Goal: Information Seeking & Learning: Learn about a topic

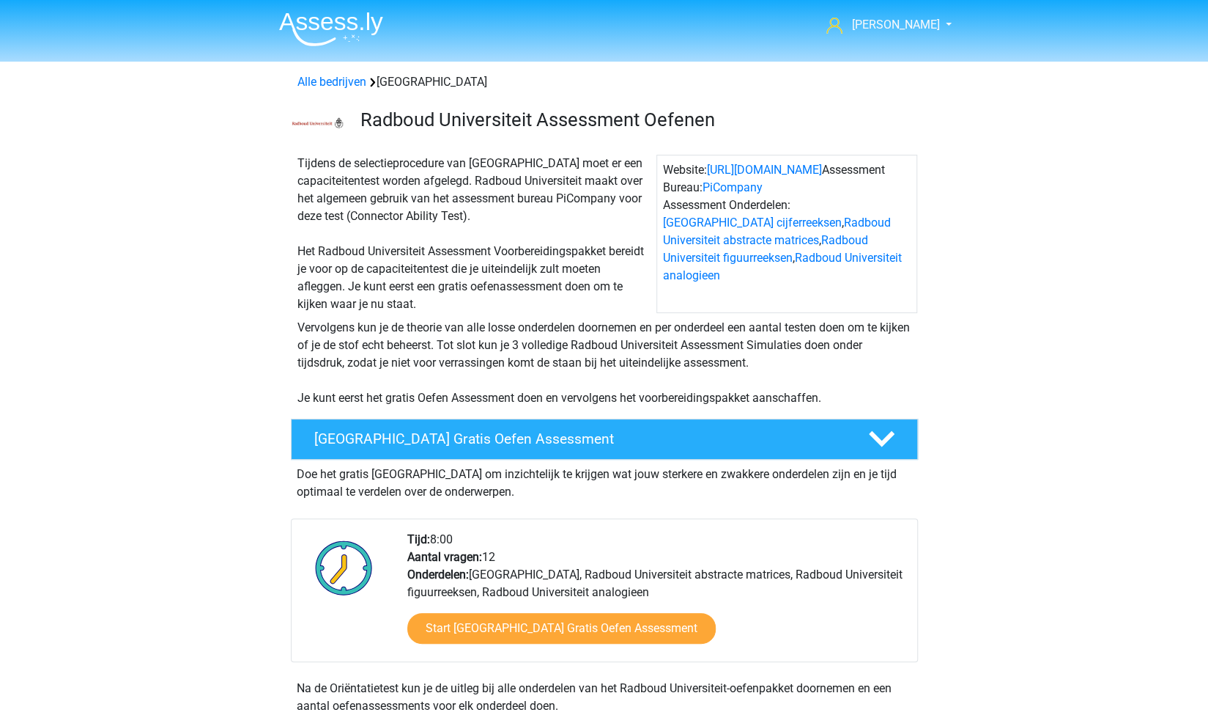
click at [326, 28] on img at bounding box center [331, 29] width 104 height 34
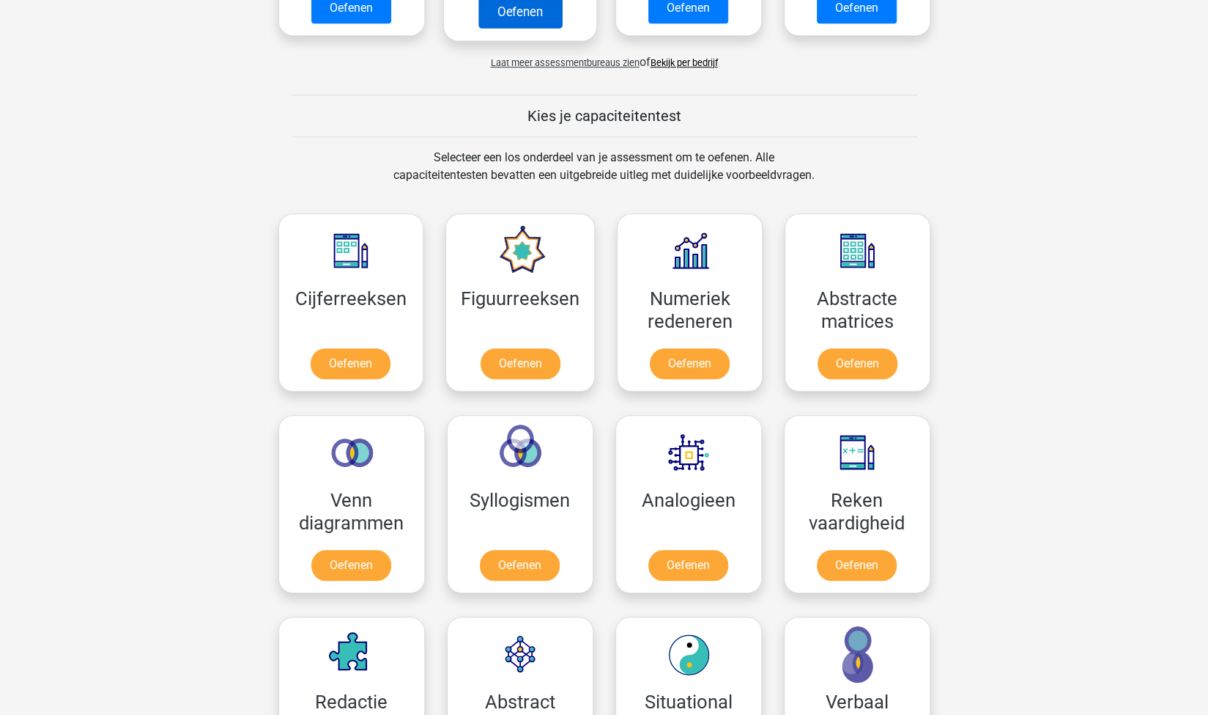
scroll to position [477, 0]
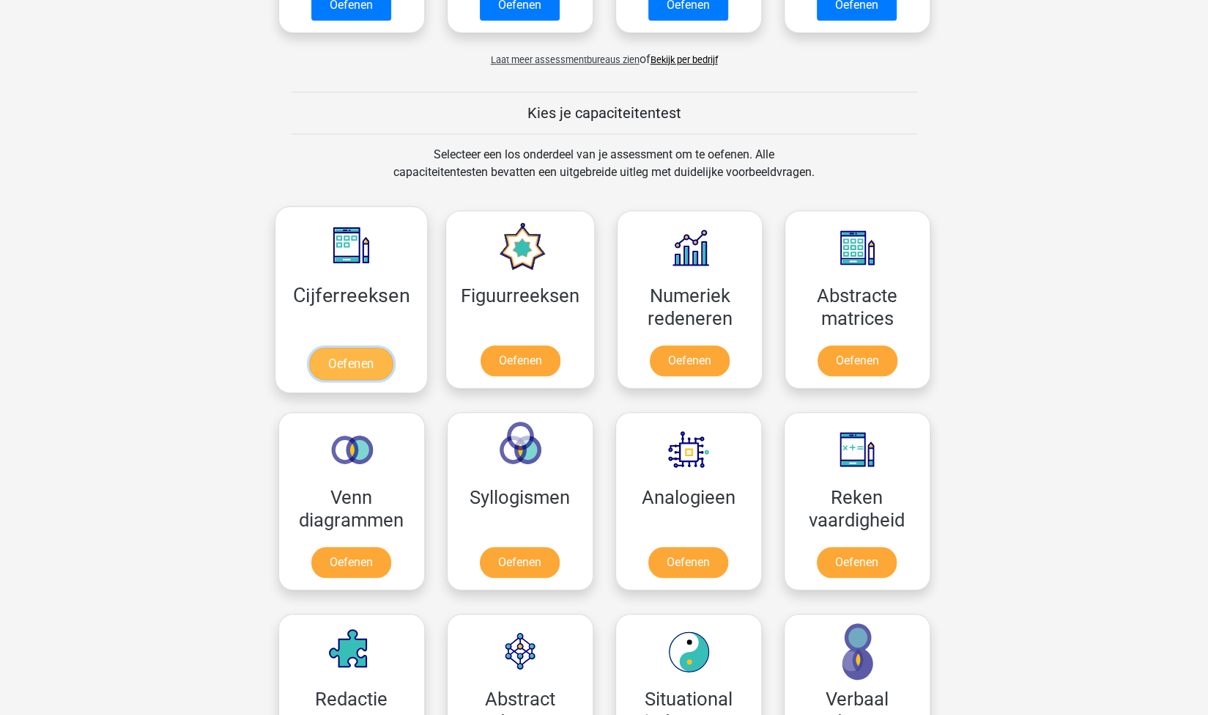
click at [380, 366] on link "Oefenen" at bounding box center [351, 363] width 84 height 32
click at [523, 357] on link "Oefenen" at bounding box center [521, 363] width 84 height 32
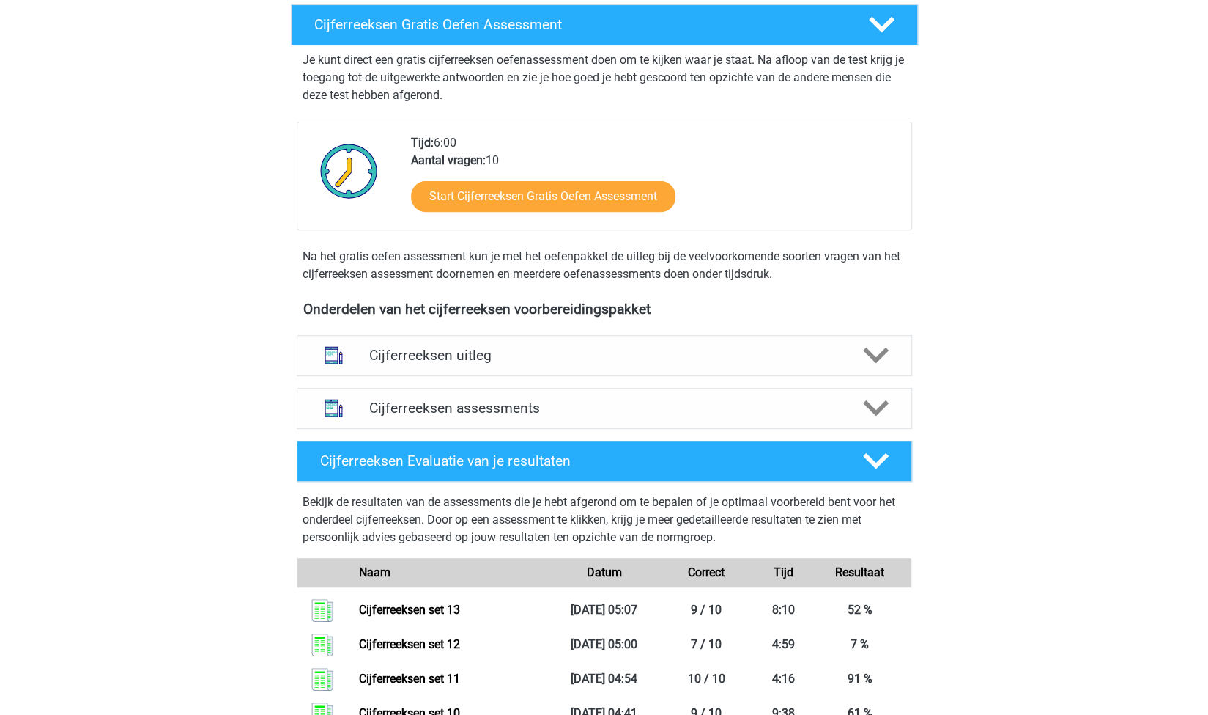
scroll to position [249, 0]
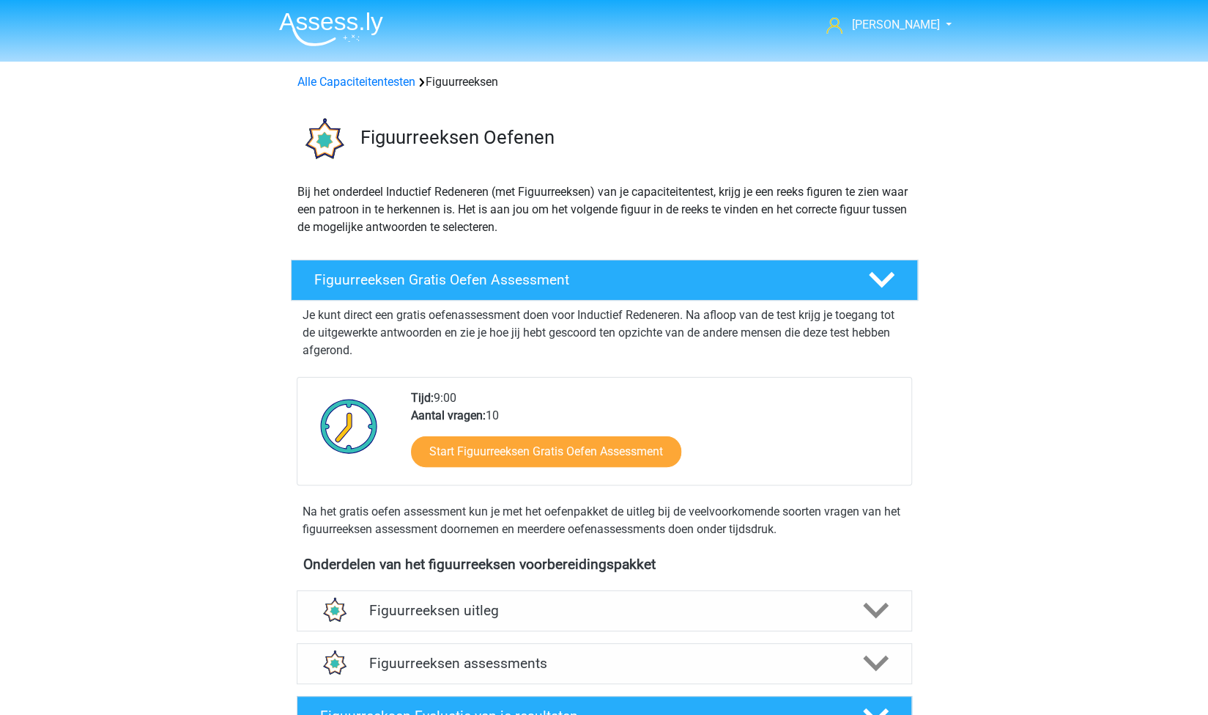
scroll to position [387, 0]
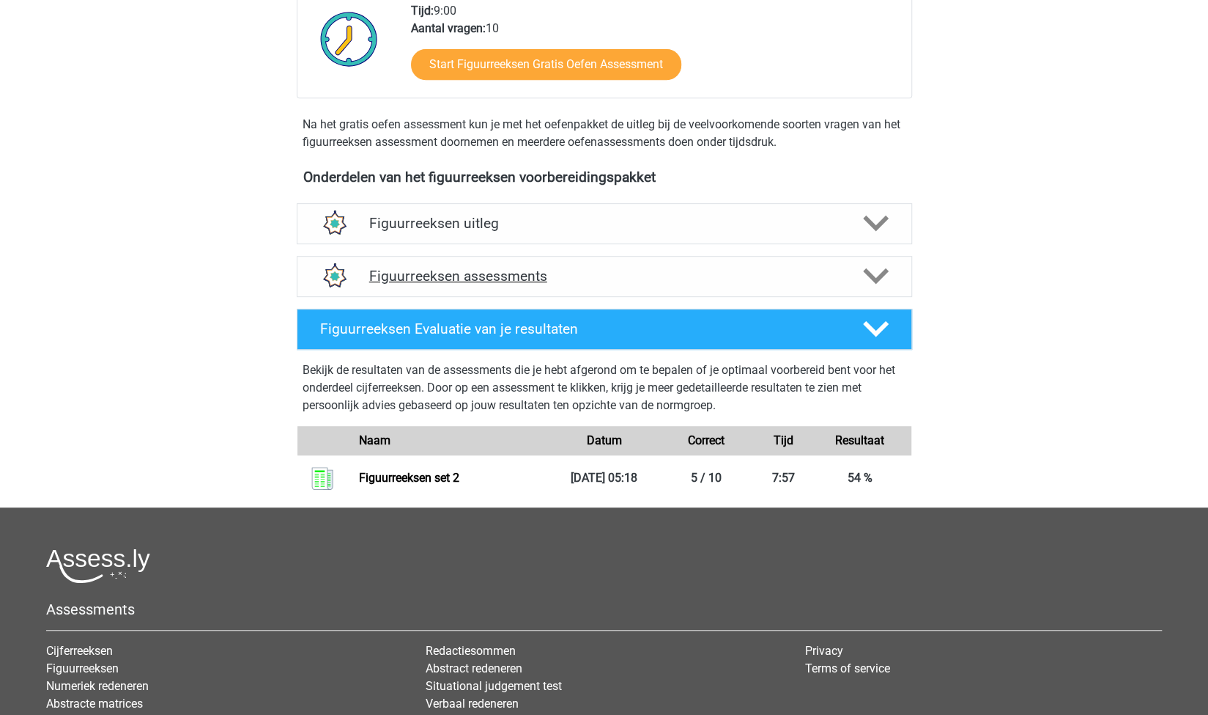
click at [556, 272] on h4 "Figuurreeksen assessments" at bounding box center [604, 275] width 470 height 17
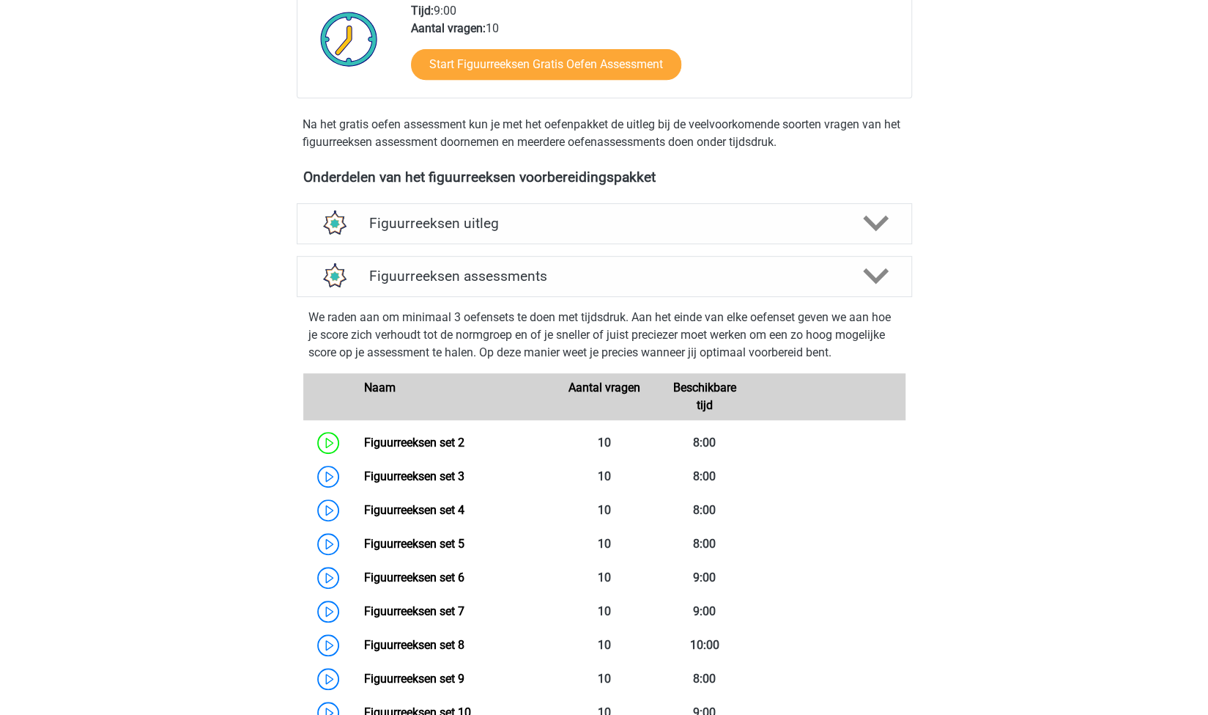
scroll to position [0, 0]
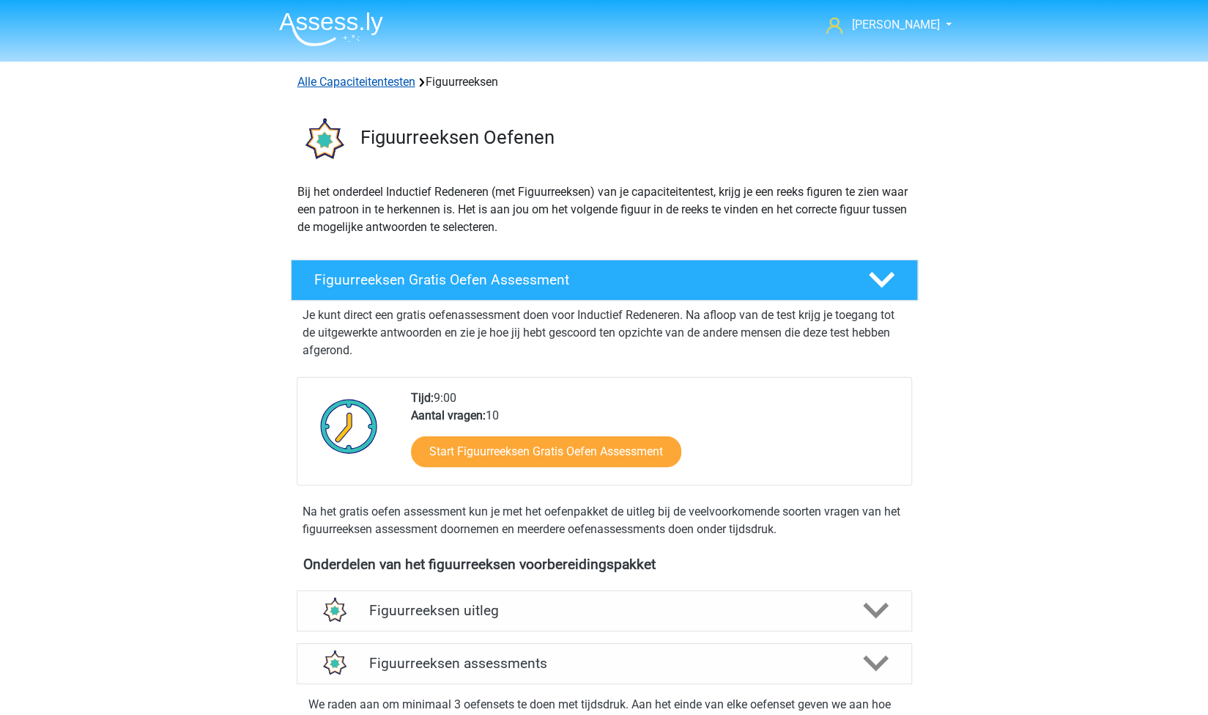
click at [375, 81] on link "Alle Capaciteitentesten" at bounding box center [357, 82] width 118 height 14
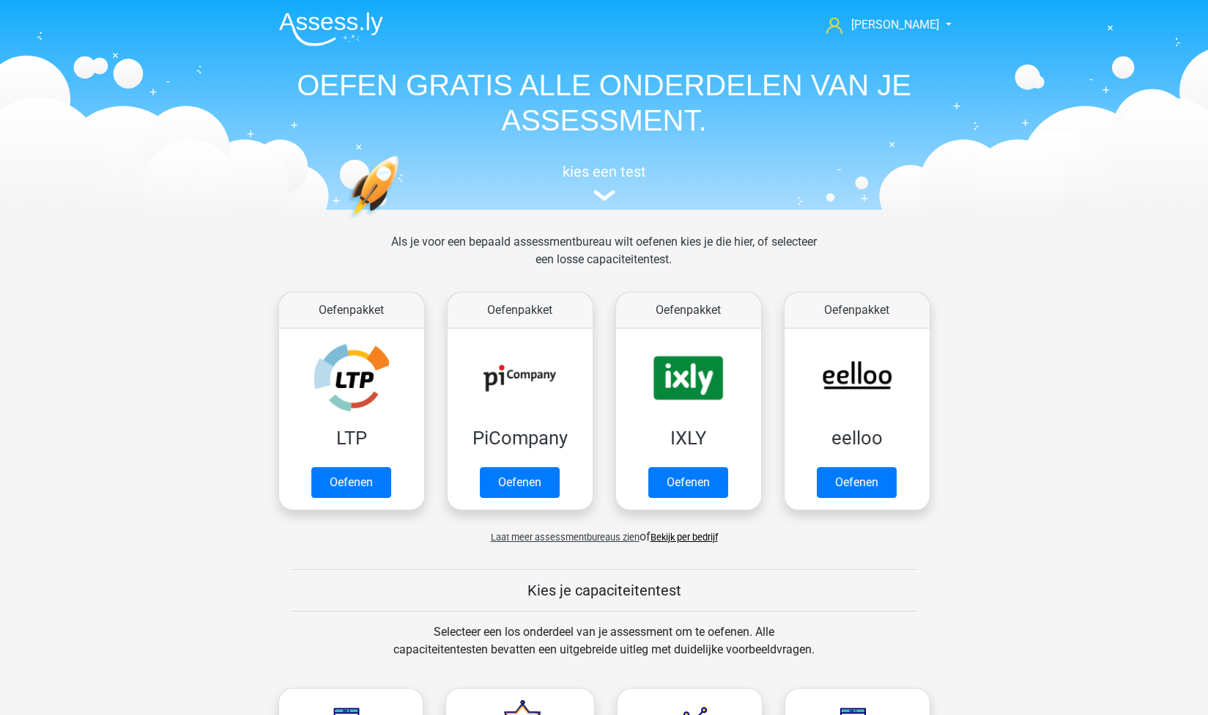
scroll to position [621, 0]
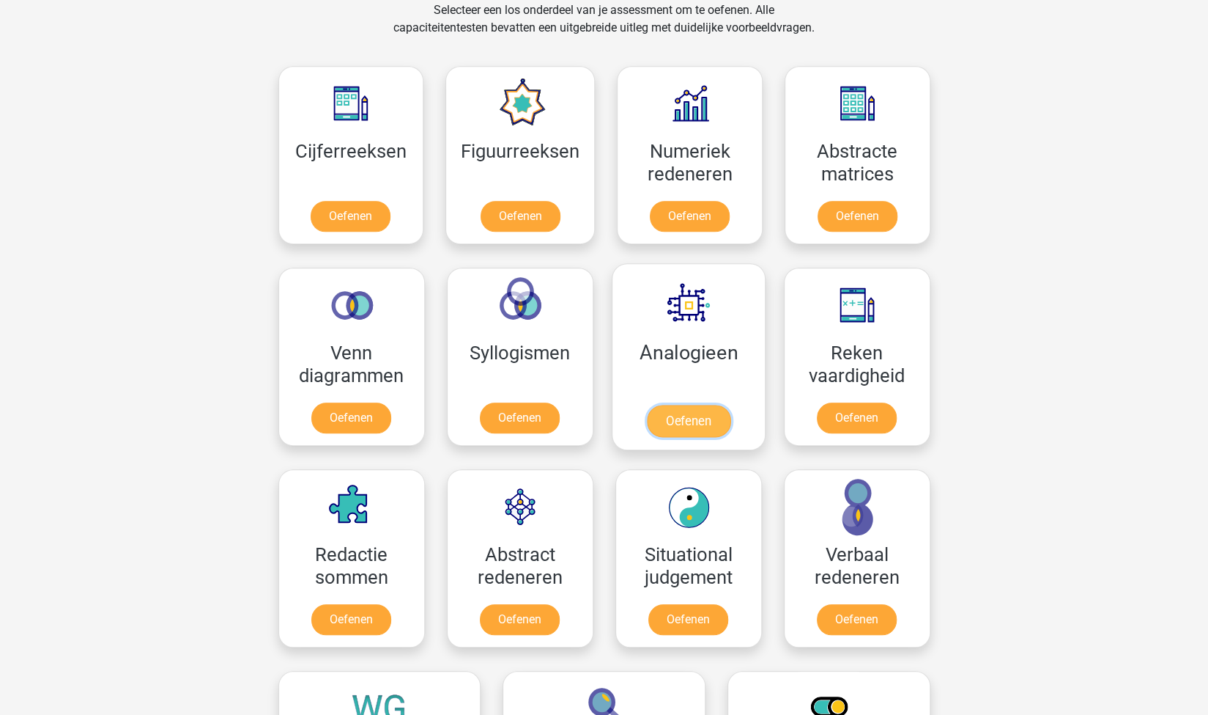
click at [674, 413] on link "Oefenen" at bounding box center [688, 421] width 84 height 32
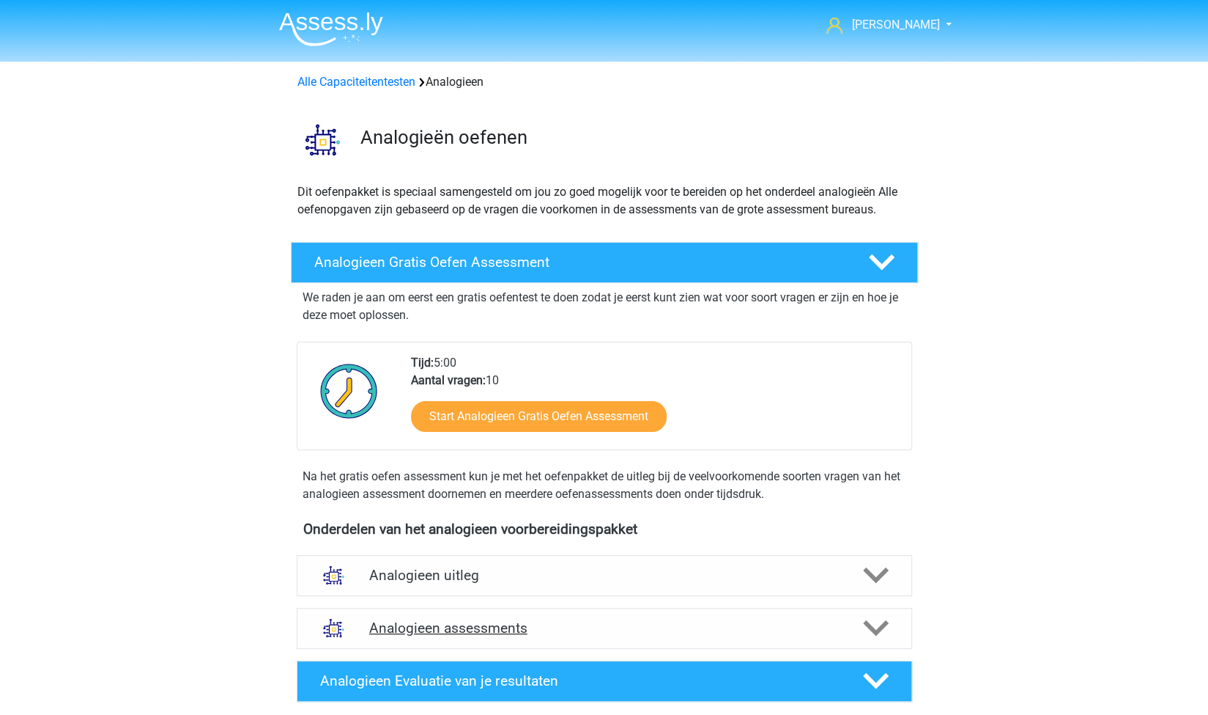
click at [582, 619] on h4 "Analogieen assessments" at bounding box center [604, 627] width 470 height 17
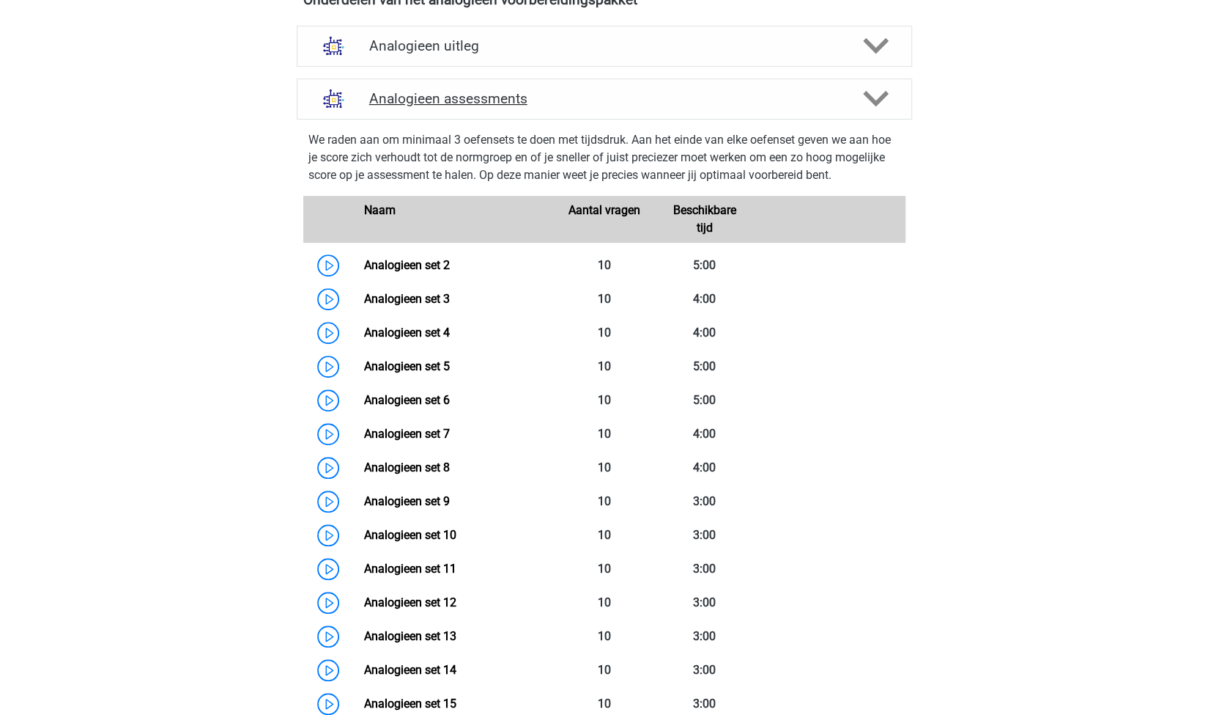
scroll to position [500, 0]
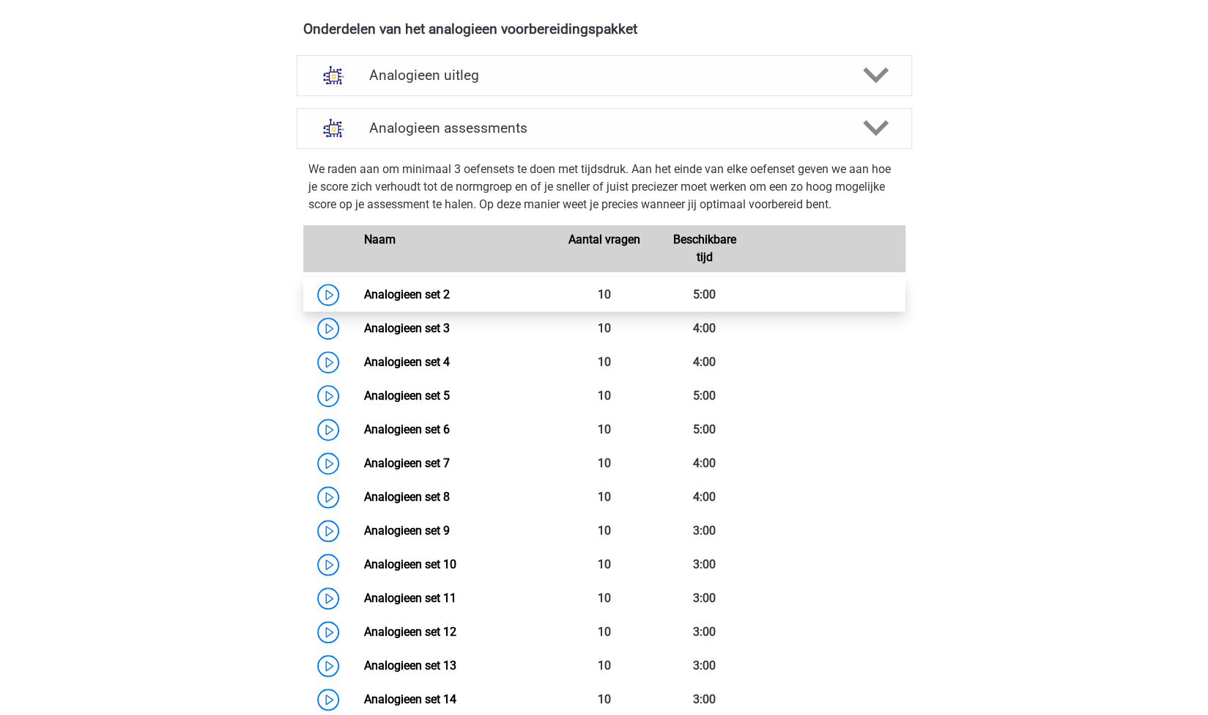
click at [401, 289] on link "Analogieen set 2" at bounding box center [407, 294] width 86 height 14
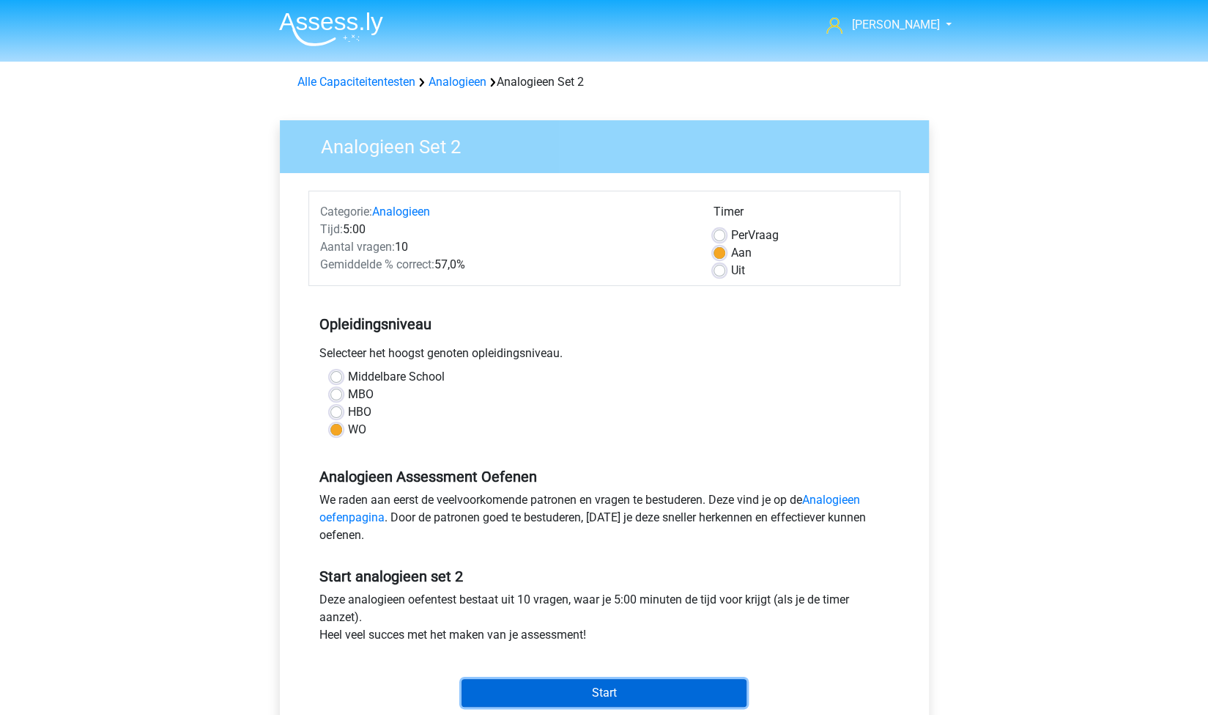
click at [592, 695] on input "Start" at bounding box center [604, 693] width 285 height 28
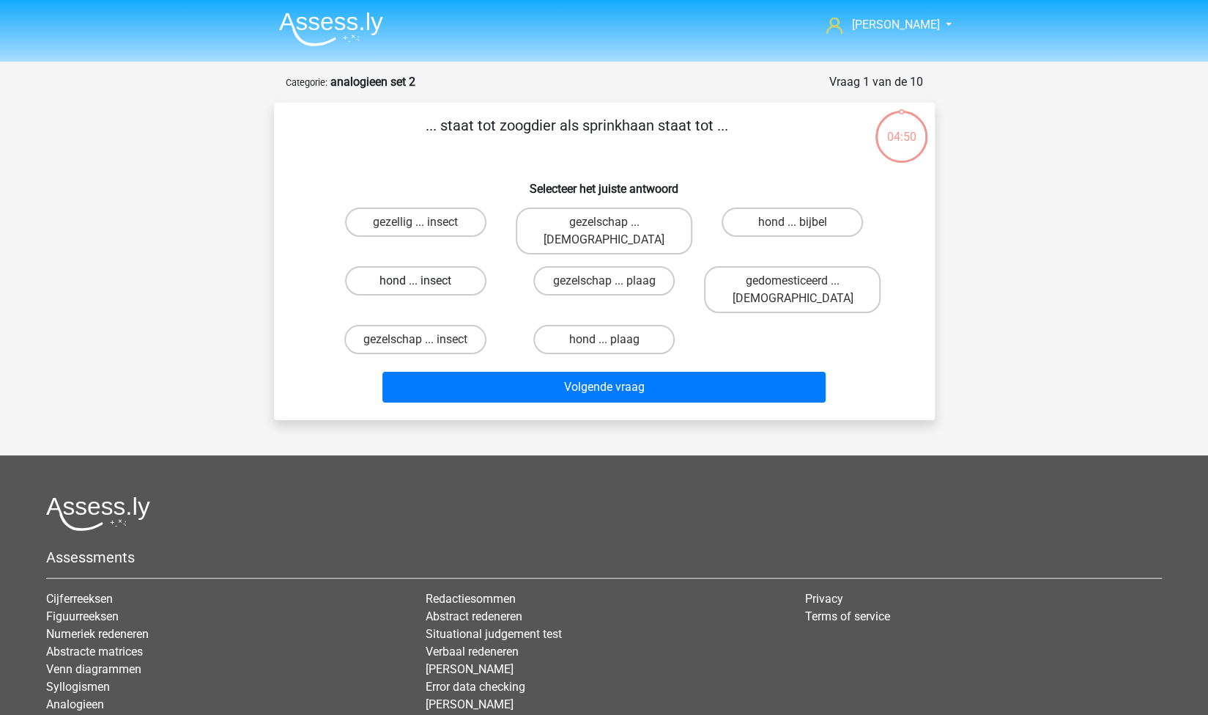
click at [452, 266] on label "hond ... insect" at bounding box center [415, 280] width 141 height 29
click at [425, 281] on input "hond ... insect" at bounding box center [421, 286] width 10 height 10
radio input "true"
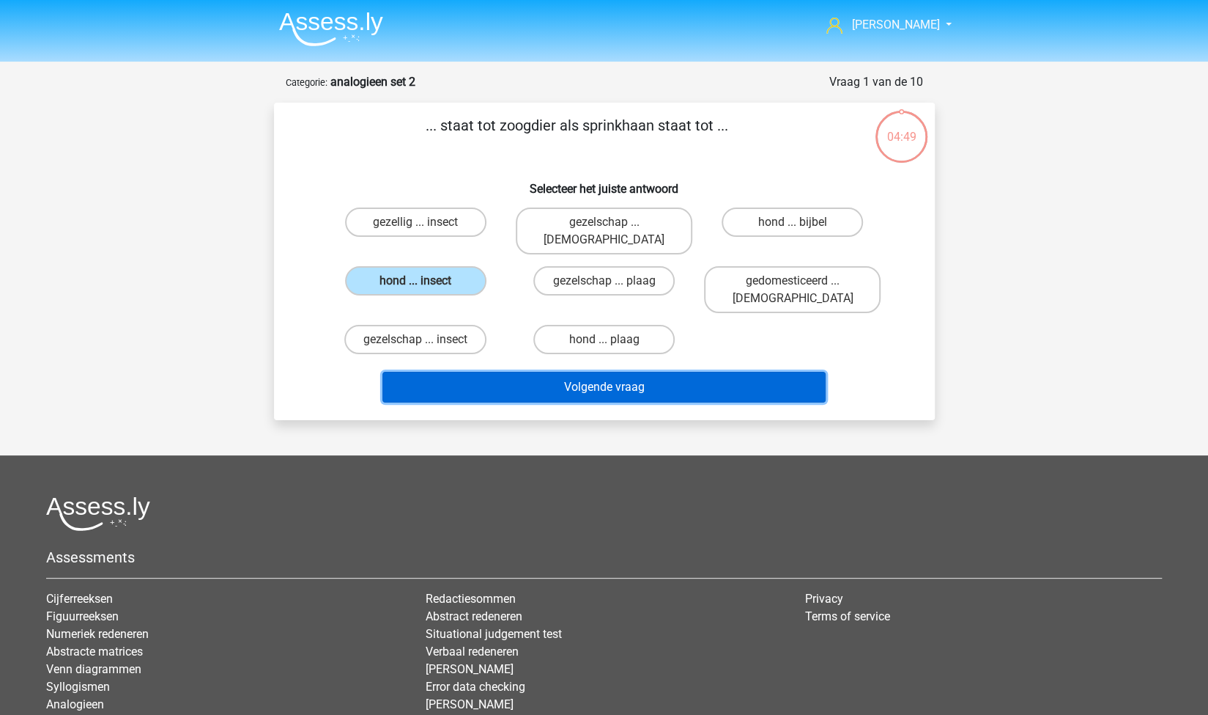
click at [536, 372] on button "Volgende vraag" at bounding box center [604, 387] width 443 height 31
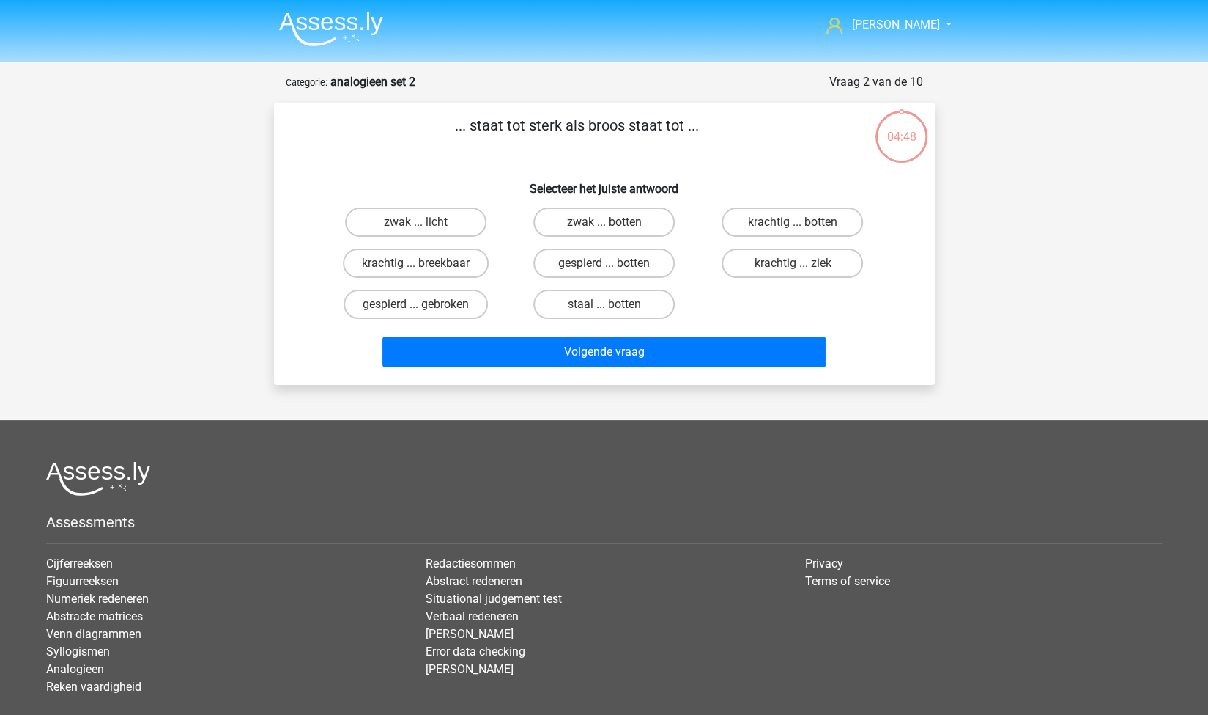
scroll to position [73, 0]
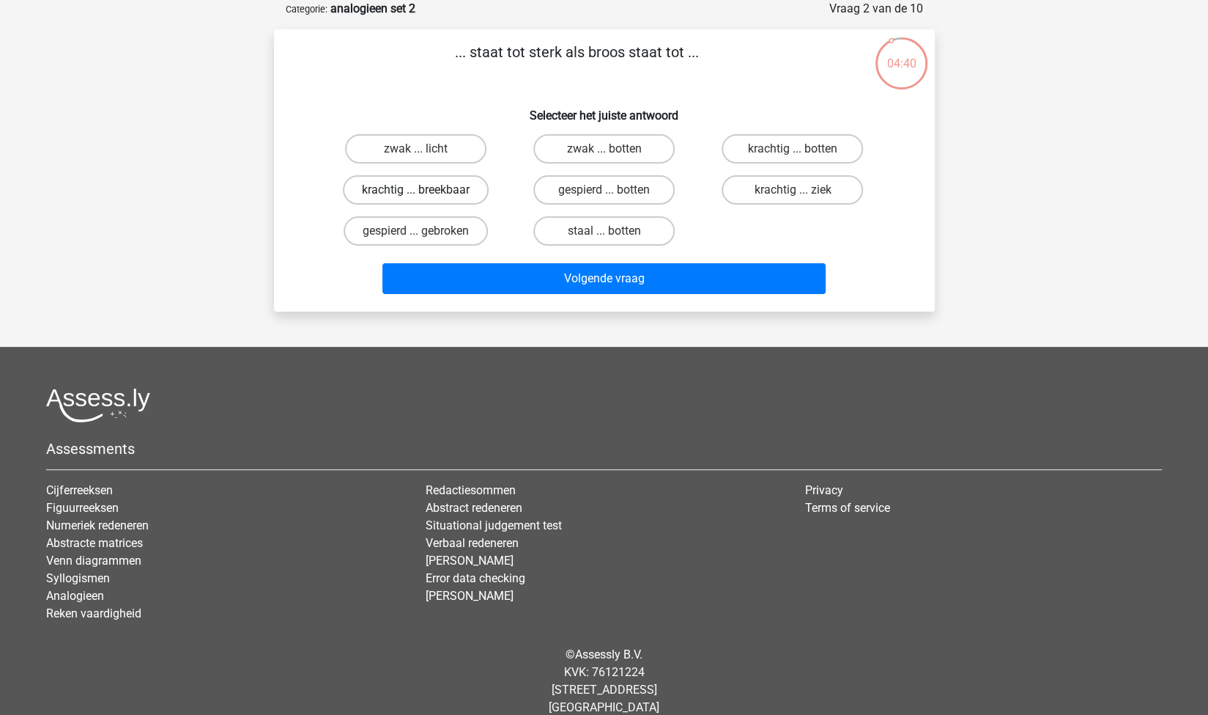
click at [431, 191] on label "krachtig ... breekbaar" at bounding box center [416, 189] width 146 height 29
click at [425, 191] on input "krachtig ... breekbaar" at bounding box center [421, 195] width 10 height 10
radio input "true"
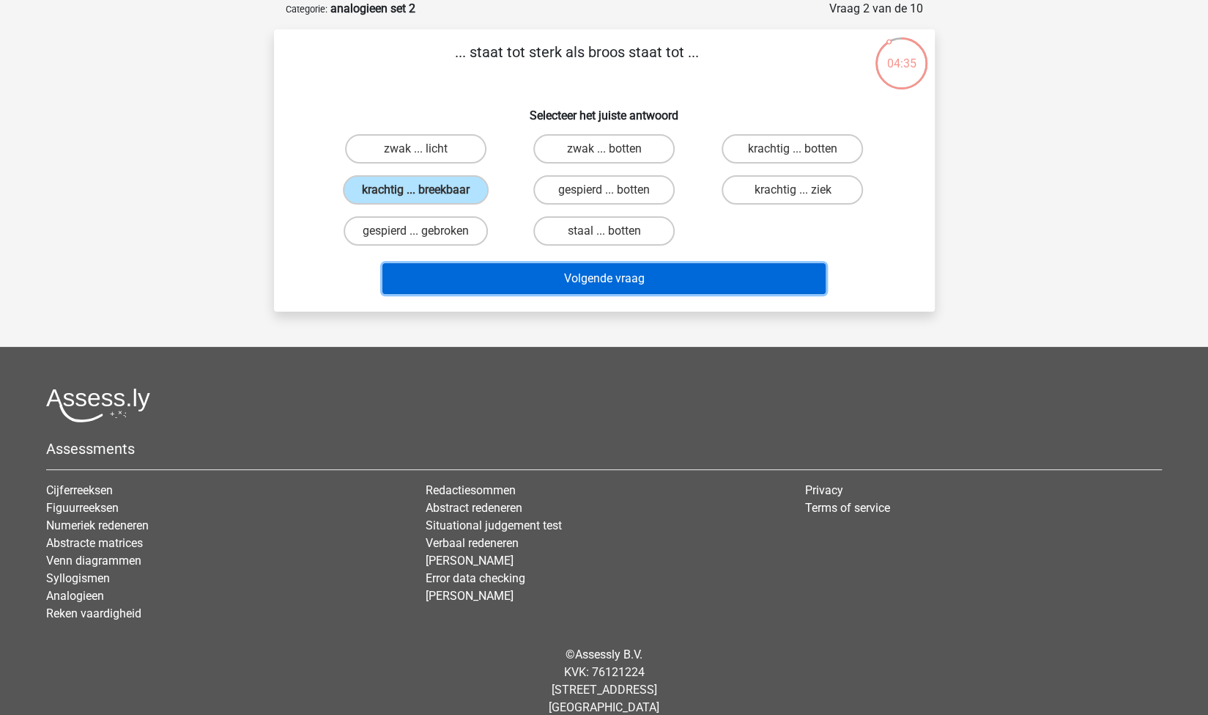
click at [545, 276] on button "Volgende vraag" at bounding box center [604, 278] width 443 height 31
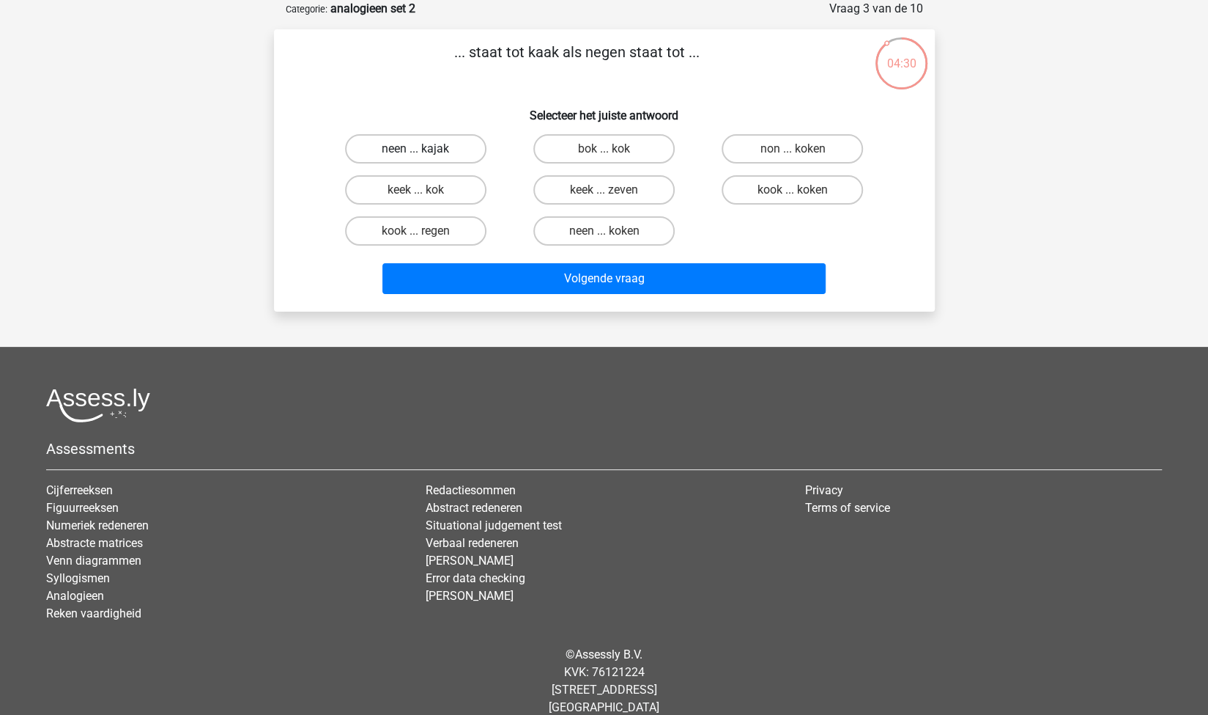
click at [459, 144] on label "neen ... kajak" at bounding box center [415, 148] width 141 height 29
click at [425, 149] on input "neen ... kajak" at bounding box center [421, 154] width 10 height 10
radio input "true"
click at [435, 232] on label "kook ... regen" at bounding box center [415, 230] width 141 height 29
click at [425, 232] on input "kook ... regen" at bounding box center [421, 236] width 10 height 10
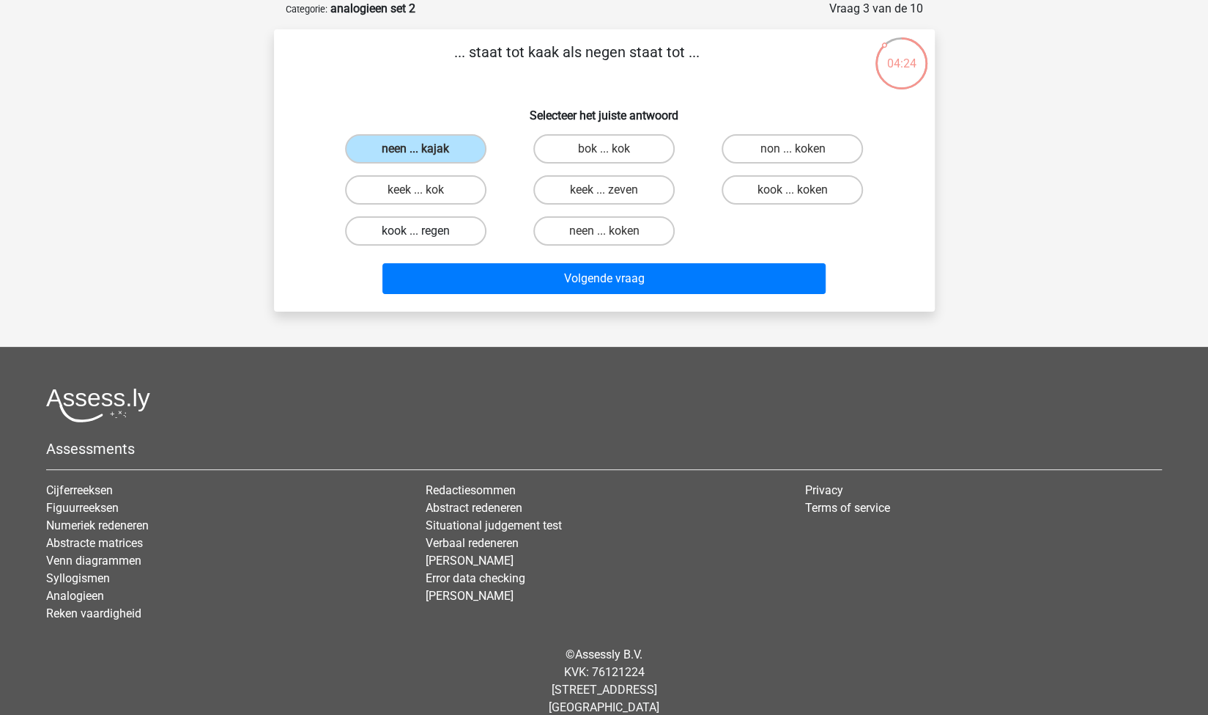
radio input "true"
click at [446, 144] on label "neen ... kajak" at bounding box center [415, 148] width 141 height 29
click at [425, 149] on input "neen ... kajak" at bounding box center [421, 154] width 10 height 10
radio input "true"
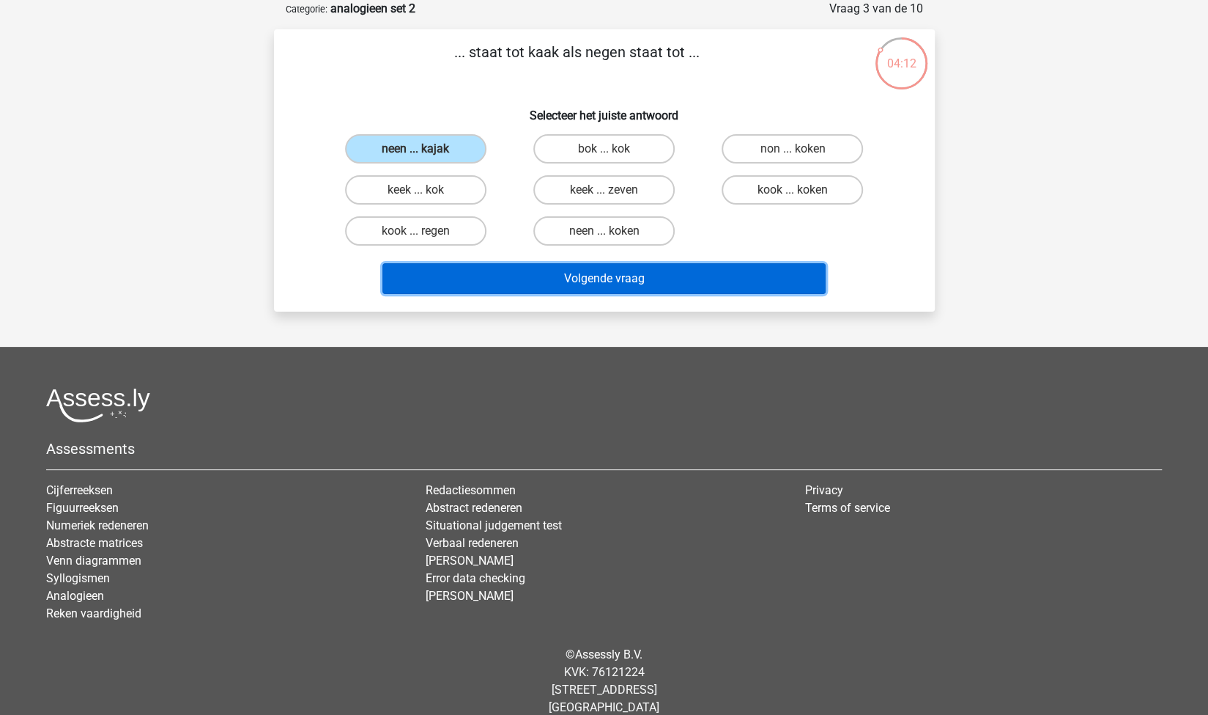
click at [528, 272] on button "Volgende vraag" at bounding box center [604, 278] width 443 height 31
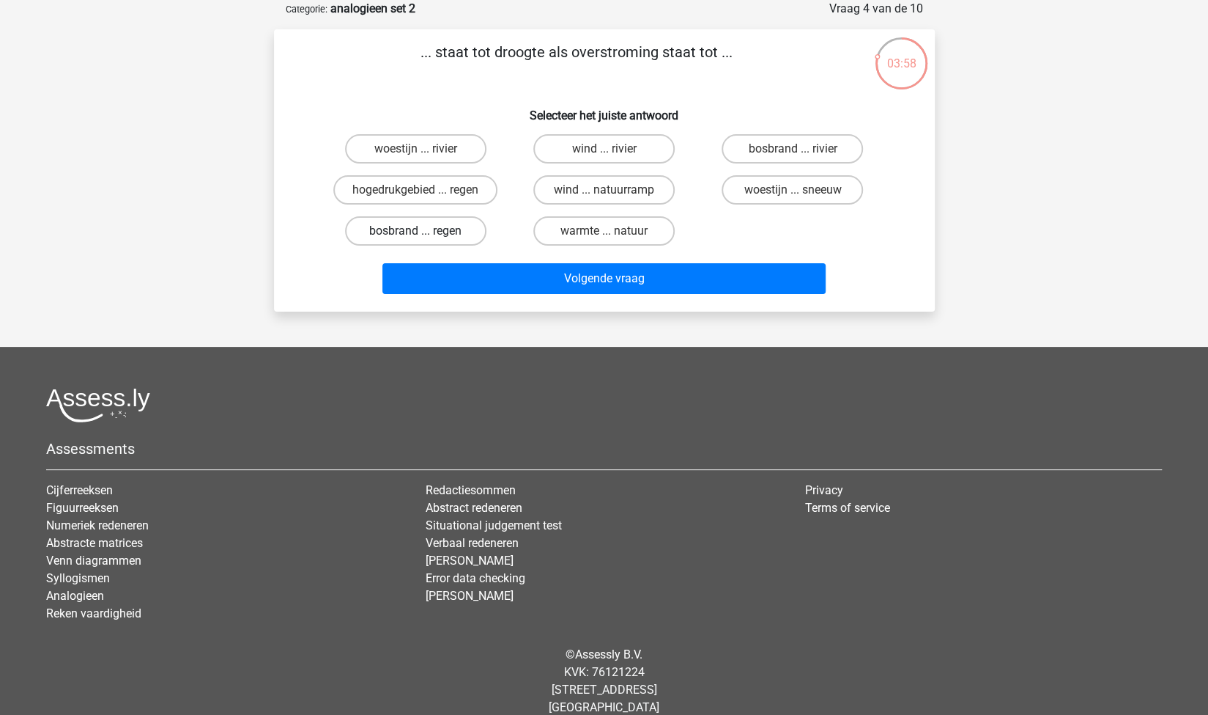
click at [459, 229] on label "bosbrand ... regen" at bounding box center [415, 230] width 141 height 29
click at [425, 231] on input "bosbrand ... regen" at bounding box center [421, 236] width 10 height 10
radio input "true"
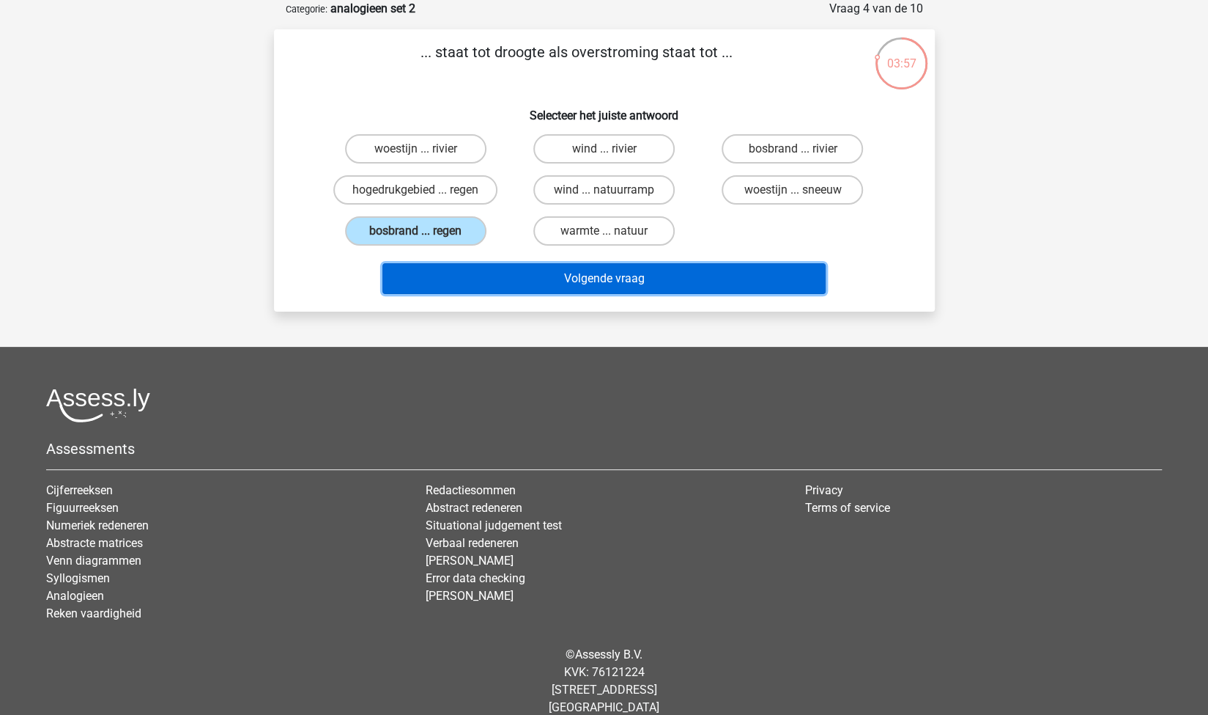
click at [520, 273] on button "Volgende vraag" at bounding box center [604, 278] width 443 height 31
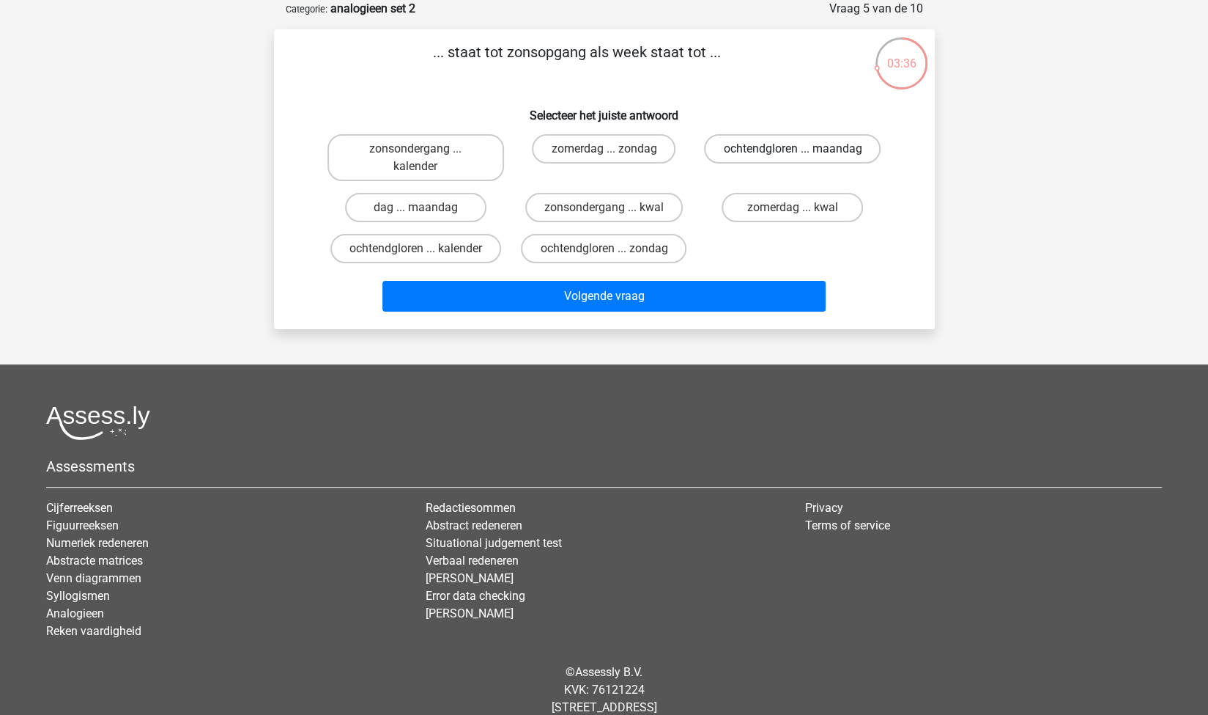
click at [748, 155] on label "ochtendgloren ... maandag" at bounding box center [792, 148] width 177 height 29
click at [793, 155] on input "ochtendgloren ... maandag" at bounding box center [798, 154] width 10 height 10
radio input "true"
click at [651, 248] on label "ochtendgloren ... zondag" at bounding box center [604, 248] width 166 height 29
click at [613, 248] on input "ochtendgloren ... zondag" at bounding box center [609, 253] width 10 height 10
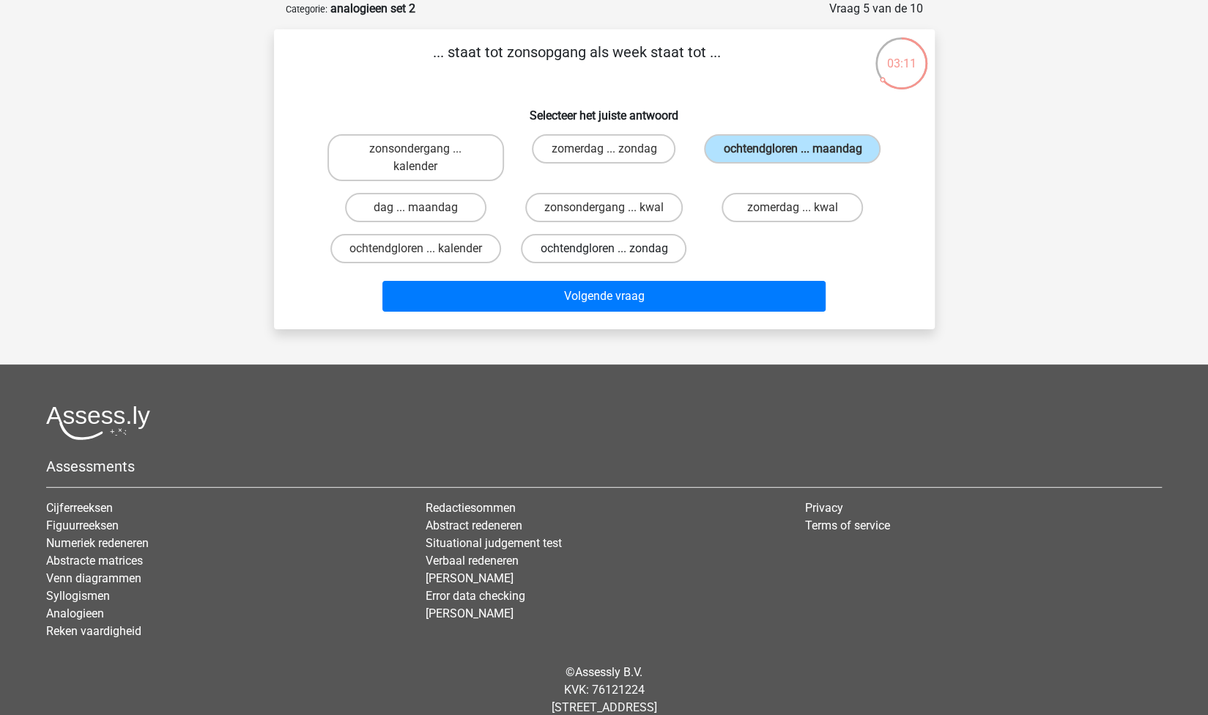
radio input "true"
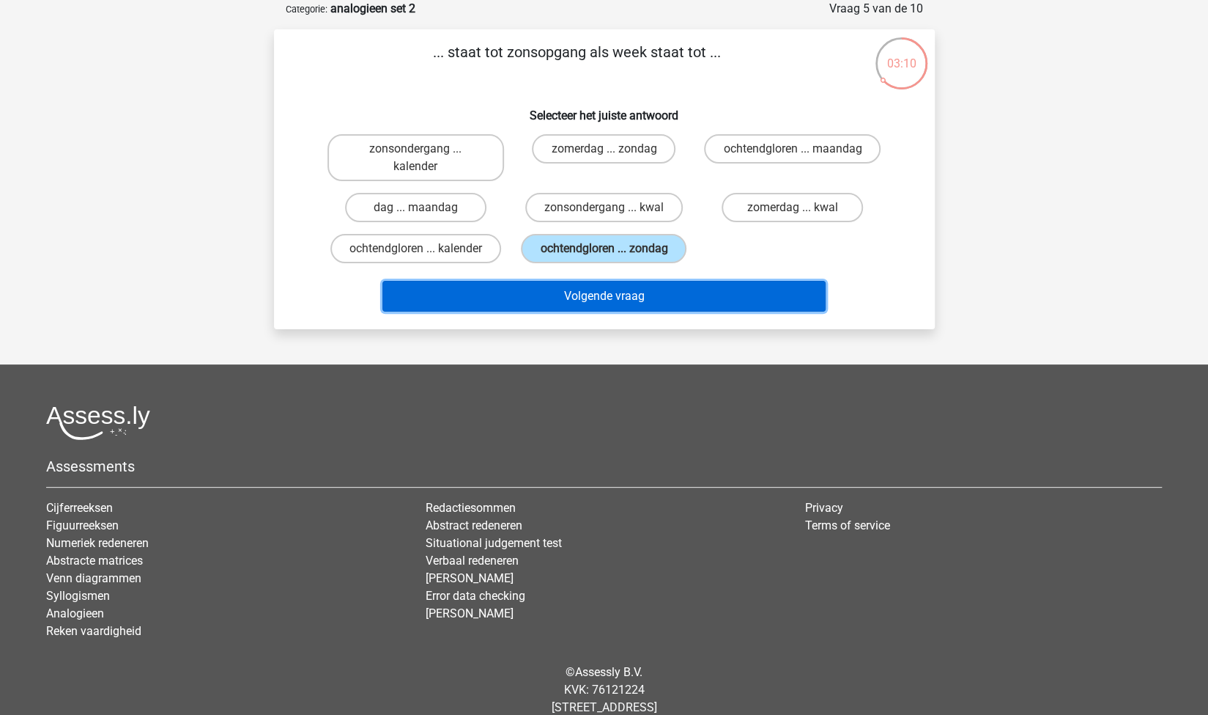
click at [671, 289] on button "Volgende vraag" at bounding box center [604, 296] width 443 height 31
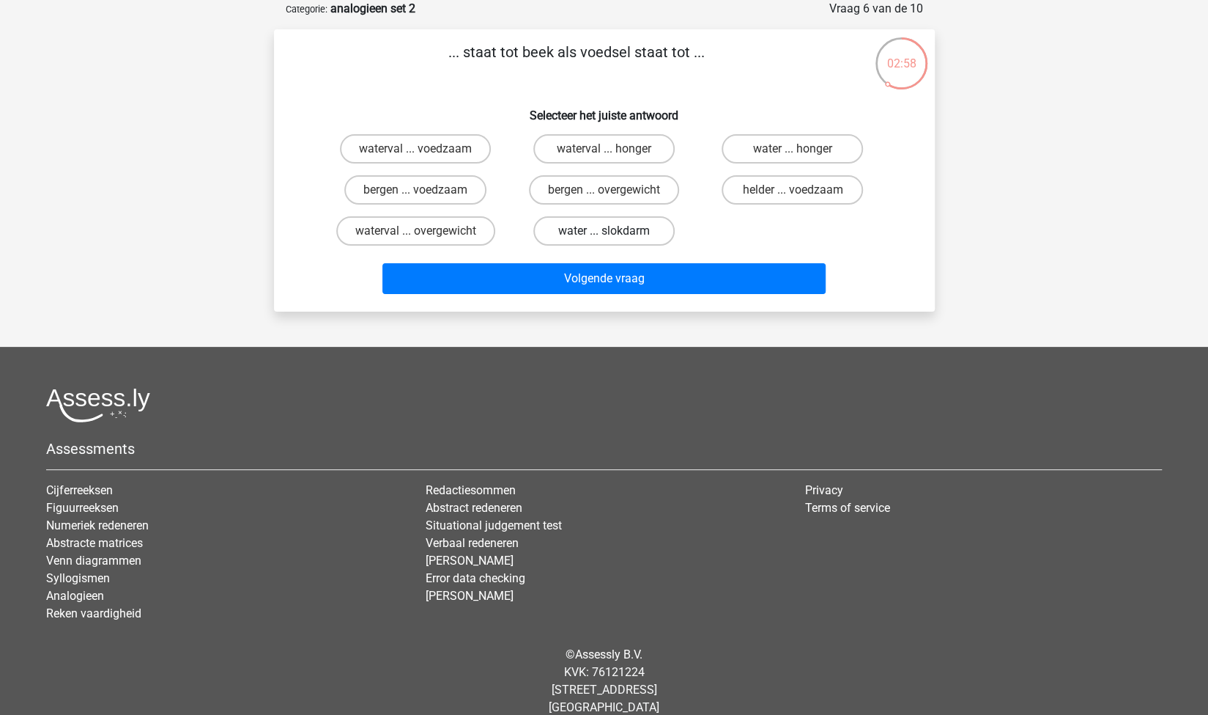
click at [575, 228] on label "water ... slokdarm" at bounding box center [604, 230] width 141 height 29
click at [604, 231] on input "water ... slokdarm" at bounding box center [609, 236] width 10 height 10
radio input "true"
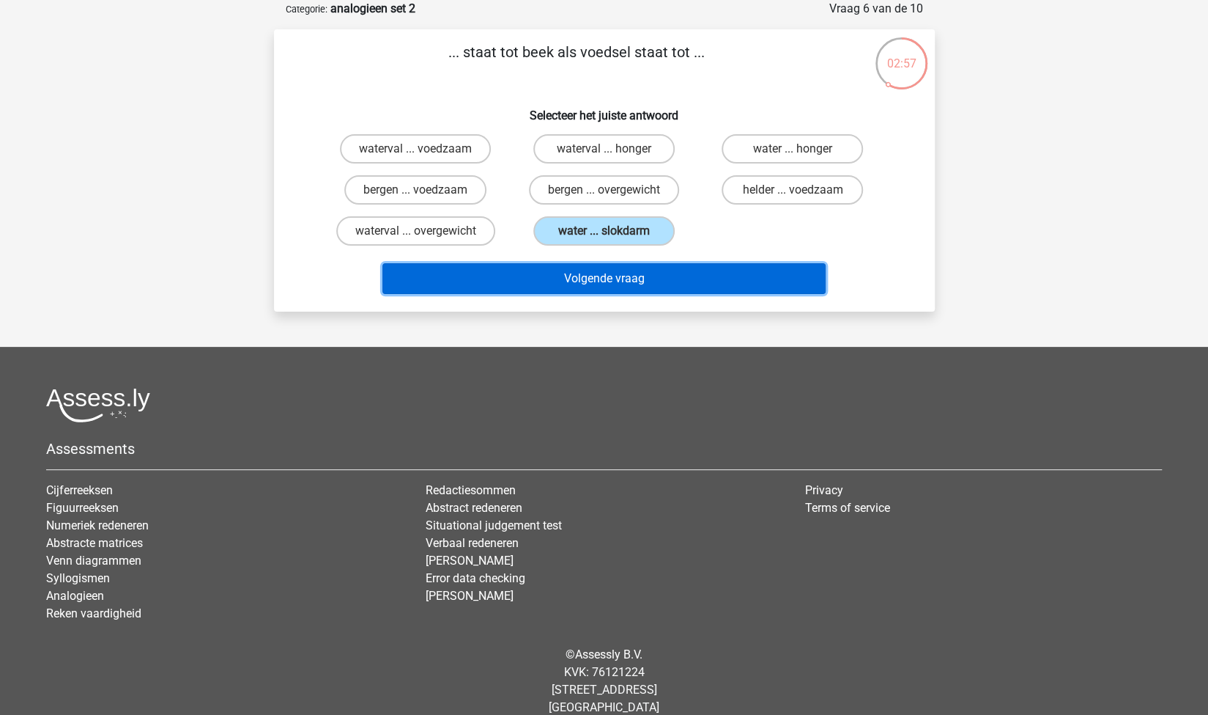
click at [608, 281] on button "Volgende vraag" at bounding box center [604, 278] width 443 height 31
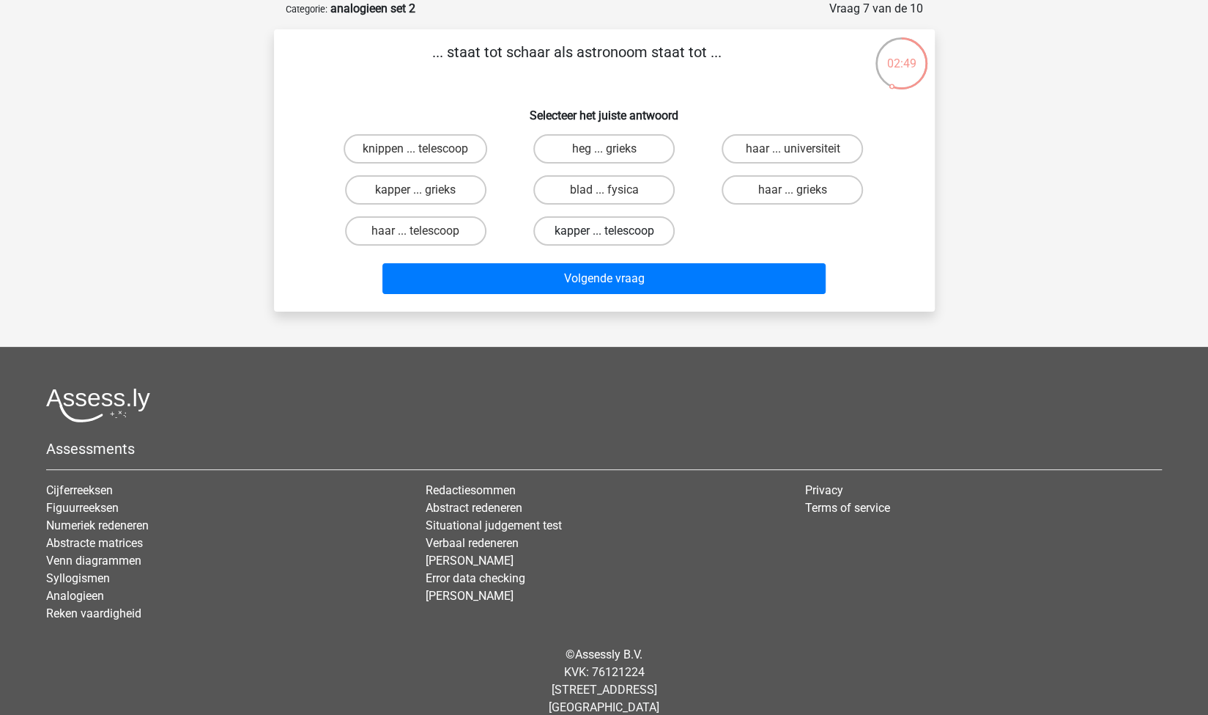
click at [597, 235] on label "kapper ... telescoop" at bounding box center [604, 230] width 141 height 29
click at [604, 235] on input "kapper ... telescoop" at bounding box center [609, 236] width 10 height 10
radio input "true"
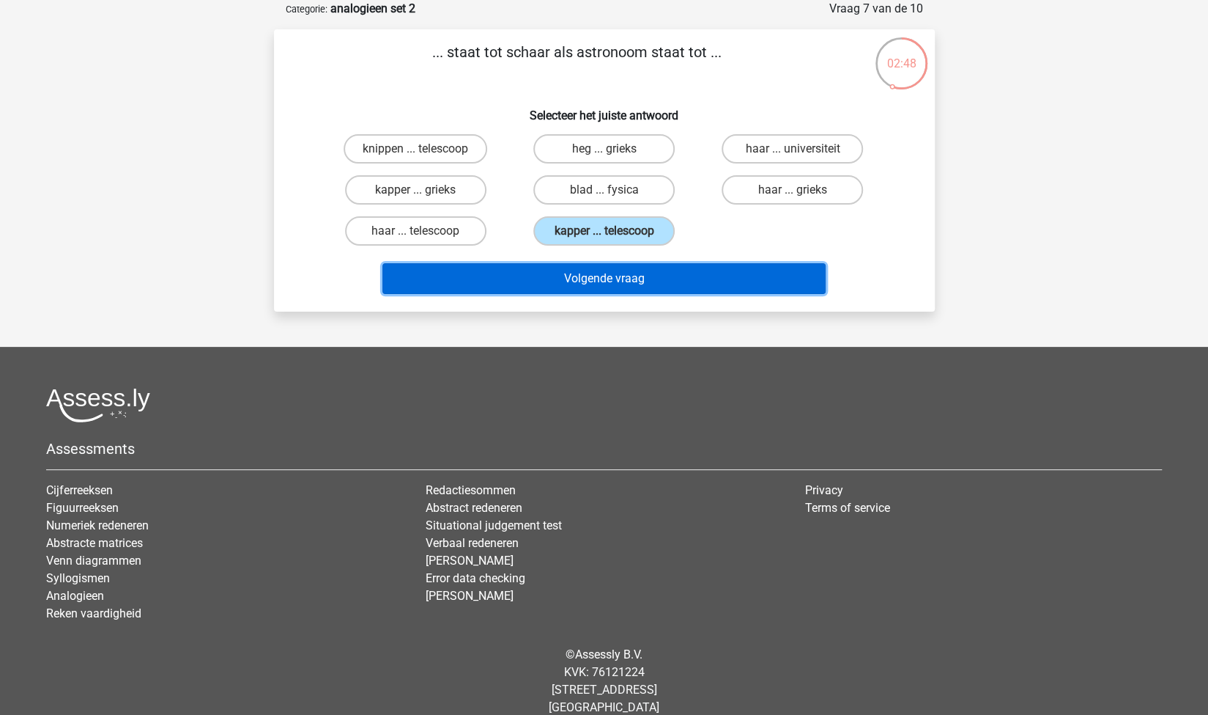
click at [637, 272] on button "Volgende vraag" at bounding box center [604, 278] width 443 height 31
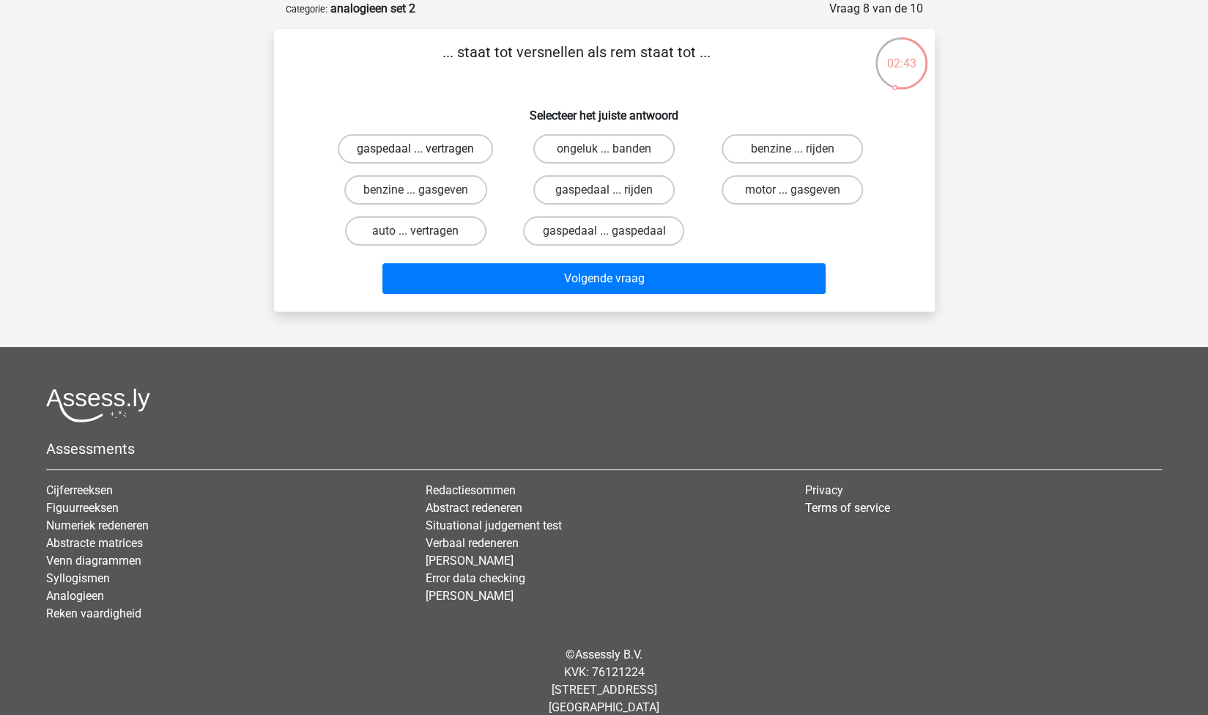
click at [428, 146] on label "gaspedaal ... vertragen" at bounding box center [415, 148] width 155 height 29
click at [425, 149] on input "gaspedaal ... vertragen" at bounding box center [421, 154] width 10 height 10
radio input "true"
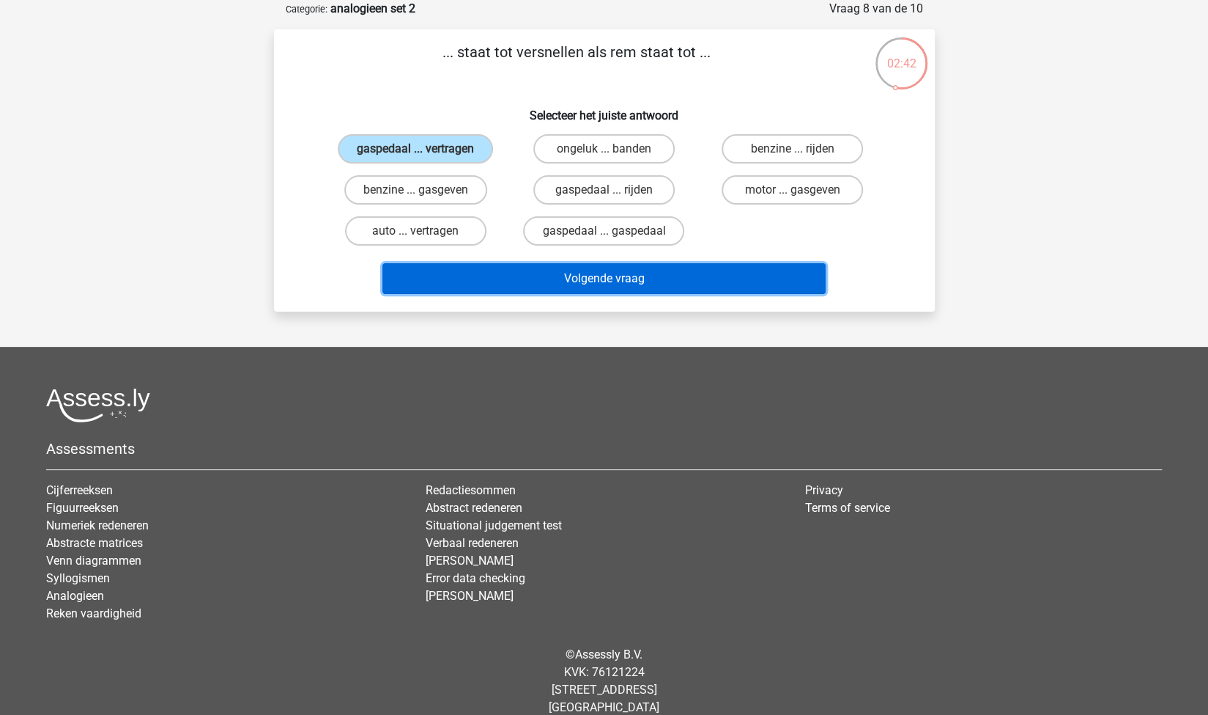
click at [538, 284] on button "Volgende vraag" at bounding box center [604, 278] width 443 height 31
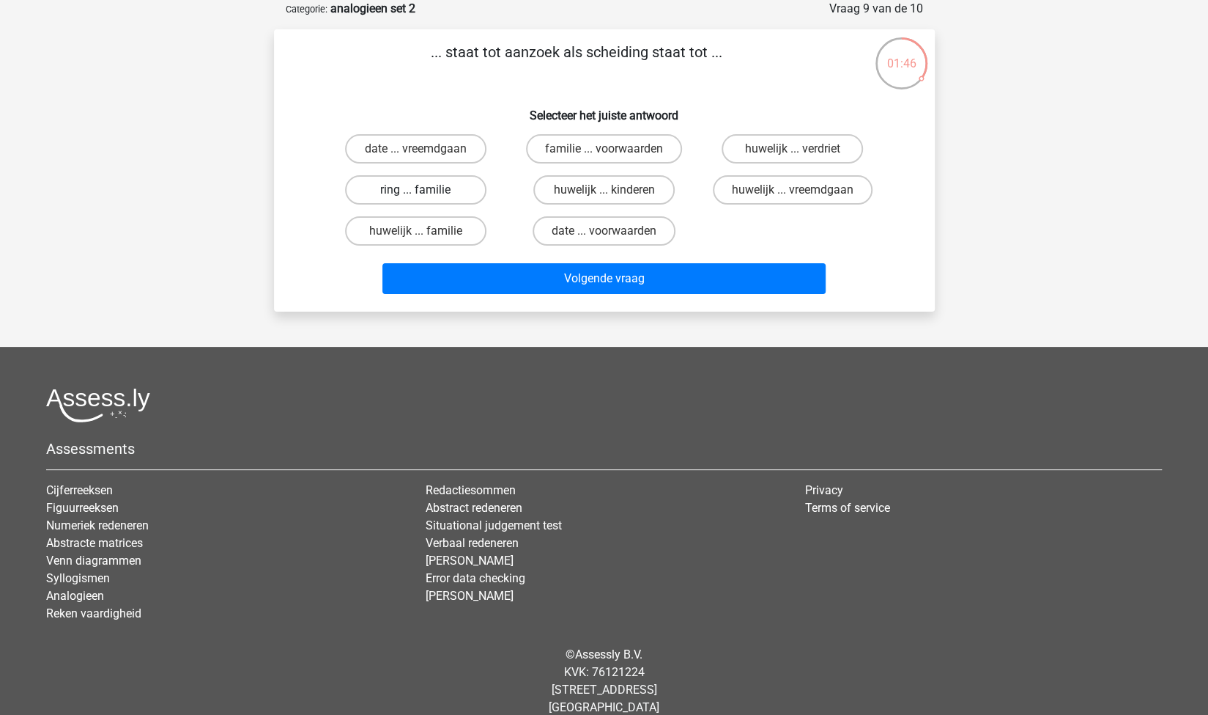
click at [468, 183] on label "ring ... familie" at bounding box center [415, 189] width 141 height 29
click at [425, 190] on input "ring ... familie" at bounding box center [421, 195] width 10 height 10
radio input "true"
click at [581, 188] on label "huwelijk ... kinderen" at bounding box center [604, 189] width 141 height 29
click at [604, 190] on input "huwelijk ... kinderen" at bounding box center [609, 195] width 10 height 10
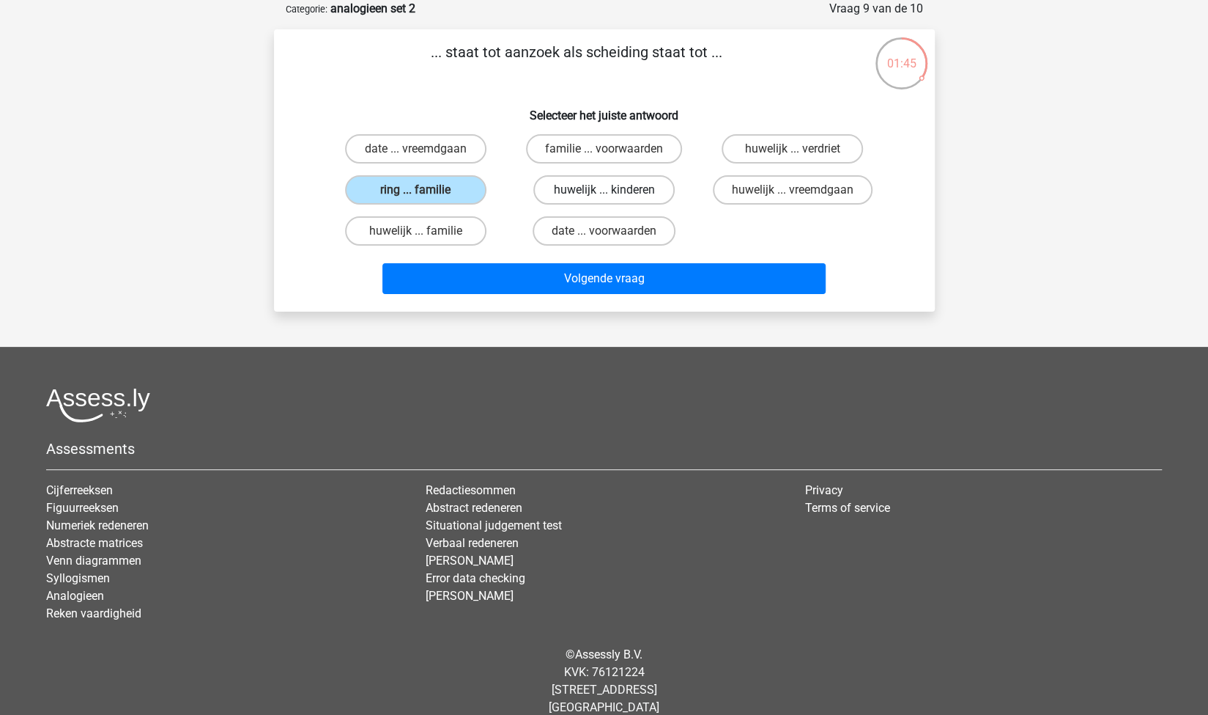
radio input "true"
click at [600, 155] on label "familie ... voorwaarden" at bounding box center [604, 148] width 156 height 29
click at [604, 155] on input "familie ... voorwaarden" at bounding box center [609, 154] width 10 height 10
radio input "true"
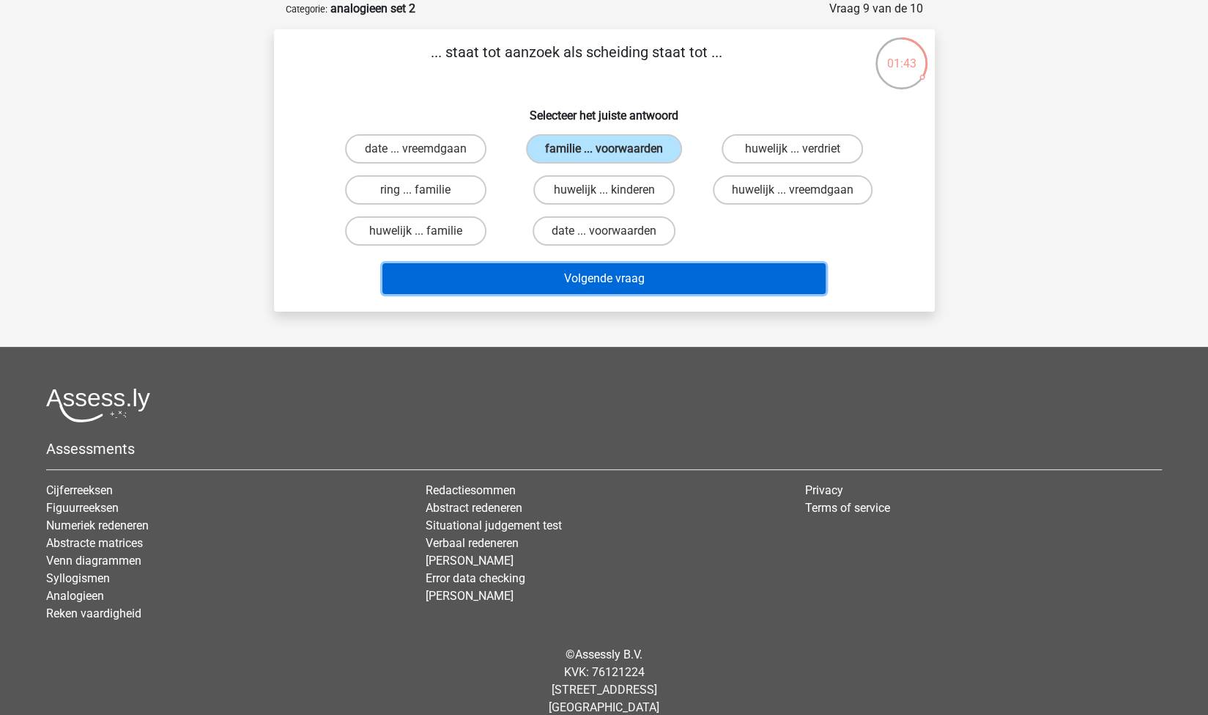
click at [596, 273] on button "Volgende vraag" at bounding box center [604, 278] width 443 height 31
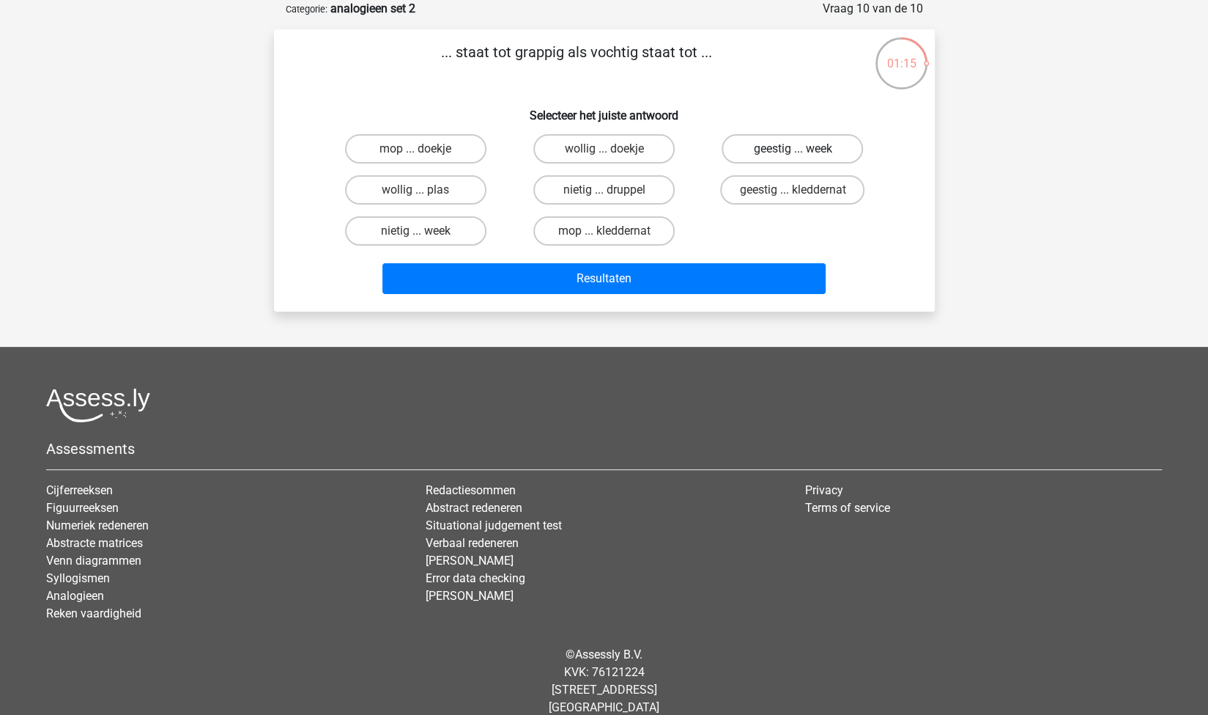
click at [810, 141] on label "geestig ... week" at bounding box center [792, 148] width 141 height 29
click at [802, 149] on input "geestig ... week" at bounding box center [798, 154] width 10 height 10
radio input "true"
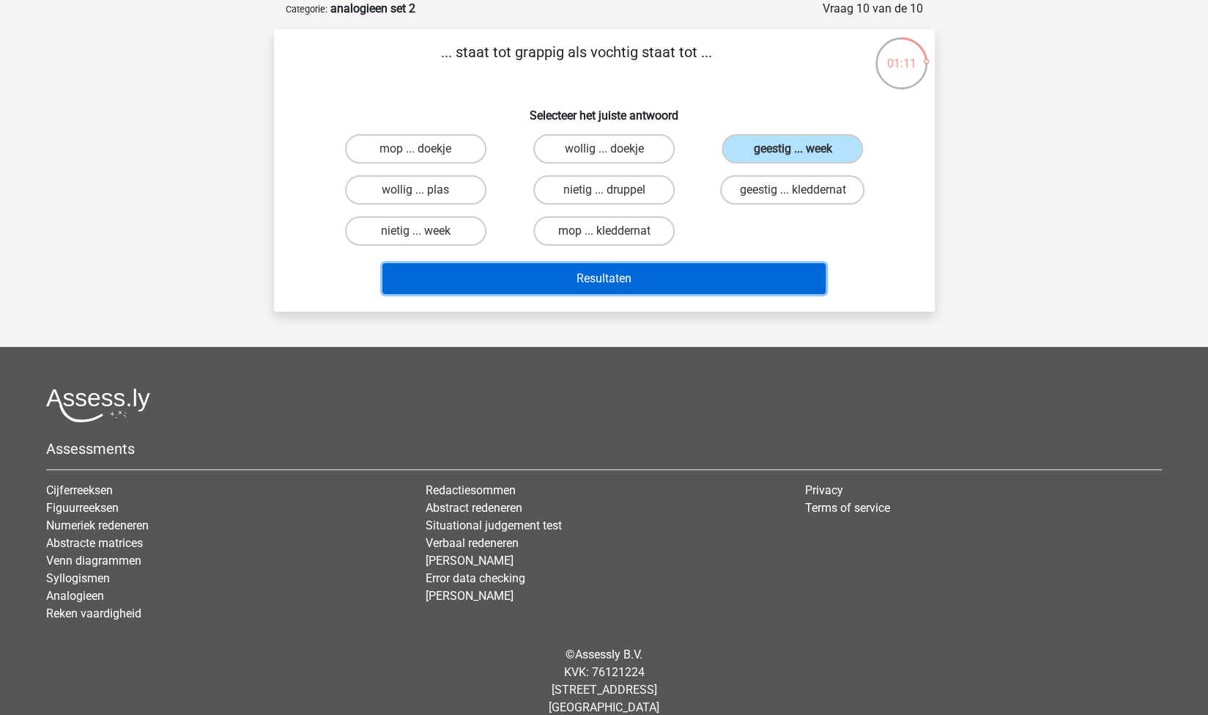
click at [595, 282] on button "Resultaten" at bounding box center [604, 278] width 443 height 31
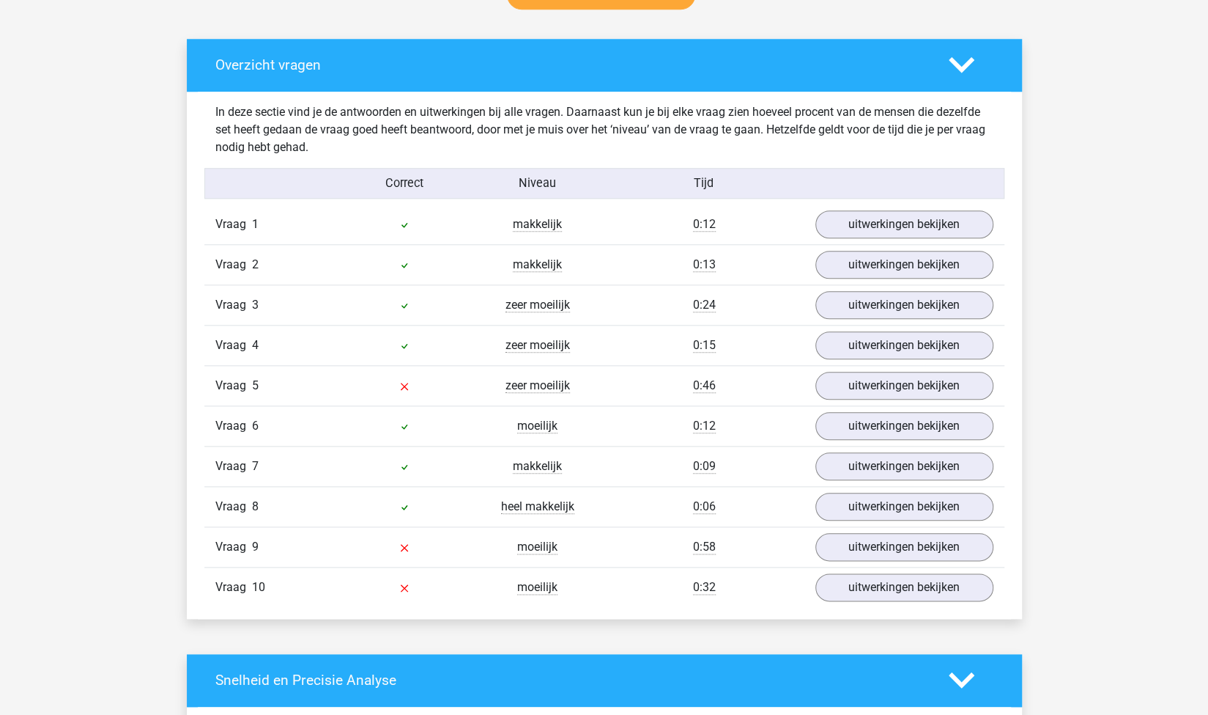
scroll to position [807, 0]
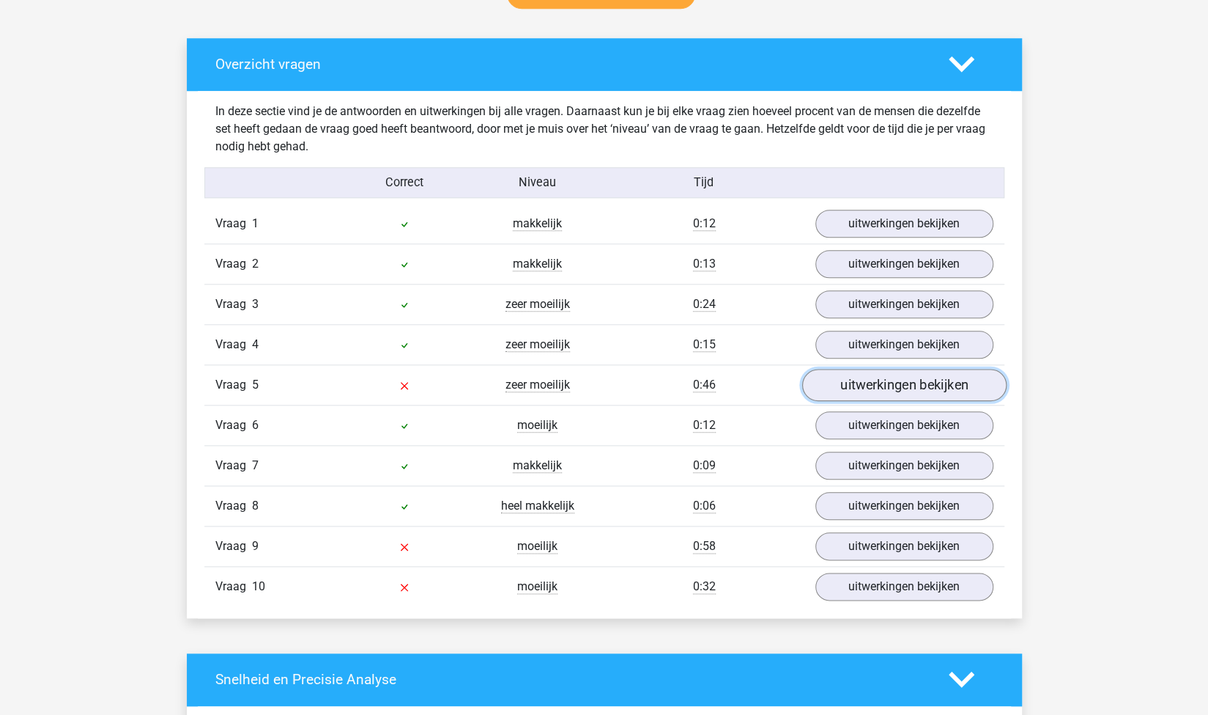
click at [853, 386] on link "uitwerkingen bekijken" at bounding box center [904, 385] width 204 height 32
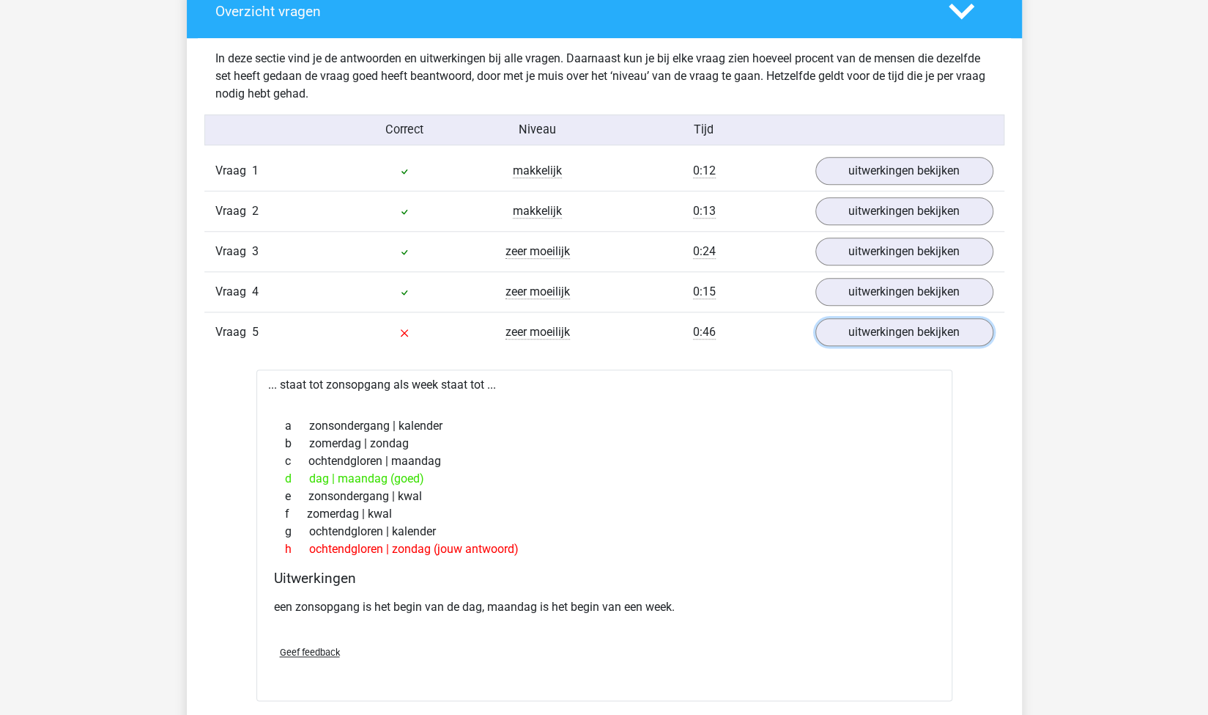
scroll to position [862, 0]
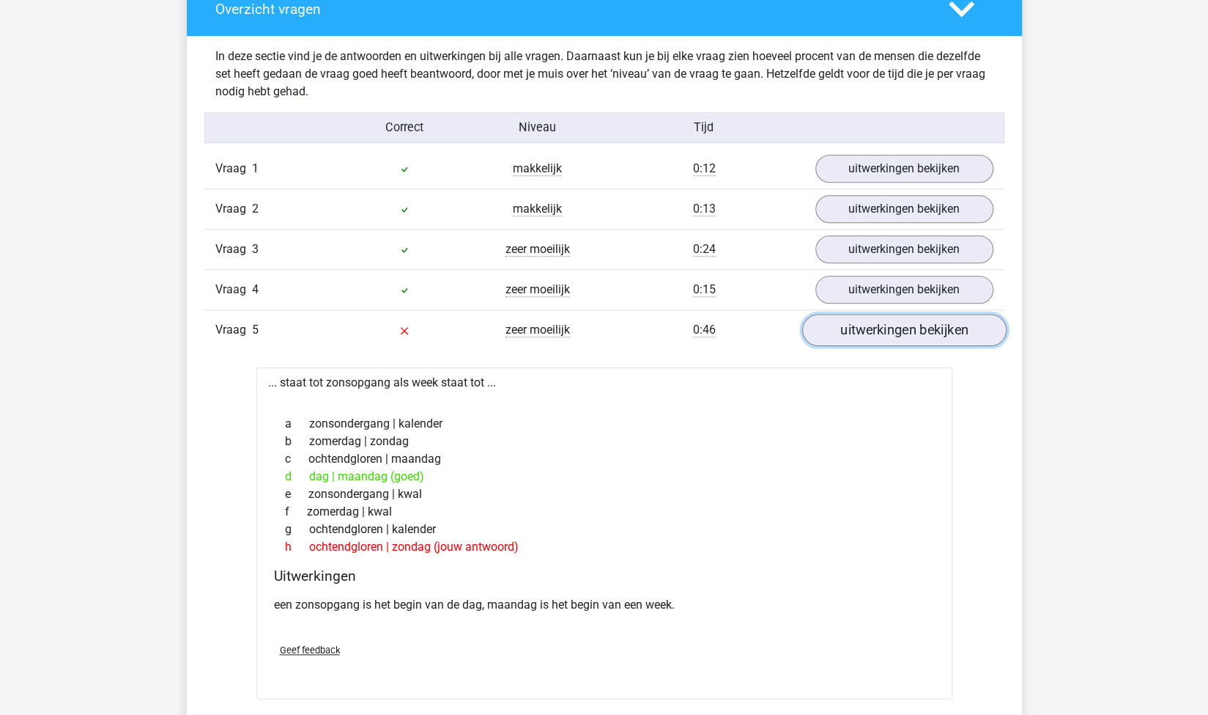
click at [879, 327] on link "uitwerkingen bekijken" at bounding box center [904, 330] width 204 height 32
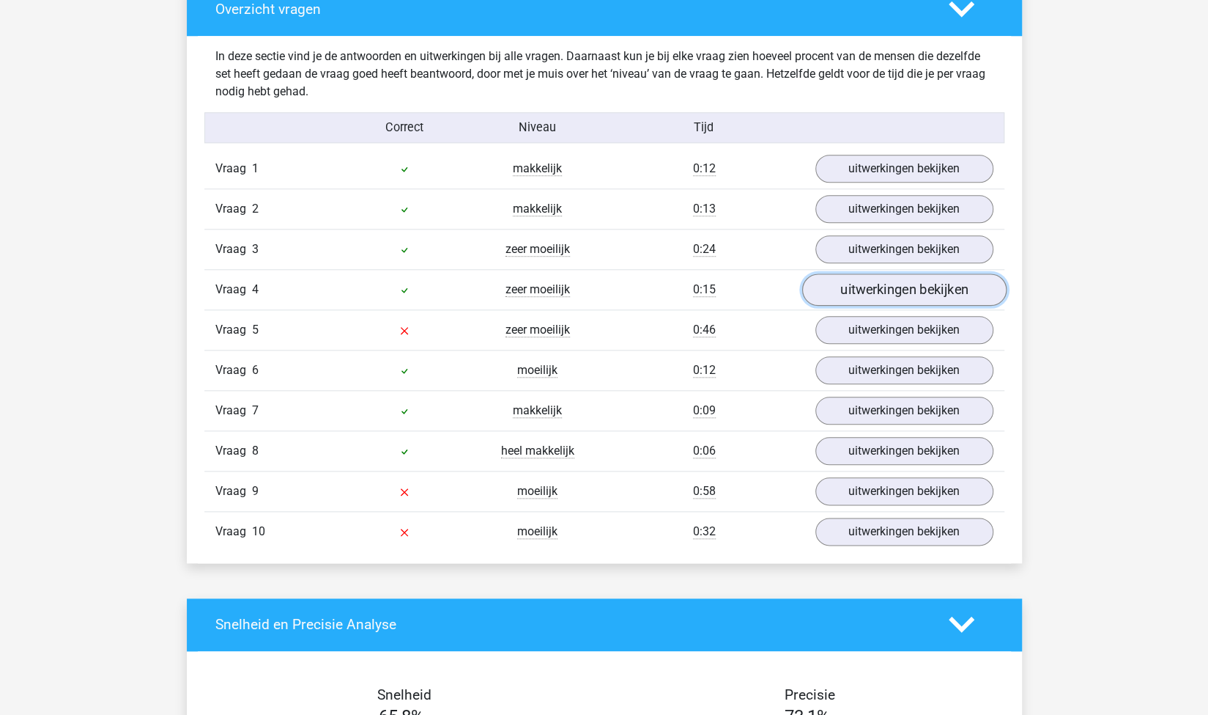
click at [868, 294] on link "uitwerkingen bekijken" at bounding box center [904, 289] width 204 height 32
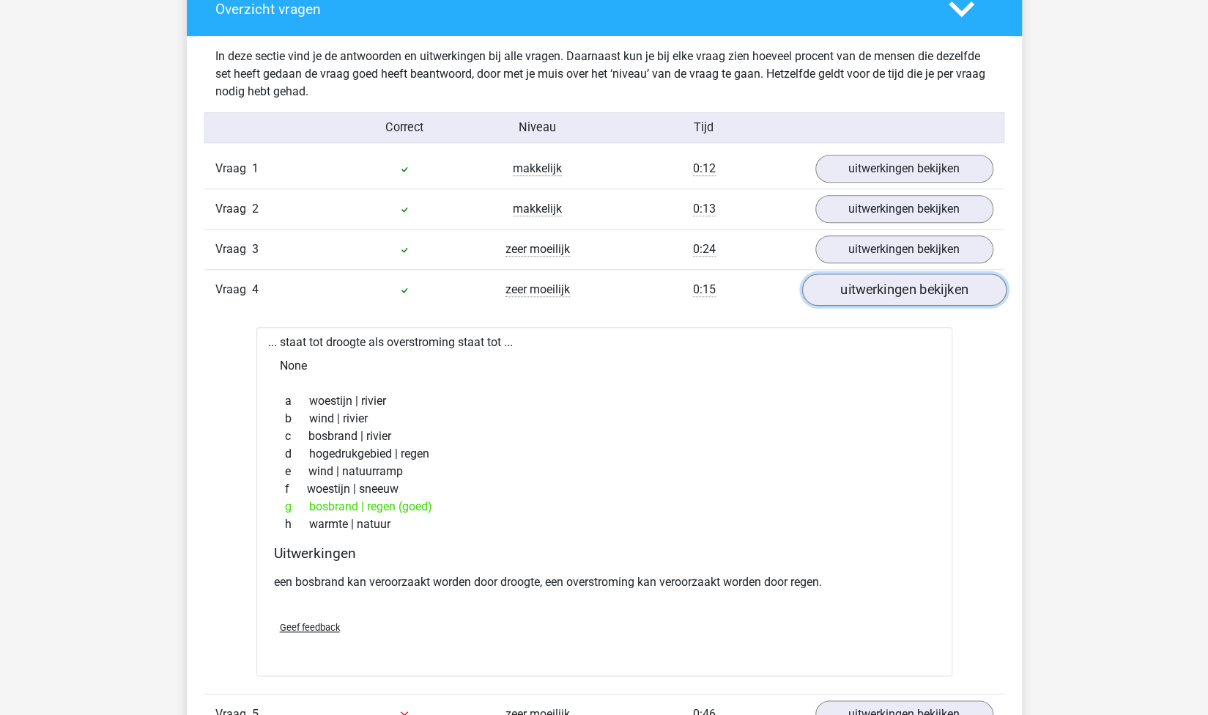
click at [868, 294] on link "uitwerkingen bekijken" at bounding box center [904, 289] width 204 height 32
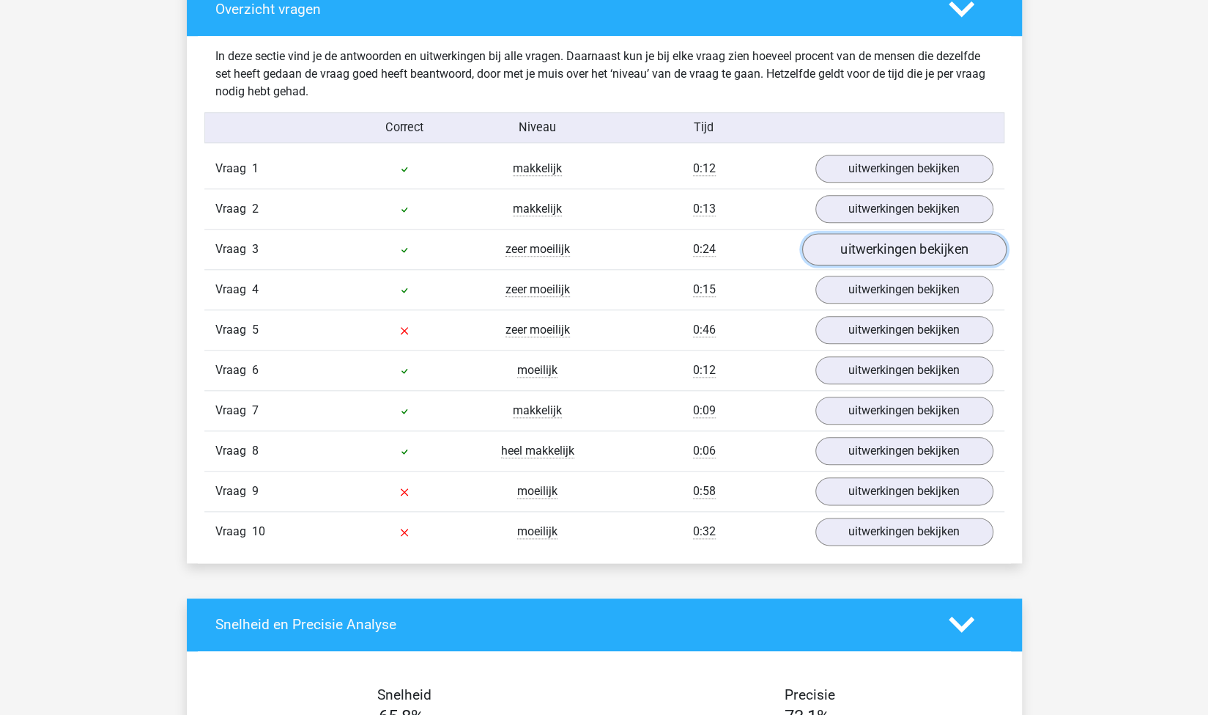
click at [858, 250] on link "uitwerkingen bekijken" at bounding box center [904, 249] width 204 height 32
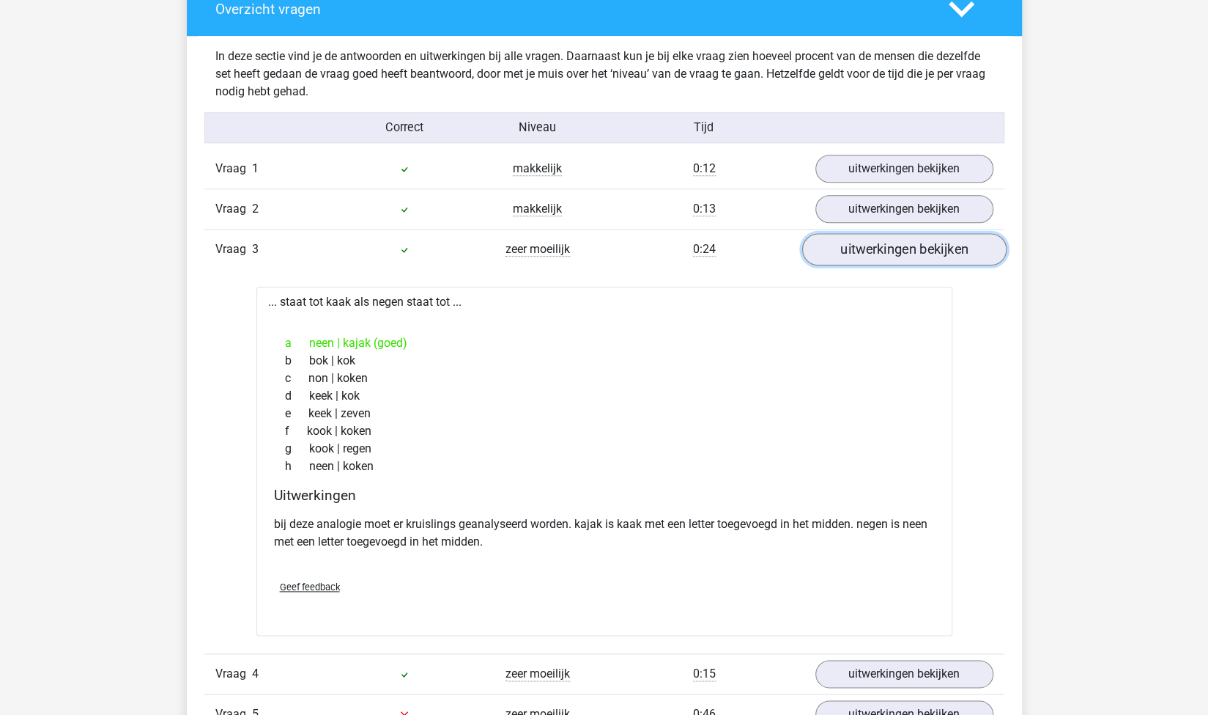
click at [858, 250] on link "uitwerkingen bekijken" at bounding box center [904, 249] width 204 height 32
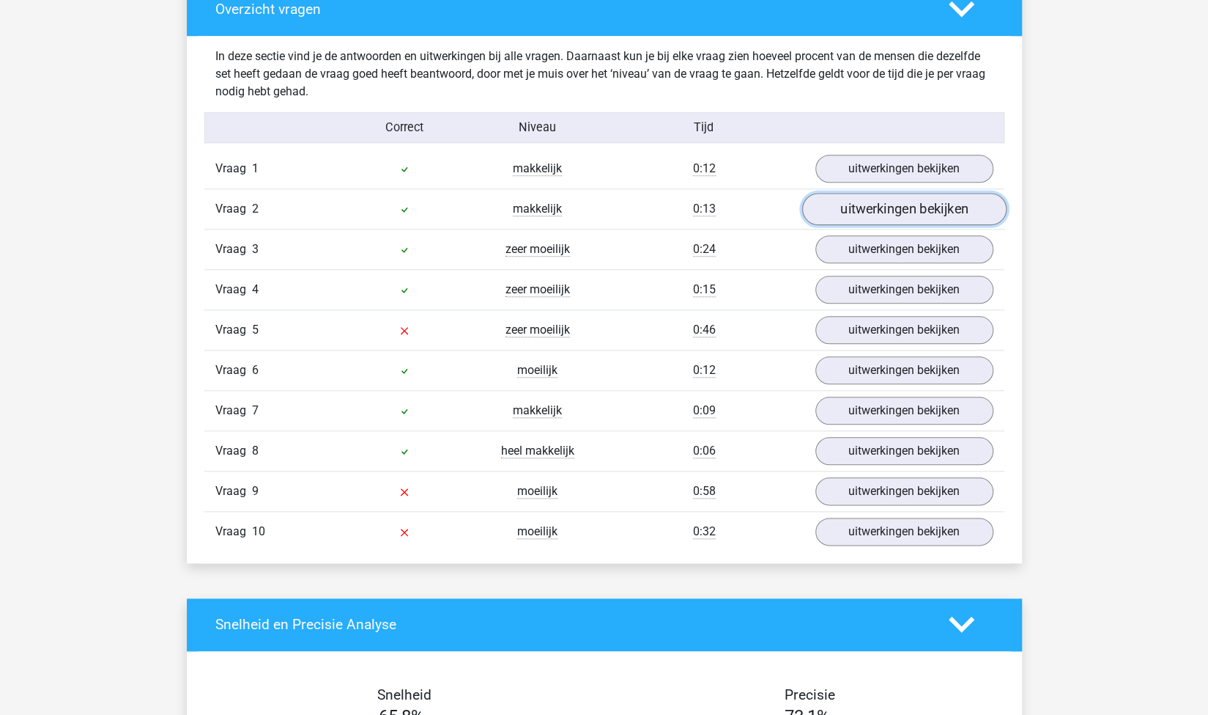
click at [857, 211] on link "uitwerkingen bekijken" at bounding box center [904, 209] width 204 height 32
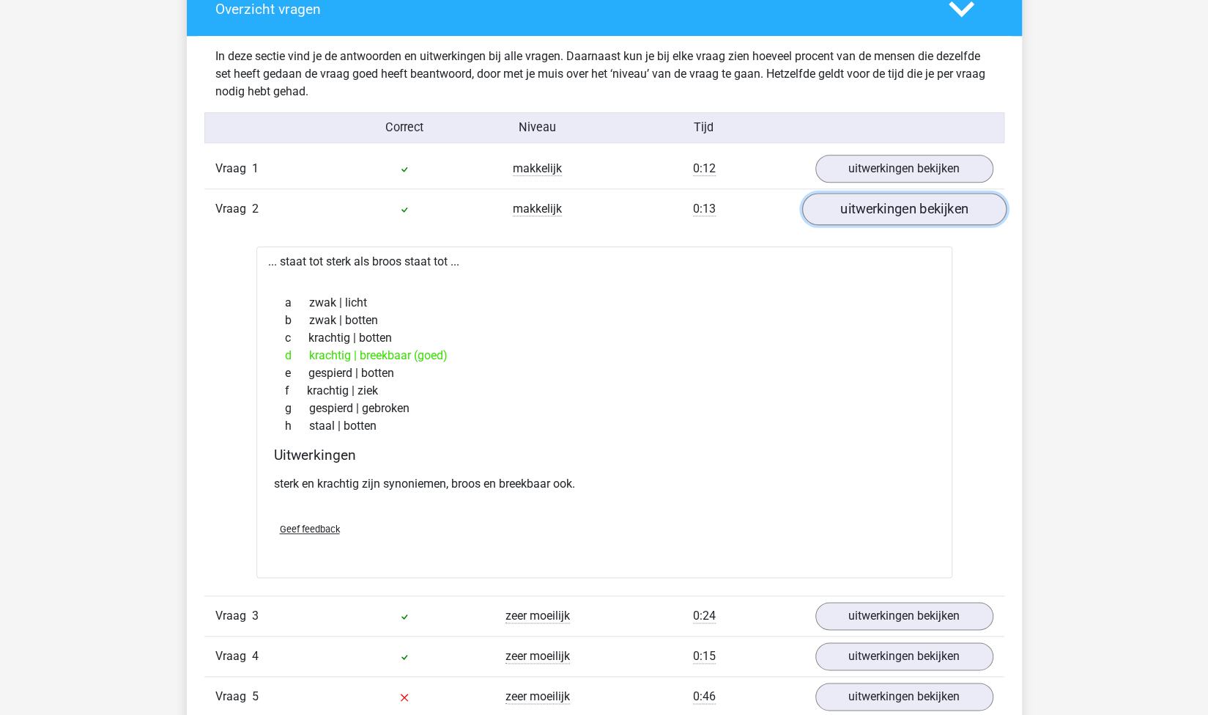
click at [857, 211] on link "uitwerkingen bekijken" at bounding box center [904, 209] width 204 height 32
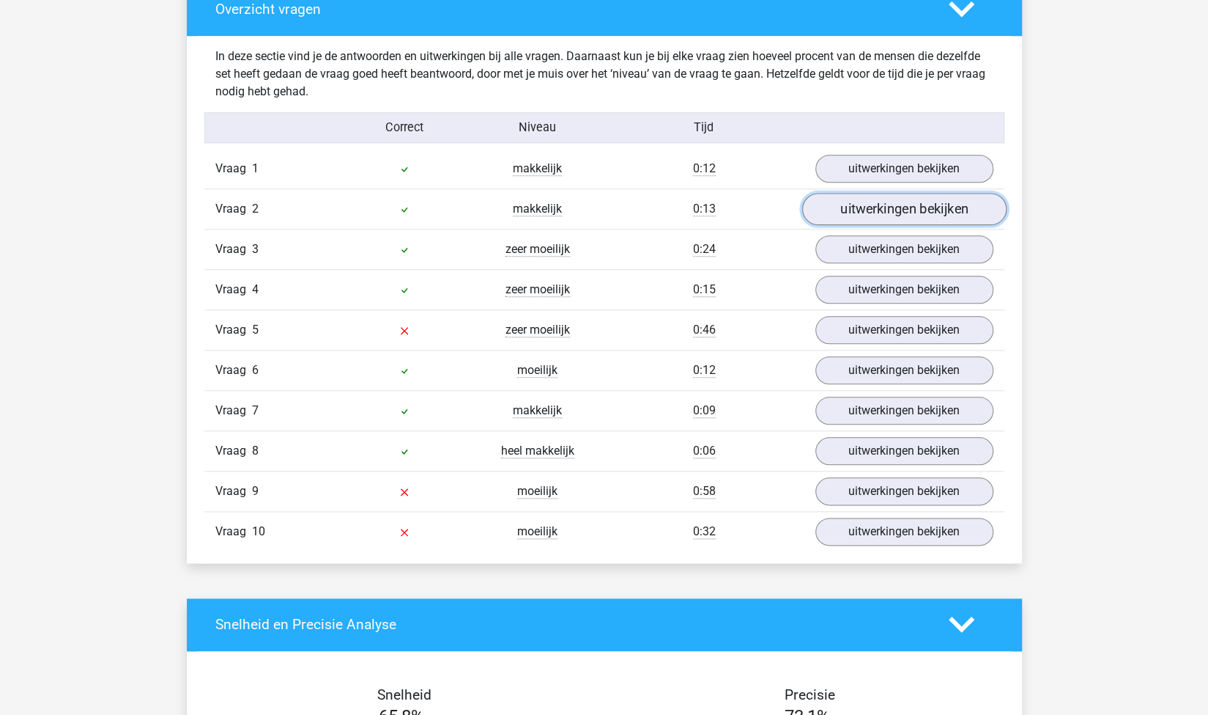
click at [857, 211] on link "uitwerkingen bekijken" at bounding box center [904, 209] width 204 height 32
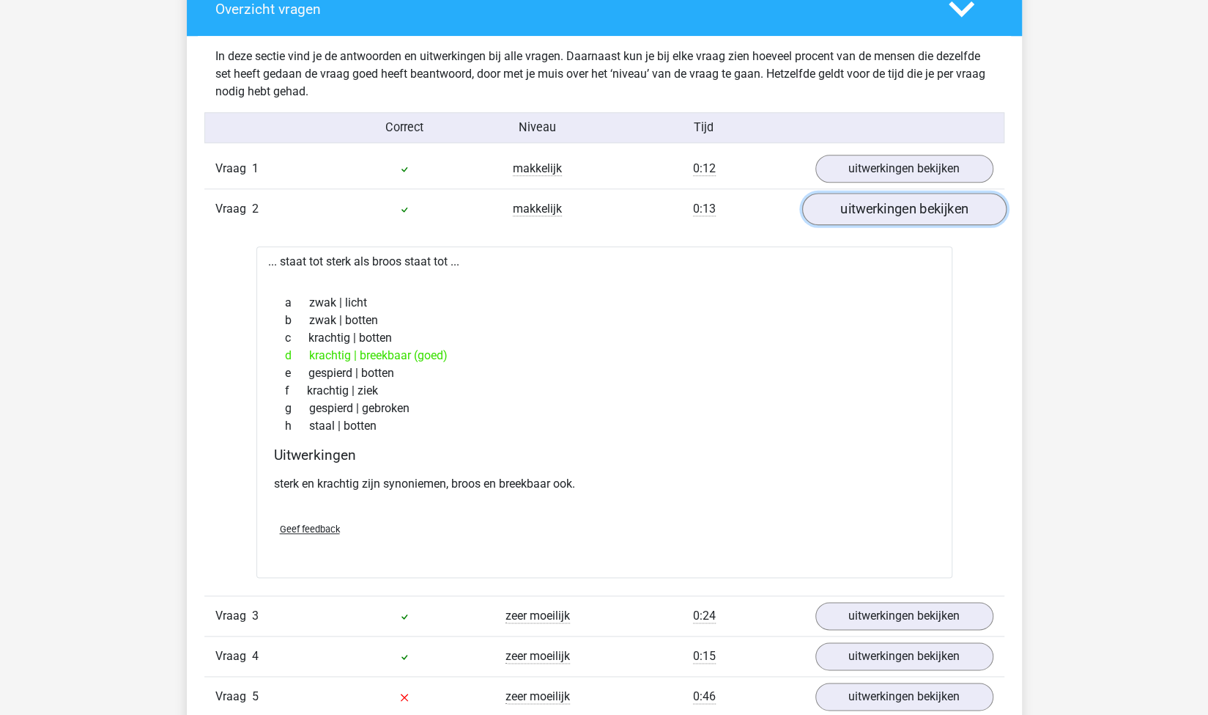
click at [857, 211] on link "uitwerkingen bekijken" at bounding box center [904, 209] width 204 height 32
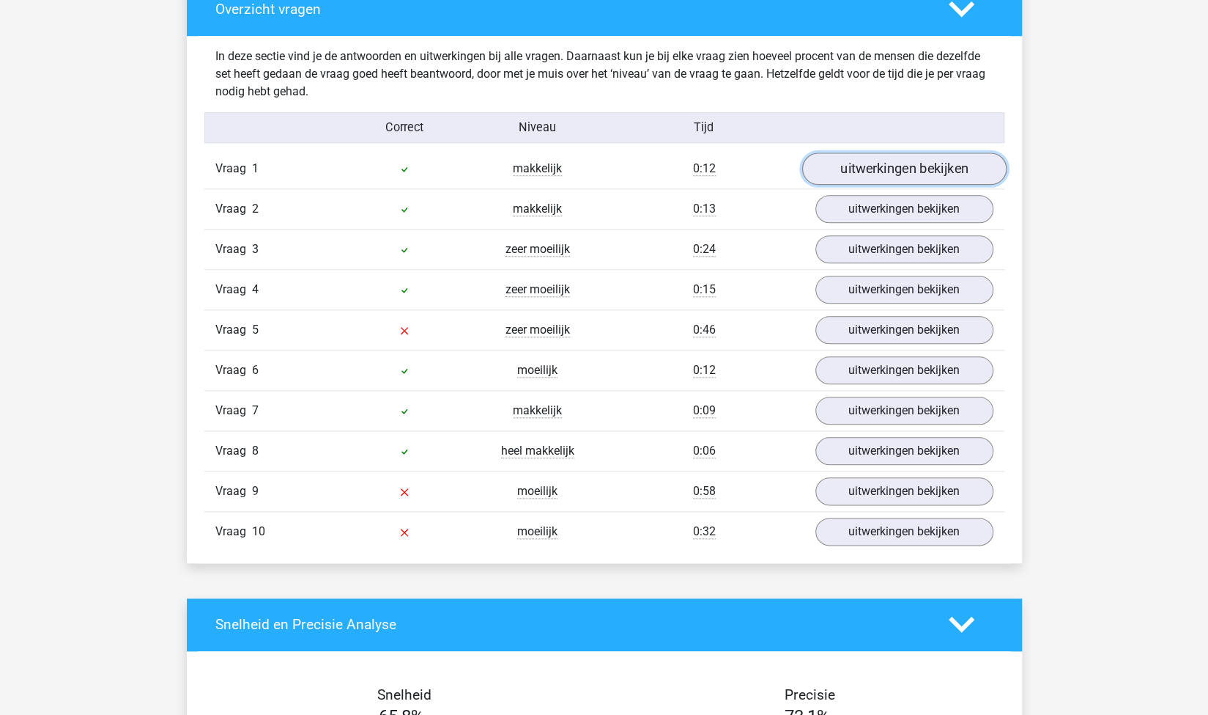
click at [865, 172] on link "uitwerkingen bekijken" at bounding box center [904, 168] width 204 height 32
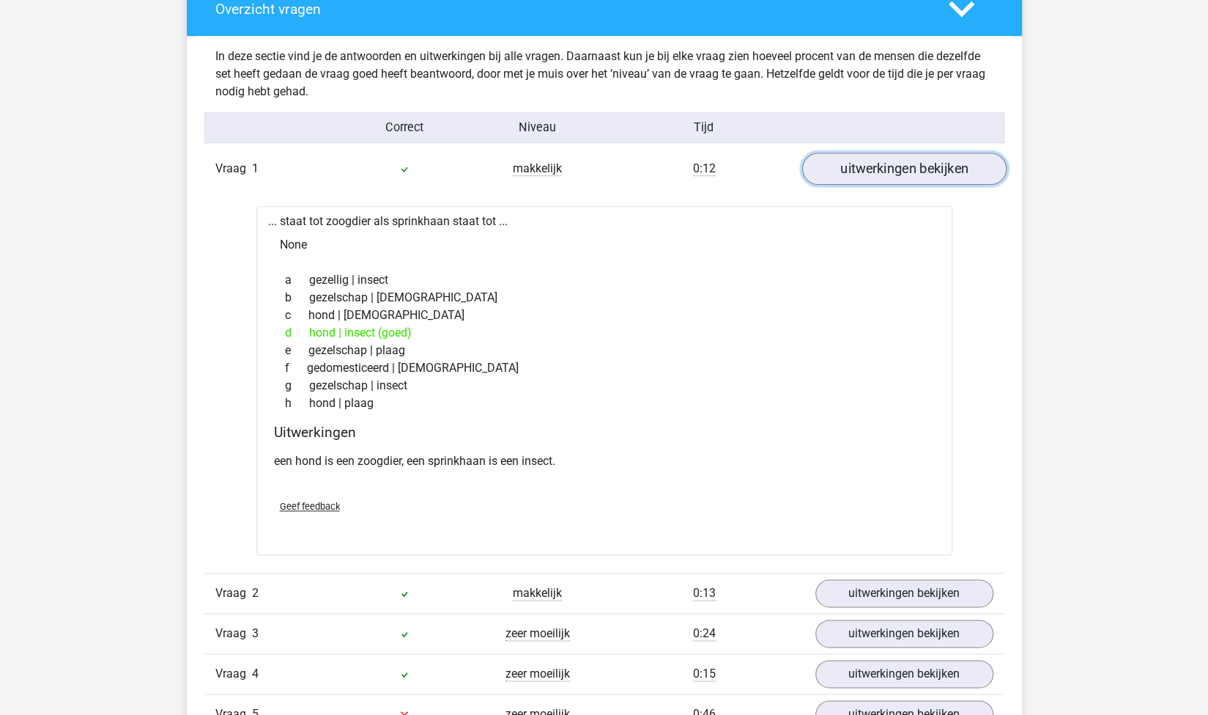
click at [865, 172] on link "uitwerkingen bekijken" at bounding box center [904, 168] width 204 height 32
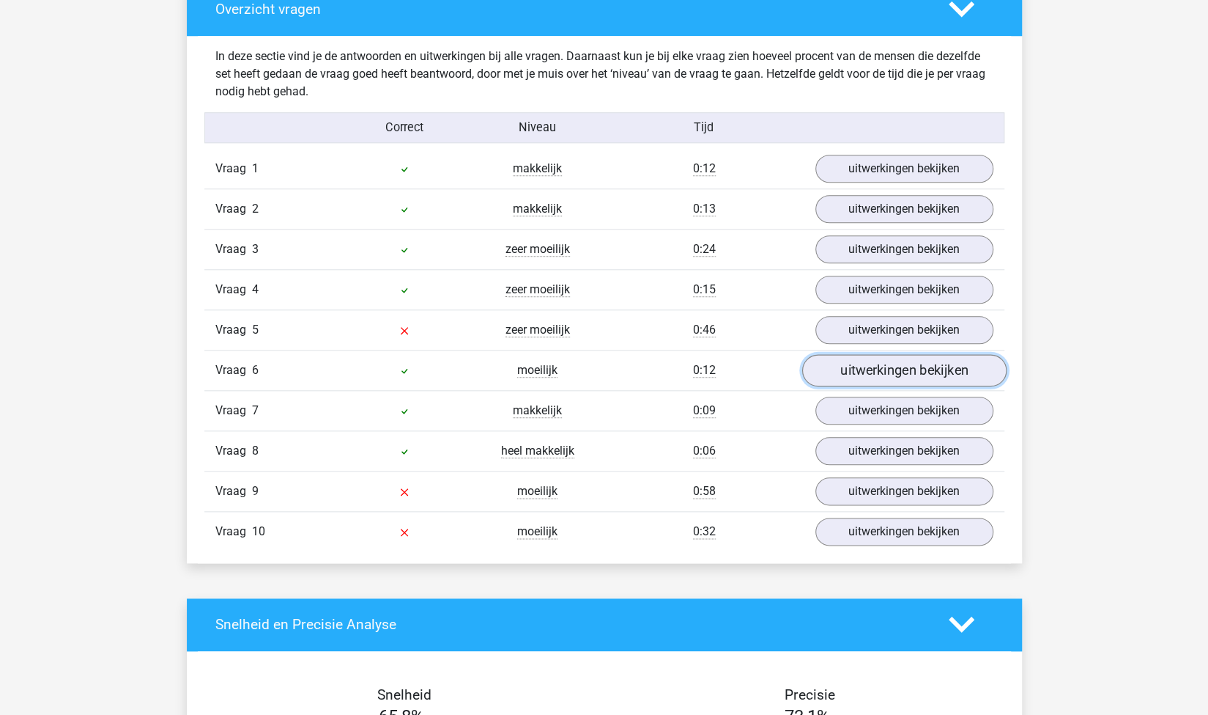
click at [877, 369] on link "uitwerkingen bekijken" at bounding box center [904, 370] width 204 height 32
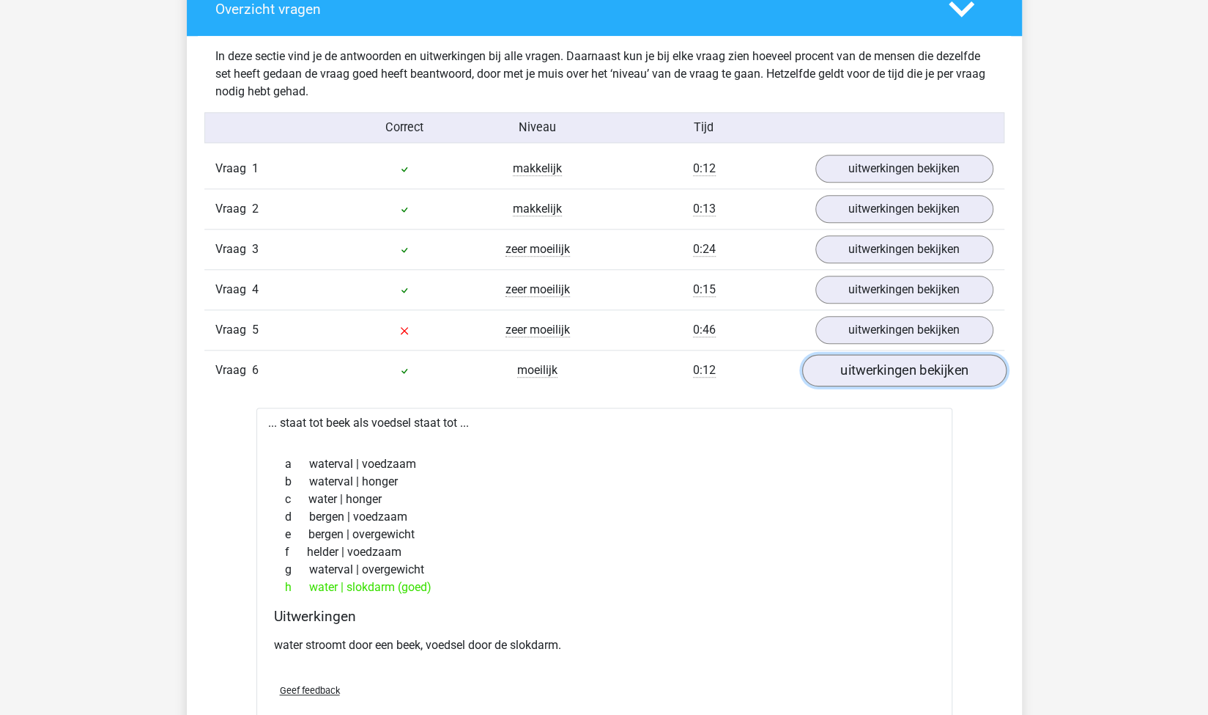
click at [860, 357] on link "uitwerkingen bekijken" at bounding box center [904, 370] width 204 height 32
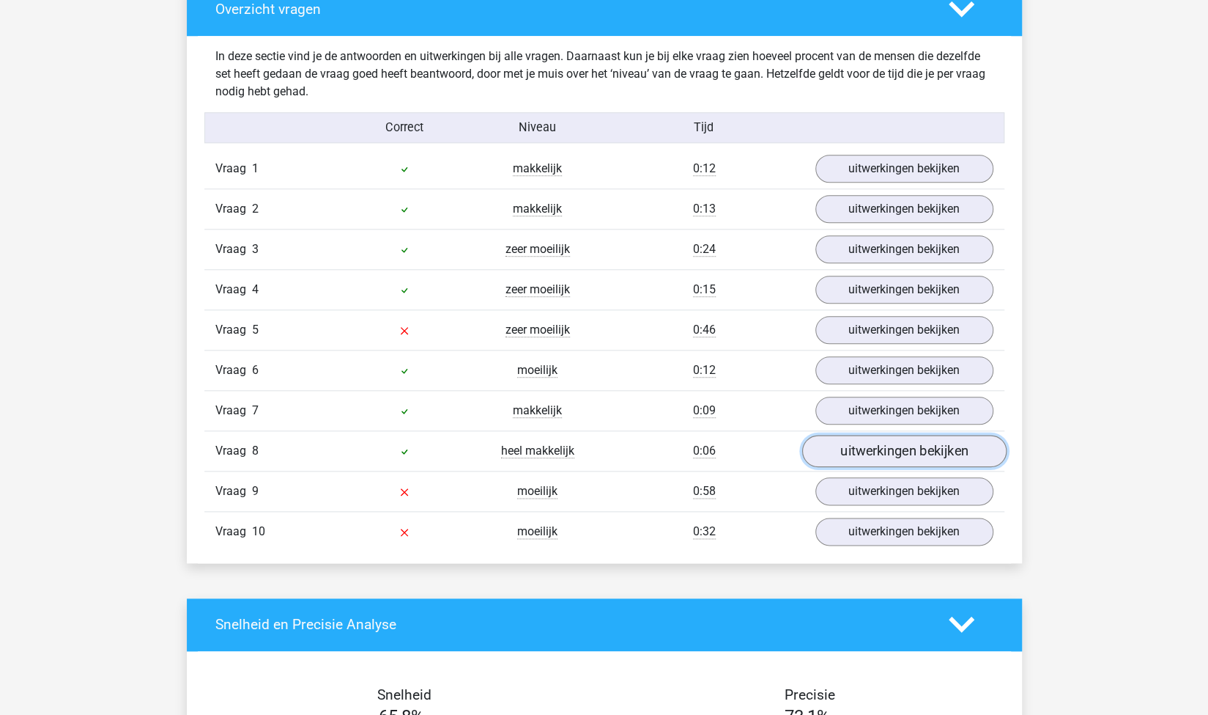
click at [849, 439] on link "uitwerkingen bekijken" at bounding box center [904, 451] width 204 height 32
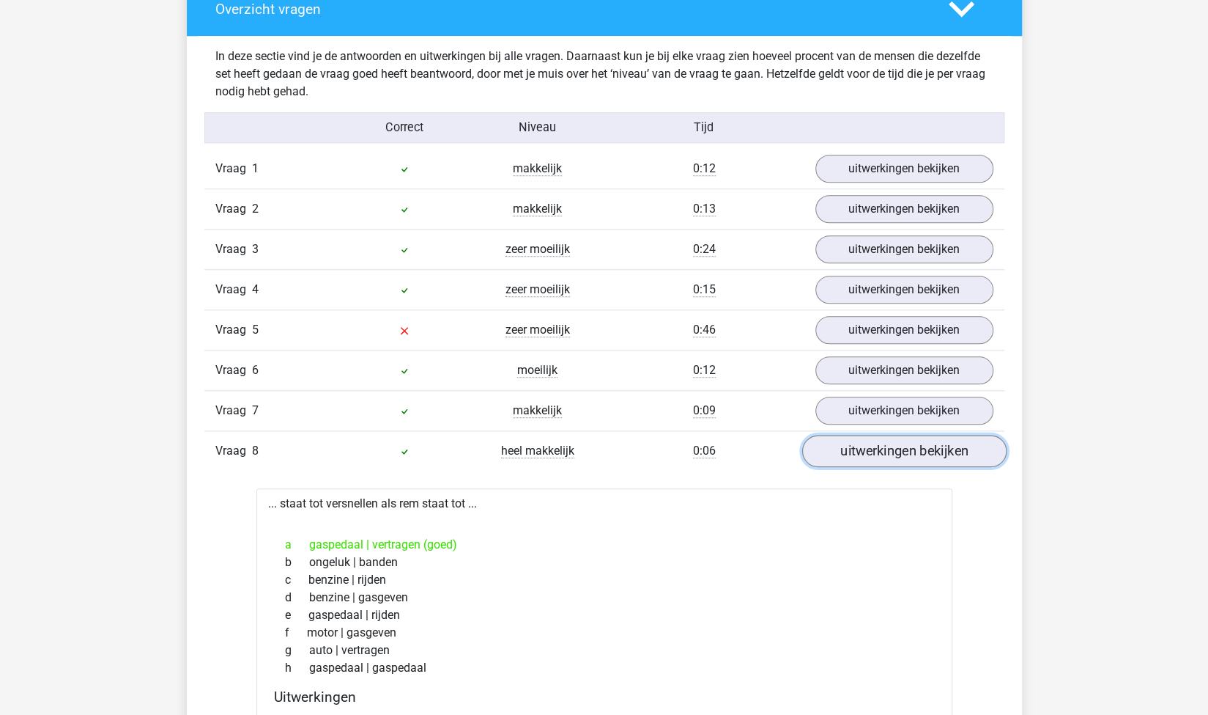
click at [849, 439] on link "uitwerkingen bekijken" at bounding box center [904, 451] width 204 height 32
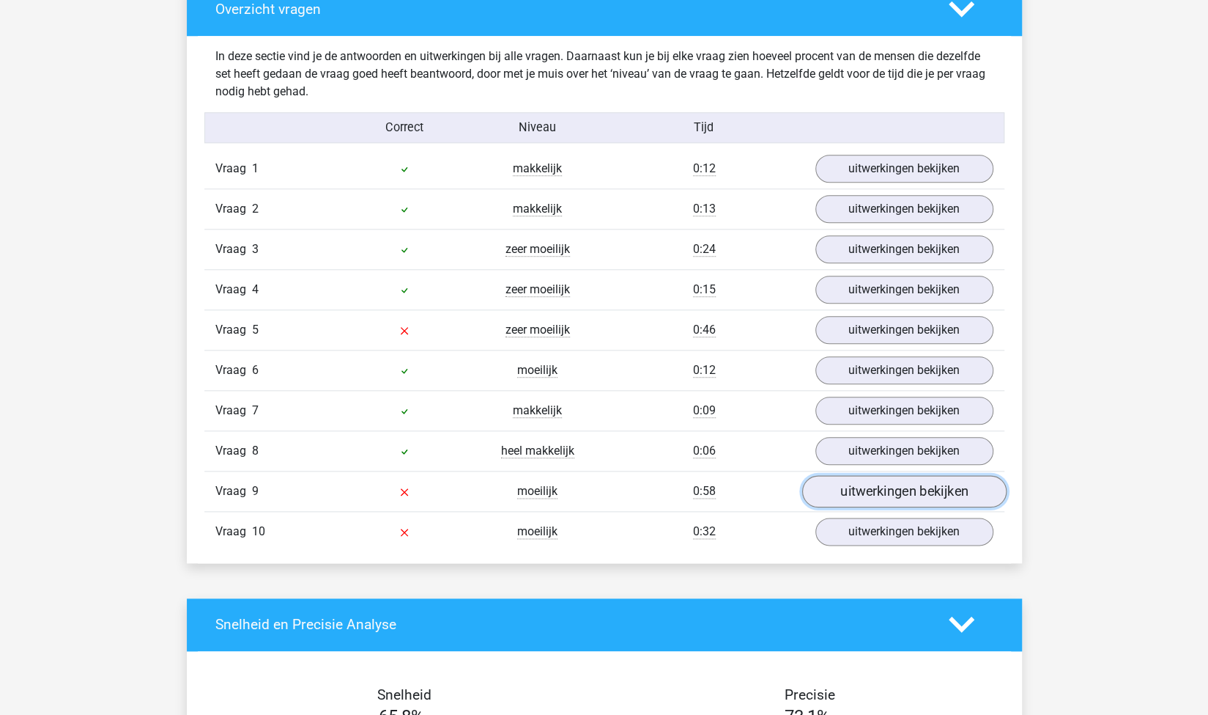
click at [848, 481] on link "uitwerkingen bekijken" at bounding box center [904, 491] width 204 height 32
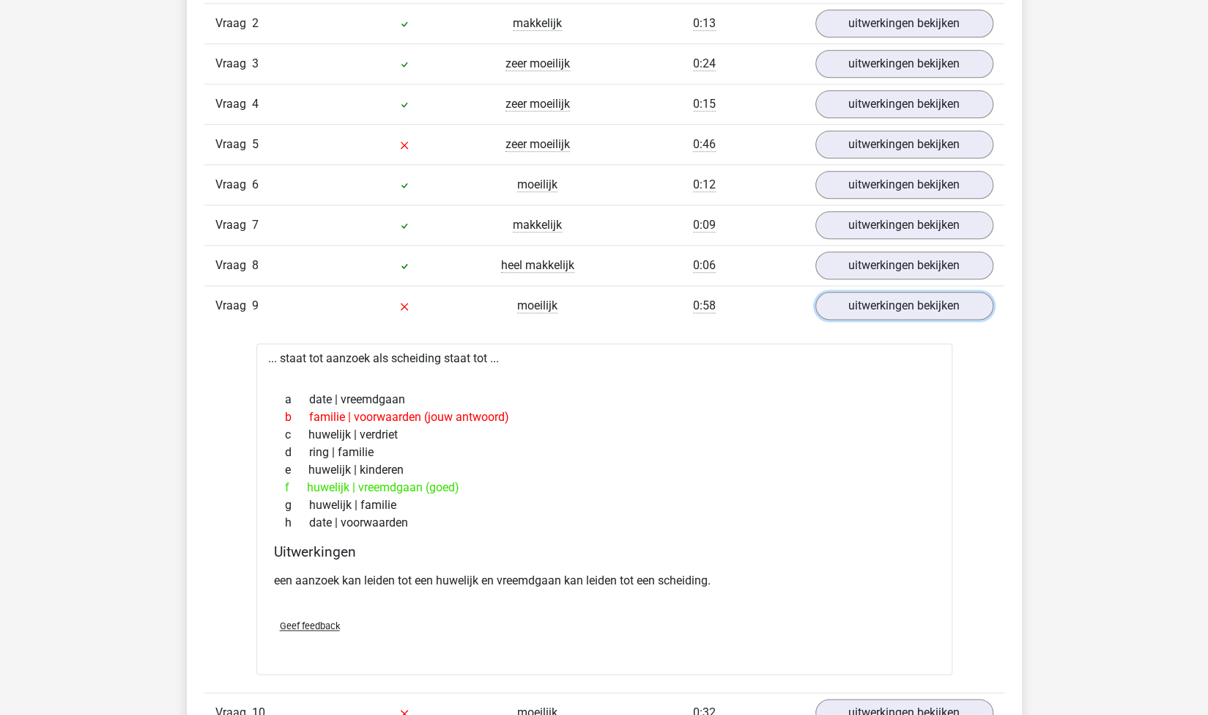
scroll to position [1047, 0]
click at [850, 296] on link "uitwerkingen bekijken" at bounding box center [904, 306] width 204 height 32
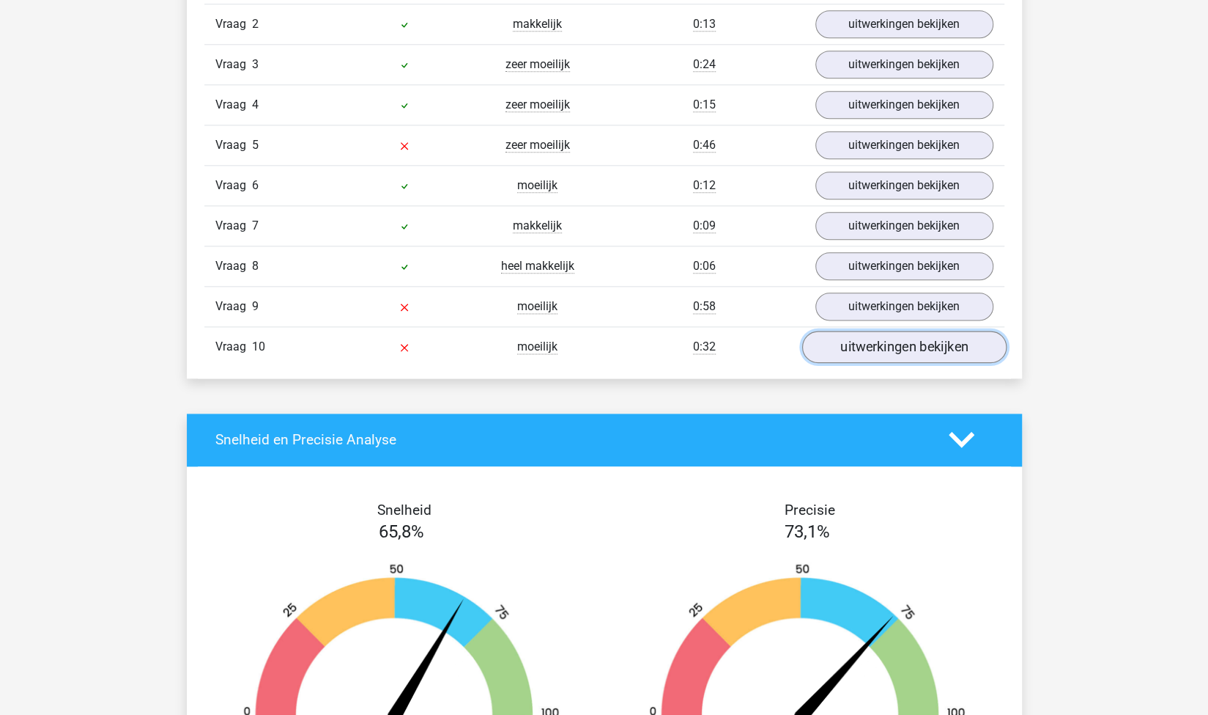
click at [859, 349] on link "uitwerkingen bekijken" at bounding box center [904, 347] width 204 height 32
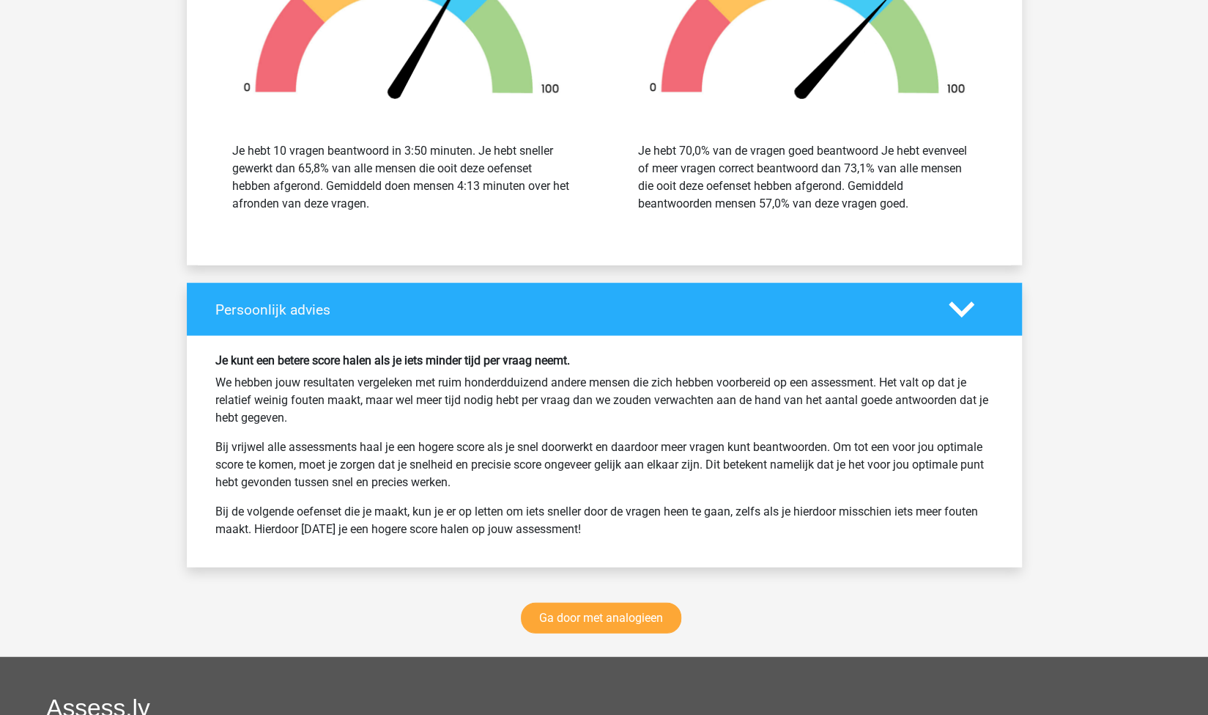
scroll to position [2051, 0]
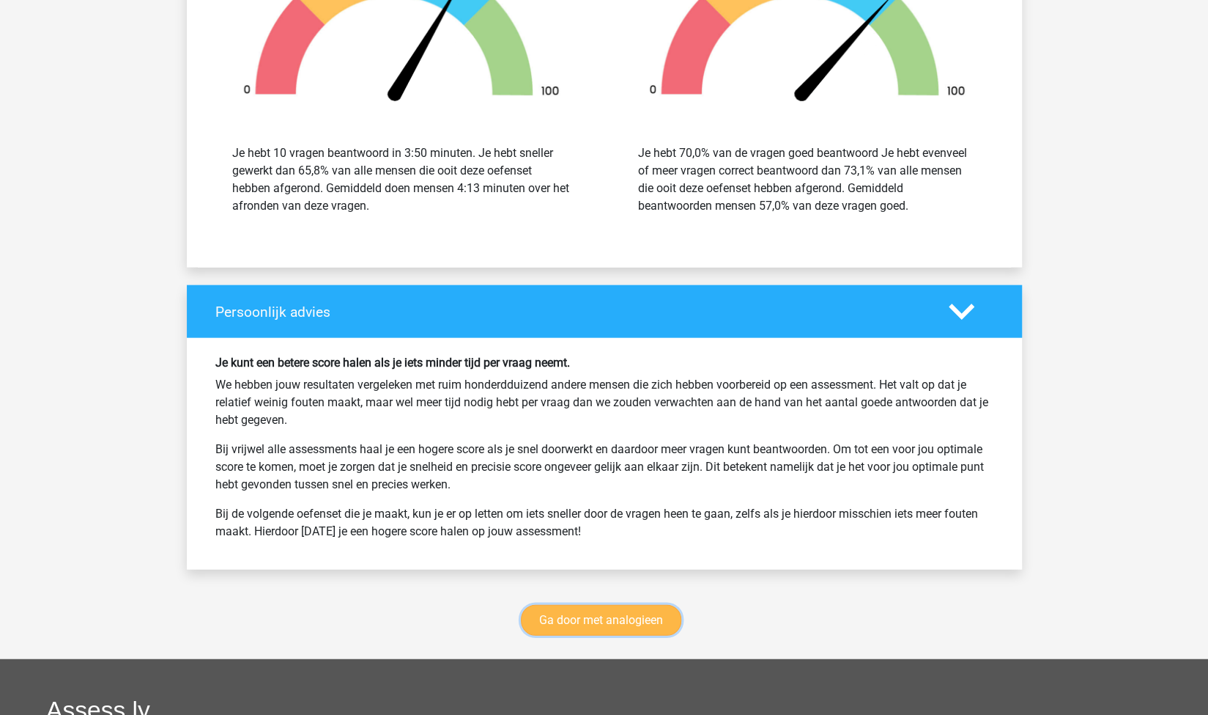
click at [589, 623] on link "Ga door met analogieen" at bounding box center [601, 620] width 160 height 31
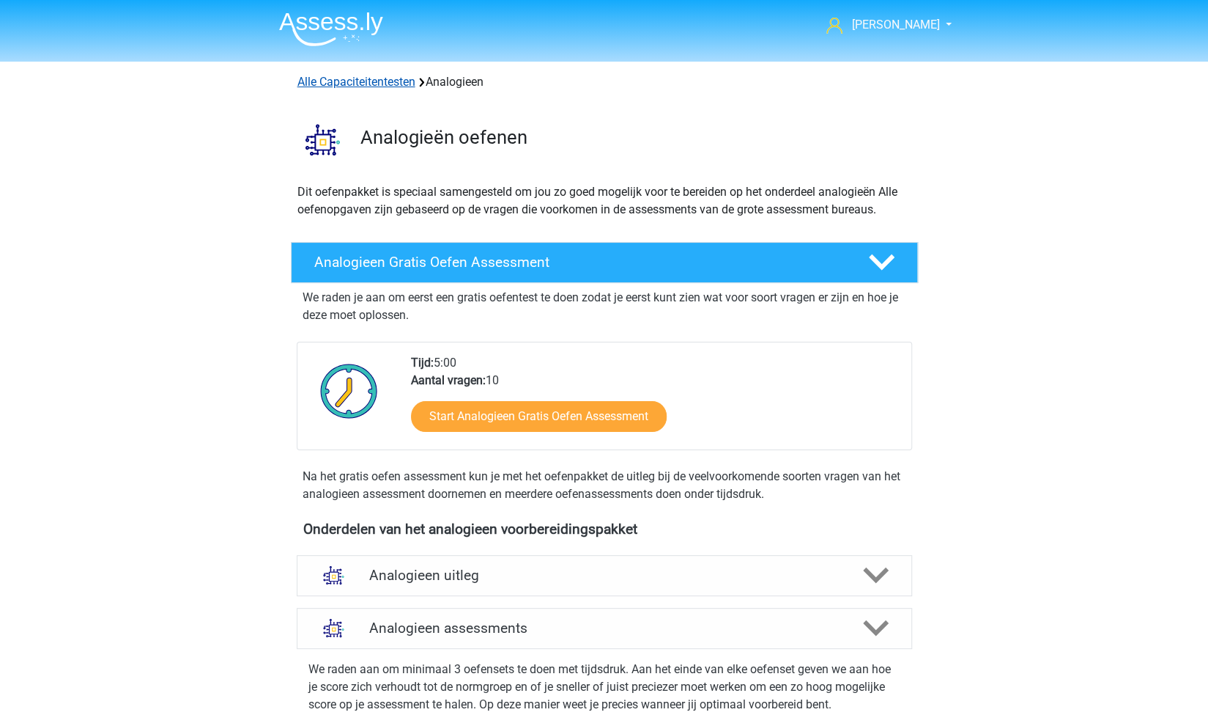
click at [311, 79] on link "Alle Capaciteitentesten" at bounding box center [357, 82] width 118 height 14
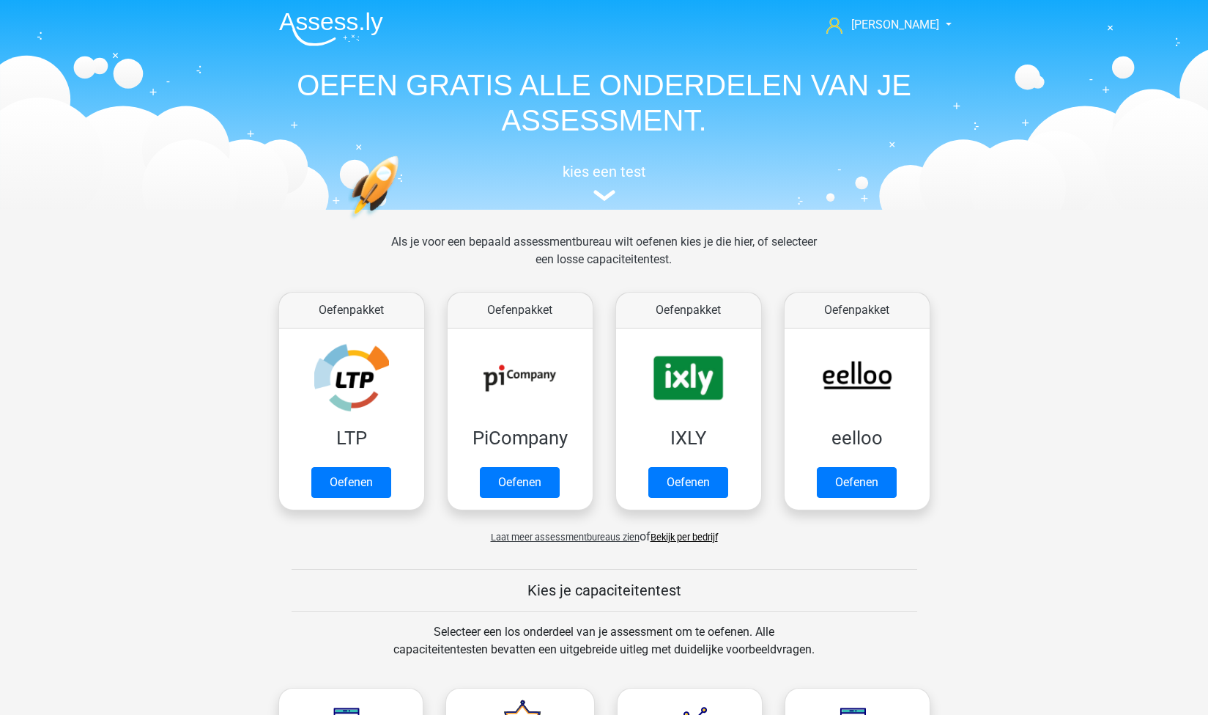
scroll to position [621, 0]
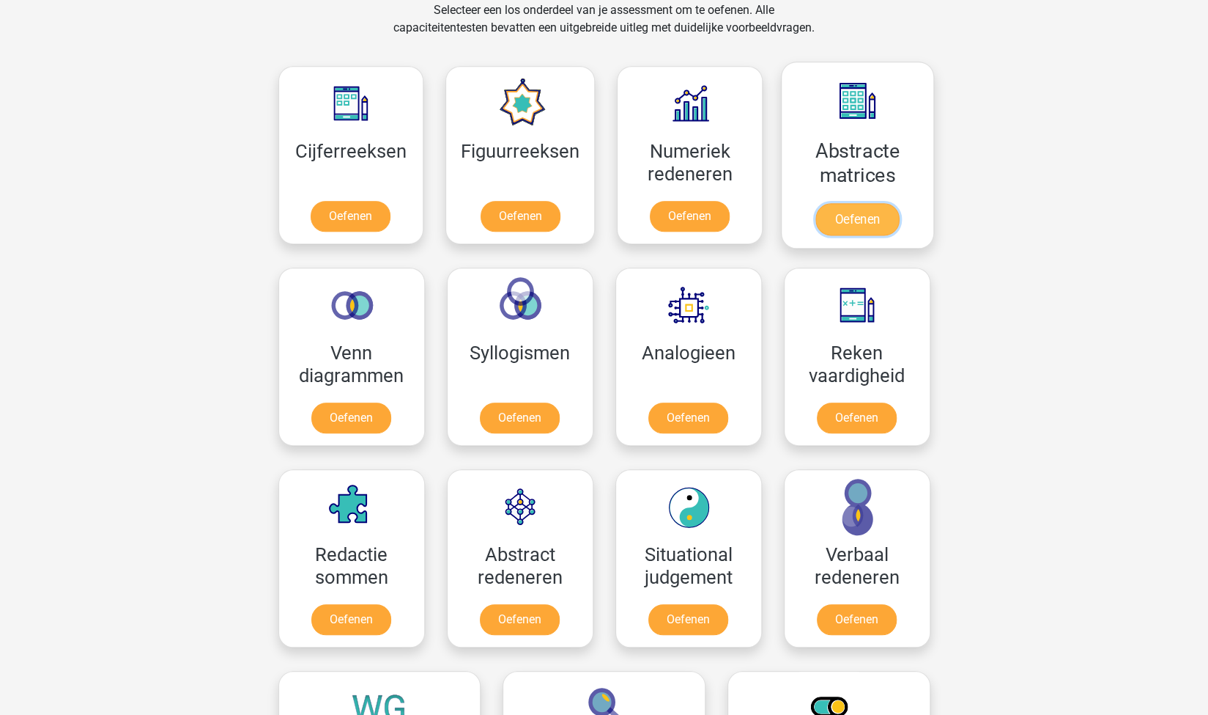
click at [865, 211] on link "Oefenen" at bounding box center [858, 219] width 84 height 32
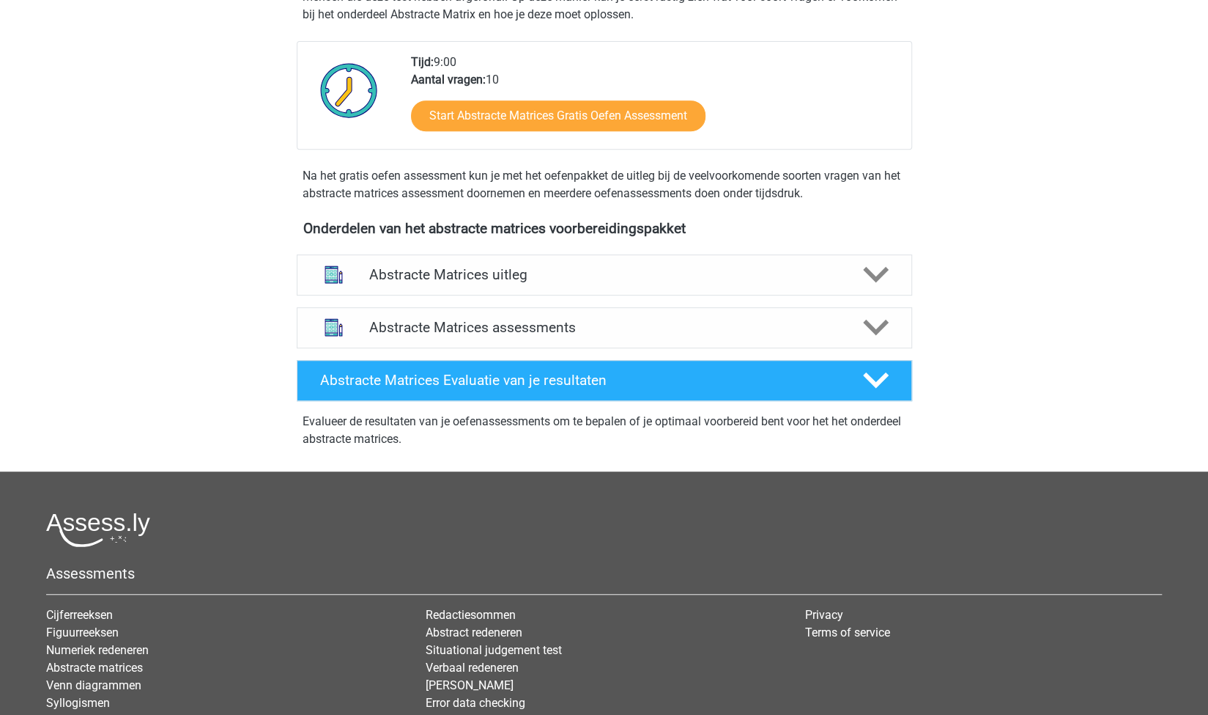
scroll to position [374, 0]
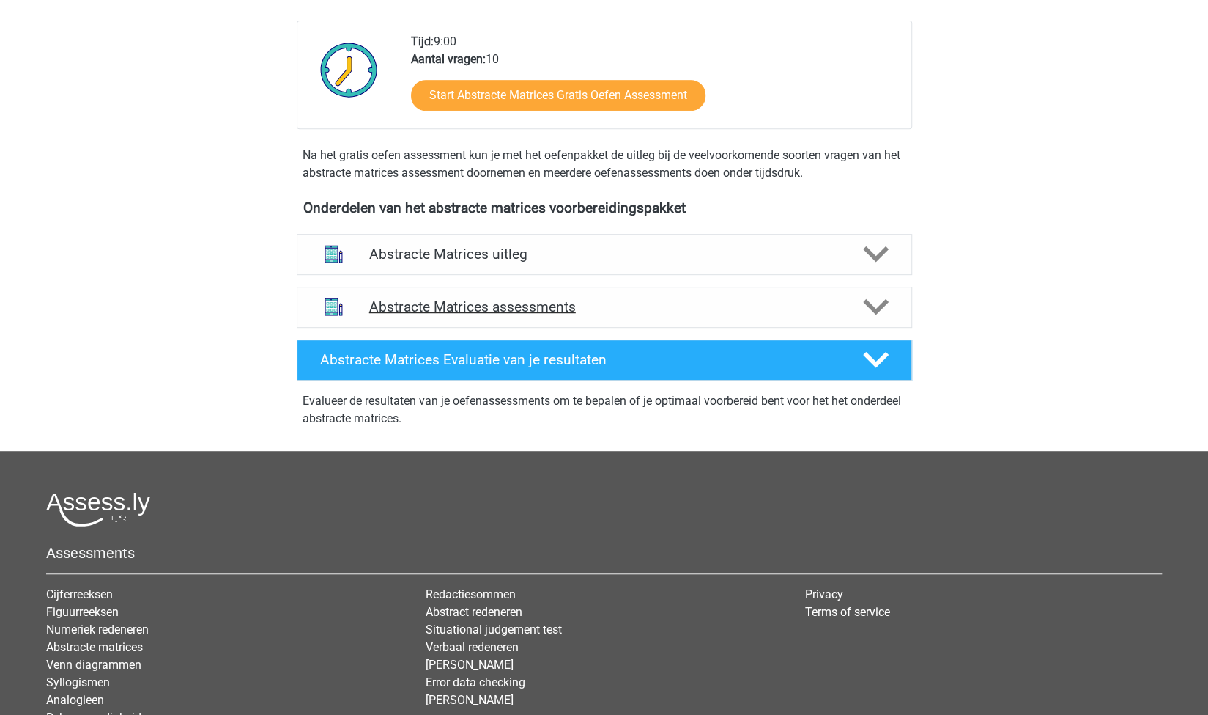
click at [560, 300] on h4 "Abstracte Matrices assessments" at bounding box center [604, 306] width 470 height 17
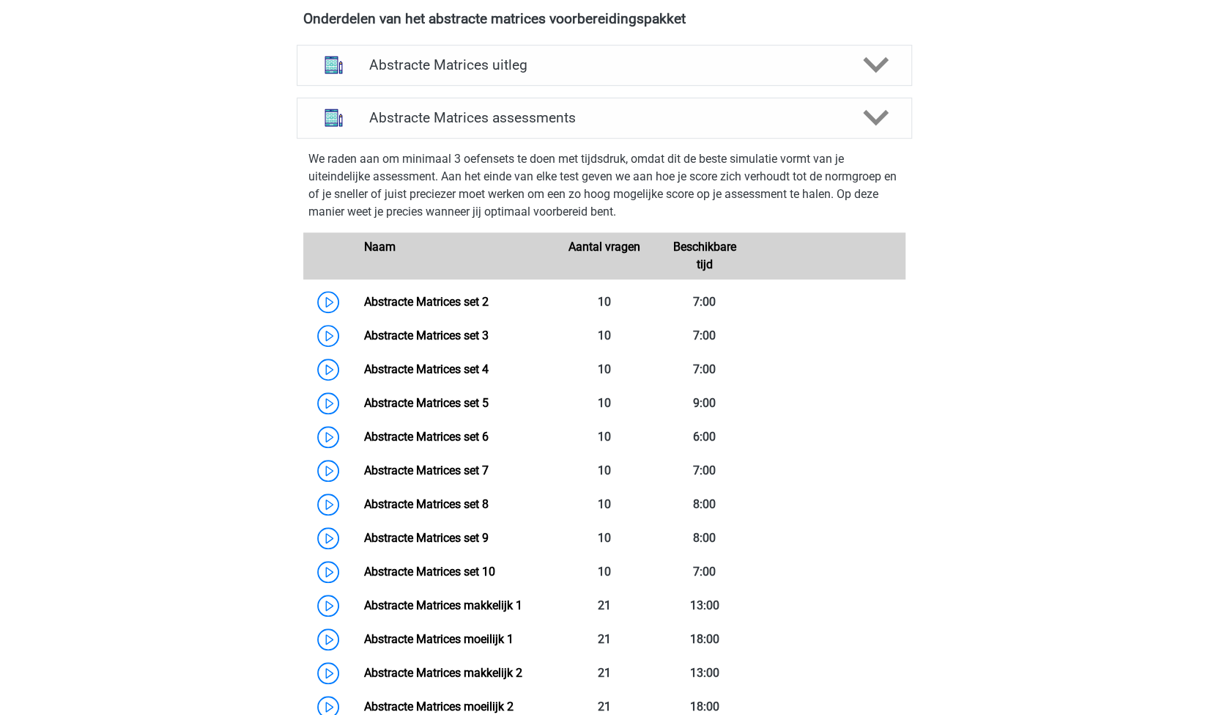
scroll to position [584, 0]
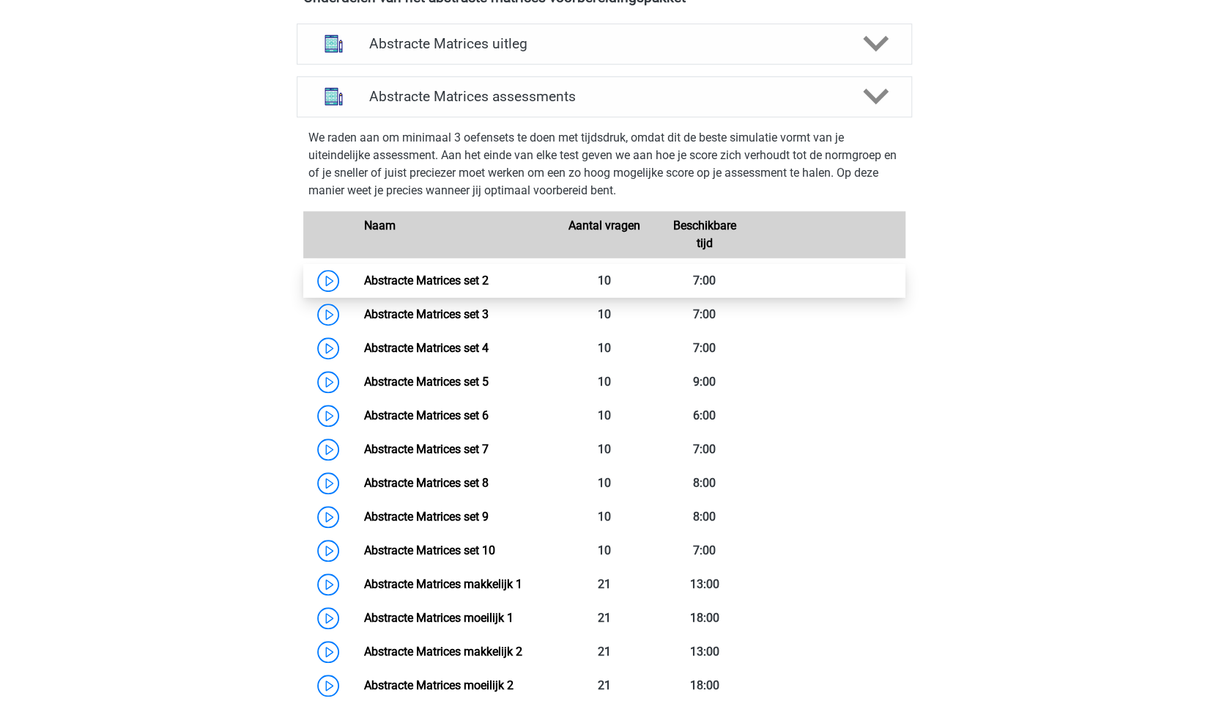
click at [472, 277] on link "Abstracte Matrices set 2" at bounding box center [426, 280] width 125 height 14
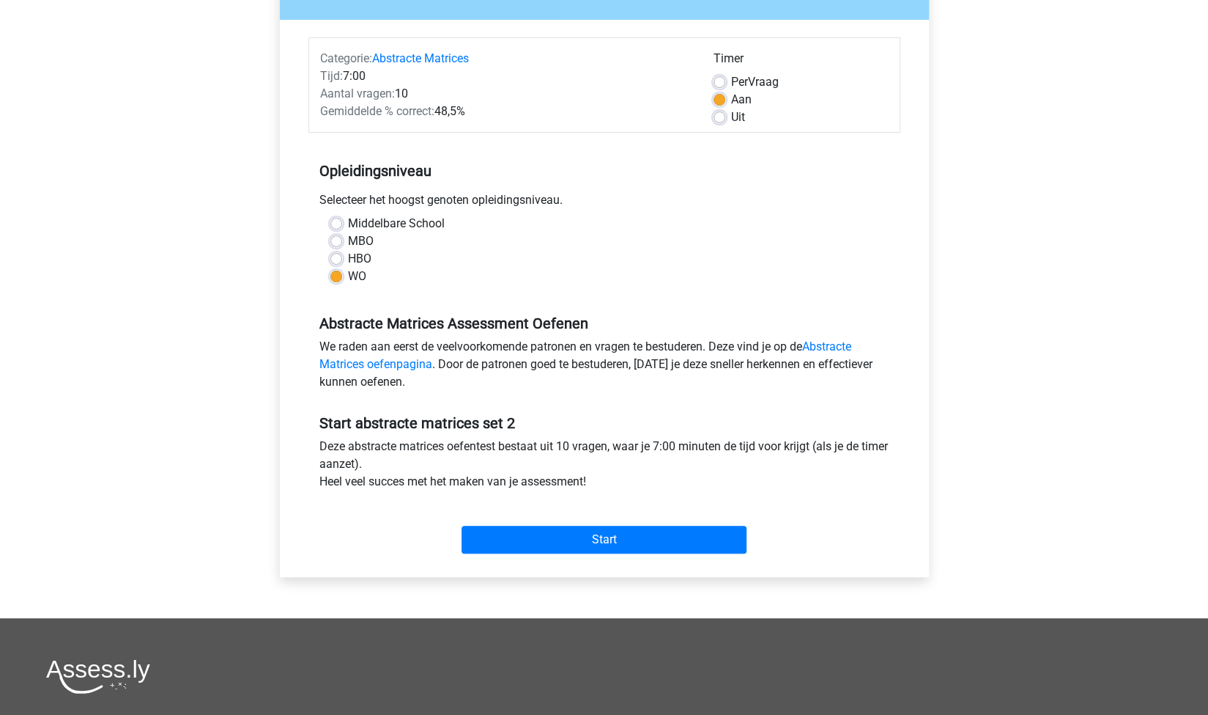
scroll to position [154, 0]
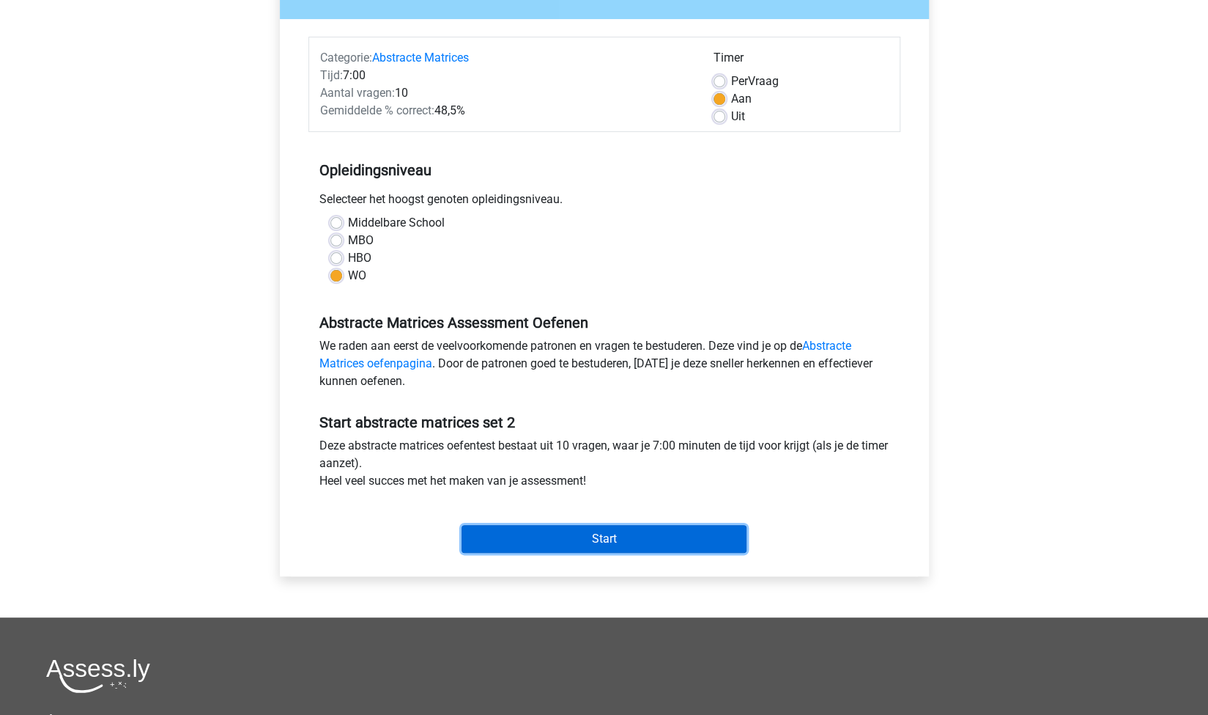
click at [621, 538] on input "Start" at bounding box center [604, 539] width 285 height 28
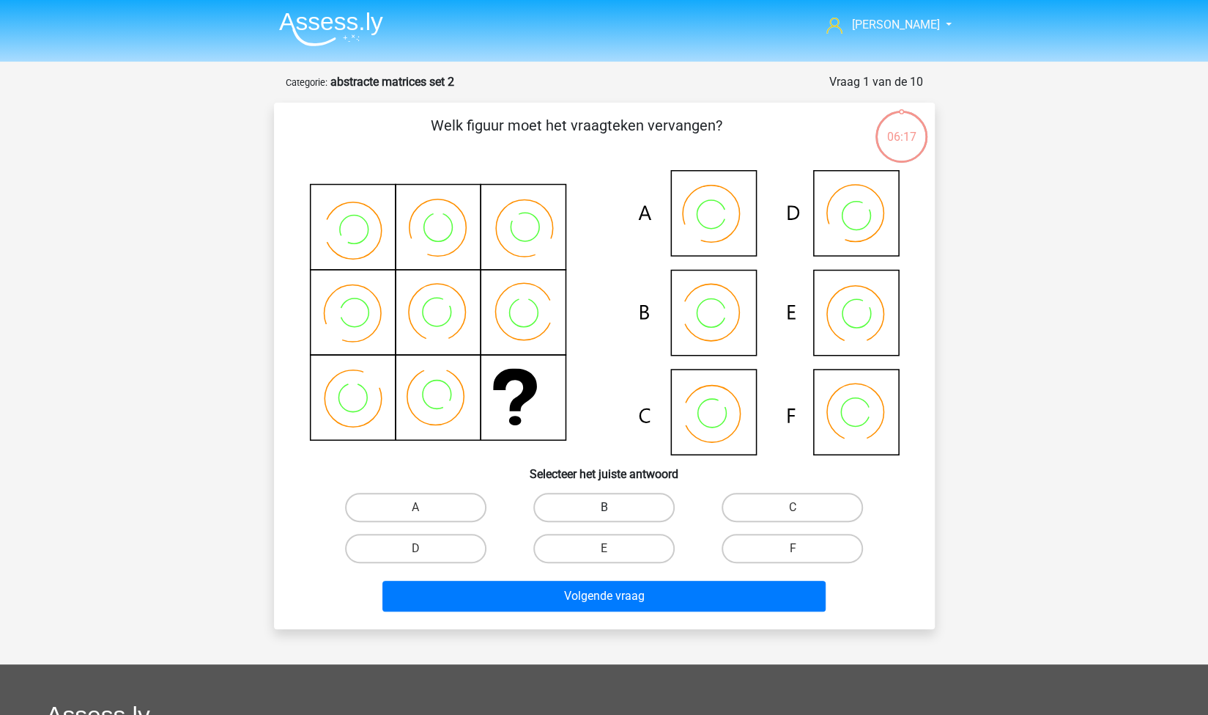
click at [631, 508] on label "B" at bounding box center [604, 506] width 141 height 29
click at [613, 508] on input "B" at bounding box center [609, 512] width 10 height 10
radio input "true"
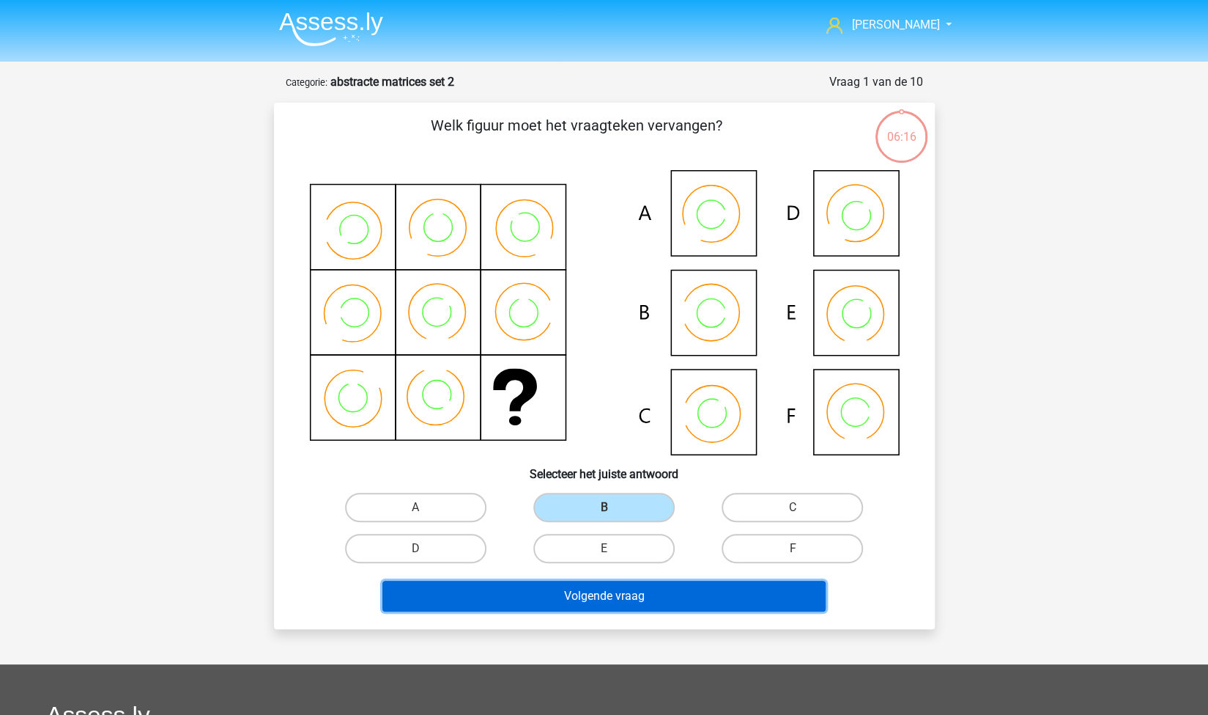
click at [675, 591] on button "Volgende vraag" at bounding box center [604, 595] width 443 height 31
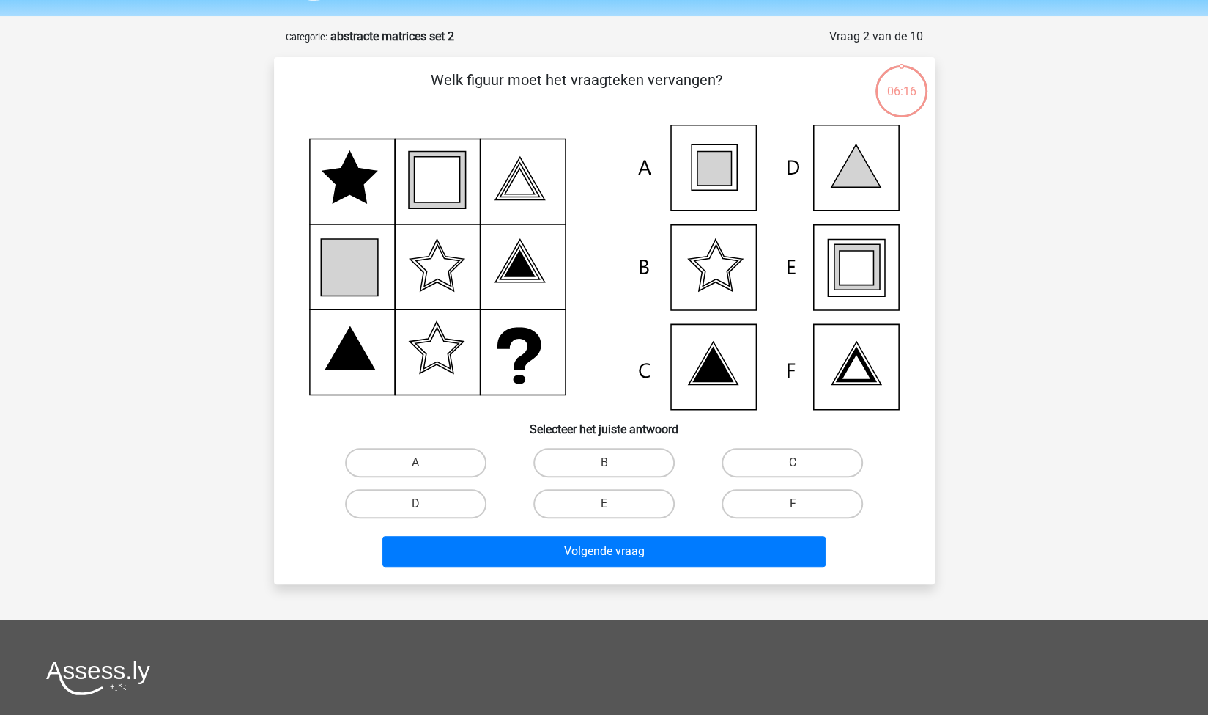
scroll to position [73, 0]
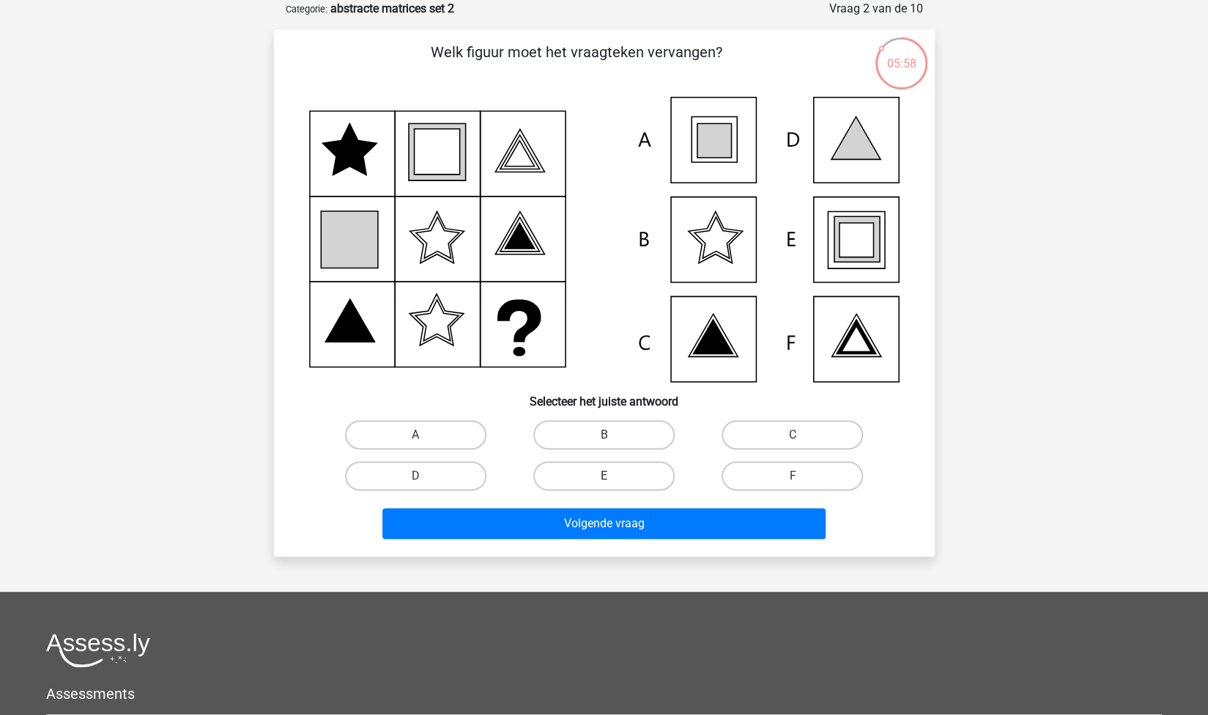
click at [628, 481] on label "E" at bounding box center [604, 475] width 141 height 29
click at [613, 481] on input "E" at bounding box center [609, 481] width 10 height 10
radio input "true"
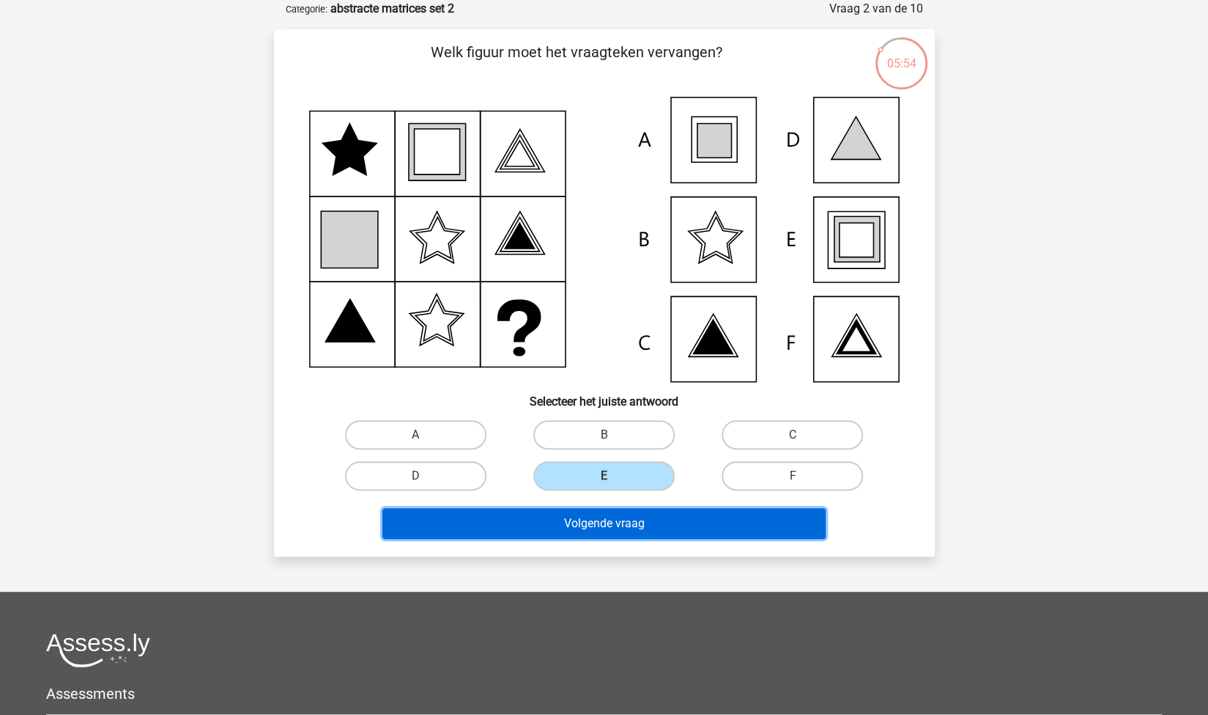
click at [688, 525] on button "Volgende vraag" at bounding box center [604, 523] width 443 height 31
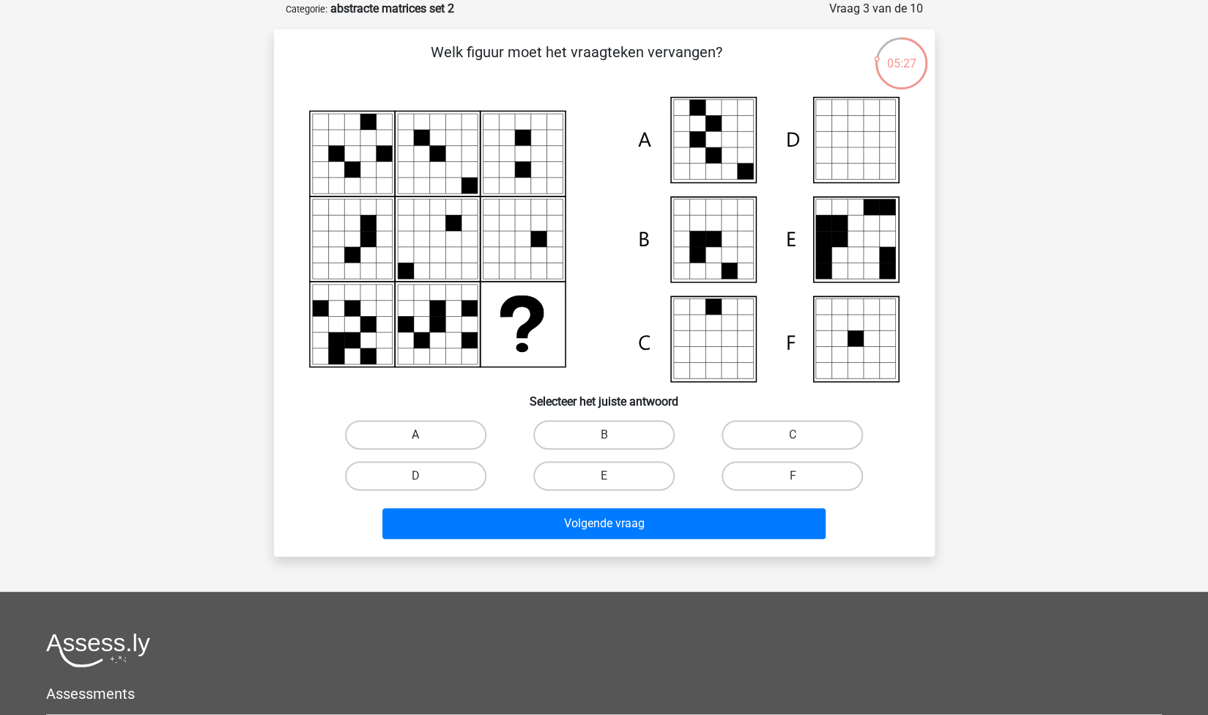
click at [449, 426] on label "A" at bounding box center [415, 434] width 141 height 29
click at [425, 435] on input "A" at bounding box center [421, 440] width 10 height 10
radio input "true"
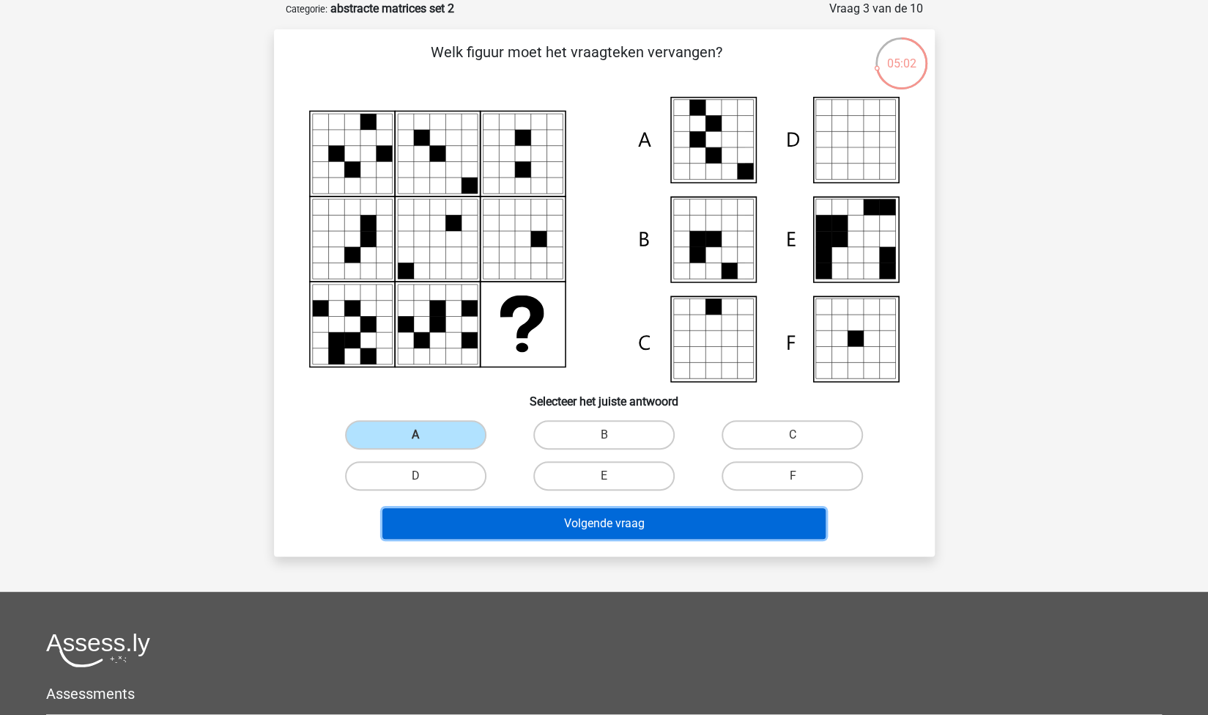
click at [575, 522] on button "Volgende vraag" at bounding box center [604, 523] width 443 height 31
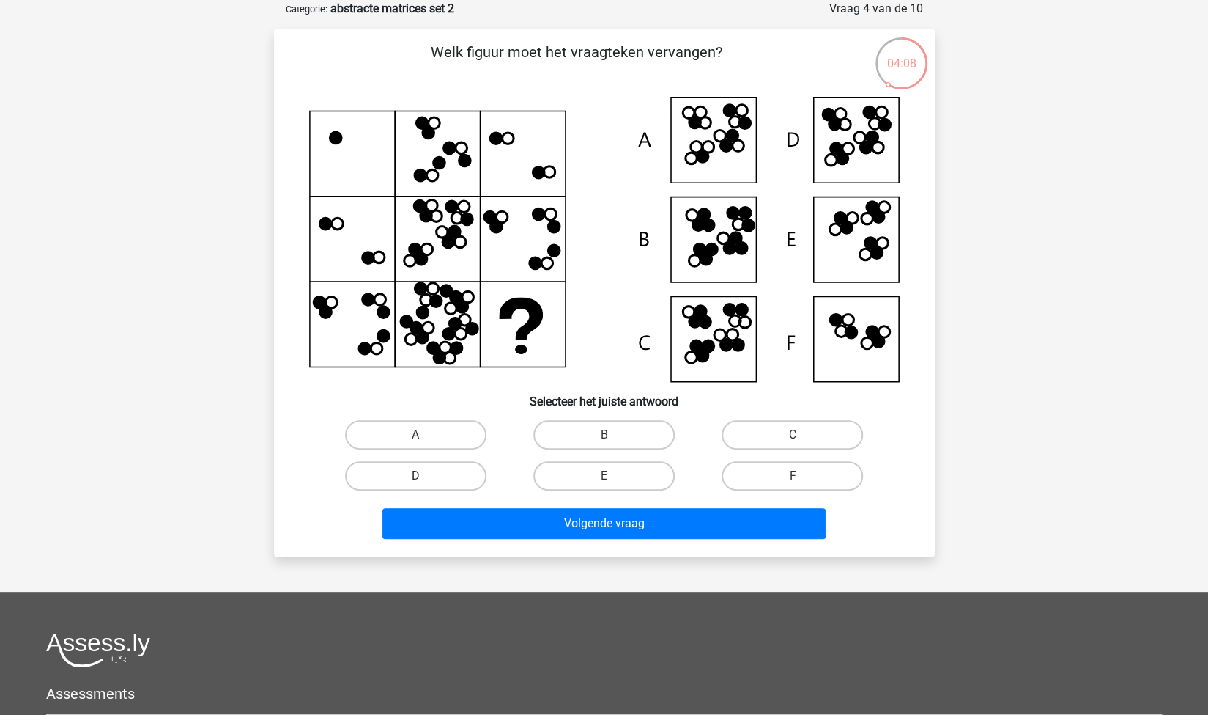
click at [475, 473] on label "D" at bounding box center [415, 475] width 141 height 29
click at [425, 476] on input "D" at bounding box center [421, 481] width 10 height 10
radio input "true"
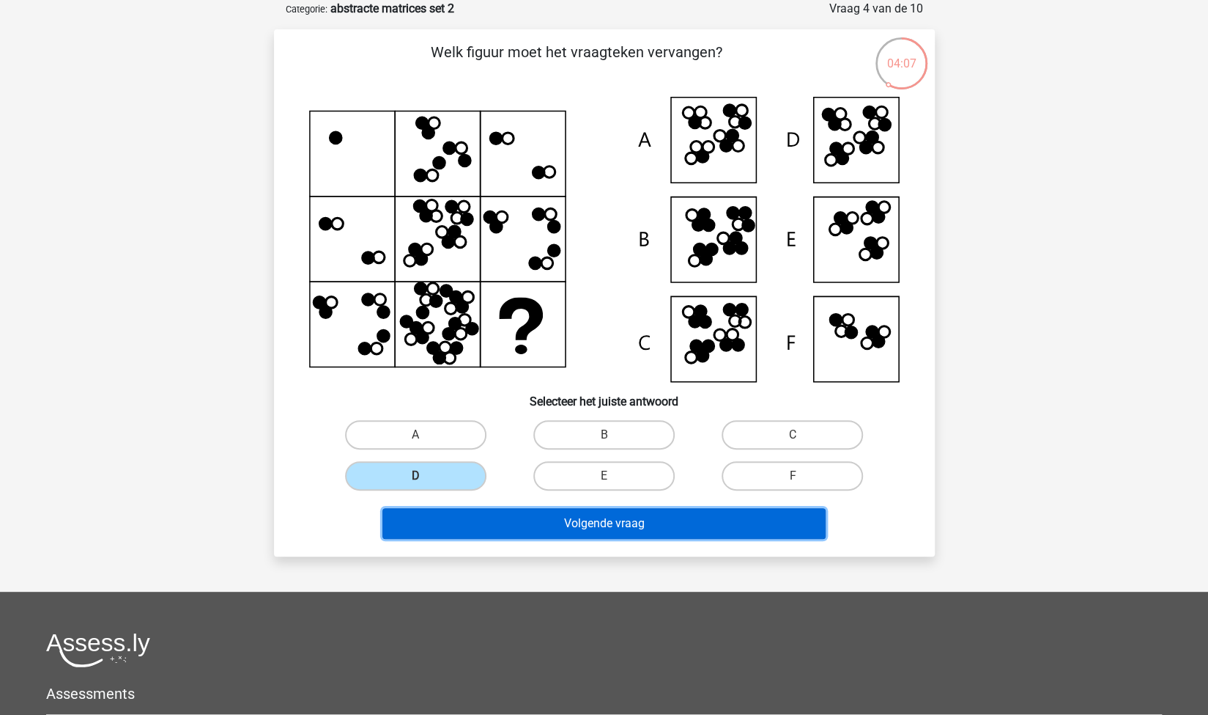
click at [524, 520] on button "Volgende vraag" at bounding box center [604, 523] width 443 height 31
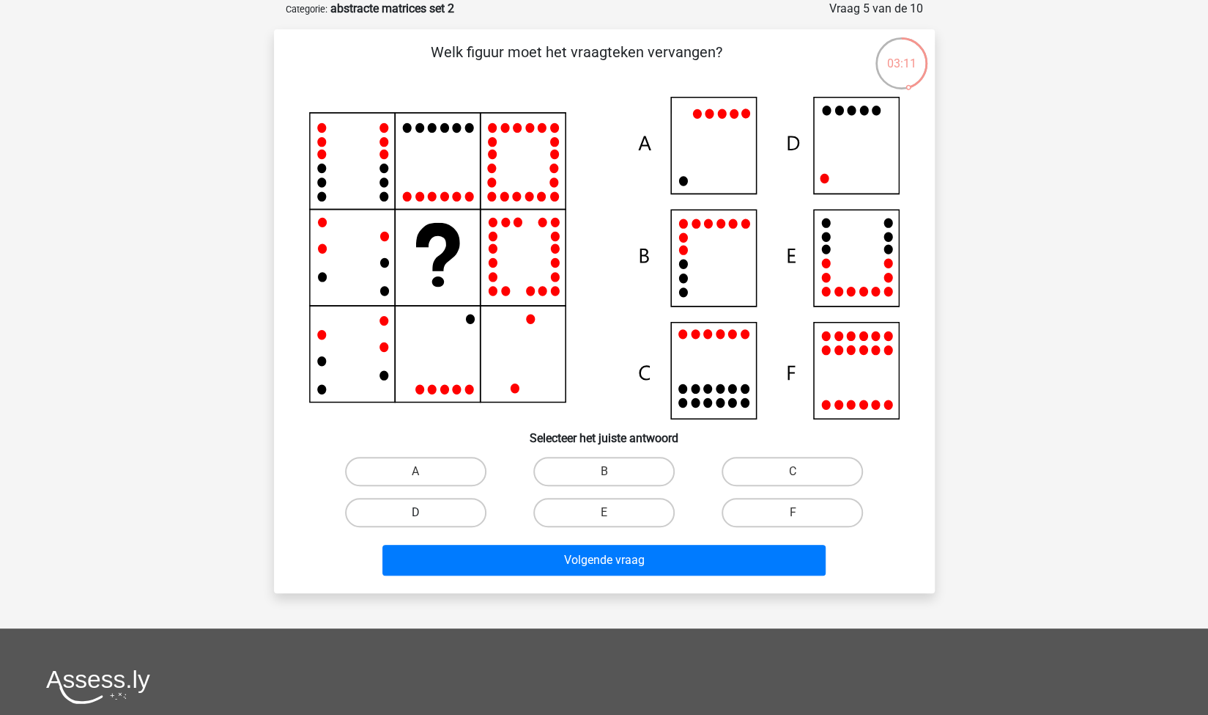
click at [433, 504] on label "D" at bounding box center [415, 512] width 141 height 29
click at [425, 512] on input "D" at bounding box center [421, 517] width 10 height 10
radio input "true"
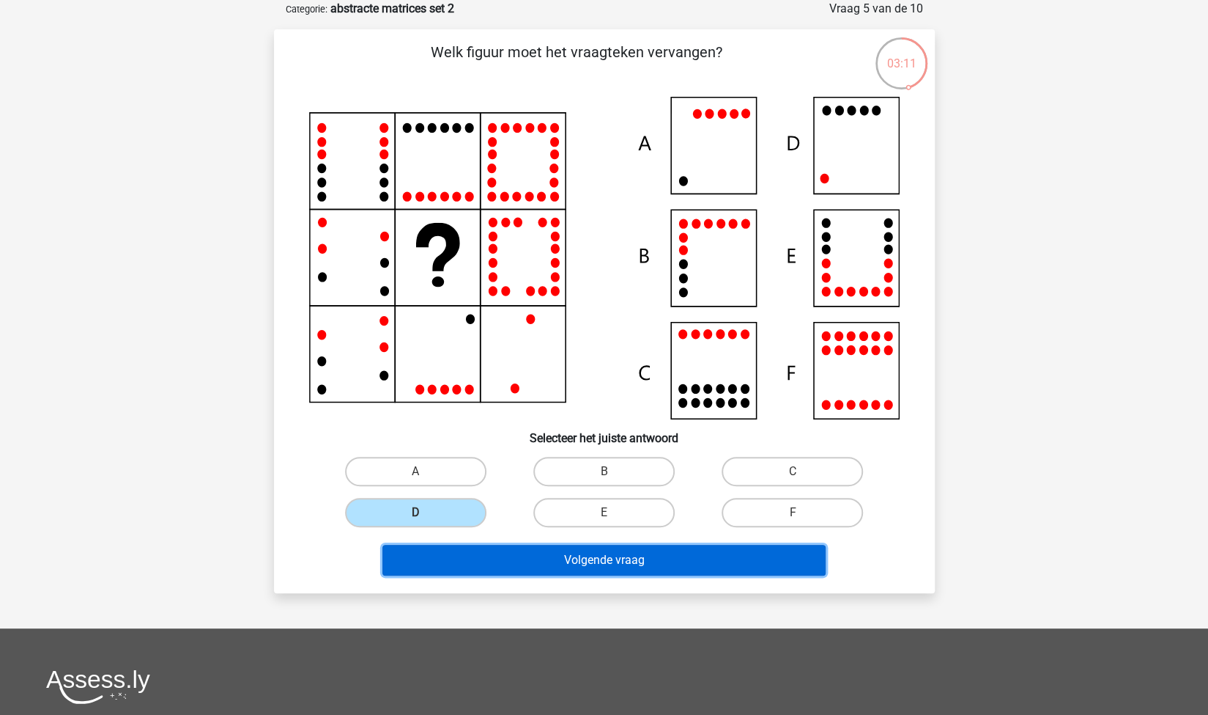
click at [525, 559] on button "Volgende vraag" at bounding box center [604, 560] width 443 height 31
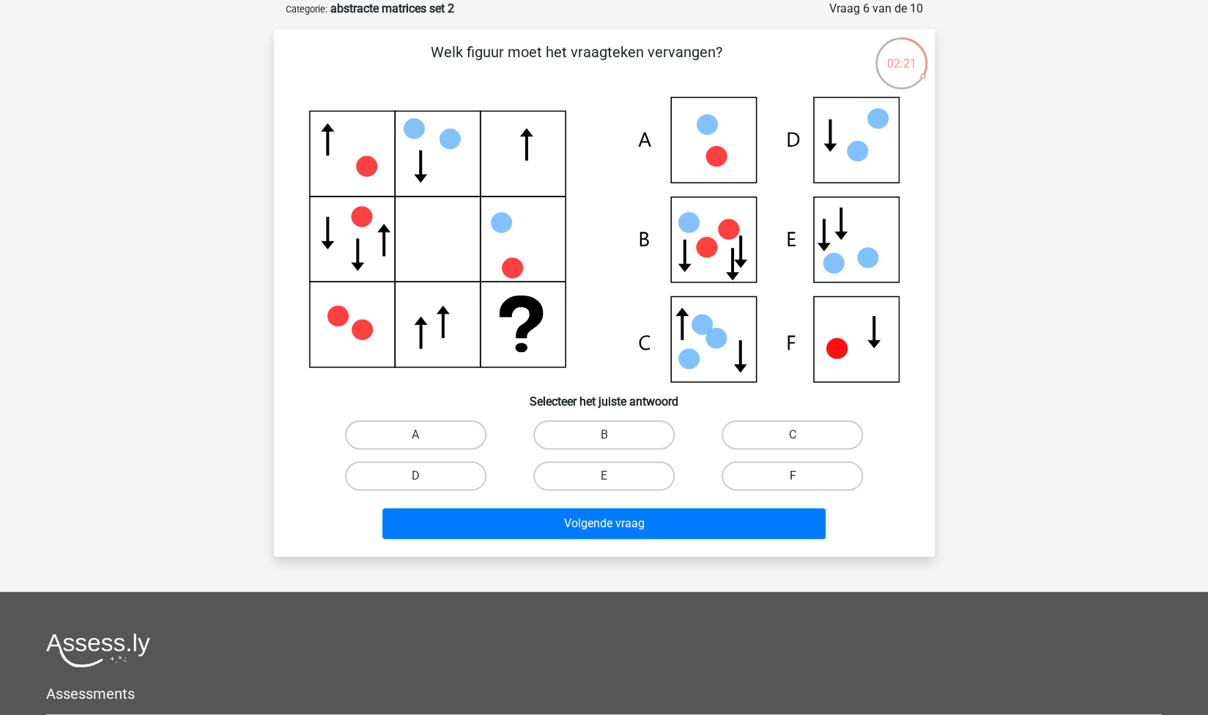
click at [759, 469] on label "F" at bounding box center [792, 475] width 141 height 29
click at [793, 476] on input "F" at bounding box center [798, 481] width 10 height 10
radio input "true"
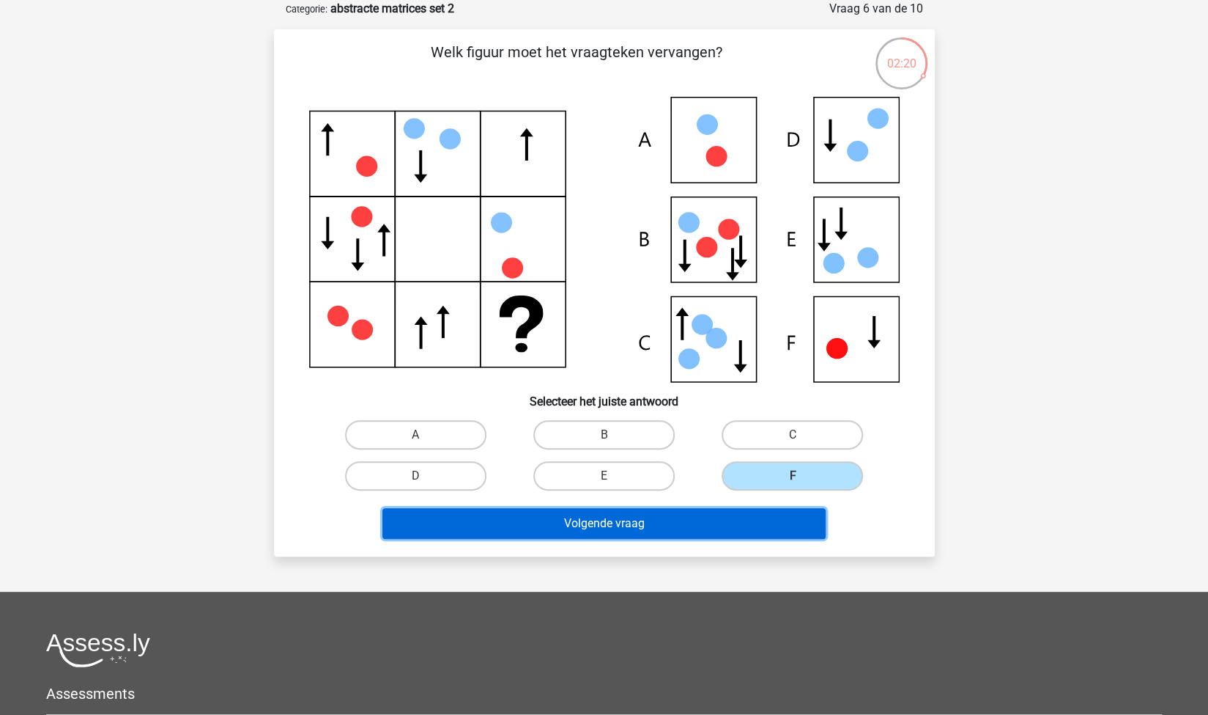
click at [739, 511] on button "Volgende vraag" at bounding box center [604, 523] width 443 height 31
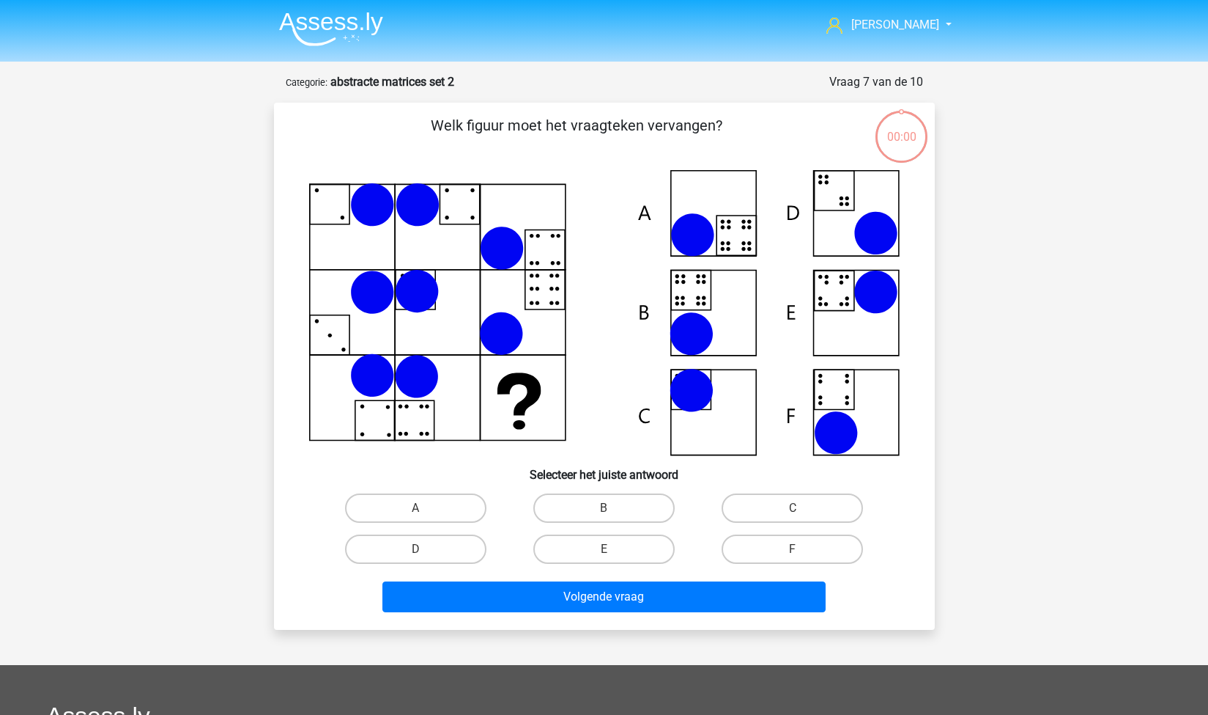
scroll to position [73, 0]
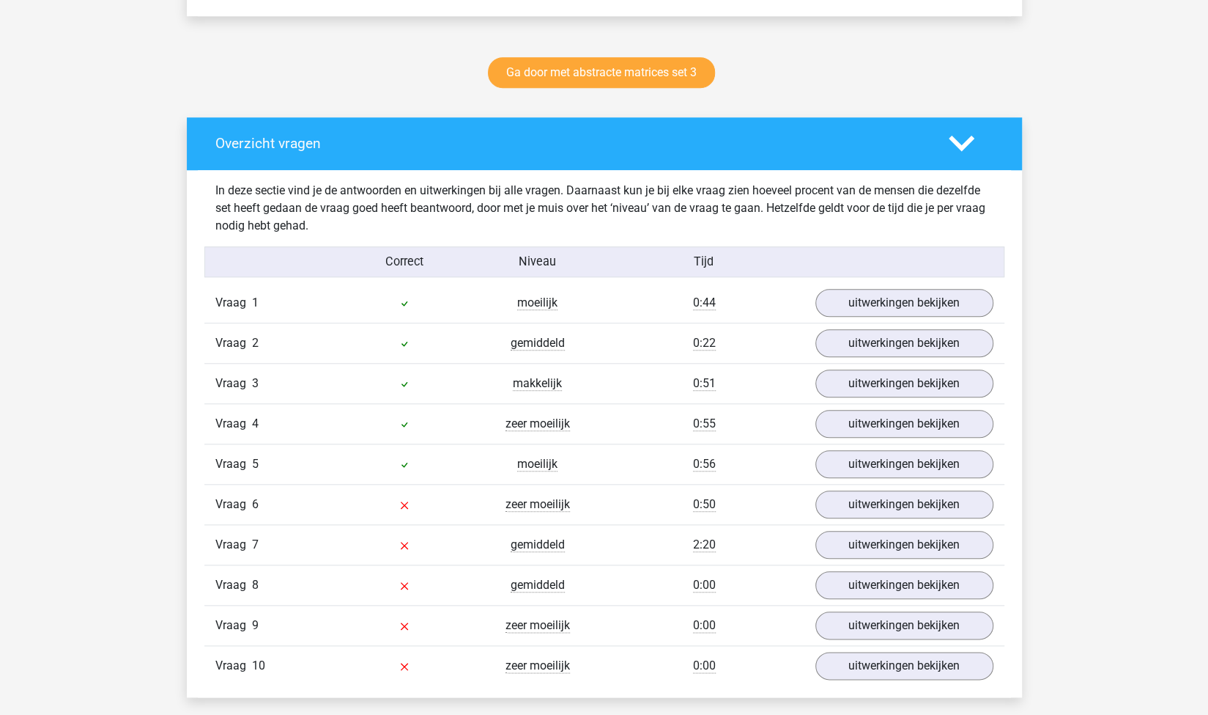
scroll to position [728, 0]
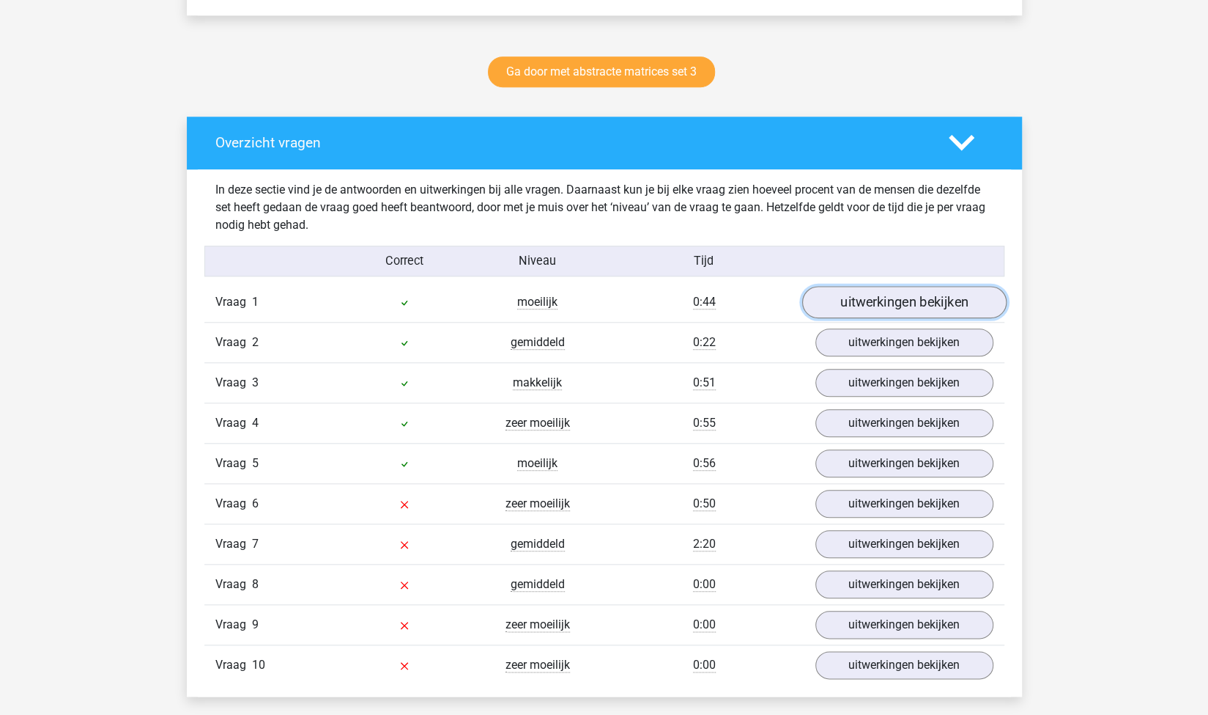
click at [874, 288] on link "uitwerkingen bekijken" at bounding box center [904, 302] width 204 height 32
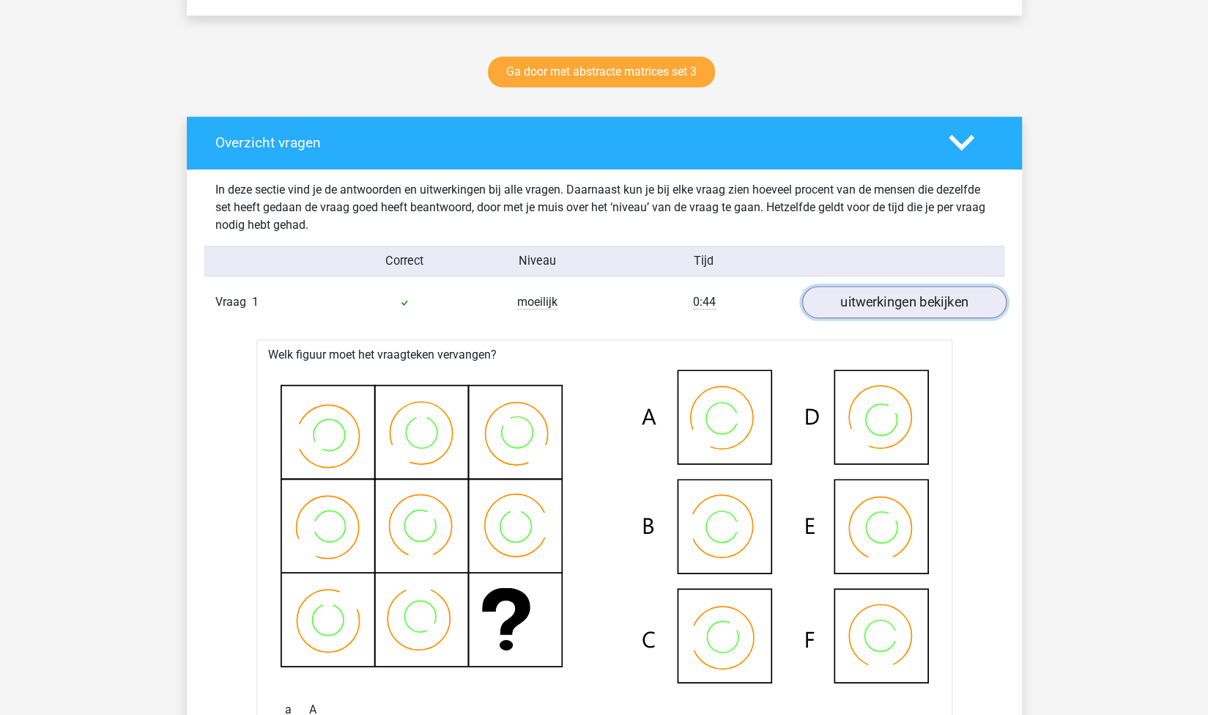
click at [860, 298] on link "uitwerkingen bekijken" at bounding box center [904, 302] width 204 height 32
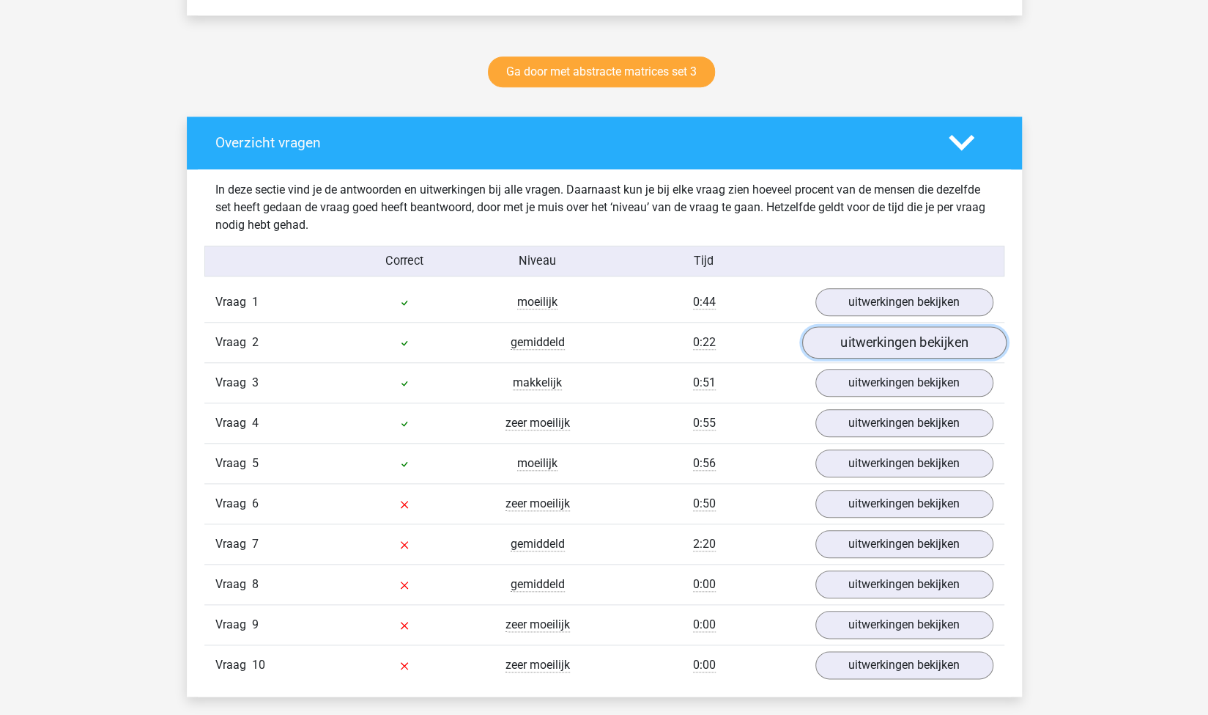
click at [876, 344] on link "uitwerkingen bekijken" at bounding box center [904, 342] width 204 height 32
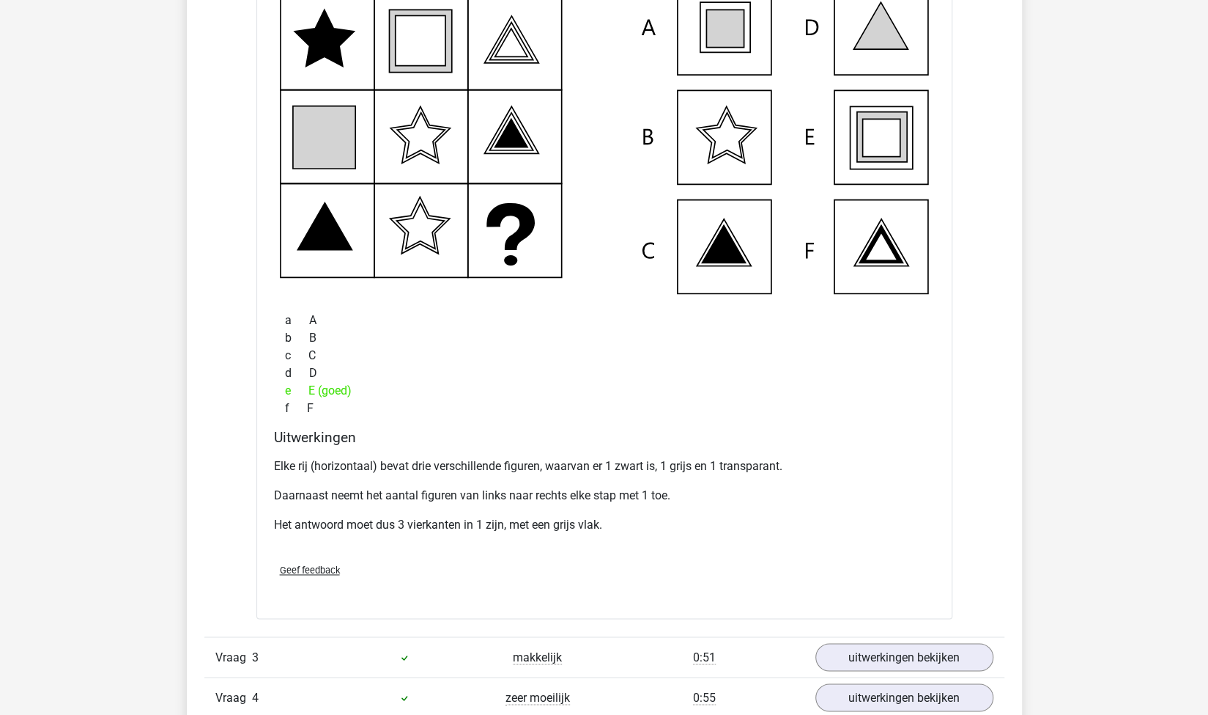
scroll to position [1159, 0]
click at [844, 655] on link "uitwerkingen bekijken" at bounding box center [904, 656] width 204 height 32
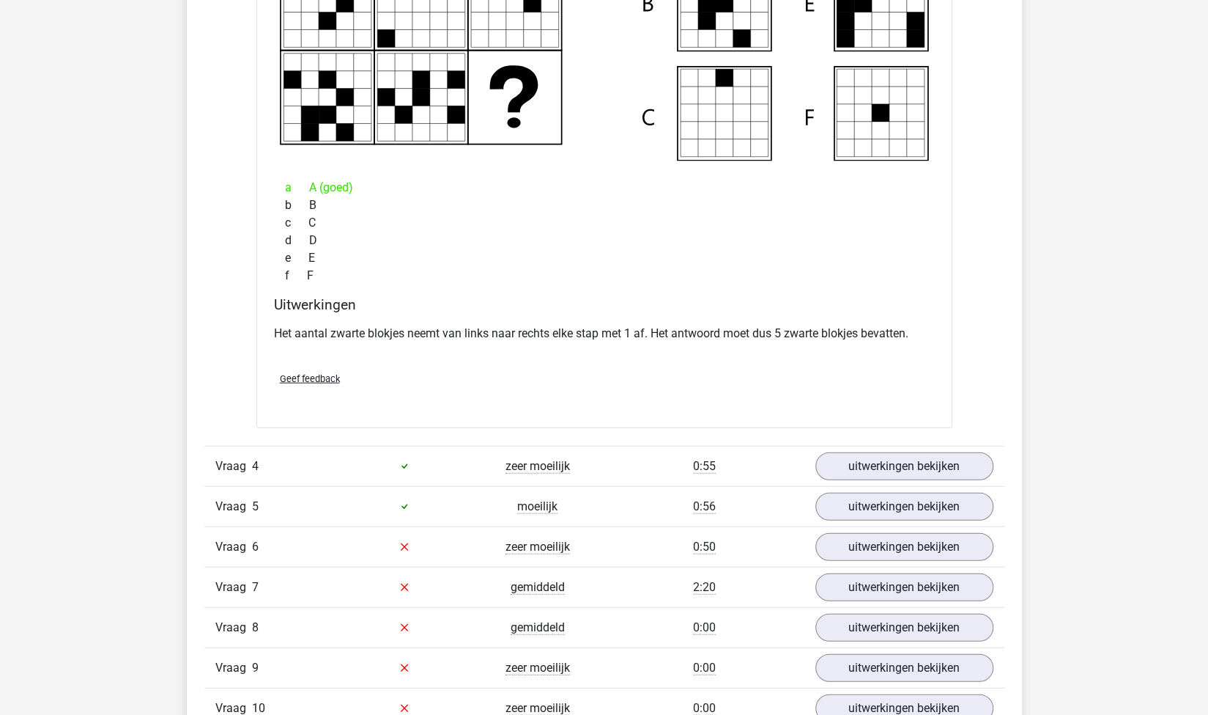
scroll to position [2035, 0]
click at [893, 457] on link "uitwerkingen bekijken" at bounding box center [904, 465] width 204 height 32
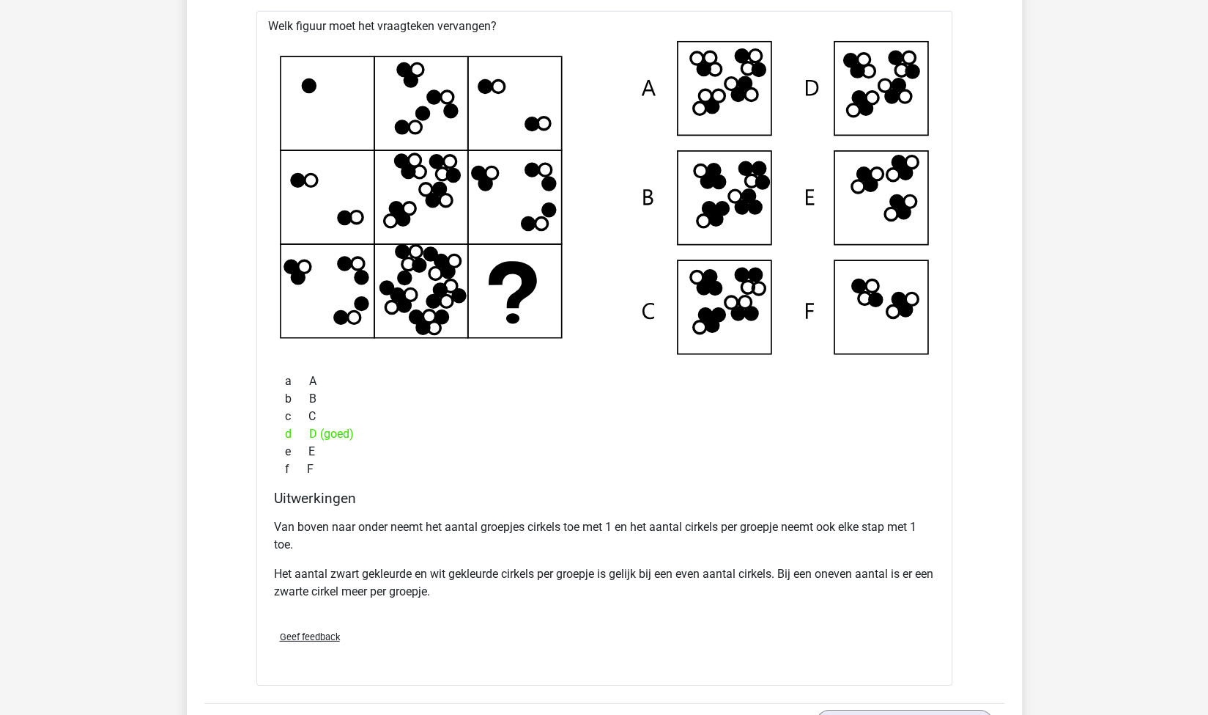
scroll to position [2878, 0]
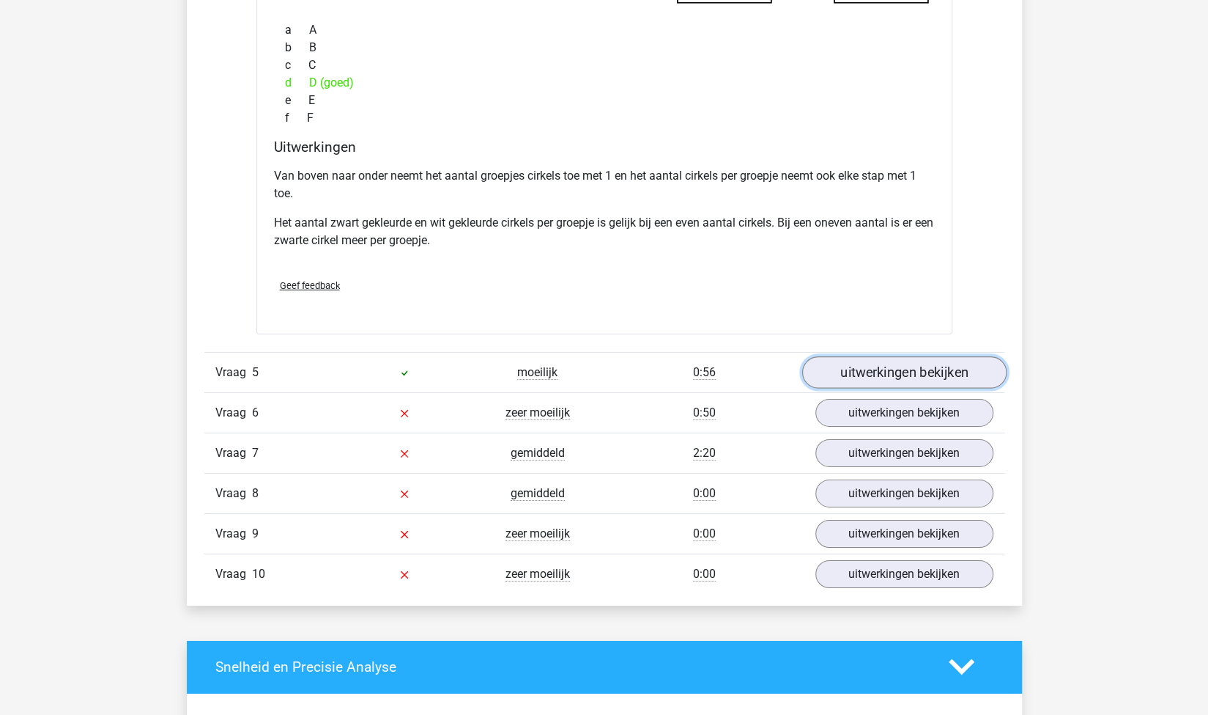
click at [890, 373] on link "uitwerkingen bekijken" at bounding box center [904, 372] width 204 height 32
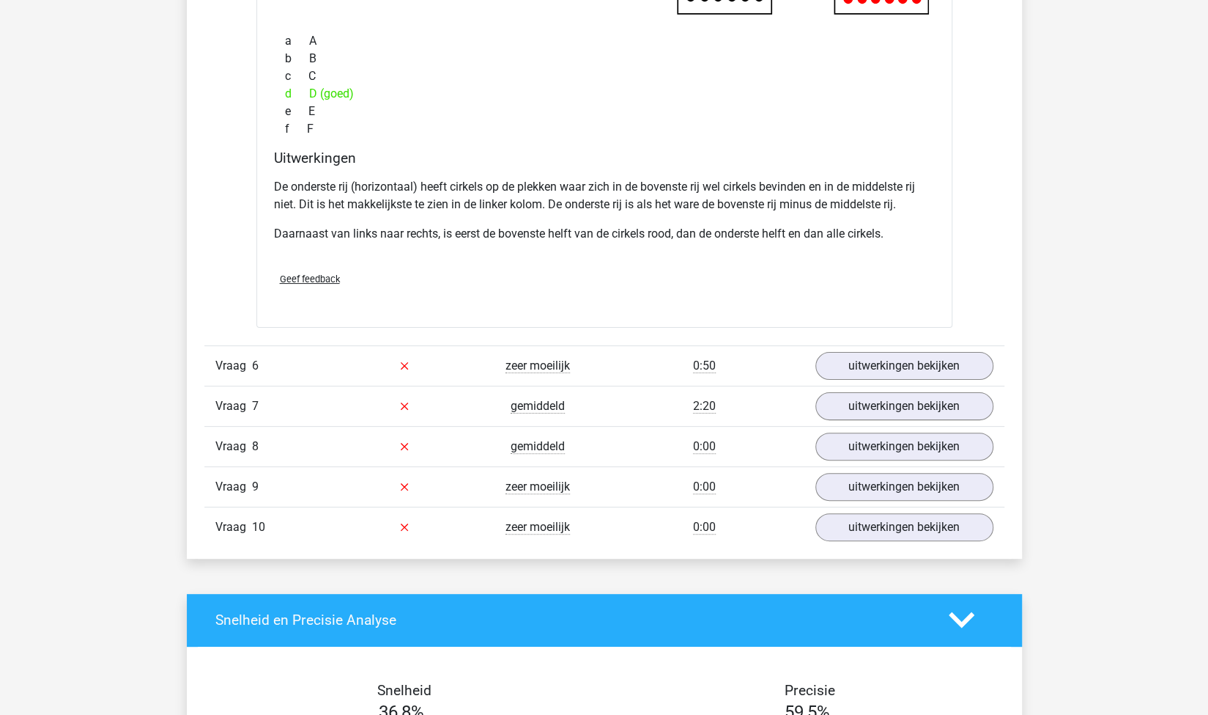
scroll to position [3817, 0]
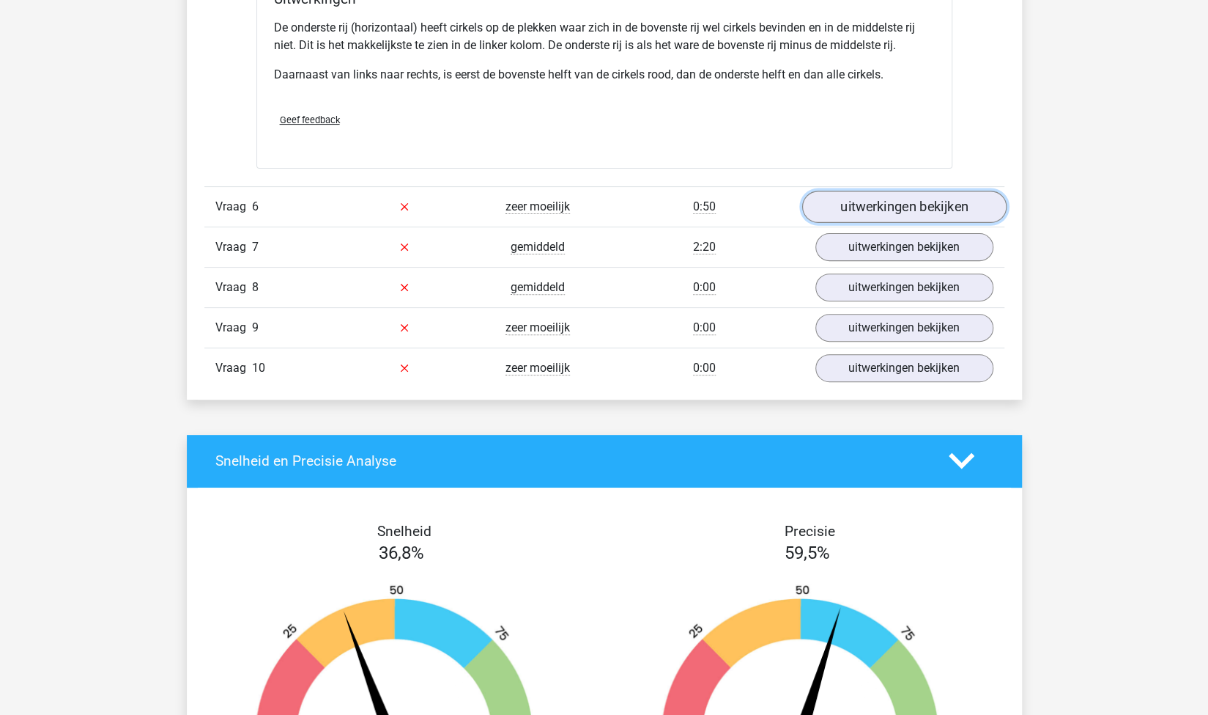
click at [938, 212] on link "uitwerkingen bekijken" at bounding box center [904, 207] width 204 height 32
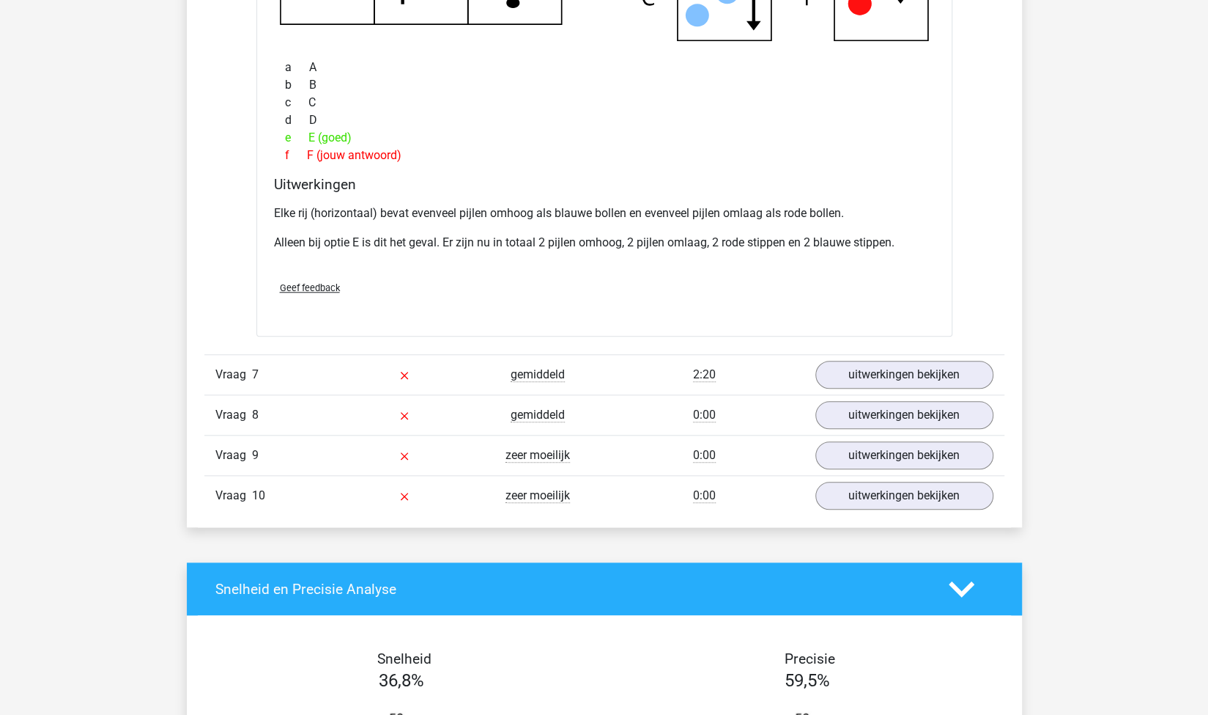
scroll to position [4413, 0]
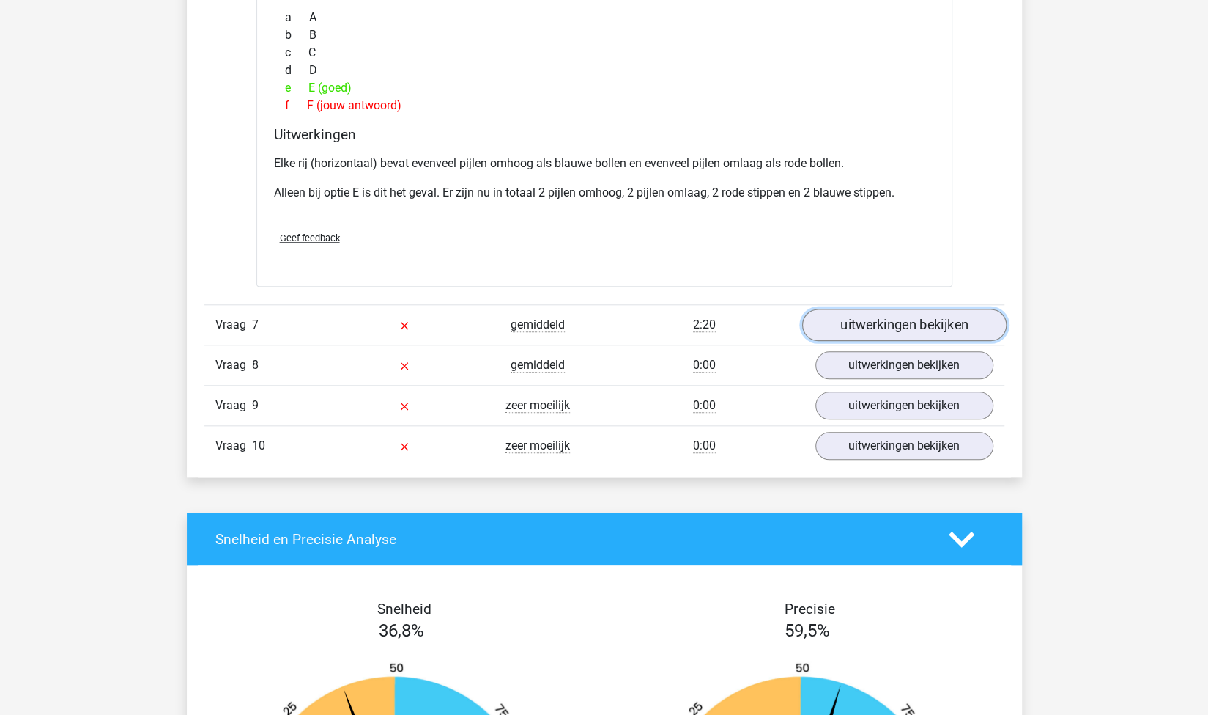
click at [851, 310] on link "uitwerkingen bekijken" at bounding box center [904, 325] width 204 height 32
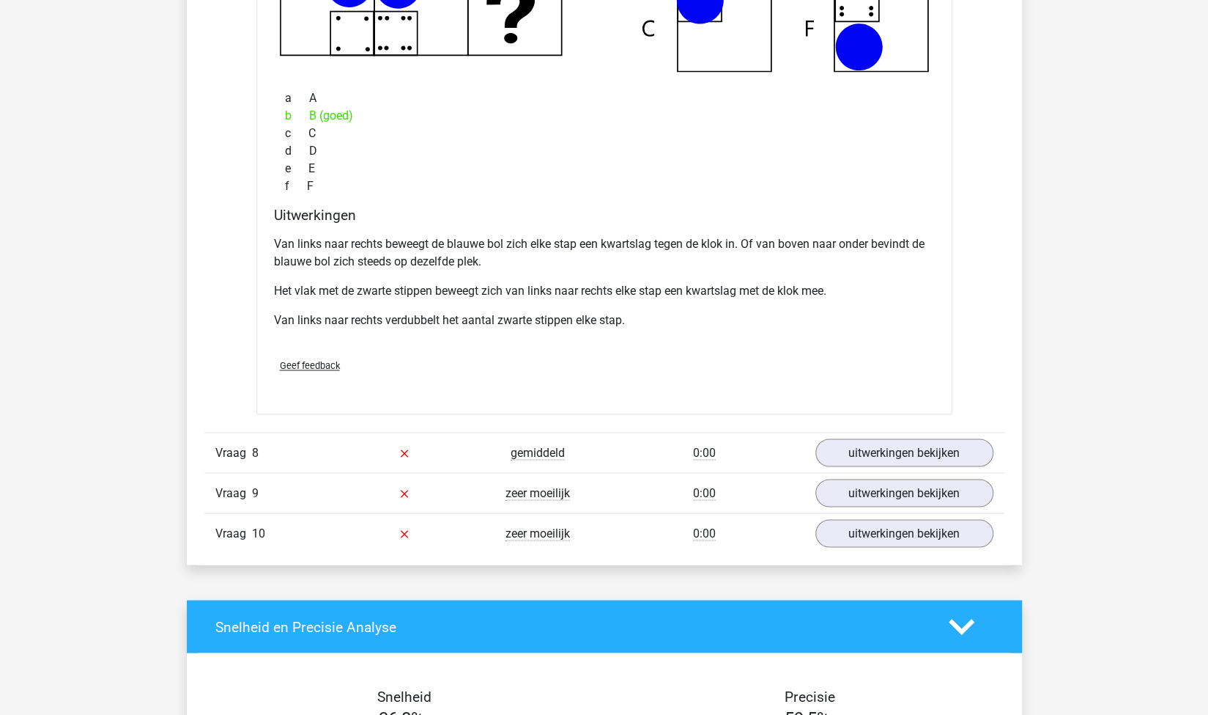
scroll to position [5131, 0]
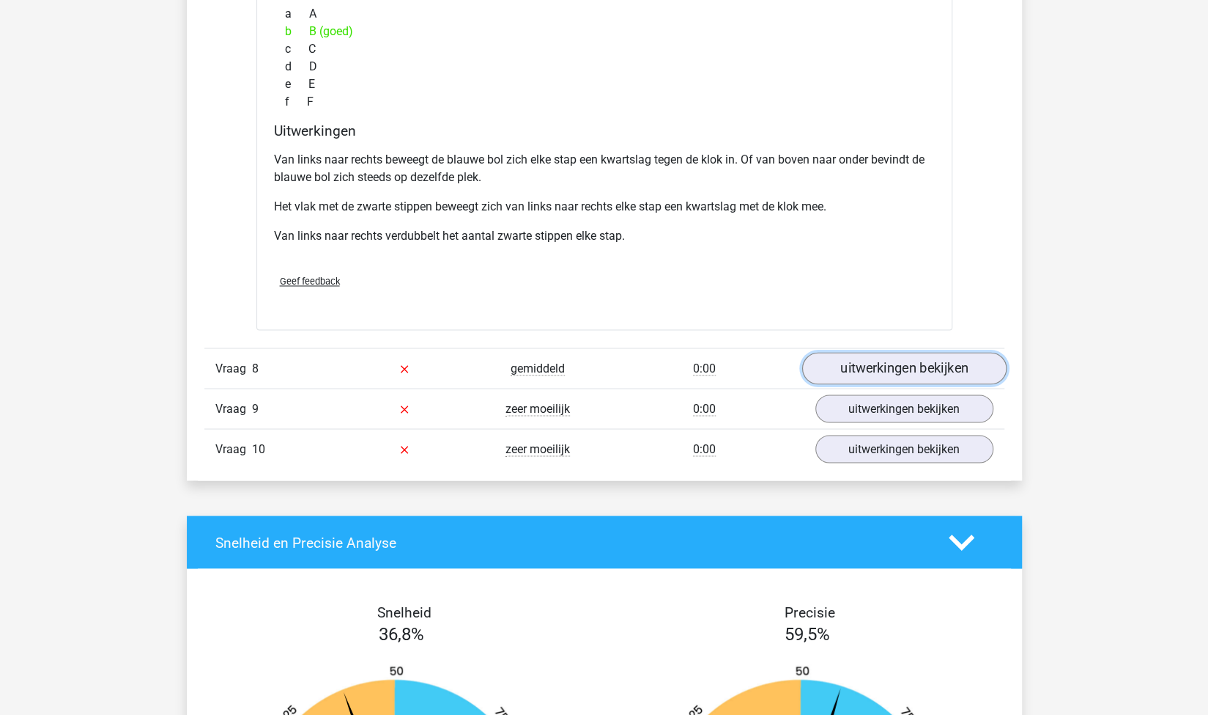
click at [882, 360] on link "uitwerkingen bekijken" at bounding box center [904, 368] width 204 height 32
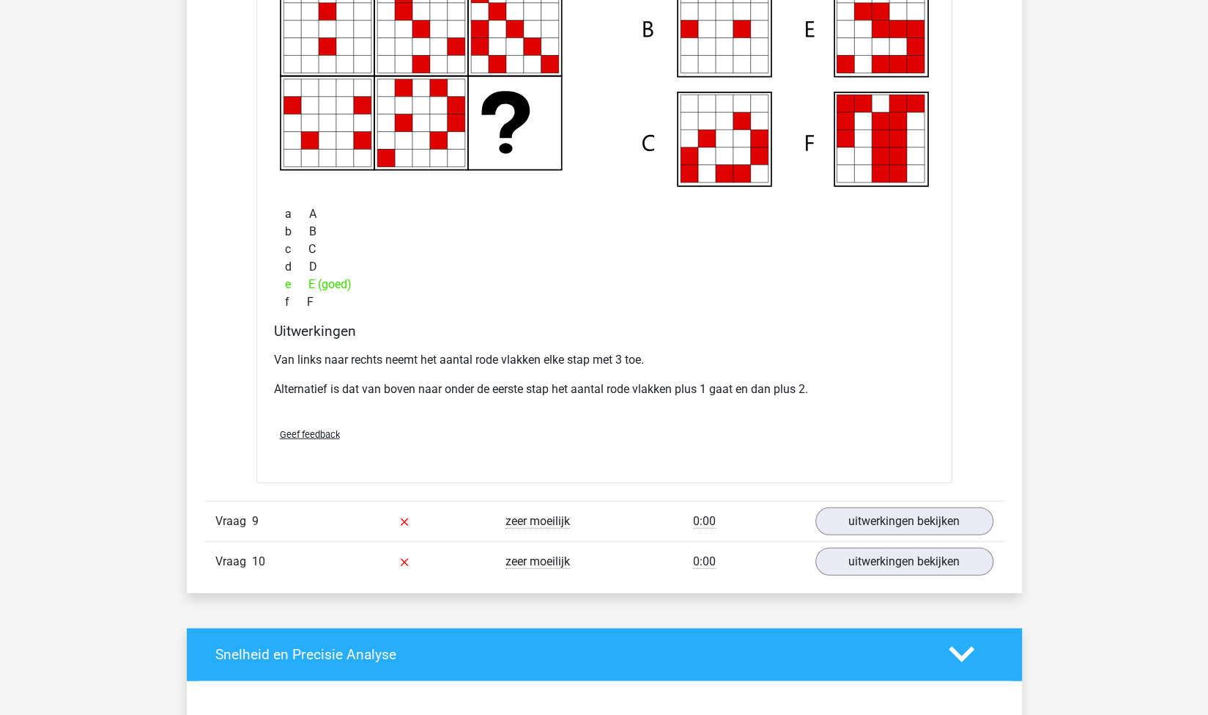
scroll to position [5696, 0]
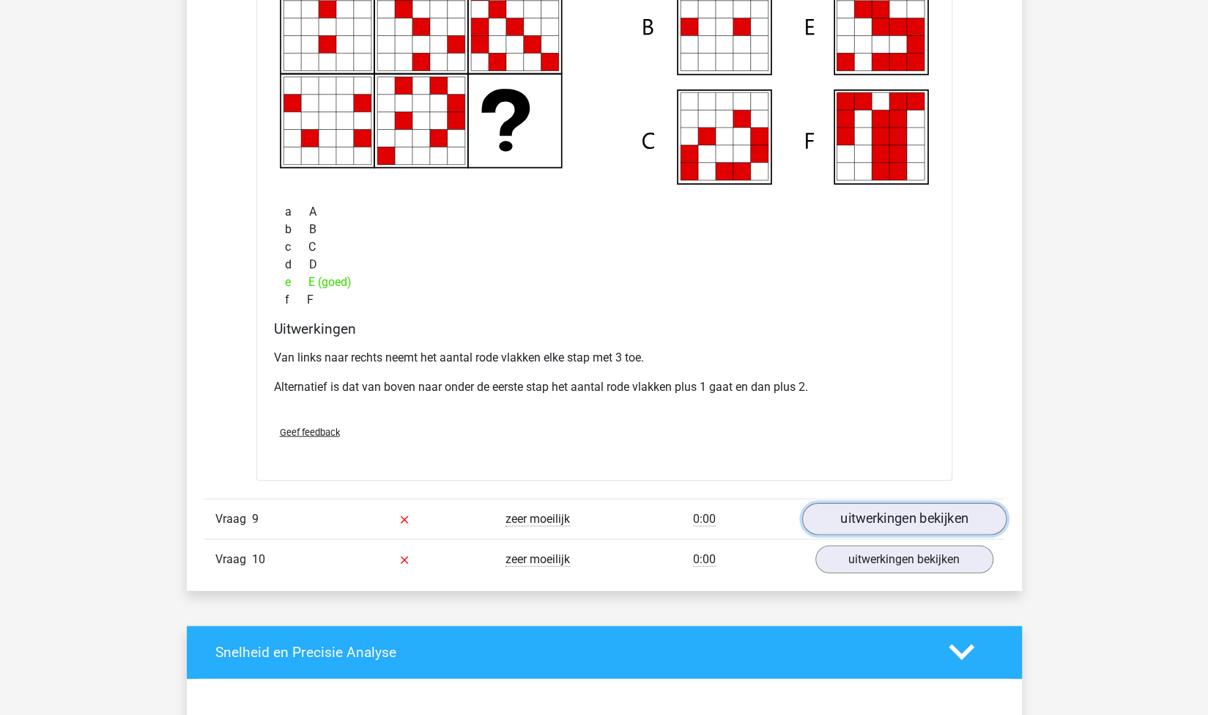
click at [847, 510] on link "uitwerkingen bekijken" at bounding box center [904, 519] width 204 height 32
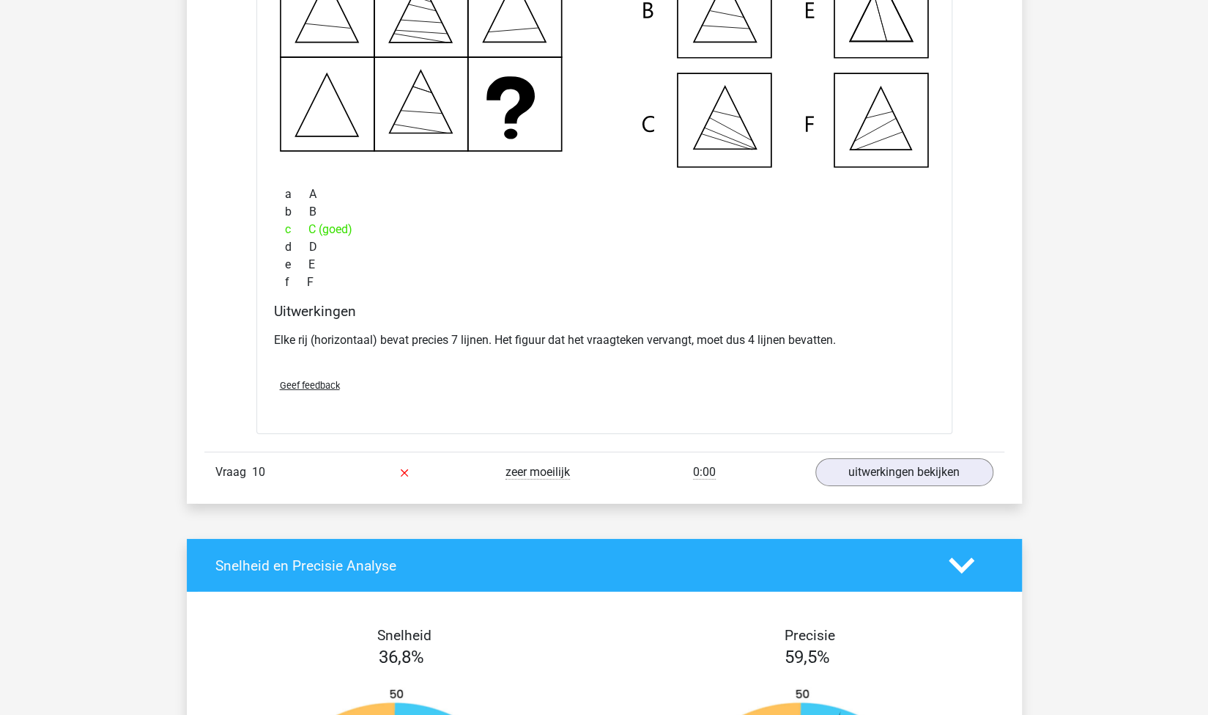
scroll to position [6430, 0]
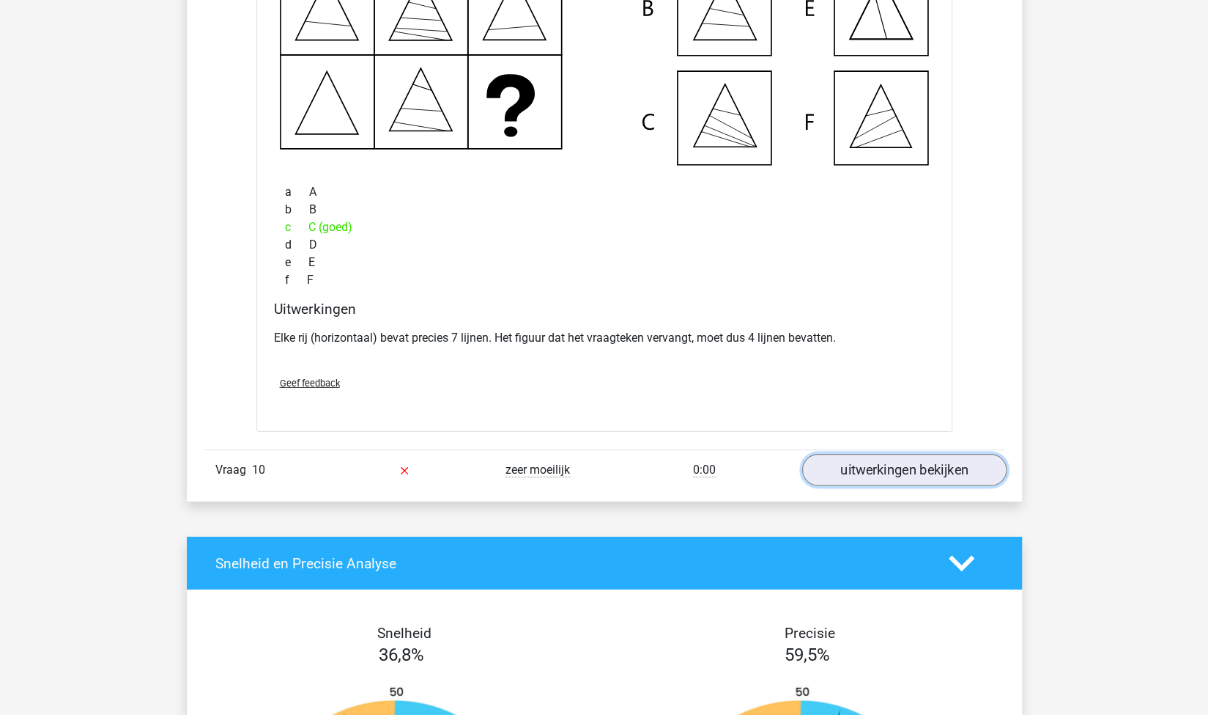
click at [874, 454] on link "uitwerkingen bekijken" at bounding box center [904, 470] width 204 height 32
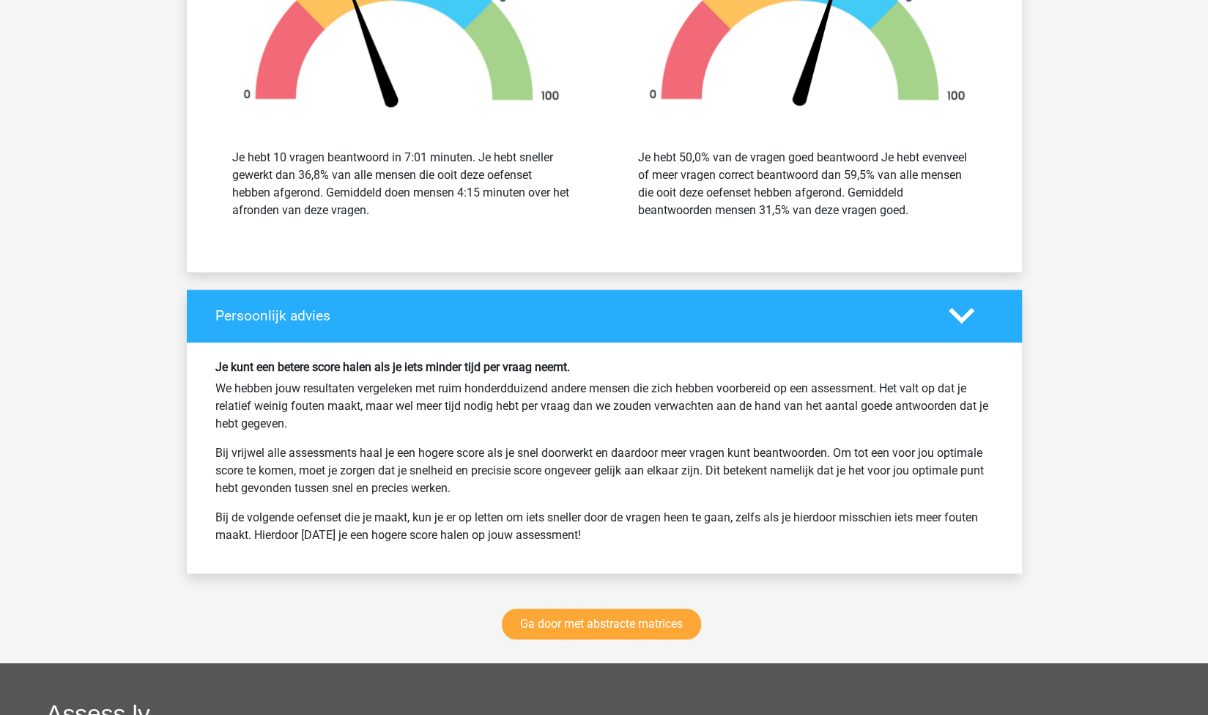
scroll to position [7918, 0]
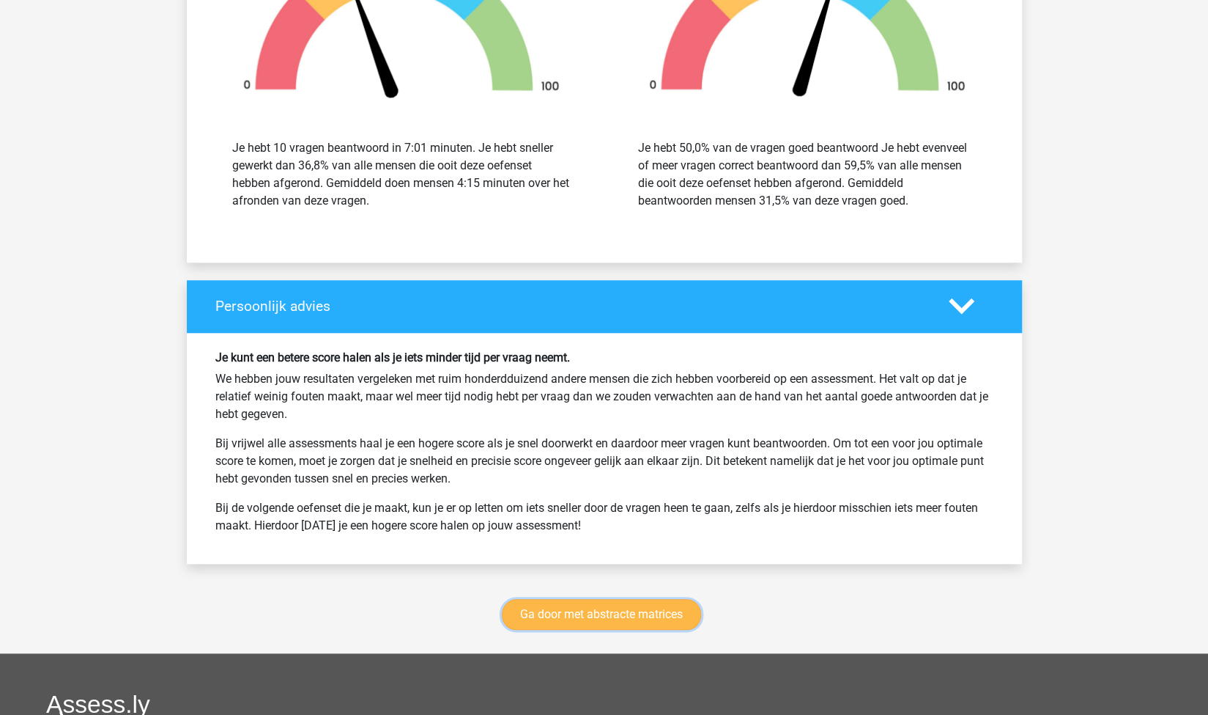
click at [623, 613] on link "Ga door met abstracte matrices" at bounding box center [601, 614] width 199 height 31
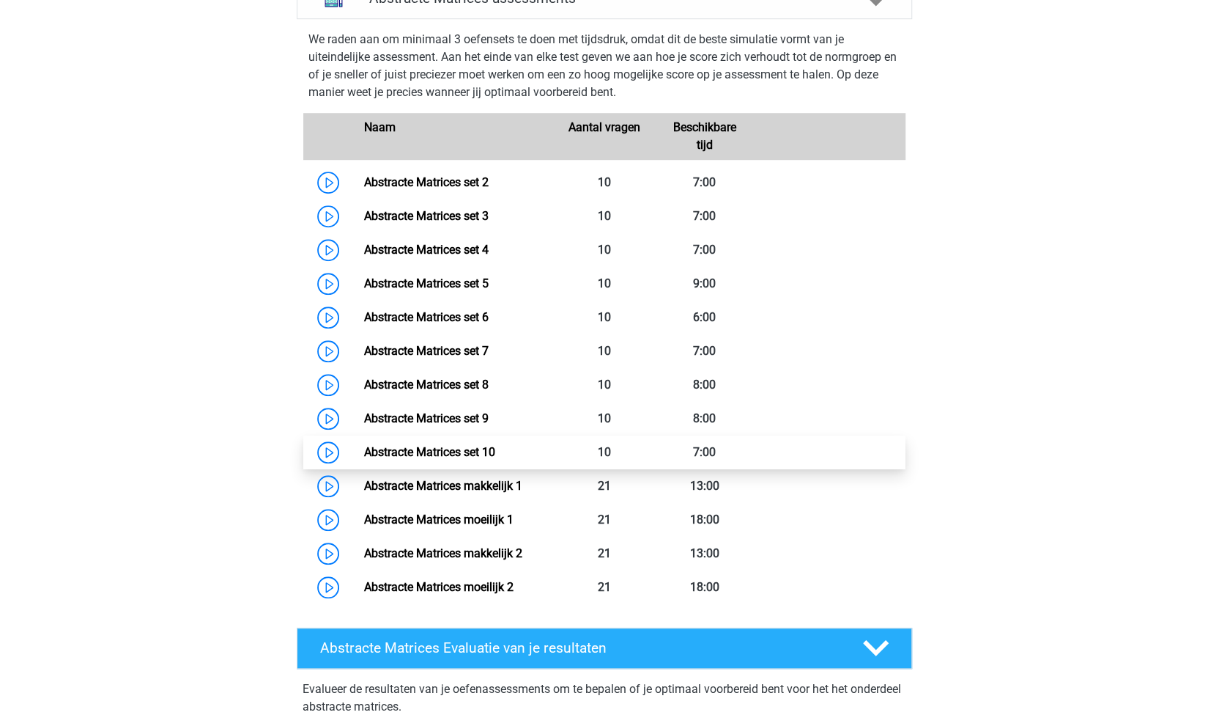
scroll to position [682, 0]
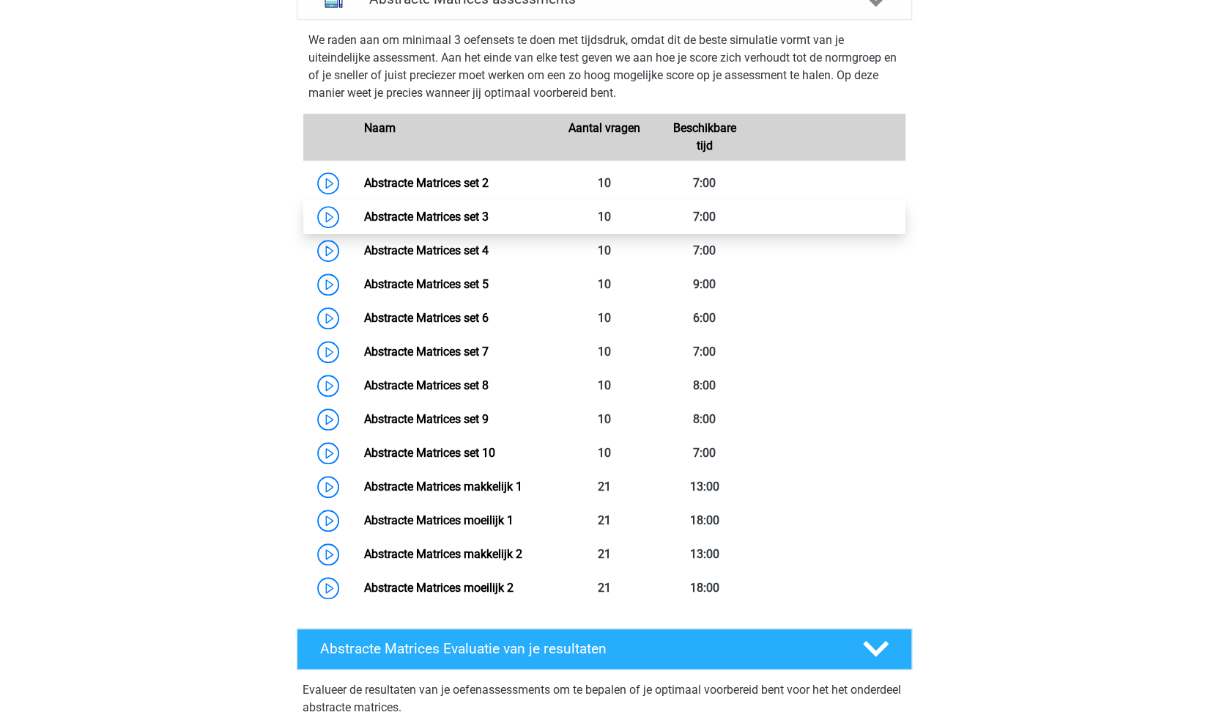
click at [472, 213] on link "Abstracte Matrices set 3" at bounding box center [426, 217] width 125 height 14
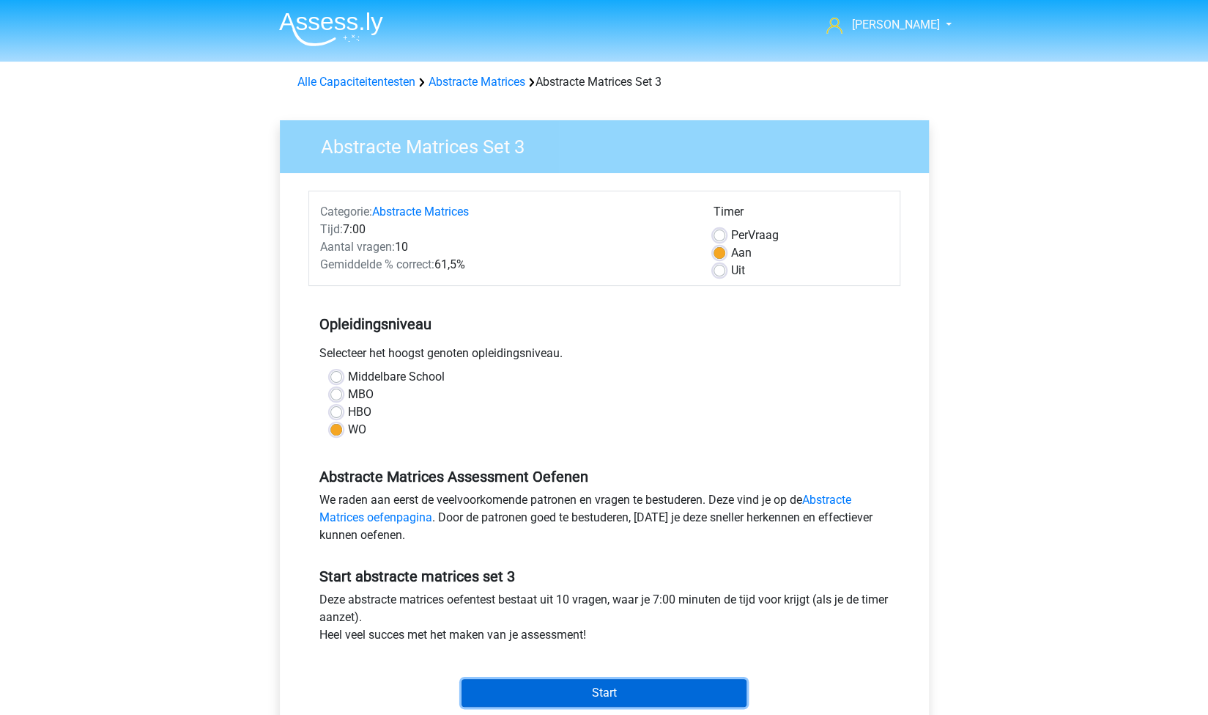
click at [610, 690] on input "Start" at bounding box center [604, 693] width 285 height 28
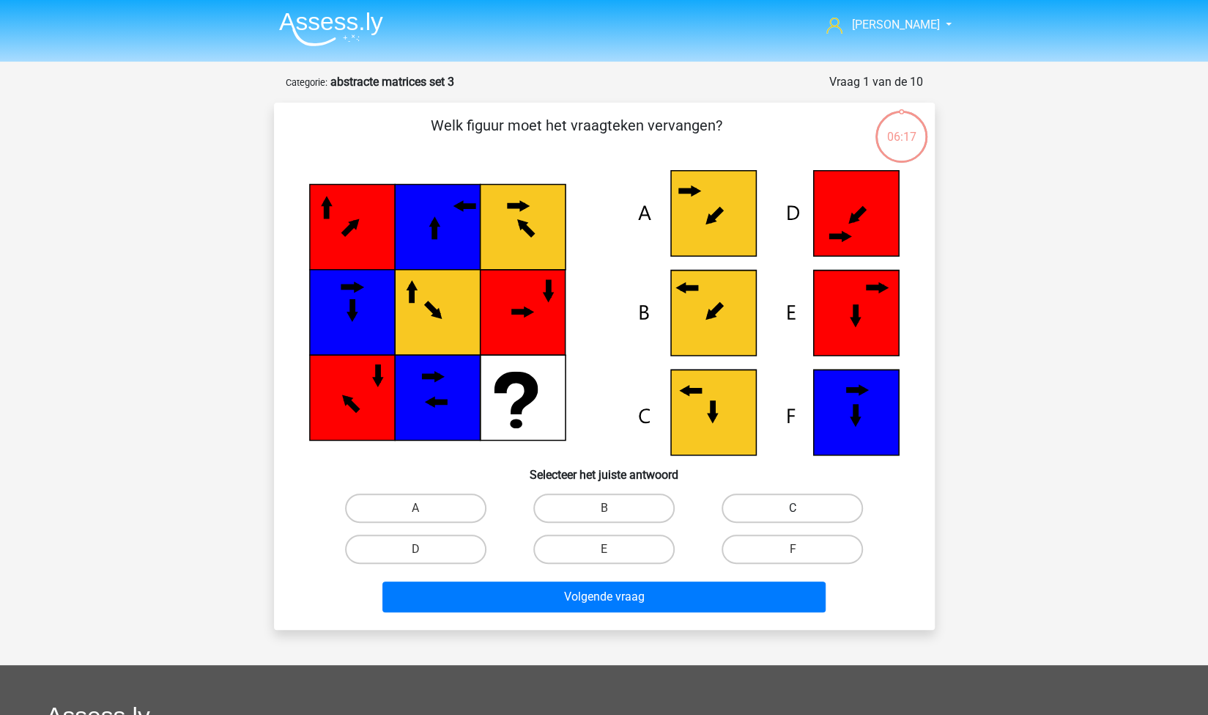
click at [776, 508] on label "C" at bounding box center [792, 507] width 141 height 29
click at [793, 508] on input "C" at bounding box center [798, 513] width 10 height 10
radio input "true"
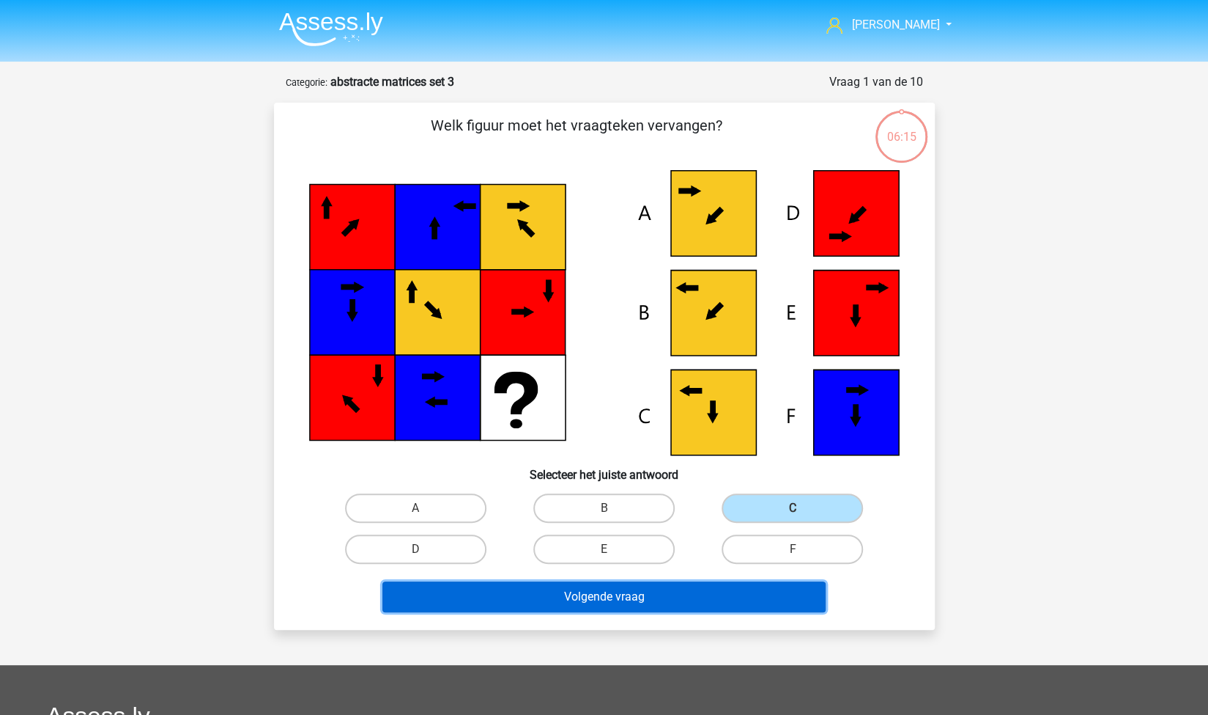
click at [689, 597] on button "Volgende vraag" at bounding box center [604, 596] width 443 height 31
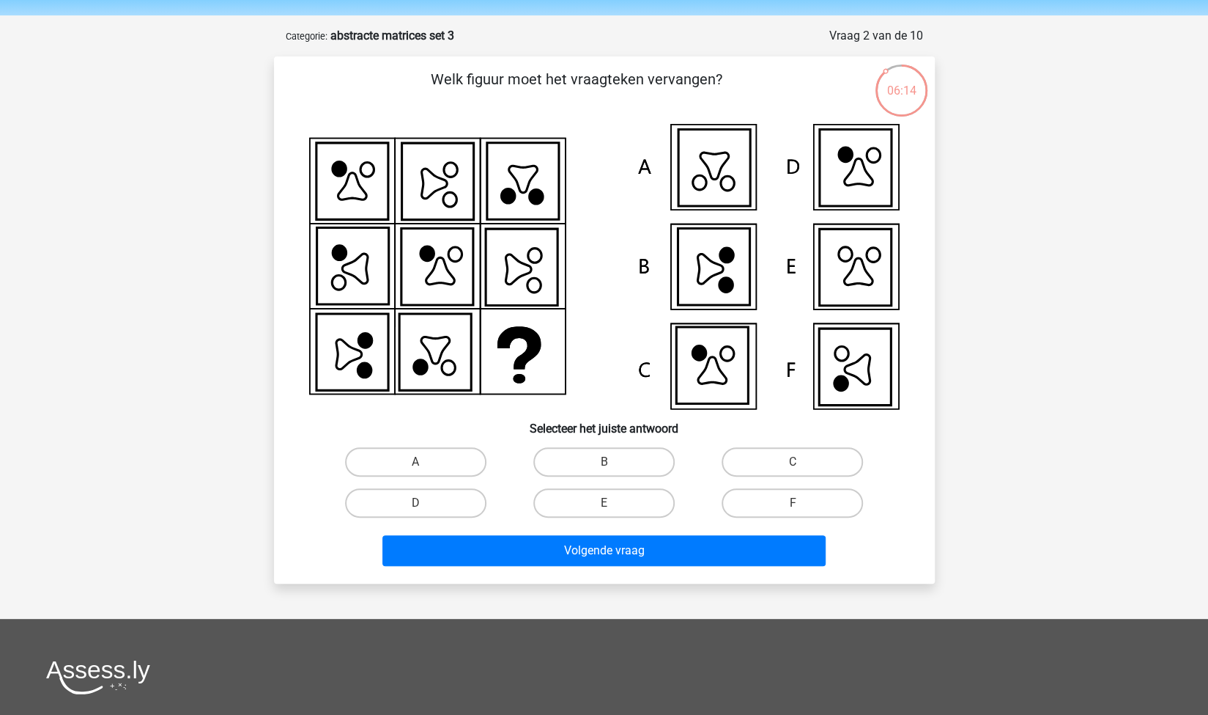
scroll to position [45, 0]
click at [762, 497] on label "F" at bounding box center [792, 503] width 141 height 29
click at [793, 503] on input "F" at bounding box center [798, 508] width 10 height 10
radio input "true"
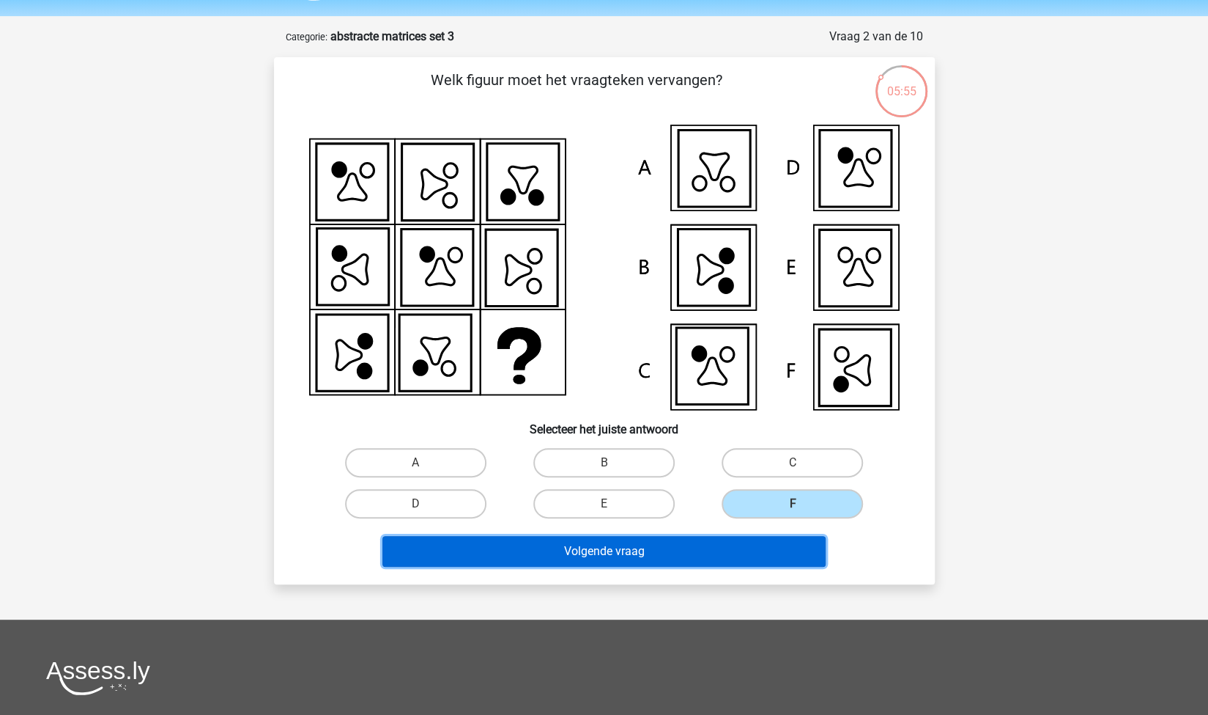
click at [678, 547] on button "Volgende vraag" at bounding box center [604, 551] width 443 height 31
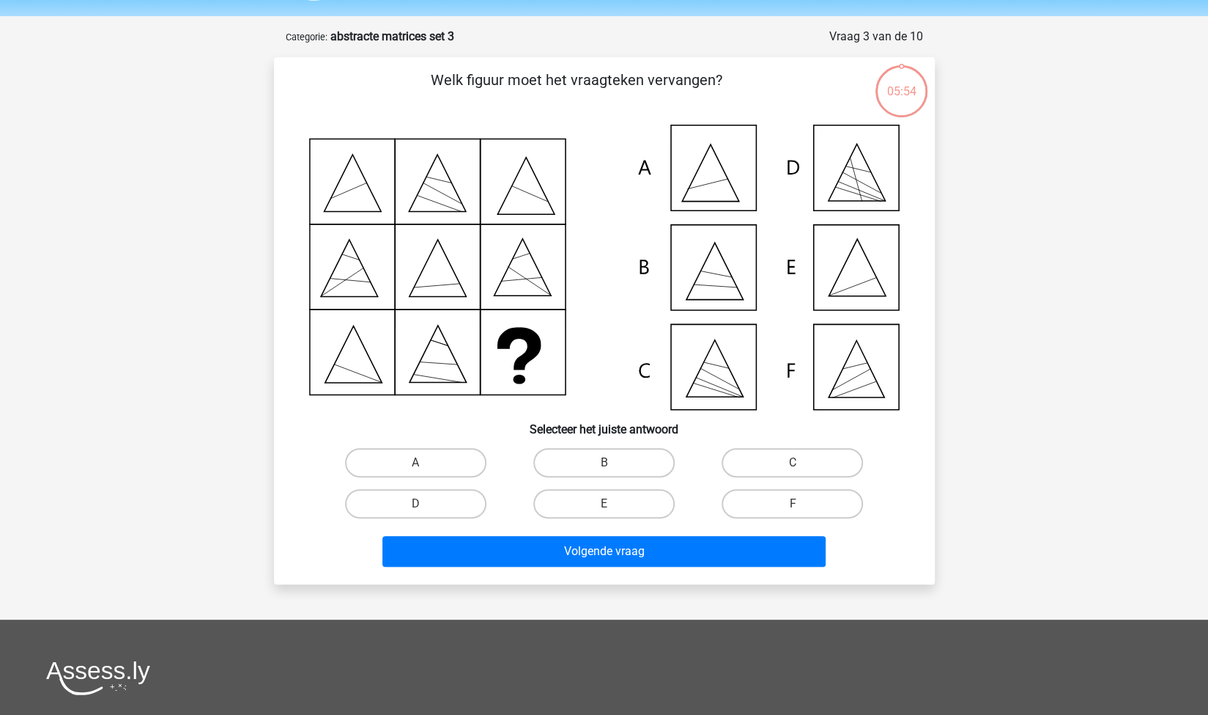
scroll to position [73, 0]
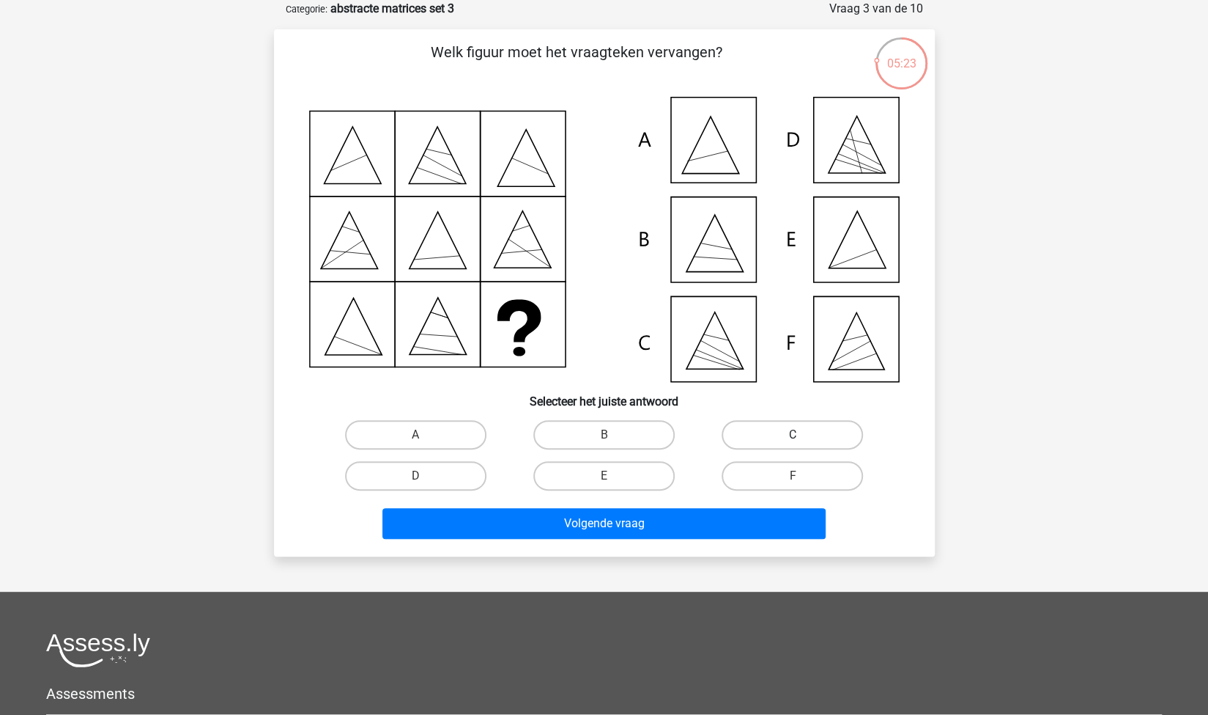
click at [759, 429] on label "C" at bounding box center [792, 434] width 141 height 29
click at [793, 435] on input "C" at bounding box center [798, 440] width 10 height 10
radio input "true"
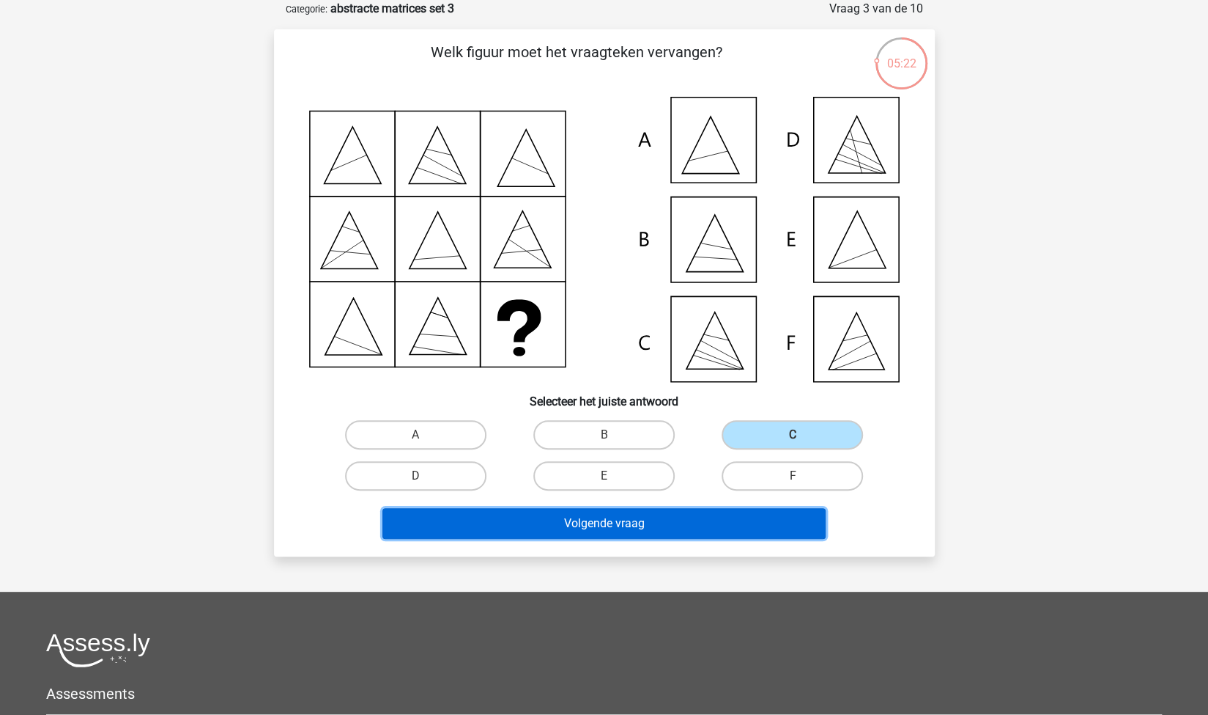
click at [686, 523] on button "Volgende vraag" at bounding box center [604, 523] width 443 height 31
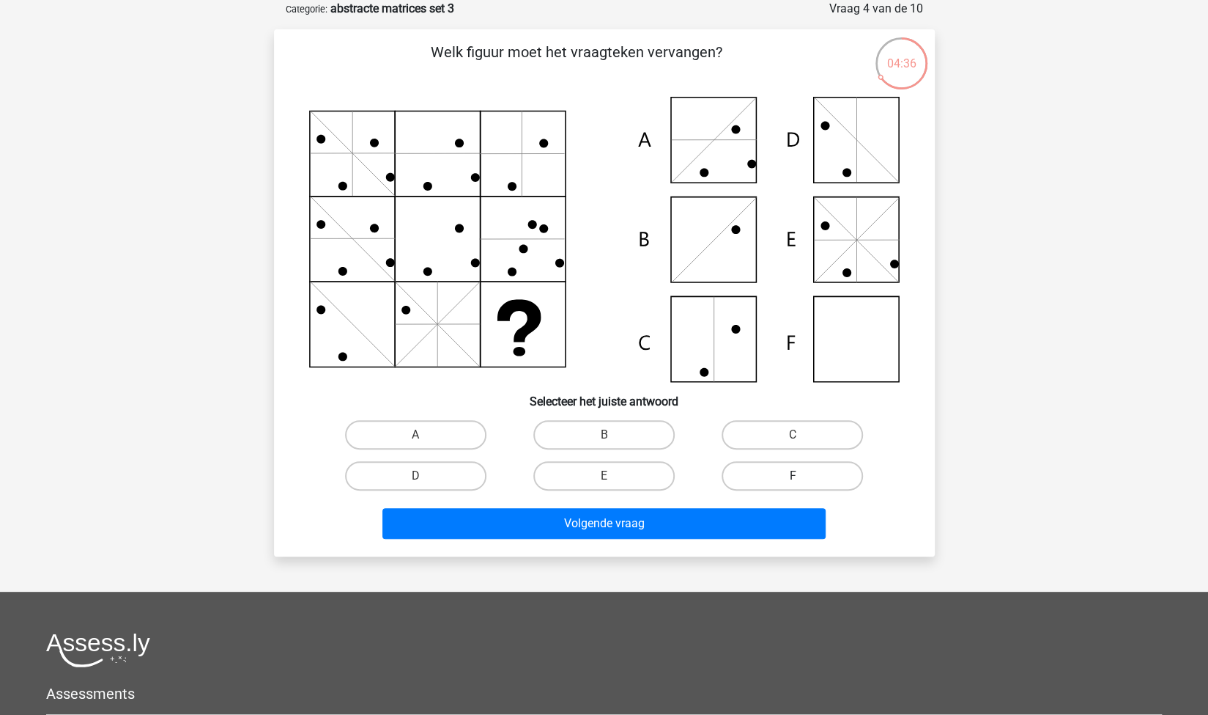
click at [737, 474] on label "F" at bounding box center [792, 475] width 141 height 29
click at [793, 476] on input "F" at bounding box center [798, 481] width 10 height 10
radio input "true"
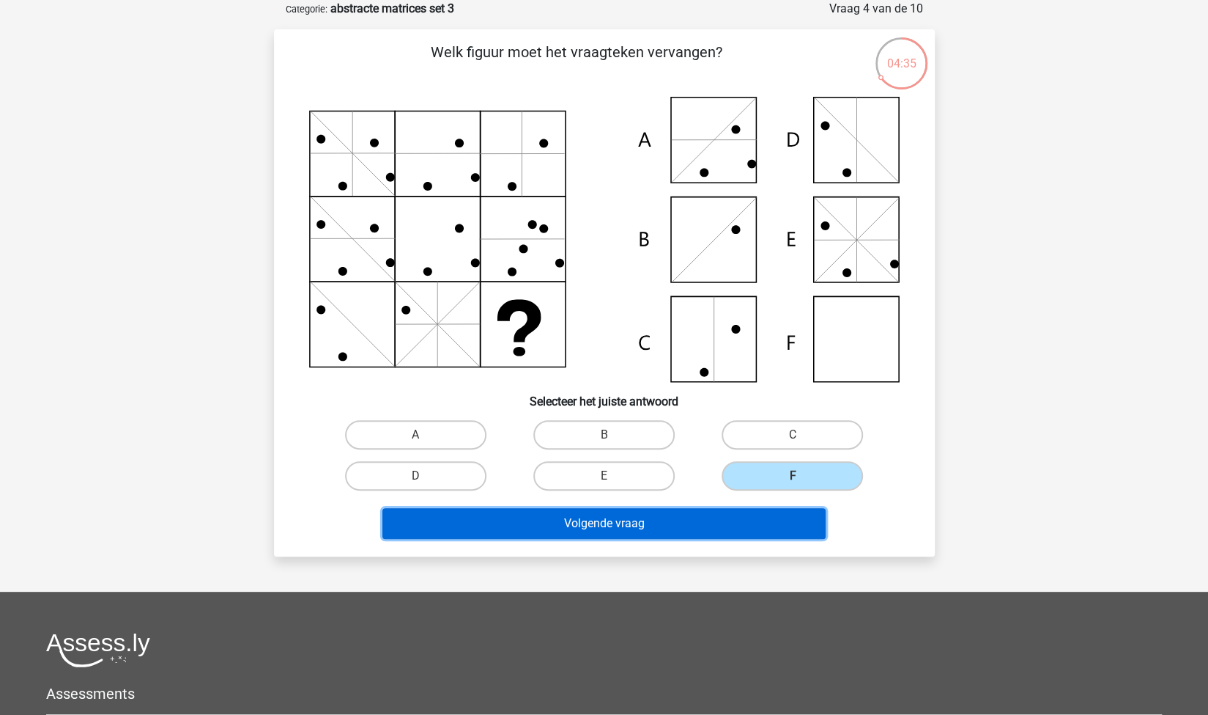
click at [654, 517] on button "Volgende vraag" at bounding box center [604, 523] width 443 height 31
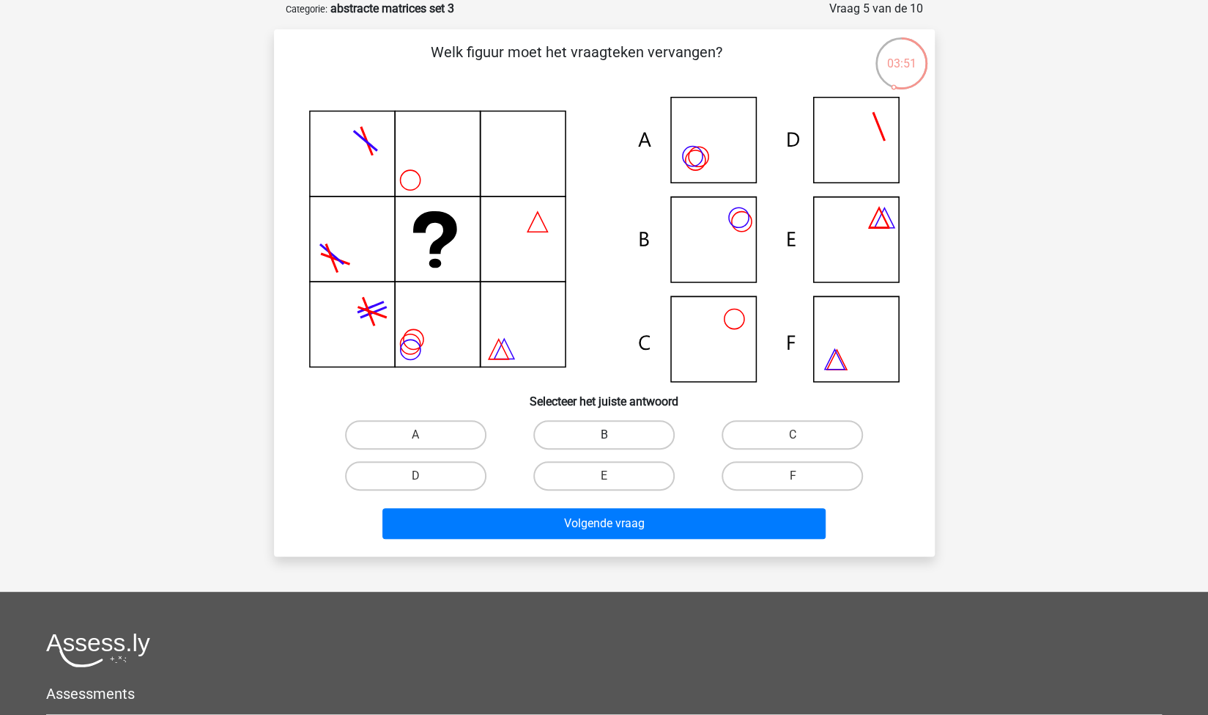
click at [626, 436] on label "B" at bounding box center [604, 434] width 141 height 29
click at [613, 436] on input "B" at bounding box center [609, 440] width 10 height 10
radio input "true"
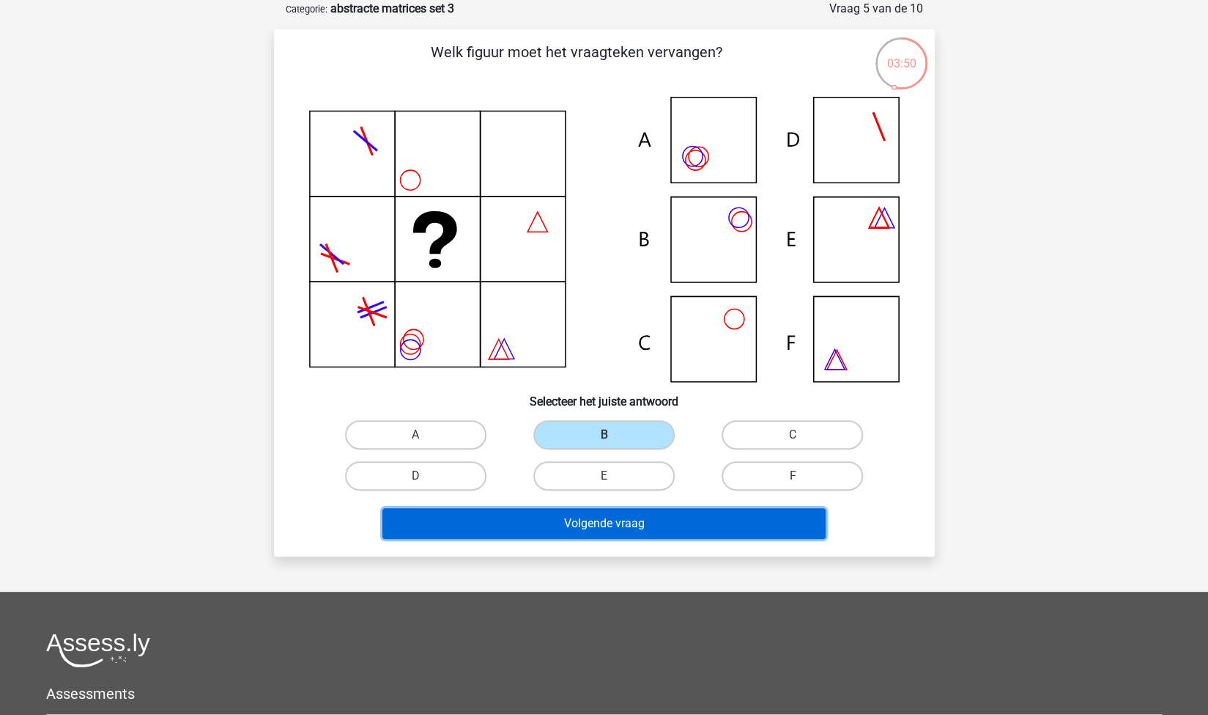
click at [671, 522] on button "Volgende vraag" at bounding box center [604, 523] width 443 height 31
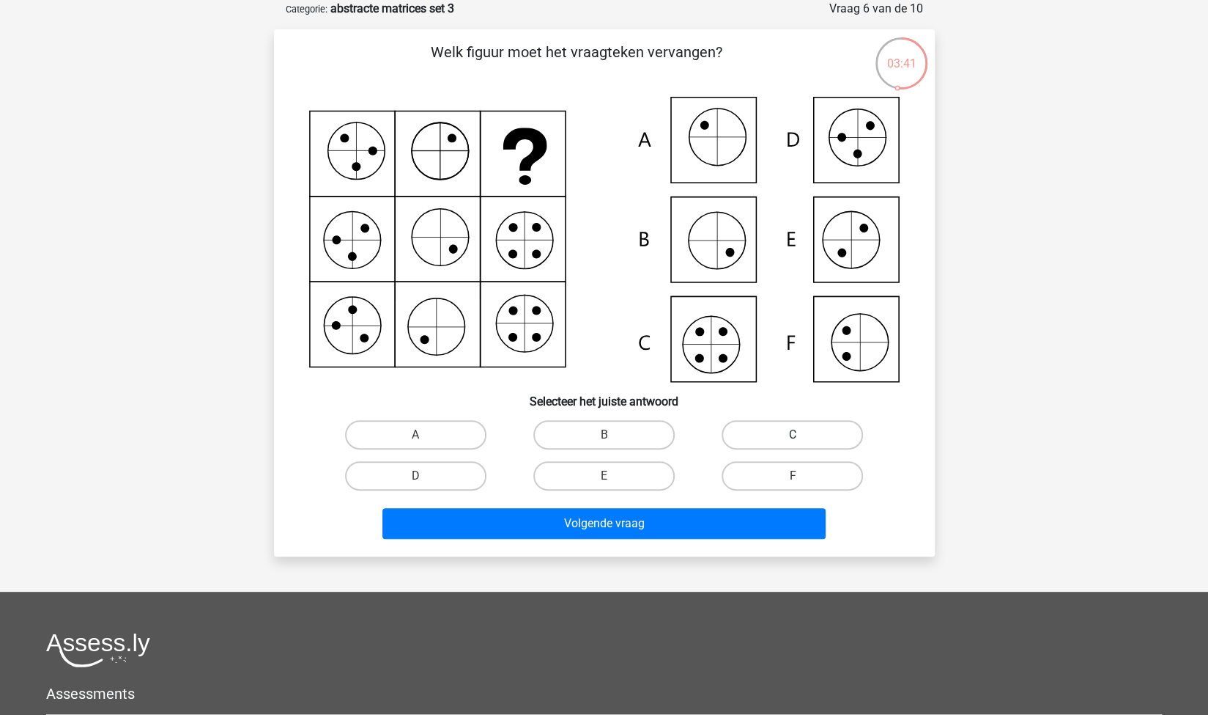
click at [821, 424] on label "C" at bounding box center [792, 434] width 141 height 29
click at [802, 435] on input "C" at bounding box center [798, 440] width 10 height 10
radio input "true"
click at [687, 538] on div "Volgende vraag" at bounding box center [605, 526] width 566 height 37
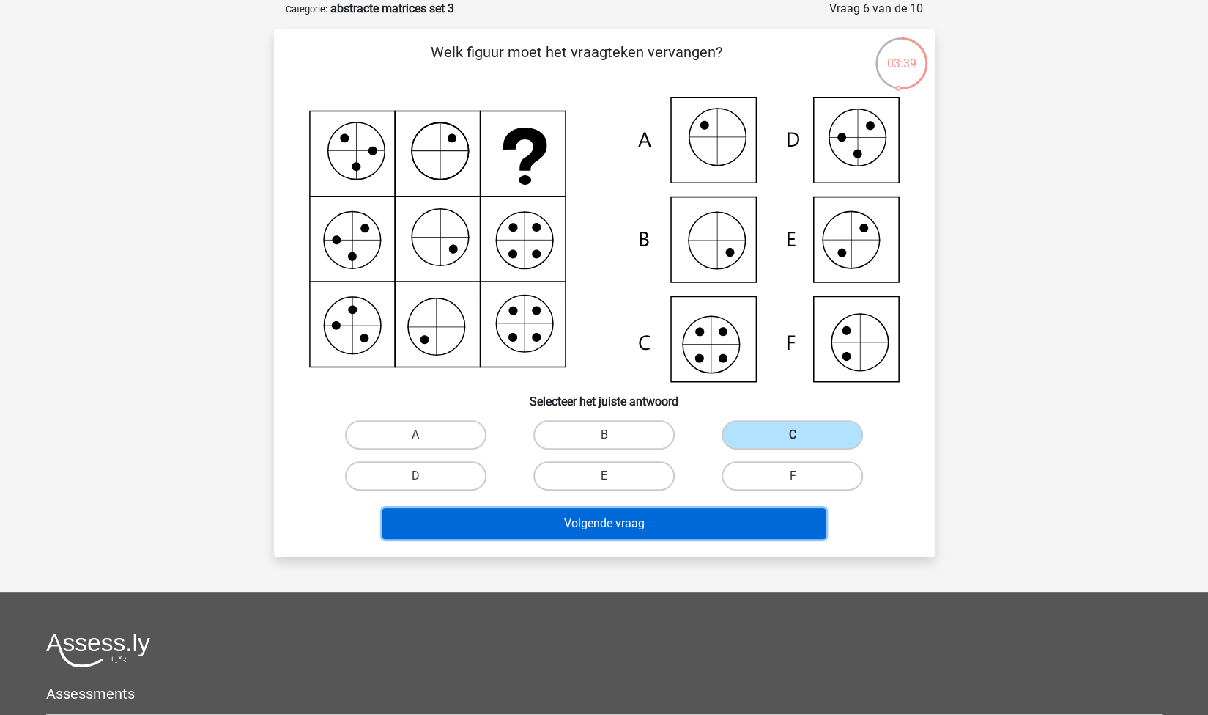
click at [700, 531] on button "Volgende vraag" at bounding box center [604, 523] width 443 height 31
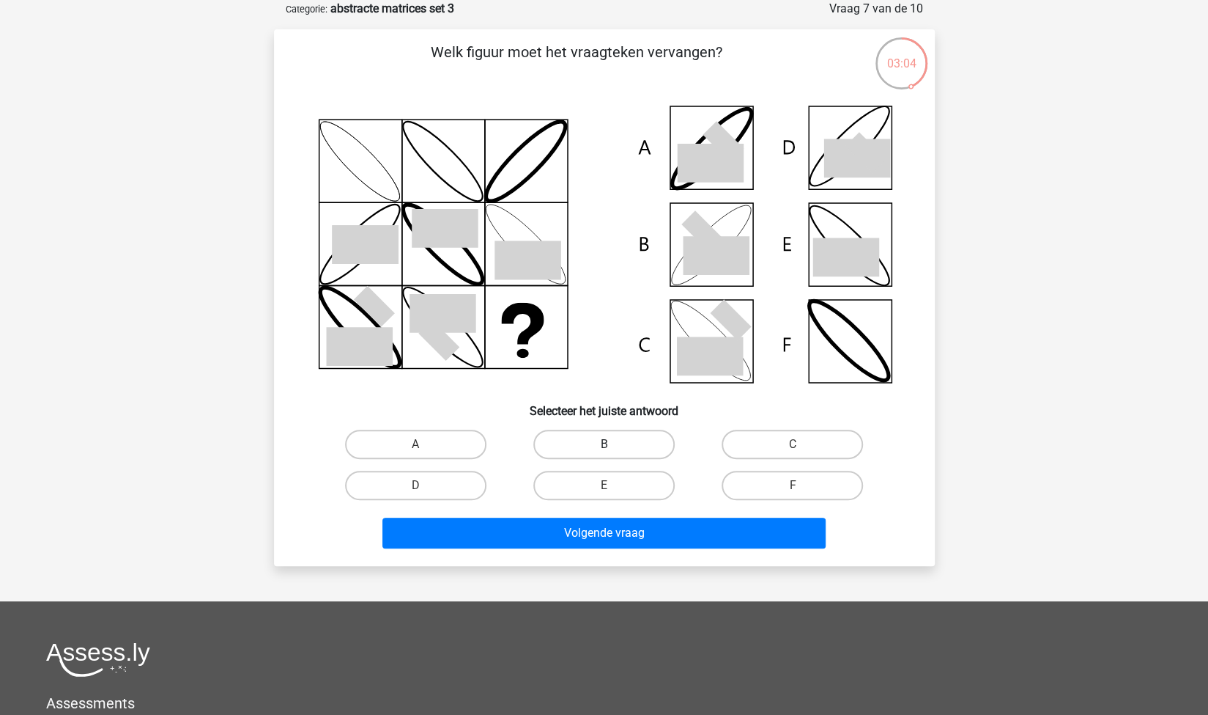
click at [596, 443] on label "B" at bounding box center [604, 443] width 141 height 29
click at [604, 444] on input "B" at bounding box center [609, 449] width 10 height 10
radio input "true"
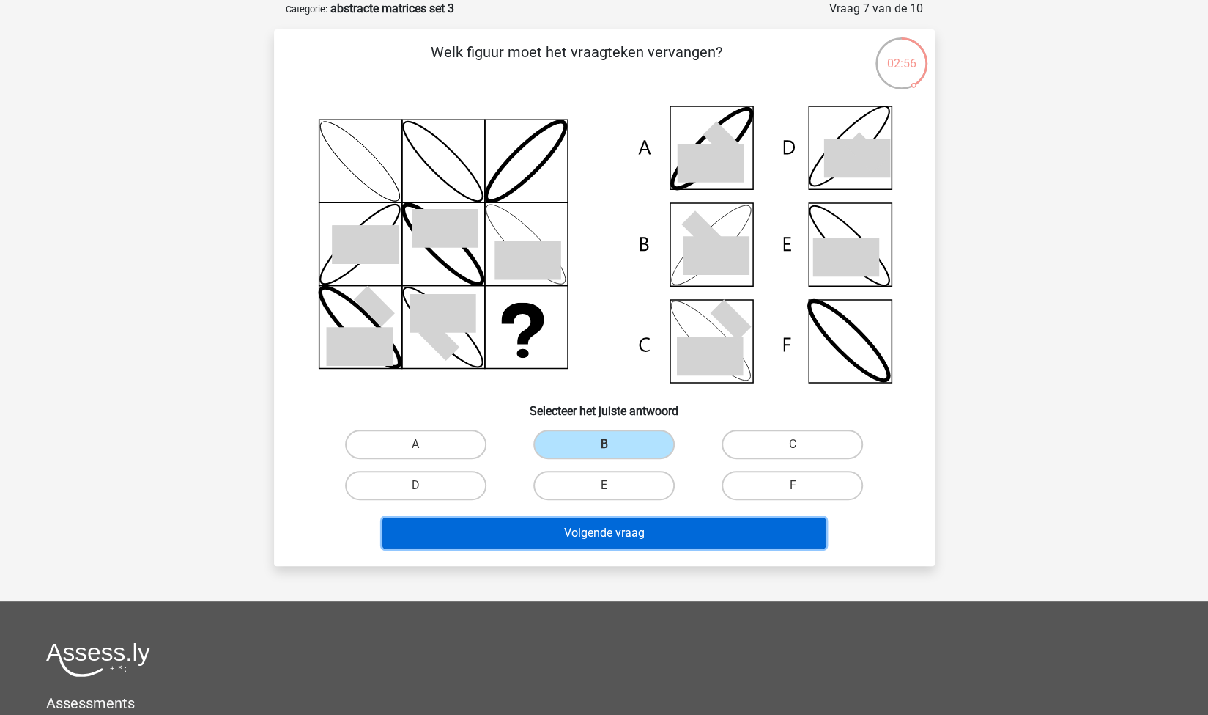
click at [616, 526] on button "Volgende vraag" at bounding box center [604, 532] width 443 height 31
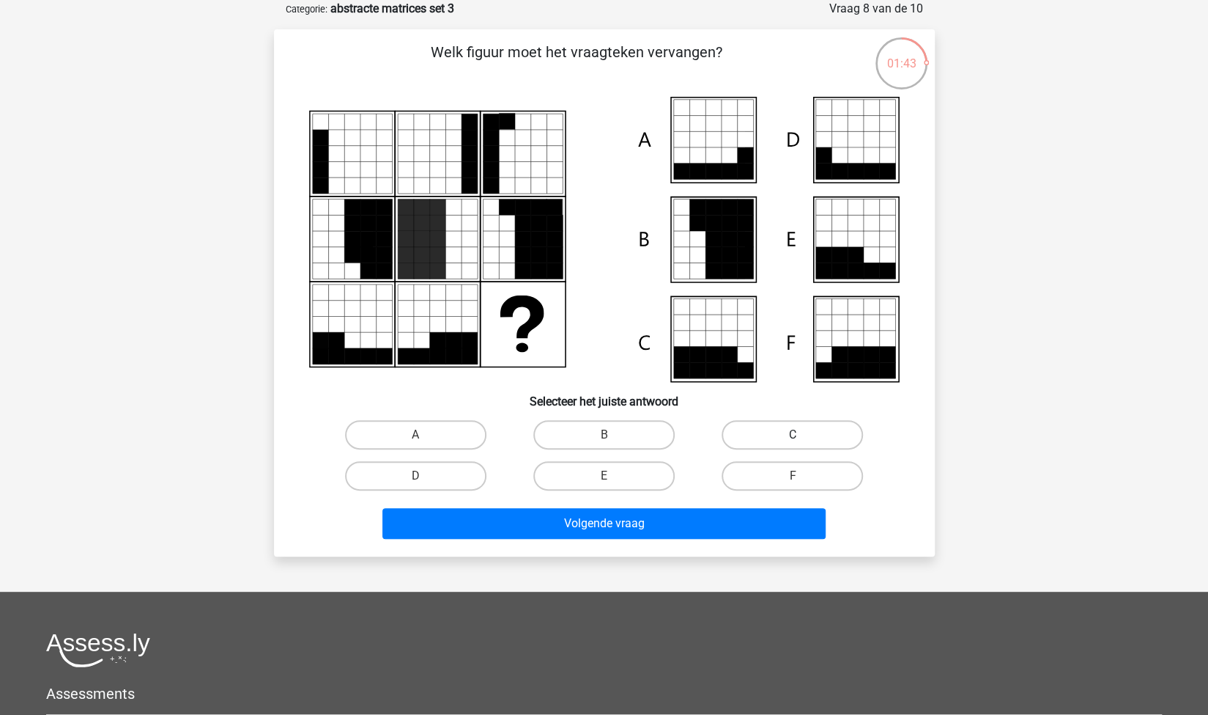
click at [828, 430] on label "C" at bounding box center [792, 434] width 141 height 29
click at [802, 435] on input "C" at bounding box center [798, 440] width 10 height 10
radio input "true"
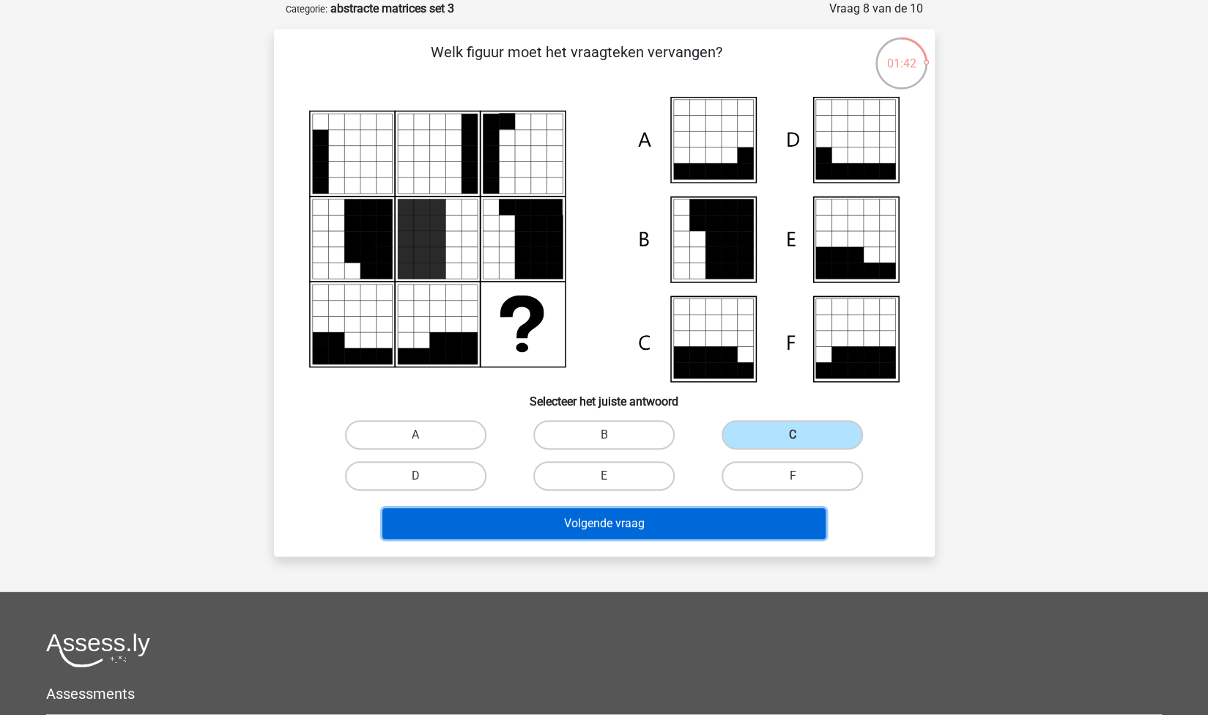
click at [759, 528] on button "Volgende vraag" at bounding box center [604, 523] width 443 height 31
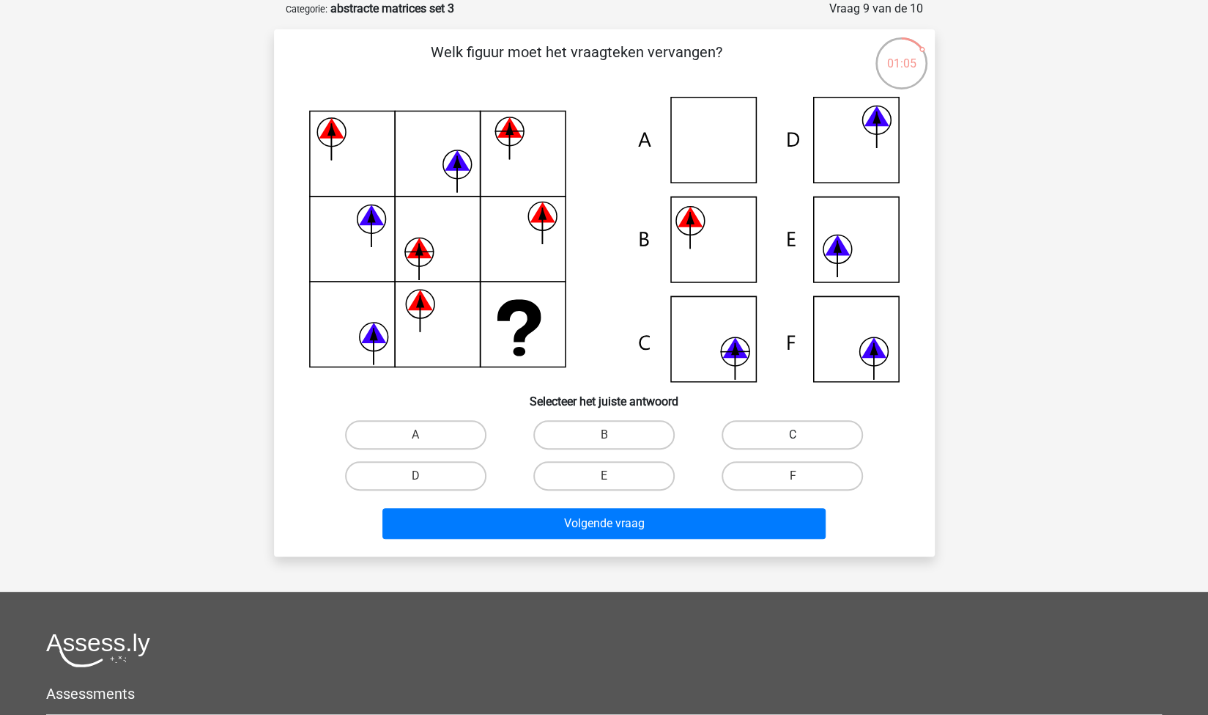
click at [739, 429] on label "C" at bounding box center [792, 434] width 141 height 29
click at [793, 435] on input "C" at bounding box center [798, 440] width 10 height 10
radio input "true"
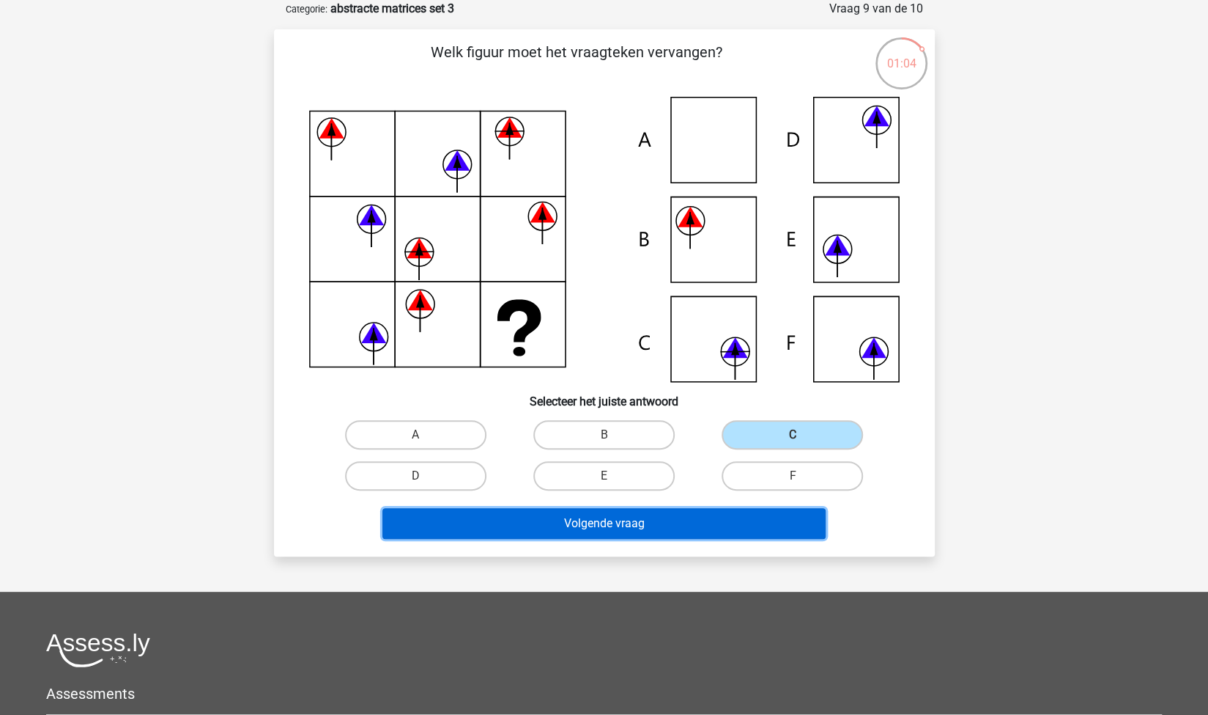
click at [649, 529] on button "Volgende vraag" at bounding box center [604, 523] width 443 height 31
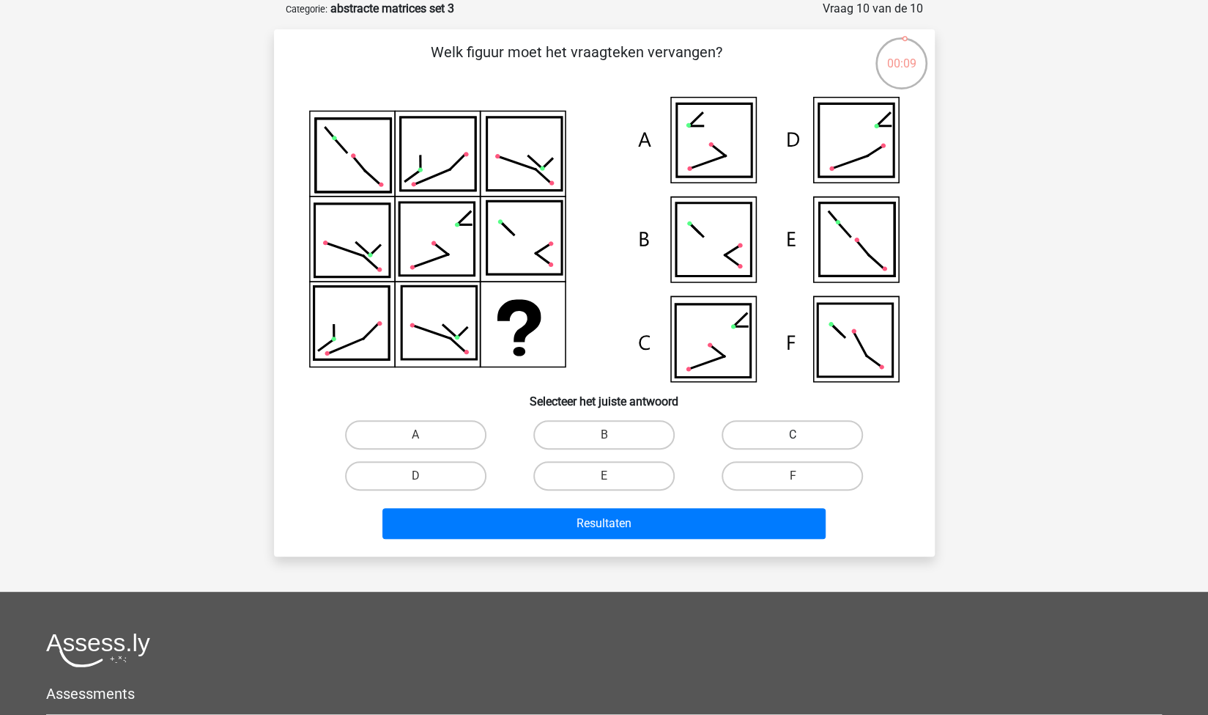
click at [779, 429] on label "C" at bounding box center [792, 434] width 141 height 29
click at [793, 435] on input "C" at bounding box center [798, 440] width 10 height 10
radio input "true"
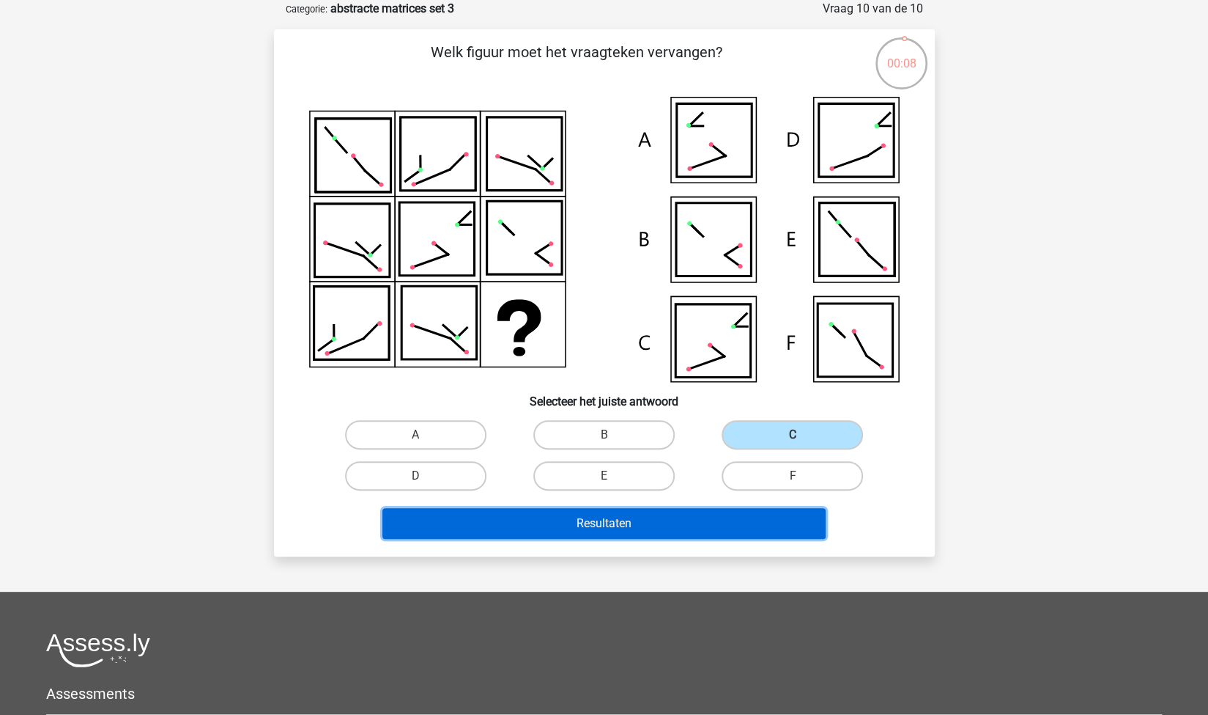
click at [692, 520] on button "Resultaten" at bounding box center [604, 523] width 443 height 31
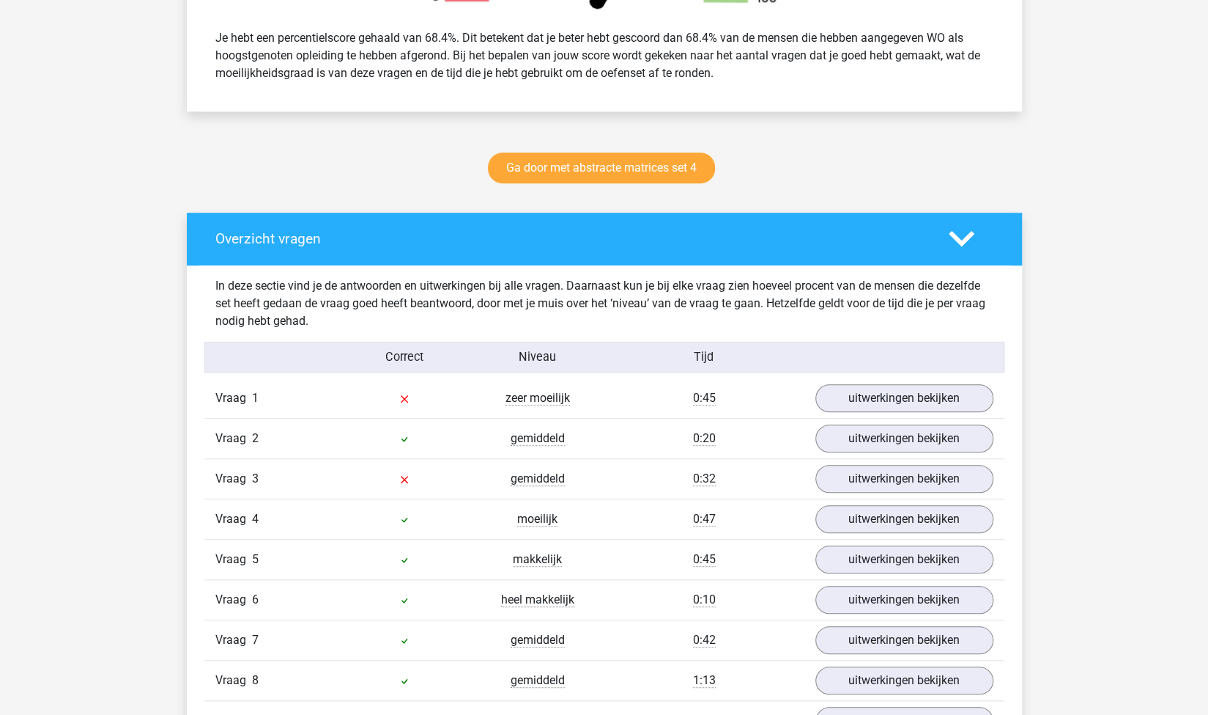
scroll to position [635, 0]
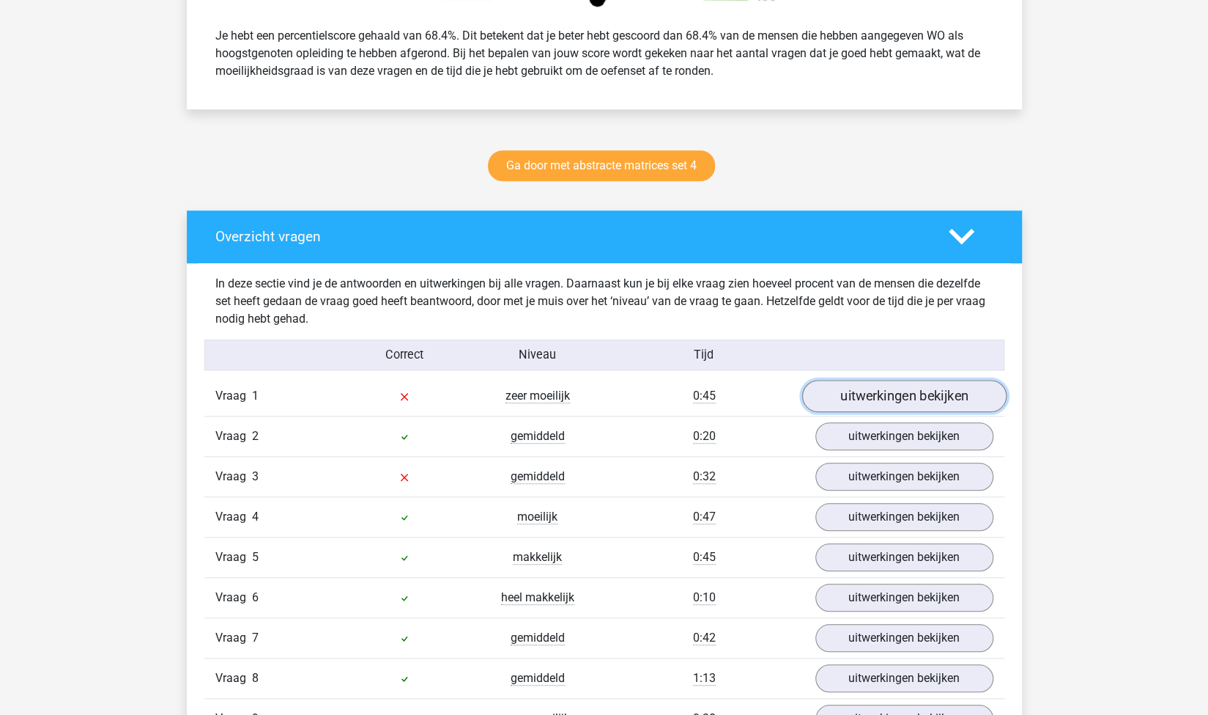
click at [883, 394] on link "uitwerkingen bekijken" at bounding box center [904, 396] width 204 height 32
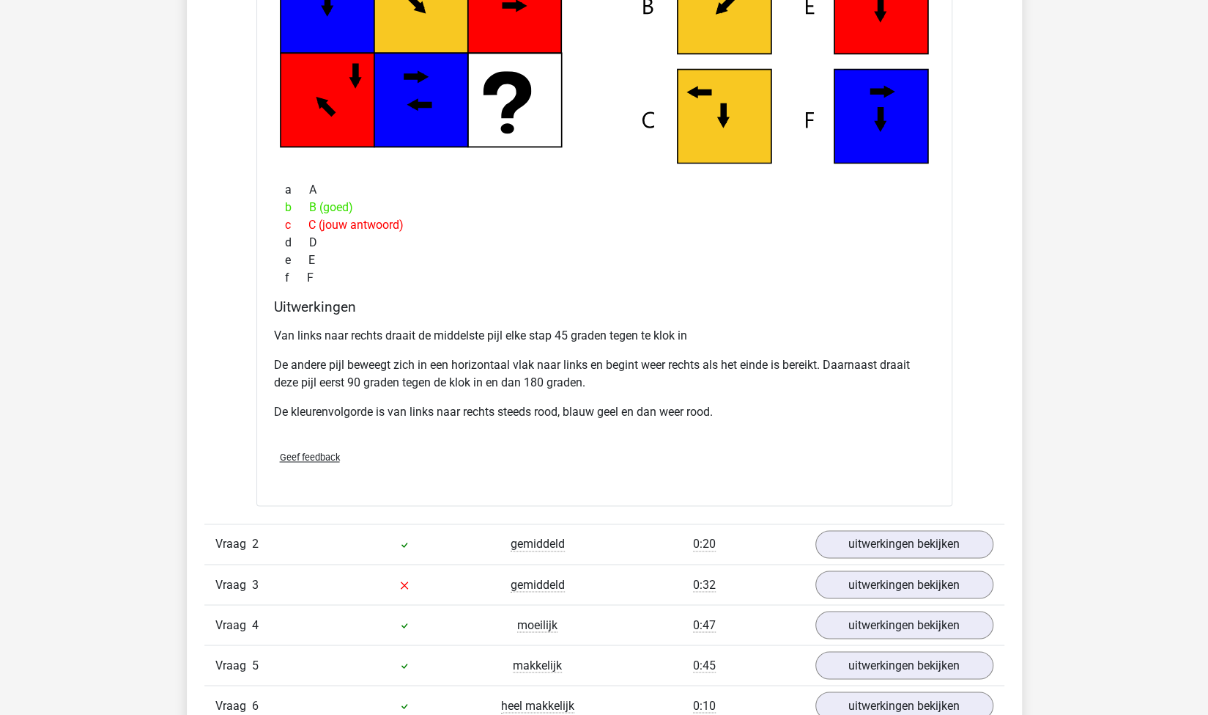
scroll to position [1314, 0]
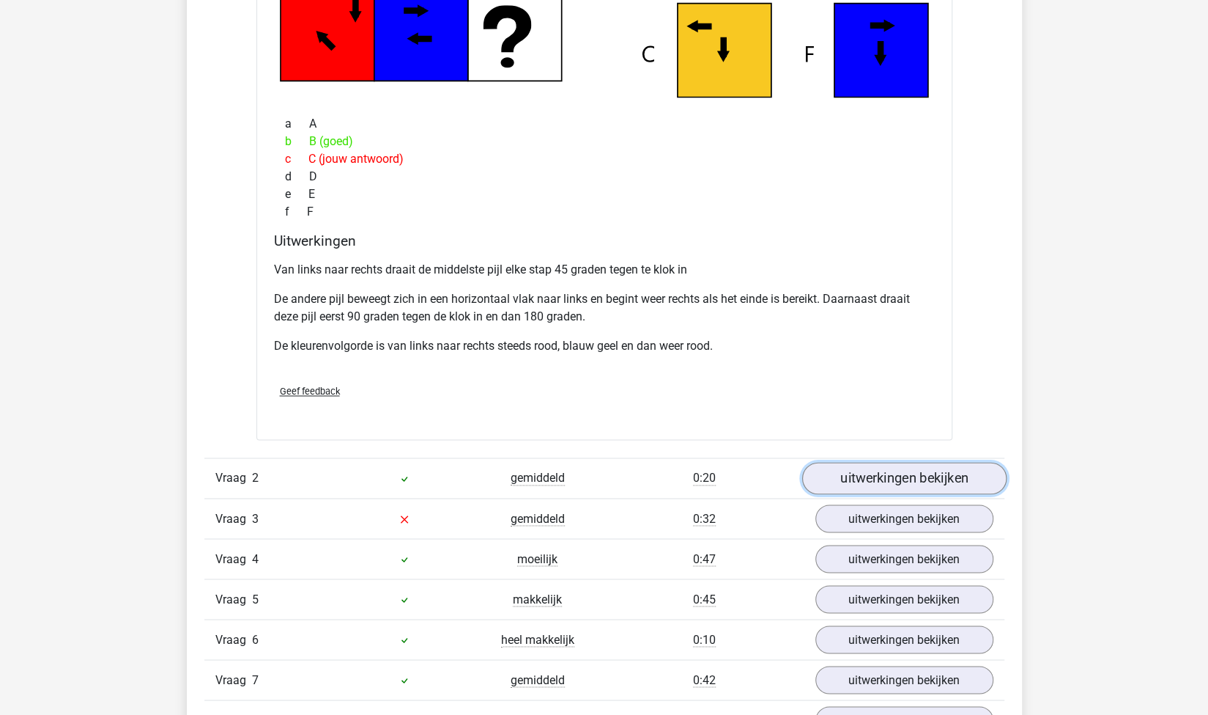
click at [860, 476] on link "uitwerkingen bekijken" at bounding box center [904, 478] width 204 height 32
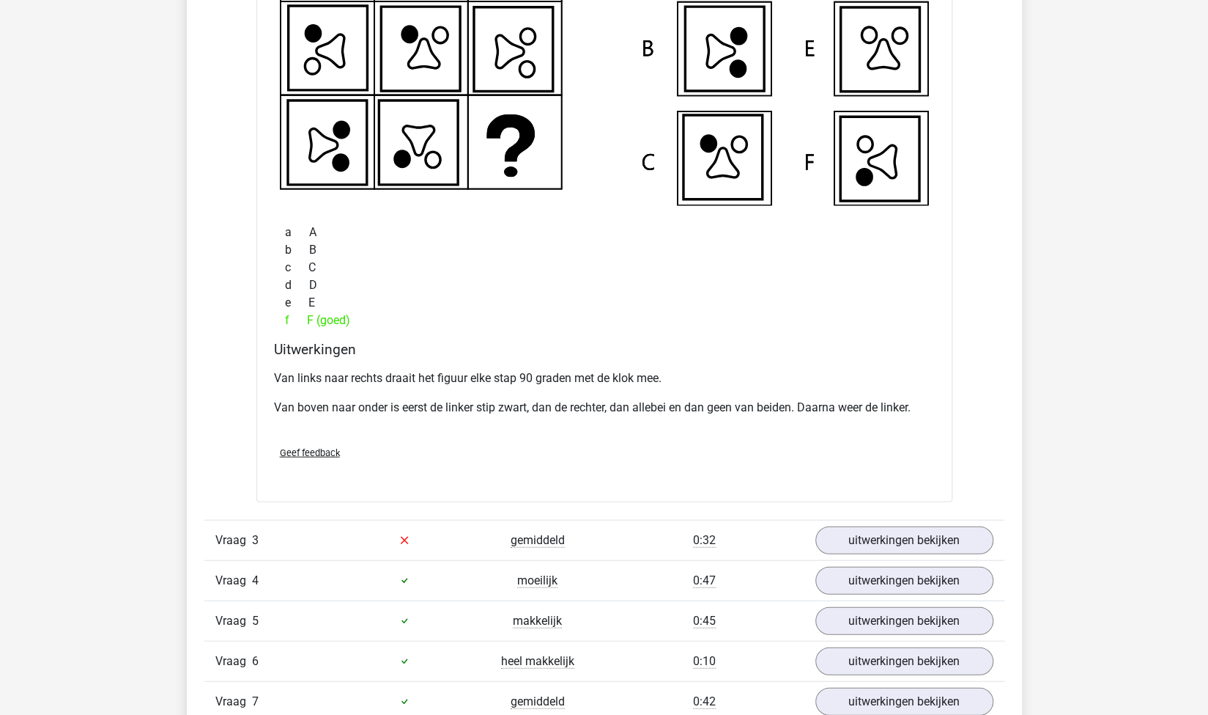
scroll to position [1966, 0]
click at [865, 536] on link "uitwerkingen bekijken" at bounding box center [904, 541] width 204 height 32
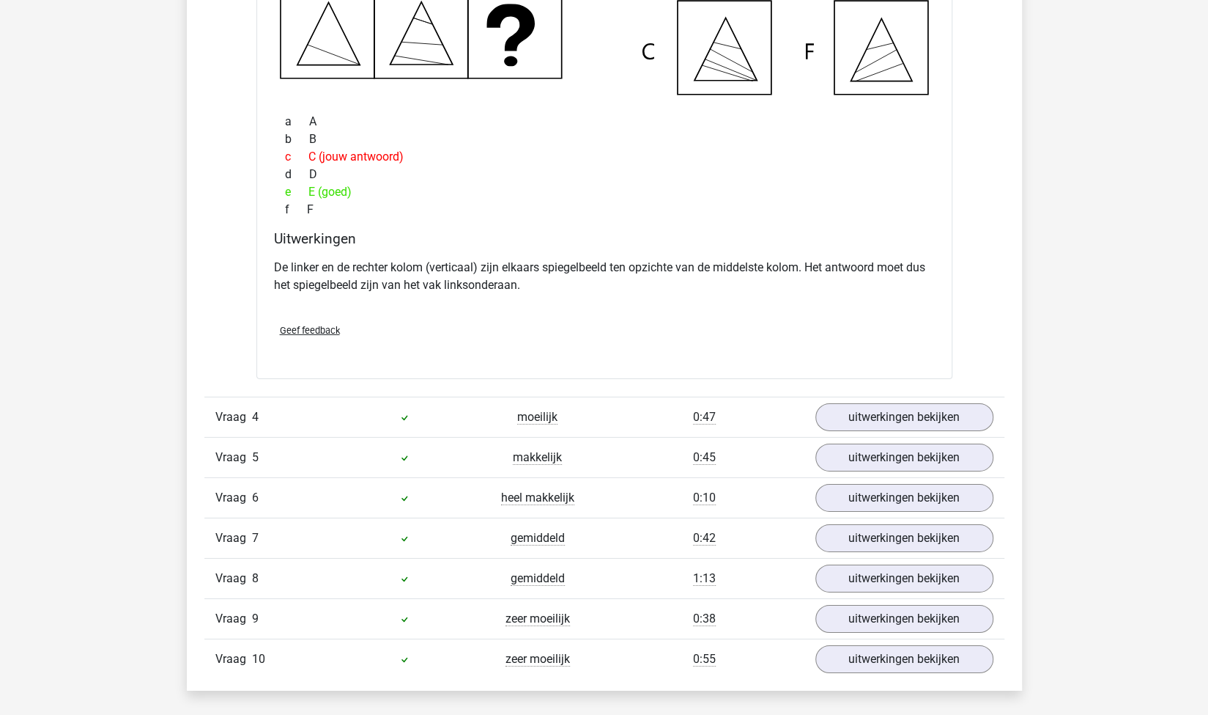
scroll to position [2833, 0]
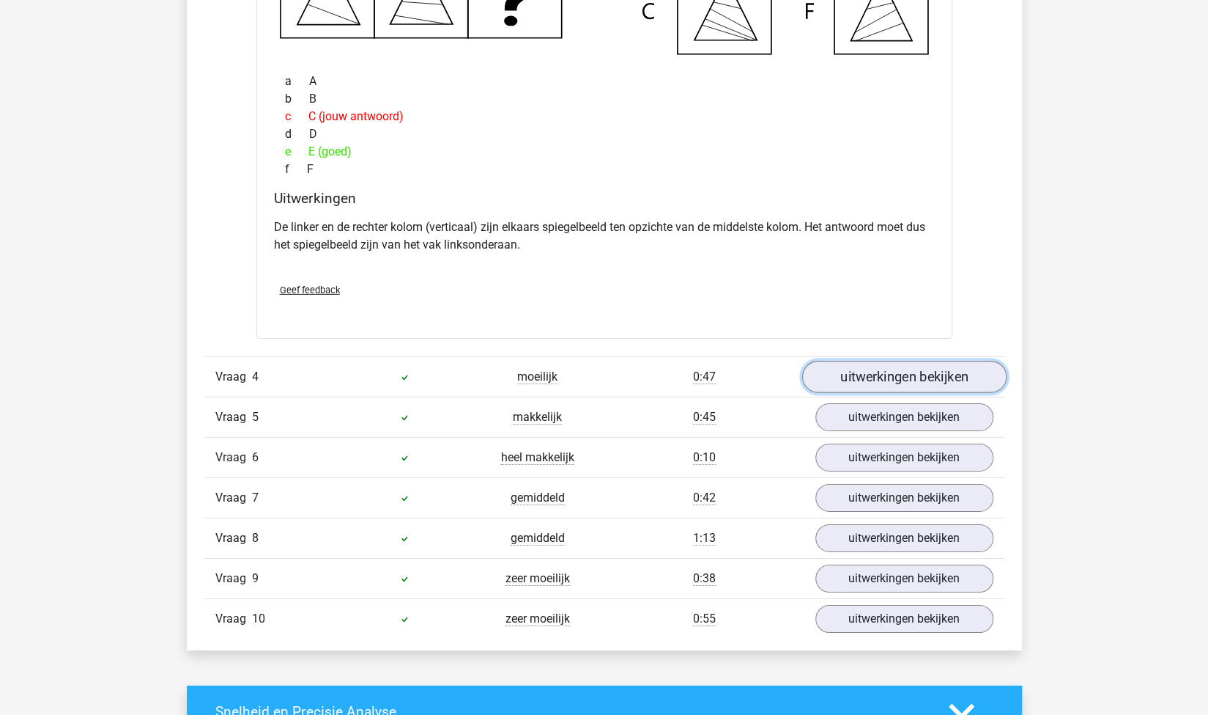
click at [865, 377] on link "uitwerkingen bekijken" at bounding box center [904, 377] width 204 height 32
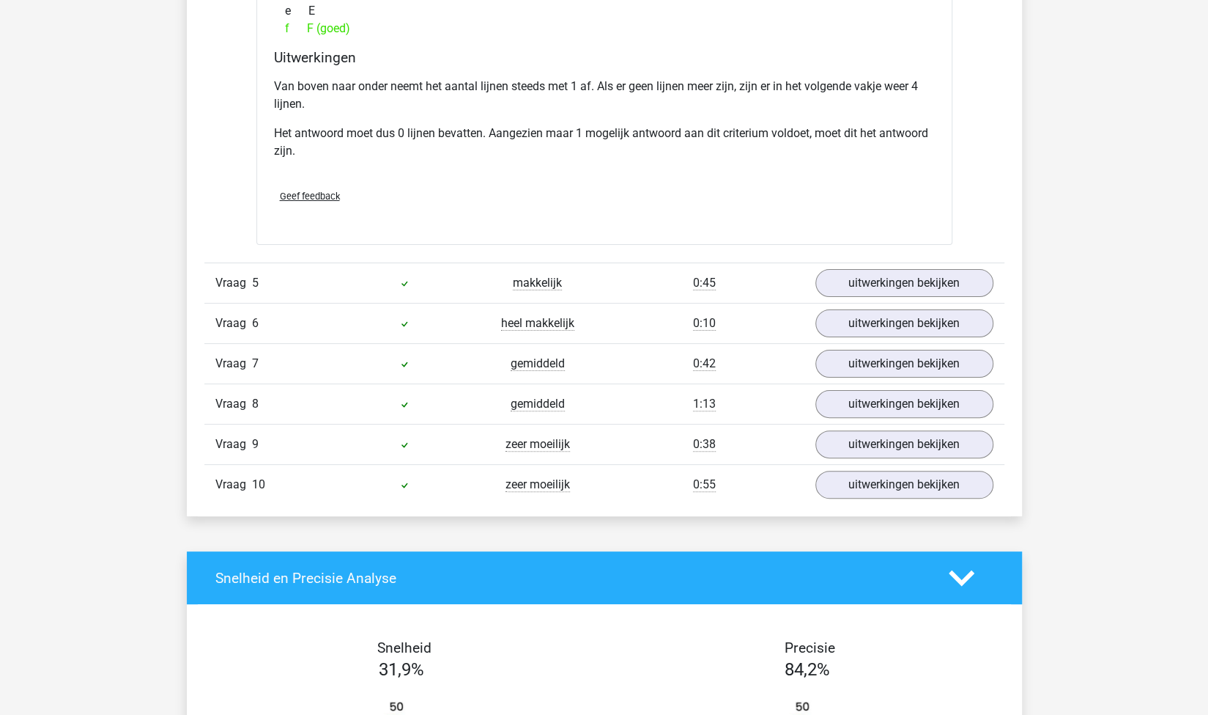
scroll to position [3677, 0]
click at [830, 279] on link "uitwerkingen bekijken" at bounding box center [904, 282] width 204 height 32
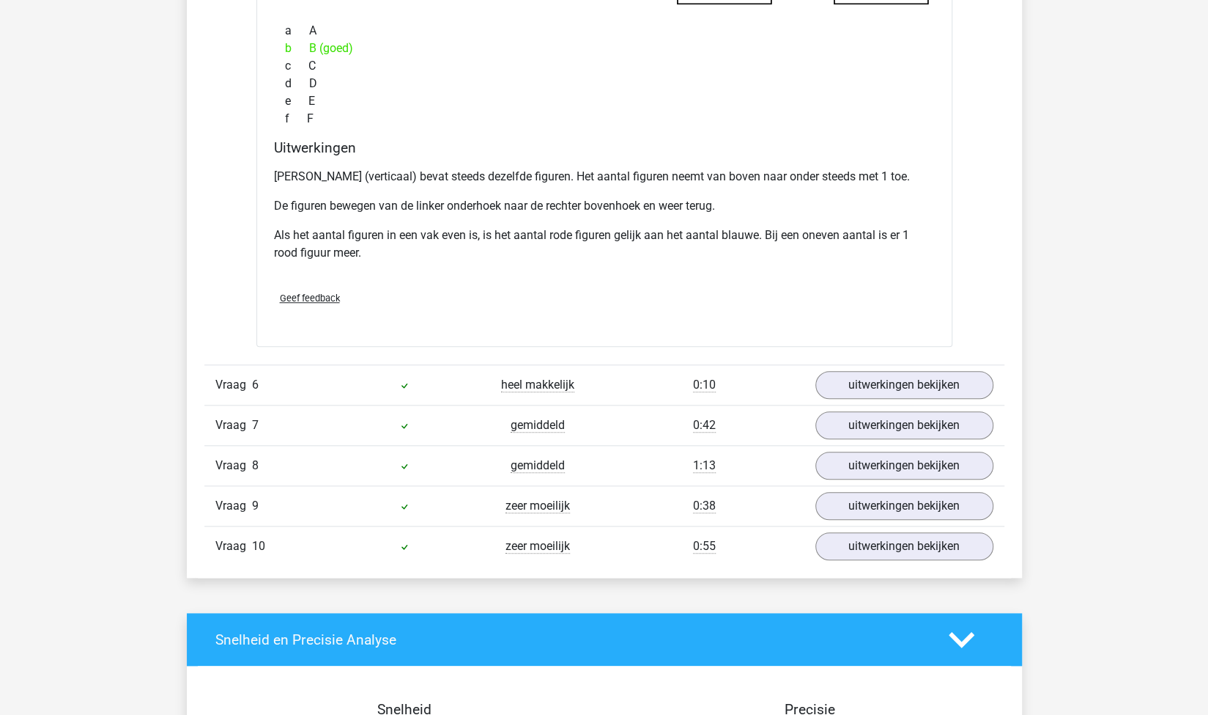
scroll to position [4338, 0]
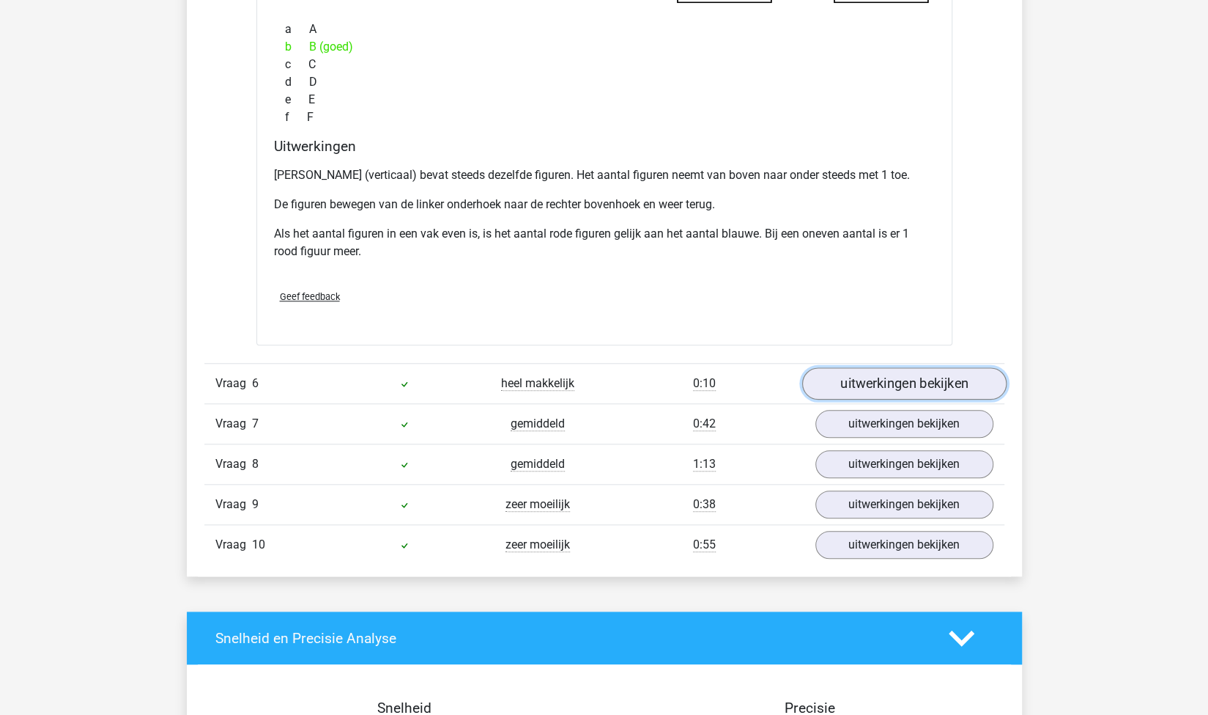
click at [891, 377] on link "uitwerkingen bekijken" at bounding box center [904, 384] width 204 height 32
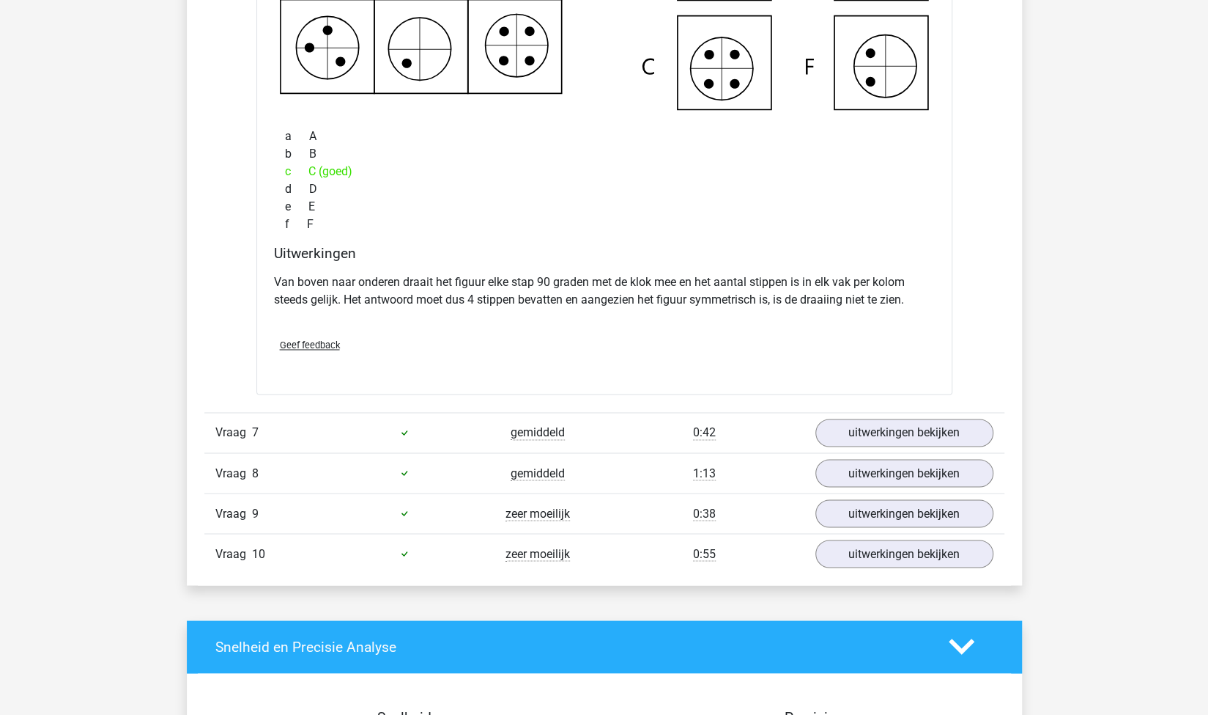
scroll to position [4995, 0]
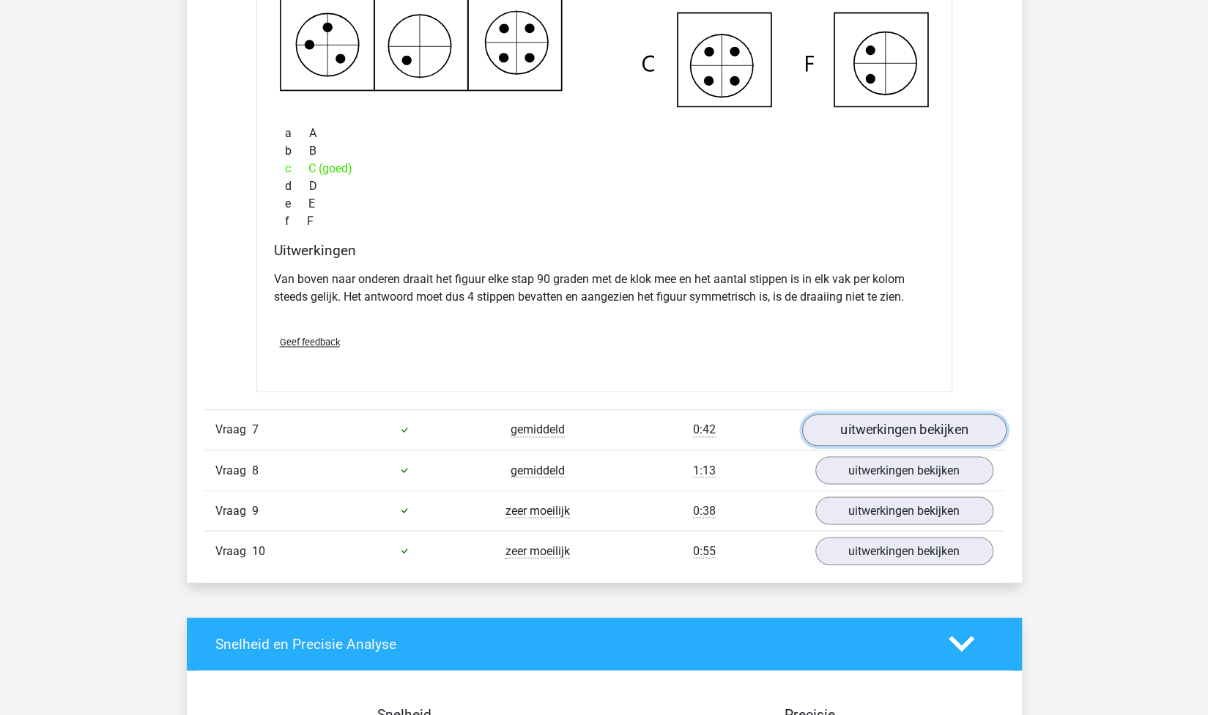
click at [844, 421] on link "uitwerkingen bekijken" at bounding box center [904, 429] width 204 height 32
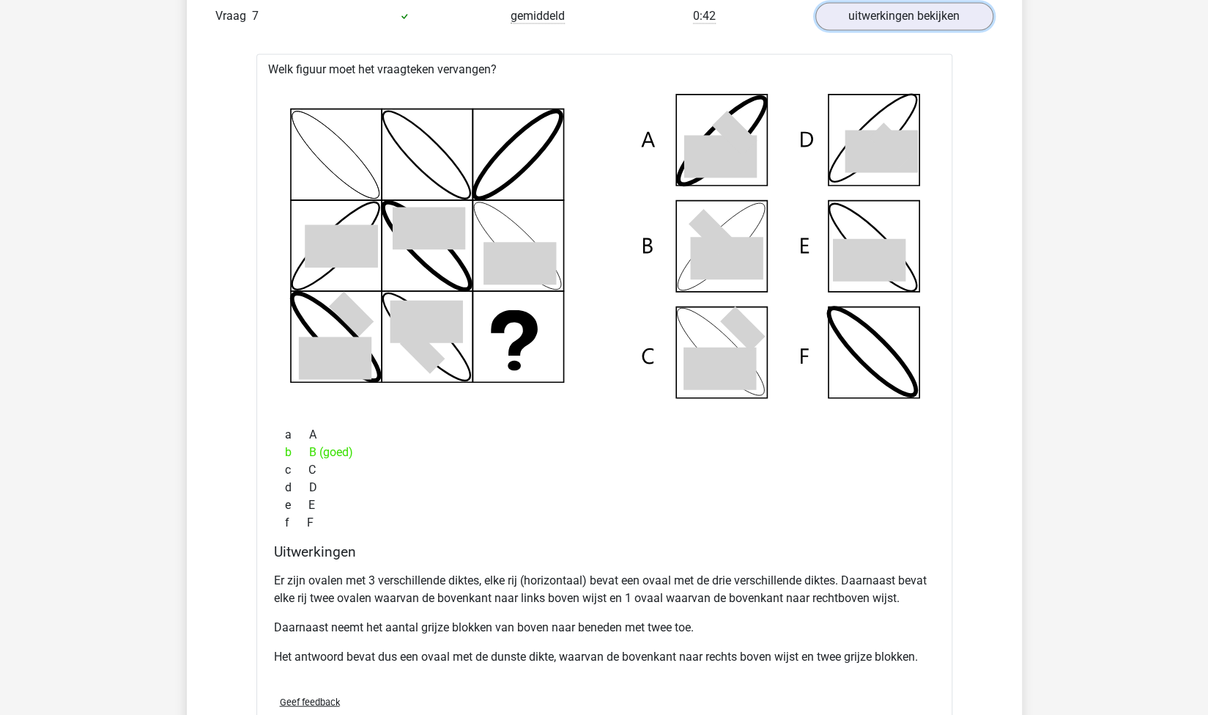
scroll to position [5835, 0]
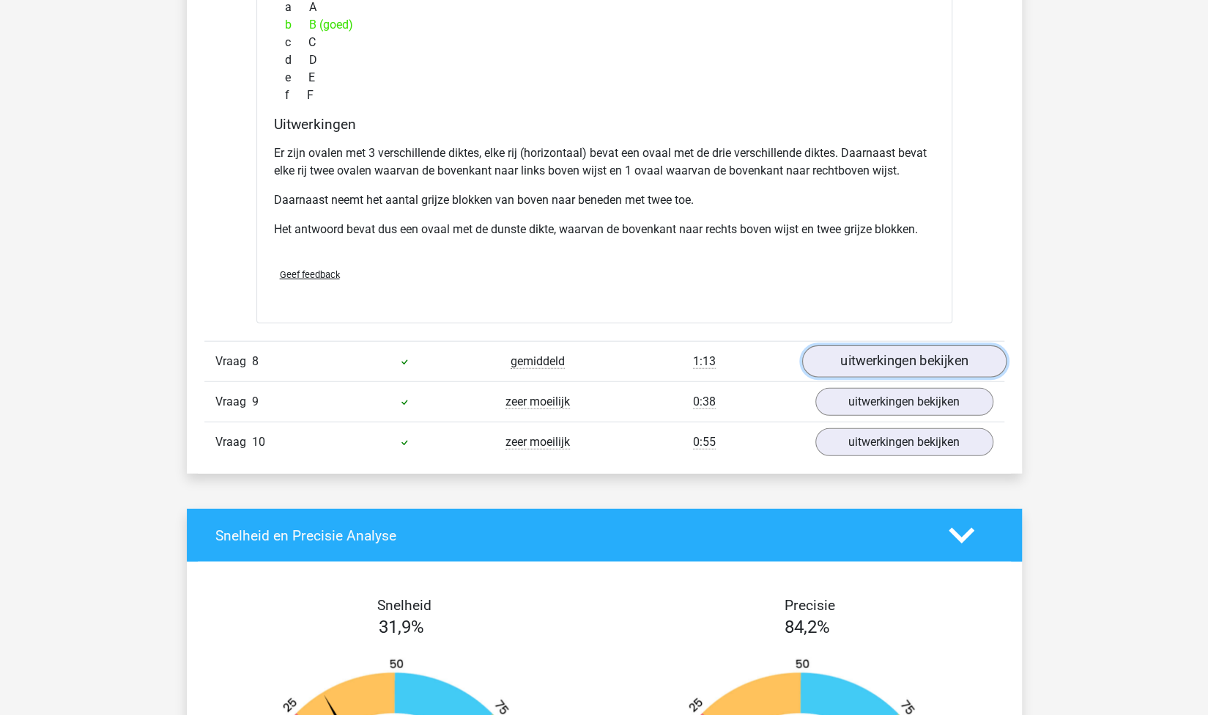
click at [841, 357] on link "uitwerkingen bekijken" at bounding box center [904, 362] width 204 height 32
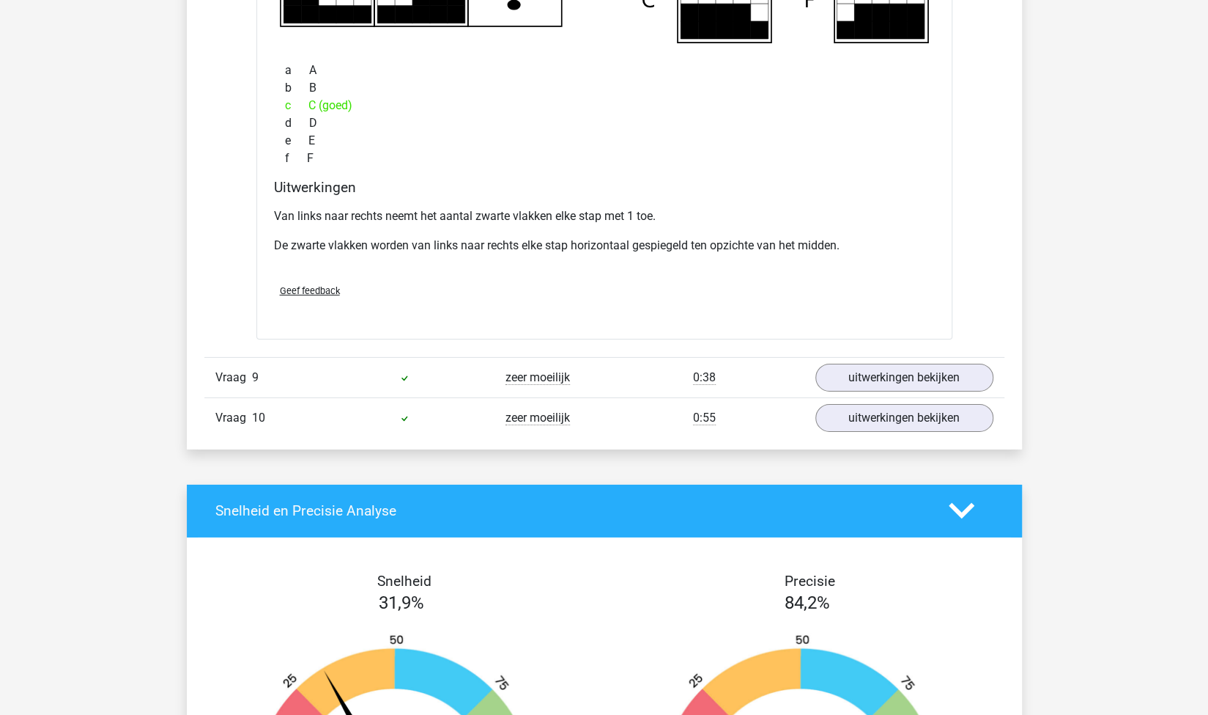
scroll to position [6535, 0]
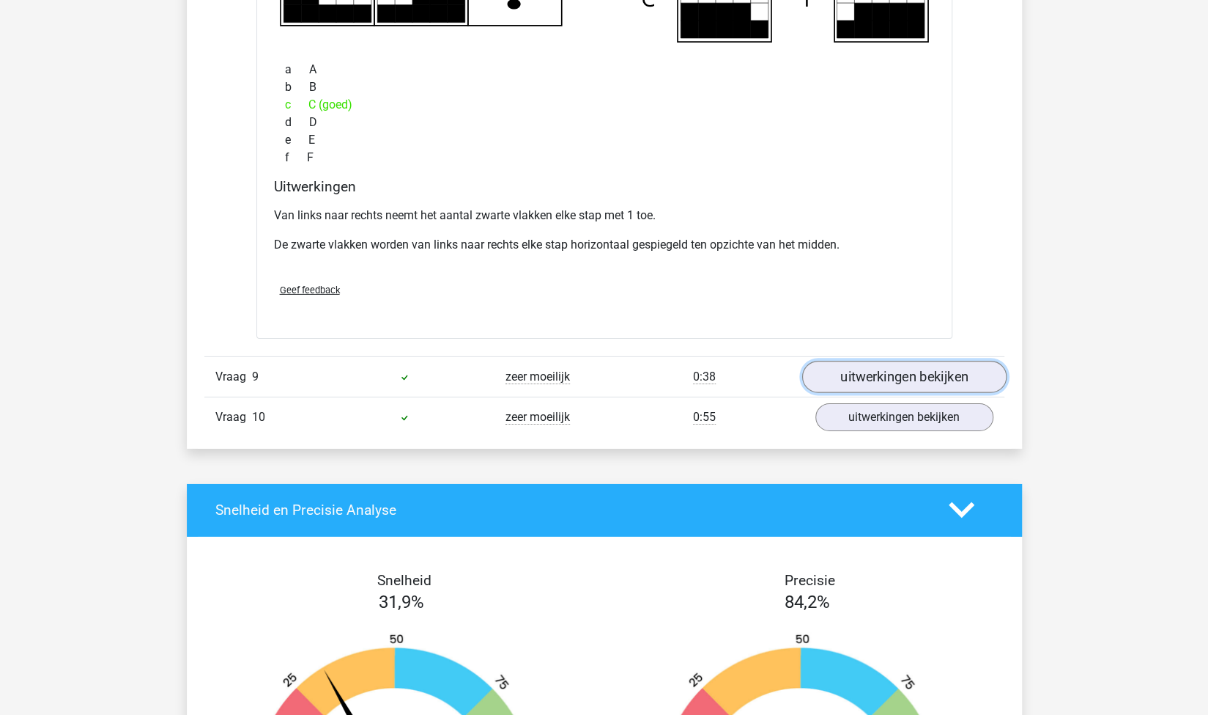
click at [850, 373] on link "uitwerkingen bekijken" at bounding box center [904, 377] width 204 height 32
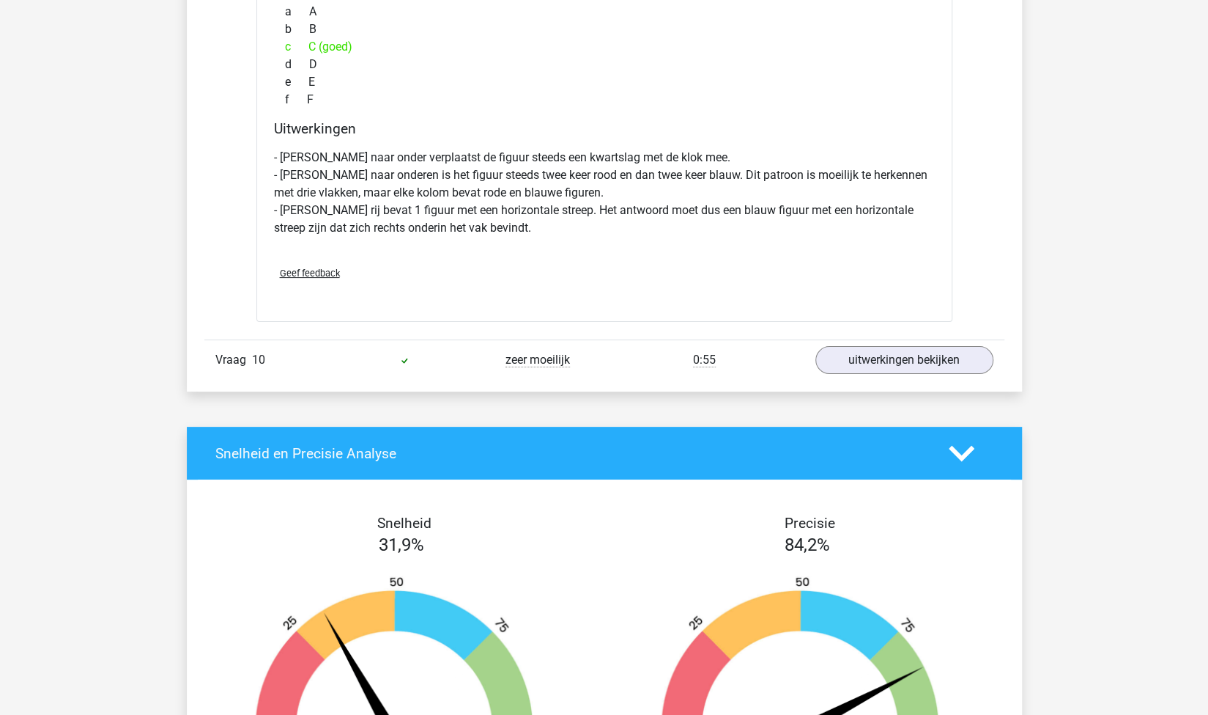
scroll to position [7320, 0]
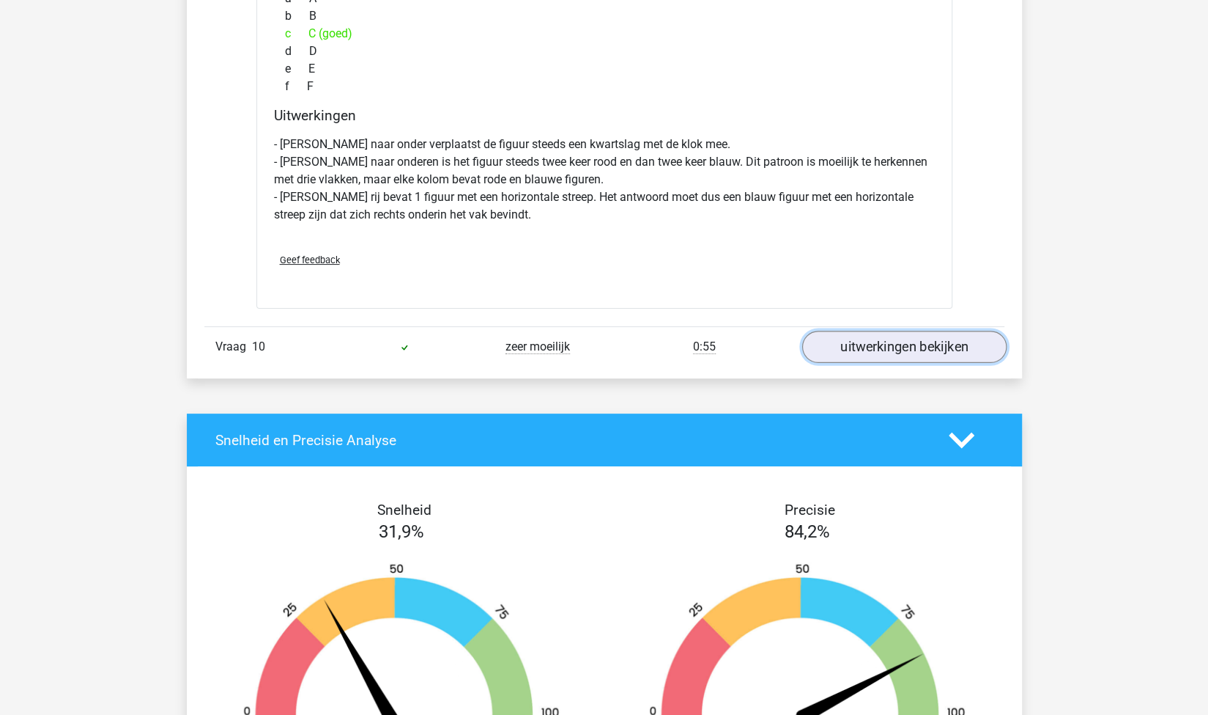
click at [841, 333] on link "uitwerkingen bekijken" at bounding box center [904, 347] width 204 height 32
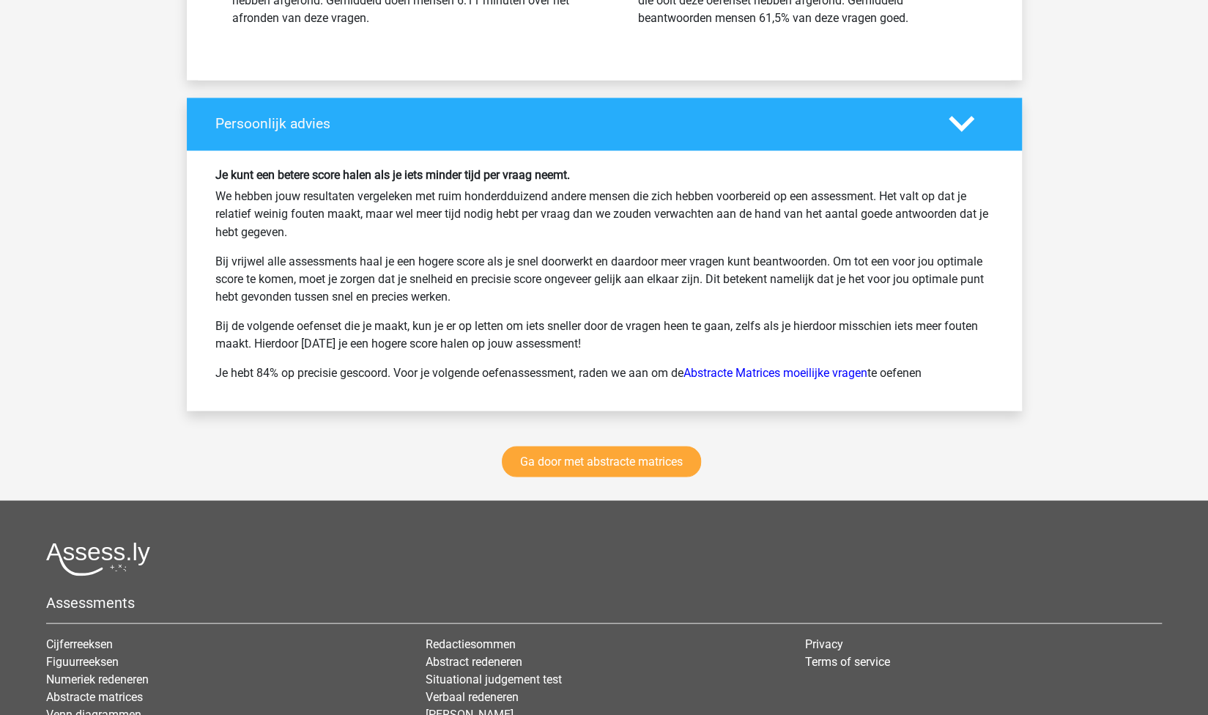
scroll to position [8838, 0]
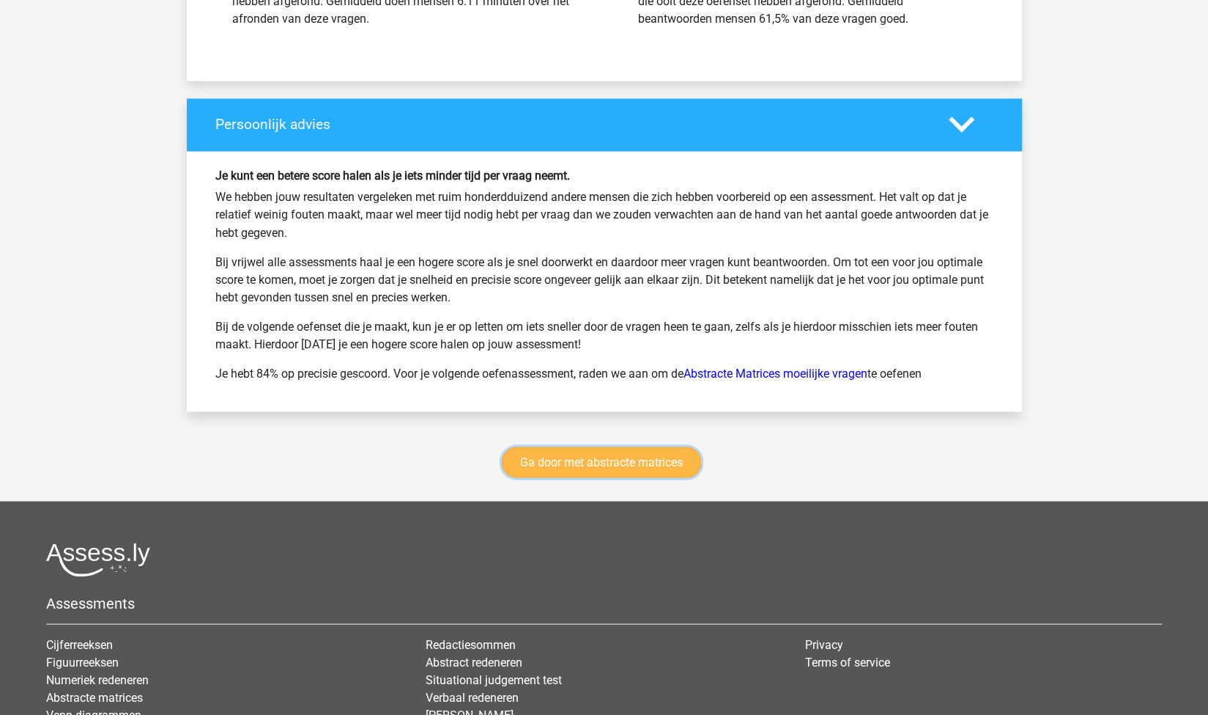
click at [606, 459] on link "Ga door met abstracte matrices" at bounding box center [601, 461] width 199 height 31
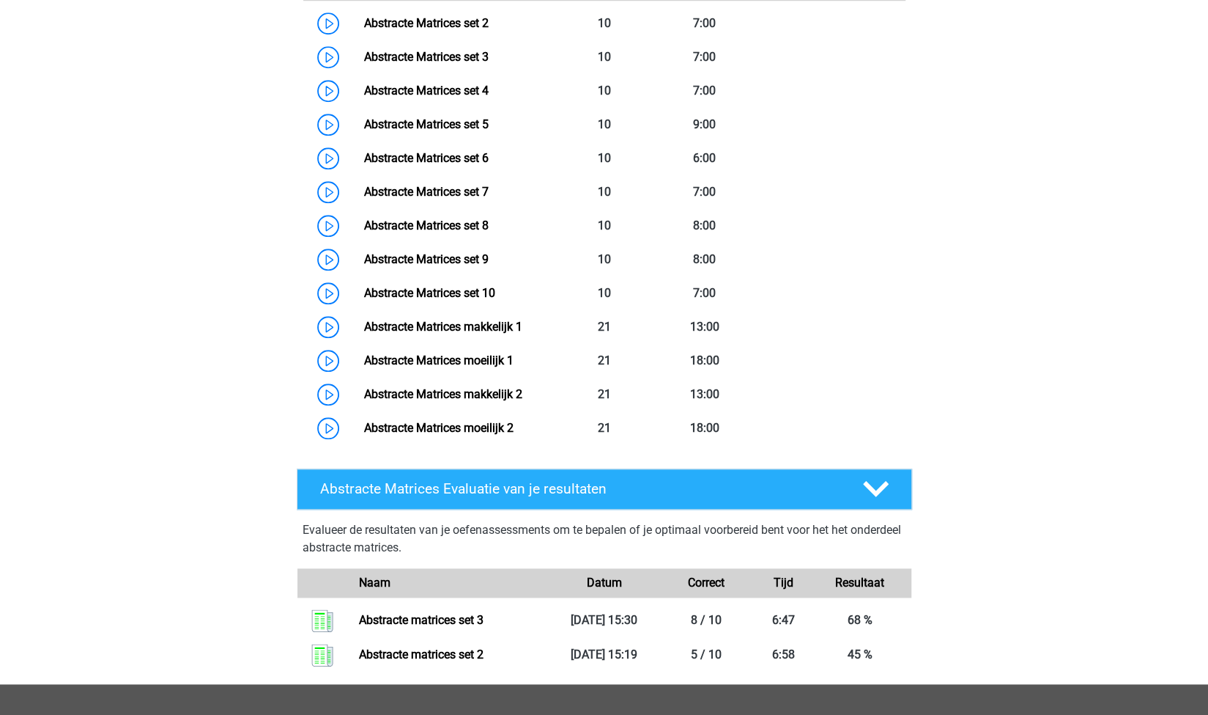
scroll to position [838, 0]
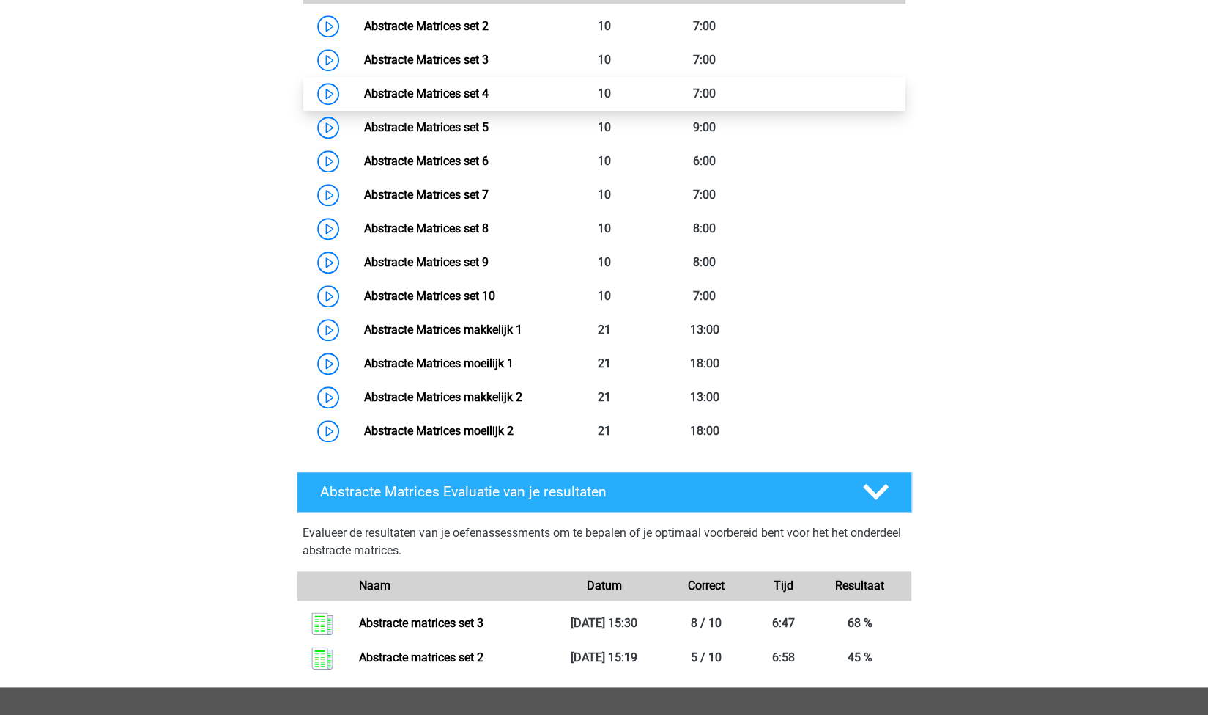
click at [457, 94] on link "Abstracte Matrices set 4" at bounding box center [426, 93] width 125 height 14
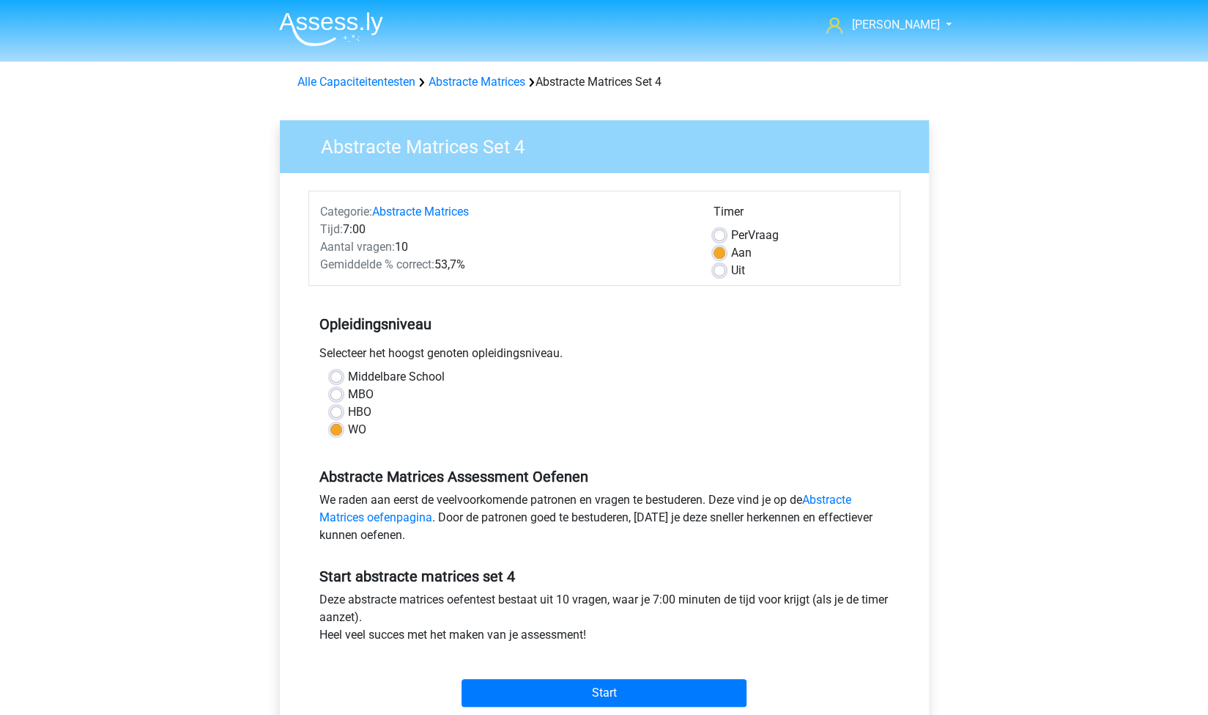
scroll to position [223, 0]
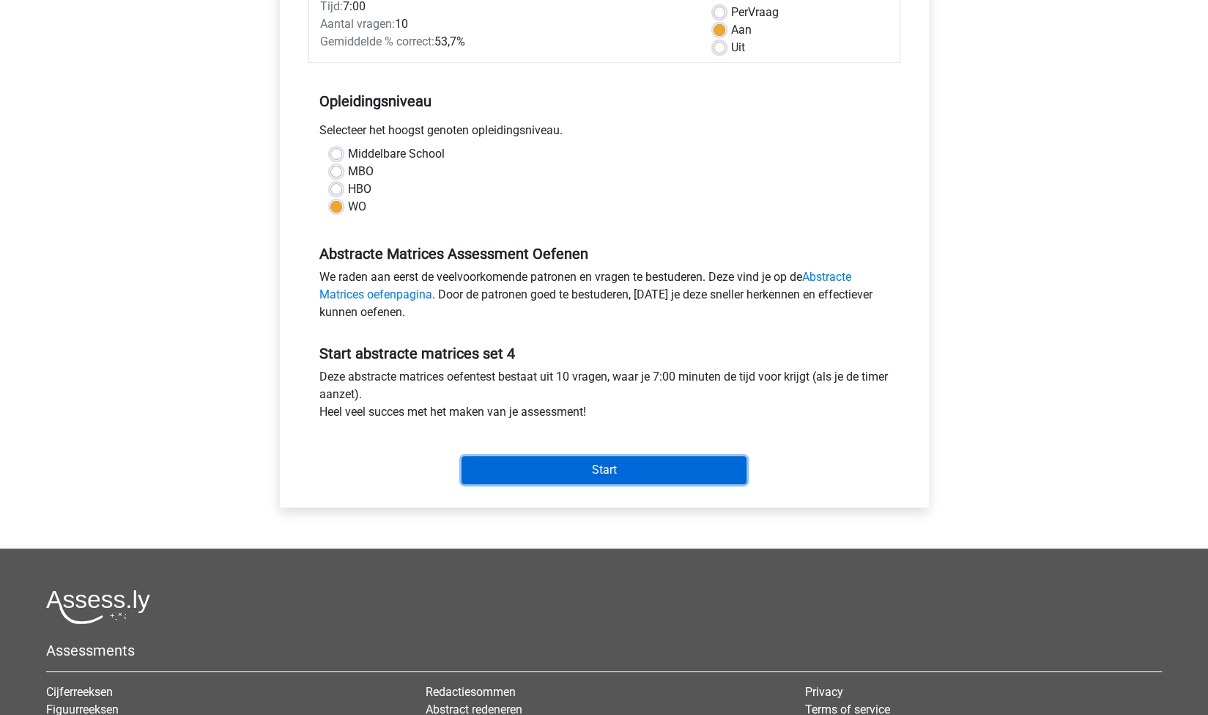
click at [585, 473] on input "Start" at bounding box center [604, 470] width 285 height 28
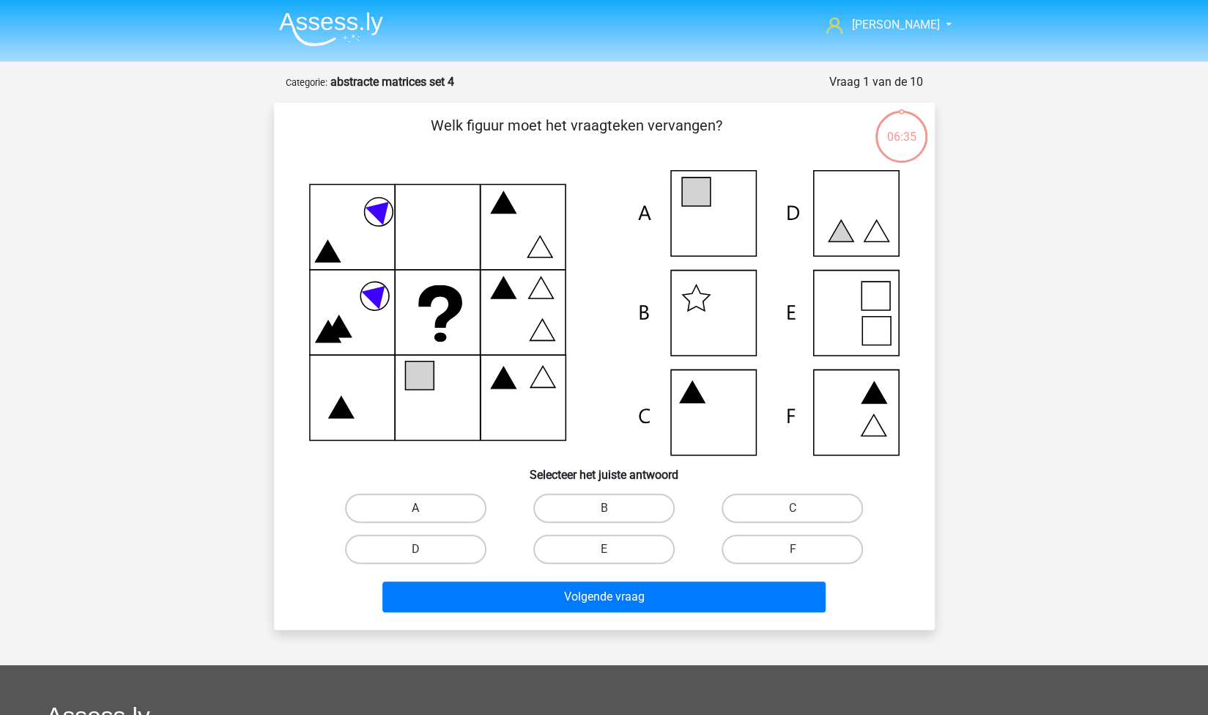
click at [429, 503] on label "A" at bounding box center [415, 507] width 141 height 29
click at [425, 508] on input "A" at bounding box center [421, 513] width 10 height 10
radio input "true"
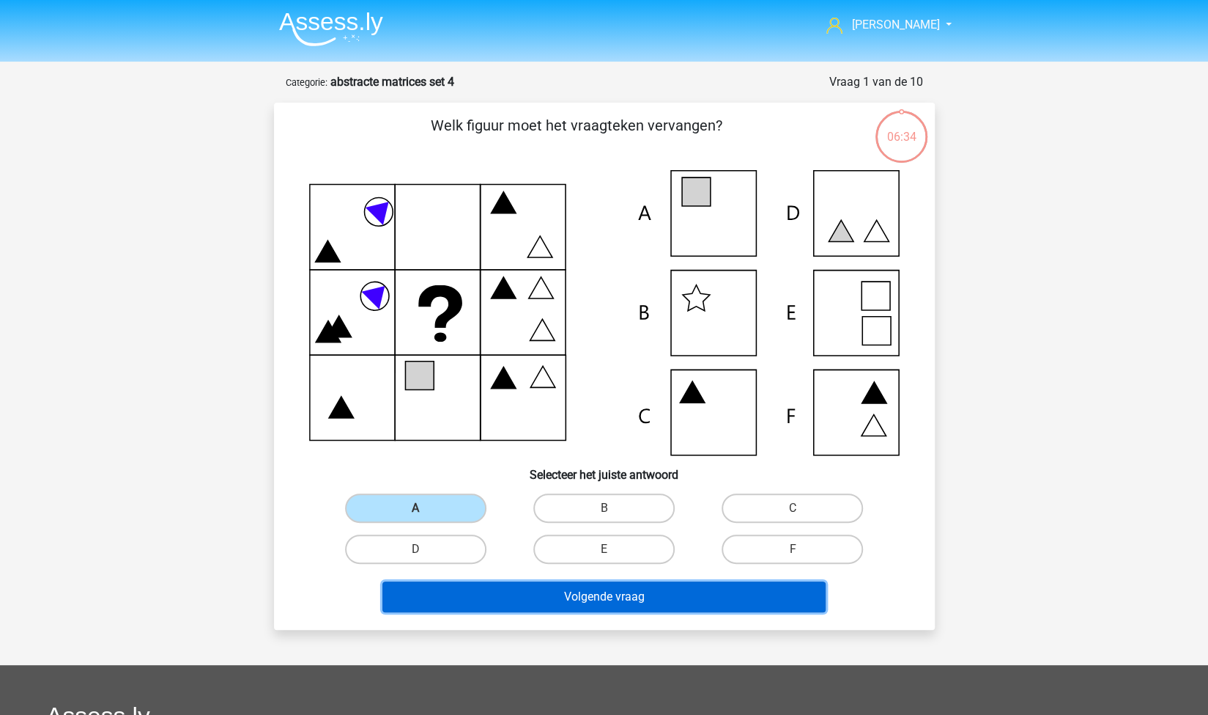
click at [497, 588] on button "Volgende vraag" at bounding box center [604, 596] width 443 height 31
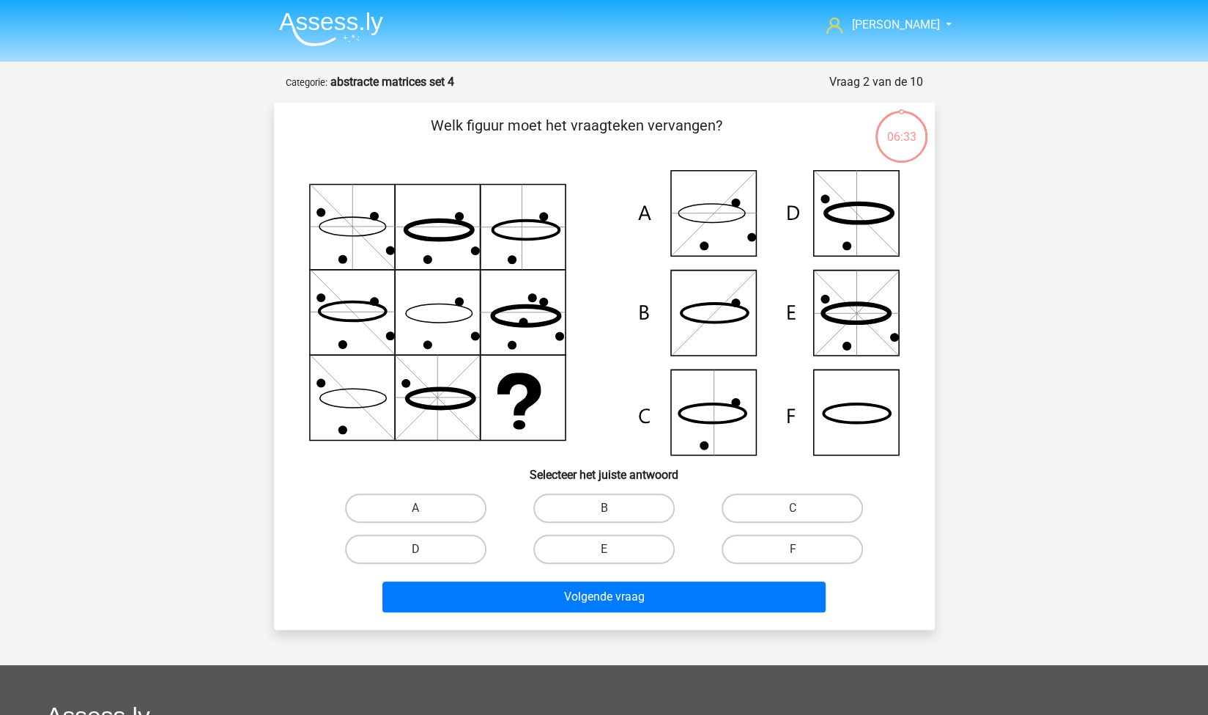
scroll to position [73, 0]
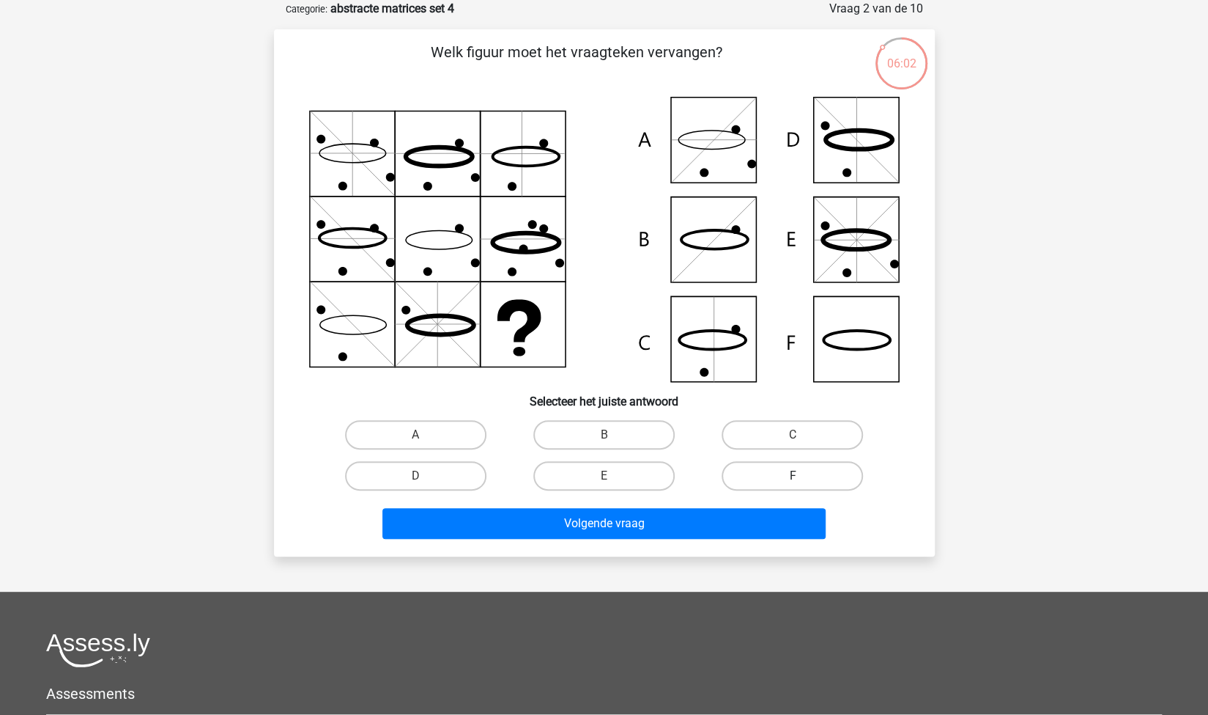
click at [784, 468] on label "F" at bounding box center [792, 475] width 141 height 29
click at [793, 476] on input "F" at bounding box center [798, 481] width 10 height 10
radio input "true"
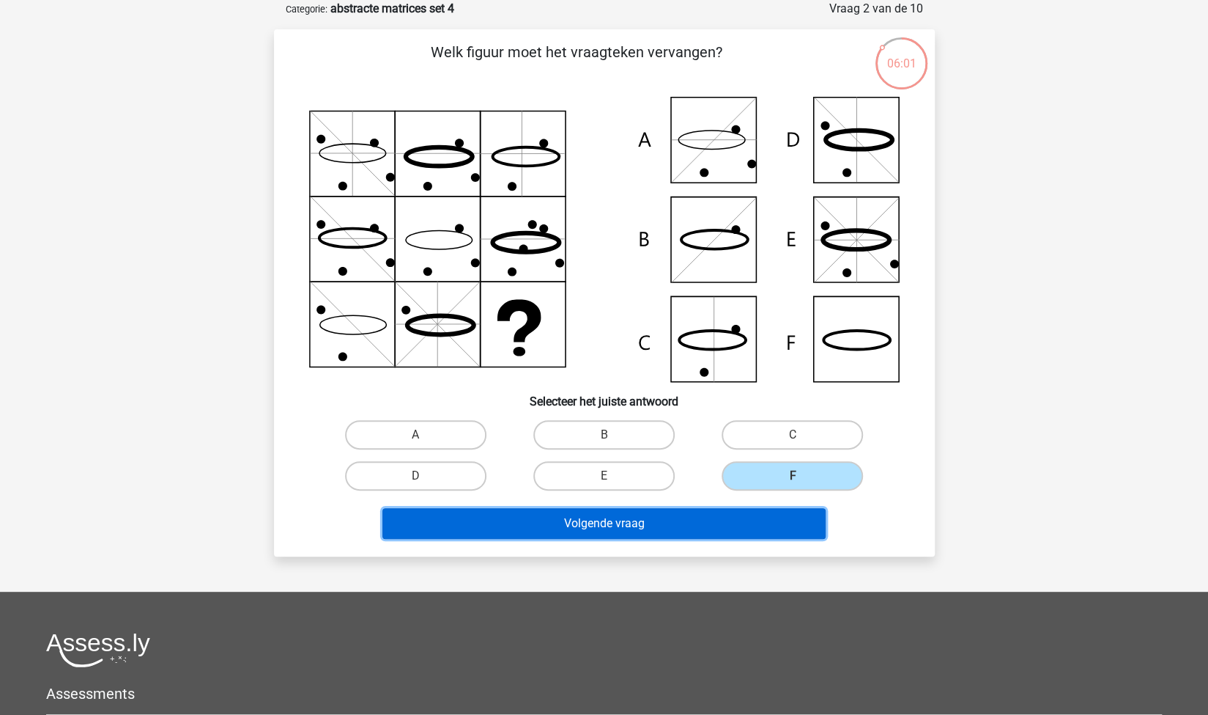
click at [635, 526] on button "Volgende vraag" at bounding box center [604, 523] width 443 height 31
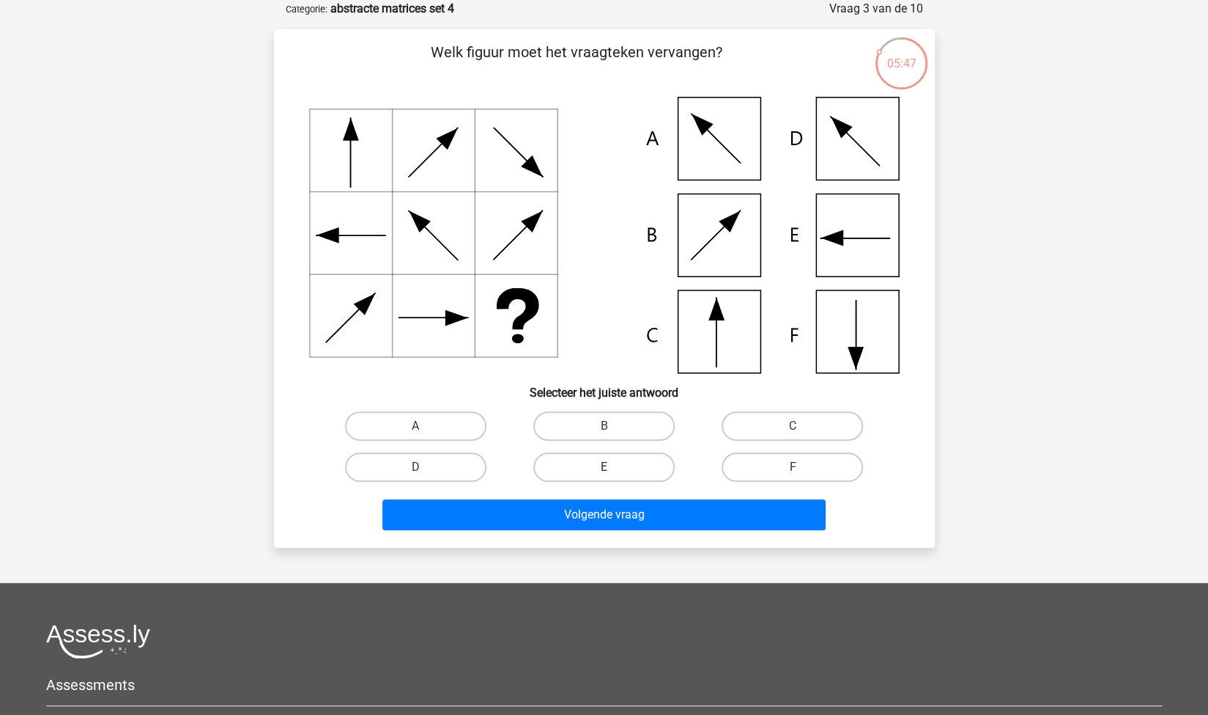
click at [638, 465] on label "E" at bounding box center [604, 466] width 141 height 29
click at [613, 467] on input "E" at bounding box center [609, 472] width 10 height 10
radio input "true"
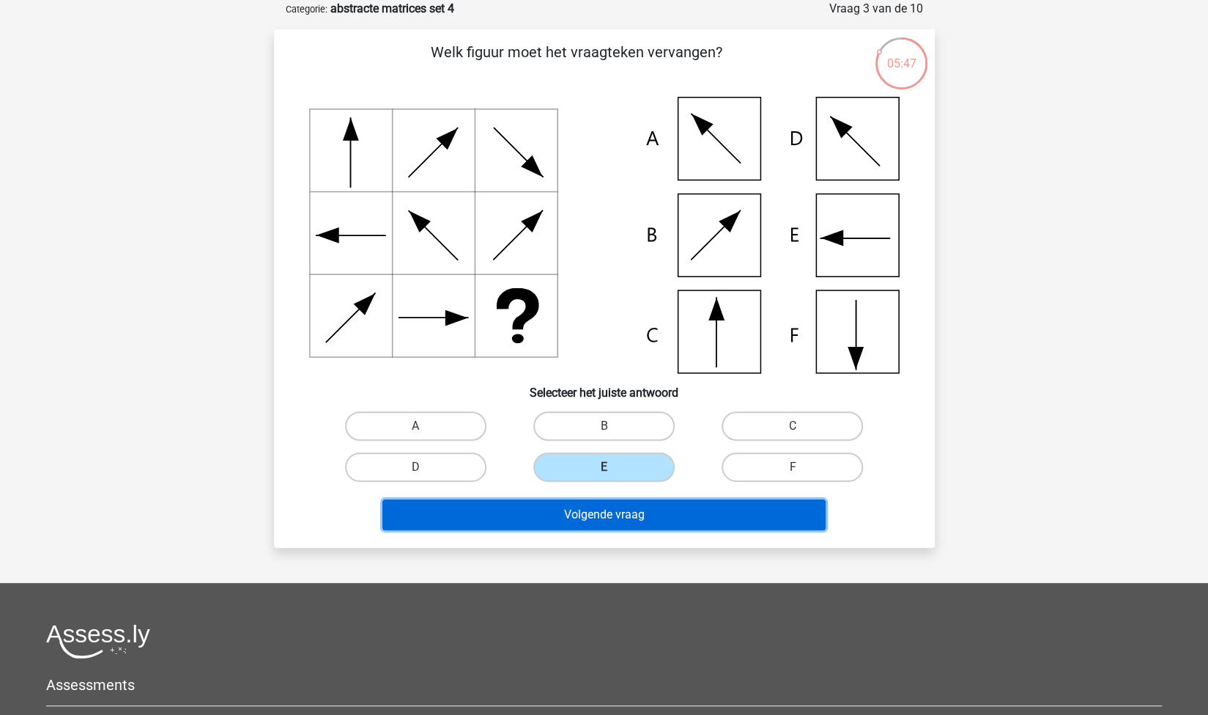
click at [676, 506] on button "Volgende vraag" at bounding box center [604, 514] width 443 height 31
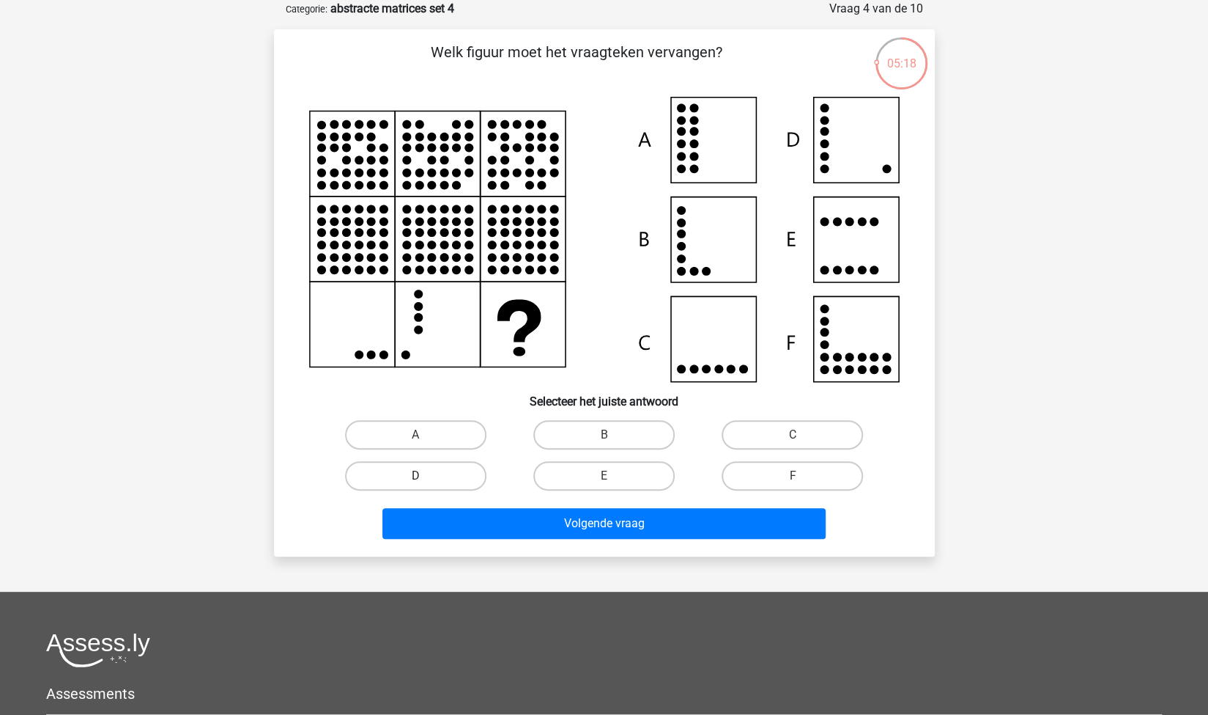
click at [447, 484] on label "D" at bounding box center [415, 475] width 141 height 29
click at [425, 484] on input "D" at bounding box center [421, 481] width 10 height 10
radio input "true"
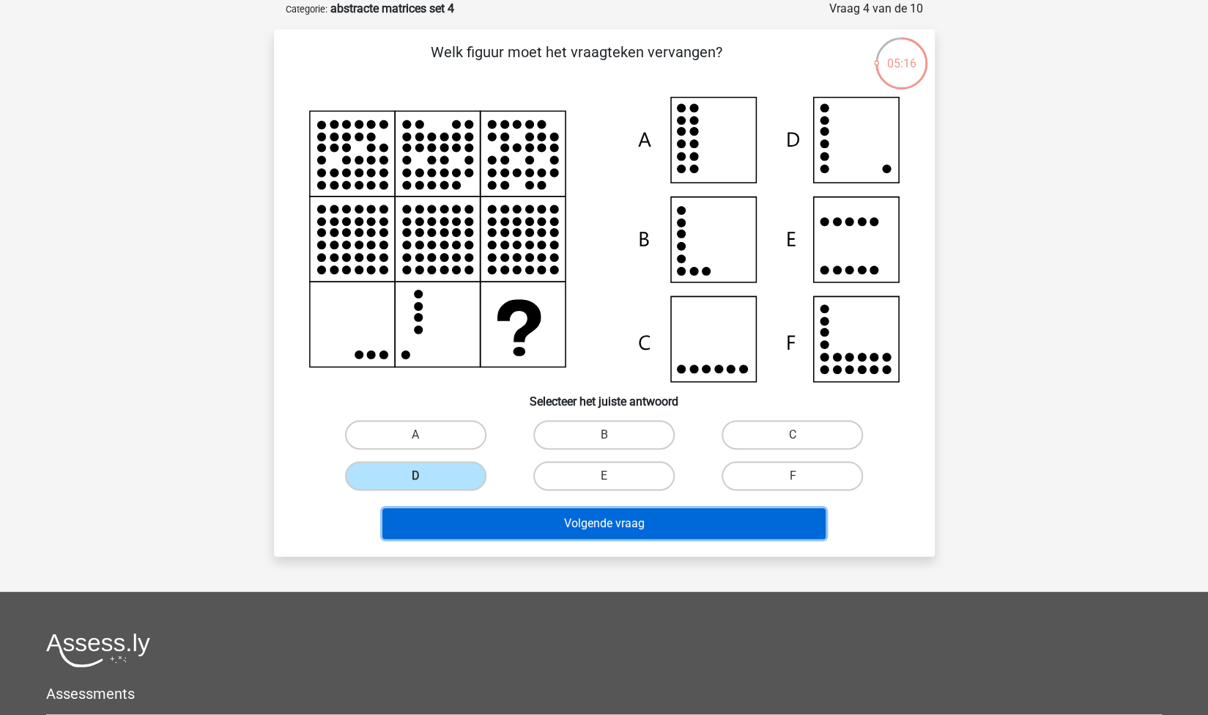
click at [546, 522] on button "Volgende vraag" at bounding box center [604, 523] width 443 height 31
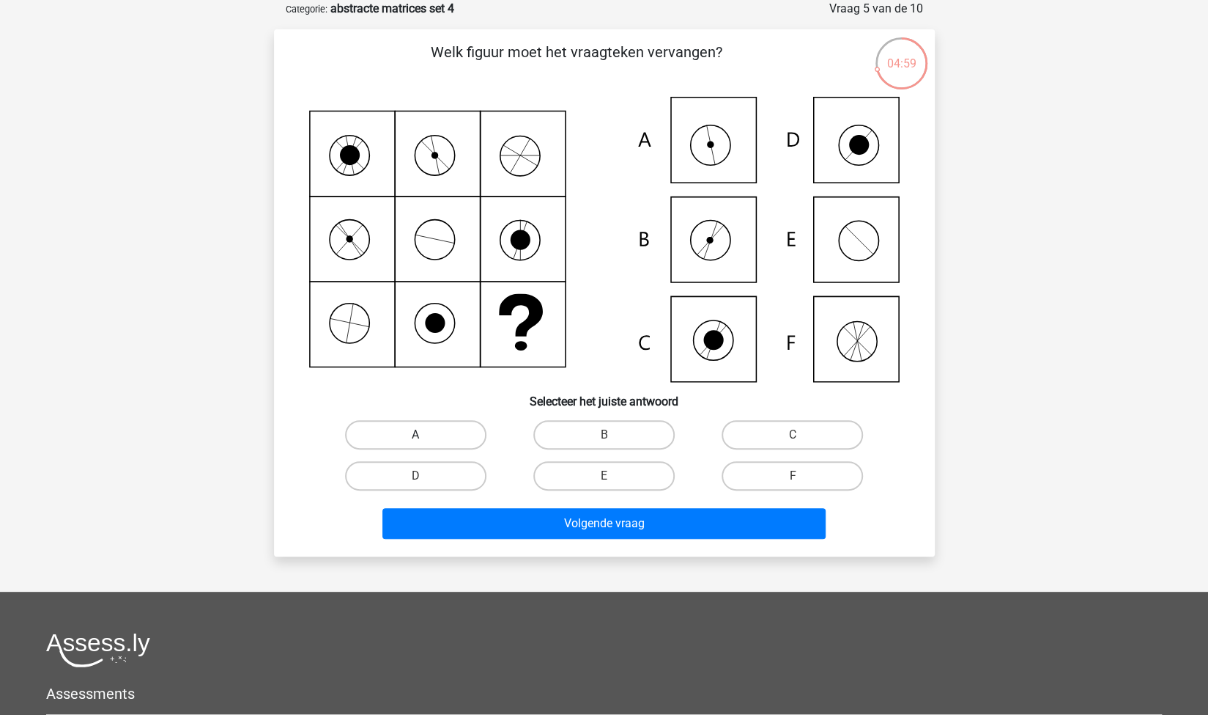
click at [406, 428] on label "A" at bounding box center [415, 434] width 141 height 29
click at [416, 435] on input "A" at bounding box center [421, 440] width 10 height 10
radio input "true"
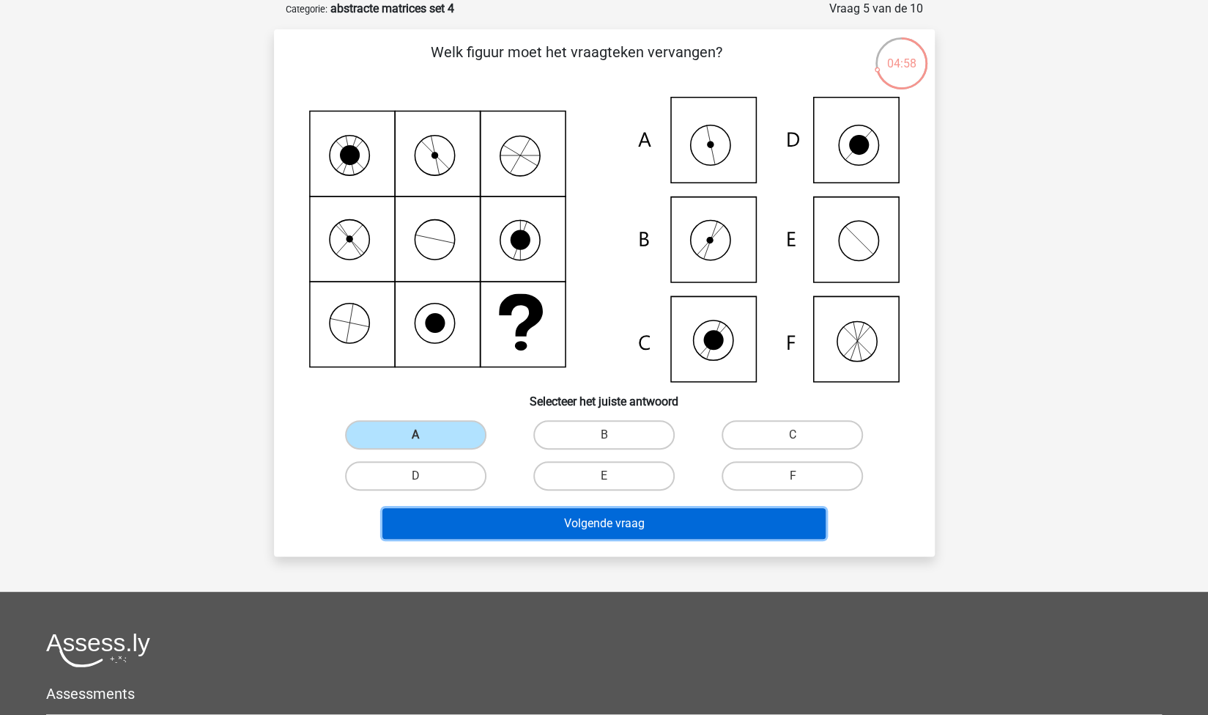
click at [580, 527] on button "Volgende vraag" at bounding box center [604, 523] width 443 height 31
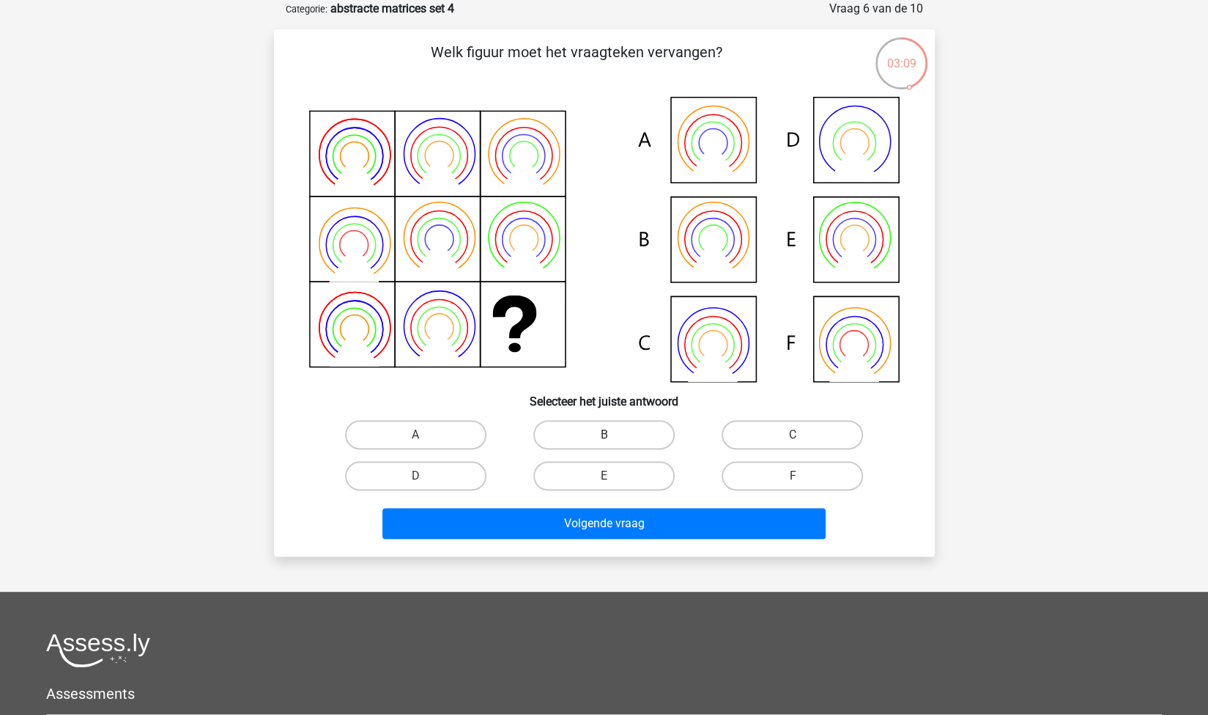
click at [614, 449] on label "B" at bounding box center [604, 434] width 141 height 29
click at [613, 444] on input "B" at bounding box center [609, 440] width 10 height 10
radio input "true"
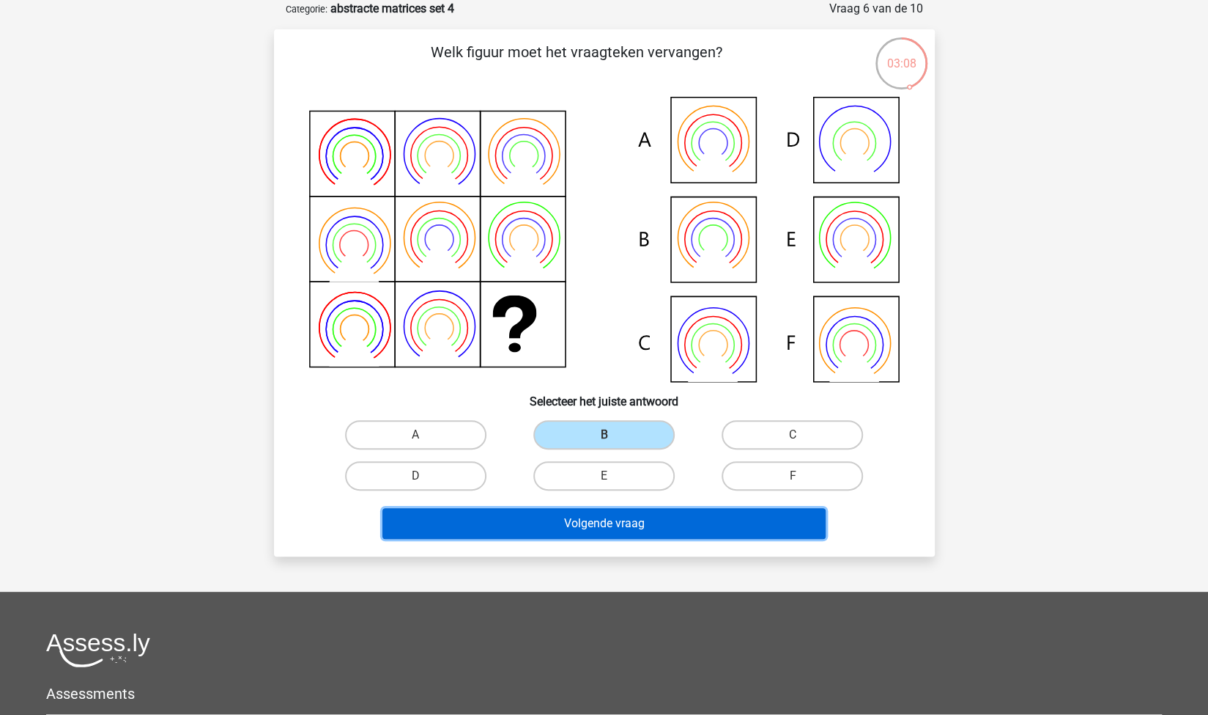
click at [656, 529] on button "Volgende vraag" at bounding box center [604, 523] width 443 height 31
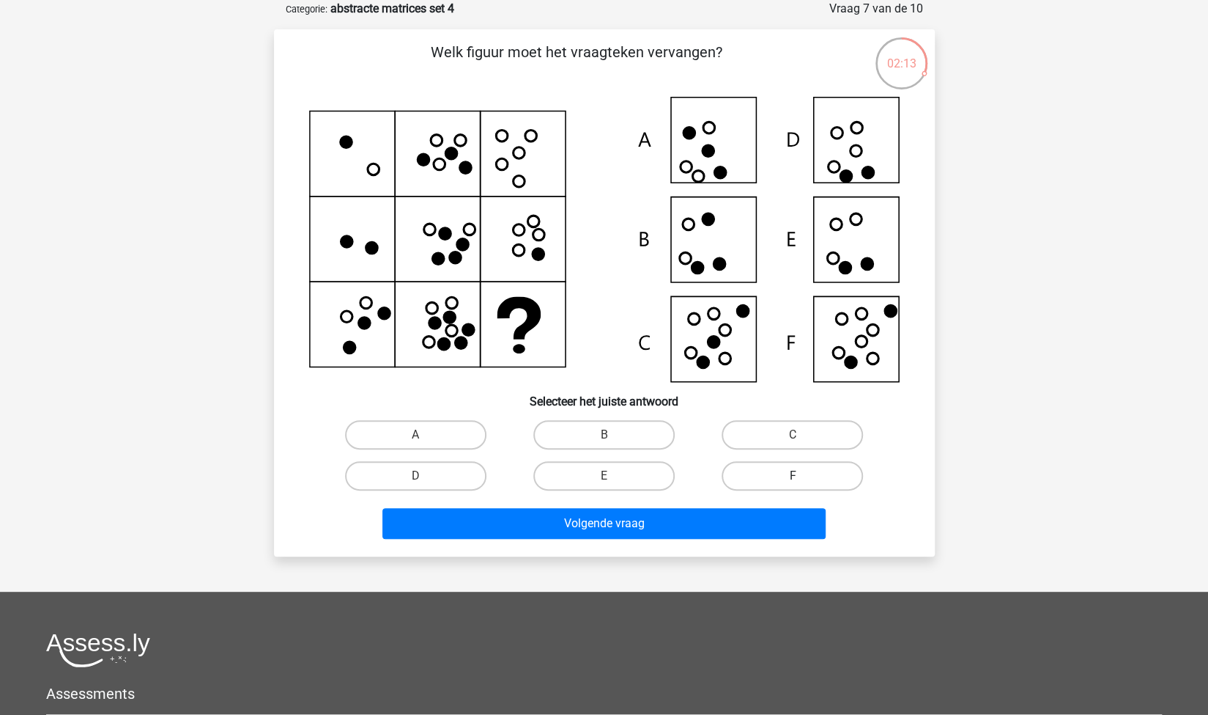
click at [764, 467] on label "F" at bounding box center [792, 475] width 141 height 29
click at [793, 476] on input "F" at bounding box center [798, 481] width 10 height 10
radio input "true"
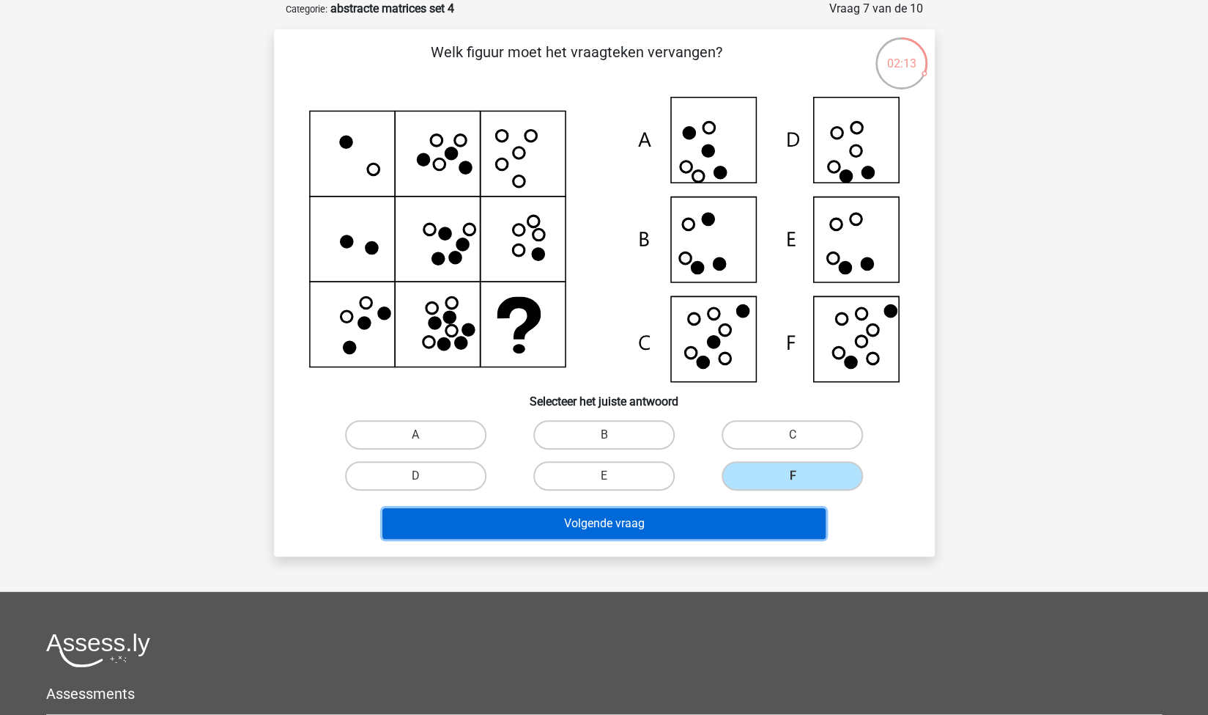
click at [681, 517] on button "Volgende vraag" at bounding box center [604, 523] width 443 height 31
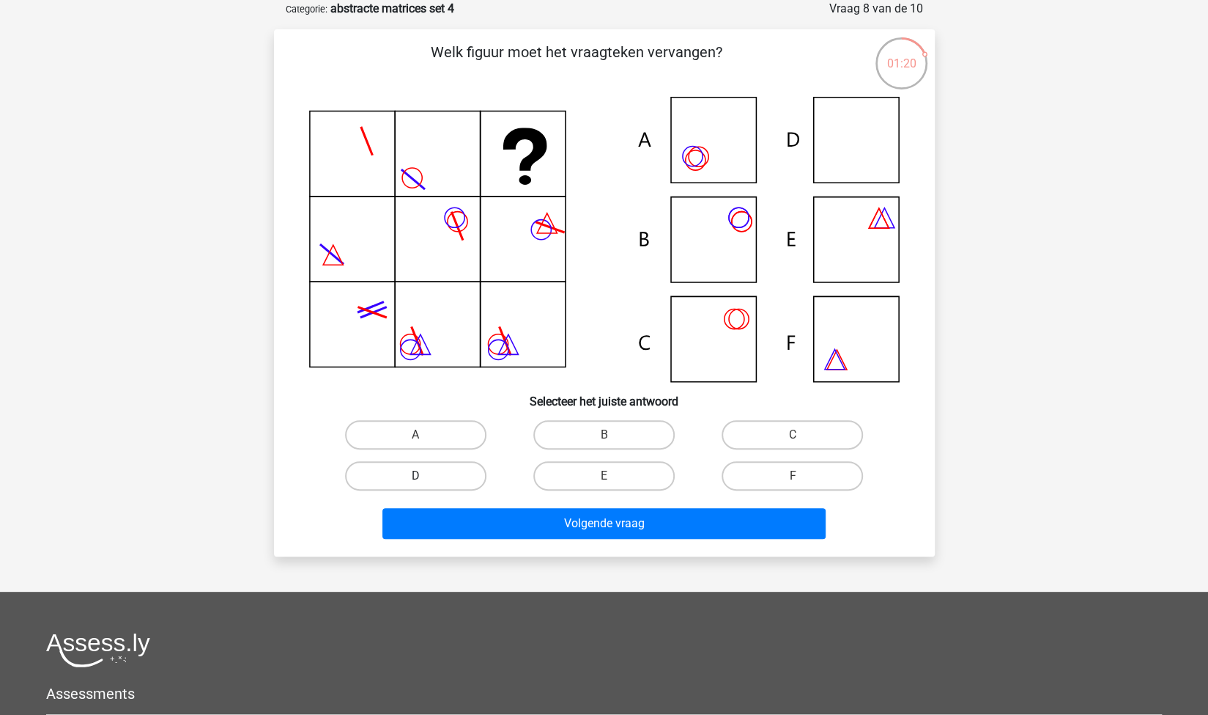
click at [443, 487] on label "D" at bounding box center [415, 475] width 141 height 29
click at [425, 485] on input "D" at bounding box center [421, 481] width 10 height 10
radio input "true"
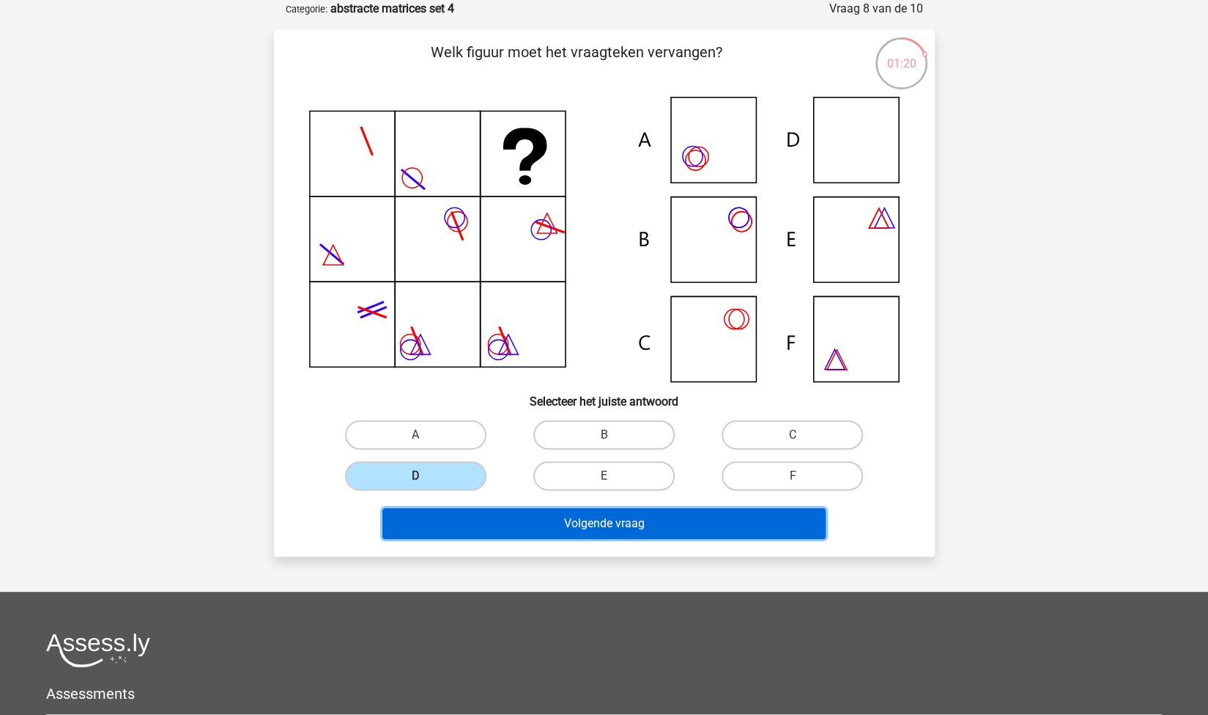
click at [507, 534] on button "Volgende vraag" at bounding box center [604, 523] width 443 height 31
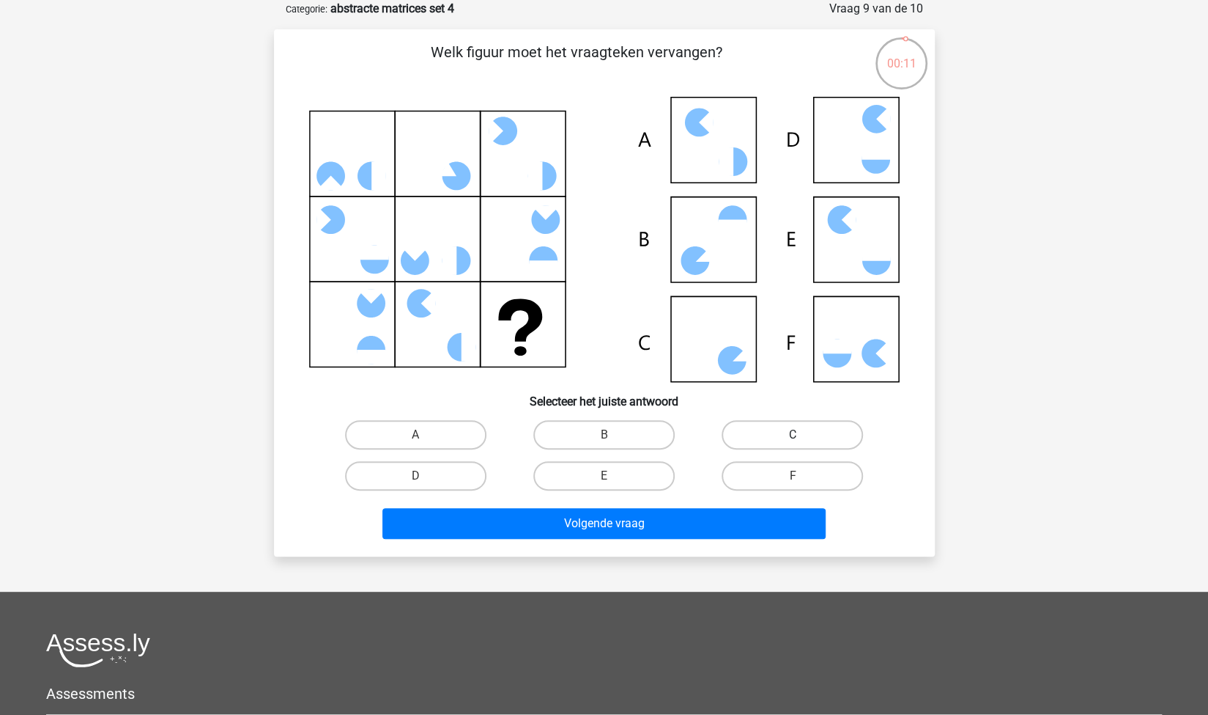
click at [758, 440] on label "C" at bounding box center [792, 434] width 141 height 29
click at [793, 440] on input "C" at bounding box center [798, 440] width 10 height 10
radio input "true"
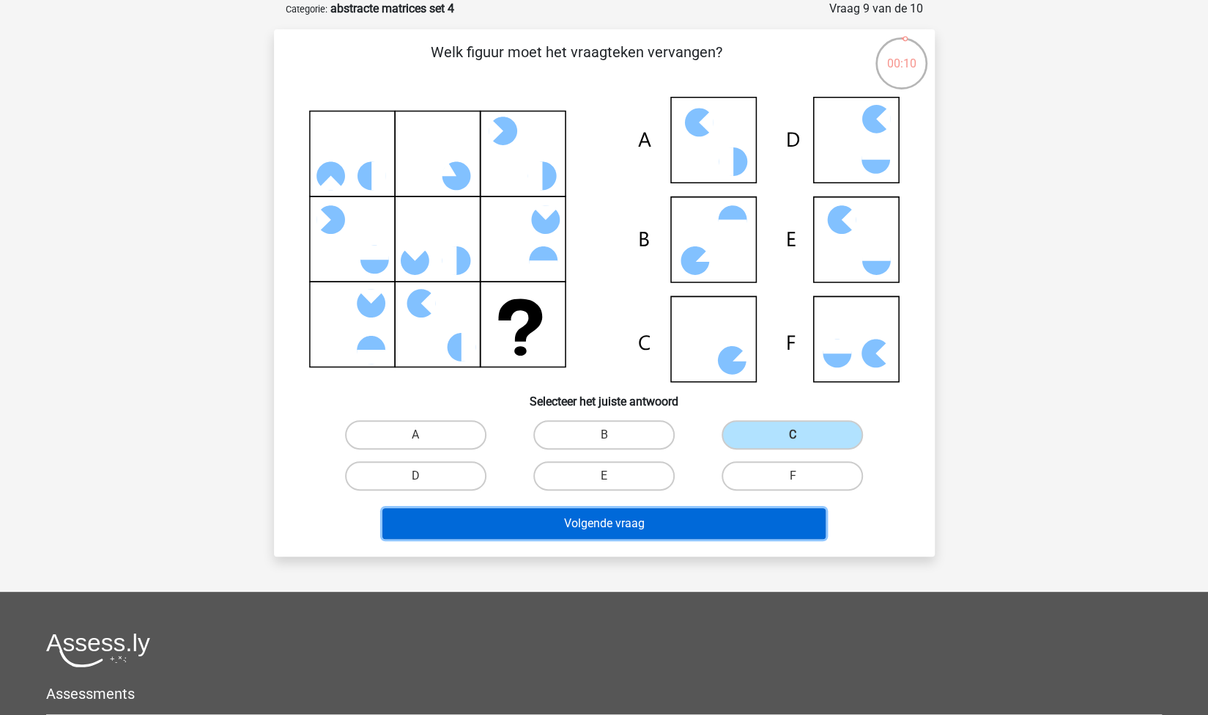
click at [677, 528] on button "Volgende vraag" at bounding box center [604, 523] width 443 height 31
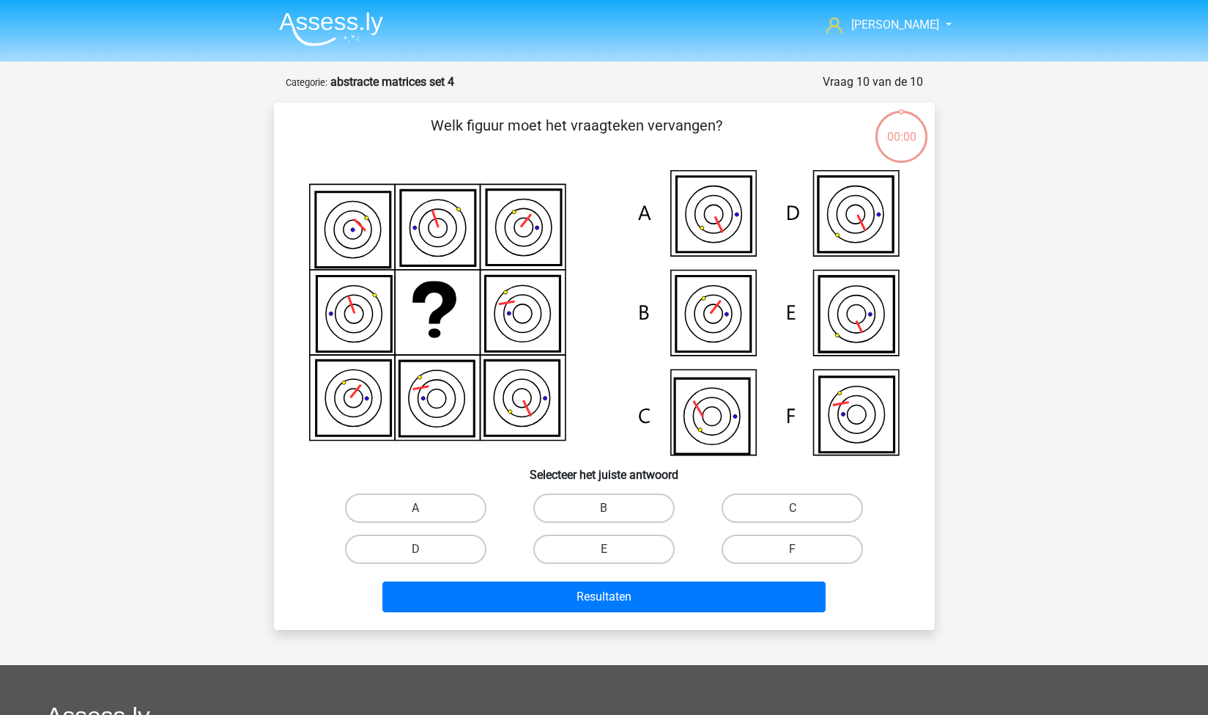
scroll to position [73, 0]
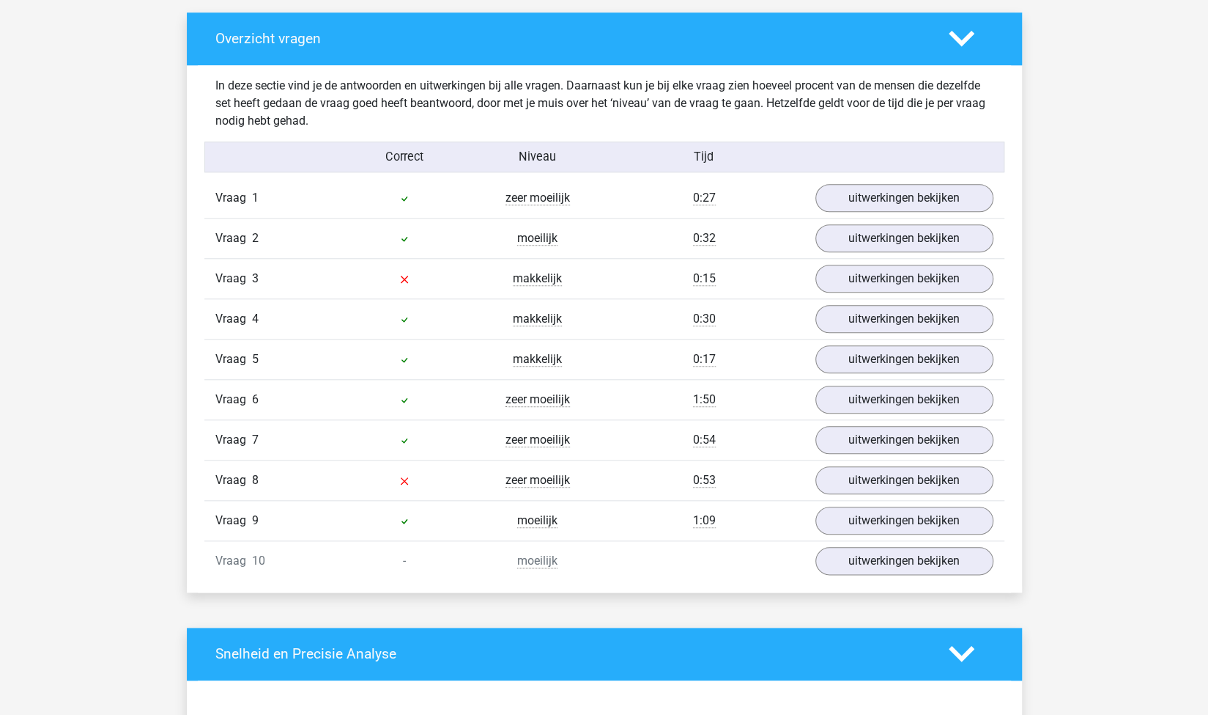
scroll to position [795, 0]
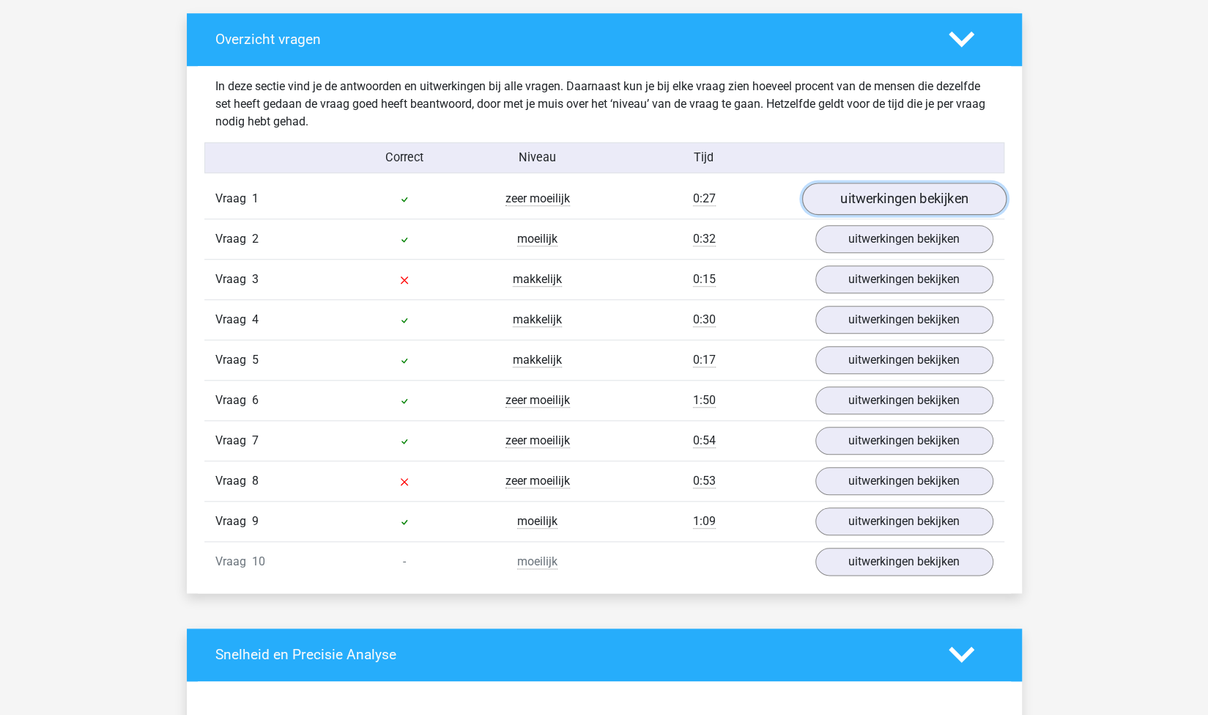
click at [879, 205] on link "uitwerkingen bekijken" at bounding box center [904, 198] width 204 height 32
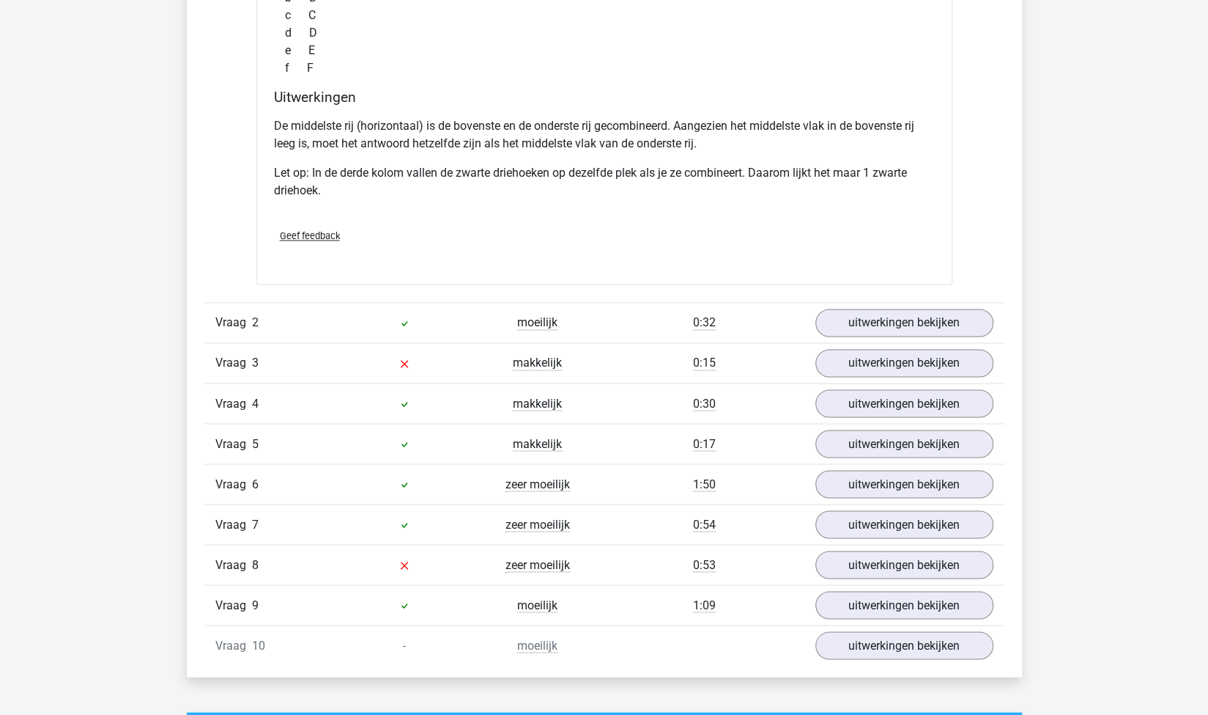
scroll to position [1422, 0]
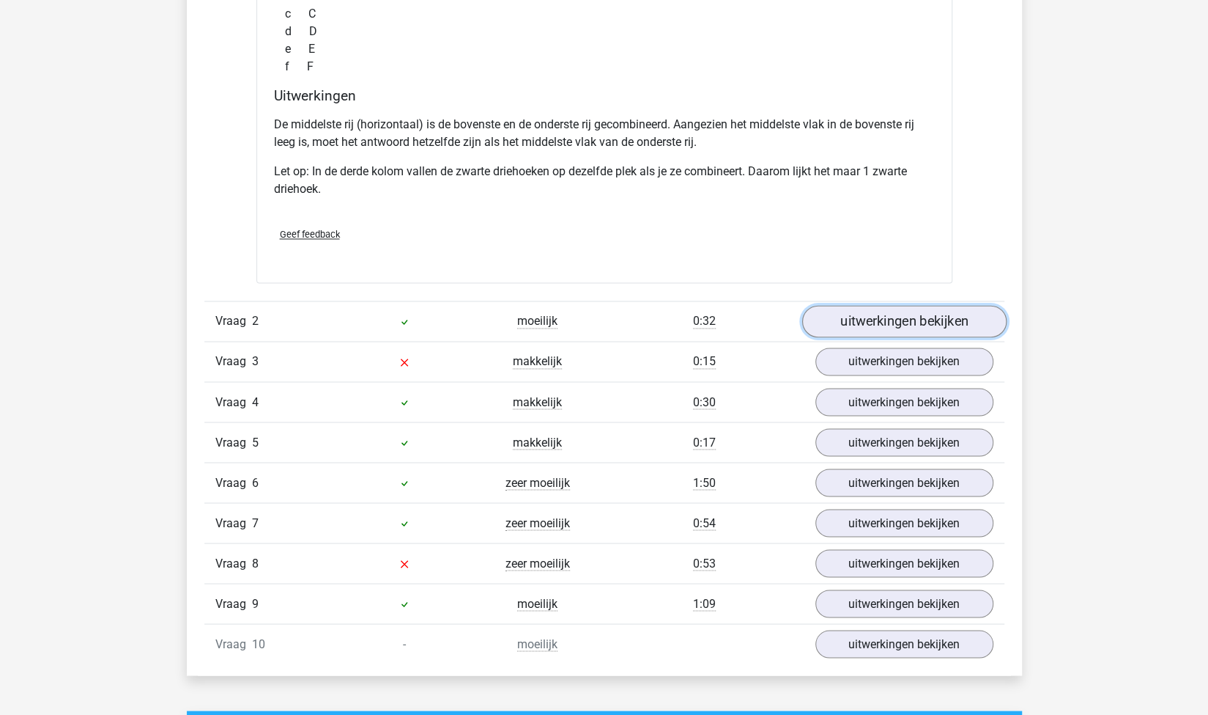
click at [846, 323] on link "uitwerkingen bekijken" at bounding box center [904, 321] width 204 height 32
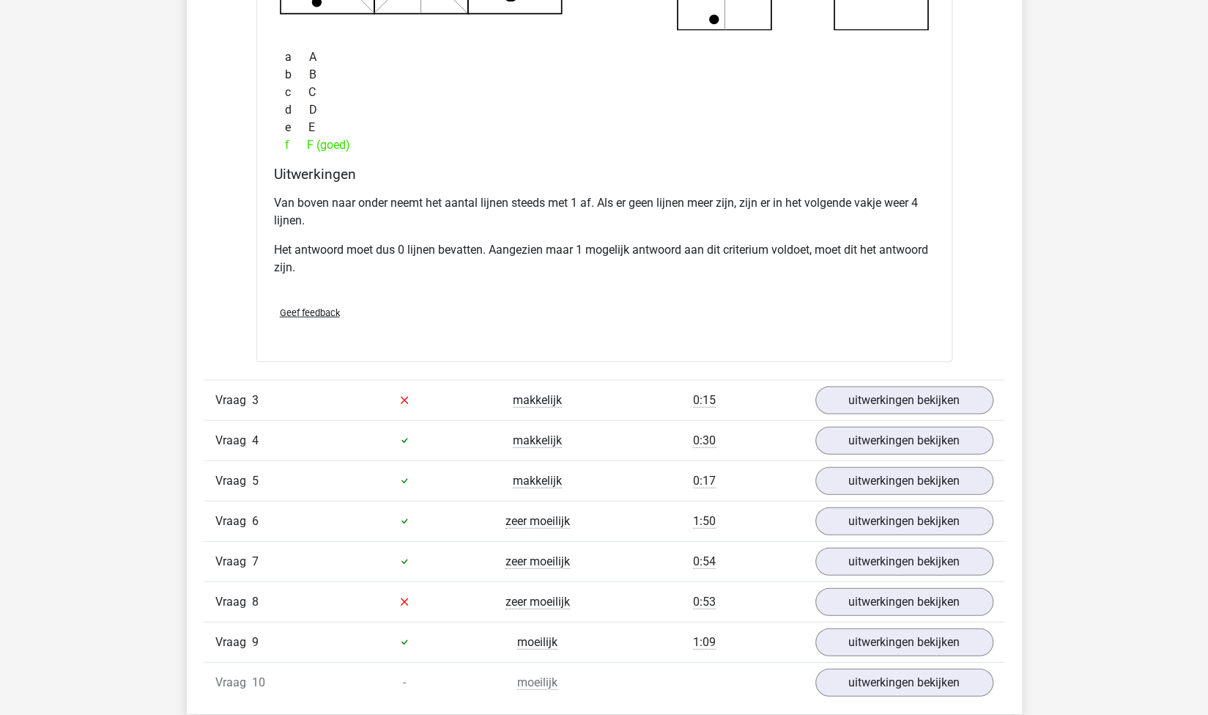
scroll to position [2096, 0]
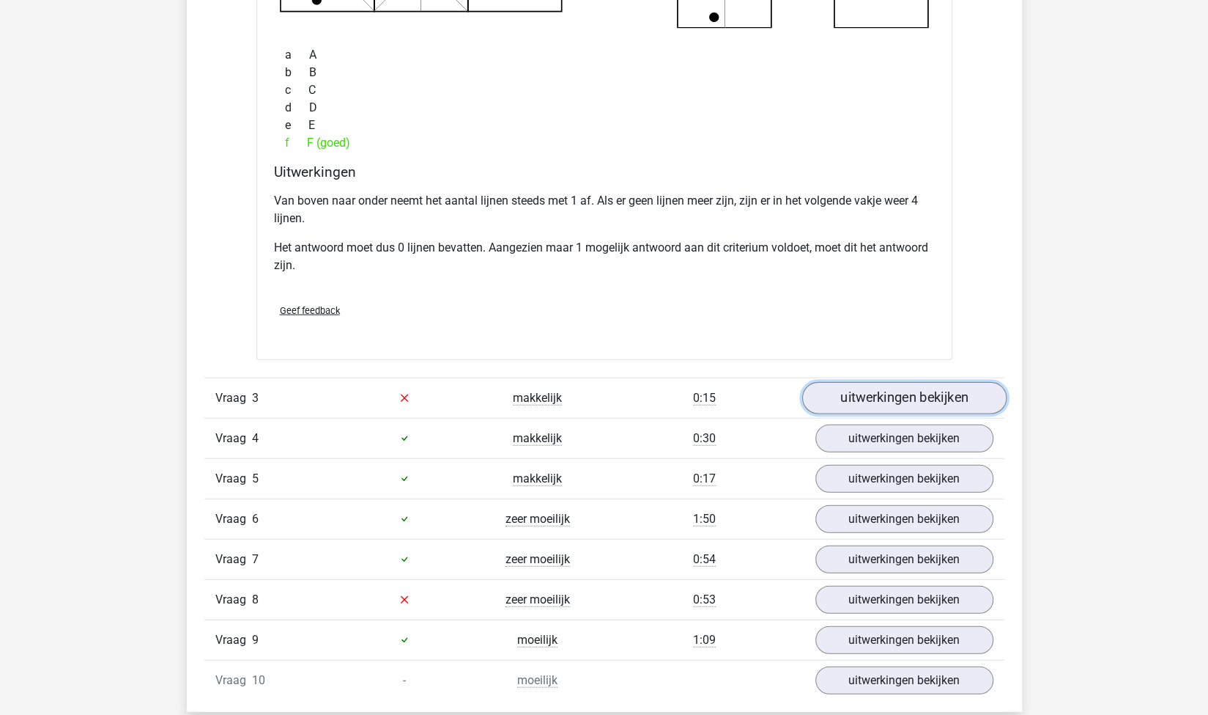
click at [830, 392] on link "uitwerkingen bekijken" at bounding box center [904, 398] width 204 height 32
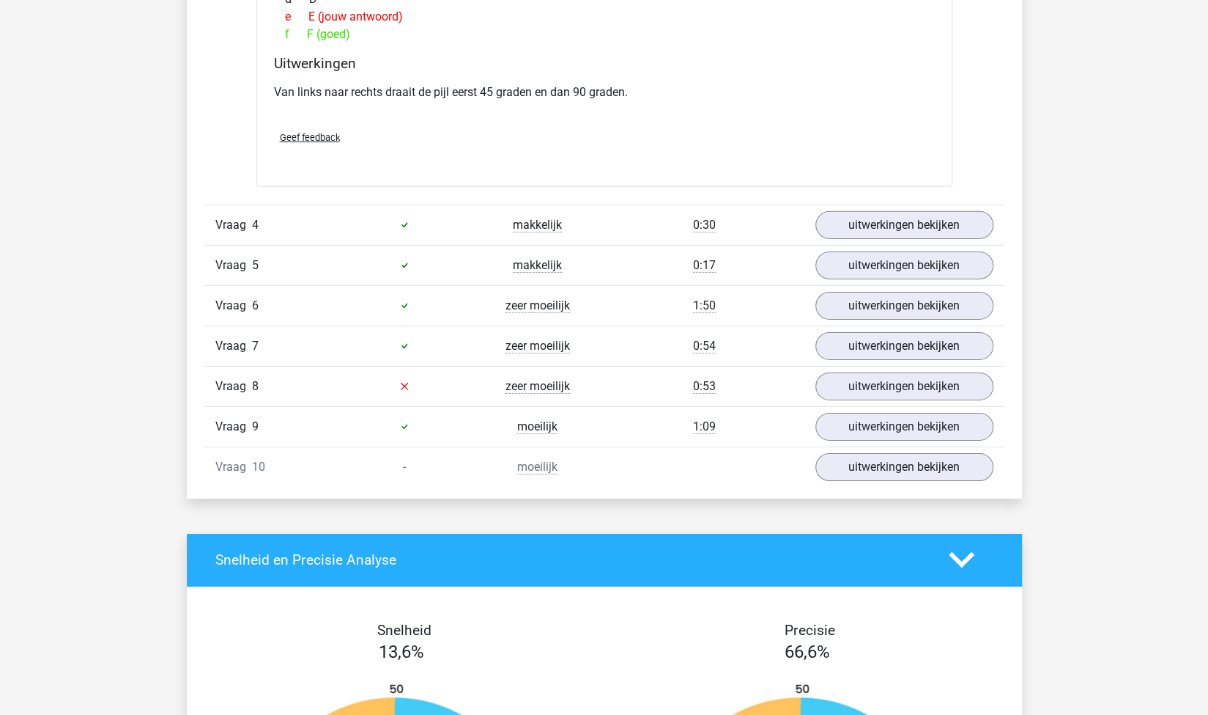
scroll to position [2945, 0]
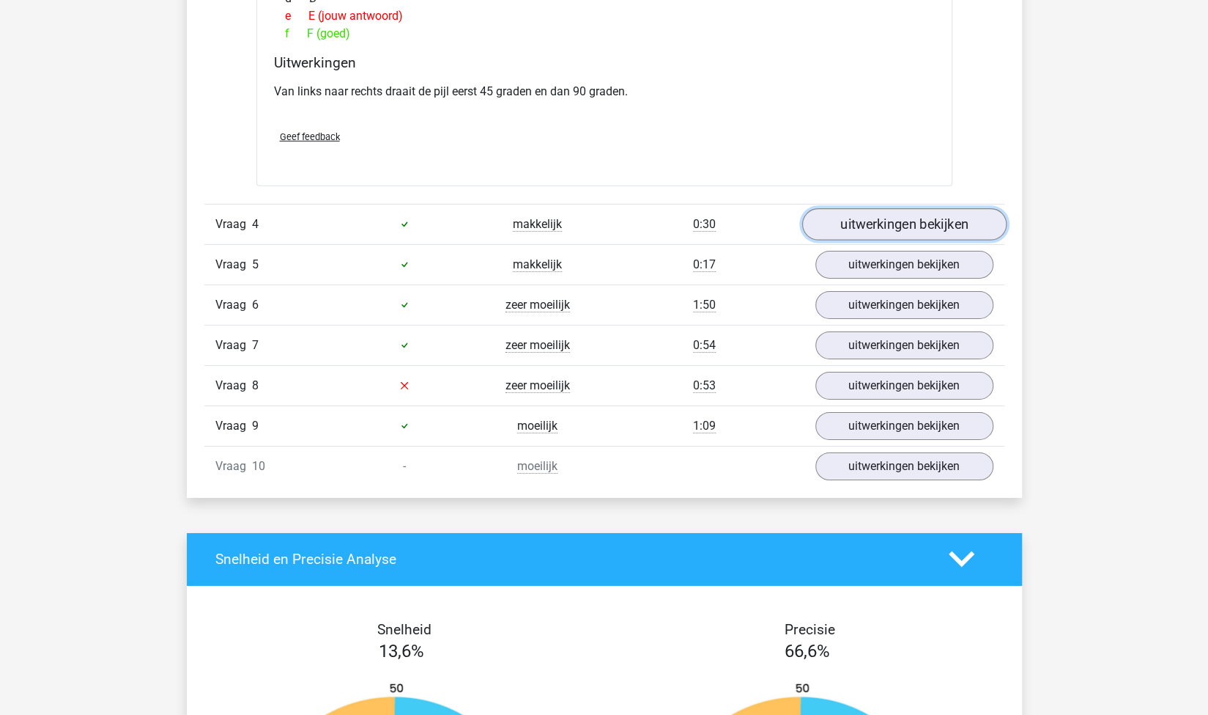
click at [882, 225] on link "uitwerkingen bekijken" at bounding box center [904, 224] width 204 height 32
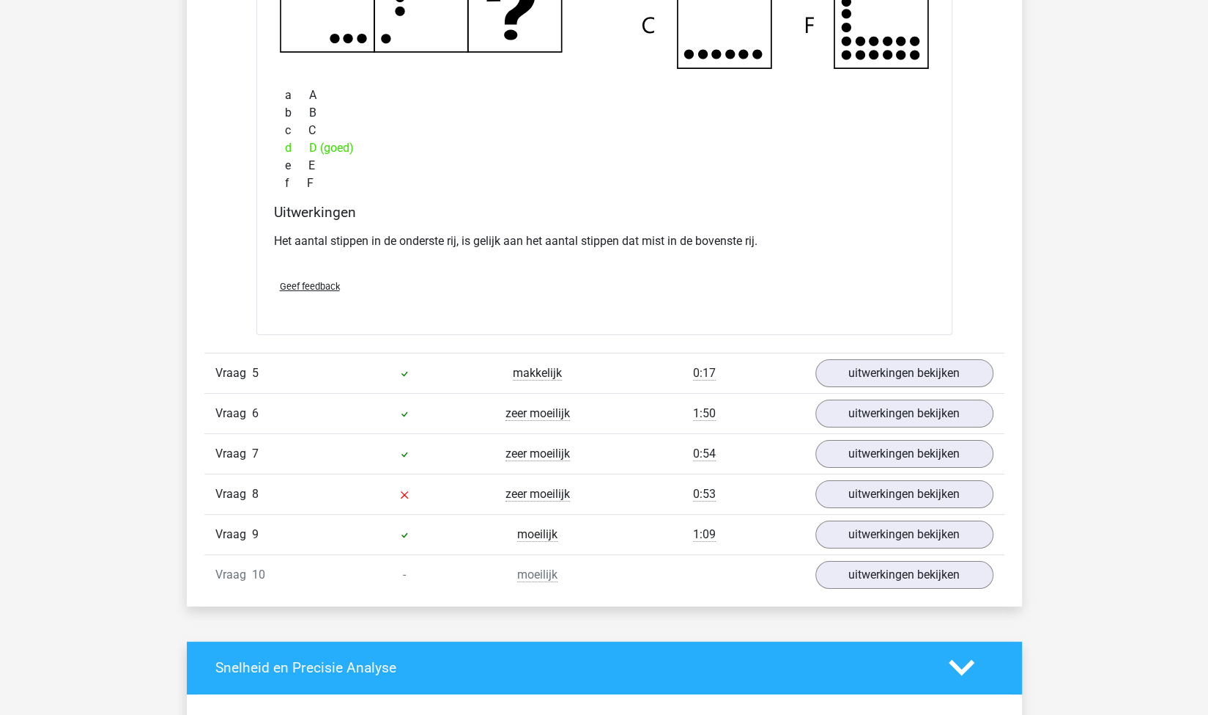
scroll to position [3491, 0]
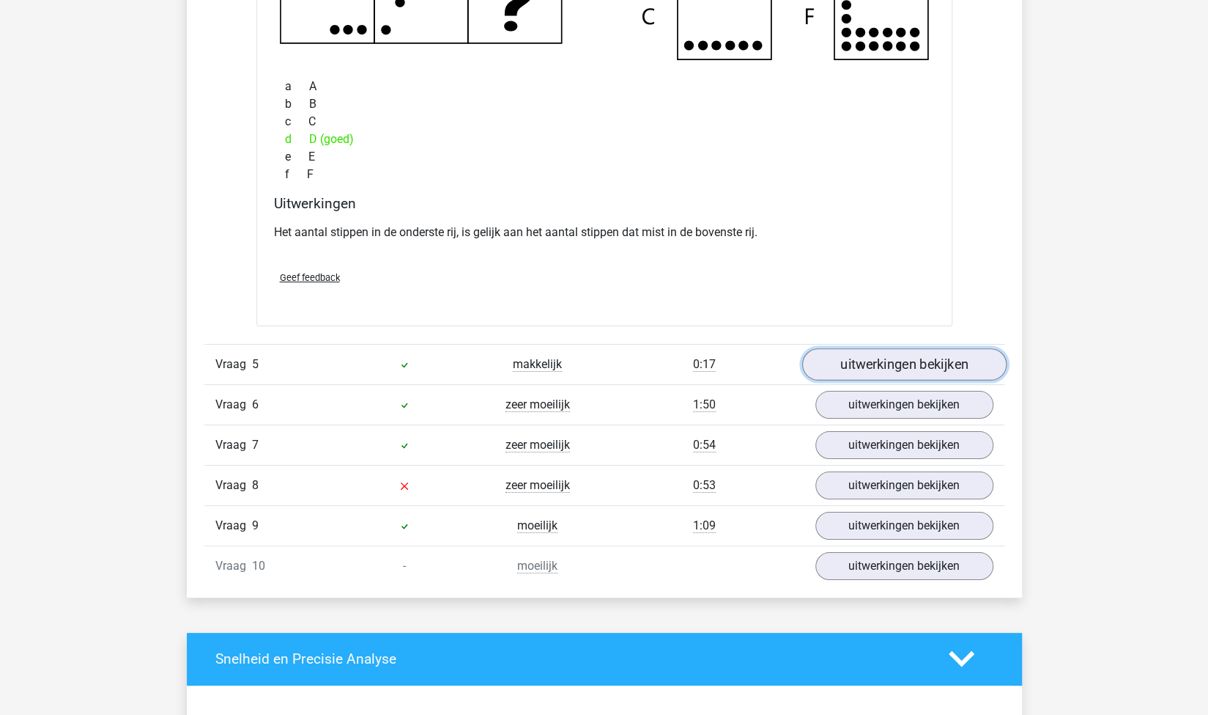
click at [840, 360] on link "uitwerkingen bekijken" at bounding box center [904, 364] width 204 height 32
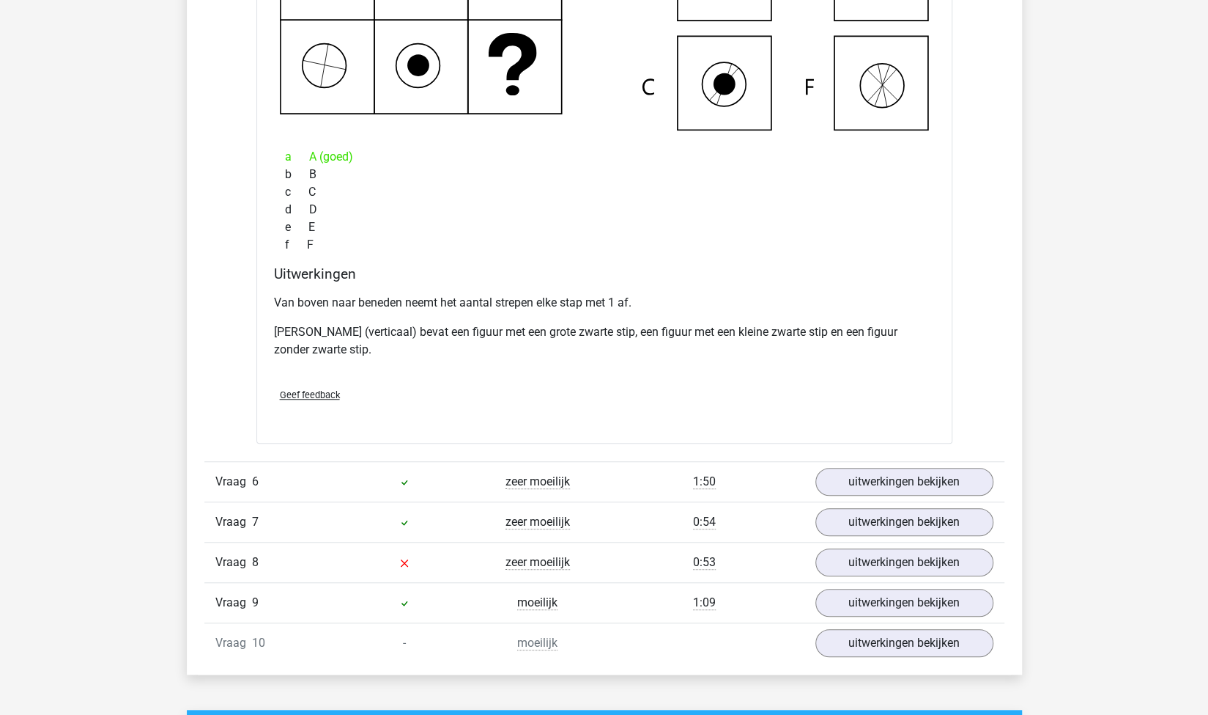
scroll to position [4106, 0]
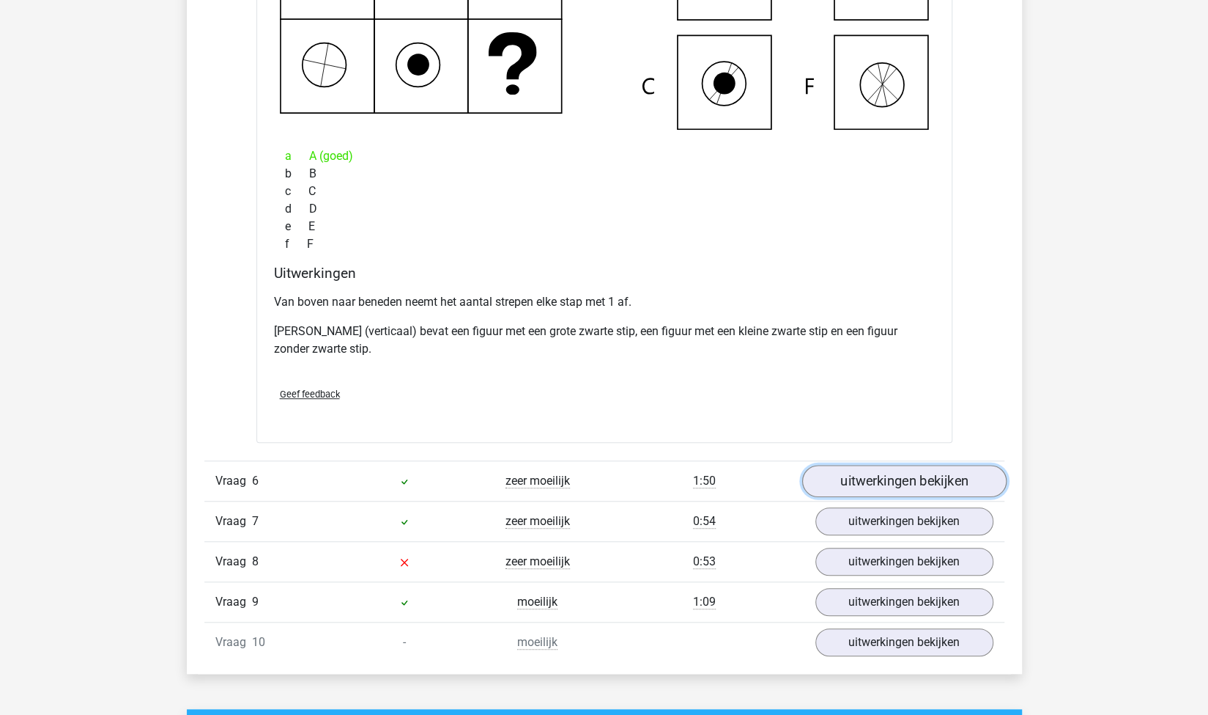
click at [870, 482] on link "uitwerkingen bekijken" at bounding box center [904, 481] width 204 height 32
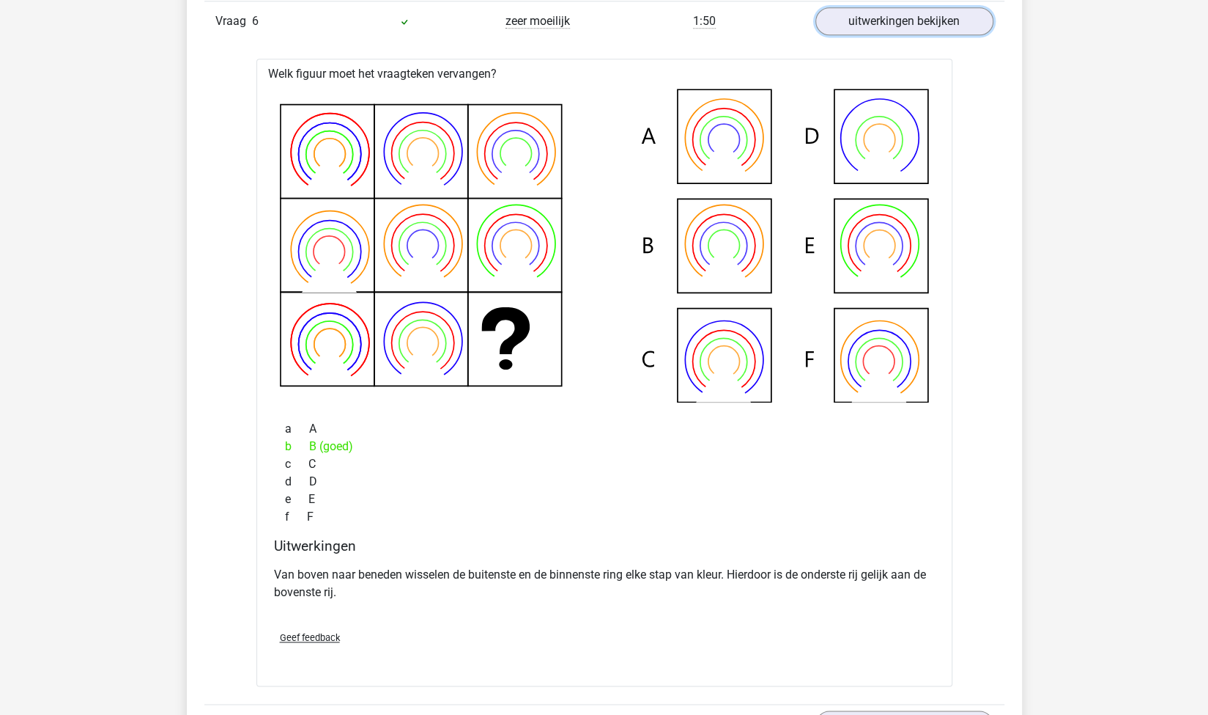
scroll to position [4988, 0]
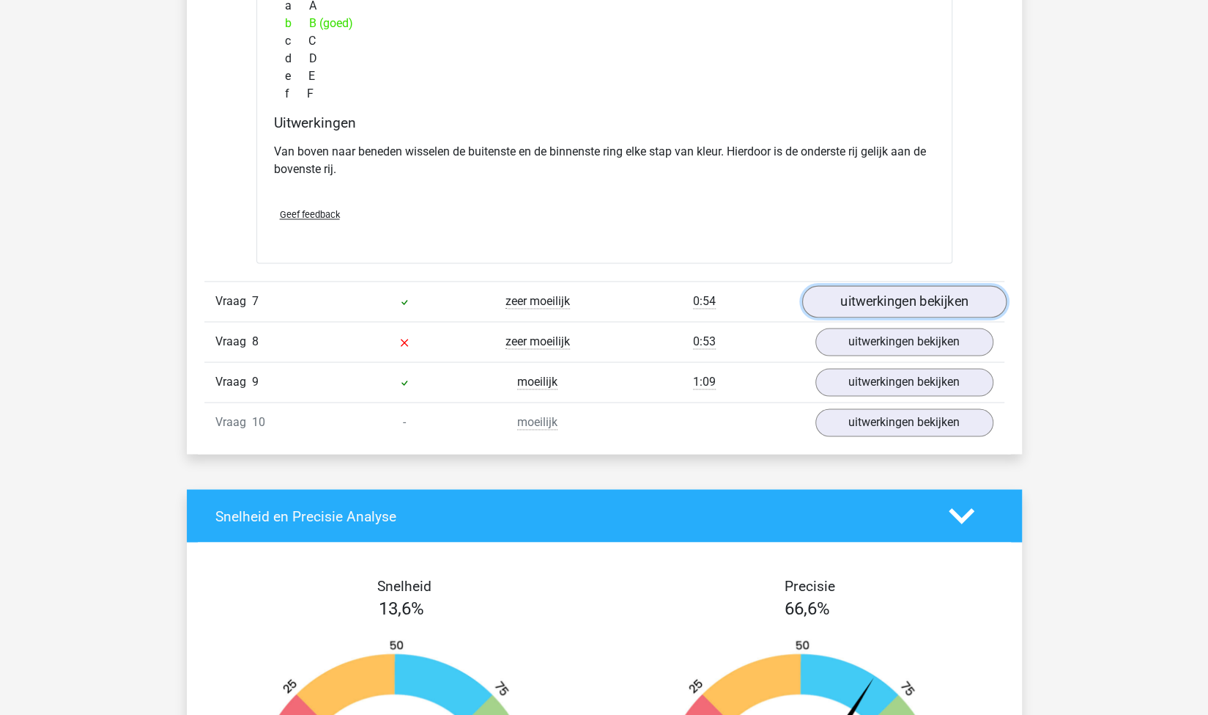
click at [865, 298] on link "uitwerkingen bekijken" at bounding box center [904, 302] width 204 height 32
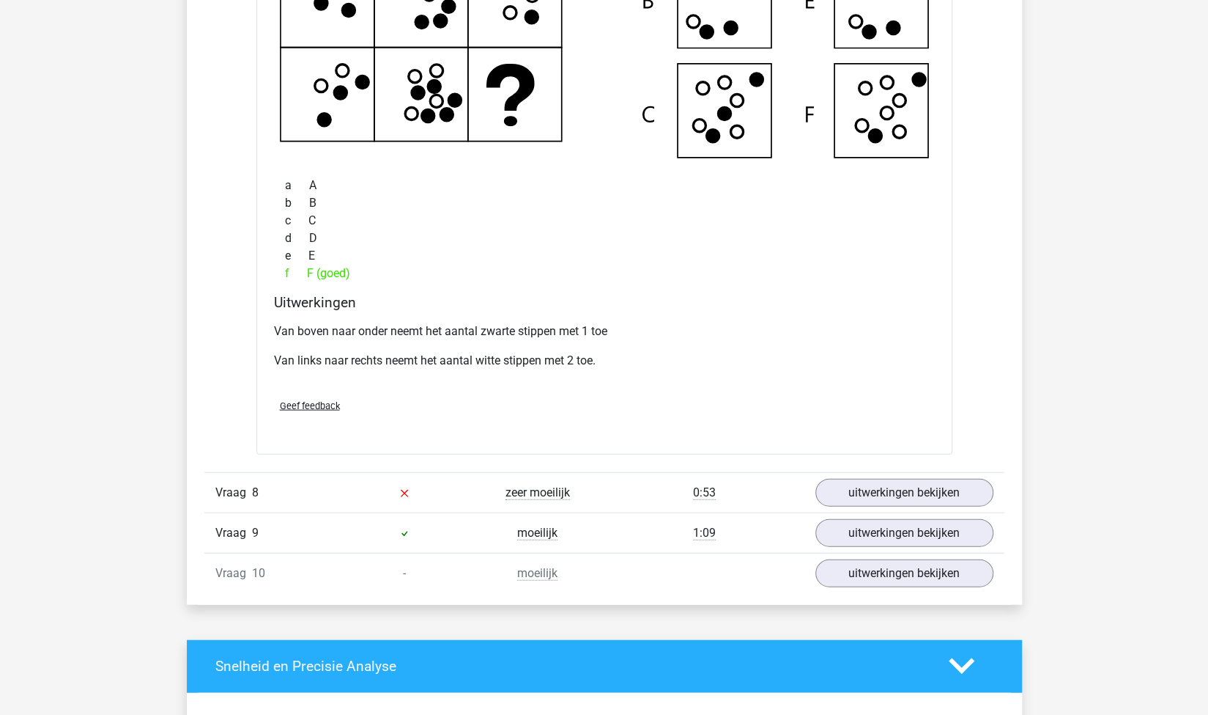
scroll to position [5527, 0]
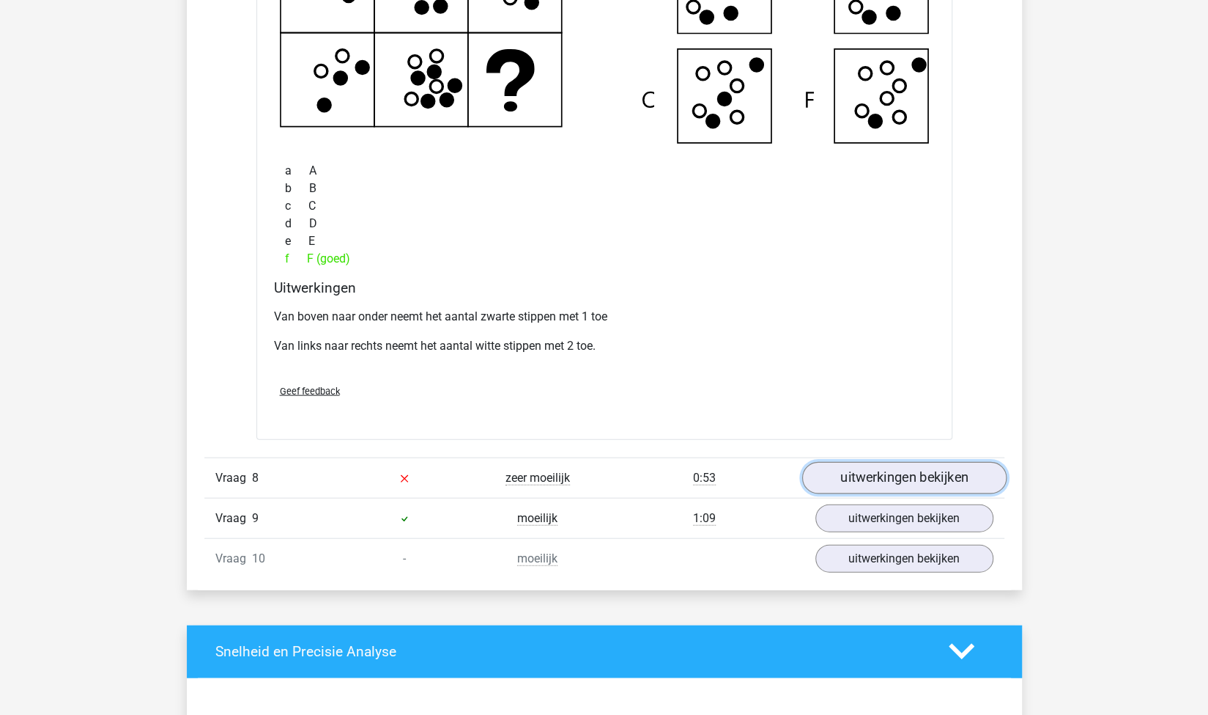
click at [841, 468] on link "uitwerkingen bekijken" at bounding box center [904, 478] width 204 height 32
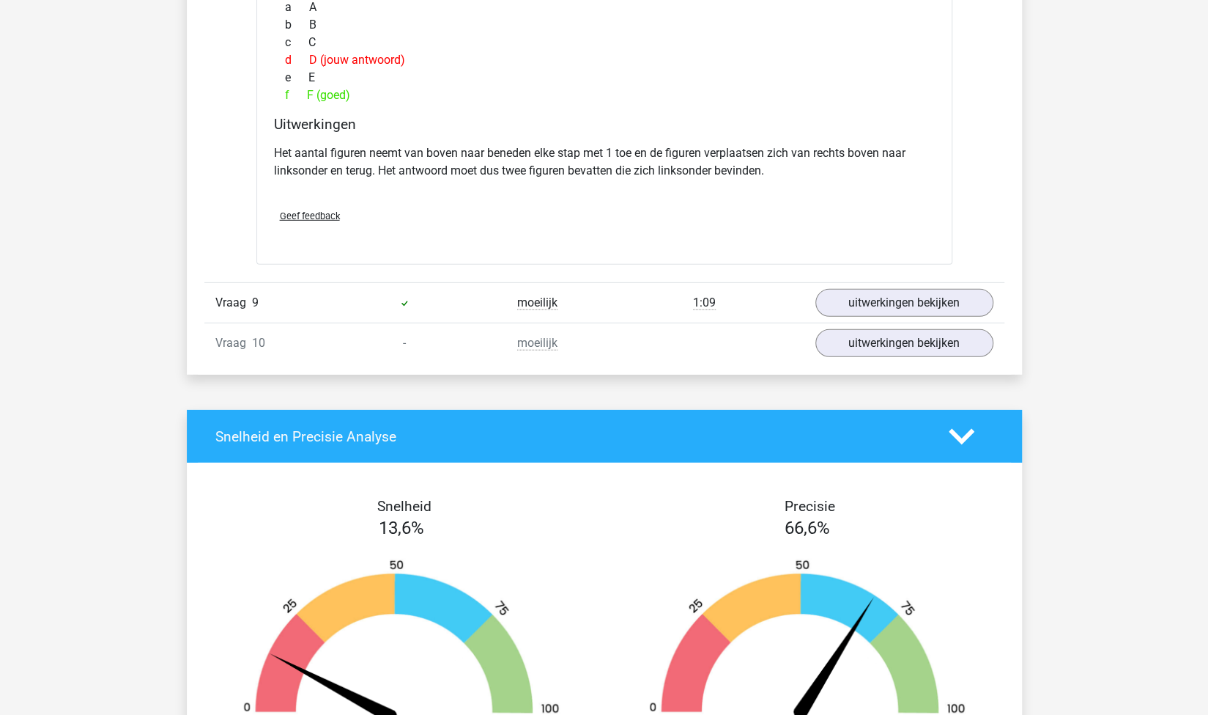
scroll to position [6410, 0]
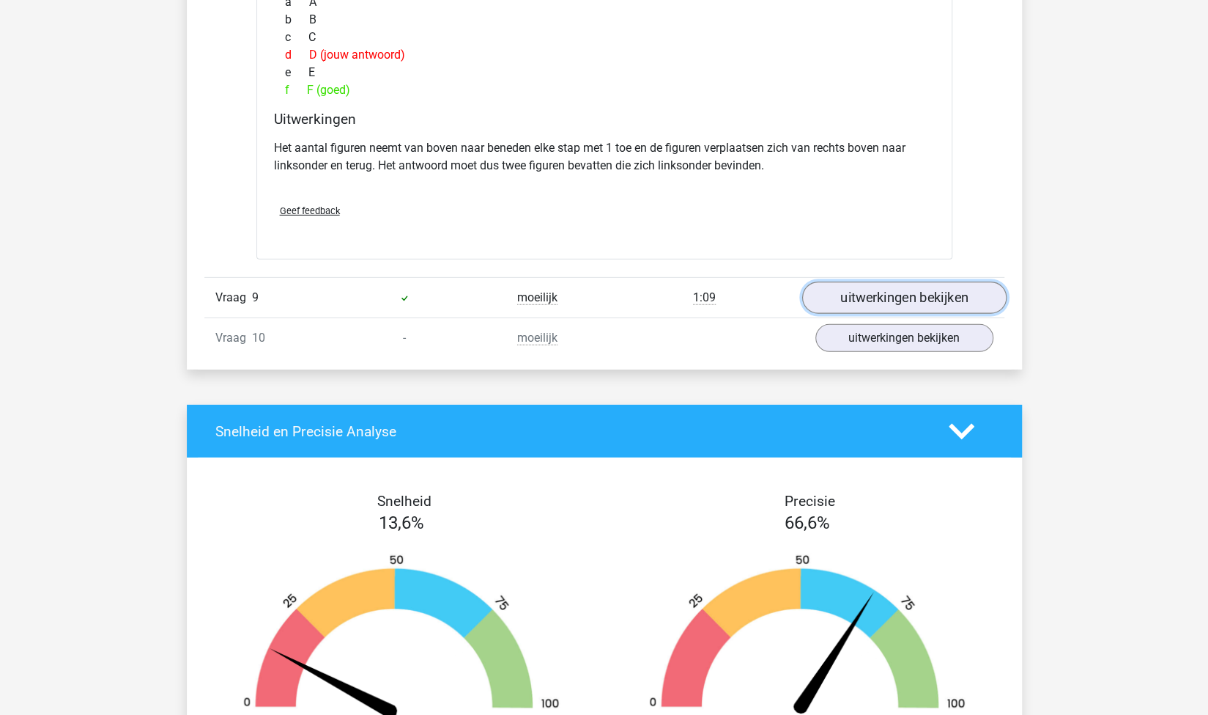
click at [868, 284] on link "uitwerkingen bekijken" at bounding box center [904, 297] width 204 height 32
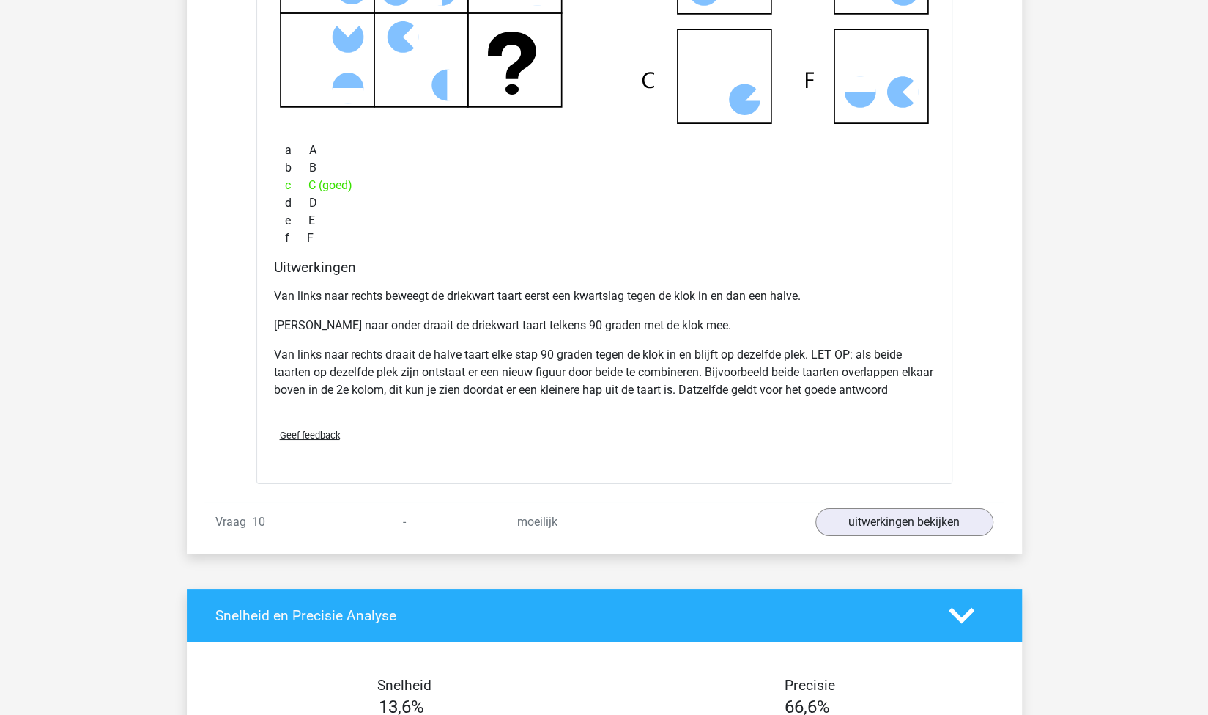
scroll to position [7061, 0]
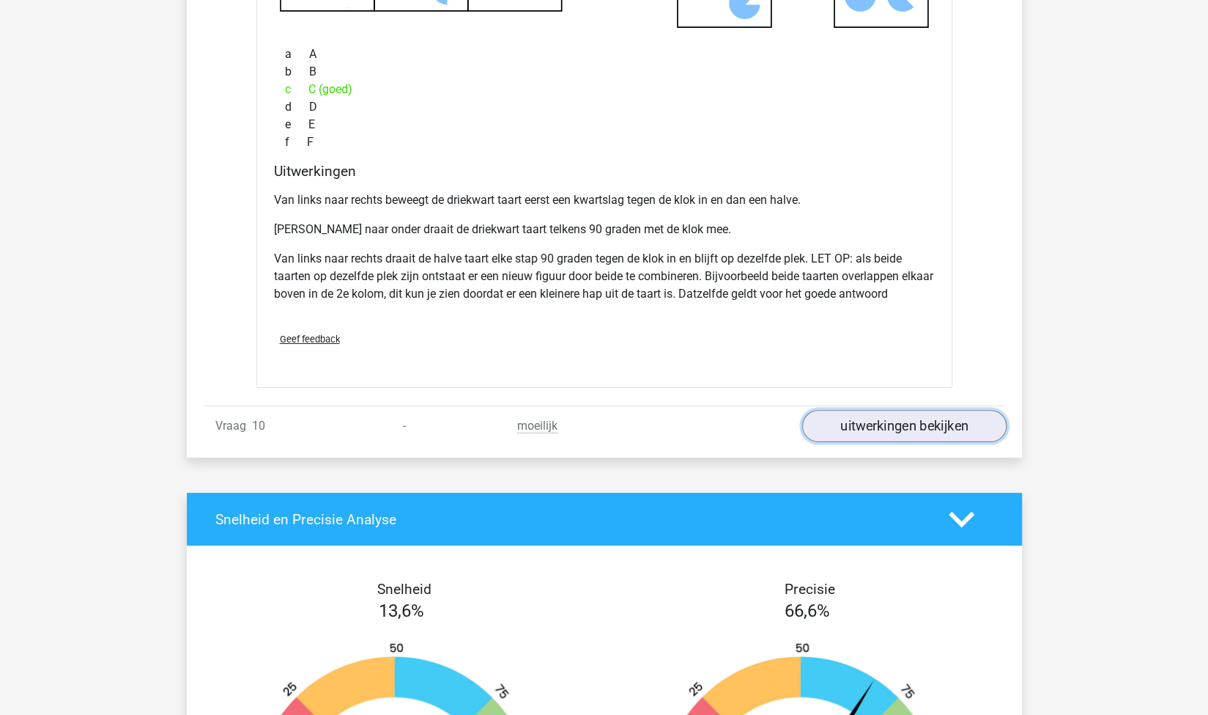
click at [875, 422] on link "uitwerkingen bekijken" at bounding box center [904, 426] width 204 height 32
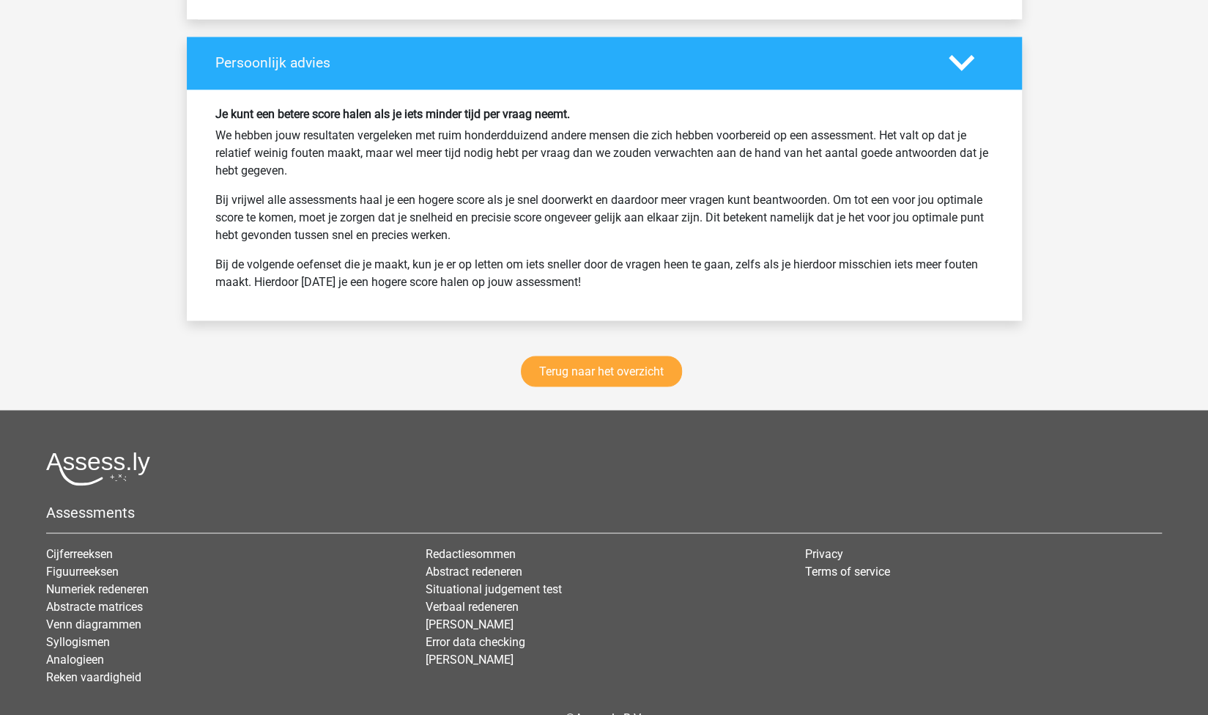
scroll to position [8716, 0]
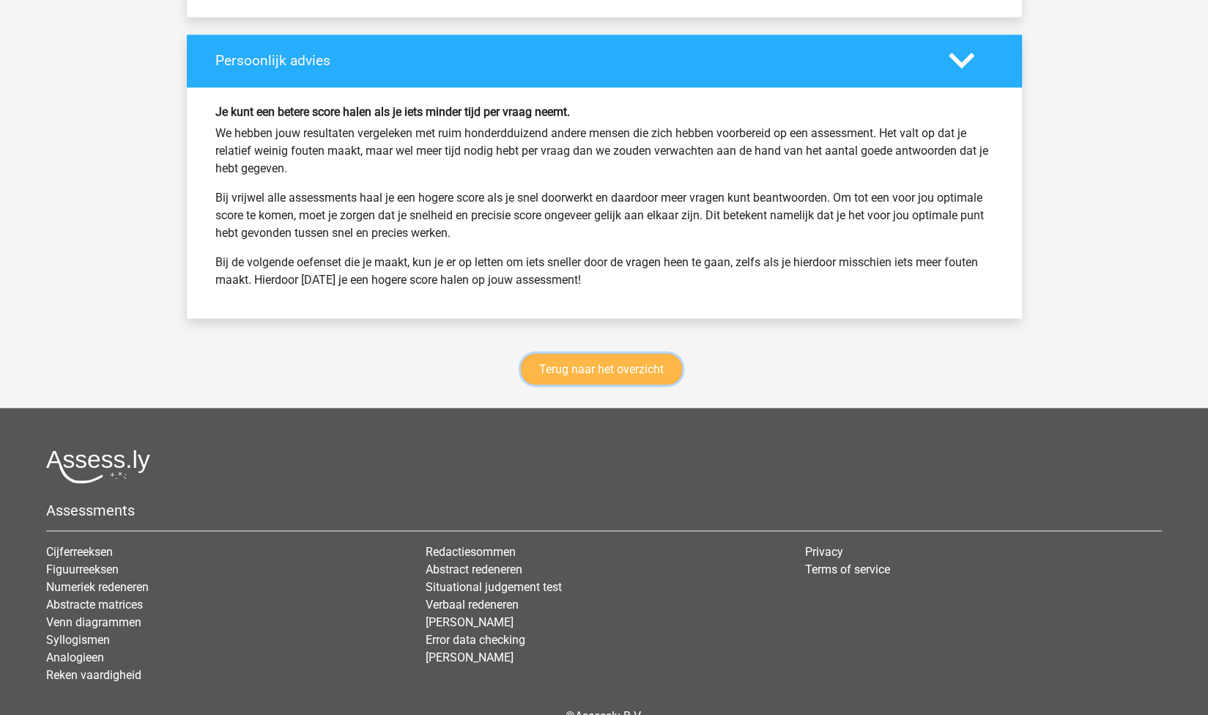
click at [642, 353] on link "Terug naar het overzicht" at bounding box center [601, 368] width 161 height 31
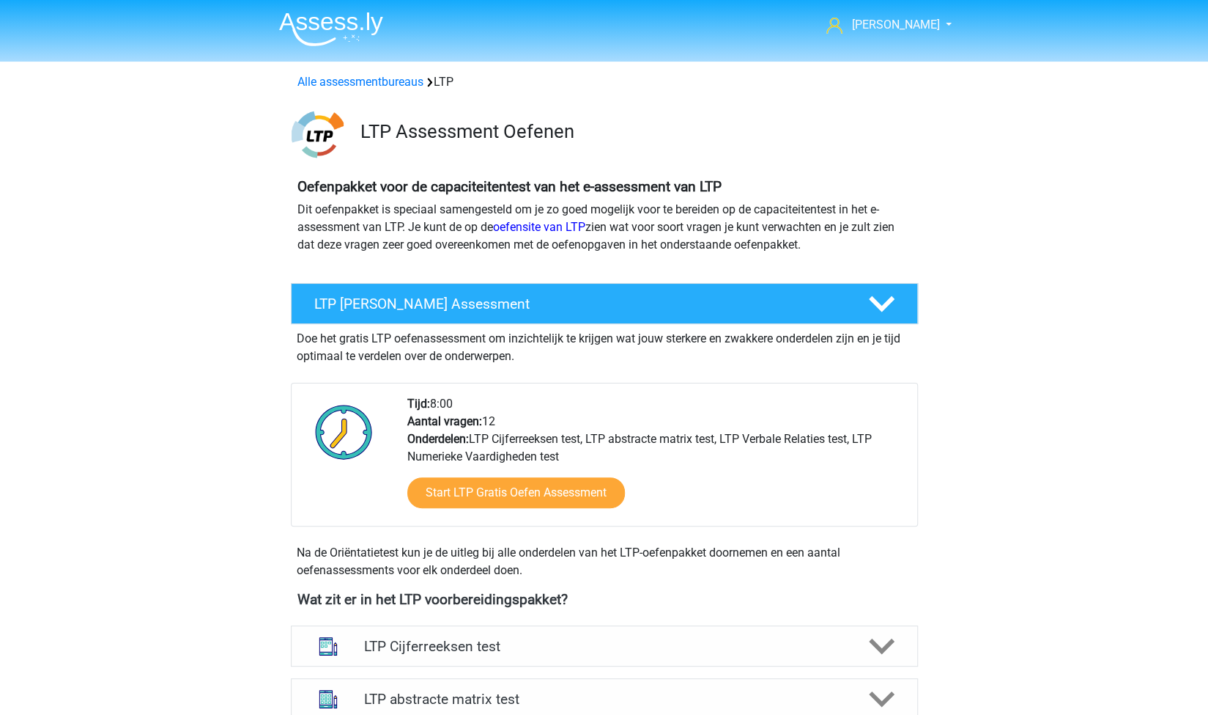
scroll to position [1, 0]
click at [327, 26] on img at bounding box center [331, 28] width 104 height 34
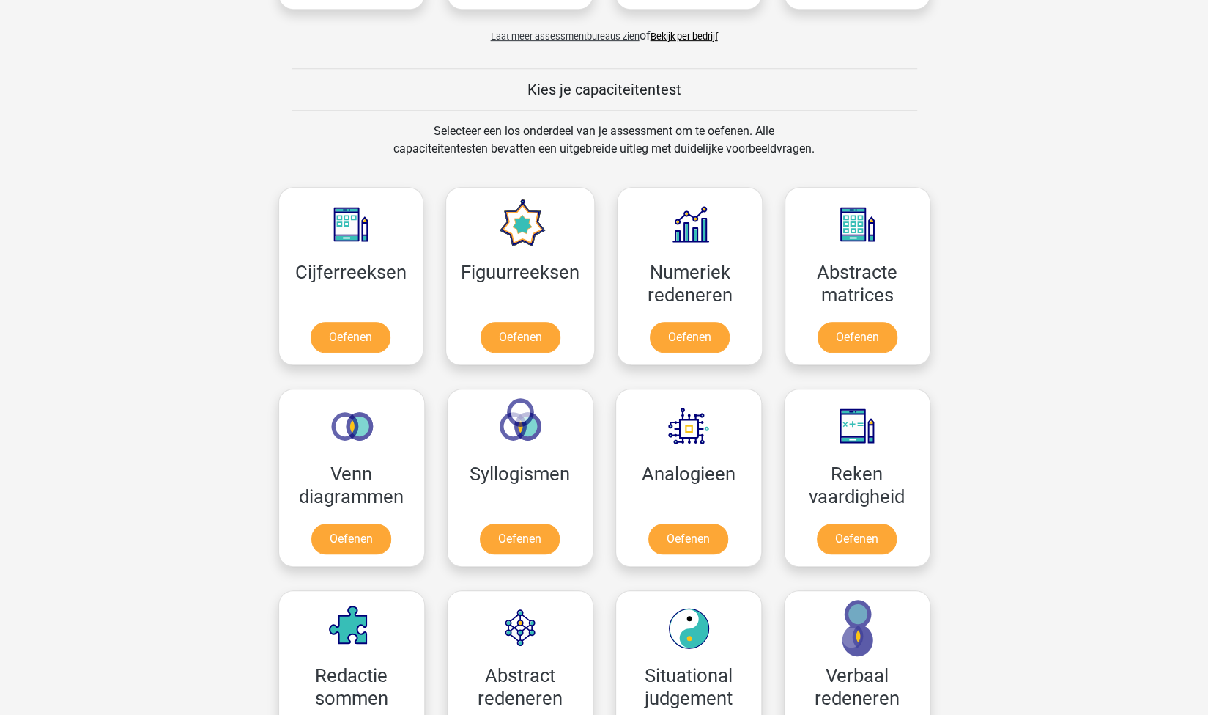
scroll to position [506, 0]
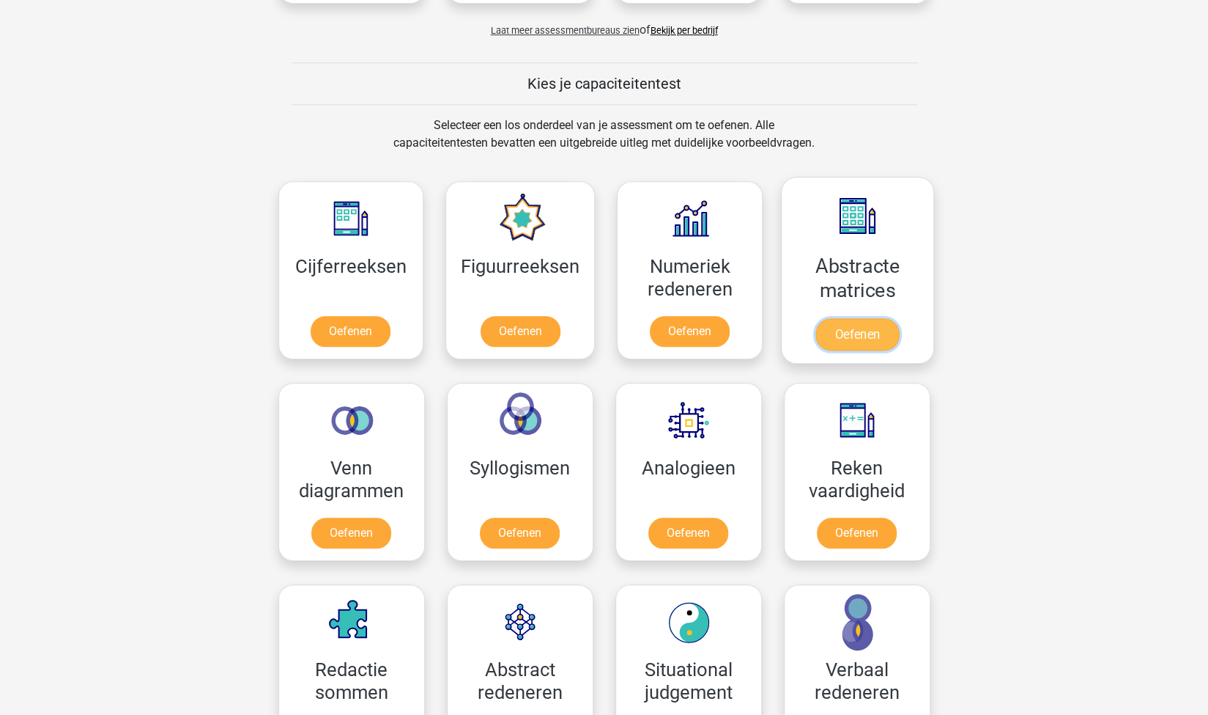
click at [827, 332] on link "Oefenen" at bounding box center [858, 334] width 84 height 32
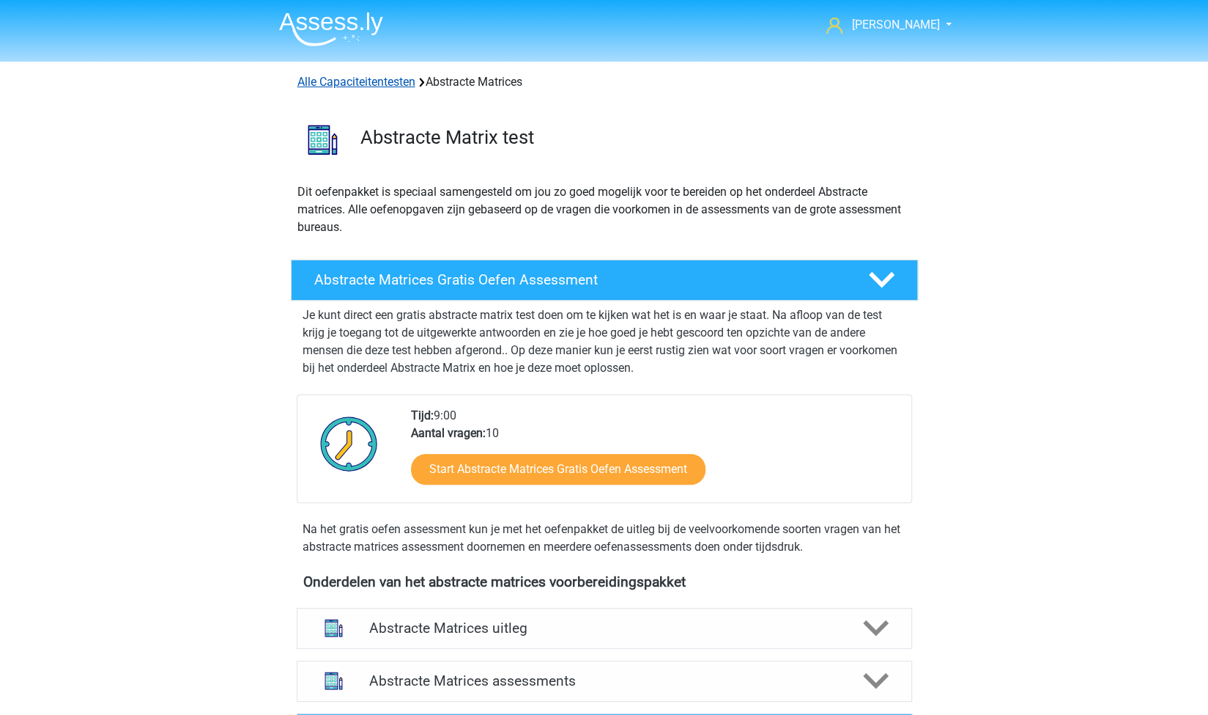
click at [388, 83] on link "Alle Capaciteitentesten" at bounding box center [357, 82] width 118 height 14
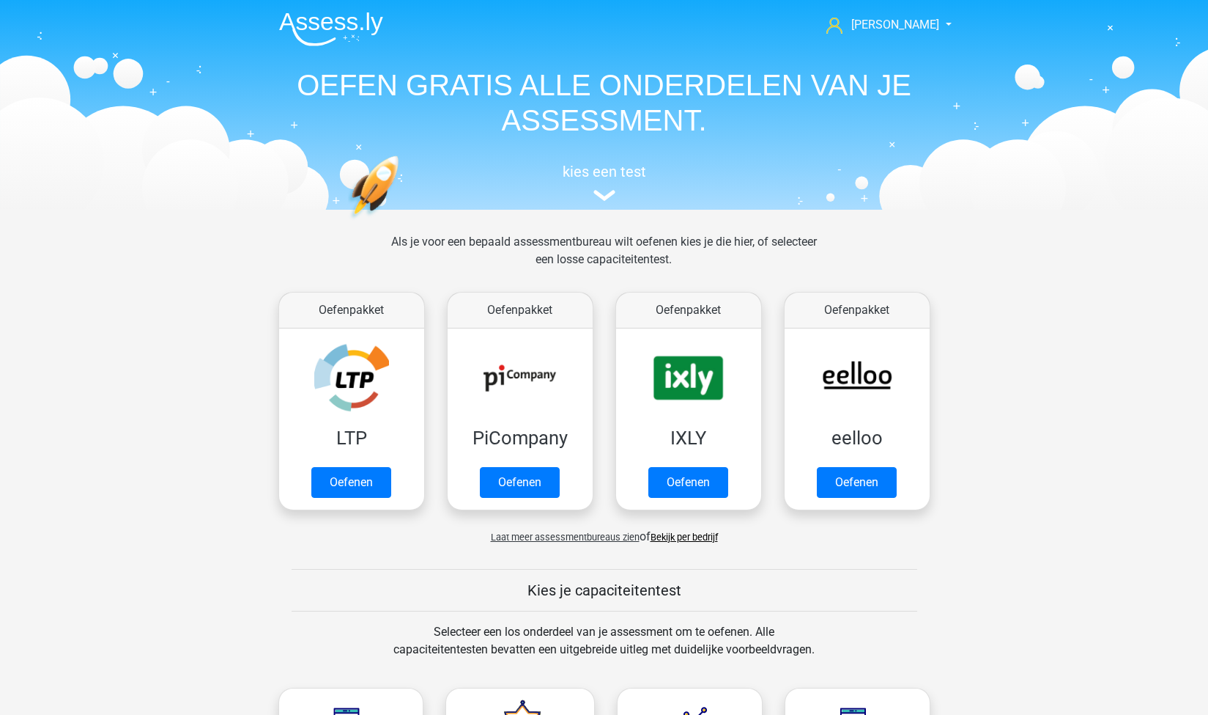
scroll to position [621, 0]
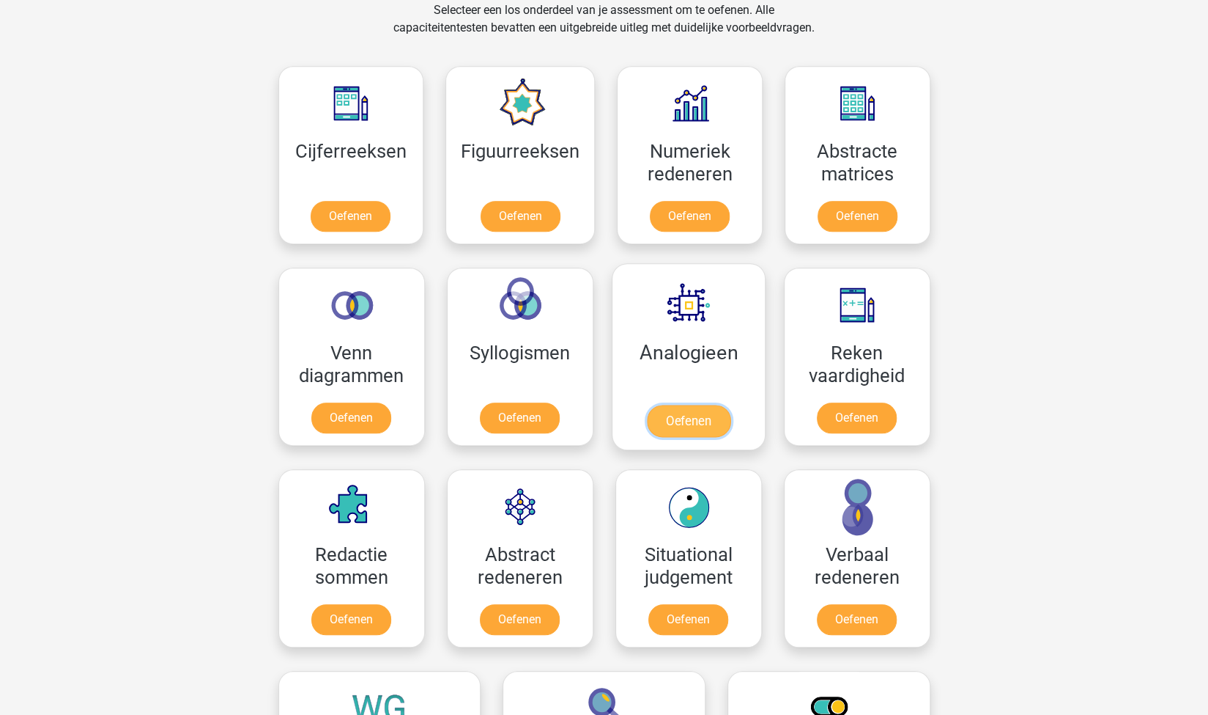
click at [680, 412] on link "Oefenen" at bounding box center [688, 421] width 84 height 32
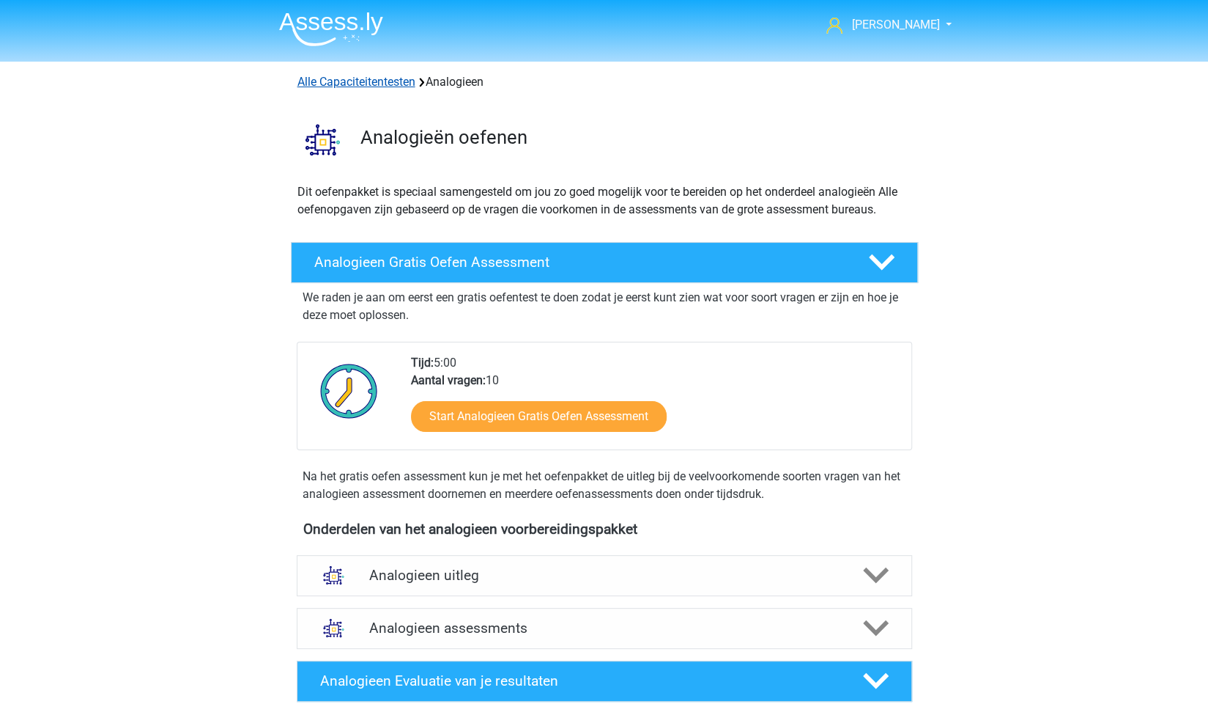
click at [322, 76] on link "Alle Capaciteitentesten" at bounding box center [357, 82] width 118 height 14
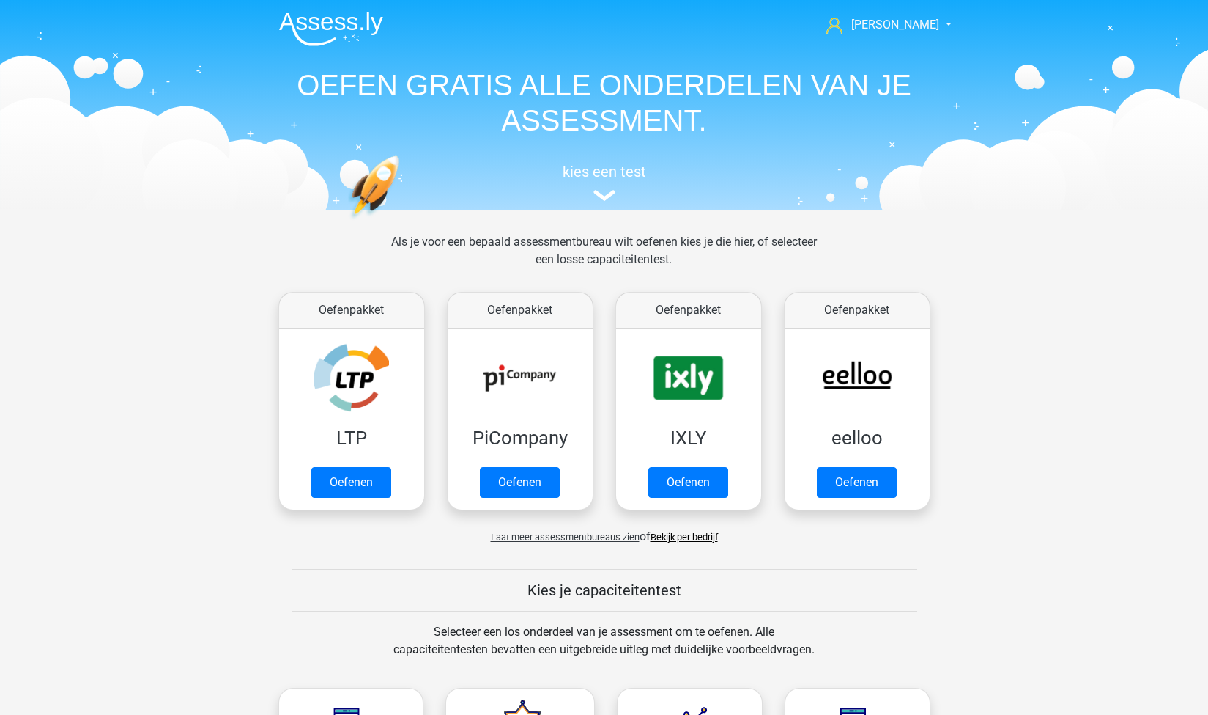
scroll to position [621, 0]
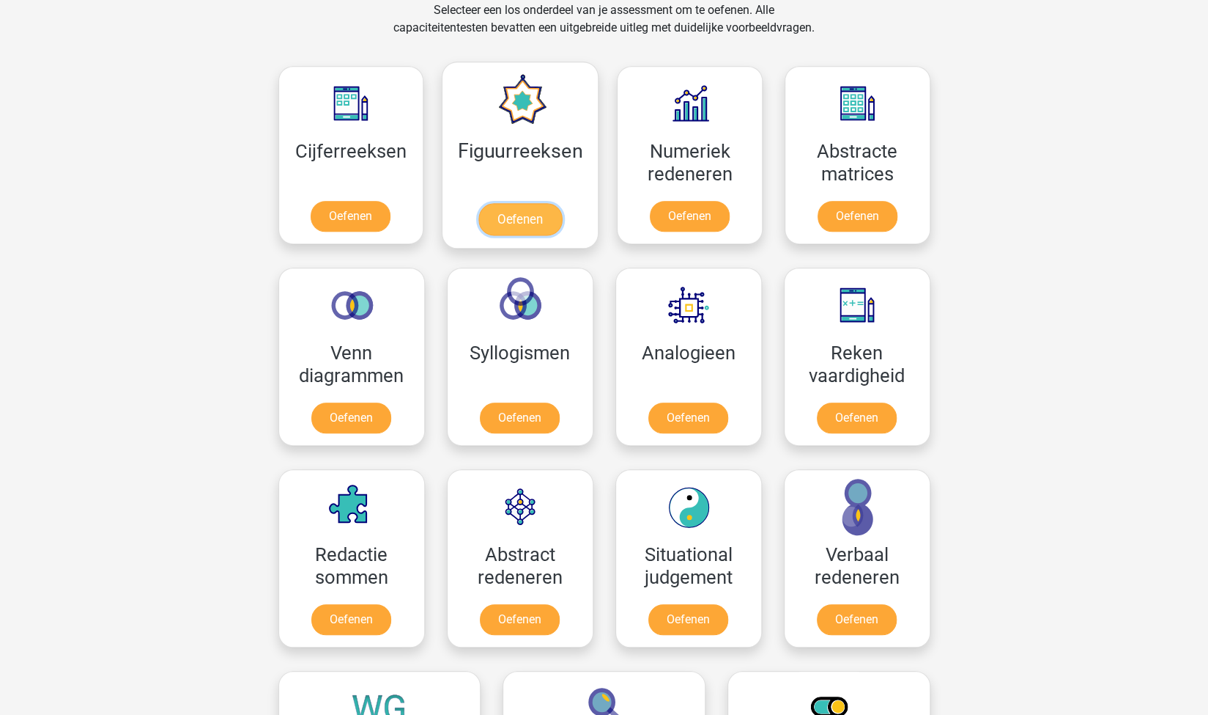
click at [531, 219] on link "Oefenen" at bounding box center [521, 219] width 84 height 32
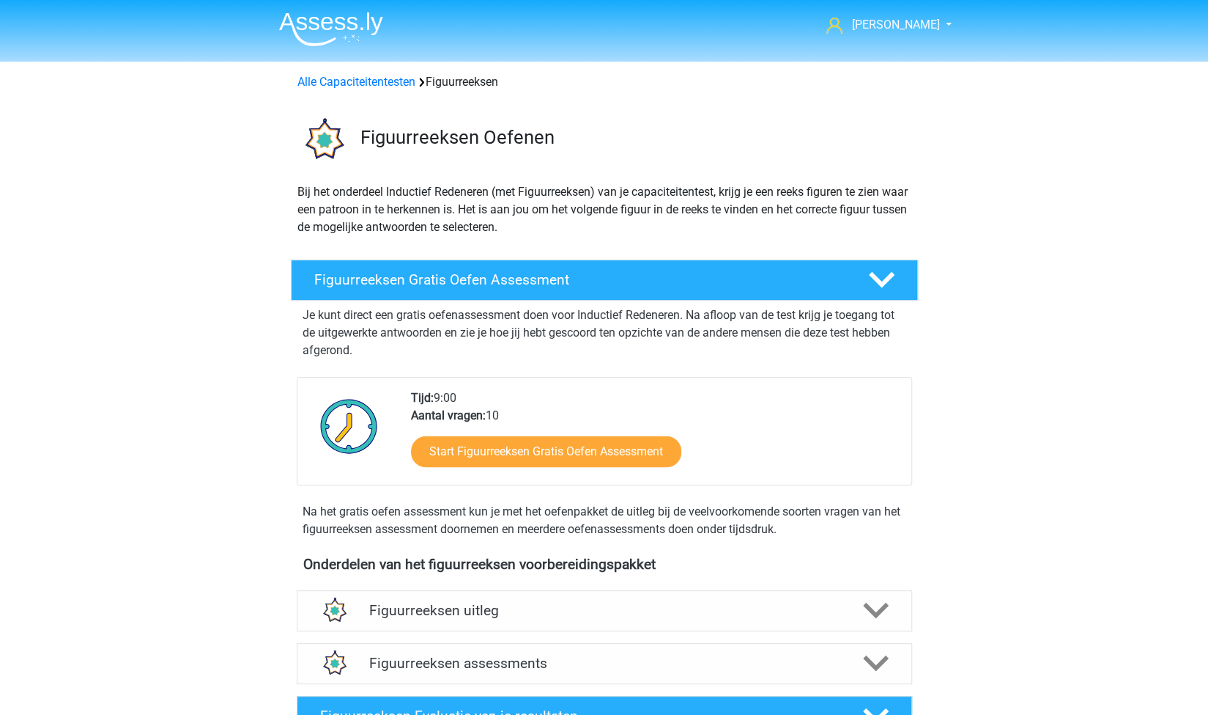
click at [375, 72] on div "Alle Capaciteitentesten Figuurreeksen" at bounding box center [604, 78] width 696 height 23
click at [342, 82] on link "Alle Capaciteitentesten" at bounding box center [357, 82] width 118 height 14
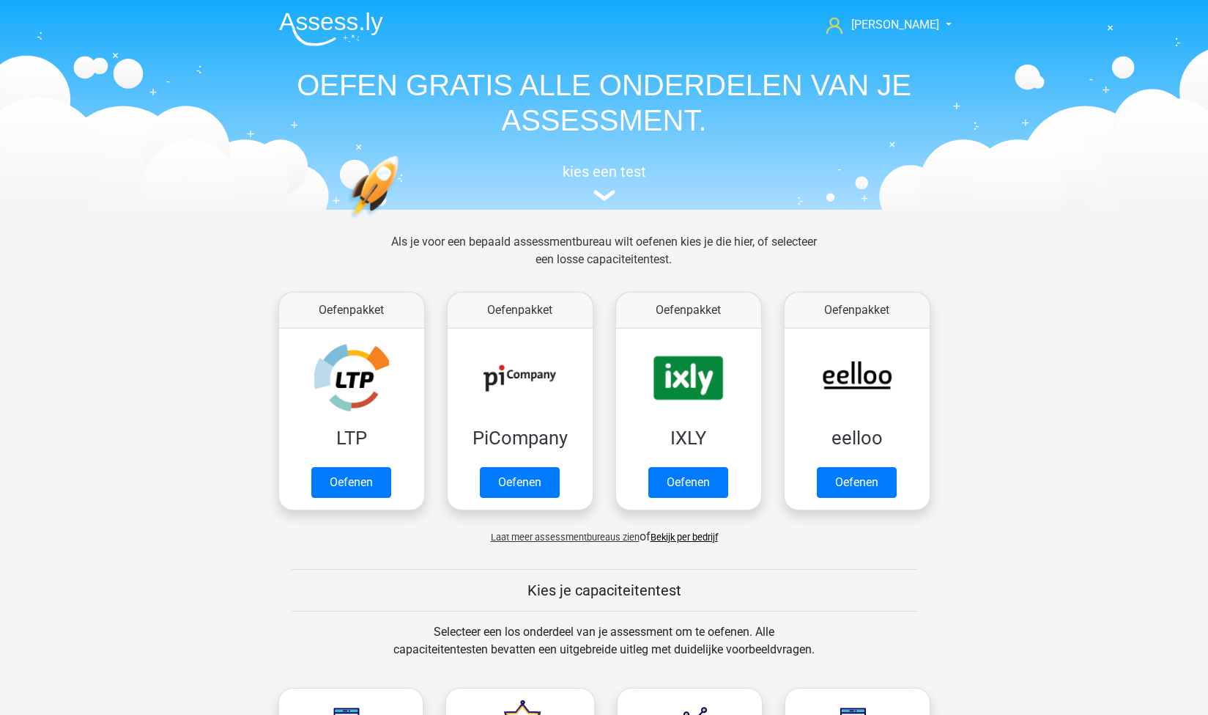
scroll to position [621, 0]
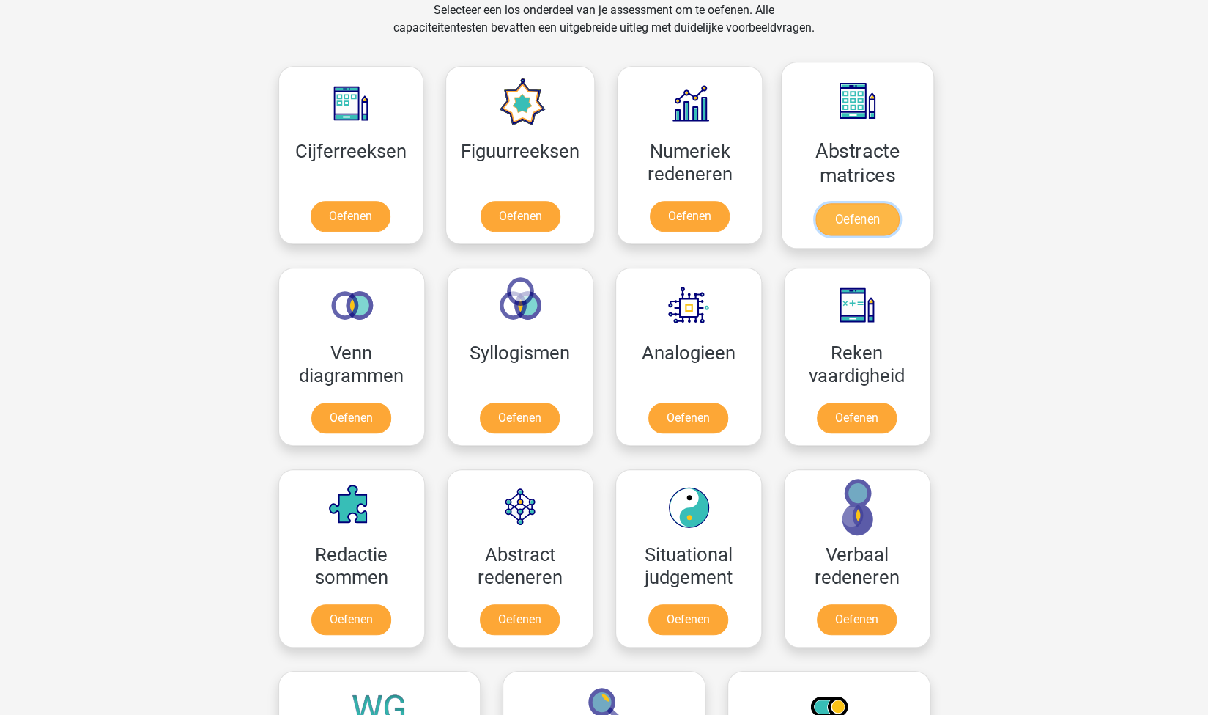
click at [863, 221] on link "Oefenen" at bounding box center [858, 219] width 84 height 32
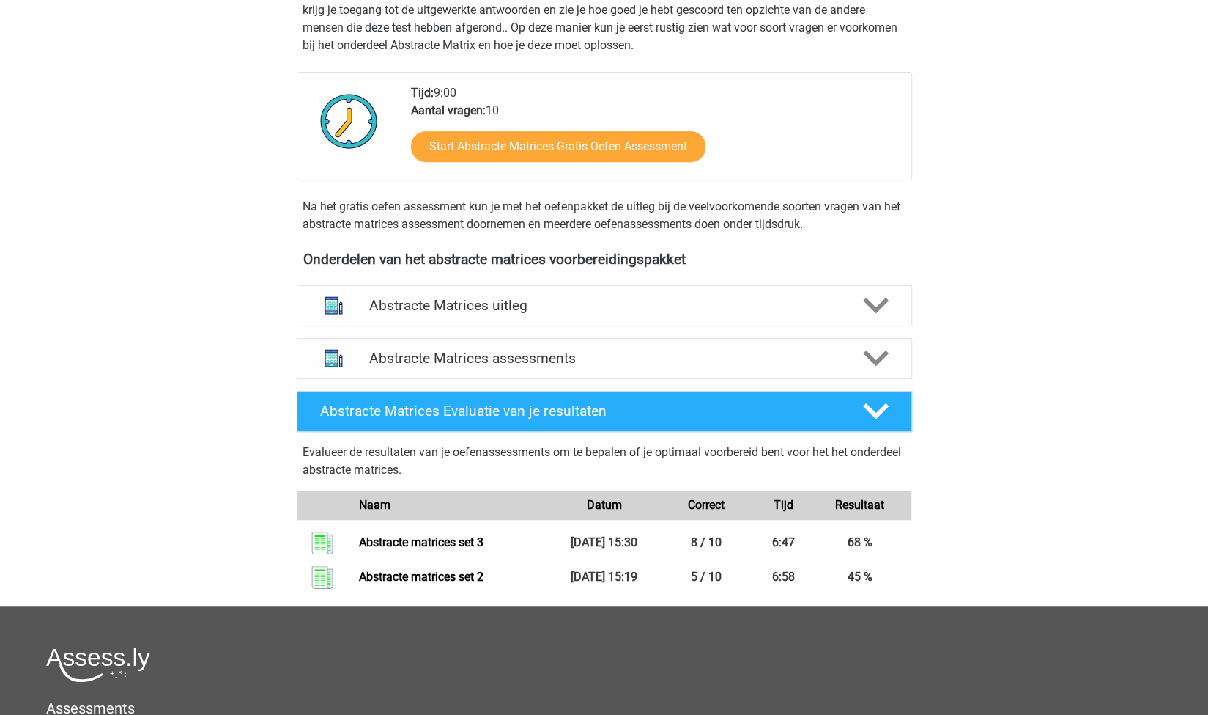
scroll to position [299, 0]
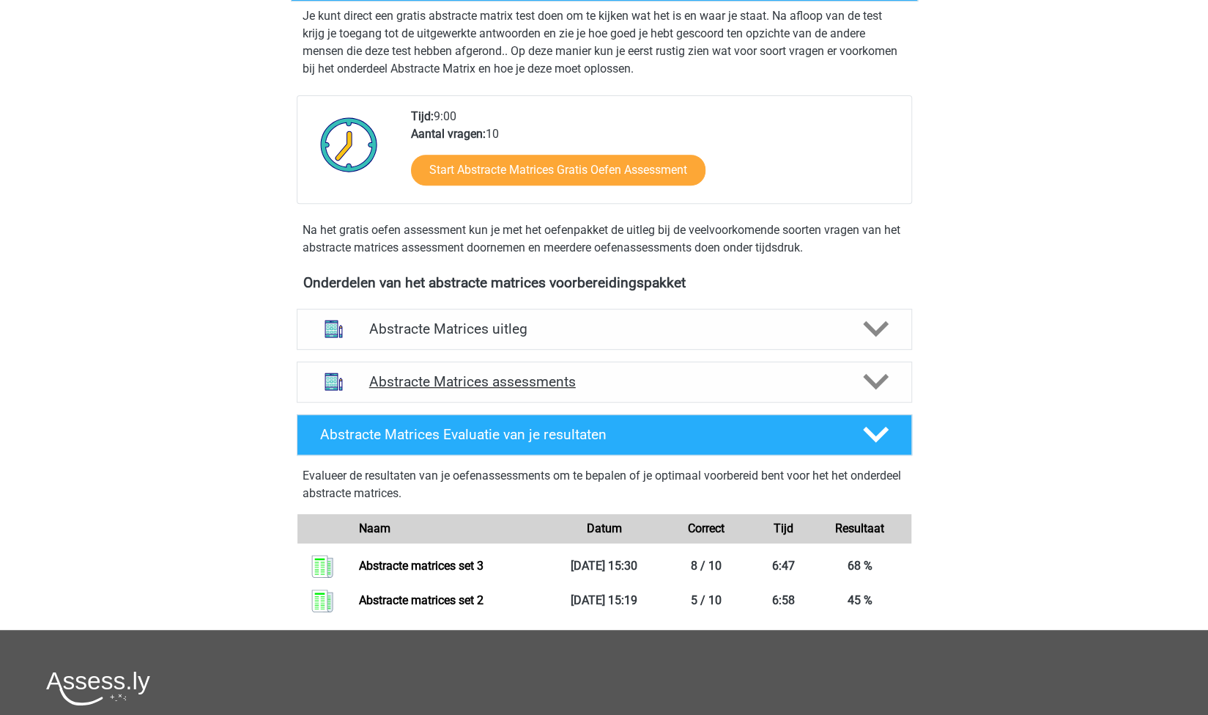
click at [548, 390] on div "Abstracte Matrices assessments" at bounding box center [605, 381] width 616 height 41
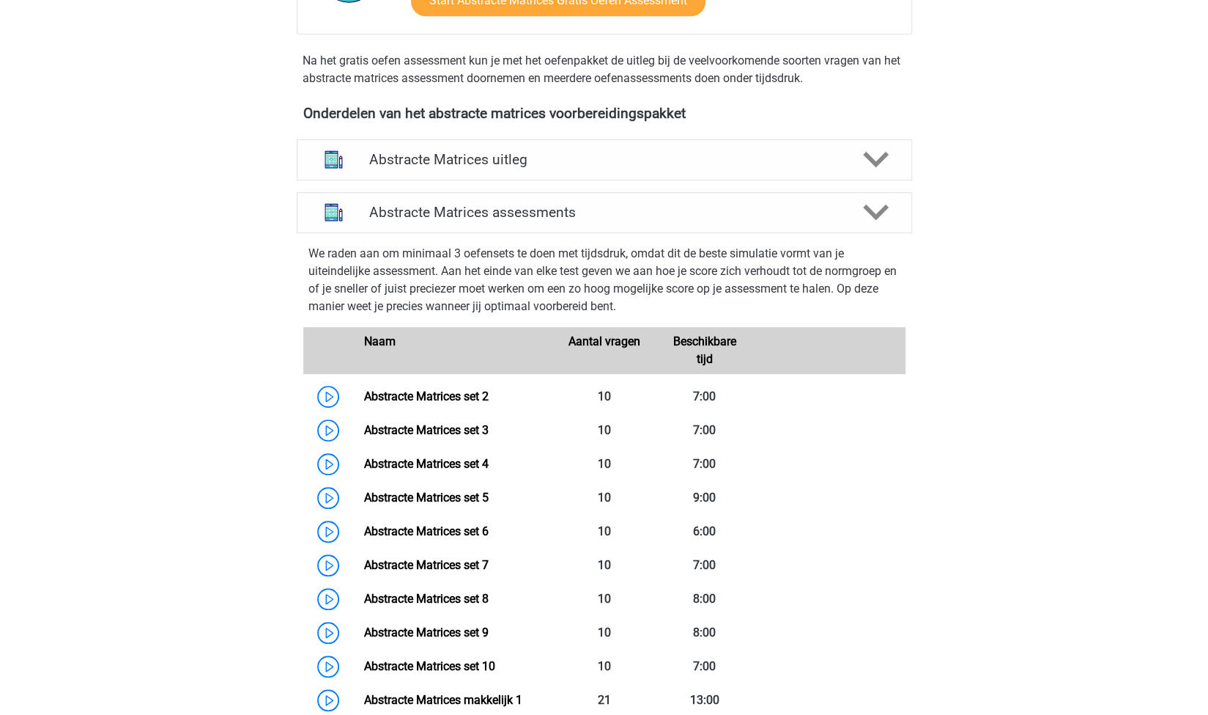
scroll to position [475, 0]
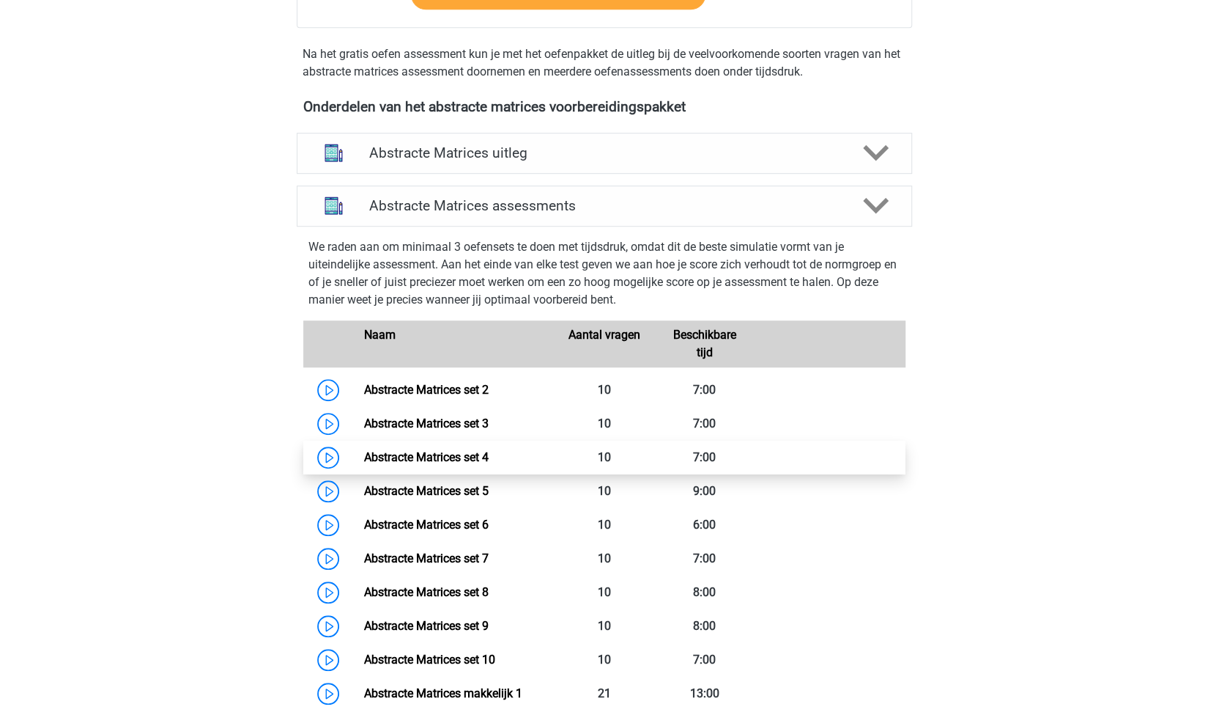
click at [489, 450] on link "Abstracte Matrices set 4" at bounding box center [426, 457] width 125 height 14
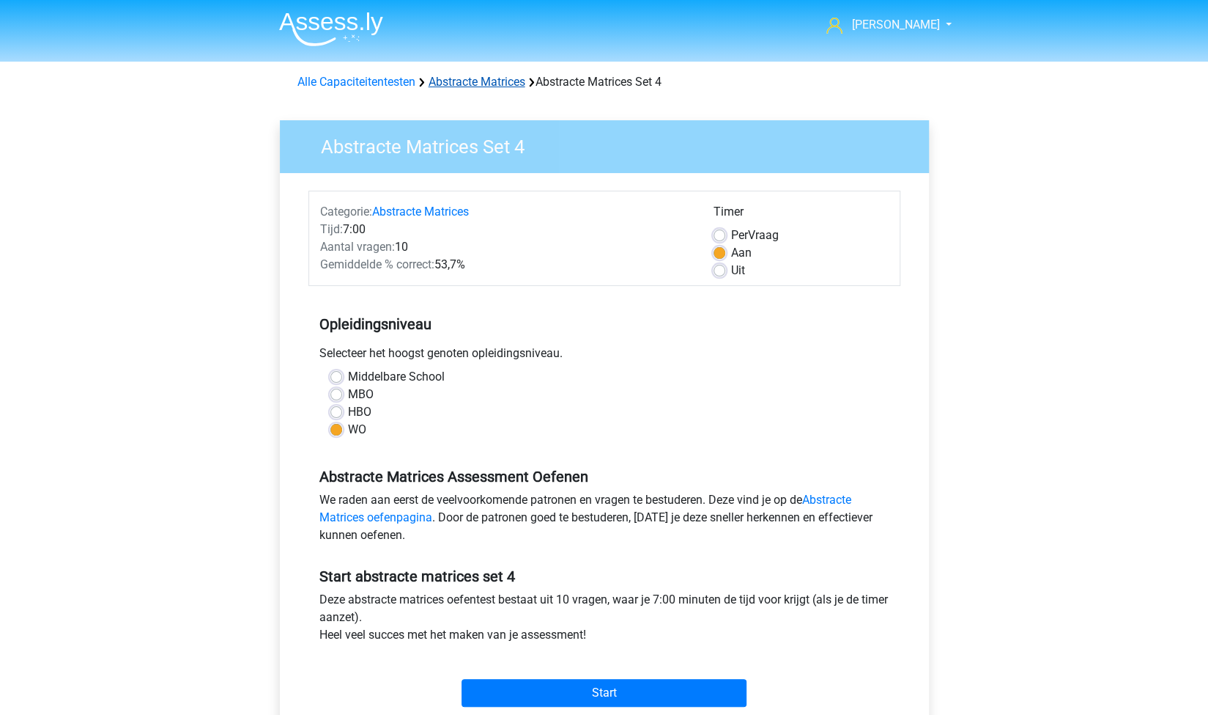
click at [489, 83] on link "Abstracte Matrices" at bounding box center [477, 82] width 97 height 14
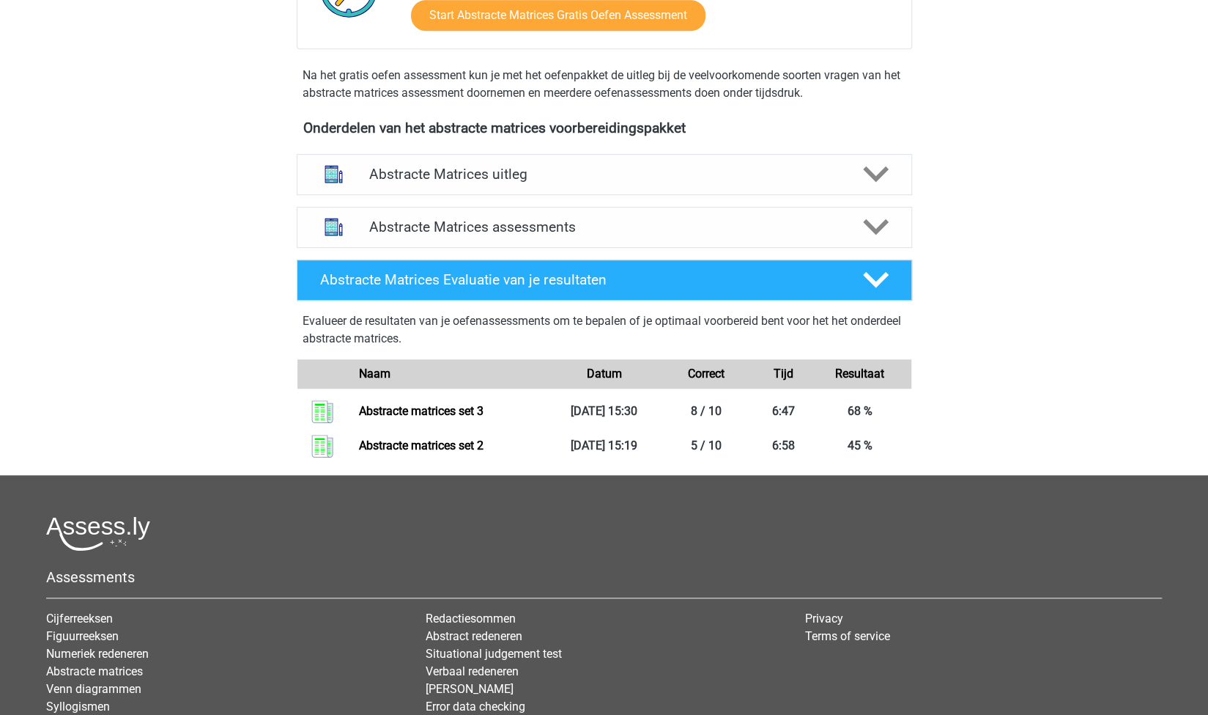
scroll to position [456, 0]
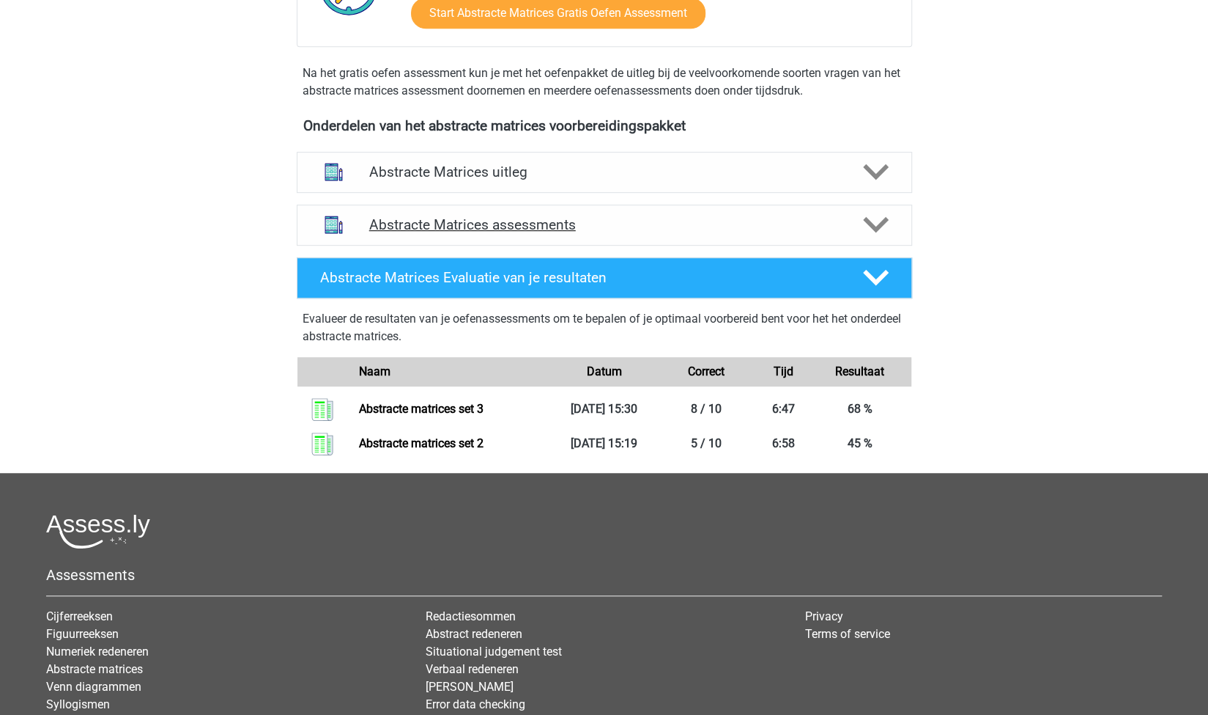
click at [524, 218] on h4 "Abstracte Matrices assessments" at bounding box center [604, 224] width 470 height 17
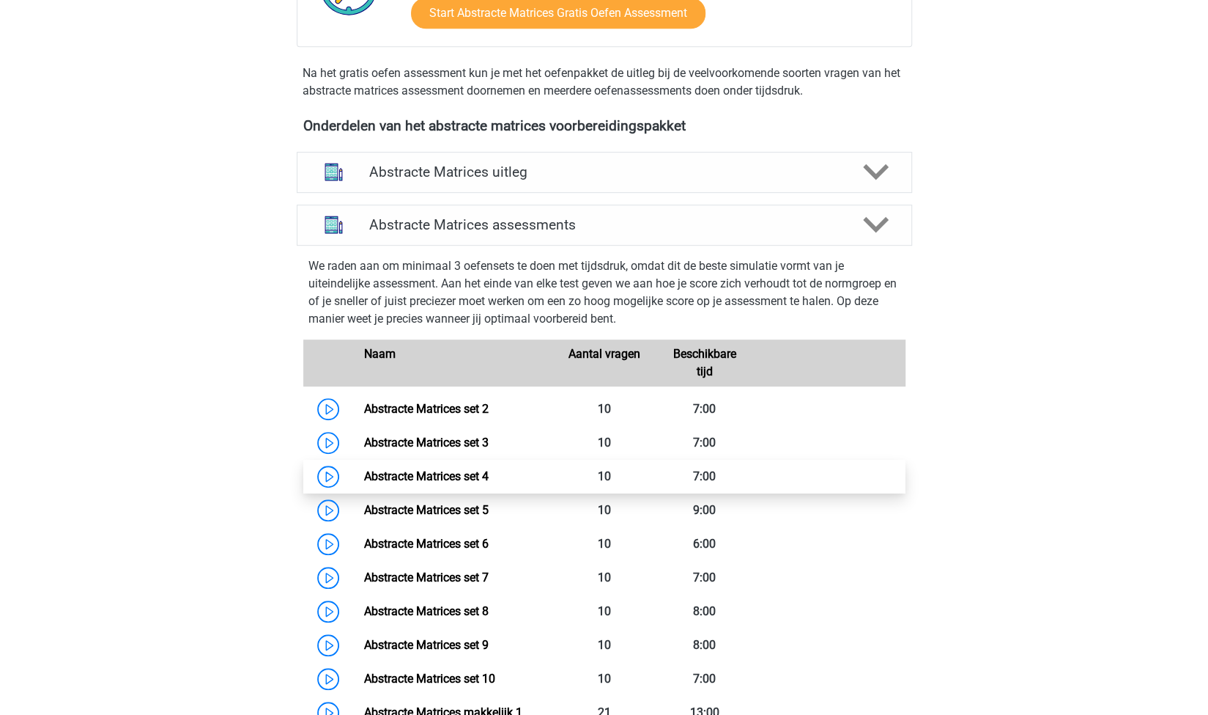
click at [470, 470] on link "Abstracte Matrices set 4" at bounding box center [426, 476] width 125 height 14
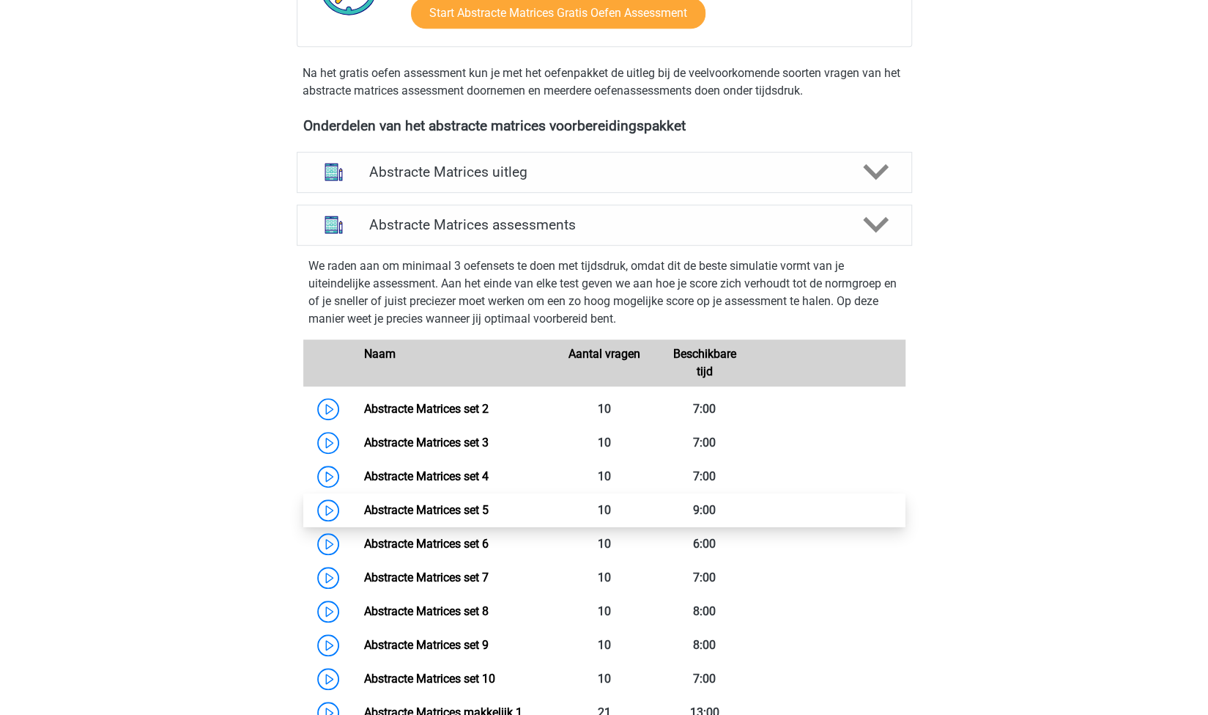
click at [489, 505] on link "Abstracte Matrices set 5" at bounding box center [426, 510] width 125 height 14
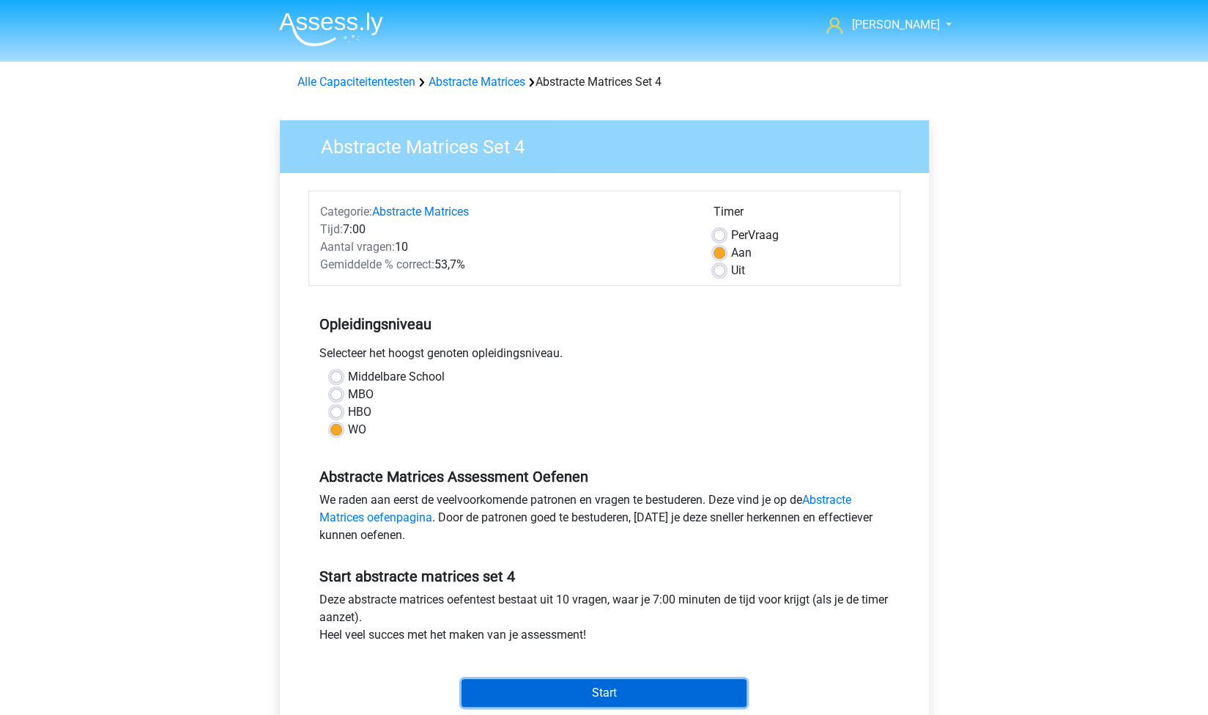
click at [583, 690] on input "Start" at bounding box center [604, 693] width 285 height 28
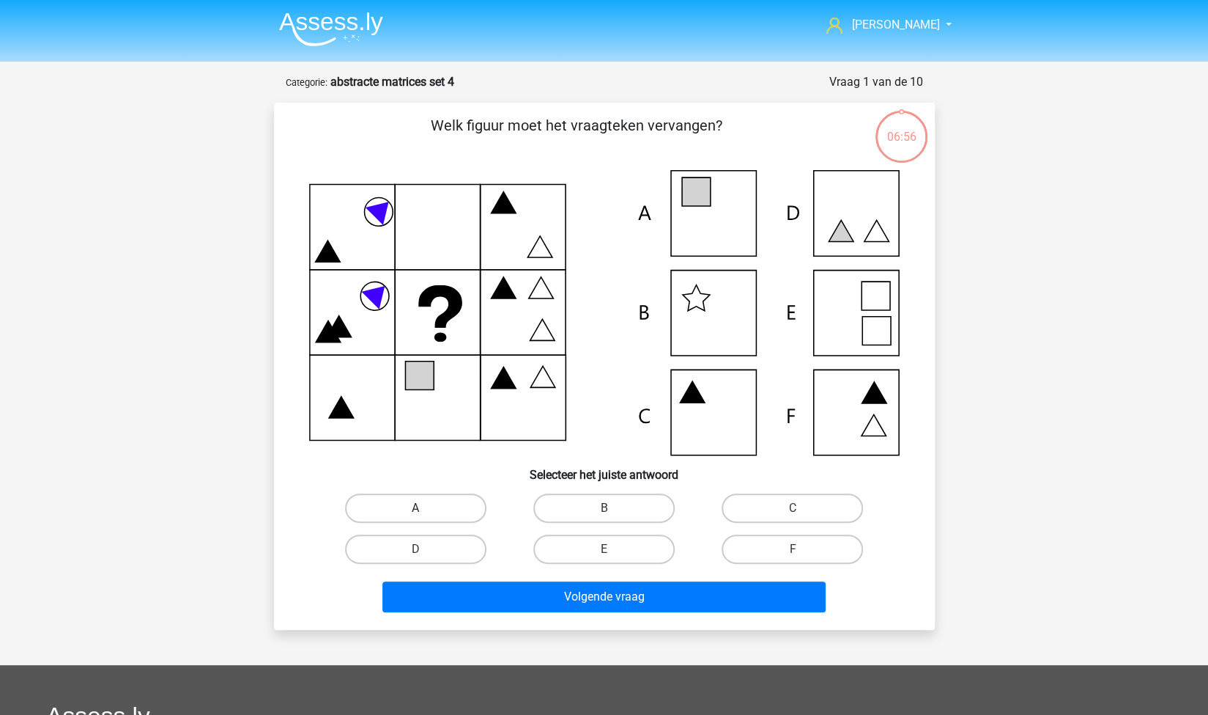
click at [406, 508] on label "A" at bounding box center [415, 507] width 141 height 29
click at [416, 508] on input "A" at bounding box center [421, 513] width 10 height 10
radio input "true"
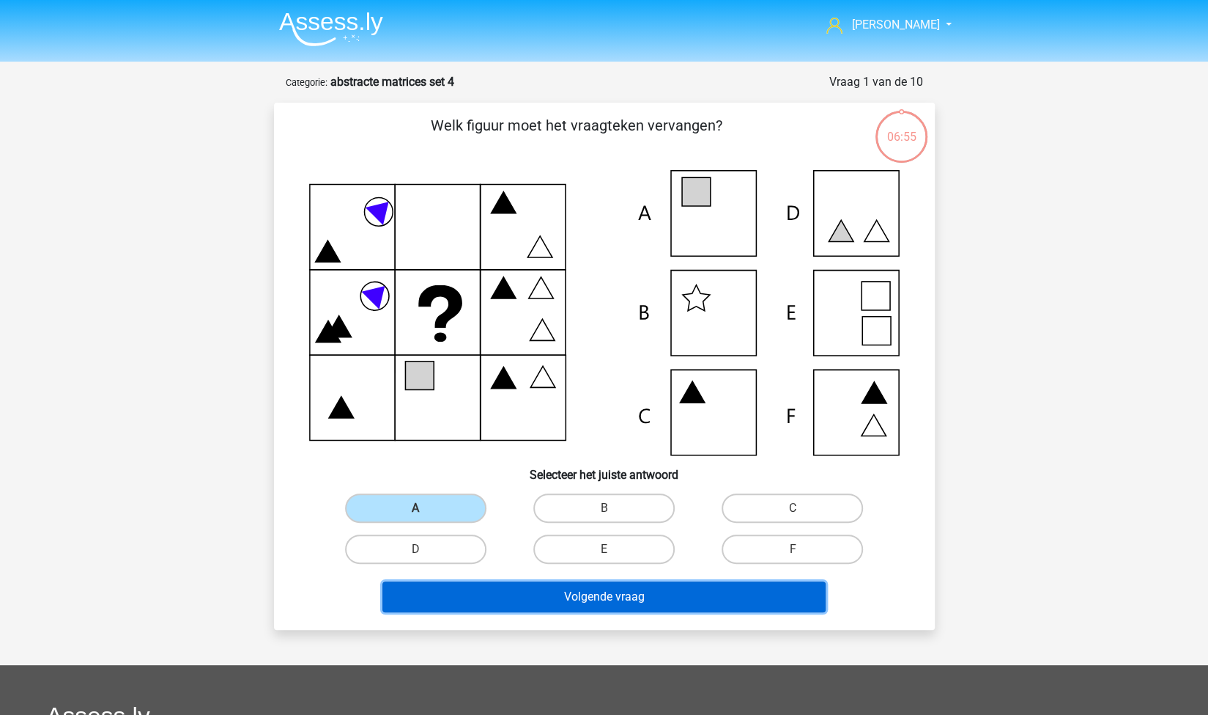
click at [598, 586] on button "Volgende vraag" at bounding box center [604, 596] width 443 height 31
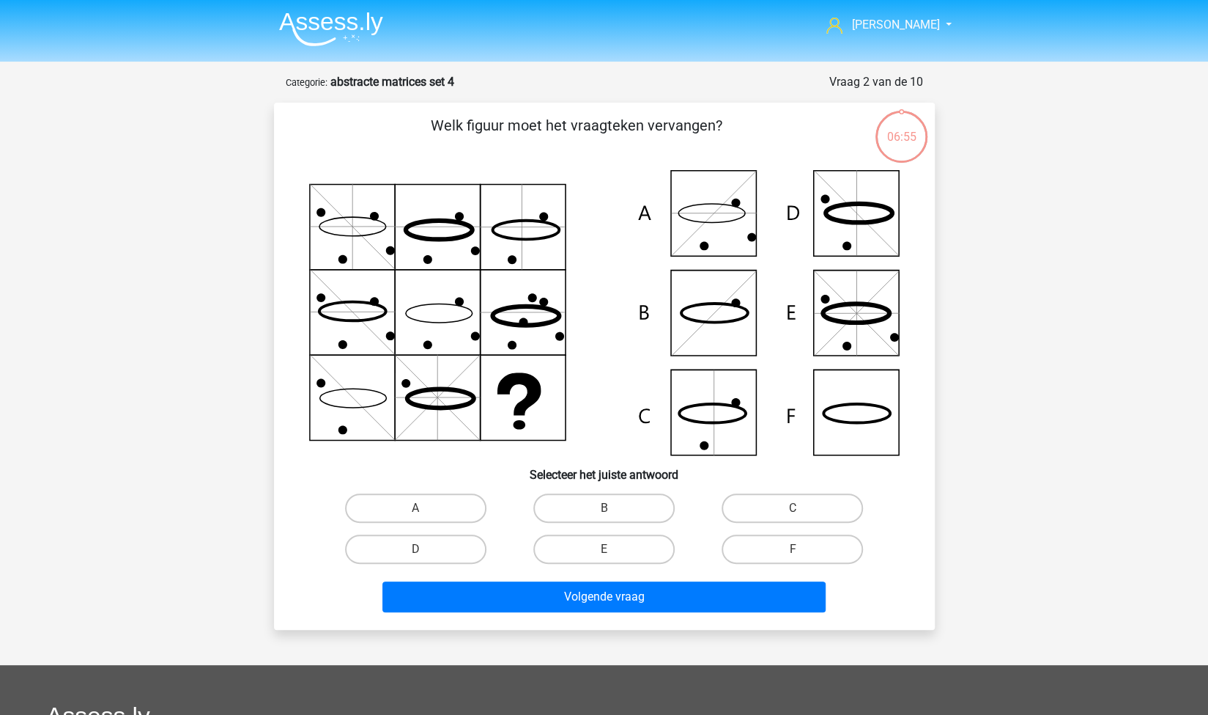
scroll to position [73, 0]
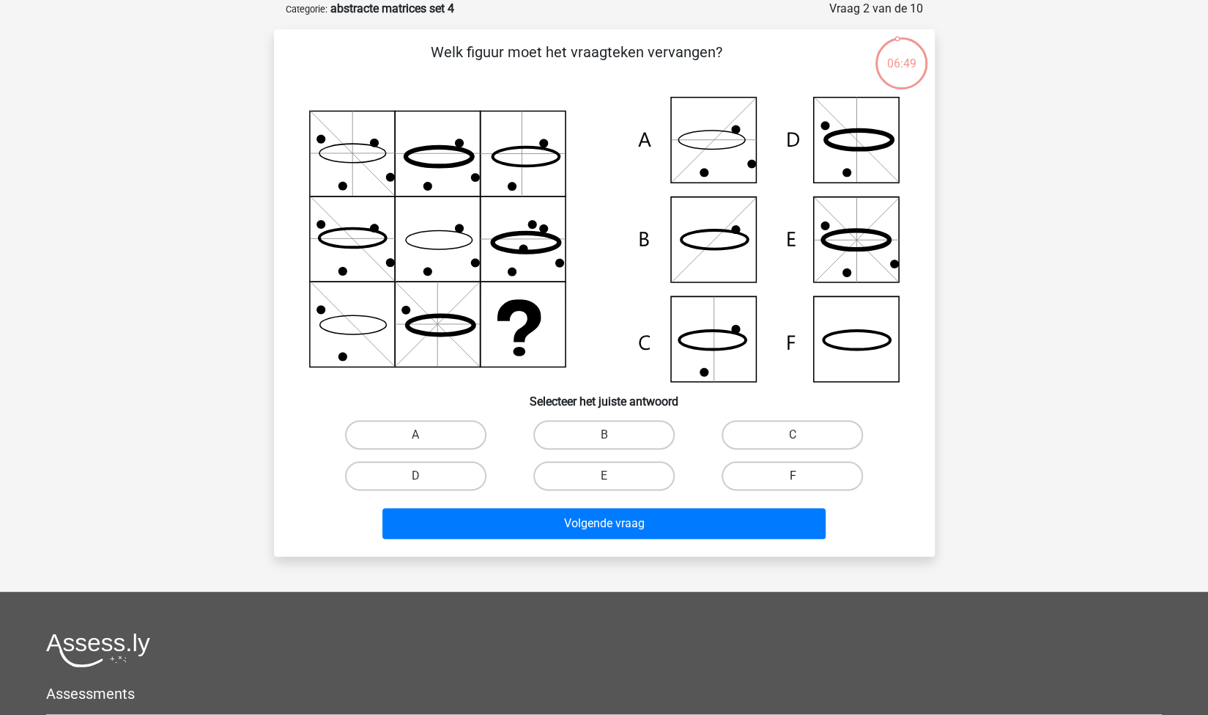
click at [777, 473] on label "F" at bounding box center [792, 475] width 141 height 29
click at [793, 476] on input "F" at bounding box center [798, 481] width 10 height 10
radio input "true"
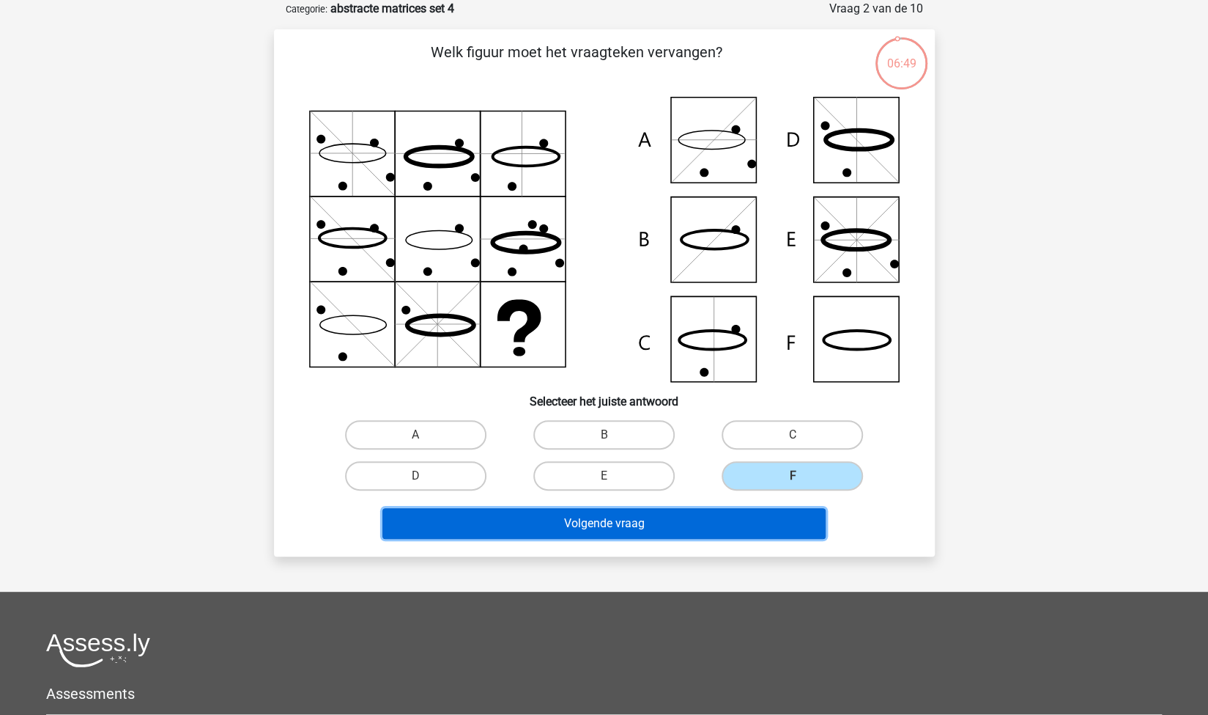
click at [712, 519] on button "Volgende vraag" at bounding box center [604, 523] width 443 height 31
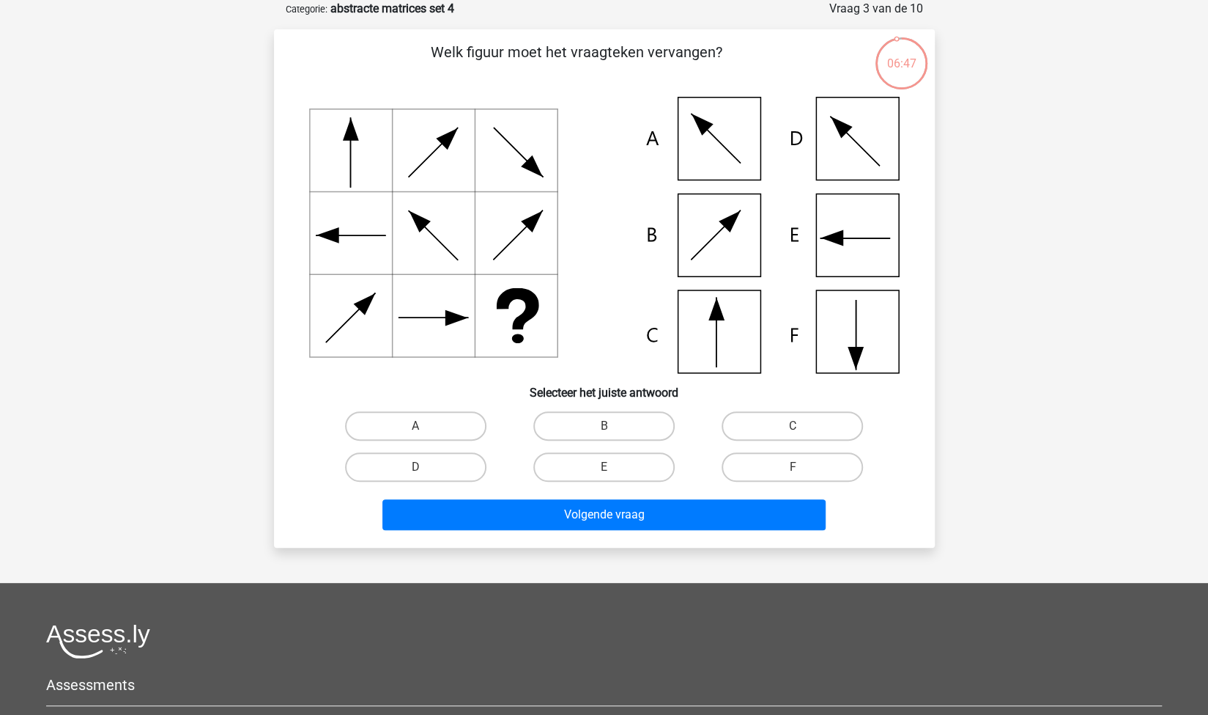
scroll to position [0, 0]
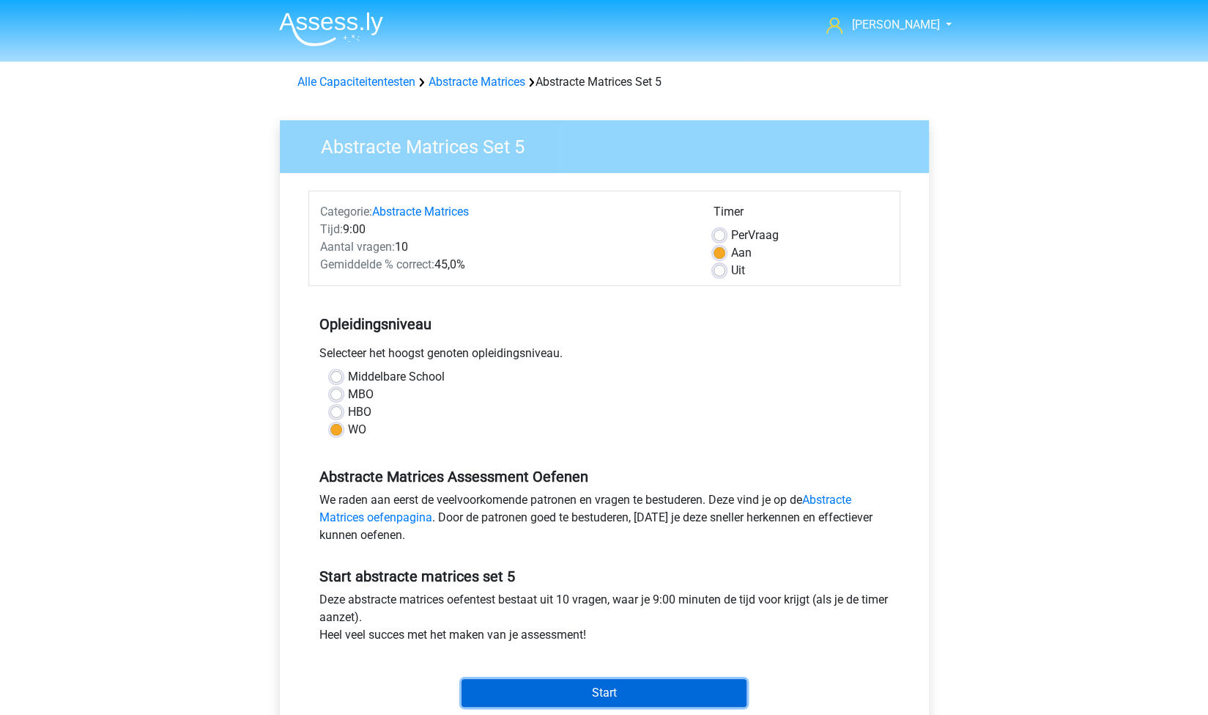
click at [661, 687] on input "Start" at bounding box center [604, 693] width 285 height 28
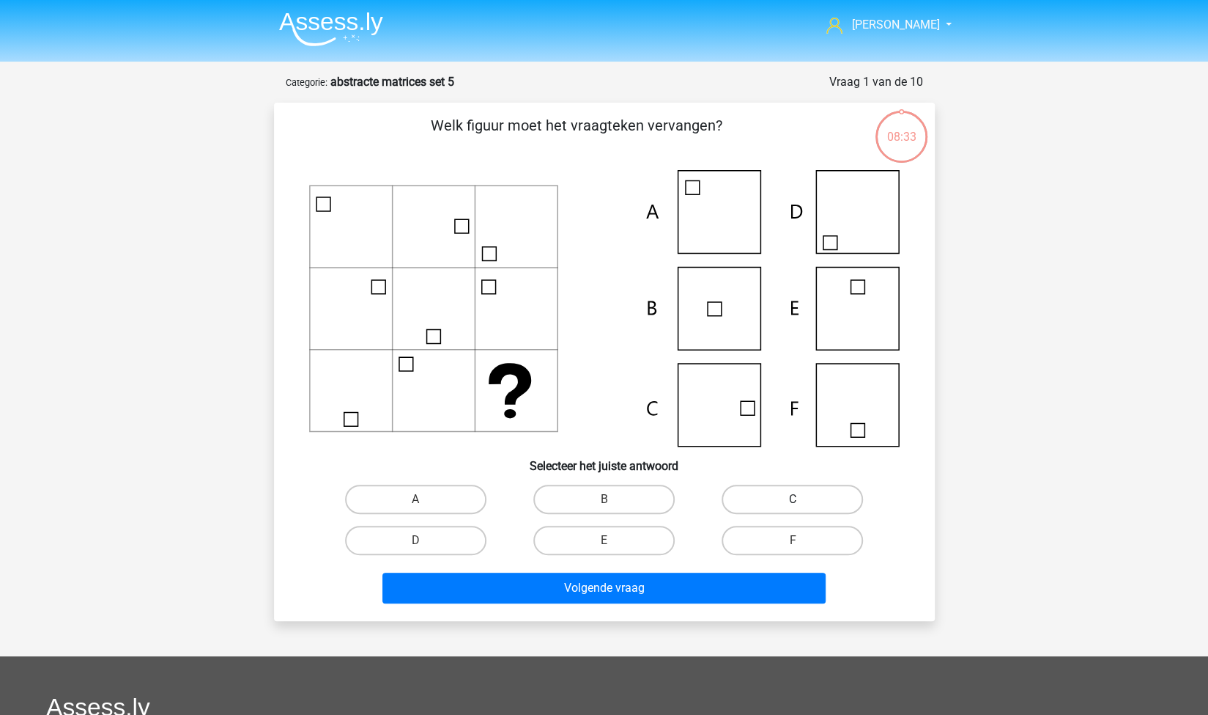
click at [731, 506] on label "C" at bounding box center [792, 498] width 141 height 29
click at [793, 506] on input "C" at bounding box center [798, 504] width 10 height 10
radio input "true"
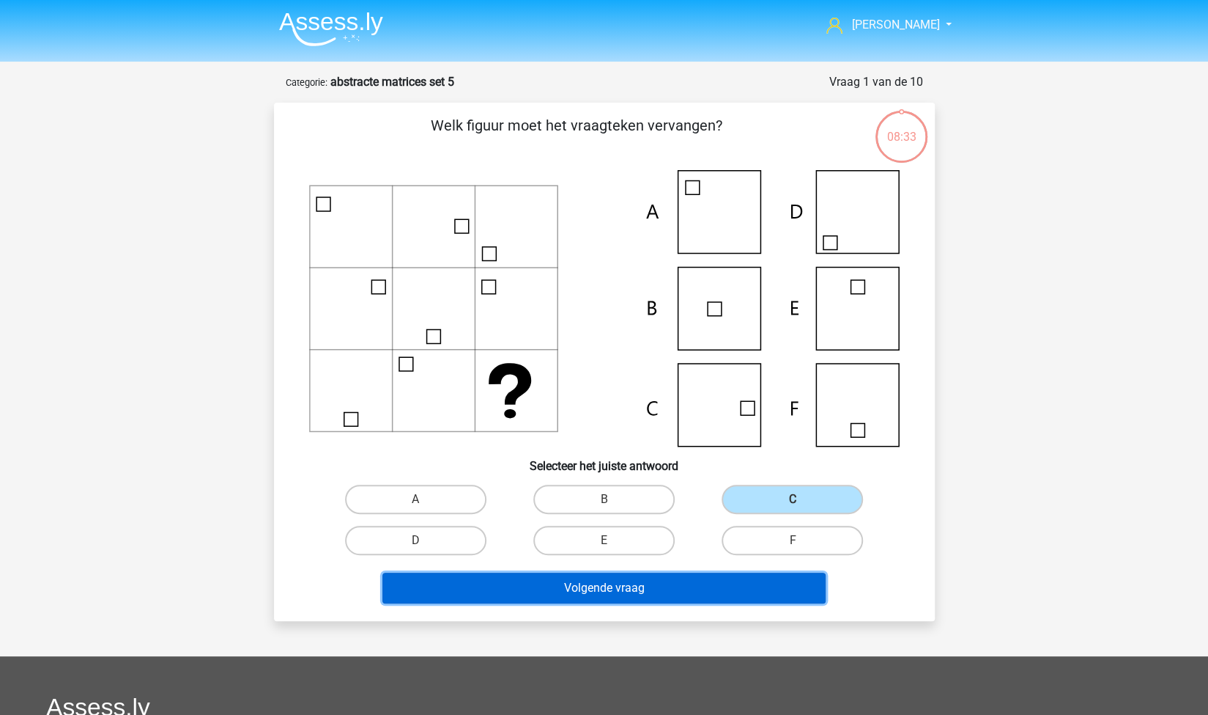
click at [667, 600] on button "Volgende vraag" at bounding box center [604, 587] width 443 height 31
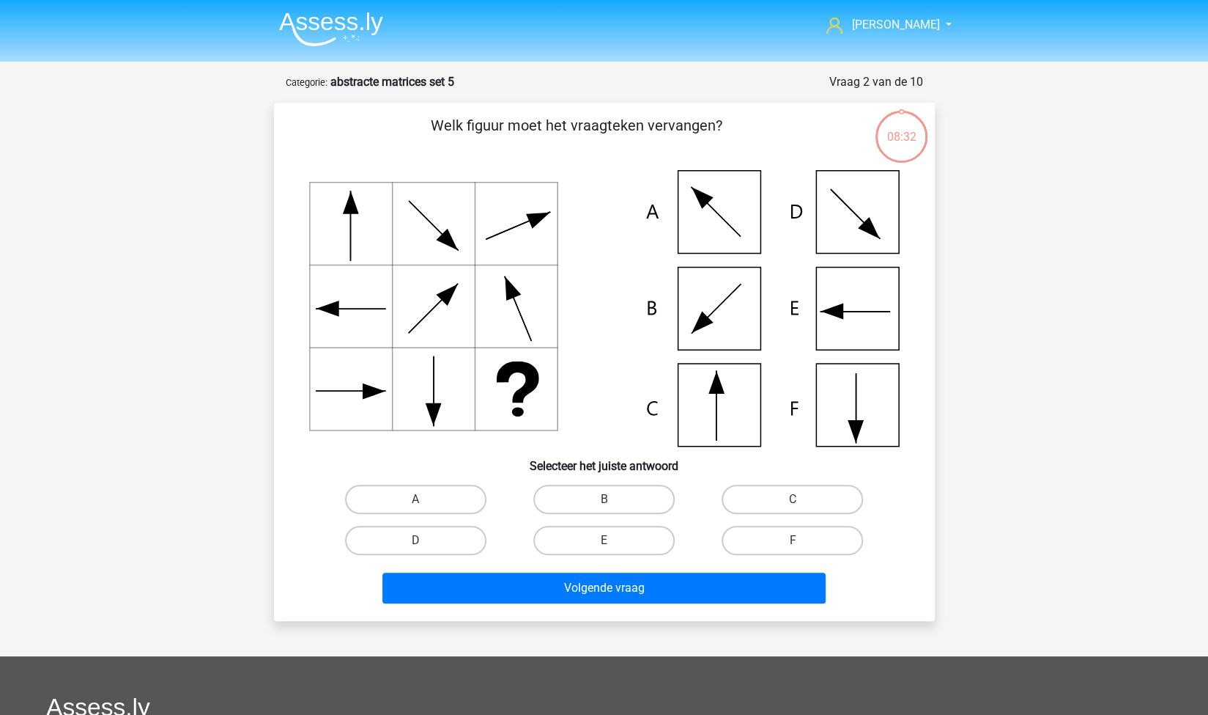
scroll to position [73, 0]
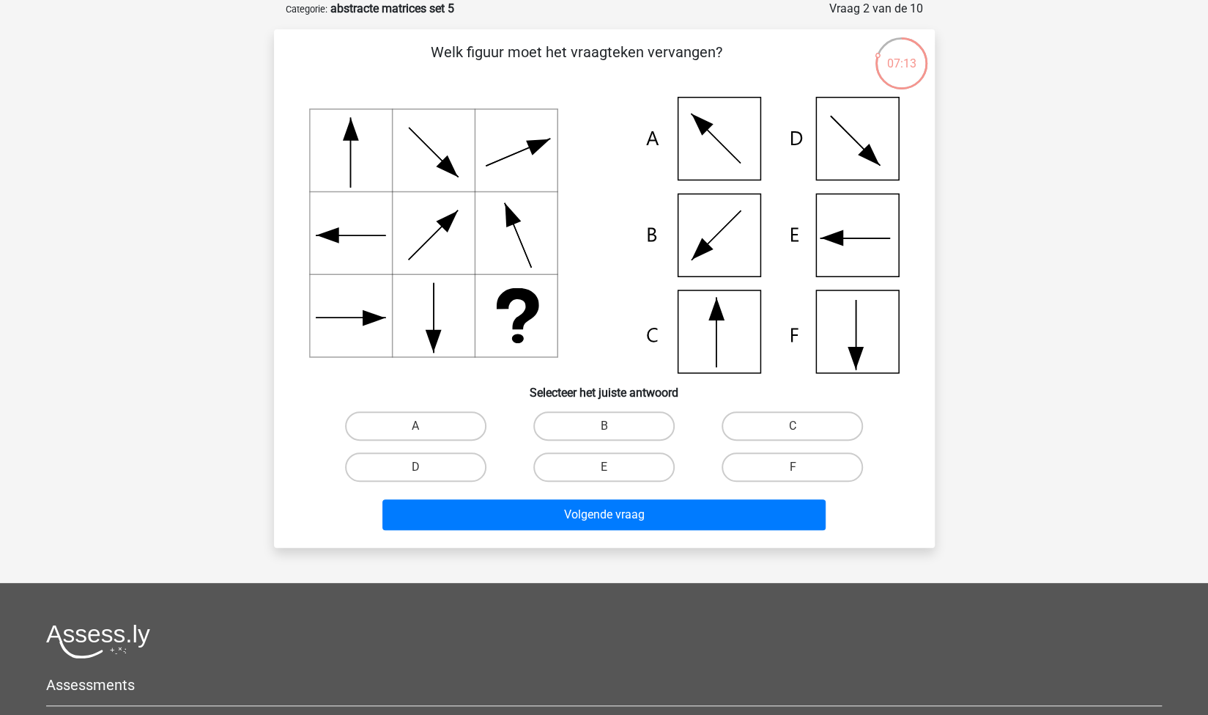
click at [709, 228] on icon at bounding box center [604, 235] width 591 height 276
click at [763, 470] on label "F" at bounding box center [792, 466] width 141 height 29
click at [793, 470] on input "F" at bounding box center [798, 472] width 10 height 10
radio input "true"
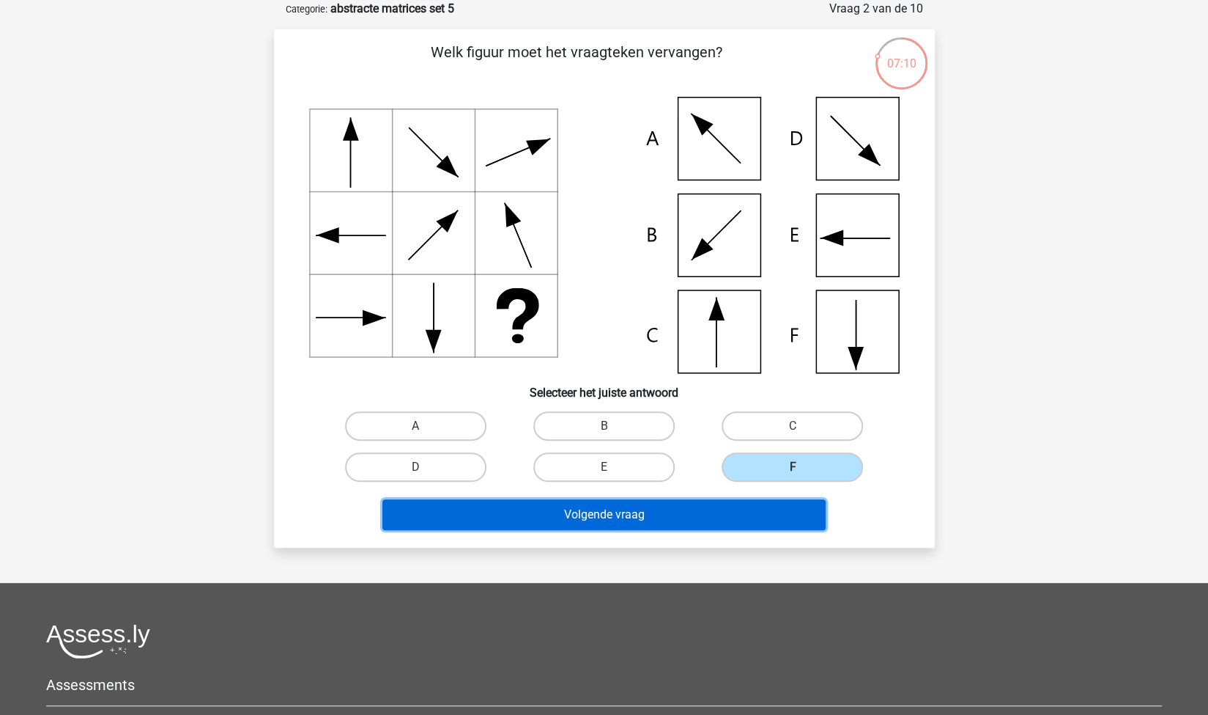
click at [686, 523] on button "Volgende vraag" at bounding box center [604, 514] width 443 height 31
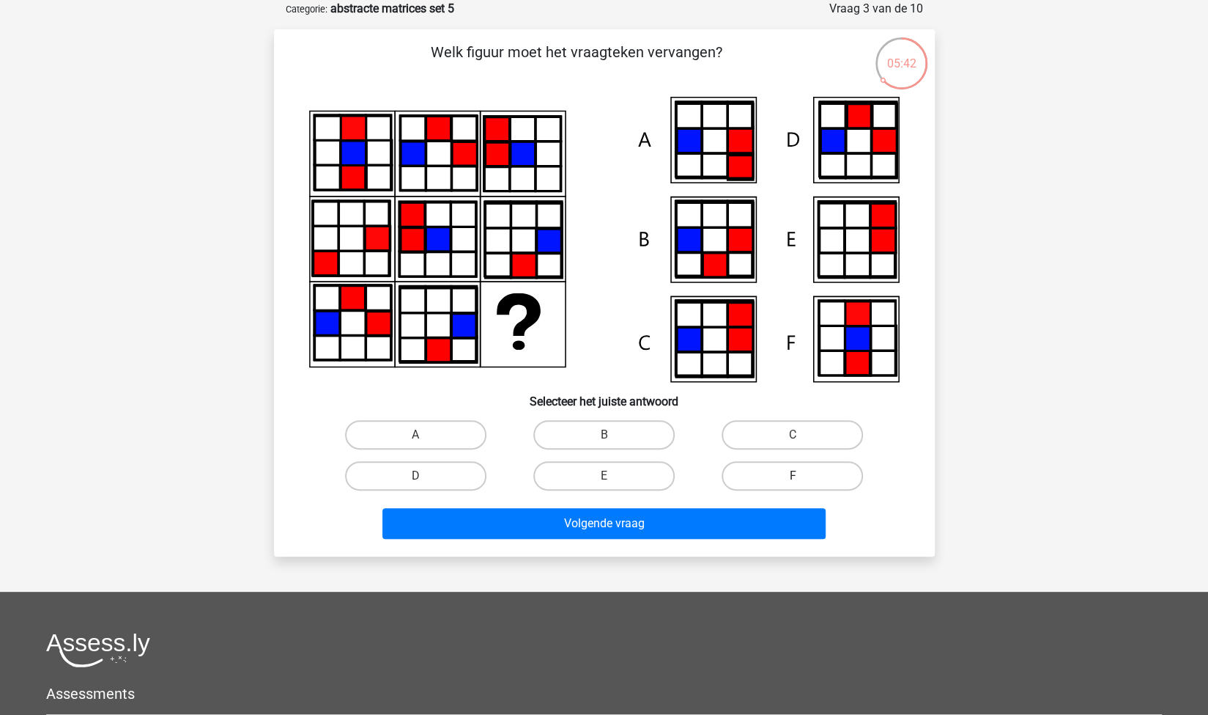
click at [733, 478] on label "F" at bounding box center [792, 475] width 141 height 29
click at [793, 478] on input "F" at bounding box center [798, 481] width 10 height 10
radio input "true"
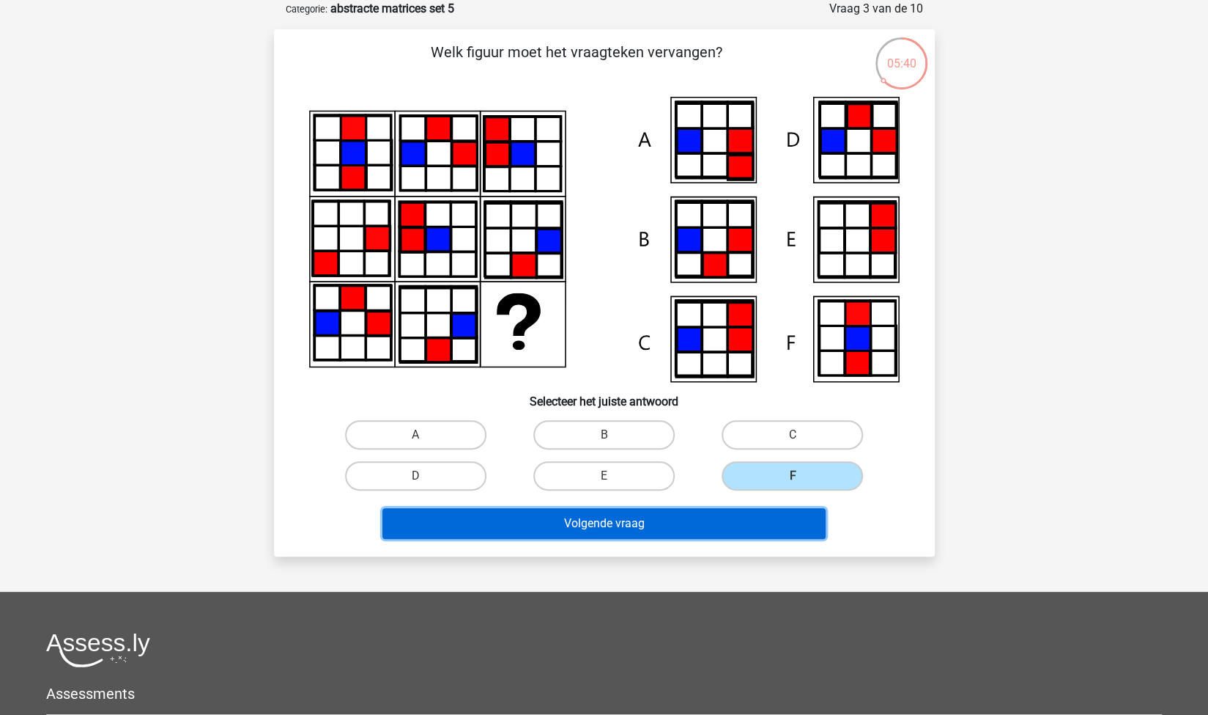
click at [653, 511] on button "Volgende vraag" at bounding box center [604, 523] width 443 height 31
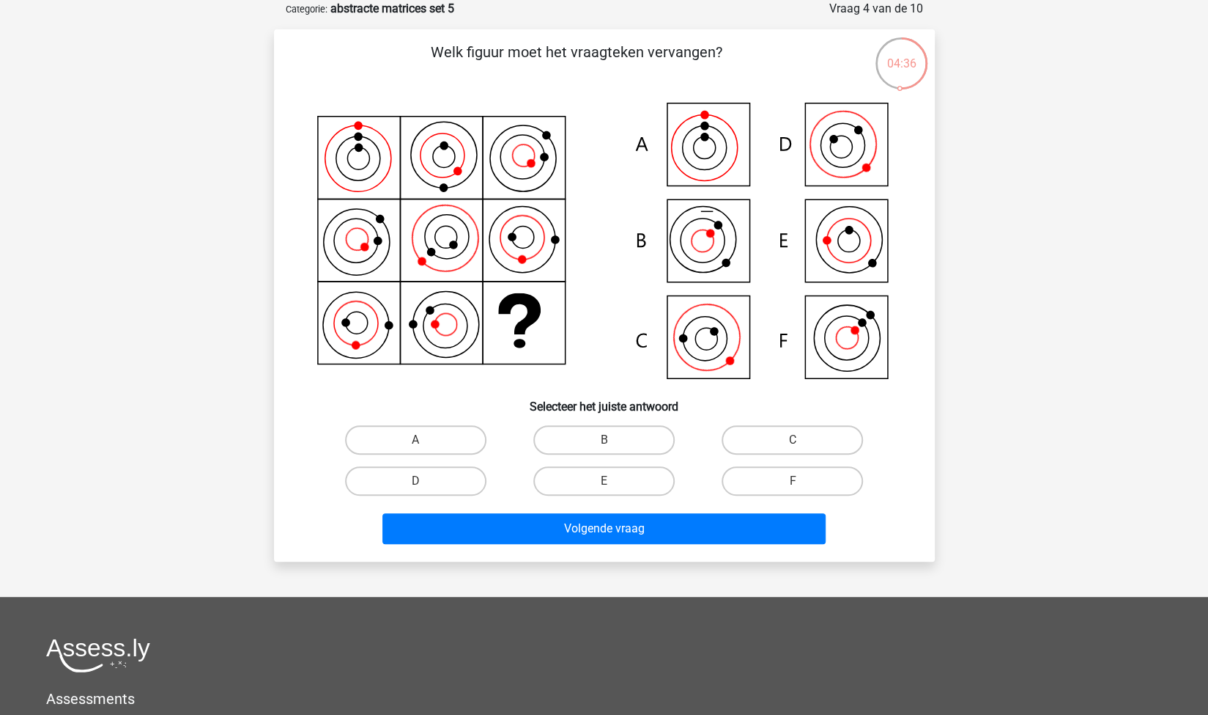
click at [846, 163] on icon at bounding box center [604, 242] width 591 height 291
click at [827, 437] on label "C" at bounding box center [792, 439] width 141 height 29
click at [802, 440] on input "C" at bounding box center [798, 445] width 10 height 10
radio input "true"
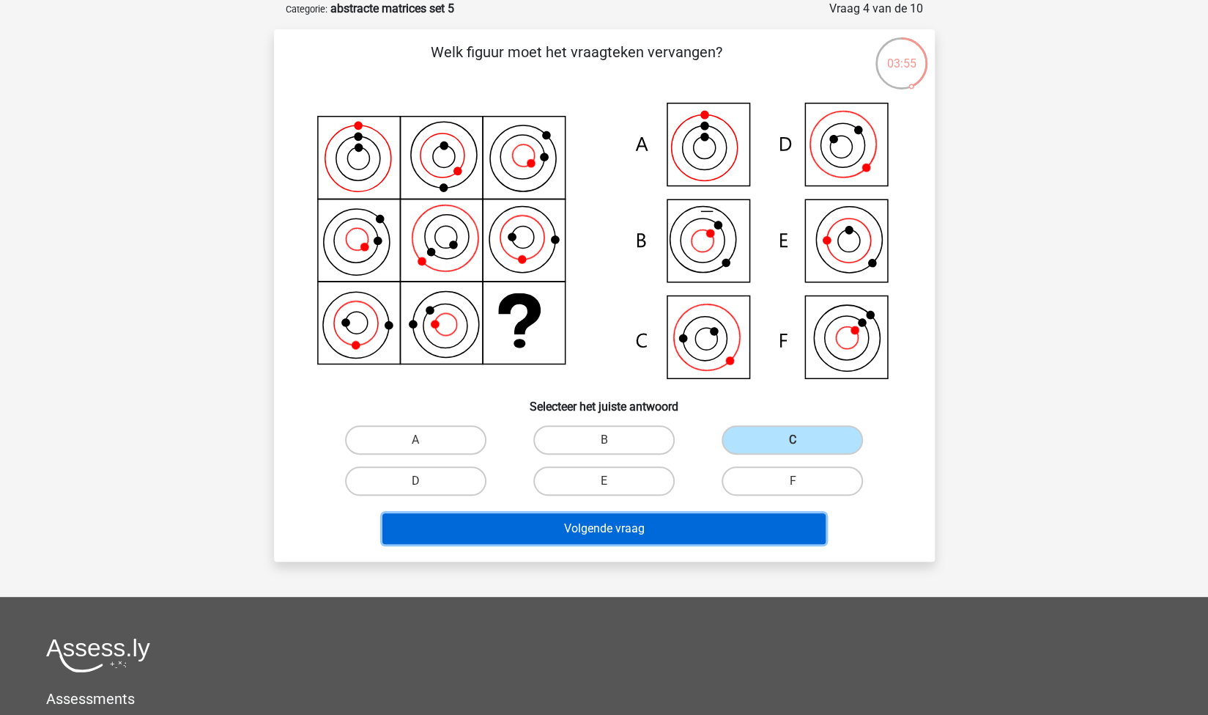
click at [650, 536] on button "Volgende vraag" at bounding box center [604, 528] width 443 height 31
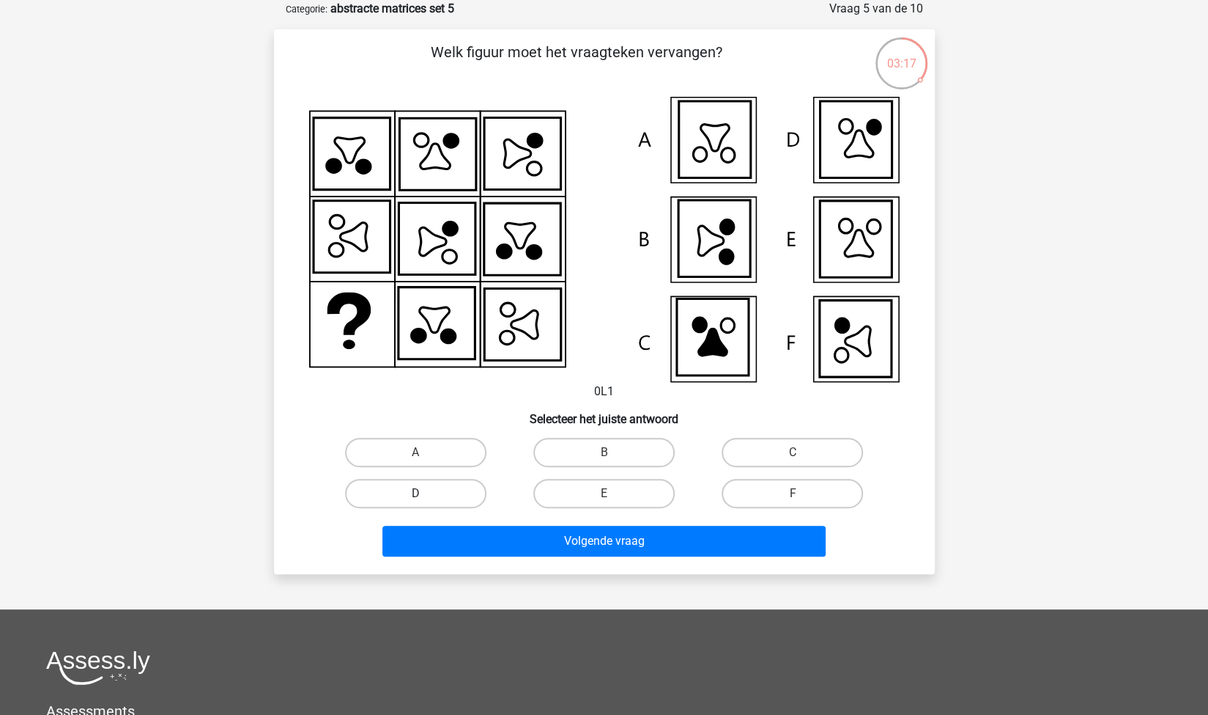
click at [469, 492] on label "D" at bounding box center [415, 493] width 141 height 29
click at [425, 493] on input "D" at bounding box center [421, 498] width 10 height 10
radio input "true"
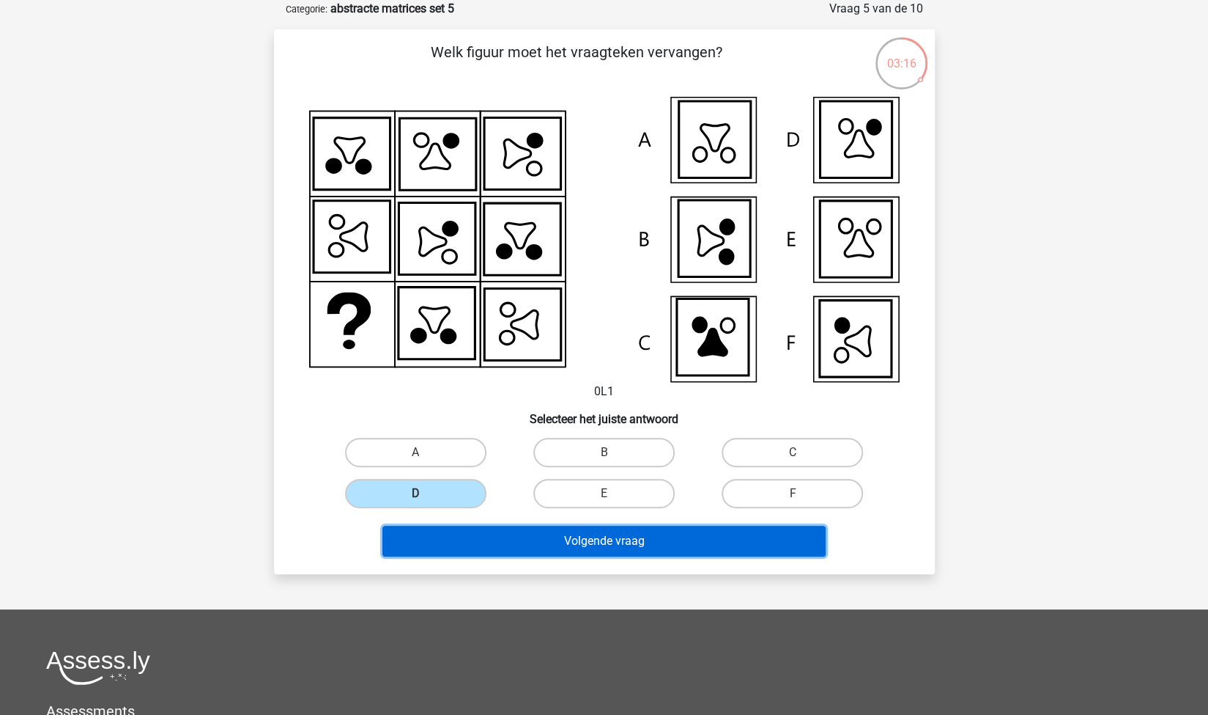
click at [513, 531] on button "Volgende vraag" at bounding box center [604, 540] width 443 height 31
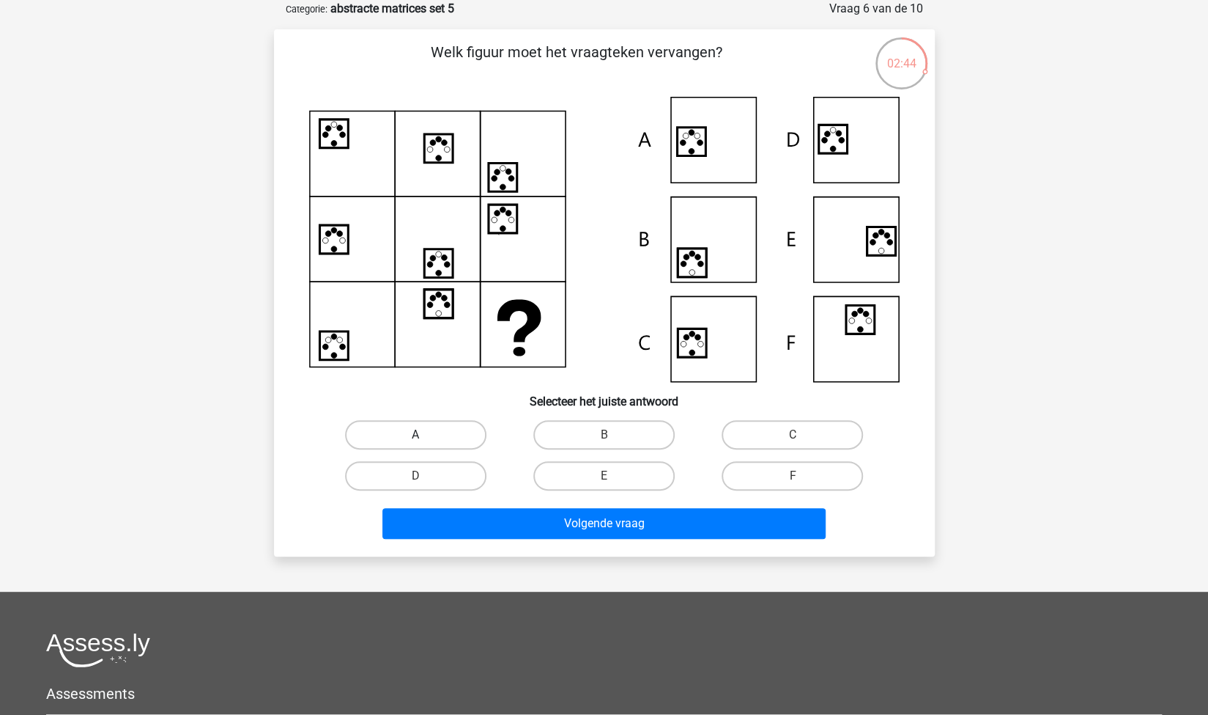
click at [426, 432] on label "A" at bounding box center [415, 434] width 141 height 29
click at [425, 435] on input "A" at bounding box center [421, 440] width 10 height 10
radio input "true"
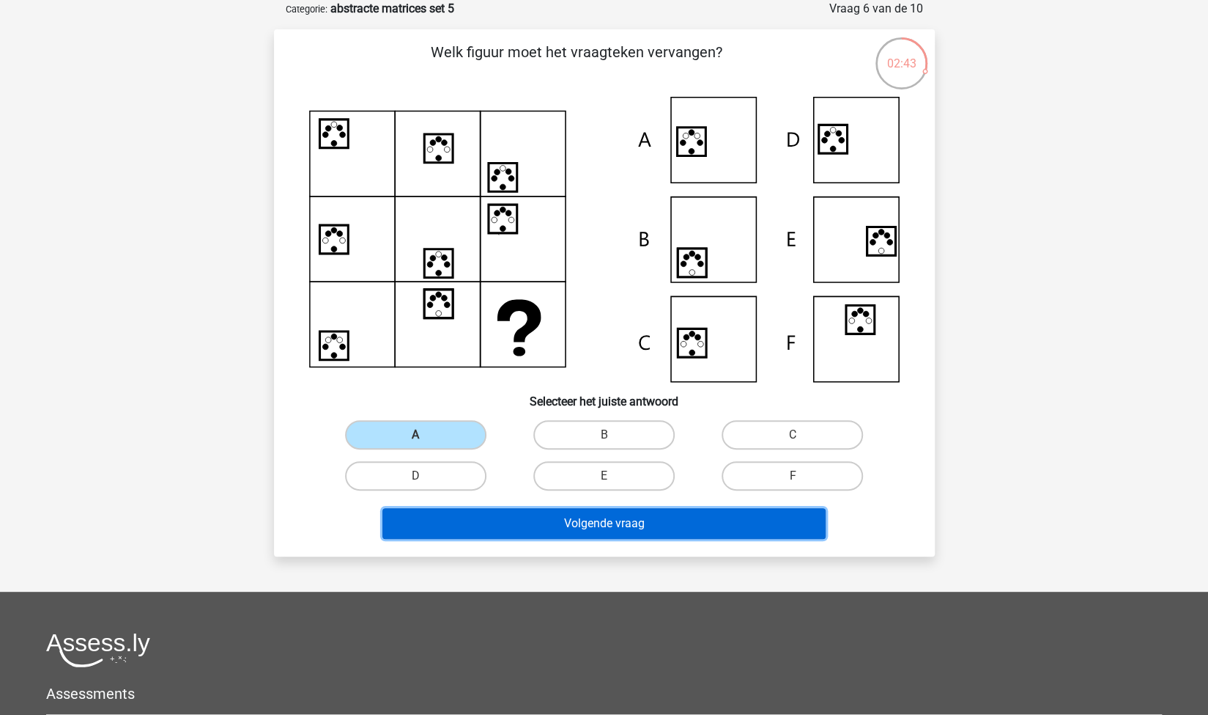
click at [550, 520] on button "Volgende vraag" at bounding box center [604, 523] width 443 height 31
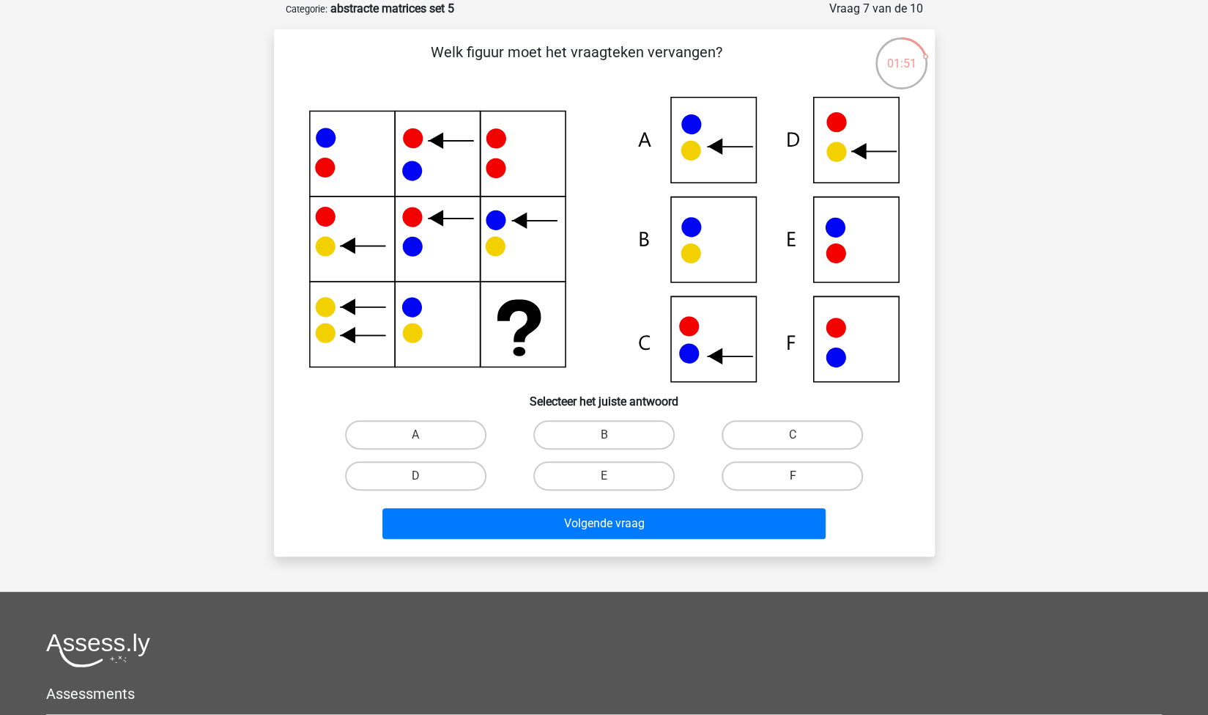
click at [757, 471] on label "F" at bounding box center [792, 475] width 141 height 29
click at [793, 476] on input "F" at bounding box center [798, 481] width 10 height 10
radio input "true"
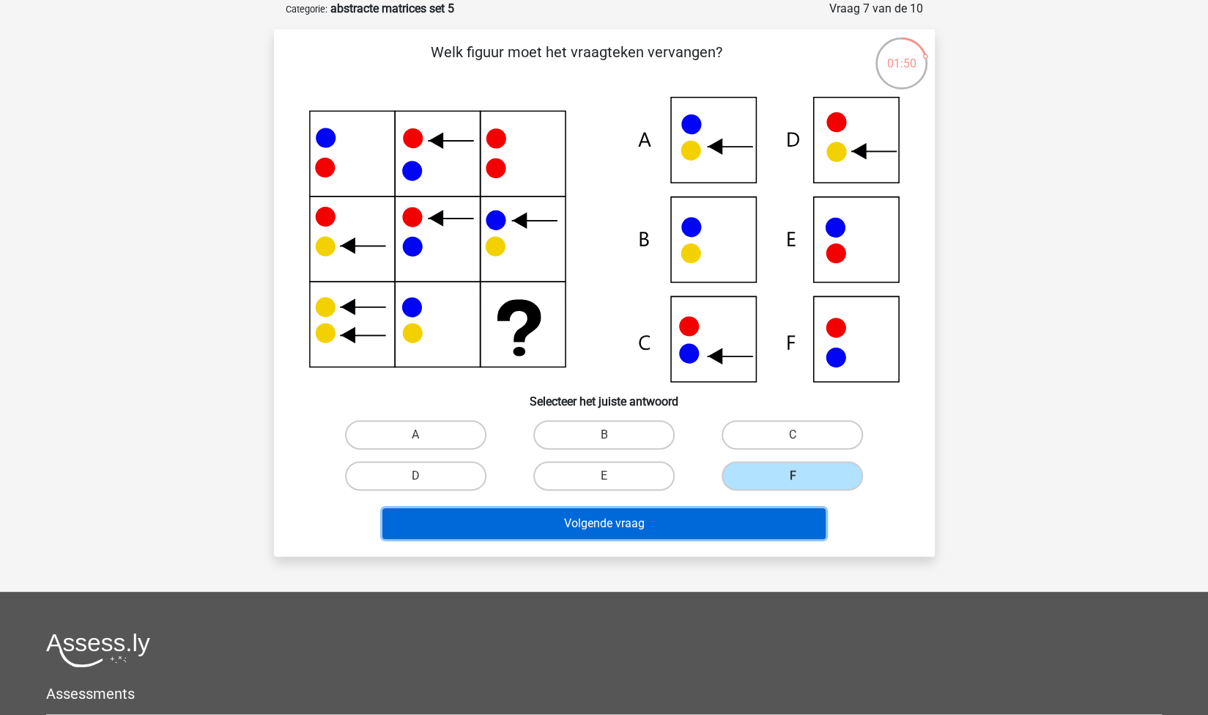
click at [651, 524] on button "Volgende vraag" at bounding box center [604, 523] width 443 height 31
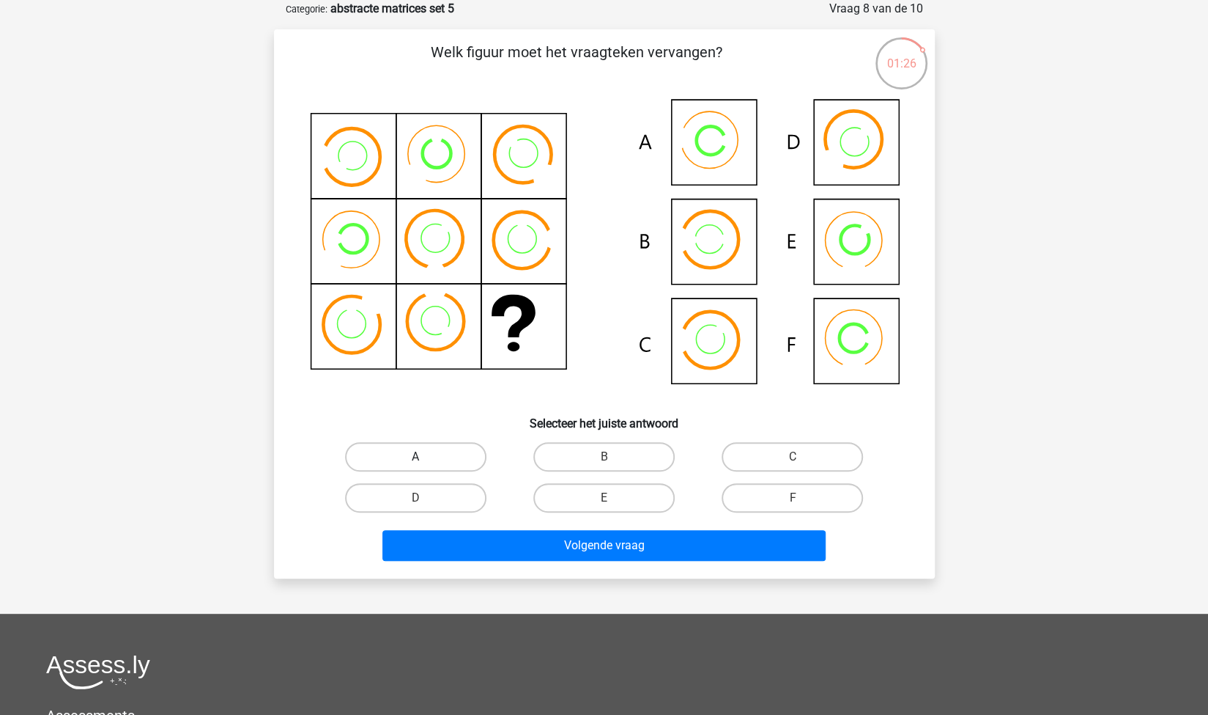
click at [468, 448] on label "A" at bounding box center [415, 456] width 141 height 29
click at [425, 457] on input "A" at bounding box center [421, 462] width 10 height 10
radio input "true"
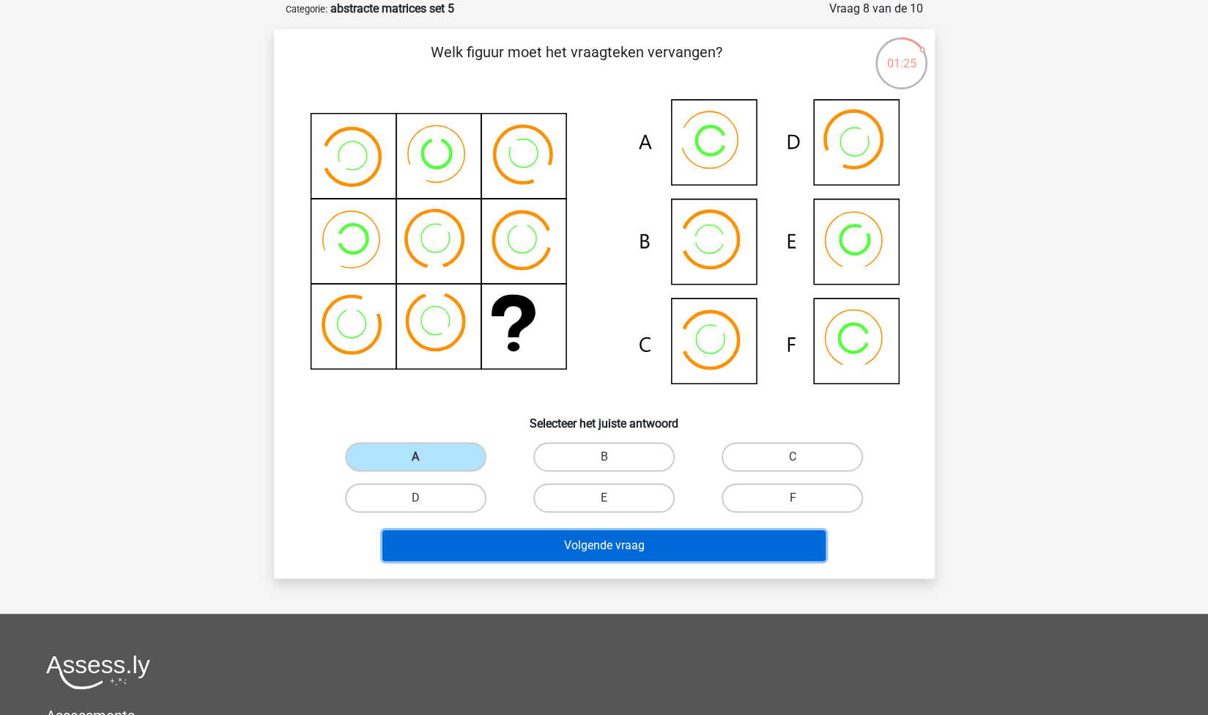
click at [534, 543] on button "Volgende vraag" at bounding box center [604, 545] width 443 height 31
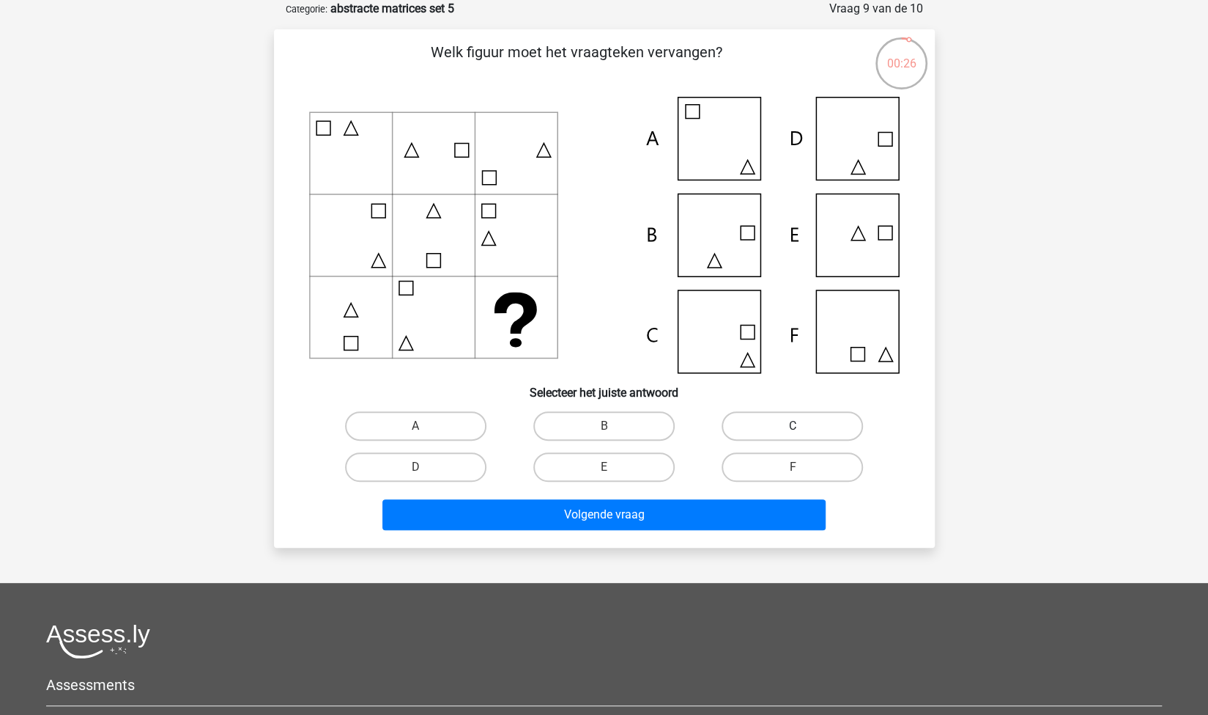
click at [761, 429] on label "C" at bounding box center [792, 425] width 141 height 29
click at [793, 429] on input "C" at bounding box center [798, 431] width 10 height 10
radio input "true"
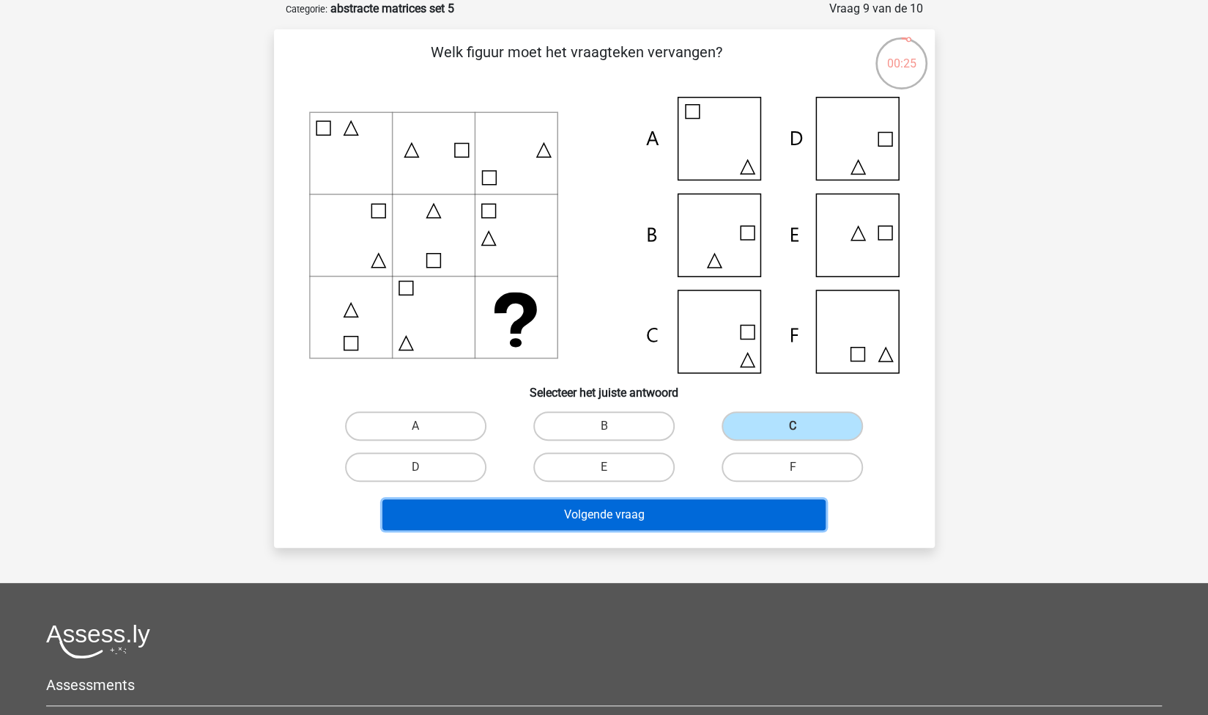
click at [673, 514] on button "Volgende vraag" at bounding box center [604, 514] width 443 height 31
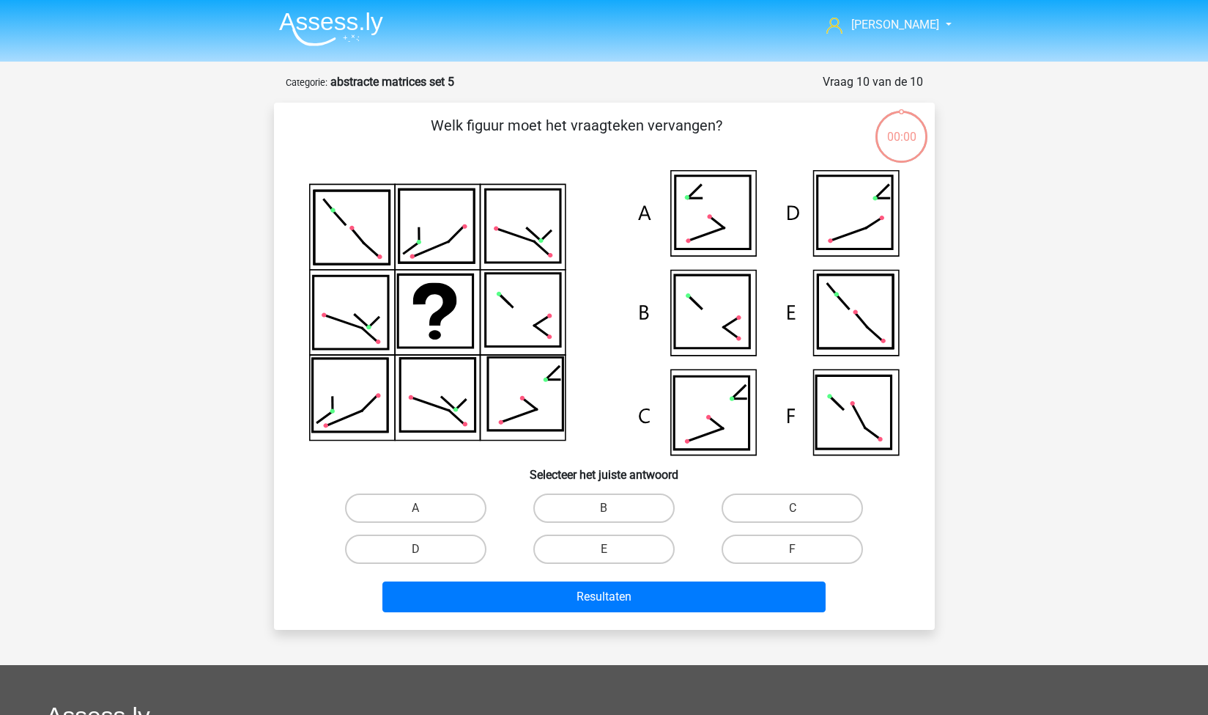
scroll to position [73, 0]
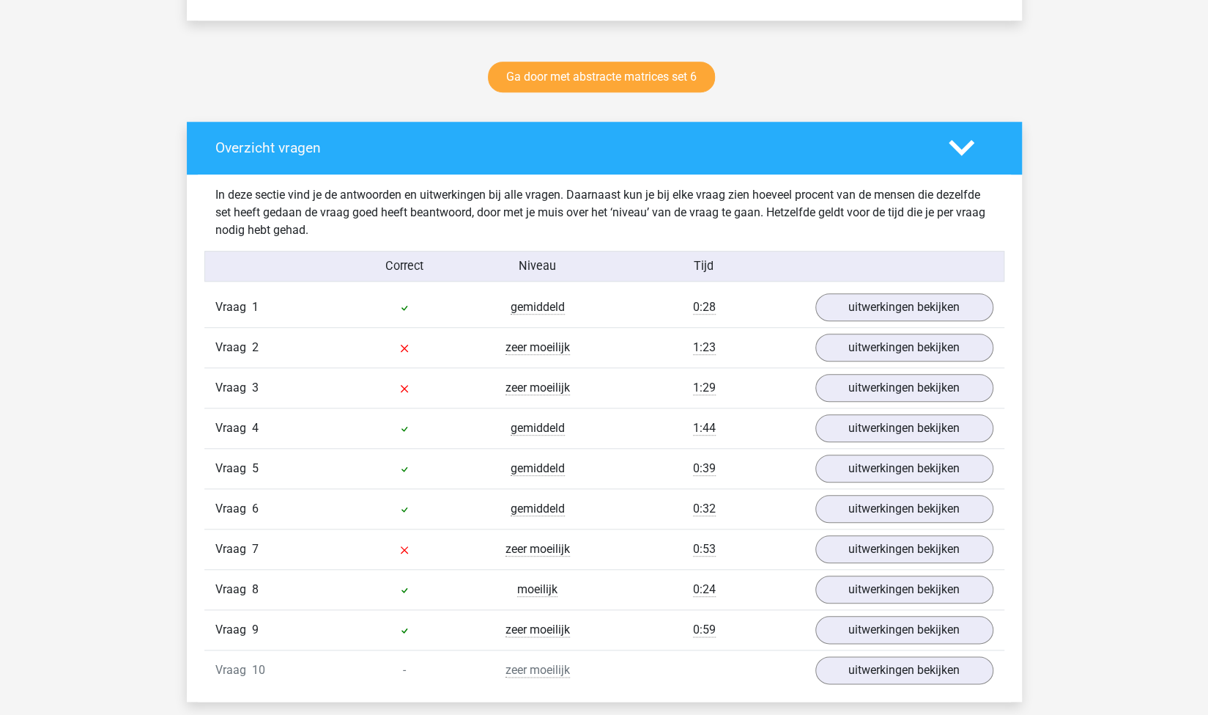
scroll to position [724, 0]
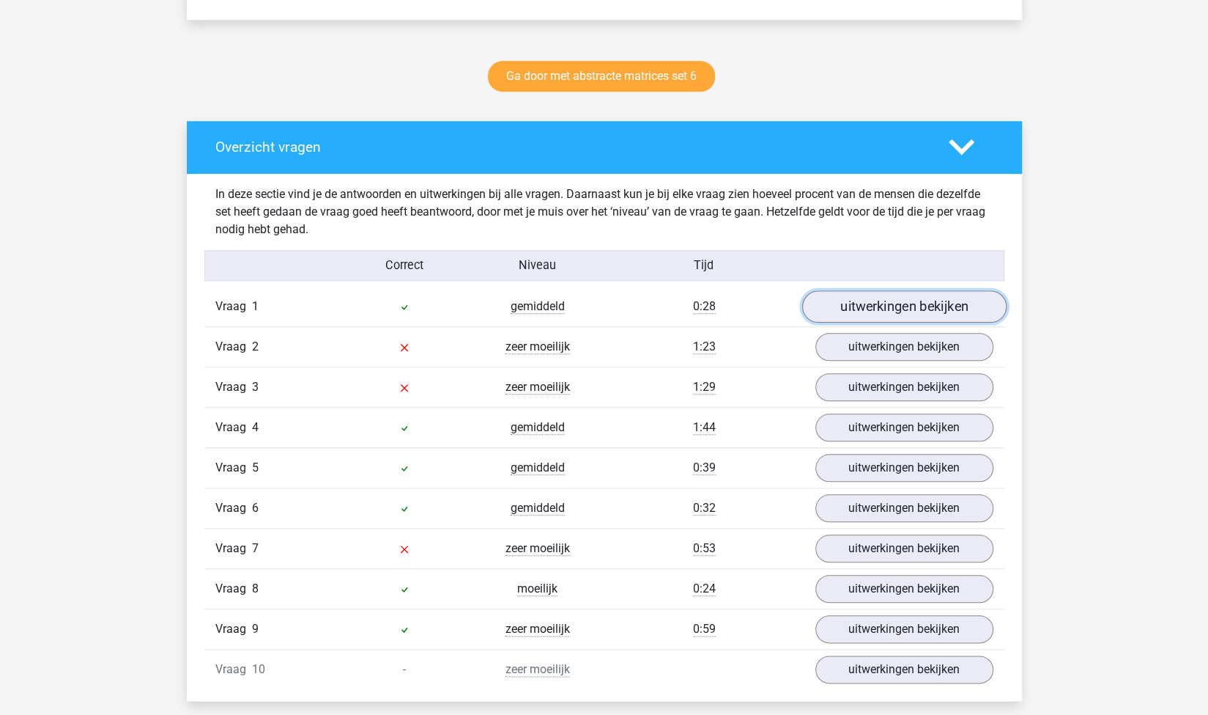
click at [865, 305] on link "uitwerkingen bekijken" at bounding box center [904, 306] width 204 height 32
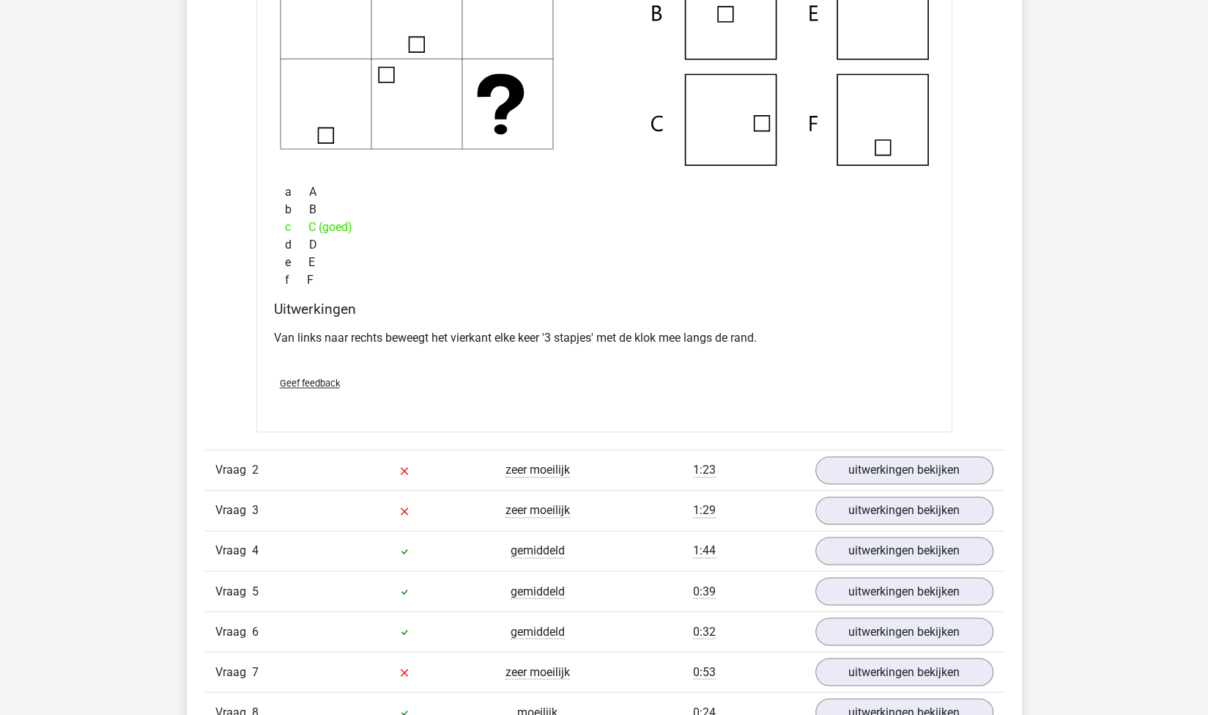
scroll to position [1239, 0]
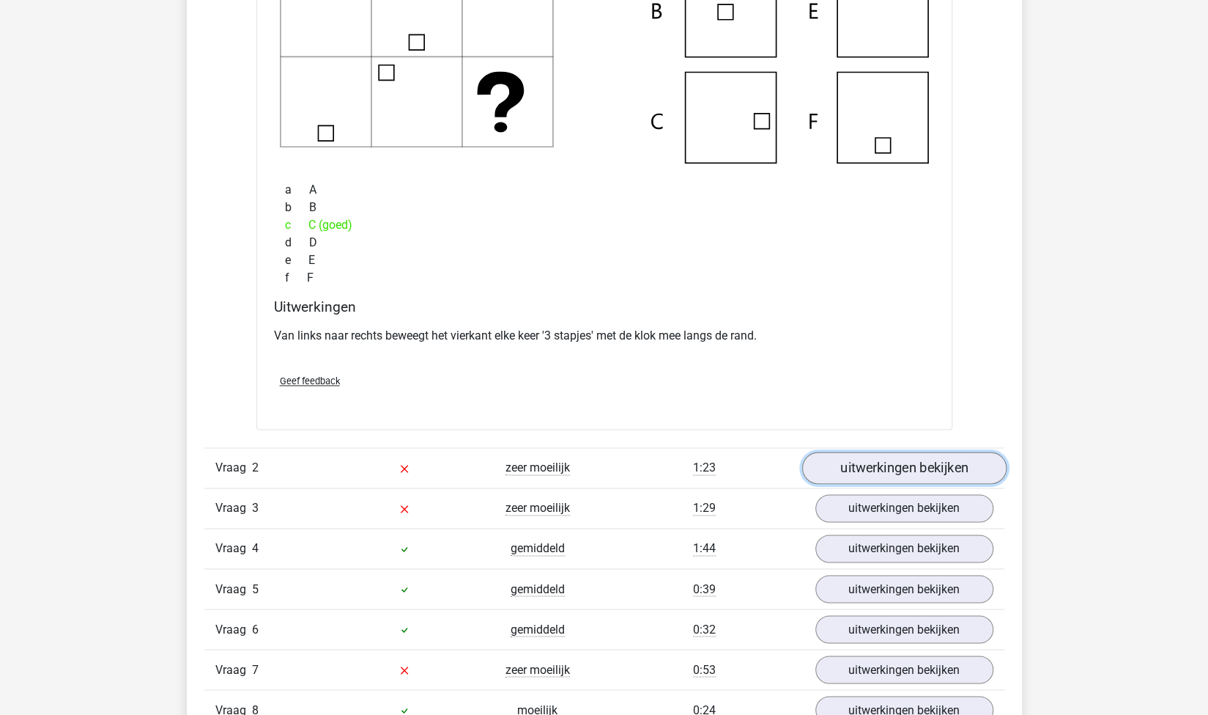
click at [912, 473] on link "uitwerkingen bekijken" at bounding box center [904, 467] width 204 height 32
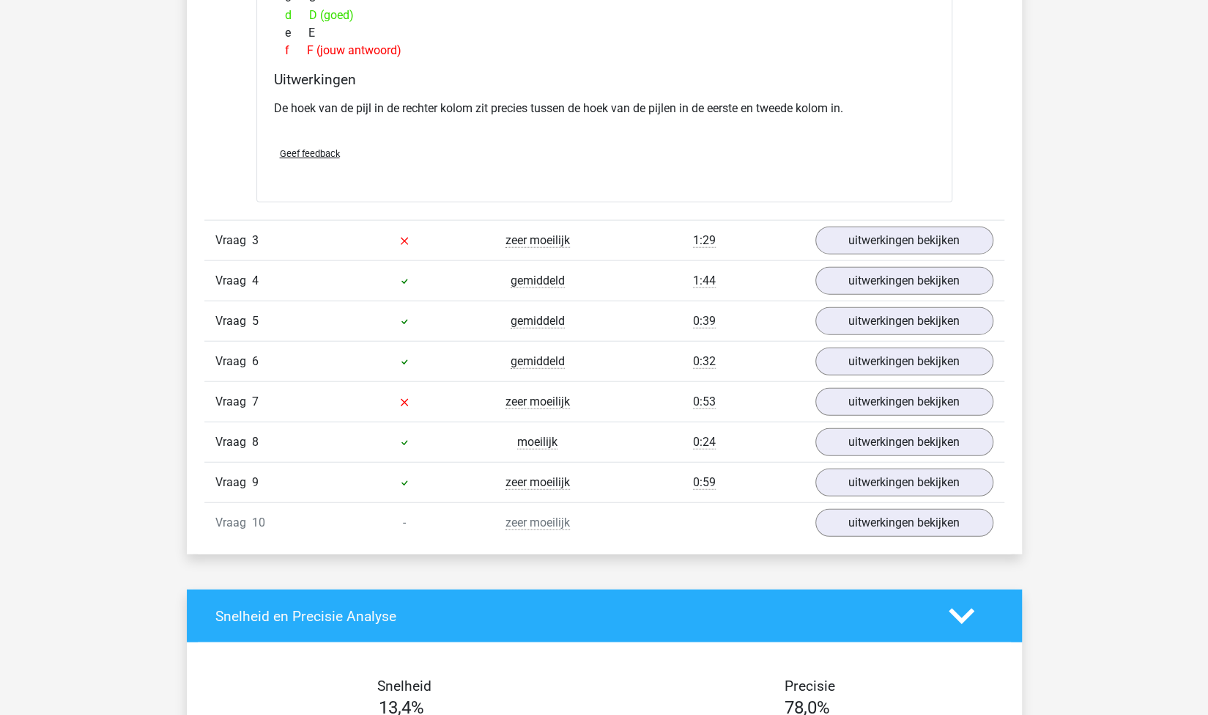
scroll to position [2142, 0]
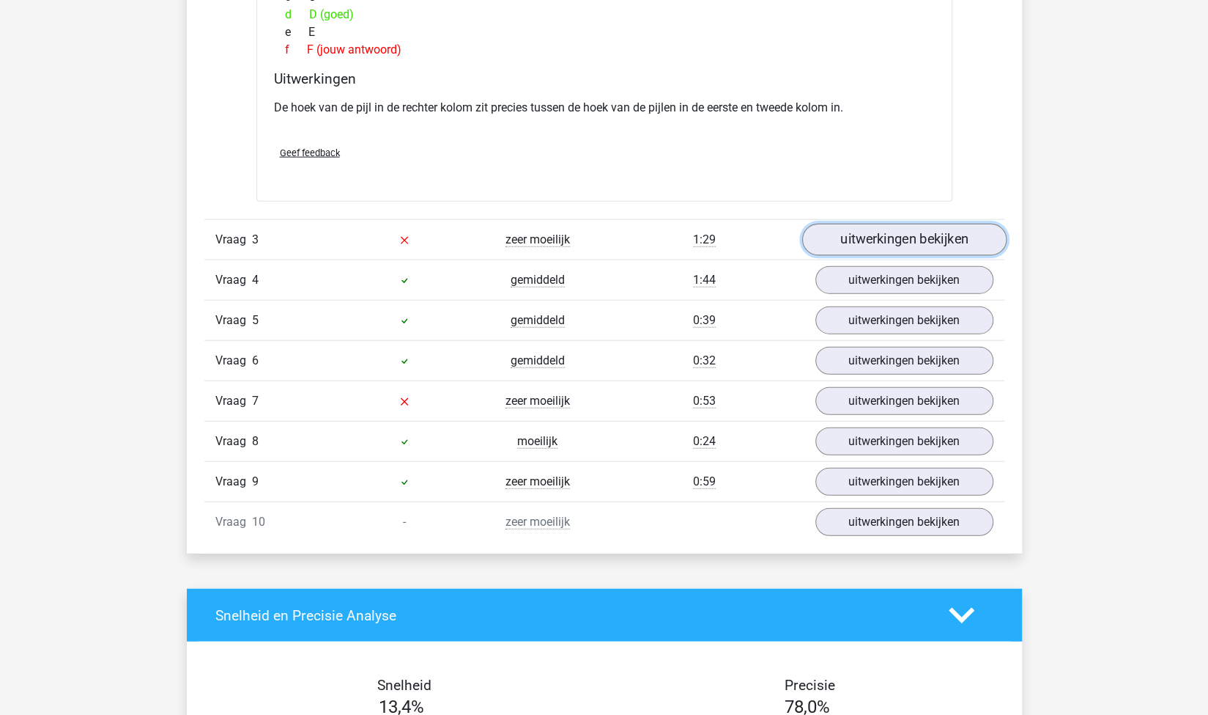
click at [834, 226] on link "uitwerkingen bekijken" at bounding box center [904, 240] width 204 height 32
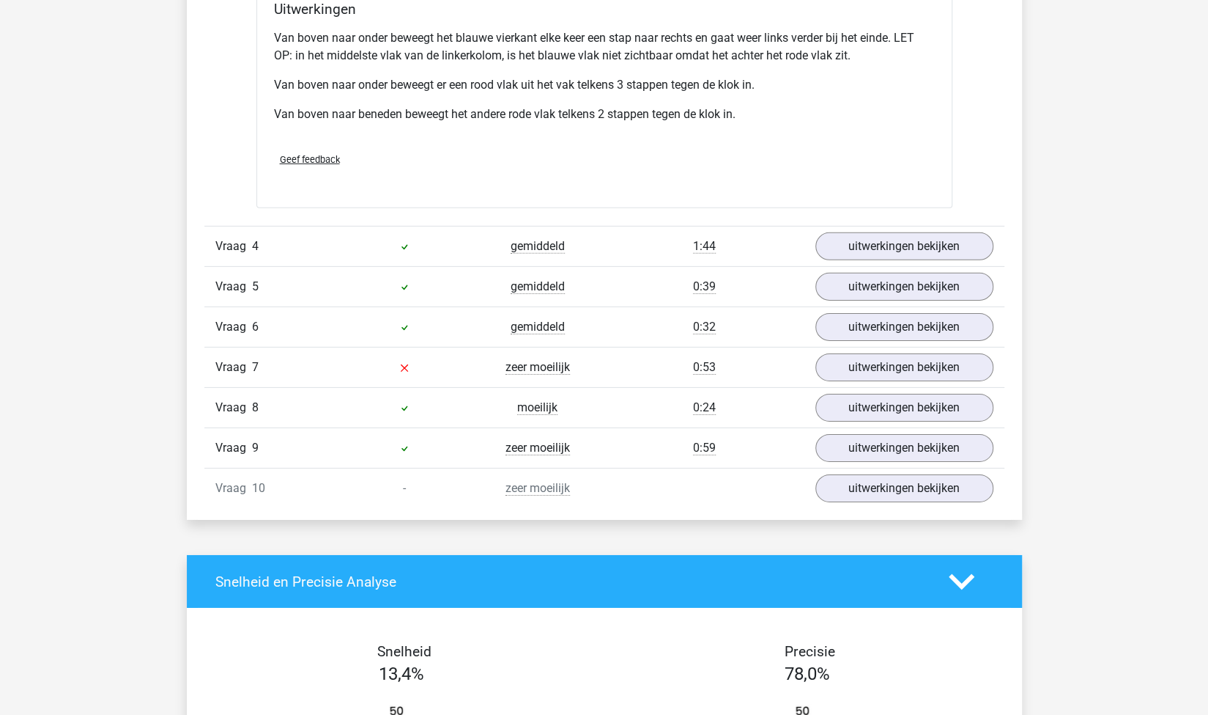
scroll to position [2898, 0]
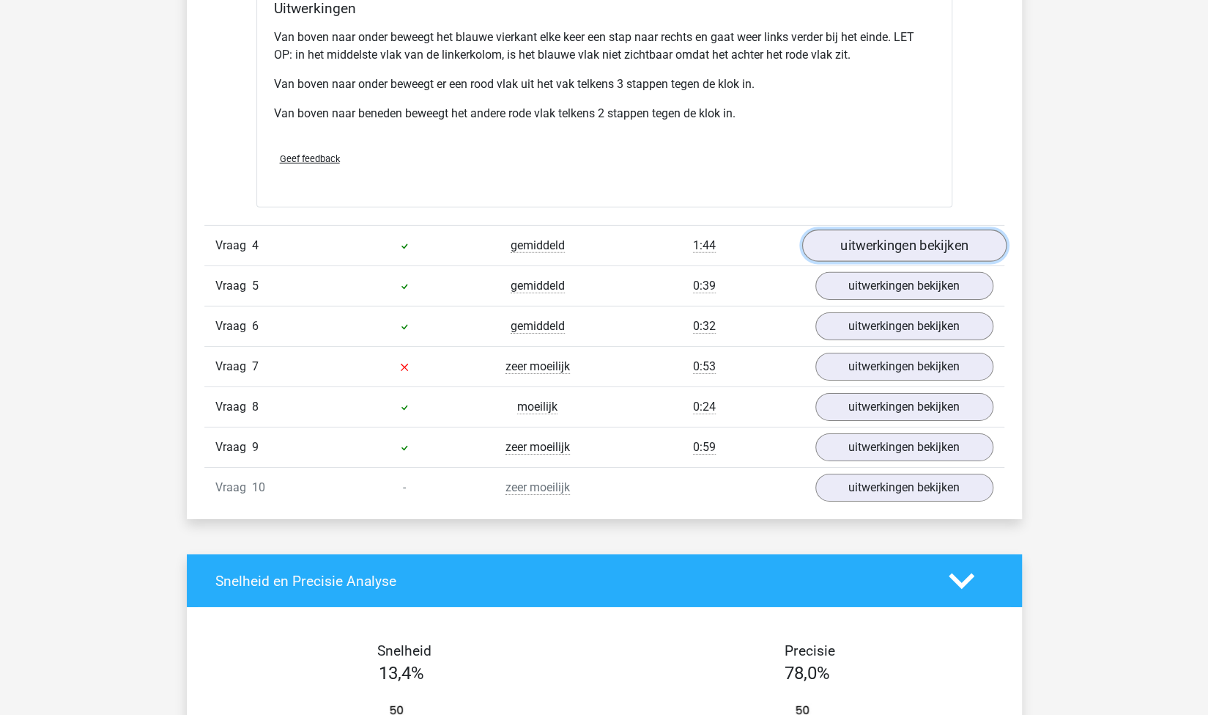
click at [898, 243] on link "uitwerkingen bekijken" at bounding box center [904, 246] width 204 height 32
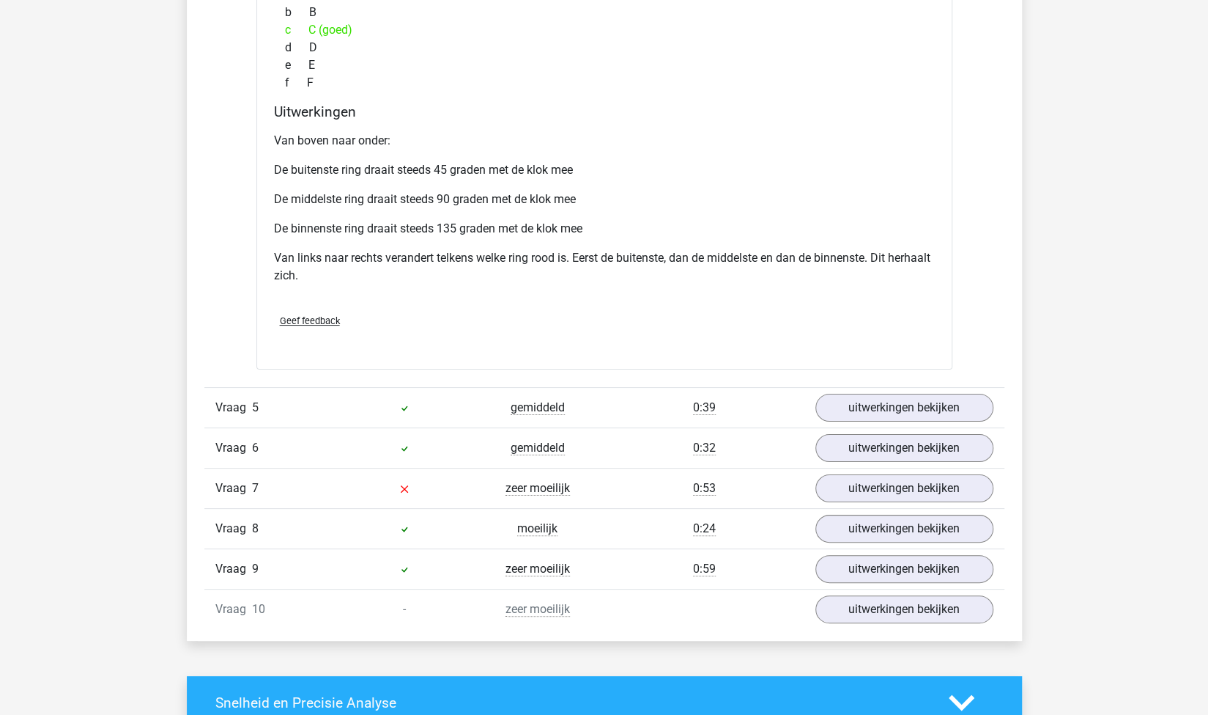
scroll to position [3564, 0]
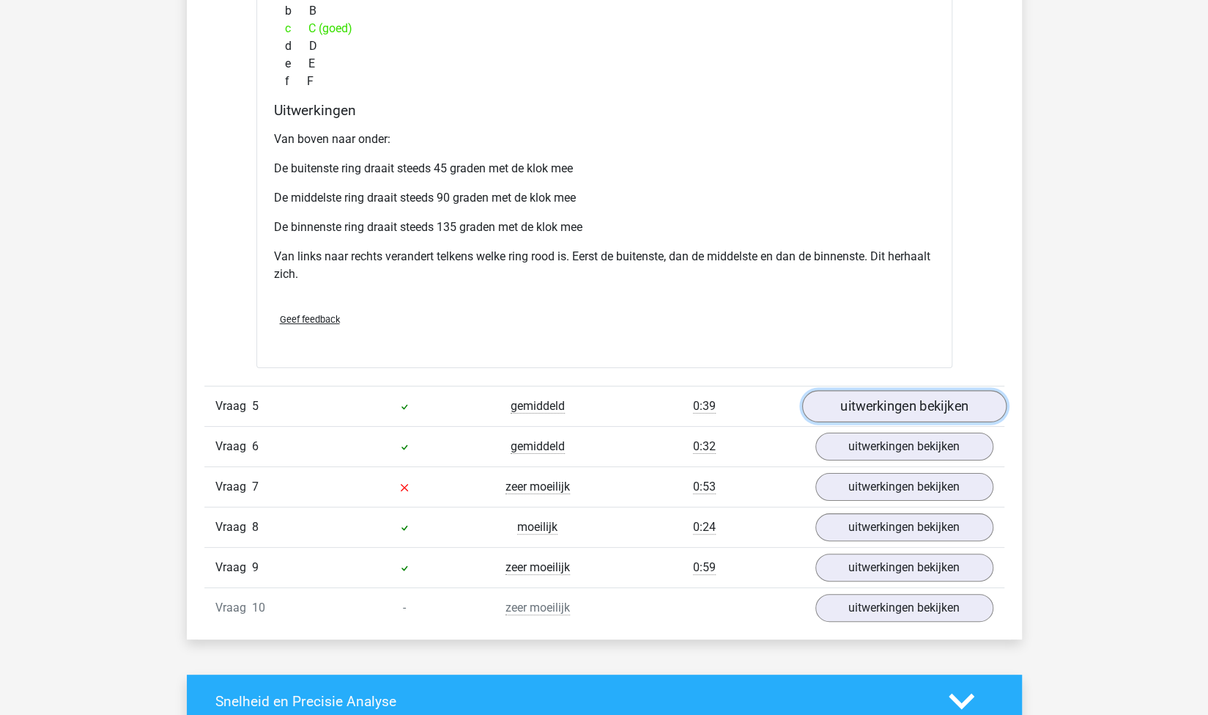
click at [852, 402] on link "uitwerkingen bekijken" at bounding box center [904, 406] width 204 height 32
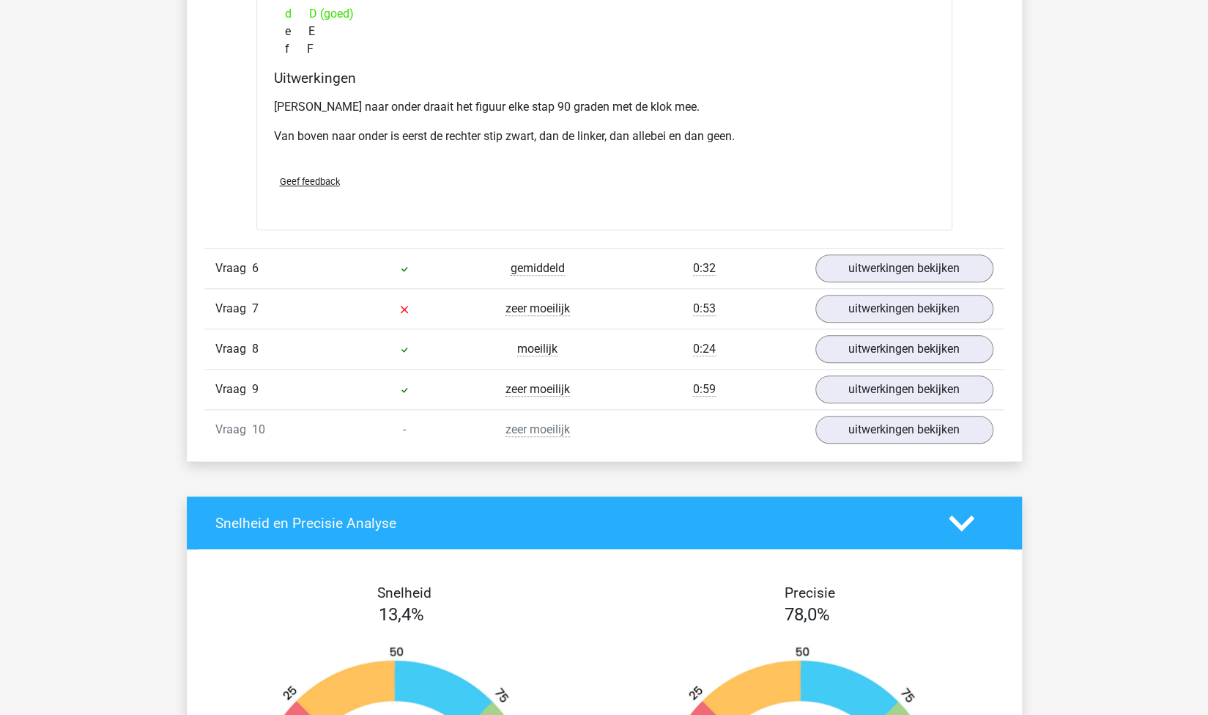
scroll to position [4439, 0]
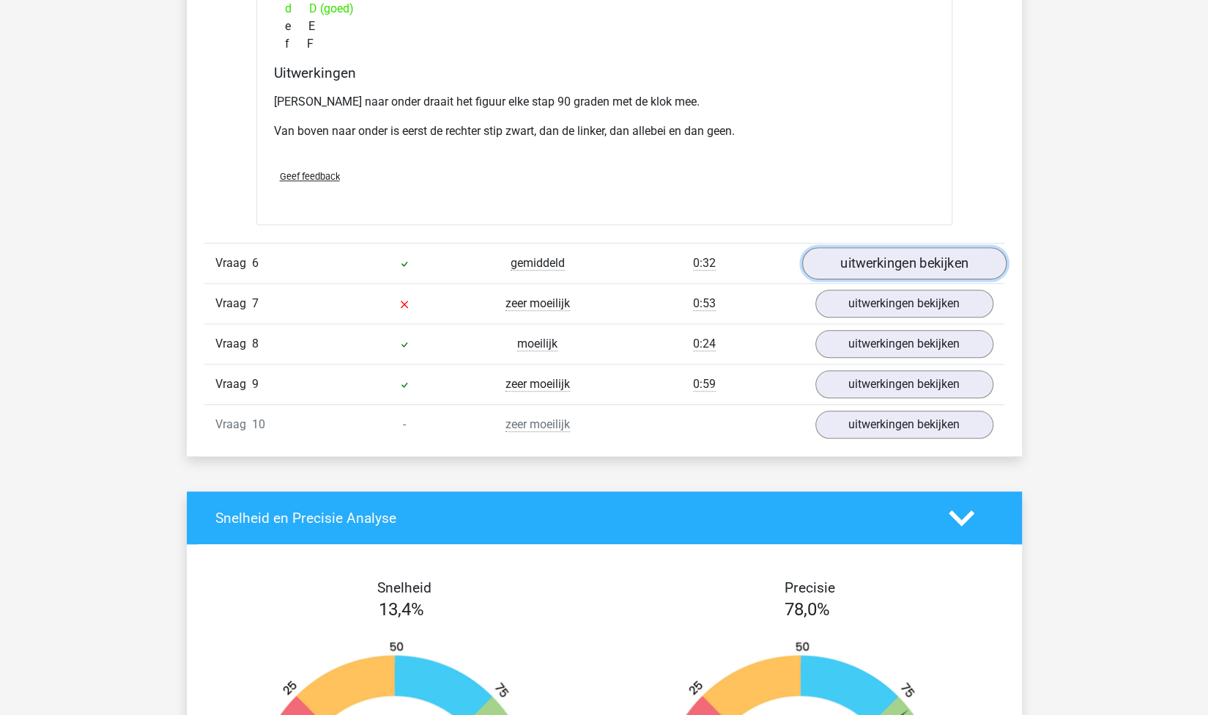
click at [859, 260] on link "uitwerkingen bekijken" at bounding box center [904, 264] width 204 height 32
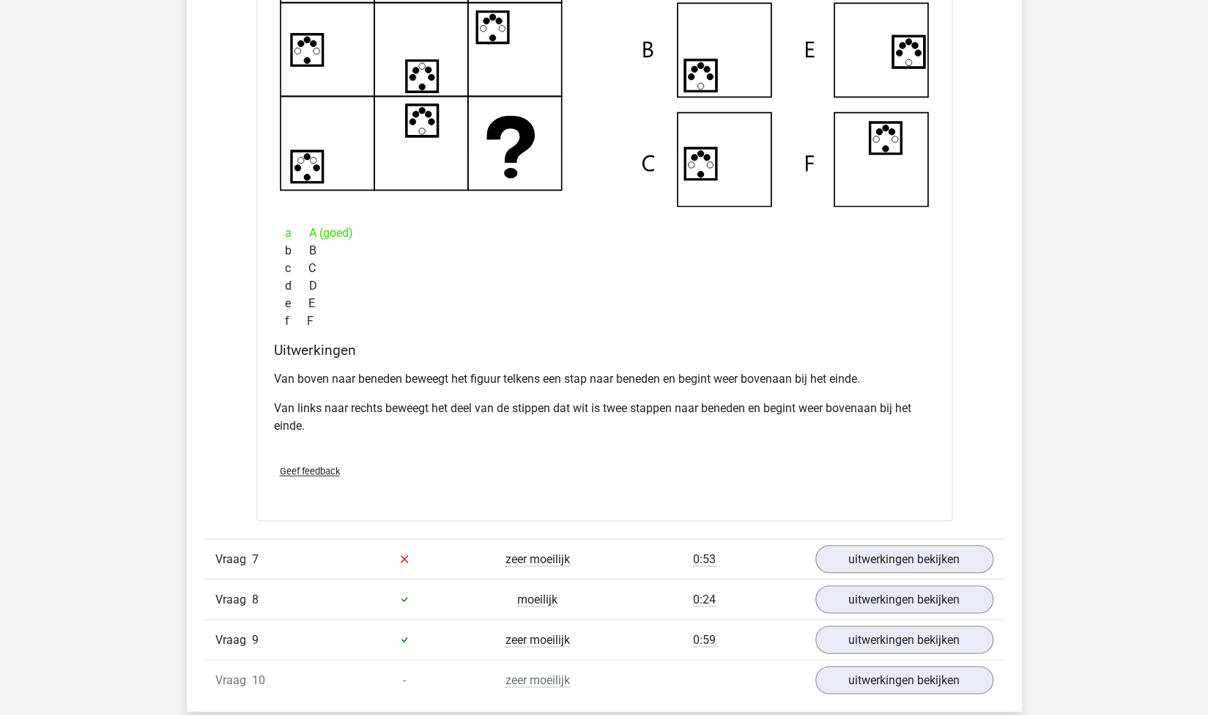
scroll to position [4877, 0]
click at [843, 552] on link "uitwerkingen bekijken" at bounding box center [904, 558] width 204 height 32
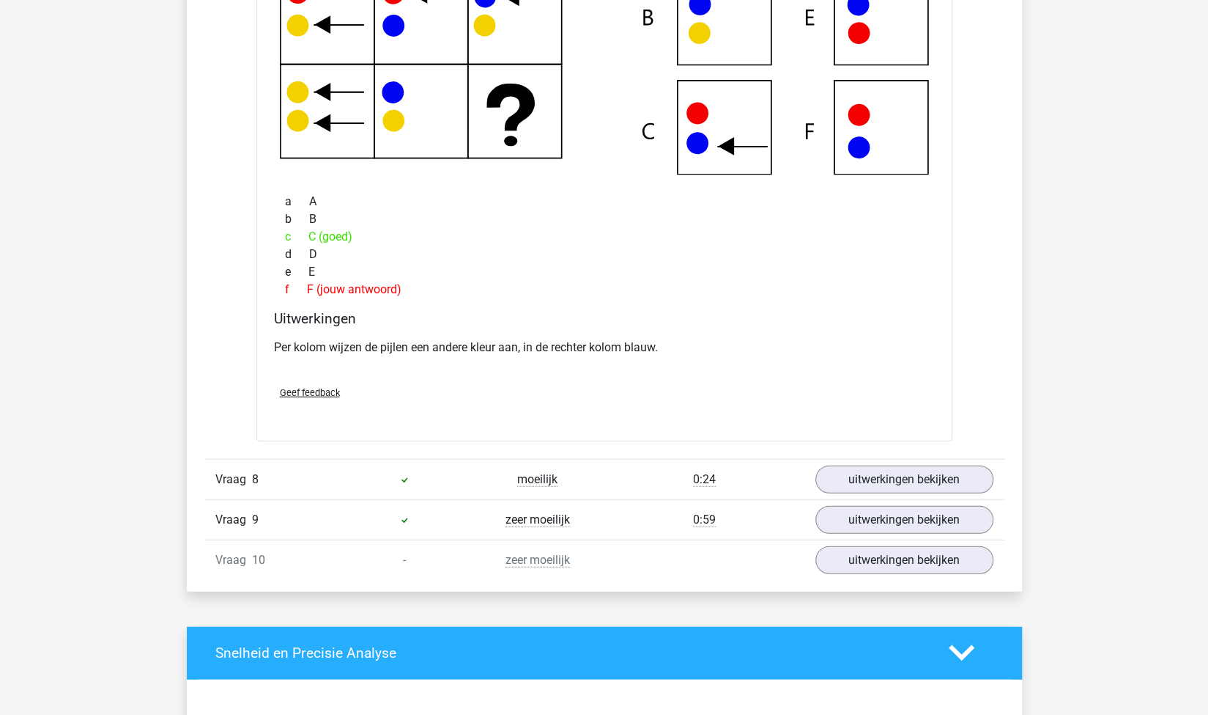
scroll to position [5664, 0]
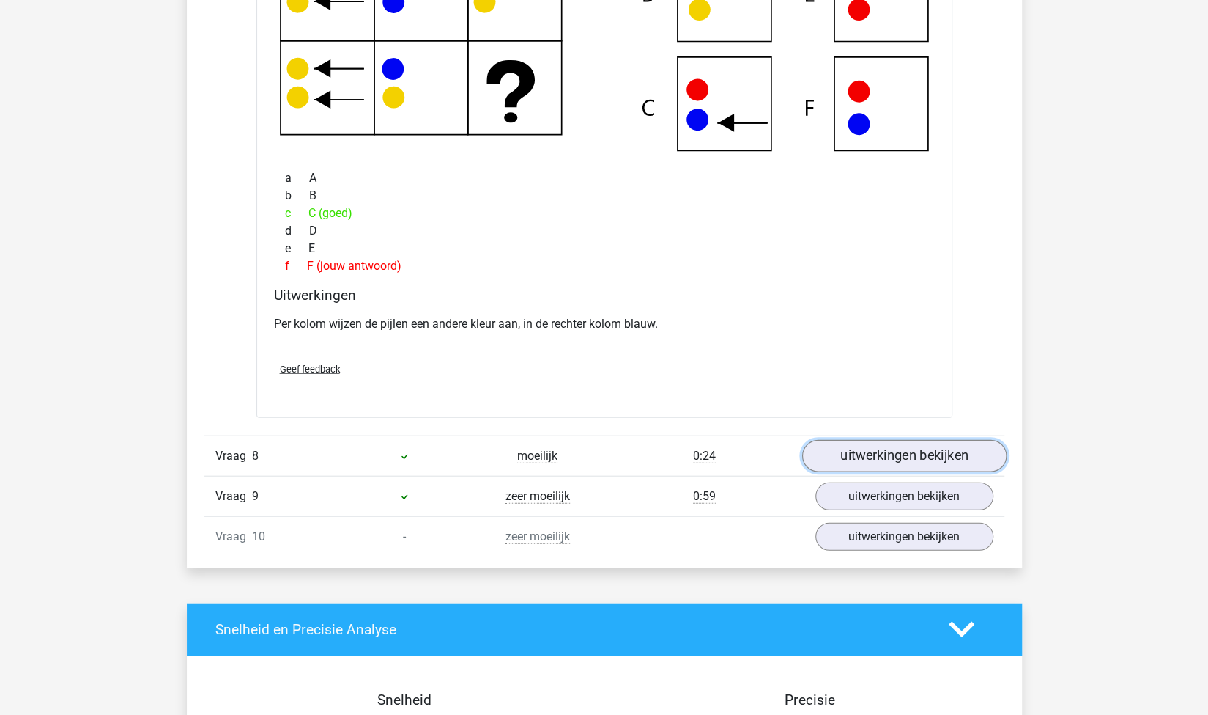
click at [831, 457] on link "uitwerkingen bekijken" at bounding box center [904, 456] width 204 height 32
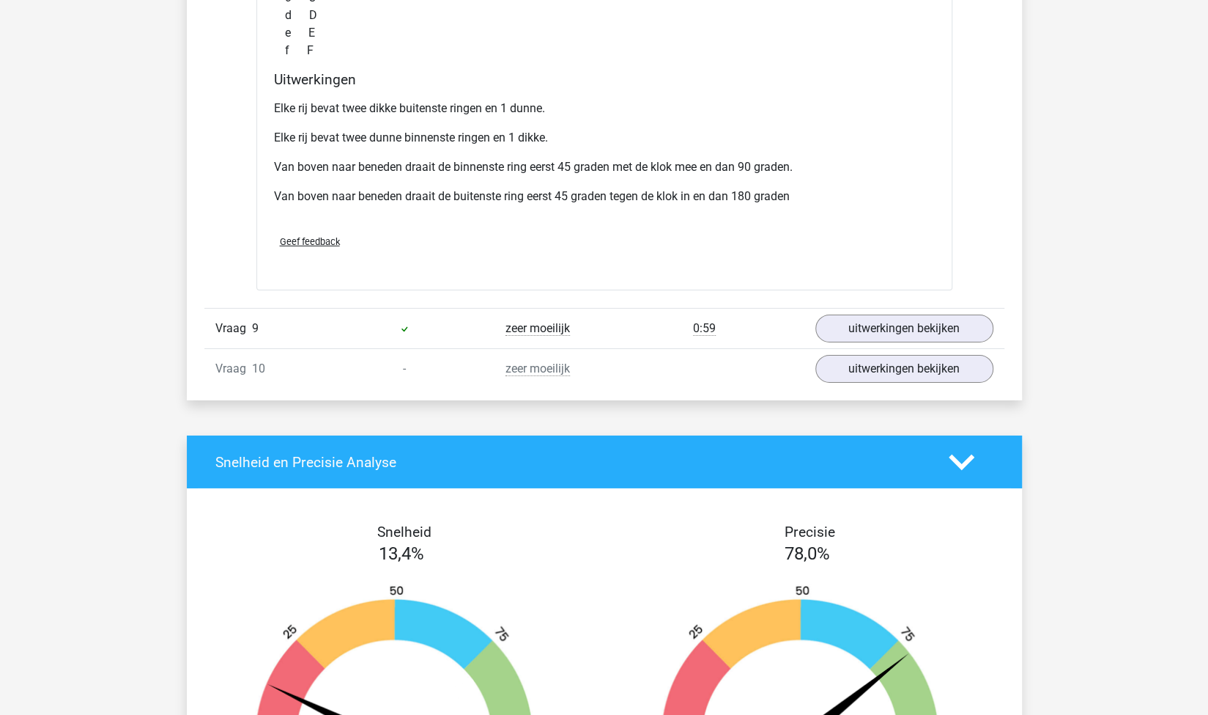
scroll to position [6594, 0]
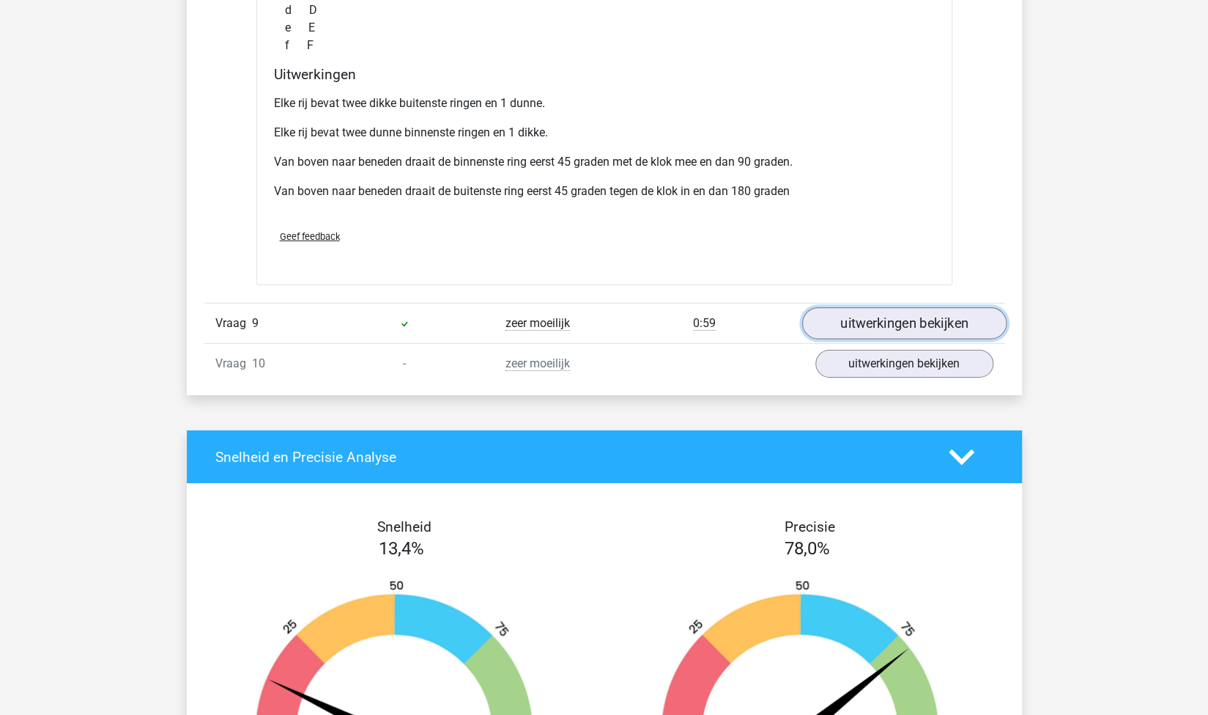
click at [835, 323] on link "uitwerkingen bekijken" at bounding box center [904, 324] width 204 height 32
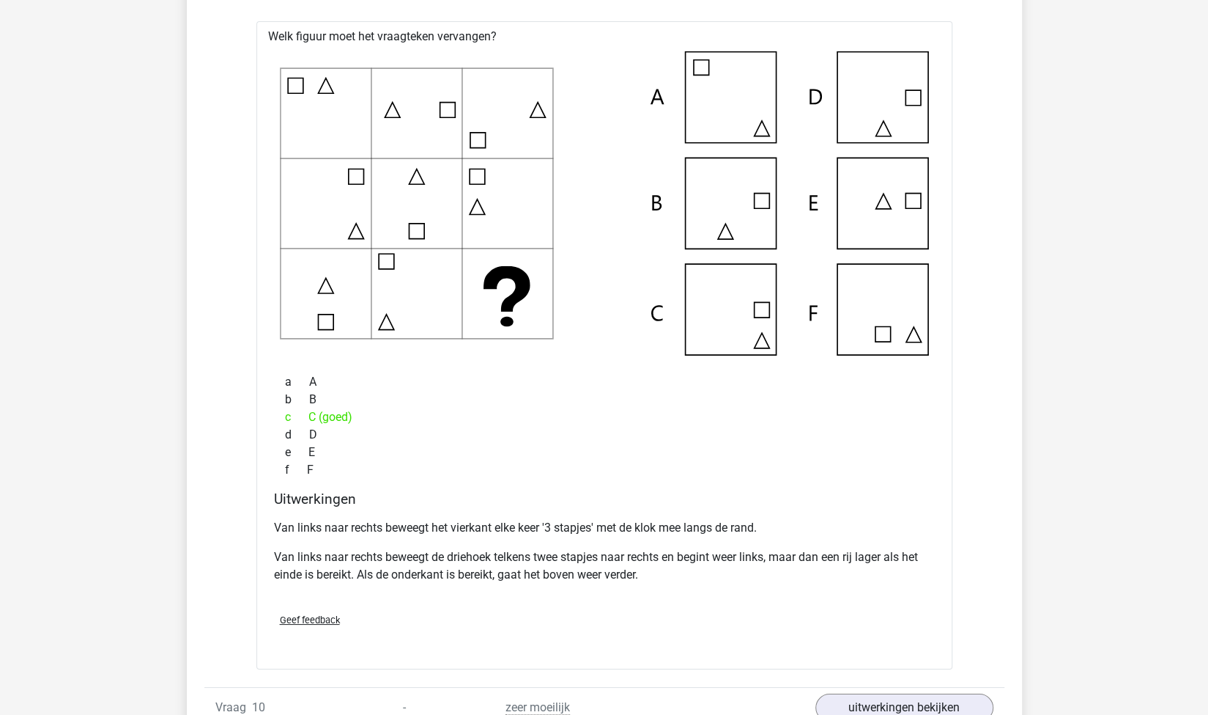
scroll to position [6981, 0]
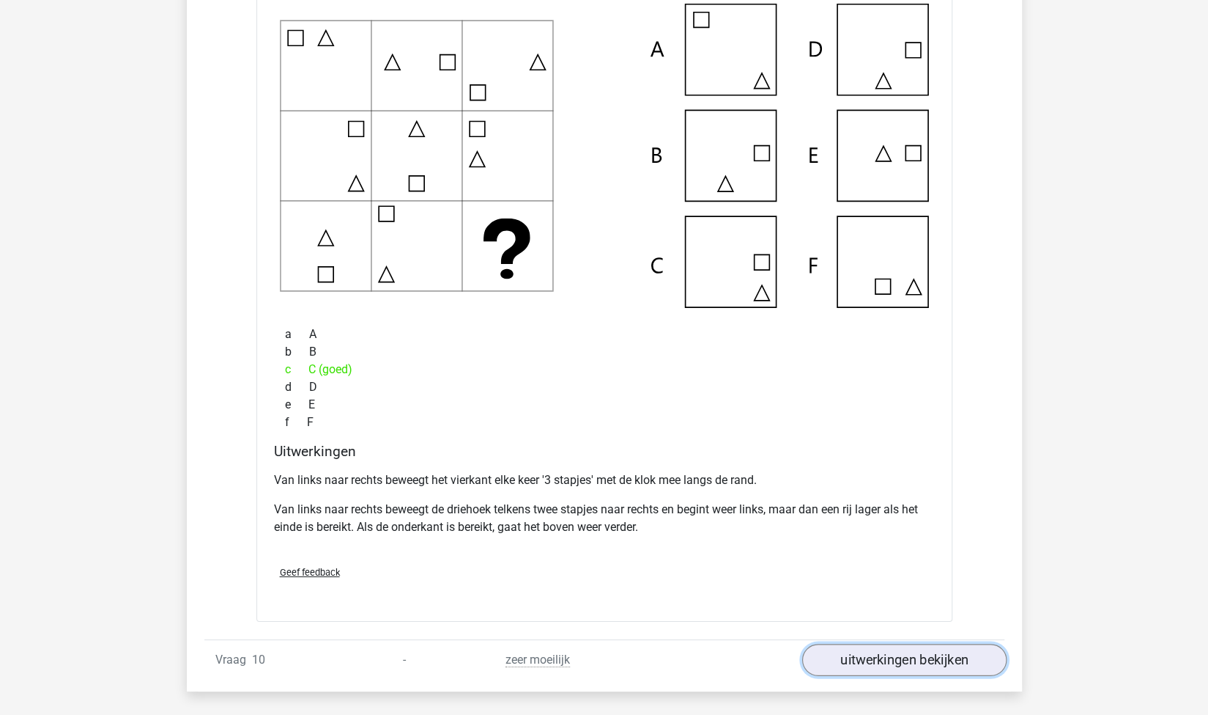
click at [857, 643] on link "uitwerkingen bekijken" at bounding box center [904, 659] width 204 height 32
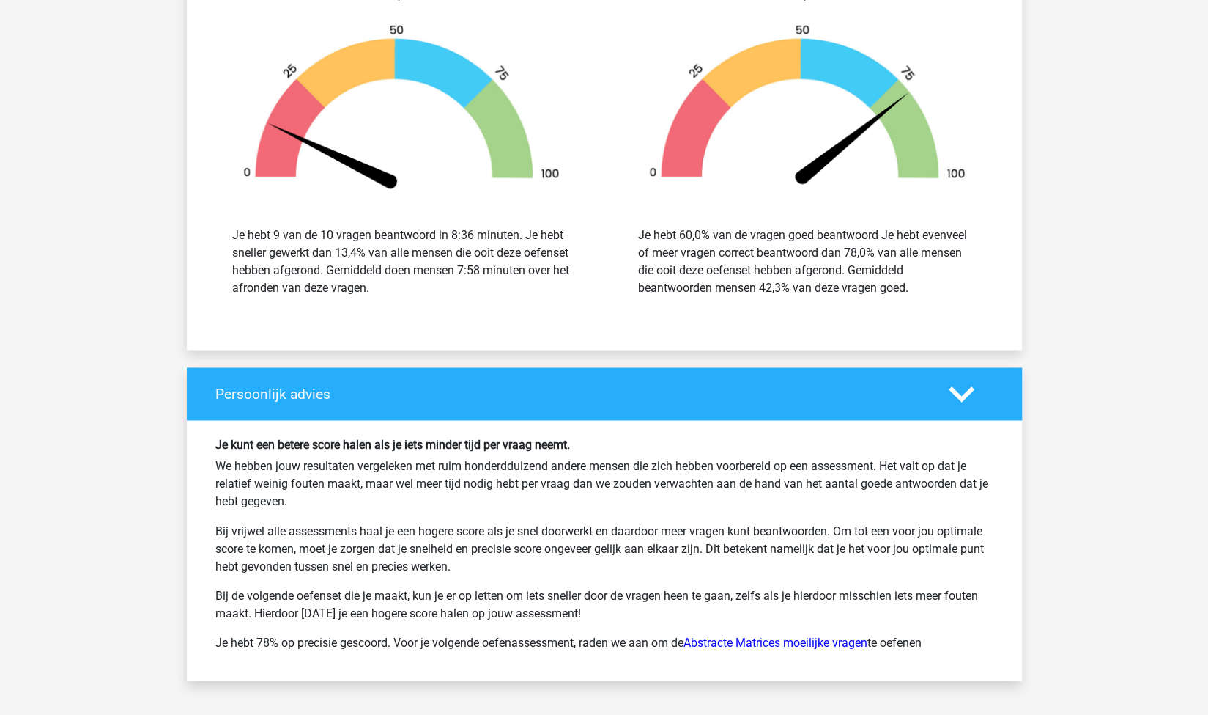
scroll to position [8973, 0]
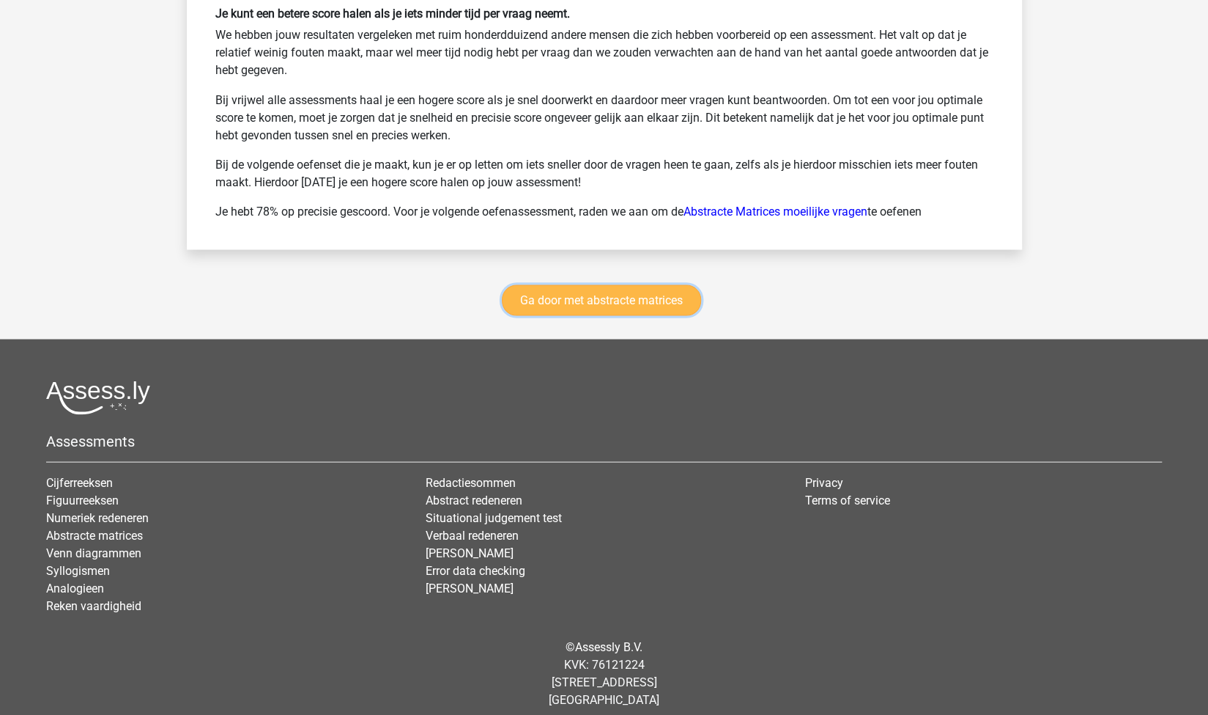
click at [628, 284] on link "Ga door met abstracte matrices" at bounding box center [601, 299] width 199 height 31
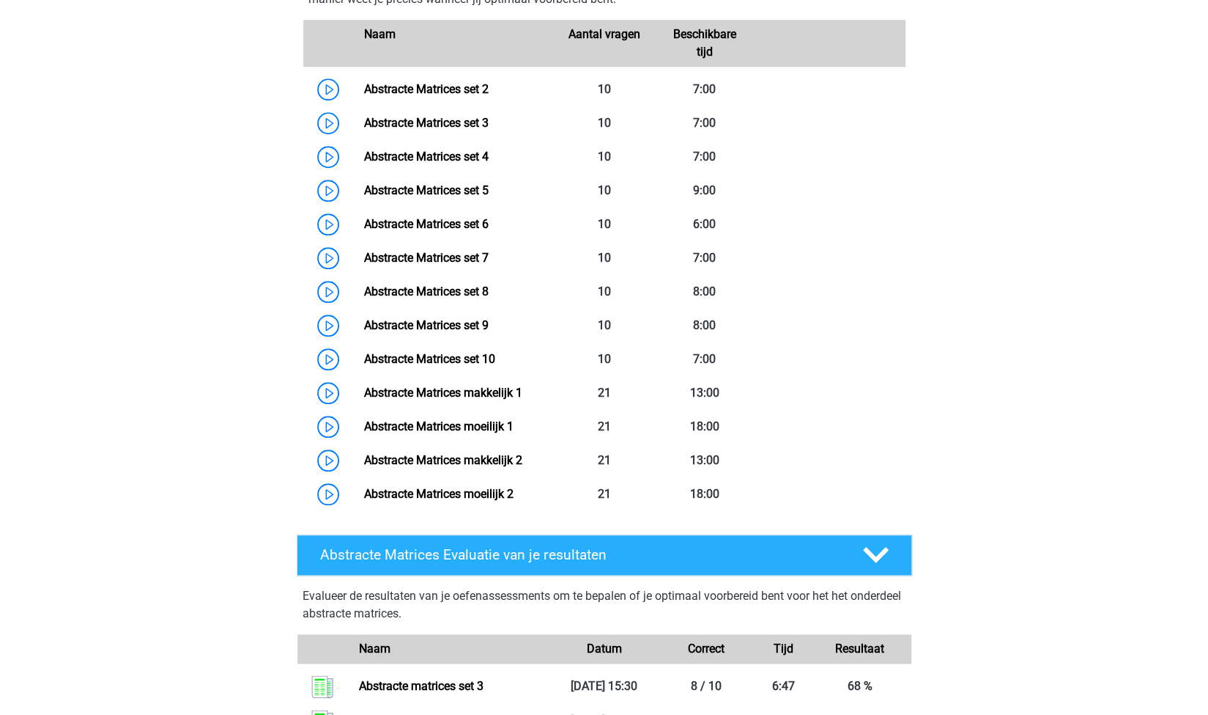
scroll to position [775, 0]
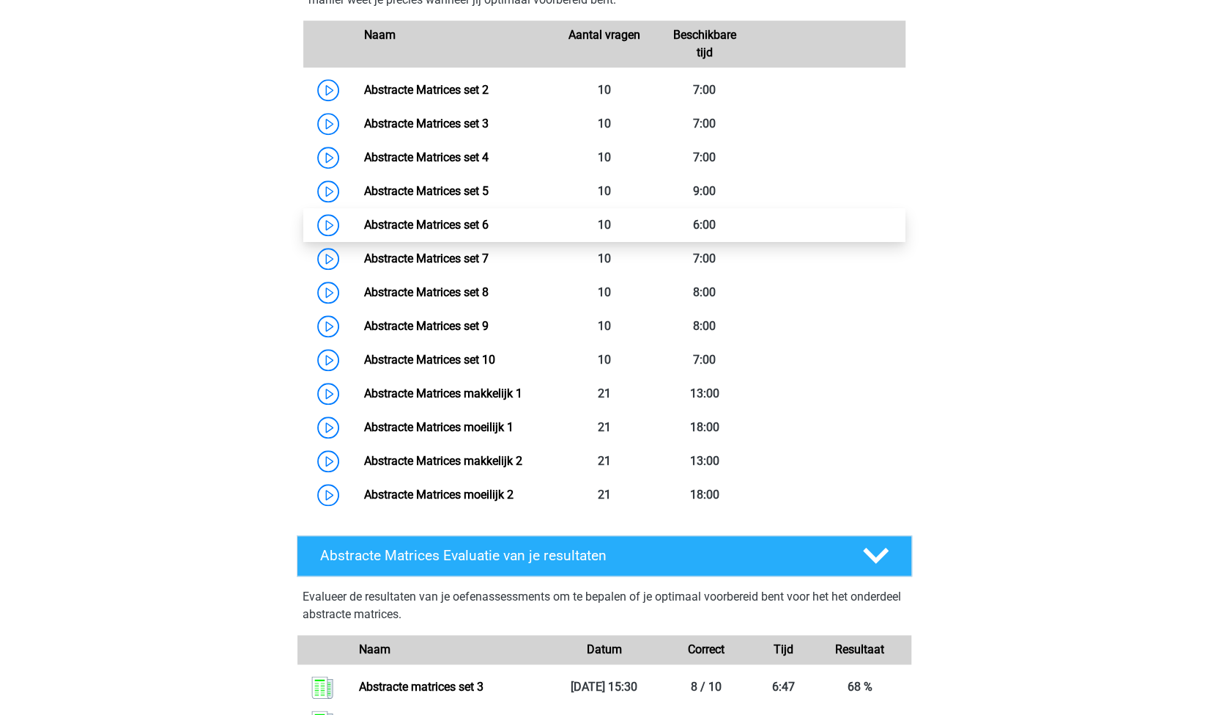
click at [479, 221] on link "Abstracte Matrices set 6" at bounding box center [426, 225] width 125 height 14
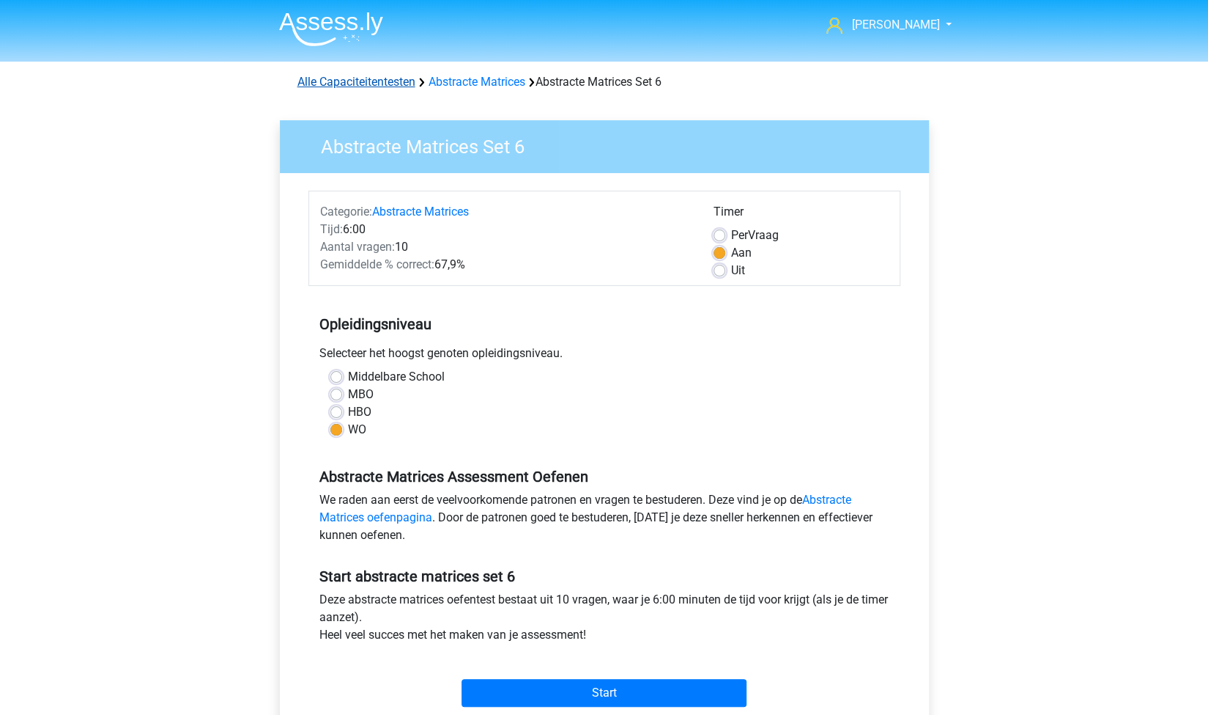
click at [344, 83] on link "Alle Capaciteitentesten" at bounding box center [357, 82] width 118 height 14
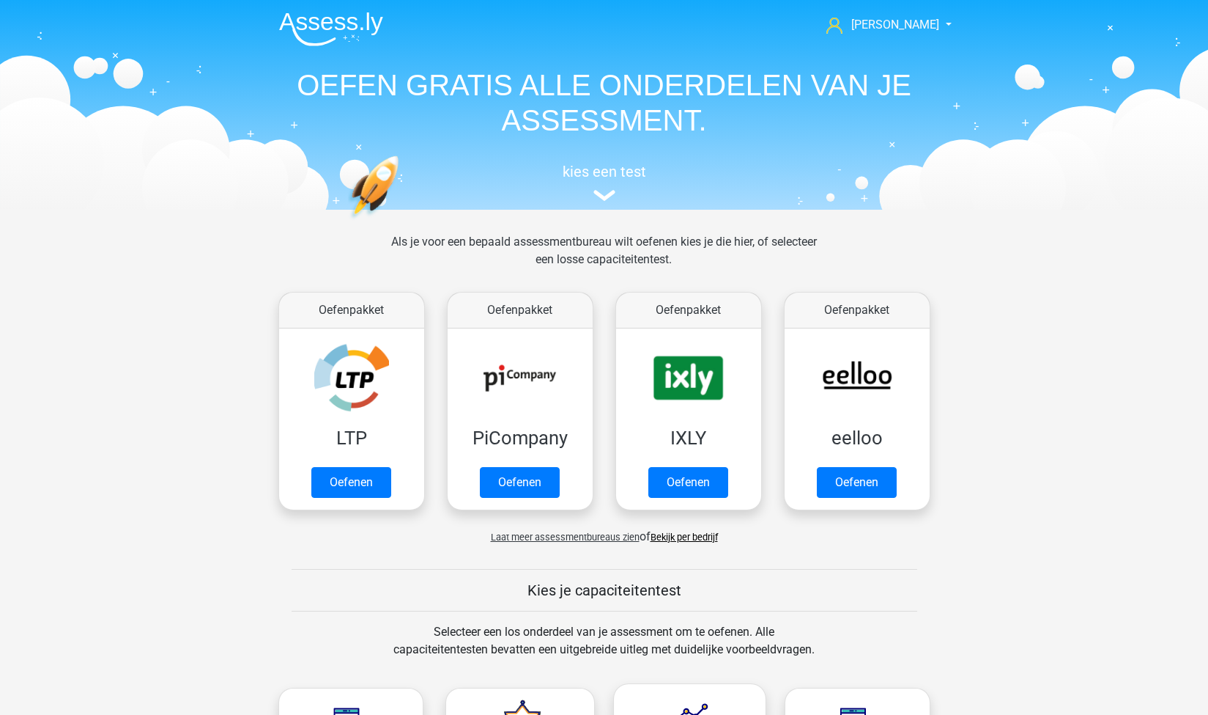
scroll to position [621, 0]
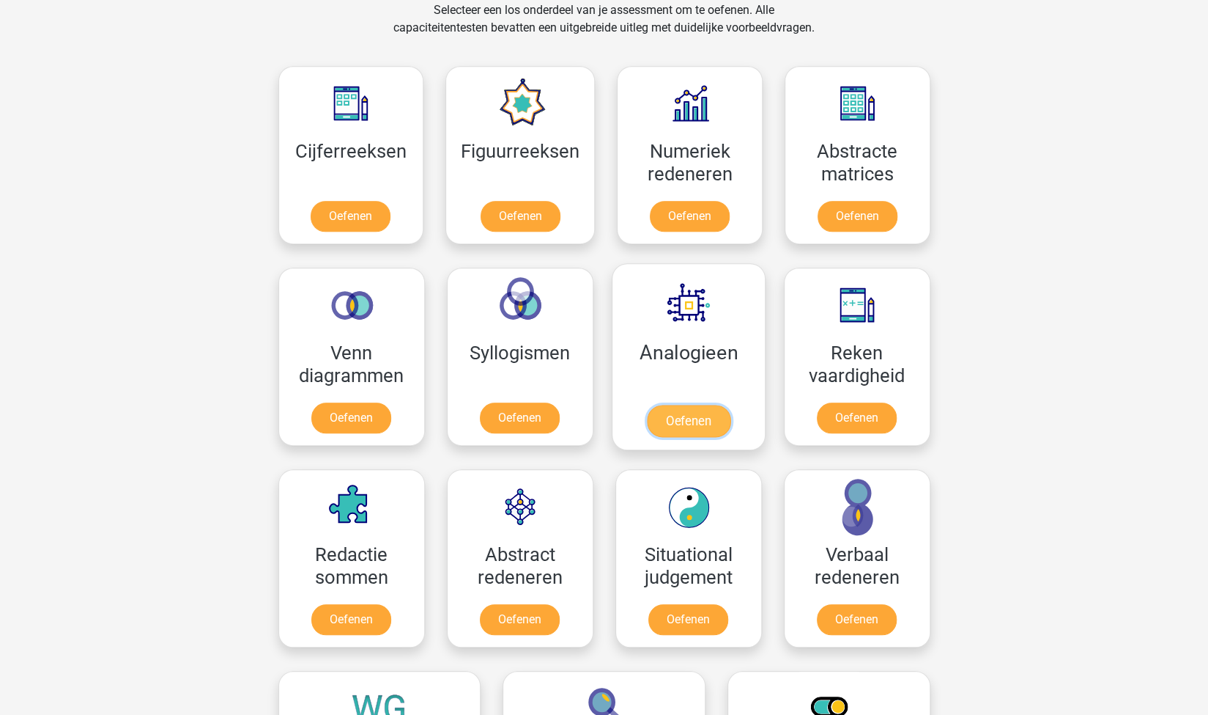
click at [692, 409] on link "Oefenen" at bounding box center [688, 421] width 84 height 32
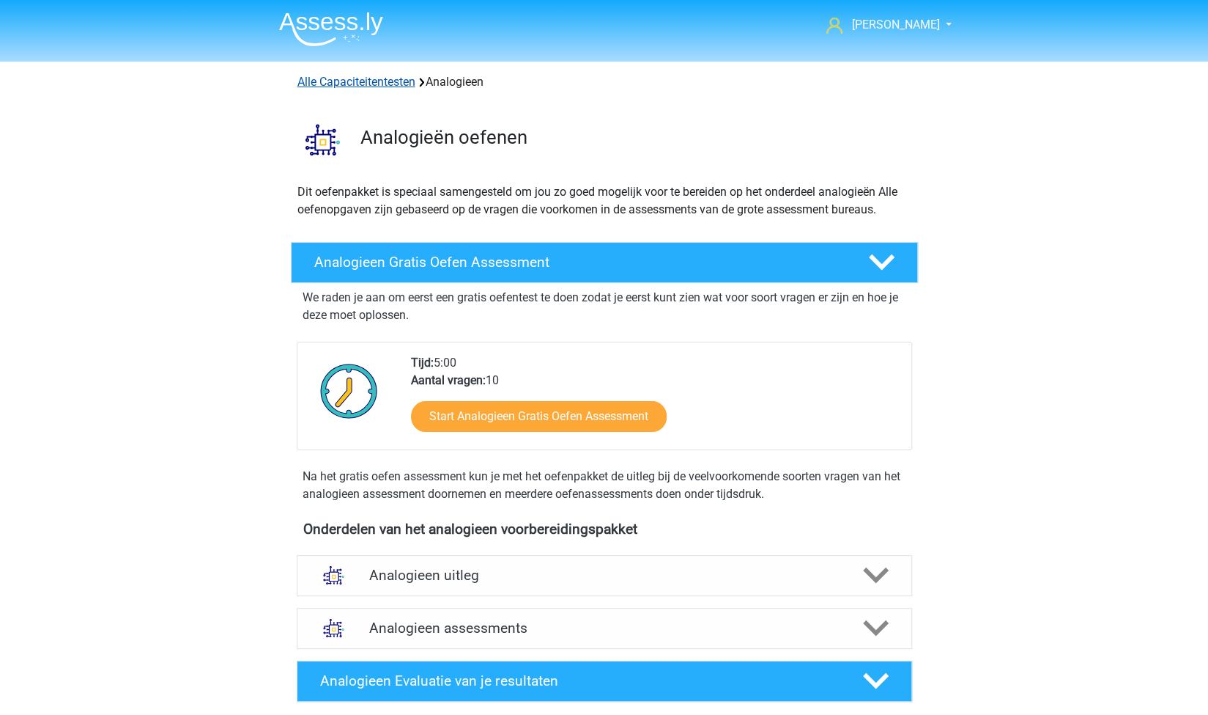
click at [353, 78] on link "Alle Capaciteitentesten" at bounding box center [357, 82] width 118 height 14
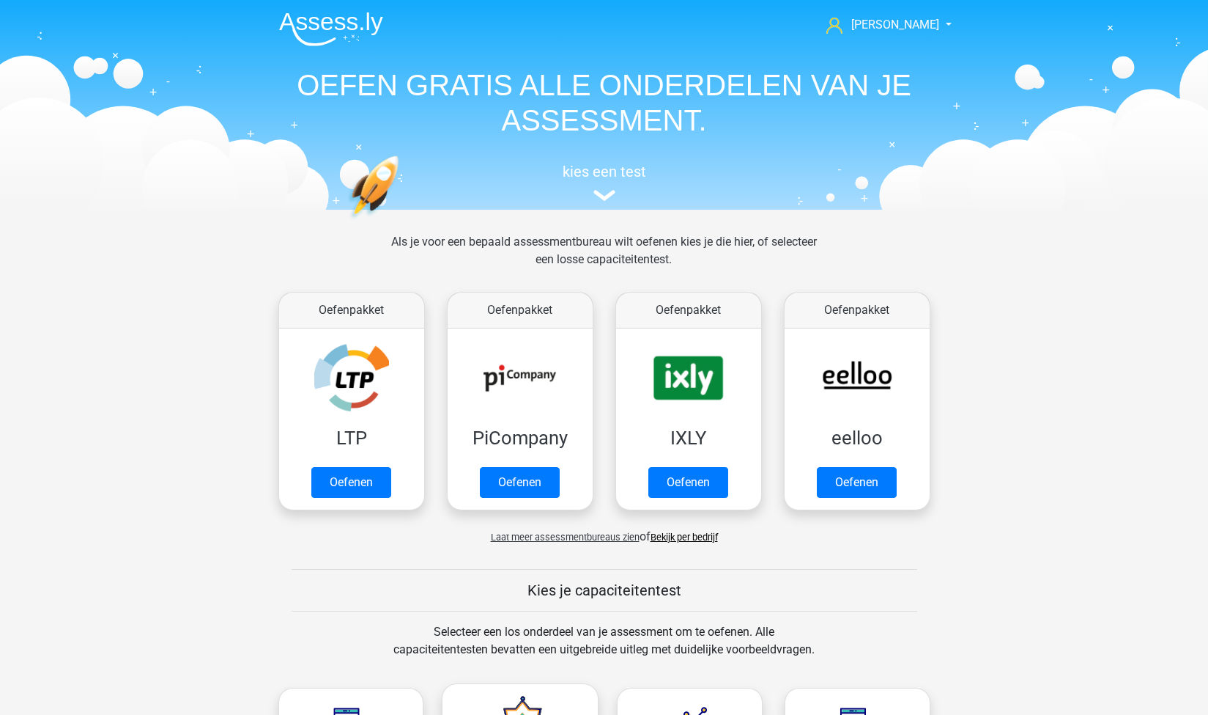
scroll to position [621, 0]
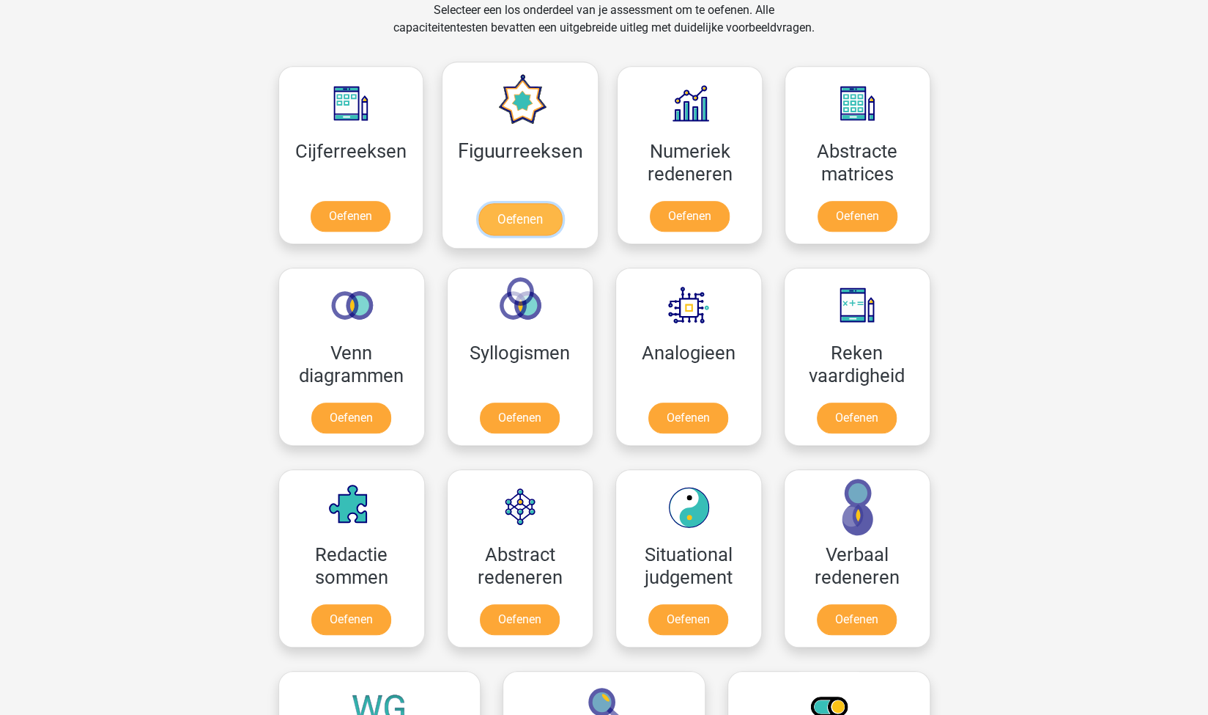
click at [517, 203] on link "Oefenen" at bounding box center [521, 219] width 84 height 32
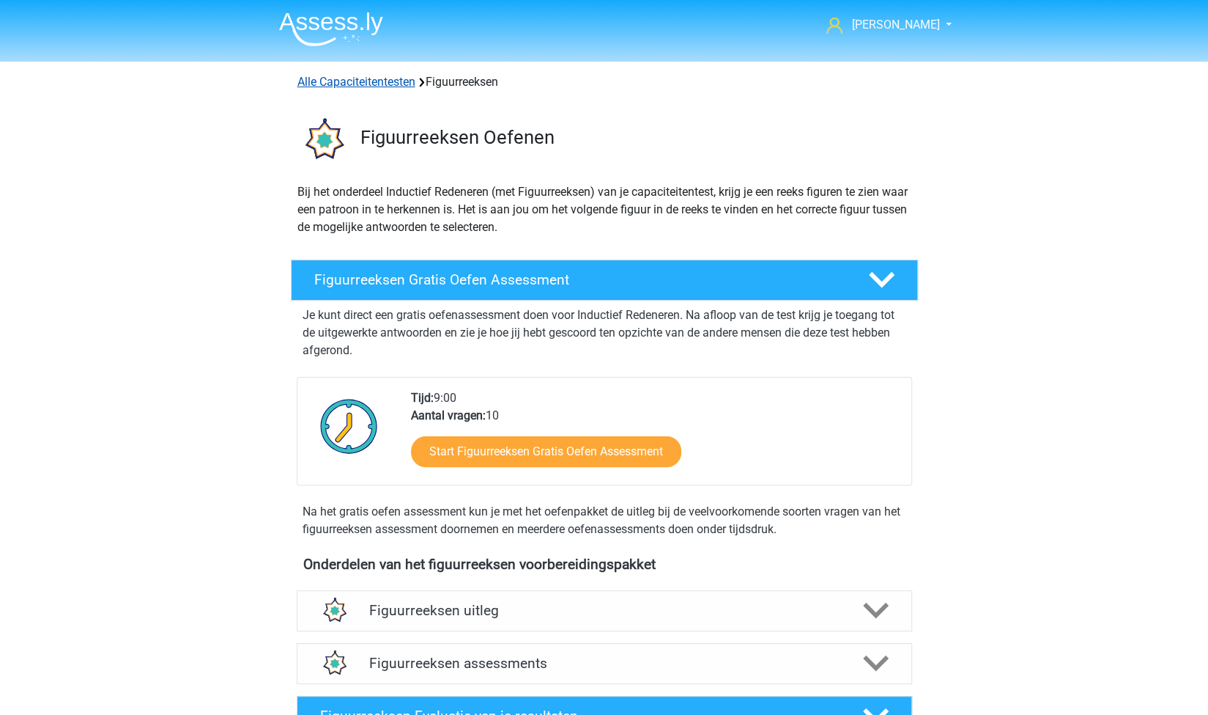
click at [388, 78] on link "Alle Capaciteitentesten" at bounding box center [357, 82] width 118 height 14
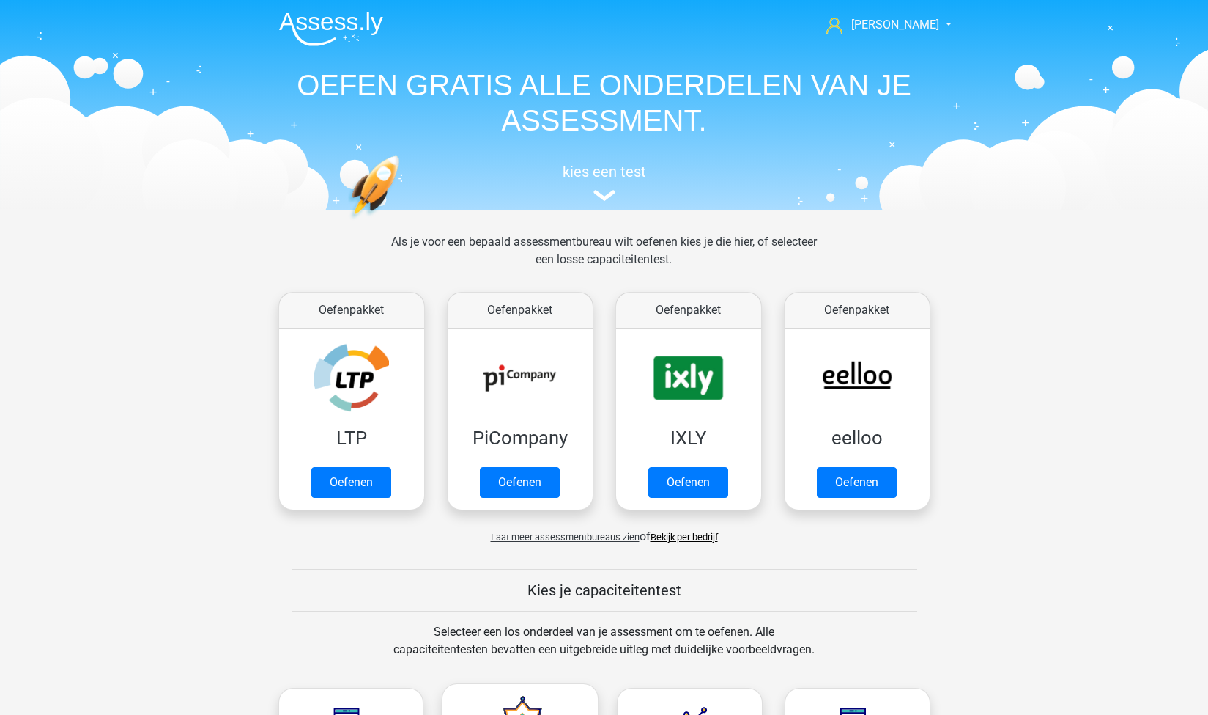
scroll to position [621, 0]
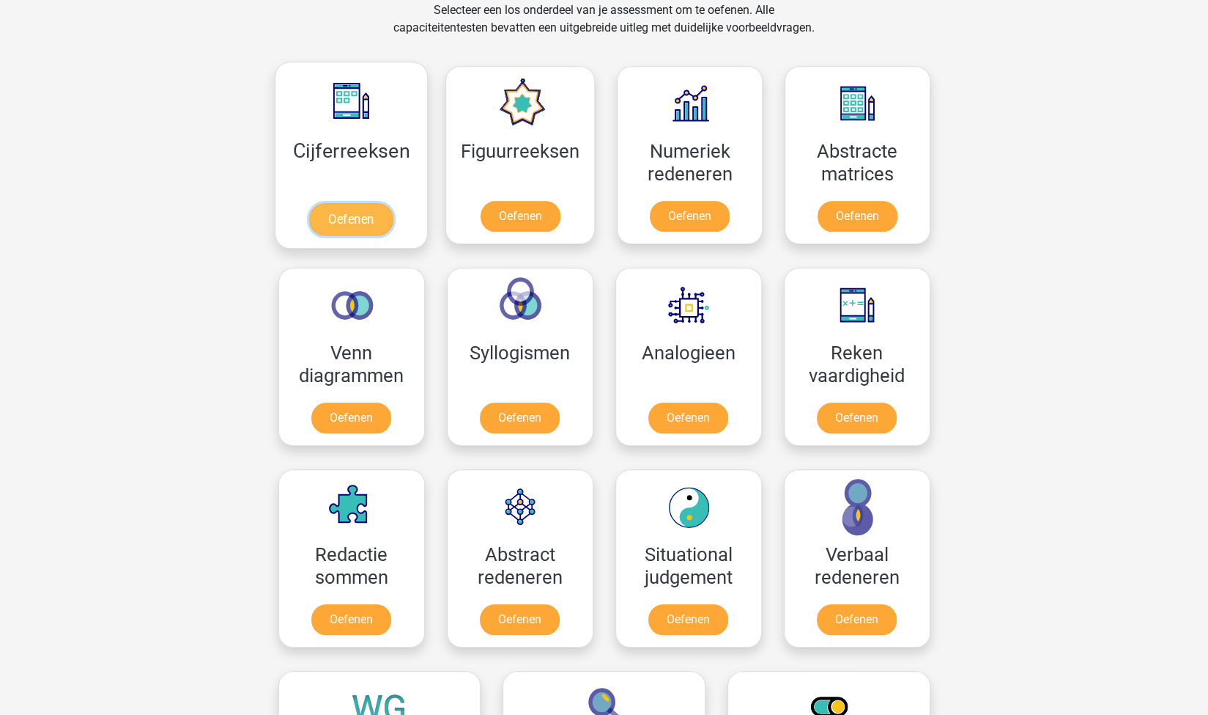
click at [363, 221] on link "Oefenen" at bounding box center [351, 219] width 84 height 32
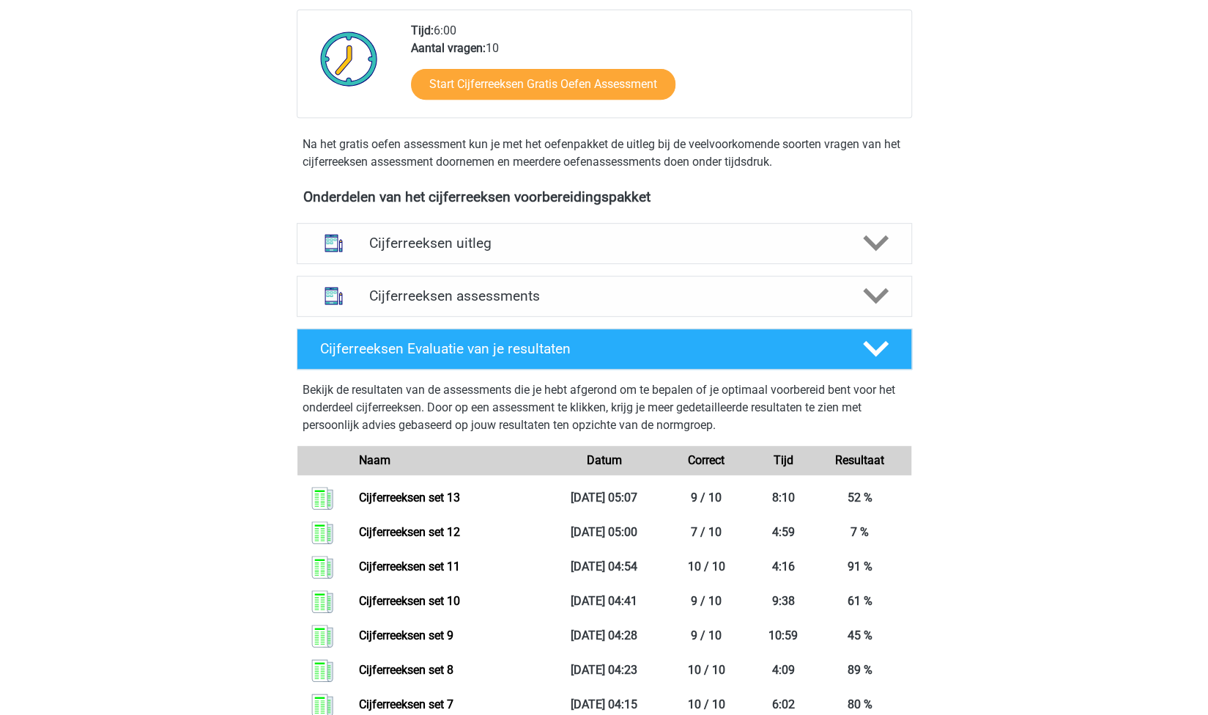
scroll to position [366, 0]
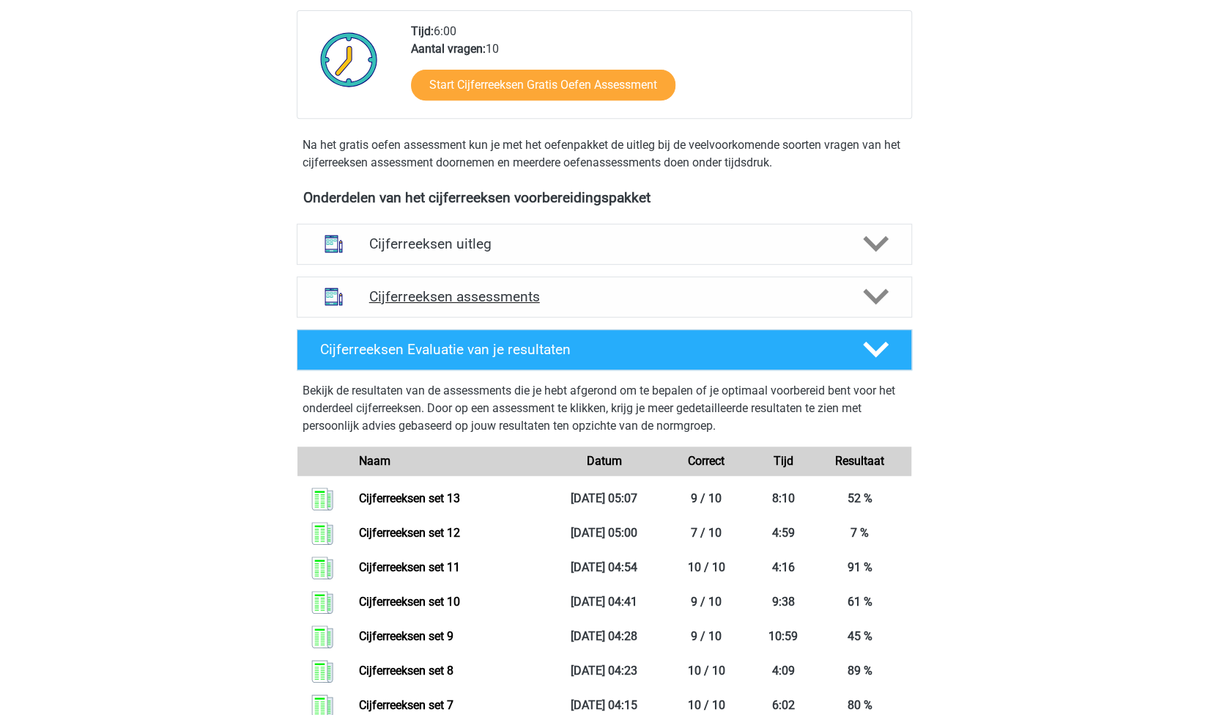
click at [492, 317] on div "Cijferreeksen assessments" at bounding box center [605, 296] width 616 height 41
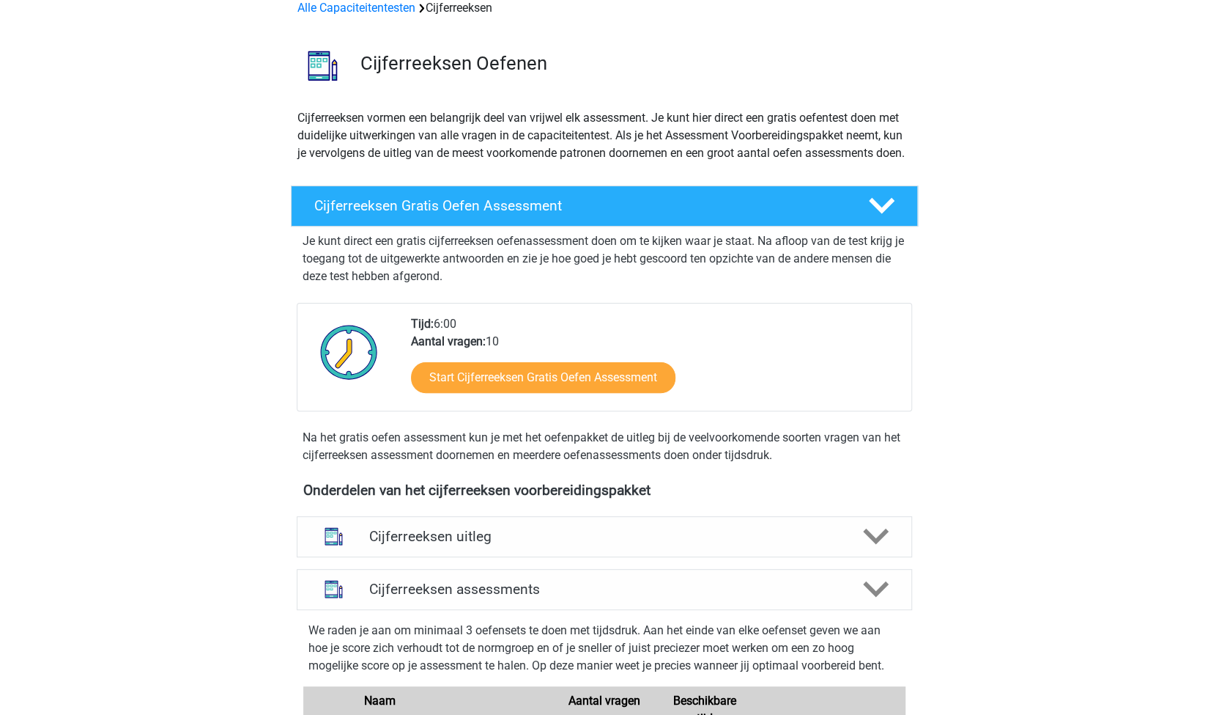
scroll to position [0, 0]
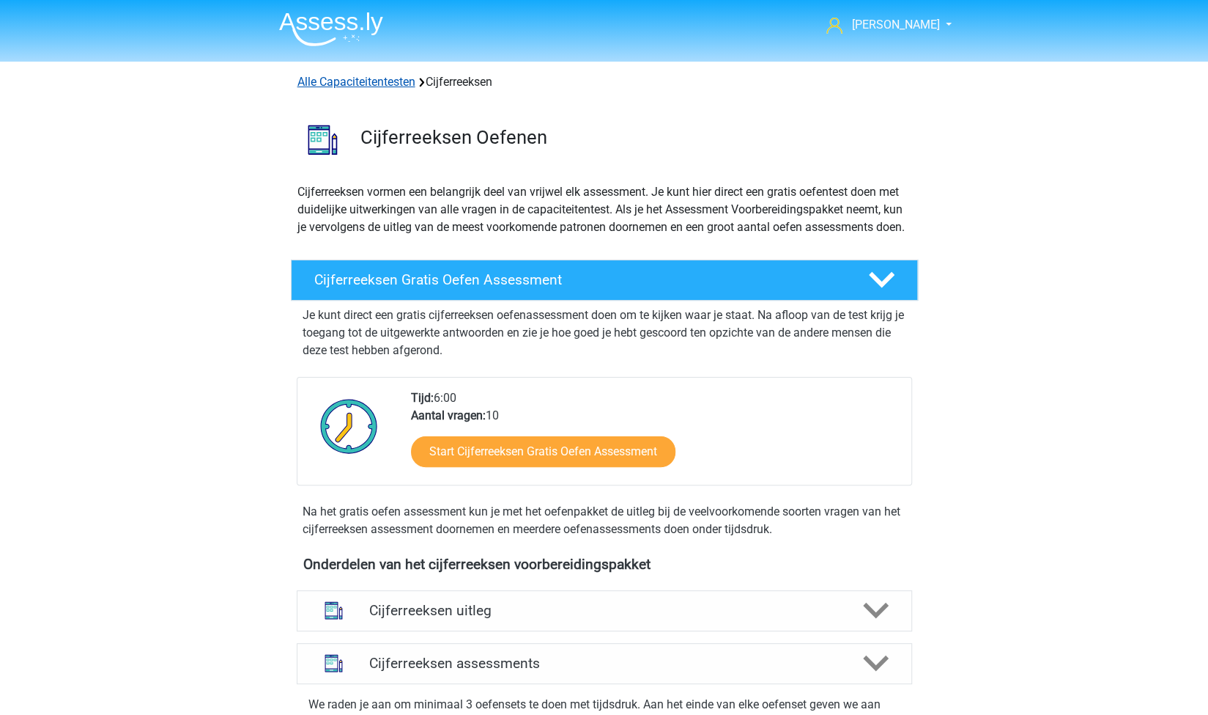
click at [374, 81] on link "Alle Capaciteitentesten" at bounding box center [357, 82] width 118 height 14
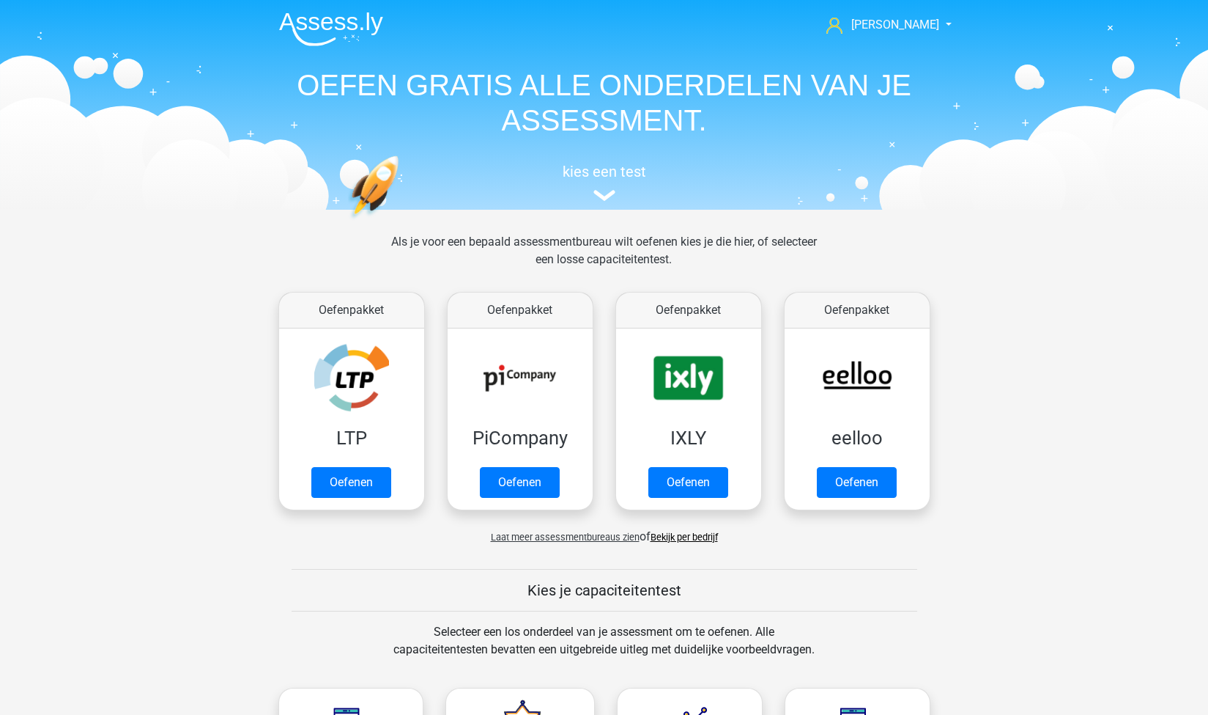
scroll to position [621, 0]
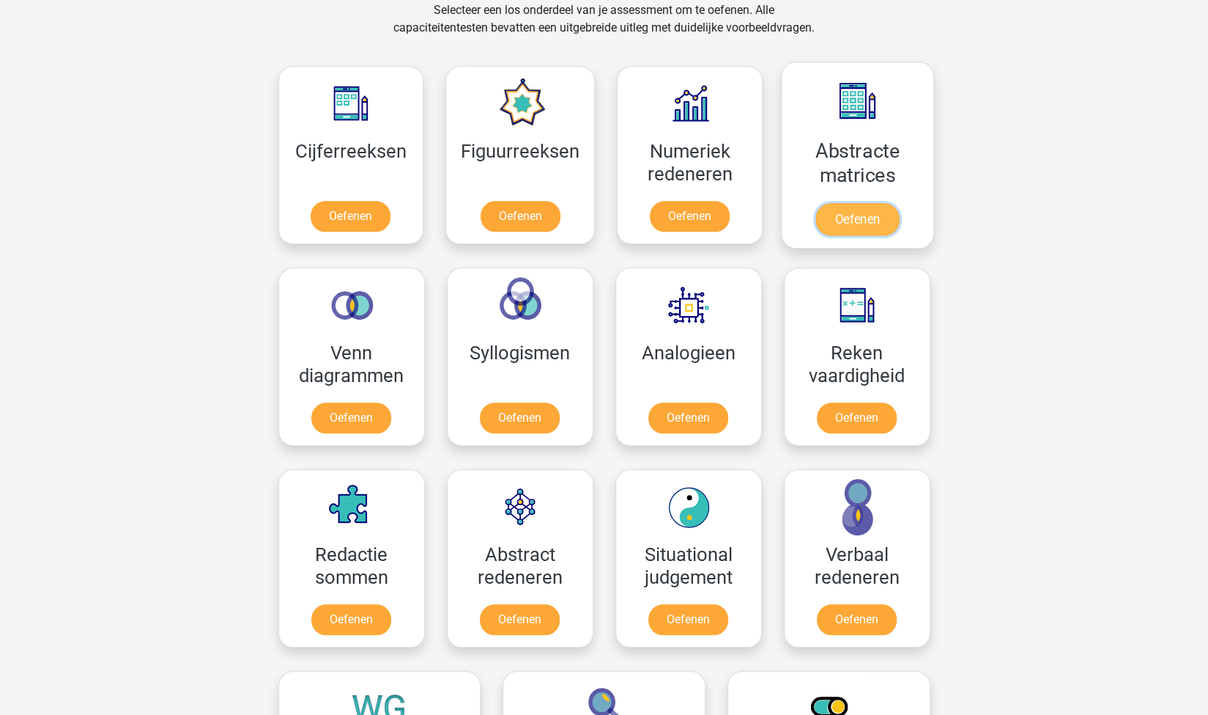
click at [852, 213] on link "Oefenen" at bounding box center [858, 219] width 84 height 32
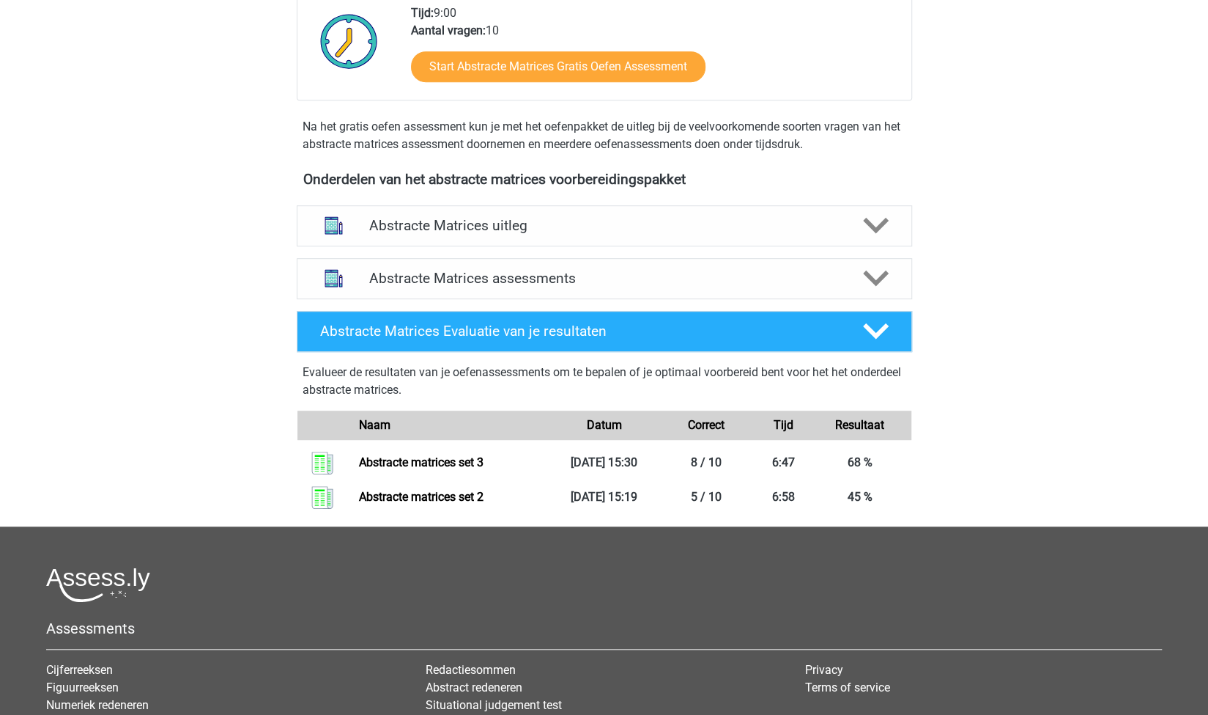
scroll to position [402, 0]
click at [557, 282] on h4 "Abstracte Matrices assessments" at bounding box center [604, 278] width 470 height 17
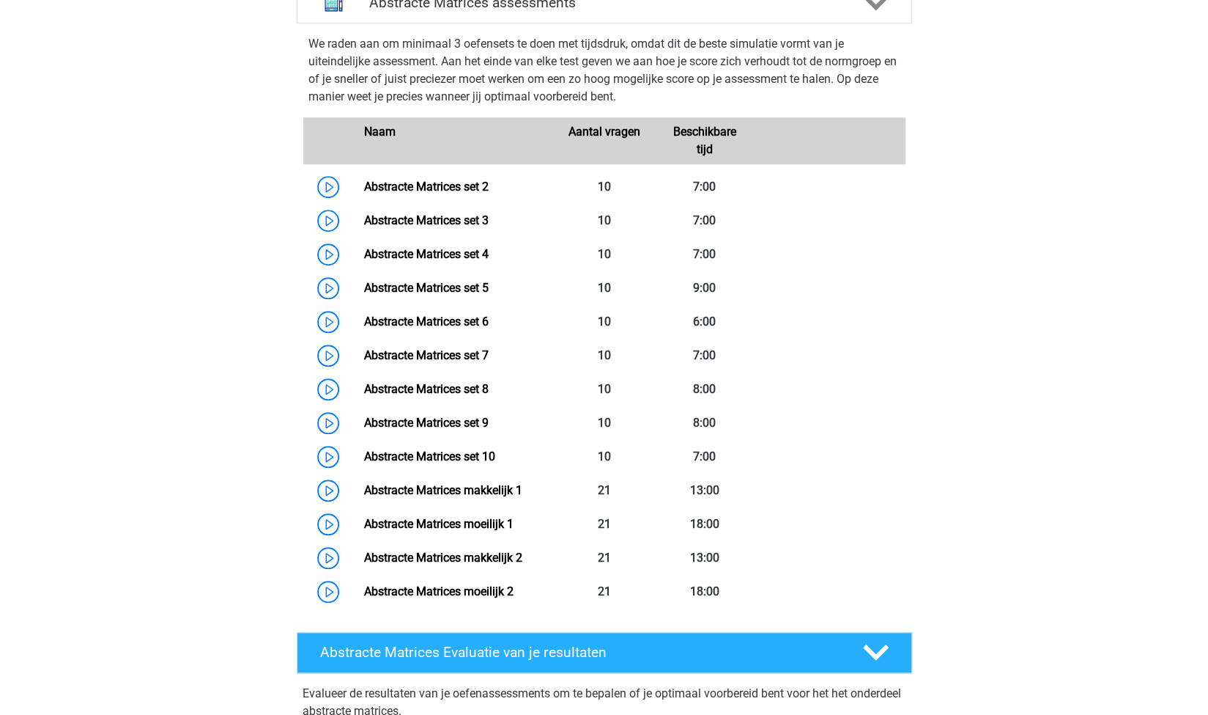
scroll to position [679, 0]
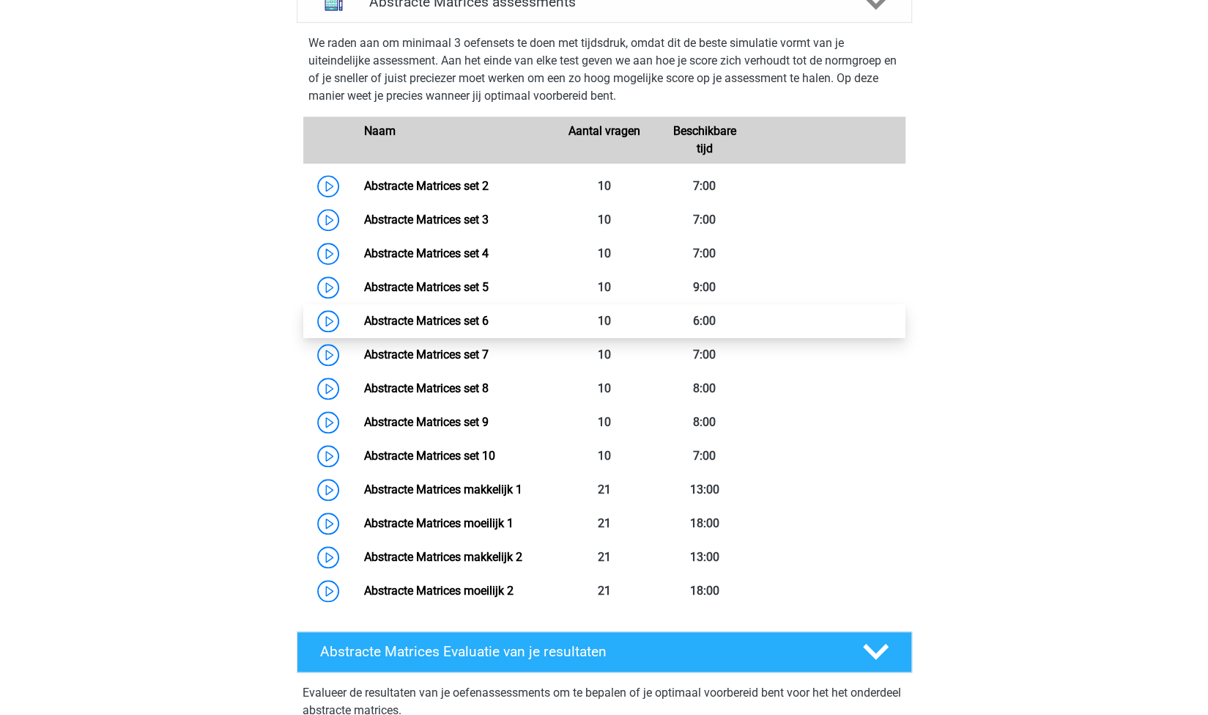
click at [466, 315] on link "Abstracte Matrices set 6" at bounding box center [426, 321] width 125 height 14
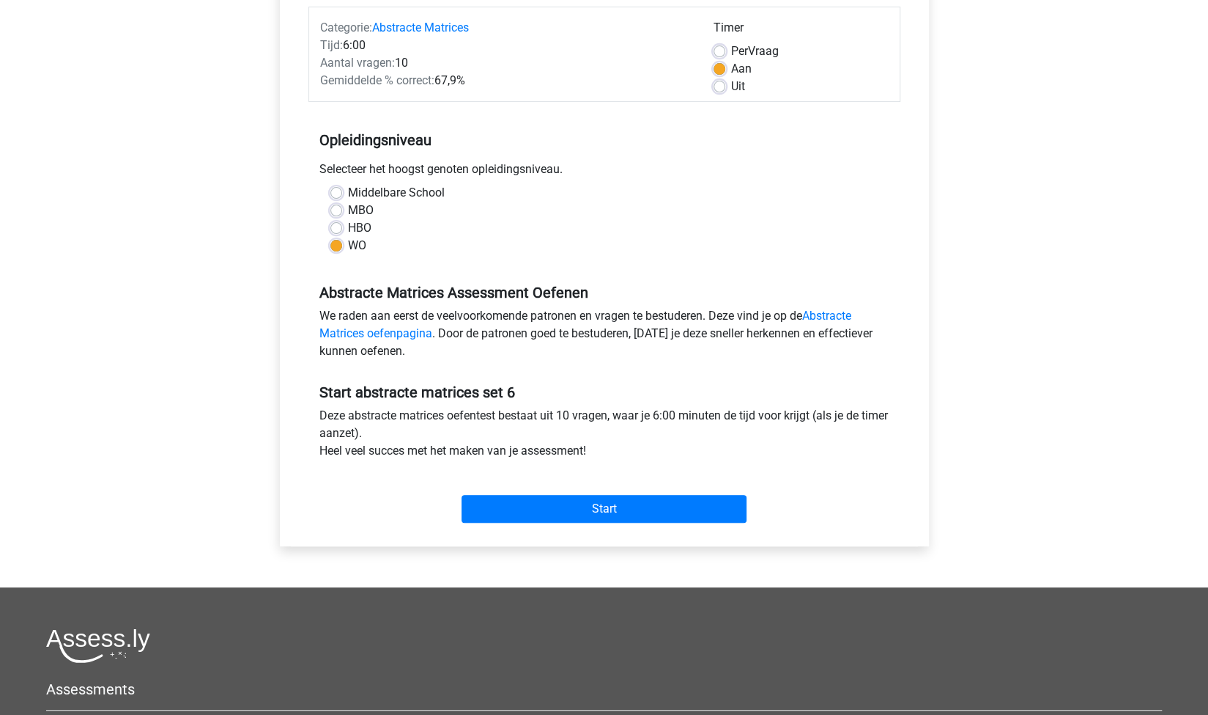
scroll to position [185, 0]
click at [649, 514] on input "Start" at bounding box center [604, 508] width 285 height 28
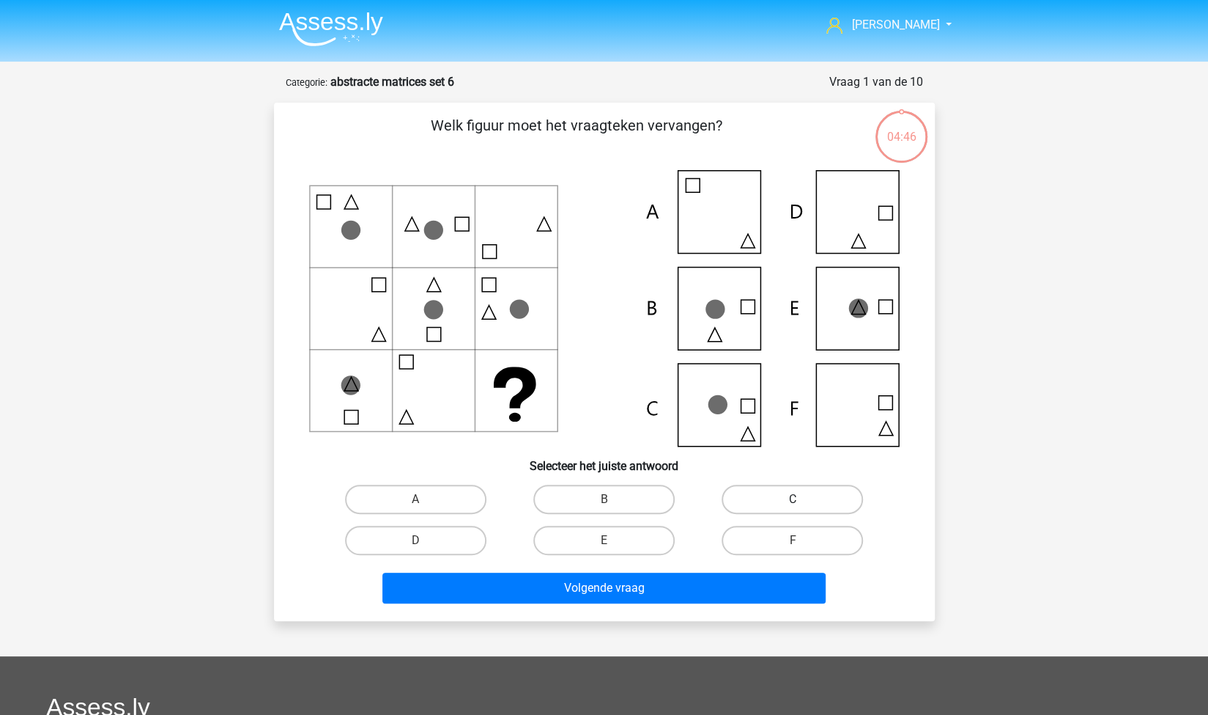
click at [801, 495] on label "C" at bounding box center [792, 498] width 141 height 29
click at [801, 499] on input "C" at bounding box center [798, 504] width 10 height 10
radio input "true"
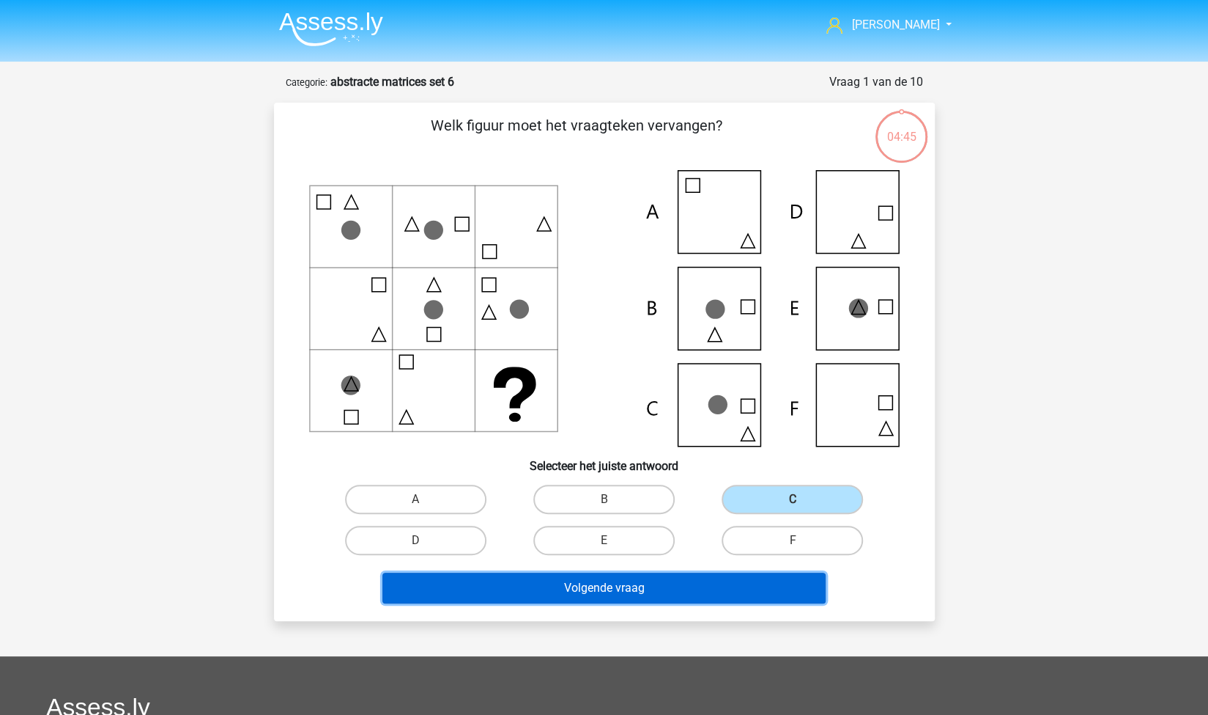
click at [640, 584] on button "Volgende vraag" at bounding box center [604, 587] width 443 height 31
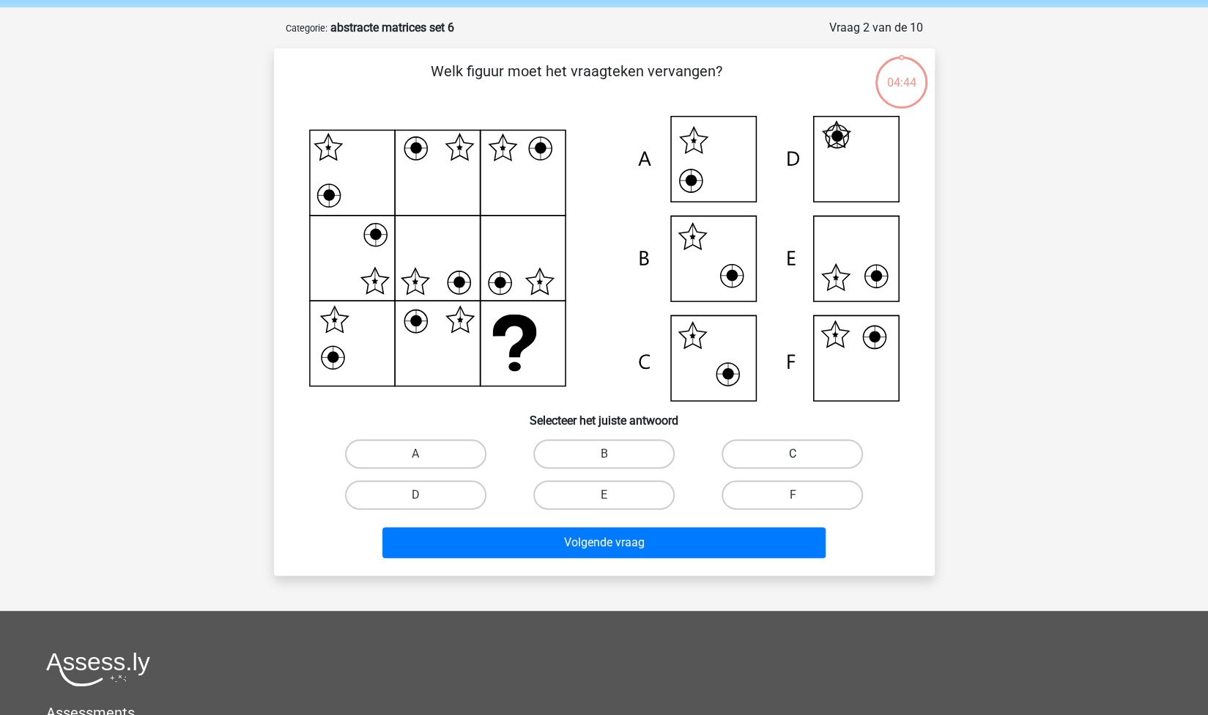
scroll to position [73, 0]
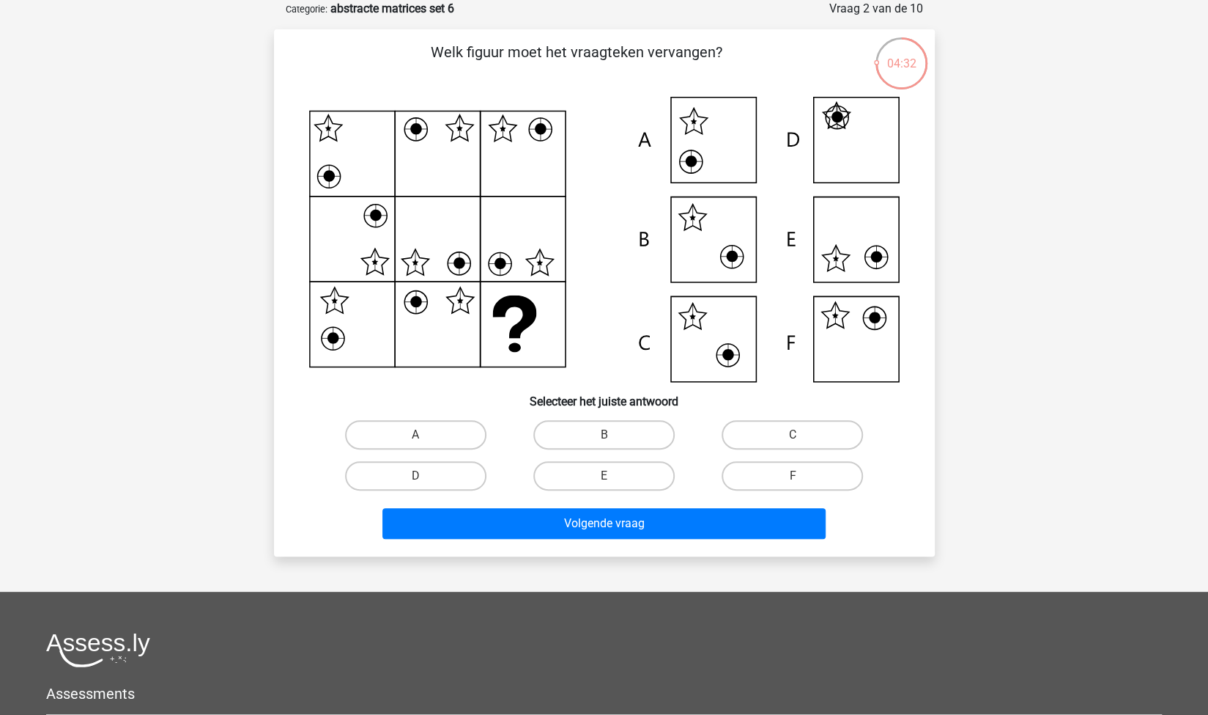
click at [793, 484] on input "F" at bounding box center [798, 481] width 10 height 10
radio input "true"
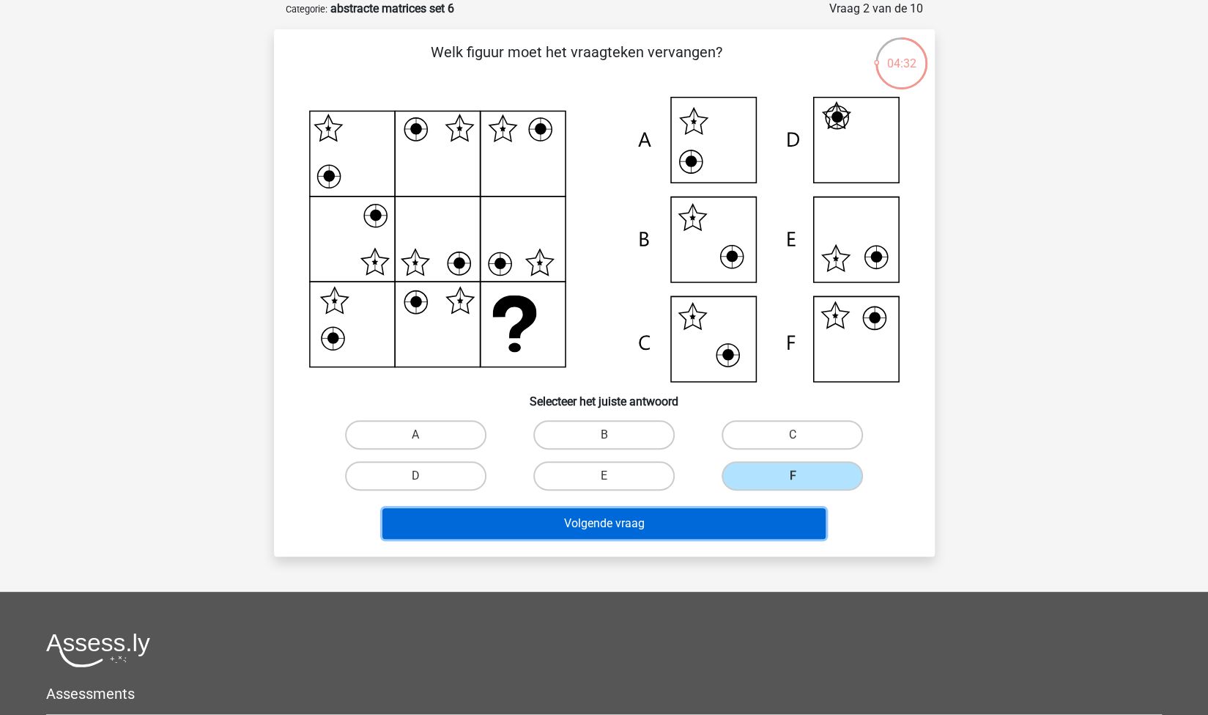
click at [707, 514] on button "Volgende vraag" at bounding box center [604, 523] width 443 height 31
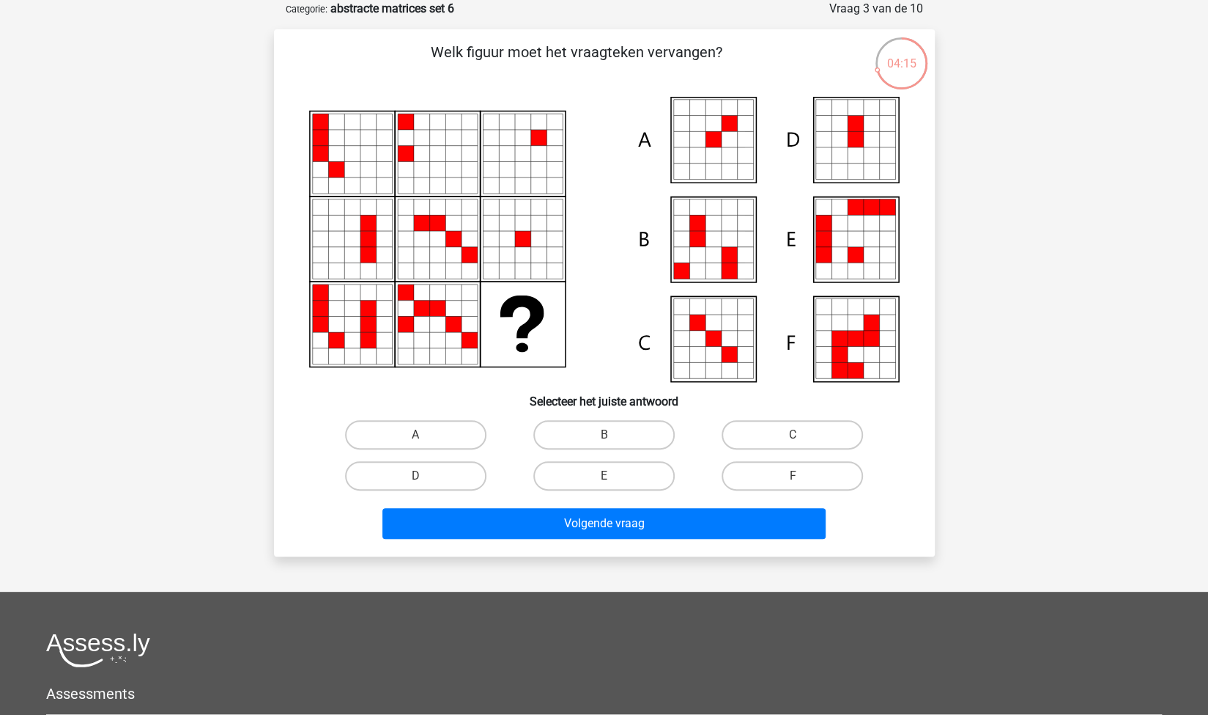
click at [416, 435] on input "A" at bounding box center [421, 440] width 10 height 10
radio input "true"
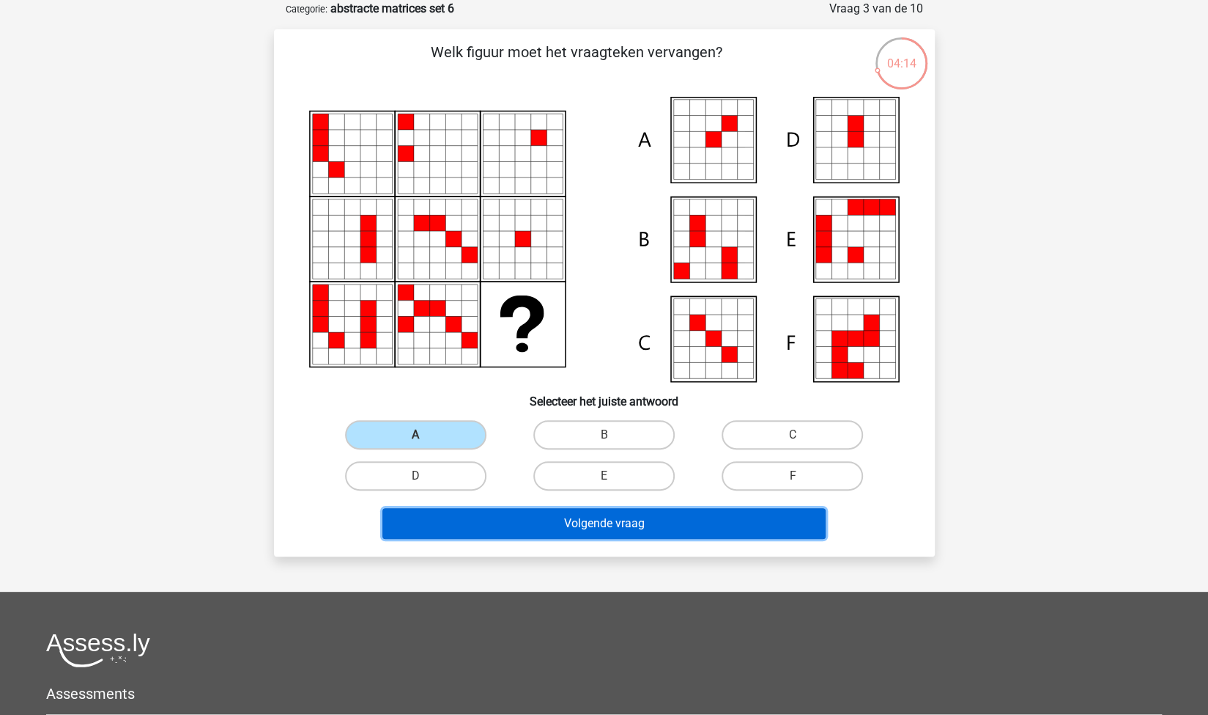
click at [577, 521] on button "Volgende vraag" at bounding box center [604, 523] width 443 height 31
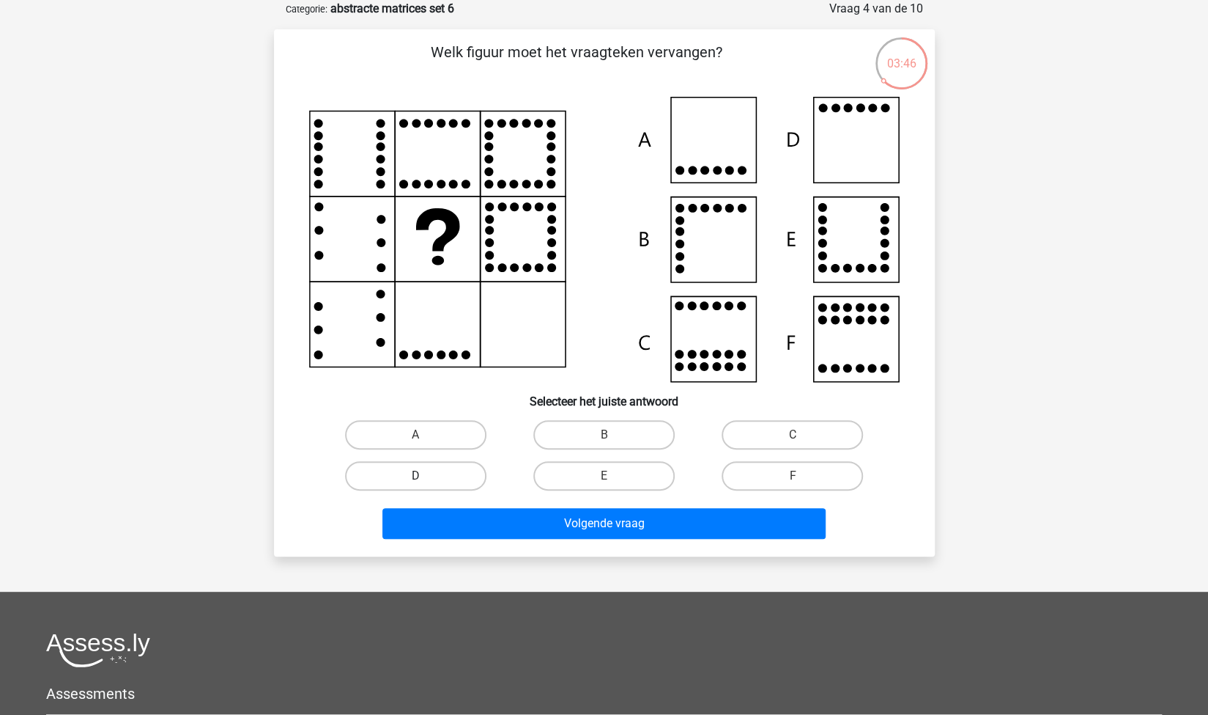
click at [450, 483] on label "D" at bounding box center [415, 475] width 141 height 29
click at [425, 483] on input "D" at bounding box center [421, 481] width 10 height 10
radio input "true"
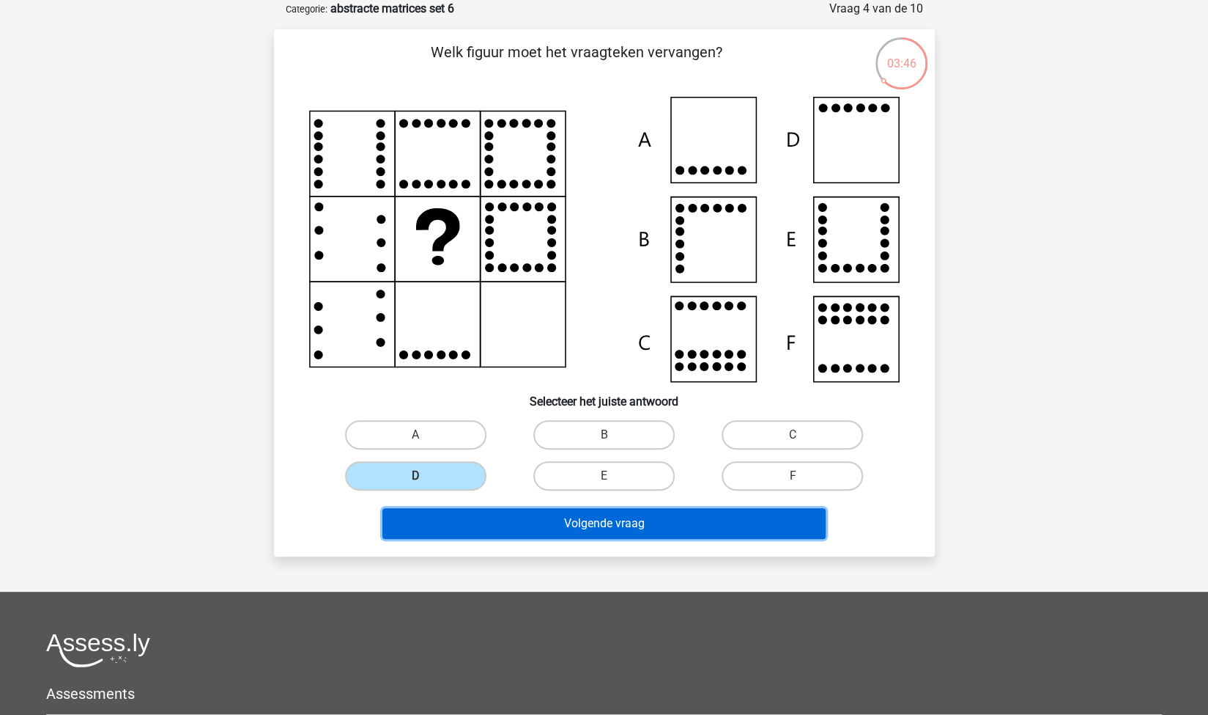
click at [495, 514] on button "Volgende vraag" at bounding box center [604, 523] width 443 height 31
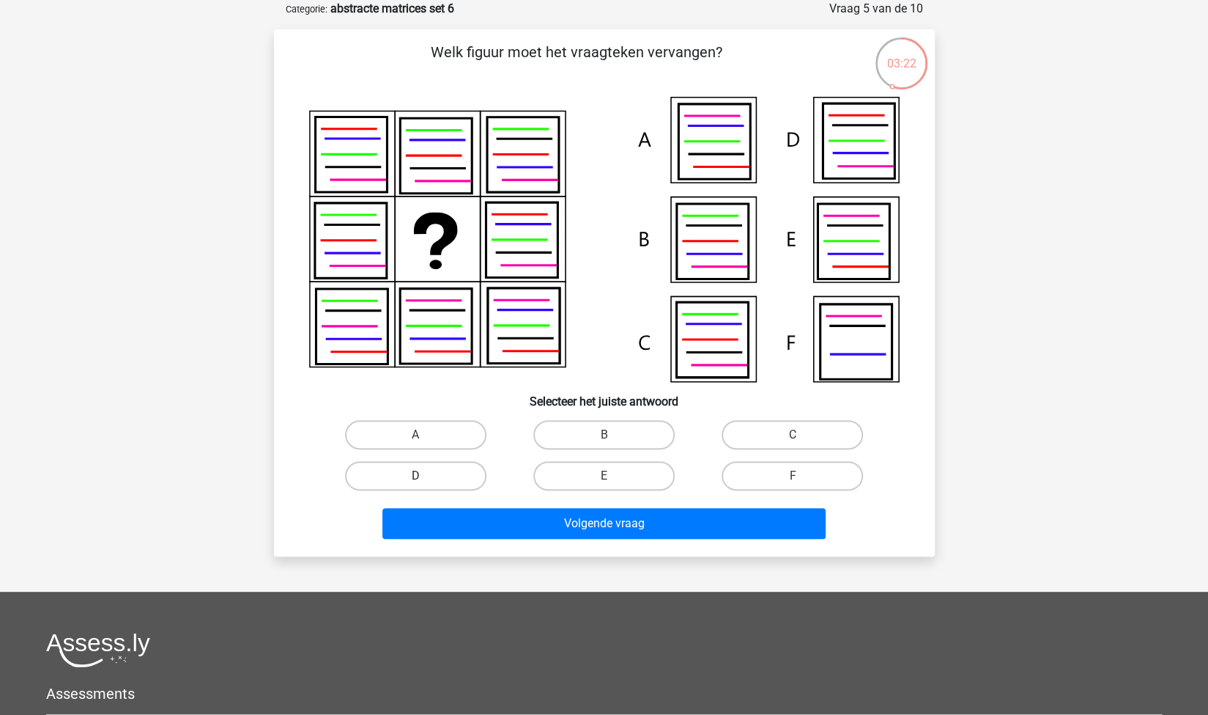
click at [454, 480] on label "D" at bounding box center [415, 475] width 141 height 29
click at [425, 480] on input "D" at bounding box center [421, 481] width 10 height 10
radio input "true"
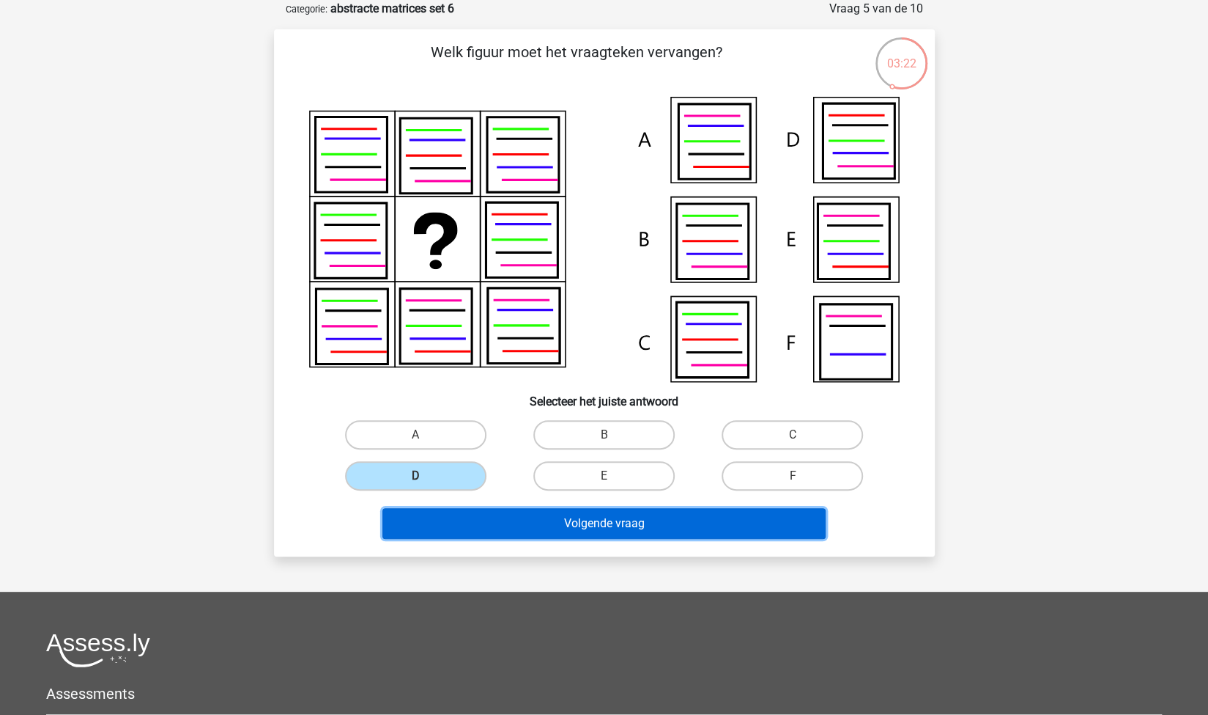
click at [523, 515] on button "Volgende vraag" at bounding box center [604, 523] width 443 height 31
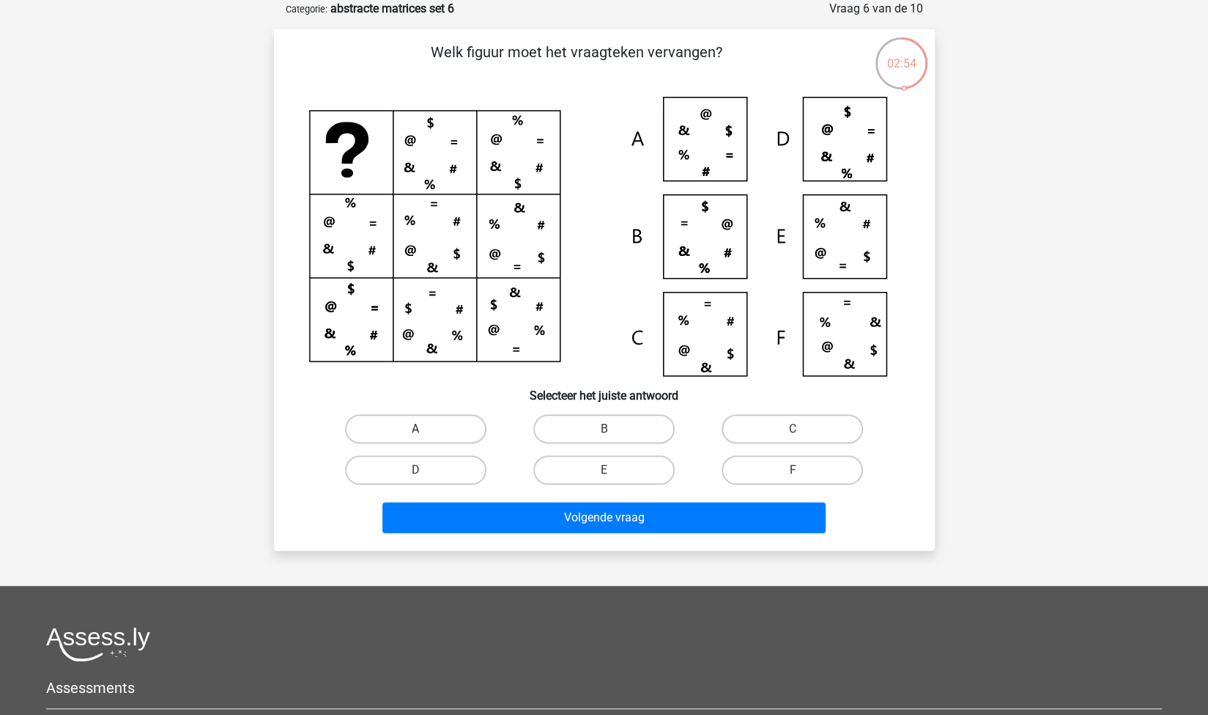
click at [449, 419] on label "A" at bounding box center [415, 428] width 141 height 29
click at [425, 429] on input "A" at bounding box center [421, 434] width 10 height 10
radio input "true"
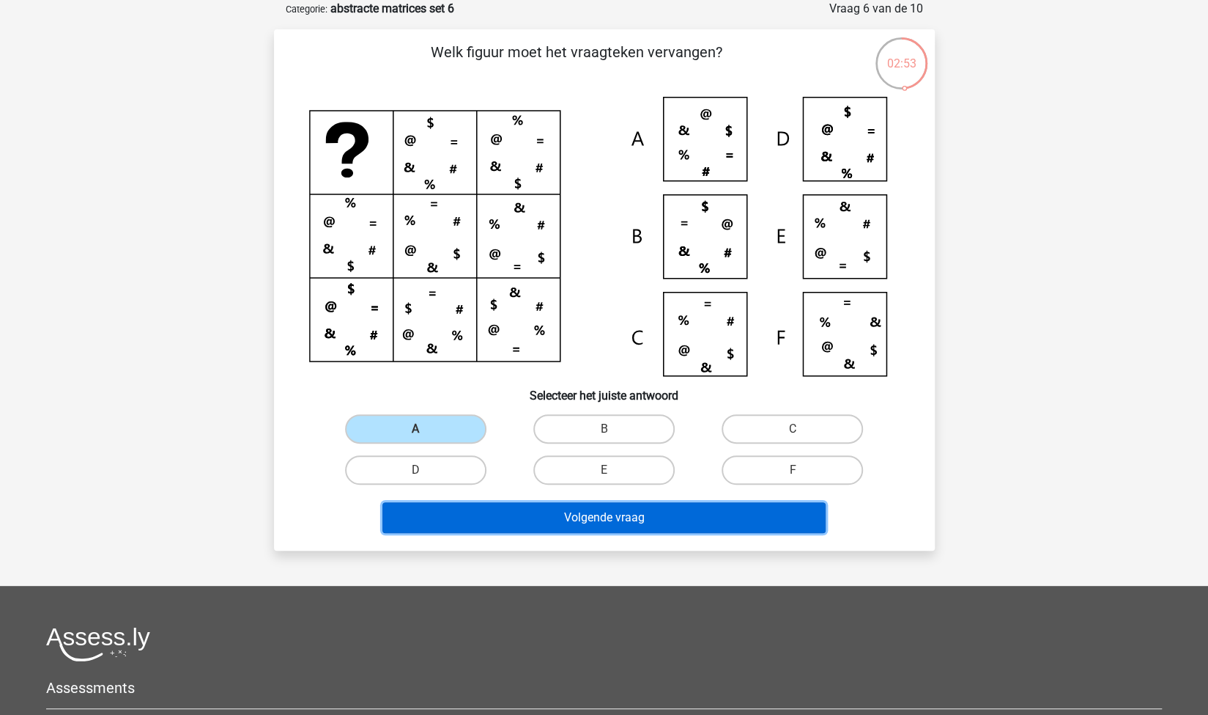
click at [514, 515] on button "Volgende vraag" at bounding box center [604, 517] width 443 height 31
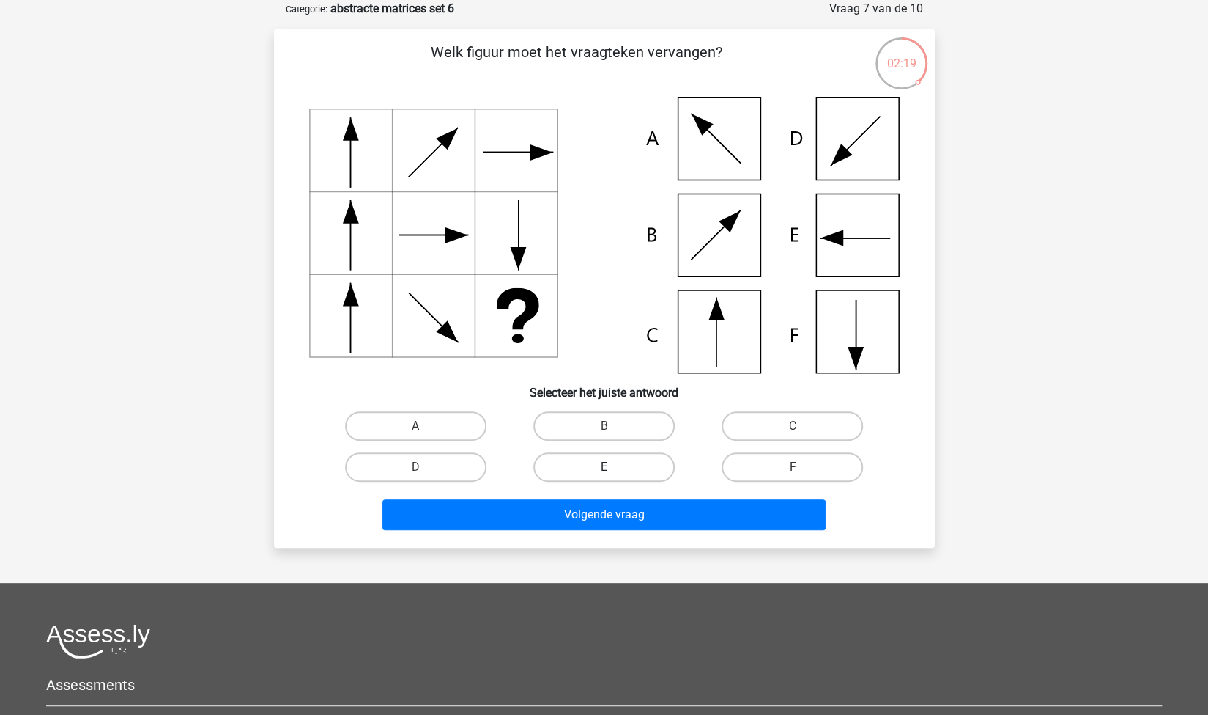
click at [573, 468] on label "E" at bounding box center [604, 466] width 141 height 29
click at [604, 468] on input "E" at bounding box center [609, 472] width 10 height 10
radio input "true"
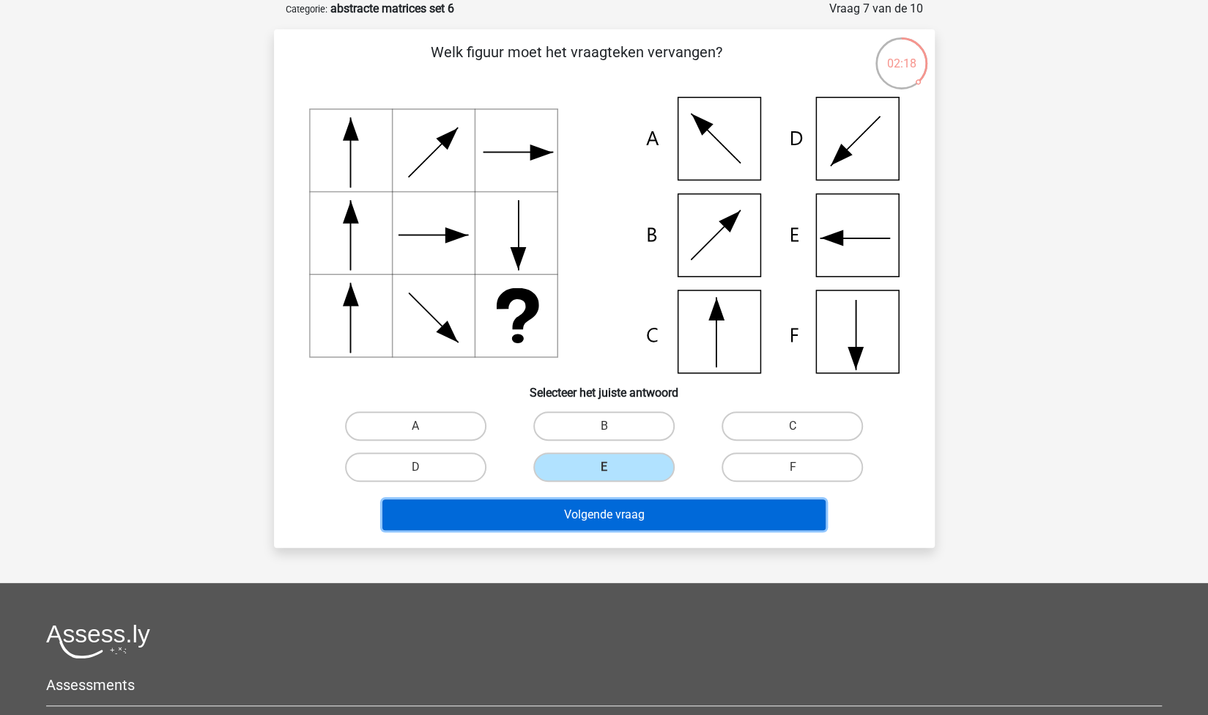
click at [529, 504] on button "Volgende vraag" at bounding box center [604, 514] width 443 height 31
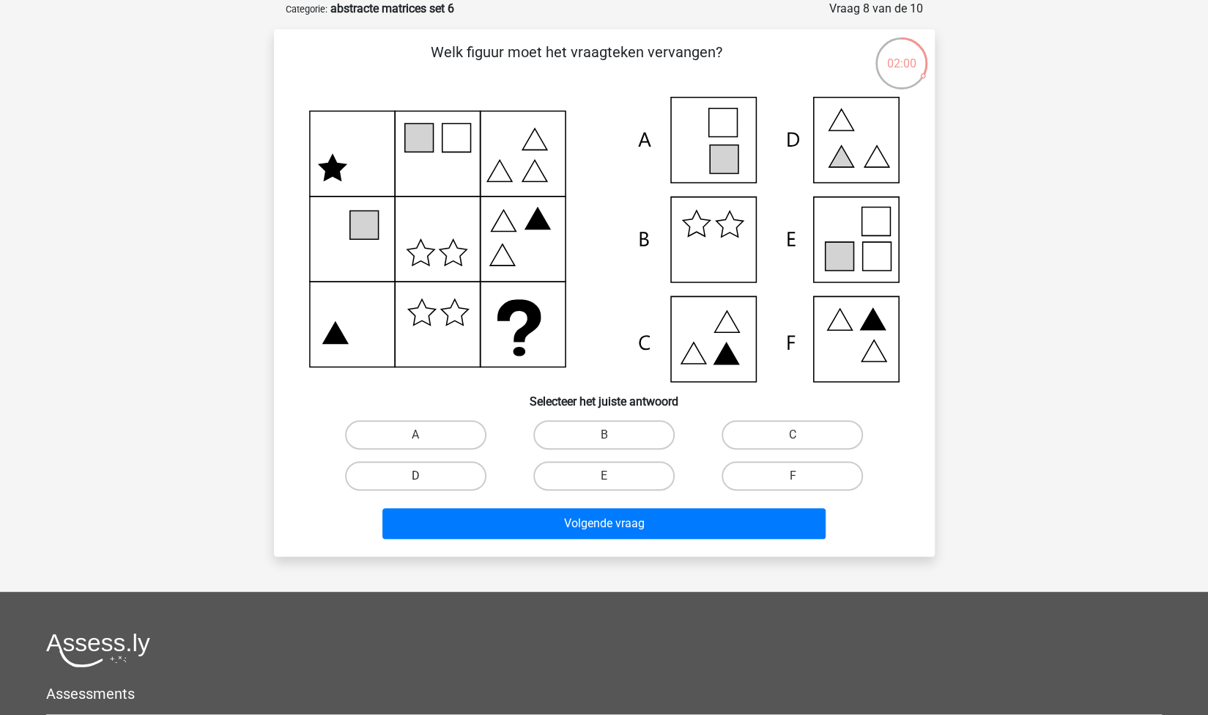
click at [469, 474] on label "D" at bounding box center [415, 475] width 141 height 29
click at [425, 476] on input "D" at bounding box center [421, 481] width 10 height 10
radio input "true"
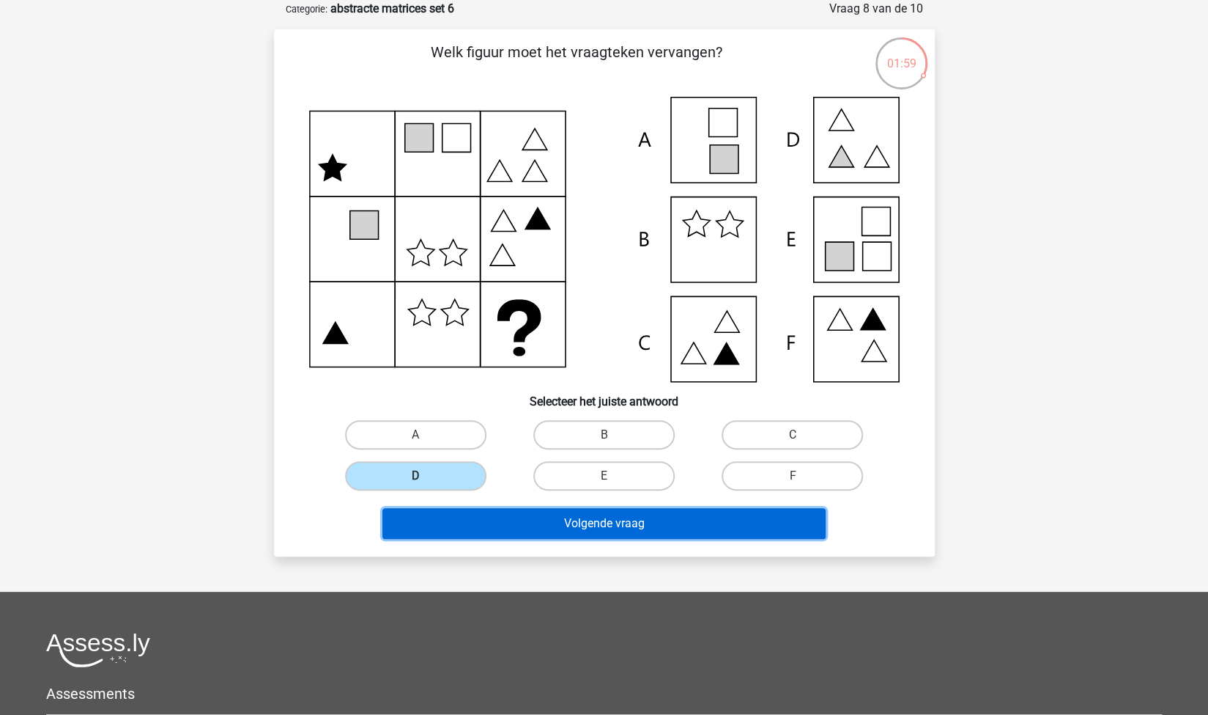
click at [532, 520] on button "Volgende vraag" at bounding box center [604, 523] width 443 height 31
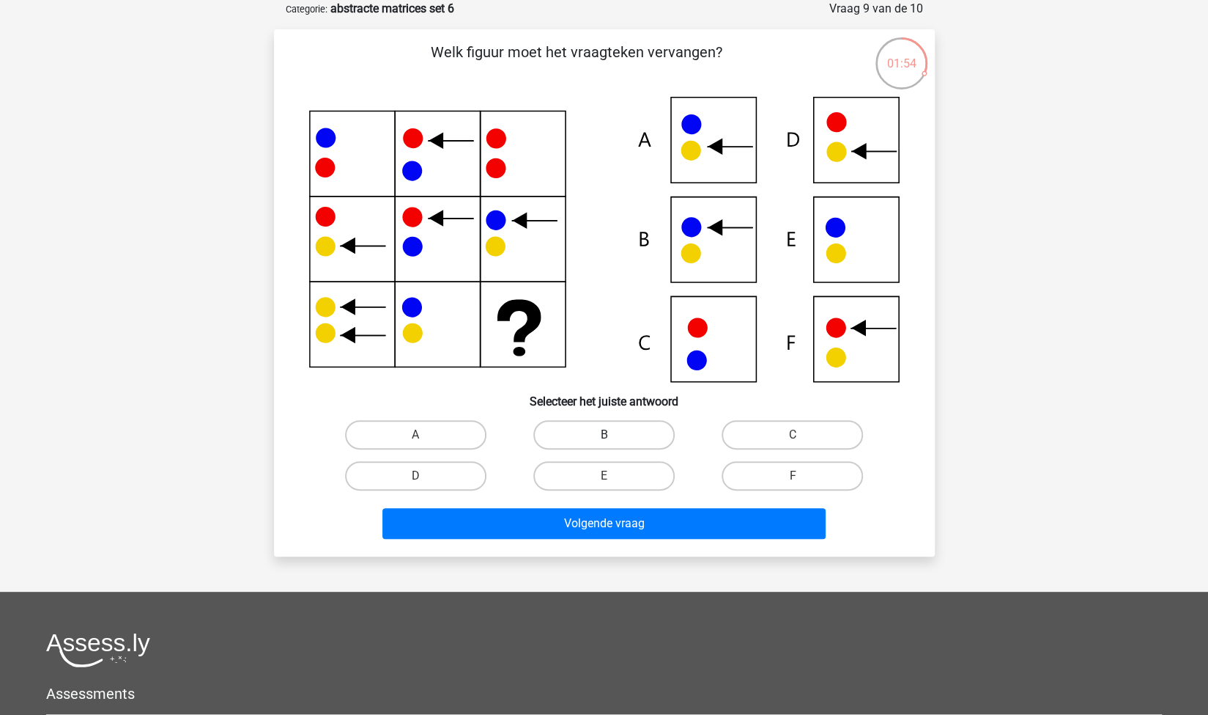
click at [577, 435] on label "B" at bounding box center [604, 434] width 141 height 29
click at [604, 435] on input "B" at bounding box center [609, 440] width 10 height 10
radio input "true"
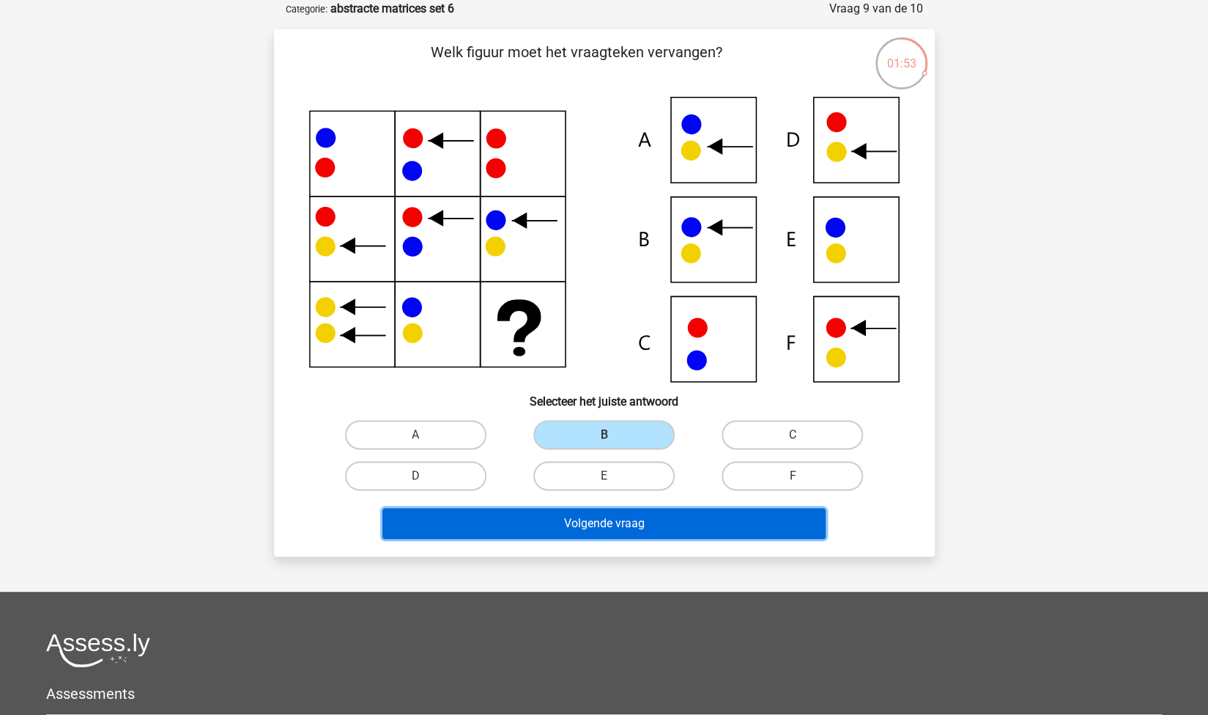
click at [642, 514] on button "Volgende vraag" at bounding box center [604, 523] width 443 height 31
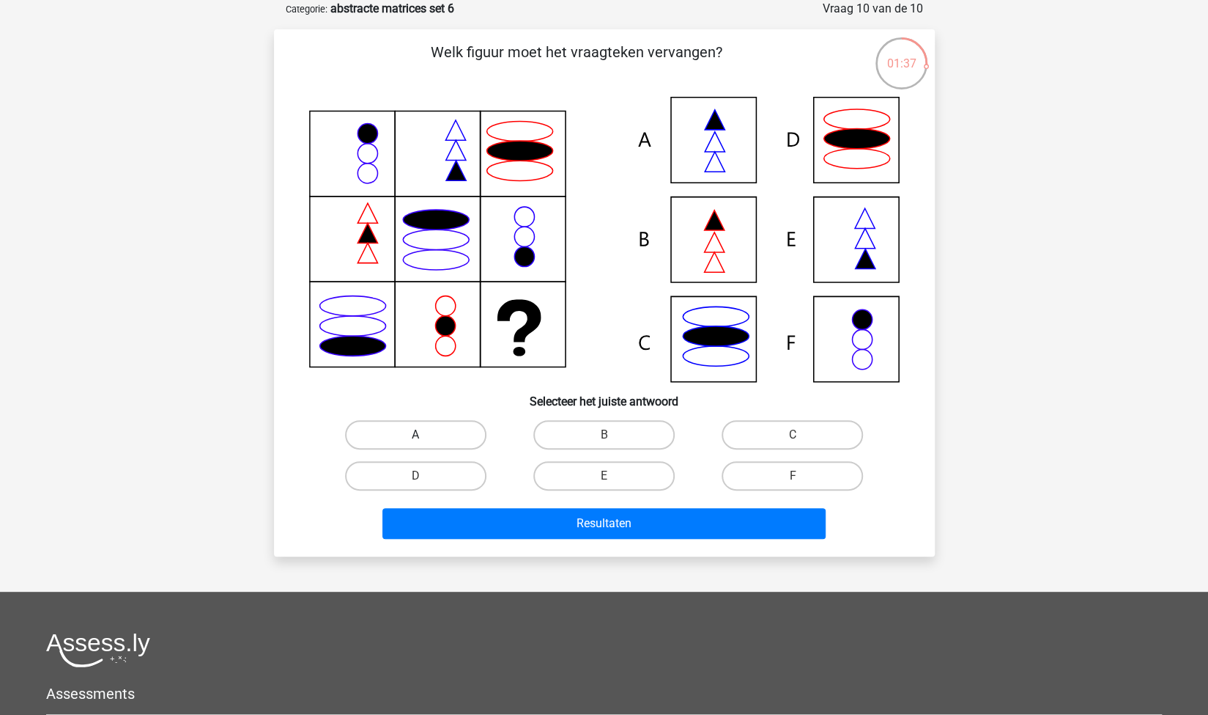
click at [432, 436] on label "A" at bounding box center [415, 434] width 141 height 29
click at [425, 436] on input "A" at bounding box center [421, 440] width 10 height 10
radio input "true"
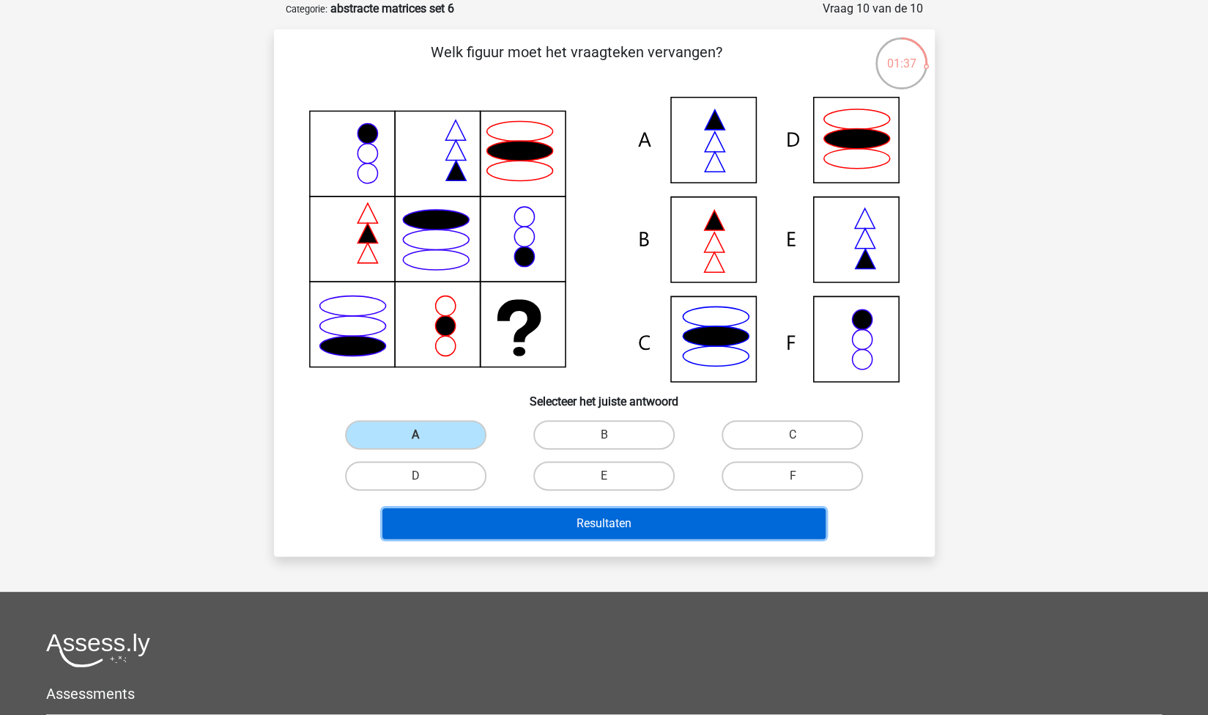
click at [531, 523] on button "Resultaten" at bounding box center [604, 523] width 443 height 31
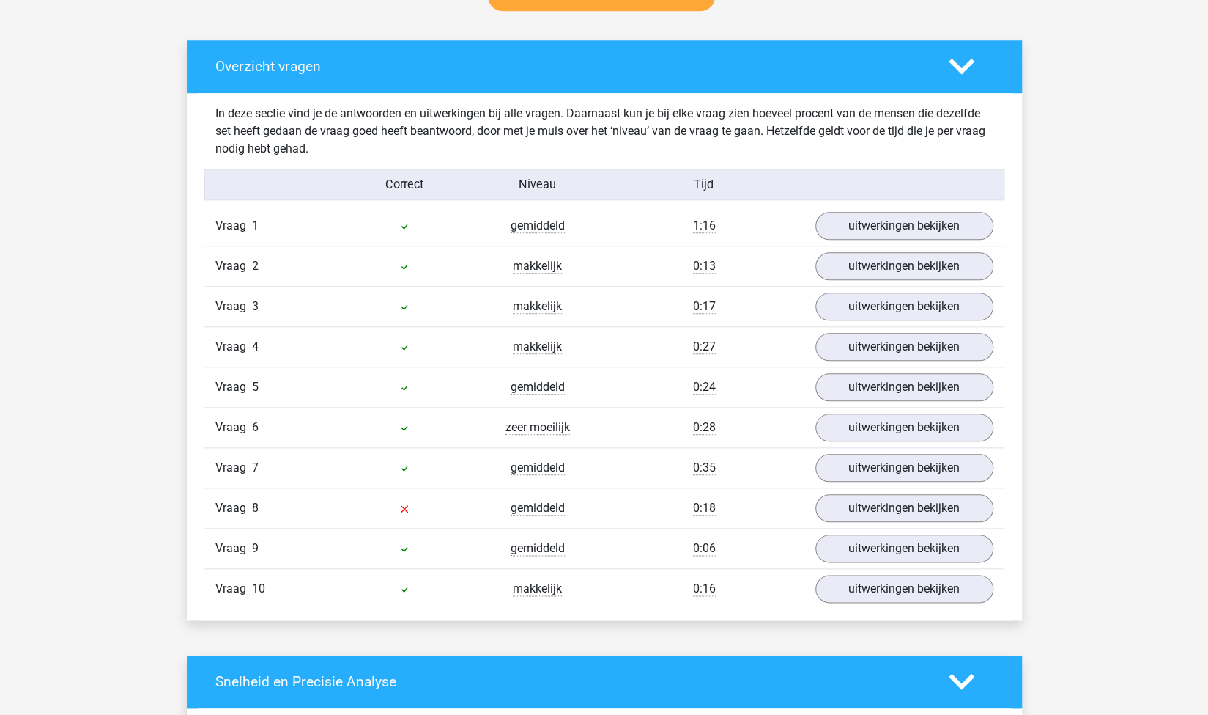
scroll to position [804, 0]
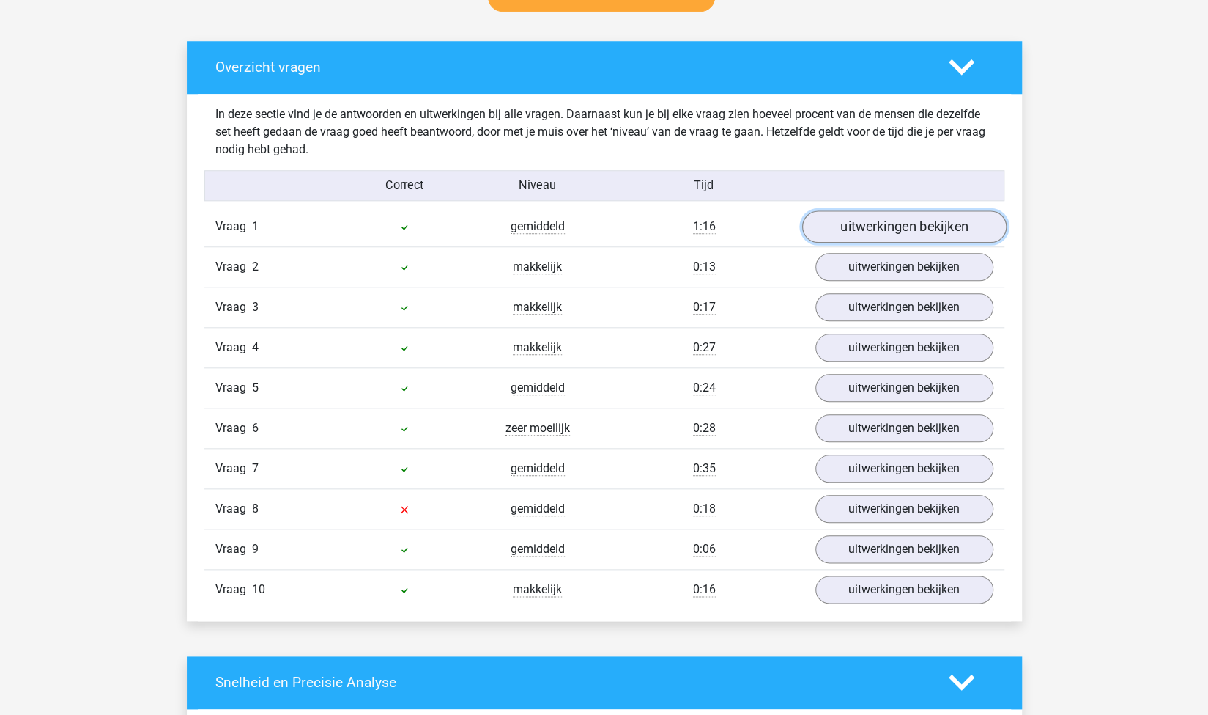
click at [835, 221] on link "uitwerkingen bekijken" at bounding box center [904, 226] width 204 height 32
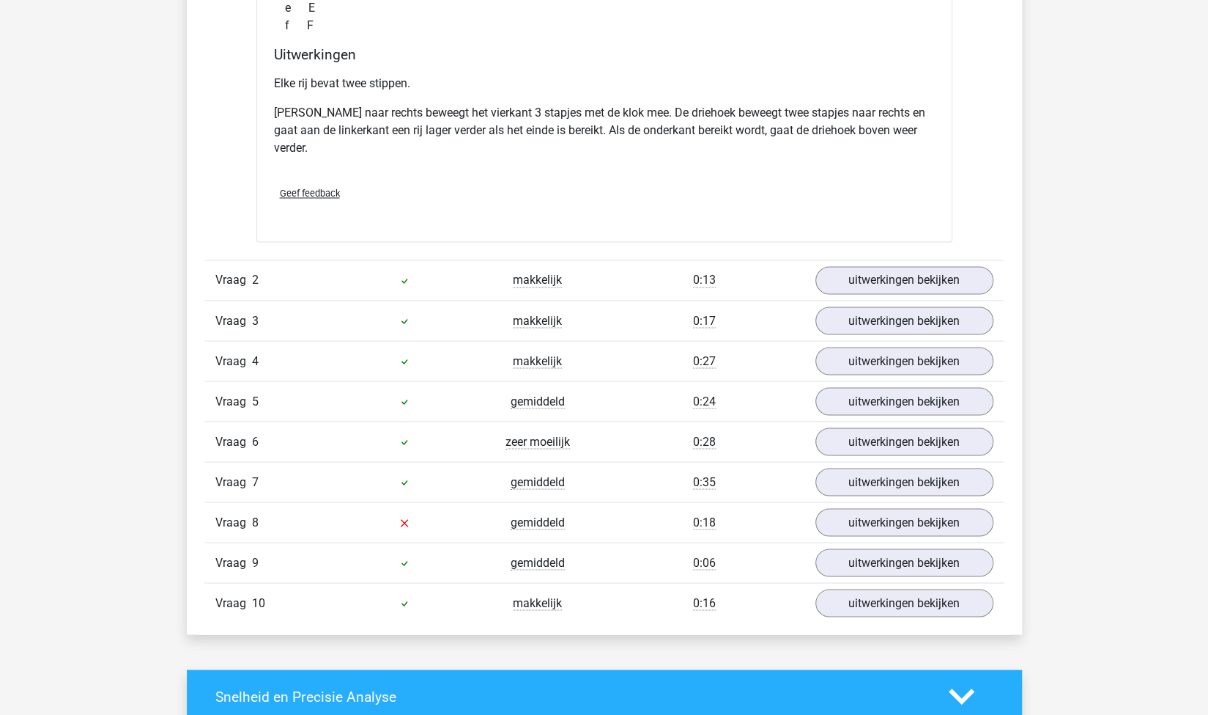
scroll to position [1494, 0]
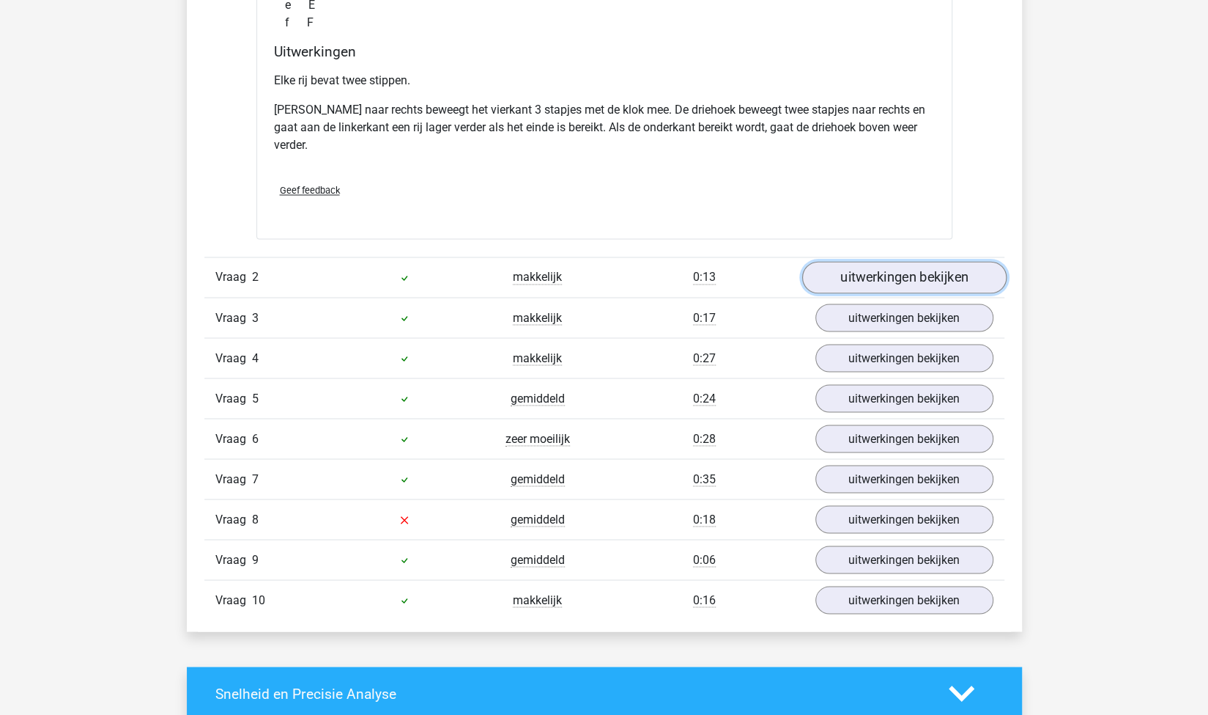
click at [834, 279] on link "uitwerkingen bekijken" at bounding box center [904, 277] width 204 height 32
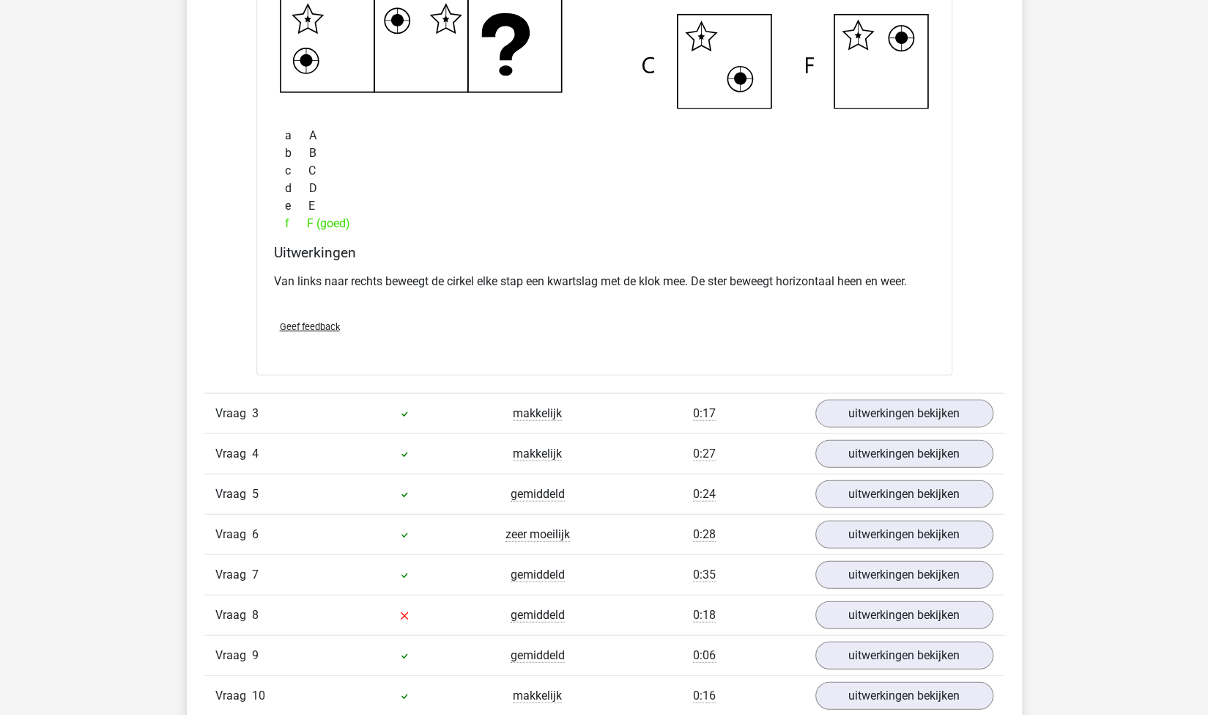
scroll to position [2049, 0]
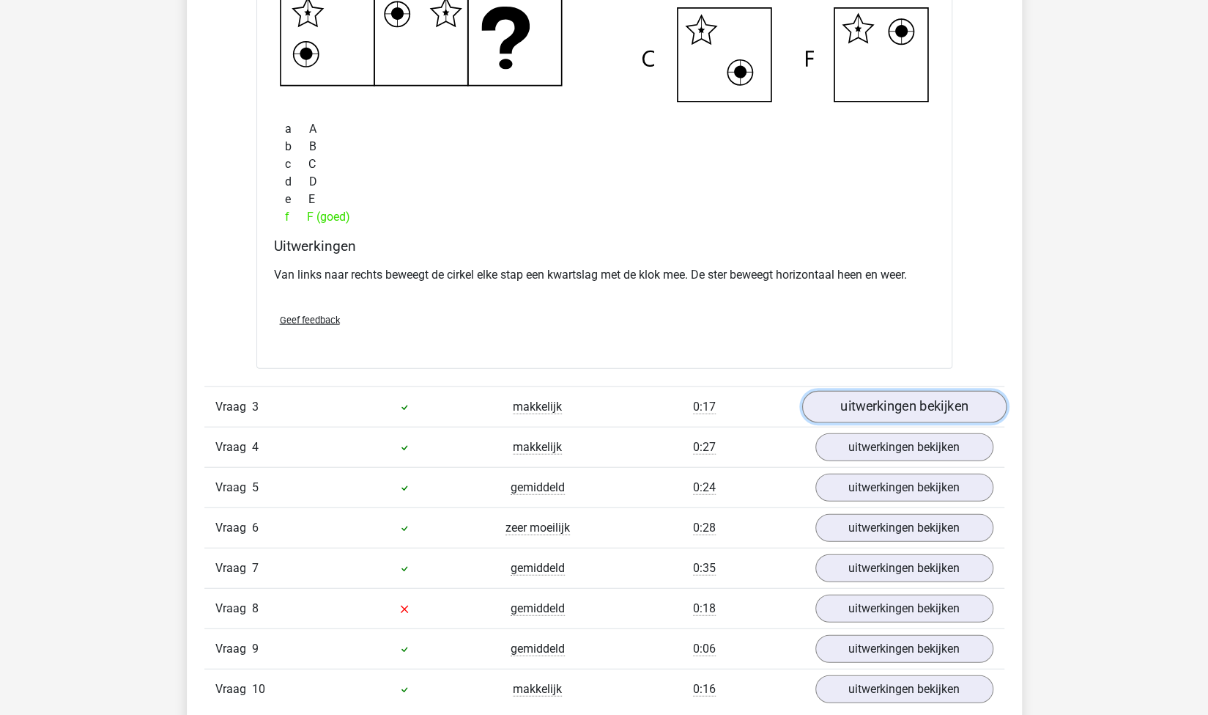
click at [870, 399] on link "uitwerkingen bekijken" at bounding box center [904, 407] width 204 height 32
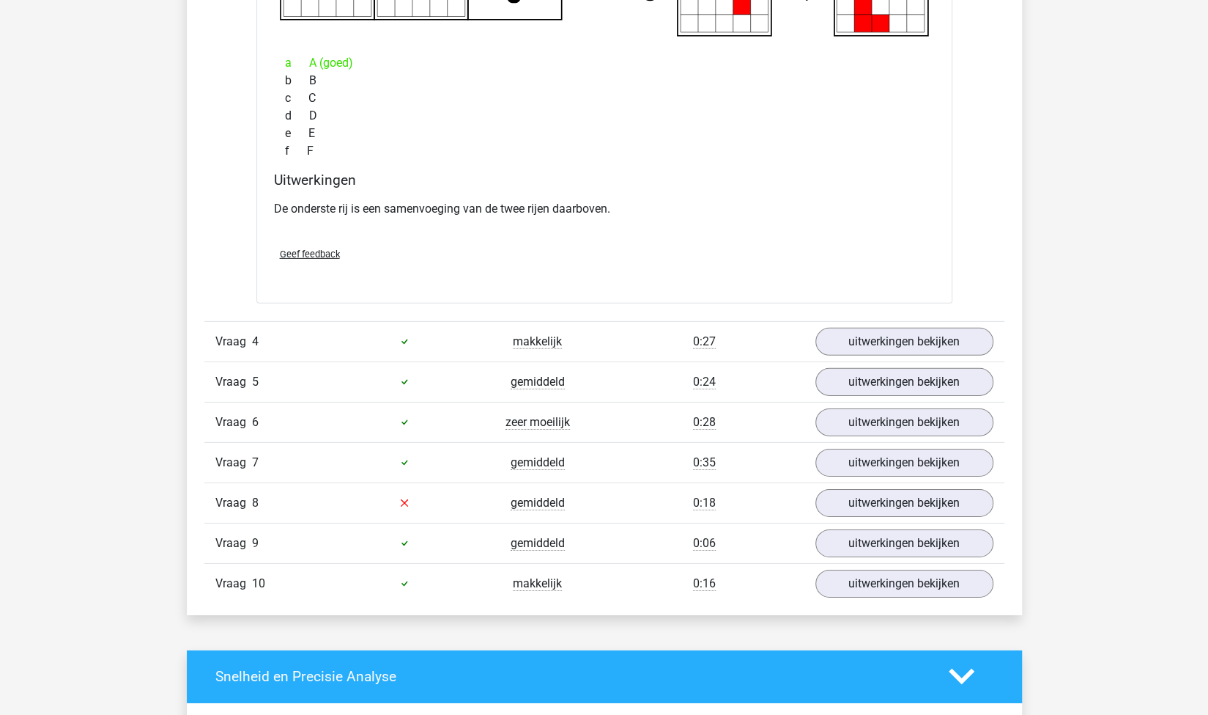
scroll to position [2801, 0]
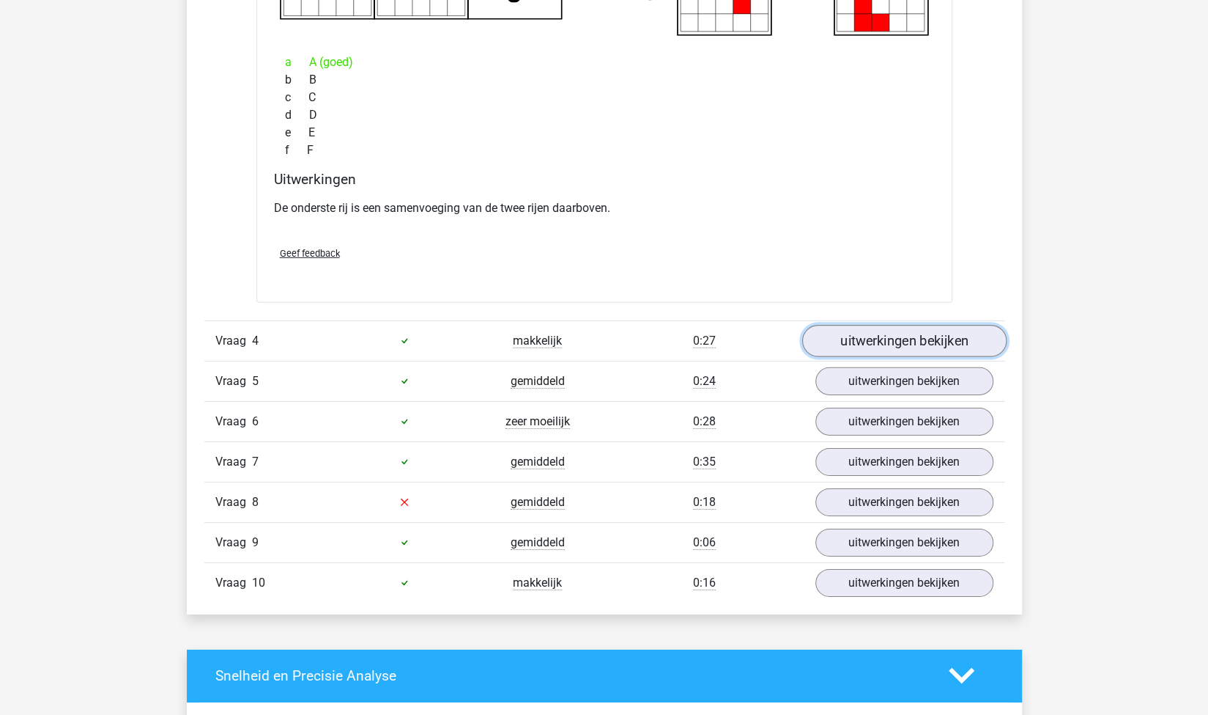
click at [834, 339] on link "uitwerkingen bekijken" at bounding box center [904, 341] width 204 height 32
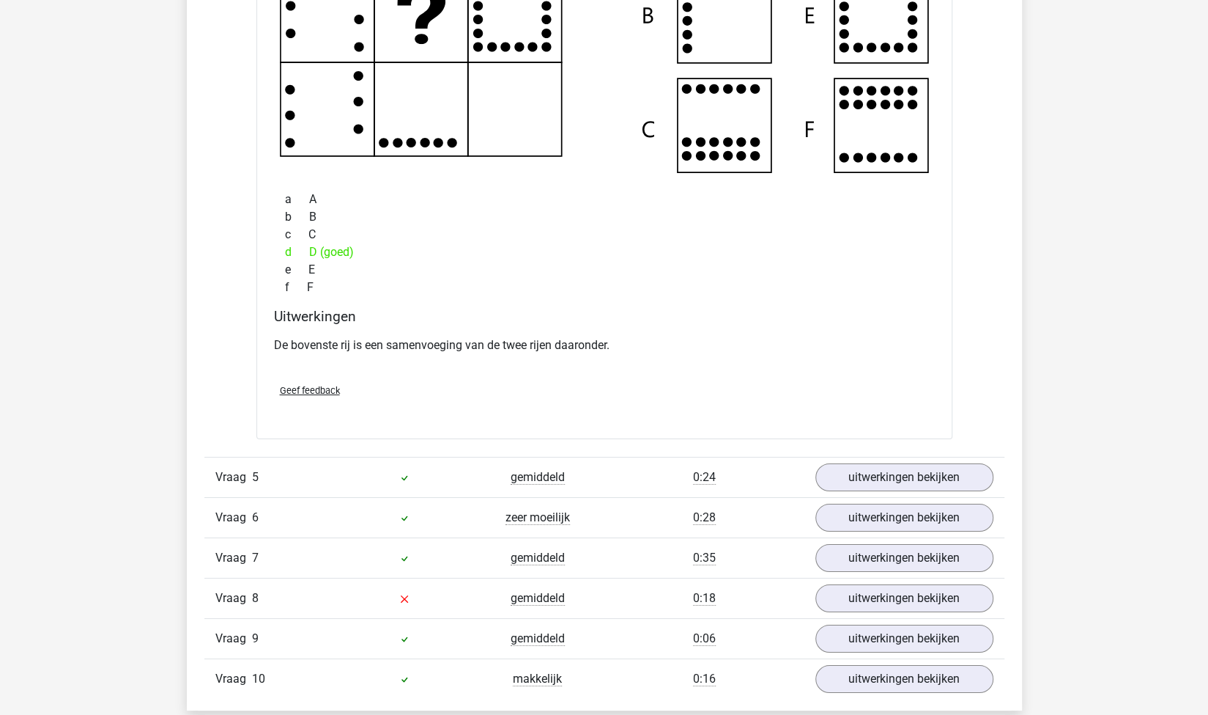
scroll to position [3353, 0]
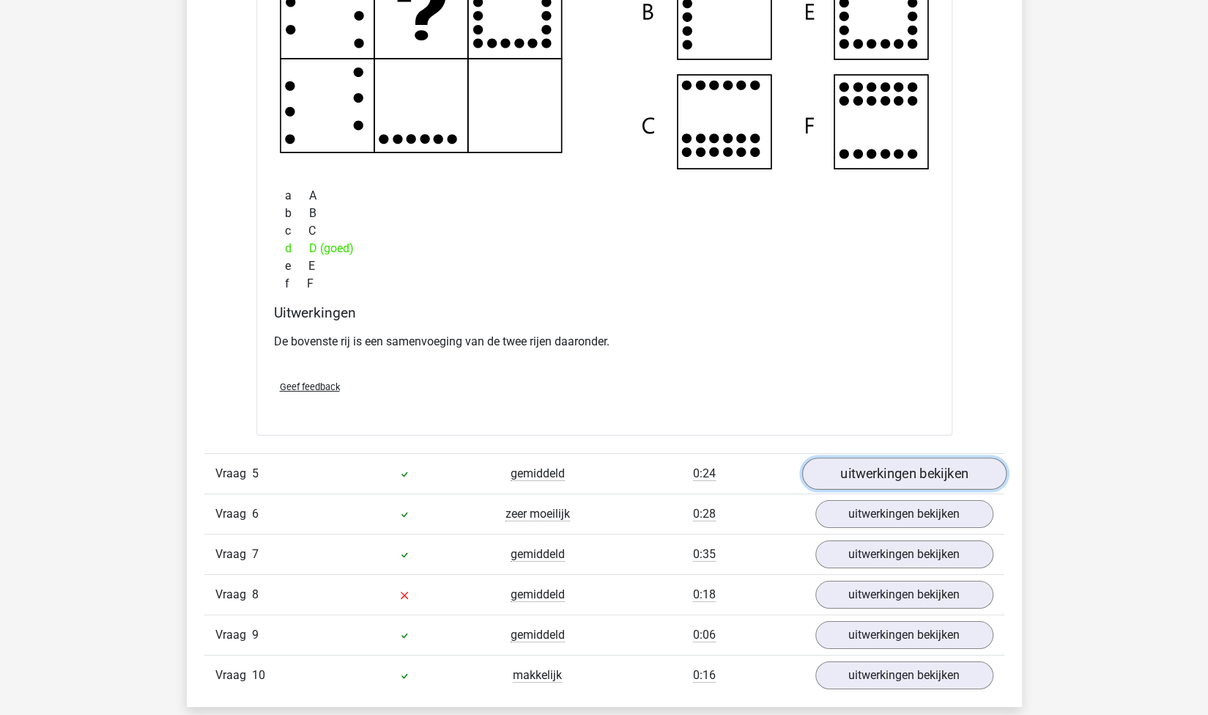
click at [898, 469] on link "uitwerkingen bekijken" at bounding box center [904, 473] width 204 height 32
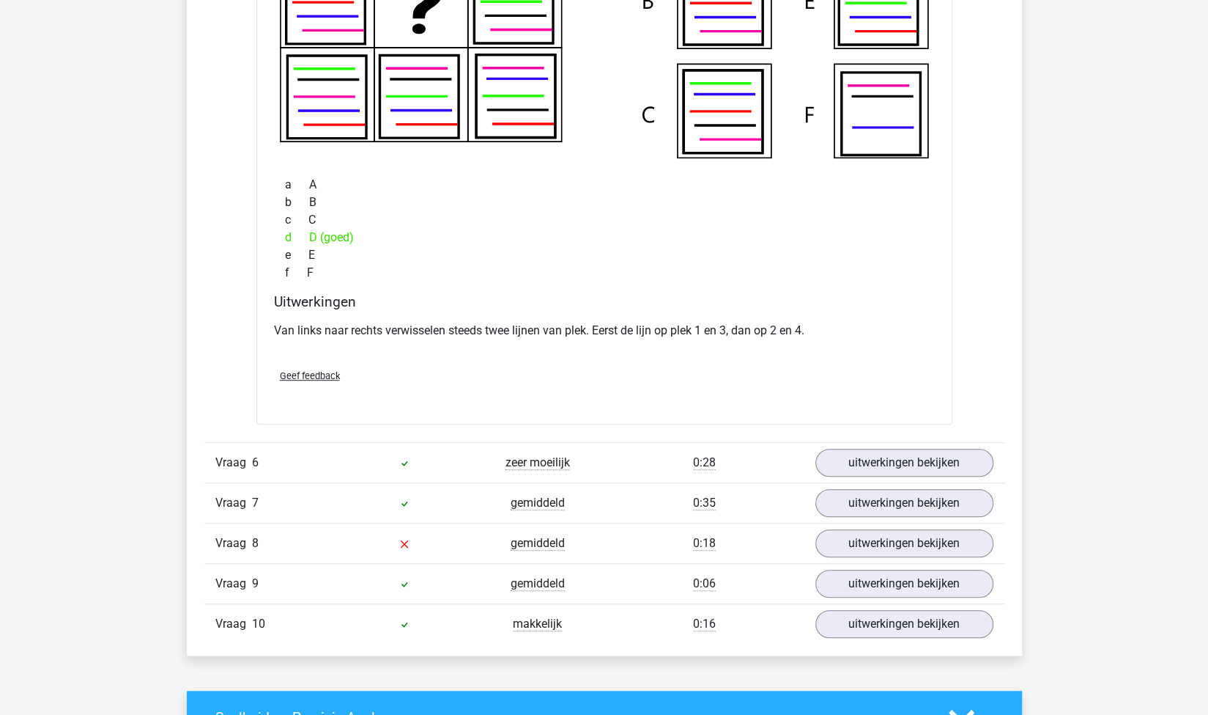
scroll to position [4058, 0]
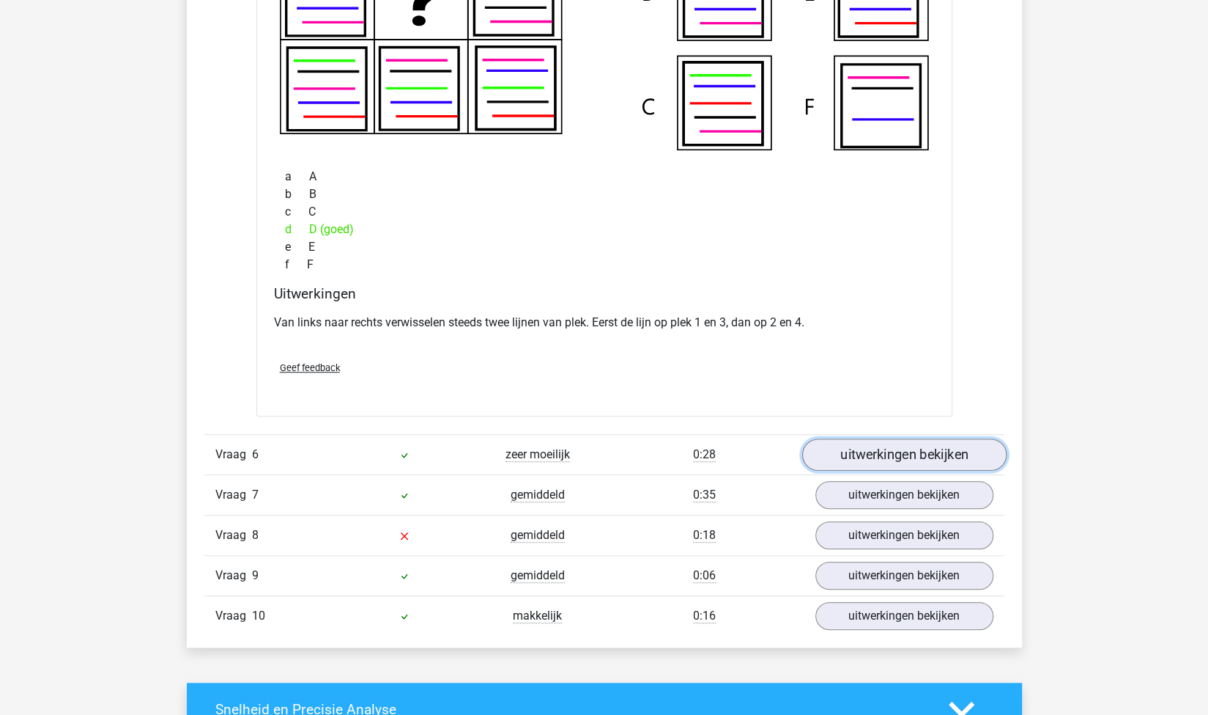
click at [834, 449] on link "uitwerkingen bekijken" at bounding box center [904, 454] width 204 height 32
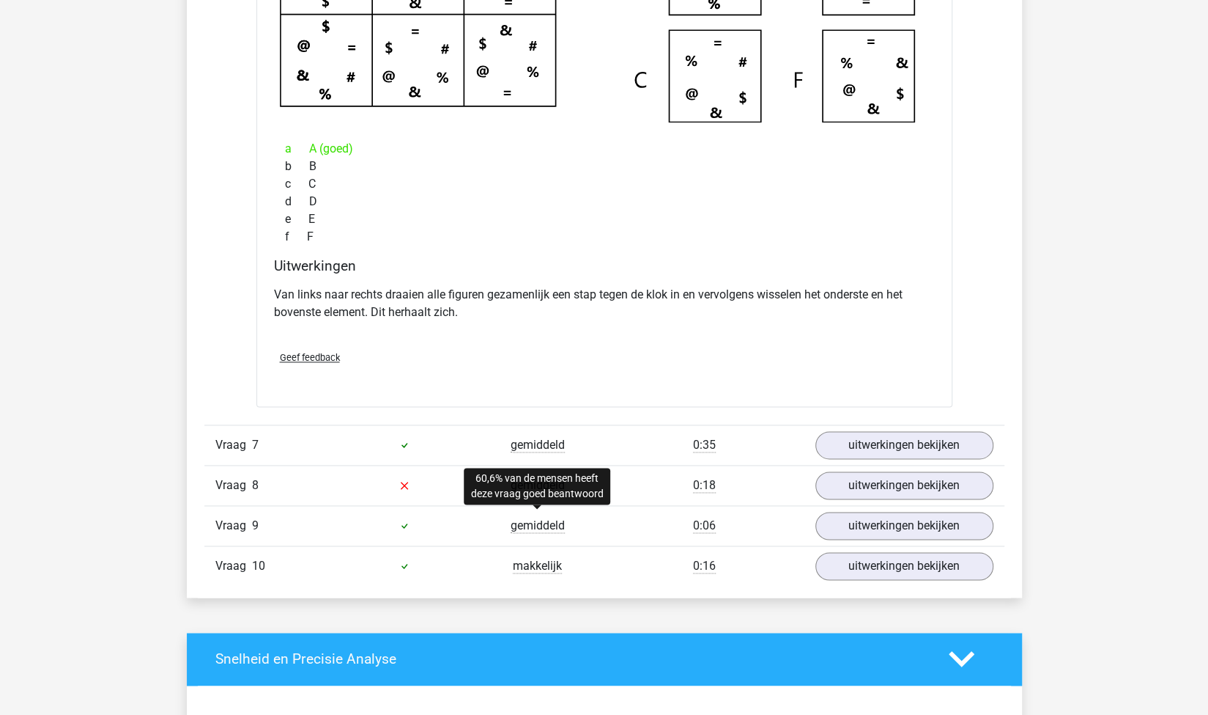
scroll to position [4765, 0]
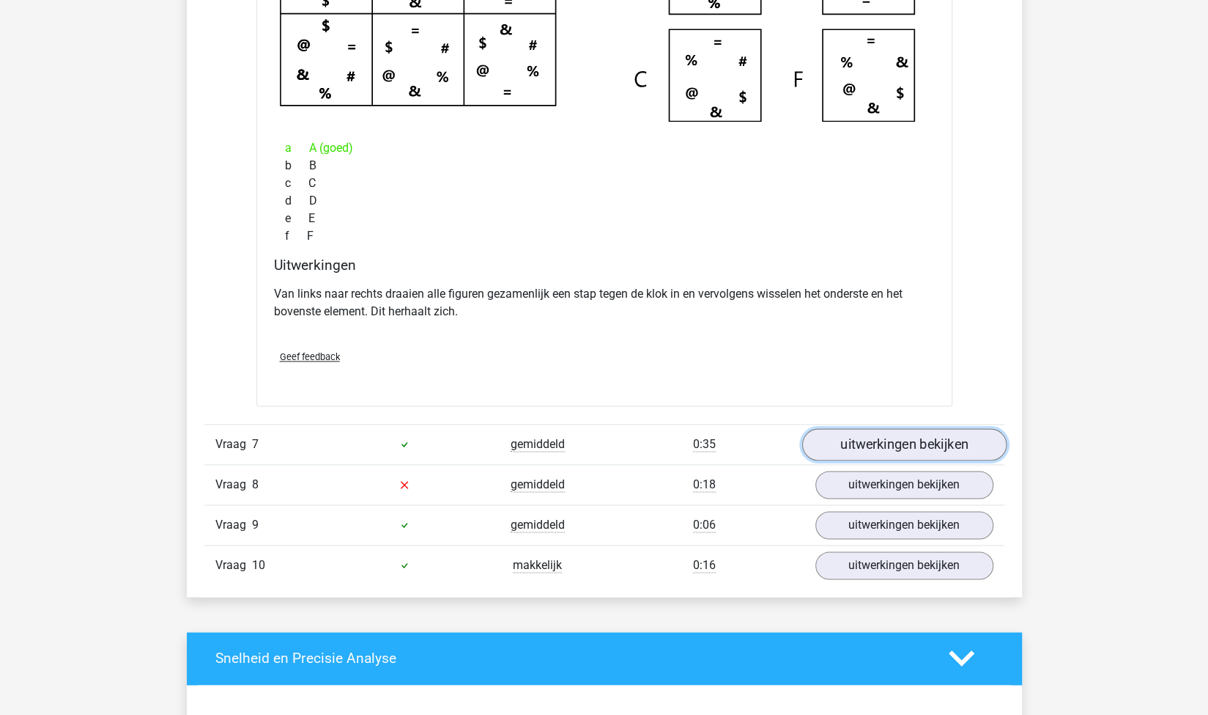
click at [835, 436] on link "uitwerkingen bekijken" at bounding box center [904, 444] width 204 height 32
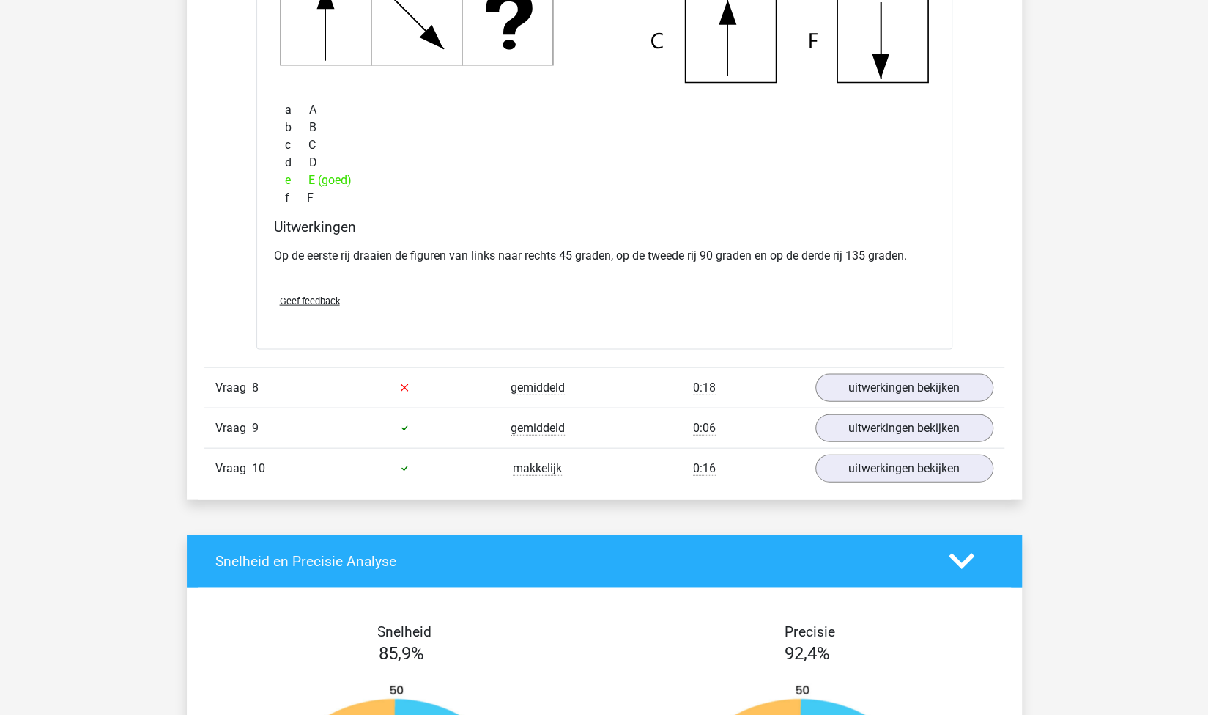
scroll to position [5522, 0]
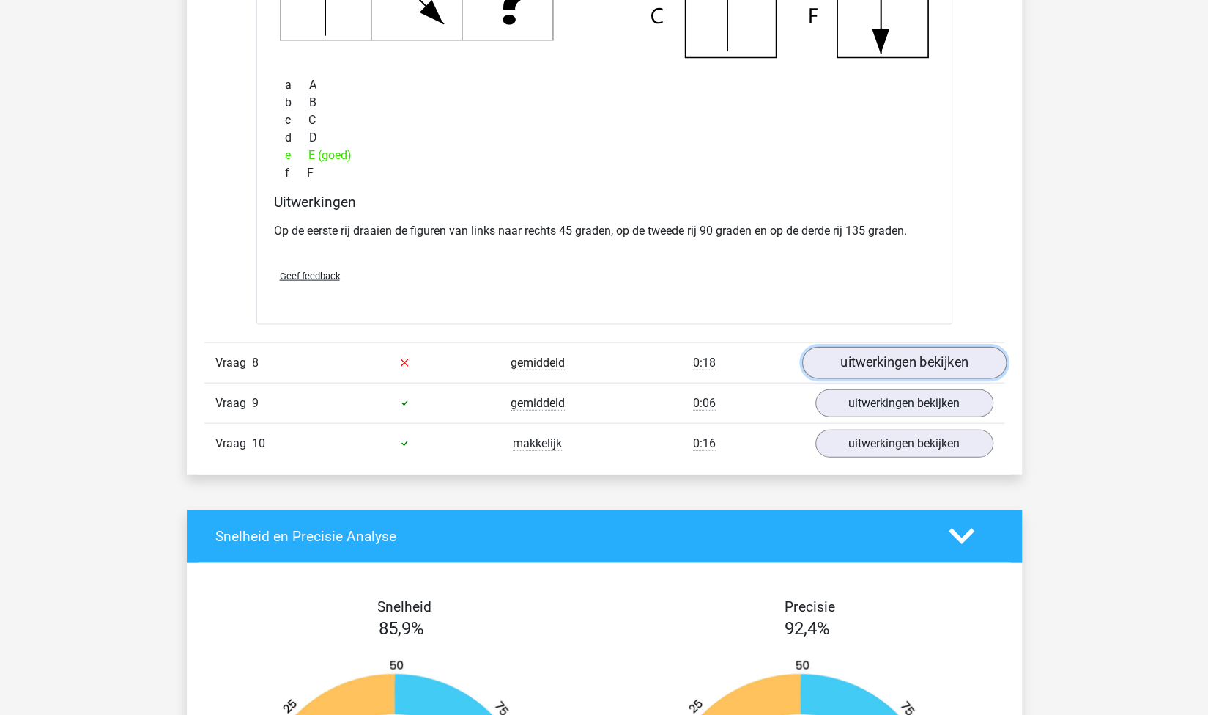
click at [854, 347] on link "uitwerkingen bekijken" at bounding box center [904, 363] width 204 height 32
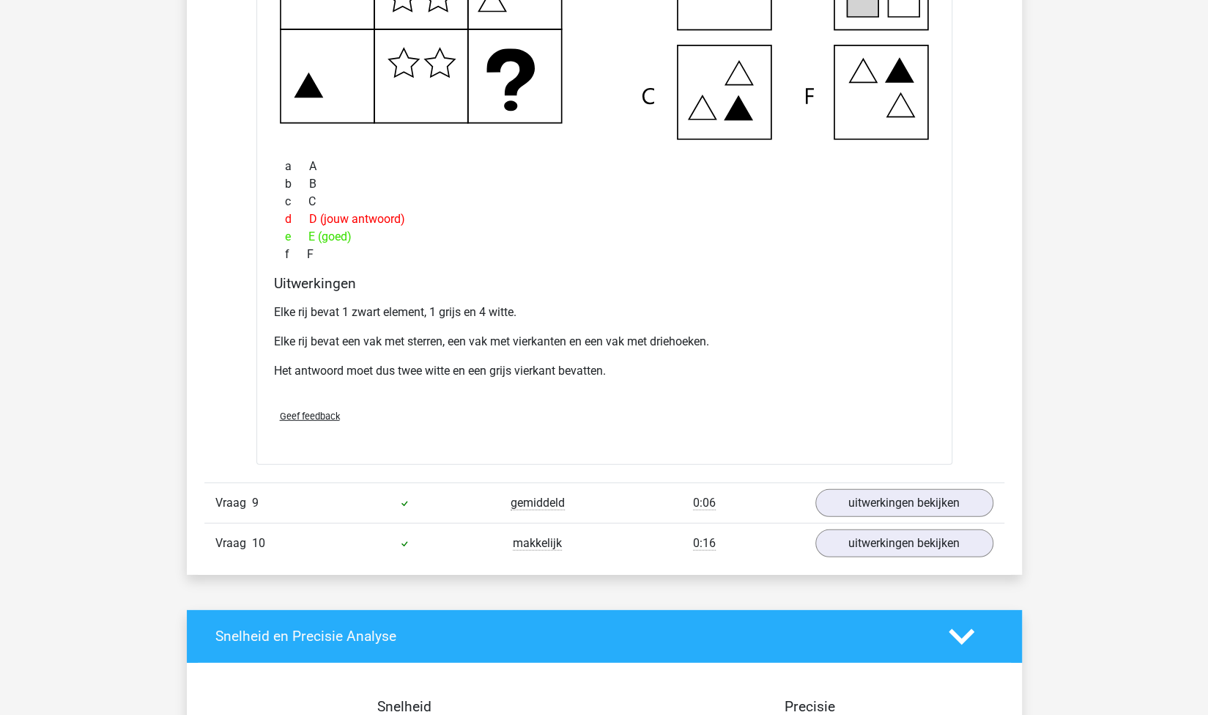
scroll to position [6137, 0]
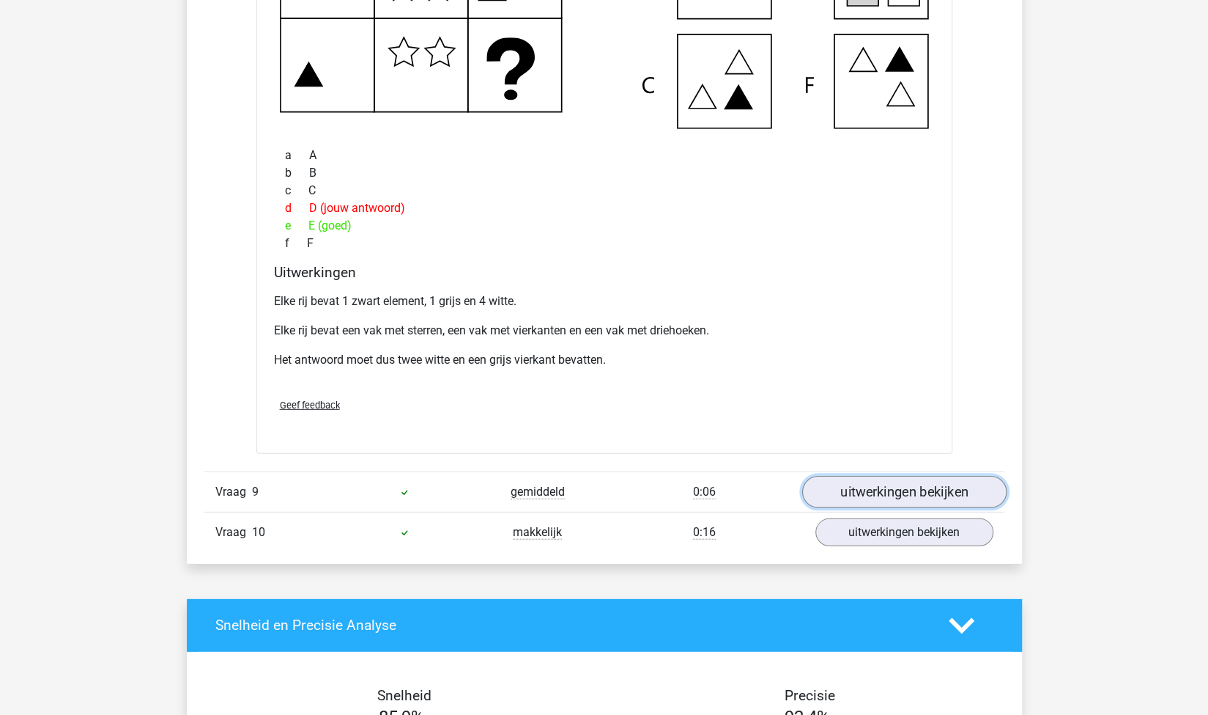
click at [865, 479] on link "uitwerkingen bekijken" at bounding box center [904, 492] width 204 height 32
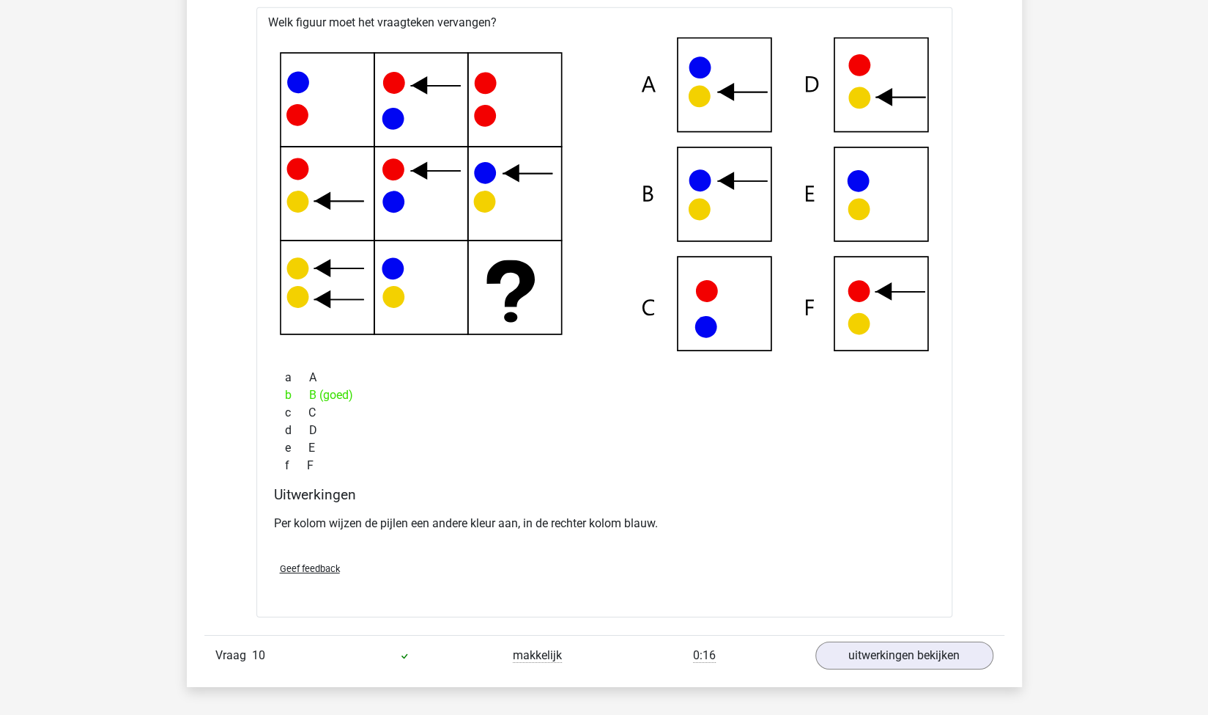
scroll to position [6662, 0]
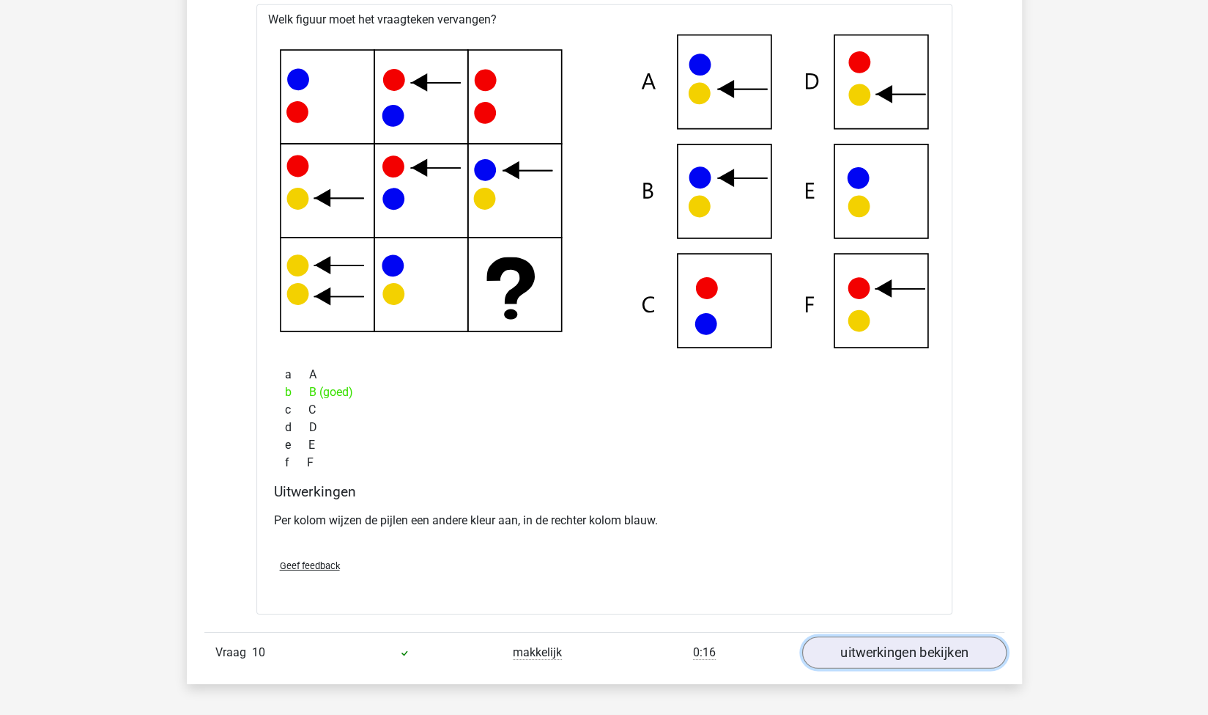
click at [865, 650] on link "uitwerkingen bekijken" at bounding box center [904, 652] width 204 height 32
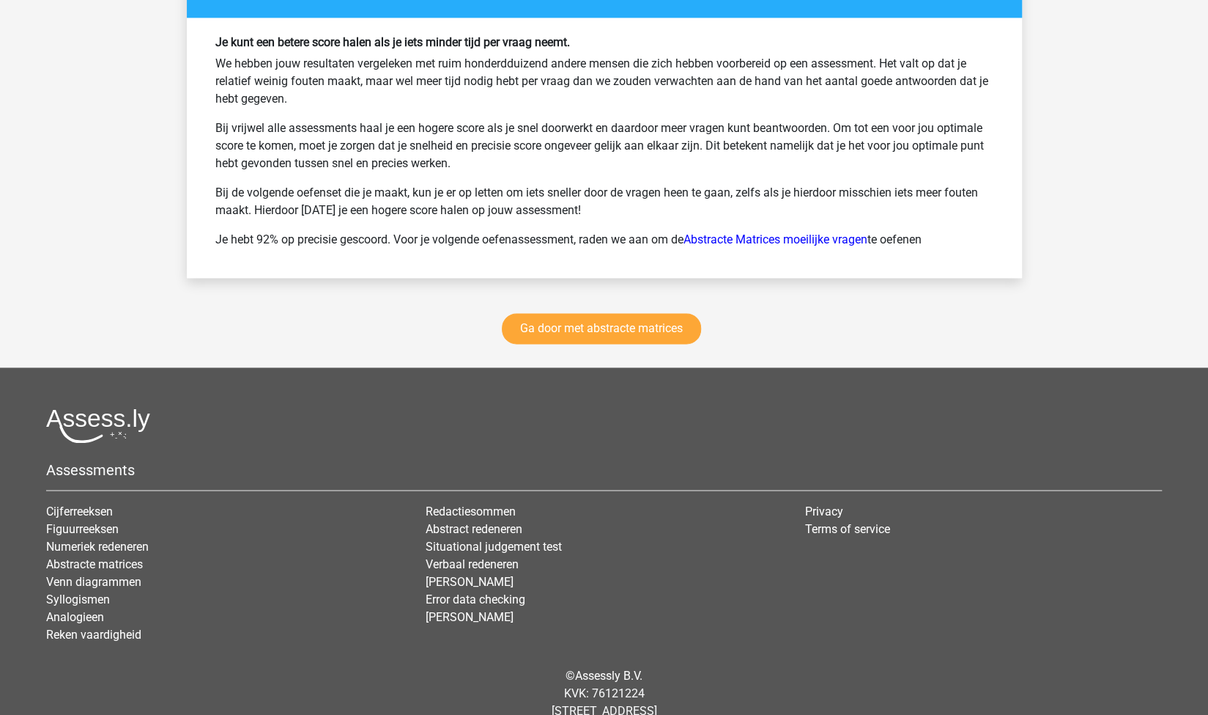
scroll to position [8658, 0]
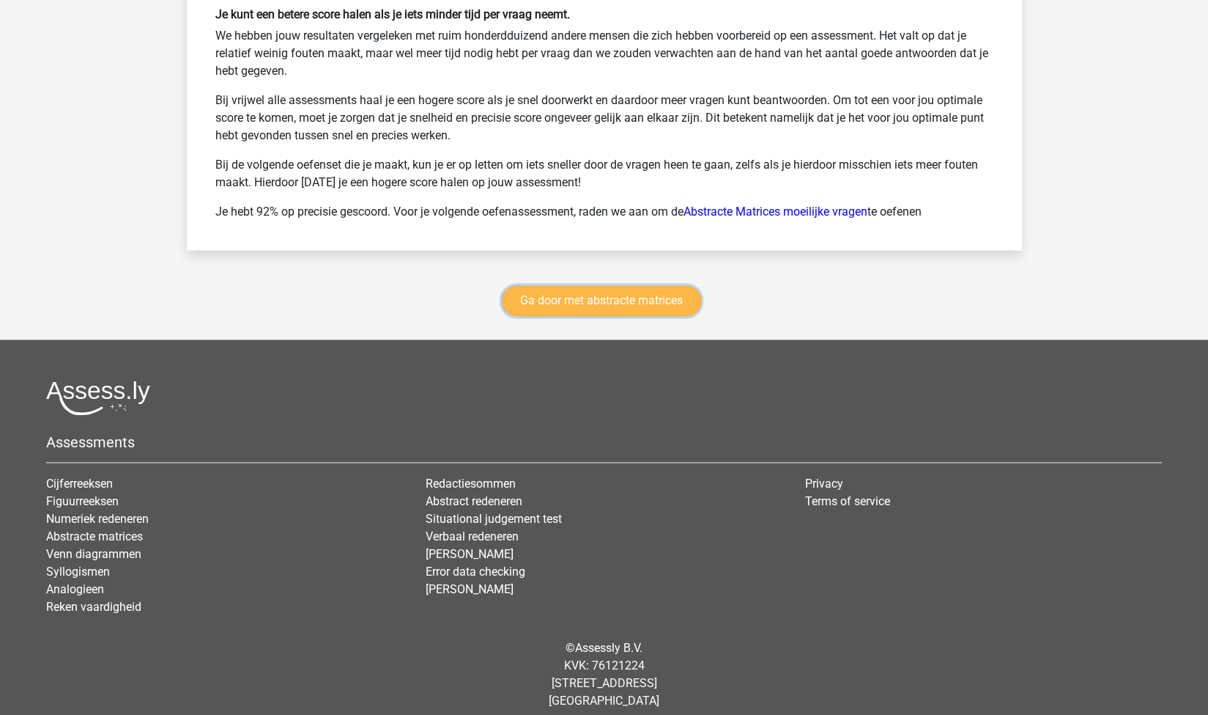
click at [649, 295] on link "Ga door met abstracte matrices" at bounding box center [601, 300] width 199 height 31
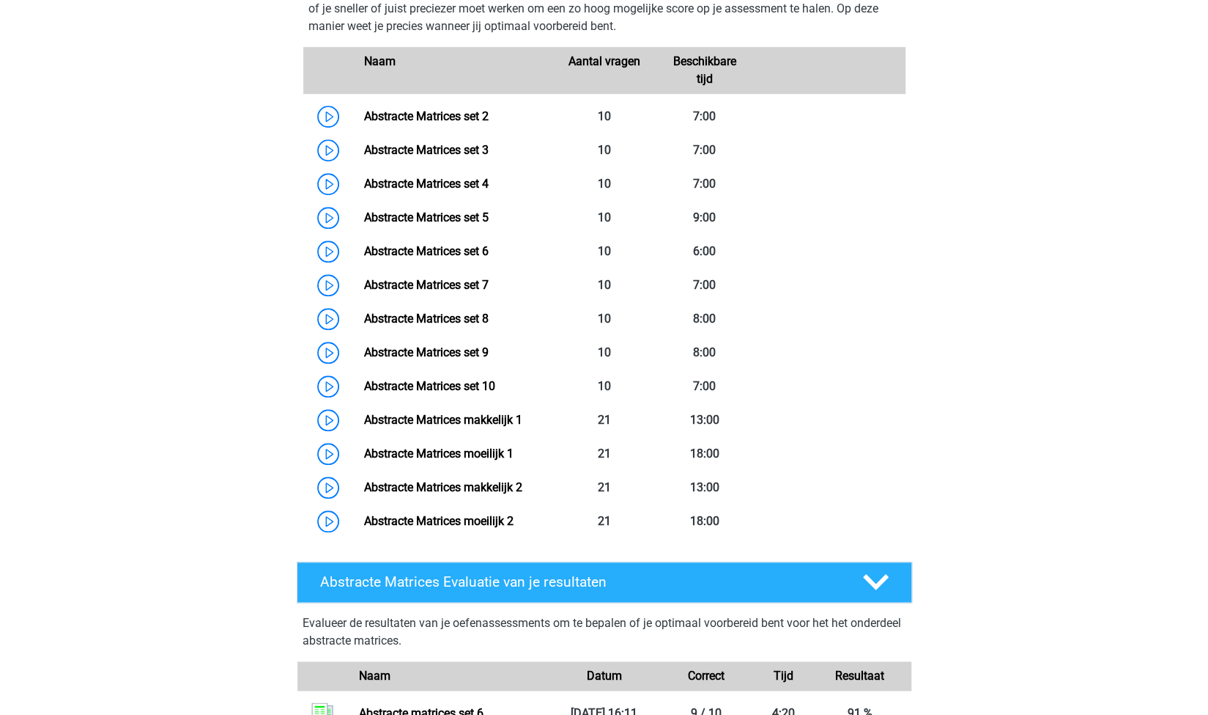
scroll to position [746, 0]
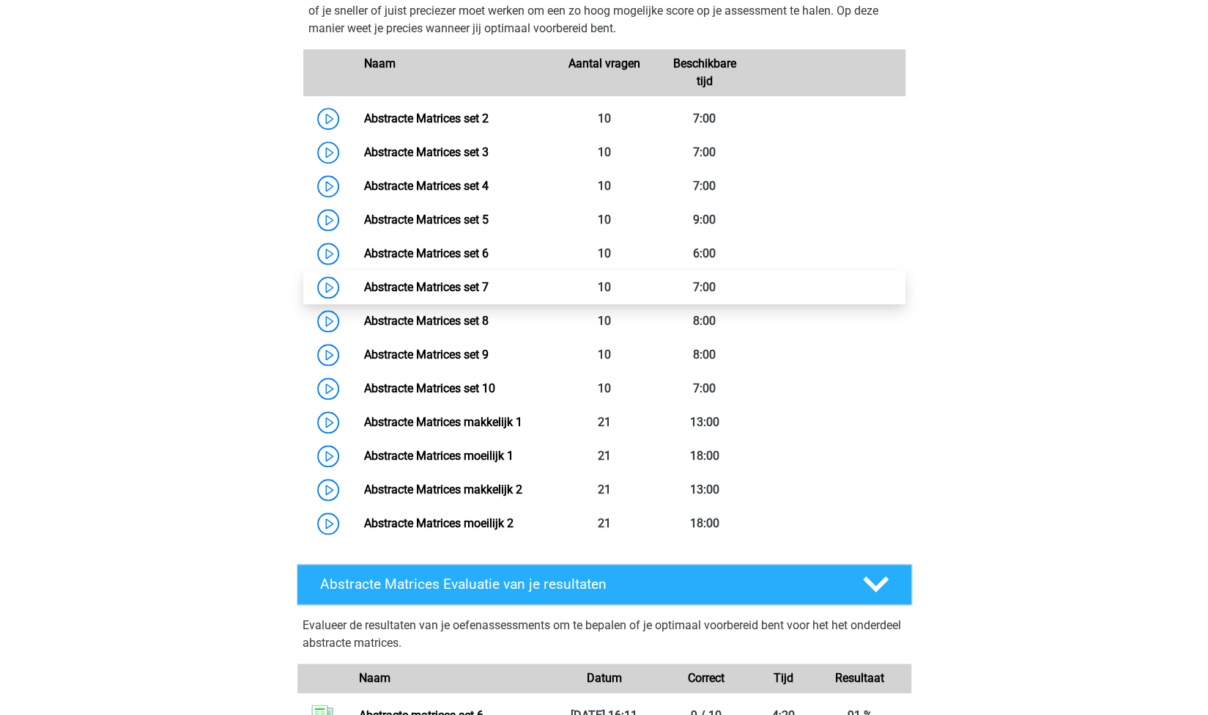
click at [440, 287] on link "Abstracte Matrices set 7" at bounding box center [426, 287] width 125 height 14
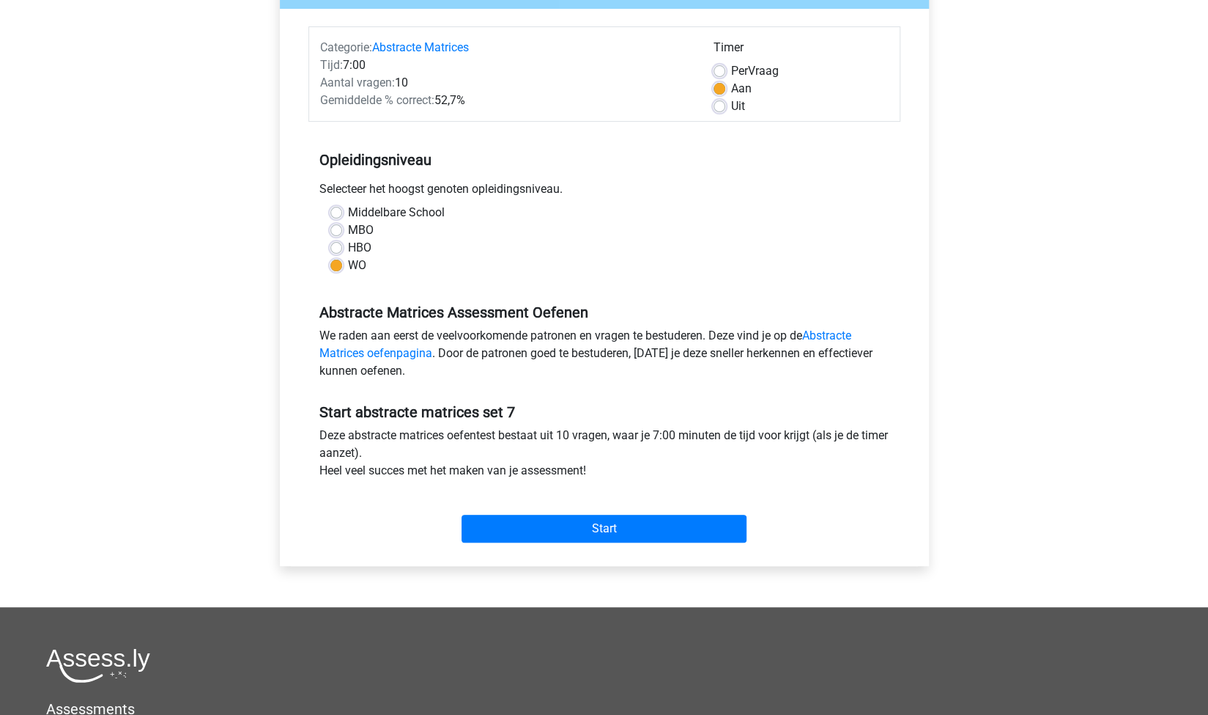
scroll to position [310, 0]
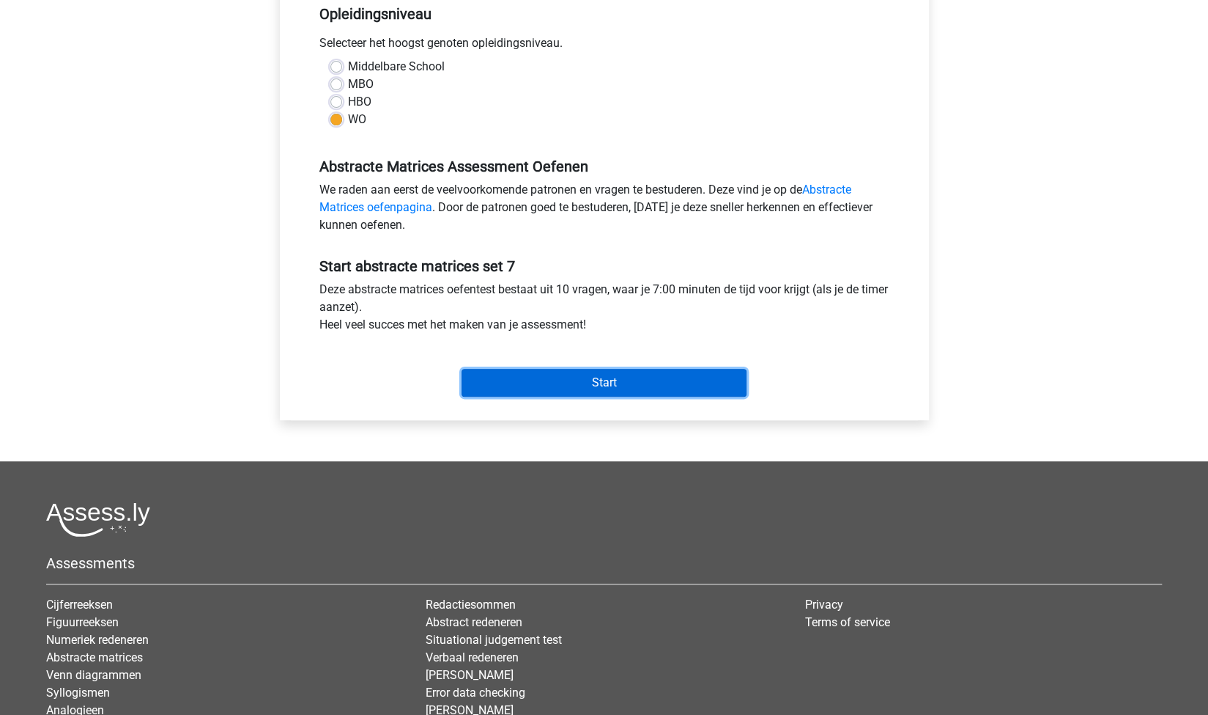
click at [579, 387] on input "Start" at bounding box center [604, 383] width 285 height 28
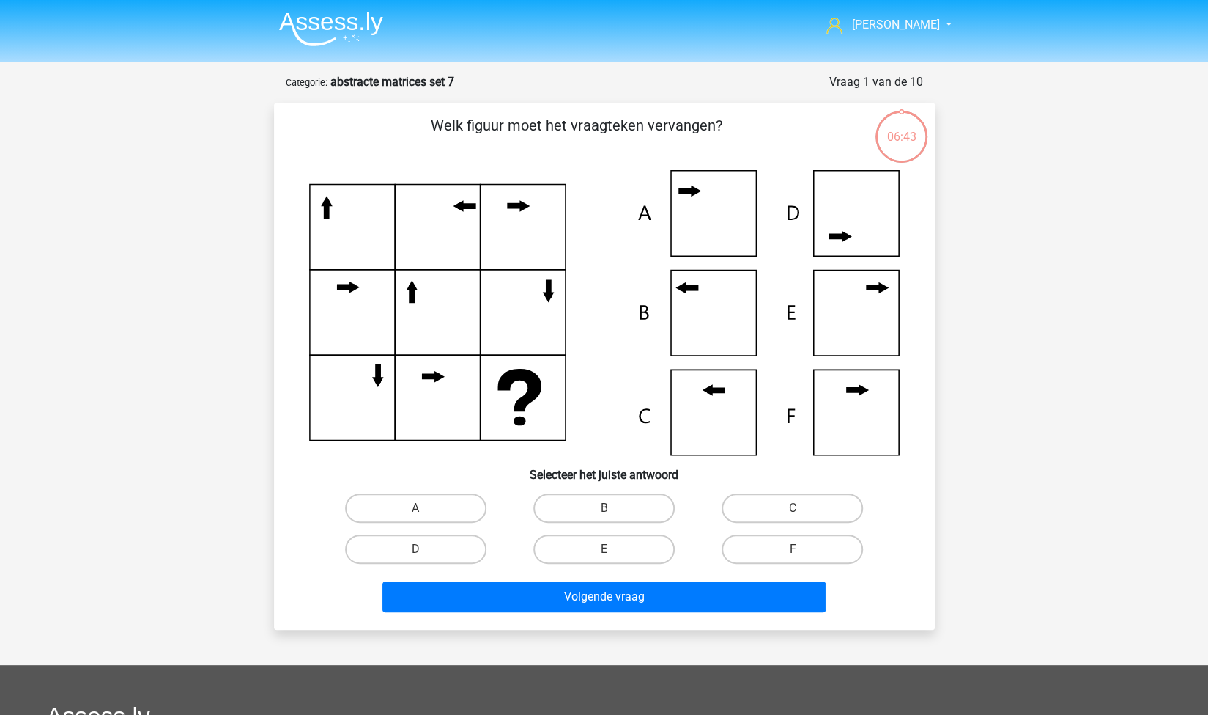
click at [605, 517] on input "B" at bounding box center [609, 513] width 10 height 10
radio input "true"
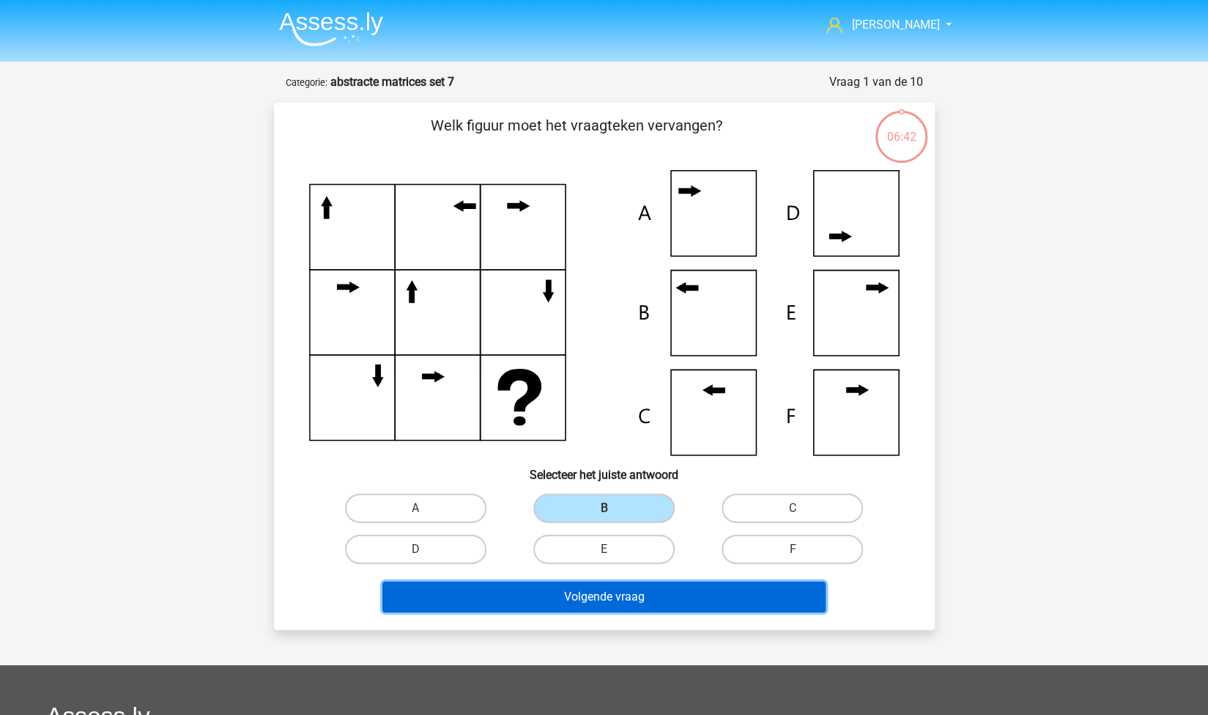
click at [509, 595] on button "Volgende vraag" at bounding box center [604, 596] width 443 height 31
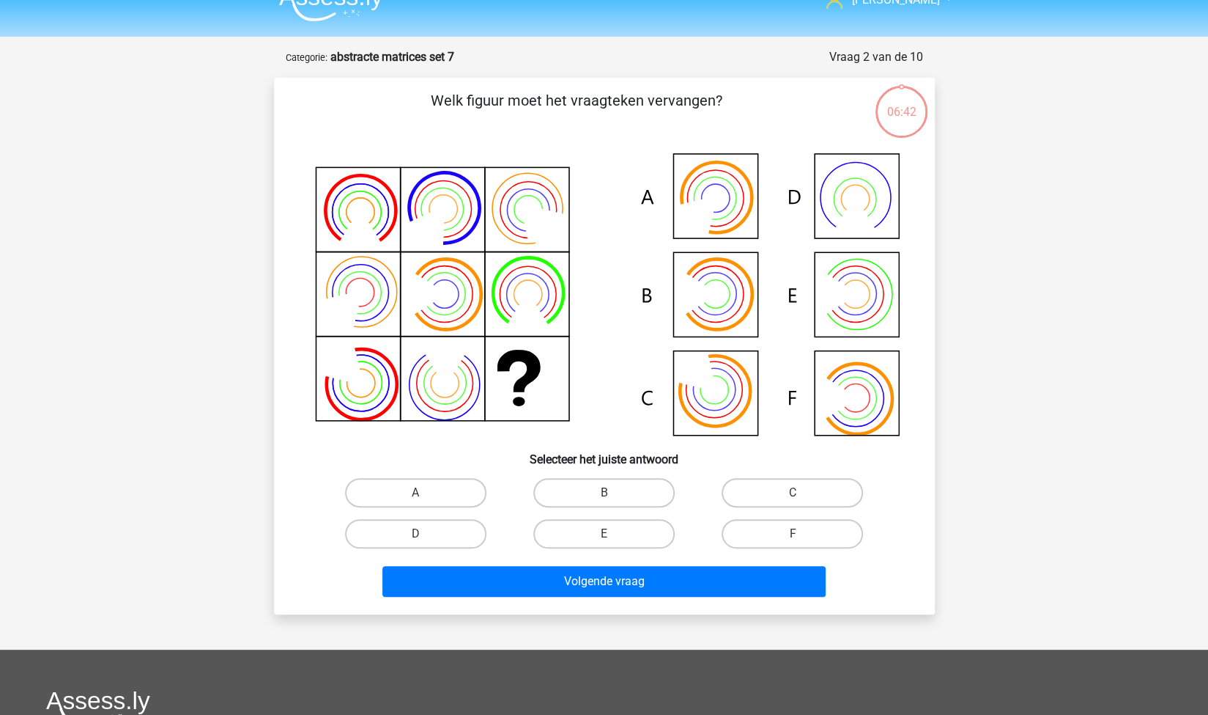
scroll to position [73, 0]
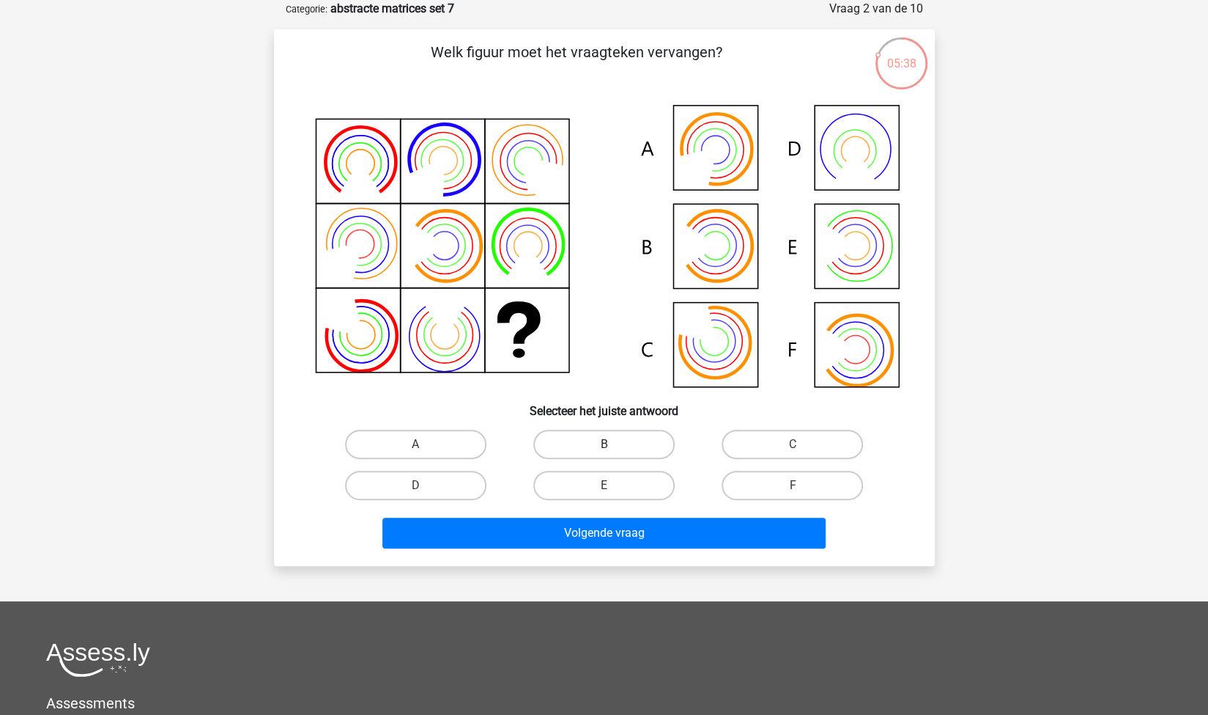
click at [595, 439] on label "B" at bounding box center [604, 443] width 141 height 29
click at [604, 444] on input "B" at bounding box center [609, 449] width 10 height 10
radio input "true"
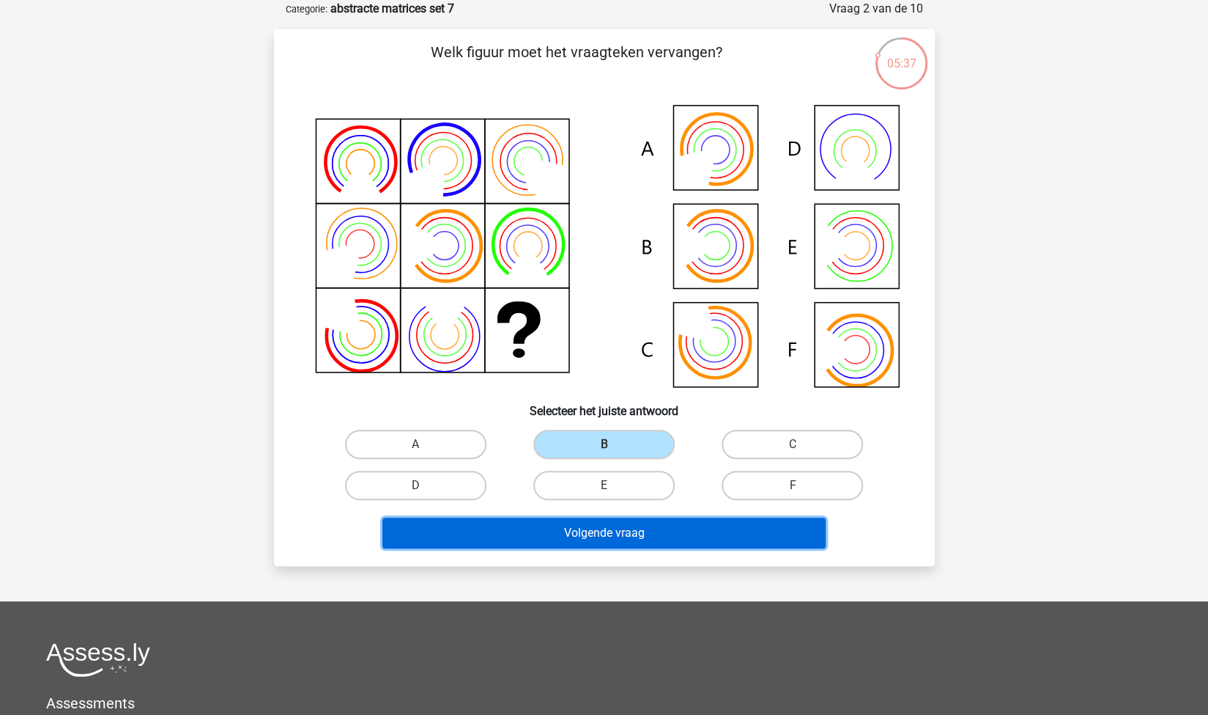
click at [504, 537] on button "Volgende vraag" at bounding box center [604, 532] width 443 height 31
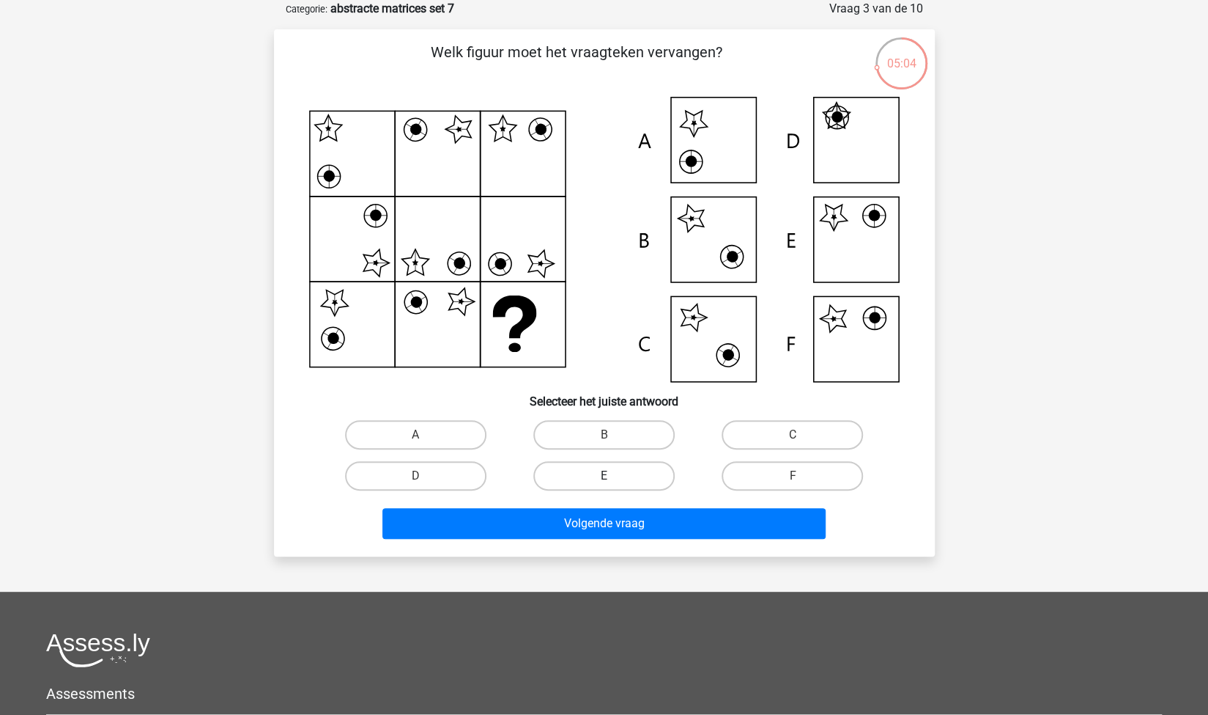
click at [621, 473] on label "E" at bounding box center [604, 475] width 141 height 29
click at [613, 476] on input "E" at bounding box center [609, 481] width 10 height 10
radio input "true"
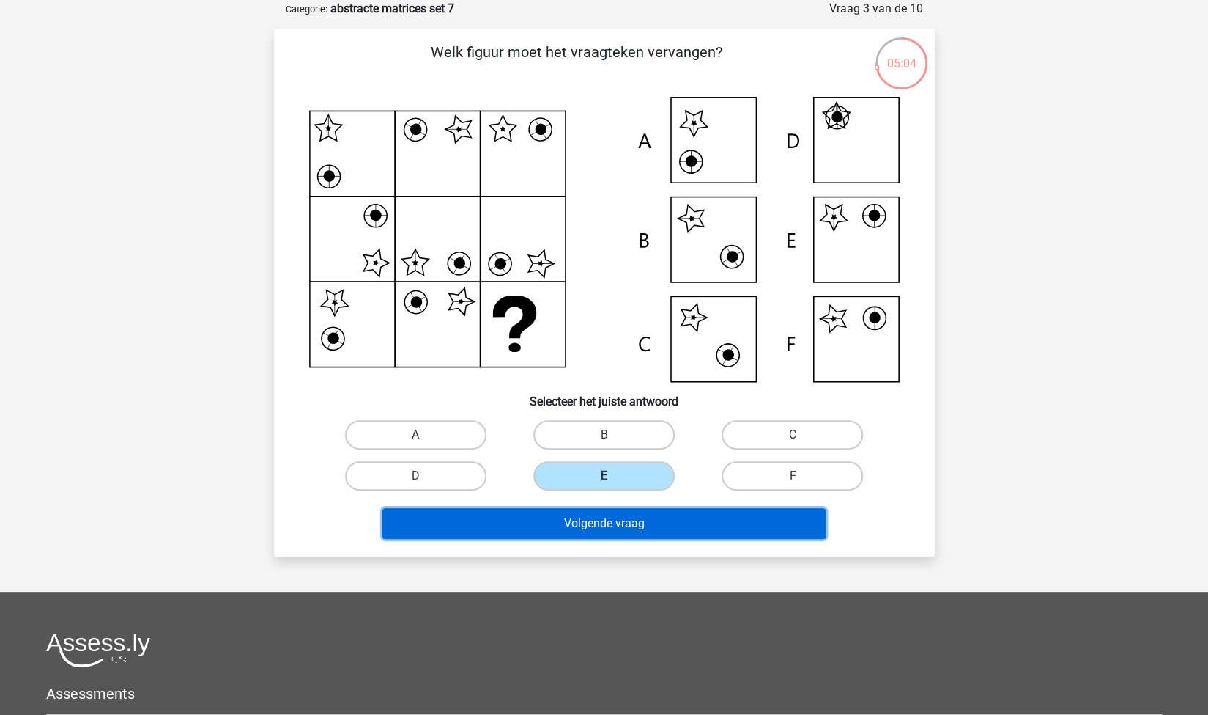
click at [566, 526] on button "Volgende vraag" at bounding box center [604, 523] width 443 height 31
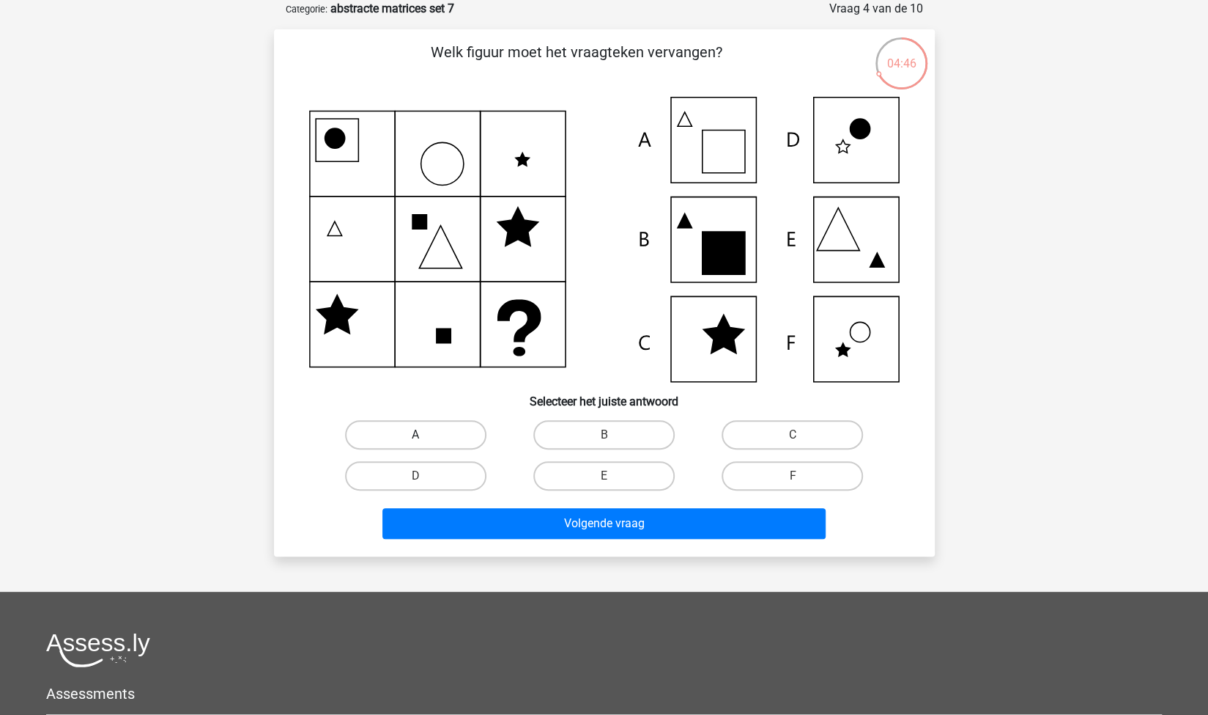
click at [457, 440] on label "A" at bounding box center [415, 434] width 141 height 29
click at [425, 440] on input "A" at bounding box center [421, 440] width 10 height 10
radio input "true"
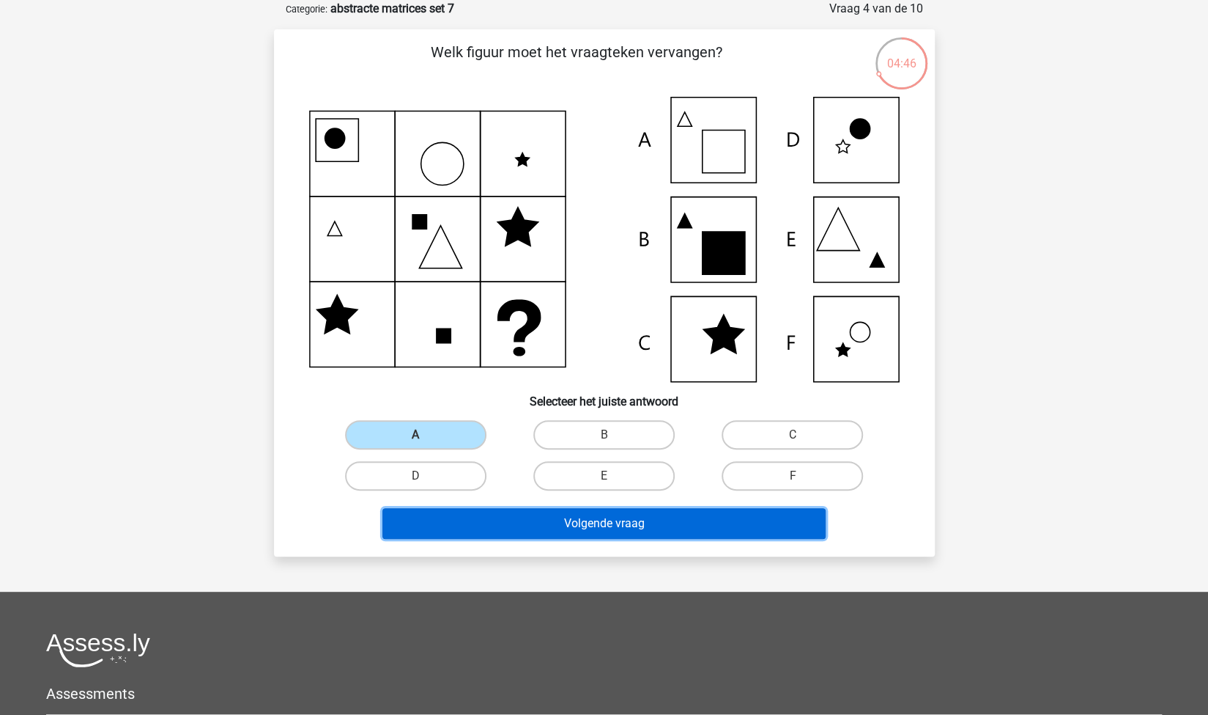
click at [550, 516] on button "Volgende vraag" at bounding box center [604, 523] width 443 height 31
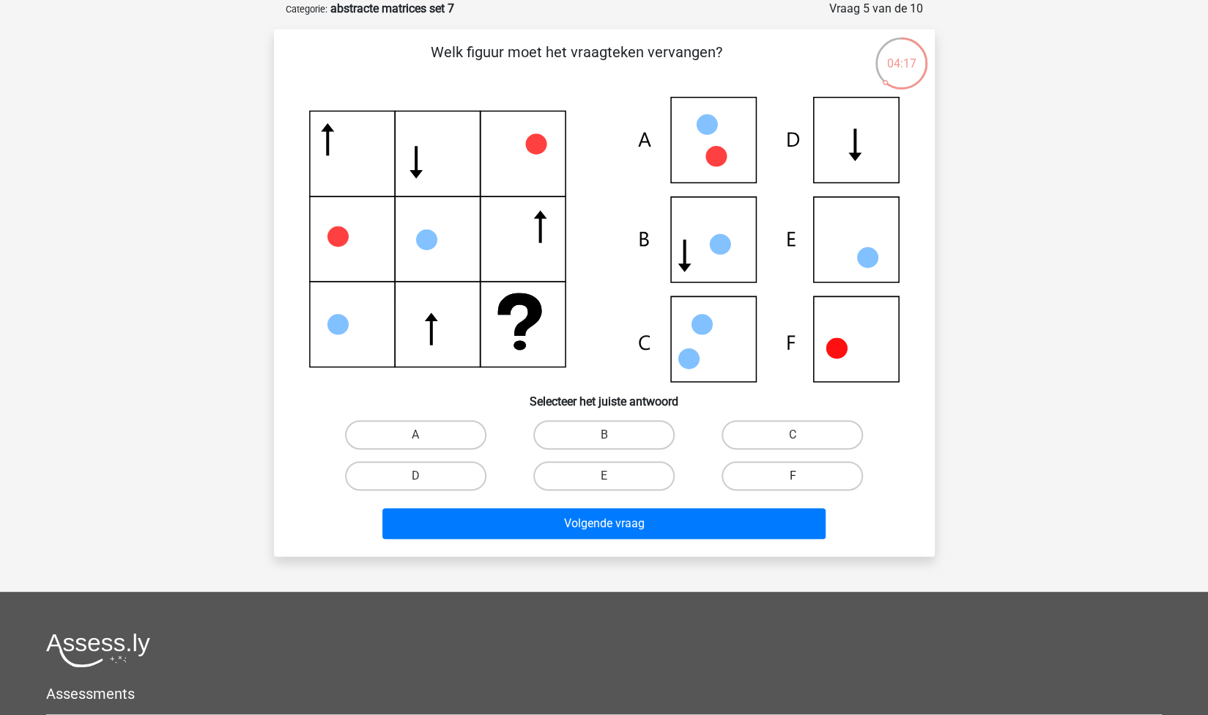
click at [758, 474] on label "F" at bounding box center [792, 475] width 141 height 29
click at [793, 476] on input "F" at bounding box center [798, 481] width 10 height 10
radio input "true"
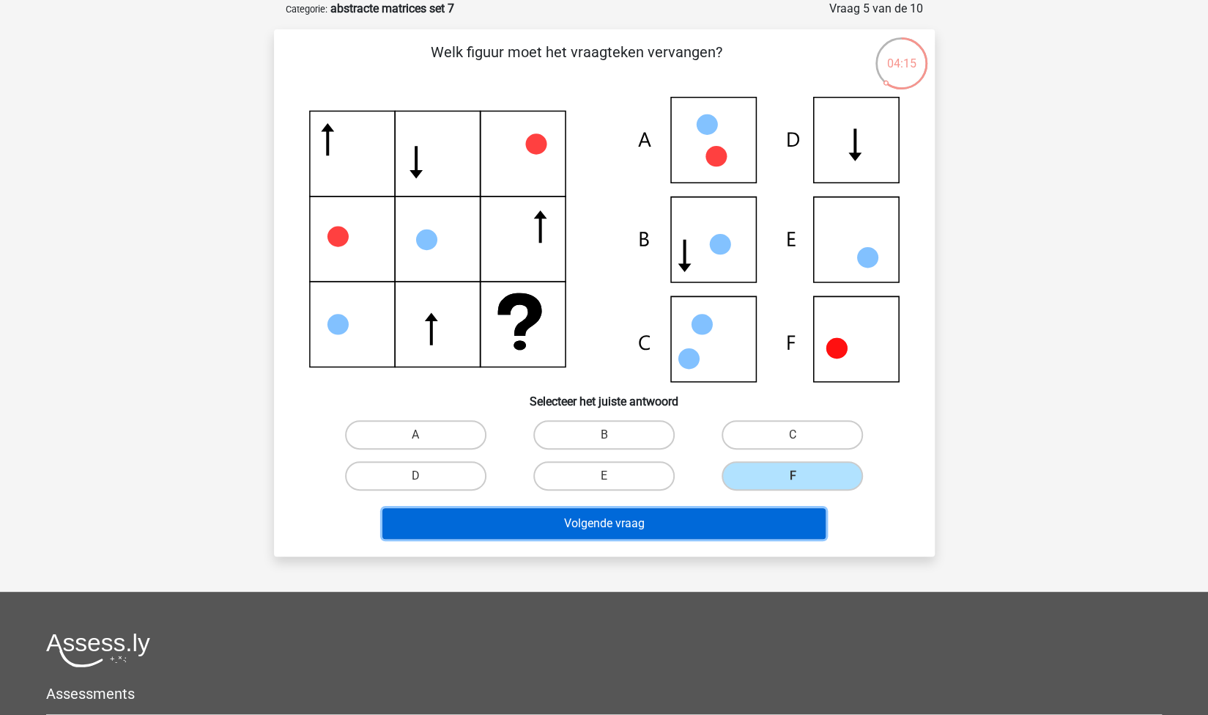
click at [696, 515] on button "Volgende vraag" at bounding box center [604, 523] width 443 height 31
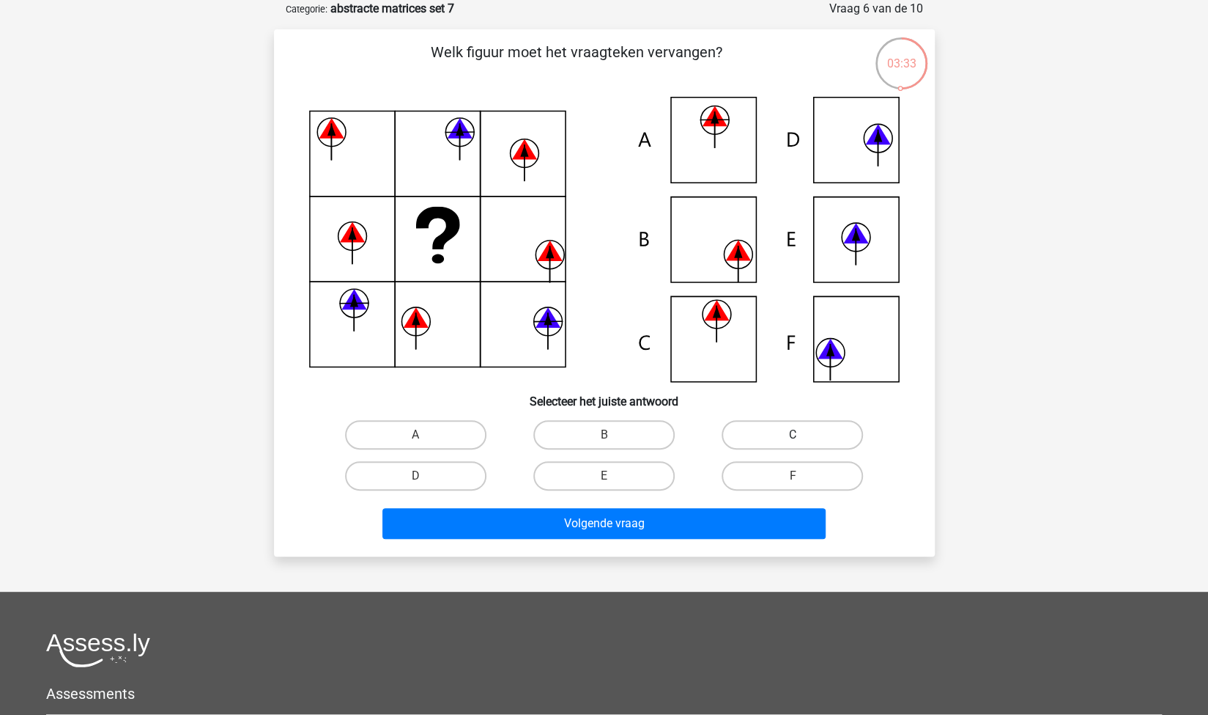
click at [755, 441] on label "C" at bounding box center [792, 434] width 141 height 29
click at [793, 441] on input "C" at bounding box center [798, 440] width 10 height 10
radio input "true"
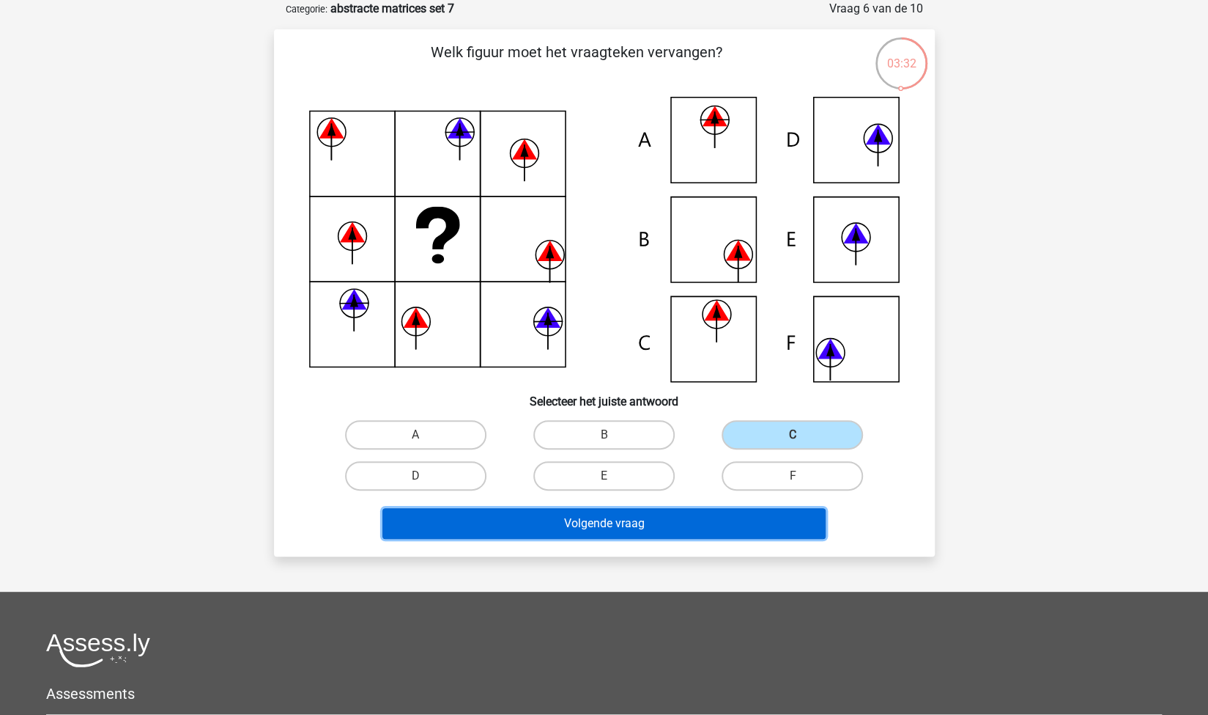
click at [638, 515] on button "Volgende vraag" at bounding box center [604, 523] width 443 height 31
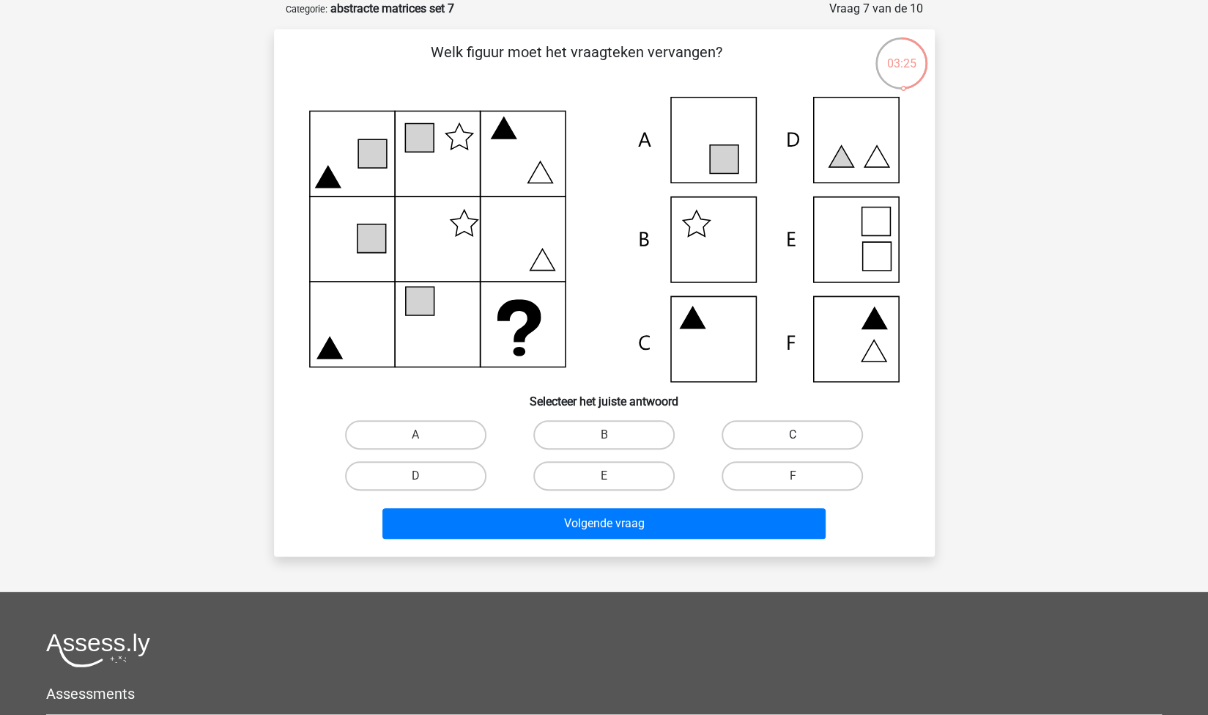
click at [770, 426] on label "C" at bounding box center [792, 434] width 141 height 29
click at [793, 435] on input "C" at bounding box center [798, 440] width 10 height 10
radio input "true"
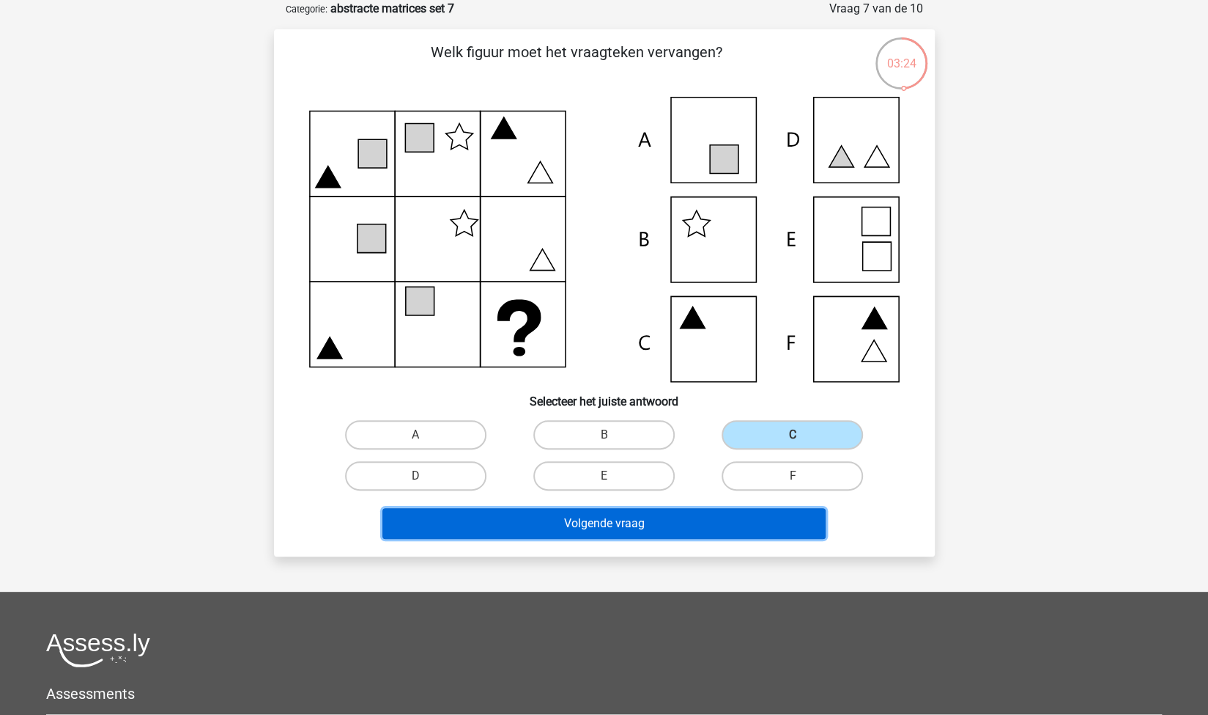
click at [640, 513] on button "Volgende vraag" at bounding box center [604, 523] width 443 height 31
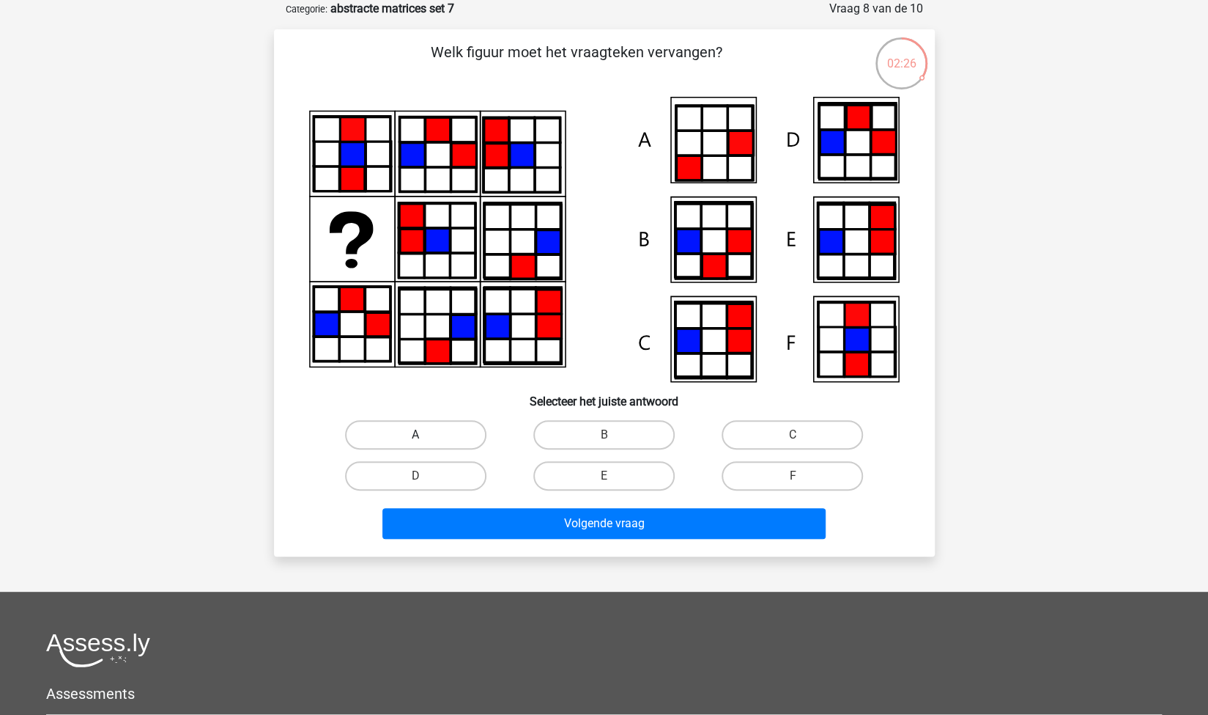
click at [433, 431] on label "A" at bounding box center [415, 434] width 141 height 29
click at [425, 435] on input "A" at bounding box center [421, 440] width 10 height 10
radio input "true"
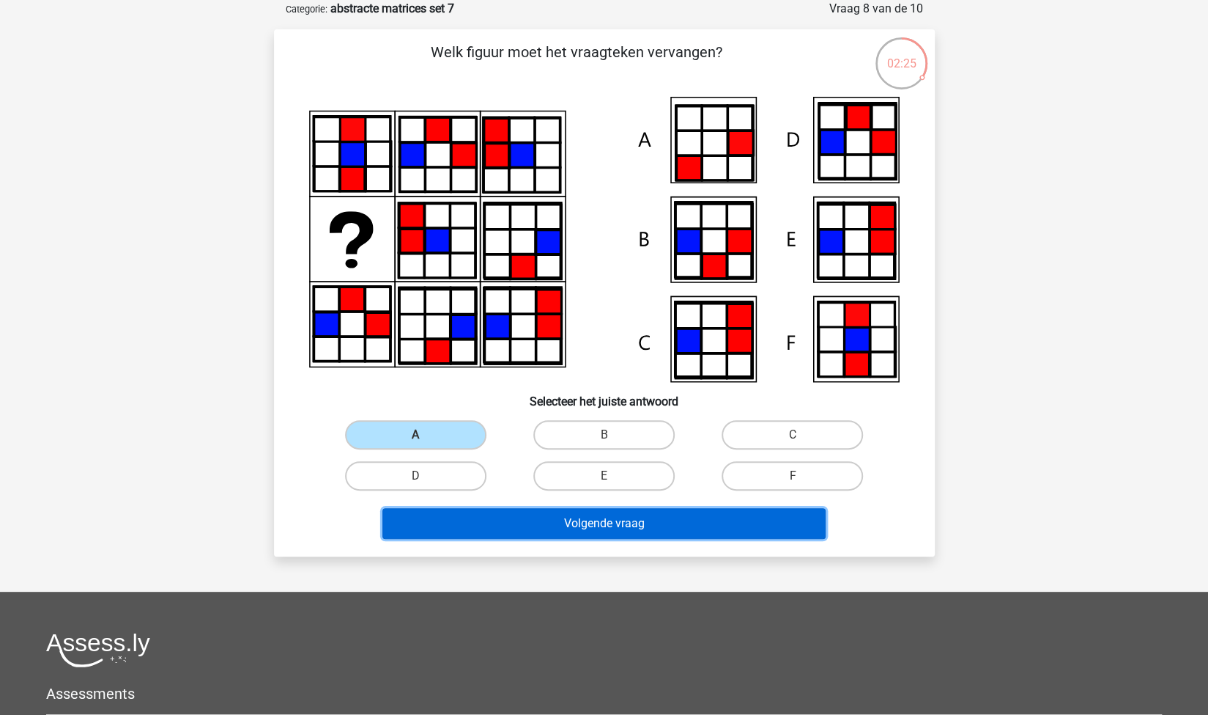
click at [554, 520] on button "Volgende vraag" at bounding box center [604, 523] width 443 height 31
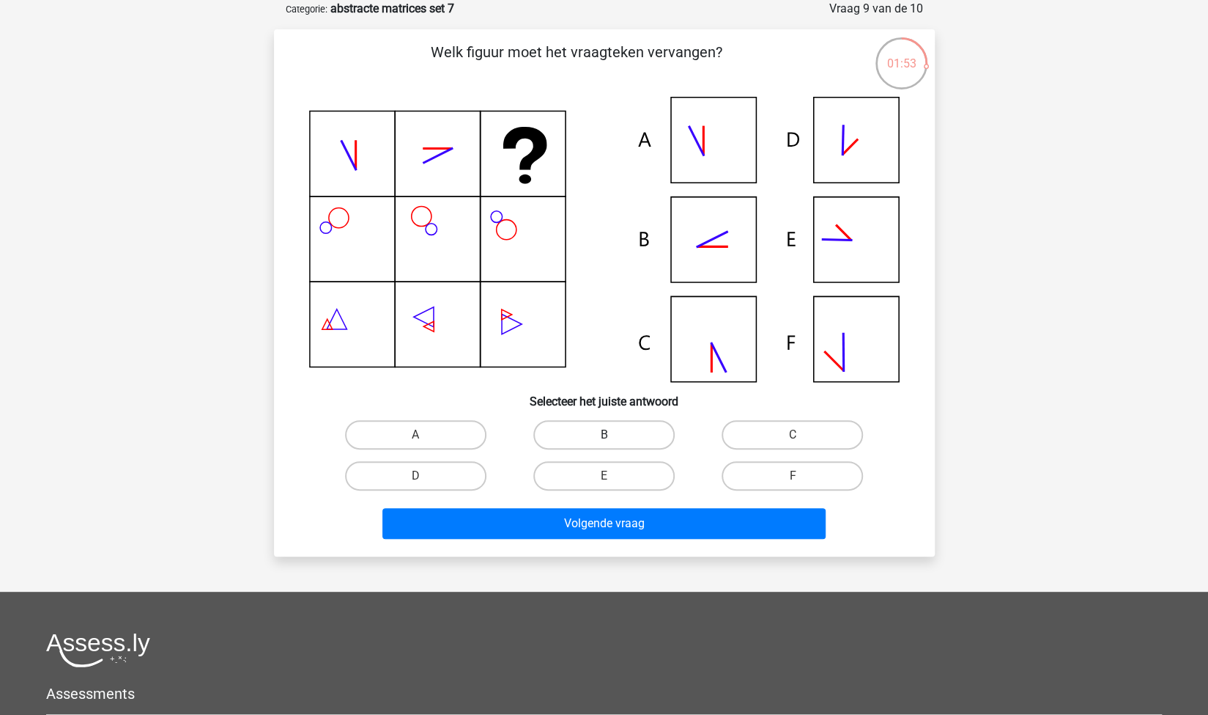
click at [598, 438] on label "B" at bounding box center [604, 434] width 141 height 29
click at [604, 438] on input "B" at bounding box center [609, 440] width 10 height 10
radio input "true"
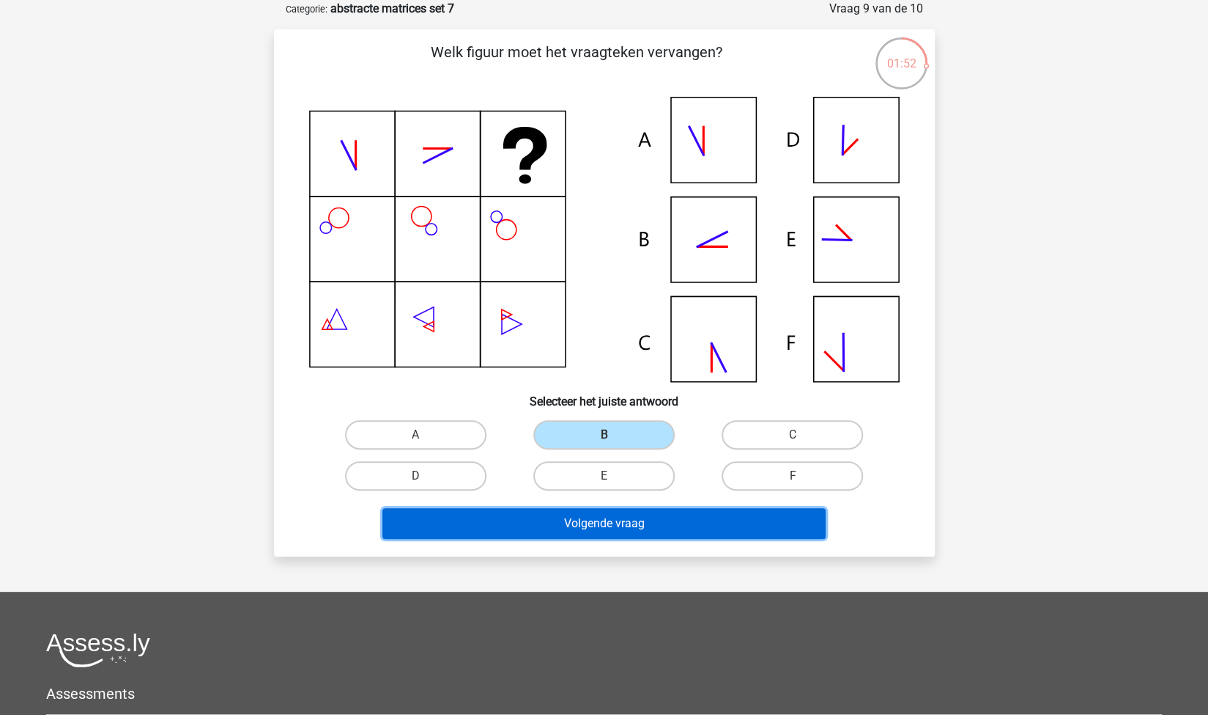
click at [691, 524] on button "Volgende vraag" at bounding box center [604, 523] width 443 height 31
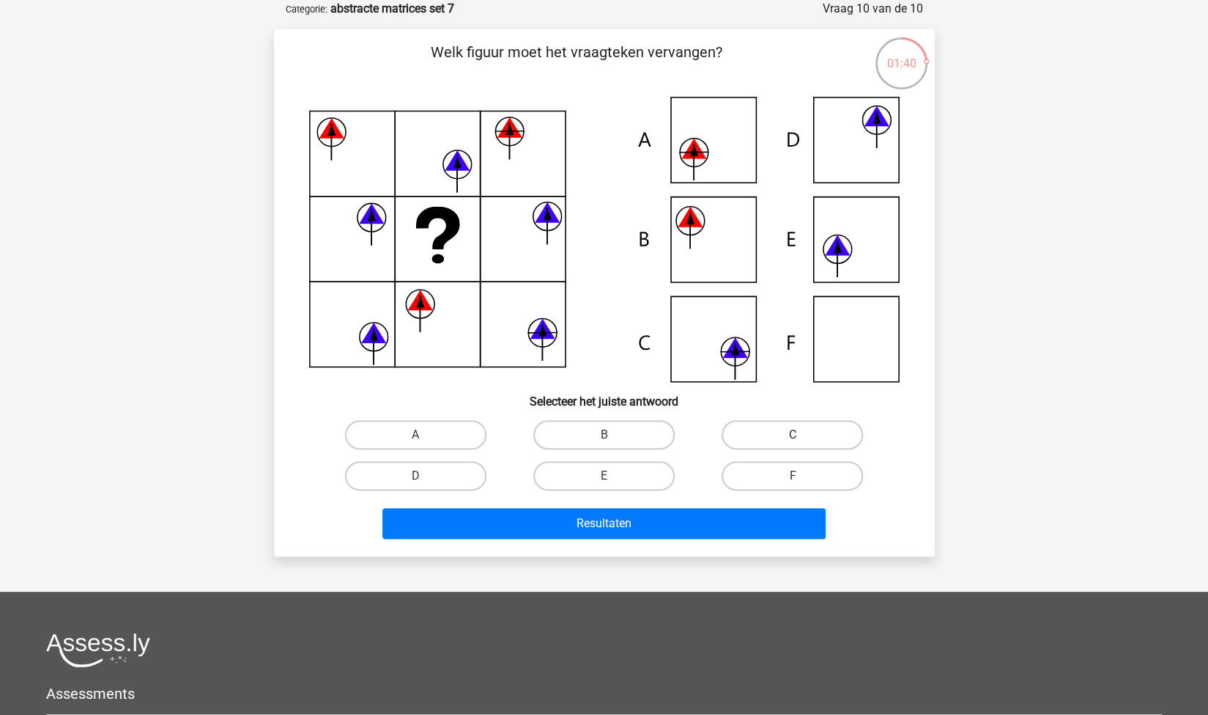
click at [771, 438] on label "C" at bounding box center [792, 434] width 141 height 29
click at [793, 438] on input "C" at bounding box center [798, 440] width 10 height 10
radio input "true"
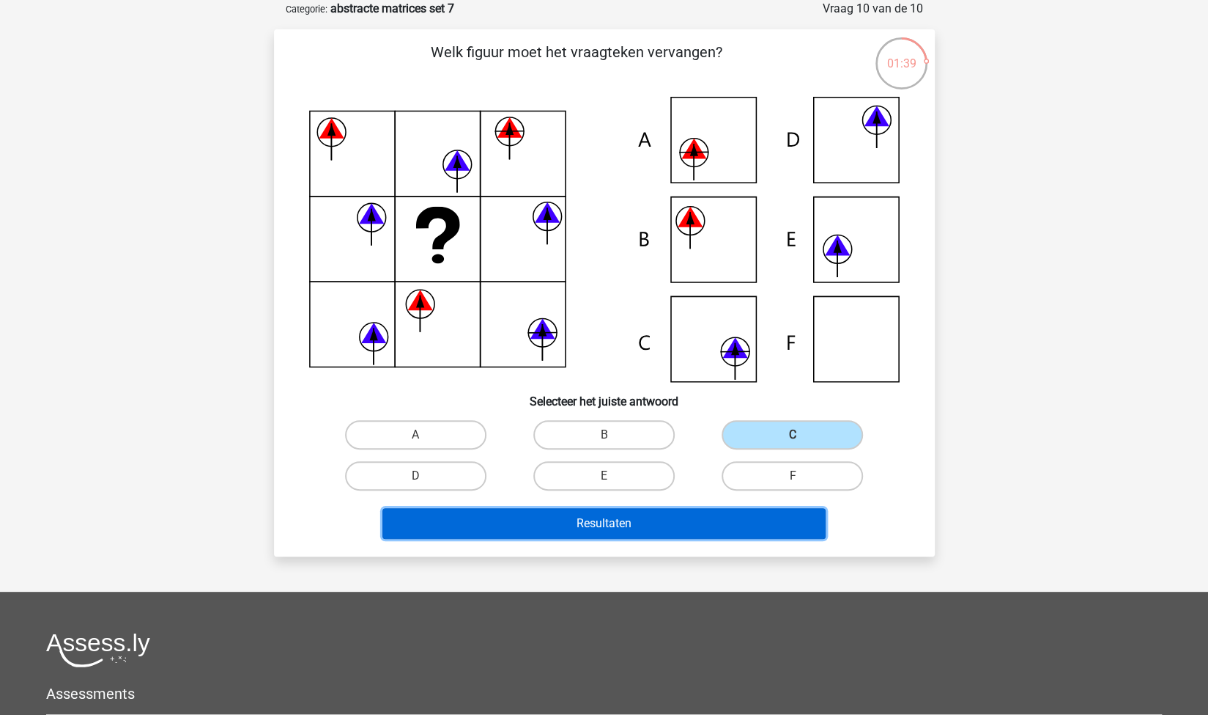
click at [663, 528] on button "Resultaten" at bounding box center [604, 523] width 443 height 31
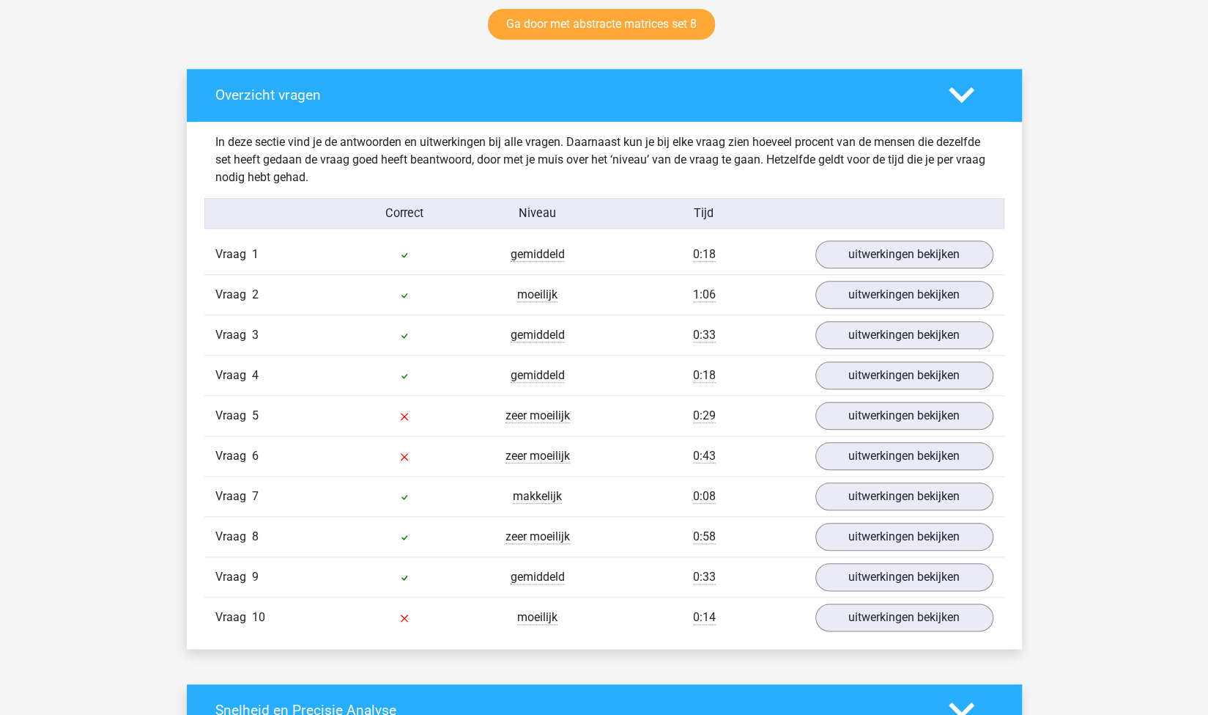
scroll to position [777, 0]
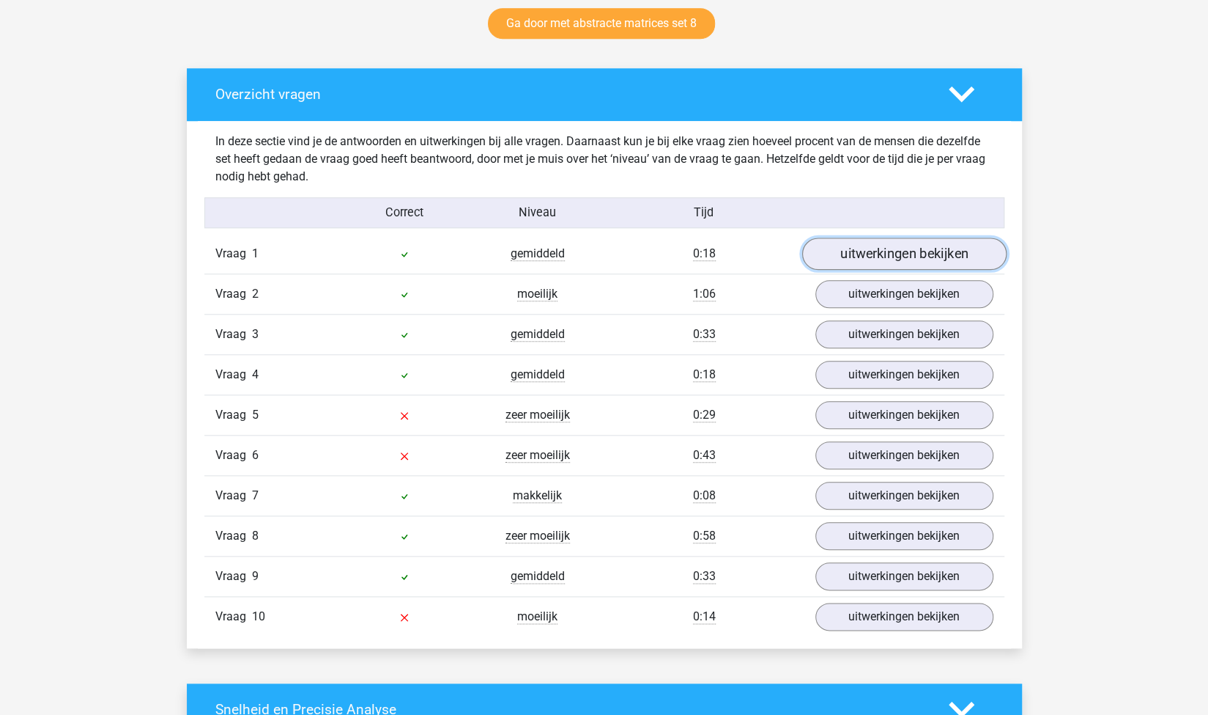
click at [874, 248] on link "uitwerkingen bekijken" at bounding box center [904, 253] width 204 height 32
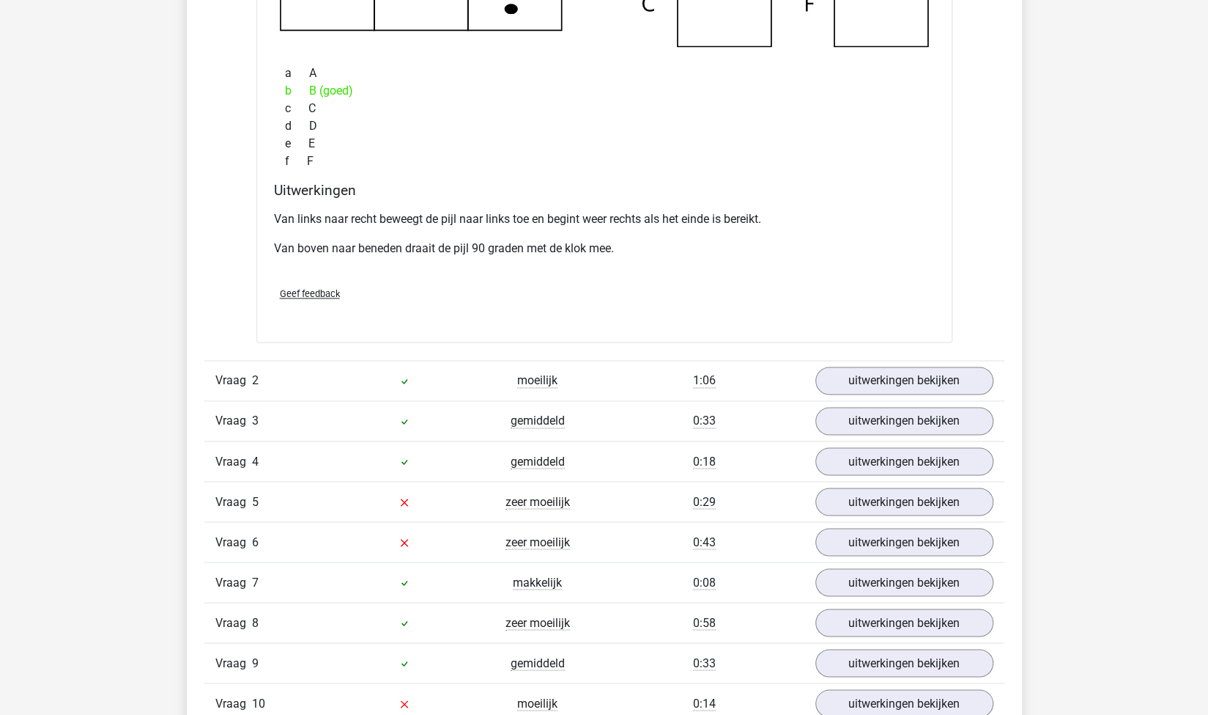
scroll to position [1366, 0]
click at [876, 370] on link "uitwerkingen bekijken" at bounding box center [904, 379] width 204 height 32
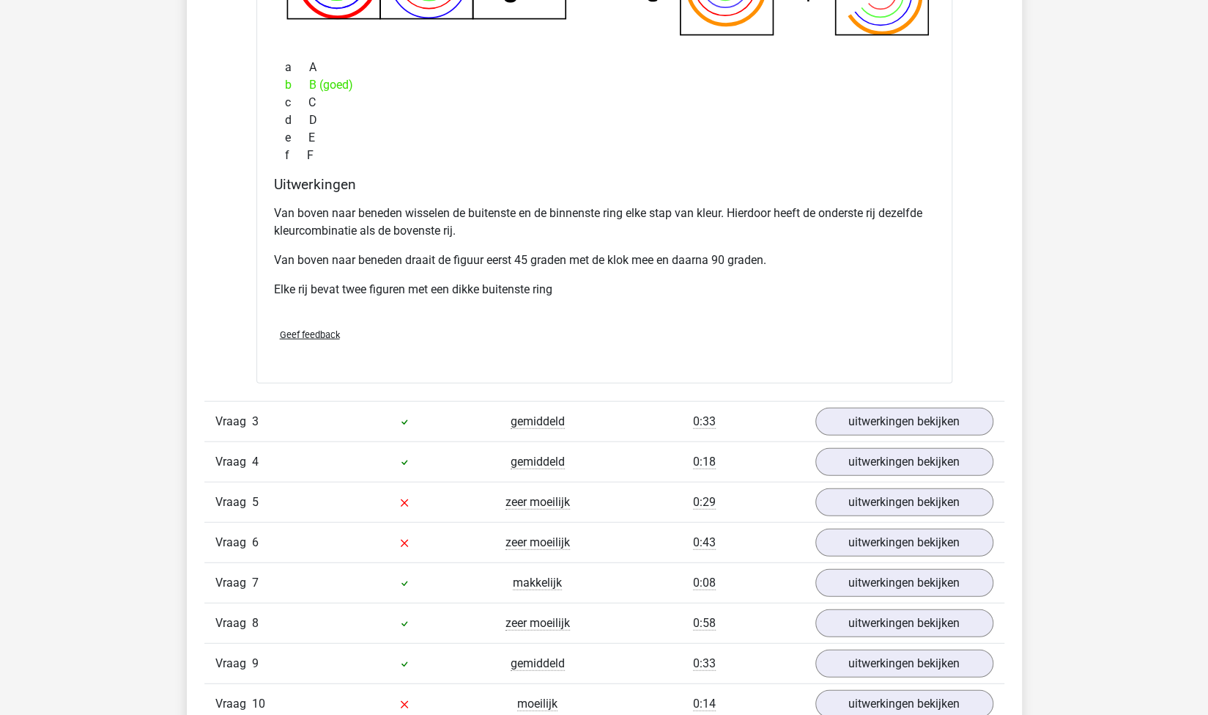
scroll to position [2097, 0]
click at [860, 407] on link "uitwerkingen bekijken" at bounding box center [904, 421] width 204 height 32
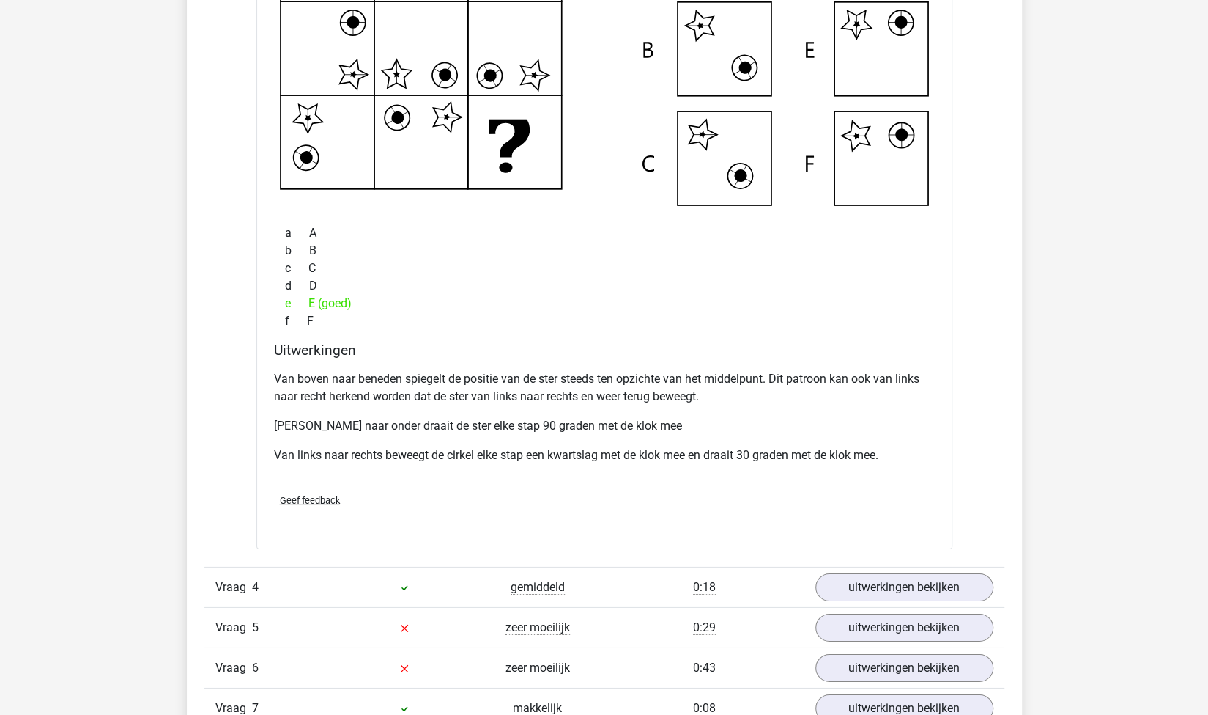
scroll to position [2711, 0]
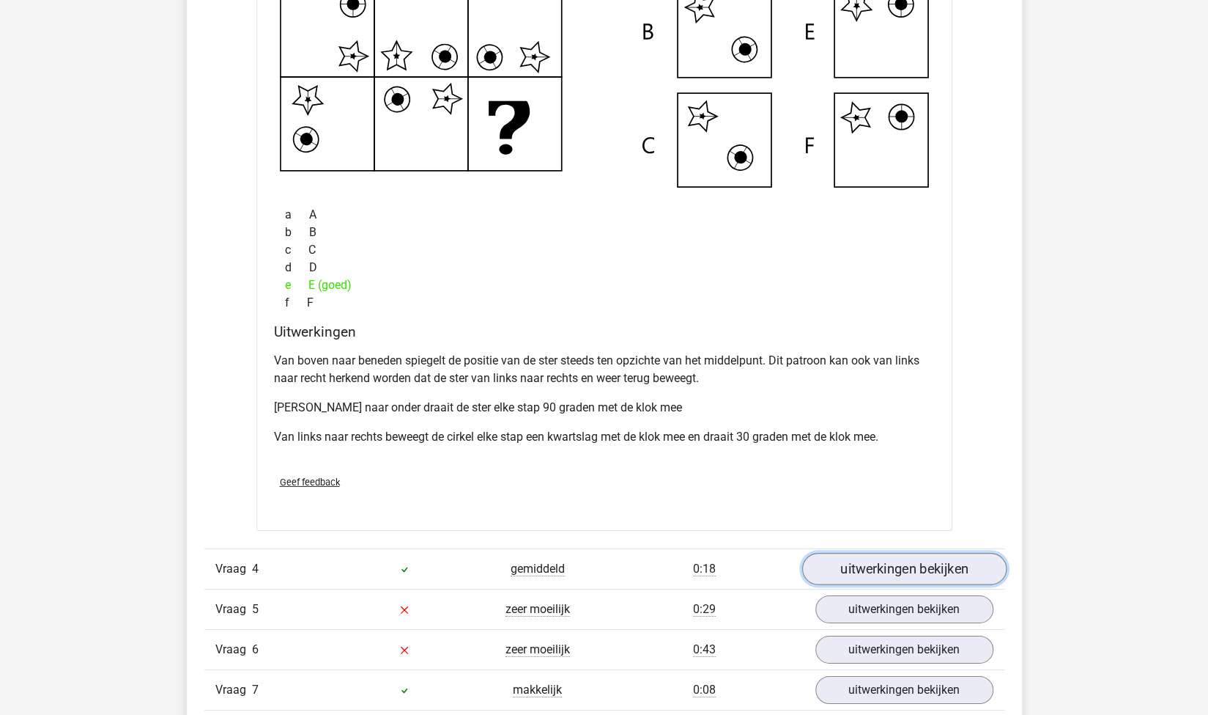
click at [819, 565] on link "uitwerkingen bekijken" at bounding box center [904, 569] width 204 height 32
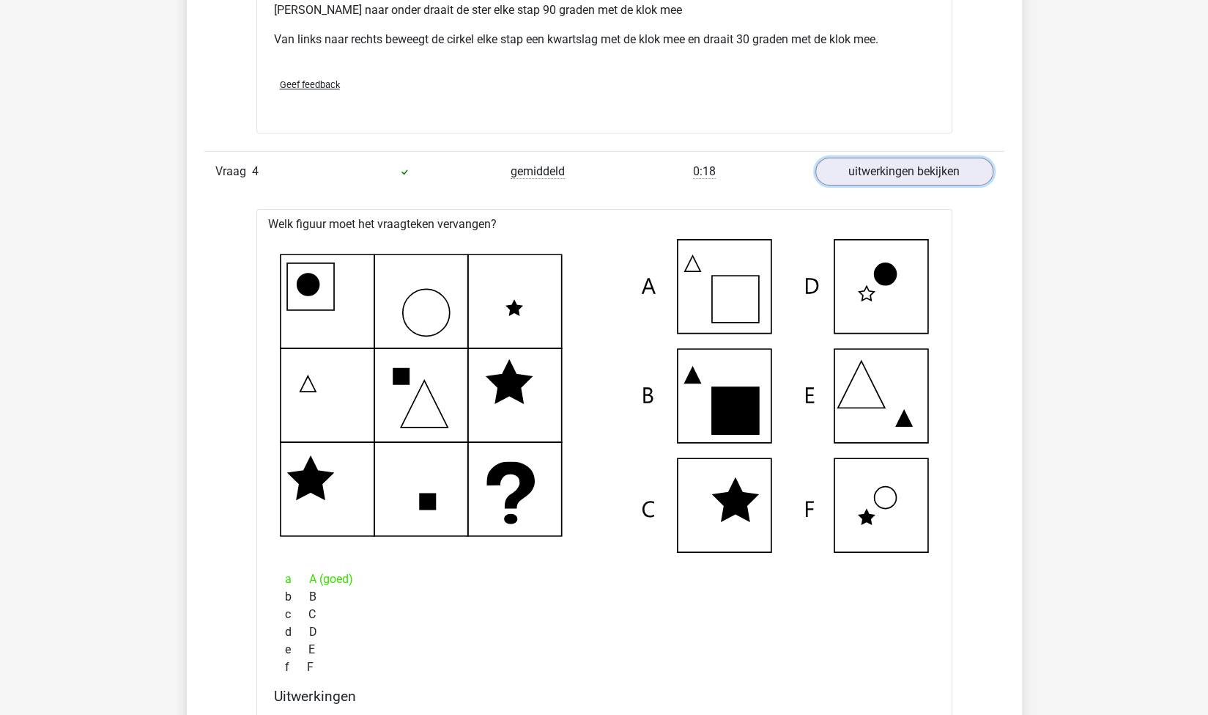
scroll to position [3359, 0]
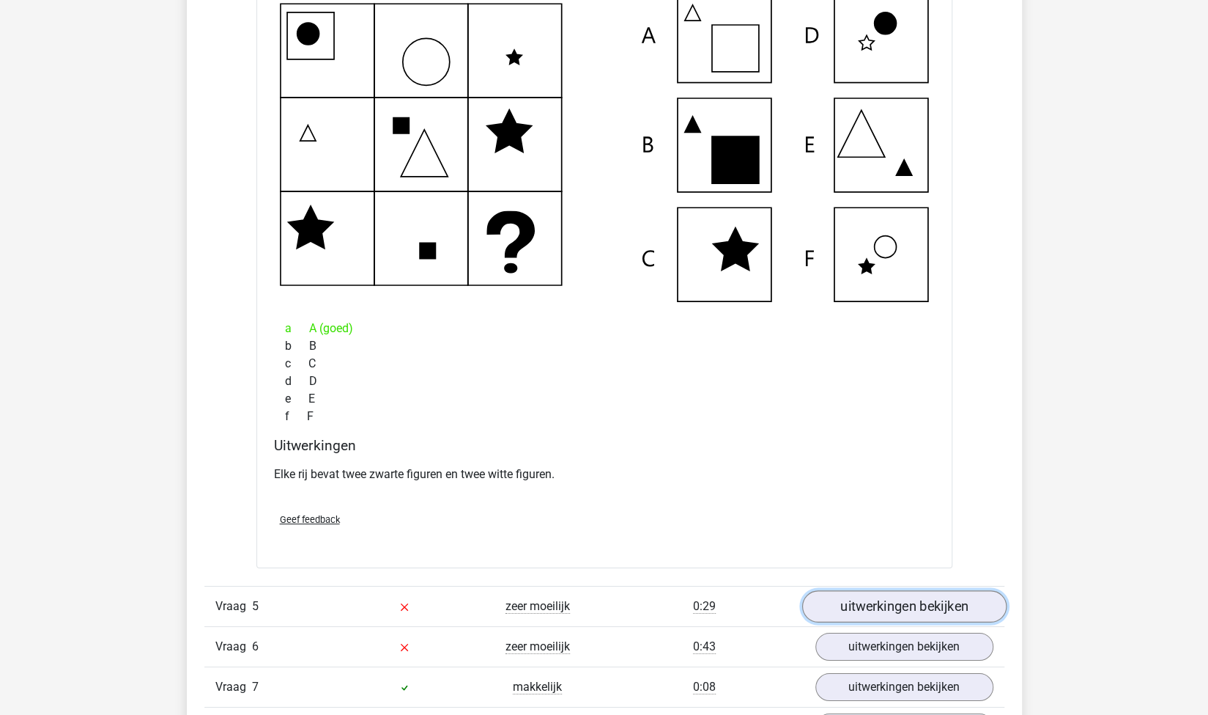
click at [860, 606] on link "uitwerkingen bekijken" at bounding box center [904, 606] width 204 height 32
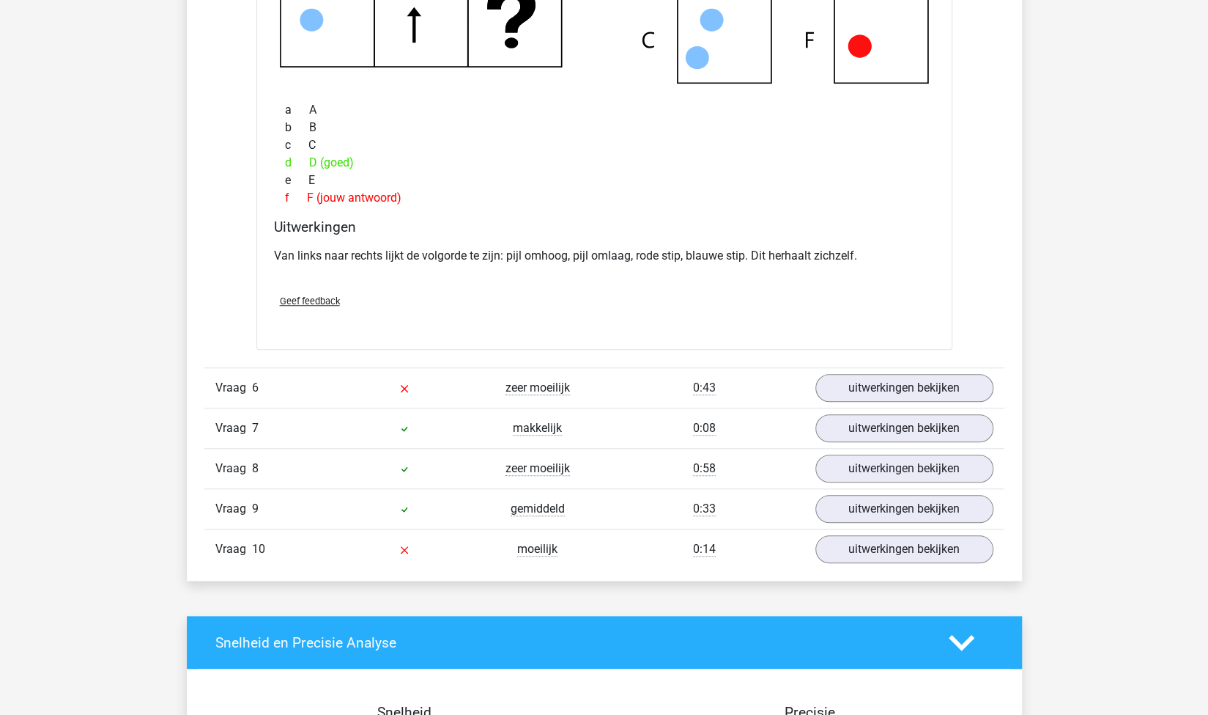
scroll to position [4363, 0]
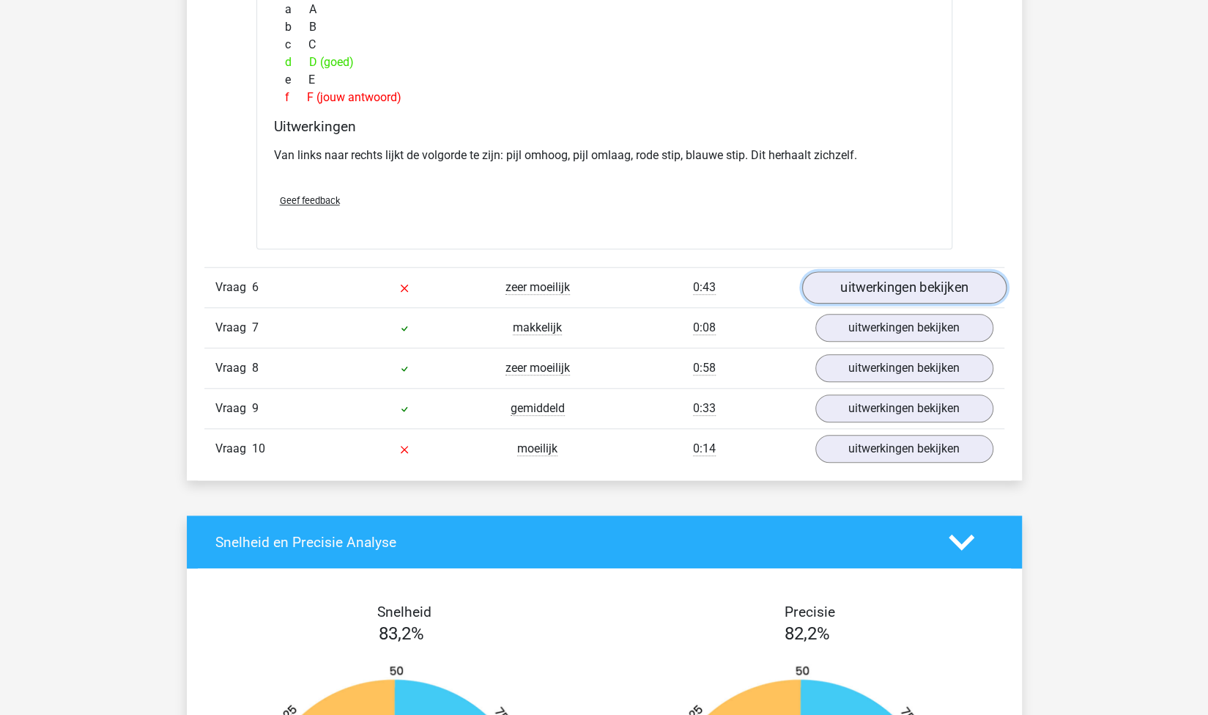
click at [948, 278] on link "uitwerkingen bekijken" at bounding box center [904, 287] width 204 height 32
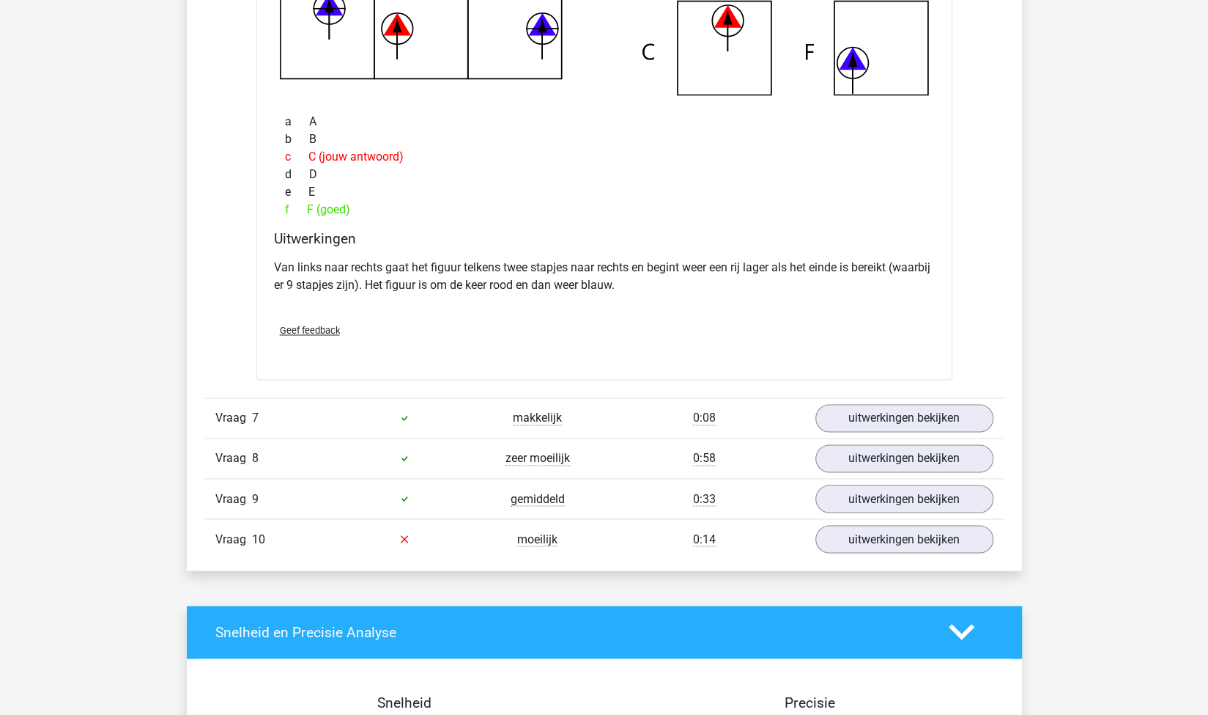
scroll to position [4957, 0]
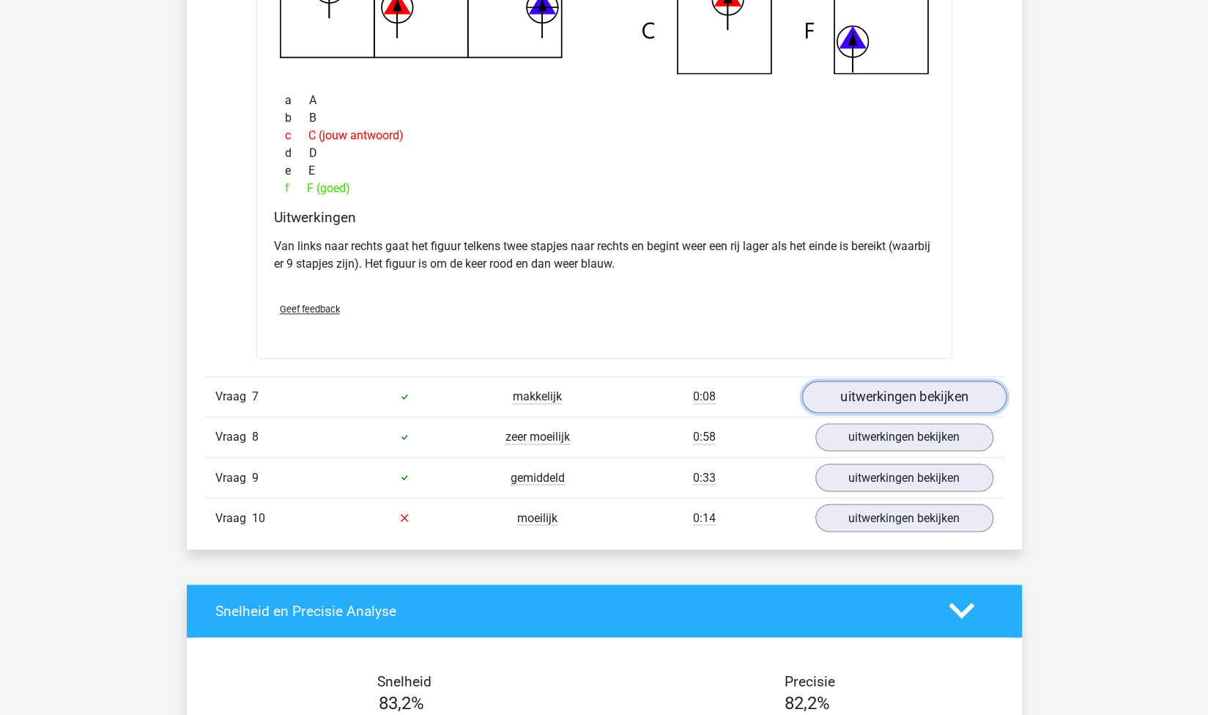
click at [865, 394] on link "uitwerkingen bekijken" at bounding box center [904, 396] width 204 height 32
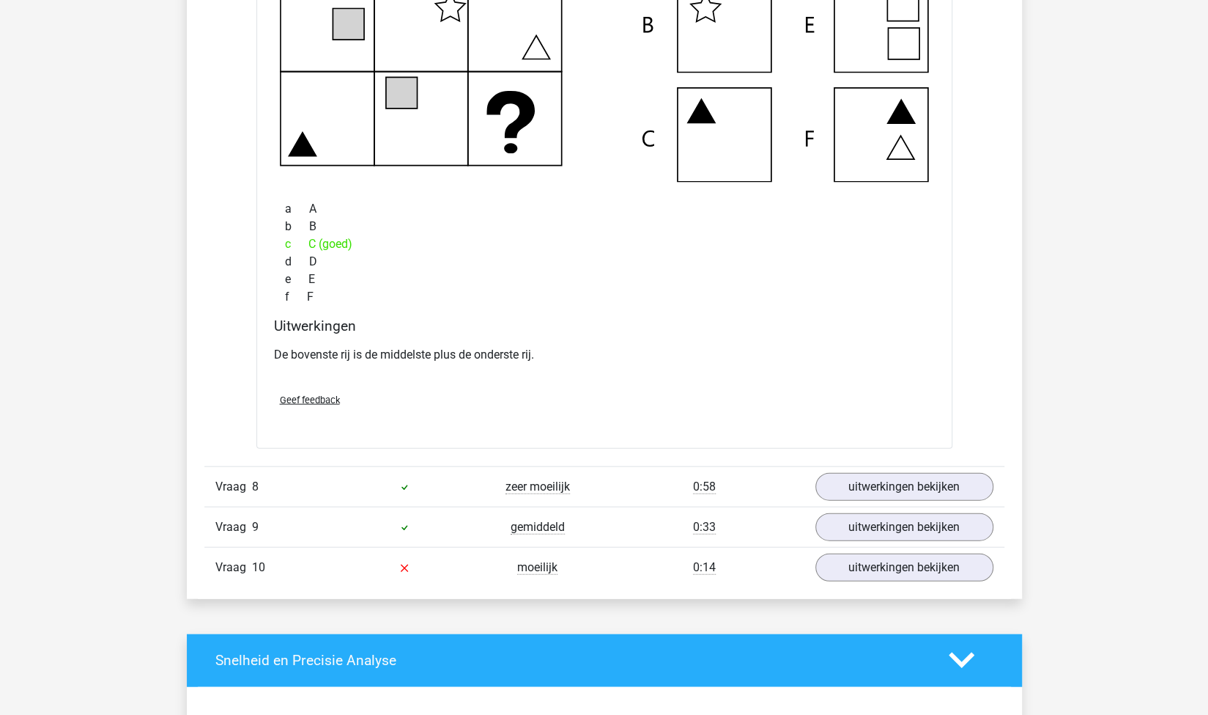
scroll to position [5554, 0]
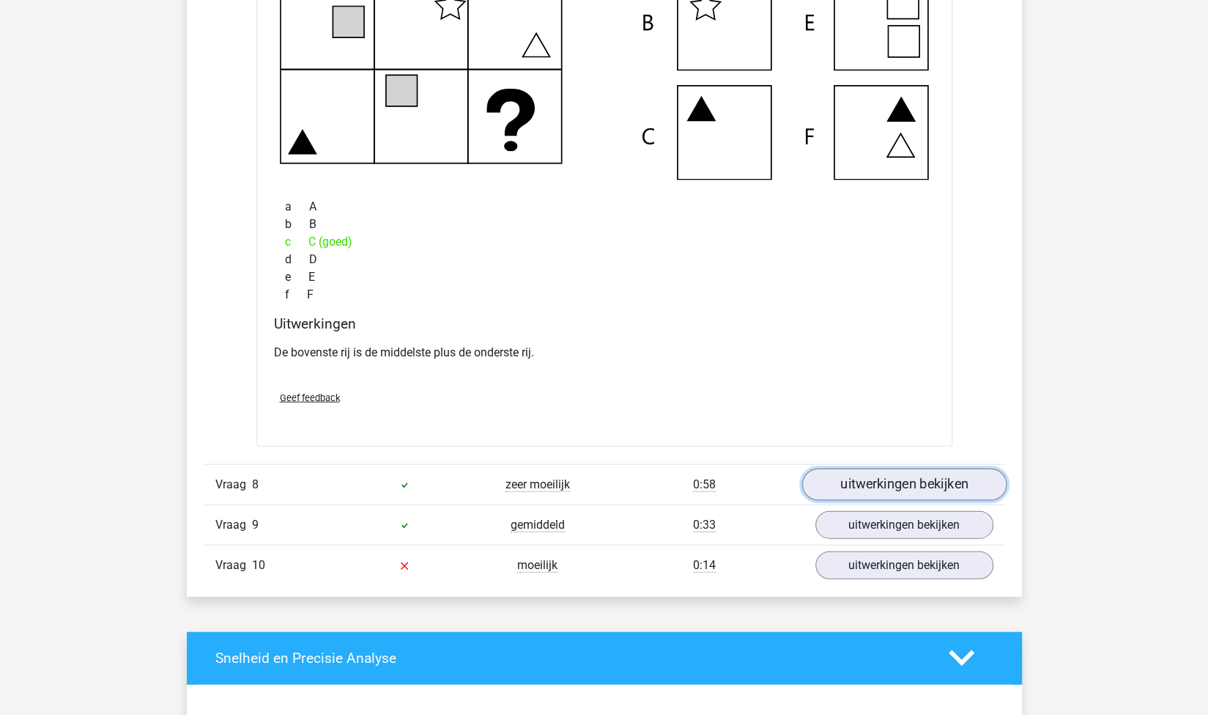
click at [833, 473] on link "uitwerkingen bekijken" at bounding box center [904, 484] width 204 height 32
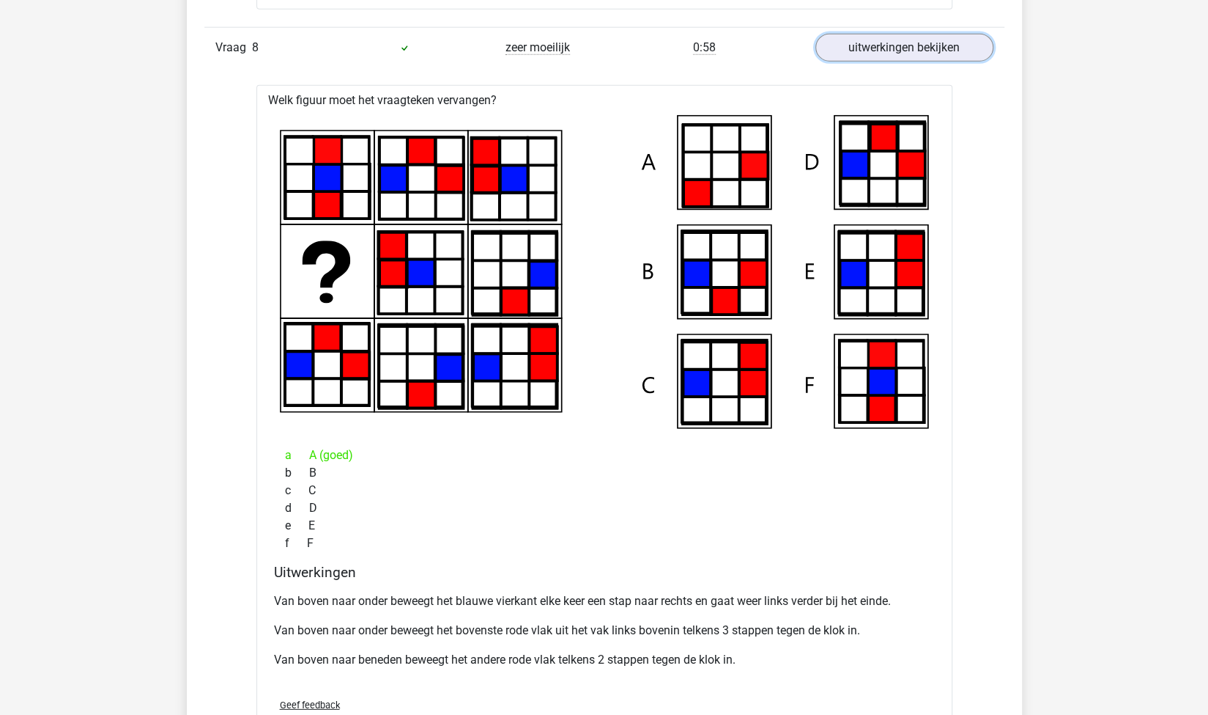
scroll to position [6330, 0]
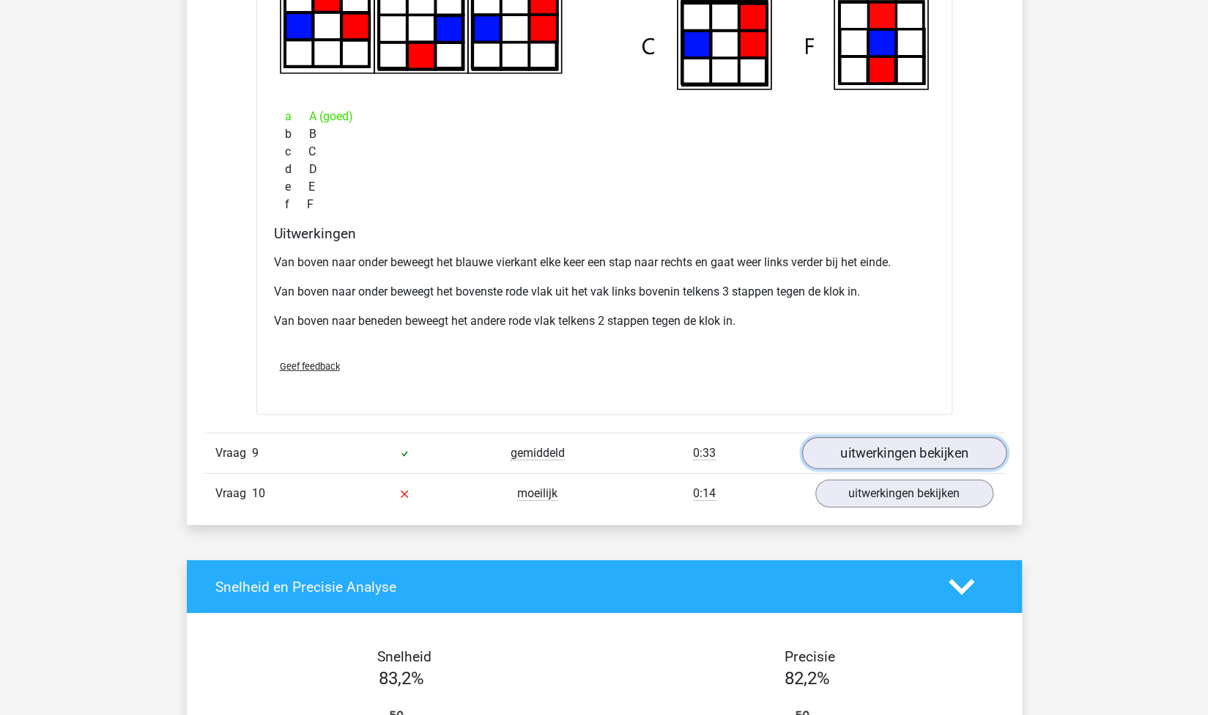
click at [900, 447] on link "uitwerkingen bekijken" at bounding box center [904, 453] width 204 height 32
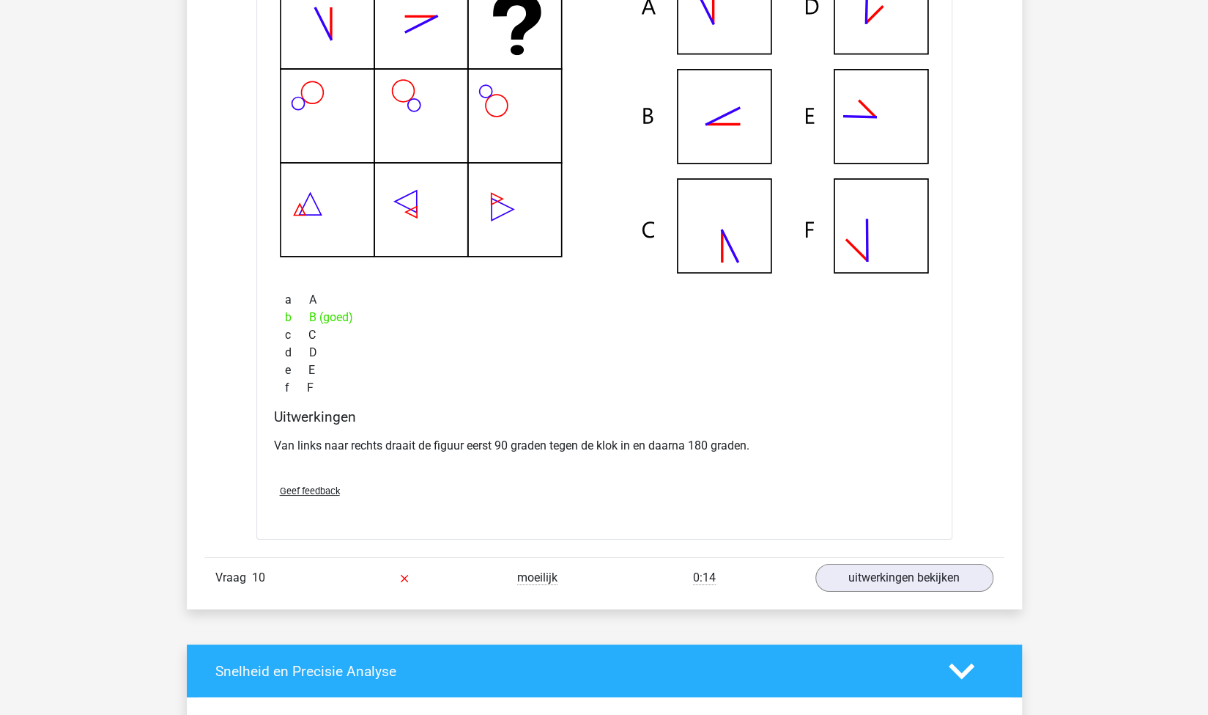
scroll to position [6894, 0]
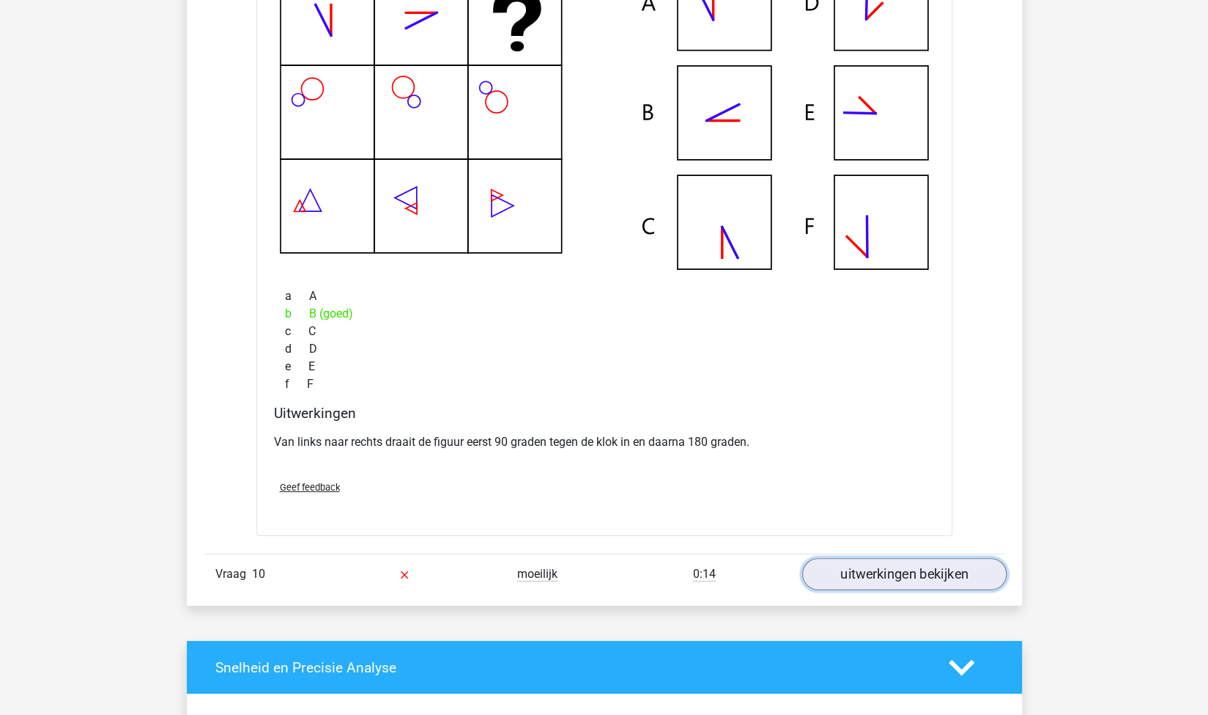
click at [846, 564] on link "uitwerkingen bekijken" at bounding box center [904, 574] width 204 height 32
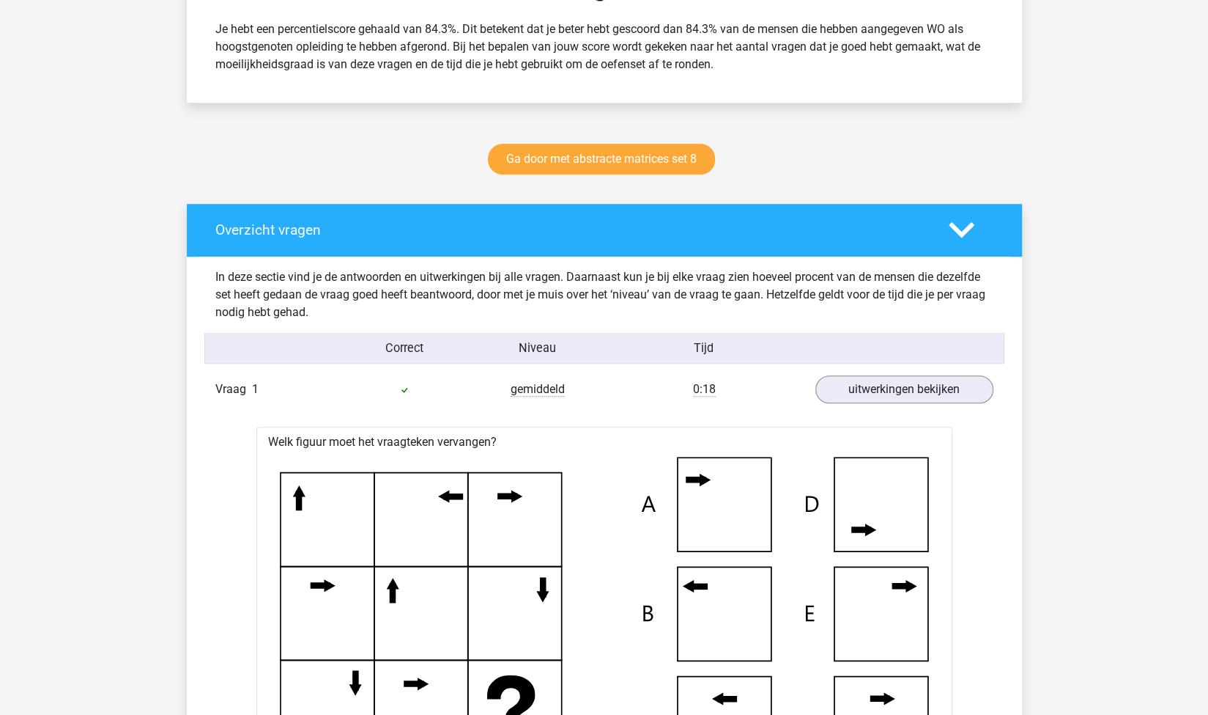
scroll to position [642, 0]
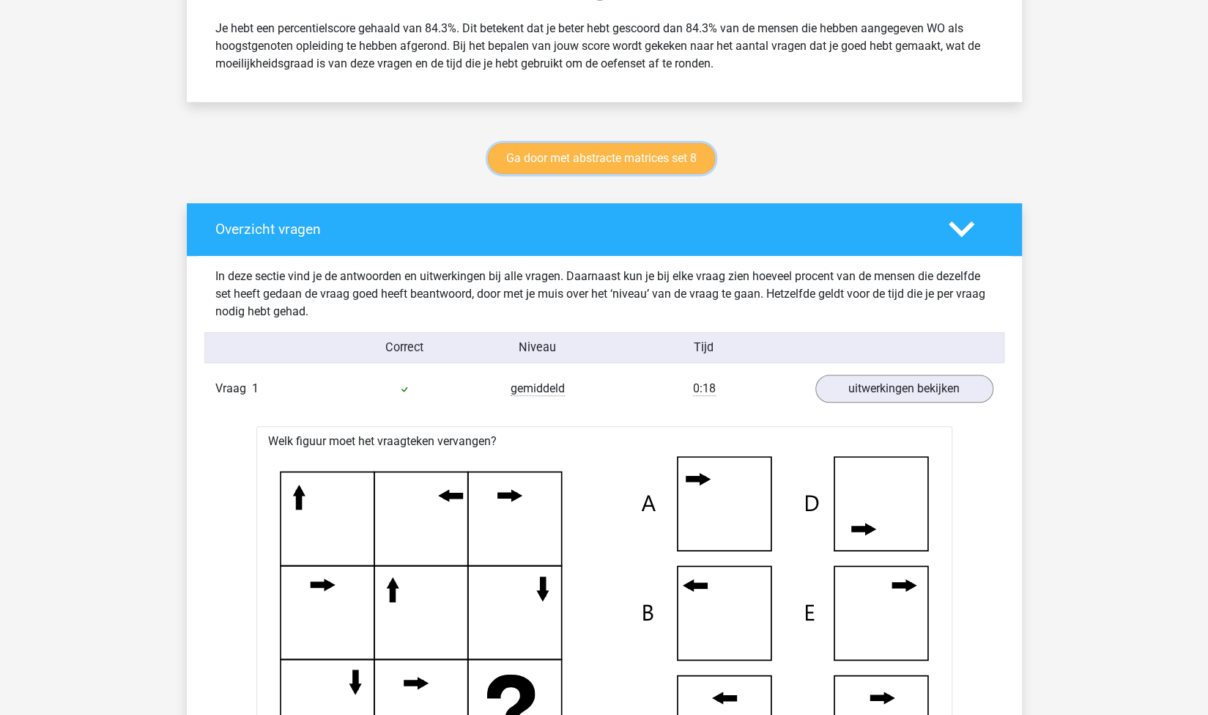
click at [666, 162] on link "Ga door met abstracte matrices set 8" at bounding box center [601, 158] width 227 height 31
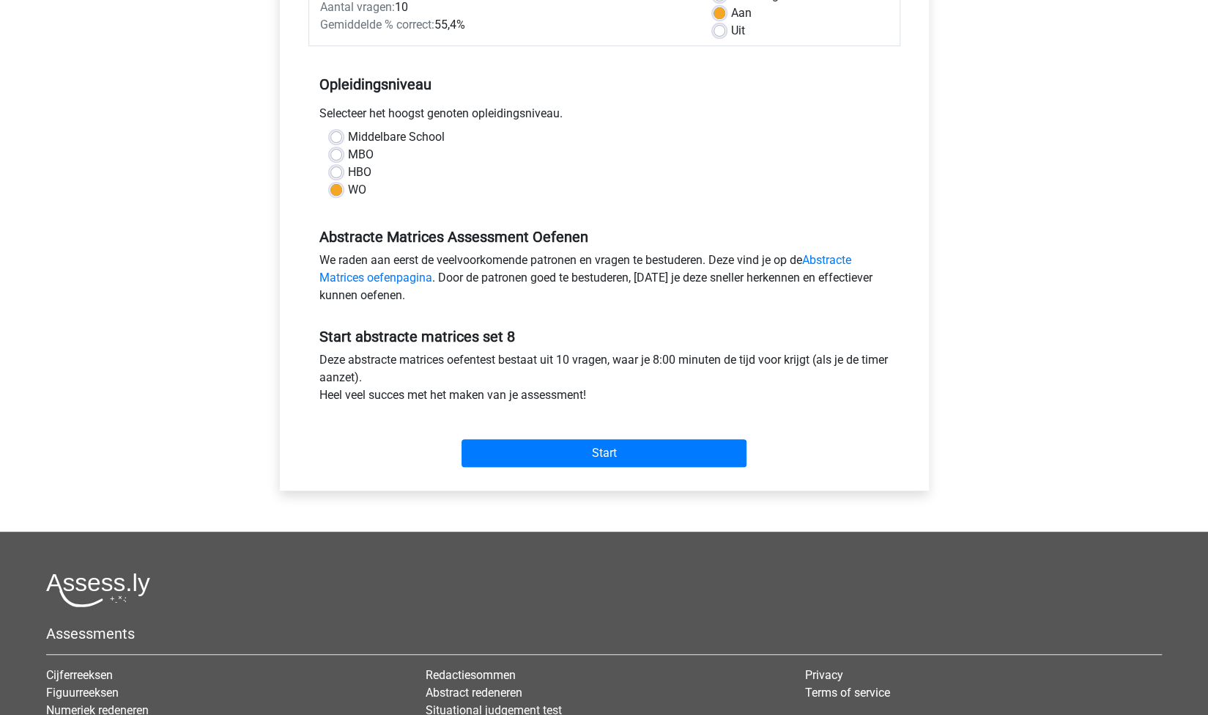
scroll to position [245, 0]
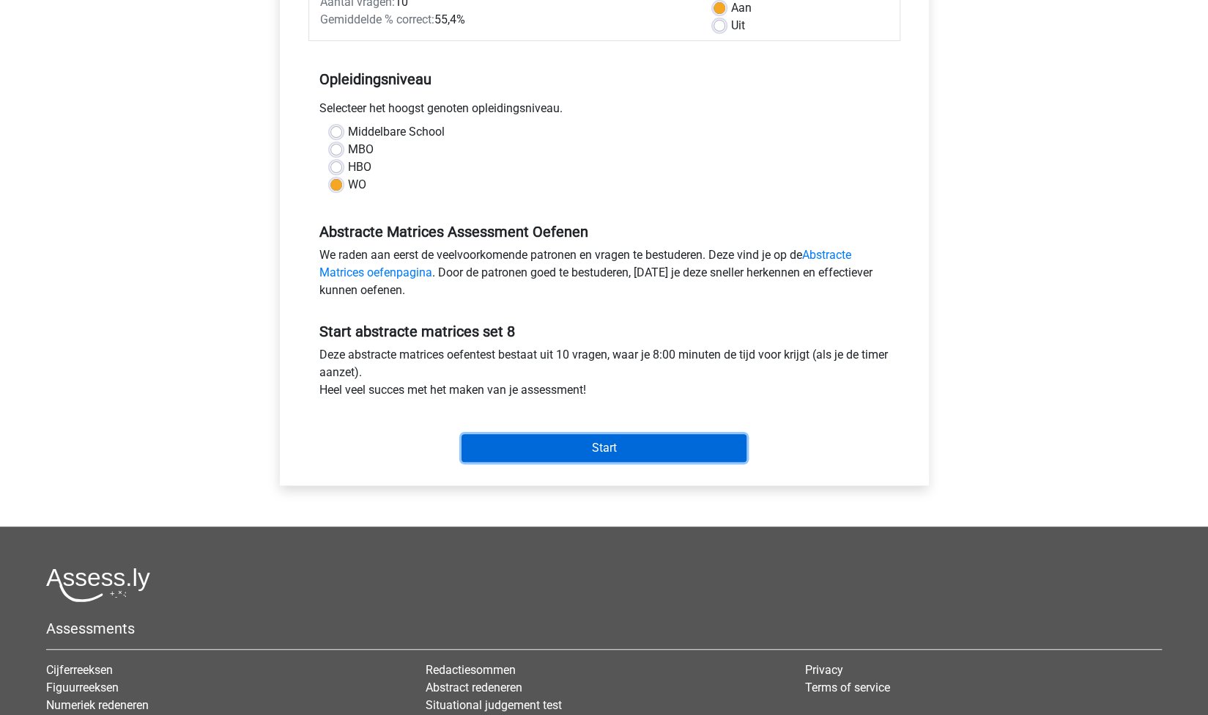
click at [601, 449] on input "Start" at bounding box center [604, 448] width 285 height 28
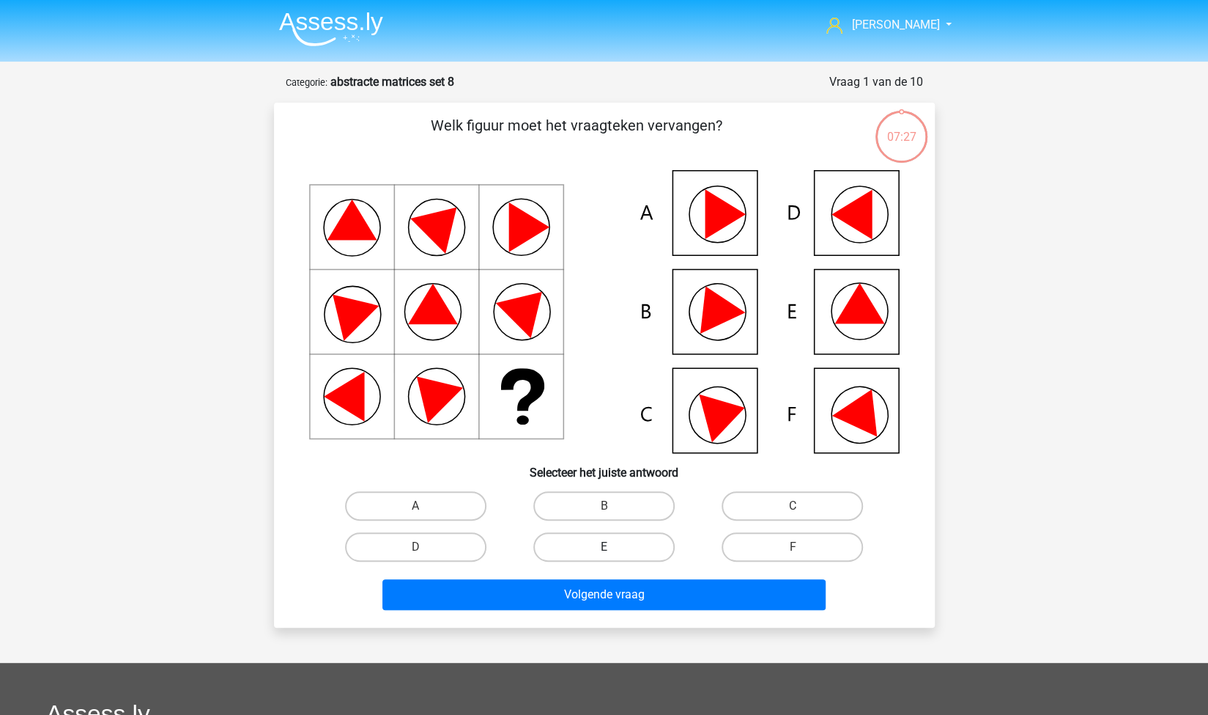
click at [651, 556] on label "E" at bounding box center [604, 546] width 141 height 29
click at [613, 556] on input "E" at bounding box center [609, 552] width 10 height 10
radio input "true"
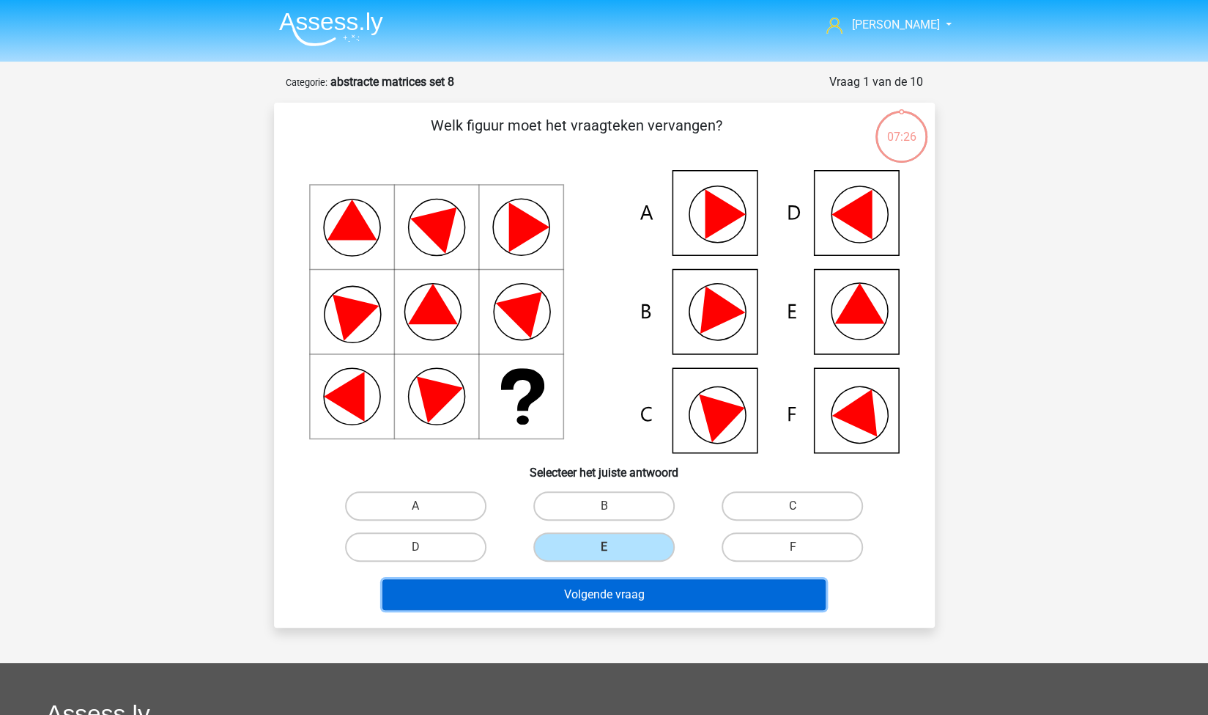
click at [684, 581] on button "Volgende vraag" at bounding box center [604, 594] width 443 height 31
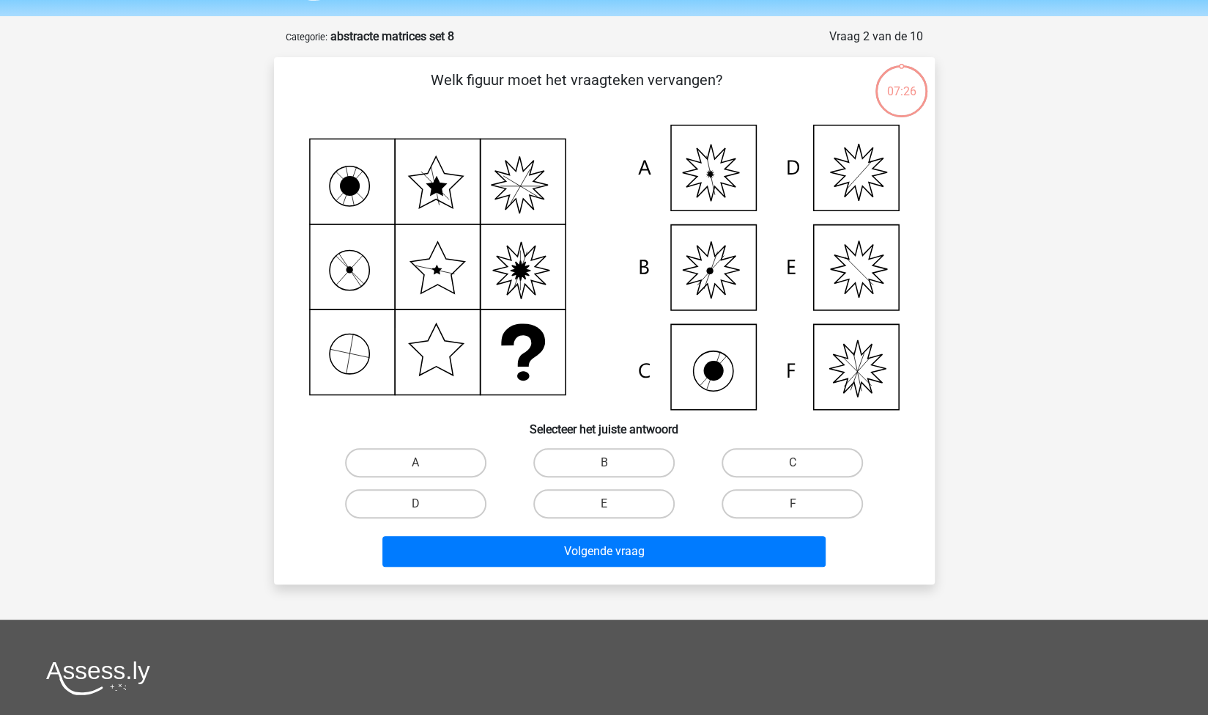
scroll to position [73, 0]
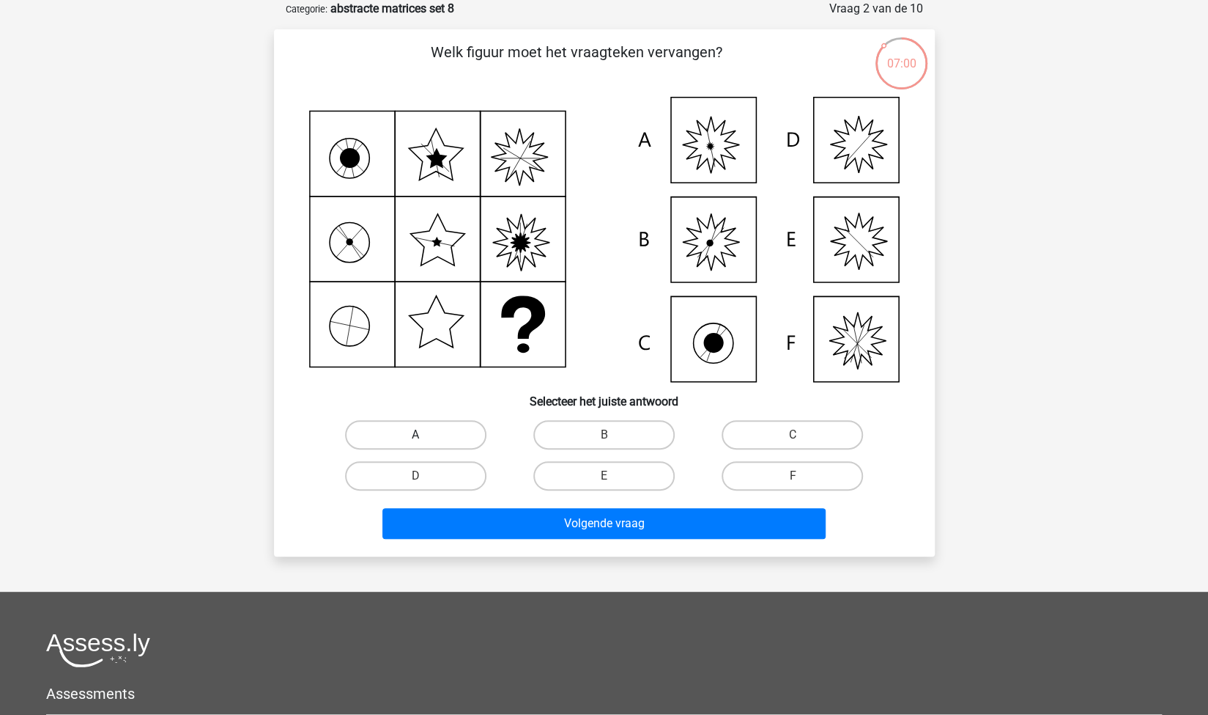
click at [444, 433] on label "A" at bounding box center [415, 434] width 141 height 29
click at [425, 435] on input "A" at bounding box center [421, 440] width 10 height 10
radio input "true"
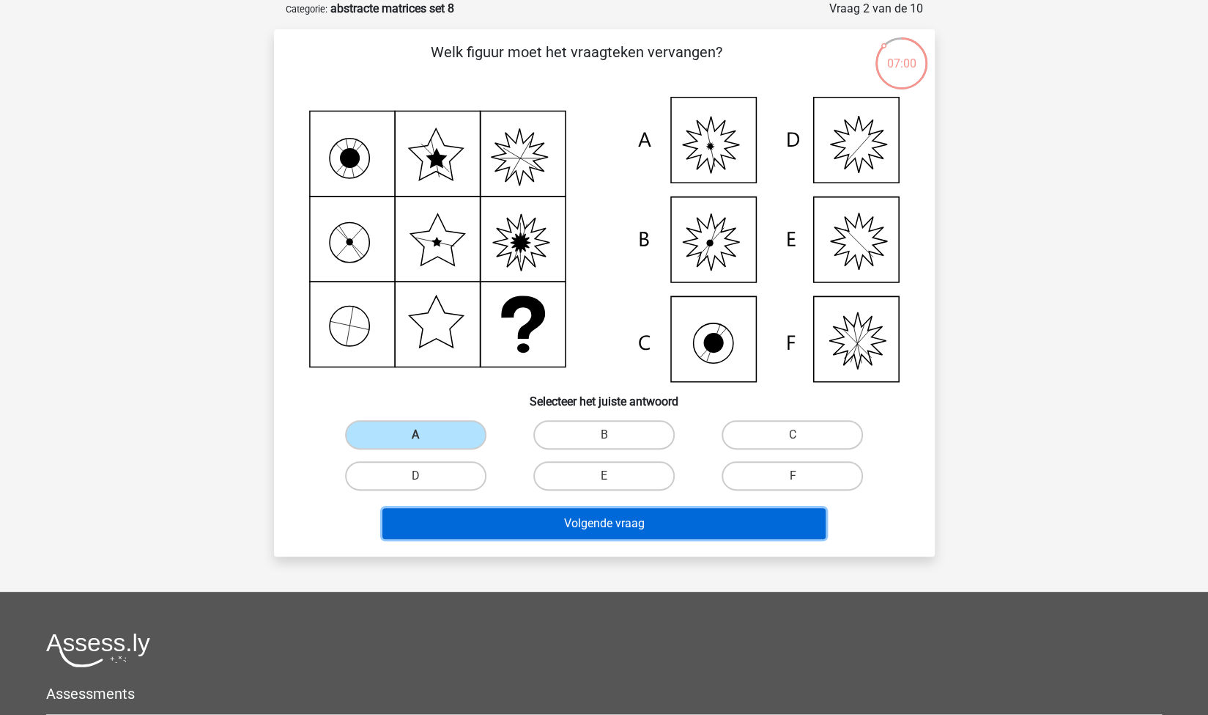
click at [539, 511] on button "Volgende vraag" at bounding box center [604, 523] width 443 height 31
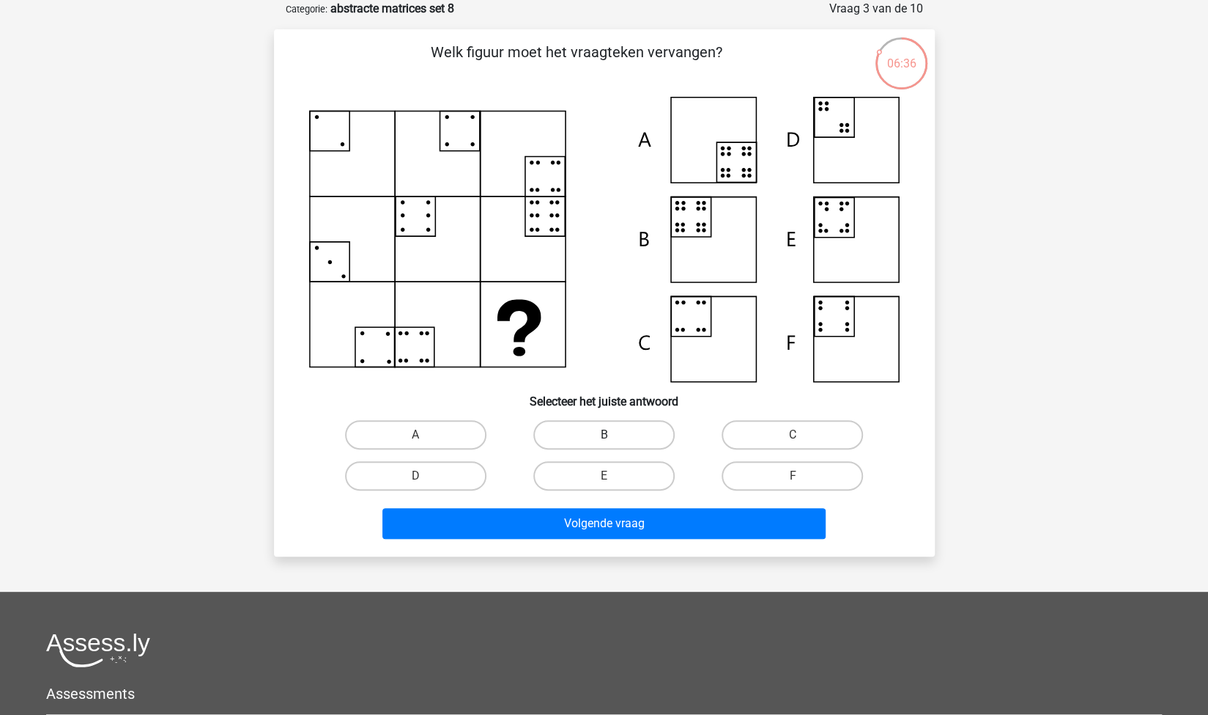
click at [643, 424] on label "B" at bounding box center [604, 434] width 141 height 29
click at [613, 435] on input "B" at bounding box center [609, 440] width 10 height 10
radio input "true"
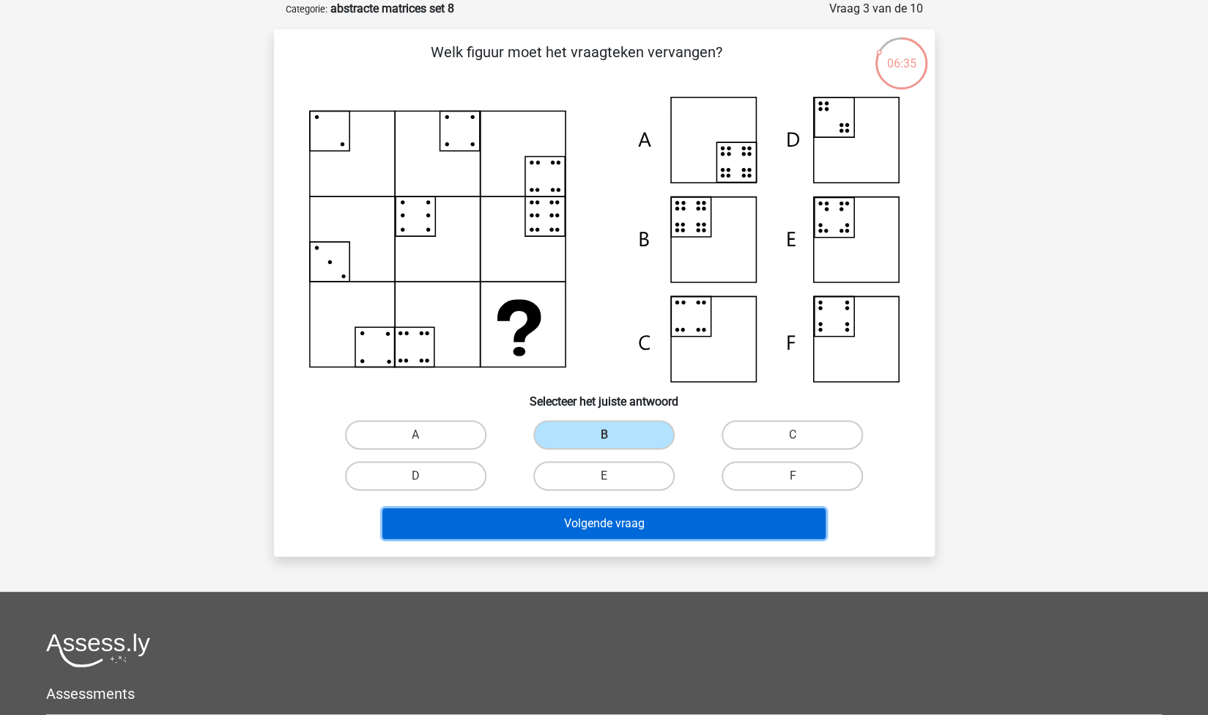
click at [677, 515] on button "Volgende vraag" at bounding box center [604, 523] width 443 height 31
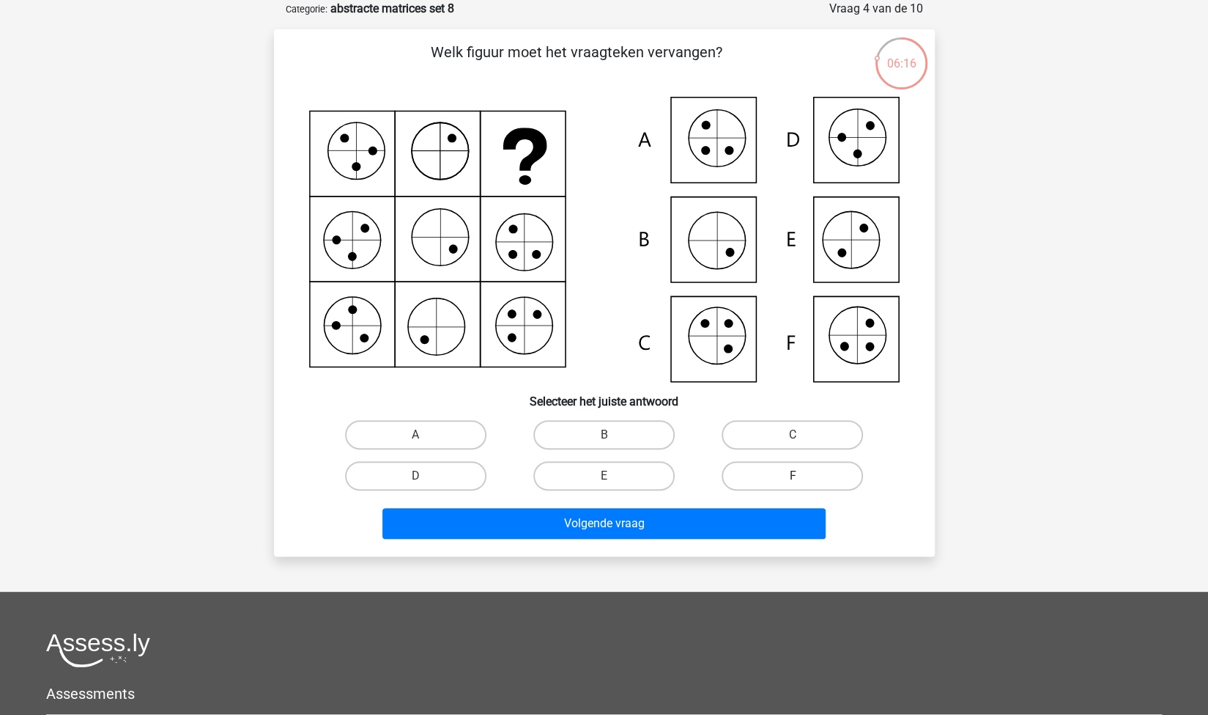
click at [755, 471] on label "F" at bounding box center [792, 475] width 141 height 29
click at [793, 476] on input "F" at bounding box center [798, 481] width 10 height 10
radio input "true"
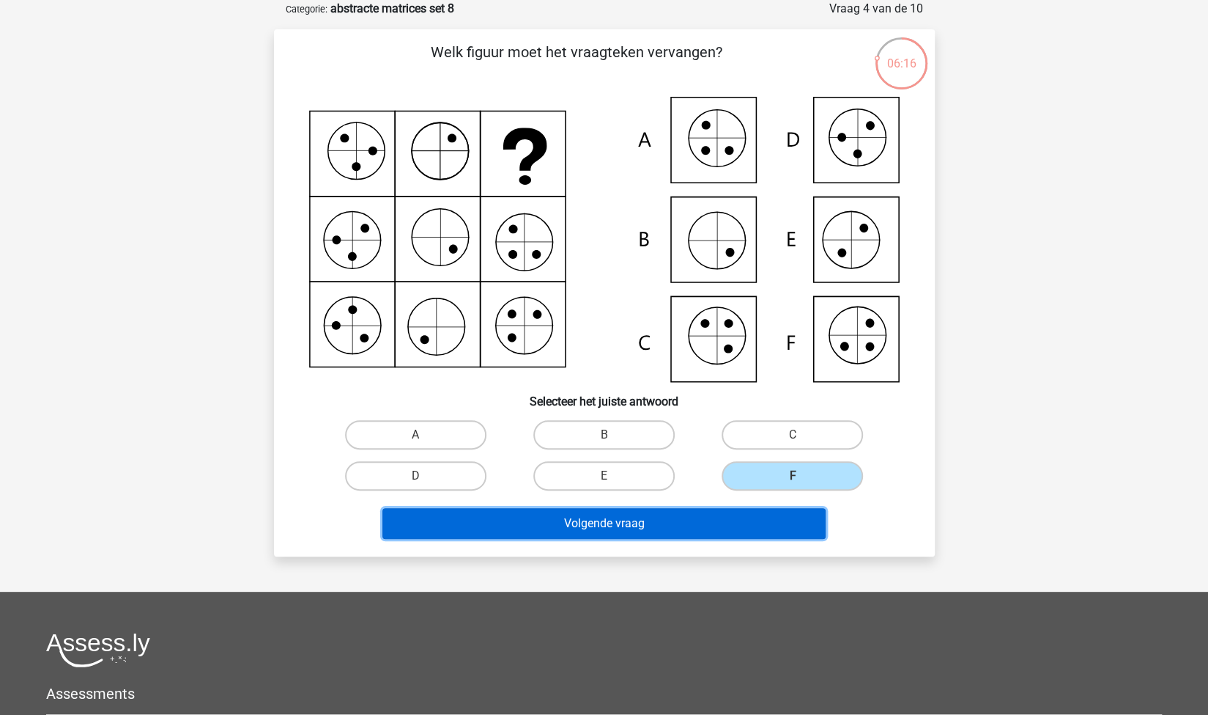
click at [693, 512] on button "Volgende vraag" at bounding box center [604, 523] width 443 height 31
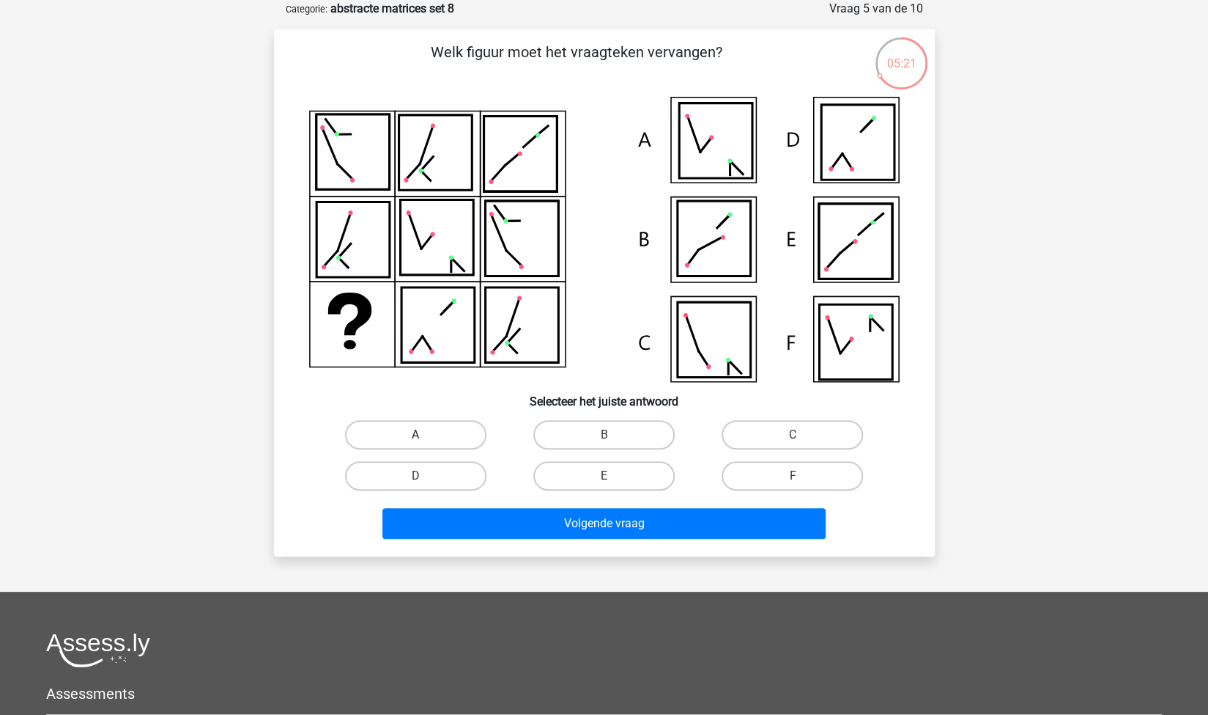
click at [454, 430] on label "A" at bounding box center [415, 434] width 141 height 29
click at [425, 435] on input "A" at bounding box center [421, 440] width 10 height 10
radio input "true"
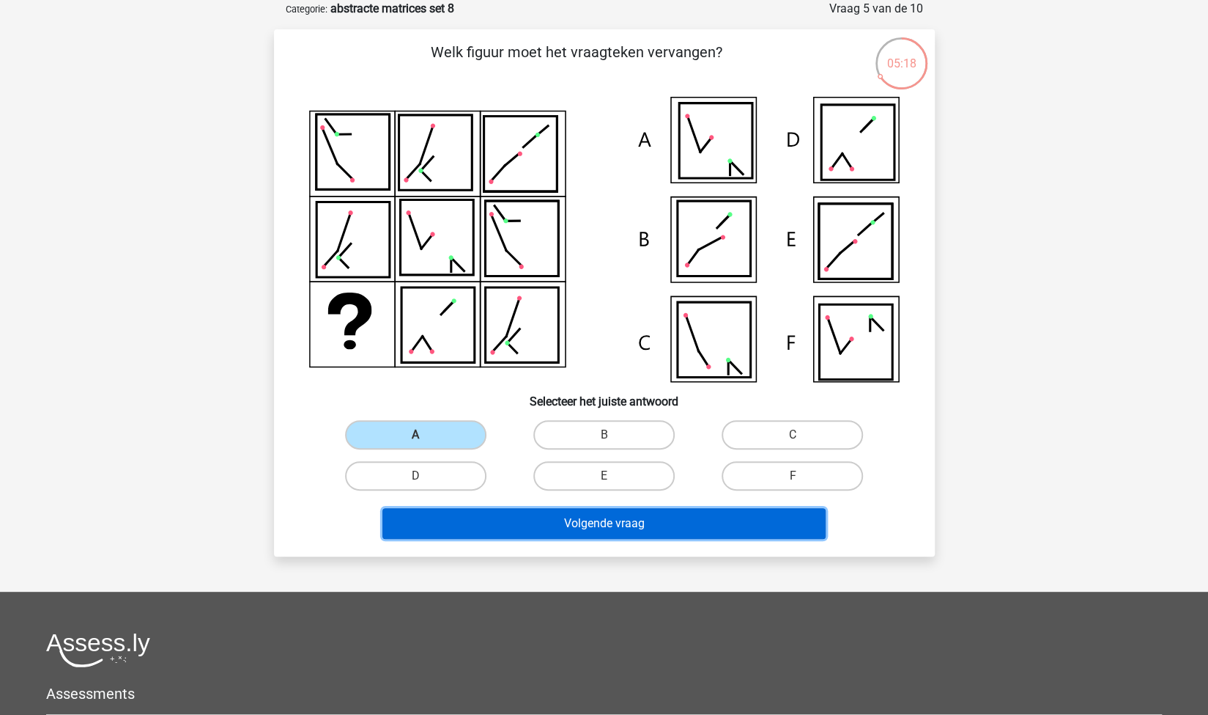
click at [550, 520] on button "Volgende vraag" at bounding box center [604, 523] width 443 height 31
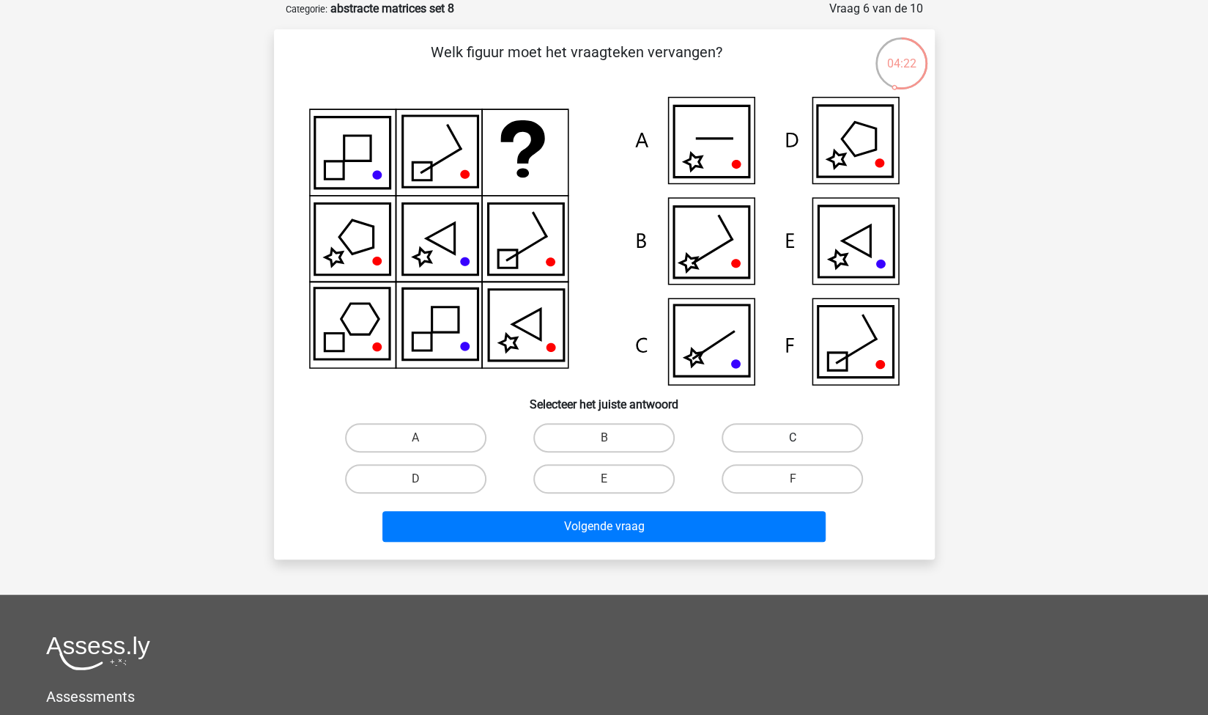
click at [816, 440] on label "C" at bounding box center [792, 437] width 141 height 29
click at [802, 440] on input "C" at bounding box center [798, 443] width 10 height 10
radio input "true"
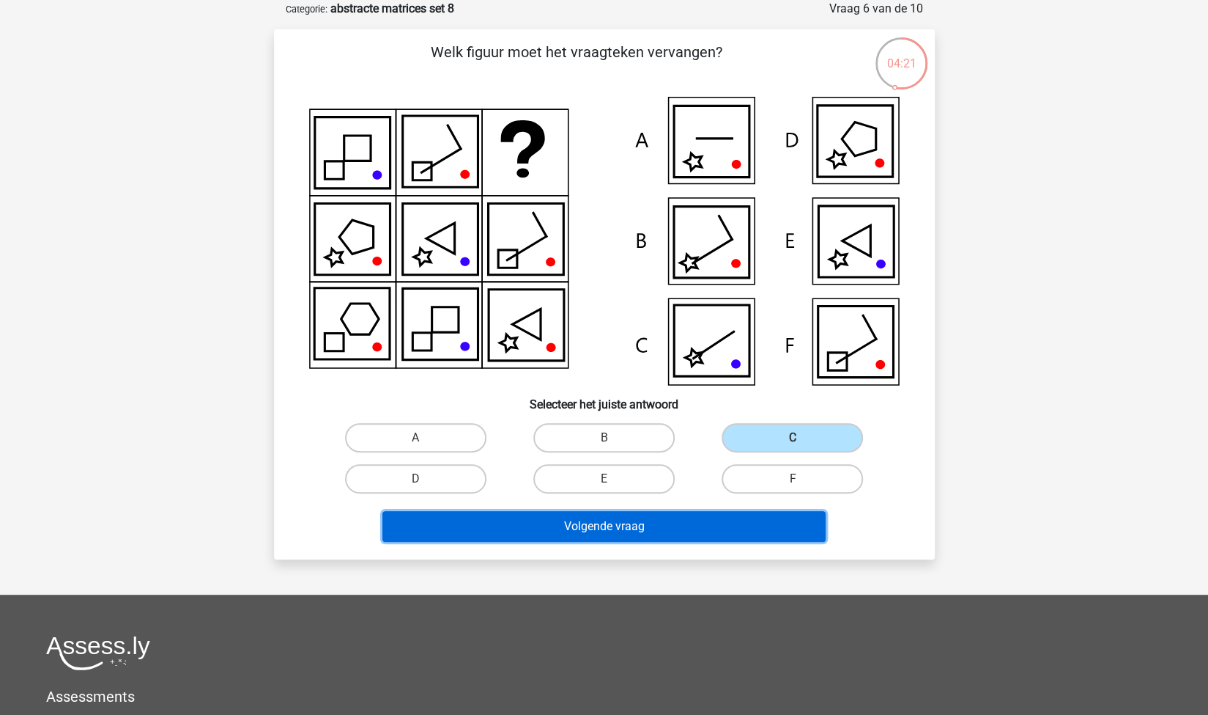
click at [729, 517] on button "Volgende vraag" at bounding box center [604, 526] width 443 height 31
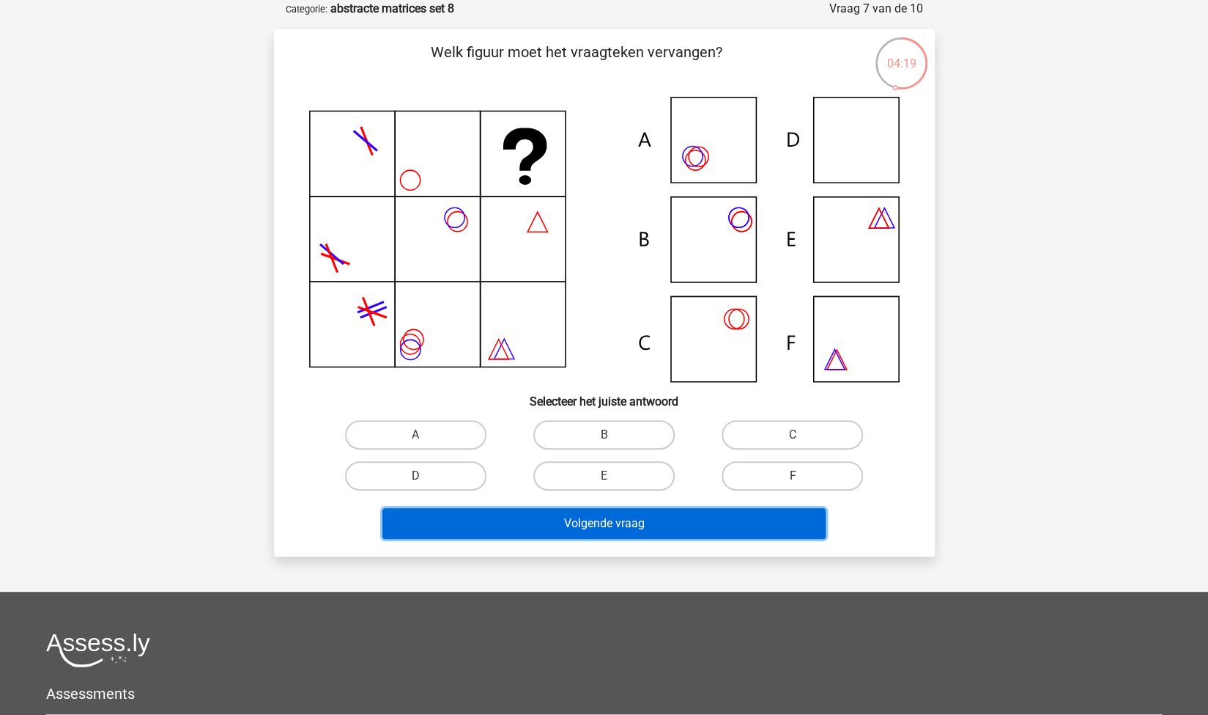
click at [730, 517] on button "Volgende vraag" at bounding box center [604, 523] width 443 height 31
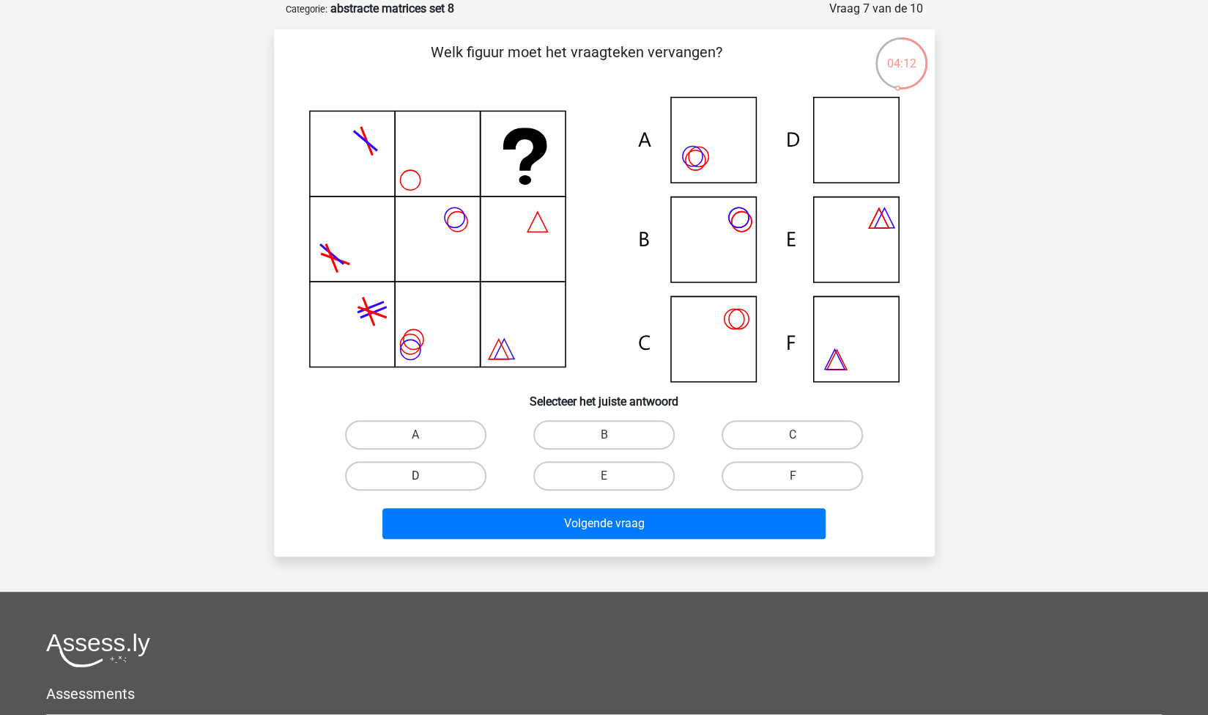
click at [473, 488] on label "D" at bounding box center [415, 475] width 141 height 29
click at [425, 485] on input "D" at bounding box center [421, 481] width 10 height 10
radio input "true"
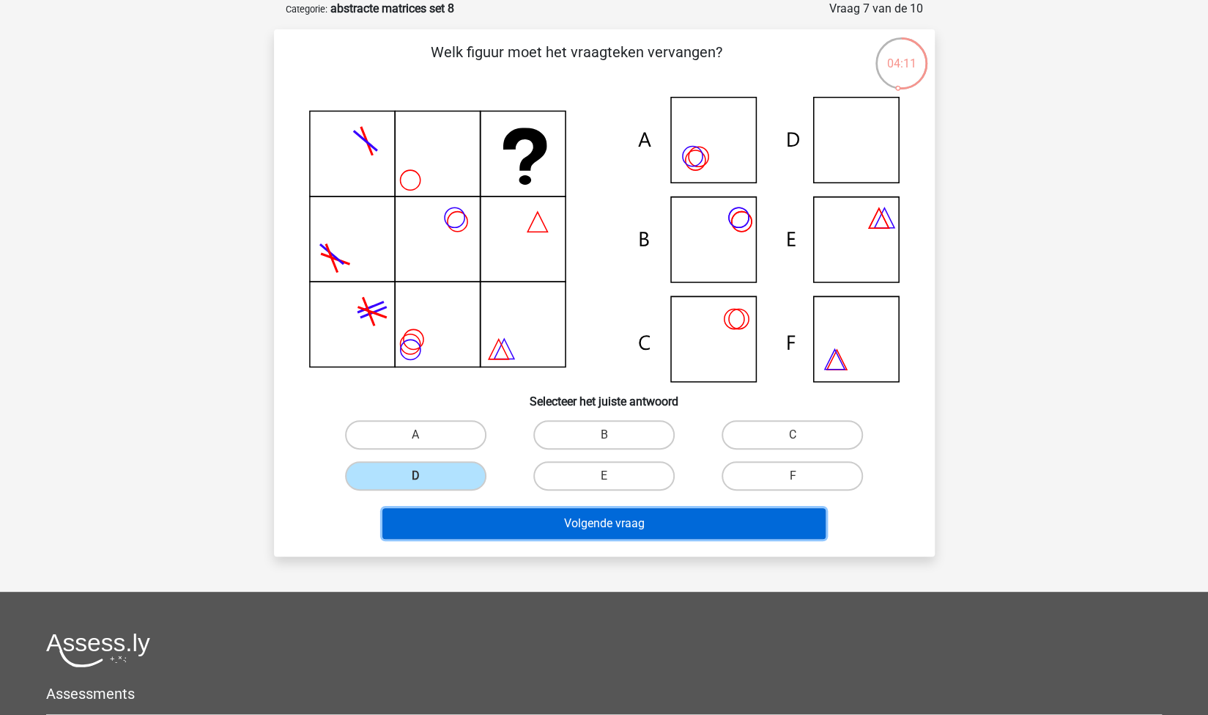
click at [550, 521] on button "Volgende vraag" at bounding box center [604, 523] width 443 height 31
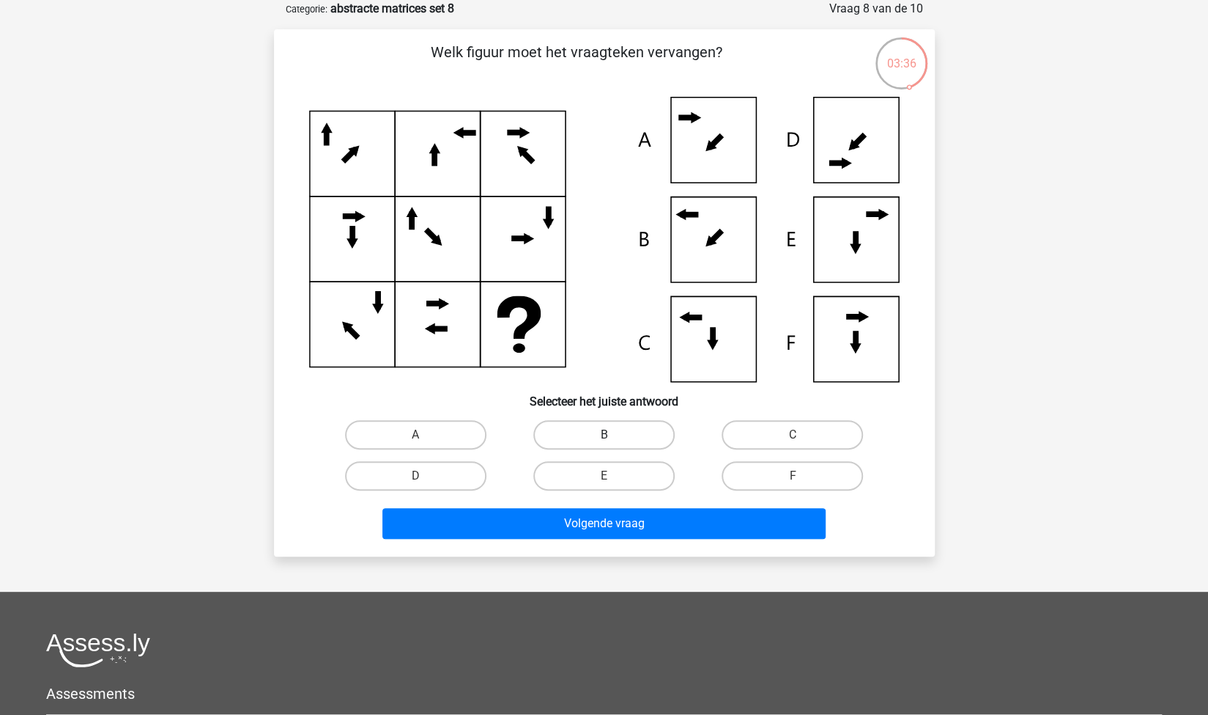
click at [579, 437] on label "B" at bounding box center [604, 434] width 141 height 29
click at [604, 437] on input "B" at bounding box center [609, 440] width 10 height 10
radio input "true"
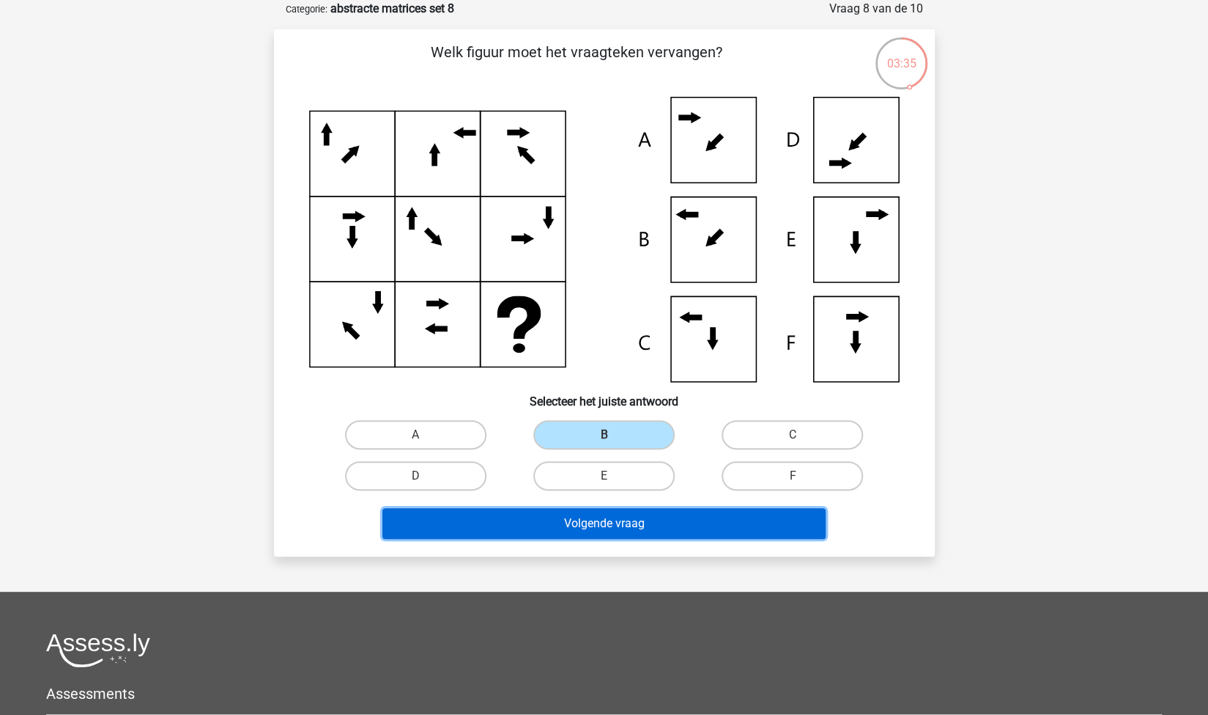
click at [668, 511] on button "Volgende vraag" at bounding box center [604, 523] width 443 height 31
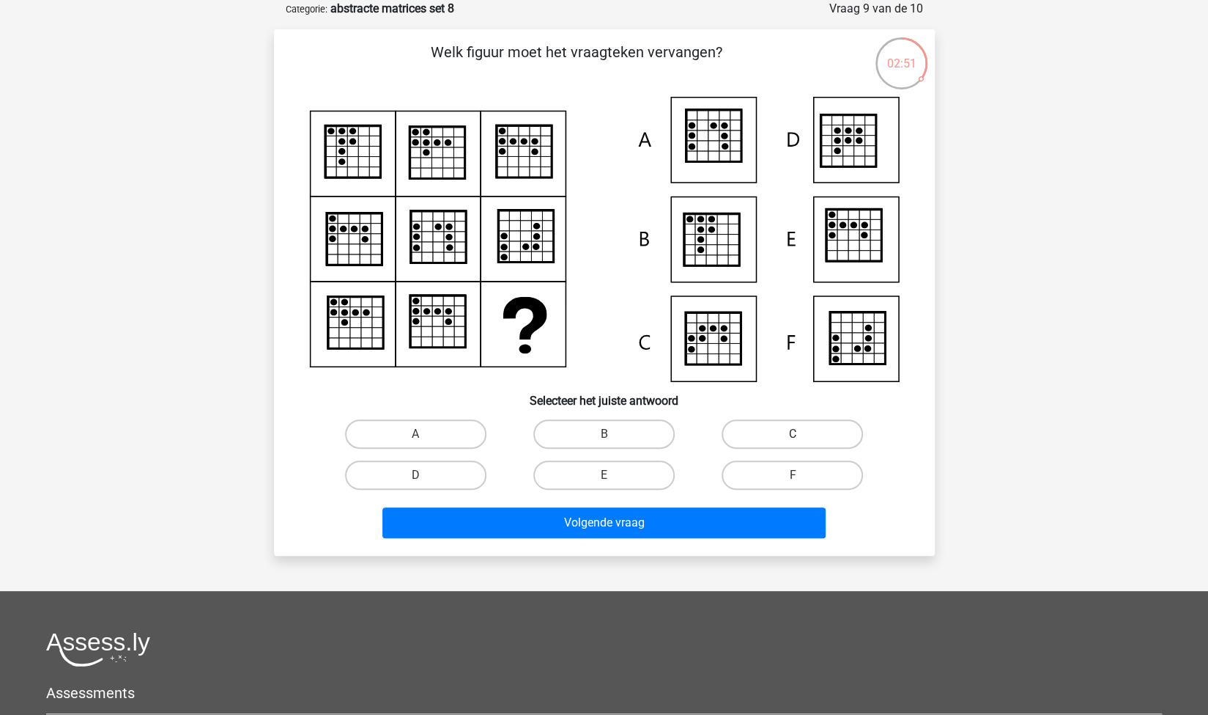
click at [777, 443] on label "C" at bounding box center [792, 433] width 141 height 29
click at [793, 443] on input "C" at bounding box center [798, 439] width 10 height 10
radio input "true"
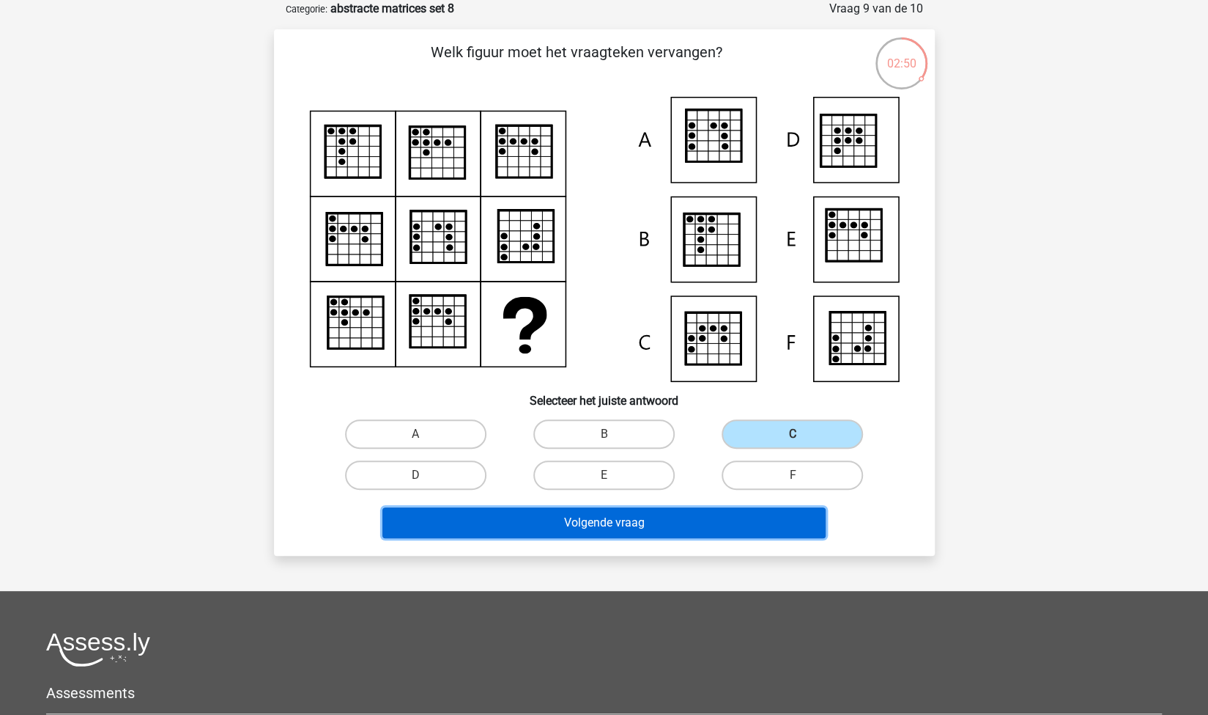
click at [627, 530] on button "Volgende vraag" at bounding box center [604, 522] width 443 height 31
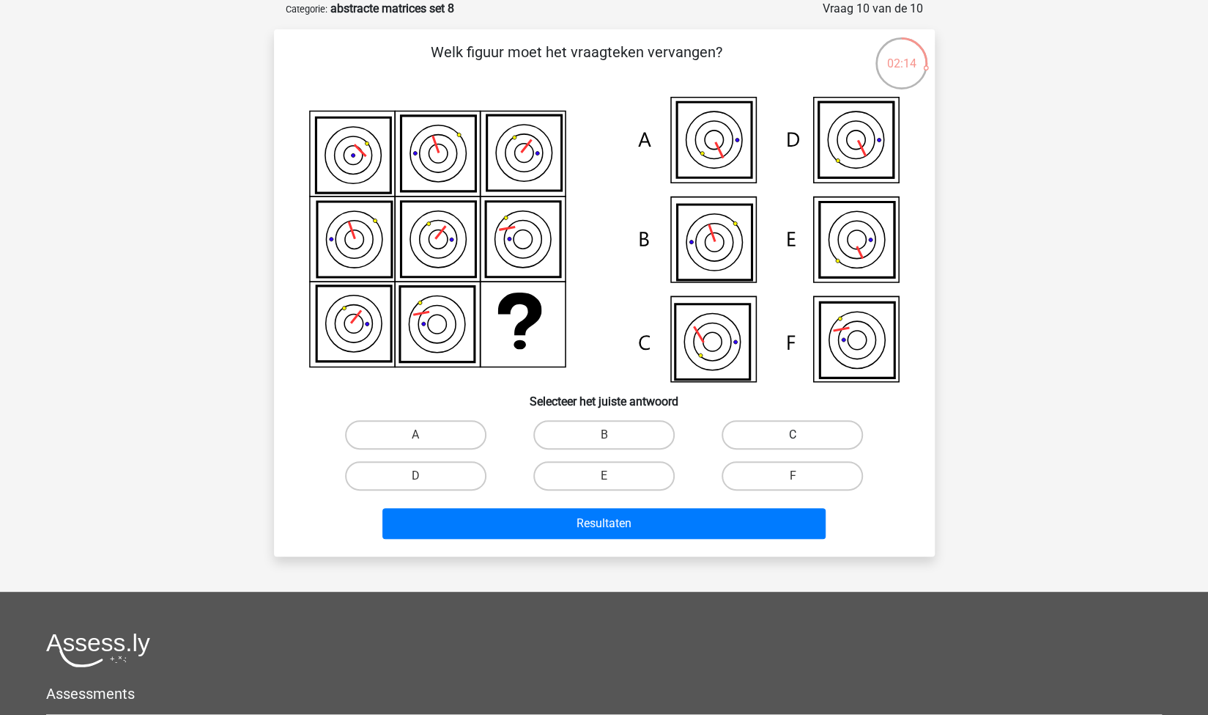
click at [769, 429] on label "C" at bounding box center [792, 434] width 141 height 29
click at [793, 435] on input "C" at bounding box center [798, 440] width 10 height 10
radio input "true"
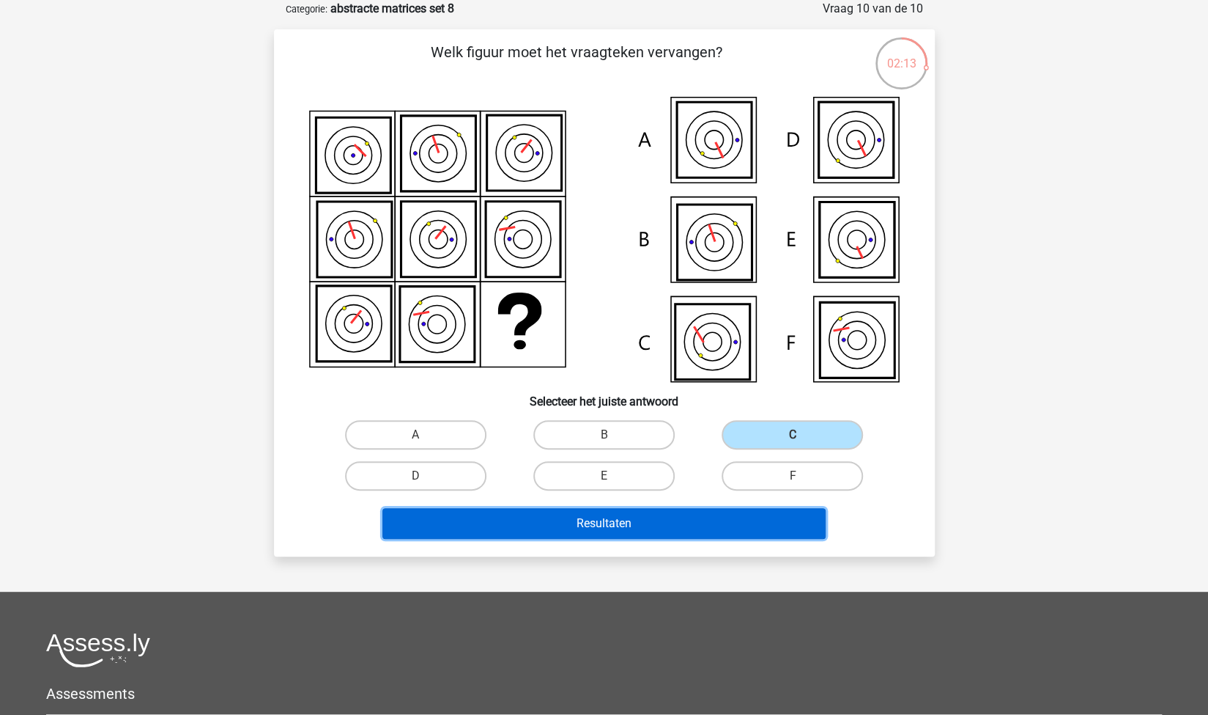
click at [665, 529] on button "Resultaten" at bounding box center [604, 523] width 443 height 31
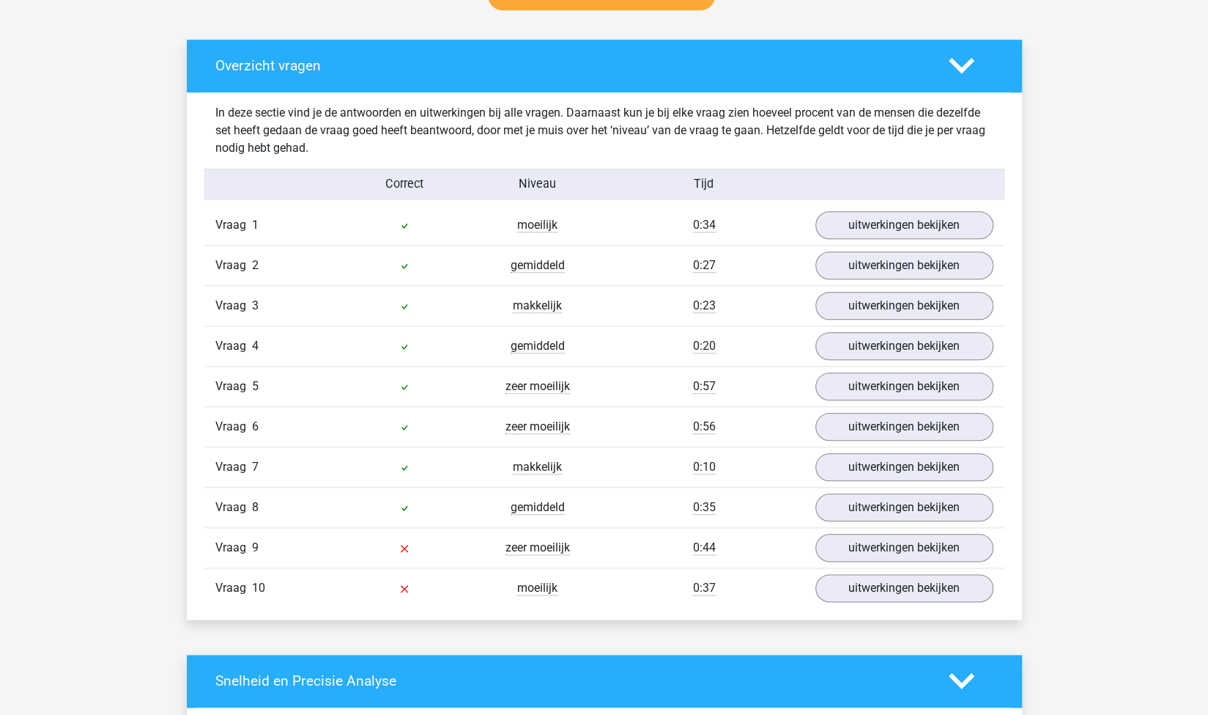
scroll to position [822, 0]
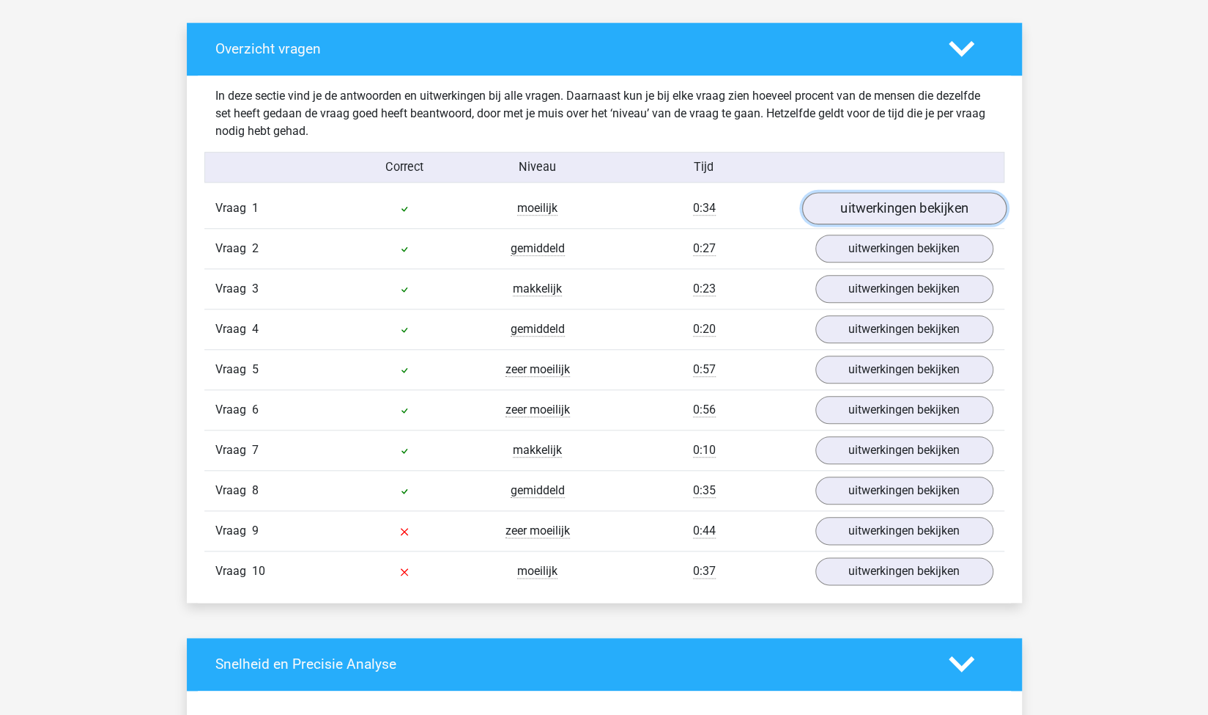
click at [888, 214] on link "uitwerkingen bekijken" at bounding box center [904, 208] width 204 height 32
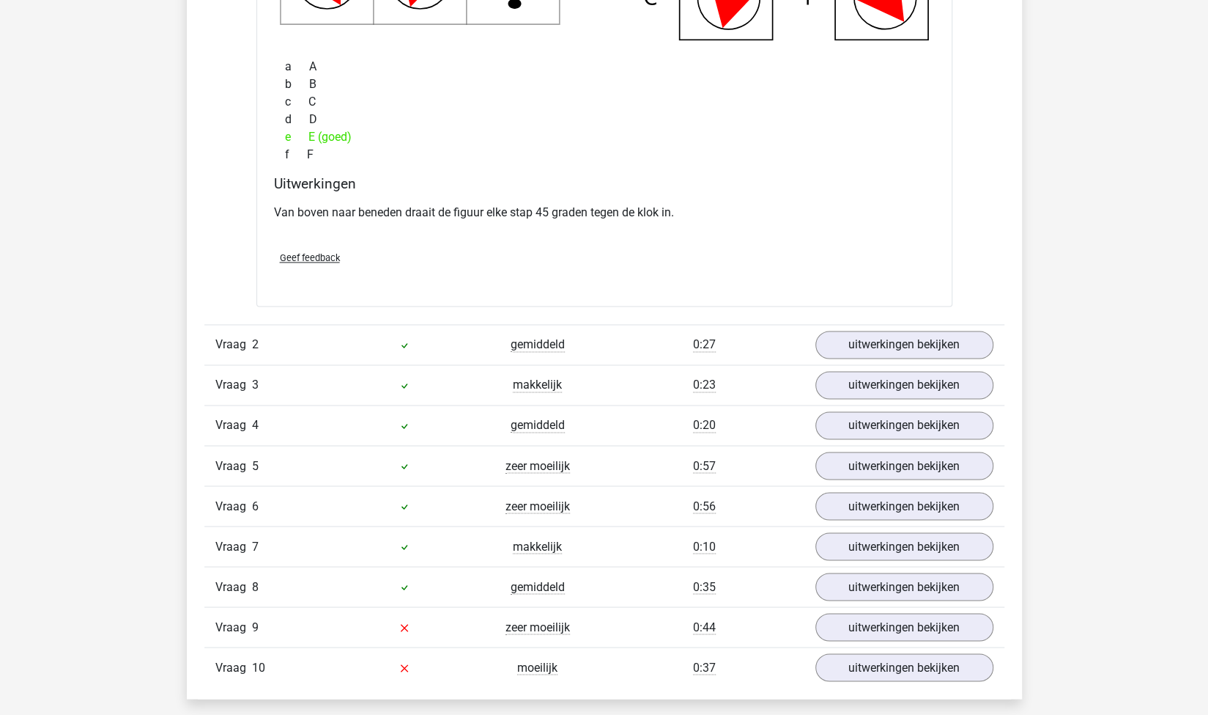
scroll to position [1377, 0]
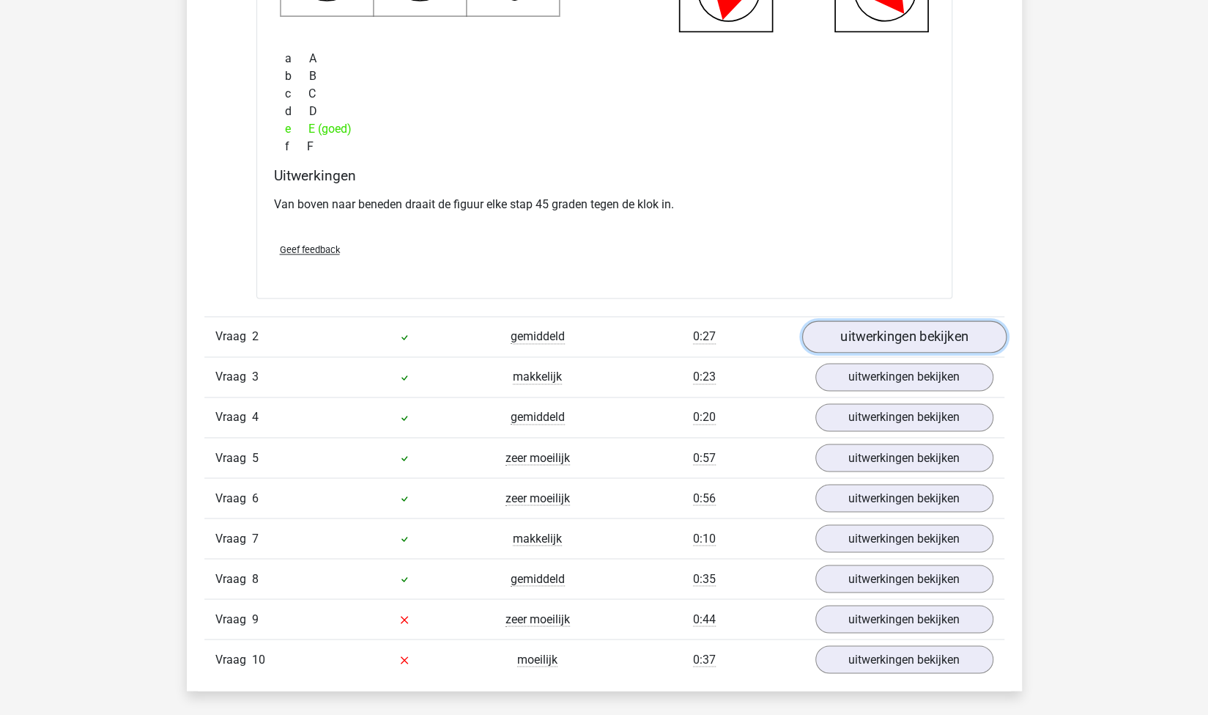
click at [841, 338] on link "uitwerkingen bekijken" at bounding box center [904, 336] width 204 height 32
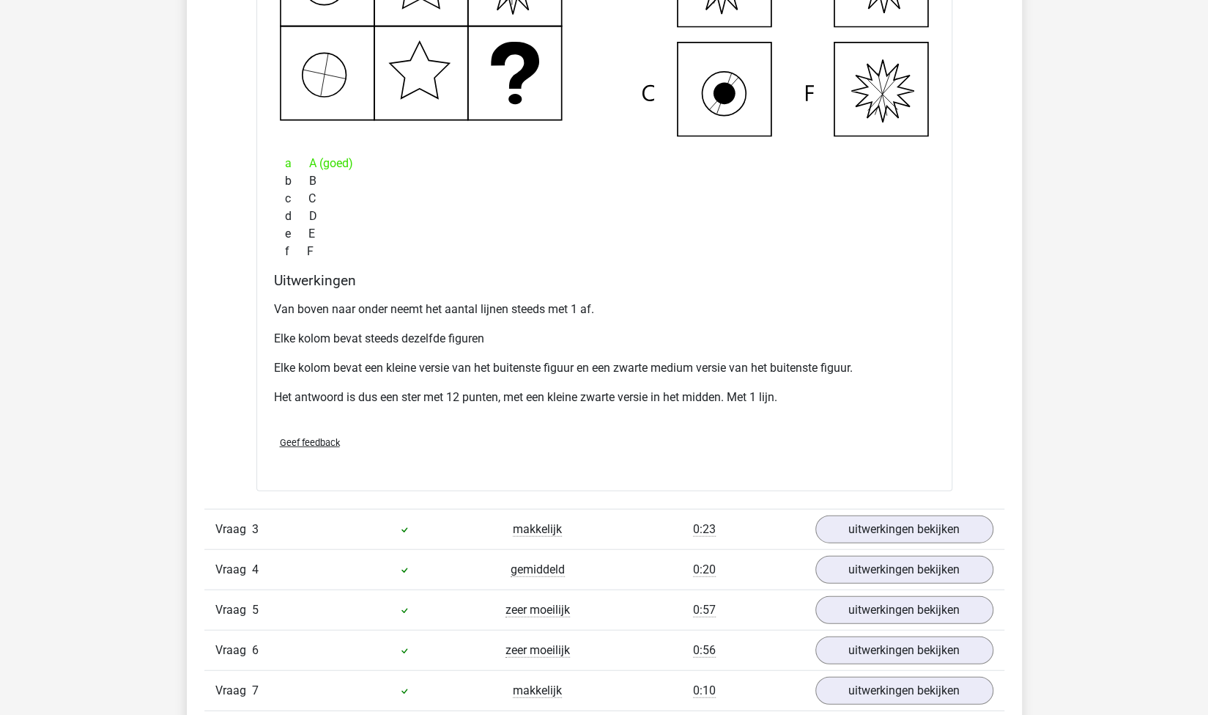
scroll to position [1958, 0]
click at [866, 516] on link "uitwerkingen bekijken" at bounding box center [904, 528] width 204 height 32
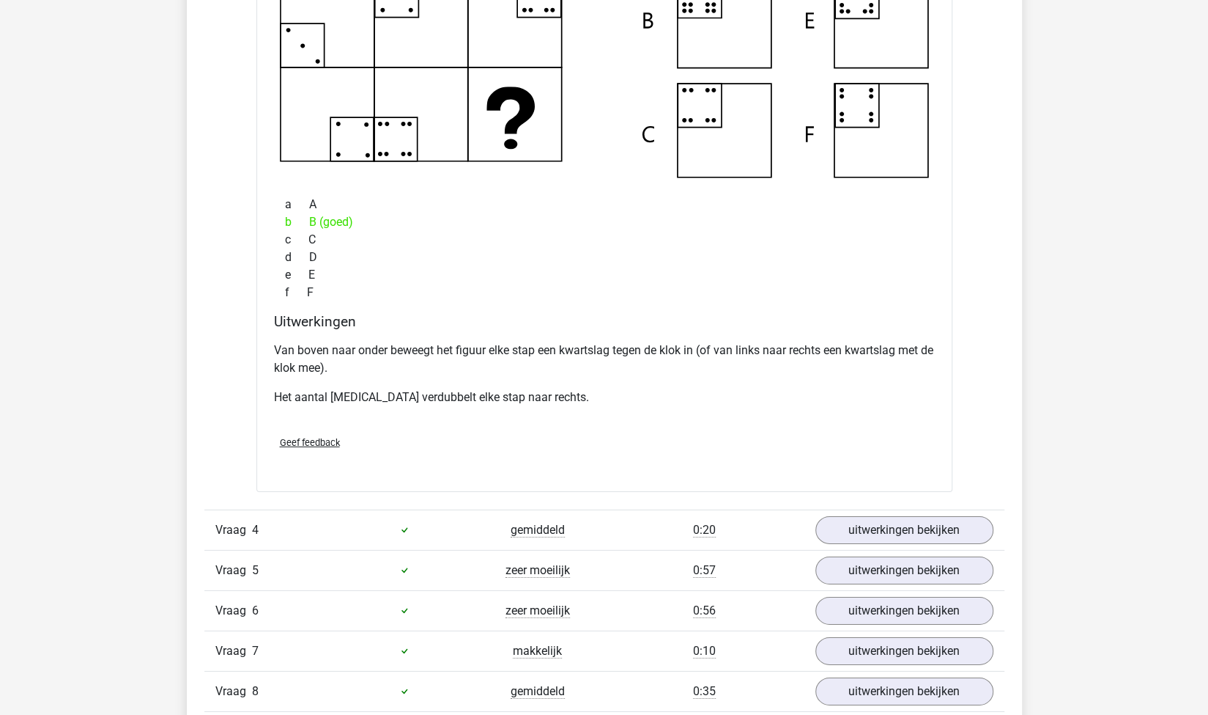
scroll to position [2717, 0]
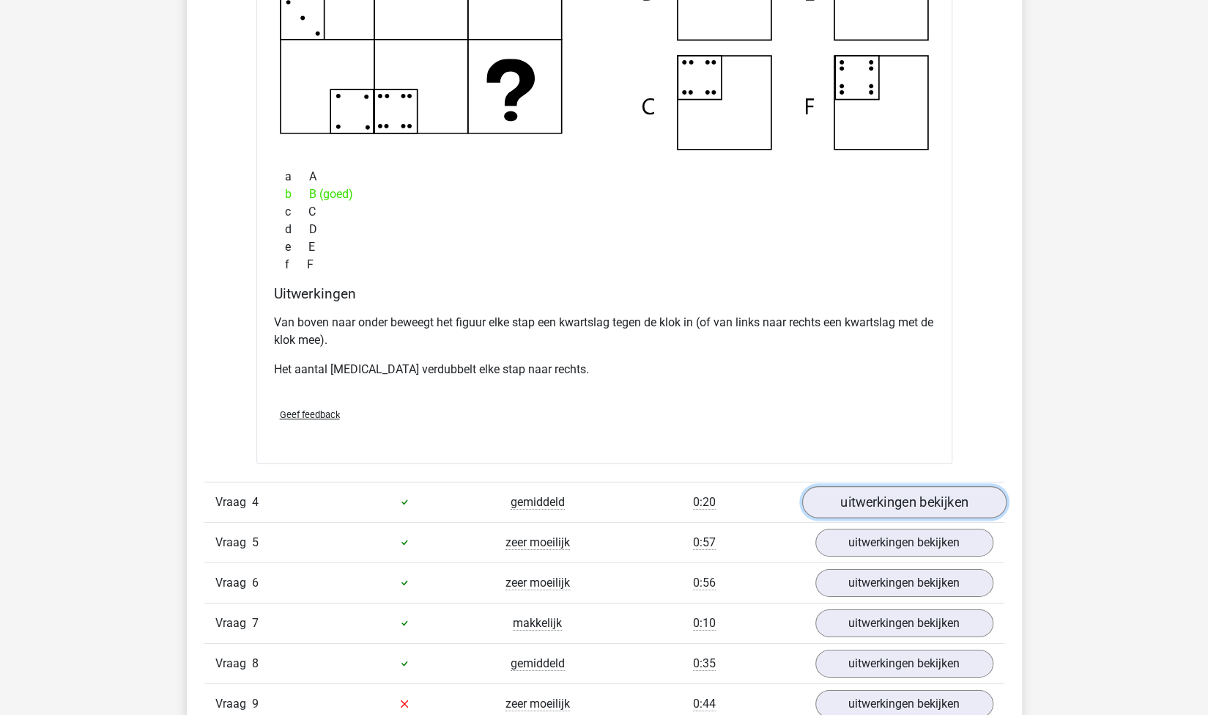
click at [912, 499] on link "uitwerkingen bekijken" at bounding box center [904, 502] width 204 height 32
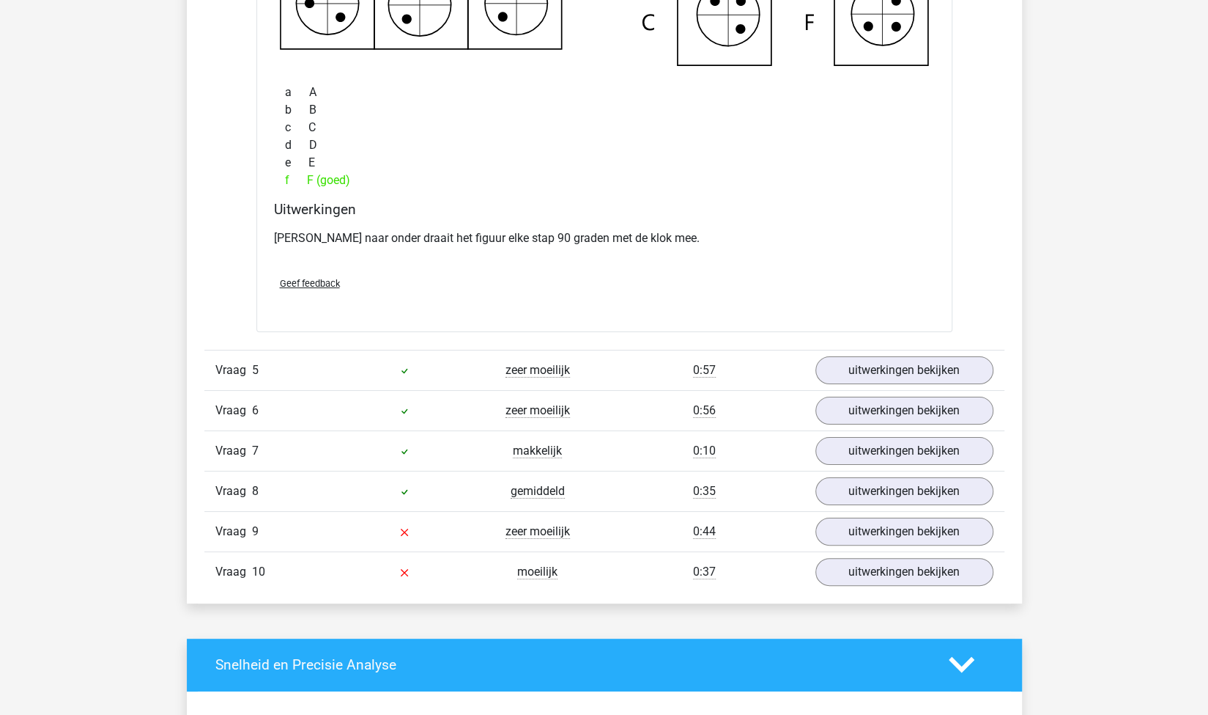
scroll to position [3537, 0]
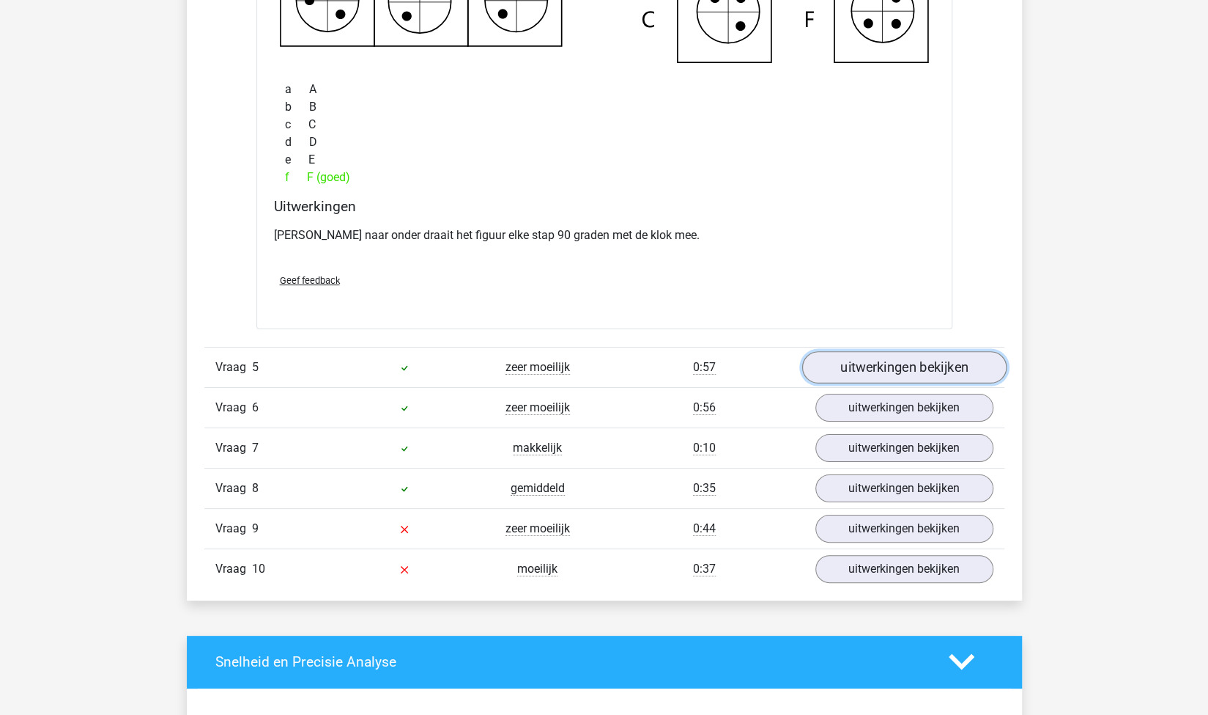
click at [830, 361] on link "uitwerkingen bekijken" at bounding box center [904, 367] width 204 height 32
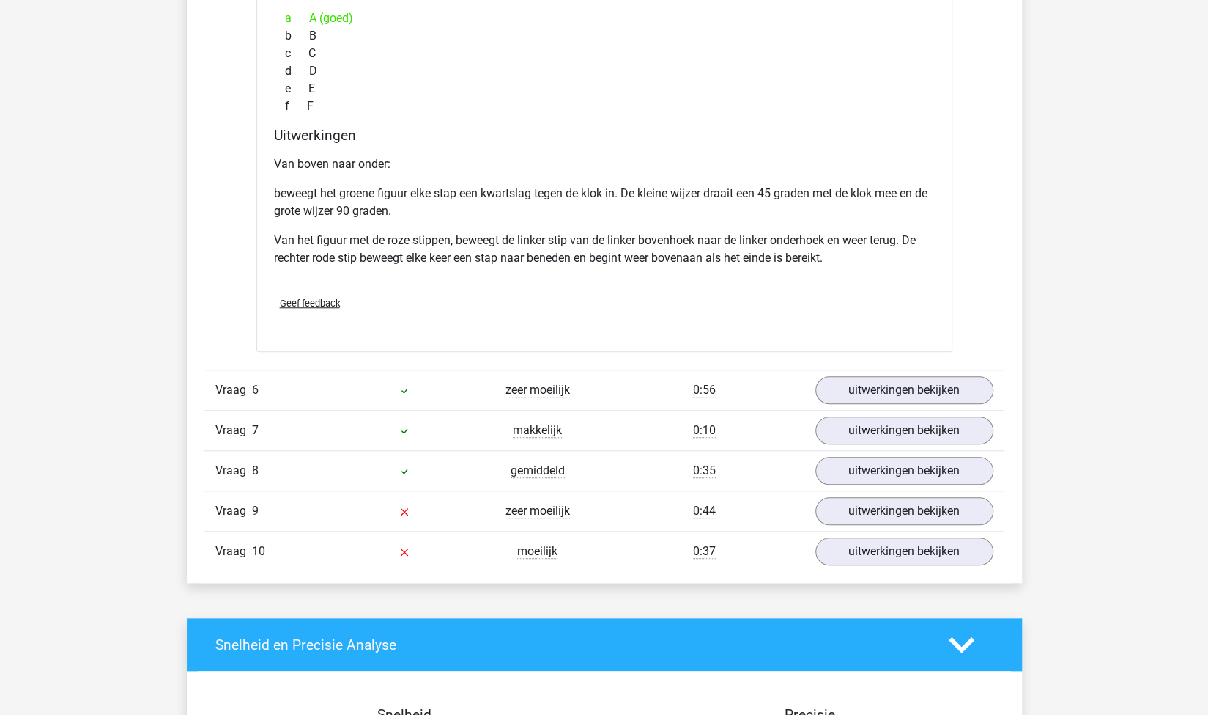
scroll to position [4294, 0]
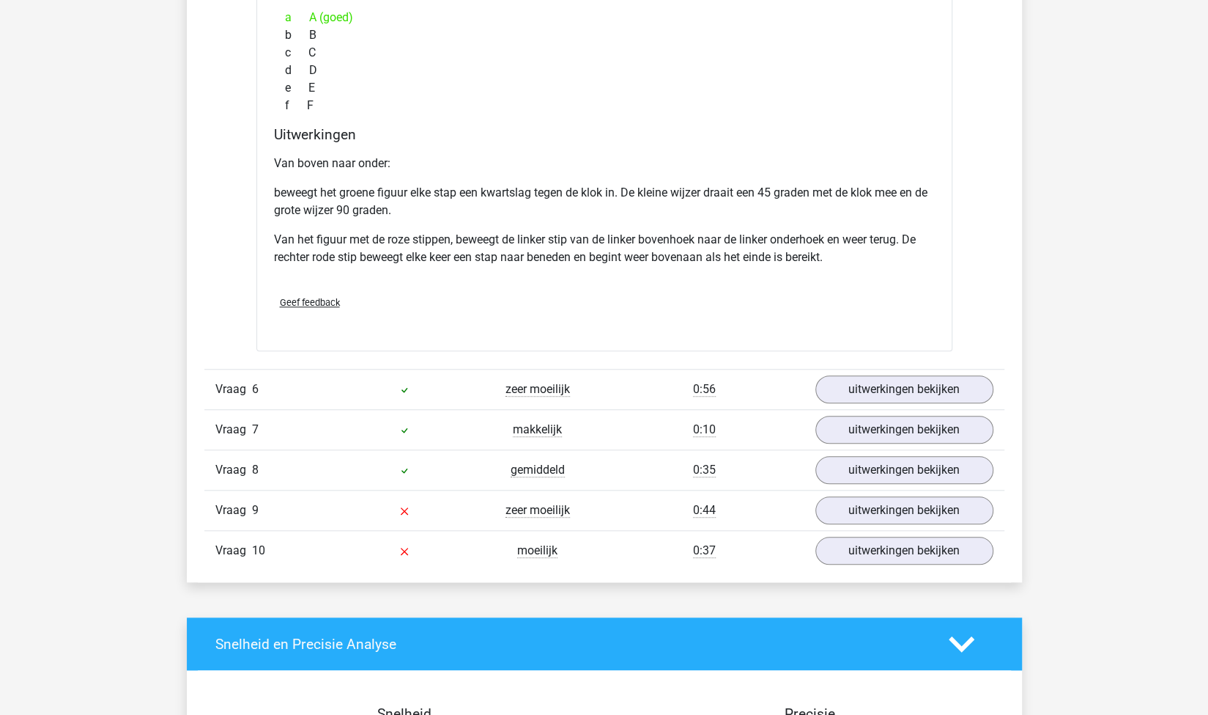
click at [854, 396] on div "Vraag 6 zeer moeilijk 0:56 uitwerkingen bekijken" at bounding box center [604, 389] width 800 height 40
click at [825, 391] on link "uitwerkingen bekijken" at bounding box center [904, 389] width 204 height 32
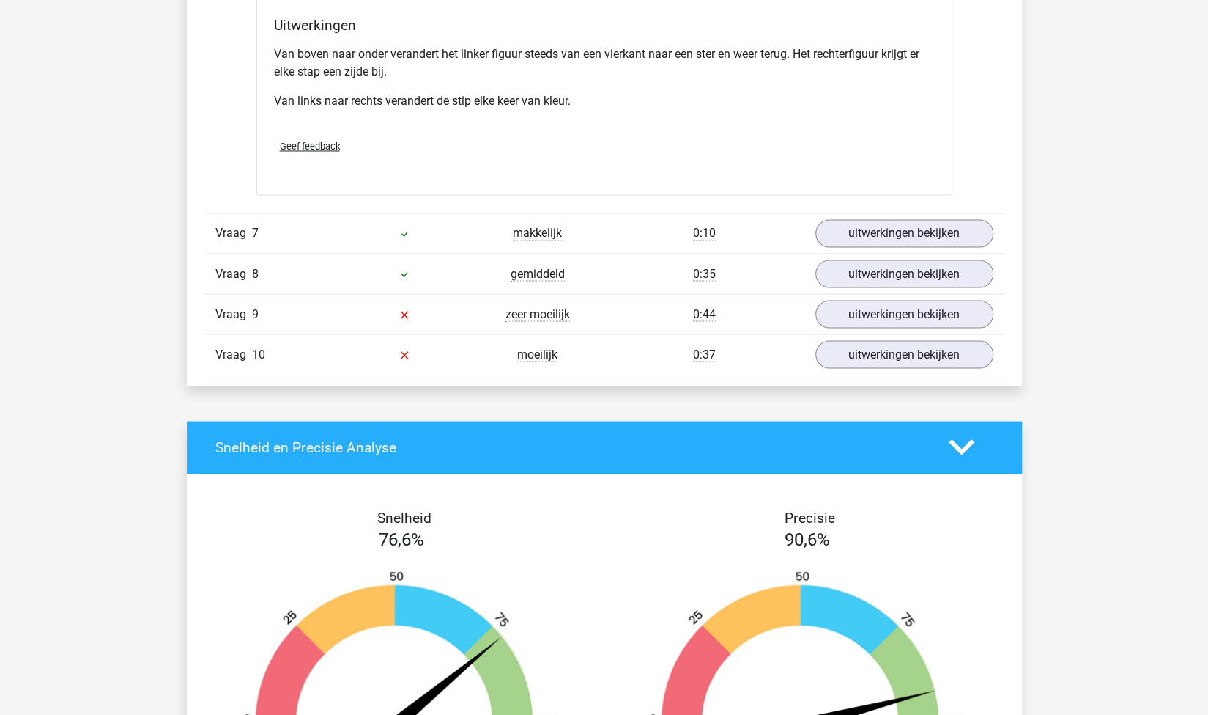
scroll to position [5188, 0]
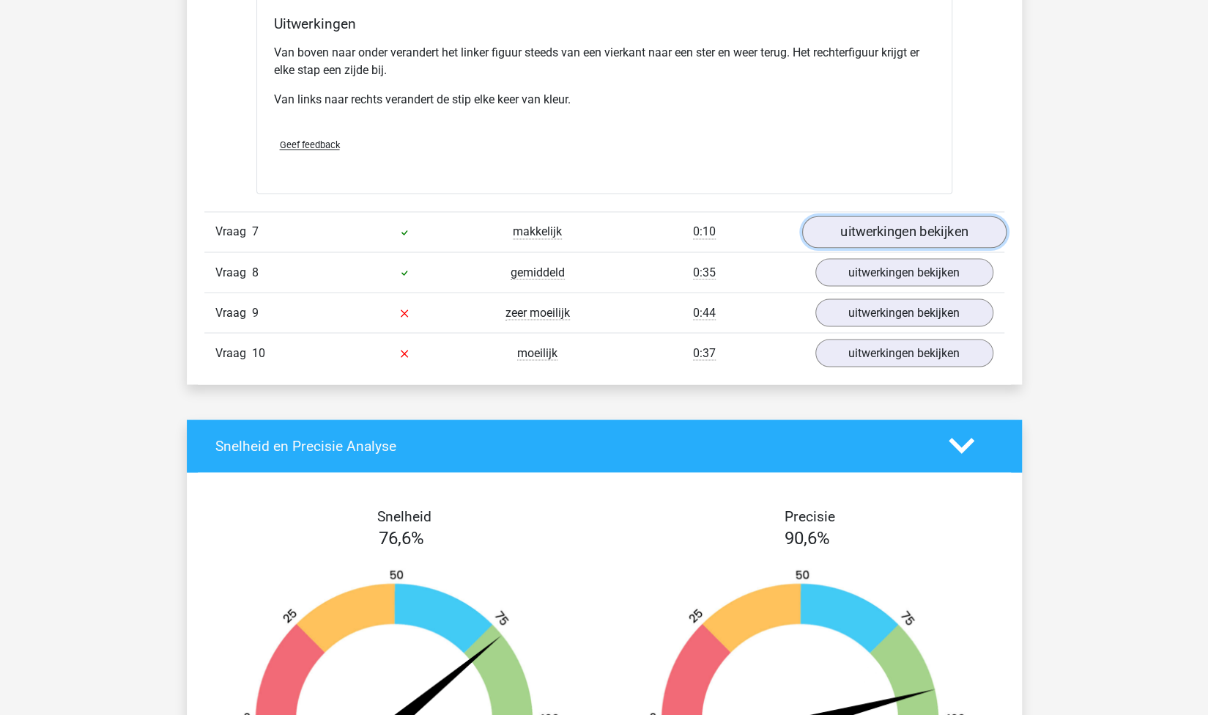
click at [890, 216] on link "uitwerkingen bekijken" at bounding box center [904, 231] width 204 height 32
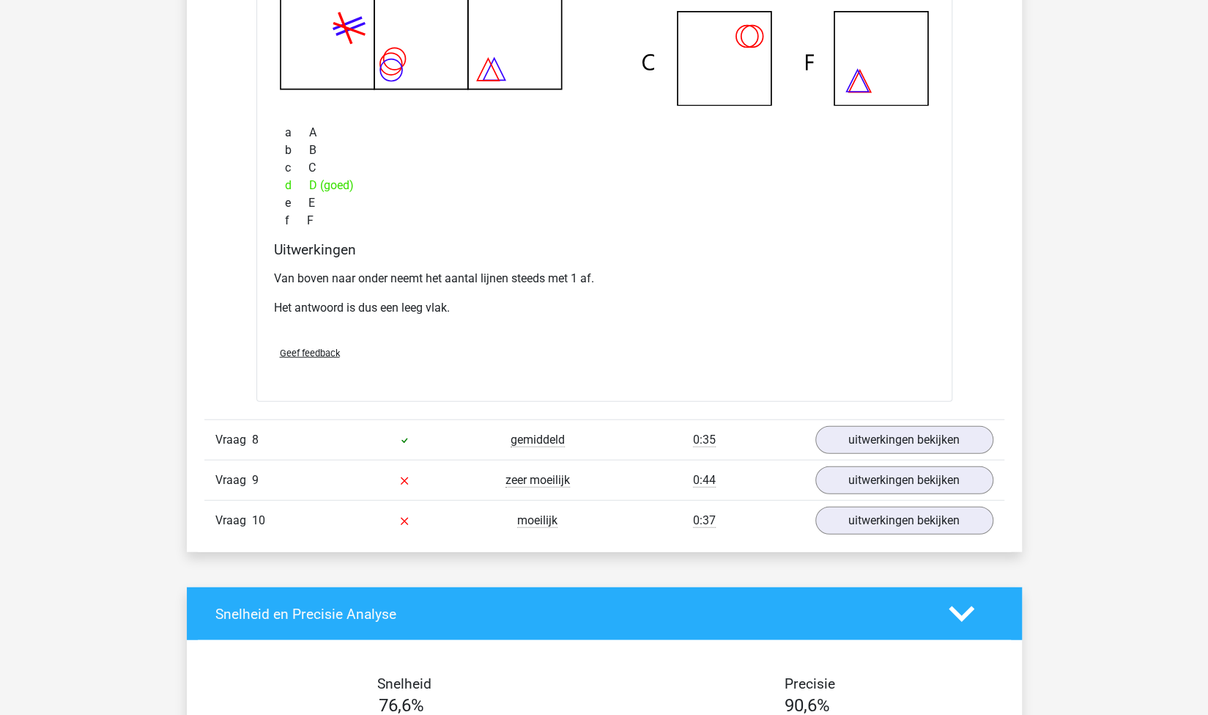
scroll to position [5699, 0]
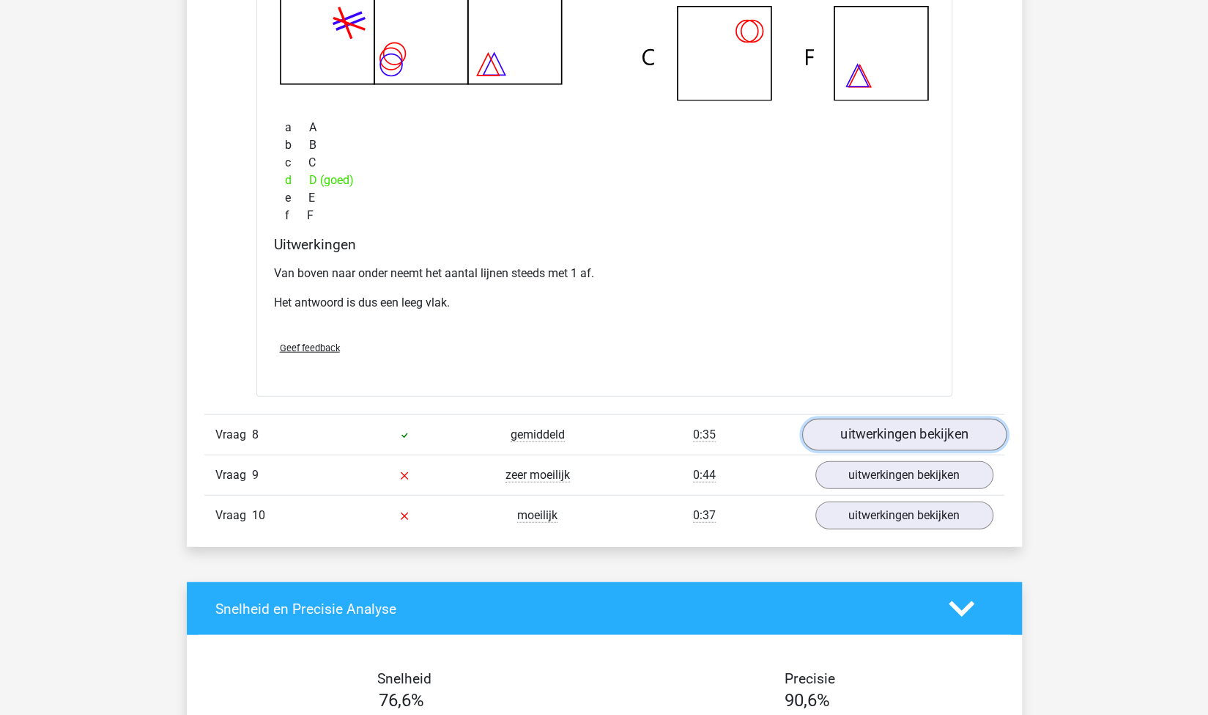
click at [834, 425] on link "uitwerkingen bekijken" at bounding box center [904, 434] width 204 height 32
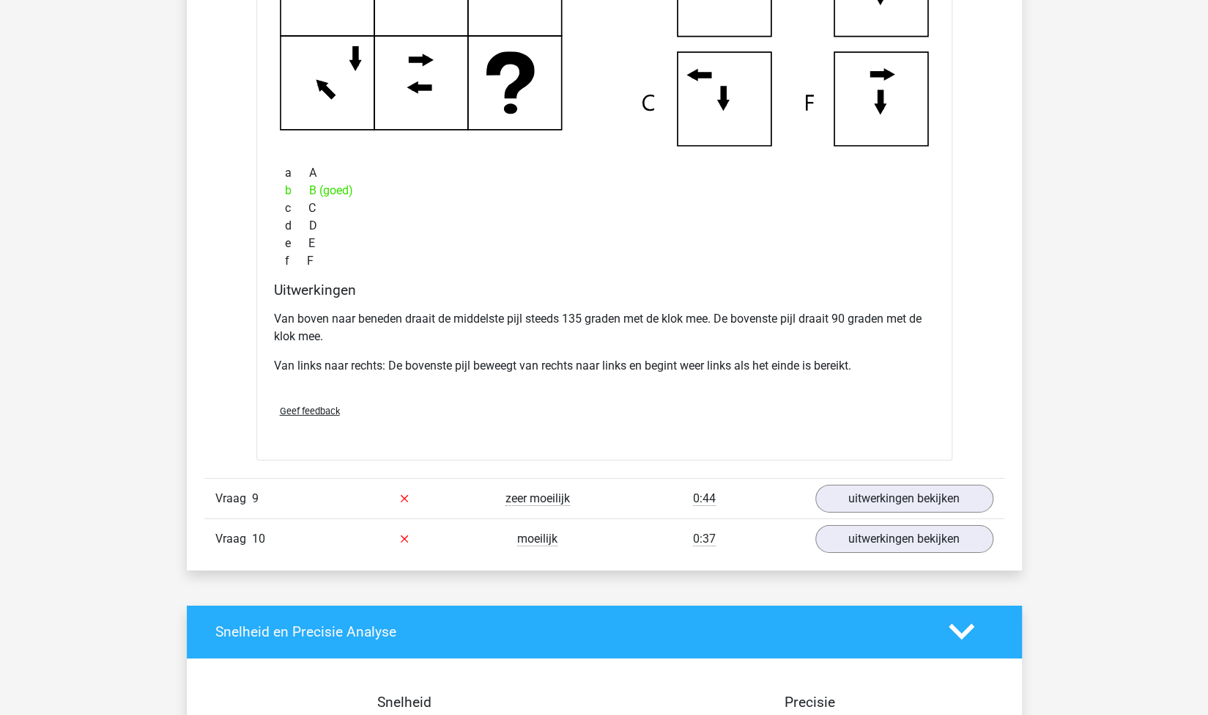
scroll to position [6434, 0]
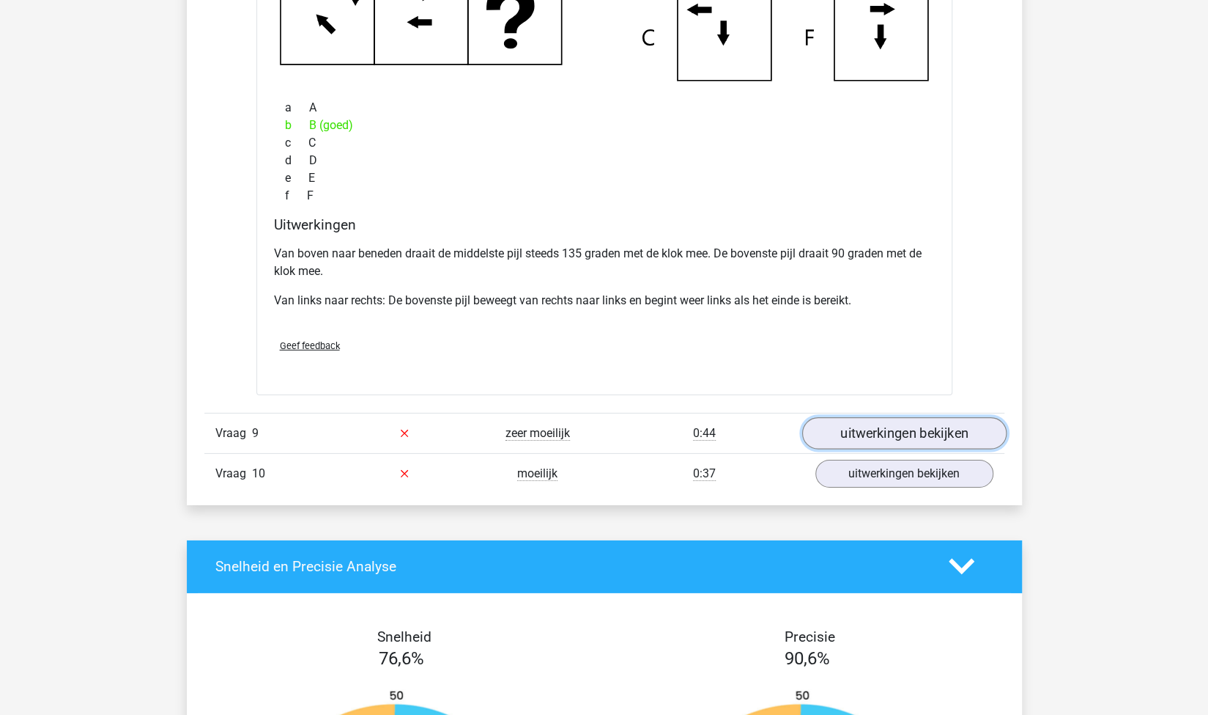
click at [866, 424] on link "uitwerkingen bekijken" at bounding box center [904, 433] width 204 height 32
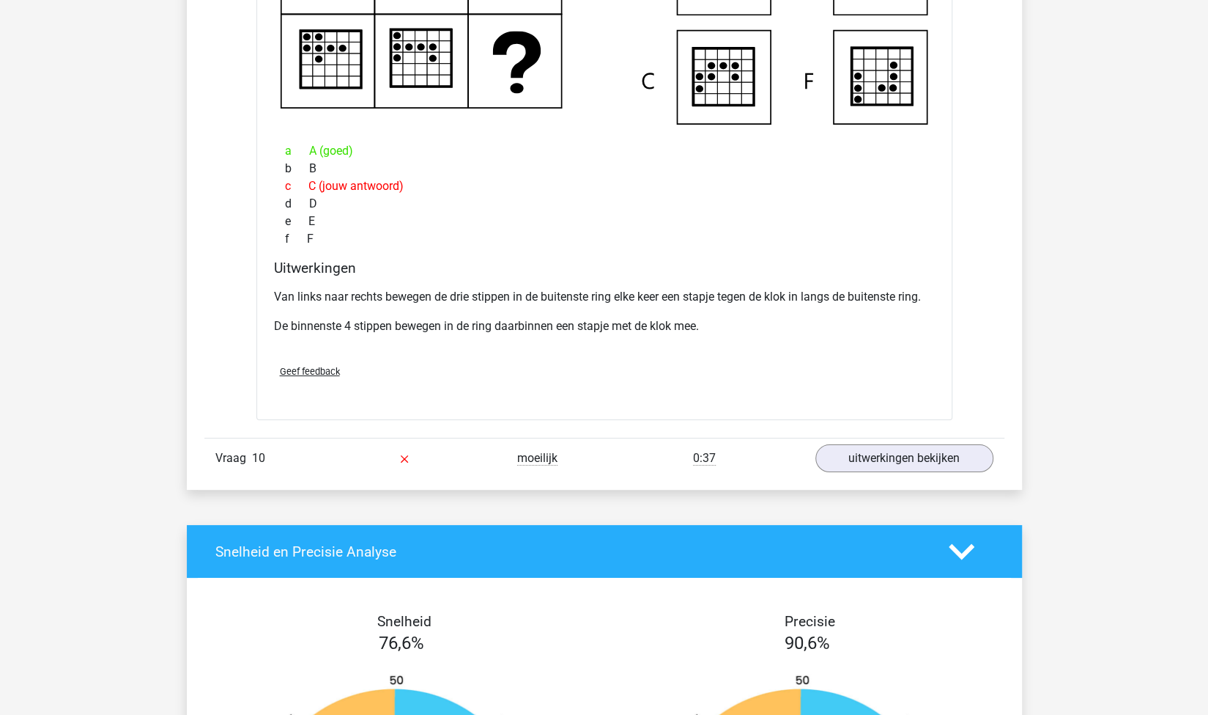
scroll to position [7123, 0]
click at [848, 443] on link "uitwerkingen bekijken" at bounding box center [904, 458] width 204 height 32
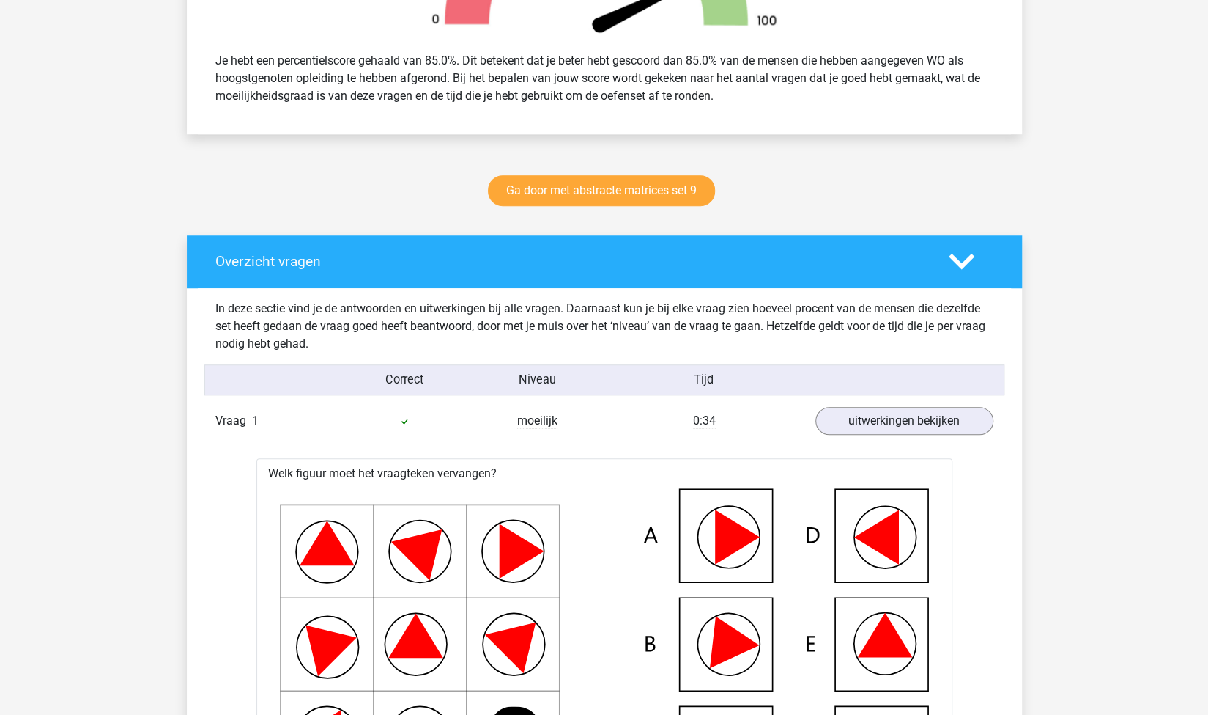
scroll to position [569, 0]
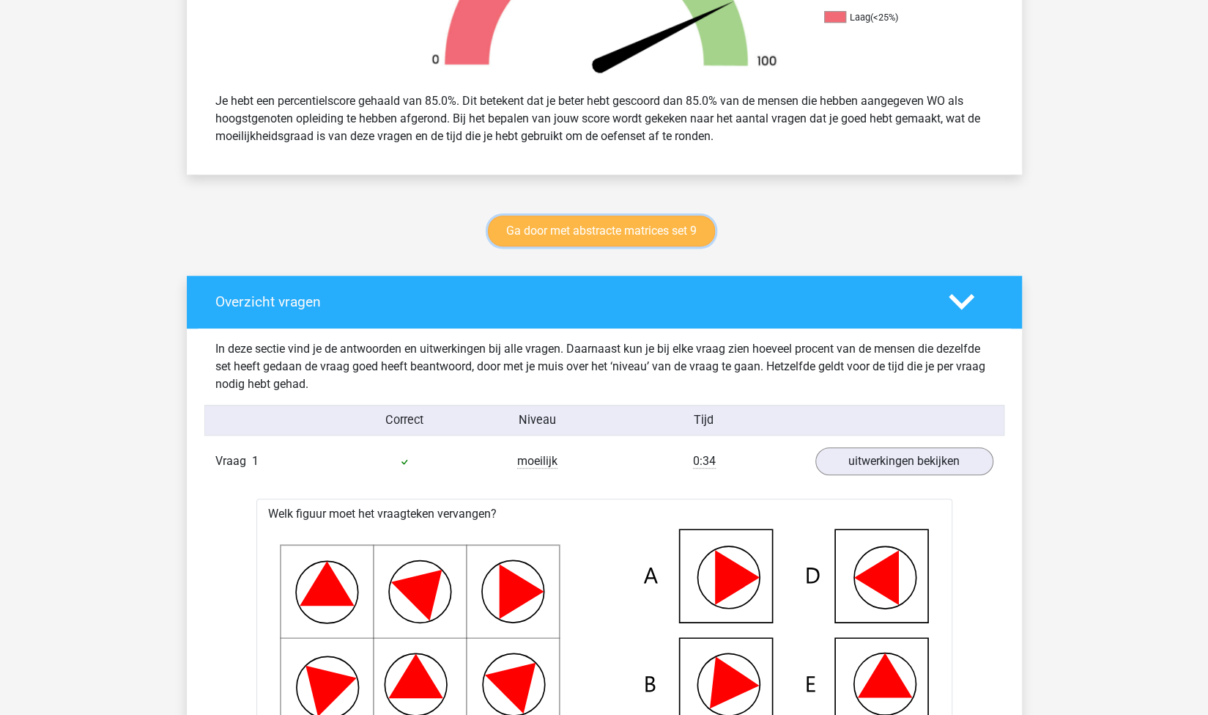
click at [616, 224] on link "Ga door met abstracte matrices set 9" at bounding box center [601, 230] width 227 height 31
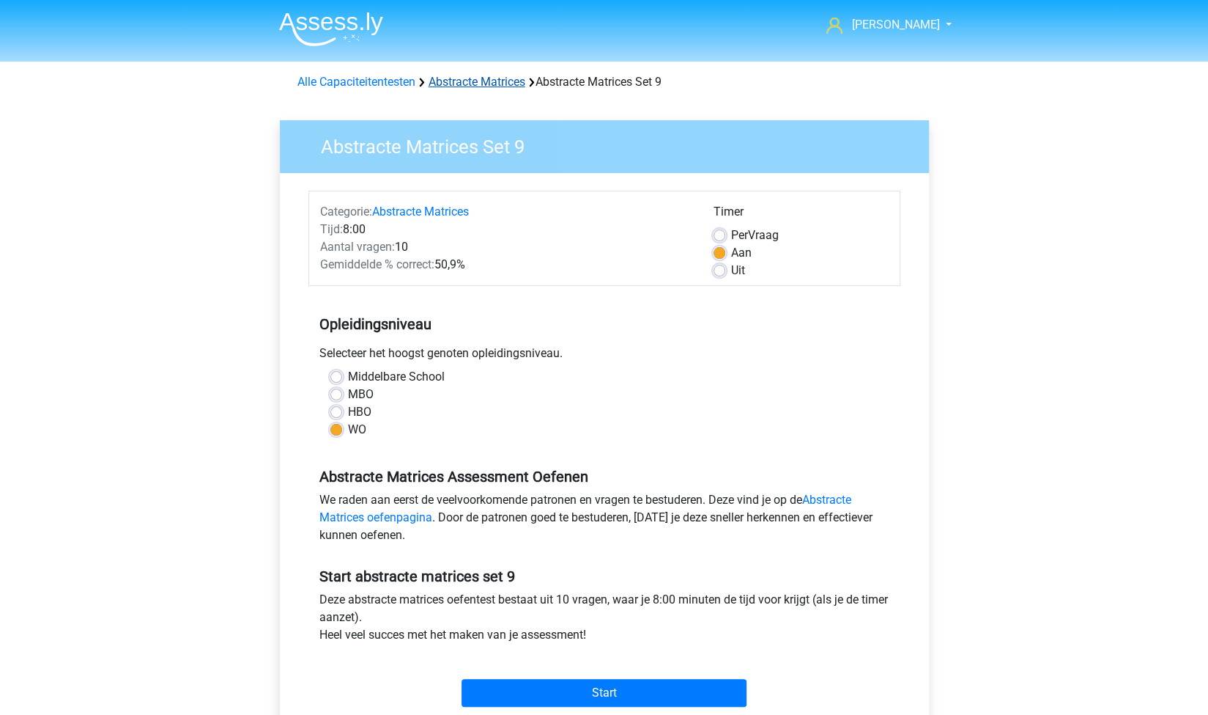
click at [485, 80] on link "Abstracte Matrices" at bounding box center [477, 82] width 97 height 14
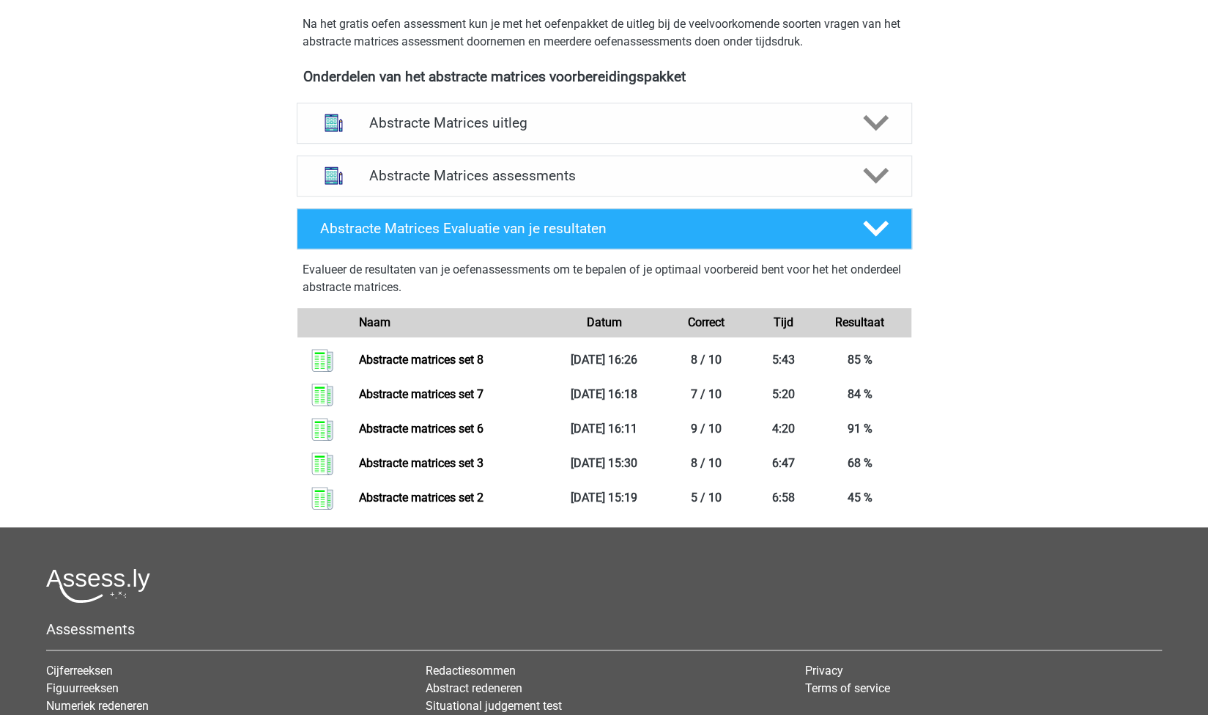
scroll to position [467, 0]
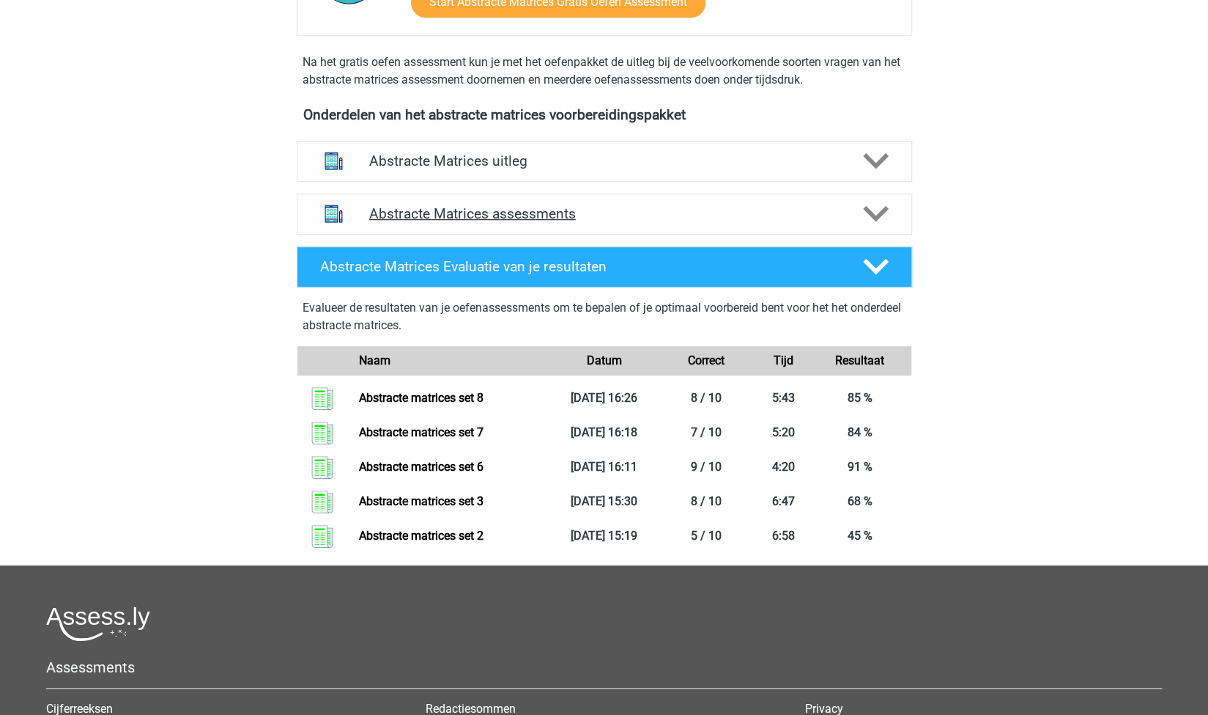
click at [588, 216] on h4 "Abstracte Matrices assessments" at bounding box center [604, 213] width 470 height 17
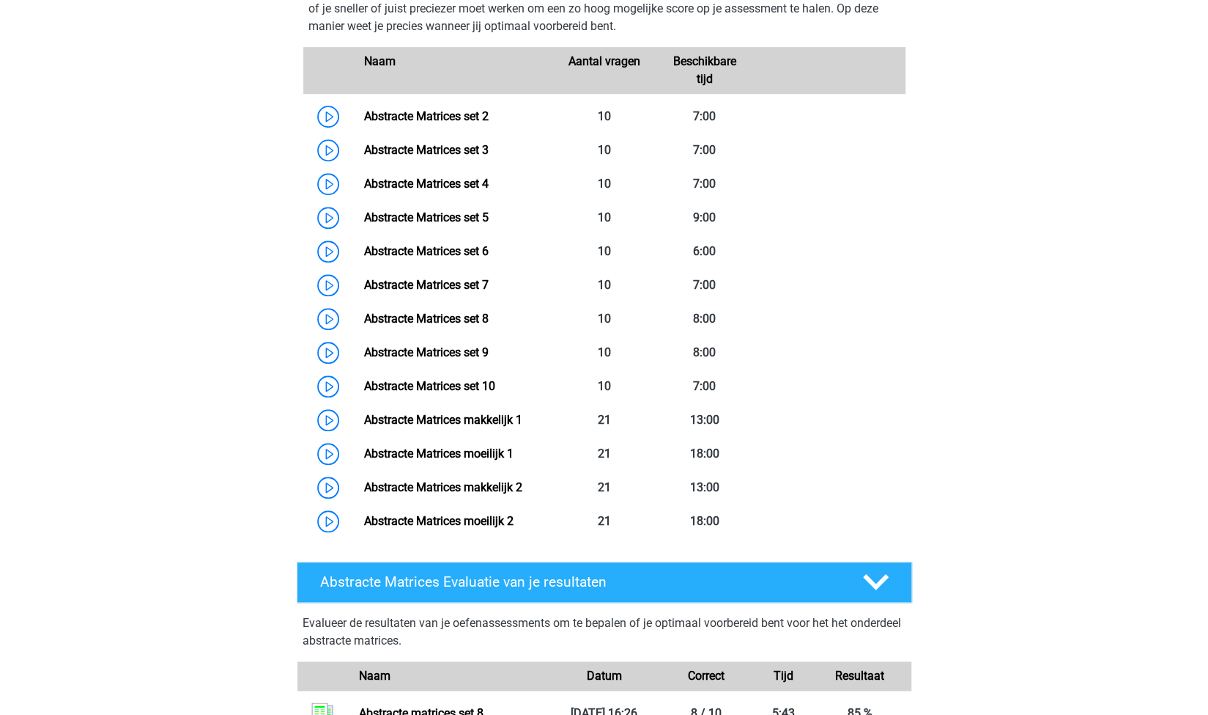
scroll to position [808, 0]
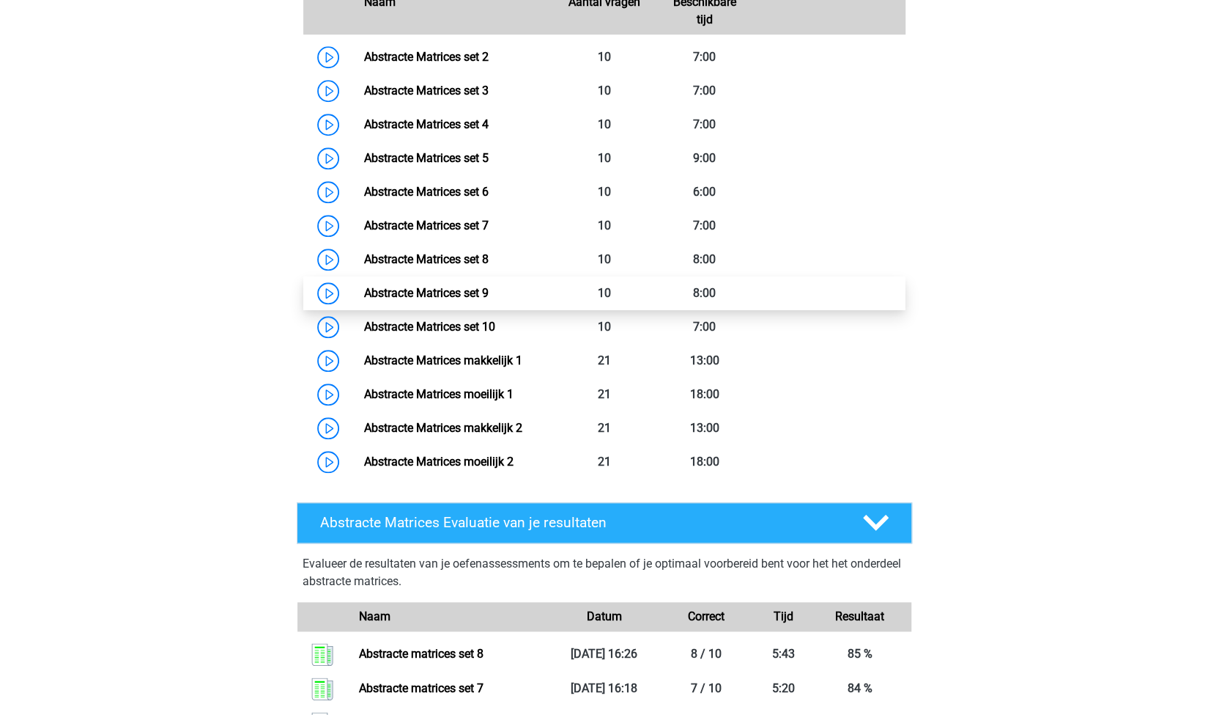
click at [489, 300] on link "Abstracte Matrices set 9" at bounding box center [426, 293] width 125 height 14
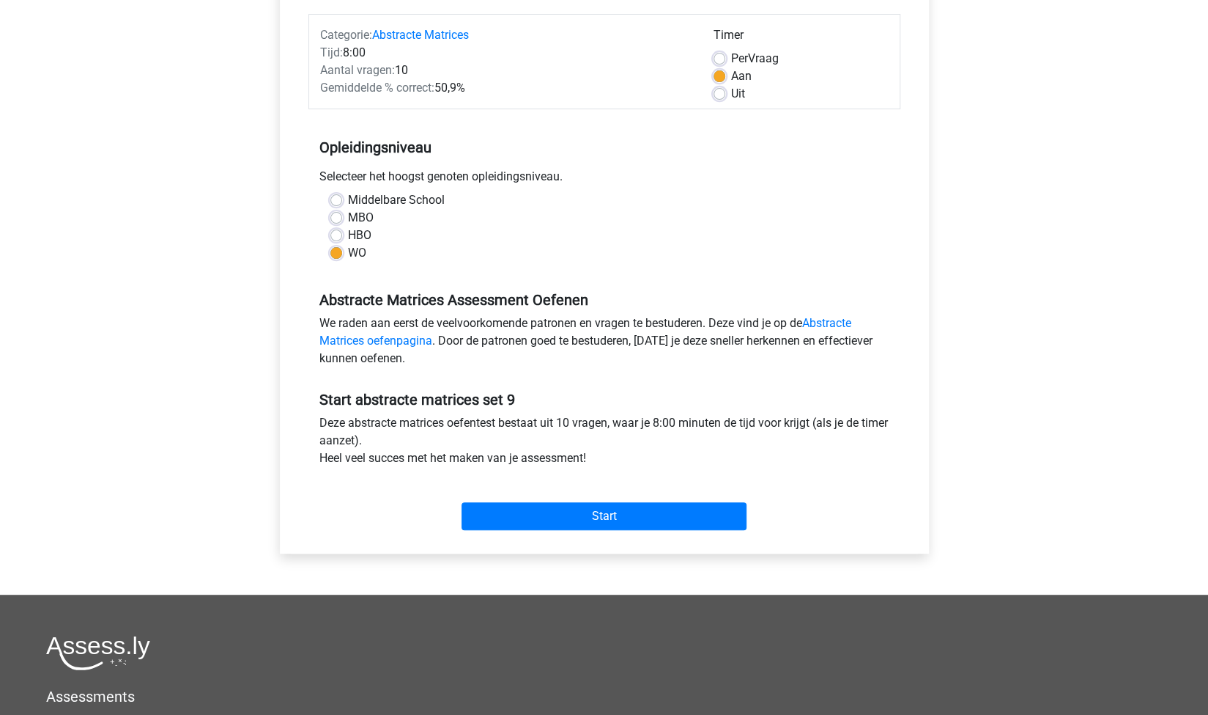
scroll to position [180, 0]
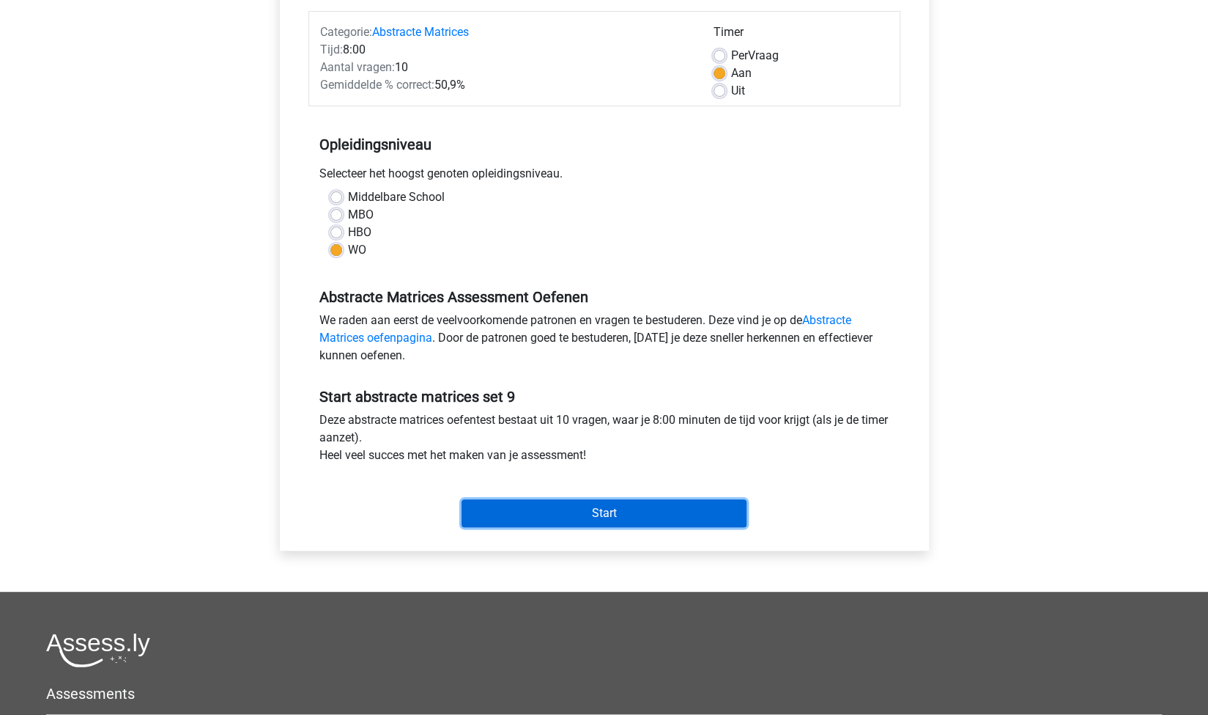
click at [555, 503] on input "Start" at bounding box center [604, 513] width 285 height 28
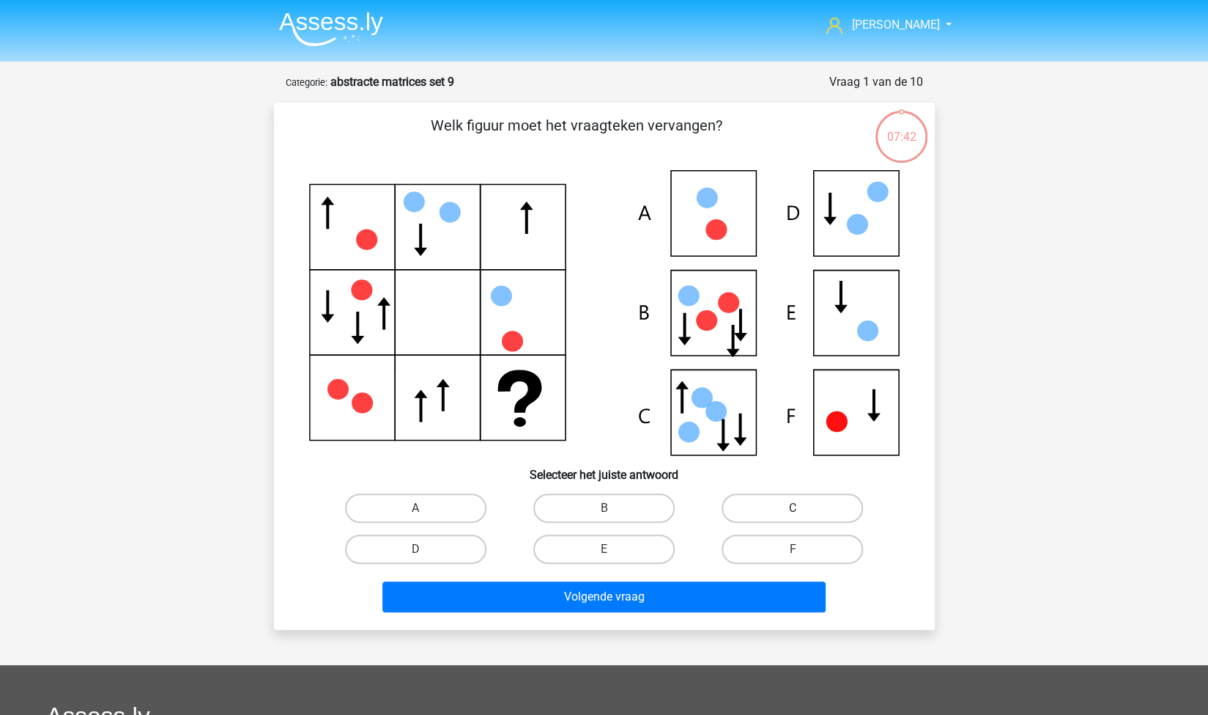
click at [739, 514] on label "C" at bounding box center [792, 507] width 141 height 29
click at [793, 514] on input "C" at bounding box center [798, 513] width 10 height 10
radio input "true"
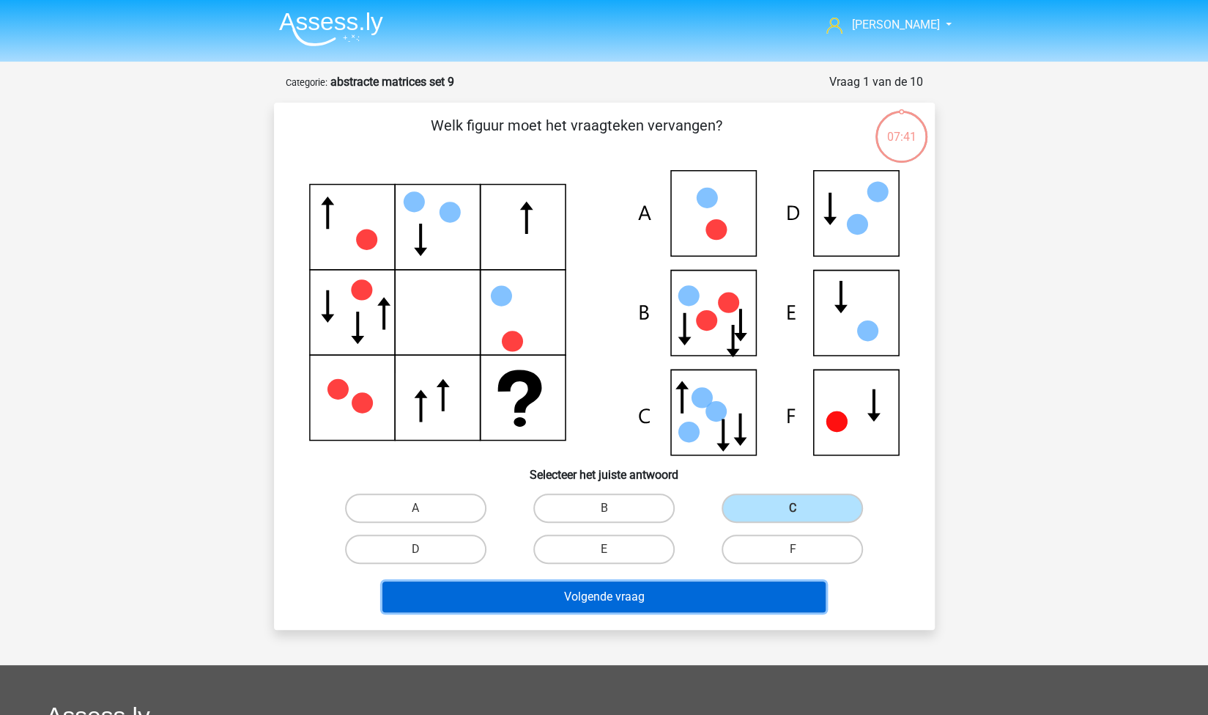
click at [627, 606] on button "Volgende vraag" at bounding box center [604, 596] width 443 height 31
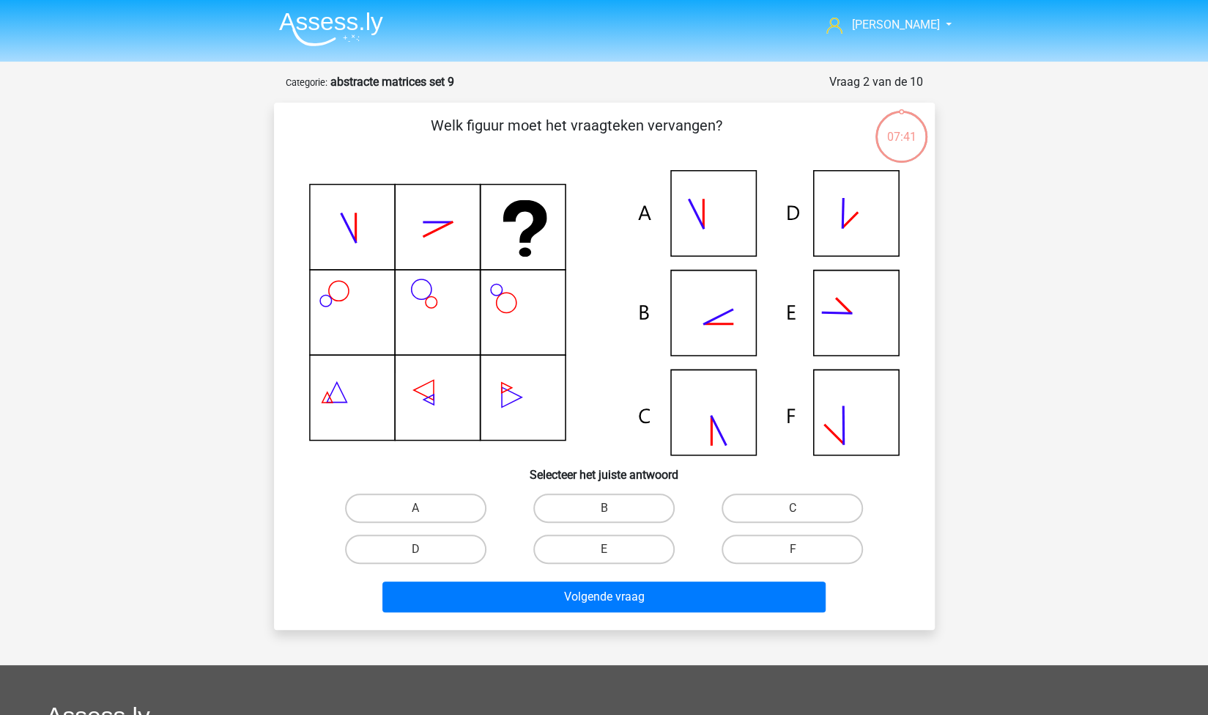
scroll to position [73, 0]
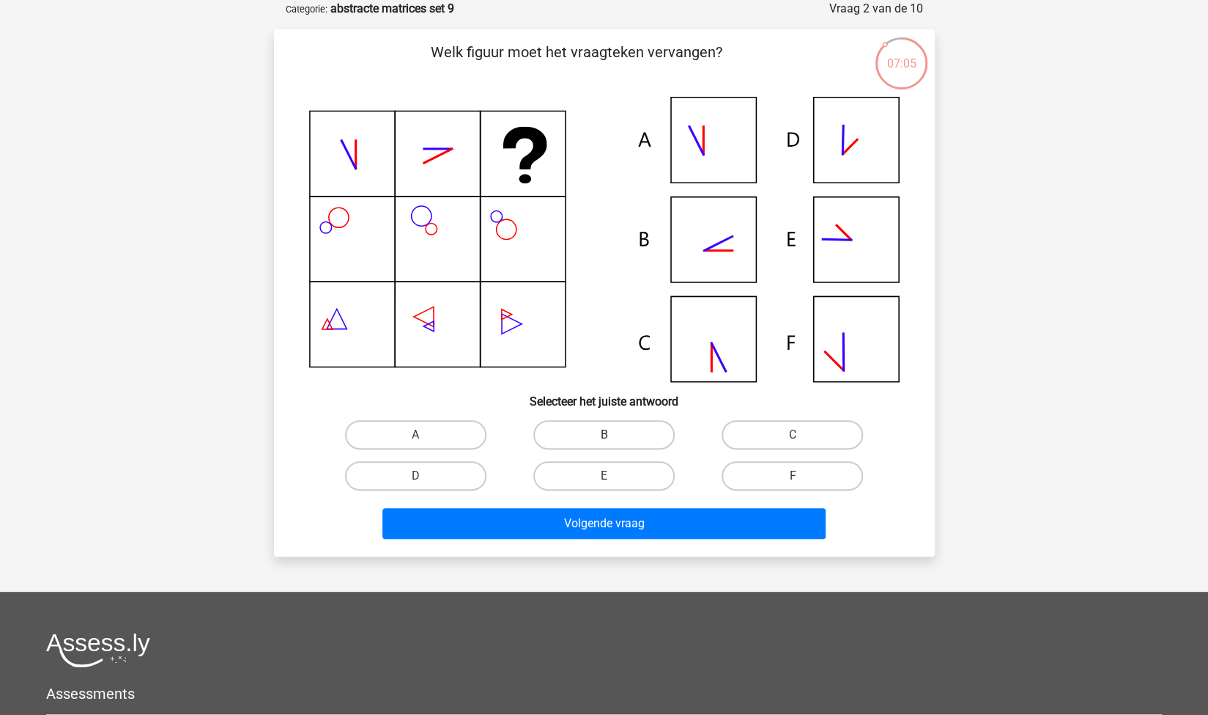
click at [643, 429] on label "B" at bounding box center [604, 434] width 141 height 29
click at [613, 435] on input "B" at bounding box center [609, 440] width 10 height 10
radio input "true"
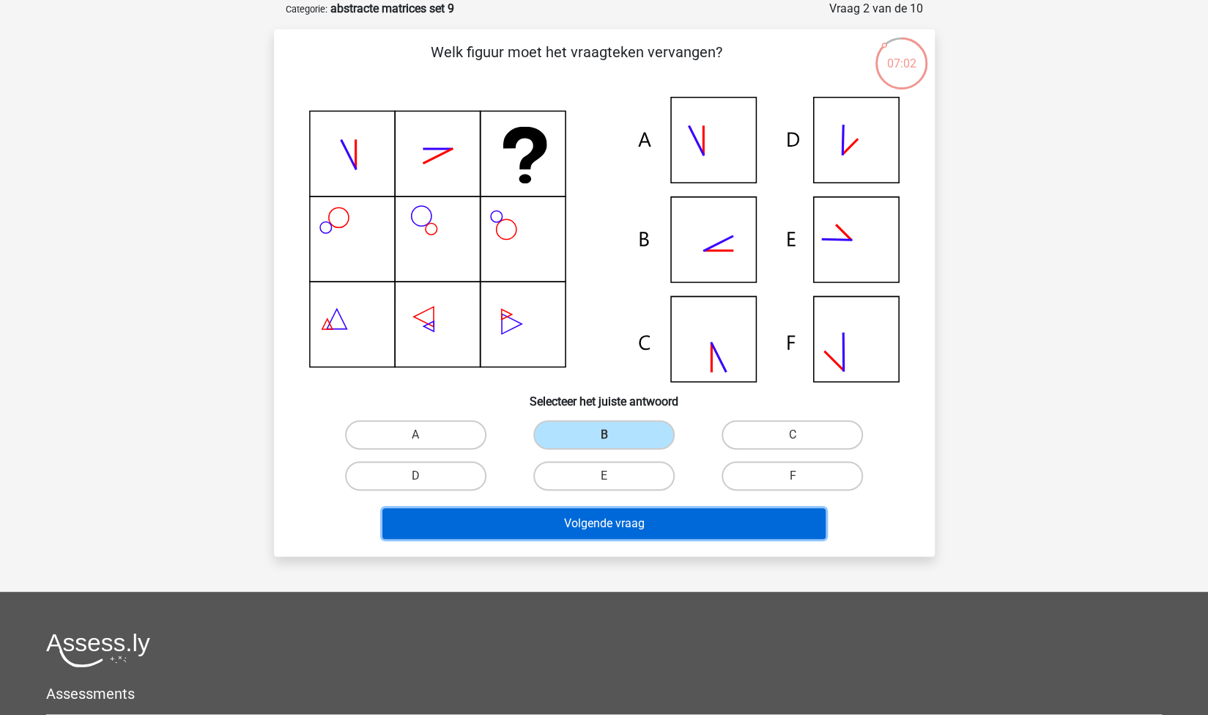
click at [664, 521] on button "Volgende vraag" at bounding box center [604, 523] width 443 height 31
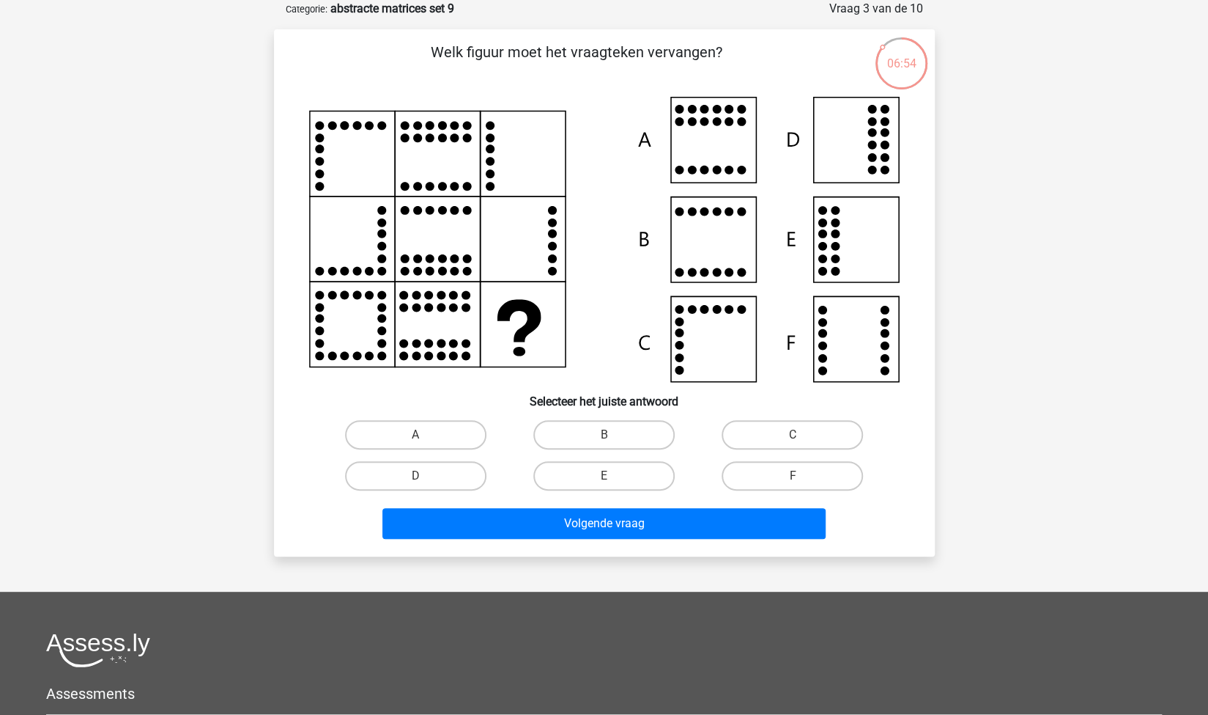
click at [863, 333] on icon at bounding box center [604, 239] width 591 height 285
click at [783, 470] on label "F" at bounding box center [792, 475] width 141 height 29
click at [793, 476] on input "F" at bounding box center [798, 481] width 10 height 10
radio input "true"
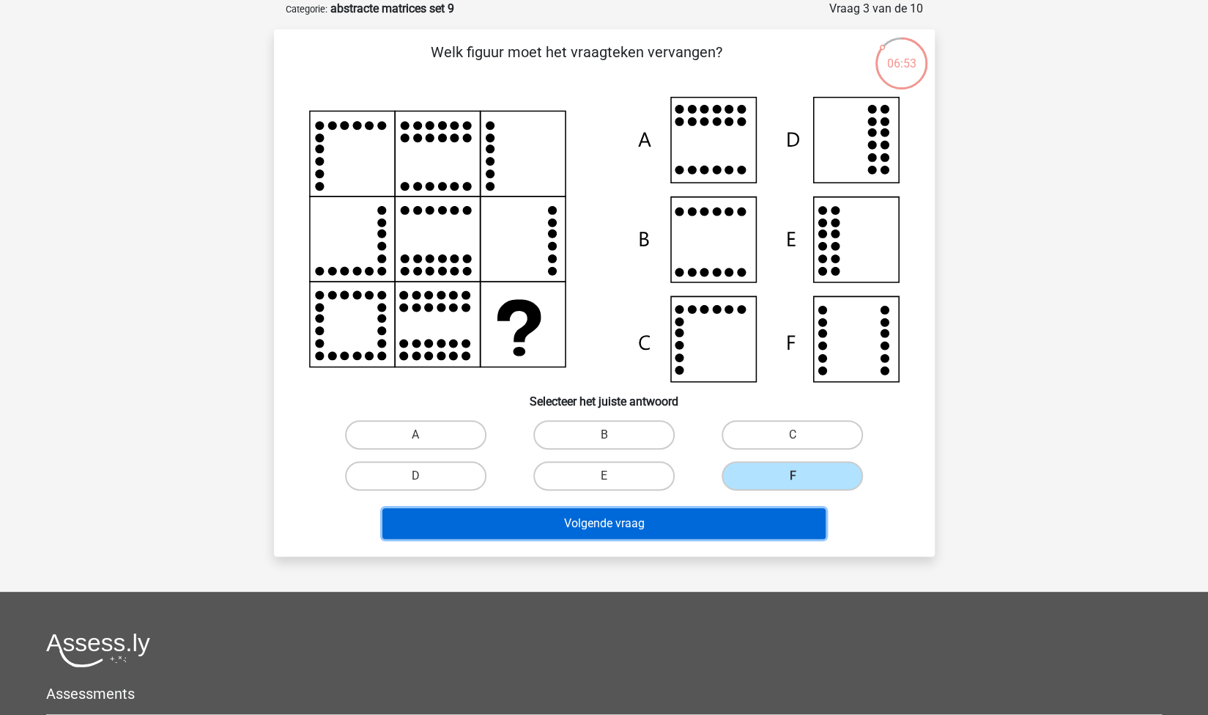
click at [717, 513] on button "Volgende vraag" at bounding box center [604, 523] width 443 height 31
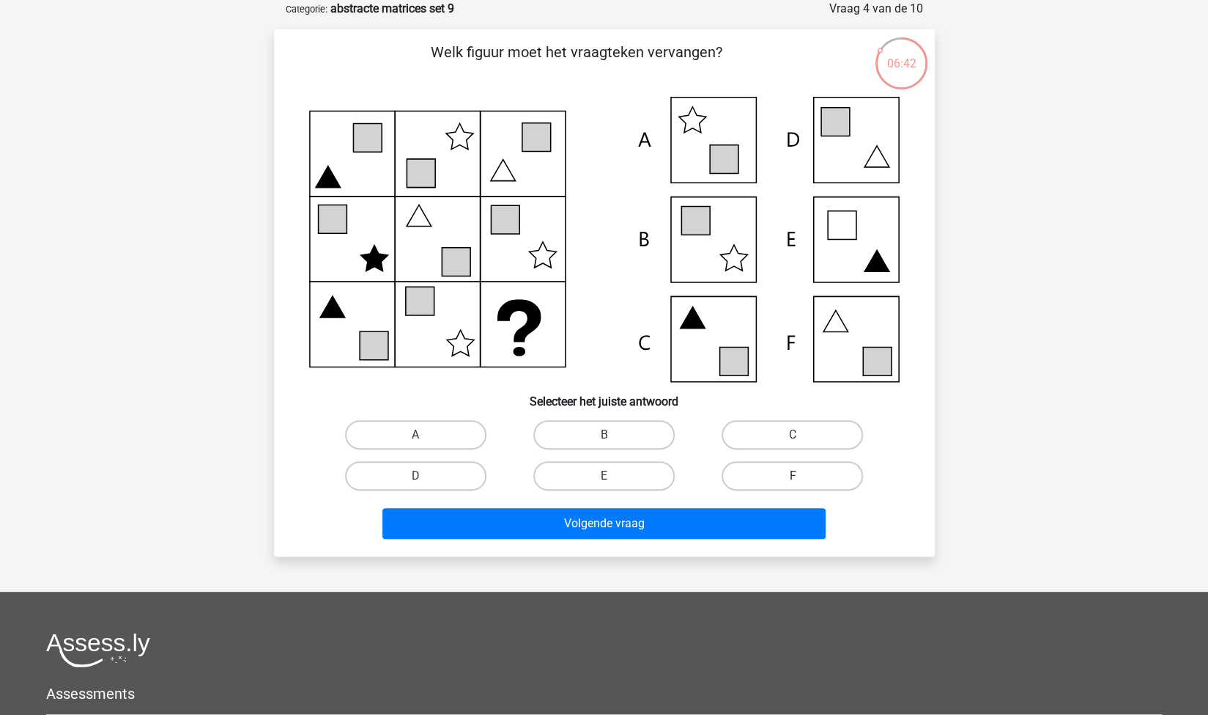
click at [778, 473] on label "F" at bounding box center [792, 475] width 141 height 29
click at [793, 476] on input "F" at bounding box center [798, 481] width 10 height 10
radio input "true"
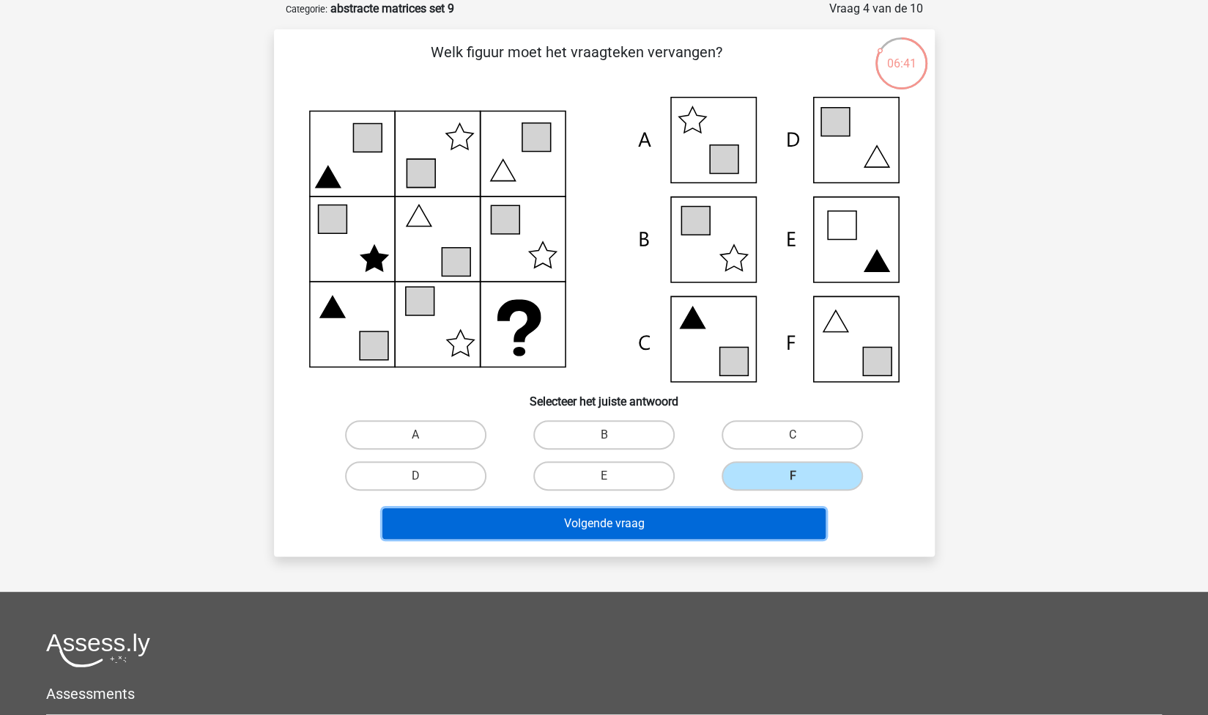
click at [660, 527] on button "Volgende vraag" at bounding box center [604, 523] width 443 height 31
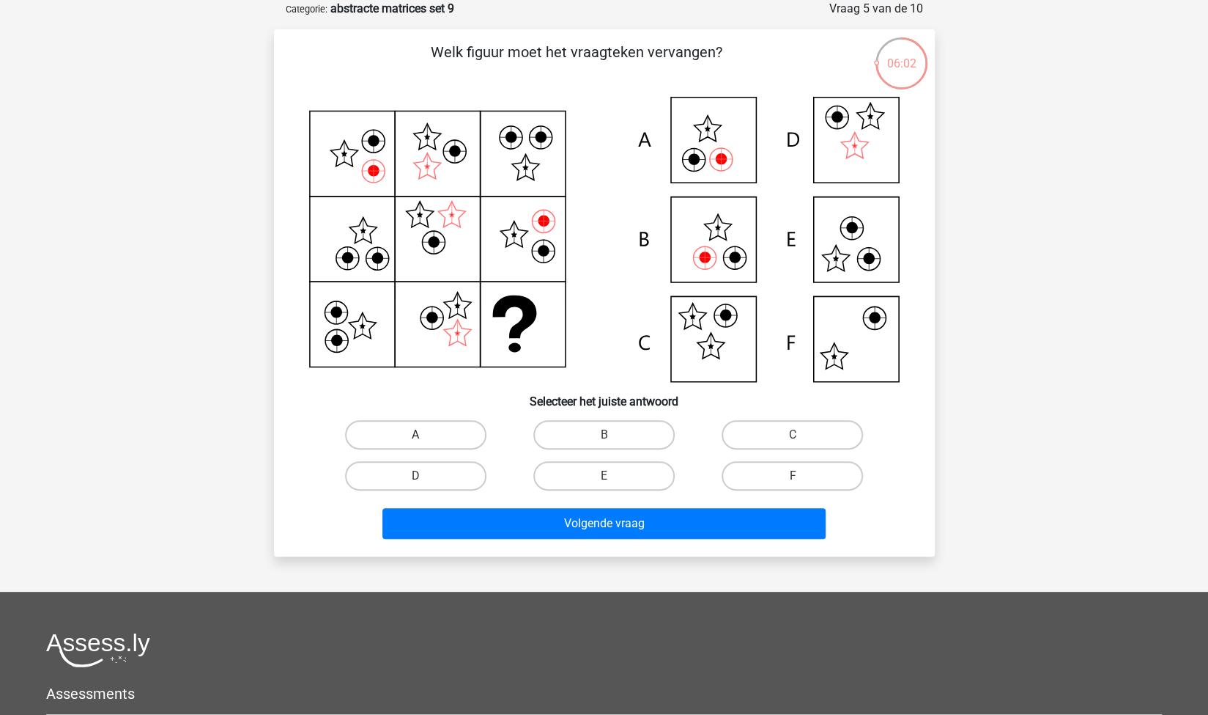
click at [463, 429] on label "A" at bounding box center [415, 434] width 141 height 29
click at [425, 435] on input "A" at bounding box center [421, 440] width 10 height 10
radio input "true"
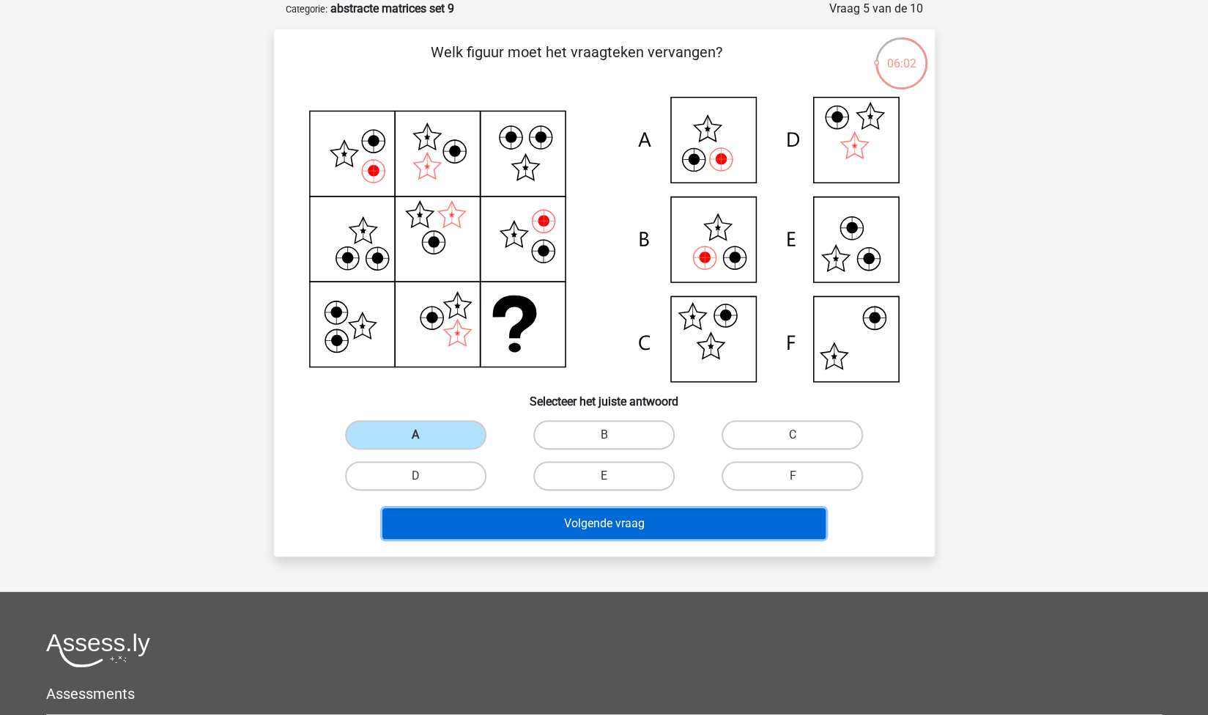
click at [562, 532] on button "Volgende vraag" at bounding box center [604, 523] width 443 height 31
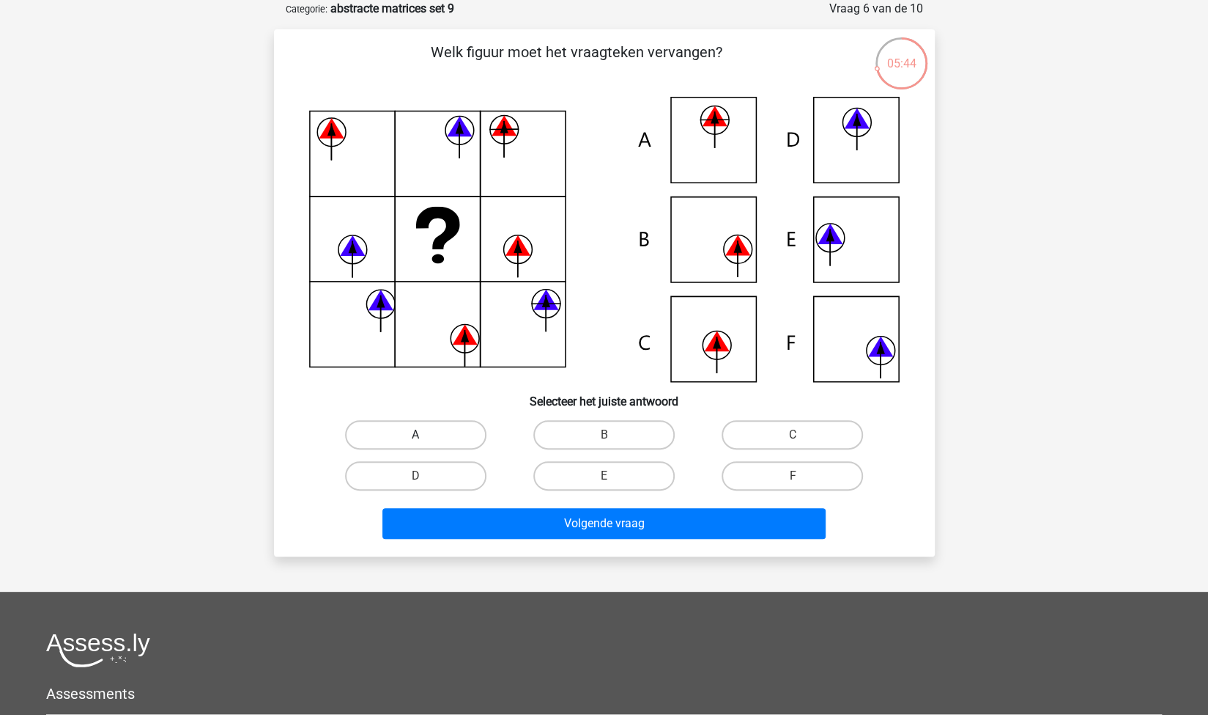
click at [452, 437] on label "A" at bounding box center [415, 434] width 141 height 29
click at [425, 437] on input "A" at bounding box center [421, 440] width 10 height 10
radio input "true"
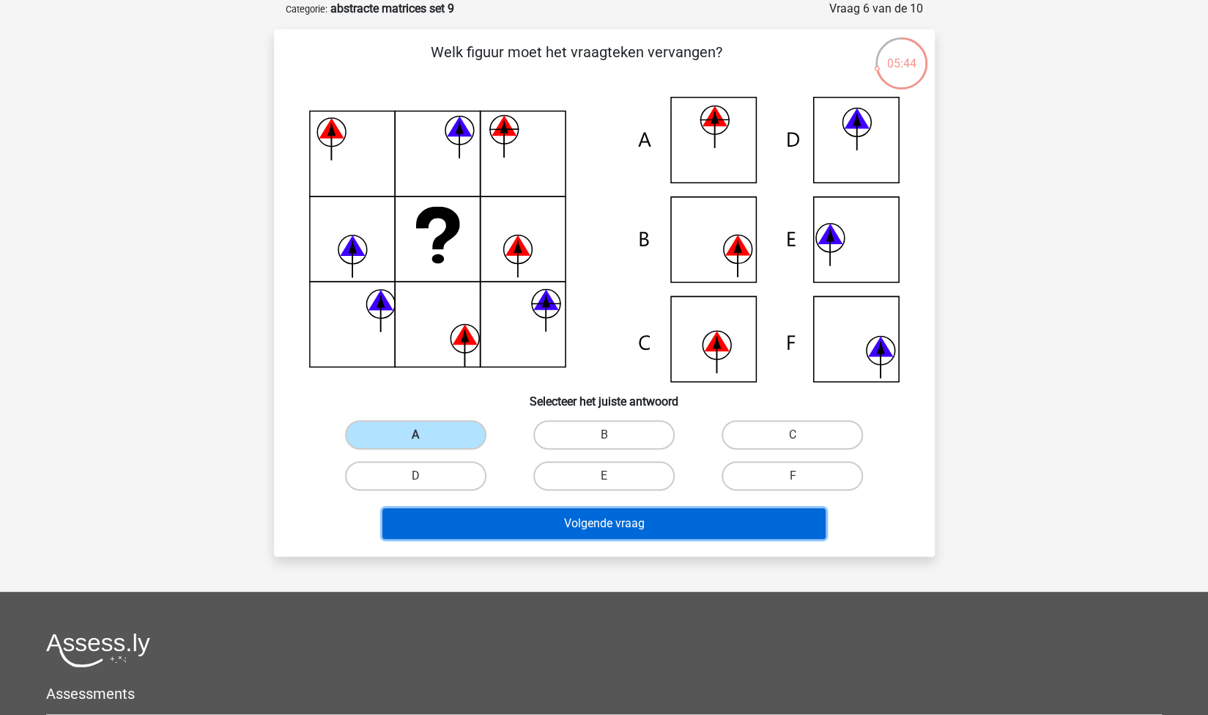
click at [507, 517] on button "Volgende vraag" at bounding box center [604, 523] width 443 height 31
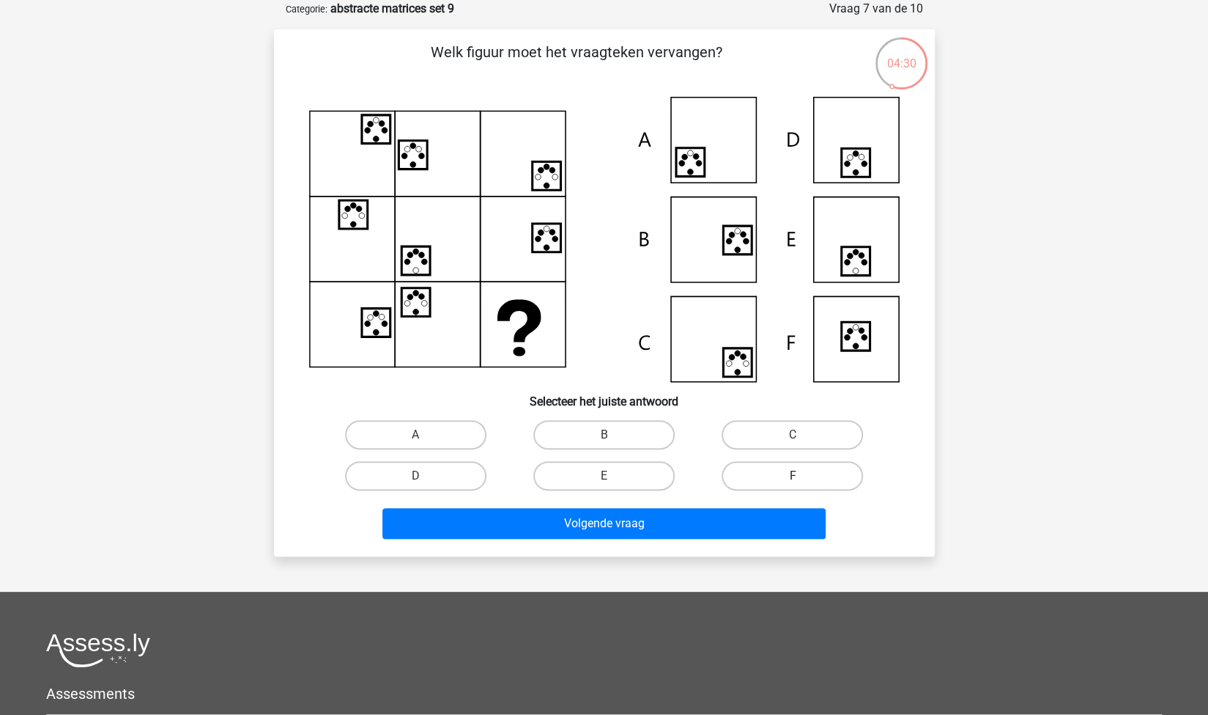
click at [816, 464] on label "F" at bounding box center [792, 475] width 141 height 29
click at [802, 476] on input "F" at bounding box center [798, 481] width 10 height 10
radio input "true"
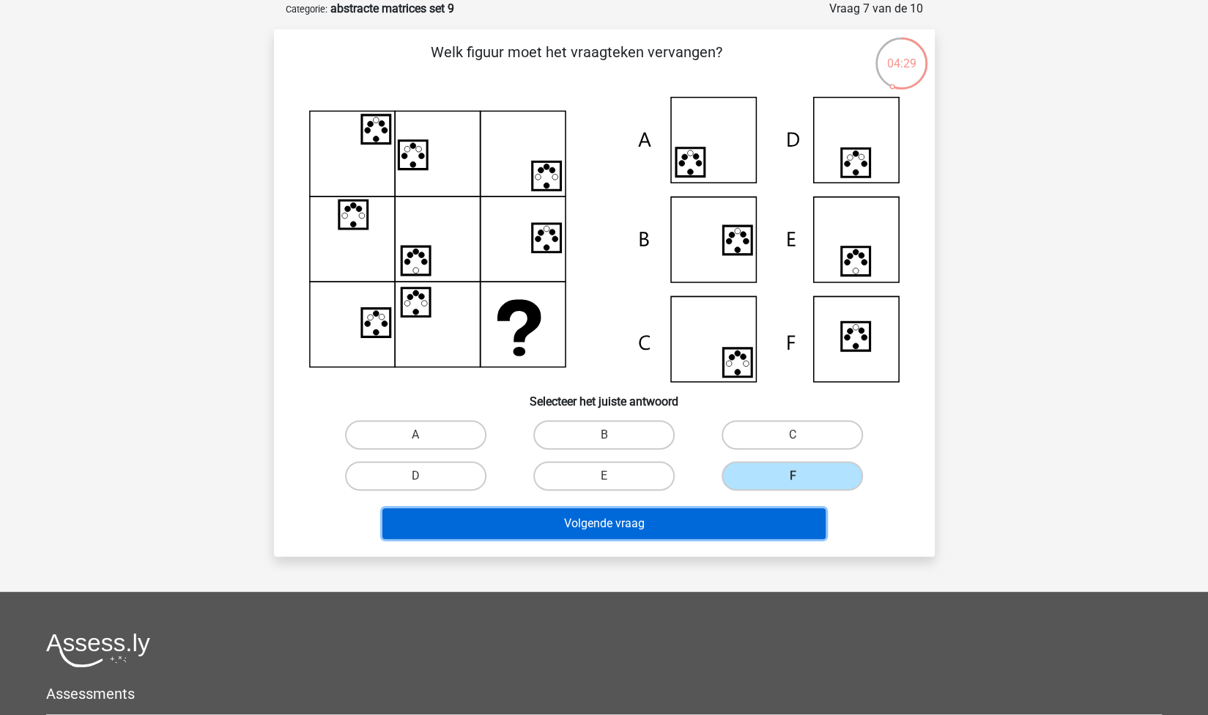
click at [709, 517] on button "Volgende vraag" at bounding box center [604, 523] width 443 height 31
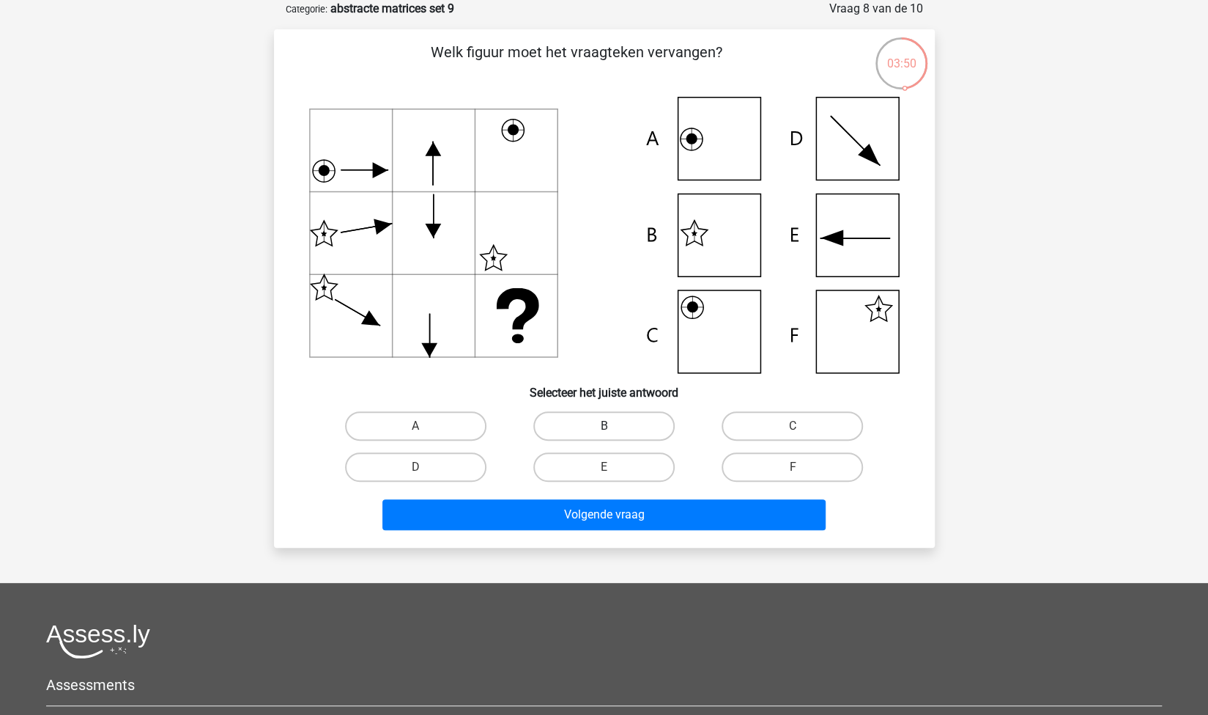
click at [579, 433] on label "B" at bounding box center [604, 425] width 141 height 29
click at [604, 433] on input "B" at bounding box center [609, 431] width 10 height 10
radio input "true"
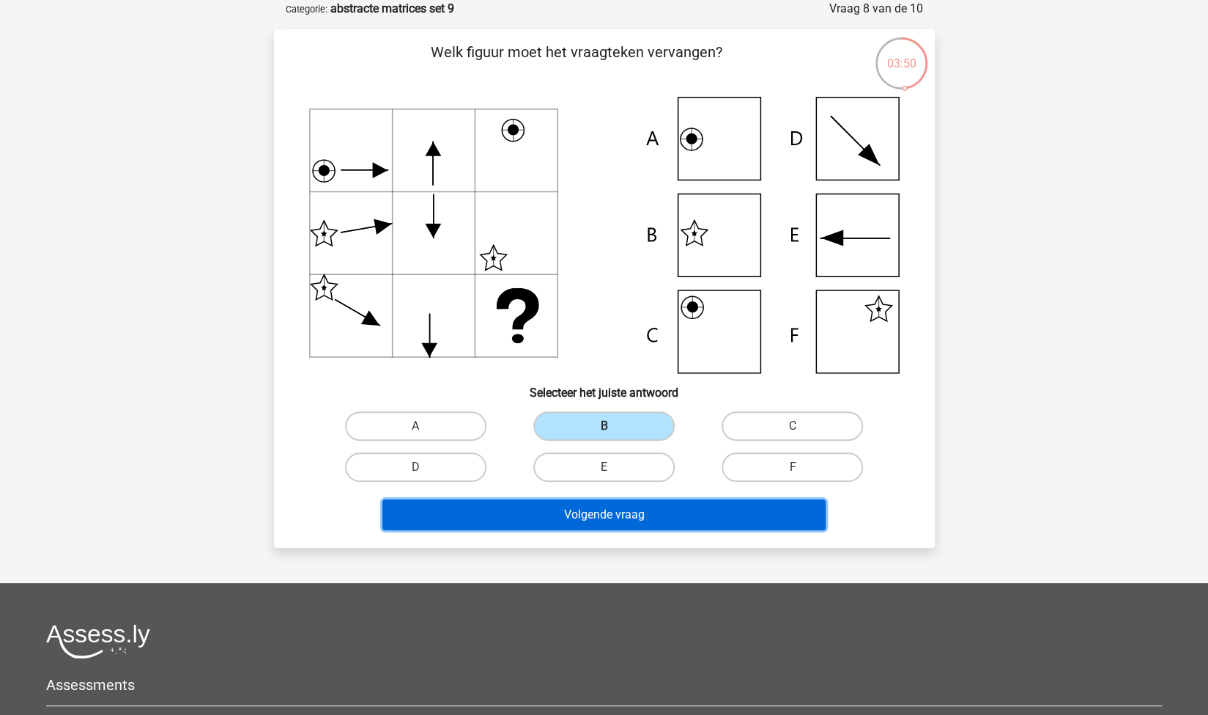
click at [616, 515] on button "Volgende vraag" at bounding box center [604, 514] width 443 height 31
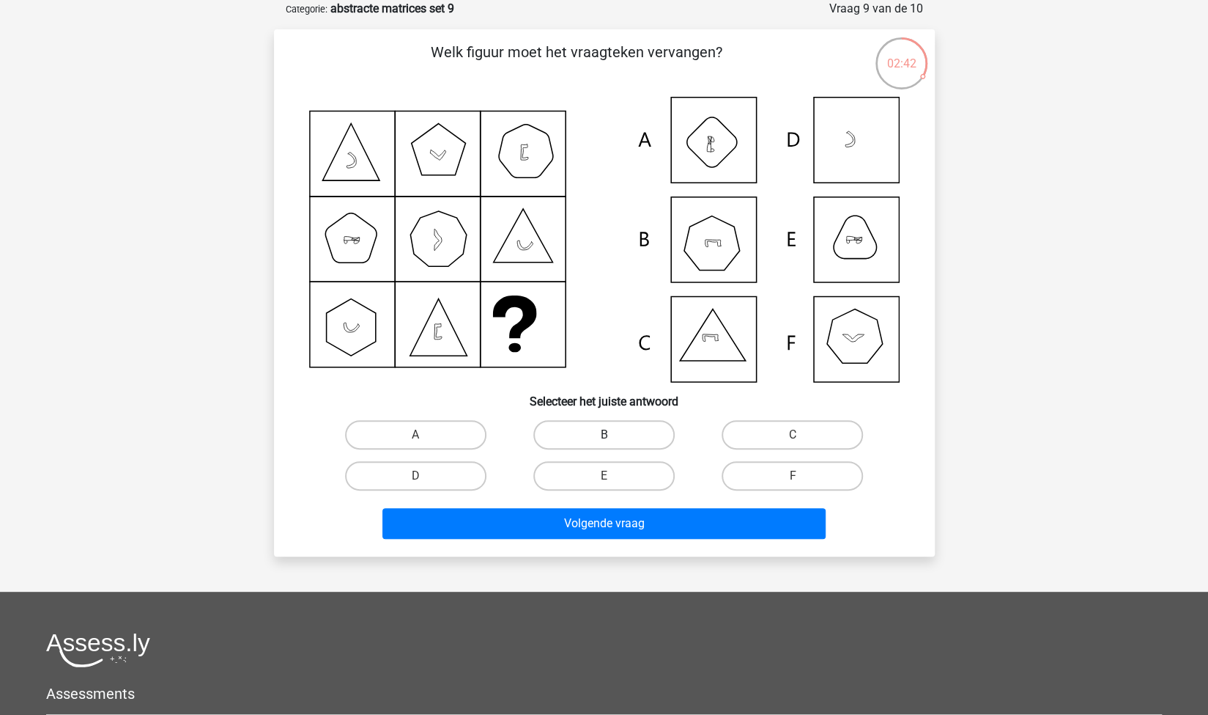
click at [558, 429] on label "B" at bounding box center [604, 434] width 141 height 29
click at [604, 435] on input "B" at bounding box center [609, 440] width 10 height 10
radio input "true"
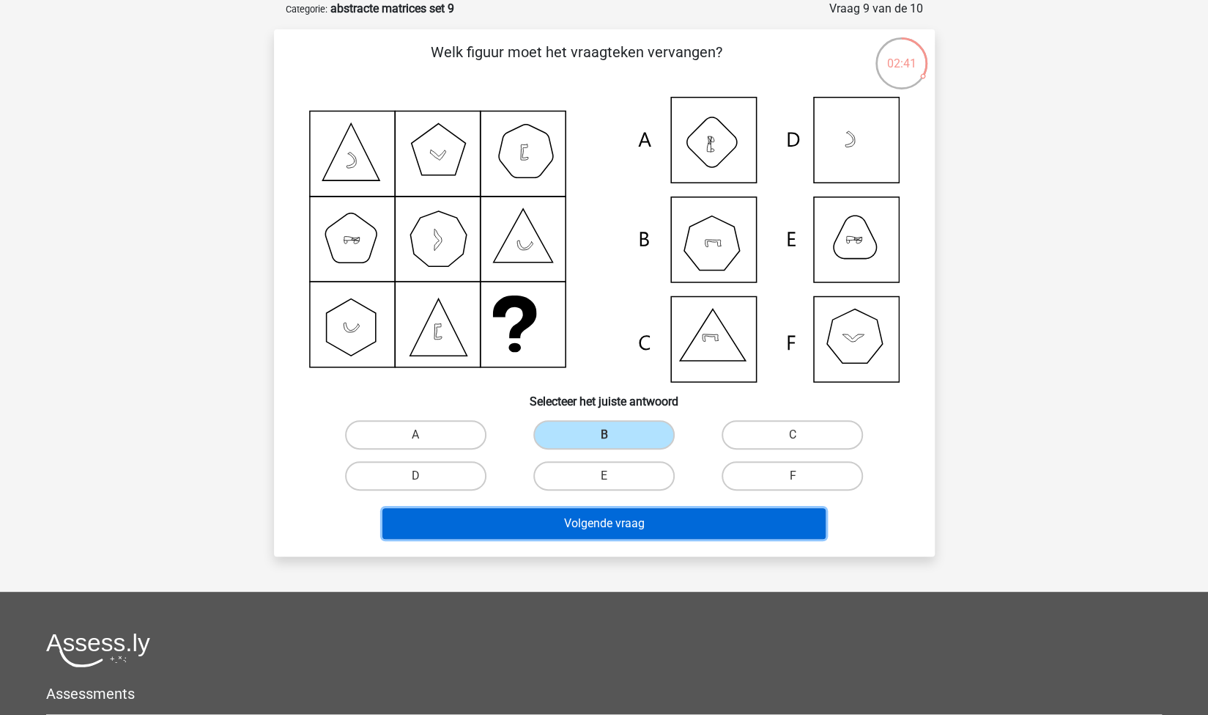
click at [660, 530] on button "Volgende vraag" at bounding box center [604, 523] width 443 height 31
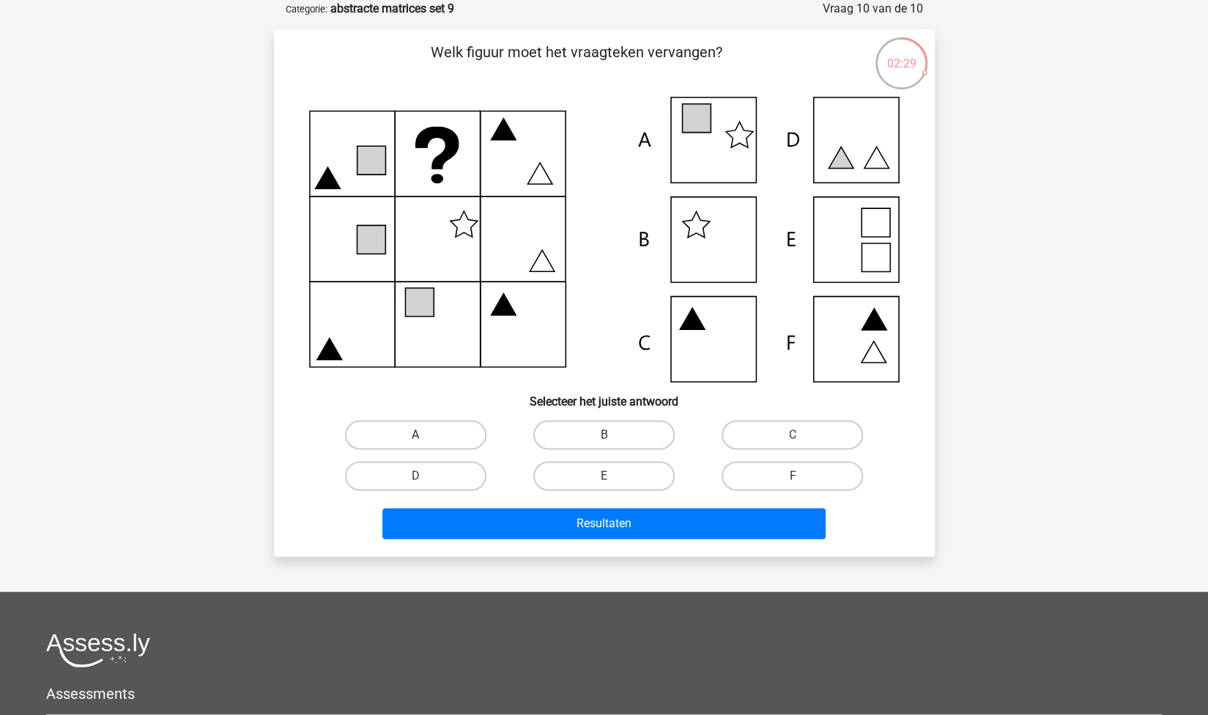
click at [430, 440] on label "A" at bounding box center [415, 434] width 141 height 29
click at [425, 440] on input "A" at bounding box center [421, 440] width 10 height 10
radio input "true"
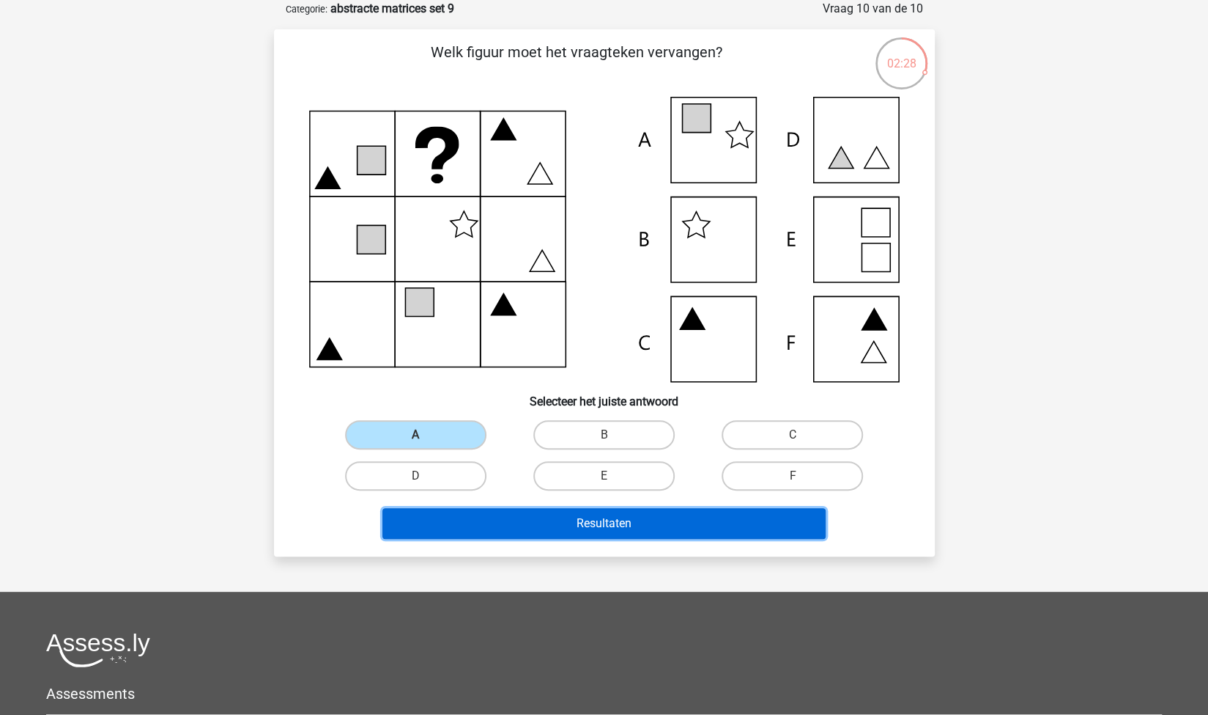
click at [524, 516] on button "Resultaten" at bounding box center [604, 523] width 443 height 31
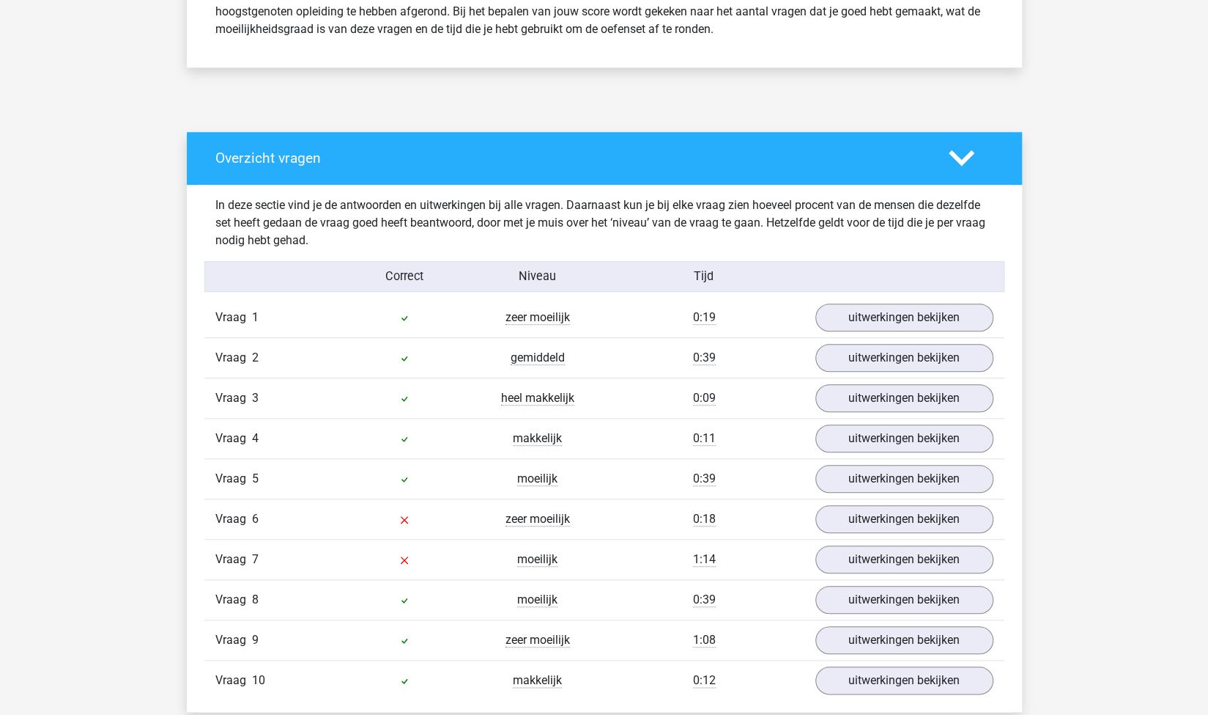
scroll to position [673, 0]
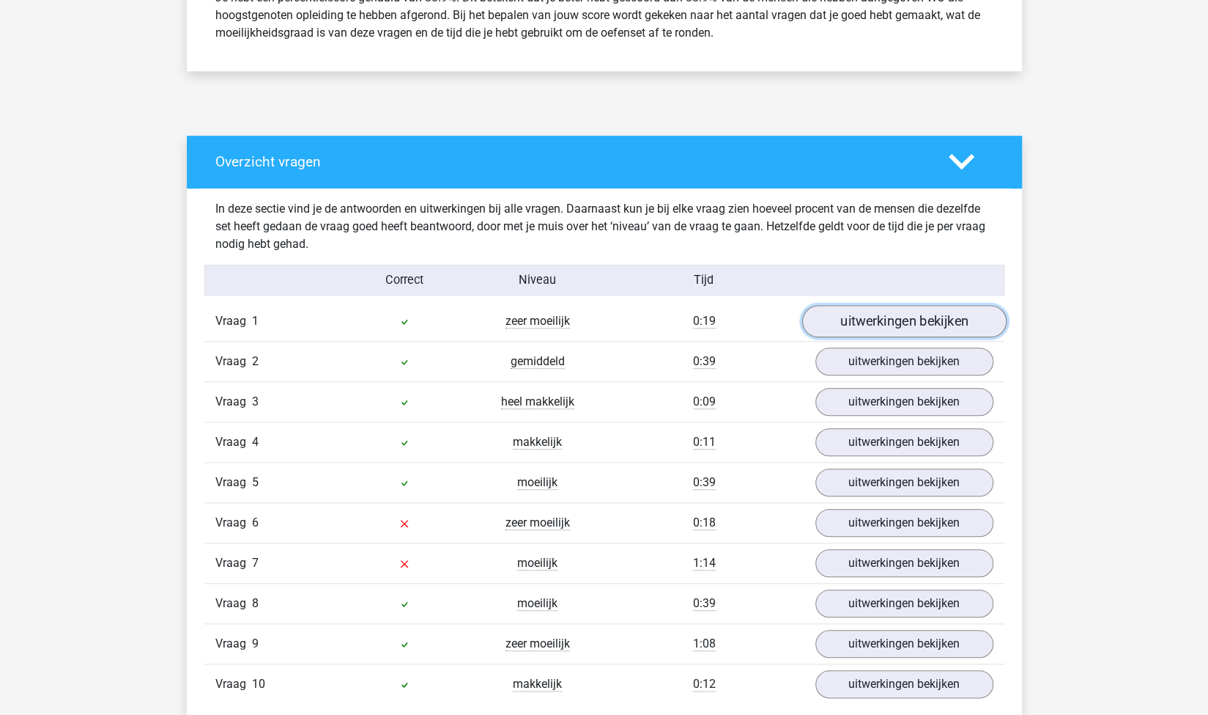
click at [916, 316] on link "uitwerkingen bekijken" at bounding box center [904, 321] width 204 height 32
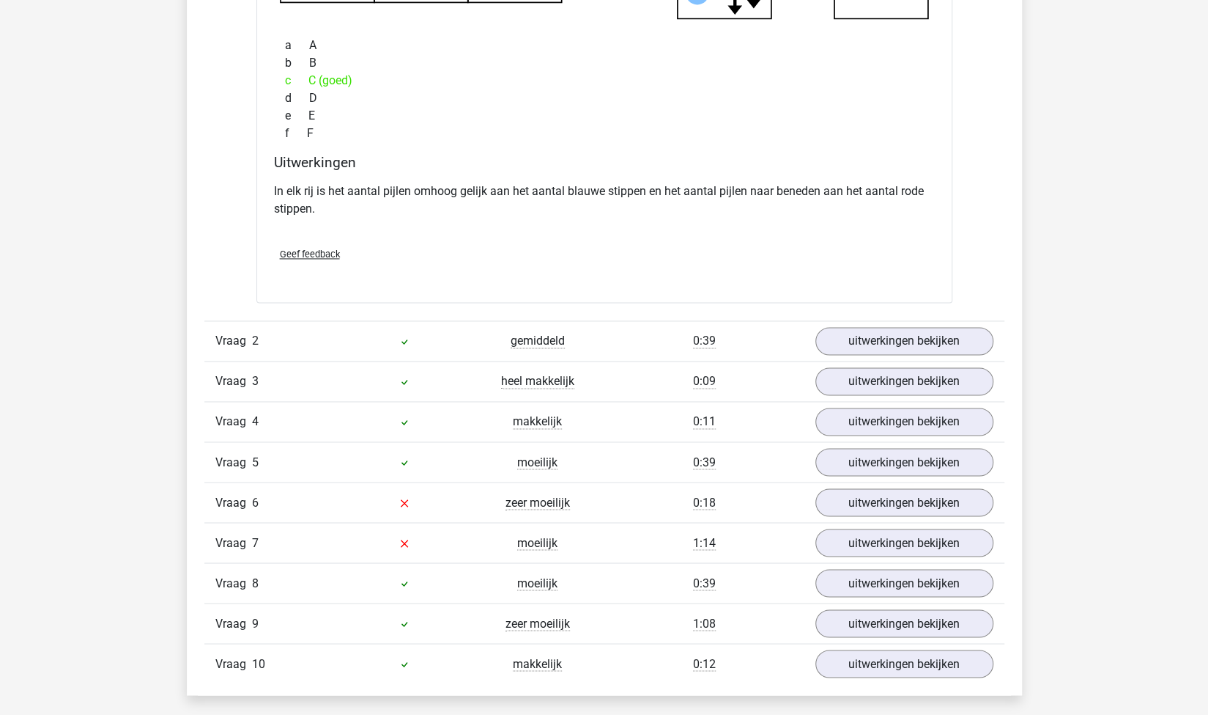
scroll to position [1356, 0]
click at [849, 348] on link "uitwerkingen bekijken" at bounding box center [904, 340] width 204 height 32
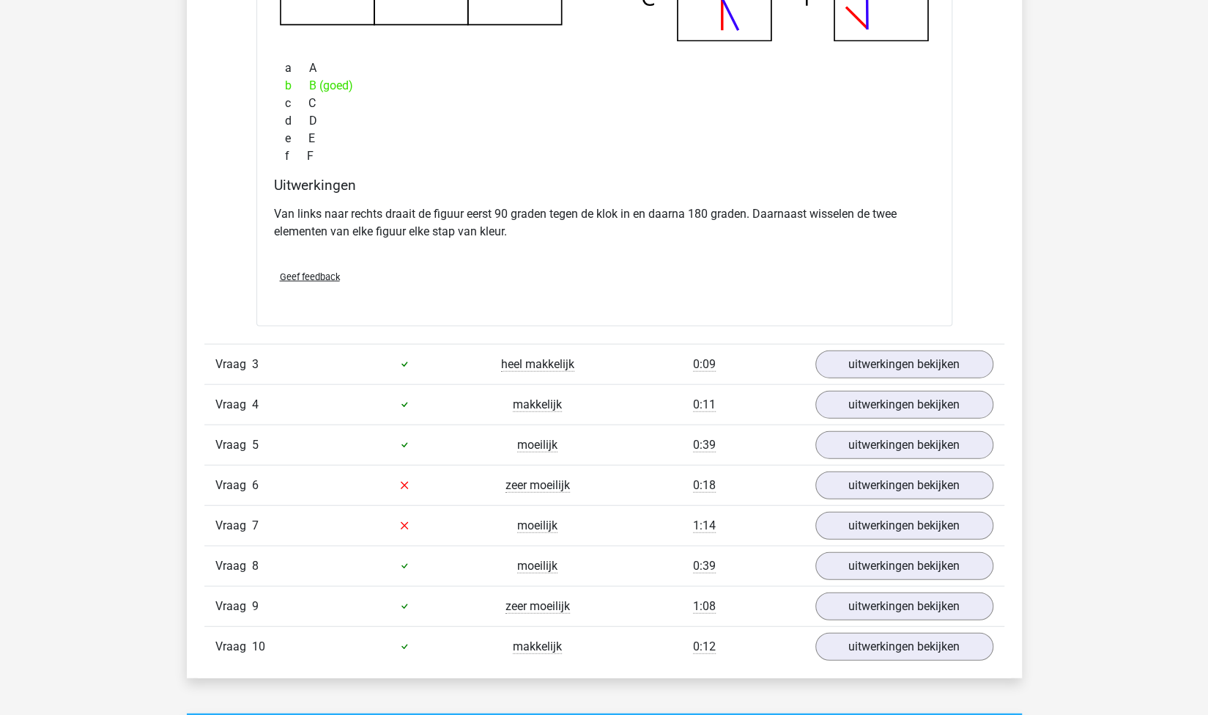
scroll to position [2037, 0]
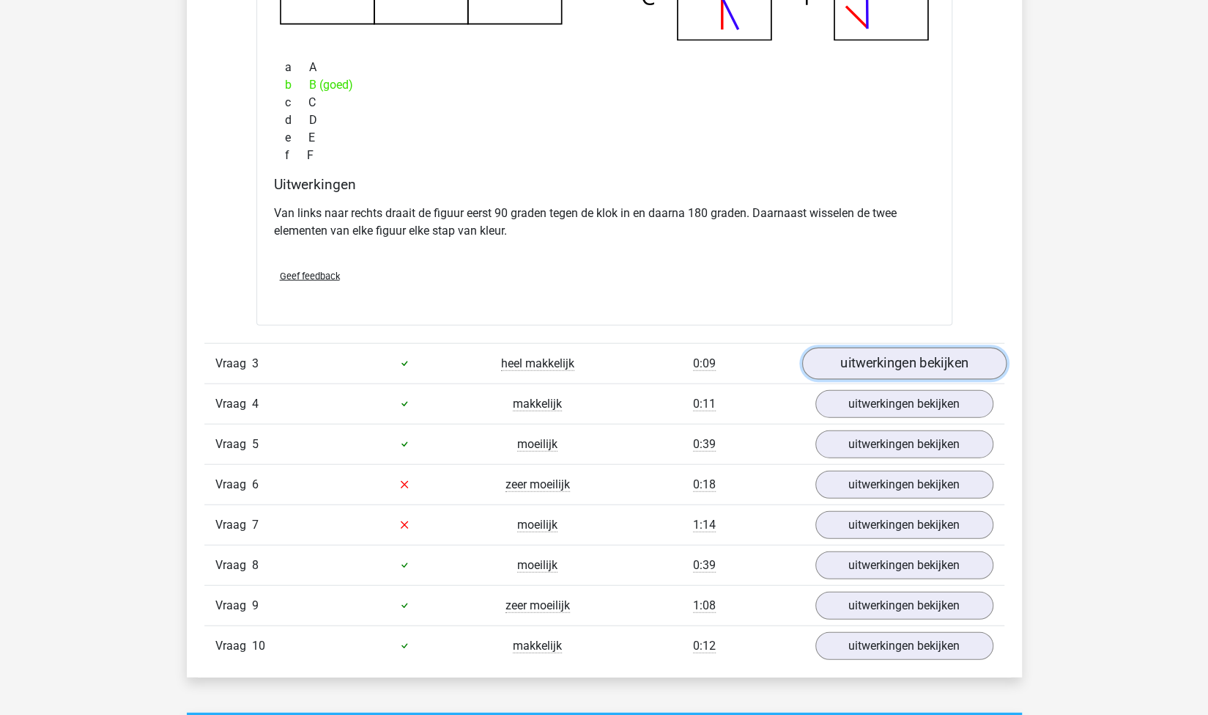
click at [875, 364] on link "uitwerkingen bekijken" at bounding box center [904, 363] width 204 height 32
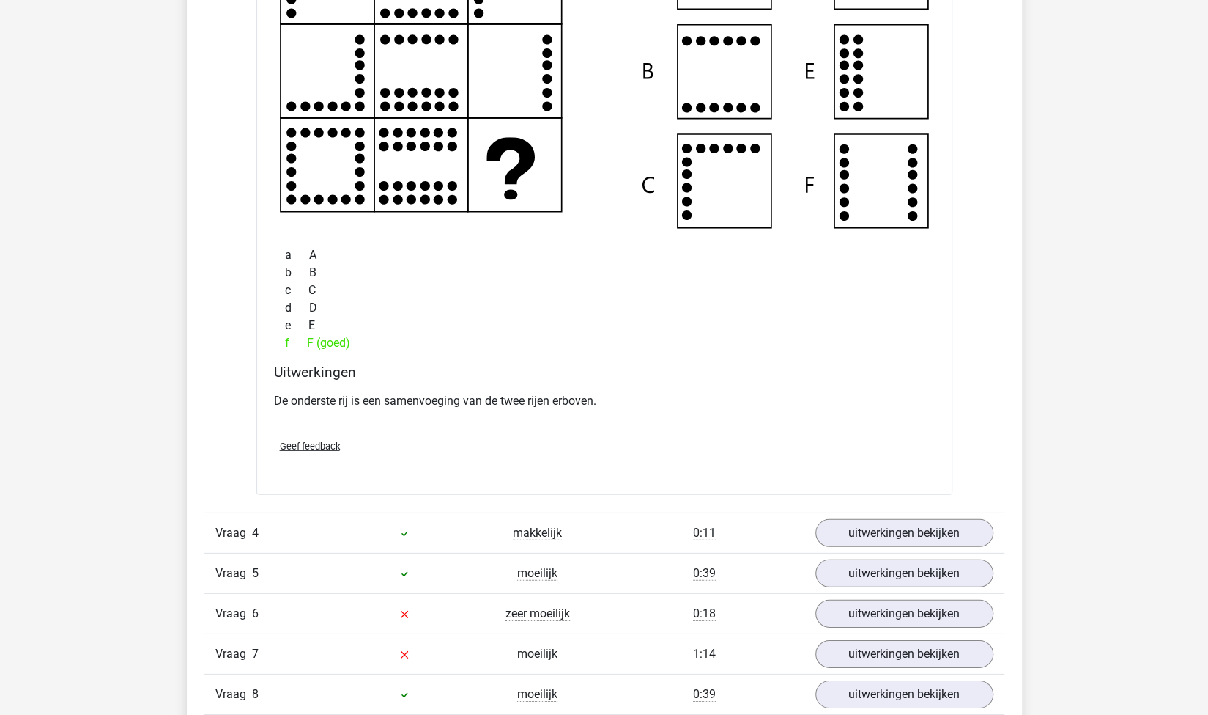
scroll to position [2553, 0]
click at [865, 528] on link "uitwerkingen bekijken" at bounding box center [904, 532] width 204 height 32
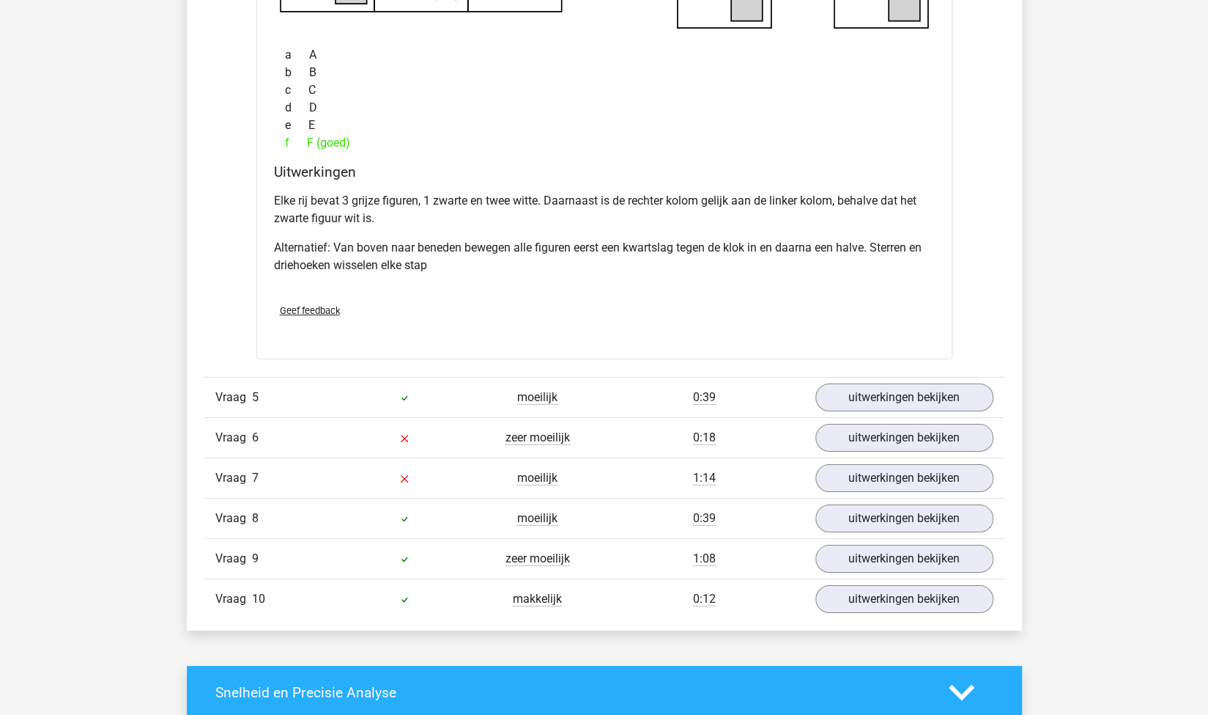
scroll to position [3437, 0]
click at [860, 395] on link "uitwerkingen bekijken" at bounding box center [904, 398] width 204 height 32
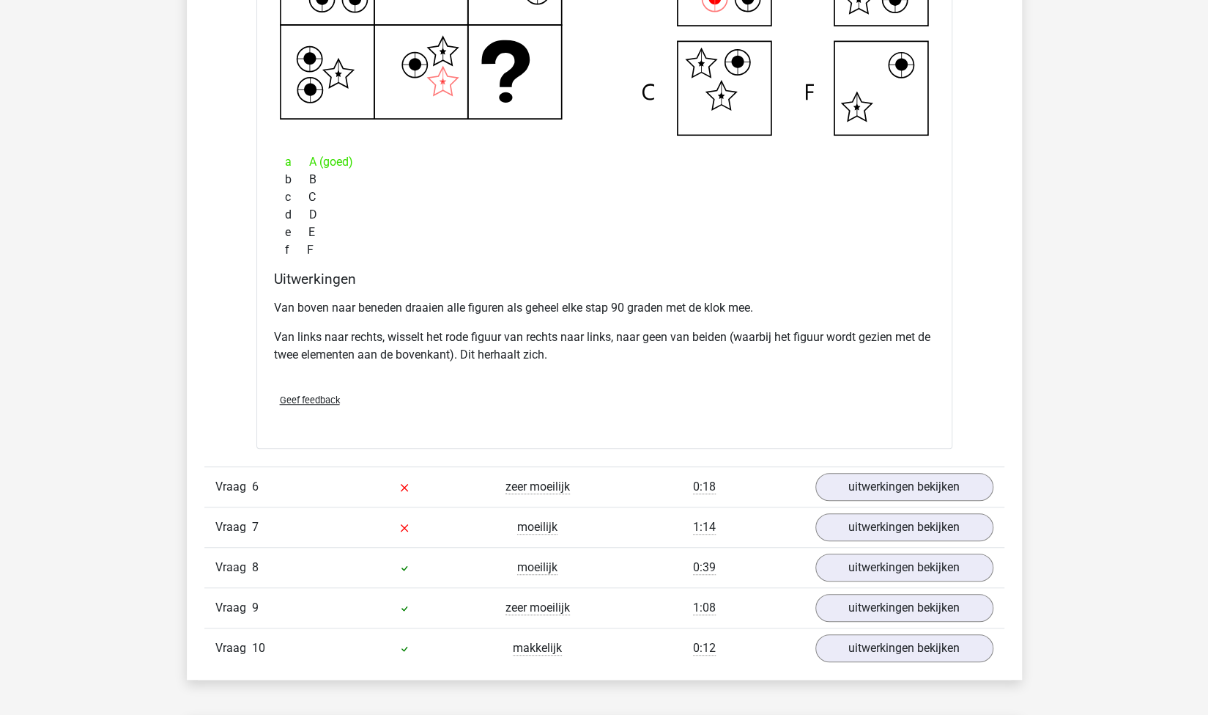
scroll to position [4086, 0]
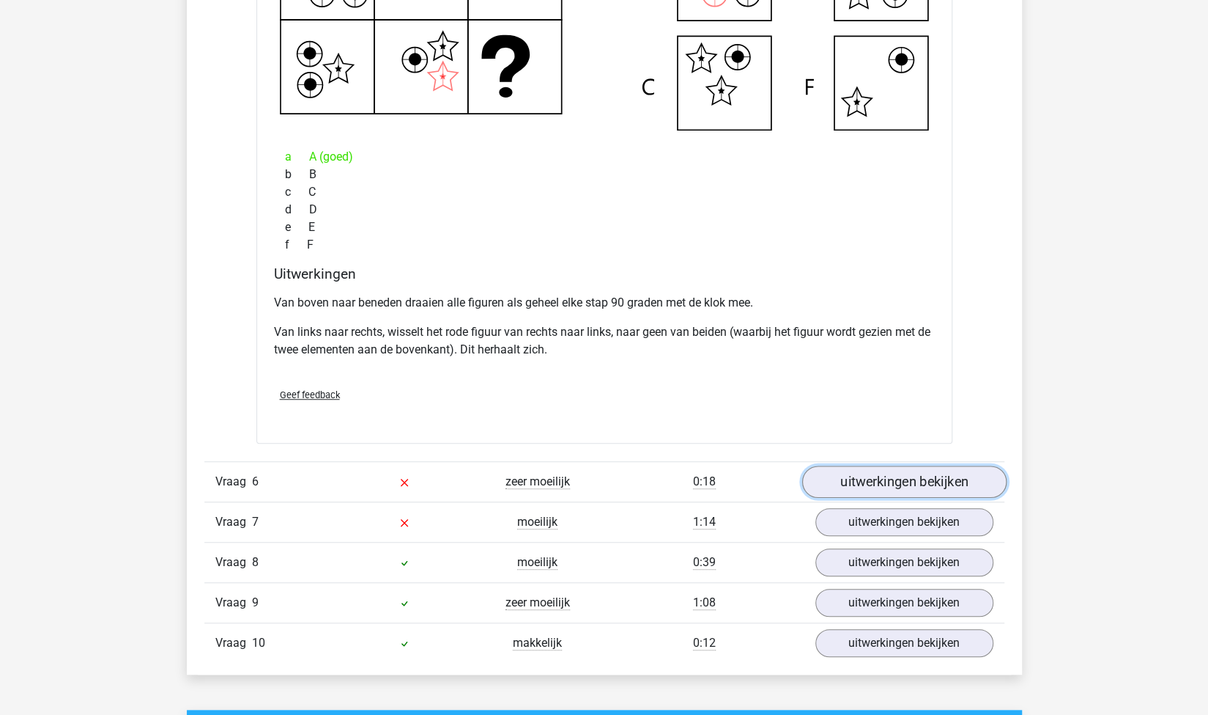
click at [835, 466] on link "uitwerkingen bekijken" at bounding box center [904, 482] width 204 height 32
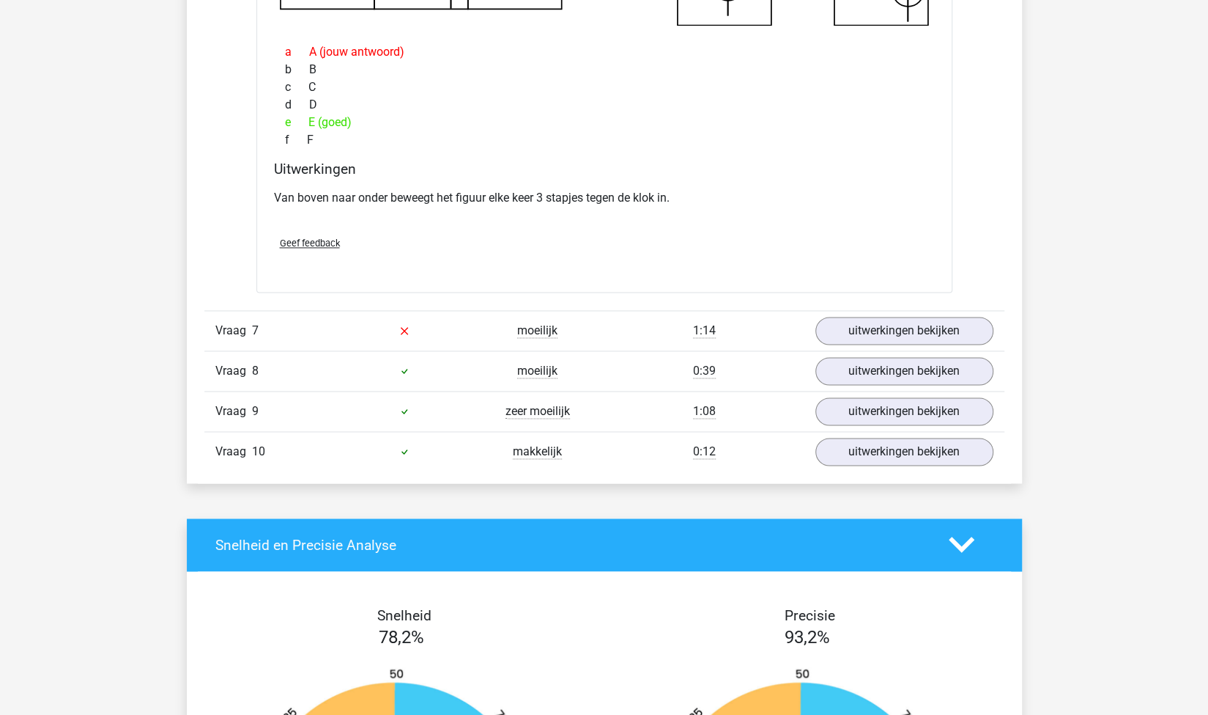
scroll to position [4924, 0]
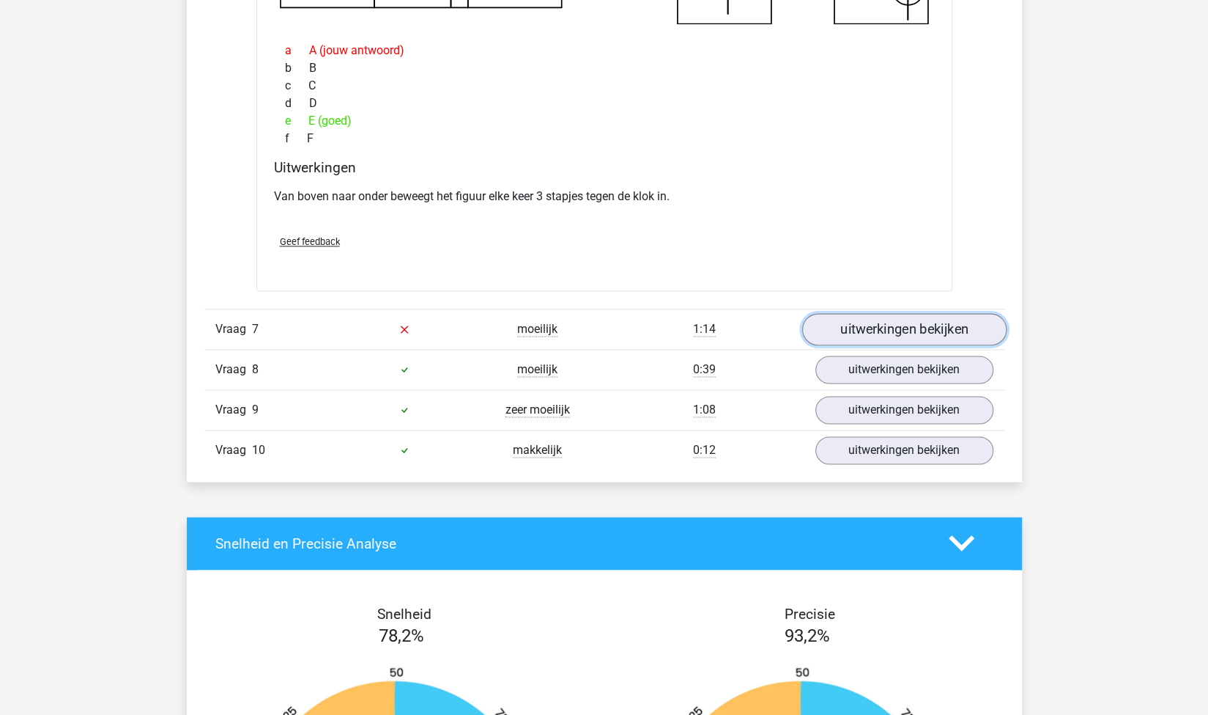
click at [844, 327] on link "uitwerkingen bekijken" at bounding box center [904, 329] width 204 height 32
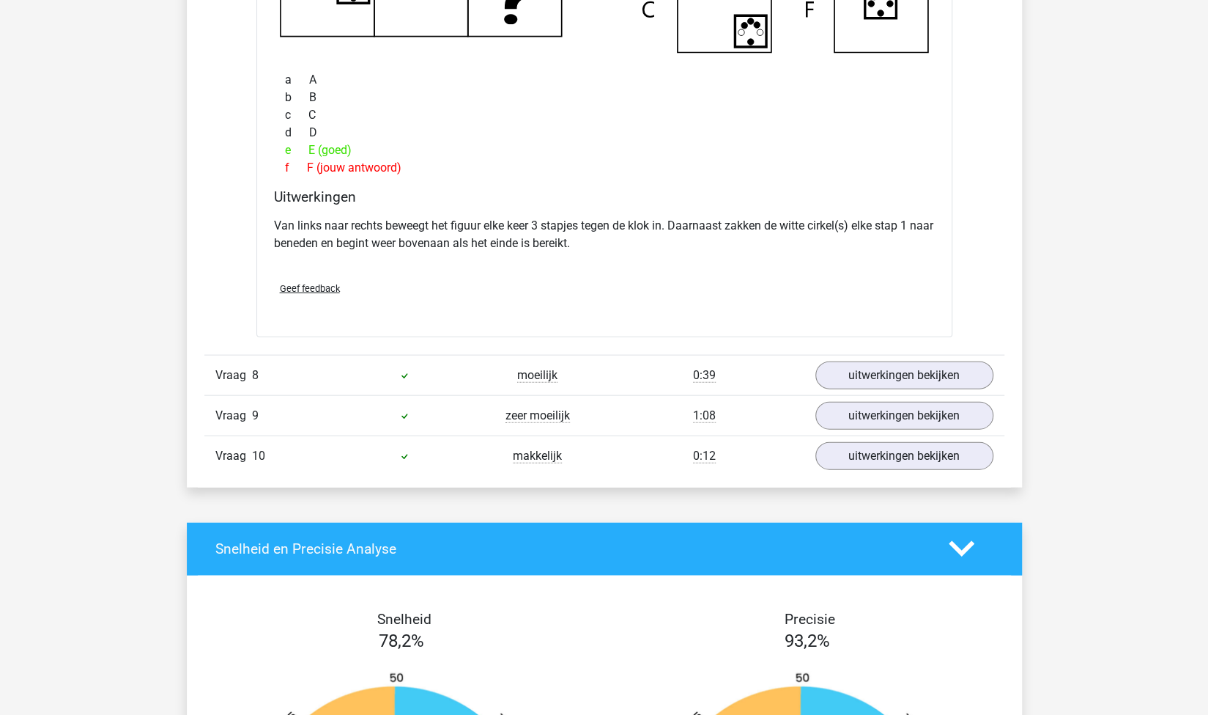
scroll to position [5581, 0]
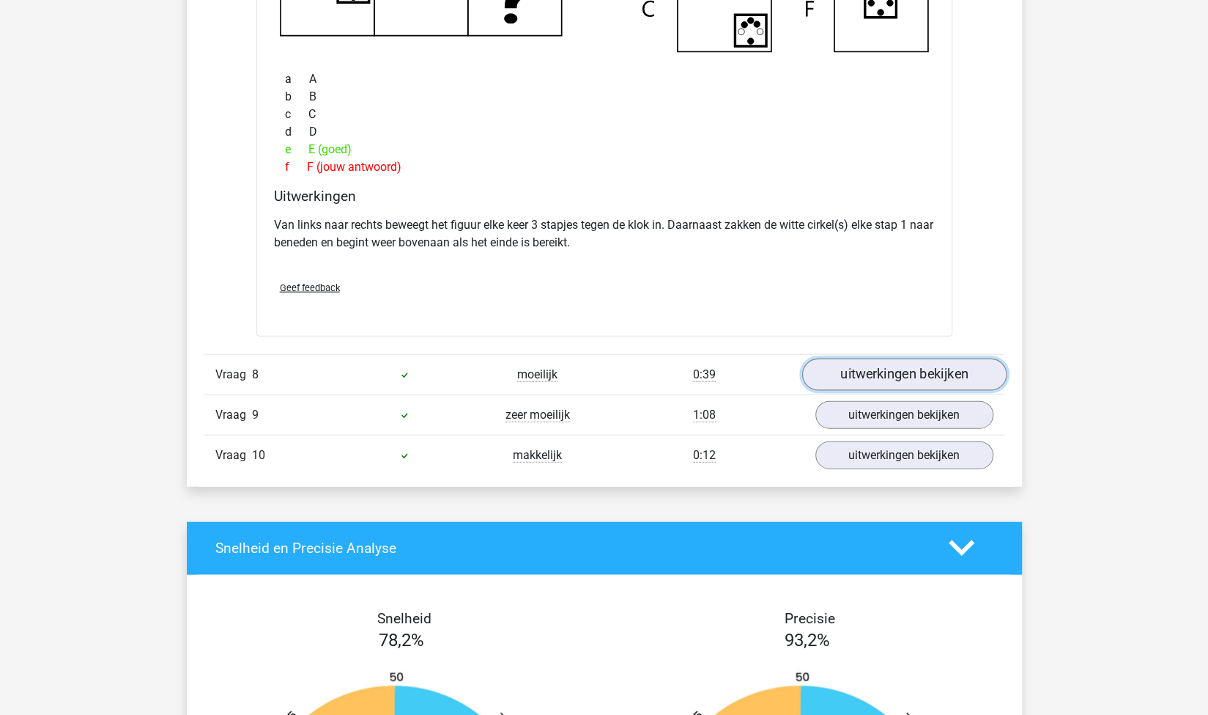
click at [872, 359] on link "uitwerkingen bekijken" at bounding box center [904, 374] width 204 height 32
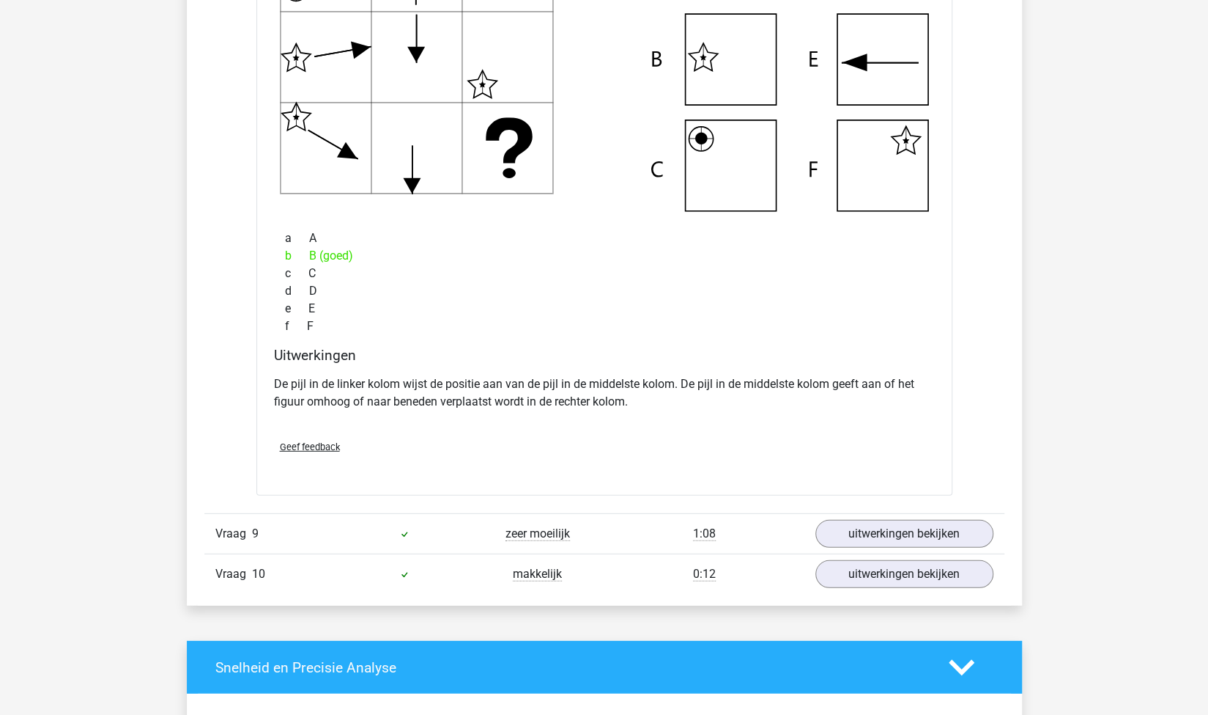
scroll to position [6142, 0]
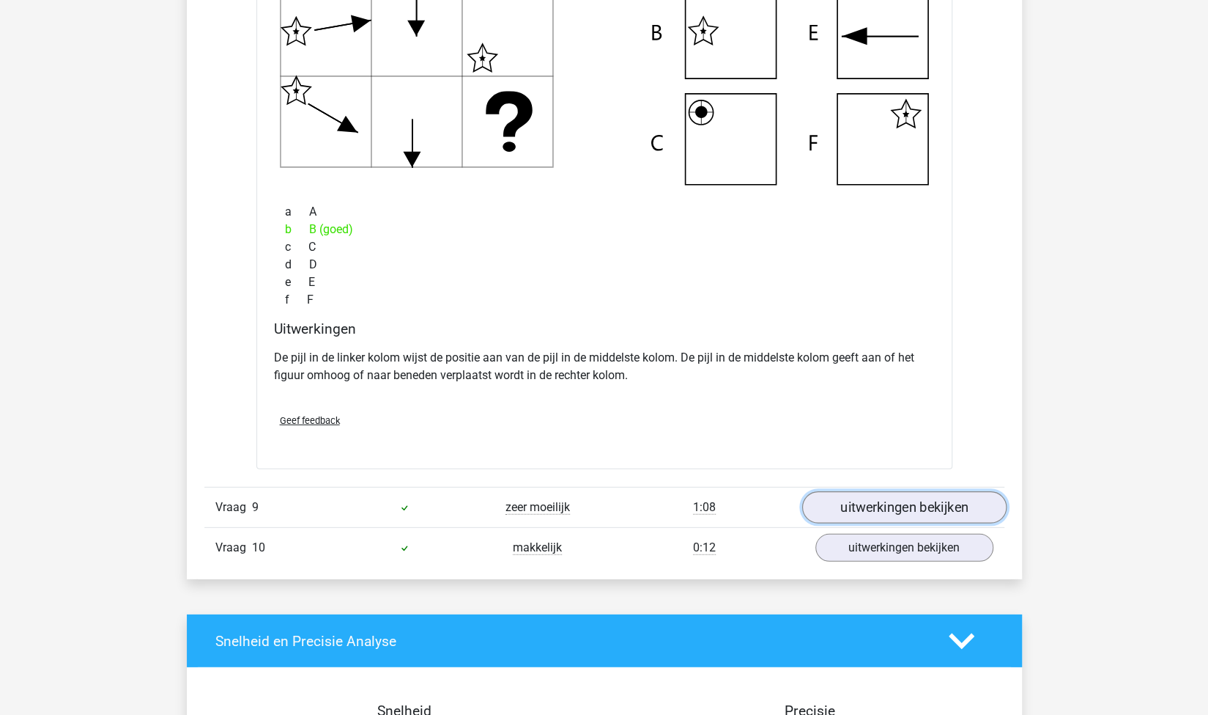
click at [869, 501] on link "uitwerkingen bekijken" at bounding box center [904, 507] width 204 height 32
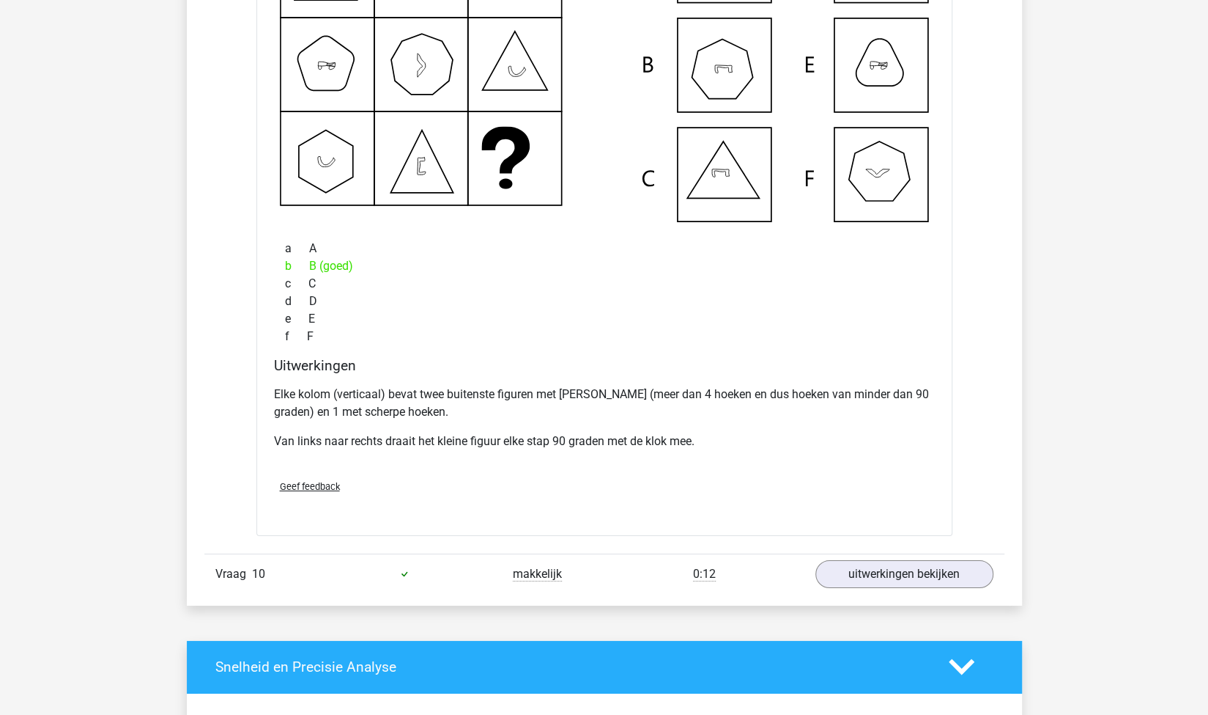
scroll to position [6880, 0]
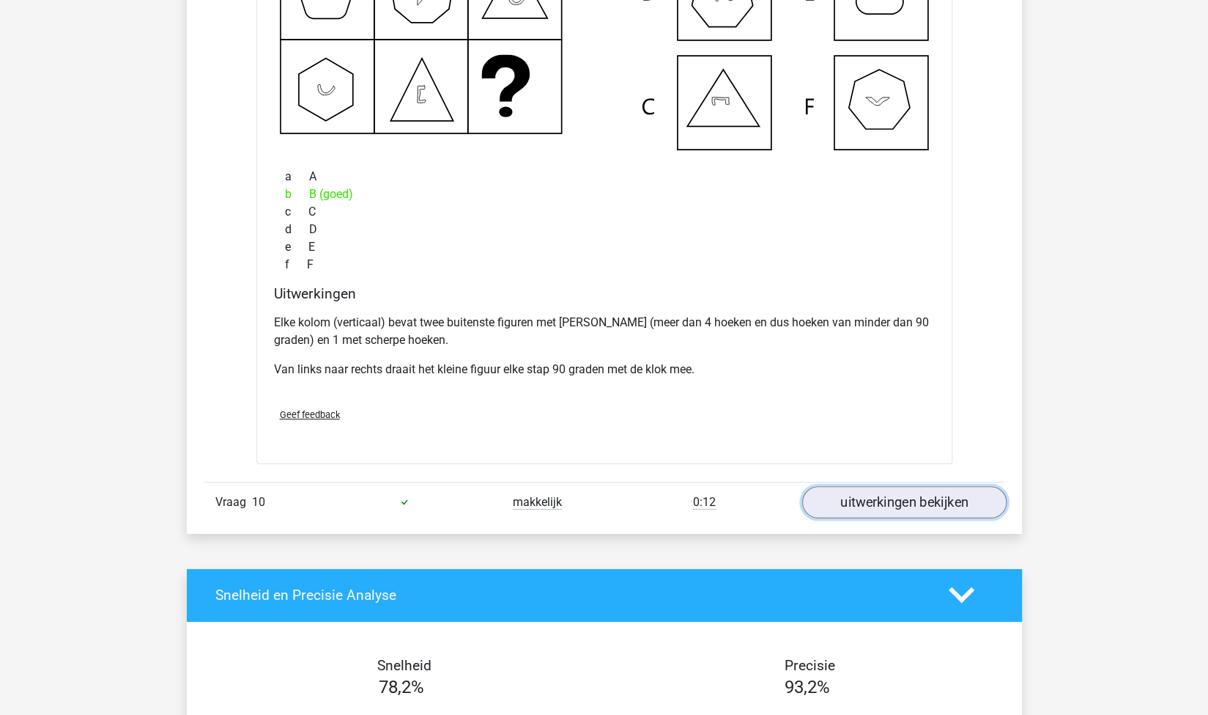
click at [888, 486] on link "uitwerkingen bekijken" at bounding box center [904, 502] width 204 height 32
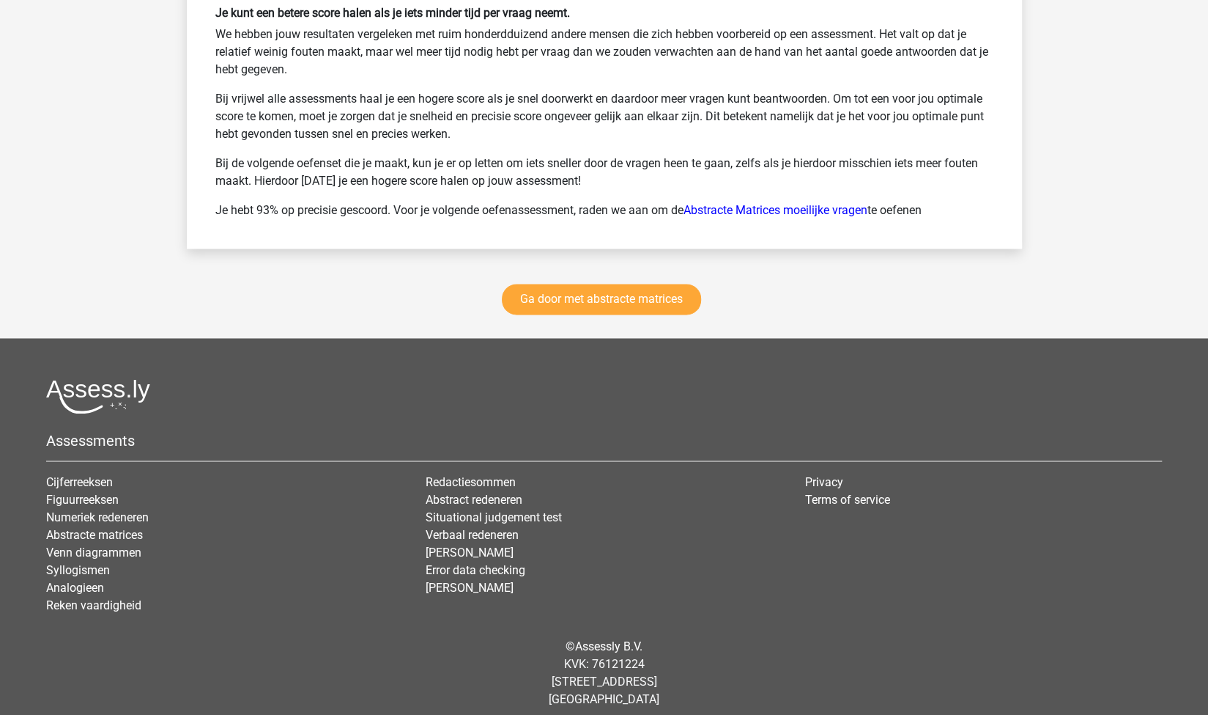
scroll to position [8588, 0]
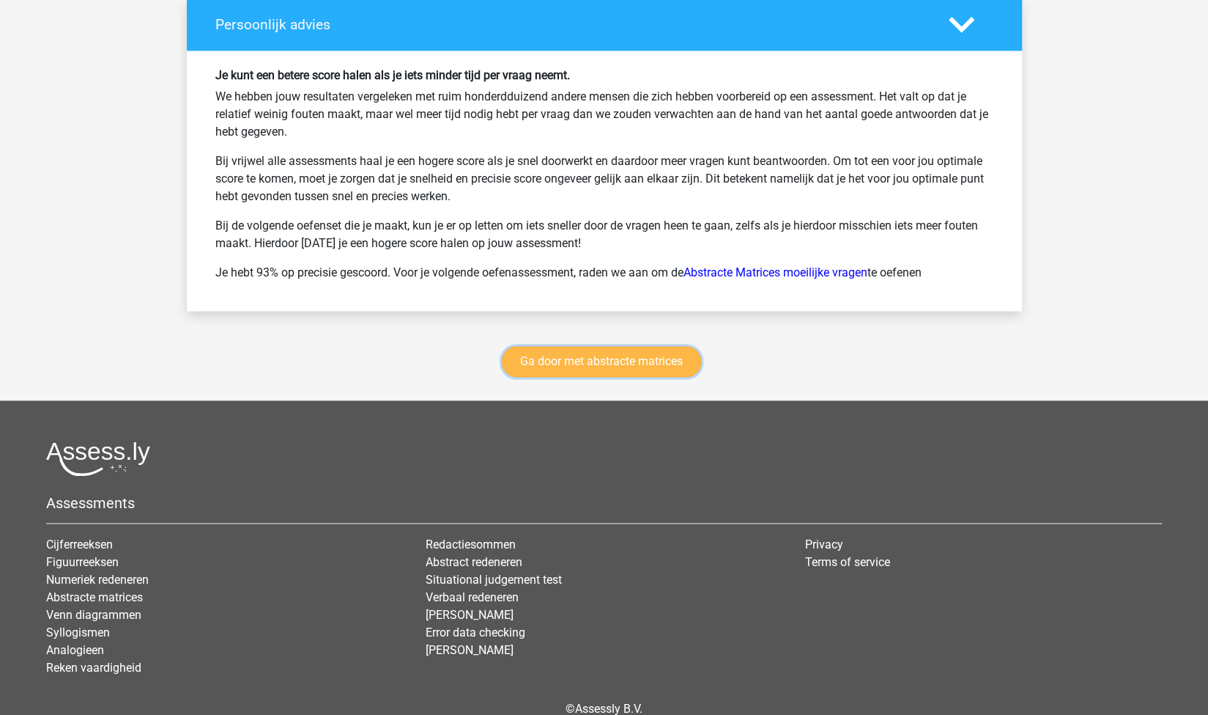
click at [620, 350] on link "Ga door met abstracte matrices" at bounding box center [601, 361] width 199 height 31
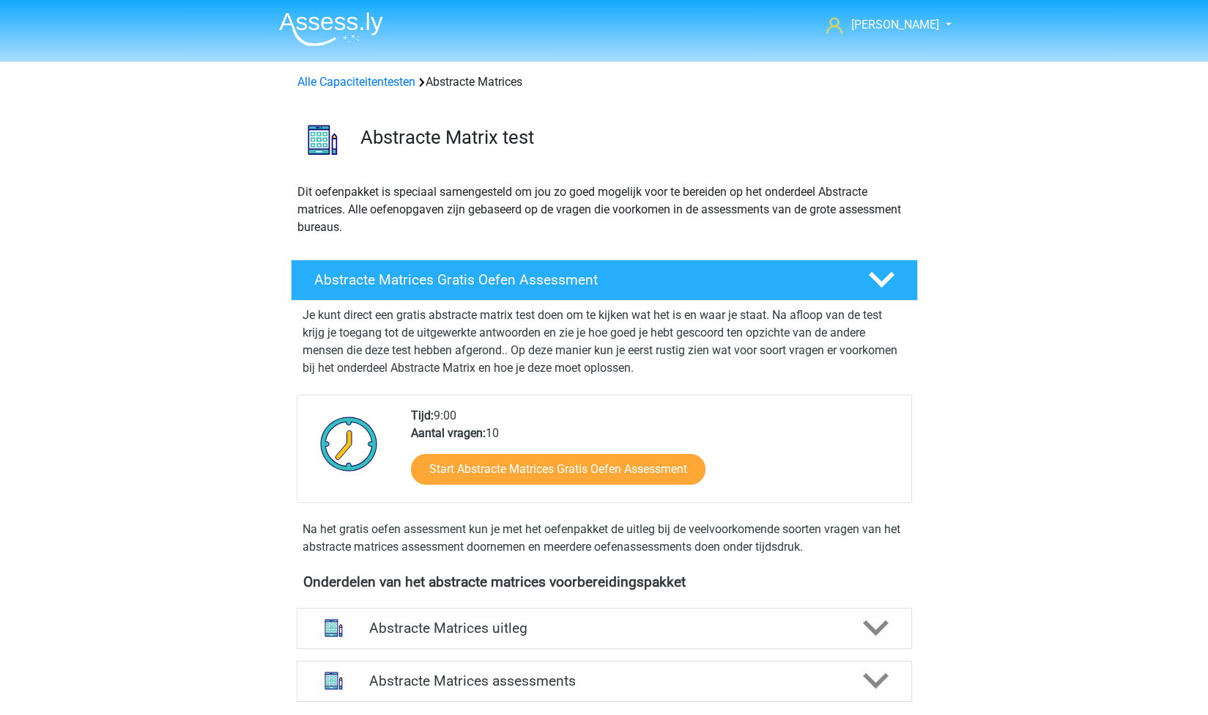
scroll to position [653, 0]
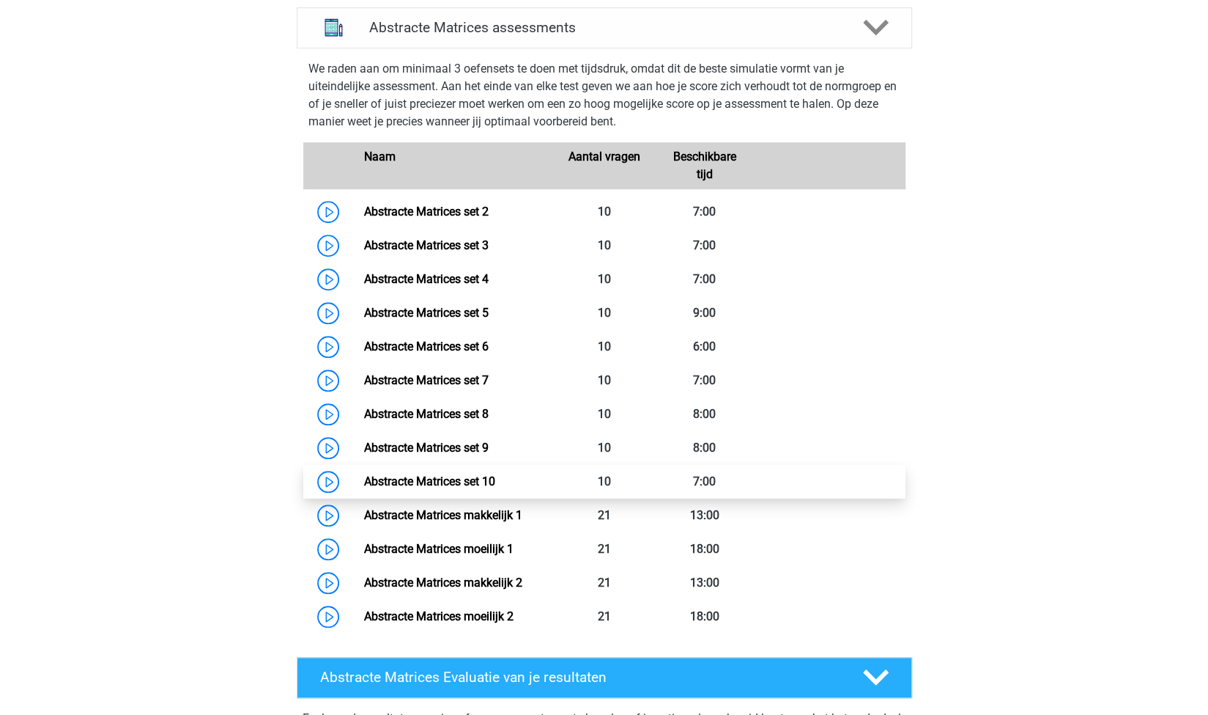
click at [495, 487] on link "Abstracte Matrices set 10" at bounding box center [429, 481] width 131 height 14
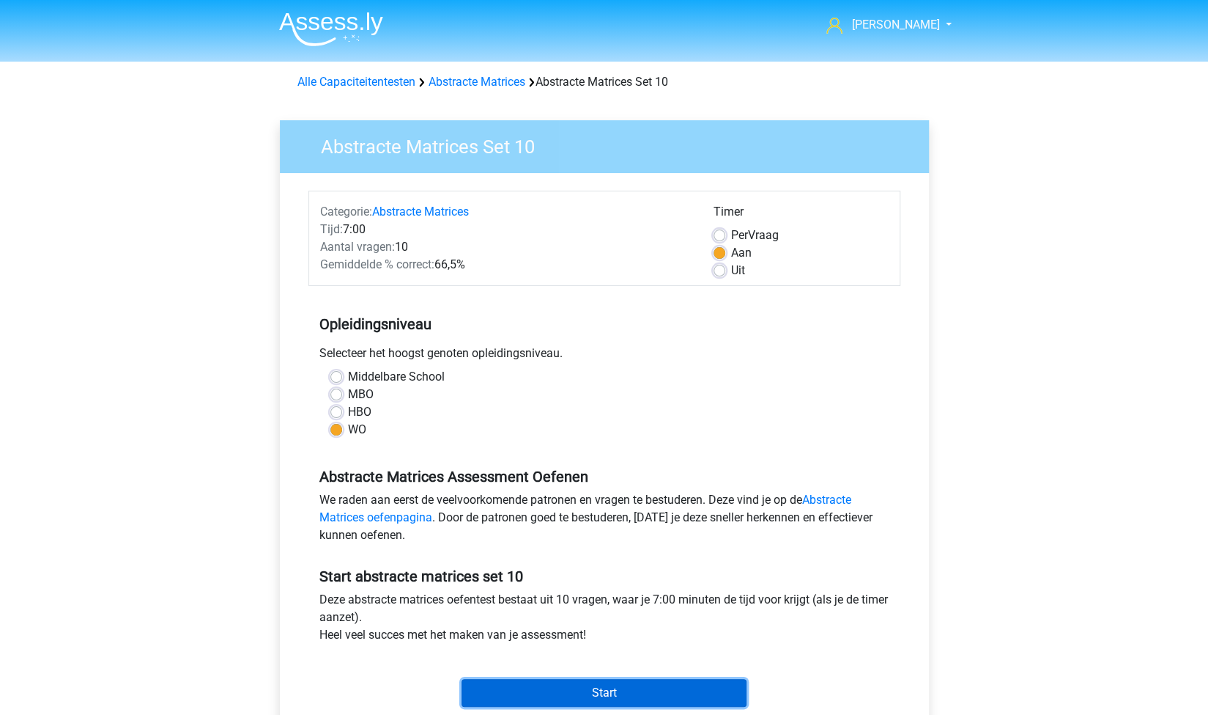
click at [501, 693] on input "Start" at bounding box center [604, 693] width 285 height 28
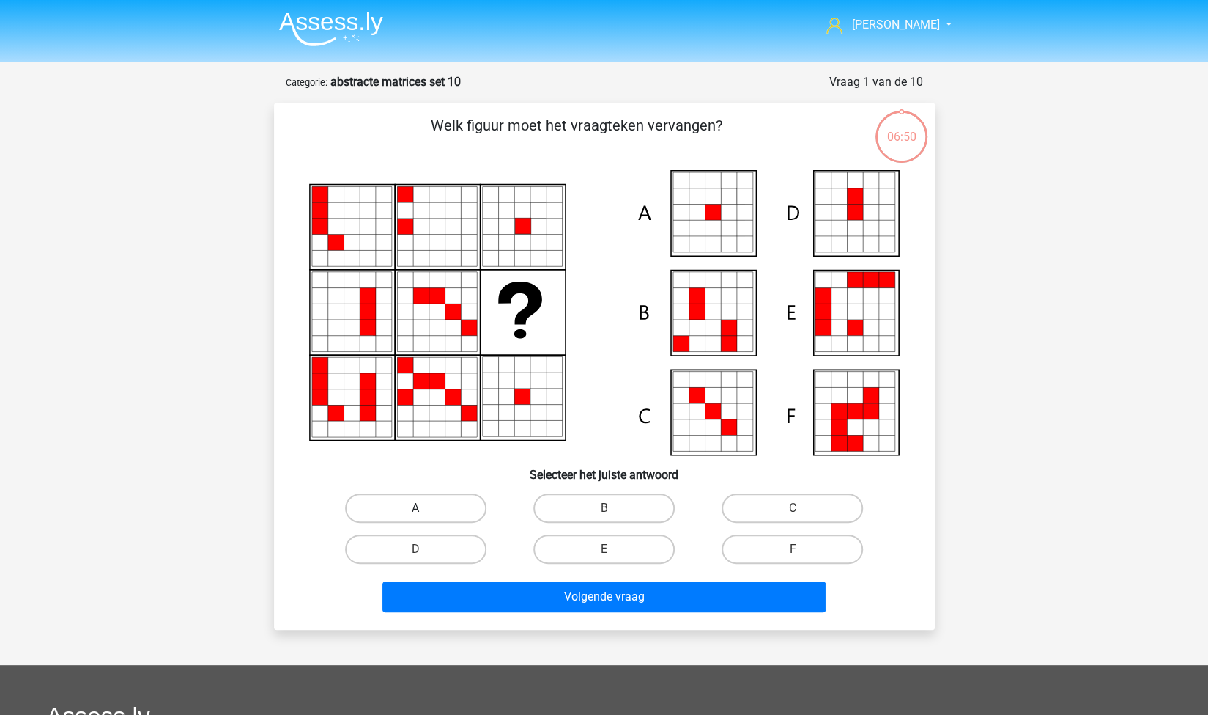
click at [421, 500] on label "A" at bounding box center [415, 507] width 141 height 29
click at [421, 508] on input "A" at bounding box center [421, 513] width 10 height 10
radio input "true"
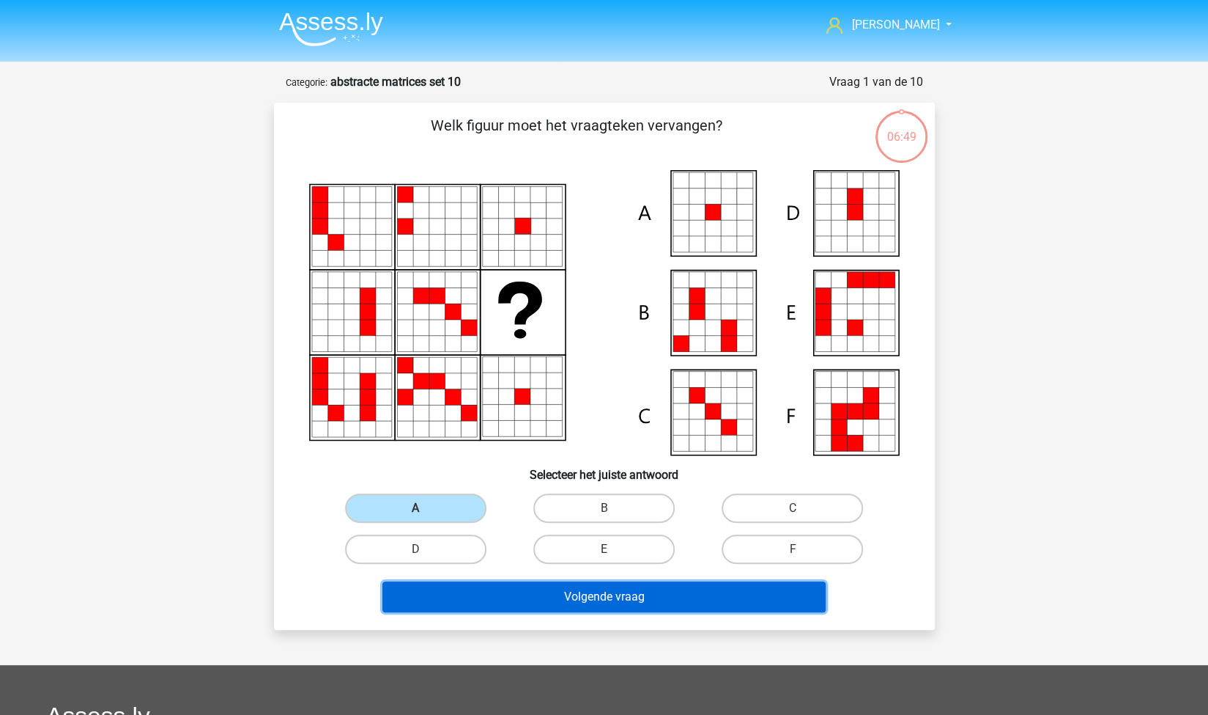
click at [498, 594] on button "Volgende vraag" at bounding box center [604, 596] width 443 height 31
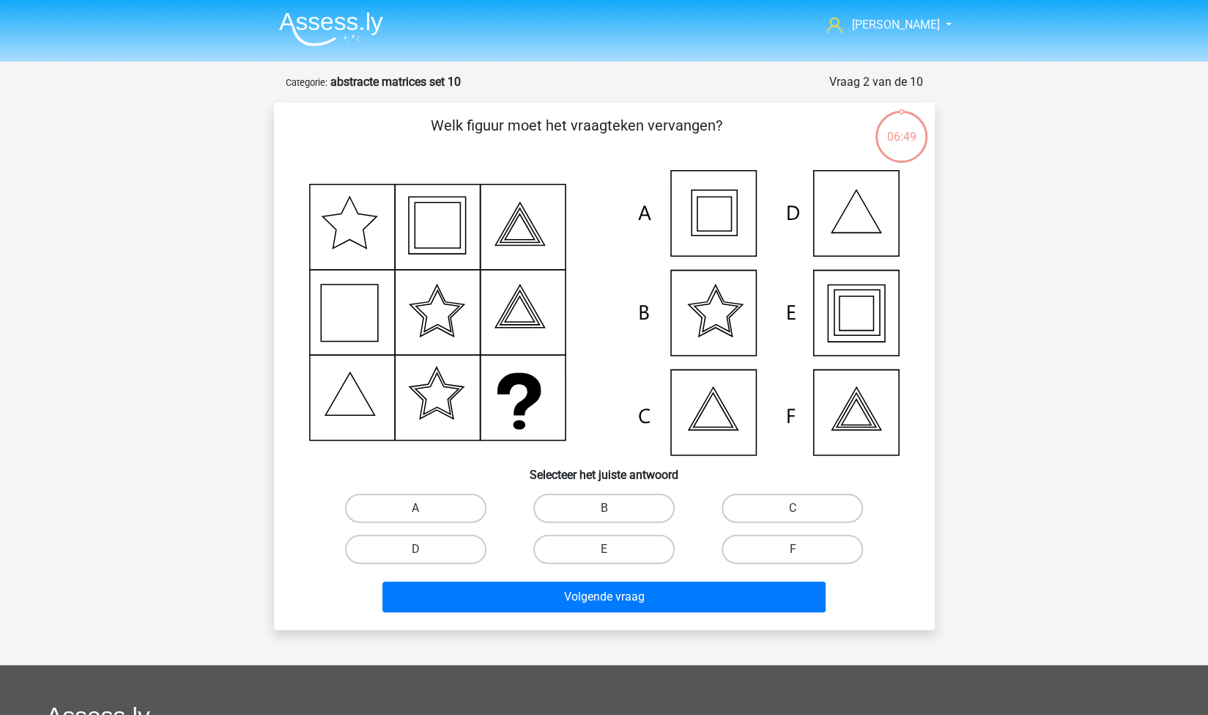
scroll to position [73, 0]
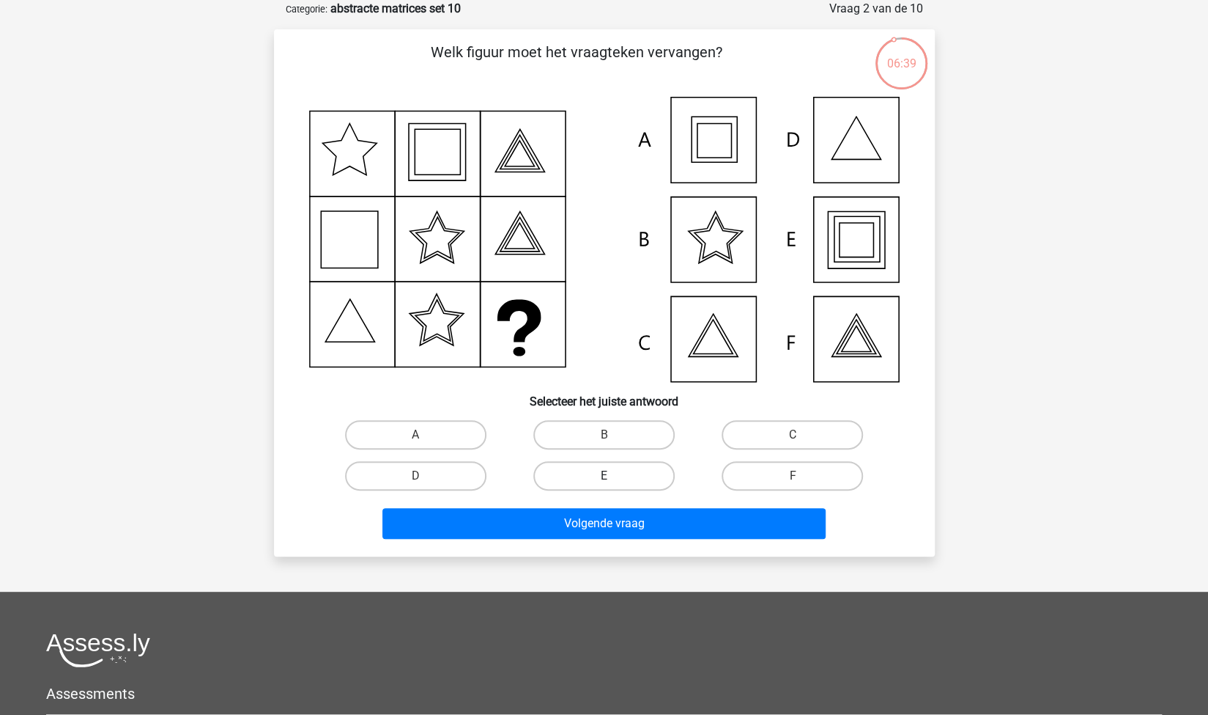
click at [629, 468] on label "E" at bounding box center [604, 475] width 141 height 29
click at [613, 476] on input "E" at bounding box center [609, 481] width 10 height 10
radio input "true"
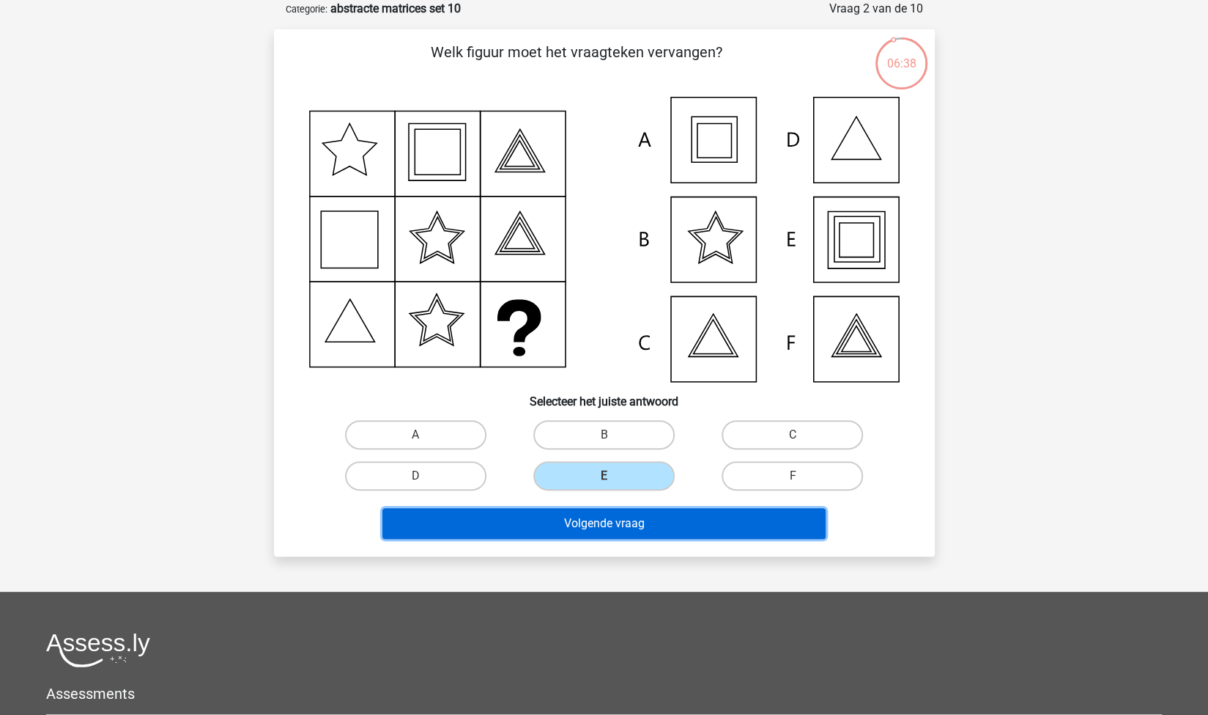
click at [636, 515] on button "Volgende vraag" at bounding box center [604, 523] width 443 height 31
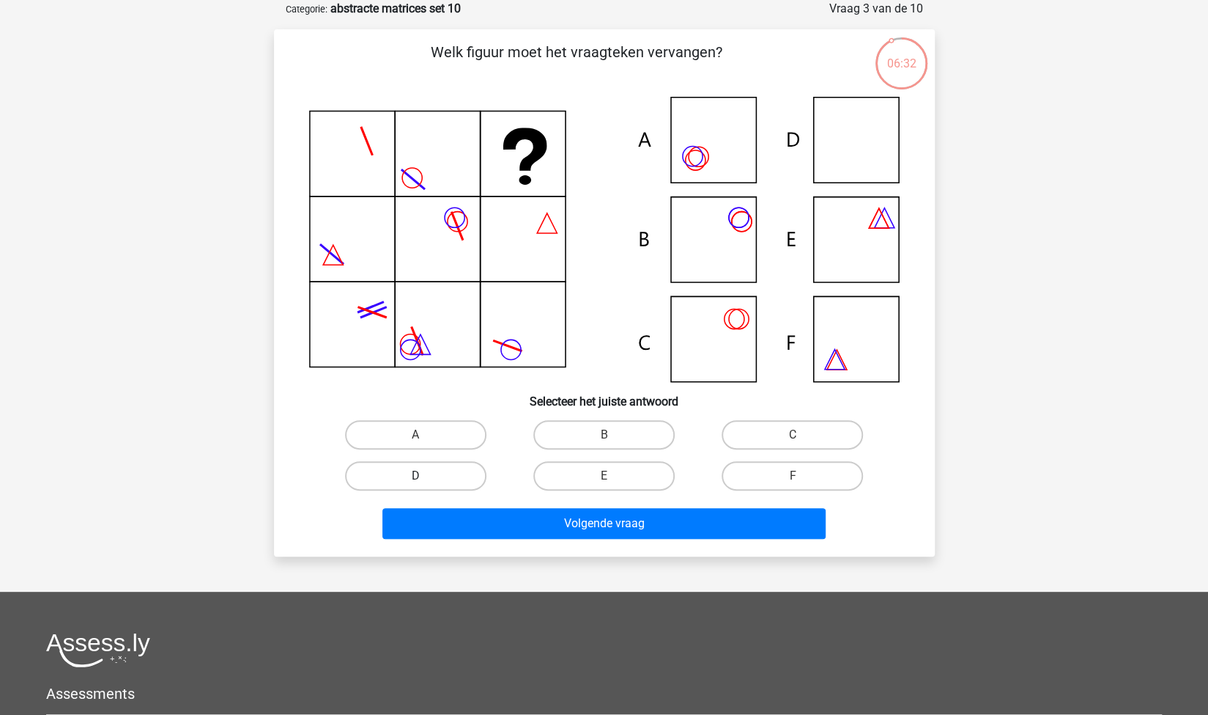
click at [444, 479] on label "D" at bounding box center [415, 475] width 141 height 29
click at [425, 479] on input "D" at bounding box center [421, 481] width 10 height 10
radio input "true"
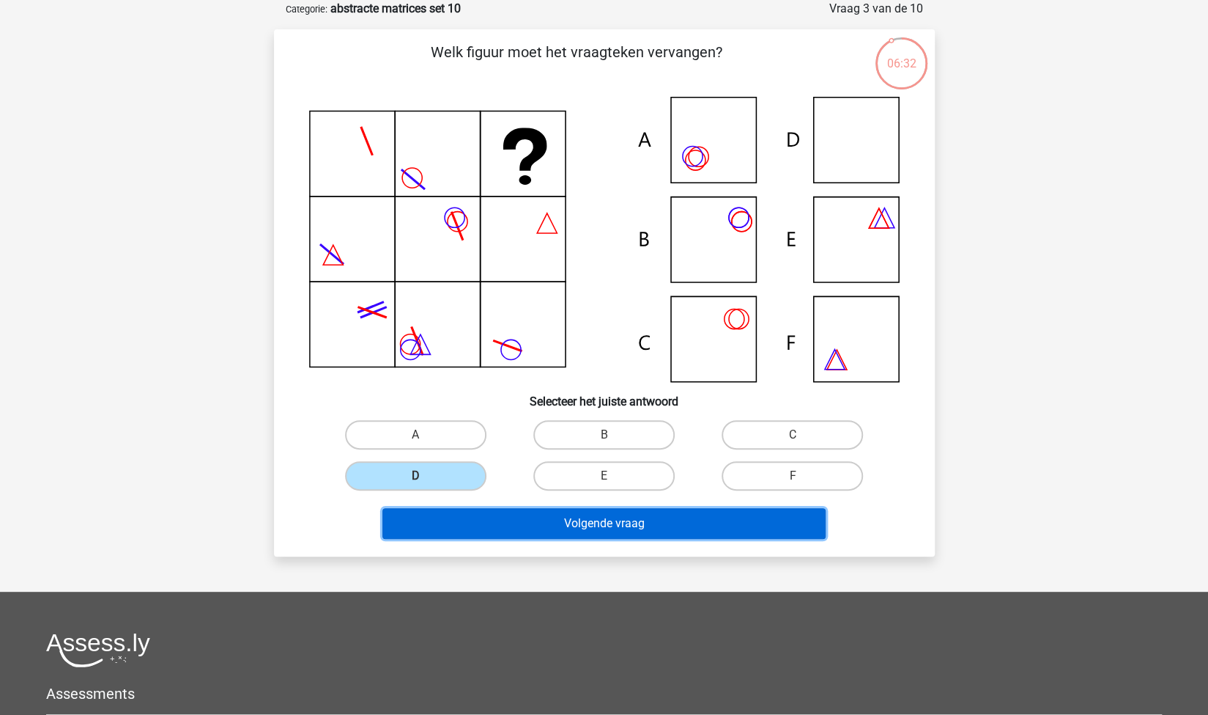
click at [542, 520] on button "Volgende vraag" at bounding box center [604, 523] width 443 height 31
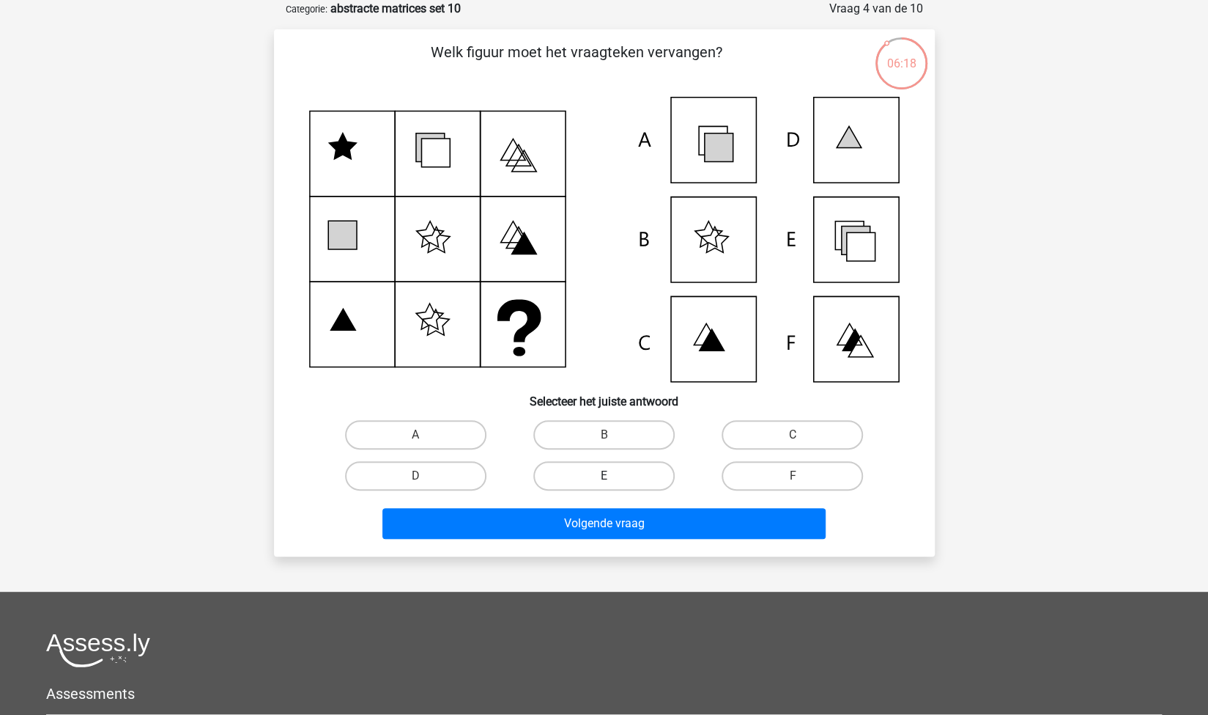
click at [613, 472] on label "E" at bounding box center [604, 475] width 141 height 29
click at [613, 476] on input "E" at bounding box center [609, 481] width 10 height 10
radio input "true"
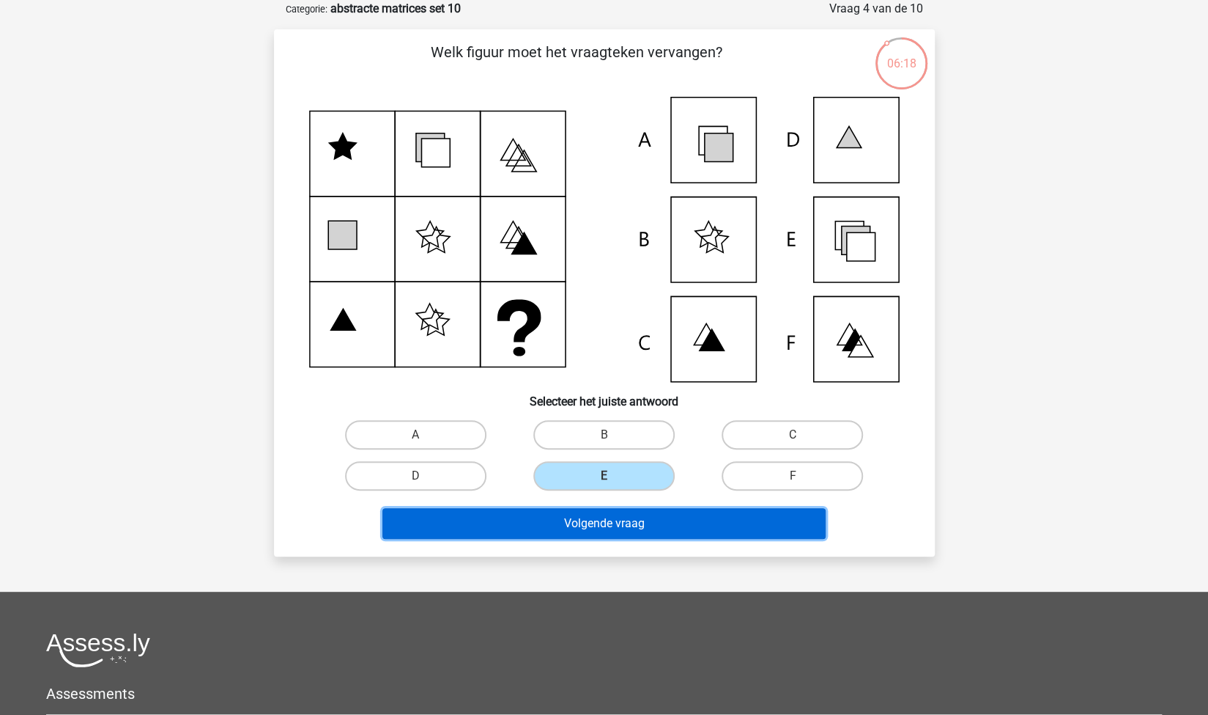
click at [660, 518] on button "Volgende vraag" at bounding box center [604, 523] width 443 height 31
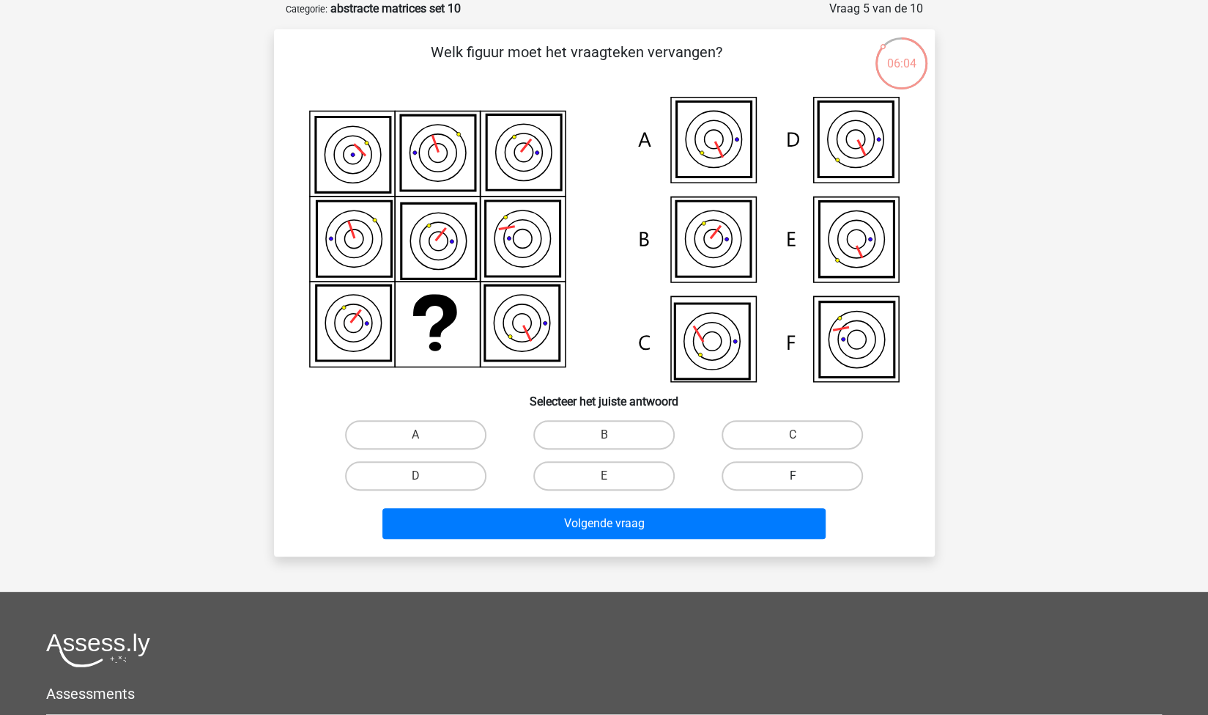
click at [771, 475] on label "F" at bounding box center [792, 475] width 141 height 29
click at [793, 476] on input "F" at bounding box center [798, 481] width 10 height 10
radio input "true"
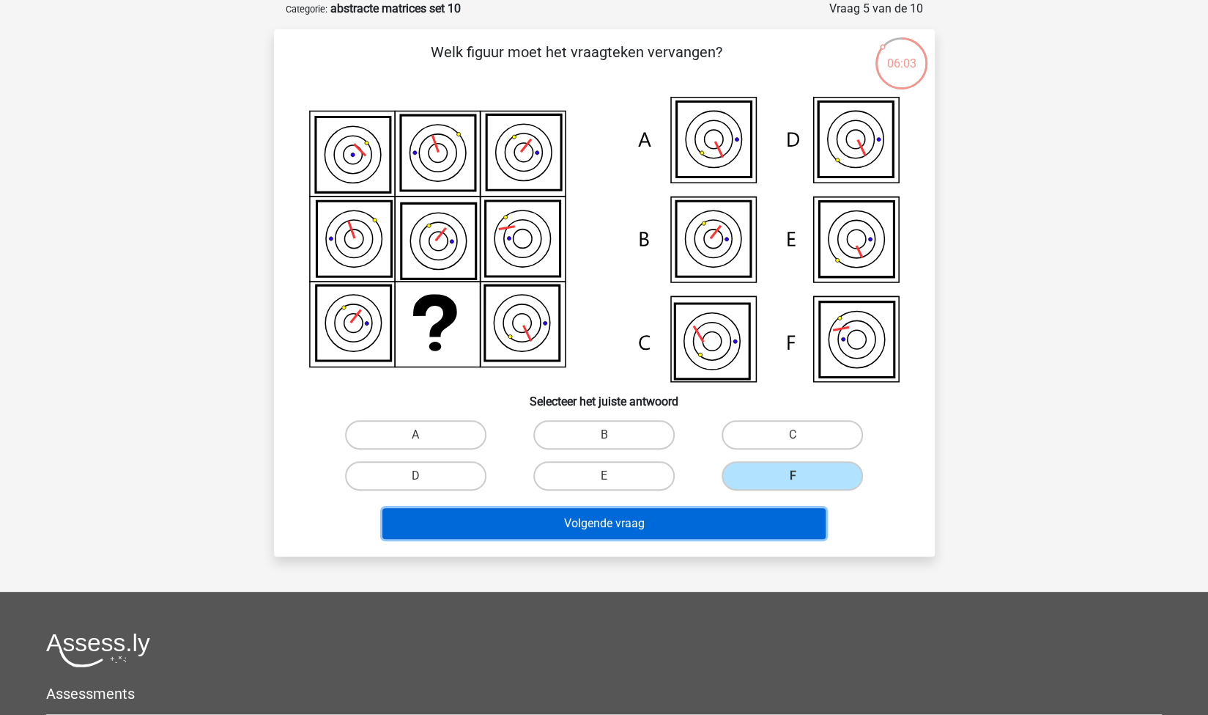
click at [690, 519] on button "Volgende vraag" at bounding box center [604, 523] width 443 height 31
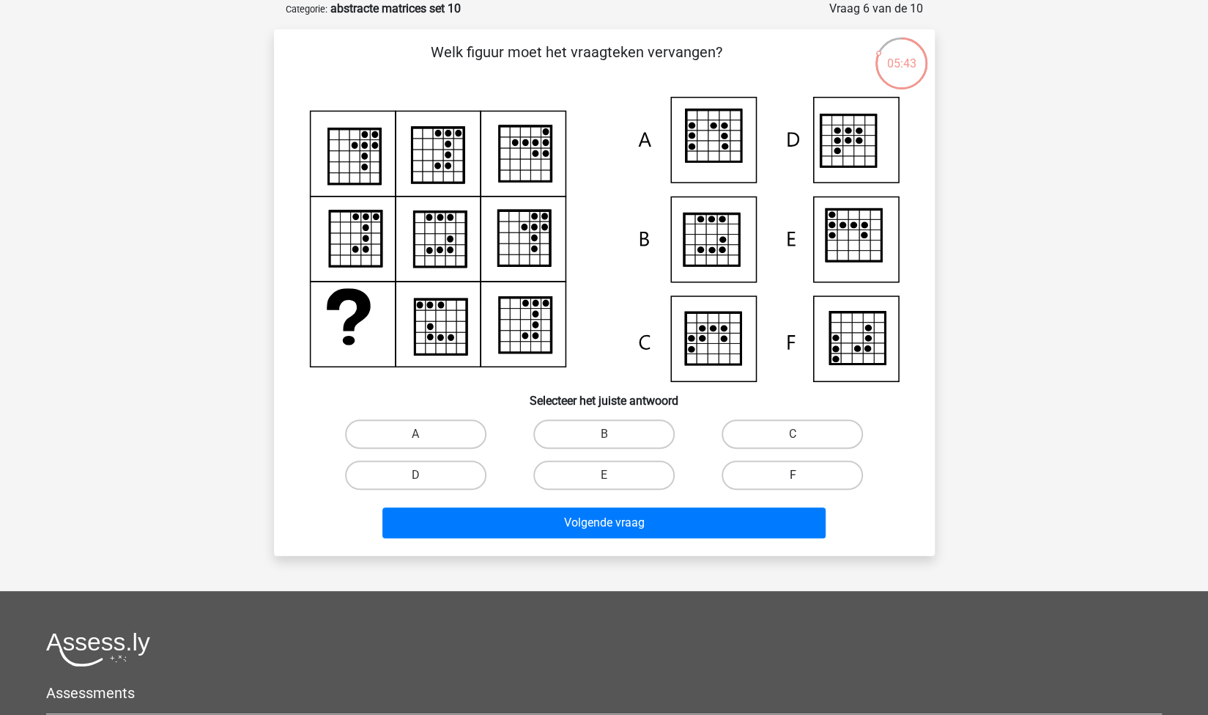
click at [775, 468] on label "F" at bounding box center [792, 474] width 141 height 29
click at [793, 475] on input "F" at bounding box center [798, 480] width 10 height 10
radio input "true"
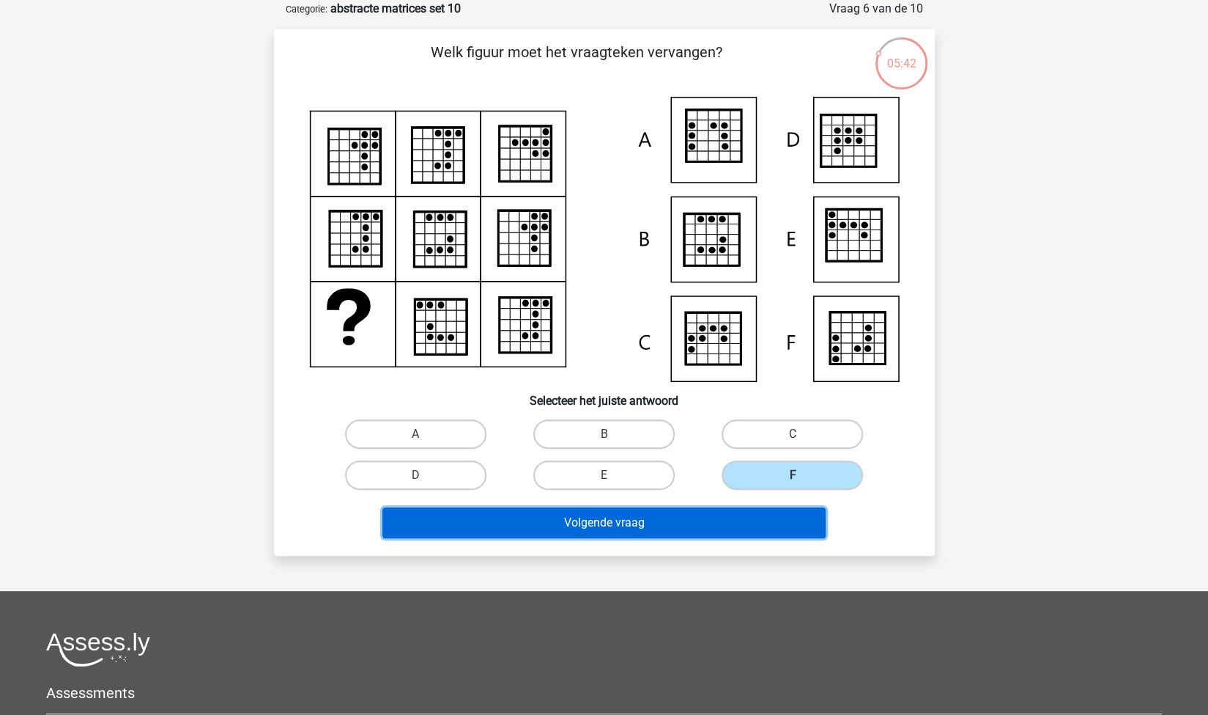
click at [686, 528] on button "Volgende vraag" at bounding box center [604, 522] width 443 height 31
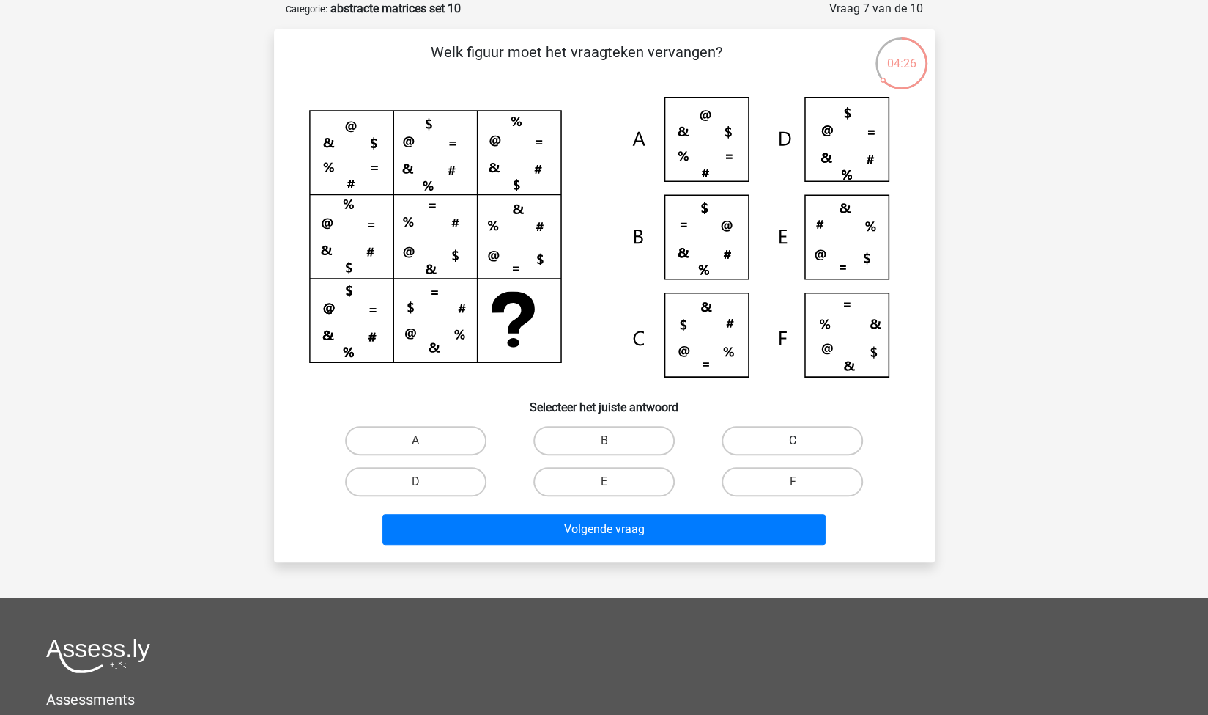
click at [782, 448] on label "C" at bounding box center [792, 440] width 141 height 29
click at [793, 448] on input "C" at bounding box center [798, 445] width 10 height 10
radio input "true"
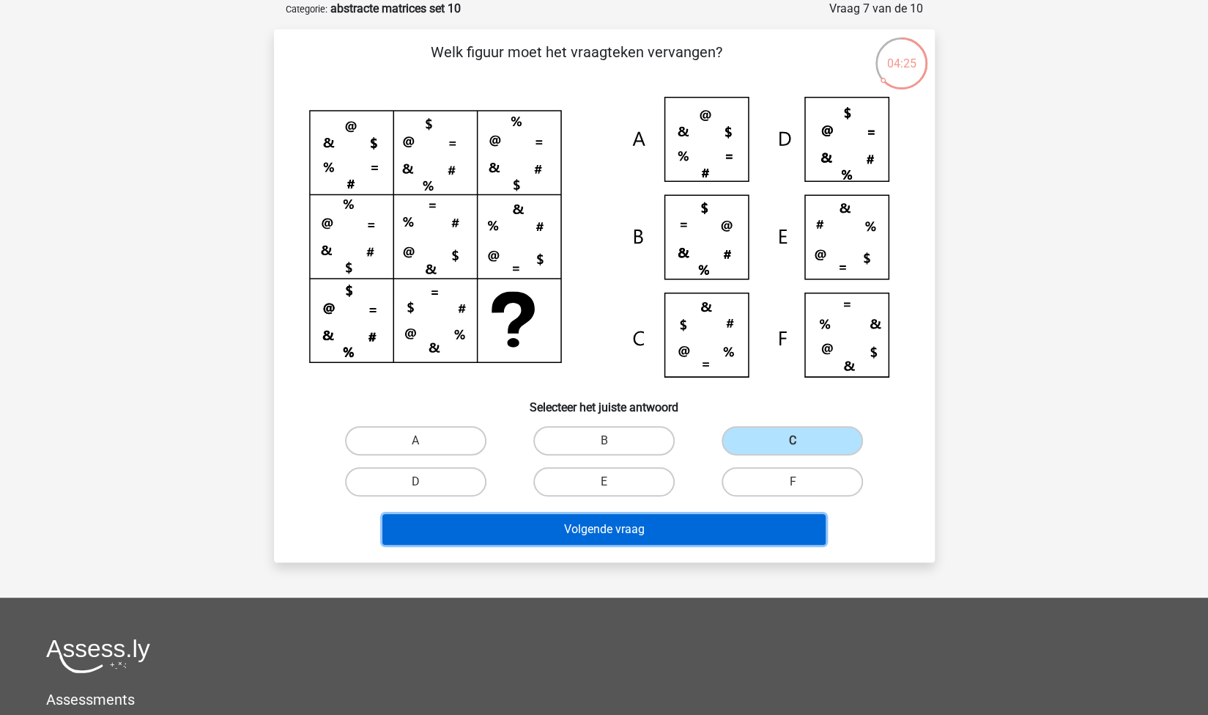
click at [673, 531] on button "Volgende vraag" at bounding box center [604, 529] width 443 height 31
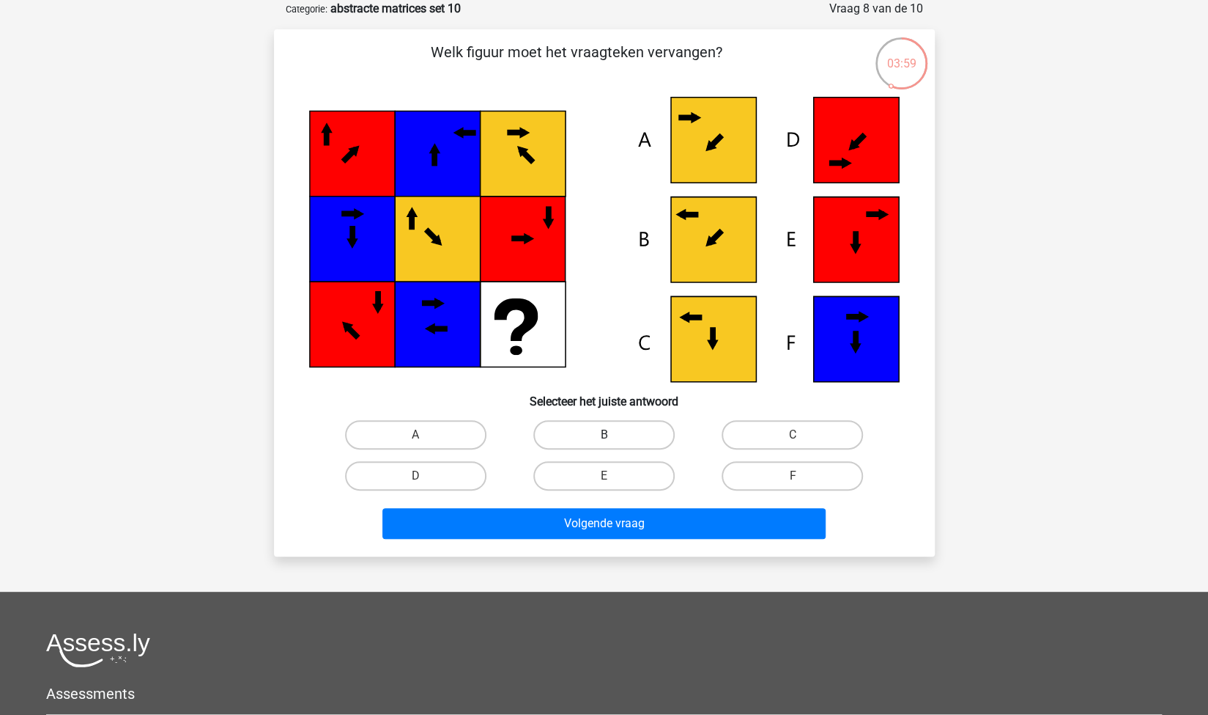
click at [551, 433] on label "B" at bounding box center [604, 434] width 141 height 29
click at [604, 435] on input "B" at bounding box center [609, 440] width 10 height 10
radio input "true"
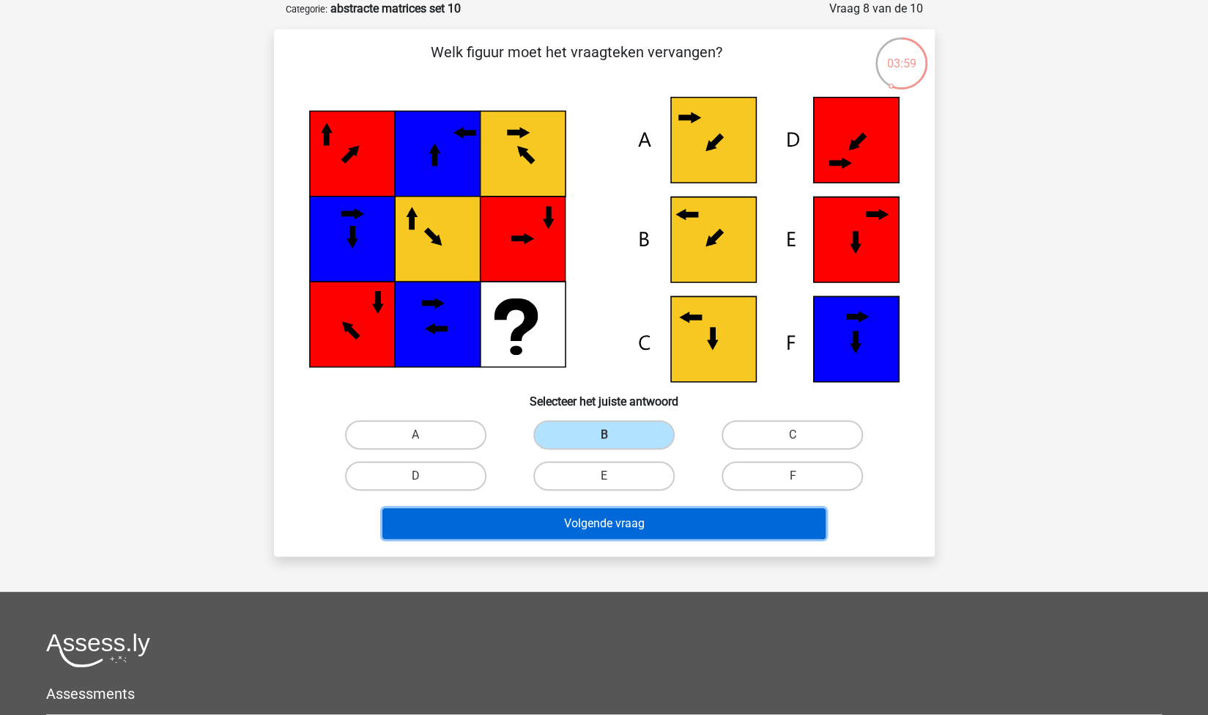
click at [619, 528] on button "Volgende vraag" at bounding box center [604, 523] width 443 height 31
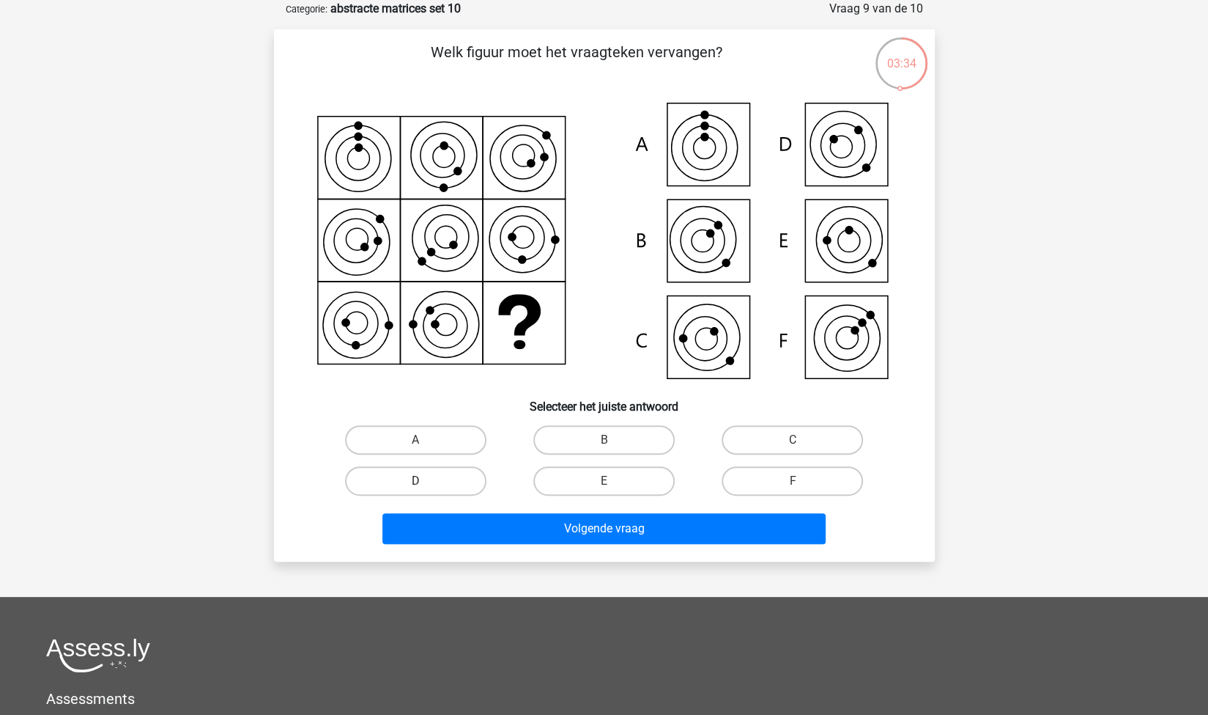
click at [465, 483] on label "D" at bounding box center [415, 480] width 141 height 29
click at [425, 483] on input "D" at bounding box center [421, 486] width 10 height 10
radio input "true"
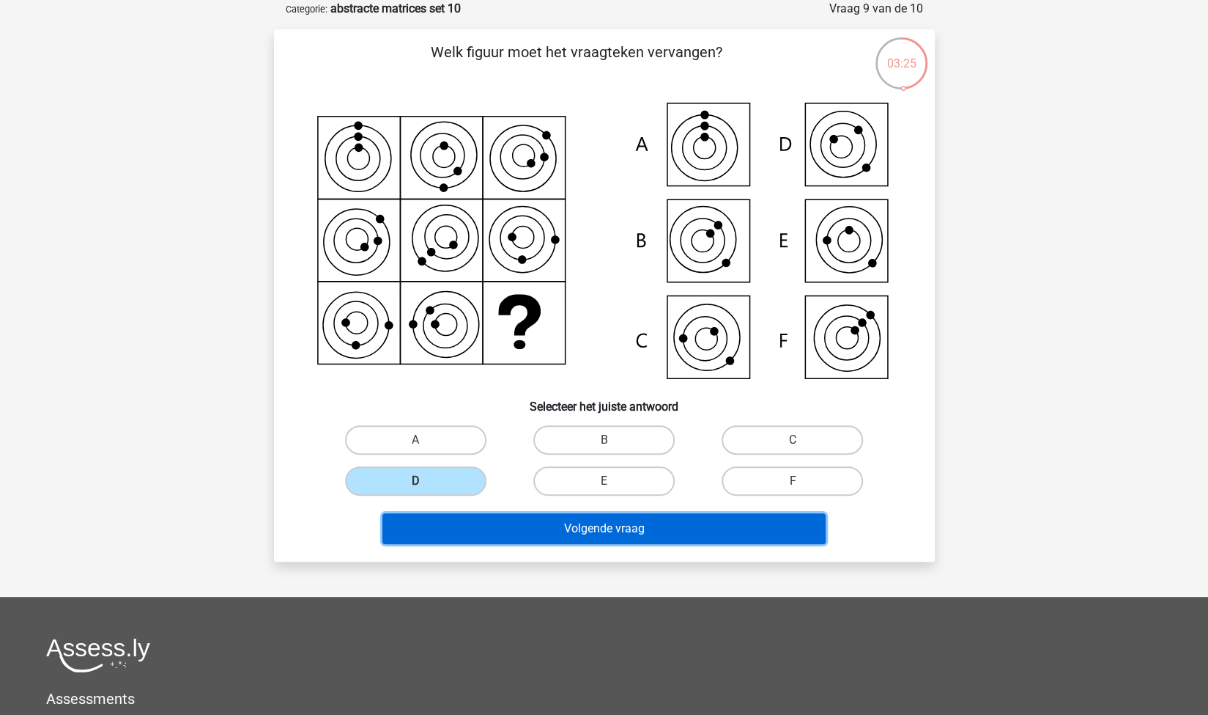
click at [561, 531] on button "Volgende vraag" at bounding box center [604, 528] width 443 height 31
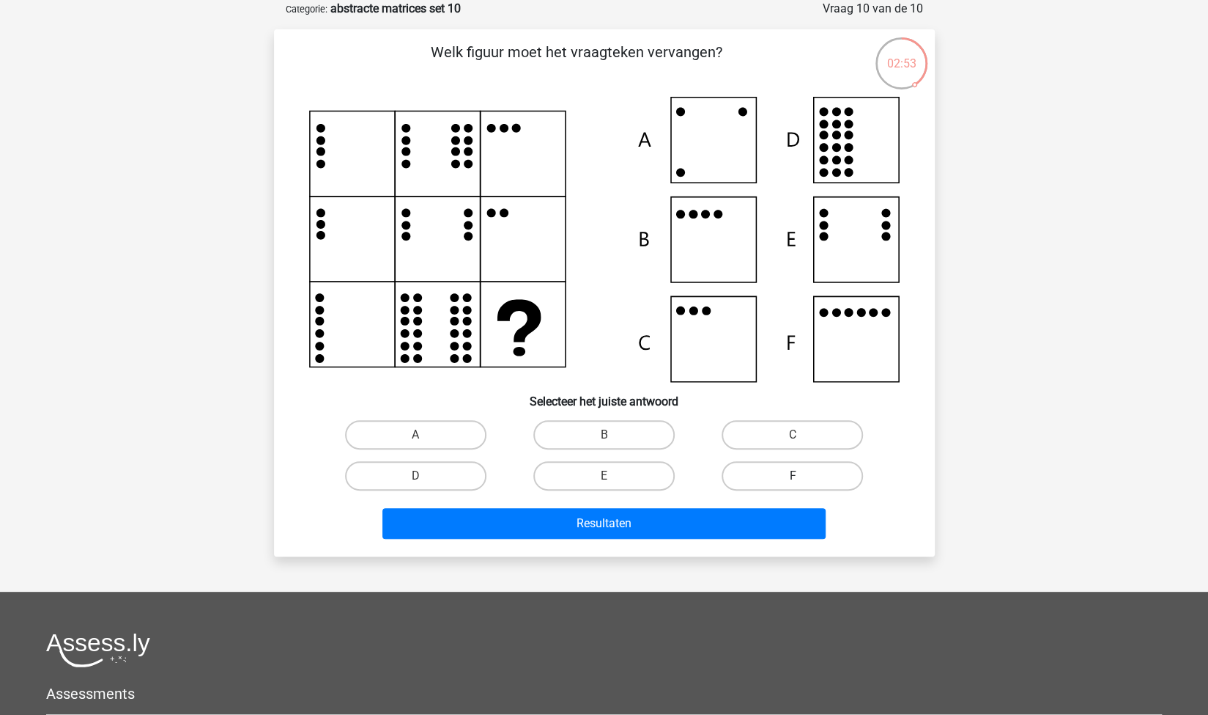
click at [780, 462] on label "F" at bounding box center [792, 475] width 141 height 29
click at [793, 476] on input "F" at bounding box center [798, 481] width 10 height 10
radio input "true"
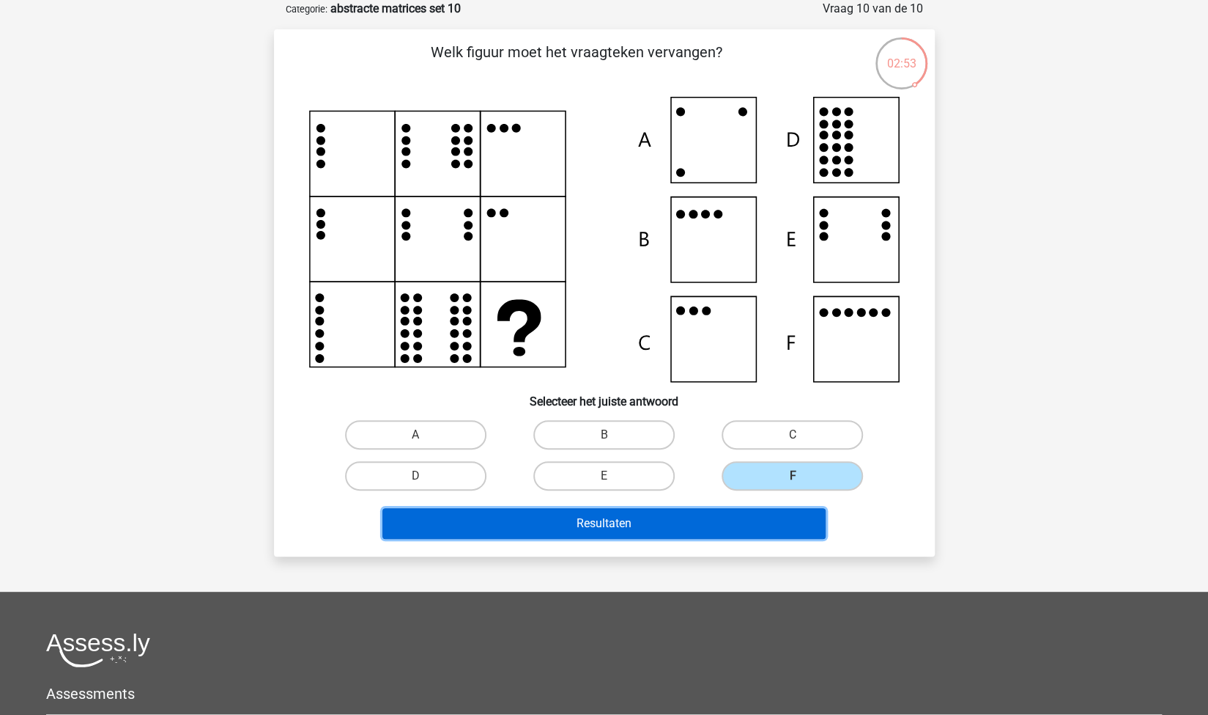
click at [724, 518] on button "Resultaten" at bounding box center [604, 523] width 443 height 31
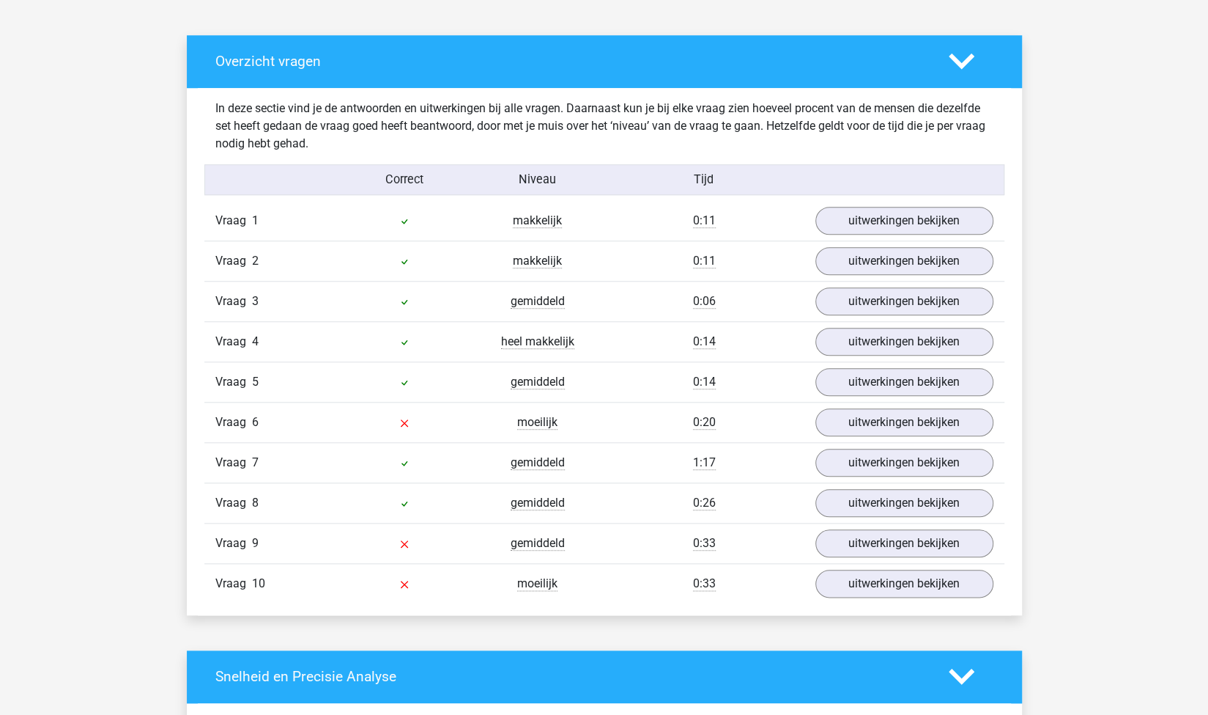
scroll to position [775, 0]
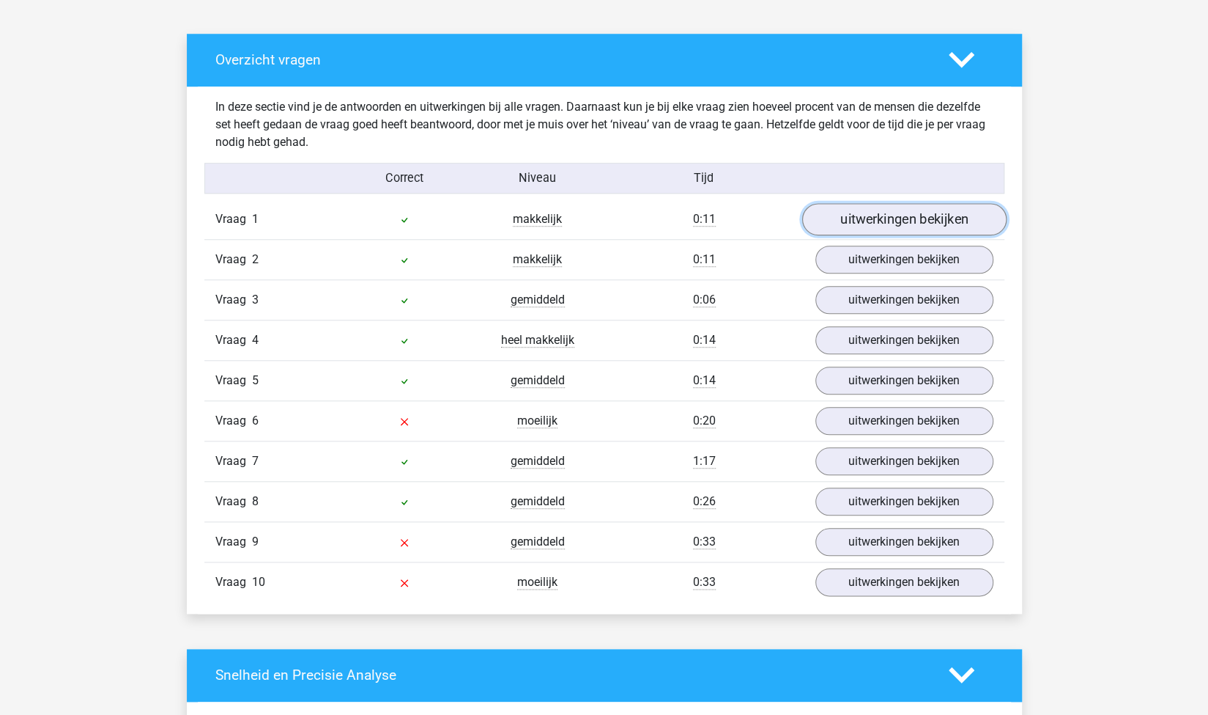
click at [940, 228] on link "uitwerkingen bekijken" at bounding box center [904, 219] width 204 height 32
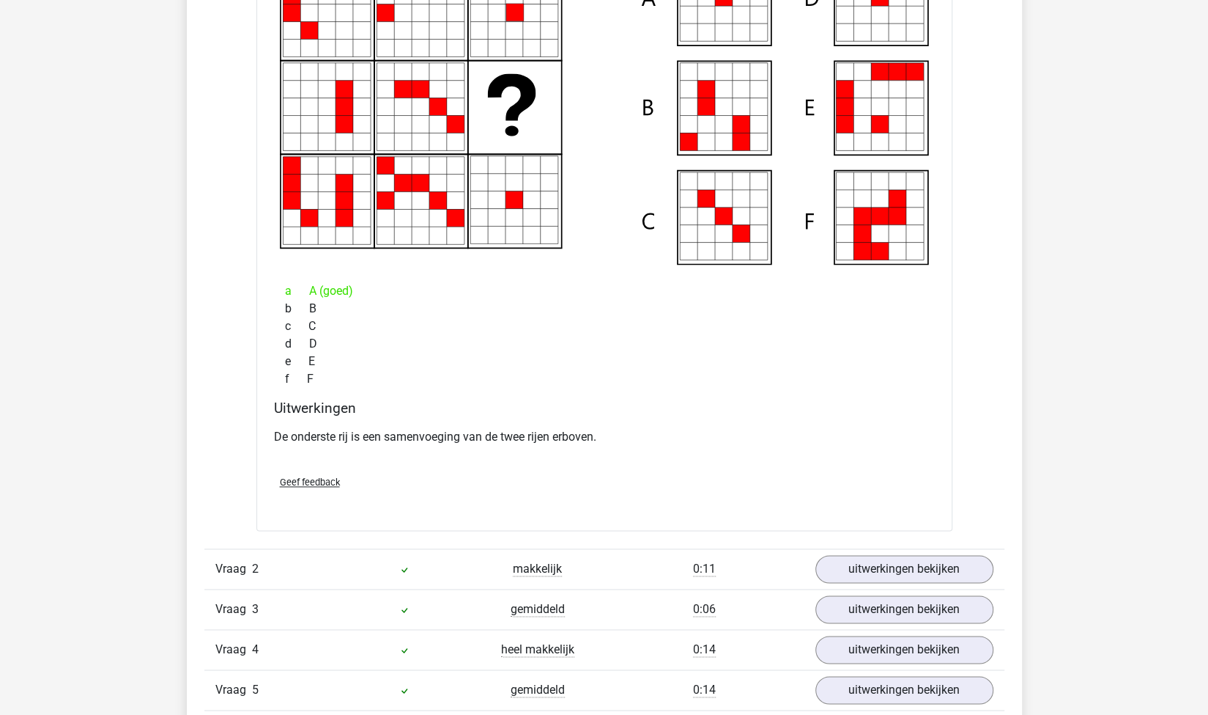
scroll to position [1184, 0]
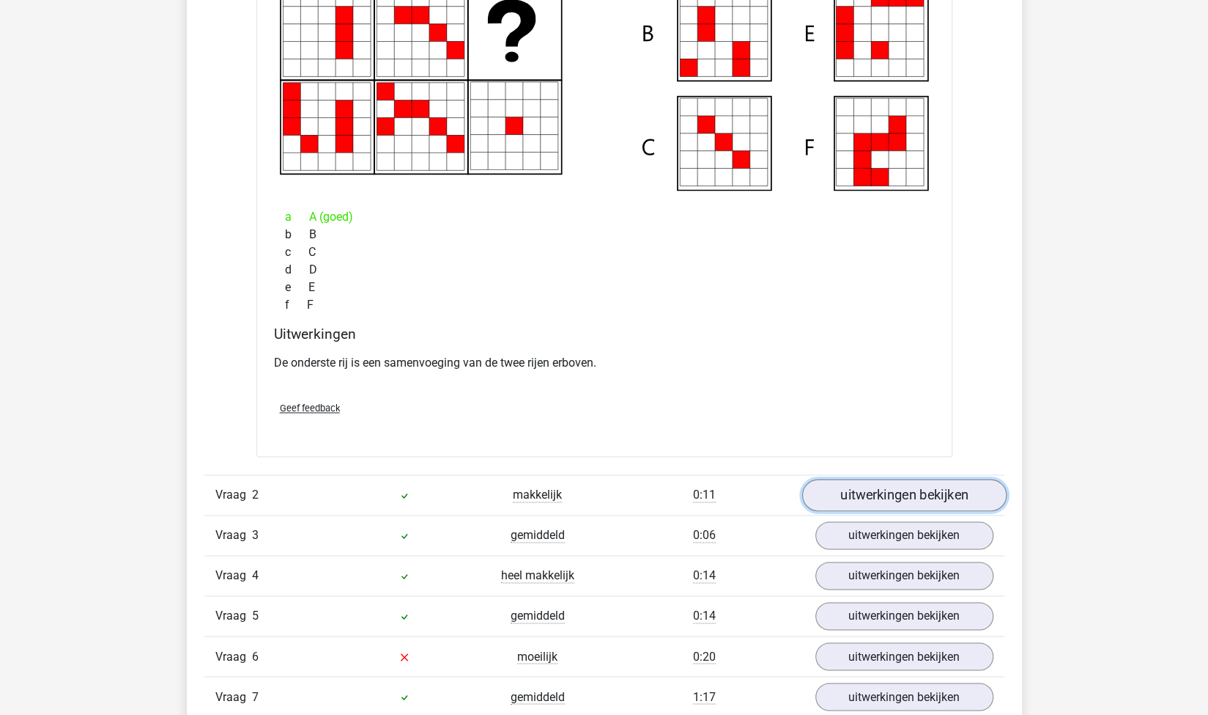
click at [862, 495] on link "uitwerkingen bekijken" at bounding box center [904, 495] width 204 height 32
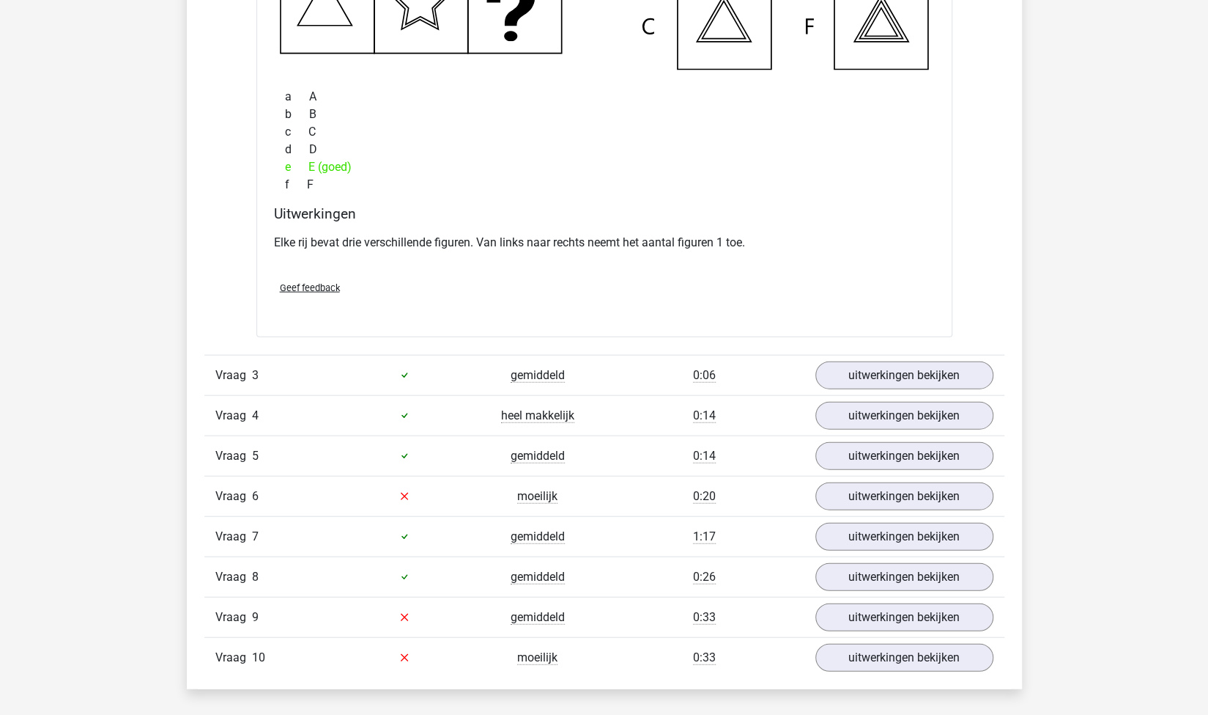
scroll to position [1990, 0]
click at [878, 374] on link "uitwerkingen bekijken" at bounding box center [904, 374] width 204 height 32
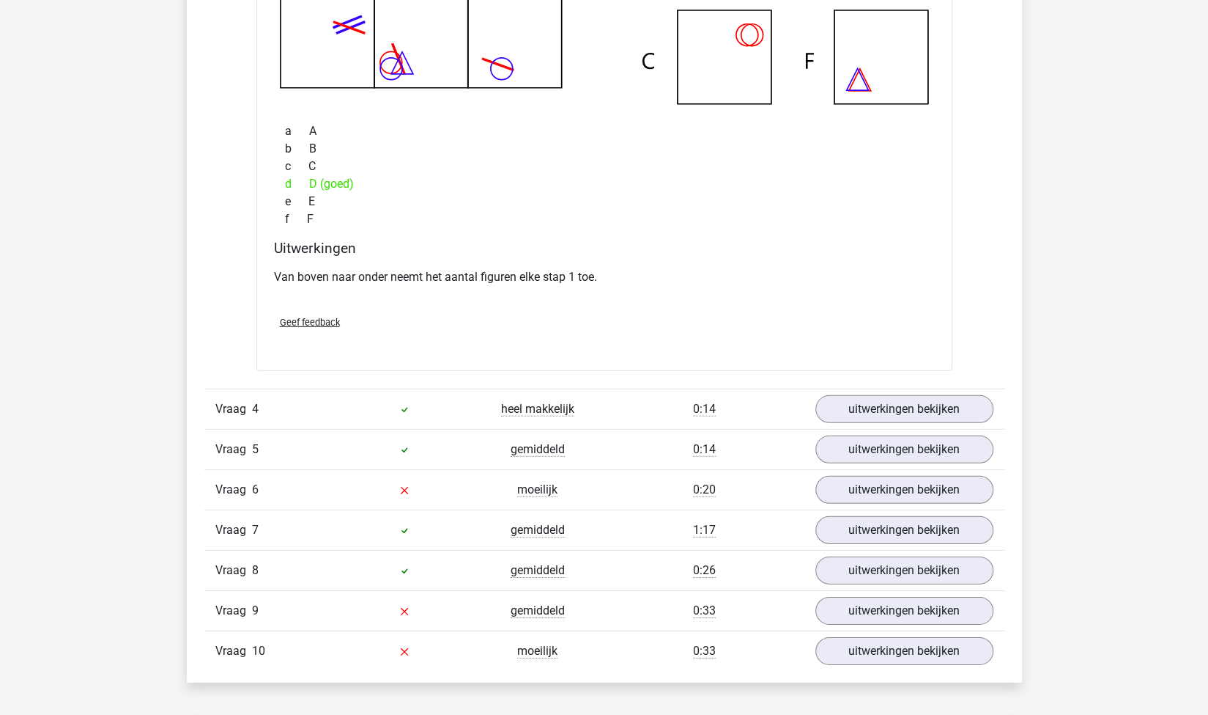
scroll to position [2643, 0]
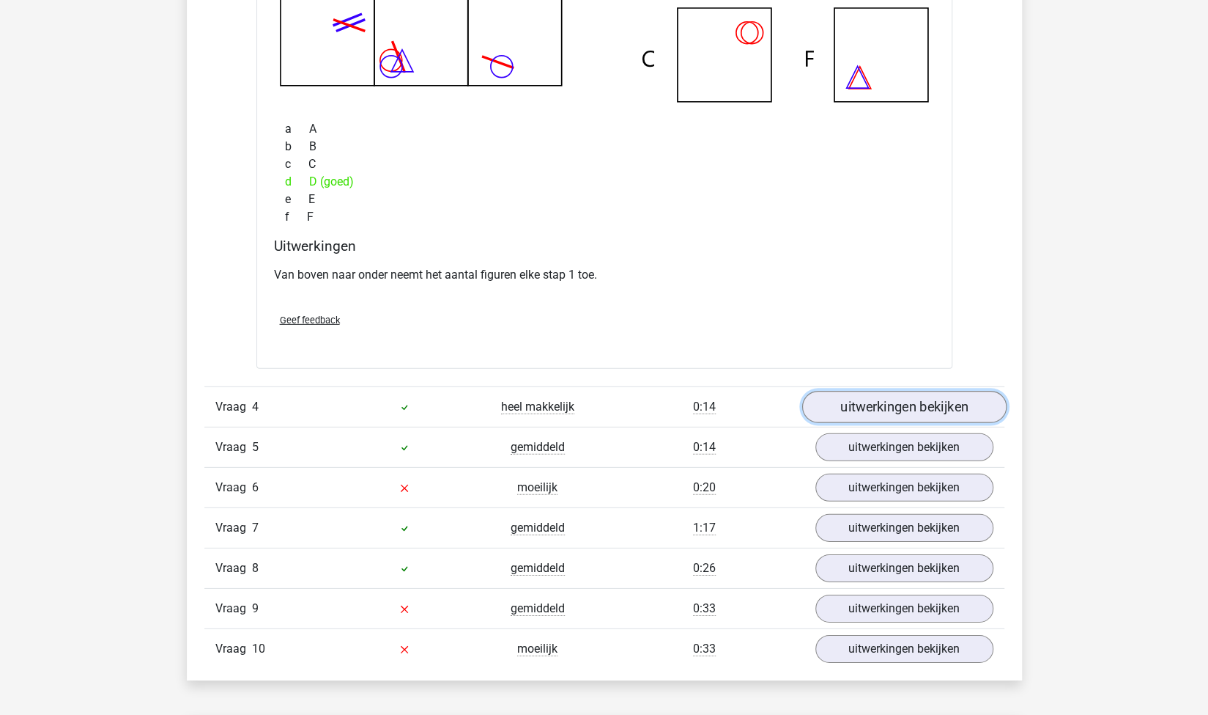
click at [879, 404] on link "uitwerkingen bekijken" at bounding box center [904, 407] width 204 height 32
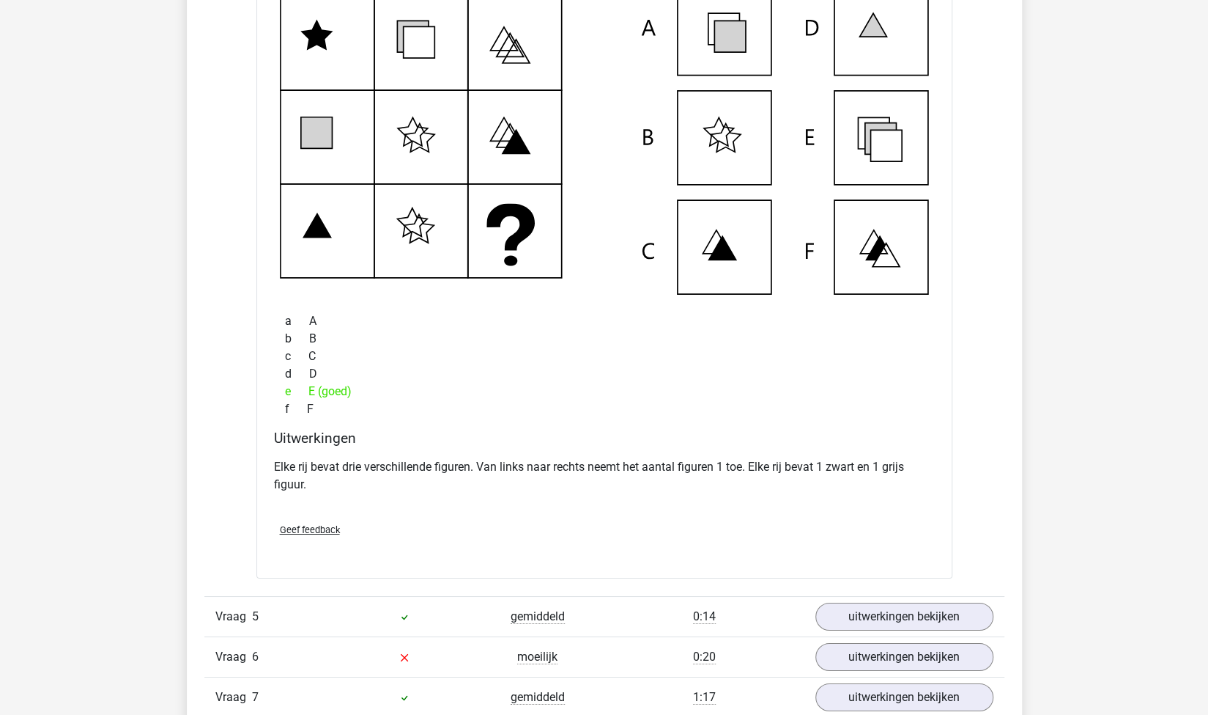
scroll to position [3238, 0]
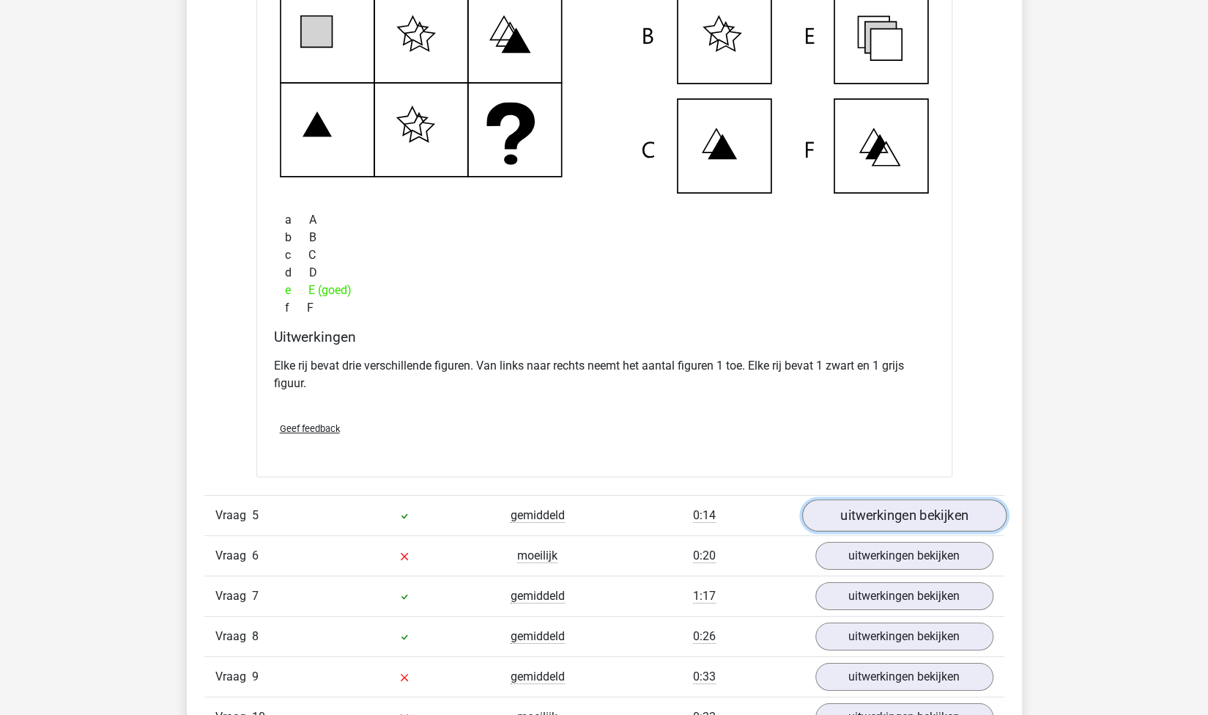
click at [867, 512] on link "uitwerkingen bekijken" at bounding box center [904, 515] width 204 height 32
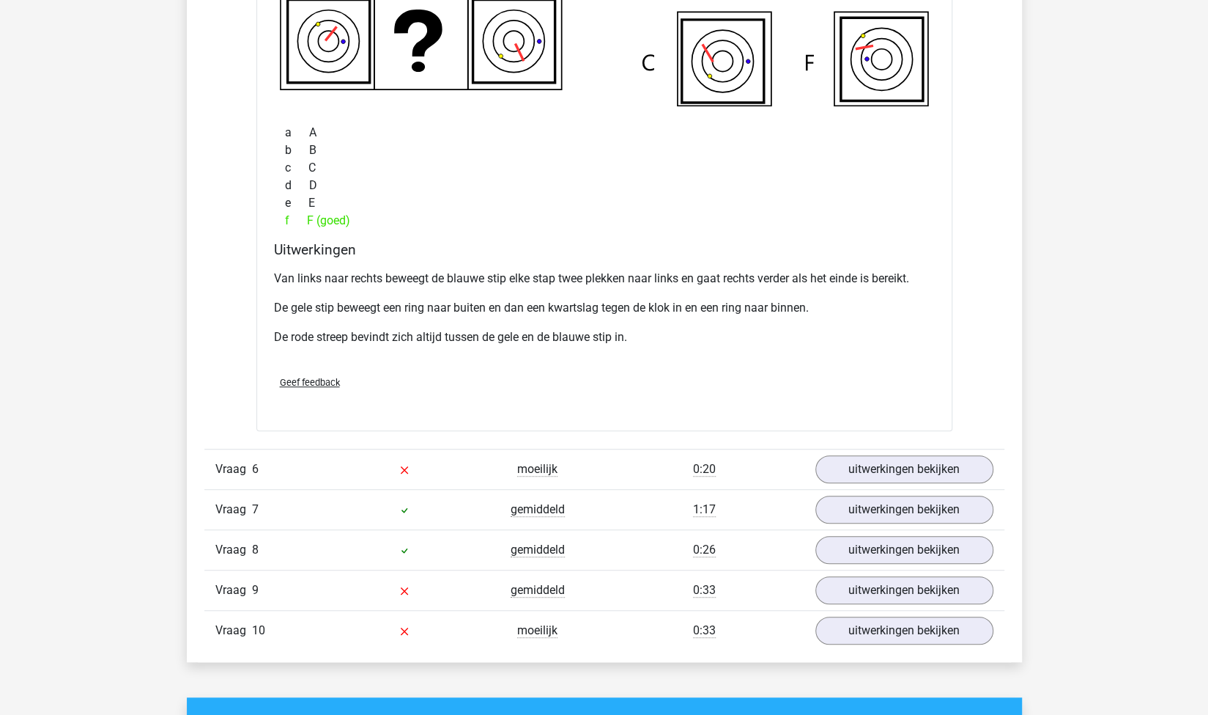
scroll to position [4030, 0]
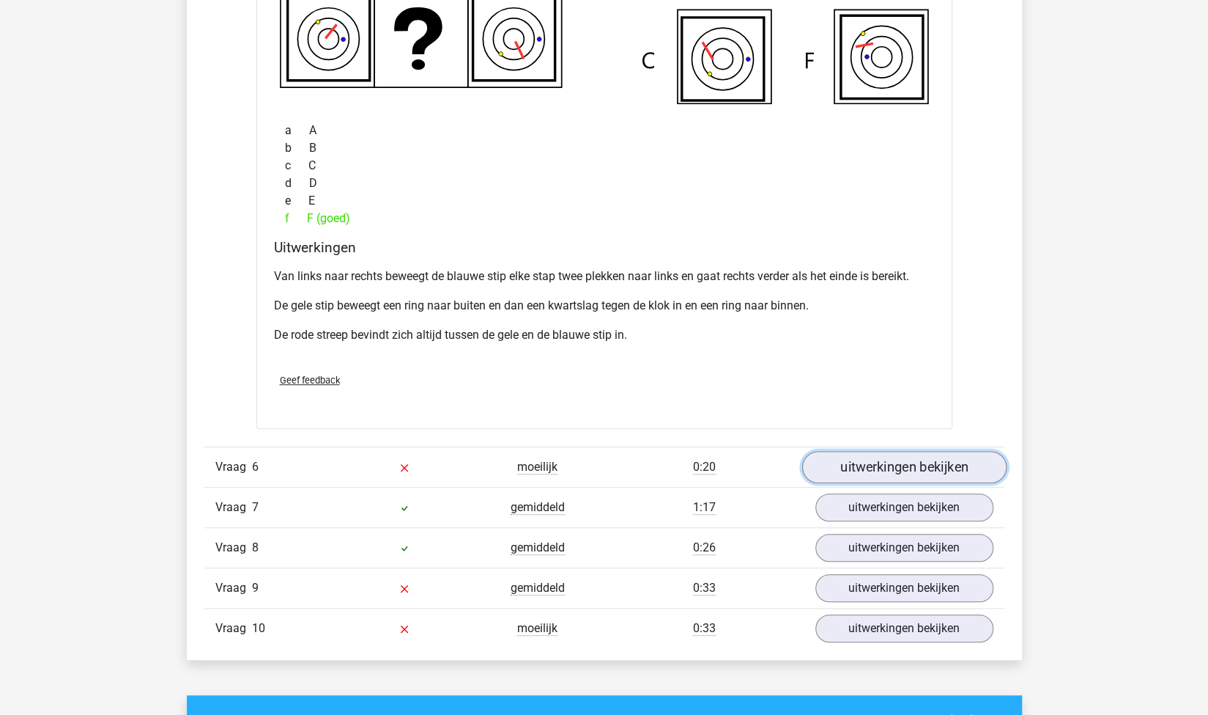
click at [860, 464] on link "uitwerkingen bekijken" at bounding box center [904, 467] width 204 height 32
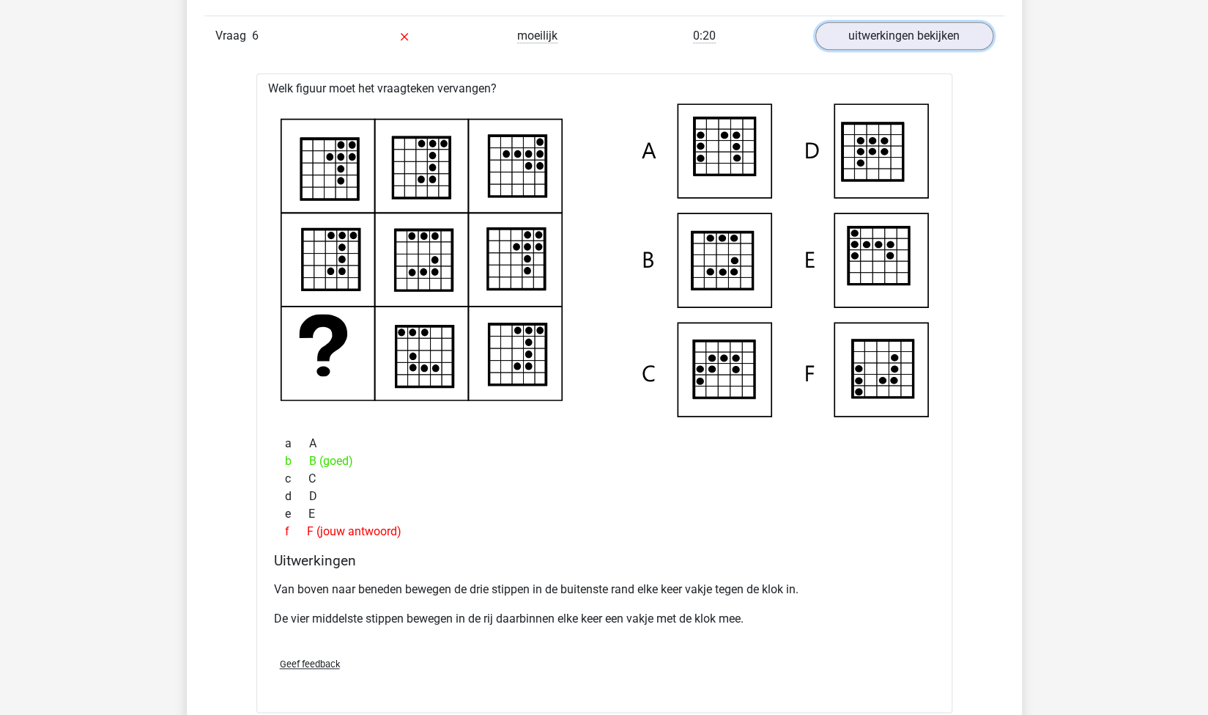
scroll to position [4859, 0]
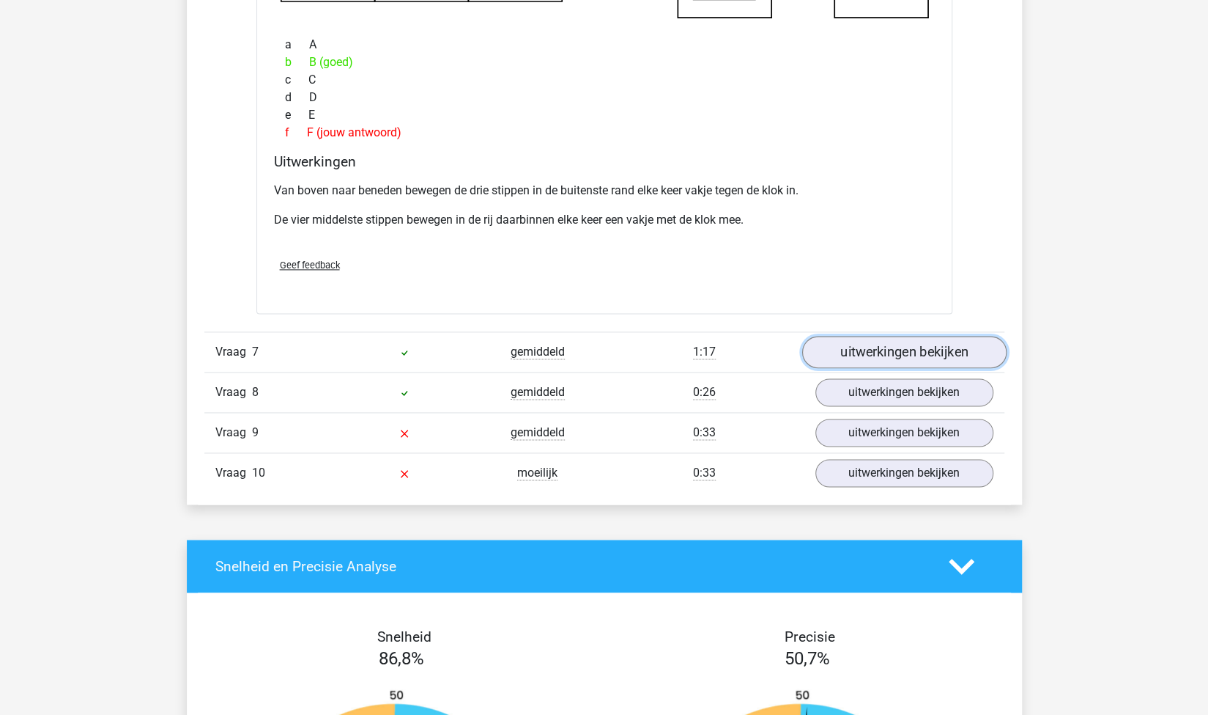
click at [893, 338] on link "uitwerkingen bekijken" at bounding box center [904, 352] width 204 height 32
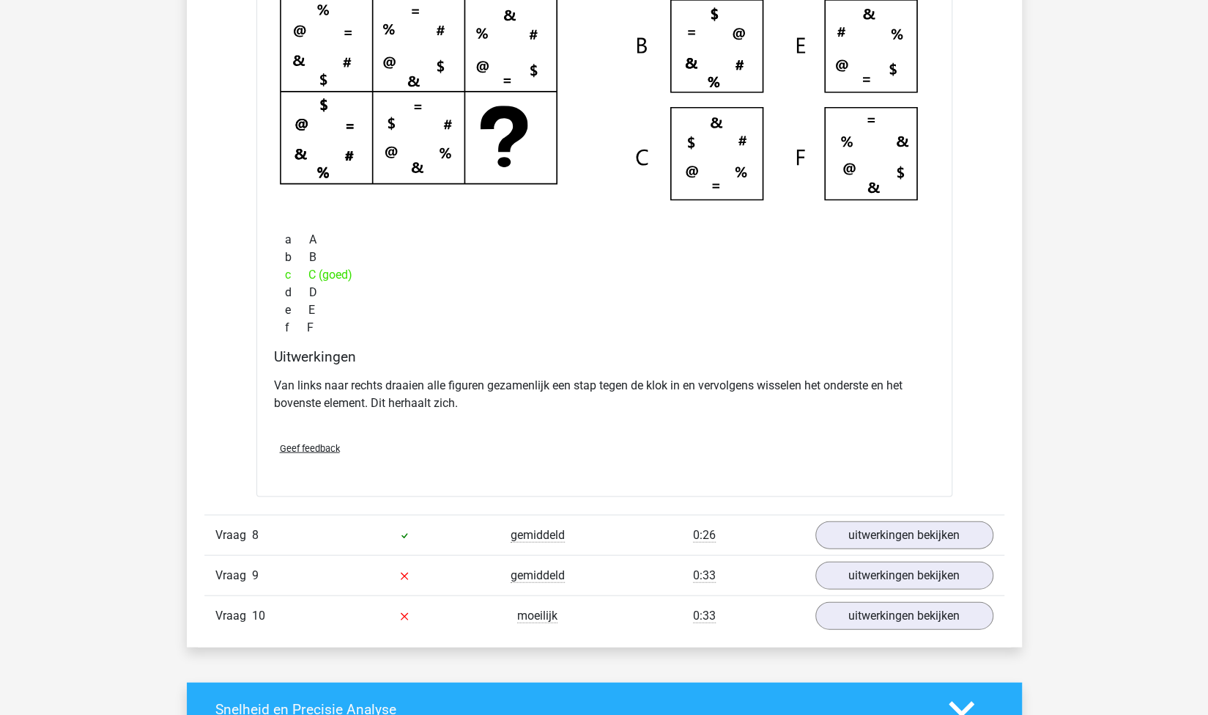
scroll to position [5392, 0]
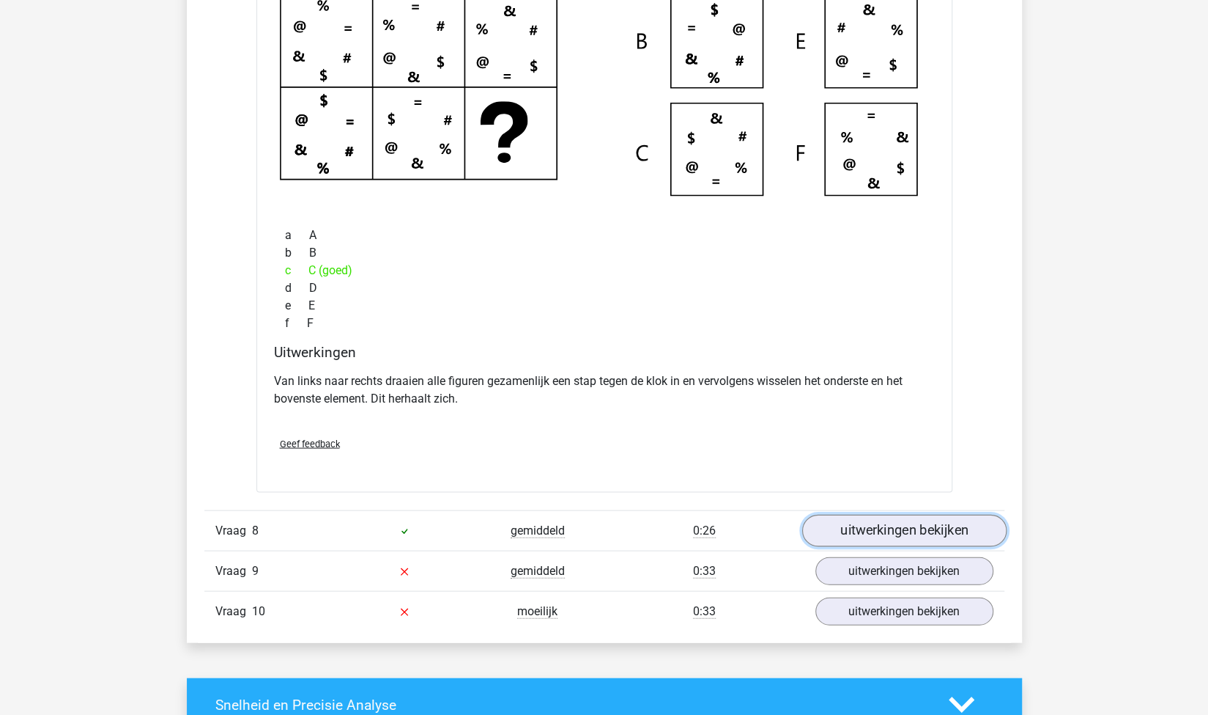
click at [871, 520] on link "uitwerkingen bekijken" at bounding box center [904, 530] width 204 height 32
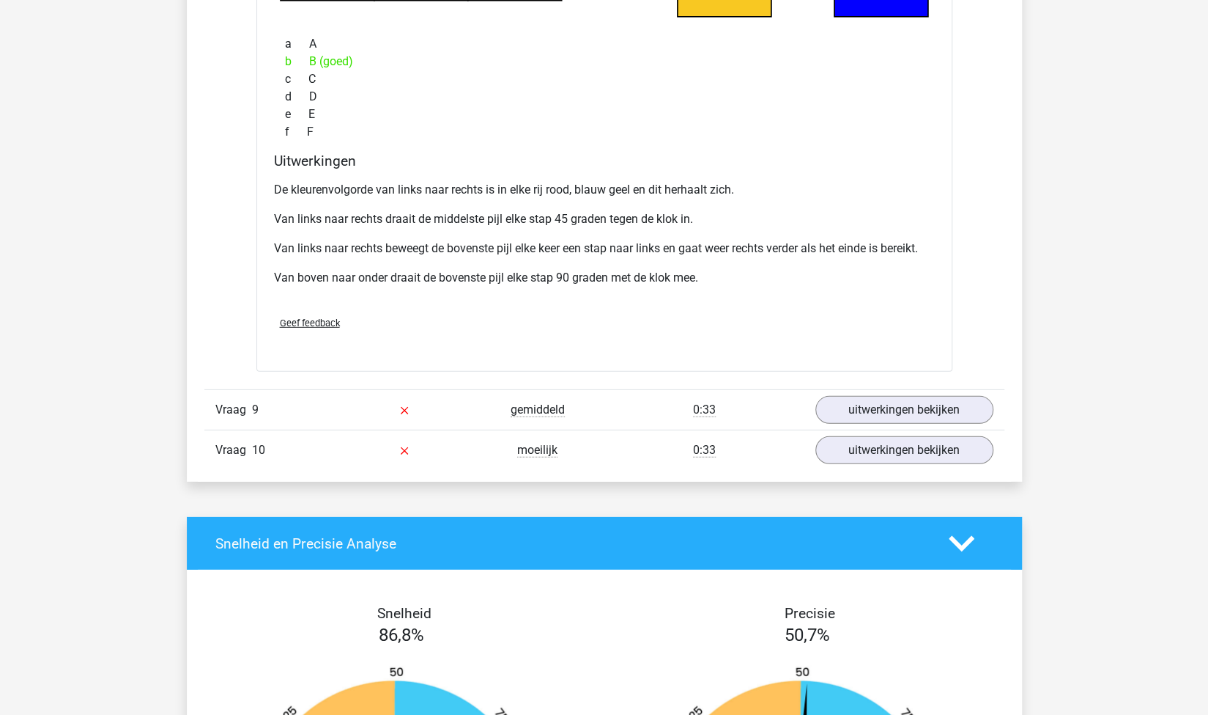
scroll to position [6304, 0]
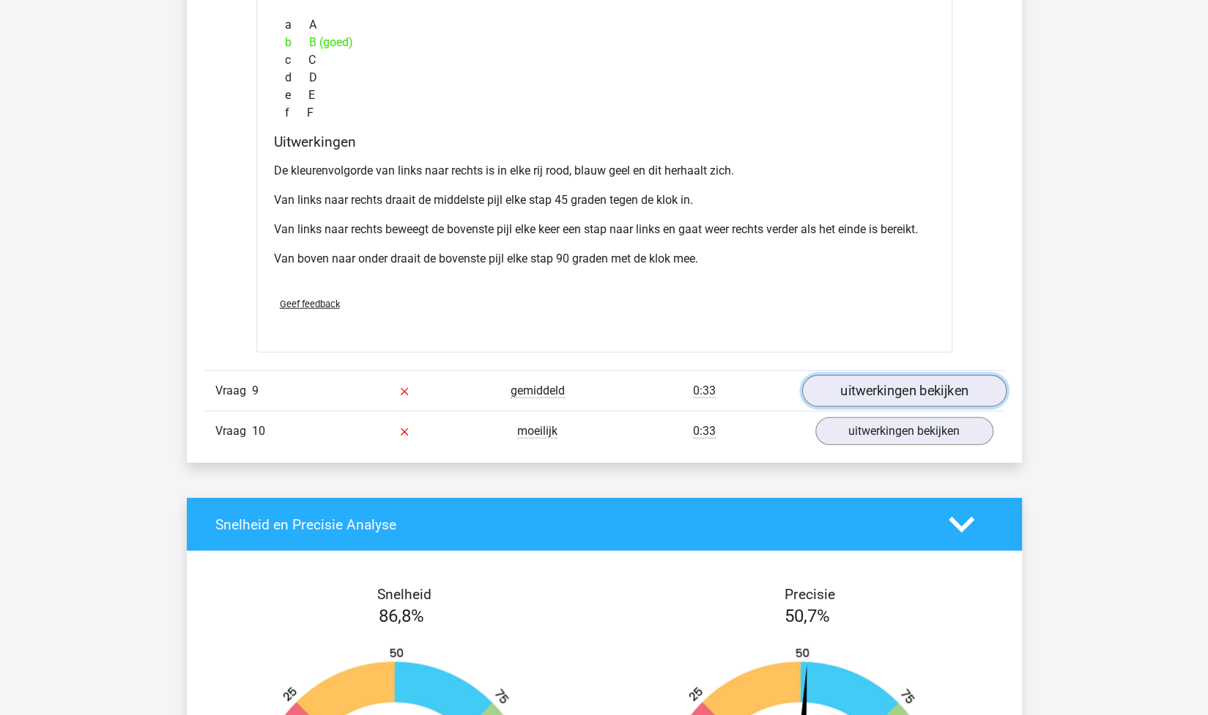
click at [875, 380] on link "uitwerkingen bekijken" at bounding box center [904, 390] width 204 height 32
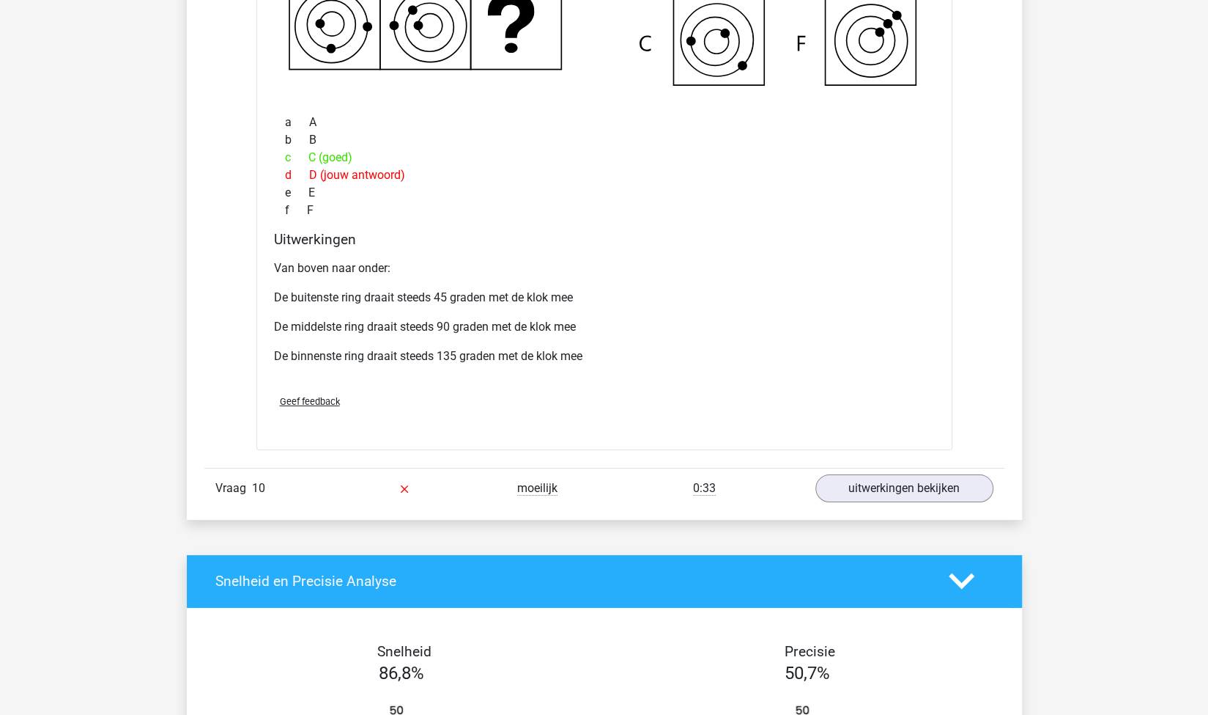
scroll to position [6993, 0]
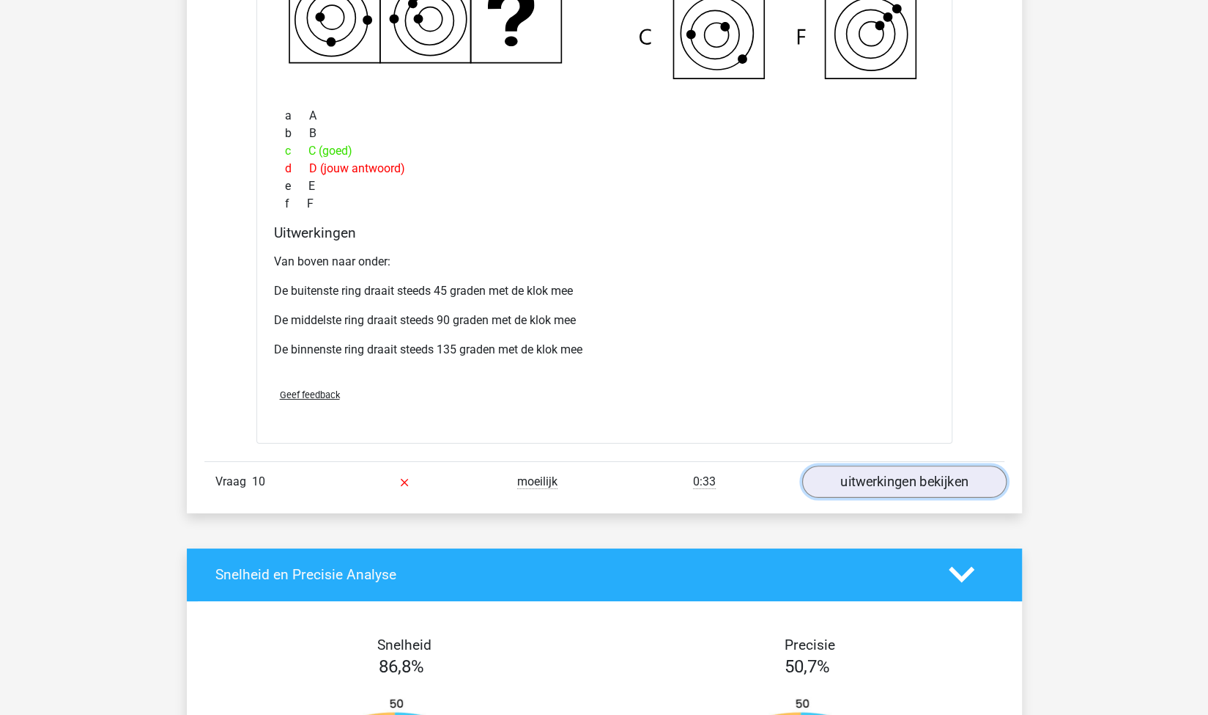
click at [850, 465] on link "uitwerkingen bekijken" at bounding box center [904, 481] width 204 height 32
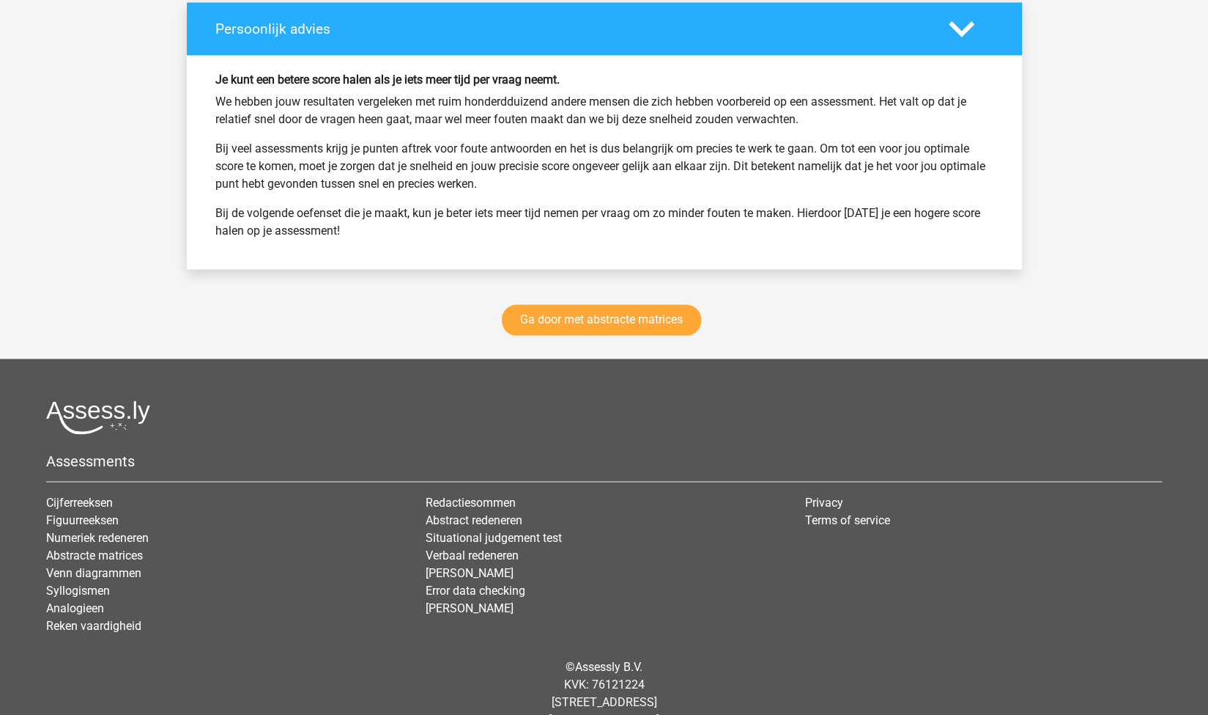
scroll to position [8693, 0]
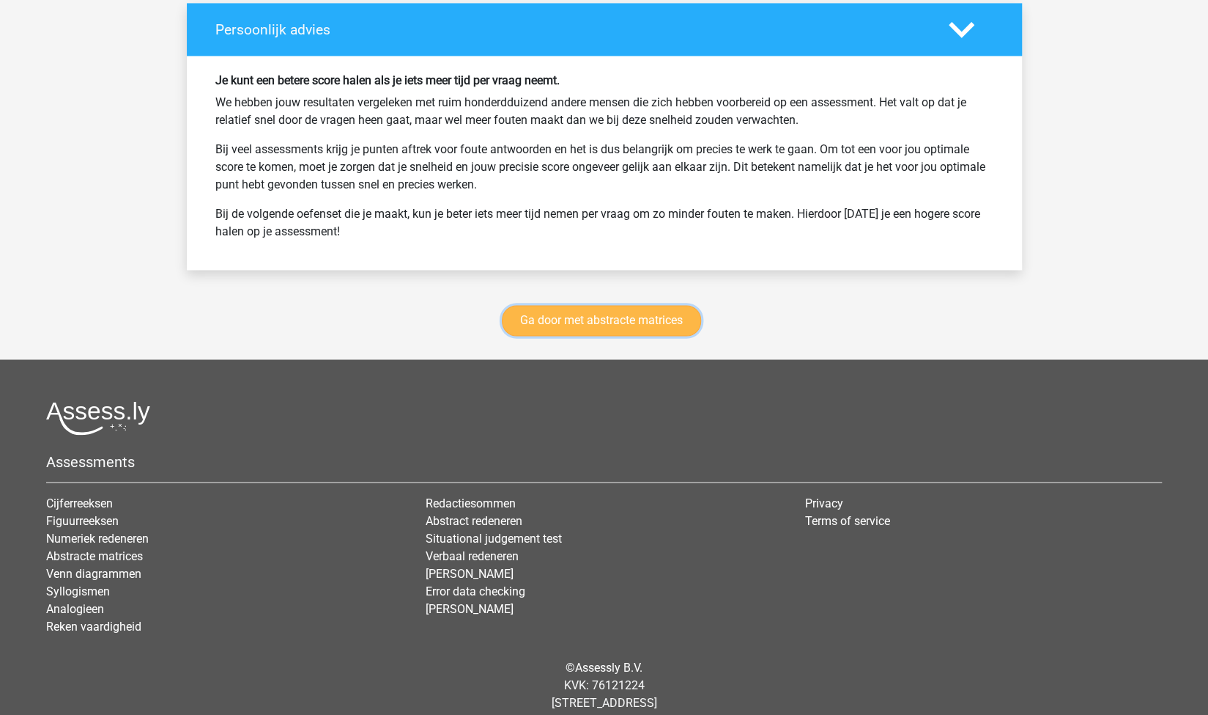
click at [657, 305] on link "Ga door met abstracte matrices" at bounding box center [601, 320] width 199 height 31
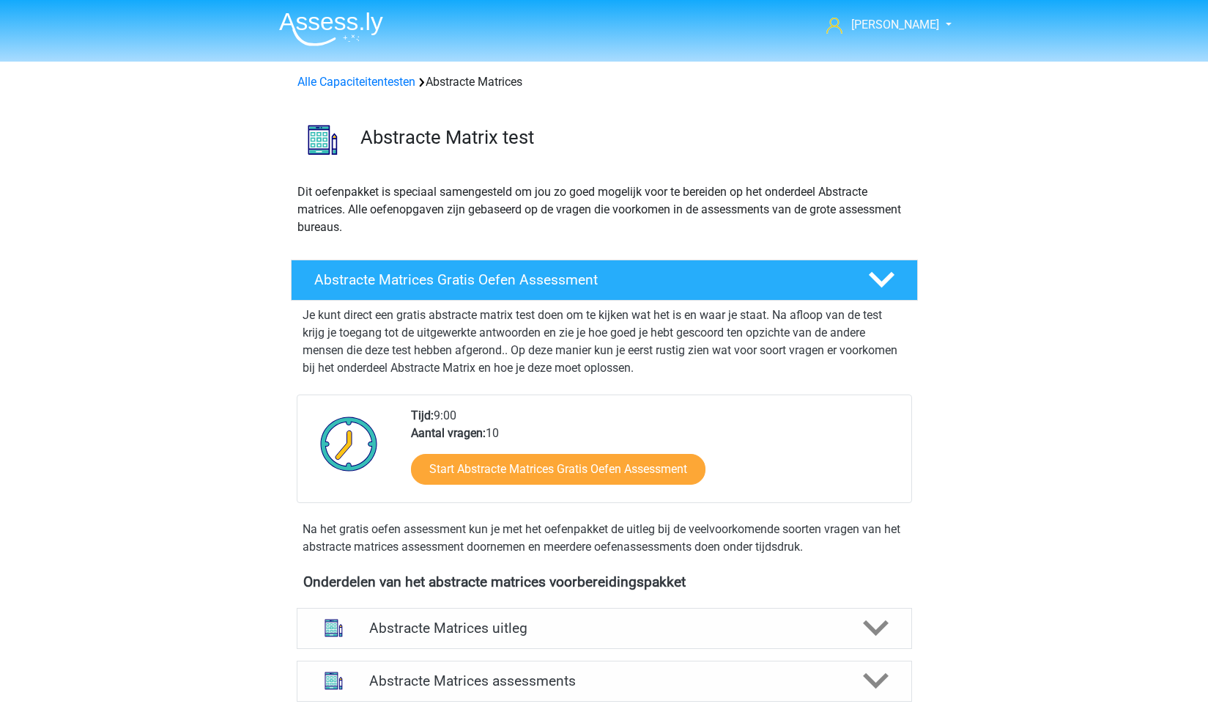
scroll to position [653, 0]
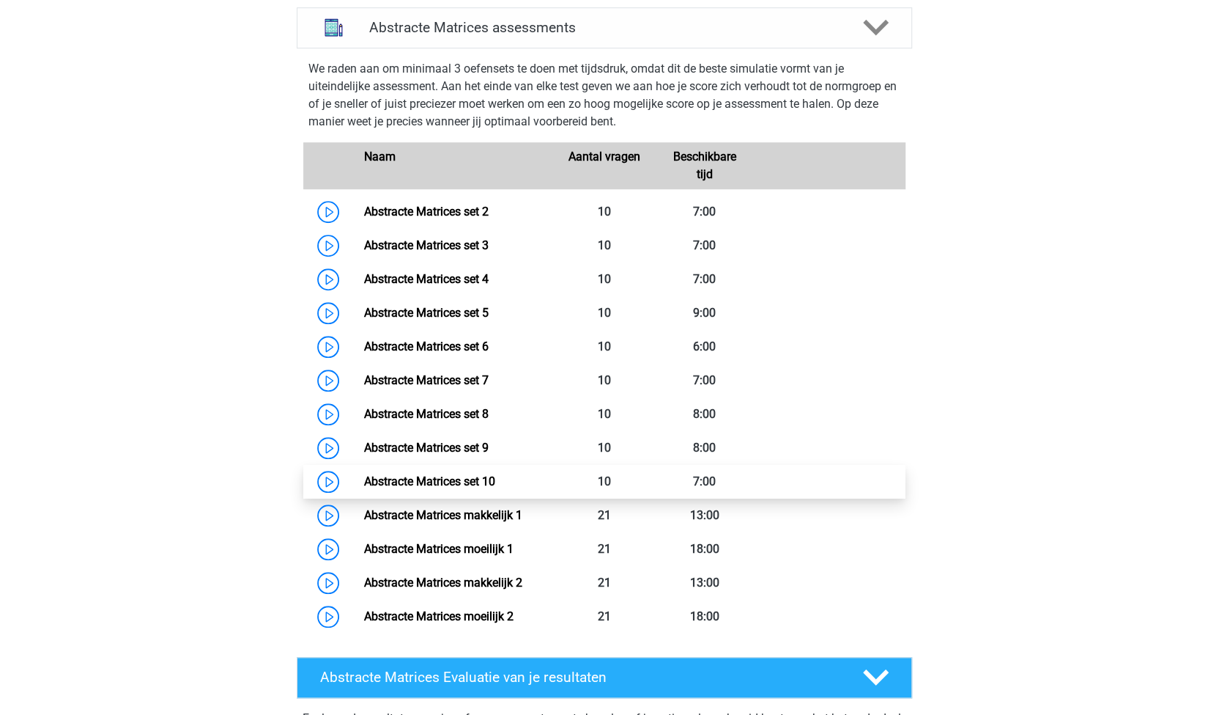
click at [441, 488] on link "Abstracte Matrices set 10" at bounding box center [429, 481] width 131 height 14
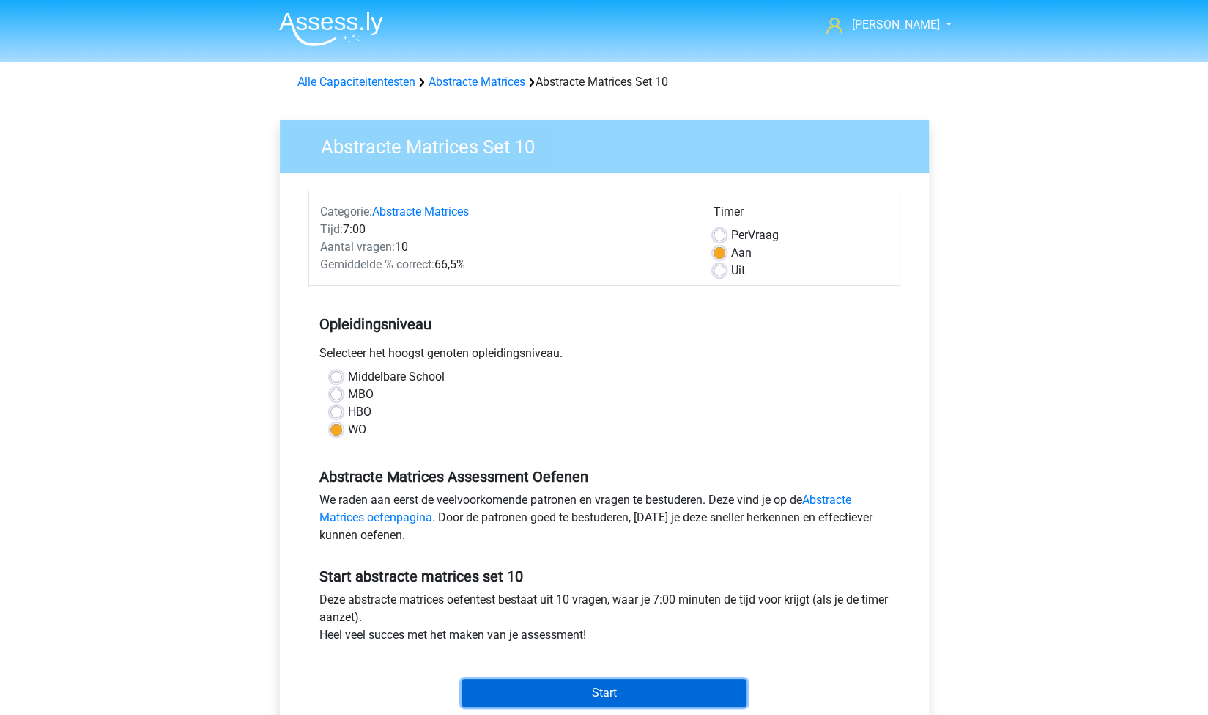
click at [633, 688] on input "Start" at bounding box center [604, 693] width 285 height 28
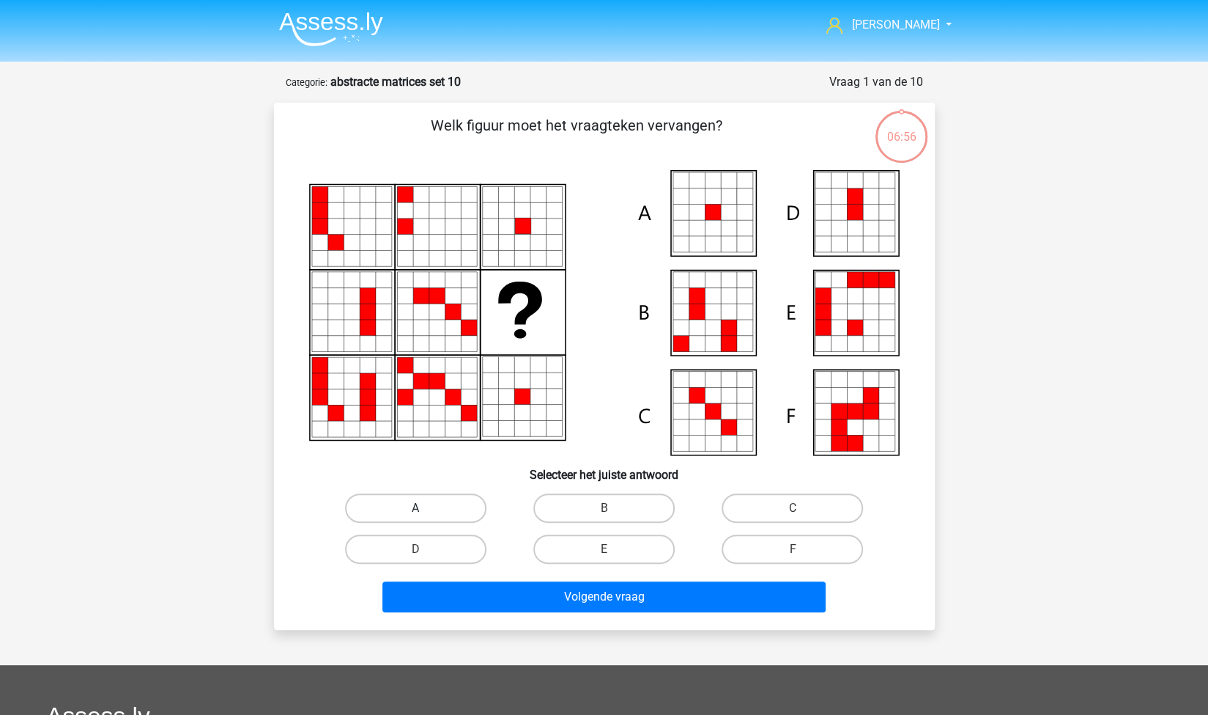
click at [480, 506] on label "A" at bounding box center [415, 507] width 141 height 29
click at [425, 508] on input "A" at bounding box center [421, 513] width 10 height 10
radio input "true"
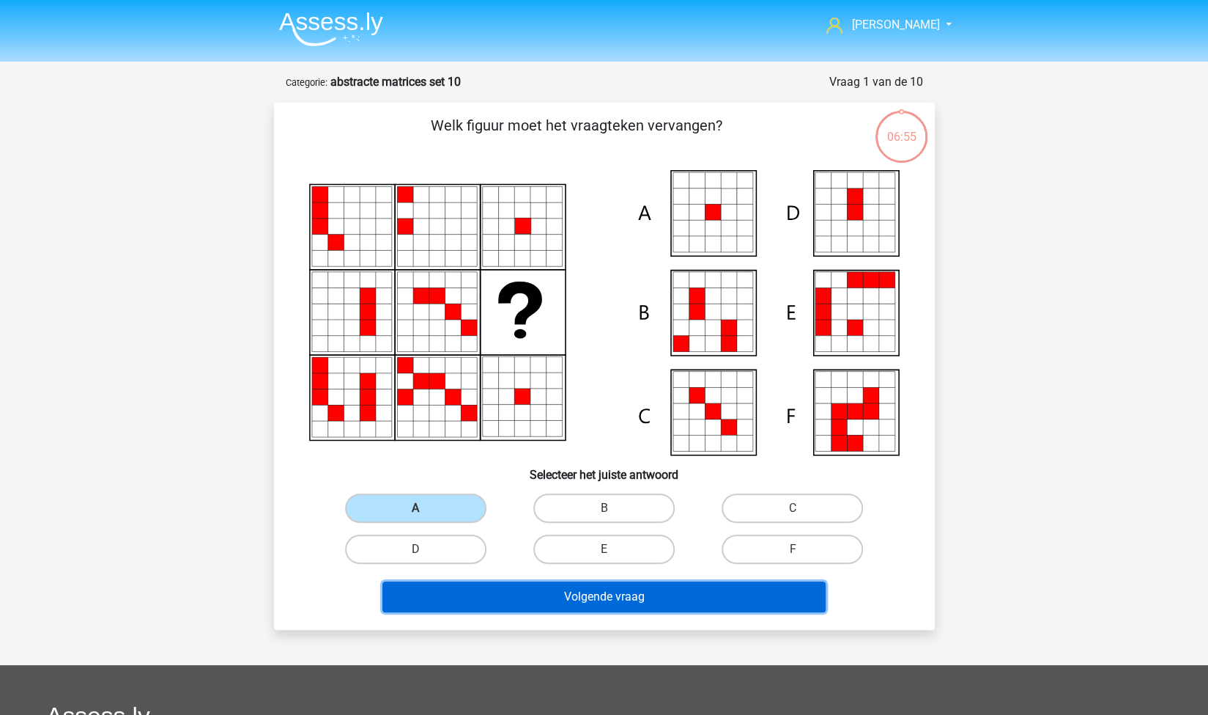
click at [523, 593] on button "Volgende vraag" at bounding box center [604, 596] width 443 height 31
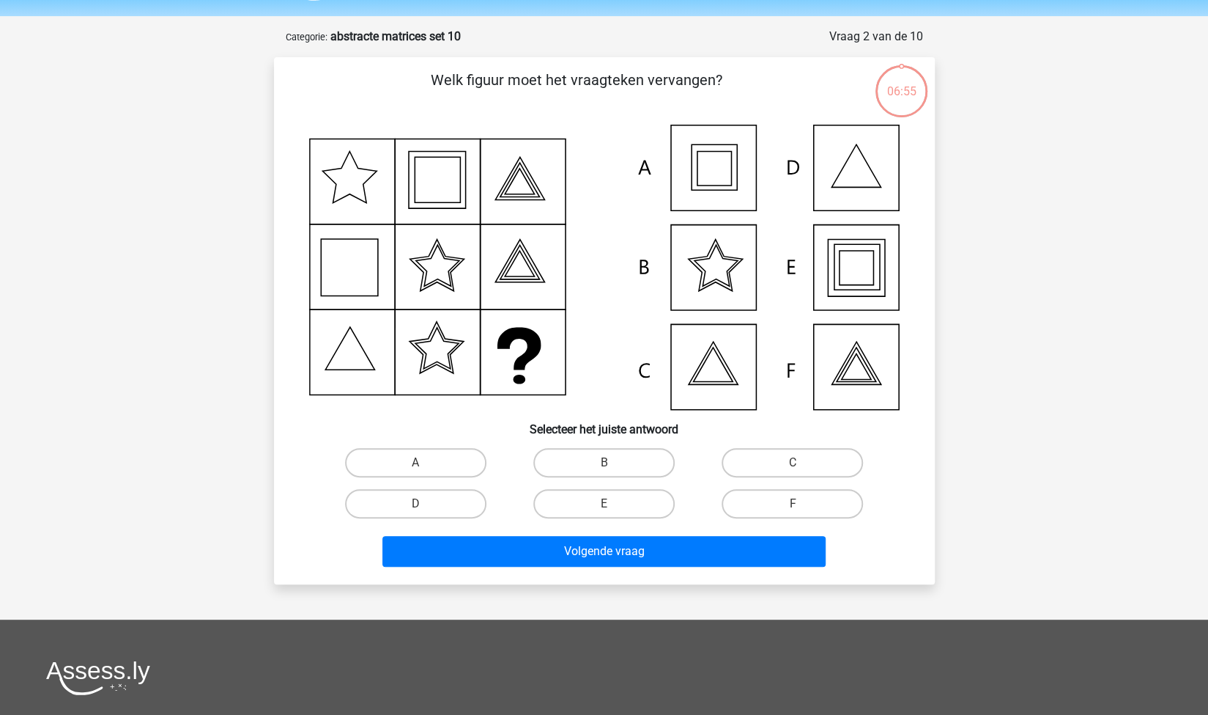
scroll to position [73, 0]
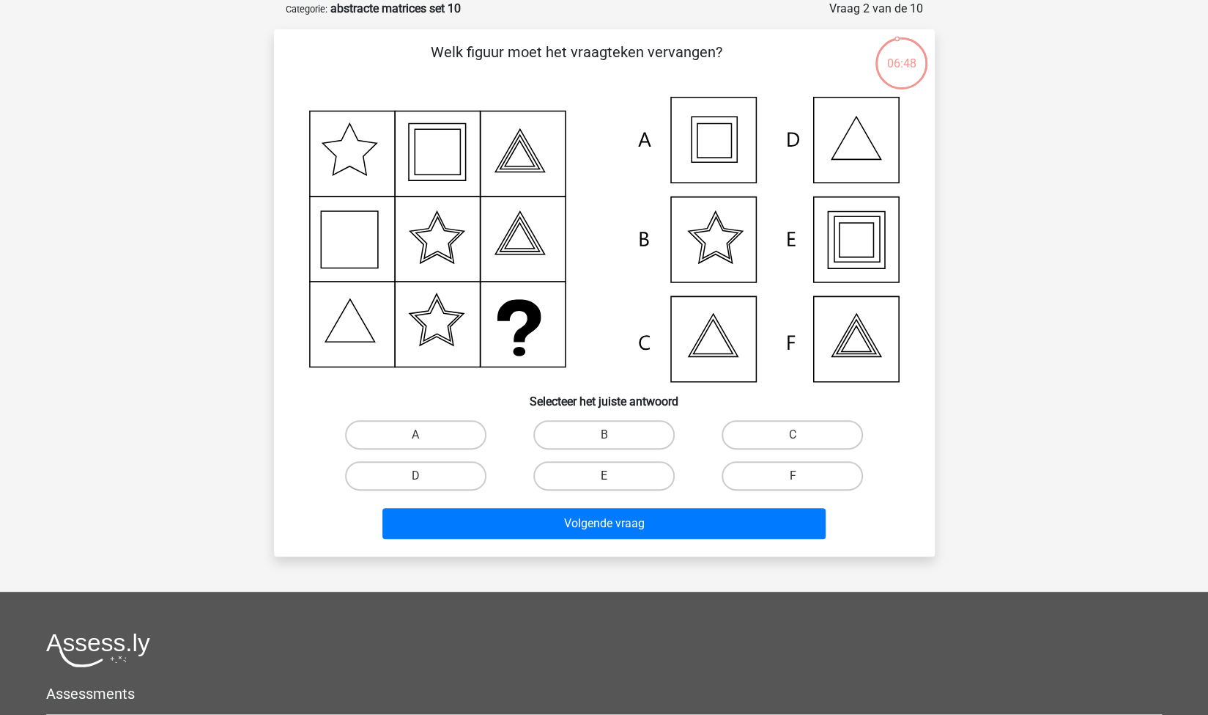
click at [657, 467] on label "E" at bounding box center [604, 475] width 141 height 29
click at [613, 476] on input "E" at bounding box center [609, 481] width 10 height 10
radio input "true"
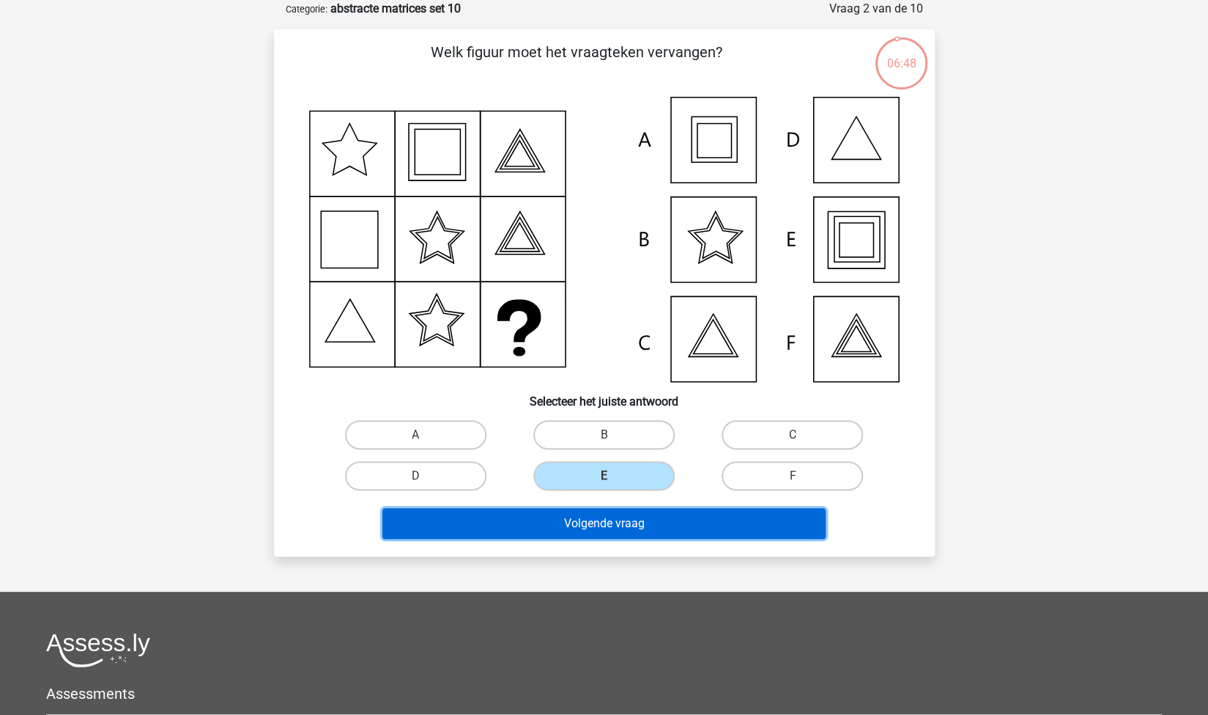
click at [582, 525] on button "Volgende vraag" at bounding box center [604, 523] width 443 height 31
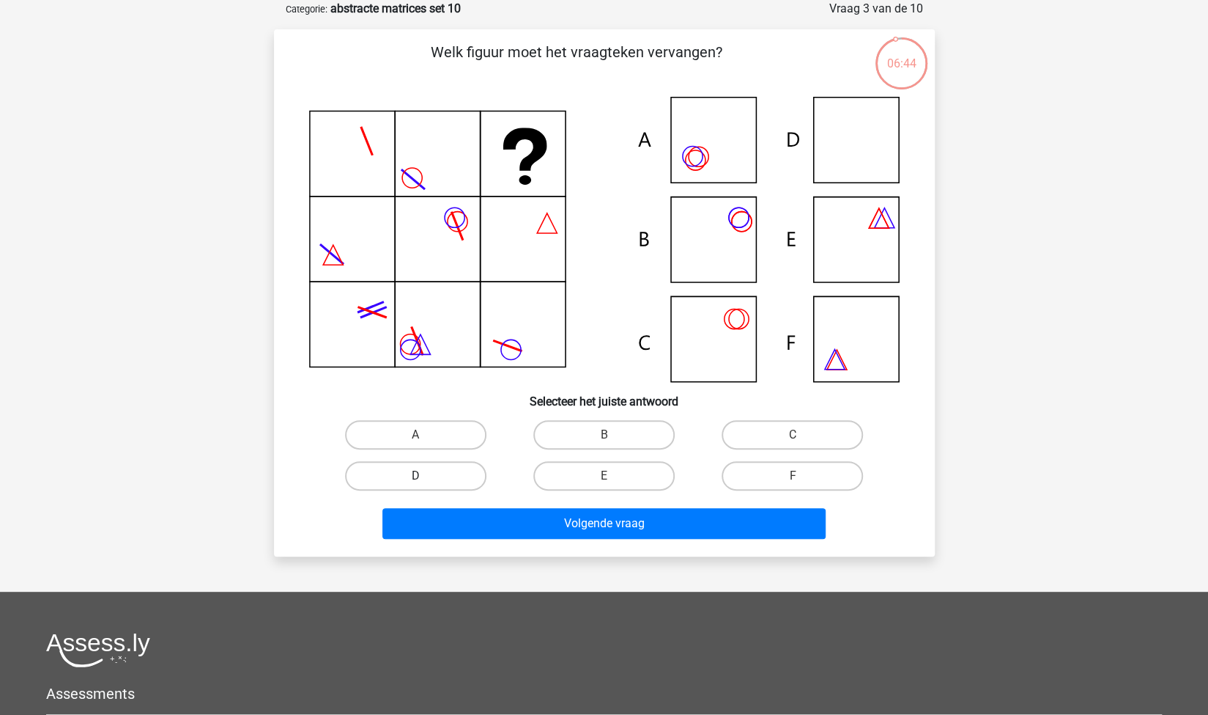
click at [480, 480] on label "D" at bounding box center [415, 475] width 141 height 29
click at [425, 480] on input "D" at bounding box center [421, 481] width 10 height 10
radio input "true"
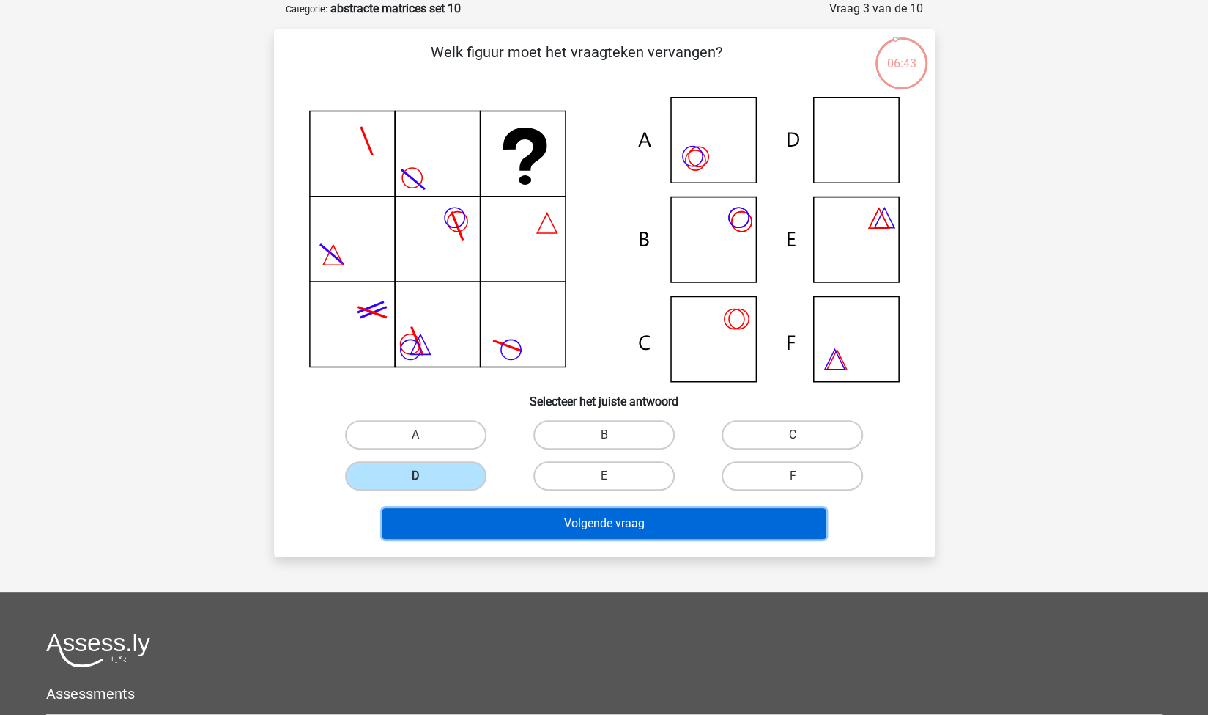
click at [547, 519] on button "Volgende vraag" at bounding box center [604, 523] width 443 height 31
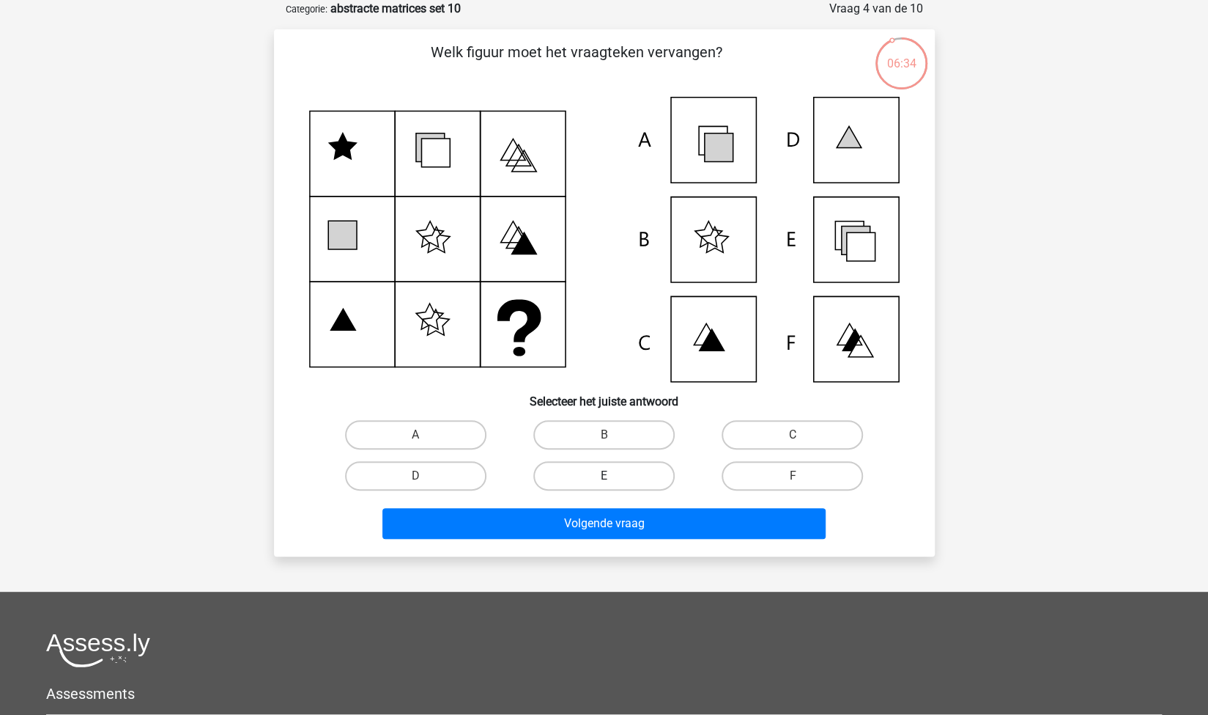
click at [582, 476] on label "E" at bounding box center [604, 475] width 141 height 29
click at [604, 476] on input "E" at bounding box center [609, 481] width 10 height 10
radio input "true"
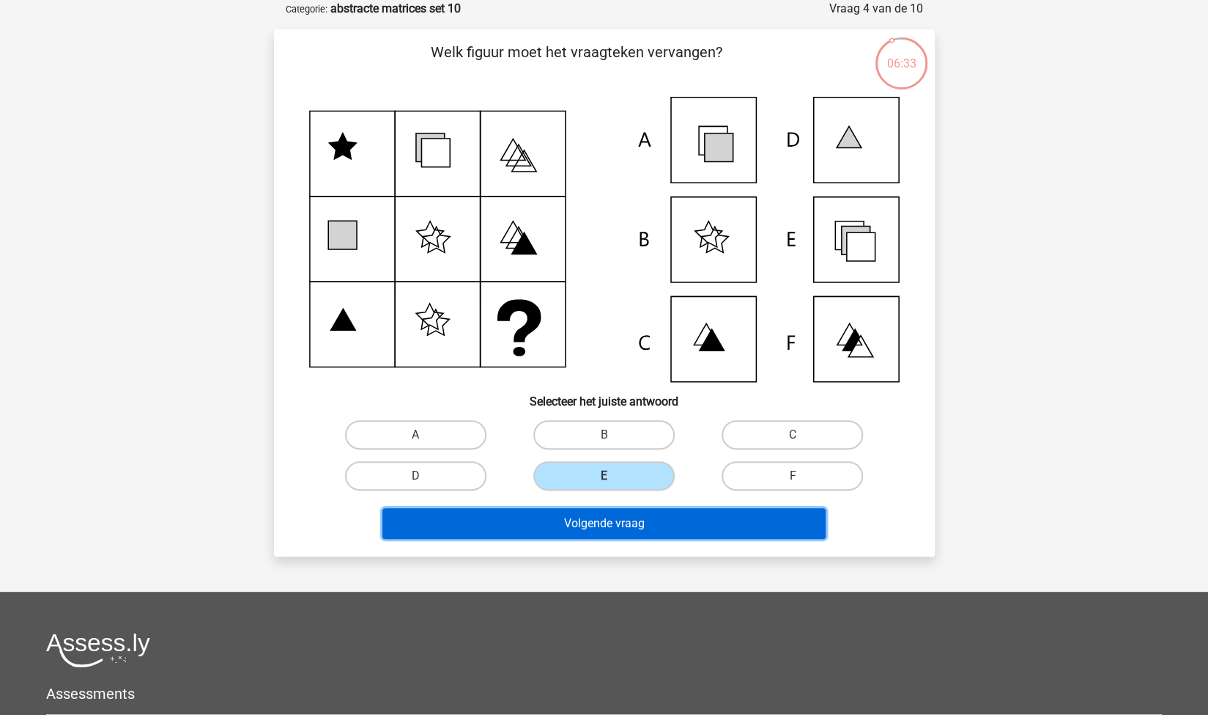
click at [548, 514] on button "Volgende vraag" at bounding box center [604, 523] width 443 height 31
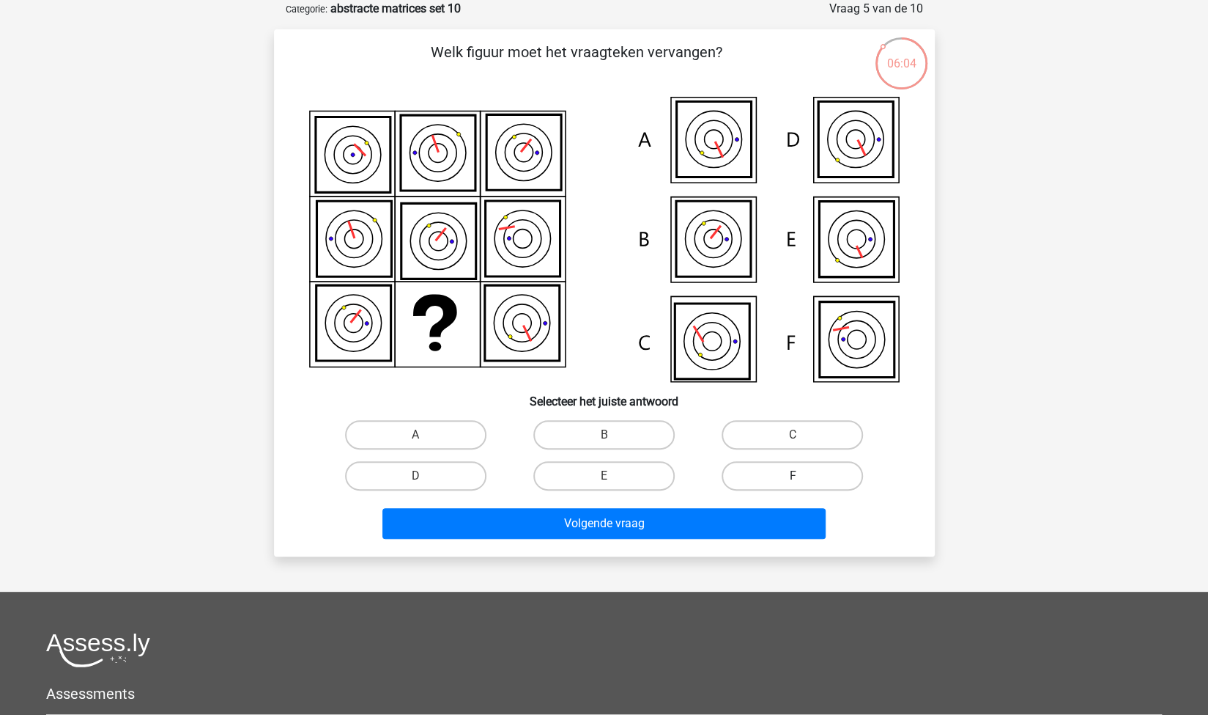
click at [727, 478] on label "F" at bounding box center [792, 475] width 141 height 29
click at [793, 478] on input "F" at bounding box center [798, 481] width 10 height 10
radio input "true"
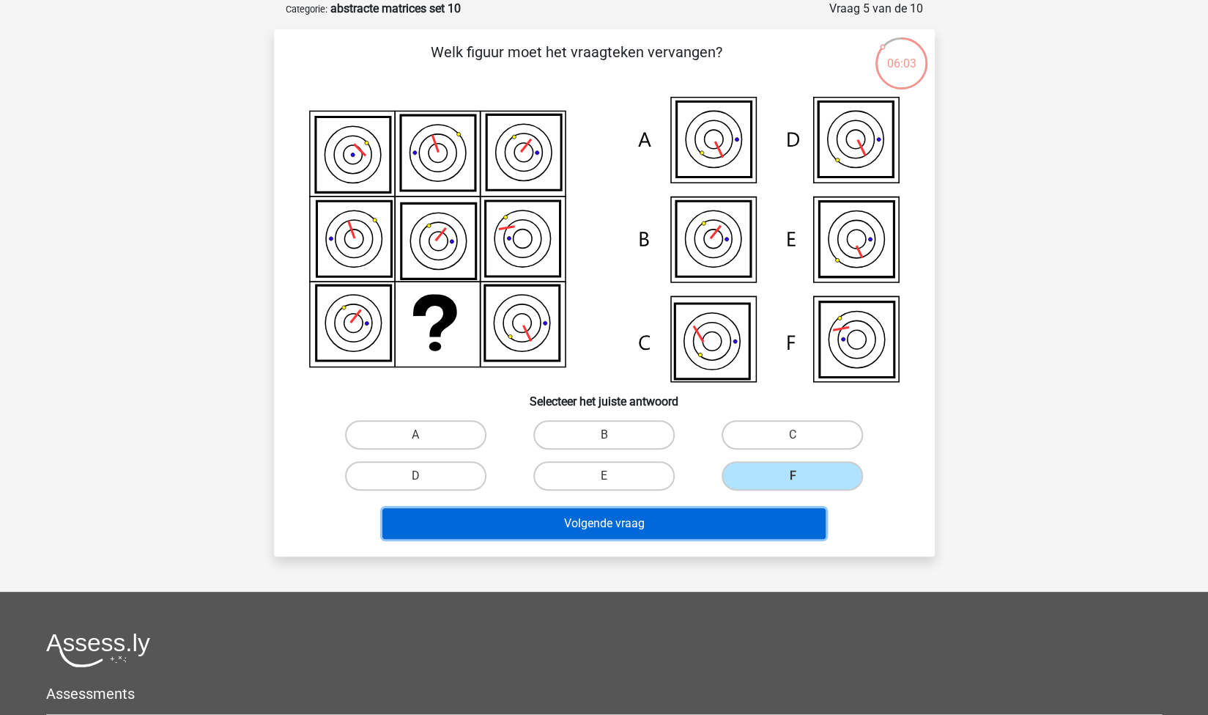
click at [680, 517] on button "Volgende vraag" at bounding box center [604, 523] width 443 height 31
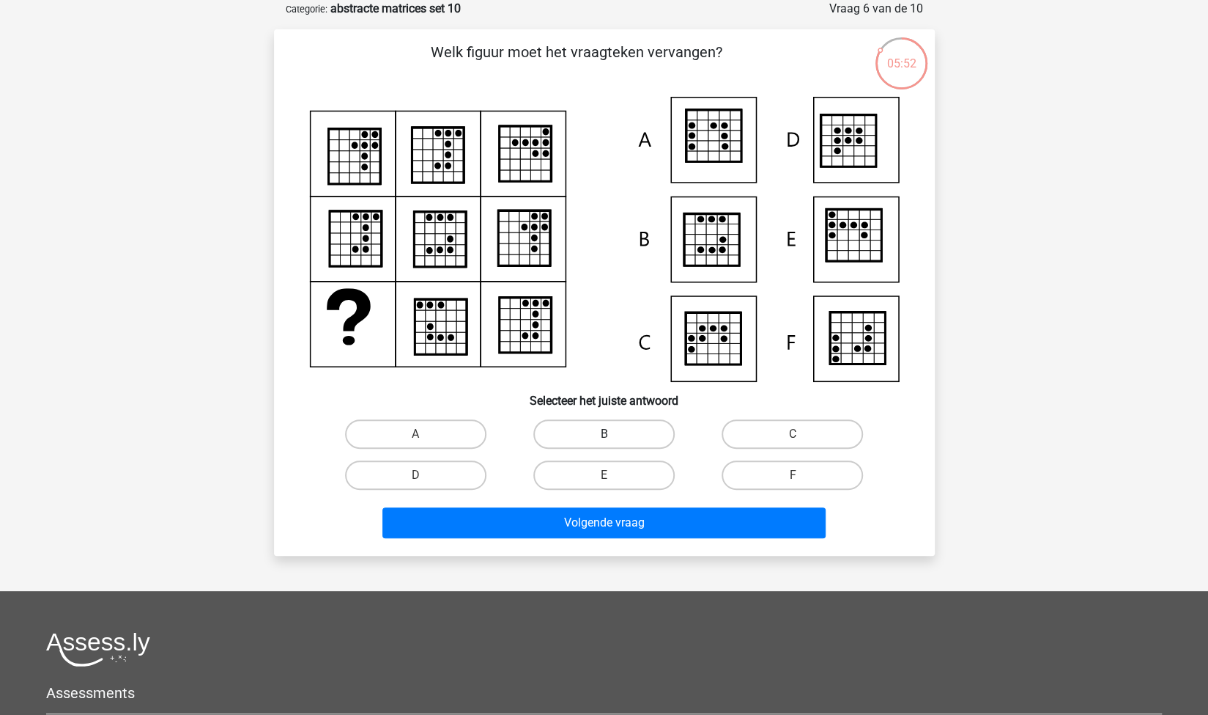
click at [607, 433] on label "B" at bounding box center [604, 433] width 141 height 29
click at [607, 434] on input "B" at bounding box center [609, 439] width 10 height 10
radio input "true"
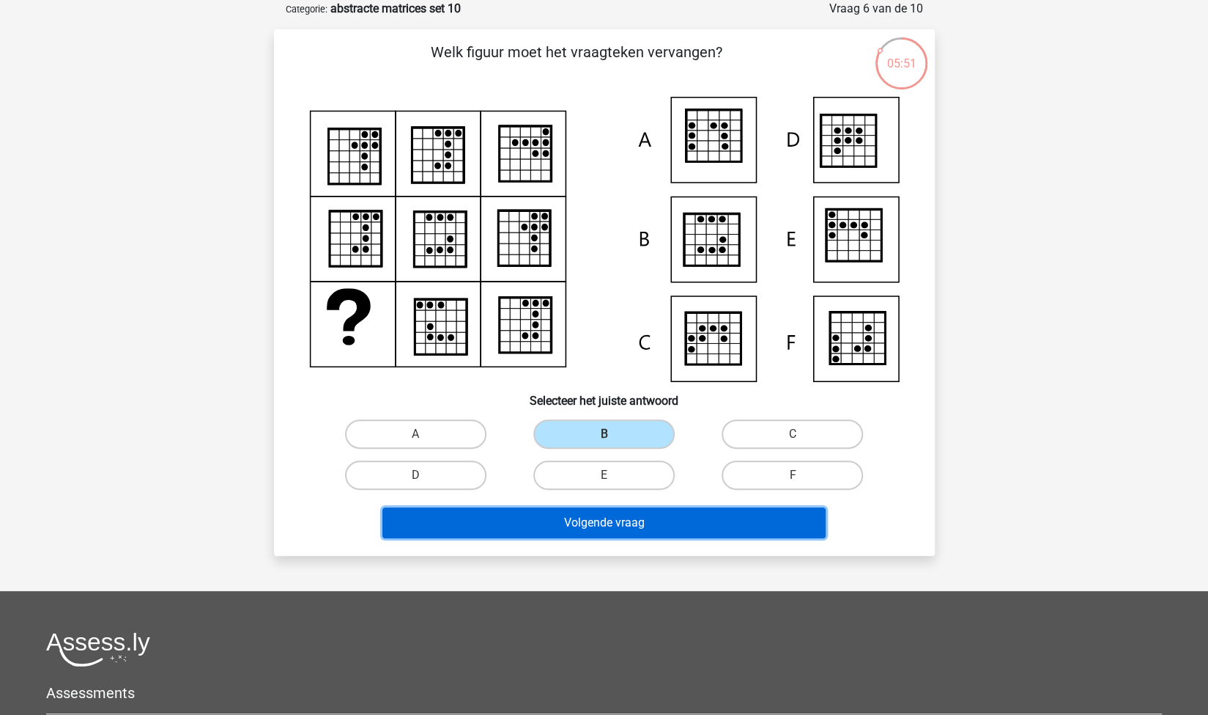
click at [592, 528] on button "Volgende vraag" at bounding box center [604, 522] width 443 height 31
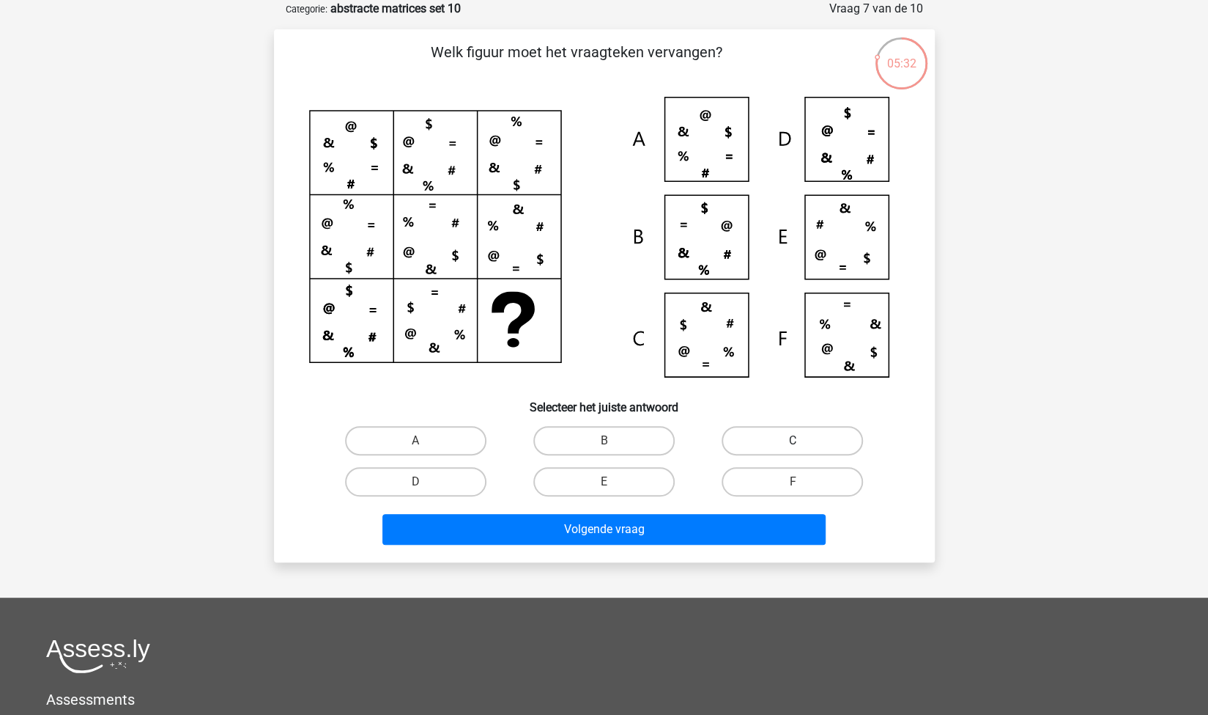
click at [818, 438] on label "C" at bounding box center [792, 440] width 141 height 29
click at [802, 440] on input "C" at bounding box center [798, 445] width 10 height 10
radio input "true"
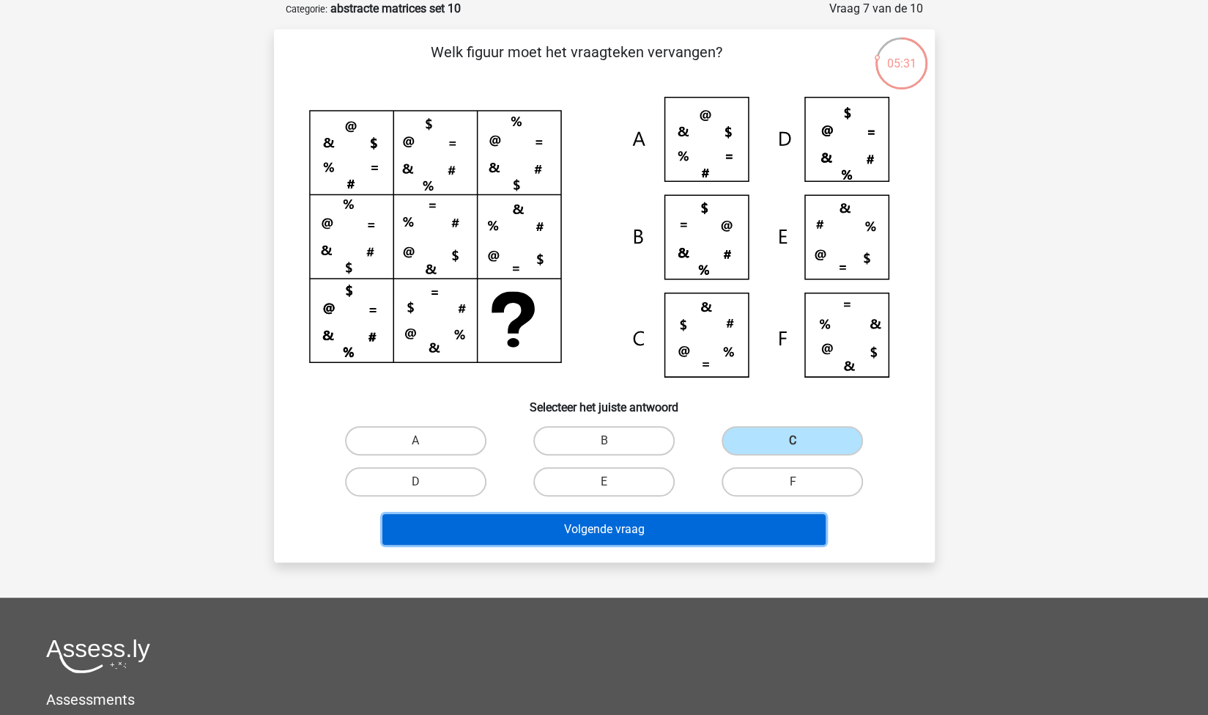
click at [597, 540] on button "Volgende vraag" at bounding box center [604, 529] width 443 height 31
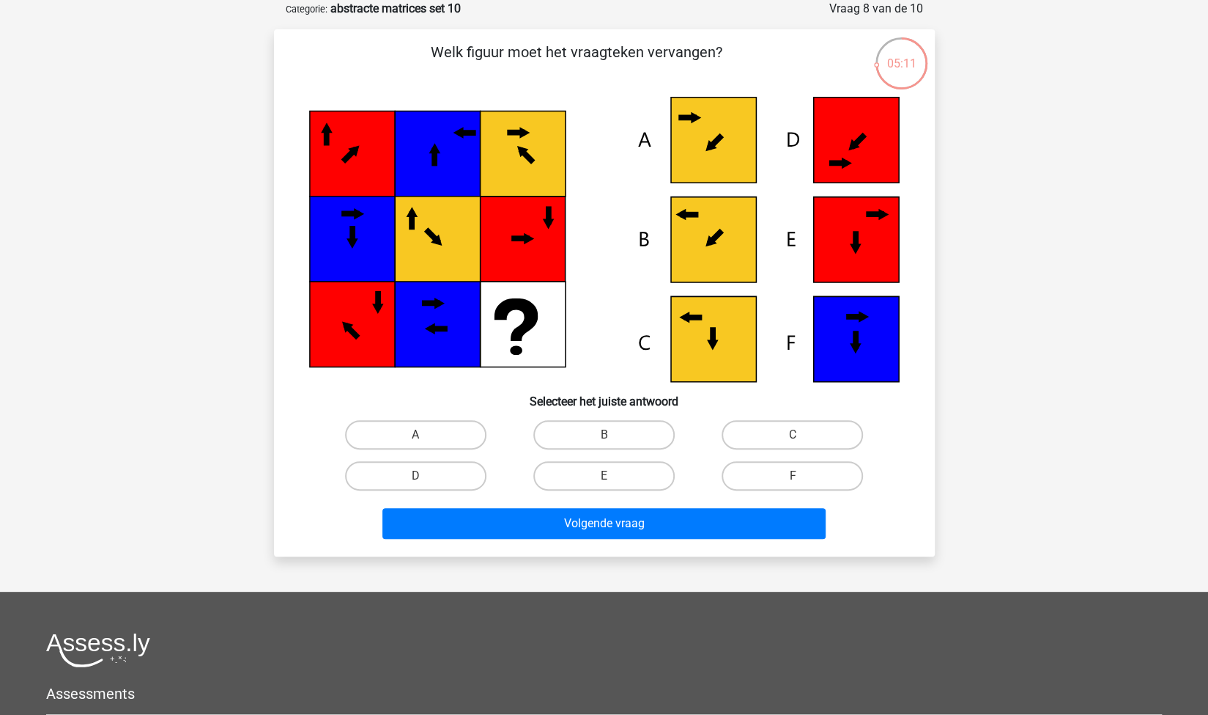
click at [608, 439] on input "B" at bounding box center [609, 440] width 10 height 10
radio input "true"
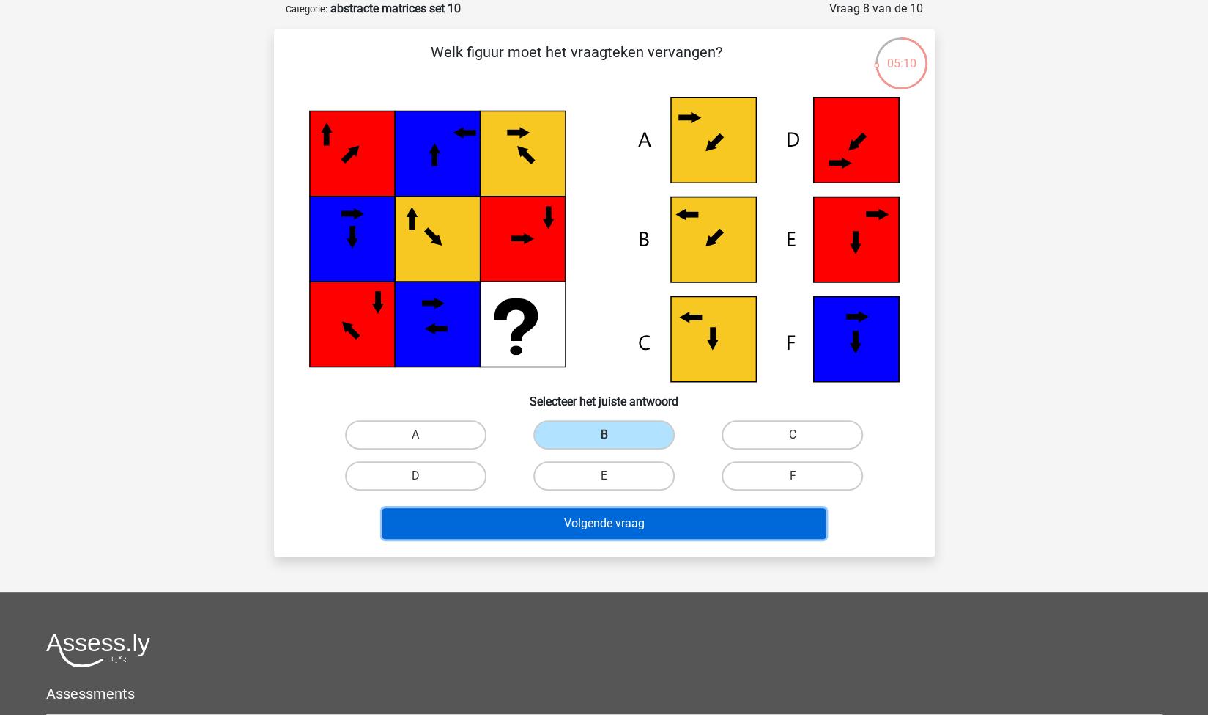
click at [583, 525] on button "Volgende vraag" at bounding box center [604, 523] width 443 height 31
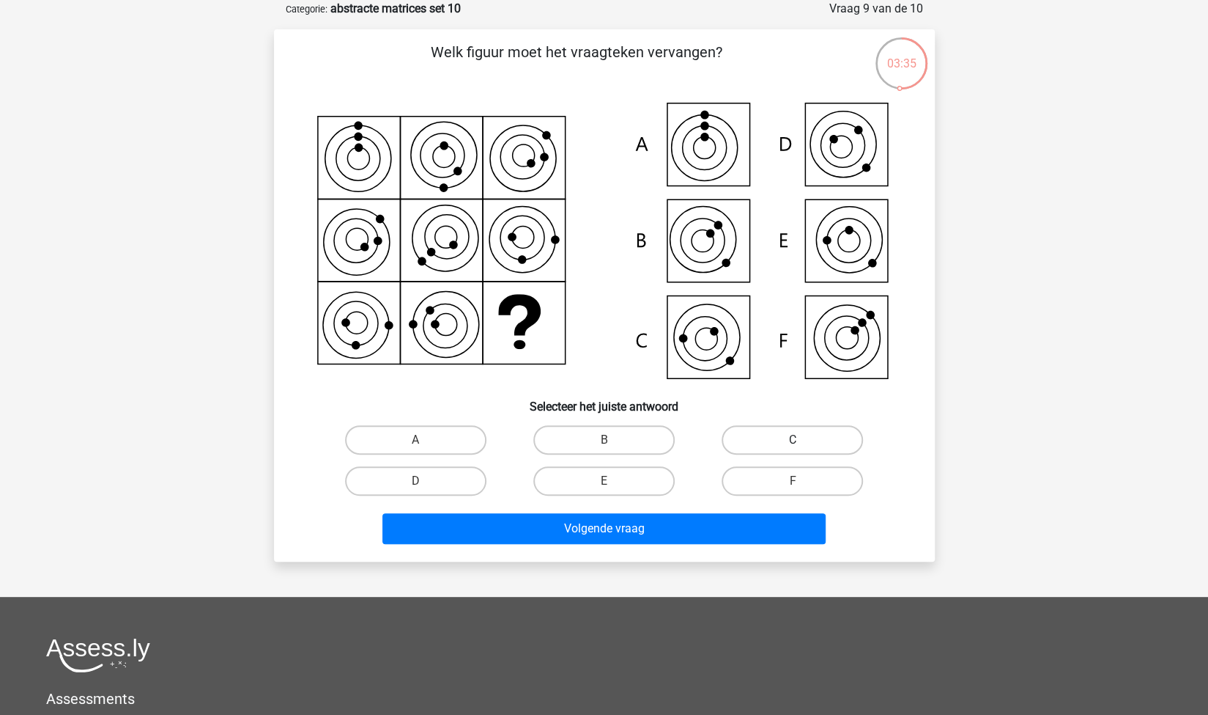
click at [796, 438] on label "C" at bounding box center [792, 439] width 141 height 29
click at [796, 440] on input "C" at bounding box center [798, 445] width 10 height 10
radio input "true"
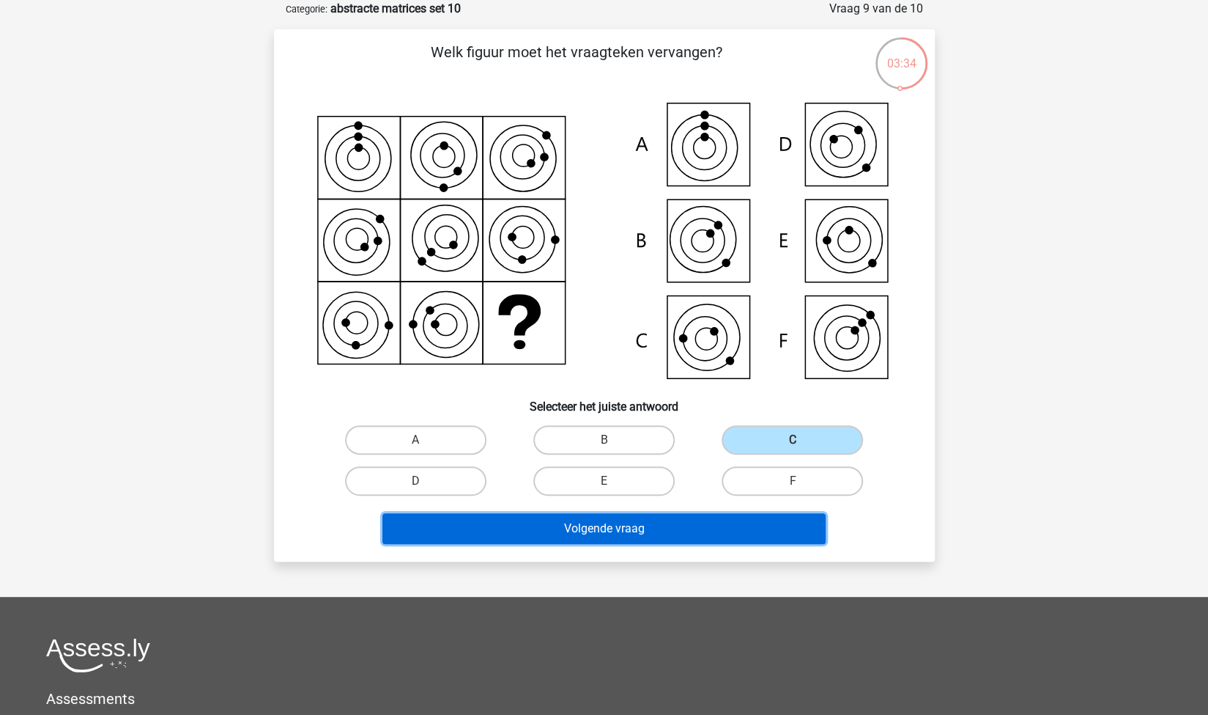
click at [688, 532] on button "Volgende vraag" at bounding box center [604, 528] width 443 height 31
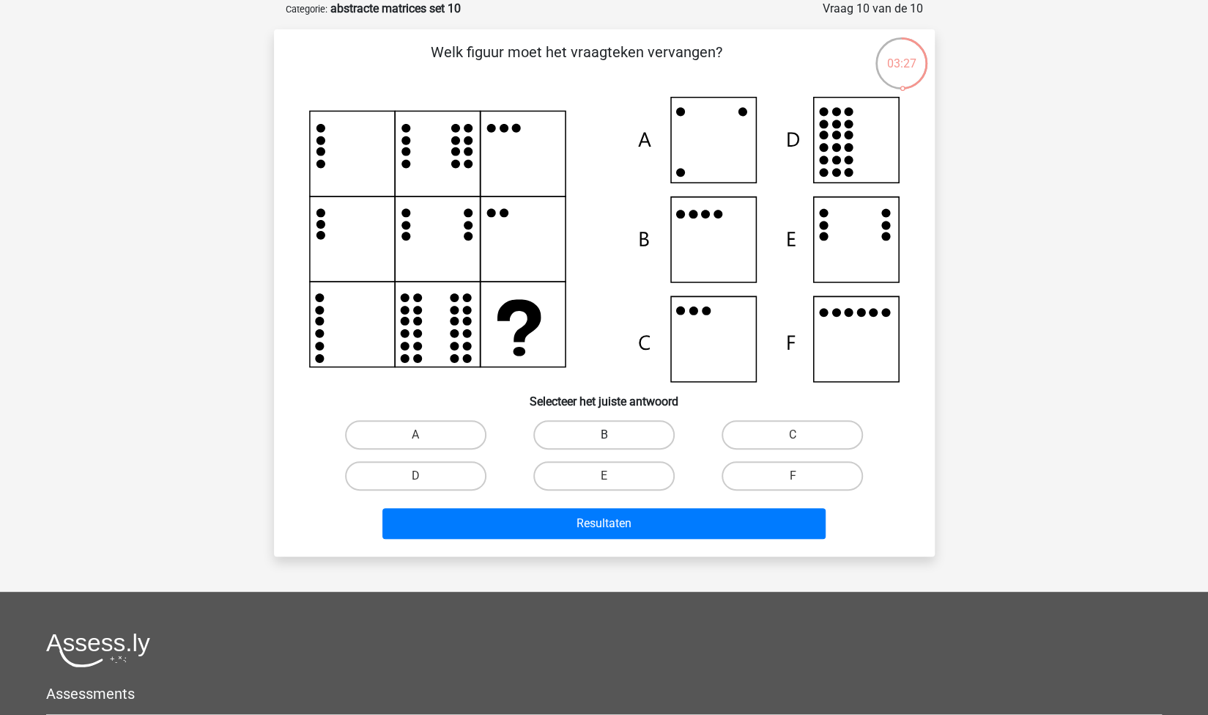
click at [557, 438] on label "B" at bounding box center [604, 434] width 141 height 29
click at [604, 438] on input "B" at bounding box center [609, 440] width 10 height 10
radio input "true"
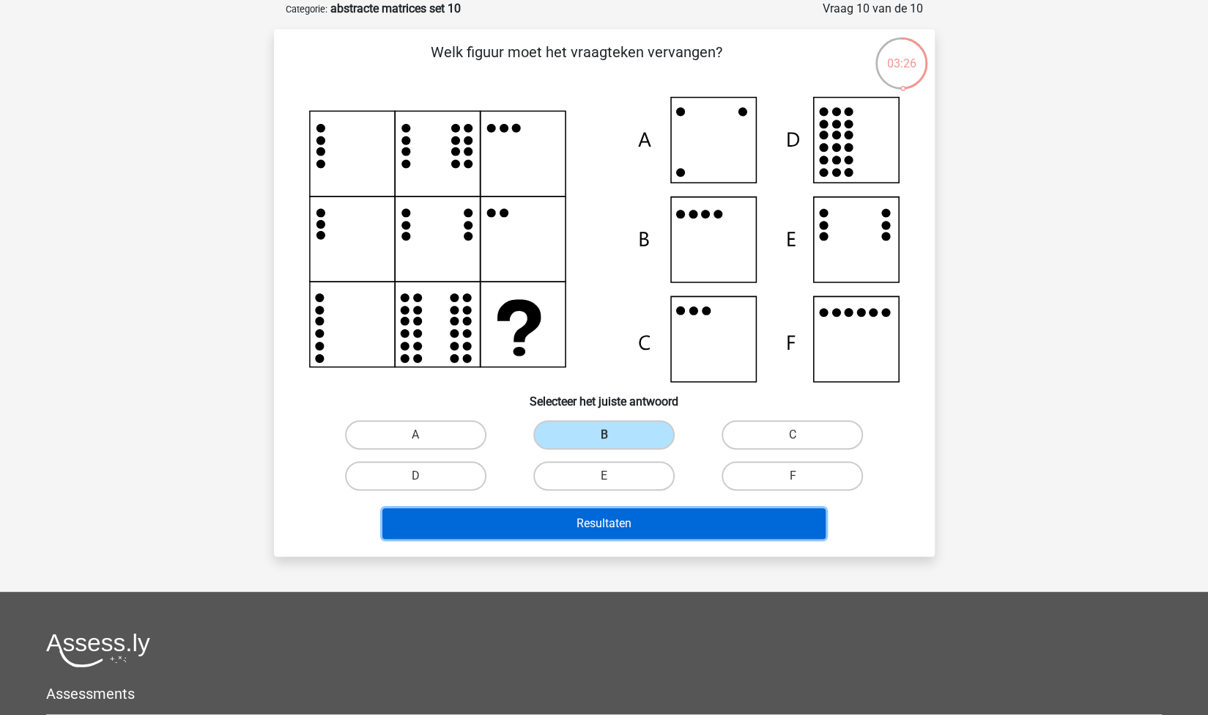
click at [630, 521] on button "Resultaten" at bounding box center [604, 523] width 443 height 31
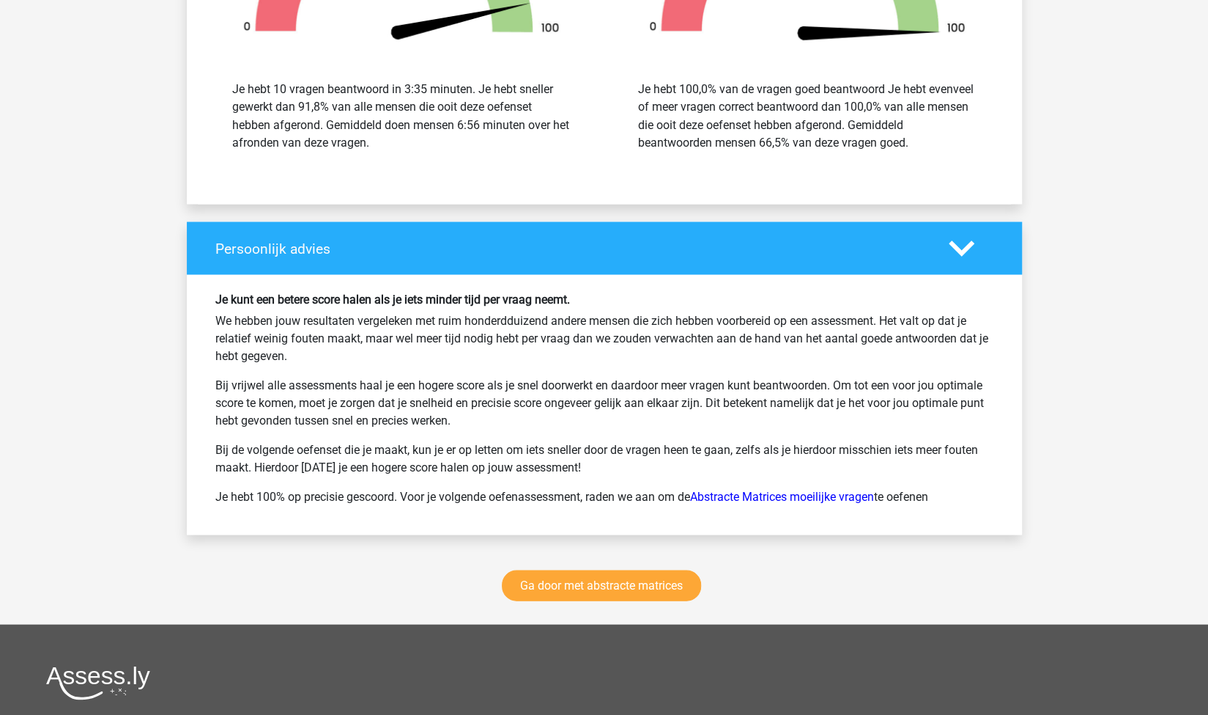
scroll to position [1695, 0]
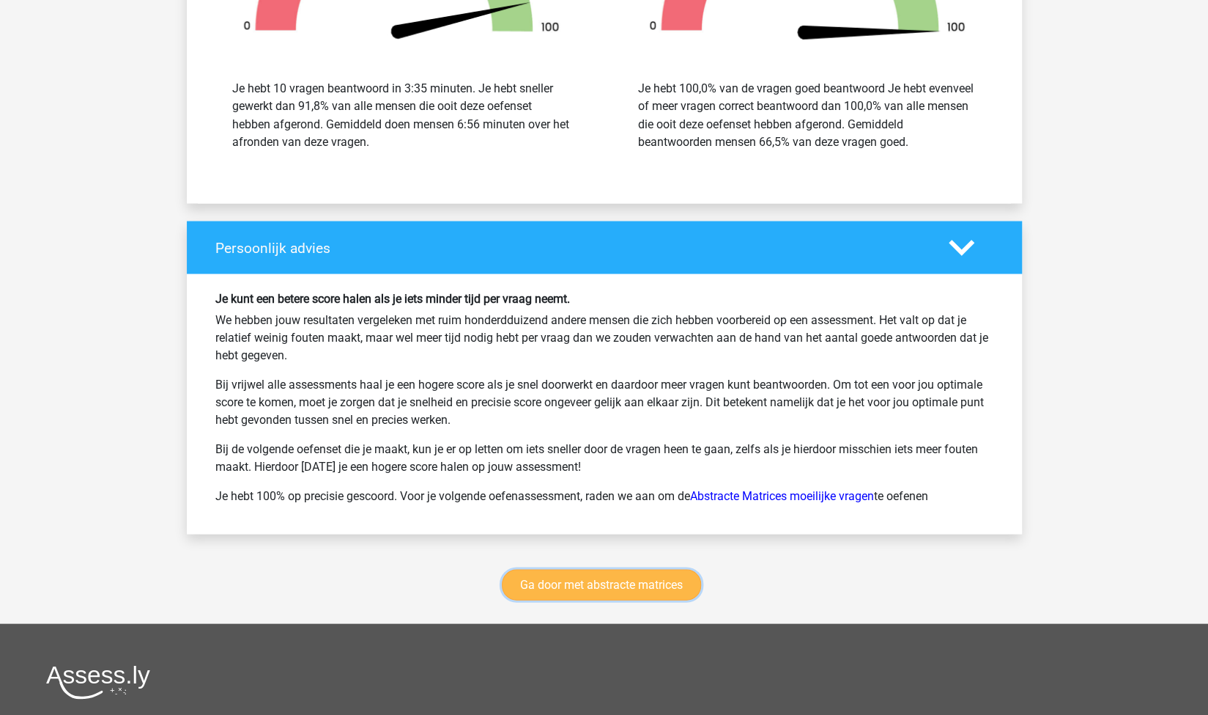
click at [624, 575] on link "Ga door met abstracte matrices" at bounding box center [601, 584] width 199 height 31
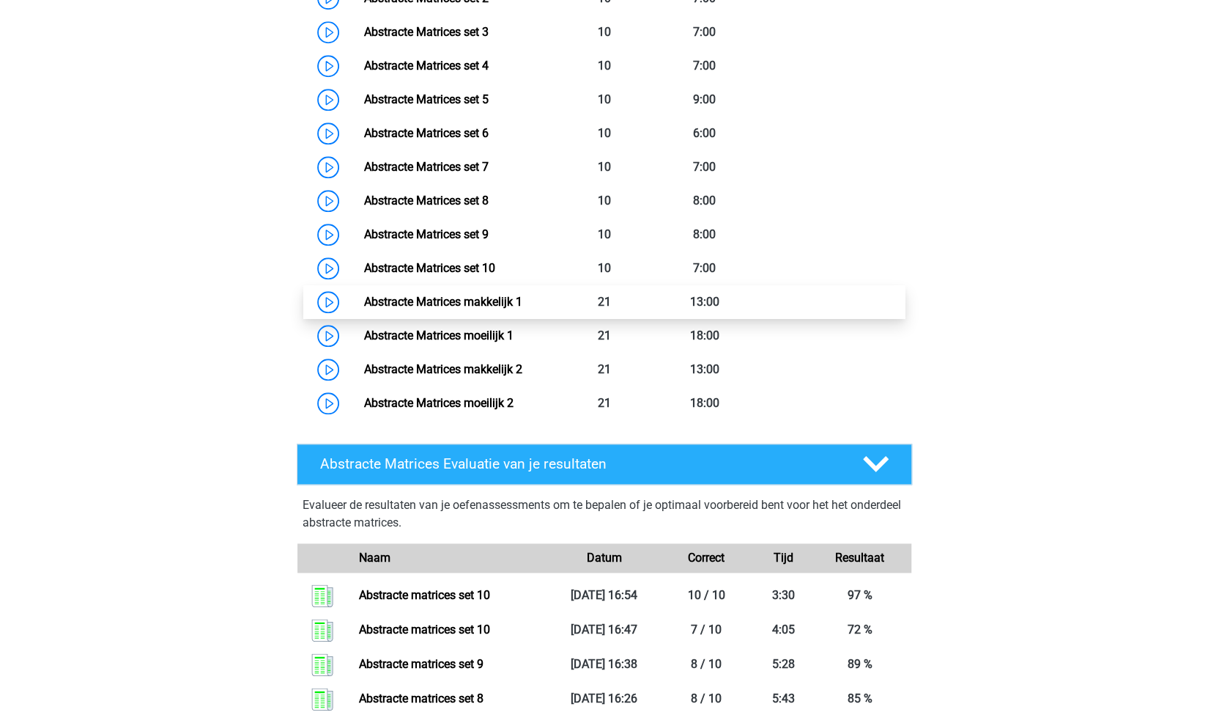
scroll to position [865, 0]
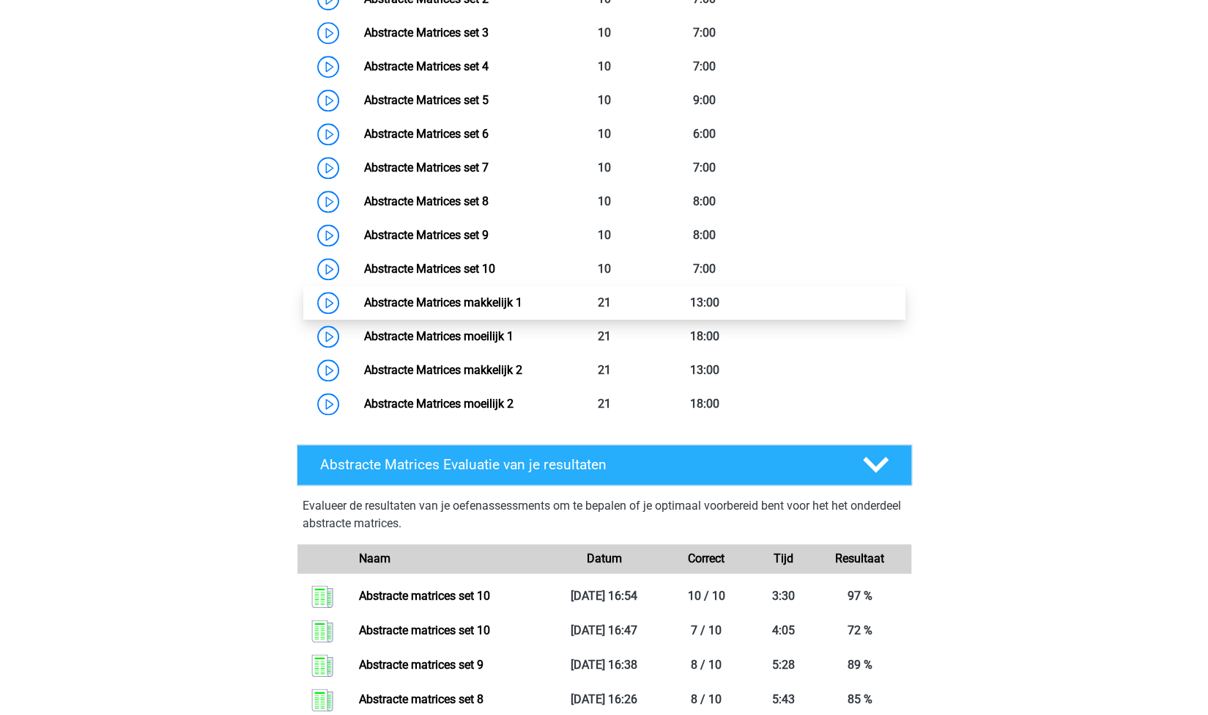
click at [475, 304] on link "Abstracte Matrices makkelijk 1" at bounding box center [443, 302] width 158 height 14
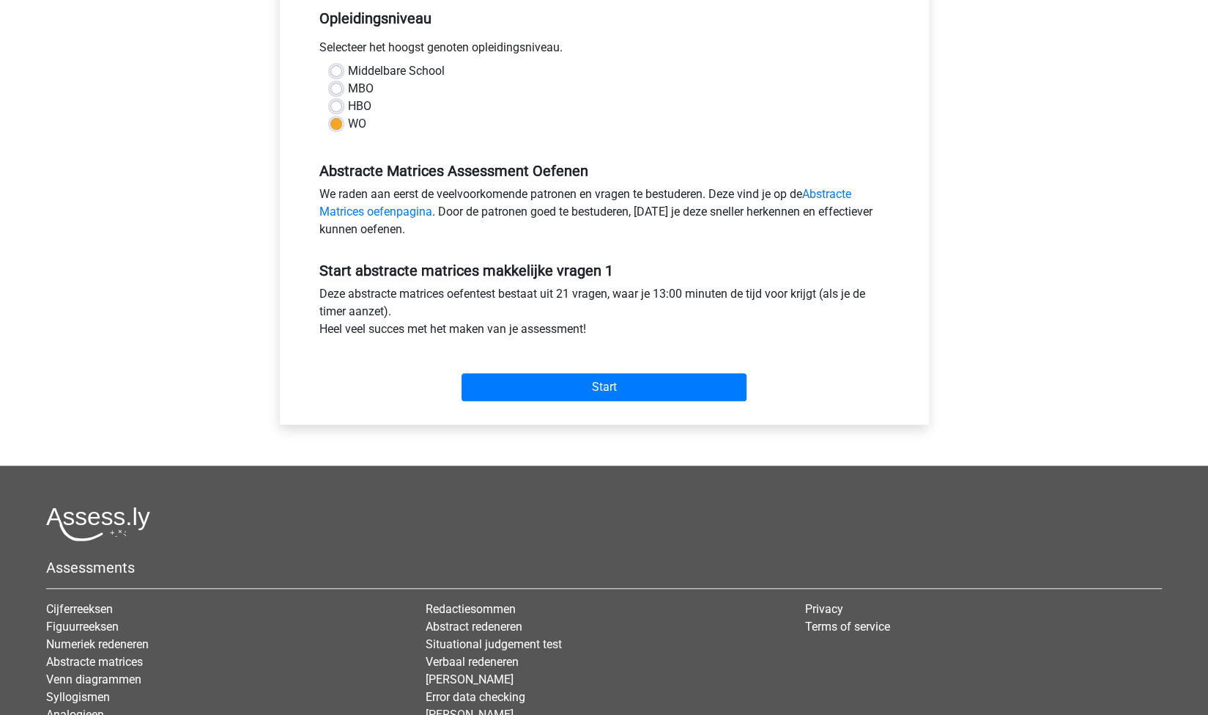
scroll to position [305, 0]
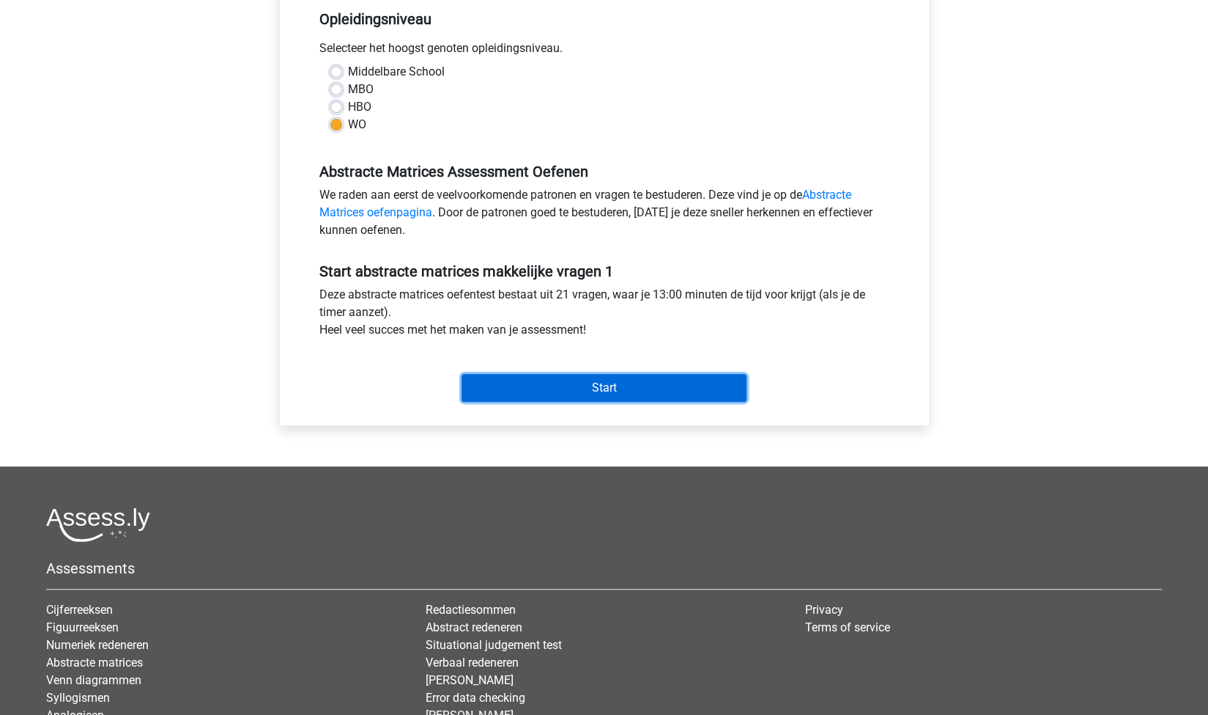
click at [646, 391] on input "Start" at bounding box center [604, 388] width 285 height 28
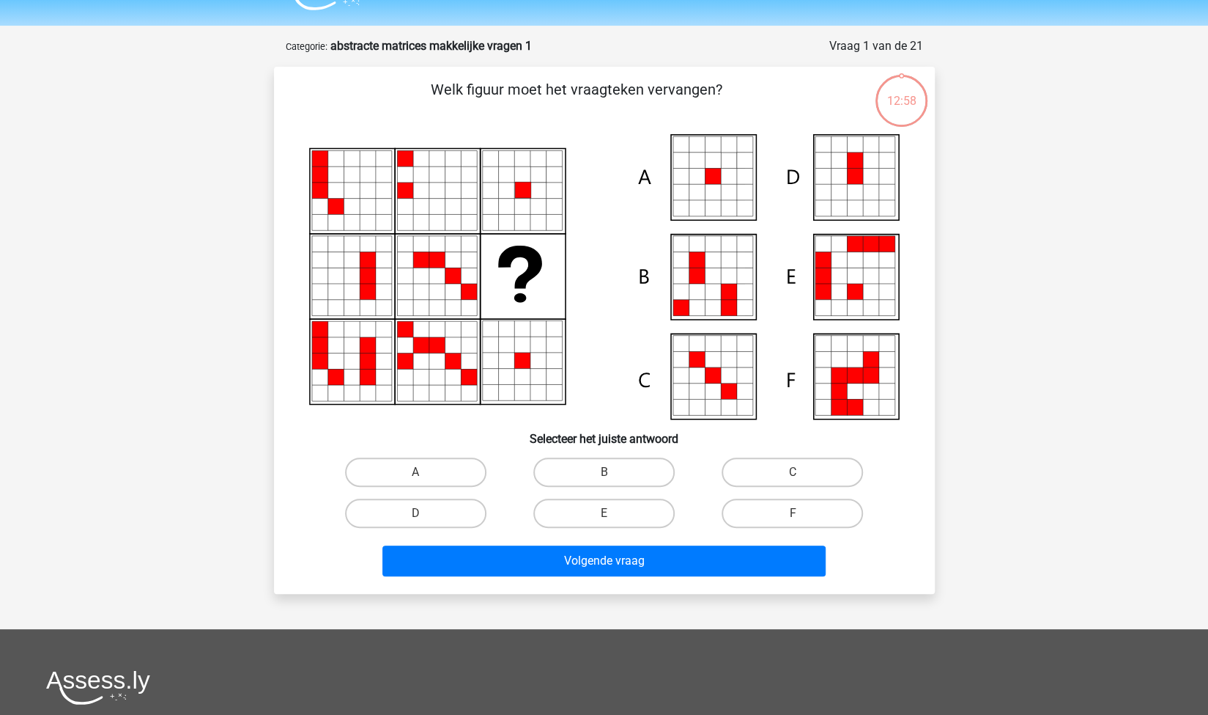
scroll to position [35, 0]
click at [449, 465] on label "A" at bounding box center [415, 472] width 141 height 29
click at [425, 473] on input "A" at bounding box center [421, 478] width 10 height 10
radio input "true"
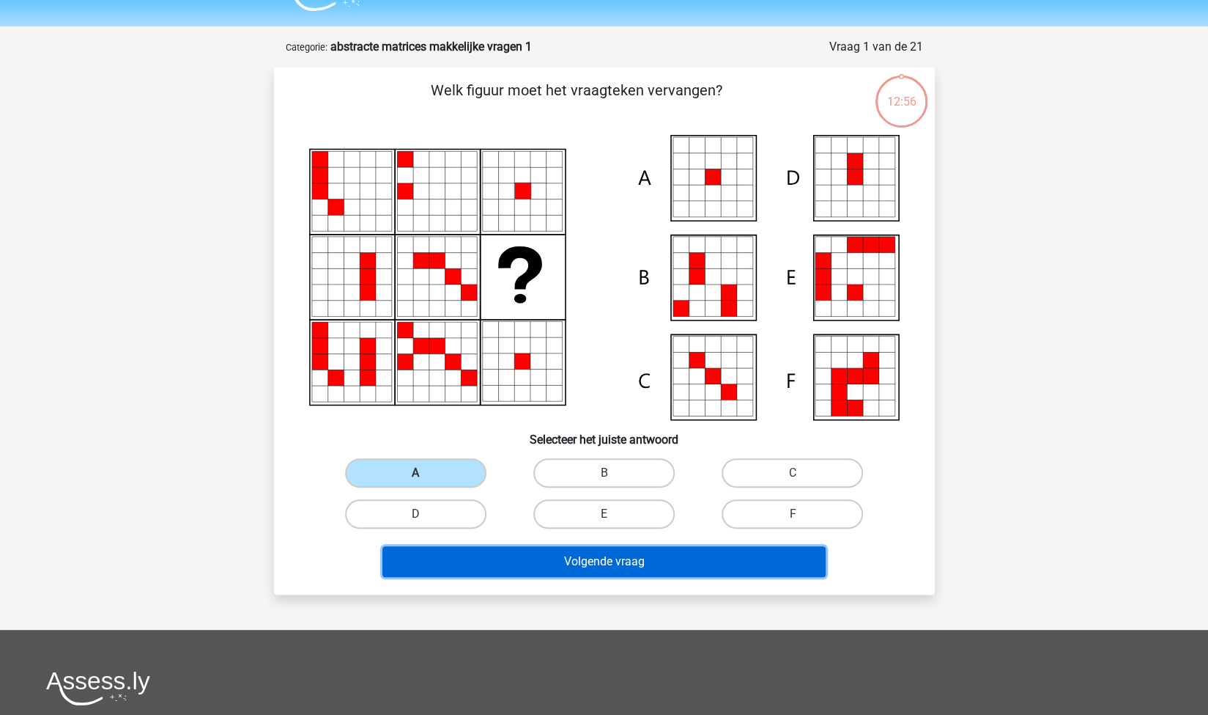
click at [649, 561] on button "Volgende vraag" at bounding box center [604, 561] width 443 height 31
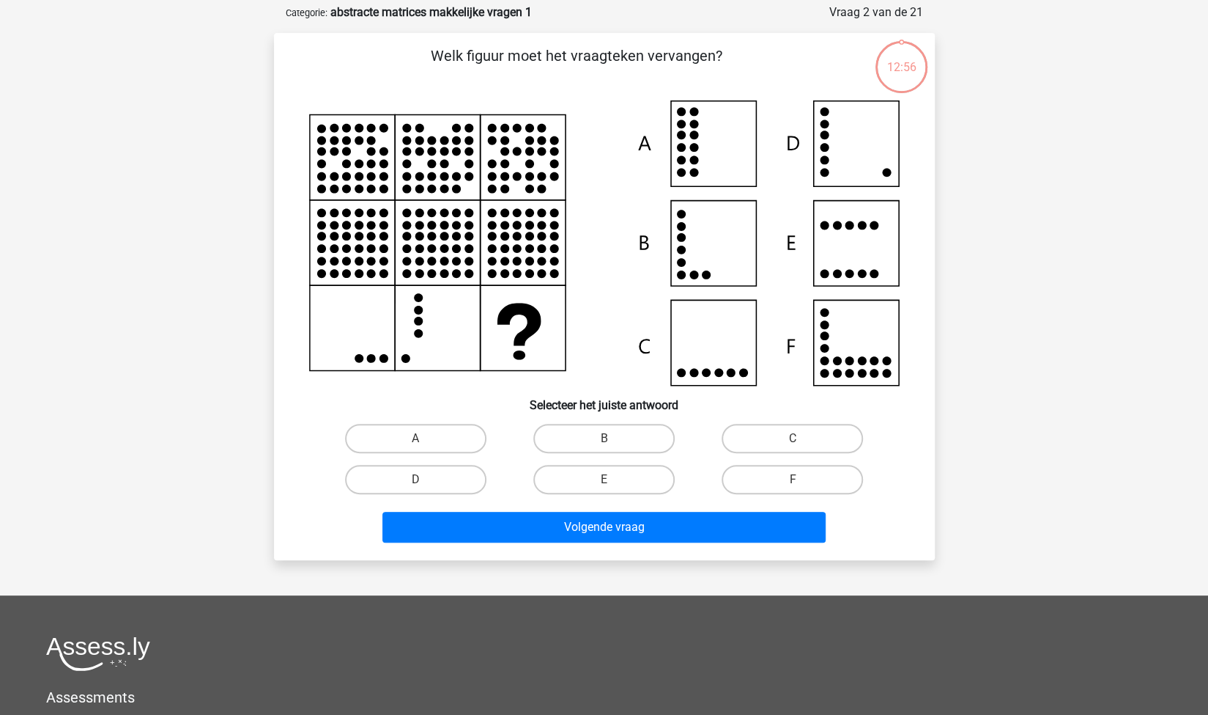
scroll to position [73, 0]
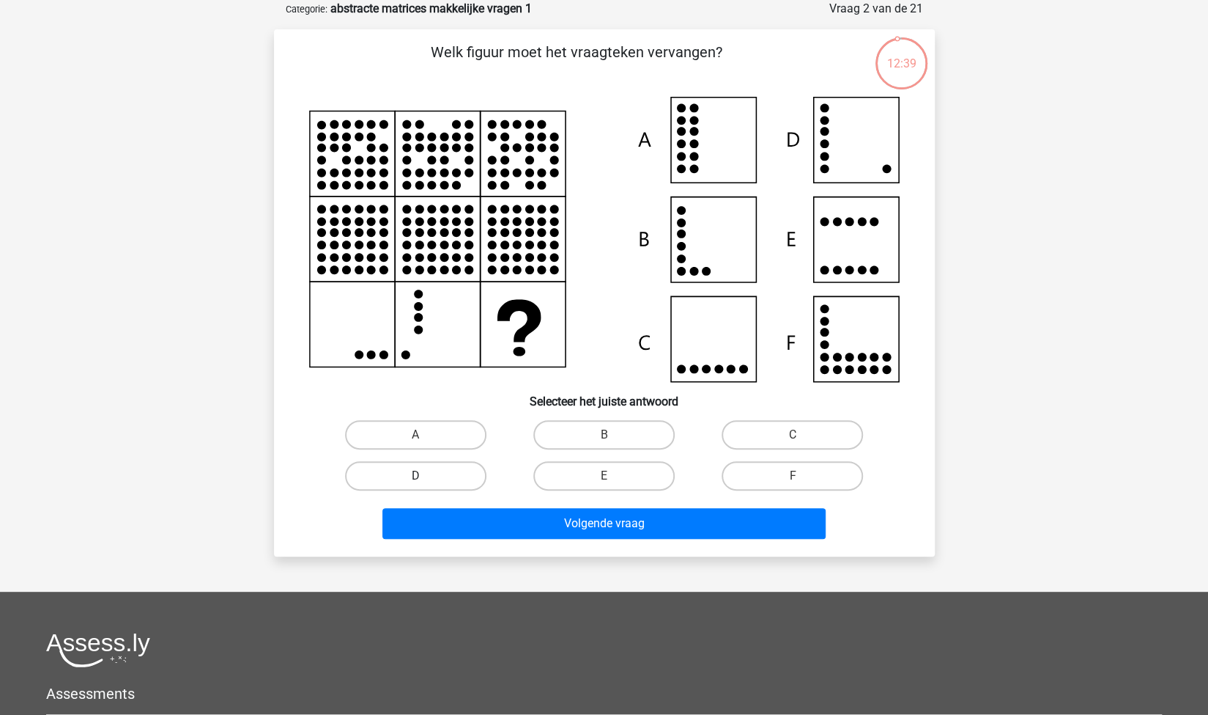
click at [477, 472] on label "D" at bounding box center [415, 475] width 141 height 29
click at [425, 476] on input "D" at bounding box center [421, 481] width 10 height 10
radio input "true"
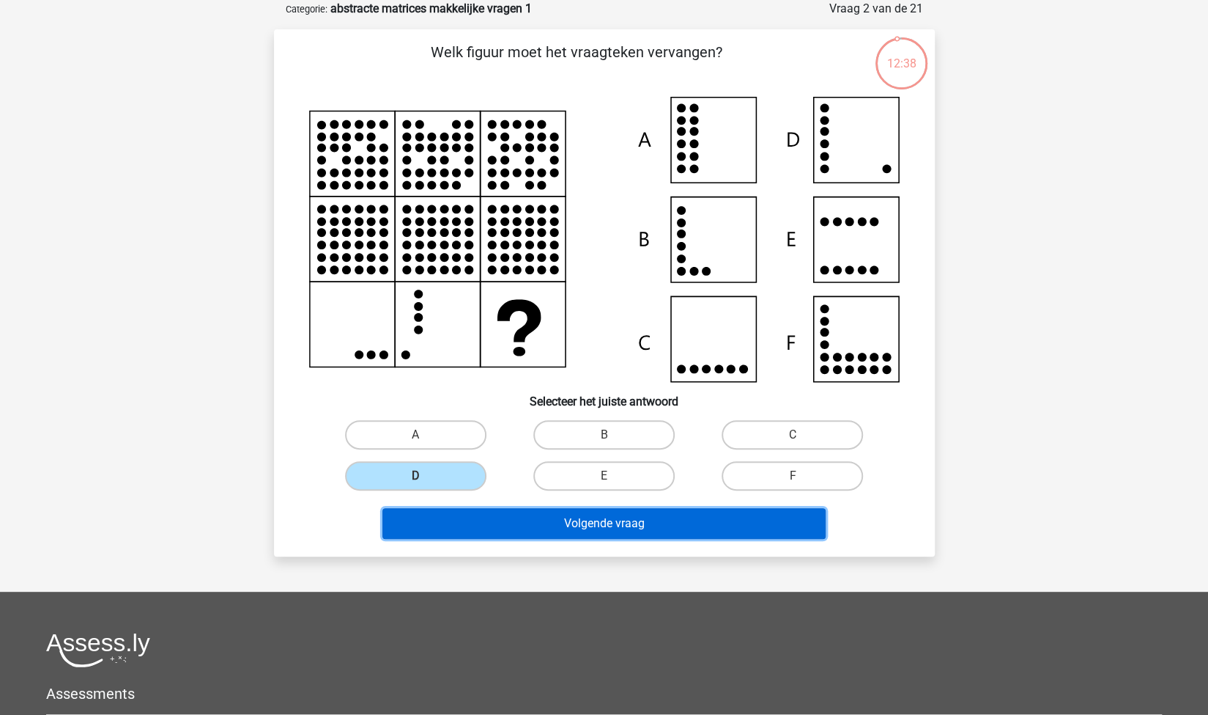
click at [548, 518] on button "Volgende vraag" at bounding box center [604, 523] width 443 height 31
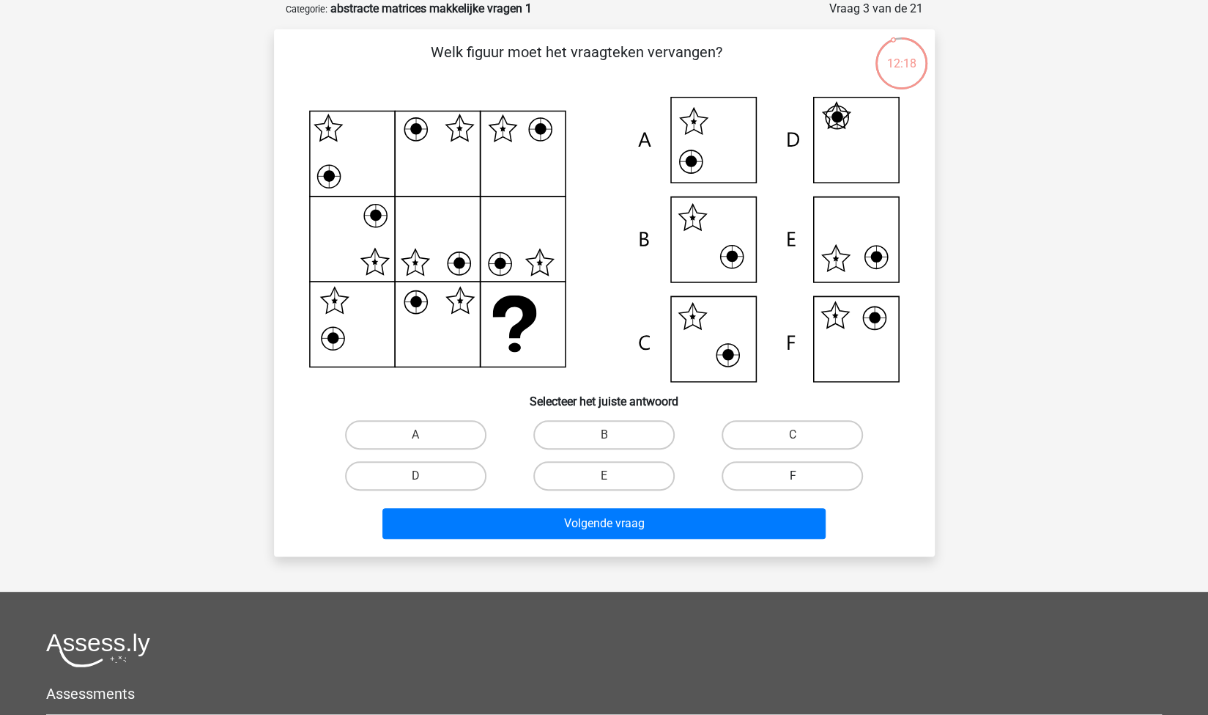
click at [765, 479] on label "F" at bounding box center [792, 475] width 141 height 29
click at [793, 479] on input "F" at bounding box center [798, 481] width 10 height 10
radio input "true"
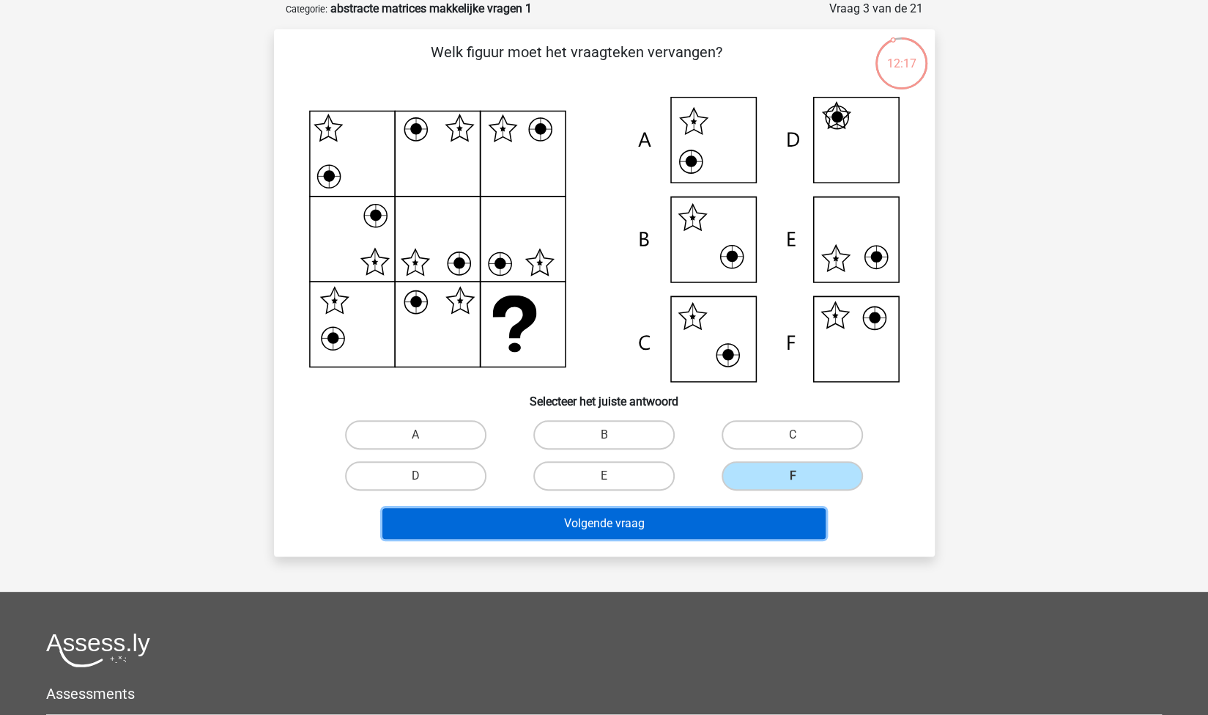
click at [682, 526] on button "Volgende vraag" at bounding box center [604, 523] width 443 height 31
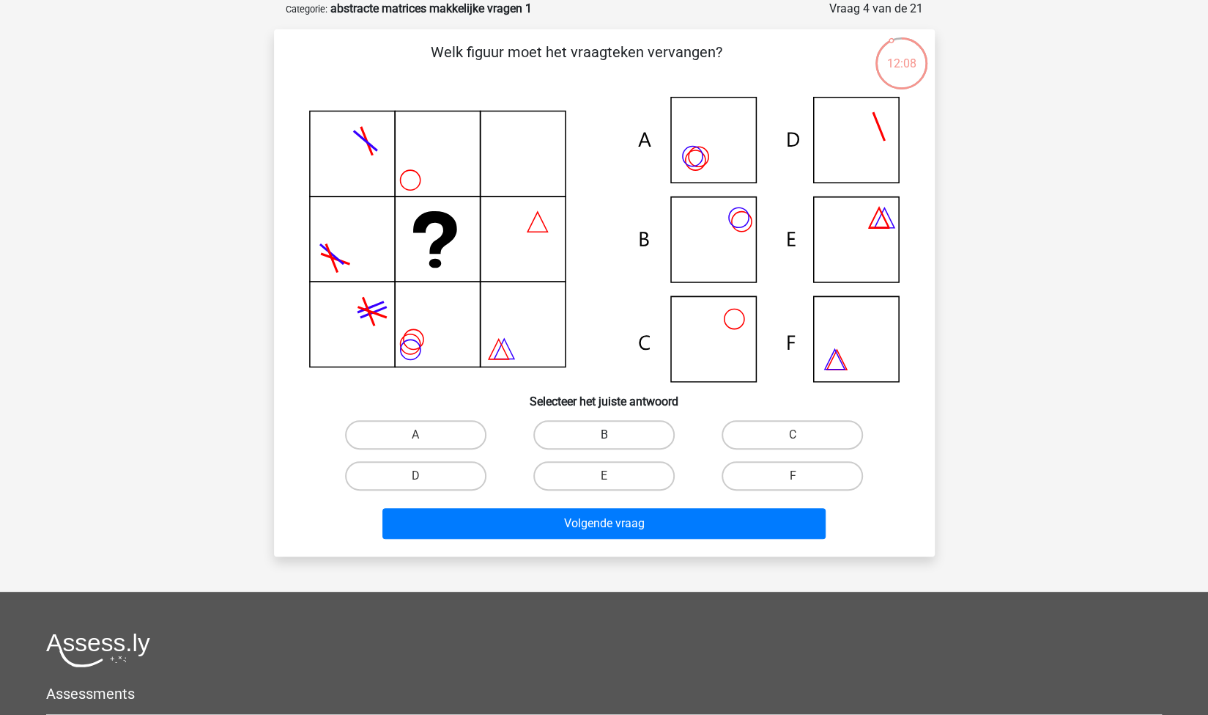
click at [651, 426] on label "B" at bounding box center [604, 434] width 141 height 29
click at [613, 435] on input "B" at bounding box center [609, 440] width 10 height 10
radio input "true"
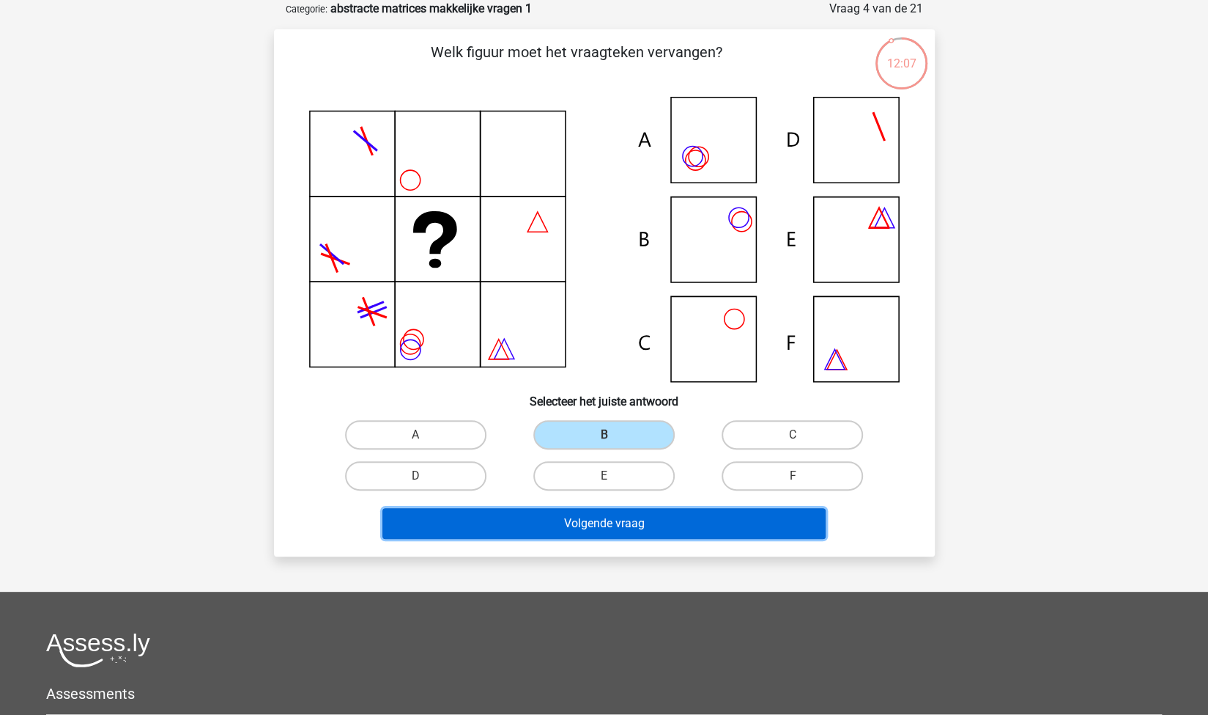
click at [683, 515] on button "Volgende vraag" at bounding box center [604, 523] width 443 height 31
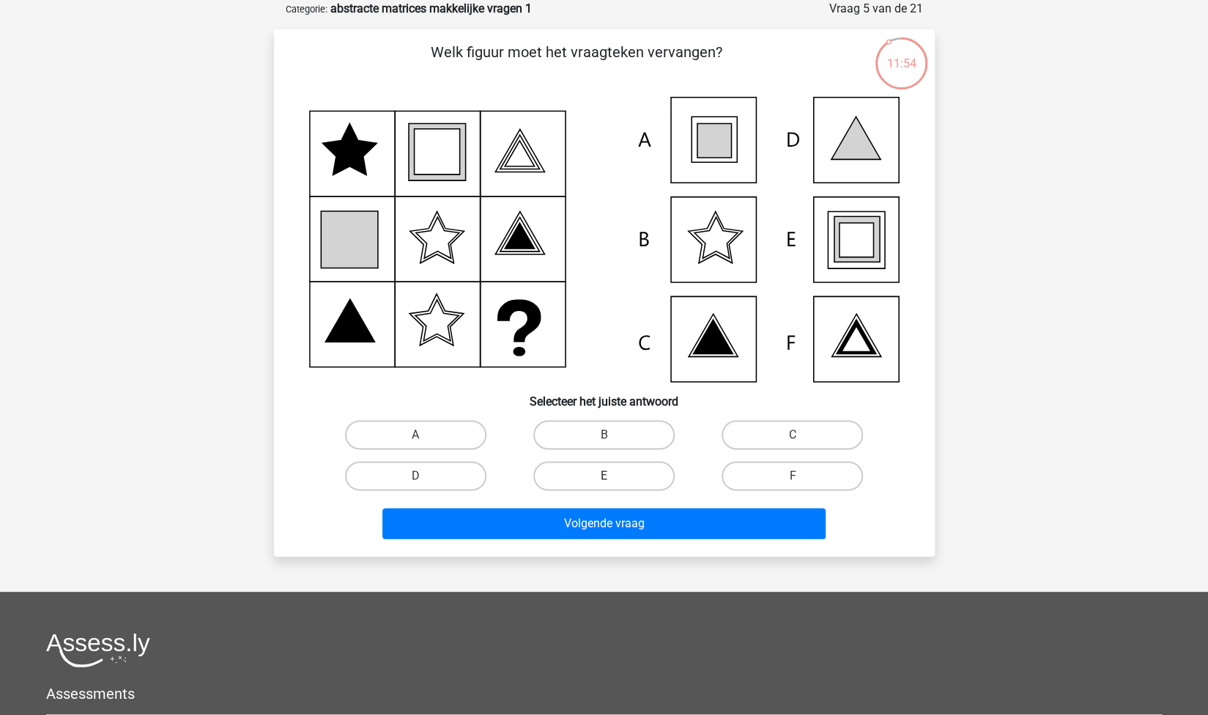
click at [624, 476] on label "E" at bounding box center [604, 475] width 141 height 29
click at [613, 476] on input "E" at bounding box center [609, 481] width 10 height 10
radio input "true"
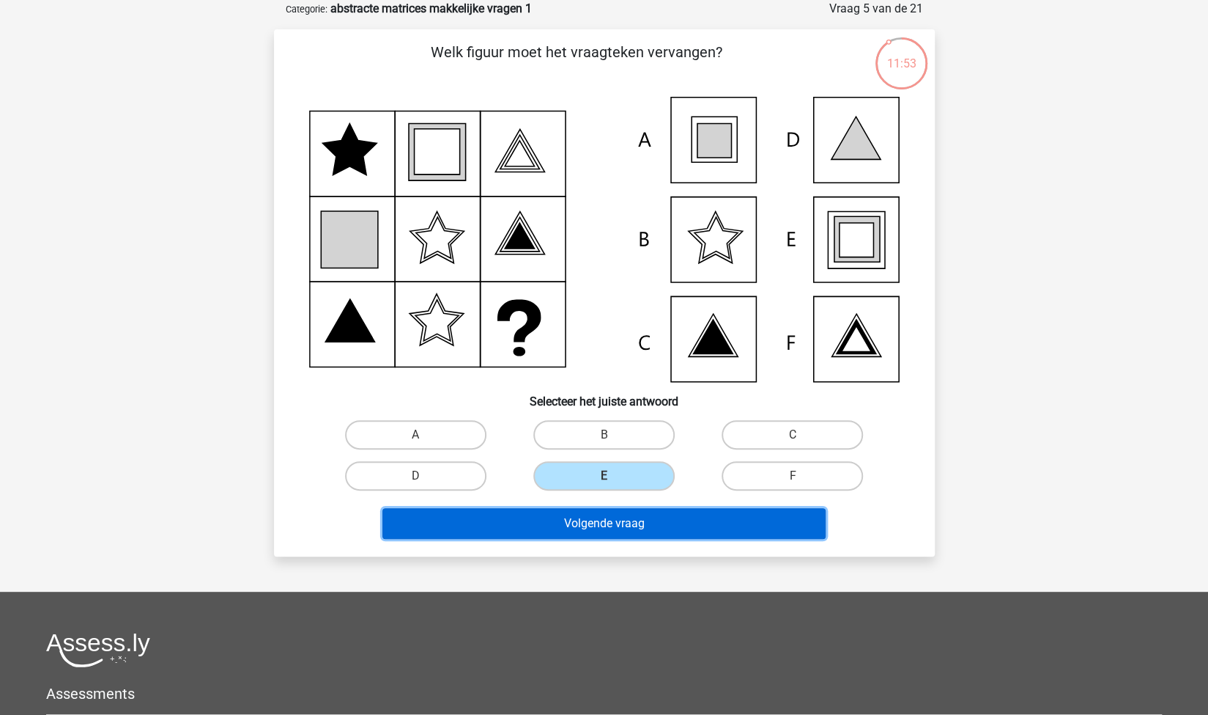
click at [668, 517] on button "Volgende vraag" at bounding box center [604, 523] width 443 height 31
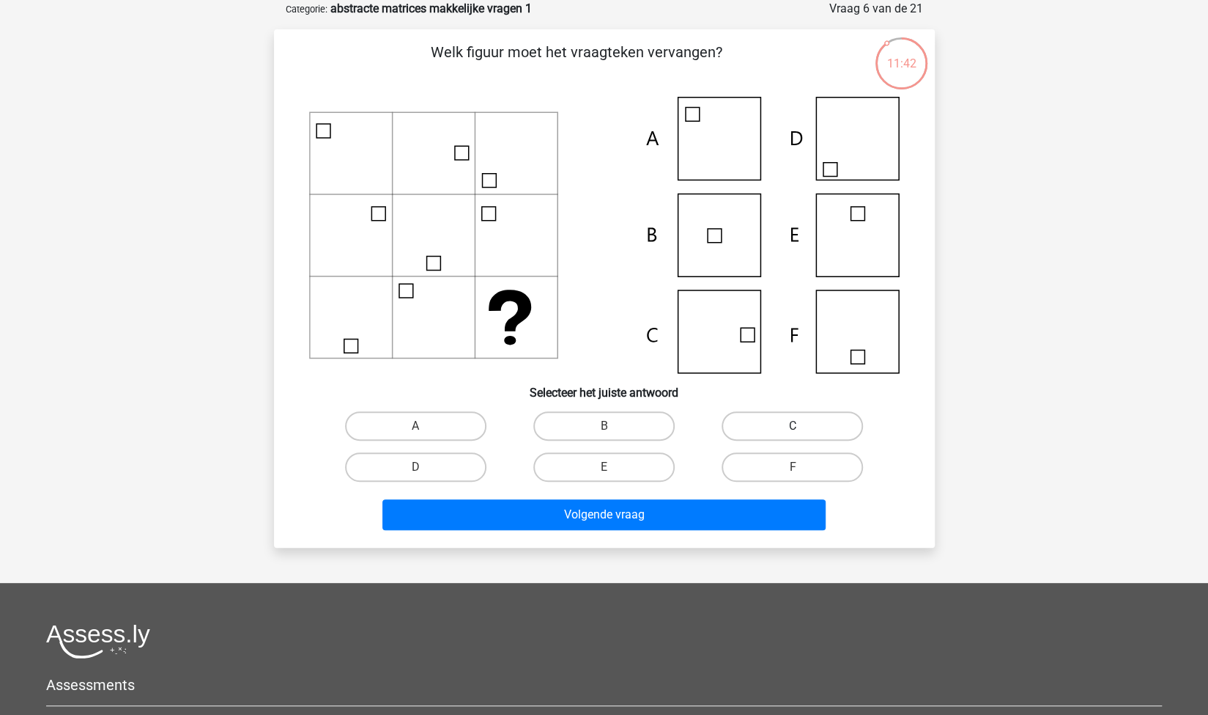
click at [827, 431] on label "C" at bounding box center [792, 425] width 141 height 29
click at [802, 431] on input "C" at bounding box center [798, 431] width 10 height 10
radio input "true"
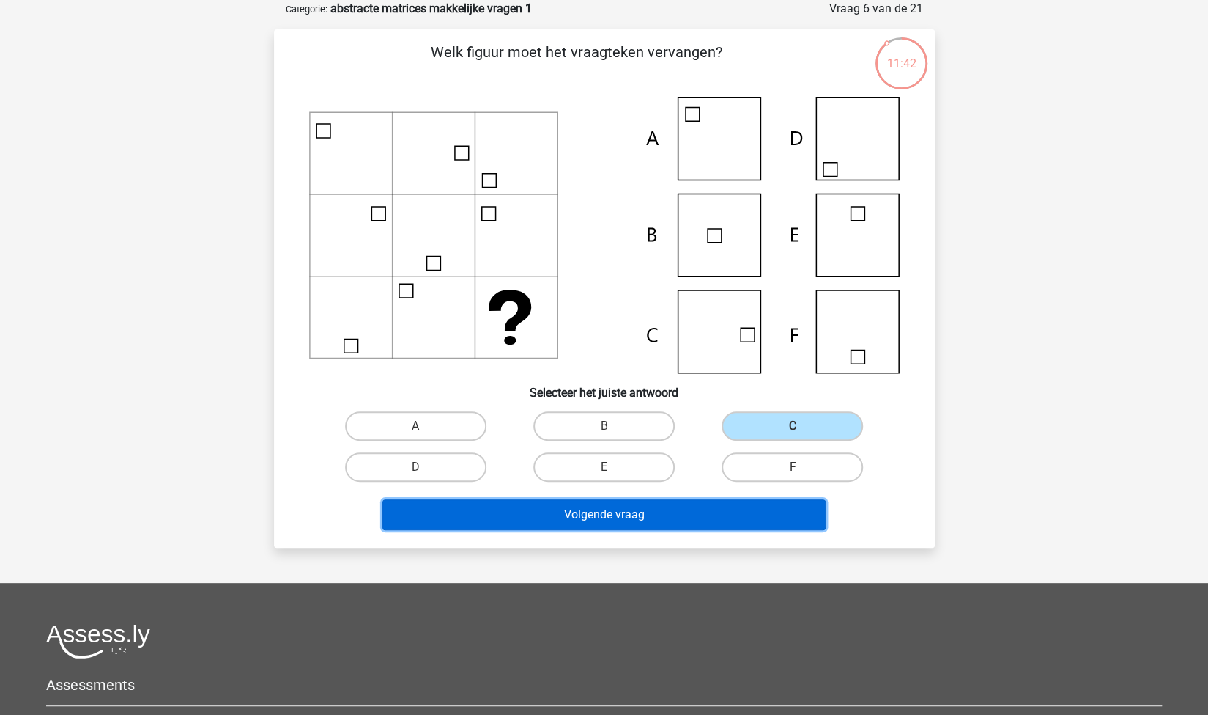
click at [709, 520] on button "Volgende vraag" at bounding box center [604, 514] width 443 height 31
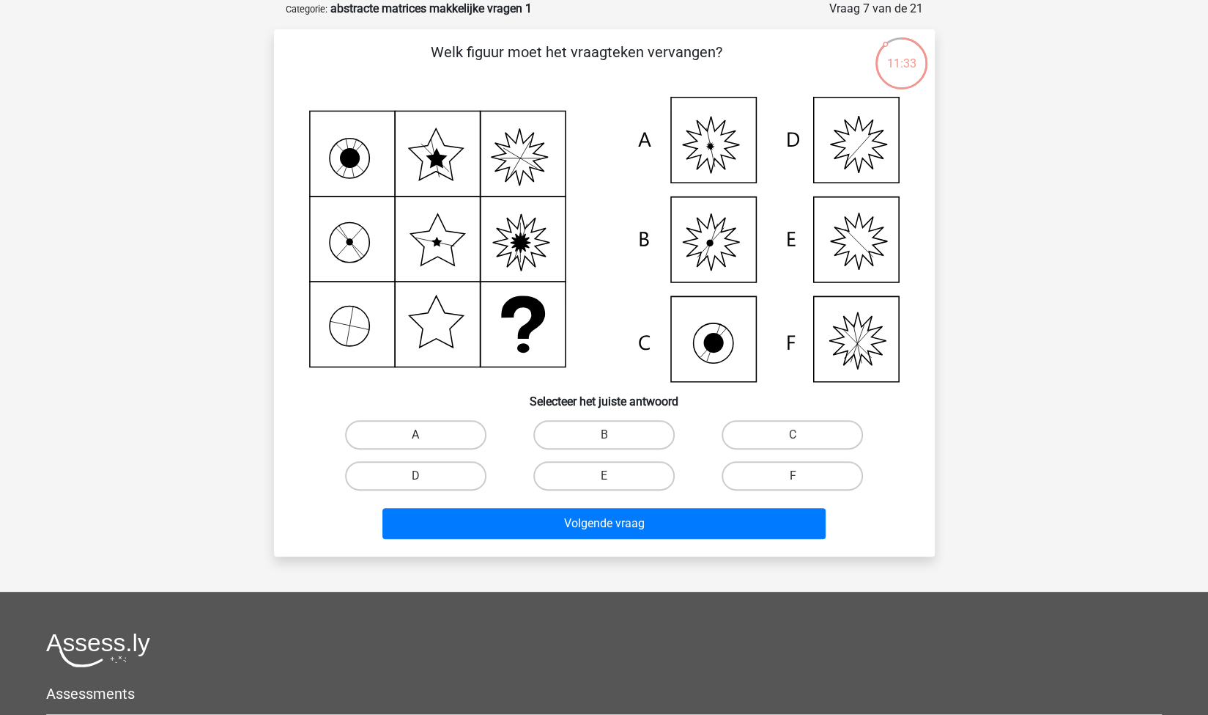
click at [450, 429] on label "A" at bounding box center [415, 434] width 141 height 29
click at [425, 435] on input "A" at bounding box center [421, 440] width 10 height 10
radio input "true"
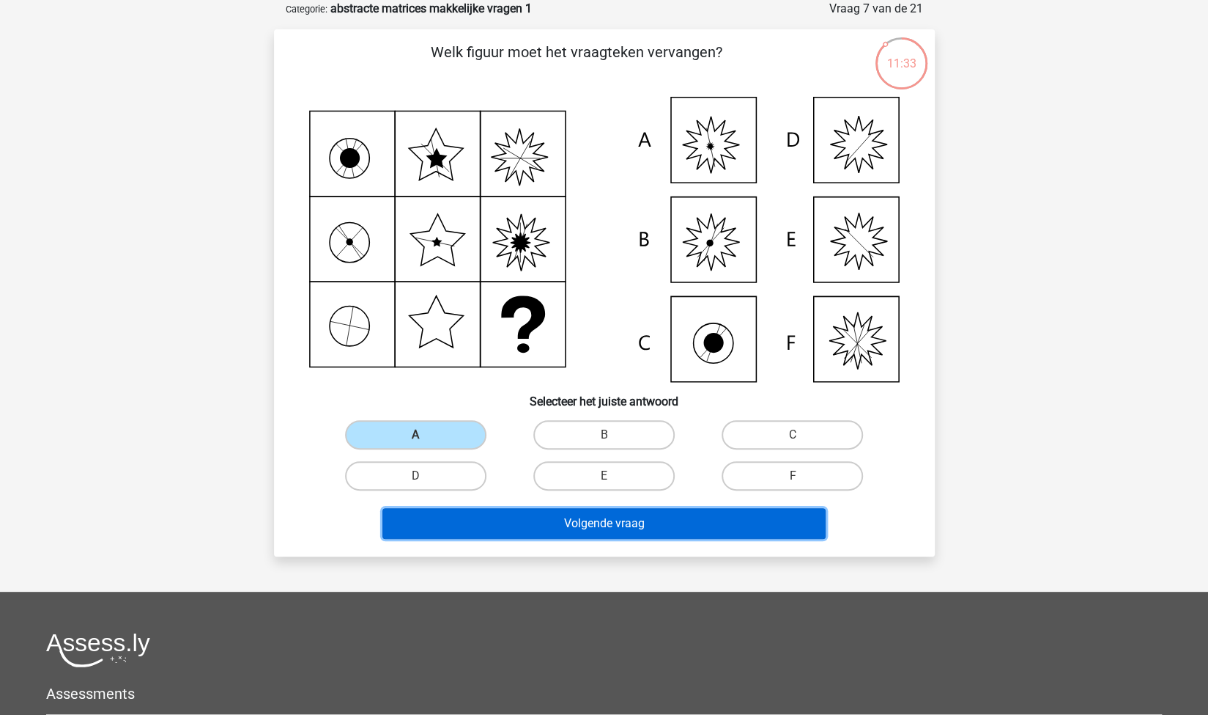
click at [520, 531] on button "Volgende vraag" at bounding box center [604, 523] width 443 height 31
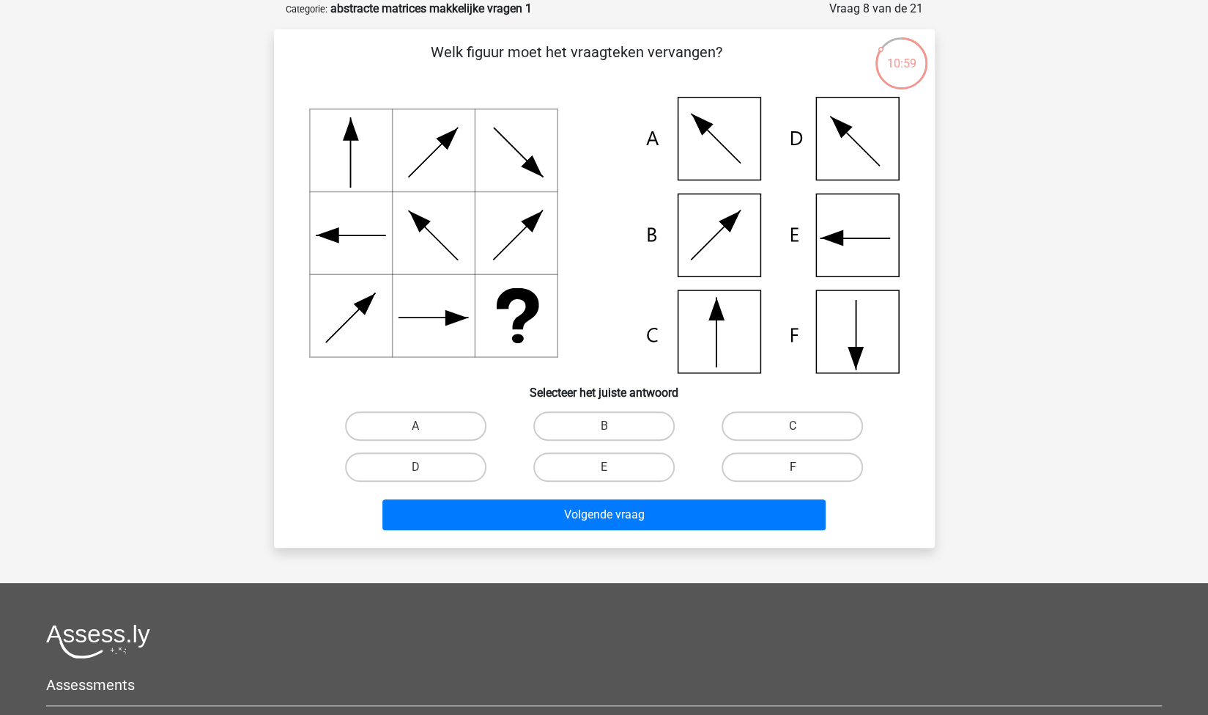
click at [786, 470] on label "F" at bounding box center [792, 466] width 141 height 29
click at [793, 470] on input "F" at bounding box center [798, 472] width 10 height 10
radio input "true"
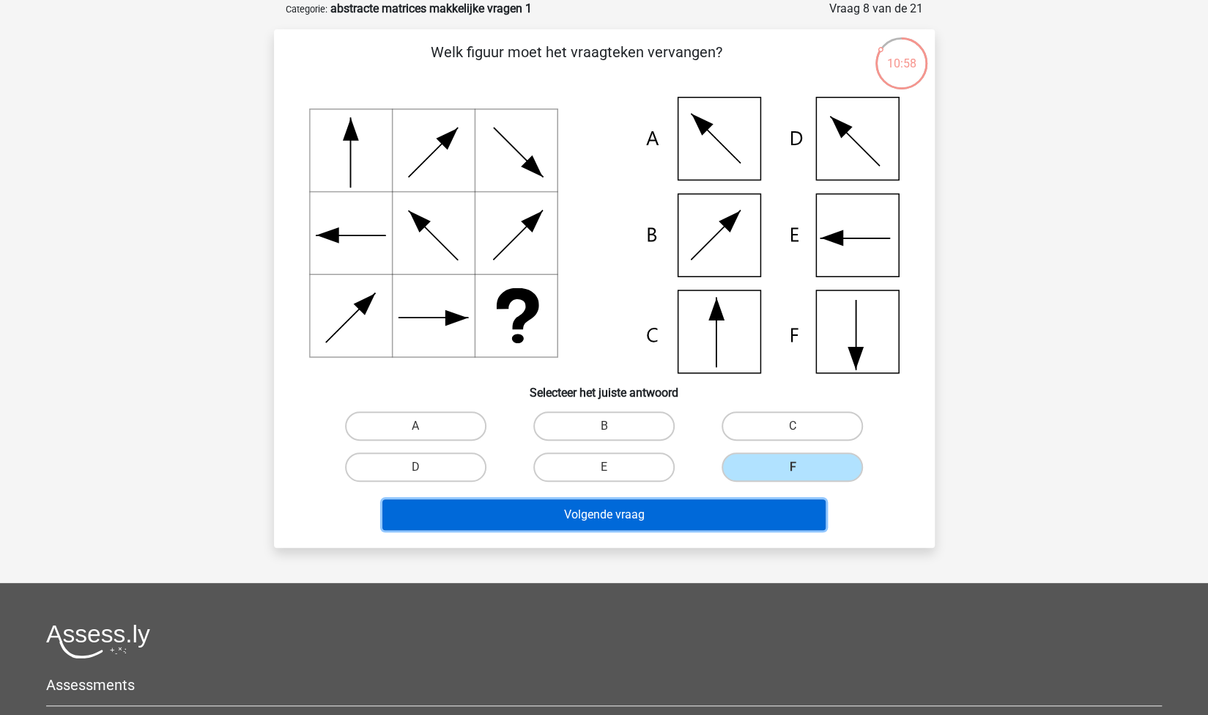
click at [666, 520] on button "Volgende vraag" at bounding box center [604, 514] width 443 height 31
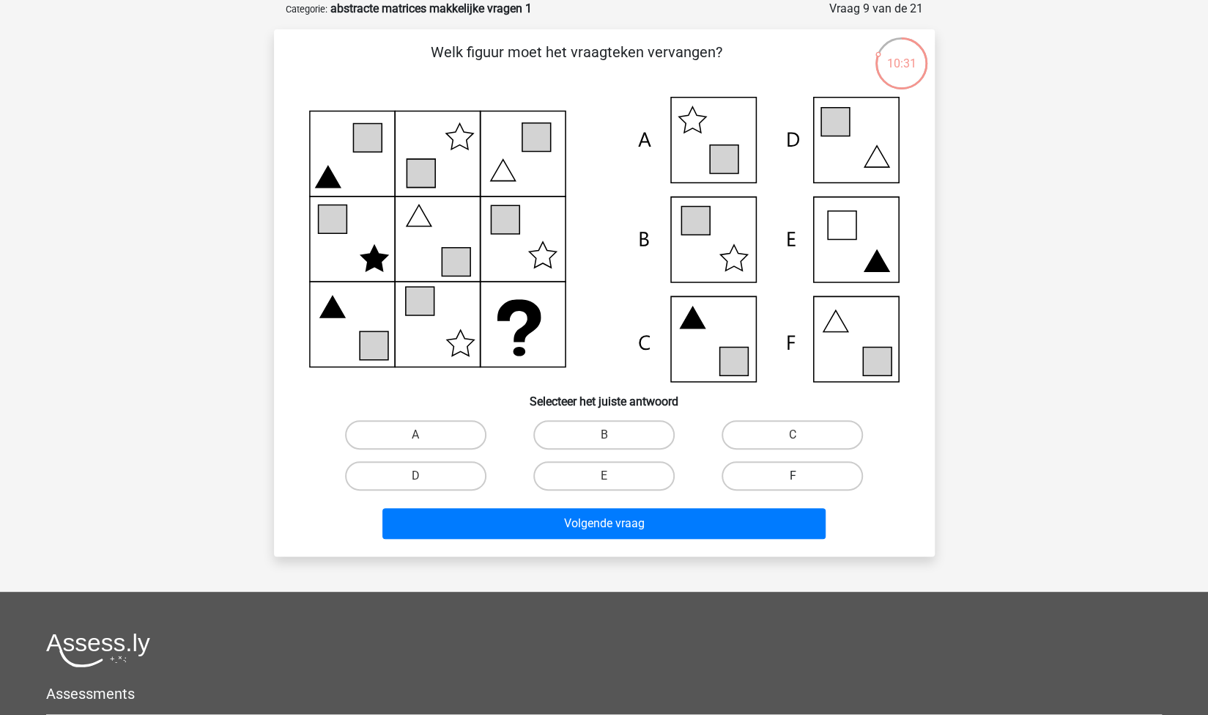
click at [792, 473] on label "F" at bounding box center [792, 475] width 141 height 29
click at [793, 476] on input "F" at bounding box center [798, 481] width 10 height 10
radio input "true"
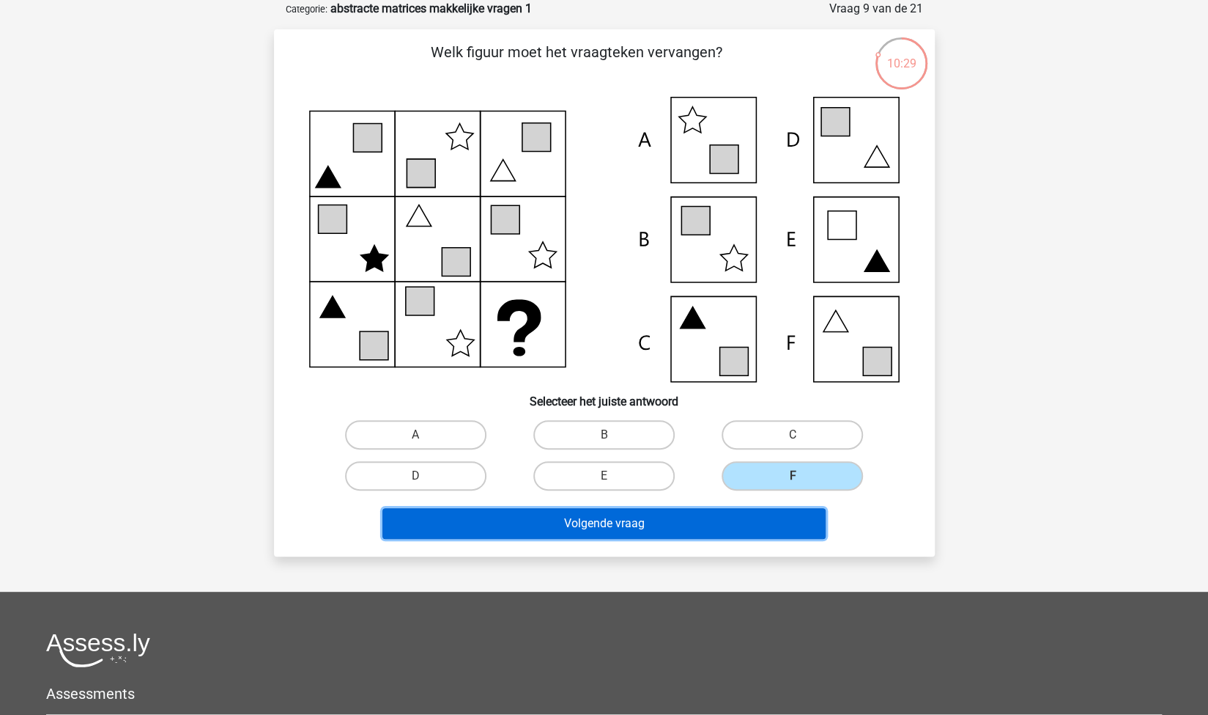
click at [695, 525] on button "Volgende vraag" at bounding box center [604, 523] width 443 height 31
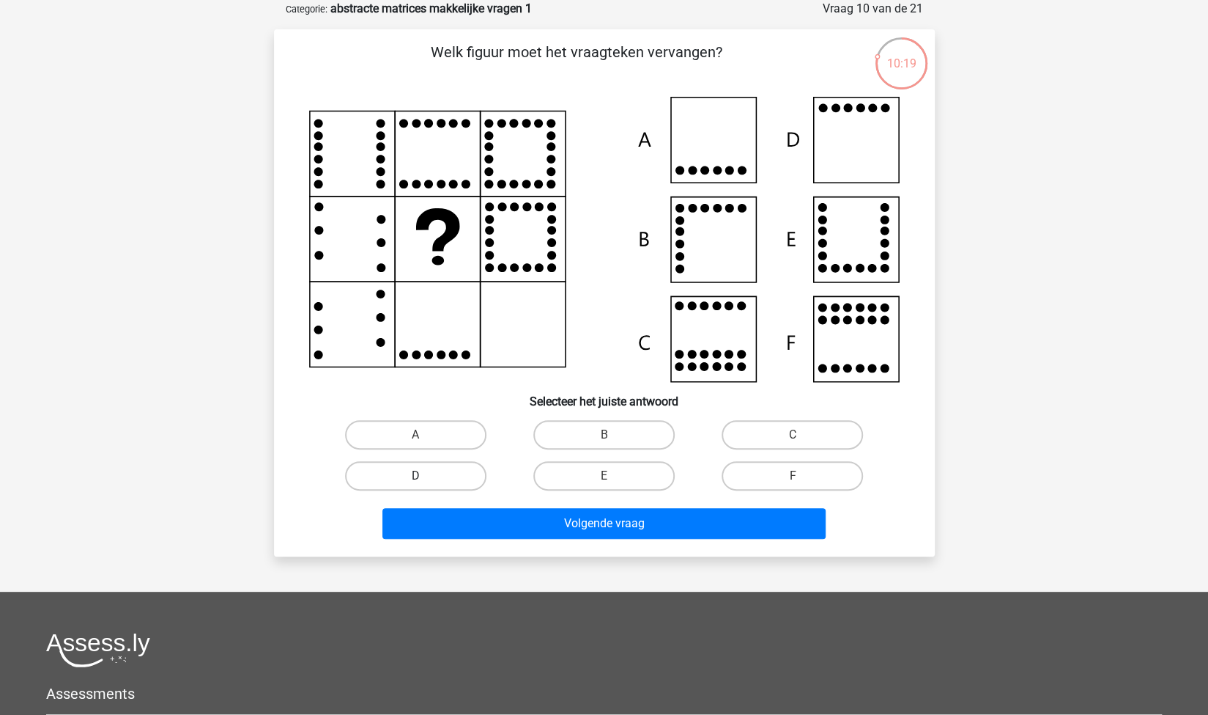
click at [481, 476] on label "D" at bounding box center [415, 475] width 141 height 29
click at [425, 476] on input "D" at bounding box center [421, 481] width 10 height 10
radio input "true"
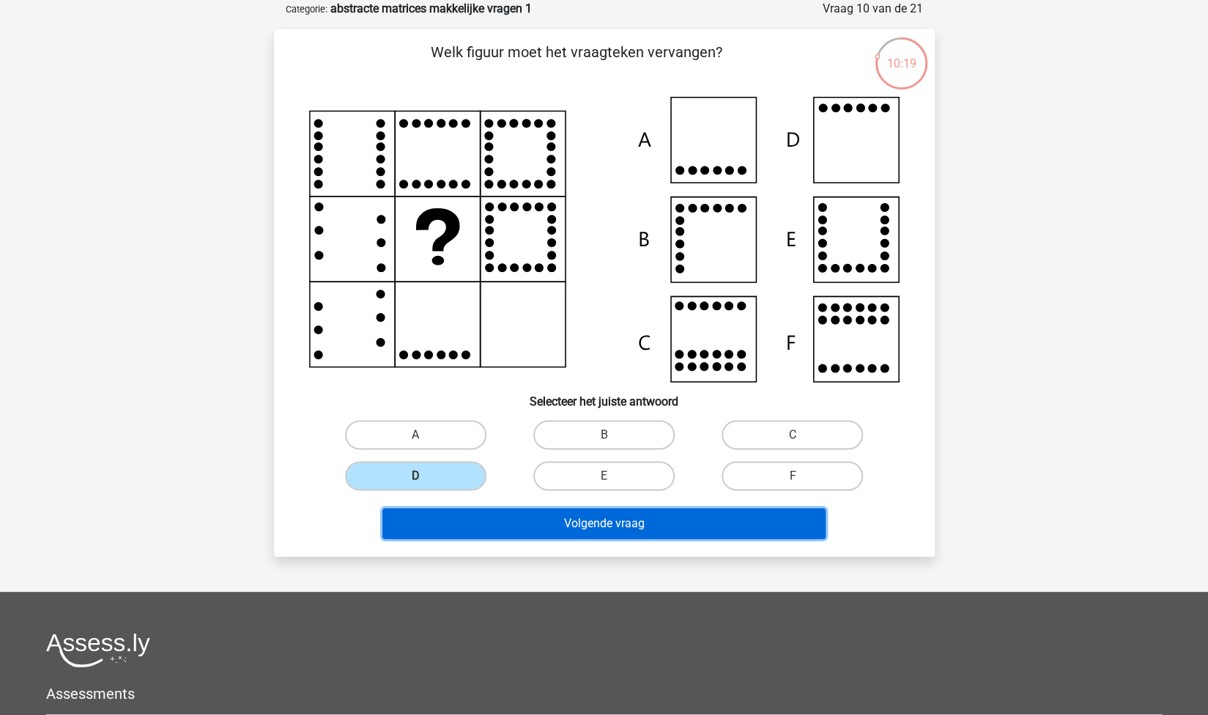
click at [528, 518] on button "Volgende vraag" at bounding box center [604, 523] width 443 height 31
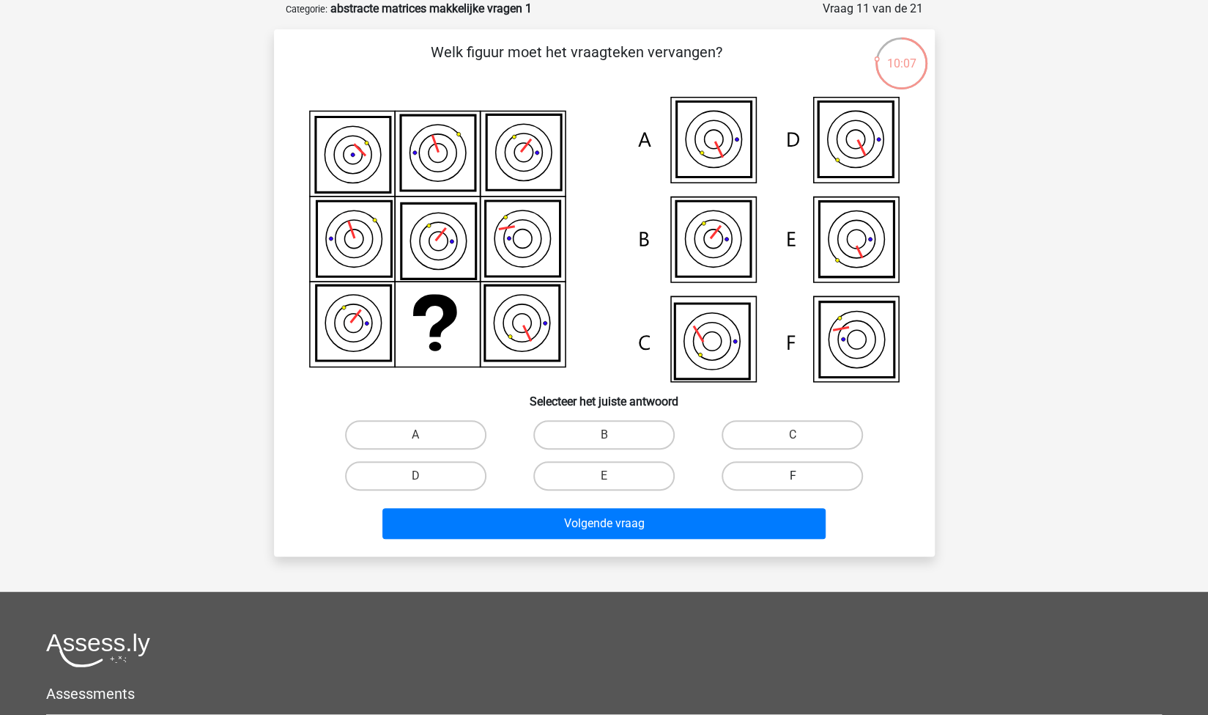
click at [767, 470] on label "F" at bounding box center [792, 475] width 141 height 29
click at [793, 476] on input "F" at bounding box center [798, 481] width 10 height 10
radio input "true"
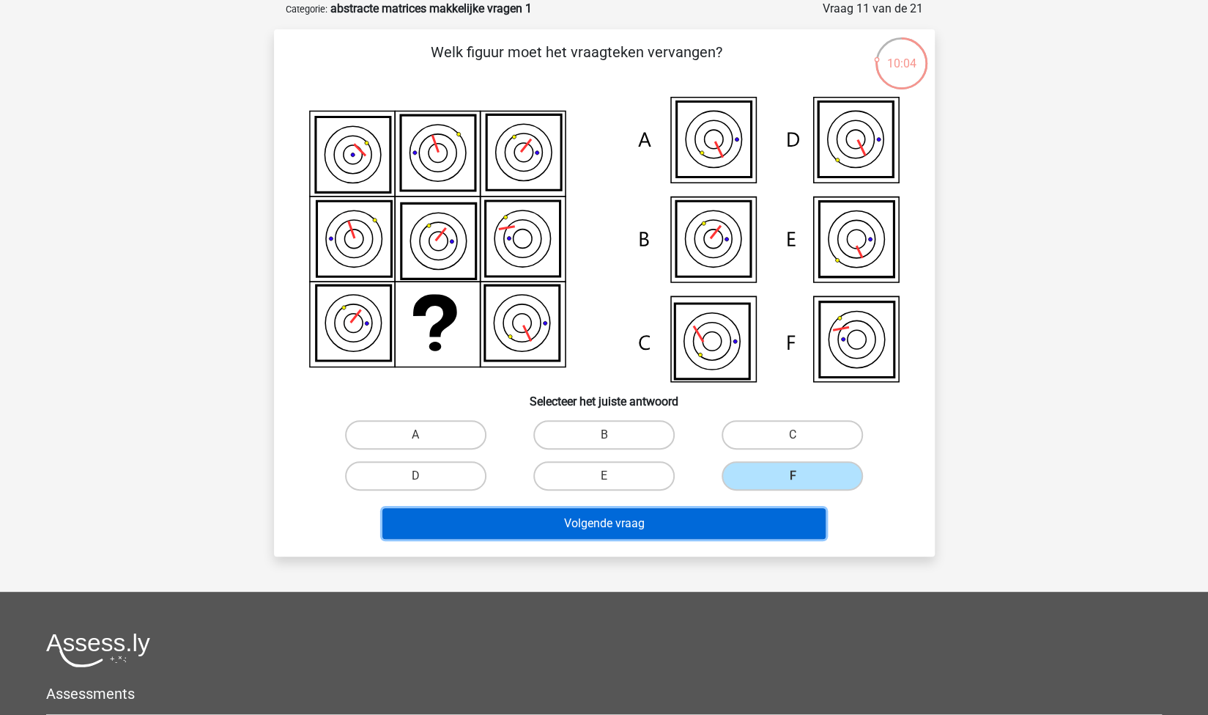
click at [692, 520] on button "Volgende vraag" at bounding box center [604, 523] width 443 height 31
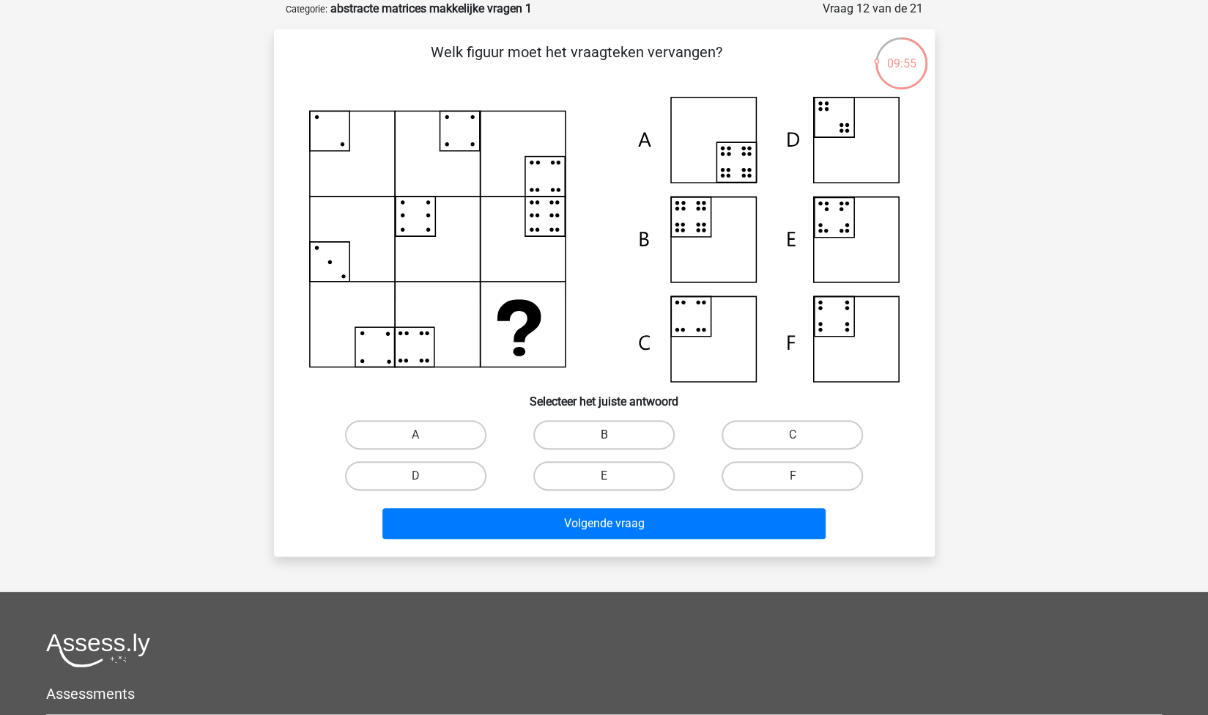
click at [650, 435] on label "B" at bounding box center [604, 434] width 141 height 29
click at [613, 435] on input "B" at bounding box center [609, 440] width 10 height 10
radio input "true"
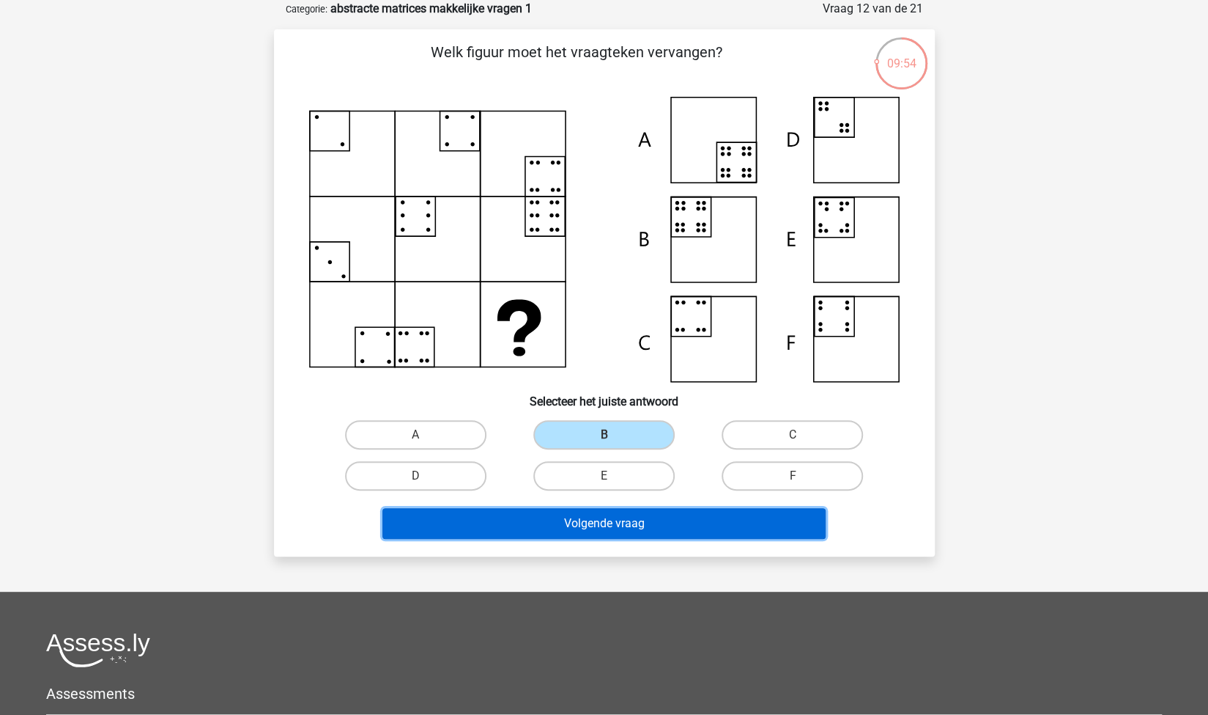
click at [690, 528] on button "Volgende vraag" at bounding box center [604, 523] width 443 height 31
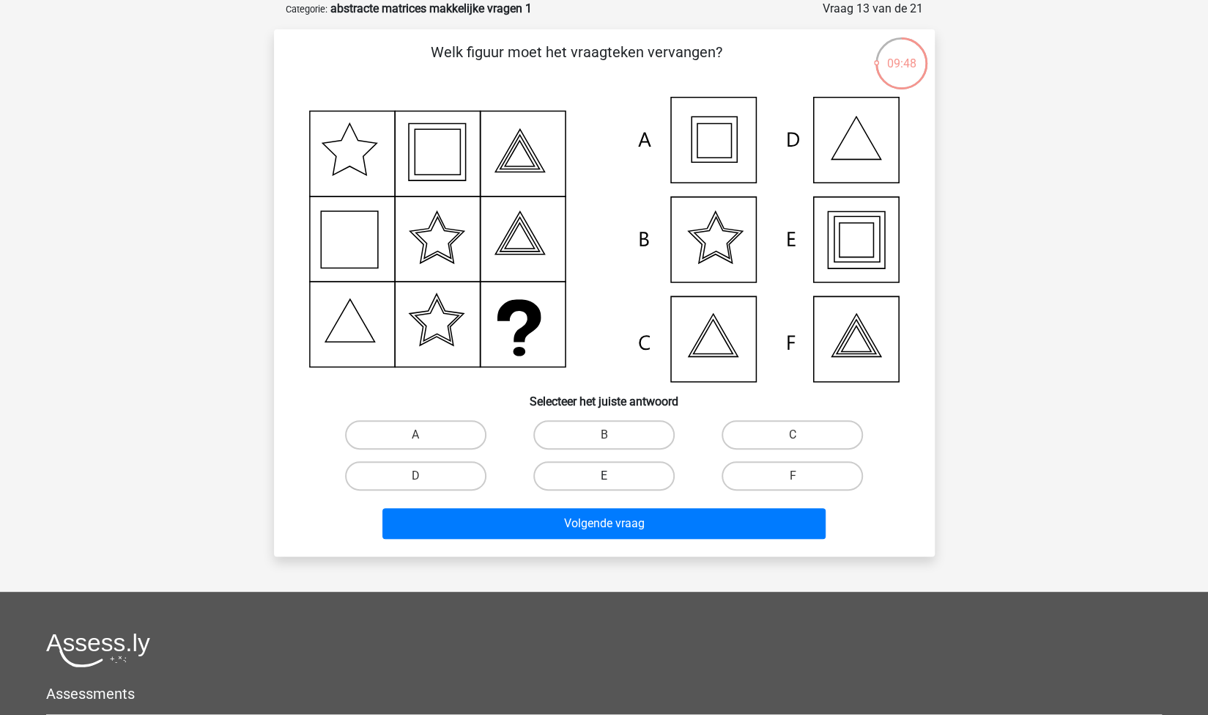
click at [641, 486] on label "E" at bounding box center [604, 475] width 141 height 29
click at [613, 485] on input "E" at bounding box center [609, 481] width 10 height 10
radio input "true"
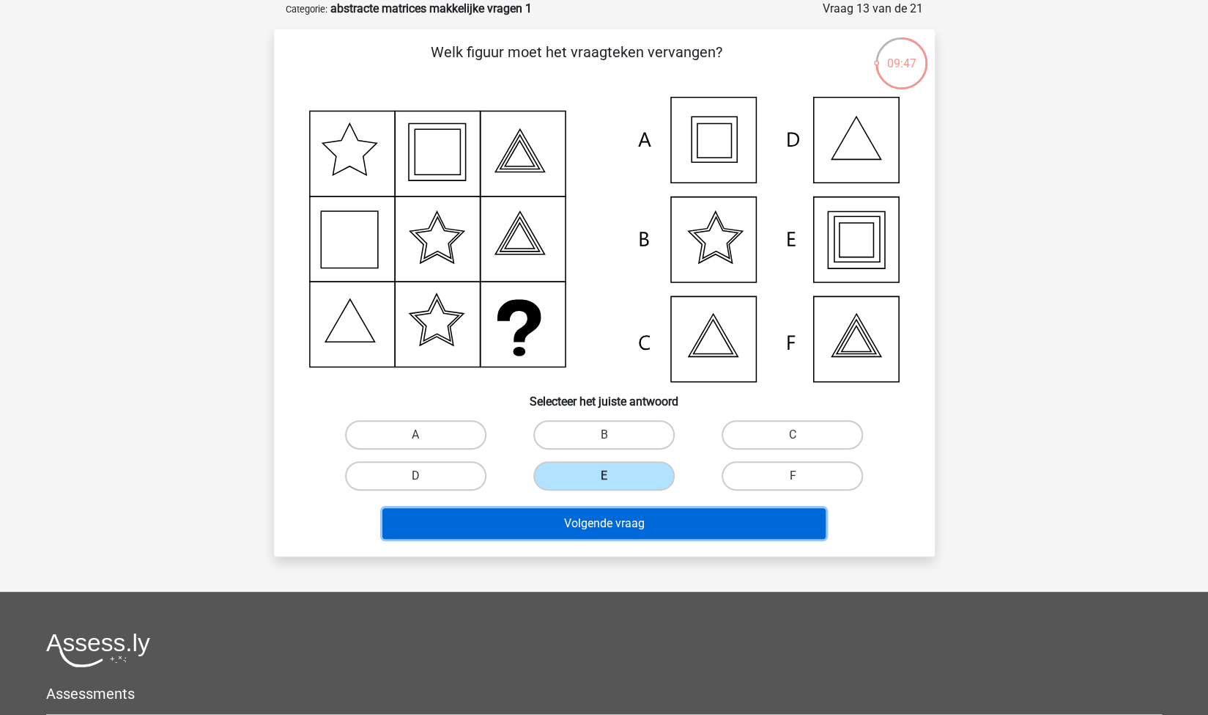
click at [698, 529] on button "Volgende vraag" at bounding box center [604, 523] width 443 height 31
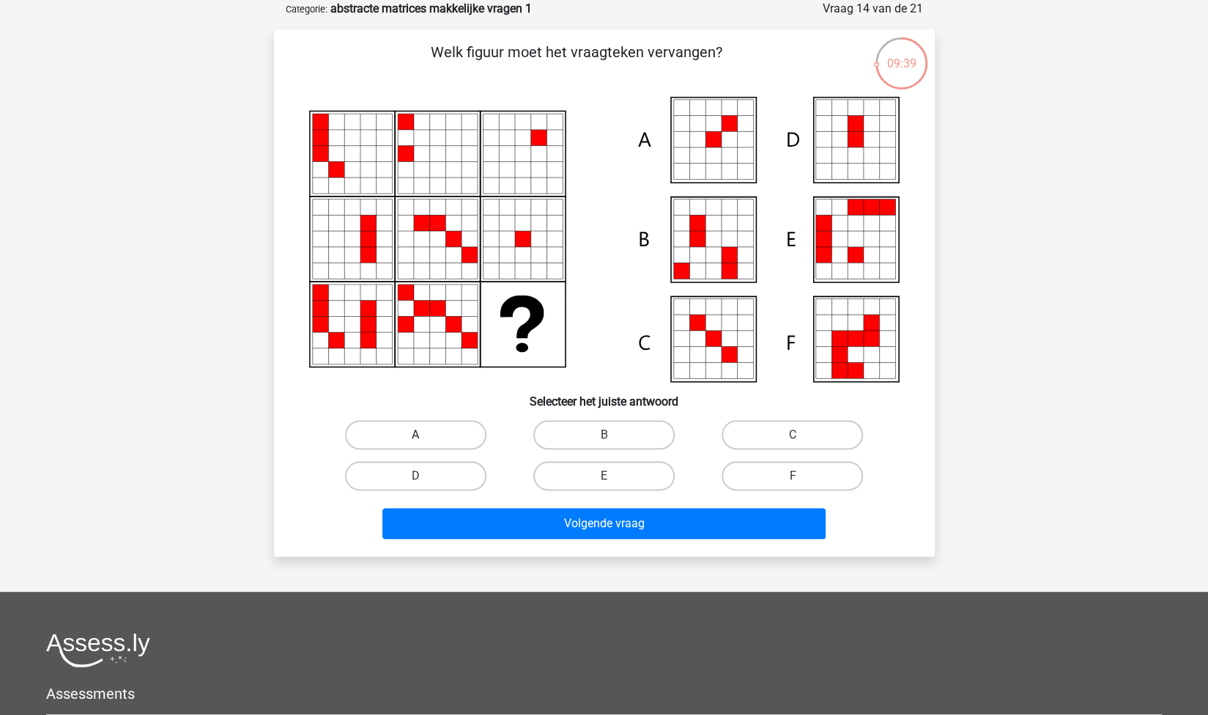
click at [432, 437] on label "A" at bounding box center [415, 434] width 141 height 29
click at [425, 437] on input "A" at bounding box center [421, 440] width 10 height 10
radio input "true"
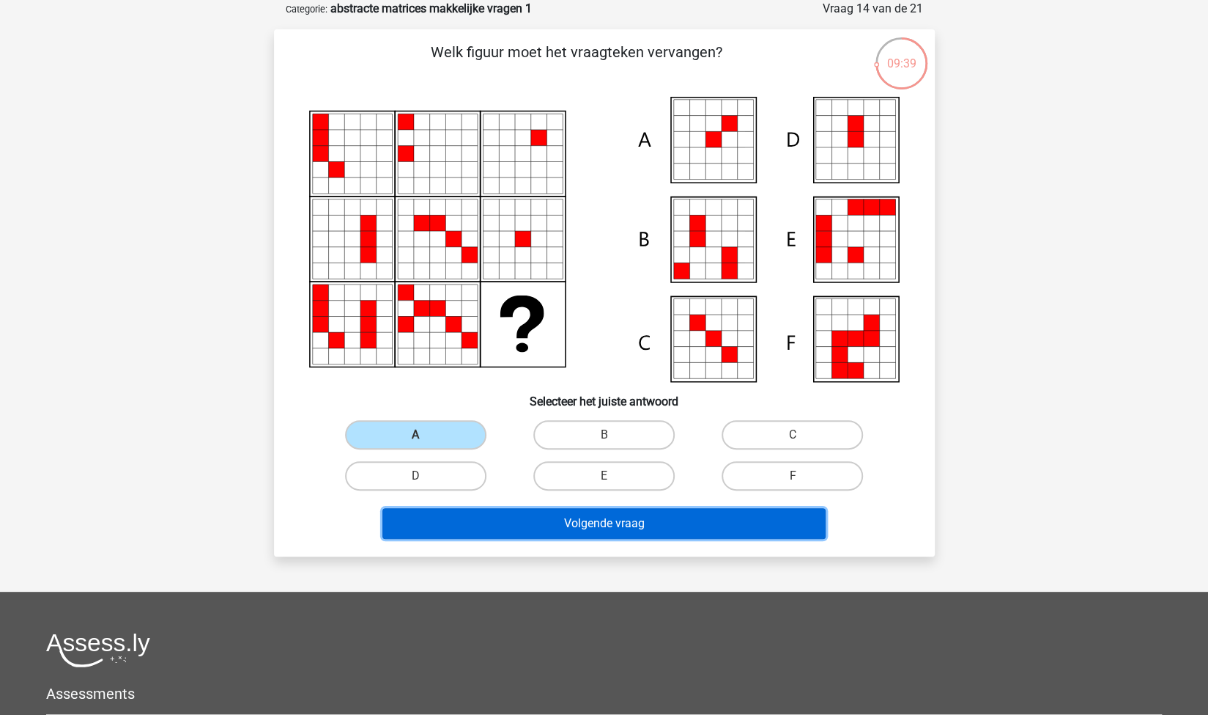
click at [492, 525] on button "Volgende vraag" at bounding box center [604, 523] width 443 height 31
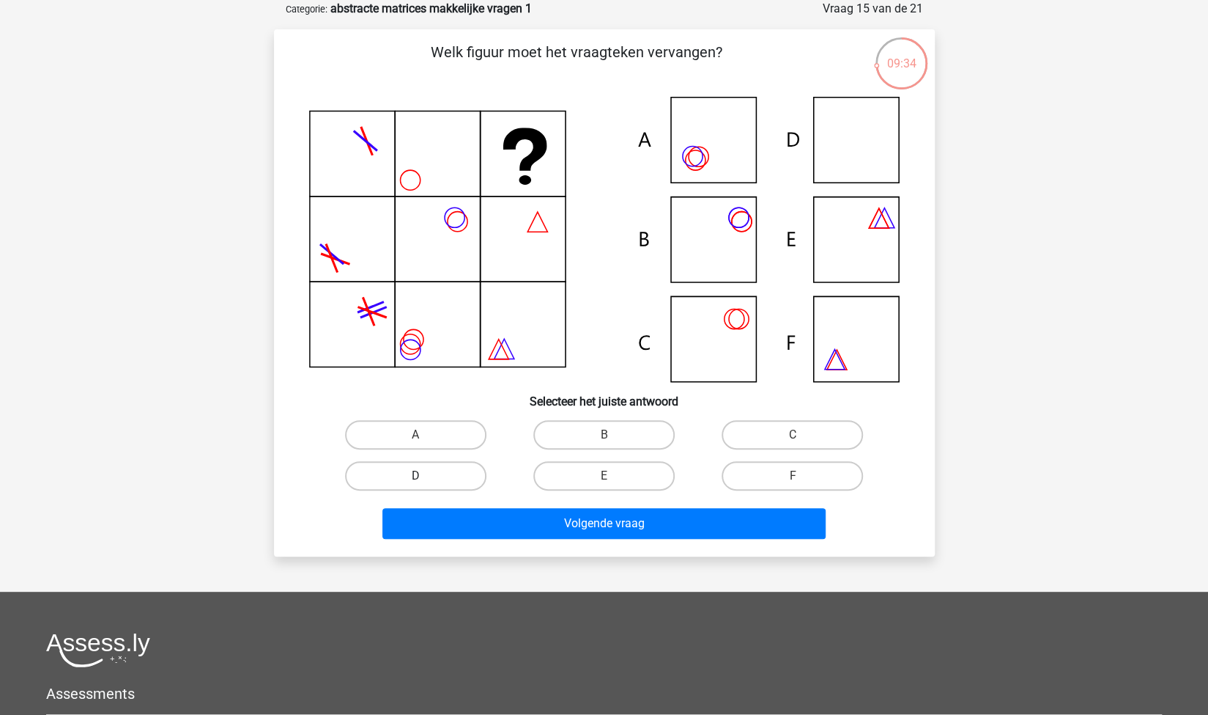
click at [473, 473] on label "D" at bounding box center [415, 475] width 141 height 29
click at [425, 476] on input "D" at bounding box center [421, 481] width 10 height 10
radio input "true"
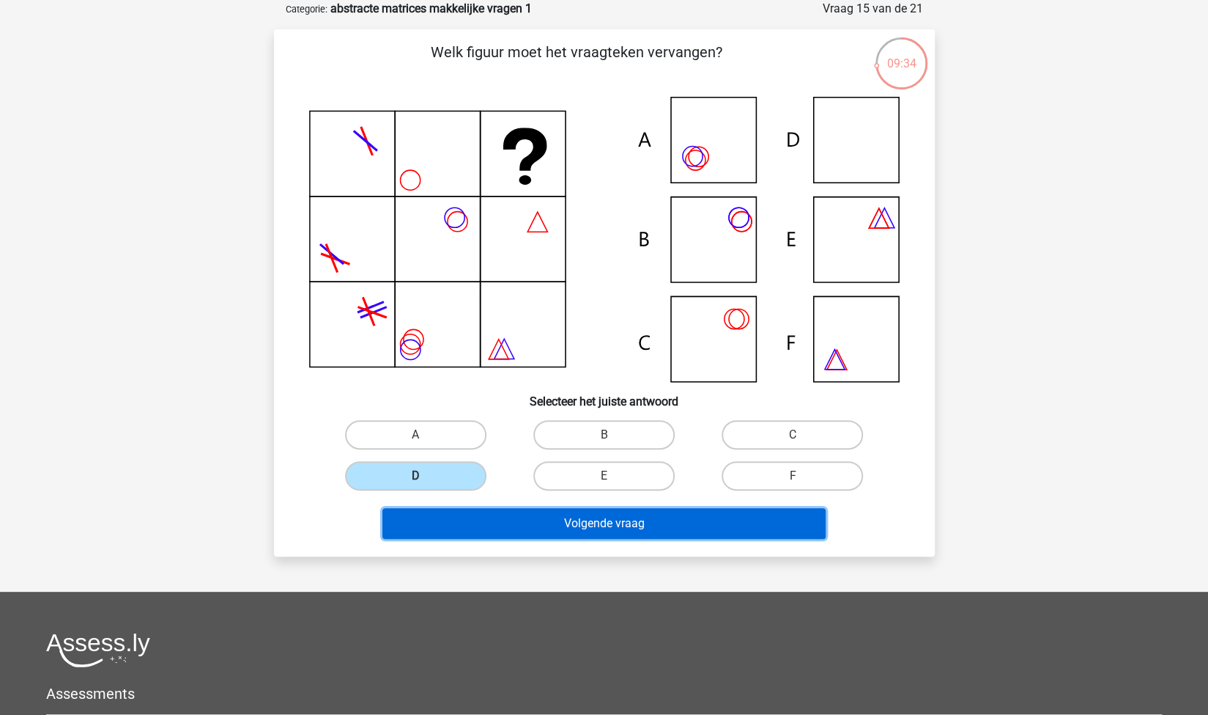
click at [514, 516] on button "Volgende vraag" at bounding box center [604, 523] width 443 height 31
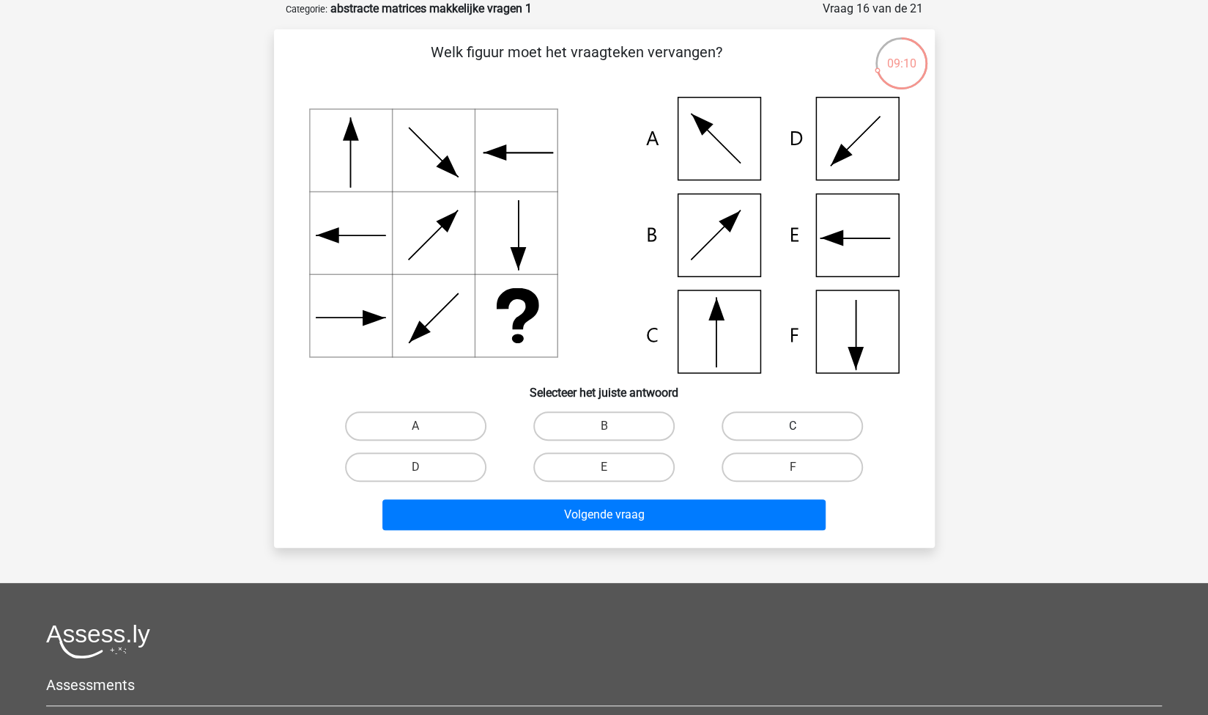
click at [755, 426] on label "C" at bounding box center [792, 425] width 141 height 29
click at [793, 426] on input "C" at bounding box center [798, 431] width 10 height 10
radio input "true"
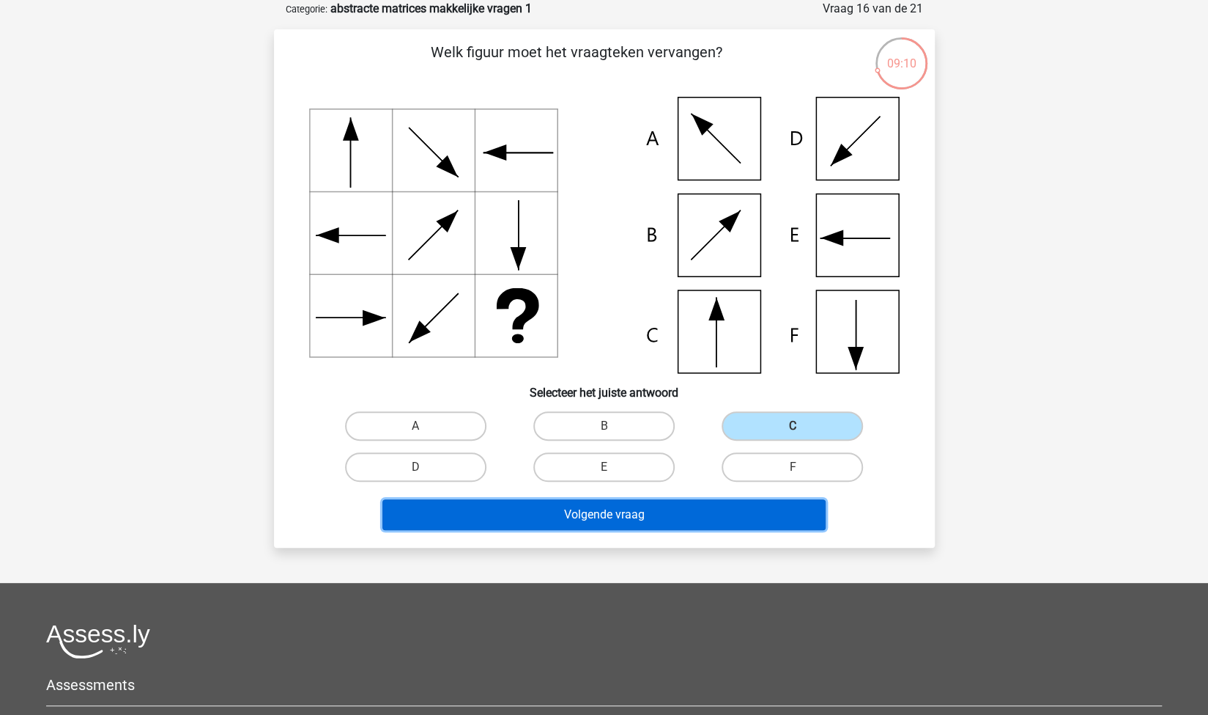
click at [641, 510] on button "Volgende vraag" at bounding box center [604, 514] width 443 height 31
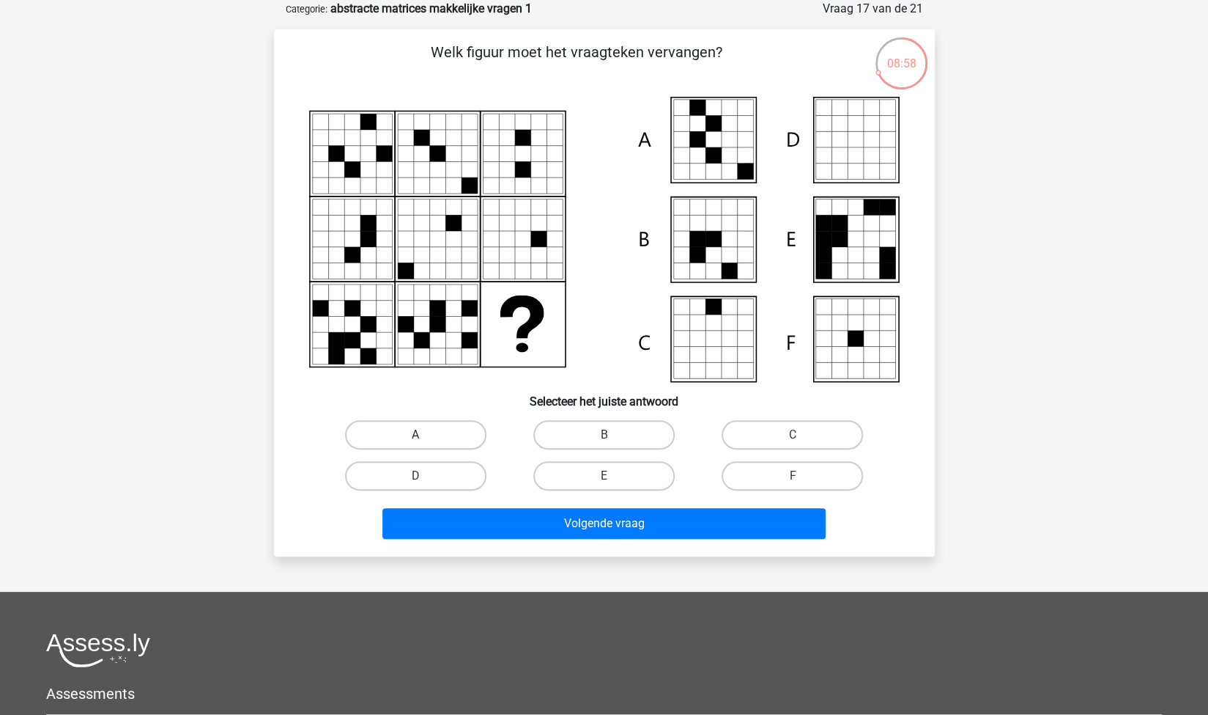
click at [366, 436] on label "A" at bounding box center [415, 434] width 141 height 29
click at [416, 436] on input "A" at bounding box center [421, 440] width 10 height 10
radio input "true"
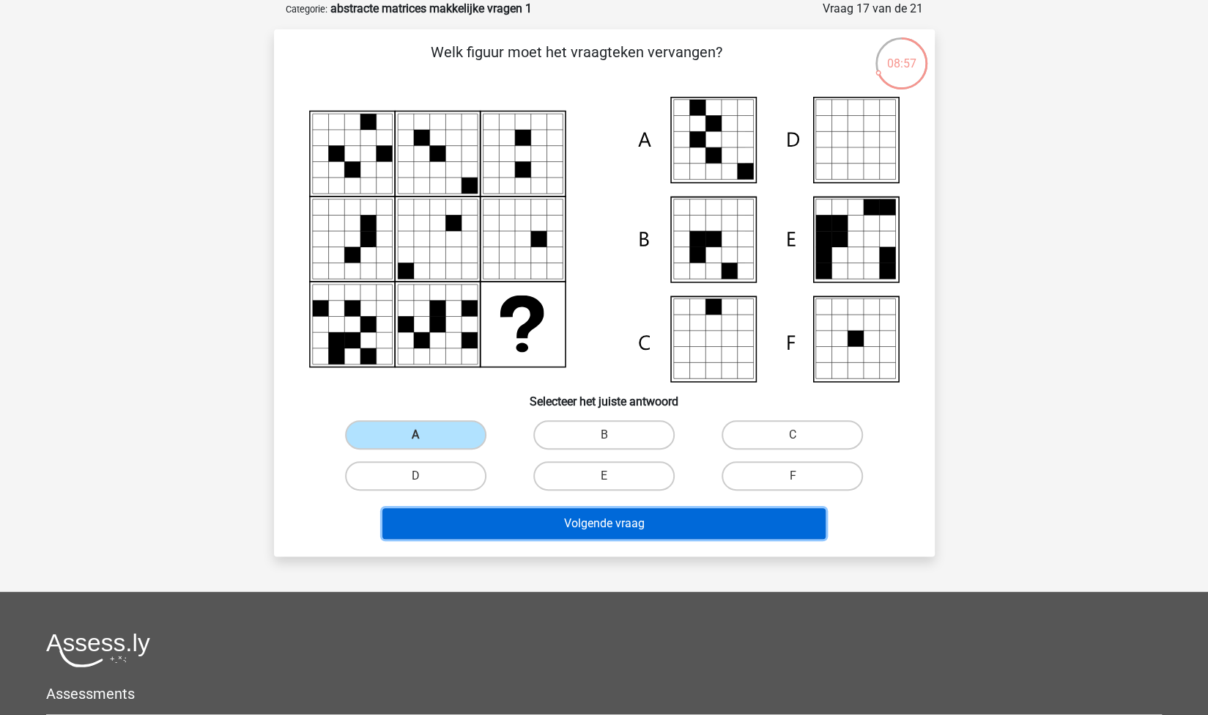
click at [460, 518] on button "Volgende vraag" at bounding box center [604, 523] width 443 height 31
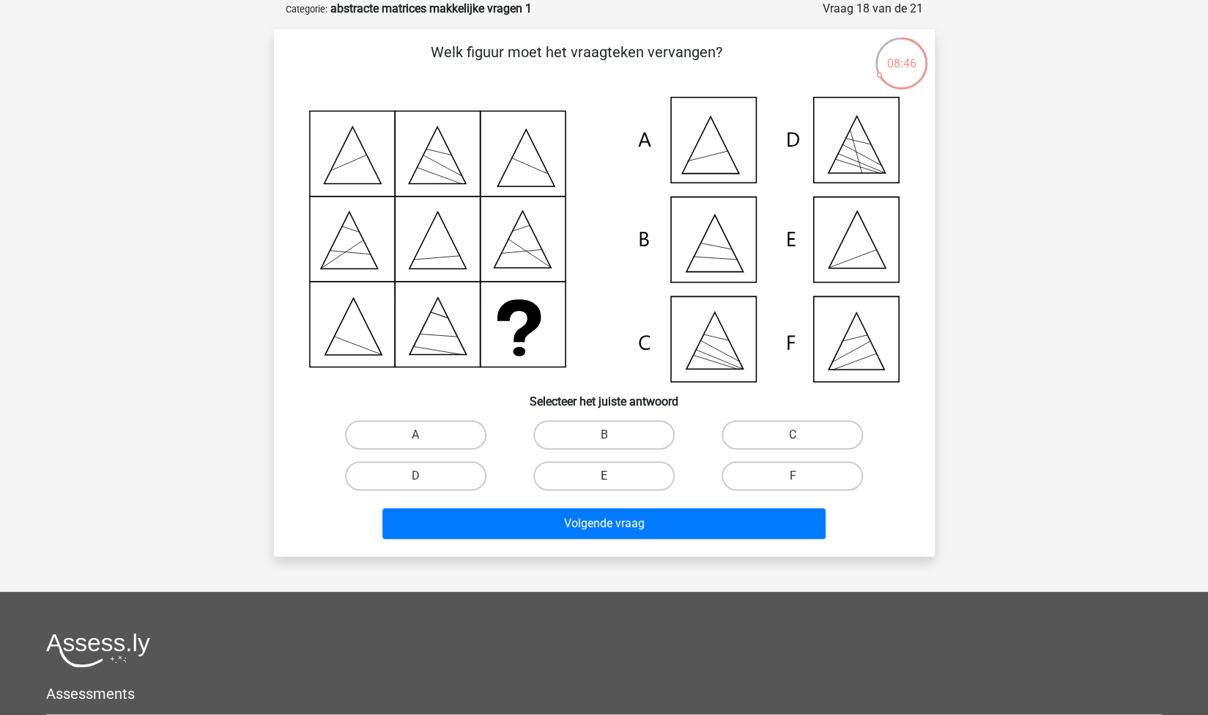
click at [643, 468] on label "E" at bounding box center [604, 475] width 141 height 29
click at [613, 476] on input "E" at bounding box center [609, 481] width 10 height 10
radio input "true"
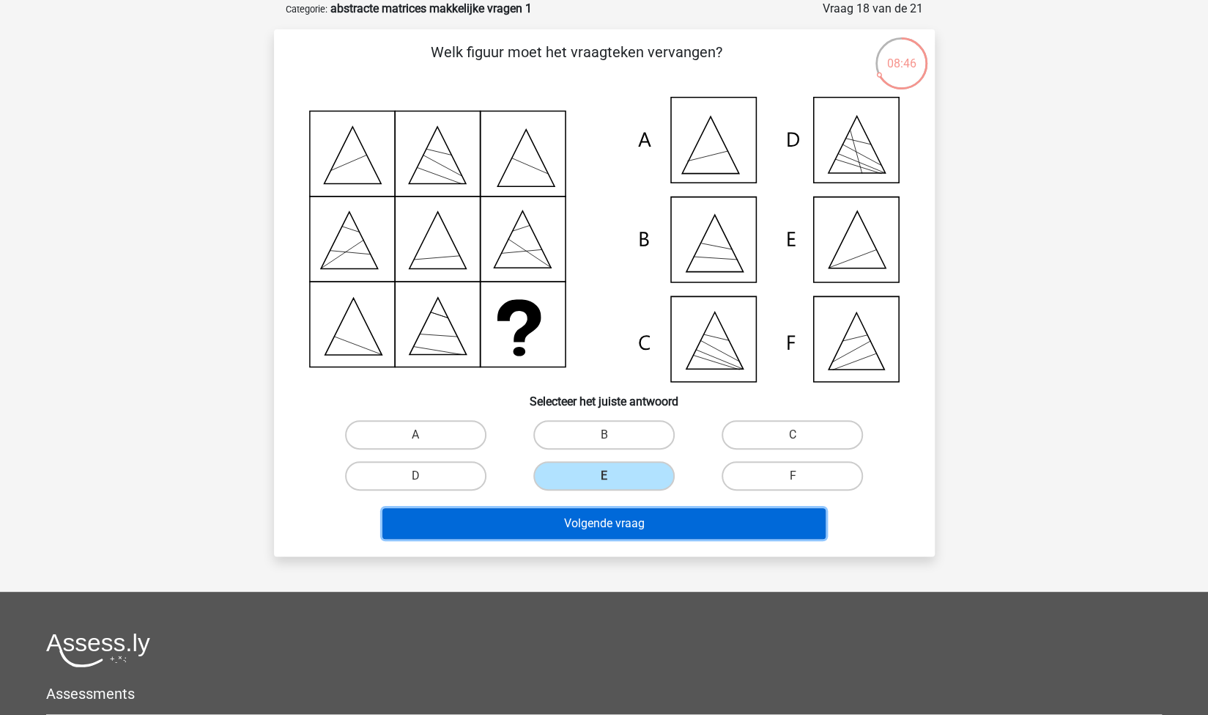
click at [661, 517] on button "Volgende vraag" at bounding box center [604, 523] width 443 height 31
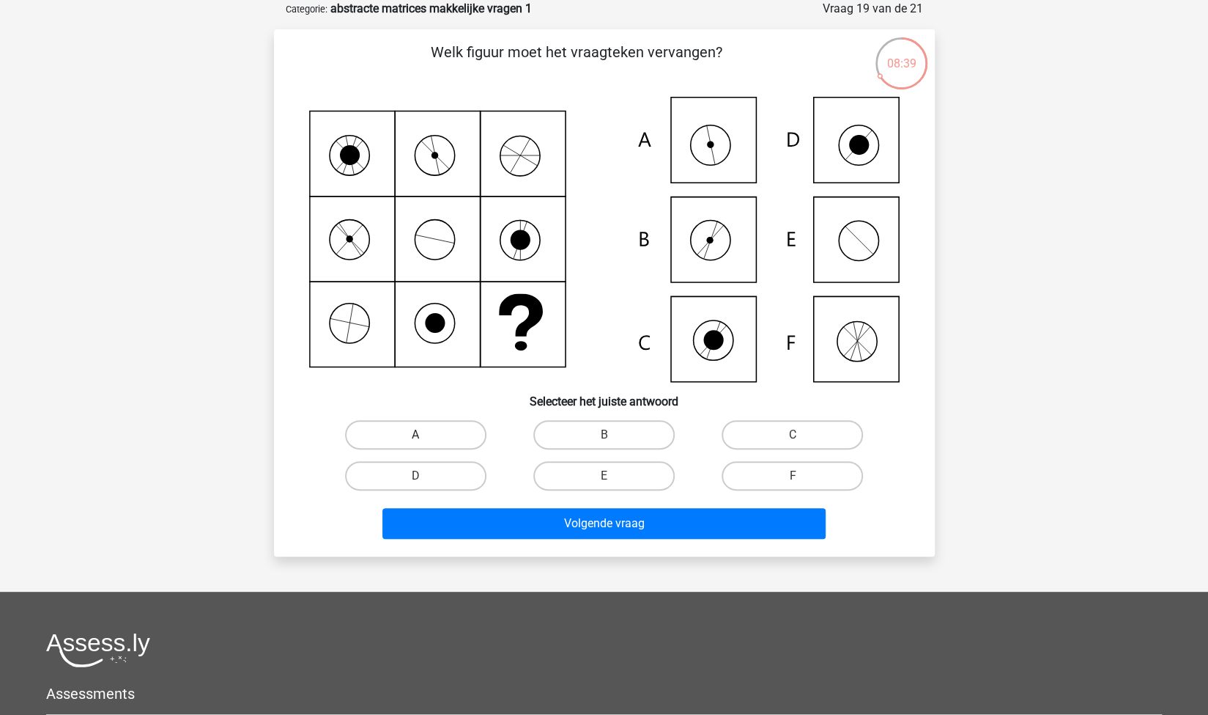
click at [443, 438] on label "A" at bounding box center [415, 434] width 141 height 29
click at [425, 438] on input "A" at bounding box center [421, 440] width 10 height 10
radio input "true"
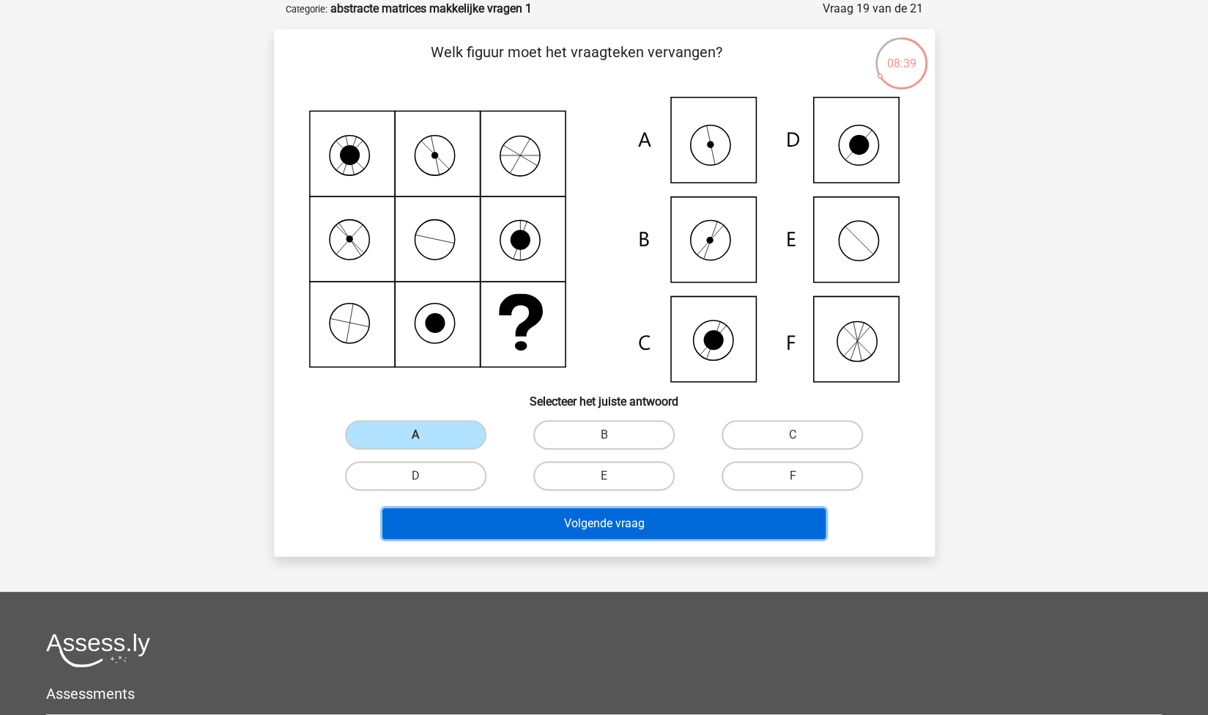
click at [543, 536] on button "Volgende vraag" at bounding box center [604, 523] width 443 height 31
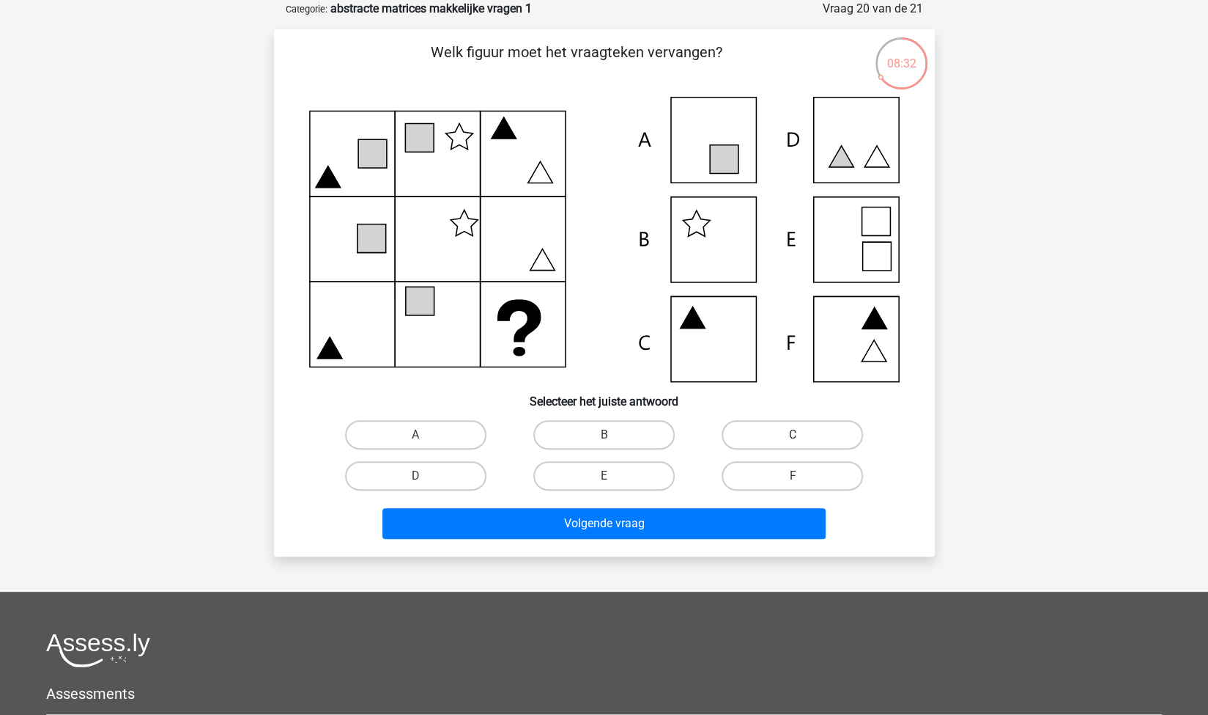
click at [755, 437] on label "C" at bounding box center [792, 434] width 141 height 29
click at [793, 437] on input "C" at bounding box center [798, 440] width 10 height 10
radio input "true"
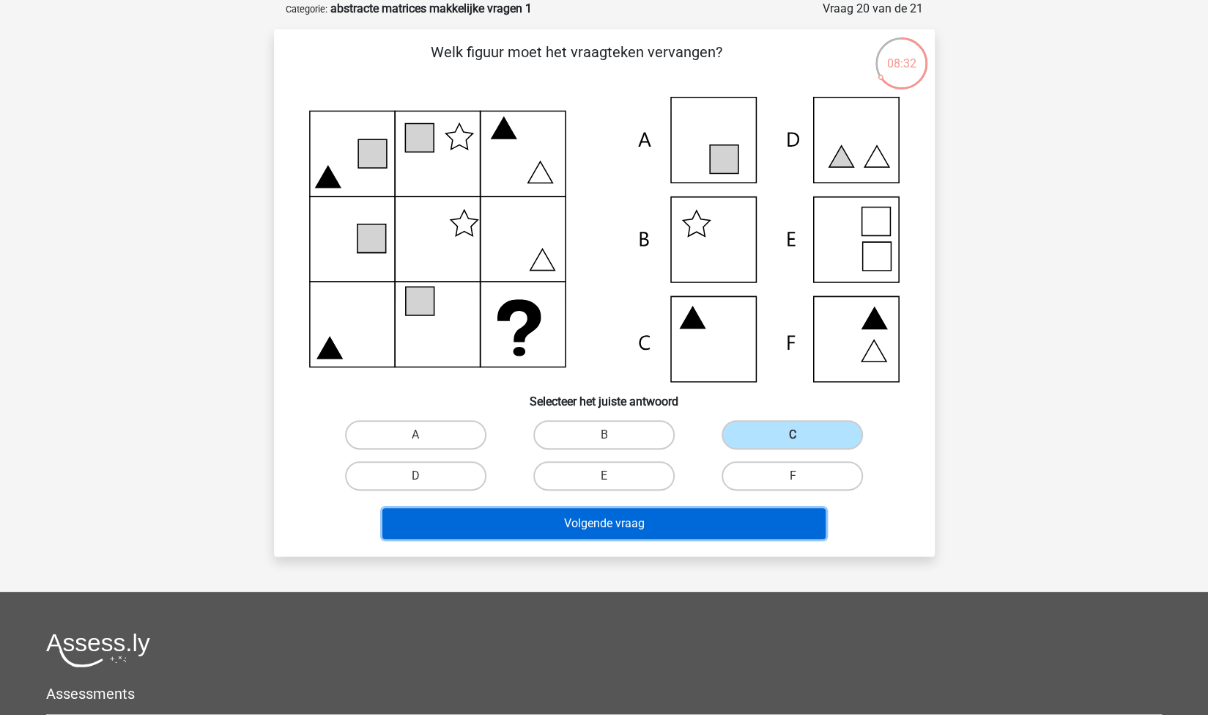
click at [624, 514] on button "Volgende vraag" at bounding box center [604, 523] width 443 height 31
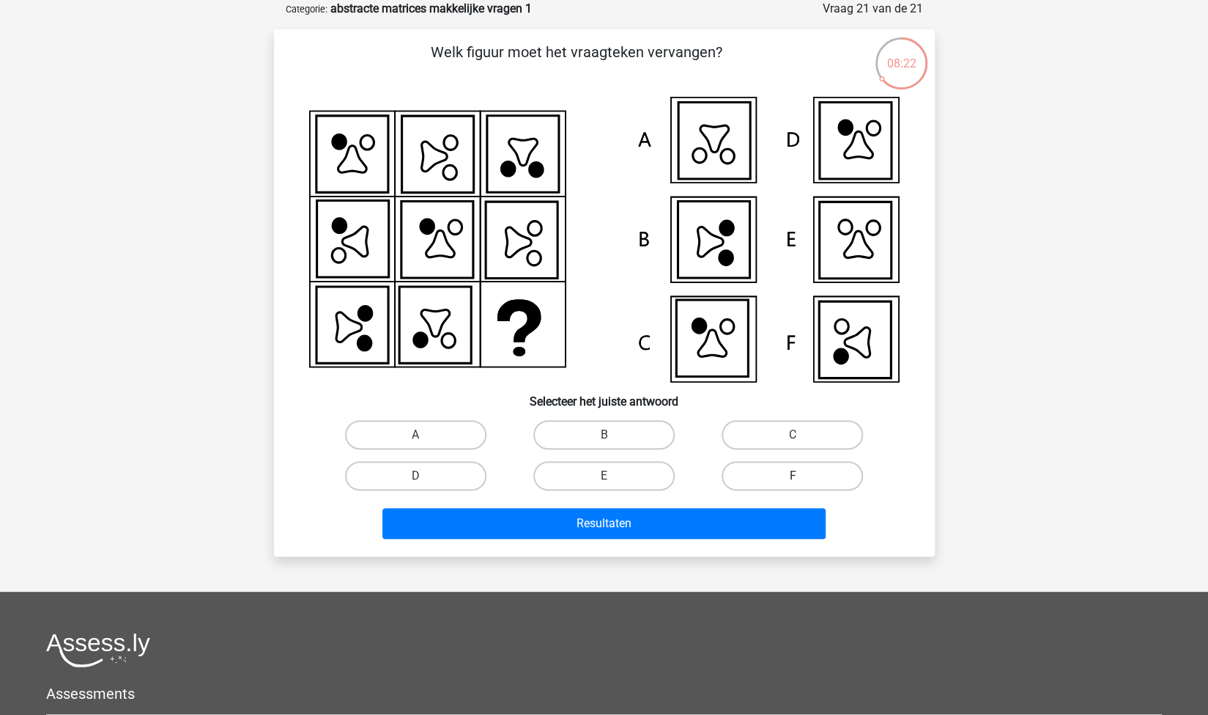
click at [733, 480] on label "F" at bounding box center [792, 475] width 141 height 29
click at [793, 480] on input "F" at bounding box center [798, 481] width 10 height 10
radio input "true"
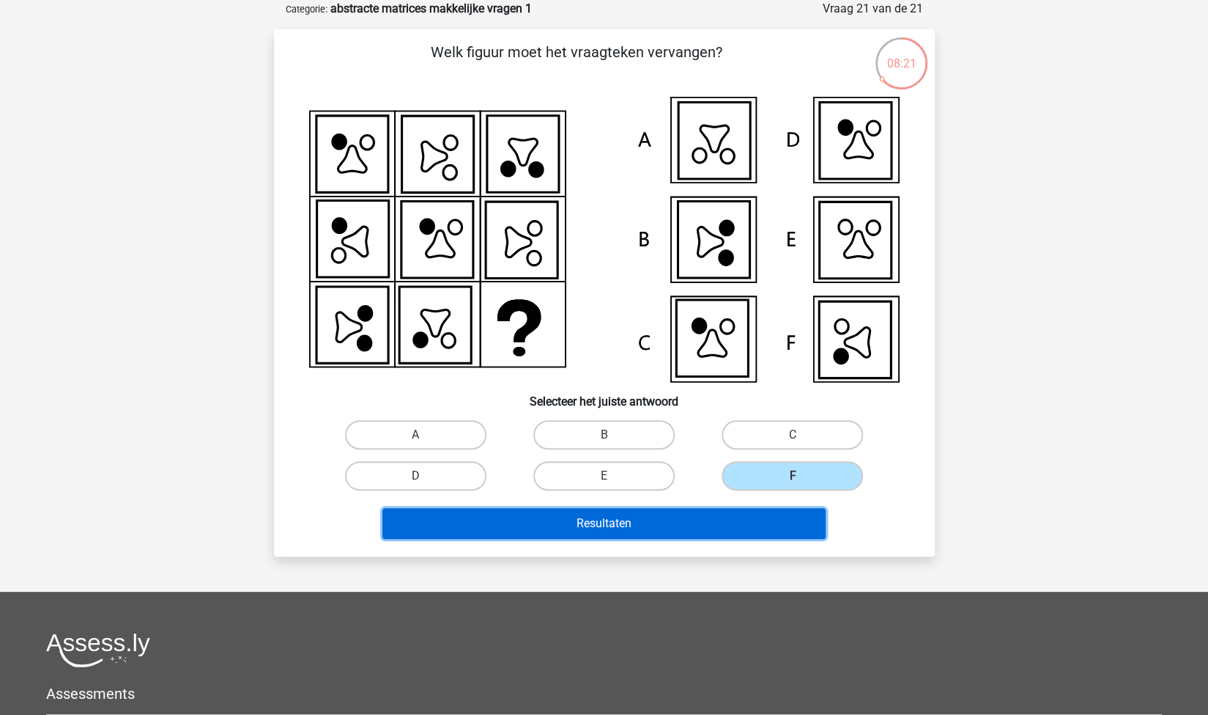
click at [655, 520] on button "Resultaten" at bounding box center [604, 523] width 443 height 31
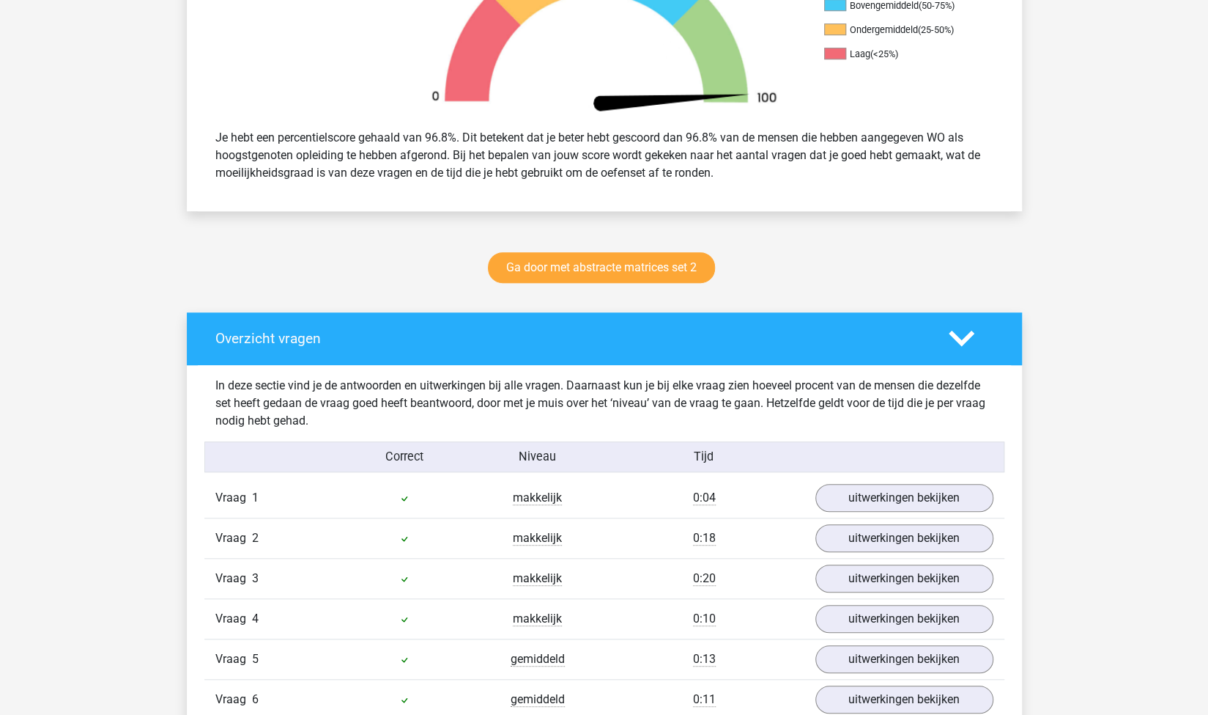
scroll to position [325, 0]
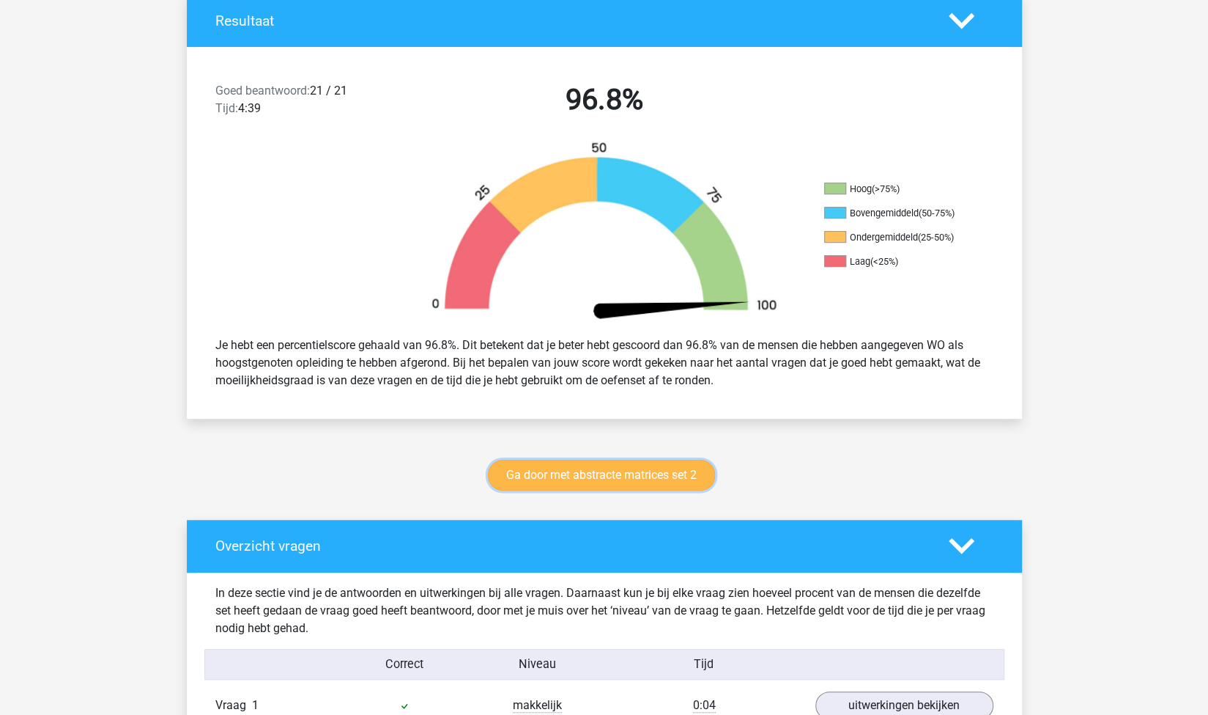
click at [671, 479] on link "Ga door met abstracte matrices set 2" at bounding box center [601, 474] width 227 height 31
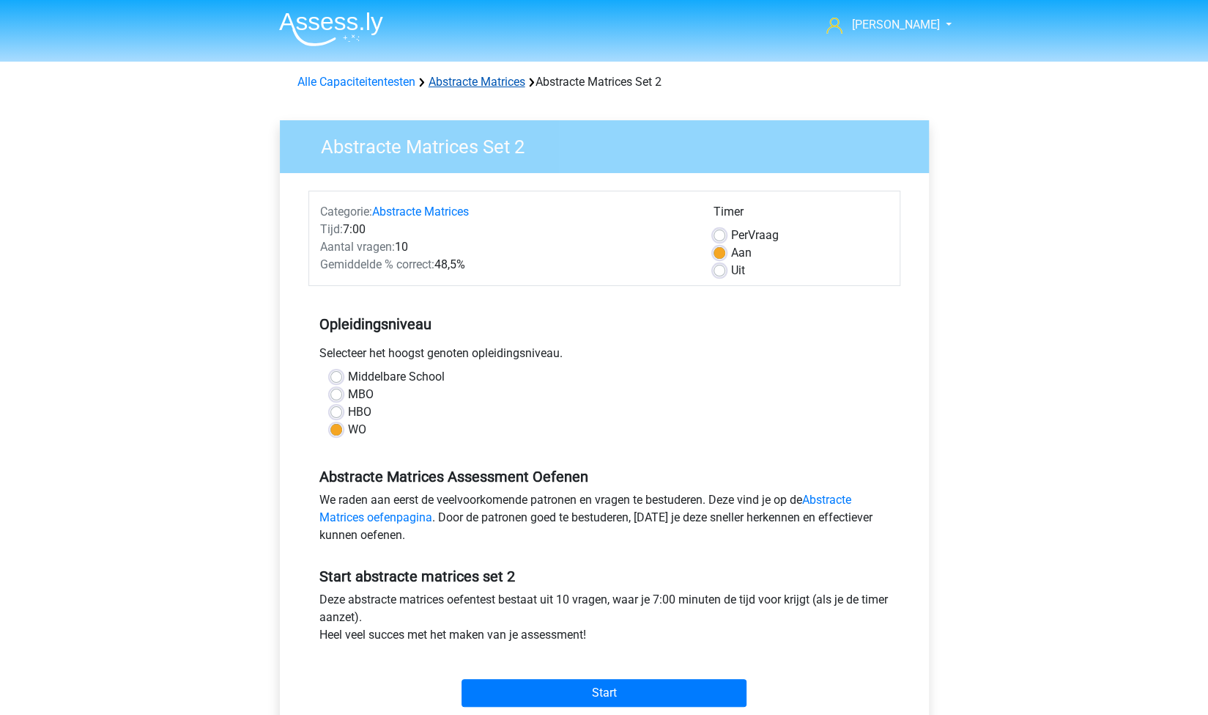
click at [480, 83] on link "Abstracte Matrices" at bounding box center [477, 82] width 97 height 14
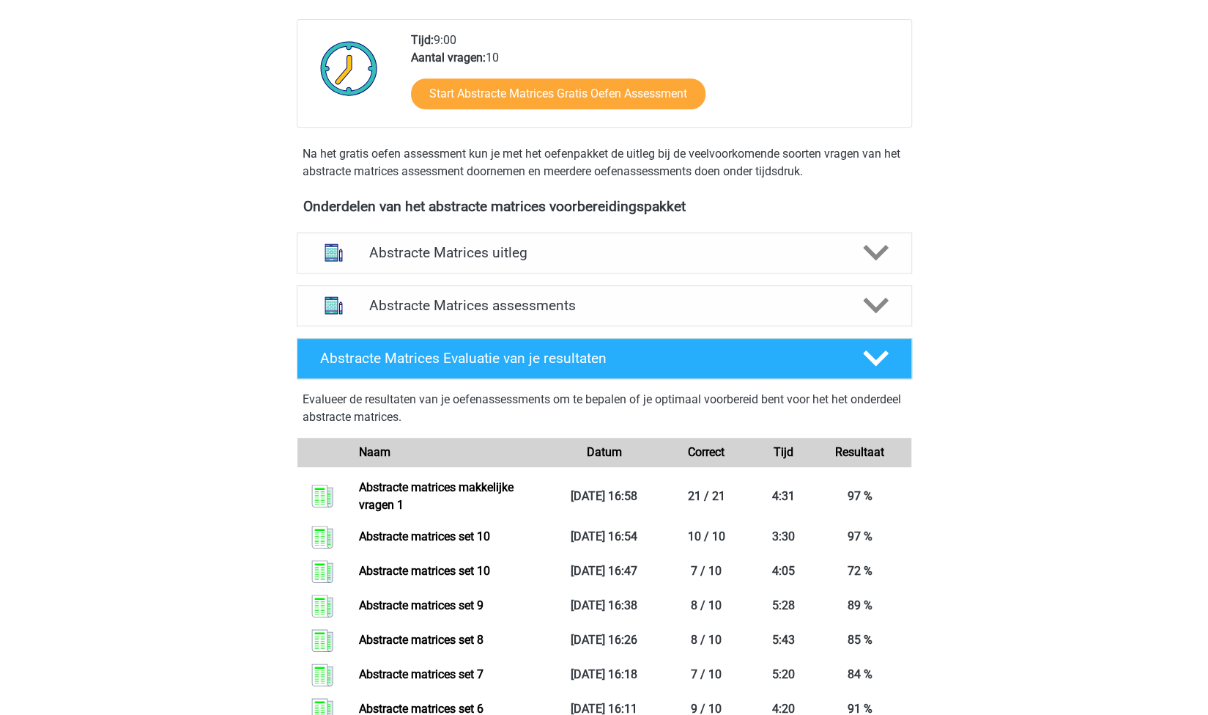
scroll to position [379, 0]
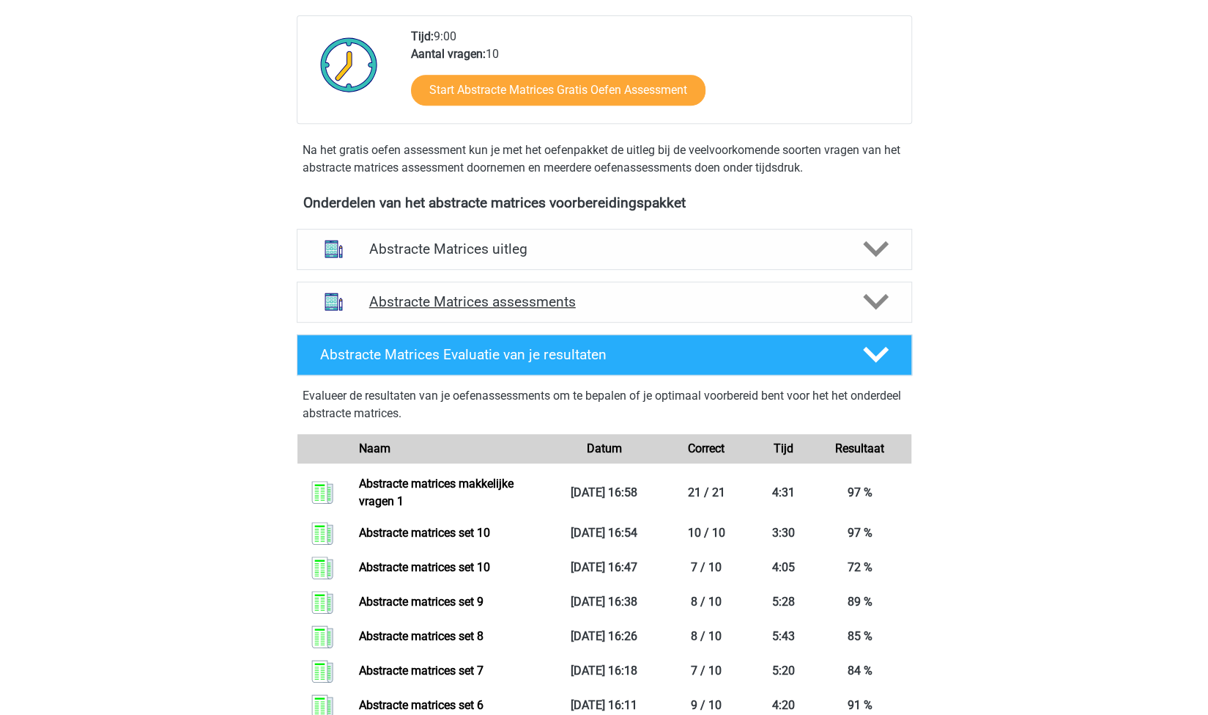
click at [625, 304] on h4 "Abstracte Matrices assessments" at bounding box center [604, 301] width 470 height 17
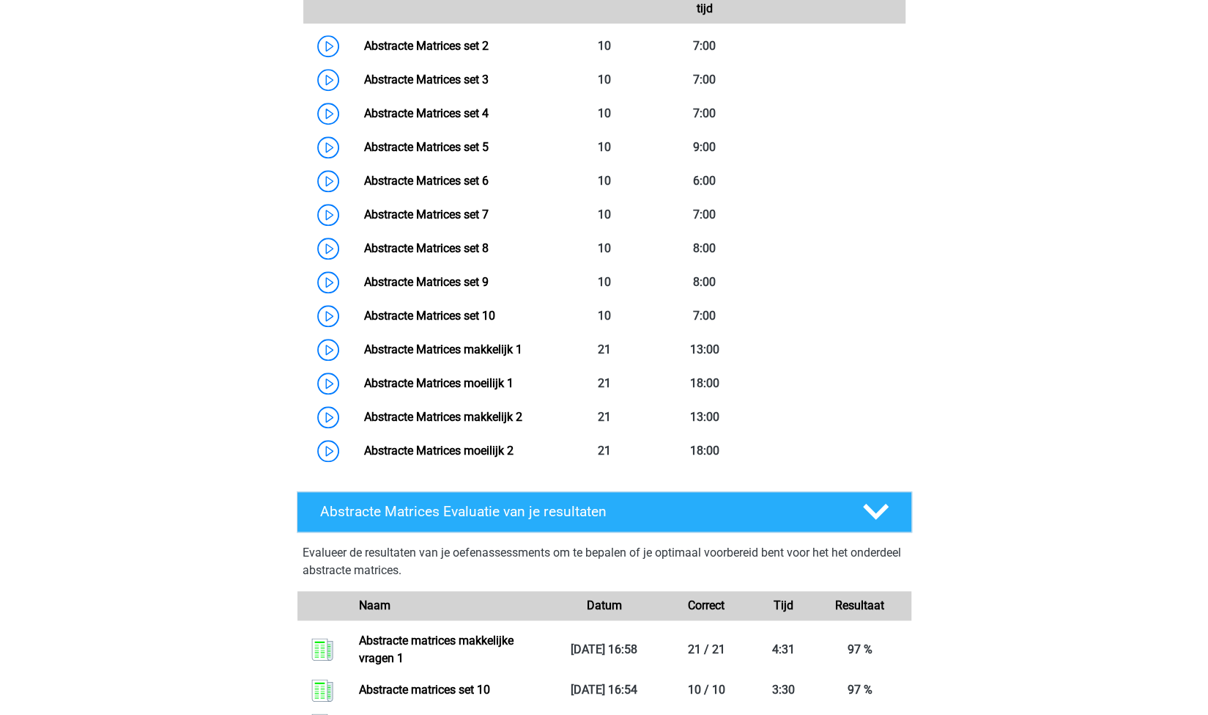
scroll to position [907, 0]
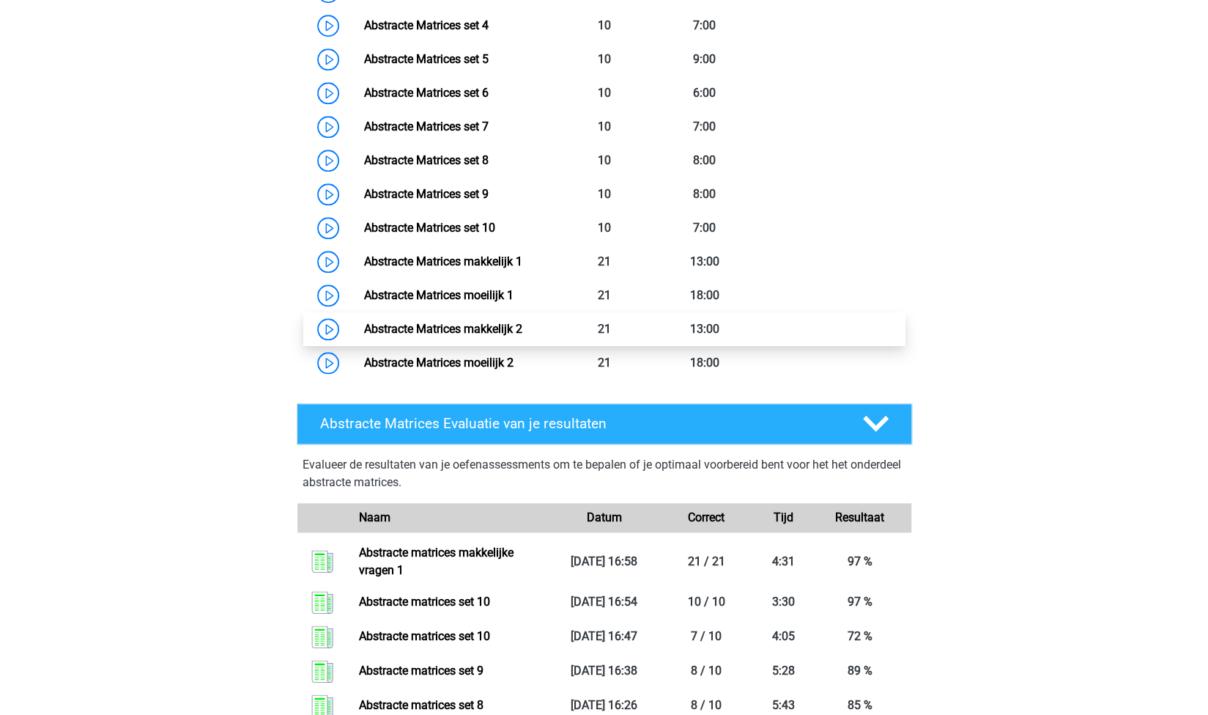
click at [506, 325] on link "Abstracte Matrices makkelijk 2" at bounding box center [443, 329] width 158 height 14
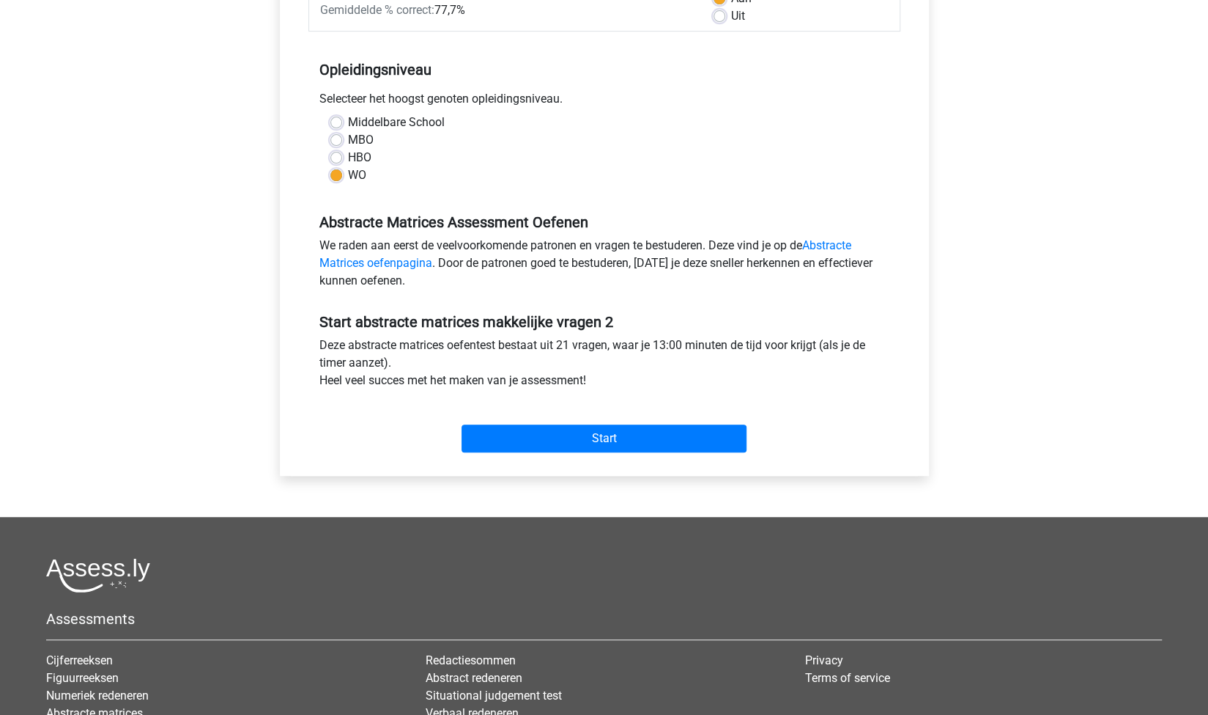
scroll to position [302, 0]
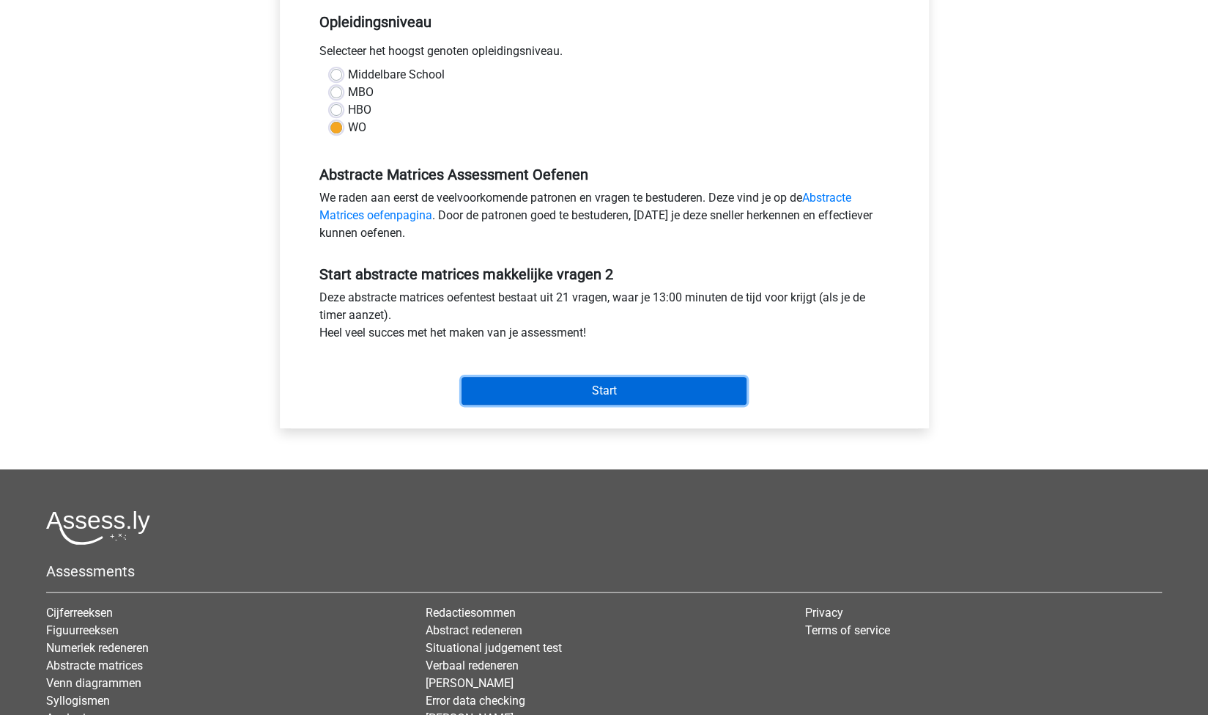
click at [622, 386] on input "Start" at bounding box center [604, 391] width 285 height 28
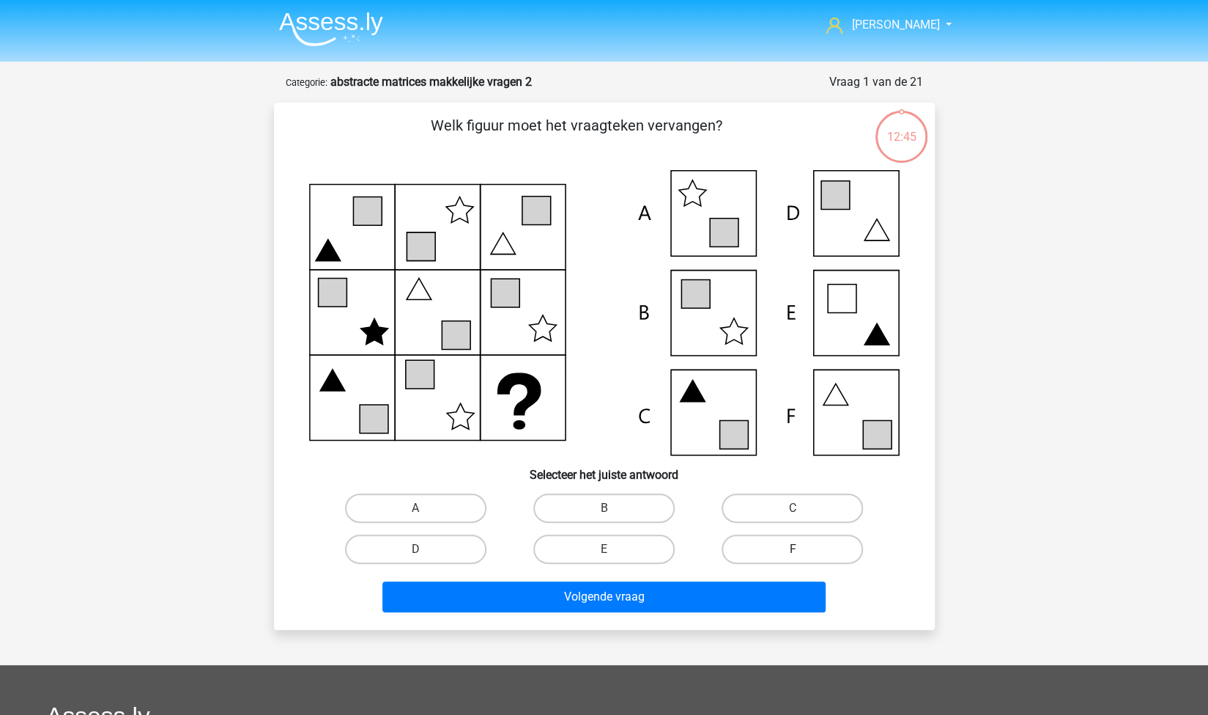
click at [806, 536] on label "F" at bounding box center [792, 548] width 141 height 29
click at [802, 549] on input "F" at bounding box center [798, 554] width 10 height 10
radio input "true"
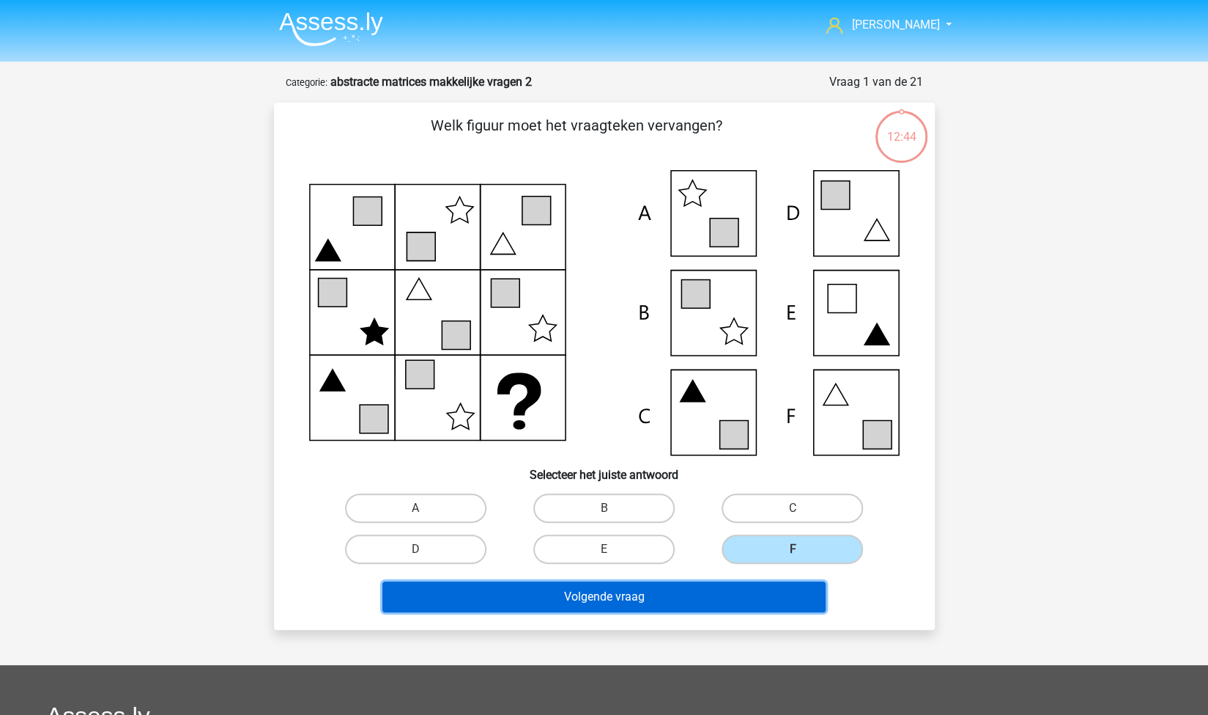
click at [716, 586] on button "Volgende vraag" at bounding box center [604, 596] width 443 height 31
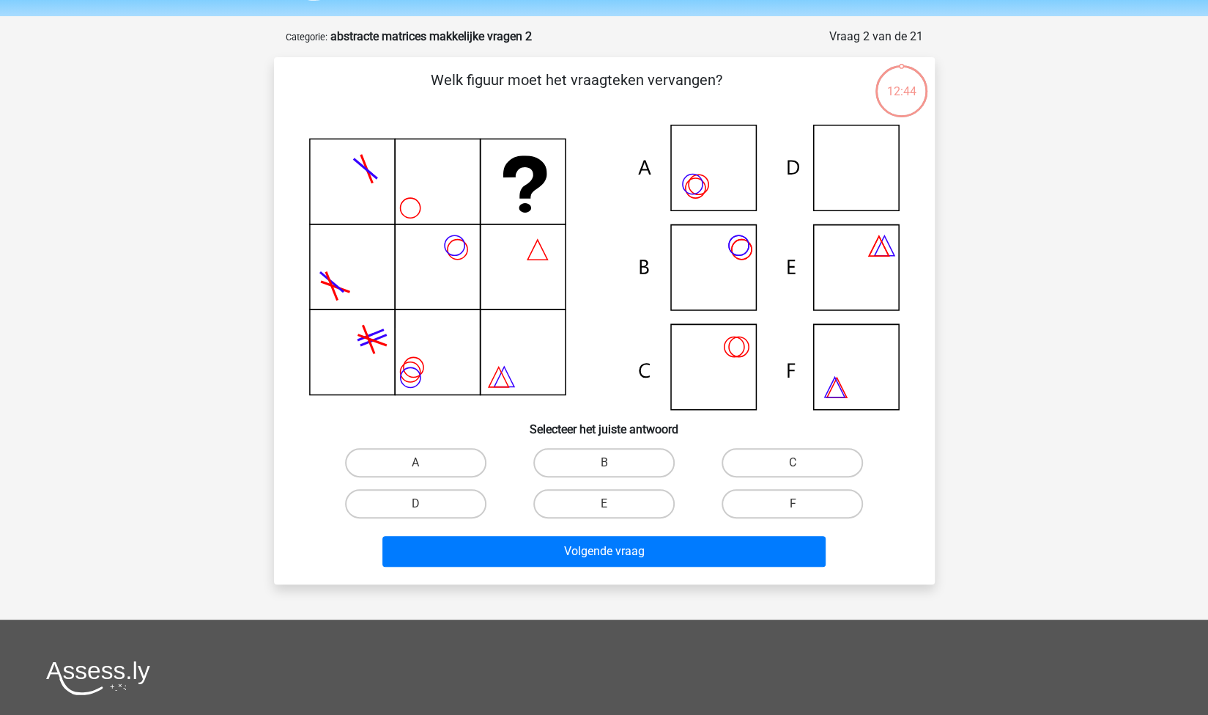
scroll to position [73, 0]
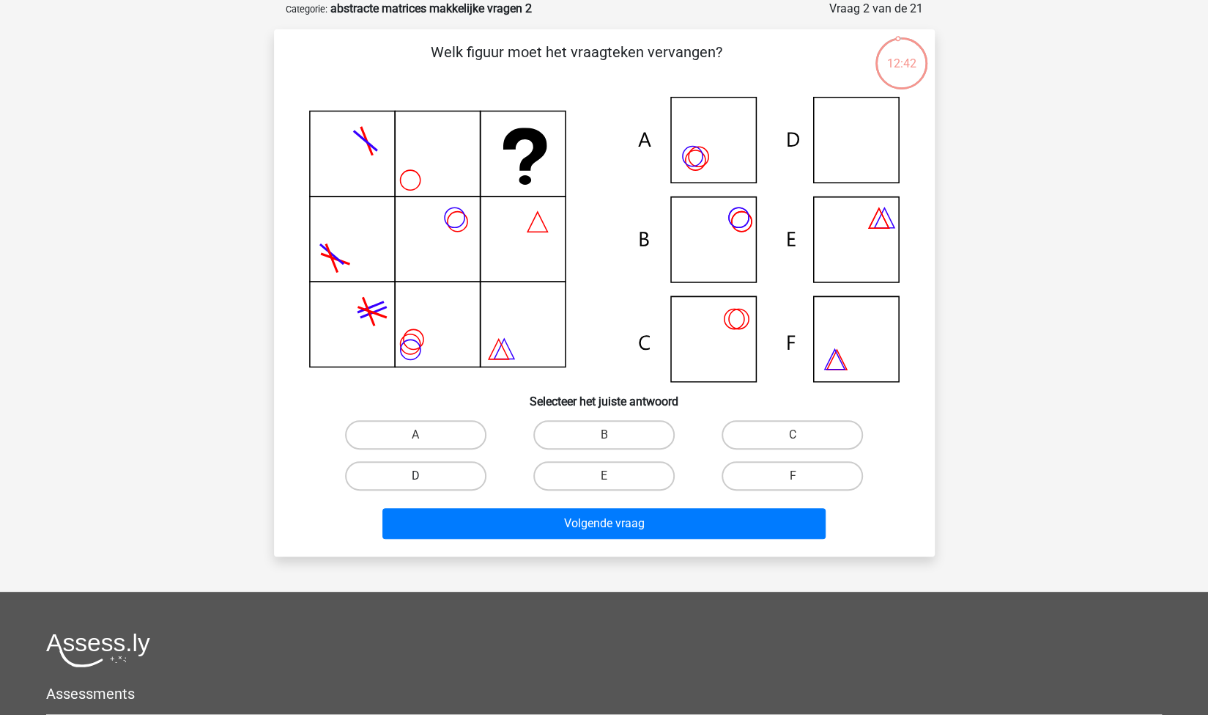
click at [481, 473] on label "D" at bounding box center [415, 475] width 141 height 29
click at [425, 476] on input "D" at bounding box center [421, 481] width 10 height 10
radio input "true"
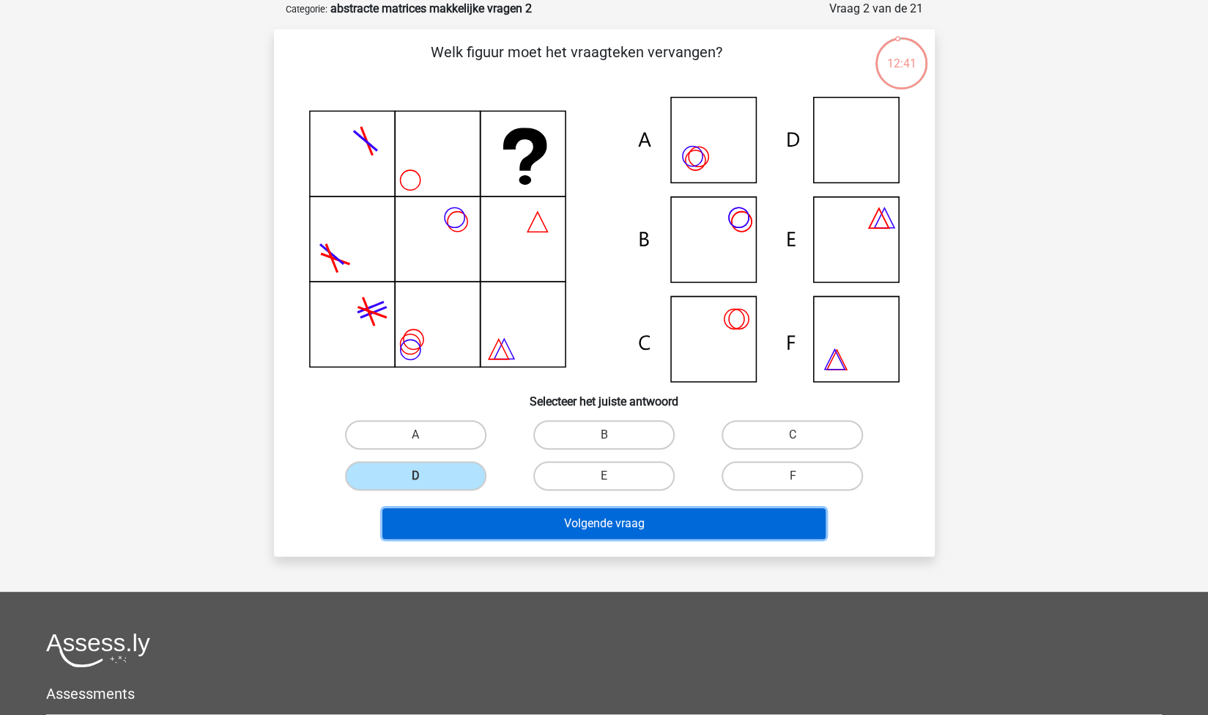
click at [516, 508] on button "Volgende vraag" at bounding box center [604, 523] width 443 height 31
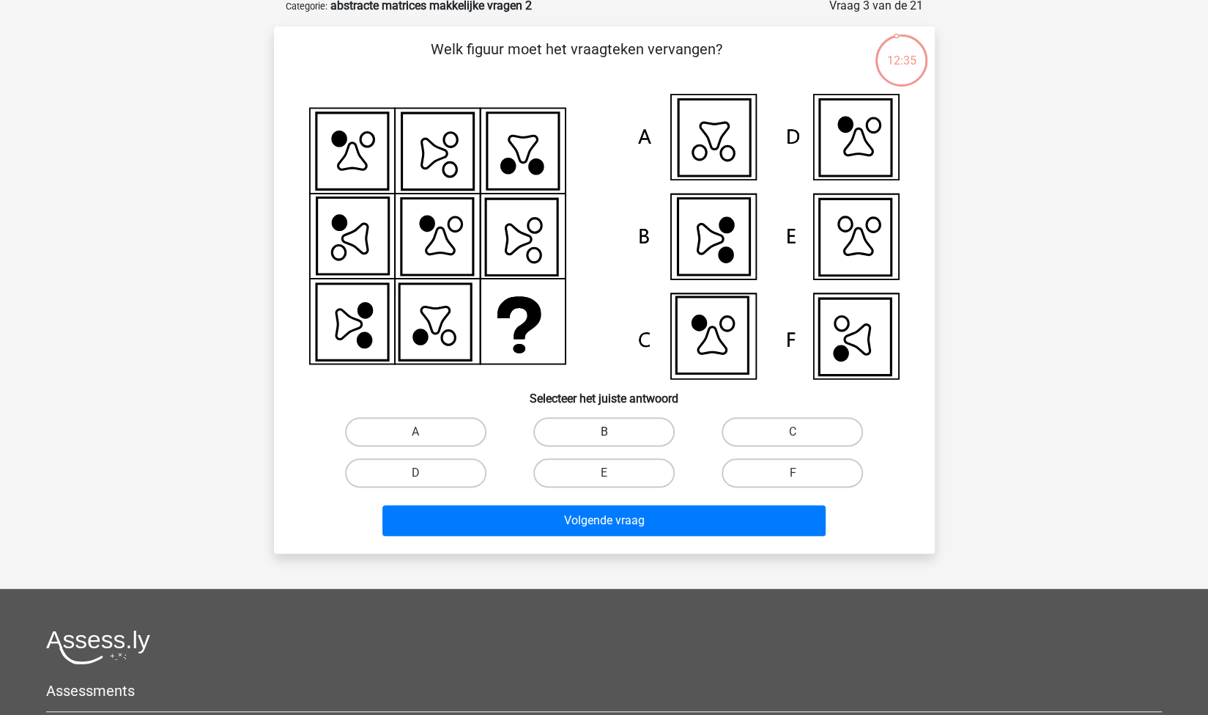
scroll to position [75, 0]
click at [784, 479] on label "F" at bounding box center [792, 473] width 141 height 29
click at [793, 479] on input "F" at bounding box center [798, 478] width 10 height 10
radio input "true"
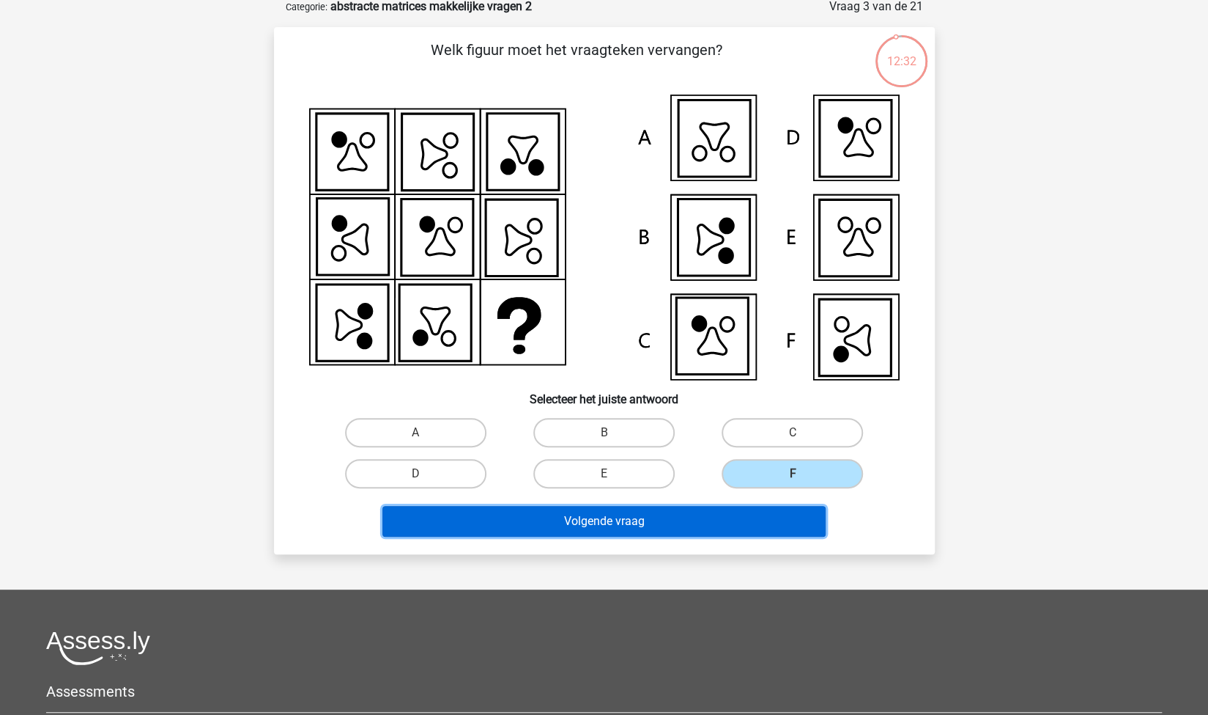
click at [676, 522] on button "Volgende vraag" at bounding box center [604, 521] width 443 height 31
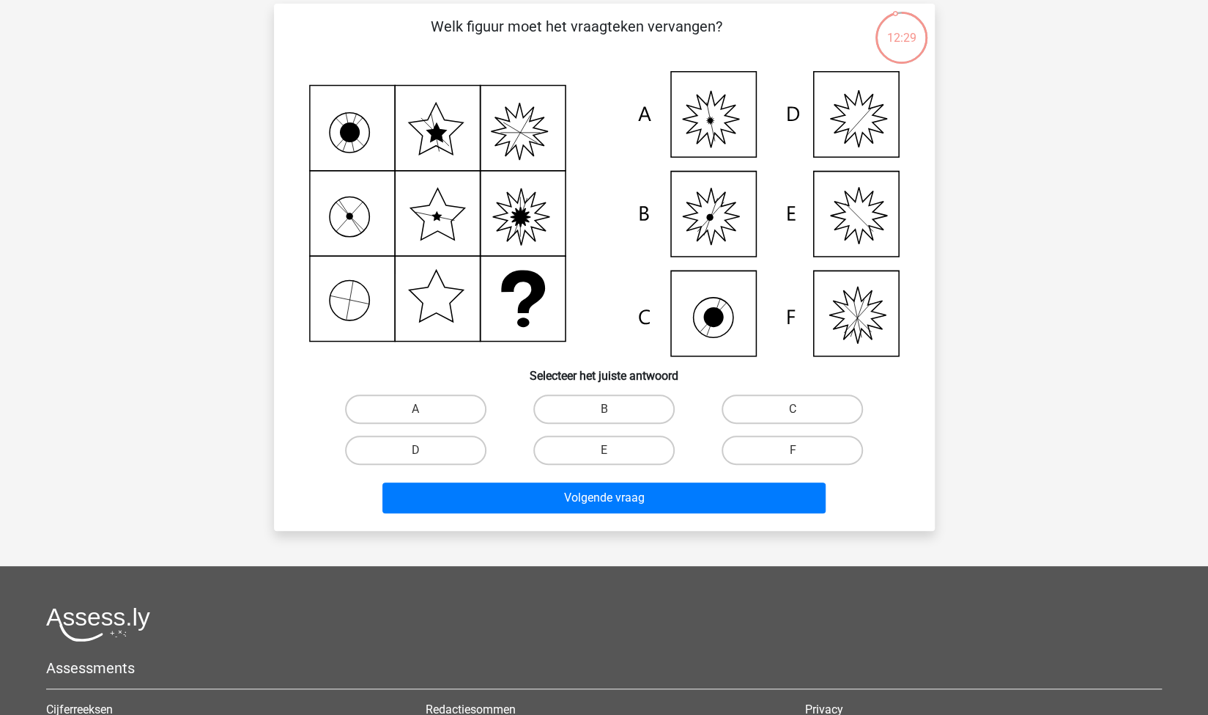
scroll to position [98, 0]
click at [441, 414] on label "A" at bounding box center [415, 409] width 141 height 29
click at [425, 414] on input "A" at bounding box center [421, 415] width 10 height 10
radio input "true"
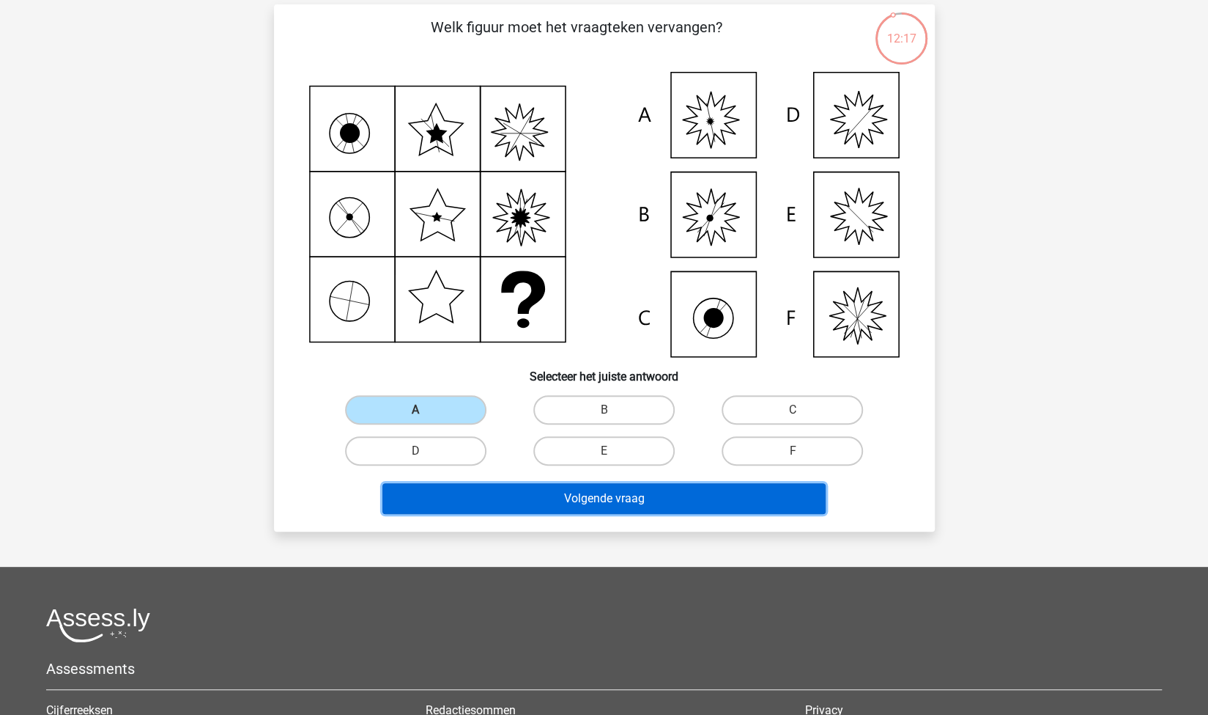
click at [506, 493] on button "Volgende vraag" at bounding box center [604, 498] width 443 height 31
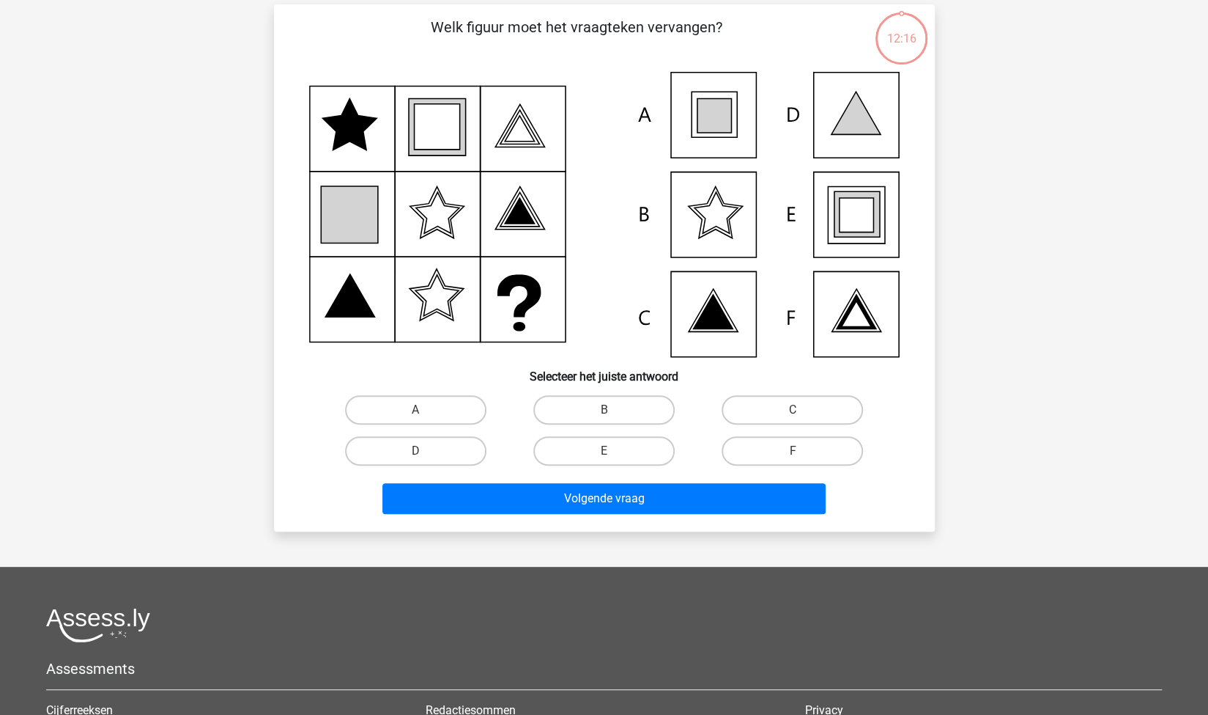
scroll to position [73, 0]
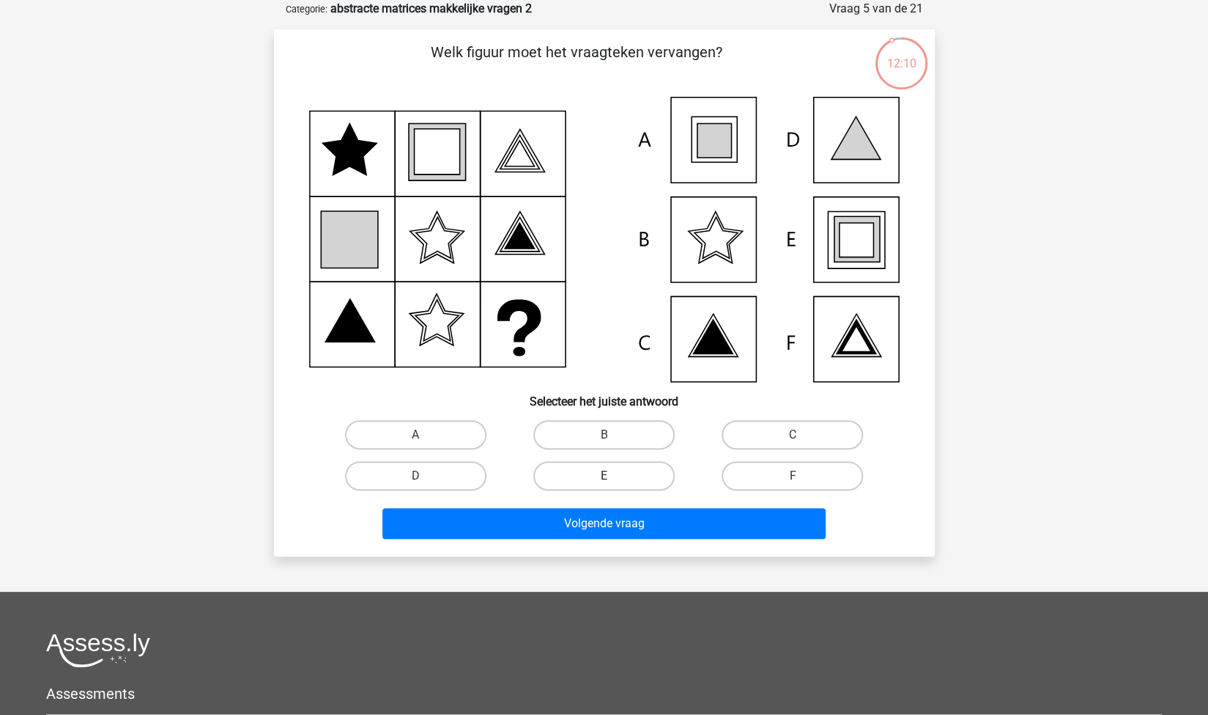
click at [633, 471] on label "E" at bounding box center [604, 475] width 141 height 29
click at [613, 476] on input "E" at bounding box center [609, 481] width 10 height 10
radio input "true"
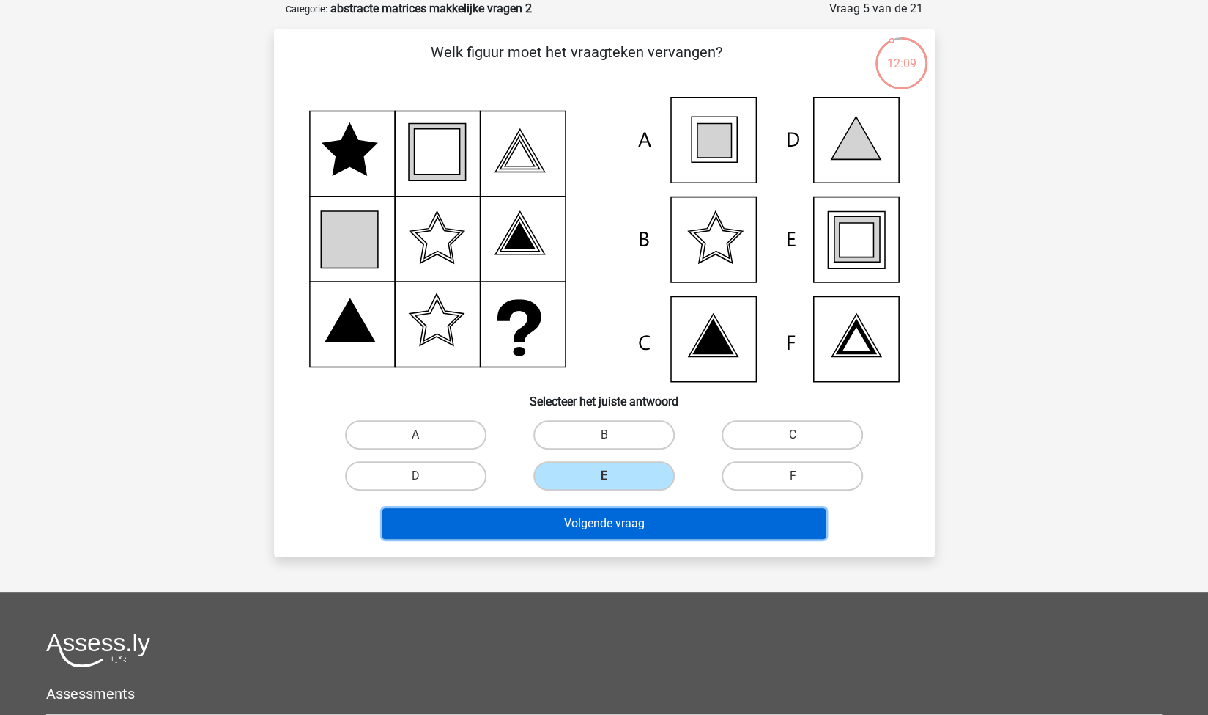
click at [575, 521] on button "Volgende vraag" at bounding box center [604, 523] width 443 height 31
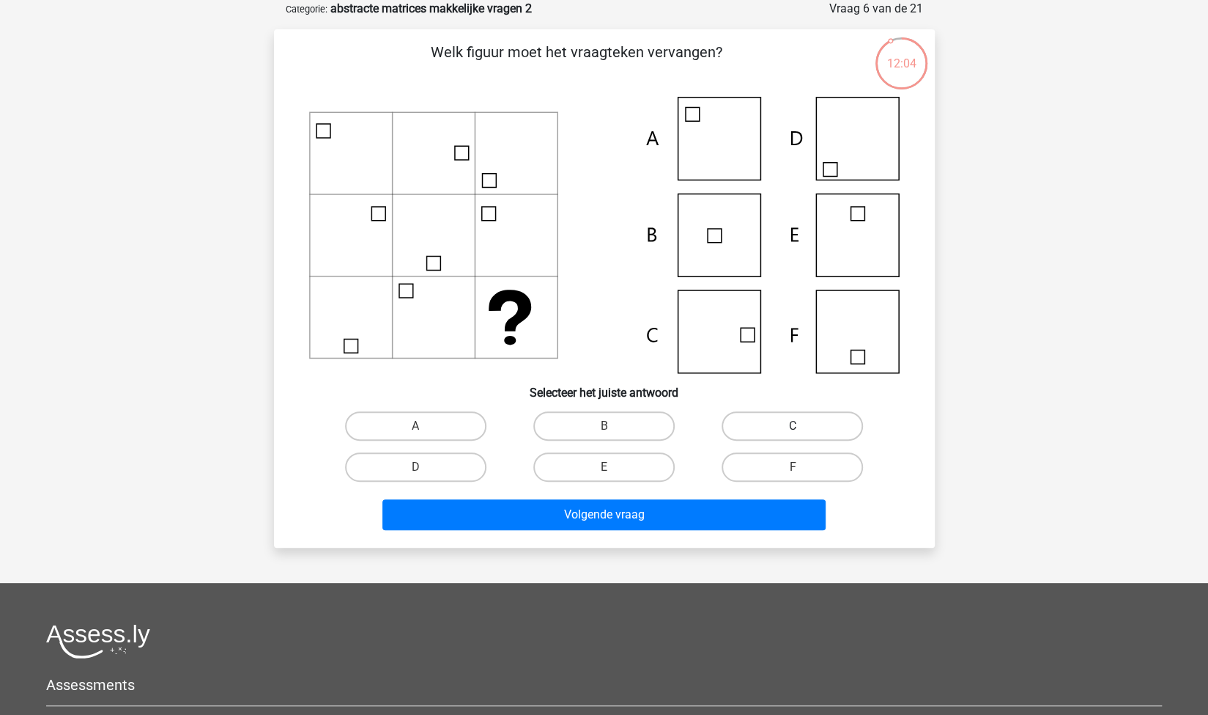
click at [724, 428] on label "C" at bounding box center [792, 425] width 141 height 29
click at [793, 428] on input "C" at bounding box center [798, 431] width 10 height 10
radio input "true"
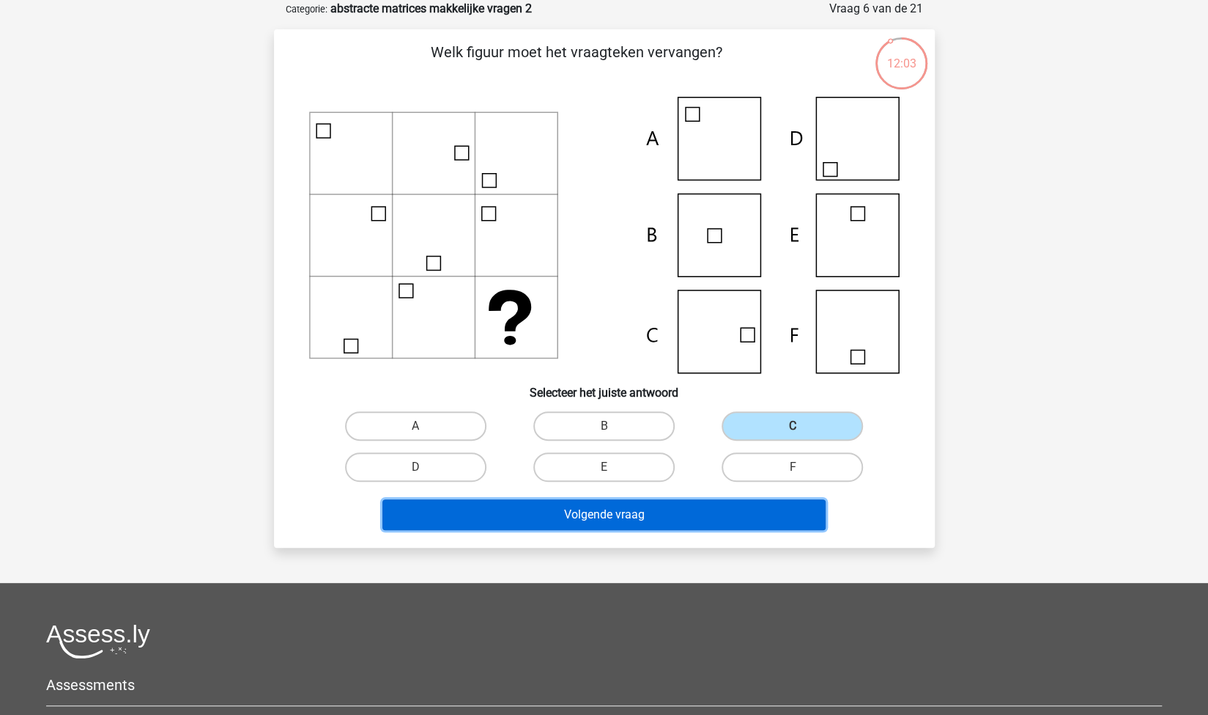
click at [646, 512] on button "Volgende vraag" at bounding box center [604, 514] width 443 height 31
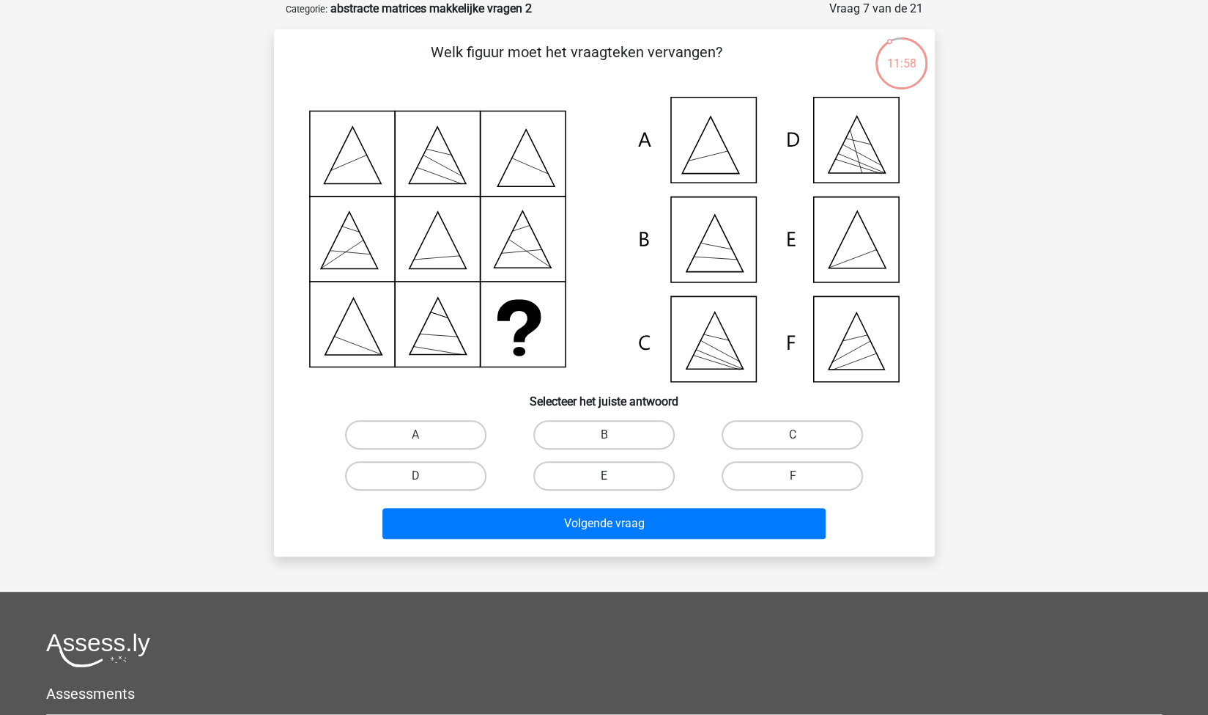
click at [602, 476] on label "E" at bounding box center [604, 475] width 141 height 29
click at [604, 476] on input "E" at bounding box center [609, 481] width 10 height 10
radio input "true"
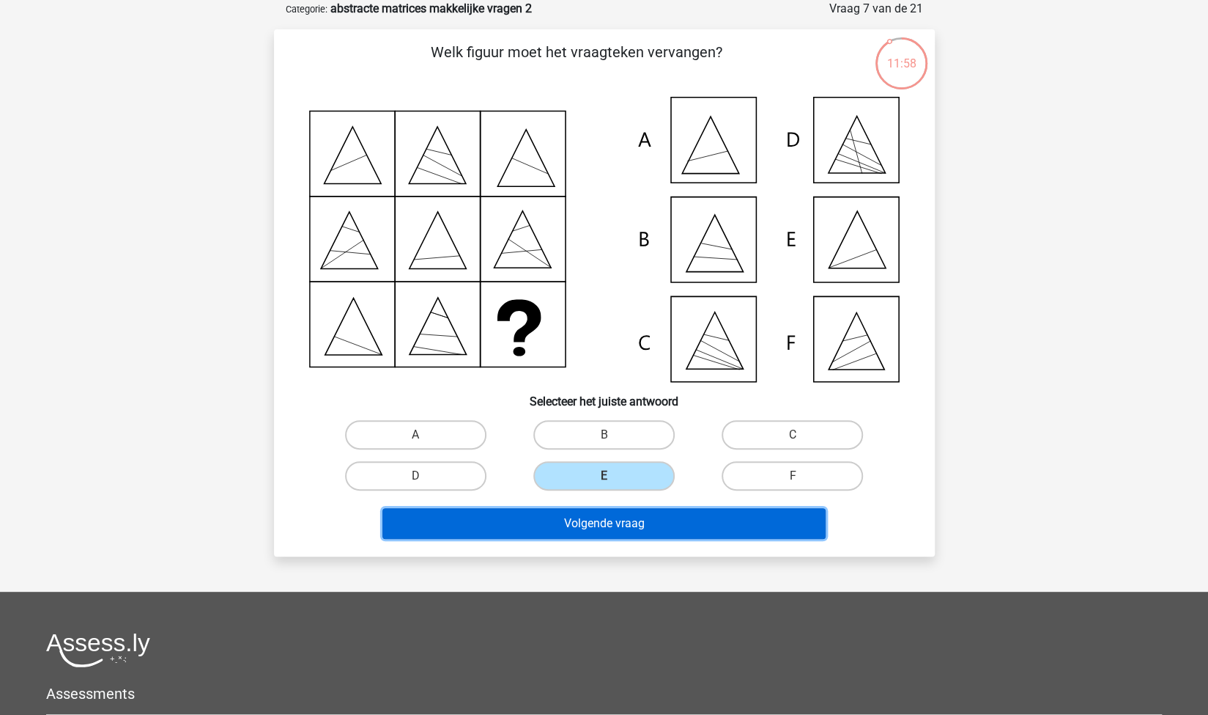
click at [643, 523] on button "Volgende vraag" at bounding box center [604, 523] width 443 height 31
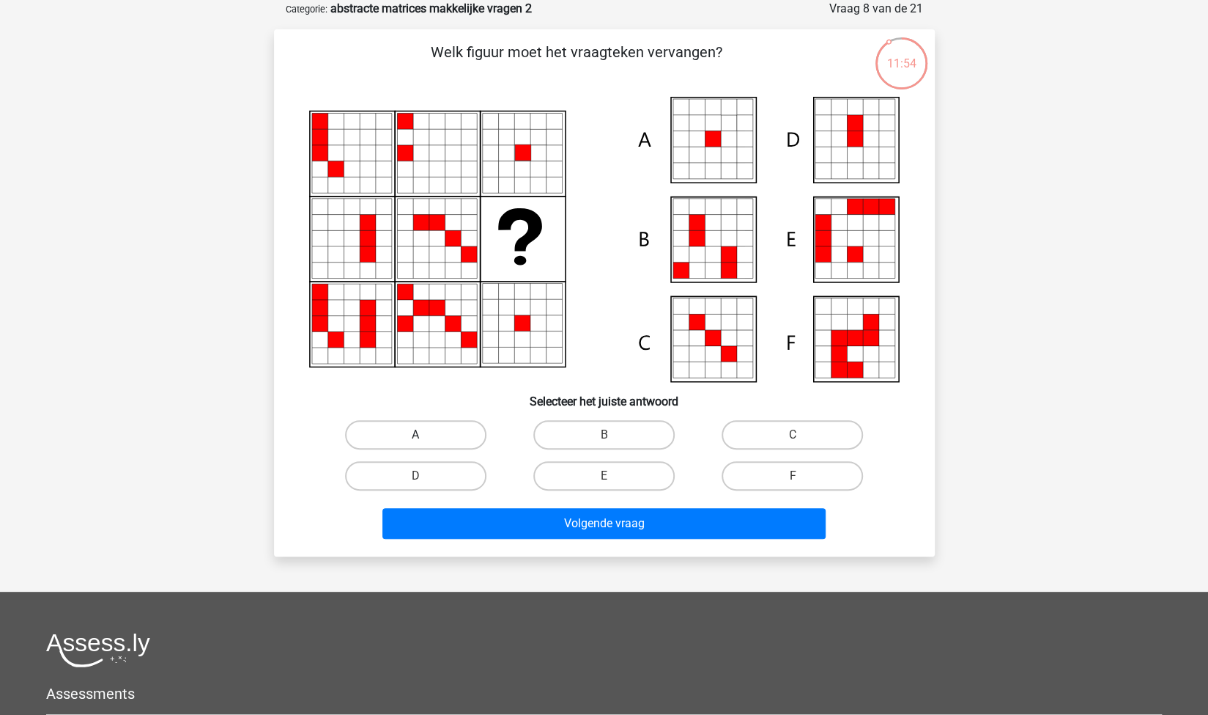
click at [462, 435] on label "A" at bounding box center [415, 434] width 141 height 29
click at [425, 435] on input "A" at bounding box center [421, 440] width 10 height 10
radio input "true"
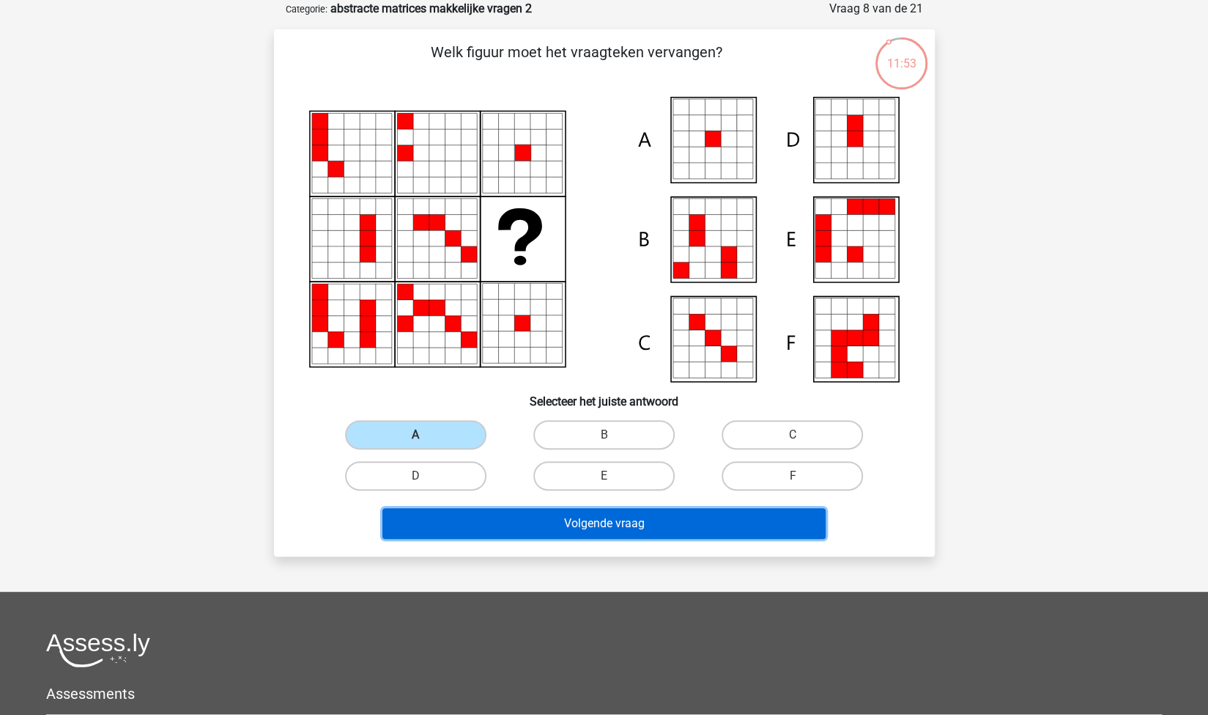
click at [559, 523] on button "Volgende vraag" at bounding box center [604, 523] width 443 height 31
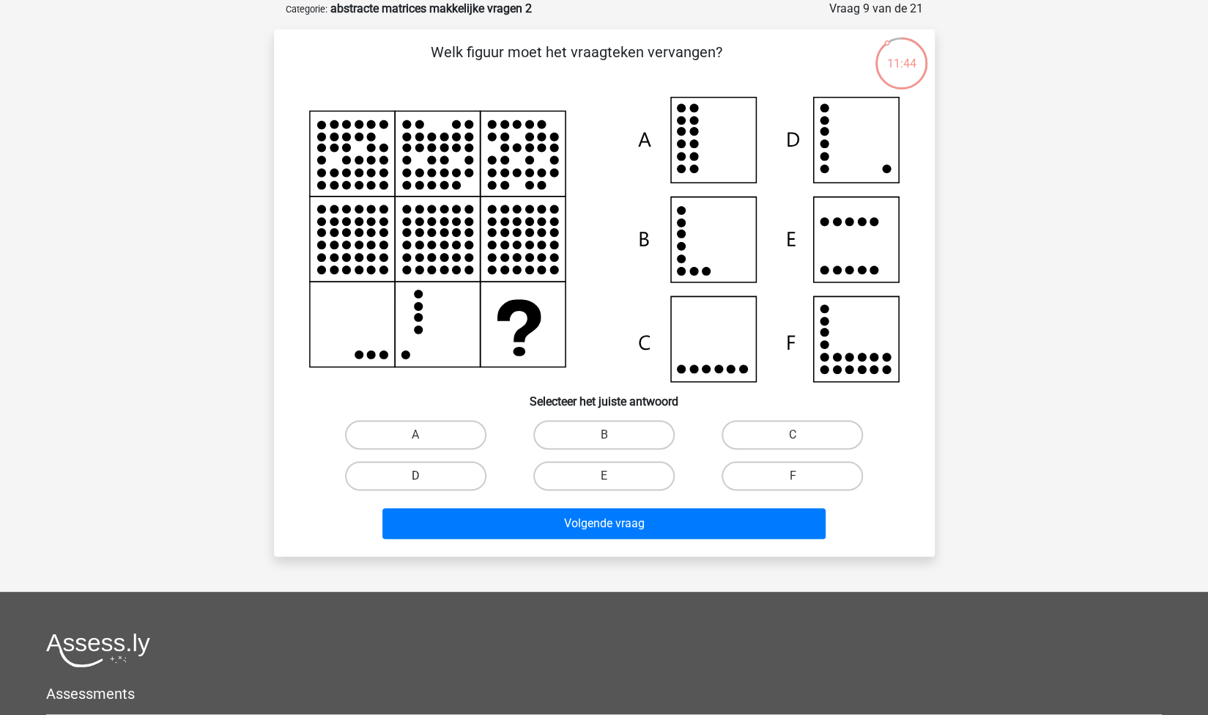
click at [415, 474] on label "D" at bounding box center [415, 475] width 141 height 29
click at [416, 476] on input "D" at bounding box center [421, 481] width 10 height 10
radio input "true"
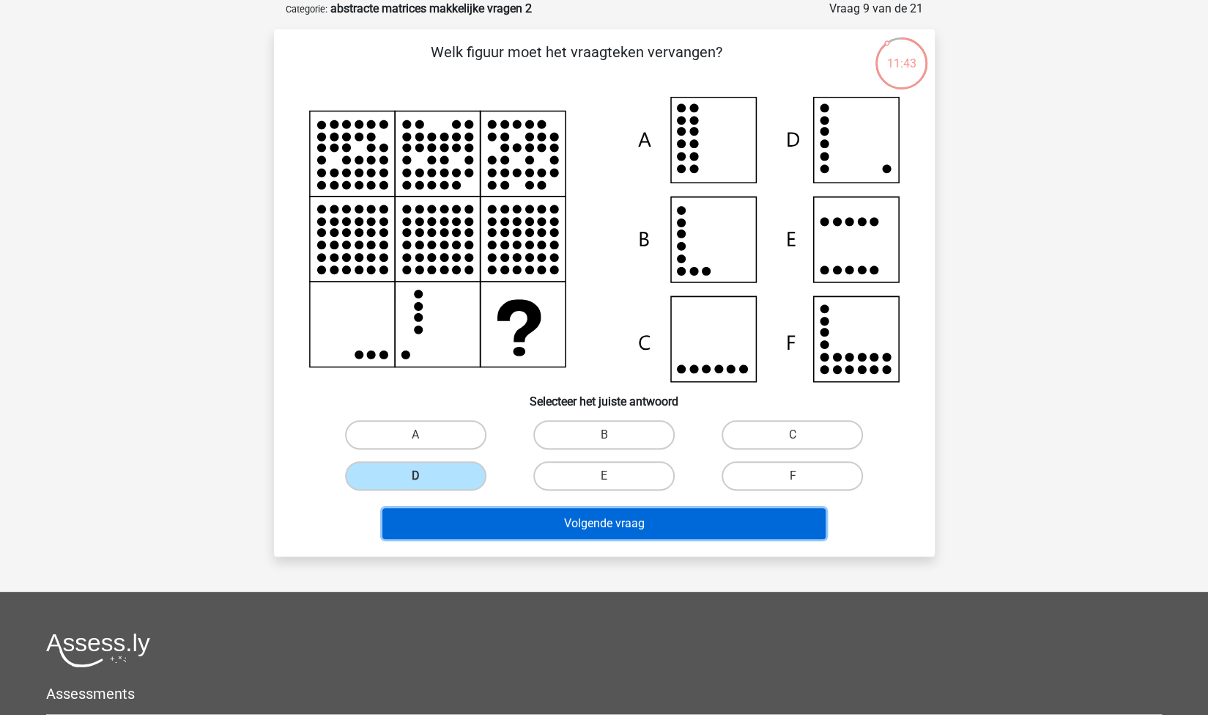
click at [519, 526] on button "Volgende vraag" at bounding box center [604, 523] width 443 height 31
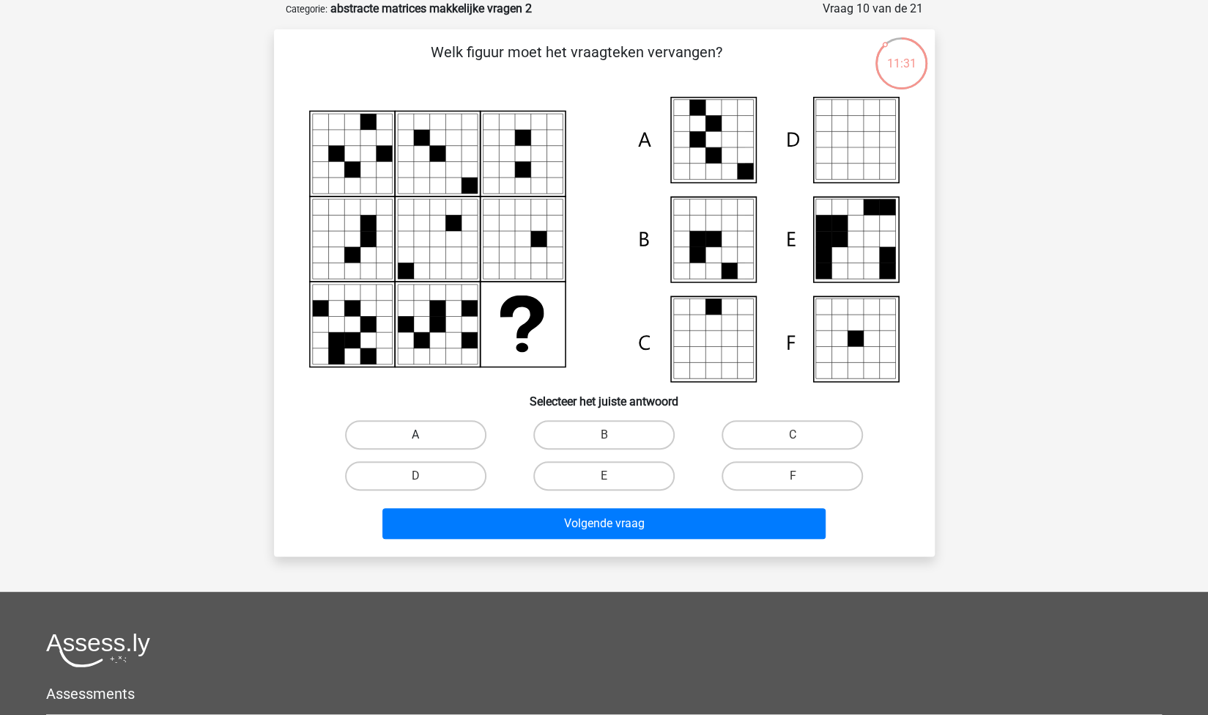
click at [443, 428] on label "A" at bounding box center [415, 434] width 141 height 29
click at [425, 435] on input "A" at bounding box center [421, 440] width 10 height 10
radio input "true"
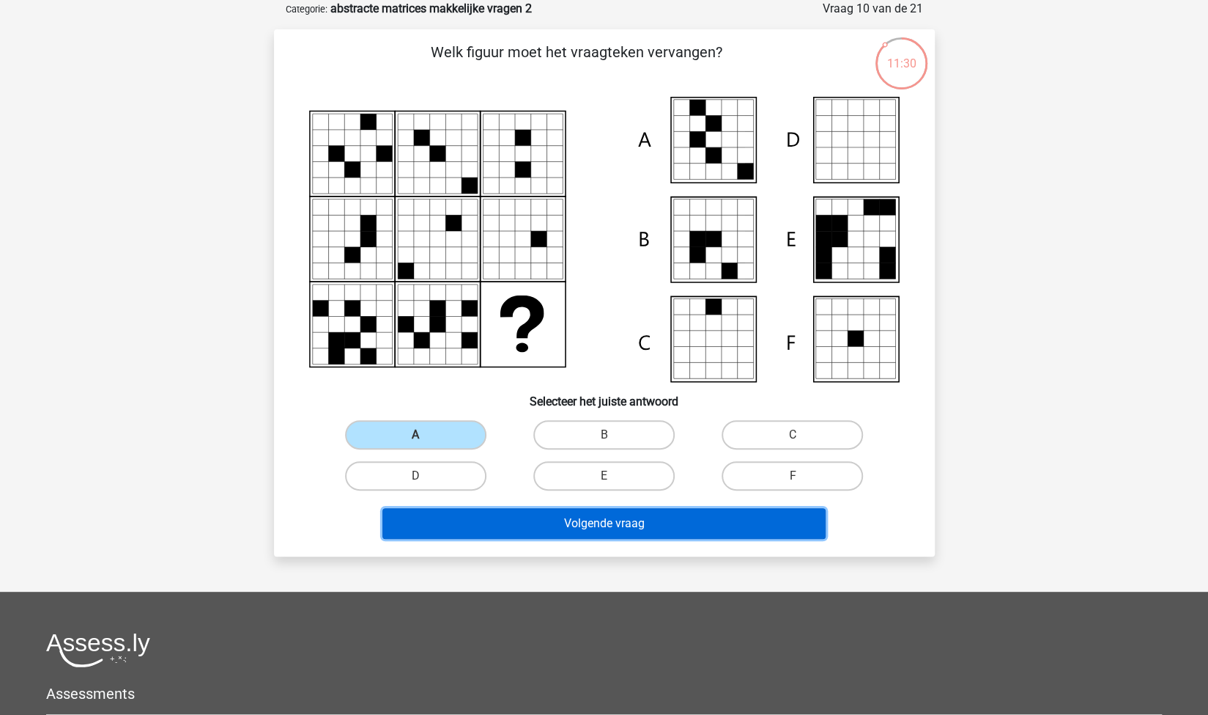
click at [526, 534] on button "Volgende vraag" at bounding box center [604, 523] width 443 height 31
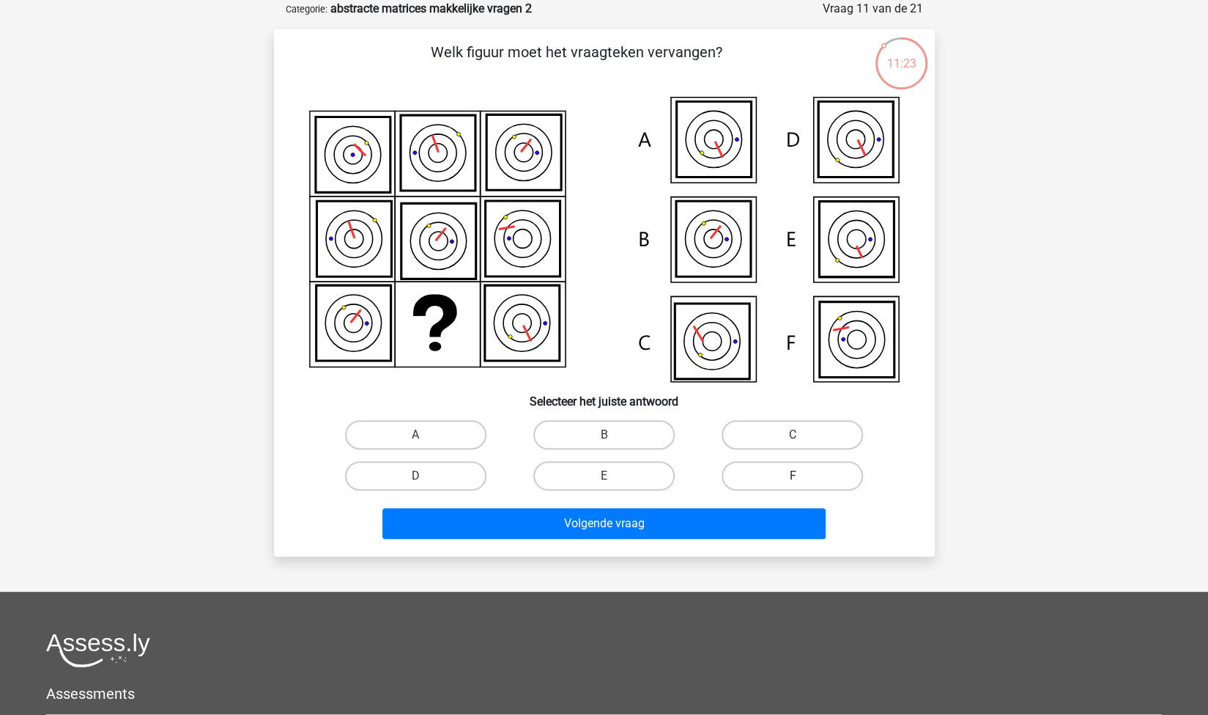
click at [742, 472] on label "F" at bounding box center [792, 475] width 141 height 29
click at [793, 476] on input "F" at bounding box center [798, 481] width 10 height 10
radio input "true"
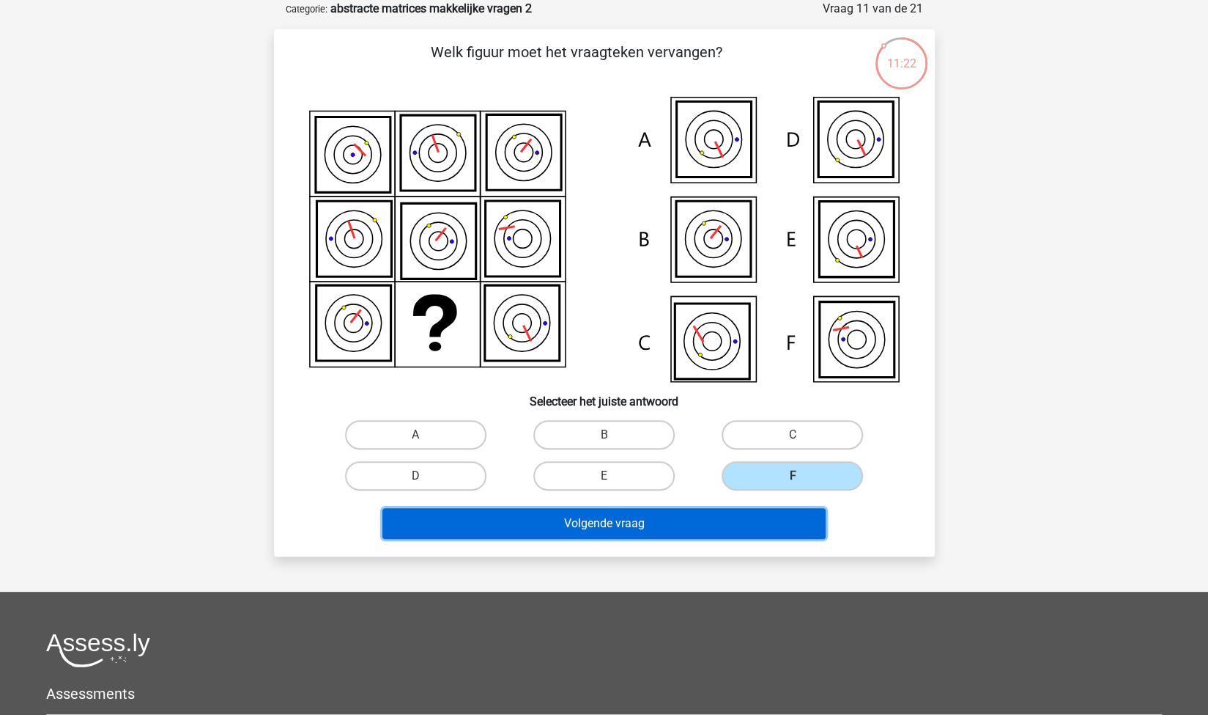
click at [671, 524] on button "Volgende vraag" at bounding box center [604, 523] width 443 height 31
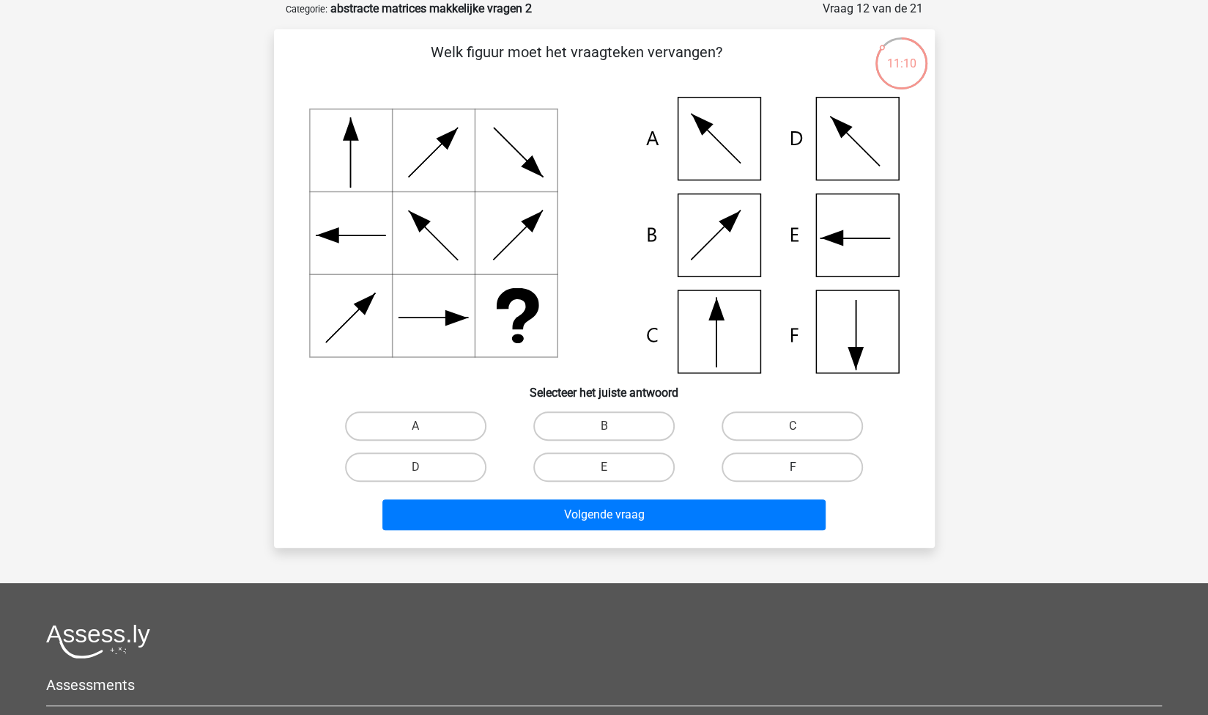
click at [768, 469] on label "F" at bounding box center [792, 466] width 141 height 29
click at [793, 469] on input "F" at bounding box center [798, 472] width 10 height 10
radio input "true"
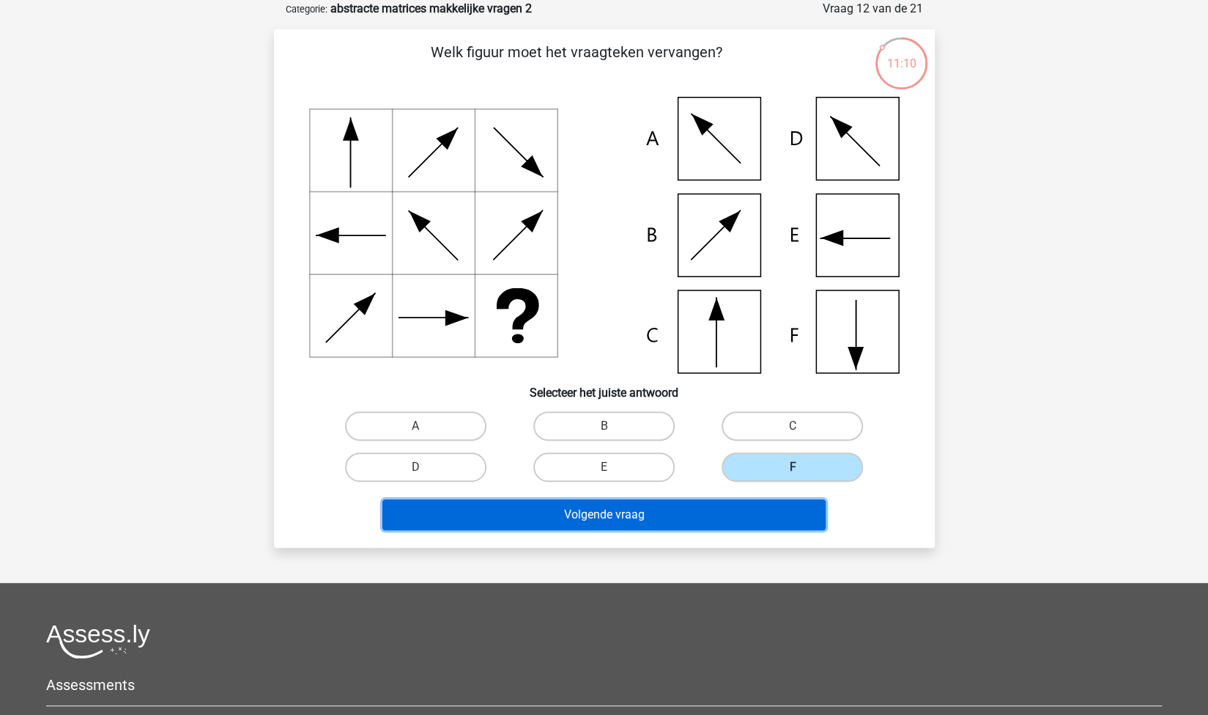
click at [655, 517] on button "Volgende vraag" at bounding box center [604, 514] width 443 height 31
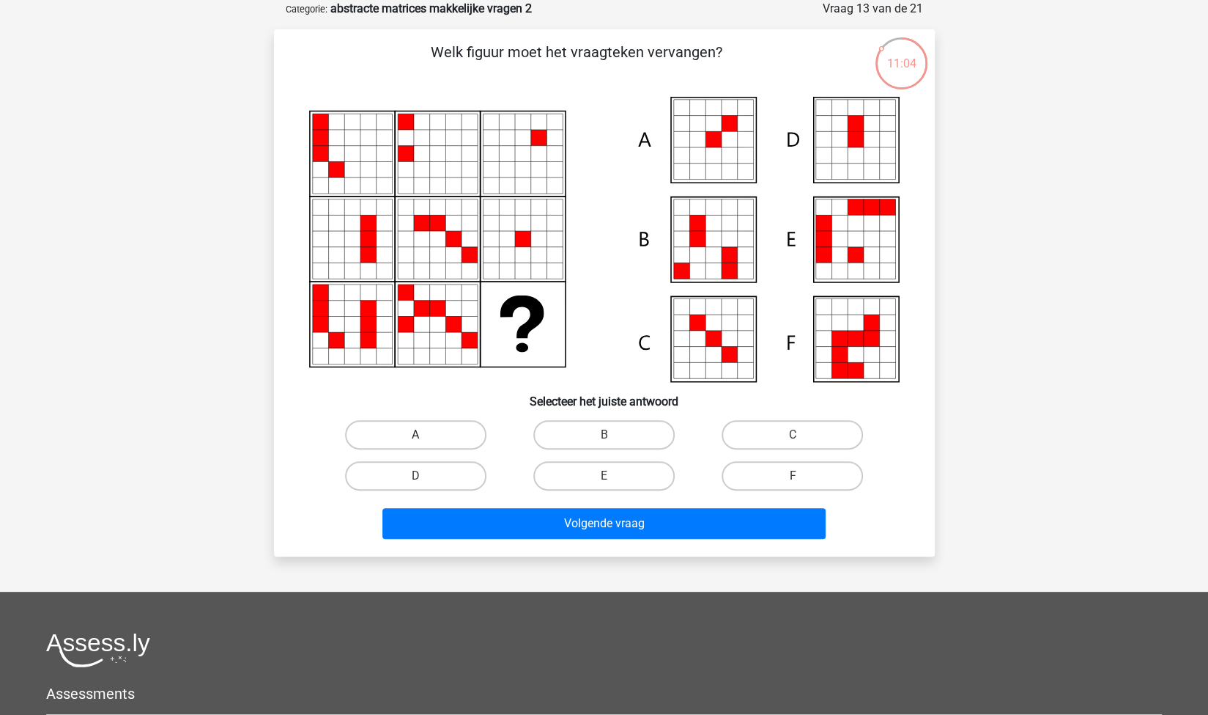
click at [390, 432] on label "A" at bounding box center [415, 434] width 141 height 29
click at [416, 435] on input "A" at bounding box center [421, 440] width 10 height 10
radio input "true"
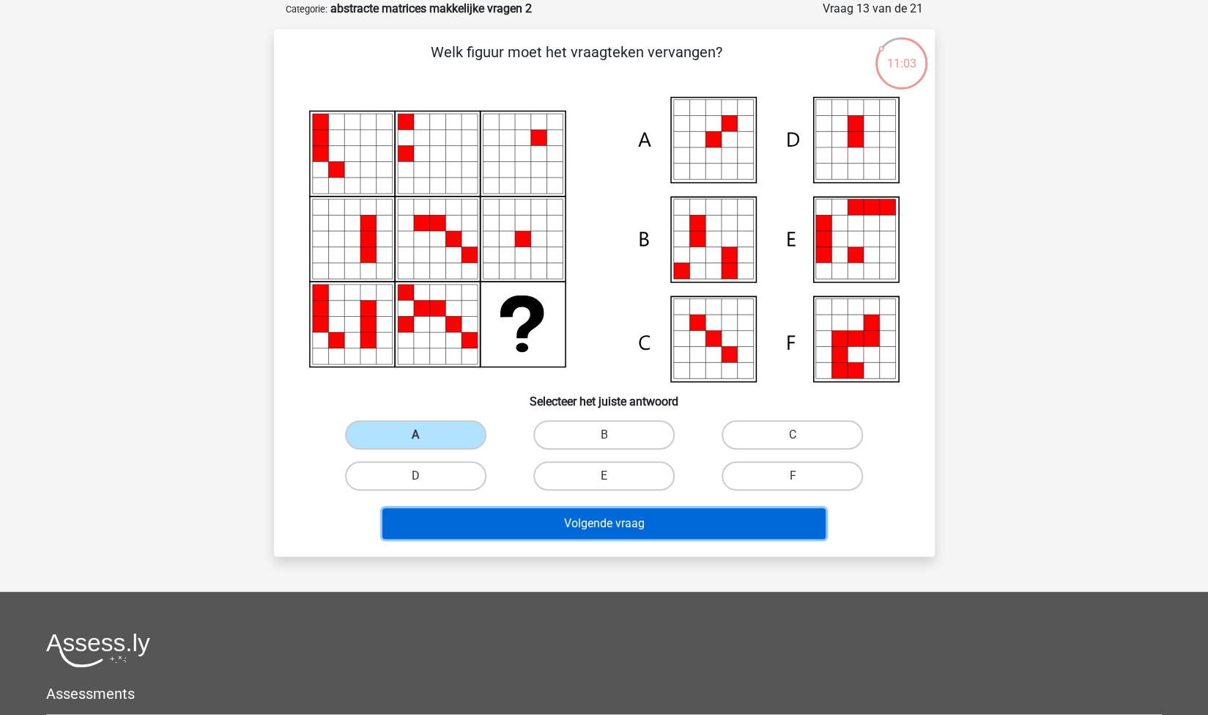
click at [487, 527] on button "Volgende vraag" at bounding box center [604, 523] width 443 height 31
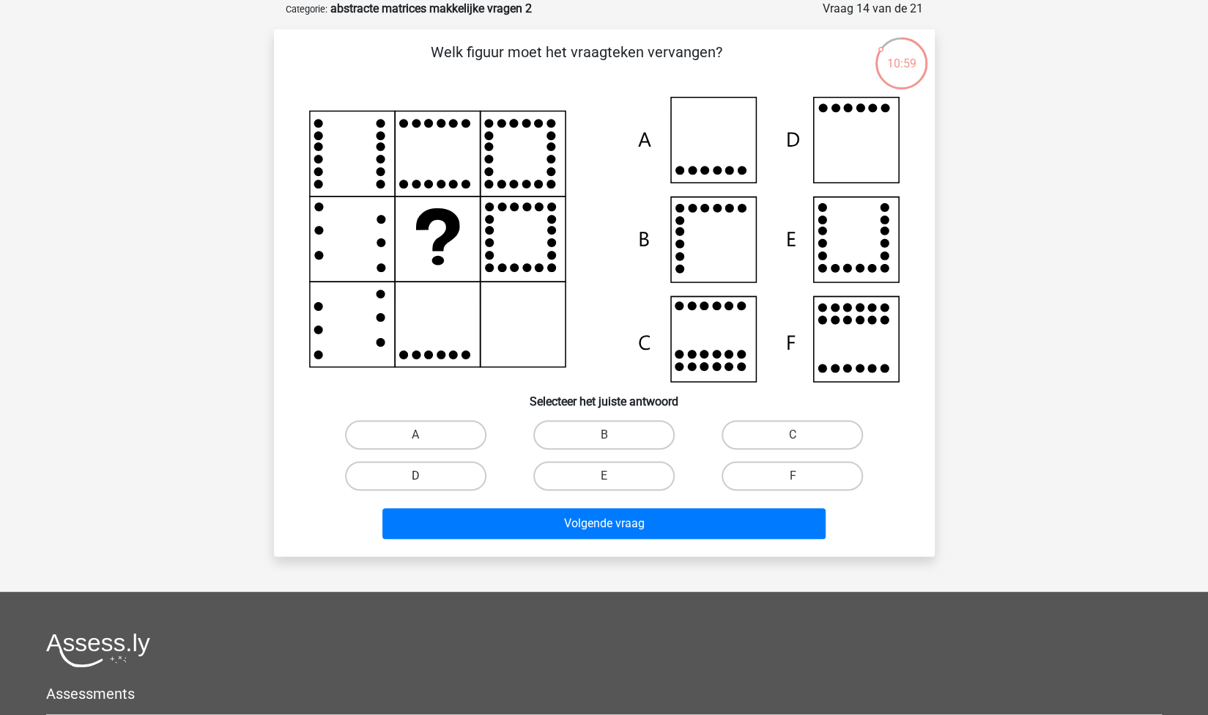
click at [432, 479] on label "D" at bounding box center [415, 475] width 141 height 29
click at [425, 479] on input "D" at bounding box center [421, 481] width 10 height 10
radio input "true"
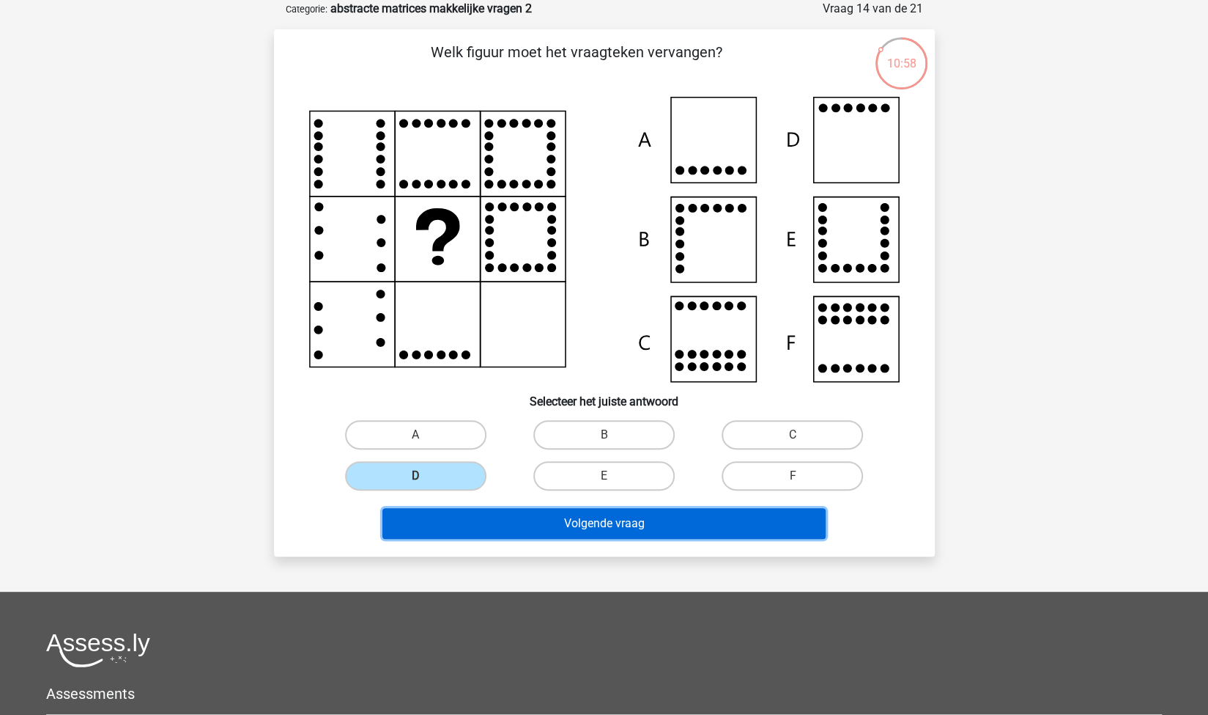
click at [506, 522] on button "Volgende vraag" at bounding box center [604, 523] width 443 height 31
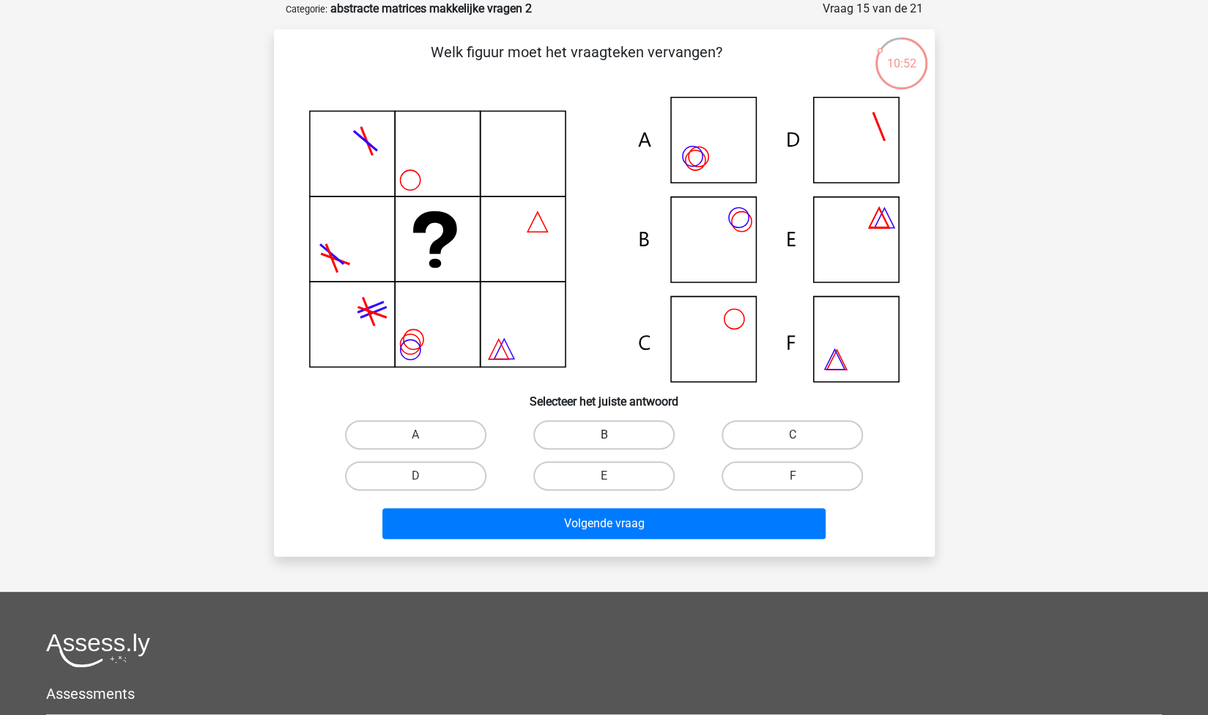
click at [628, 427] on label "B" at bounding box center [604, 434] width 141 height 29
click at [613, 435] on input "B" at bounding box center [609, 440] width 10 height 10
radio input "true"
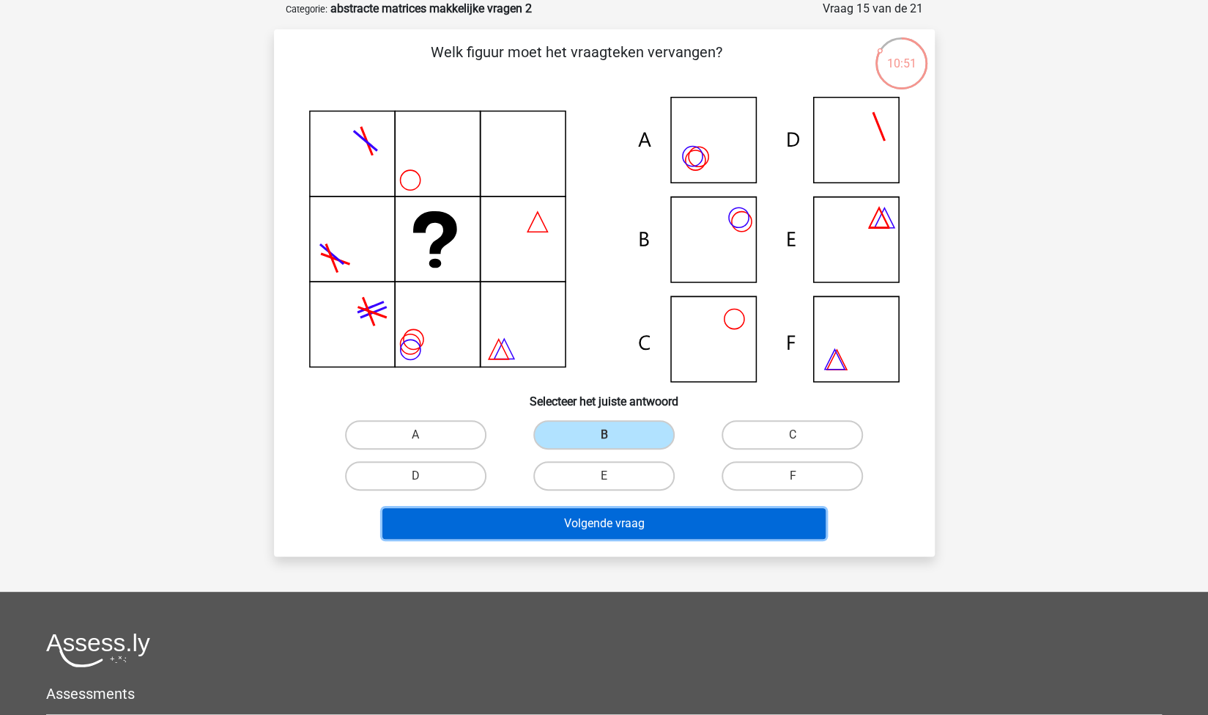
click at [629, 516] on button "Volgende vraag" at bounding box center [604, 523] width 443 height 31
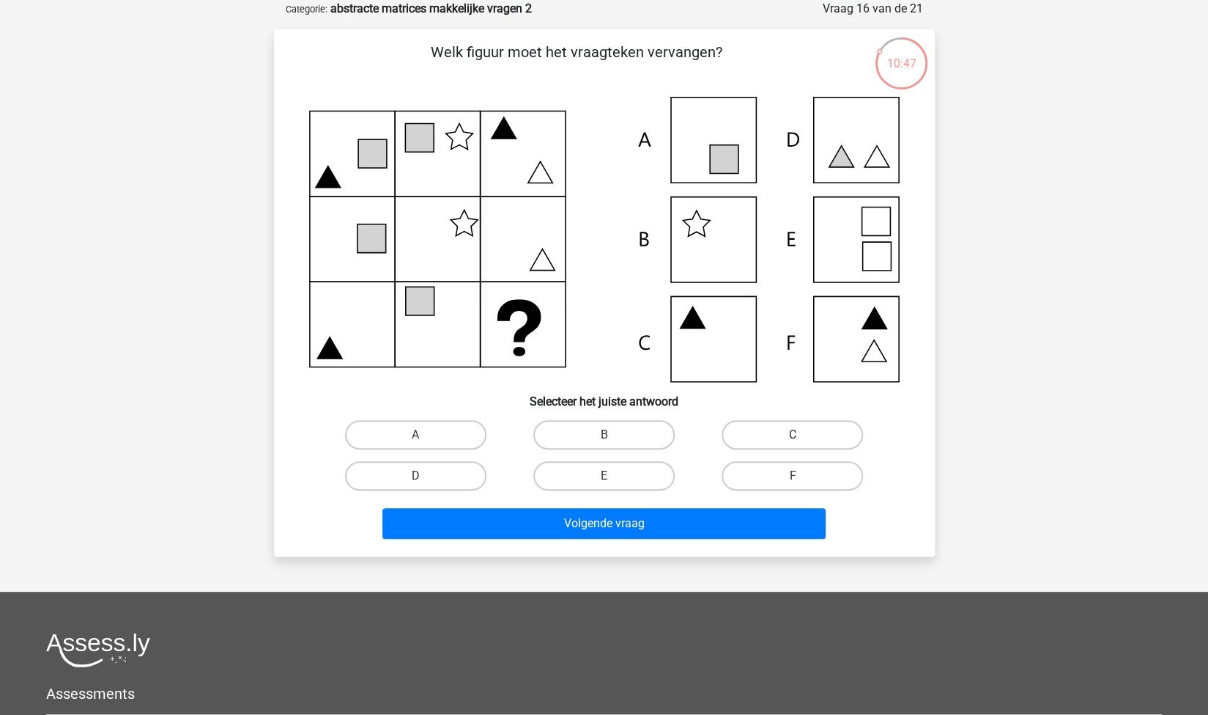
click at [780, 446] on label "C" at bounding box center [792, 434] width 141 height 29
click at [793, 444] on input "C" at bounding box center [798, 440] width 10 height 10
radio input "true"
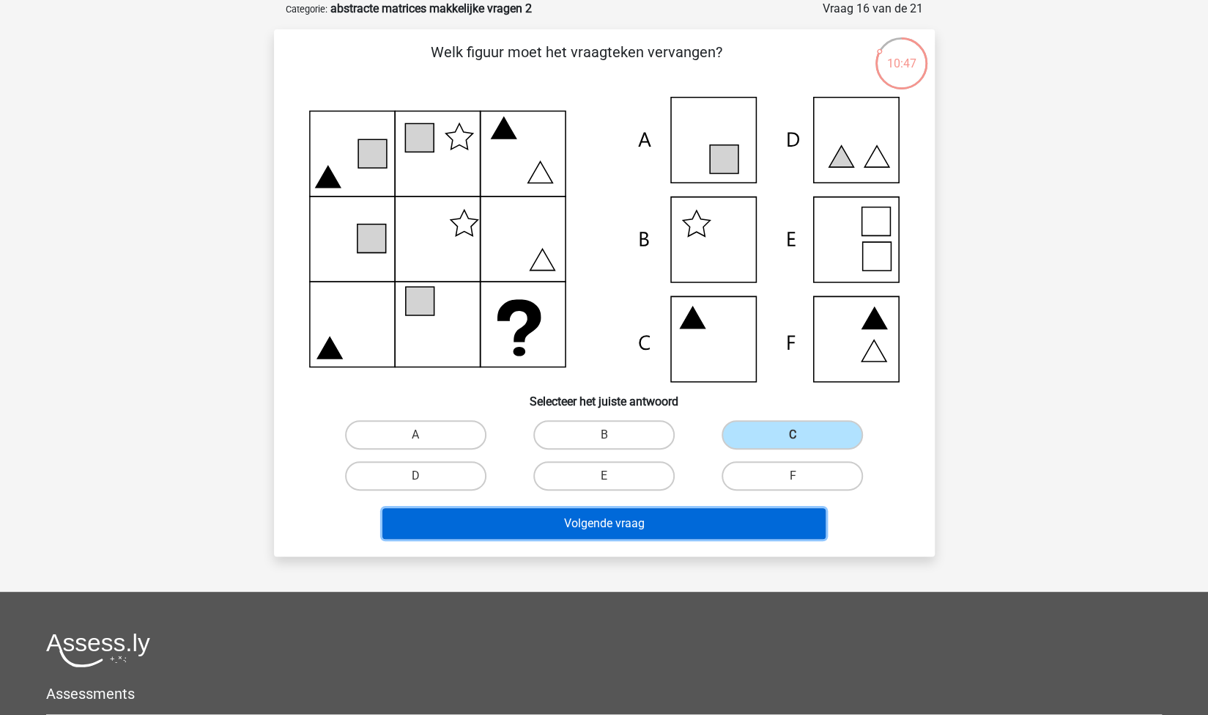
click at [649, 528] on button "Volgende vraag" at bounding box center [604, 523] width 443 height 31
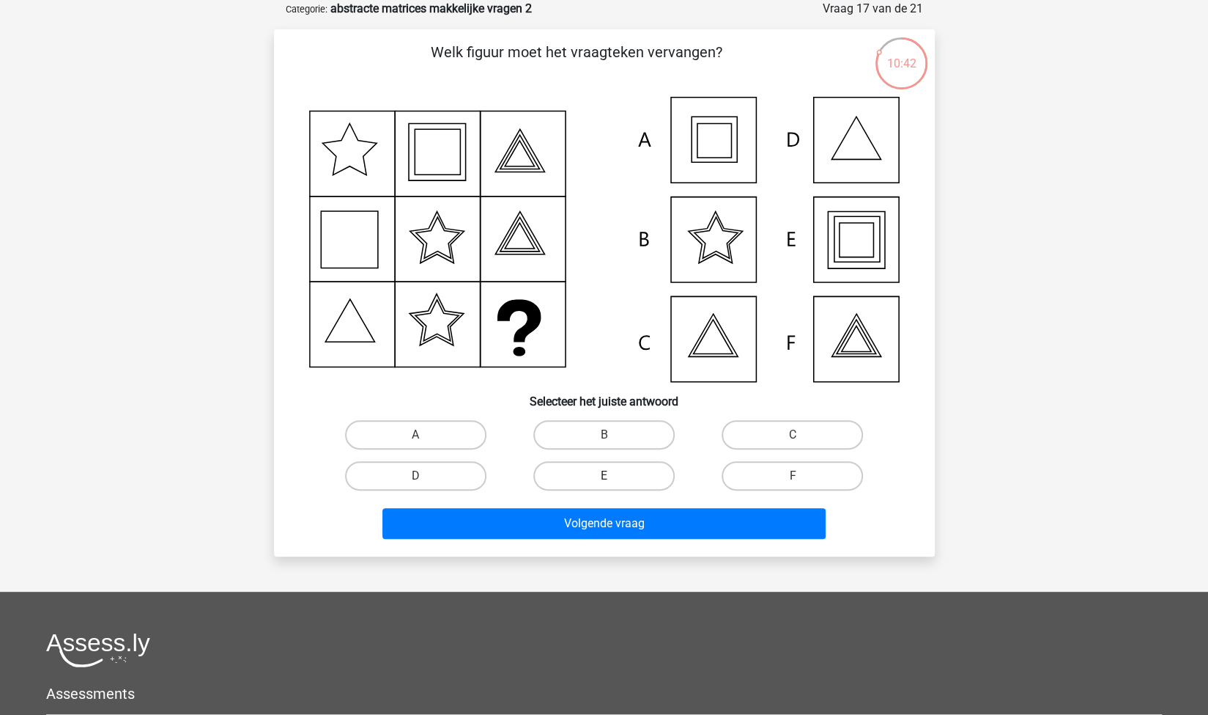
click at [586, 473] on label "E" at bounding box center [604, 475] width 141 height 29
click at [604, 476] on input "E" at bounding box center [609, 481] width 10 height 10
radio input "true"
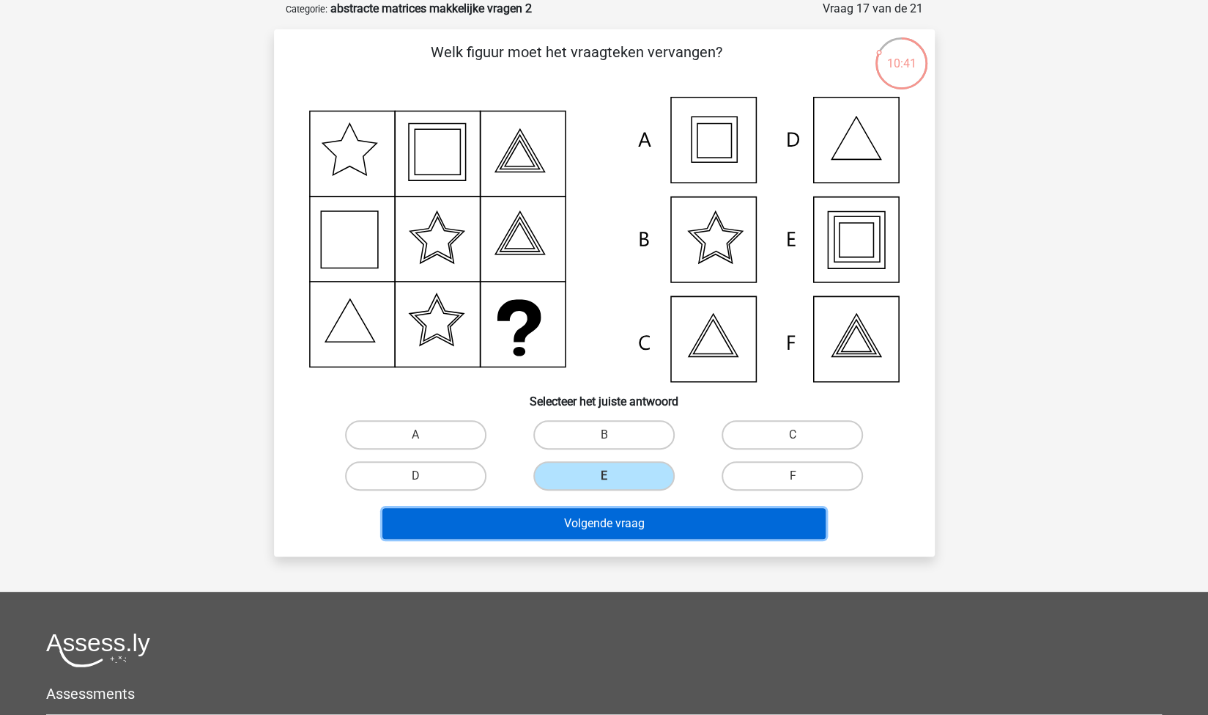
click at [624, 528] on button "Volgende vraag" at bounding box center [604, 523] width 443 height 31
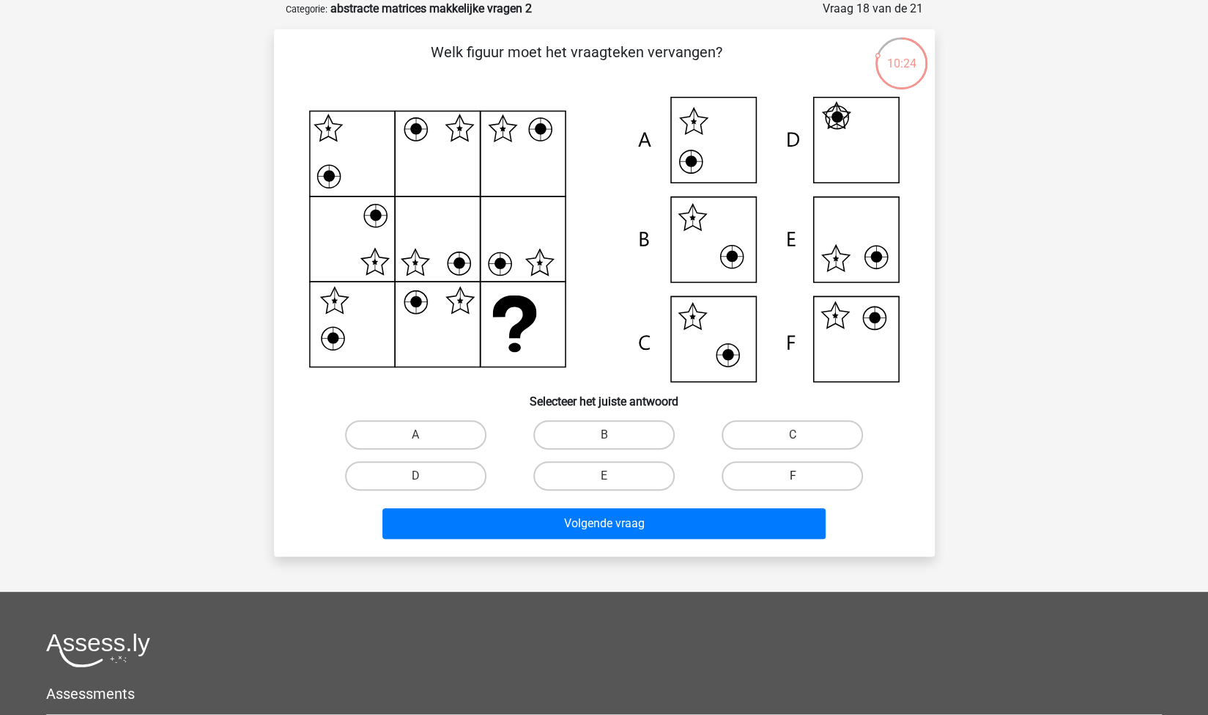
click at [811, 477] on label "F" at bounding box center [792, 475] width 141 height 29
click at [802, 477] on input "F" at bounding box center [798, 481] width 10 height 10
radio input "true"
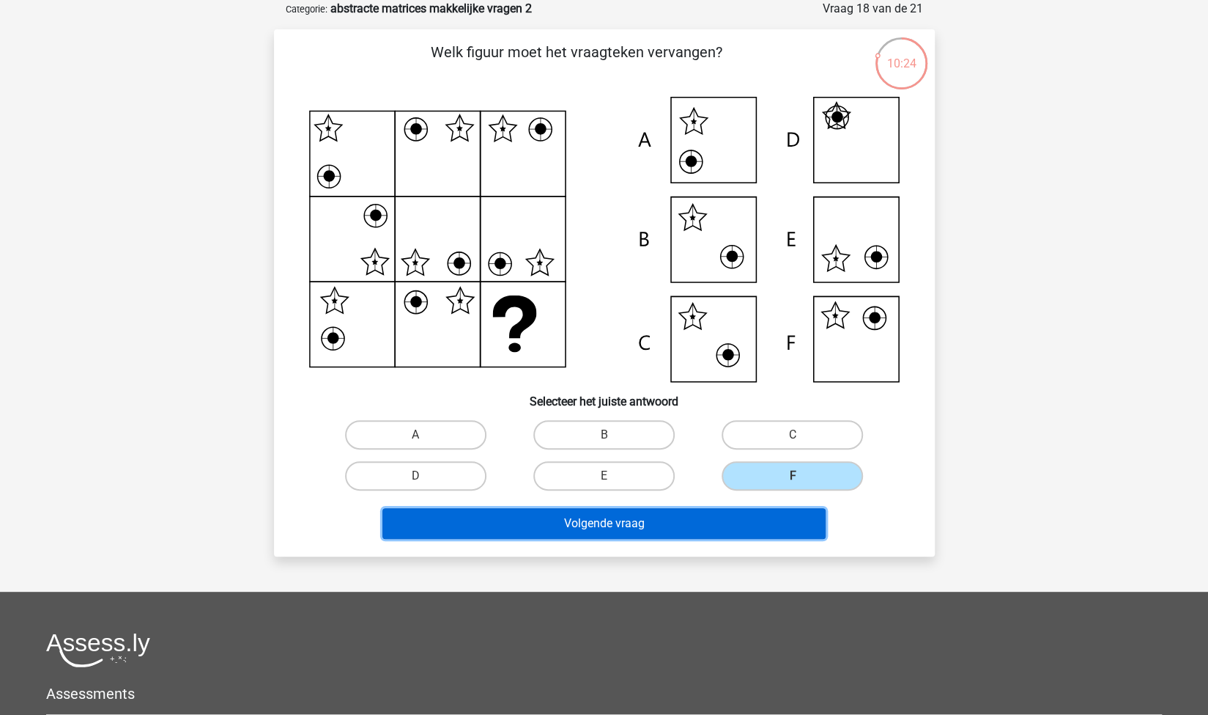
click at [695, 523] on button "Volgende vraag" at bounding box center [604, 523] width 443 height 31
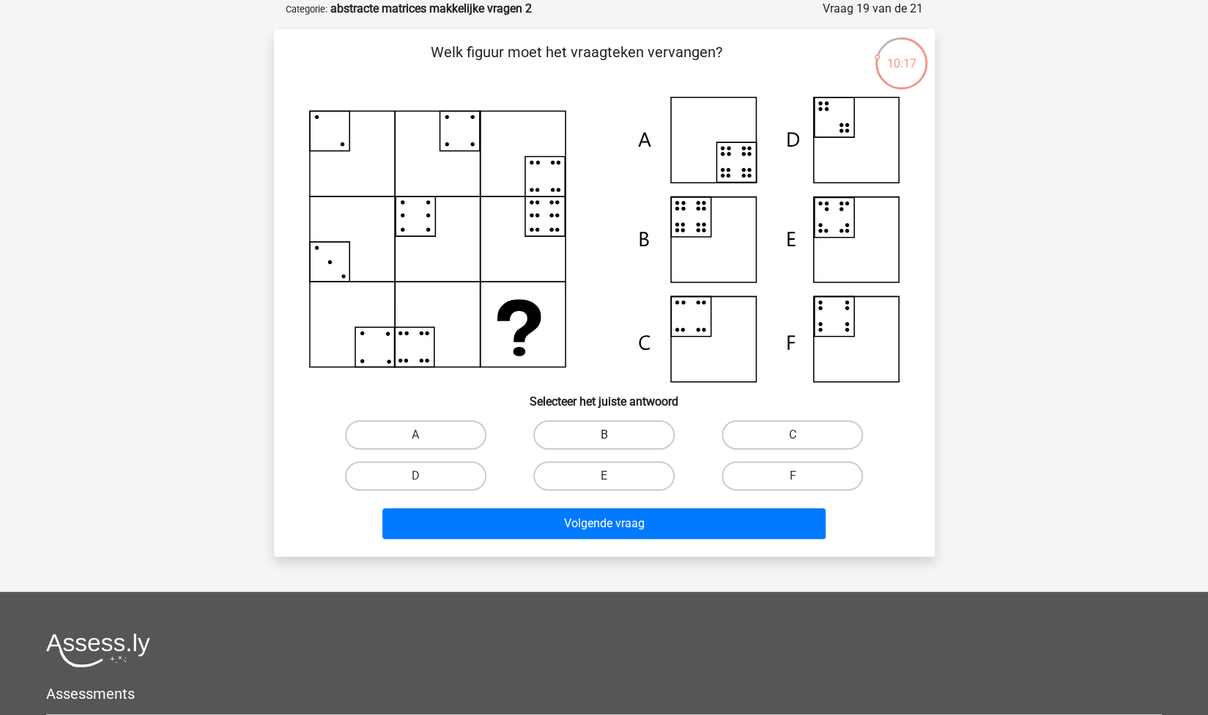
click at [646, 442] on label "B" at bounding box center [604, 434] width 141 height 29
click at [613, 442] on input "B" at bounding box center [609, 440] width 10 height 10
radio input "true"
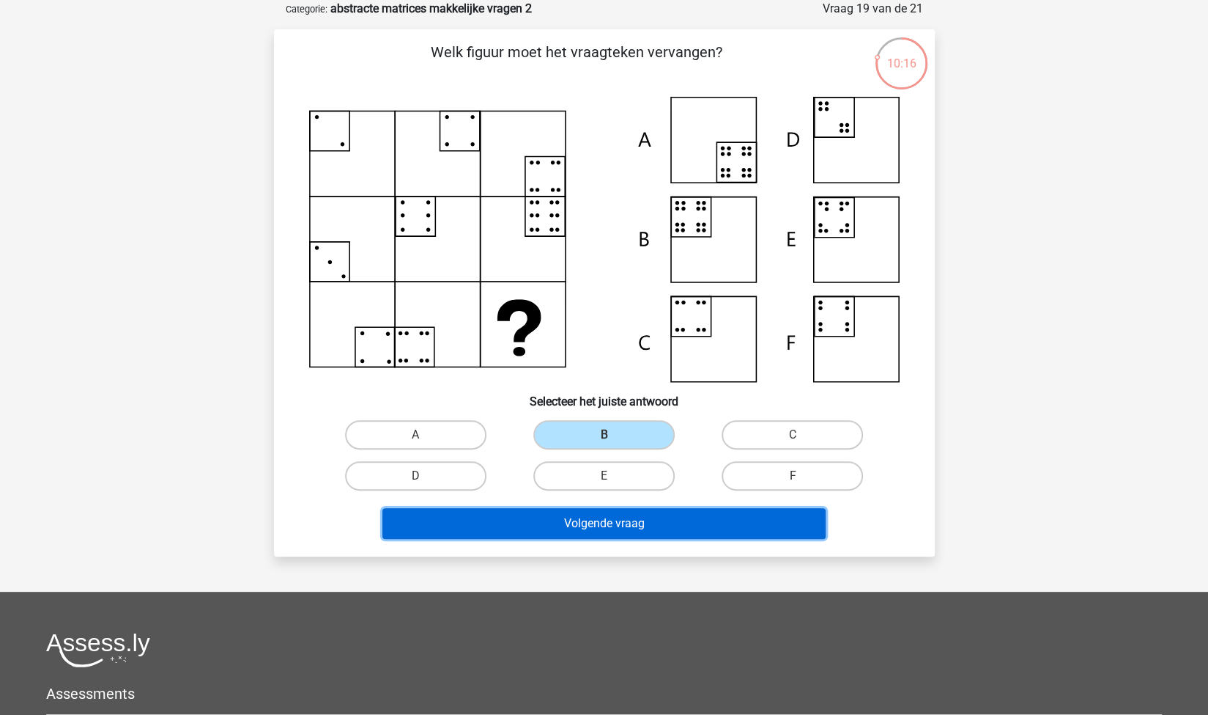
click at [668, 515] on button "Volgende vraag" at bounding box center [604, 523] width 443 height 31
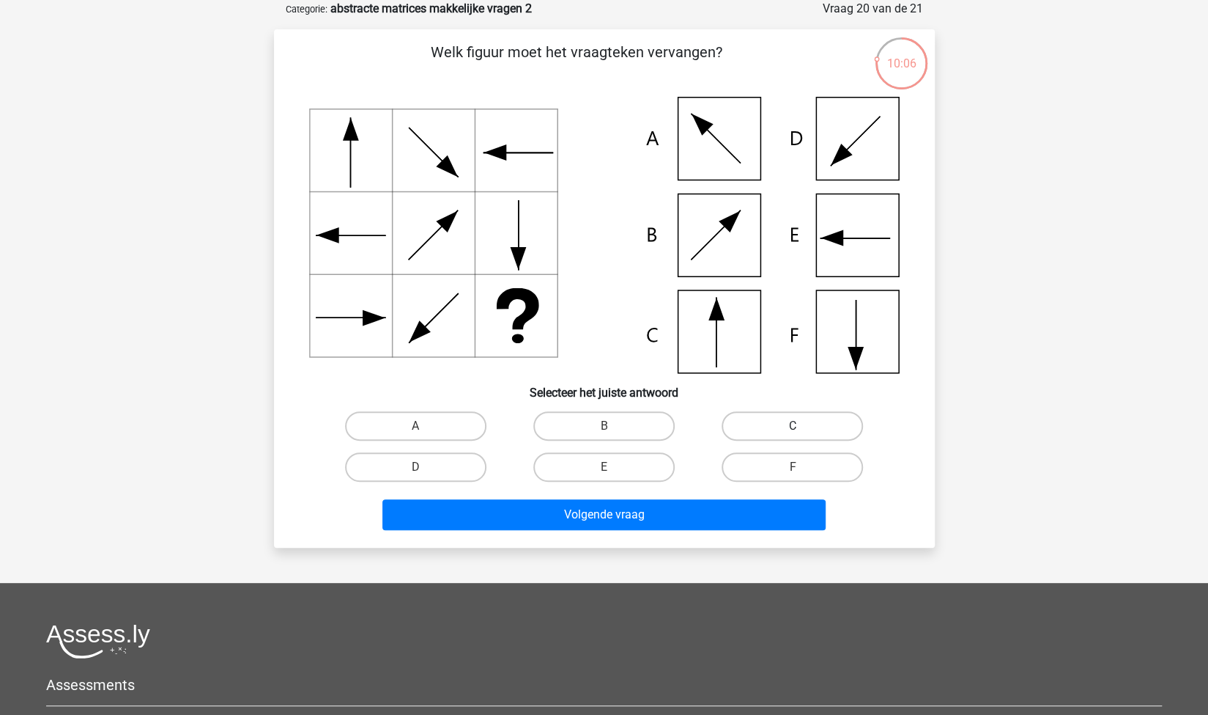
click at [805, 423] on label "C" at bounding box center [792, 425] width 141 height 29
click at [802, 426] on input "C" at bounding box center [798, 431] width 10 height 10
radio input "true"
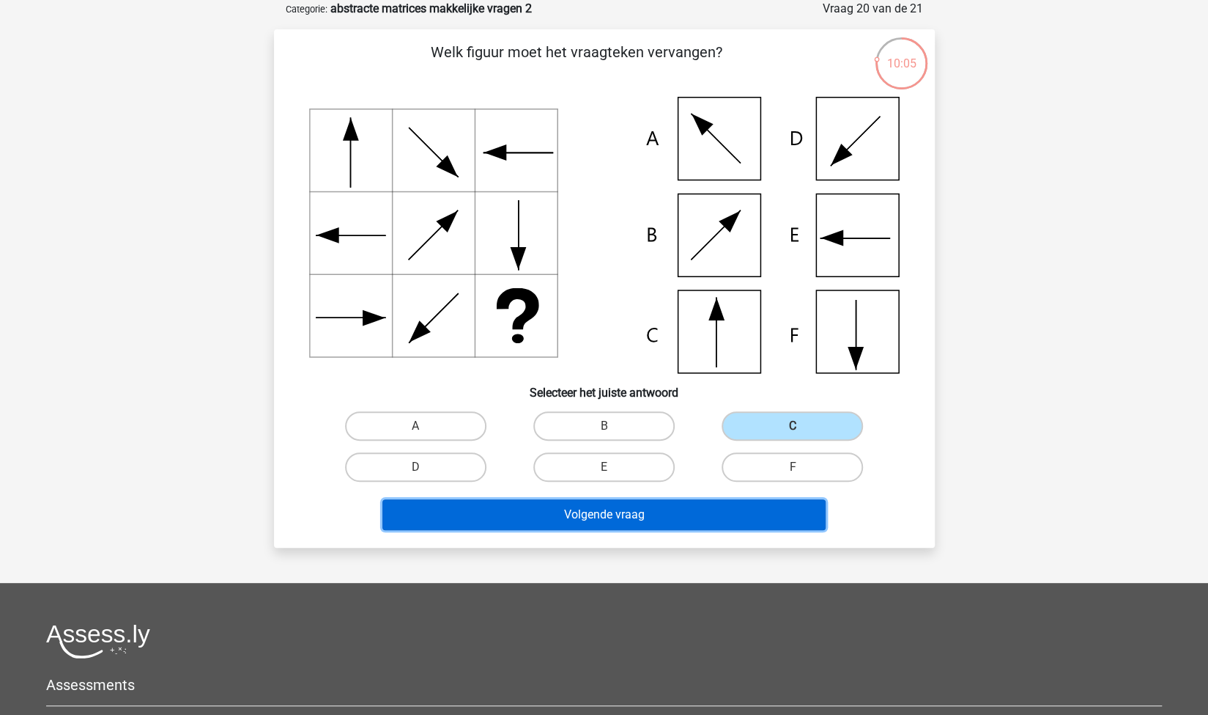
click at [616, 518] on button "Volgende vraag" at bounding box center [604, 514] width 443 height 31
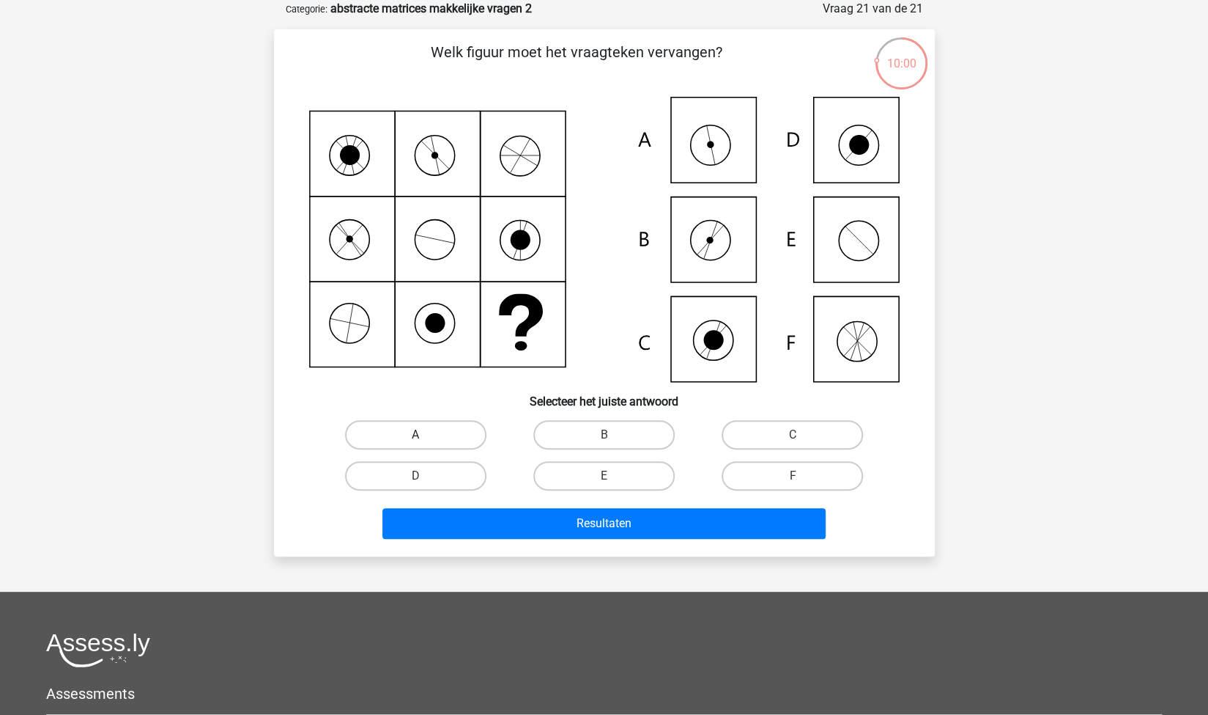
click at [463, 427] on label "A" at bounding box center [415, 434] width 141 height 29
click at [425, 435] on input "A" at bounding box center [421, 440] width 10 height 10
radio input "true"
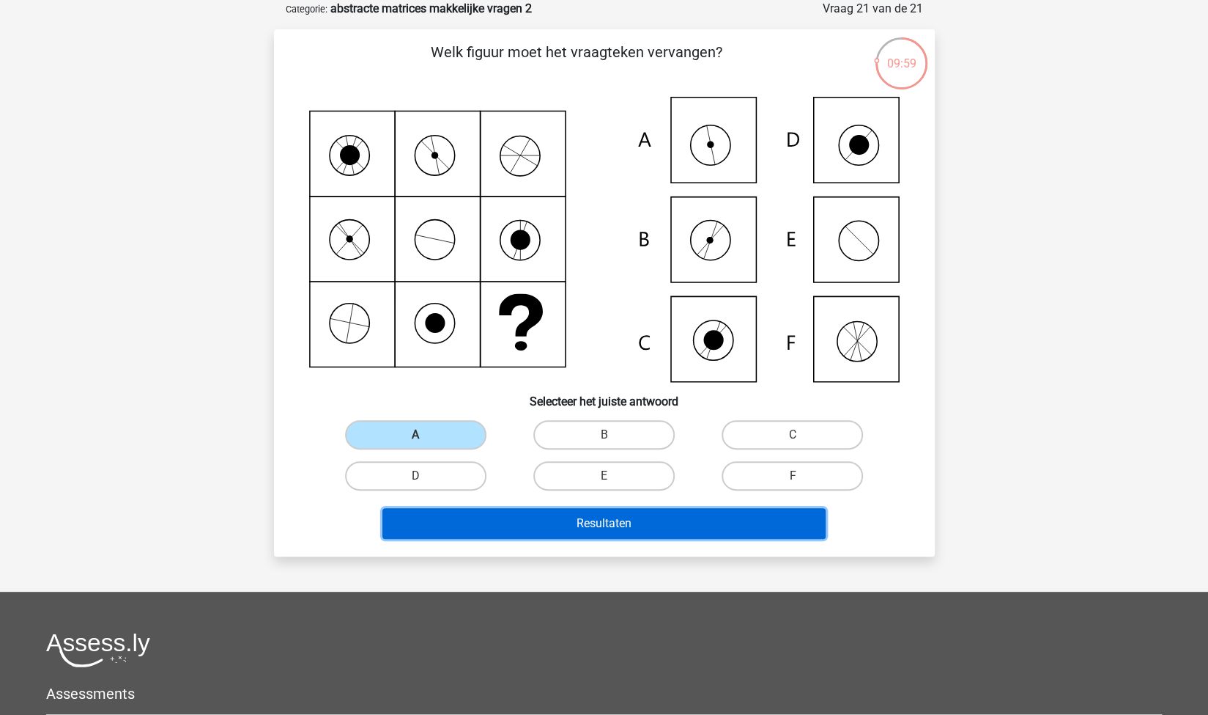
click at [570, 516] on button "Resultaten" at bounding box center [604, 523] width 443 height 31
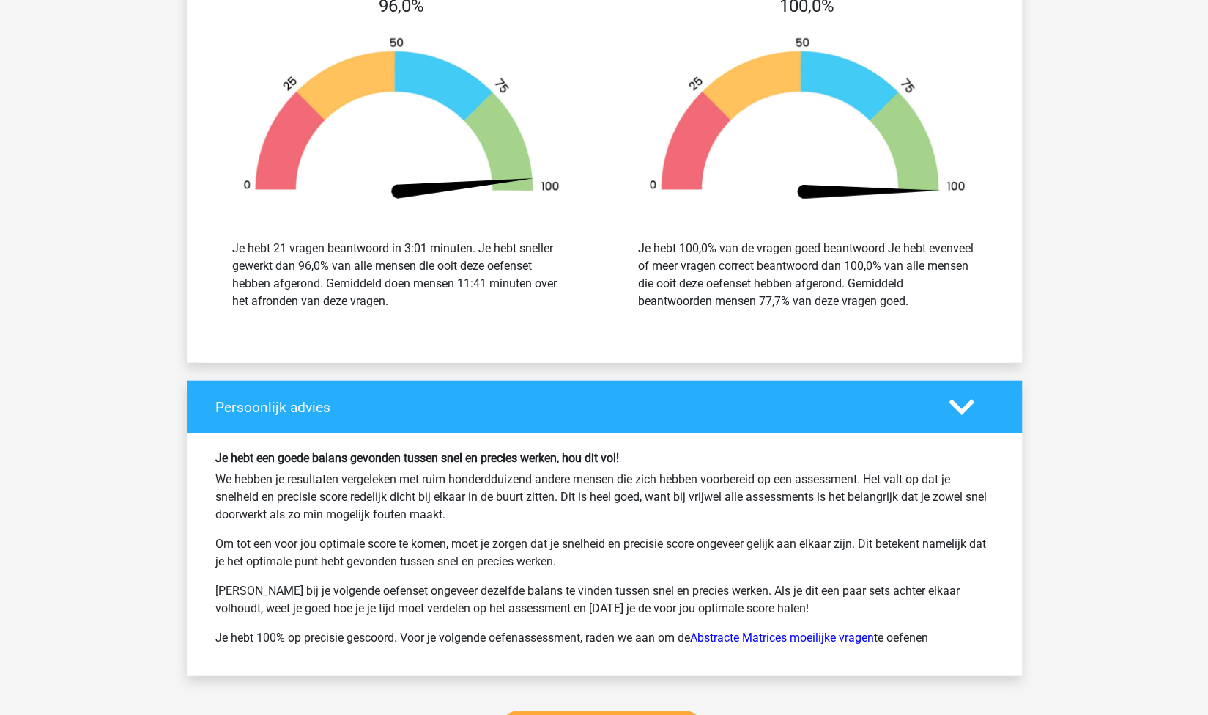
scroll to position [2374, 0]
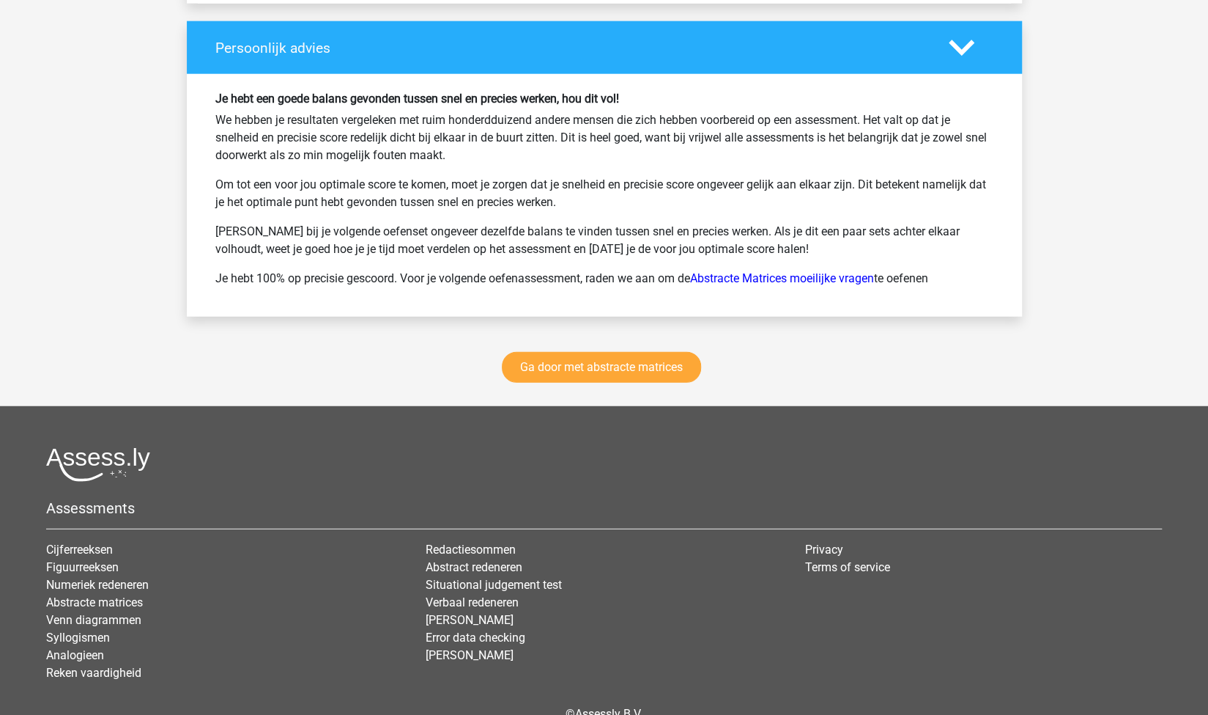
click at [591, 374] on div "Ga door met abstracte matrices" at bounding box center [604, 370] width 835 height 72
click at [612, 358] on link "Ga door met abstracte matrices" at bounding box center [601, 367] width 199 height 31
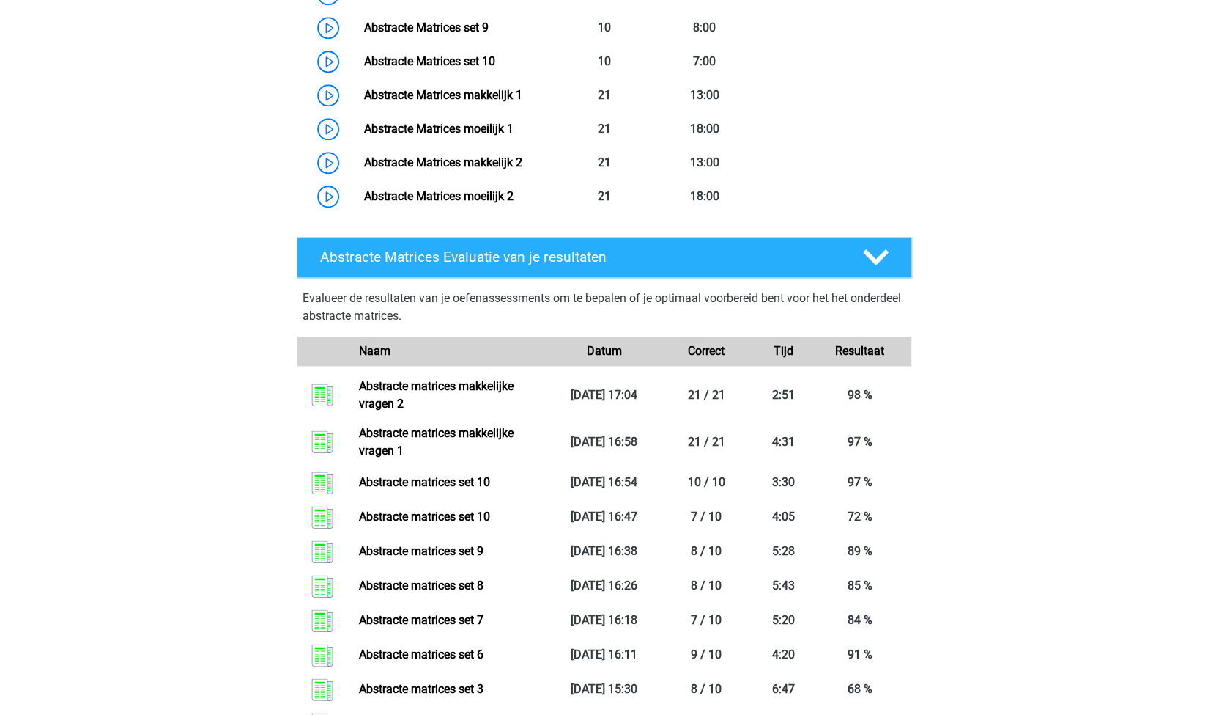
scroll to position [1072, 0]
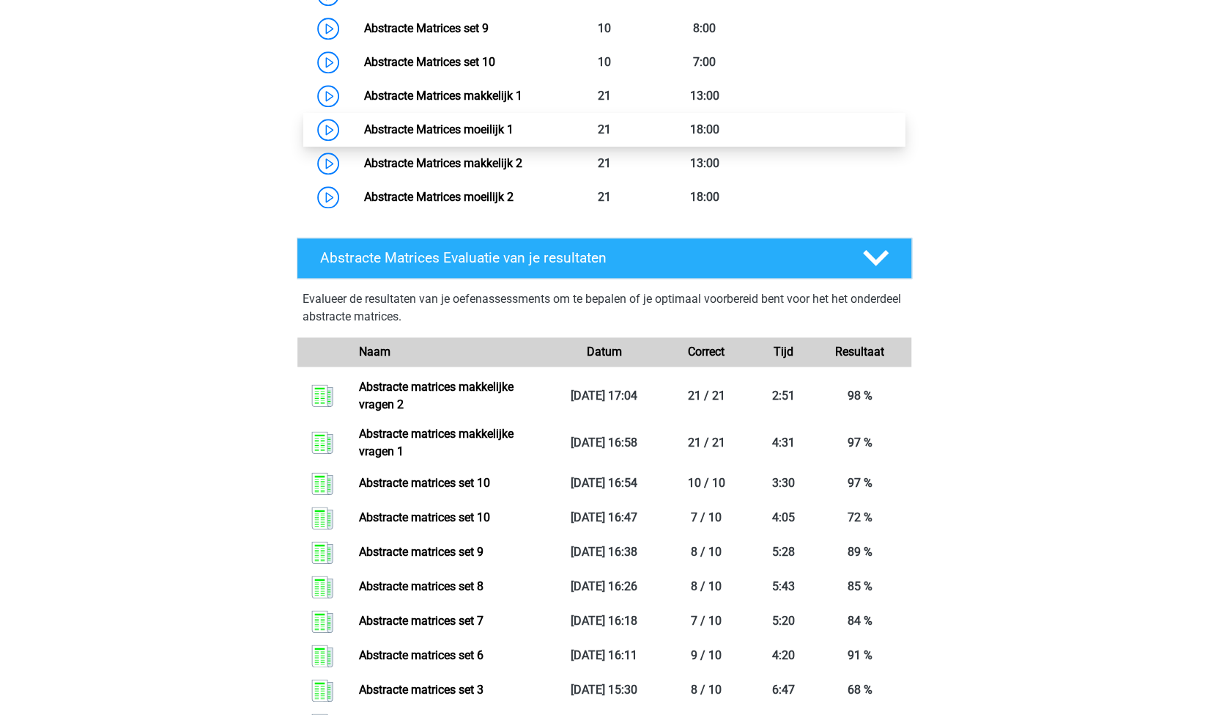
click at [499, 127] on link "Abstracte Matrices moeilijk 1" at bounding box center [439, 129] width 150 height 14
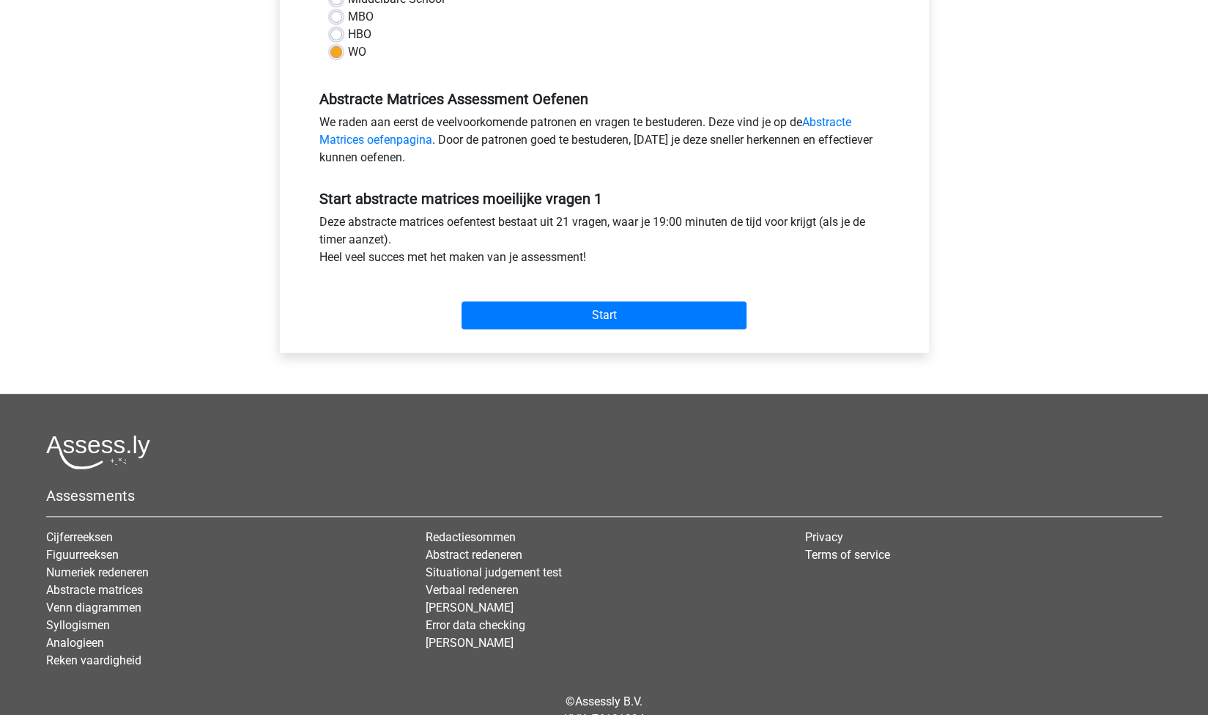
scroll to position [377, 0]
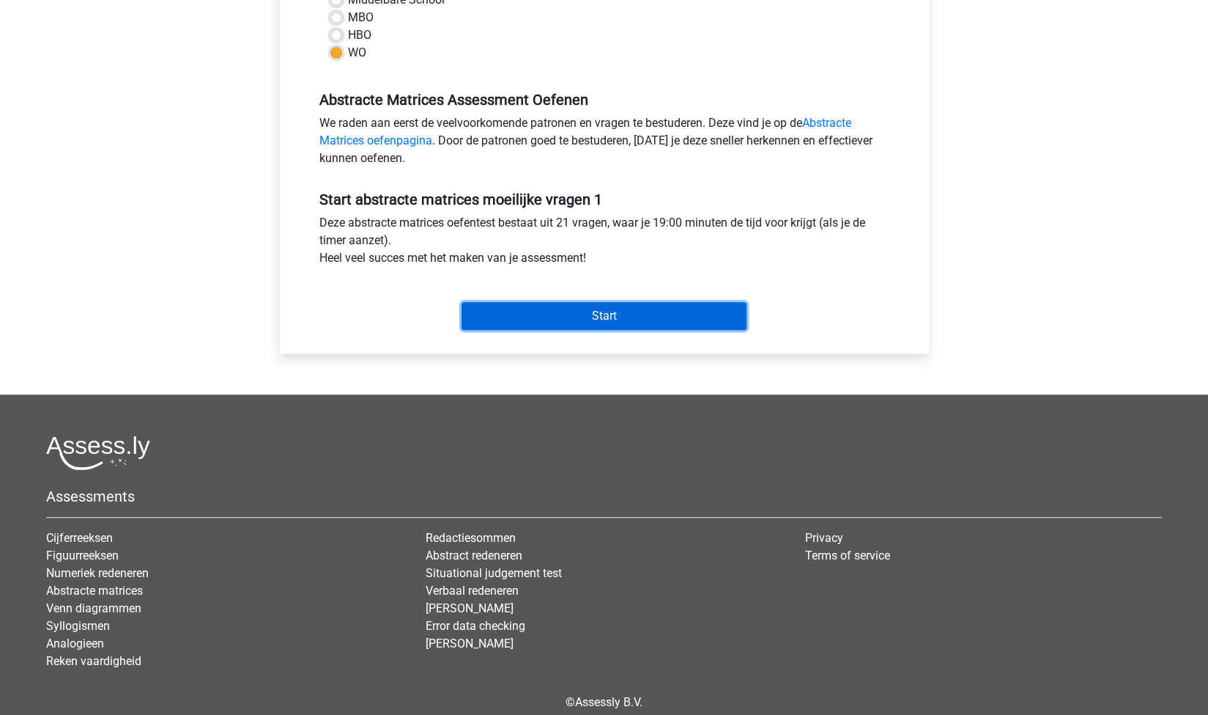
click at [599, 306] on input "Start" at bounding box center [604, 316] width 285 height 28
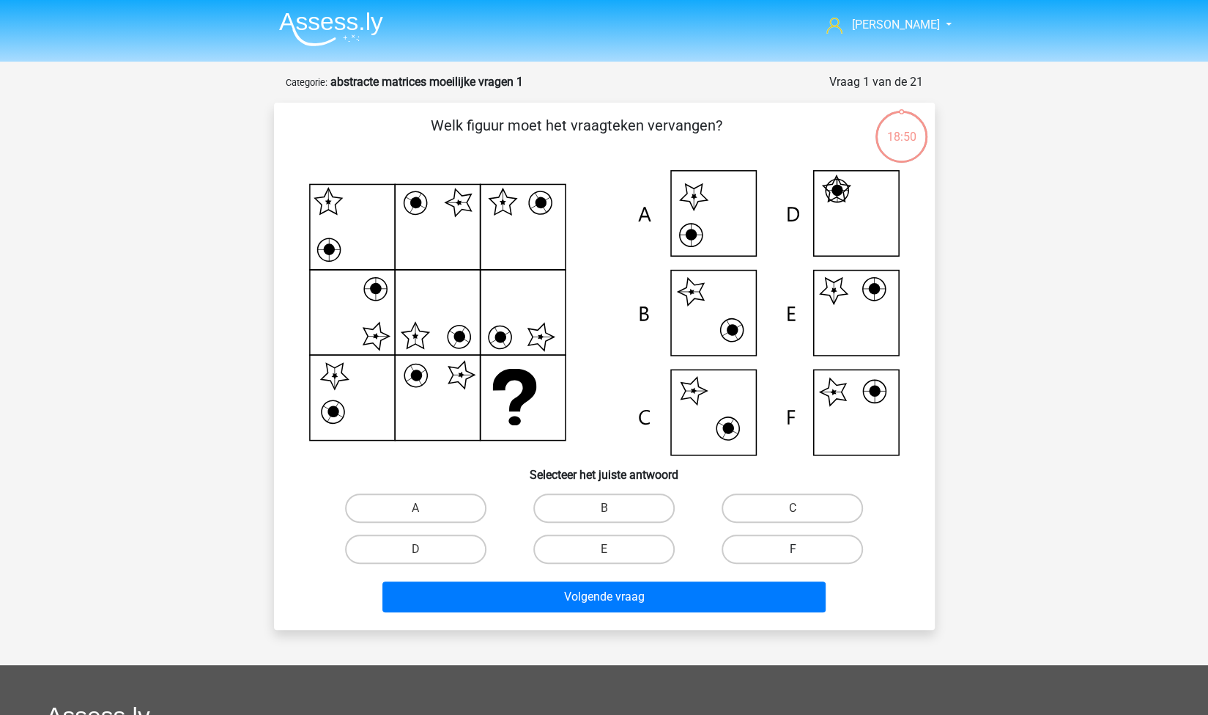
click at [771, 547] on label "F" at bounding box center [792, 548] width 141 height 29
click at [793, 549] on input "F" at bounding box center [798, 554] width 10 height 10
radio input "true"
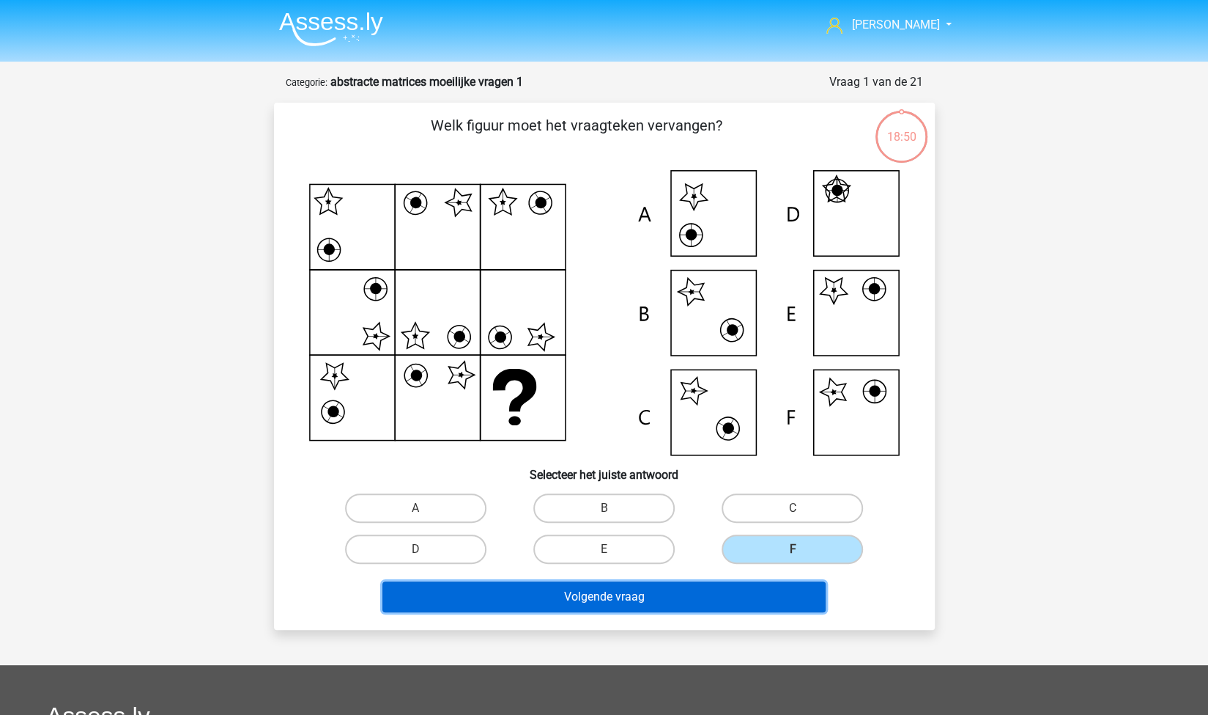
click at [672, 594] on button "Volgende vraag" at bounding box center [604, 596] width 443 height 31
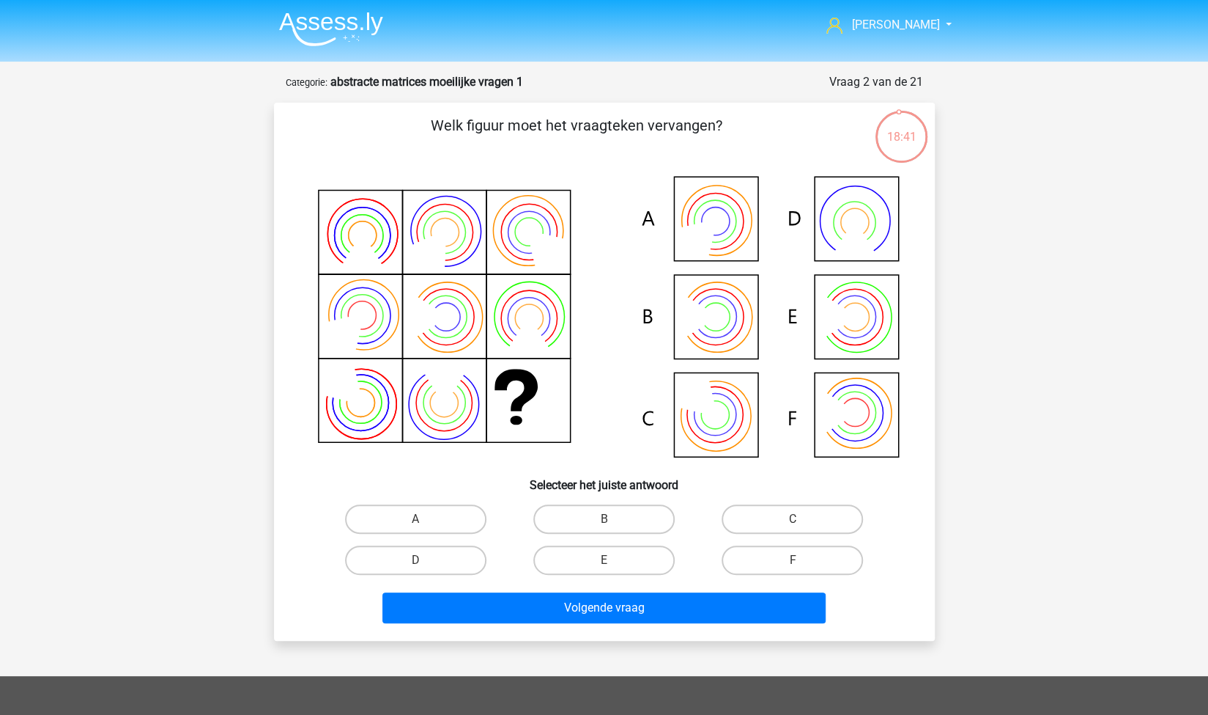
click at [328, 32] on img at bounding box center [331, 29] width 104 height 34
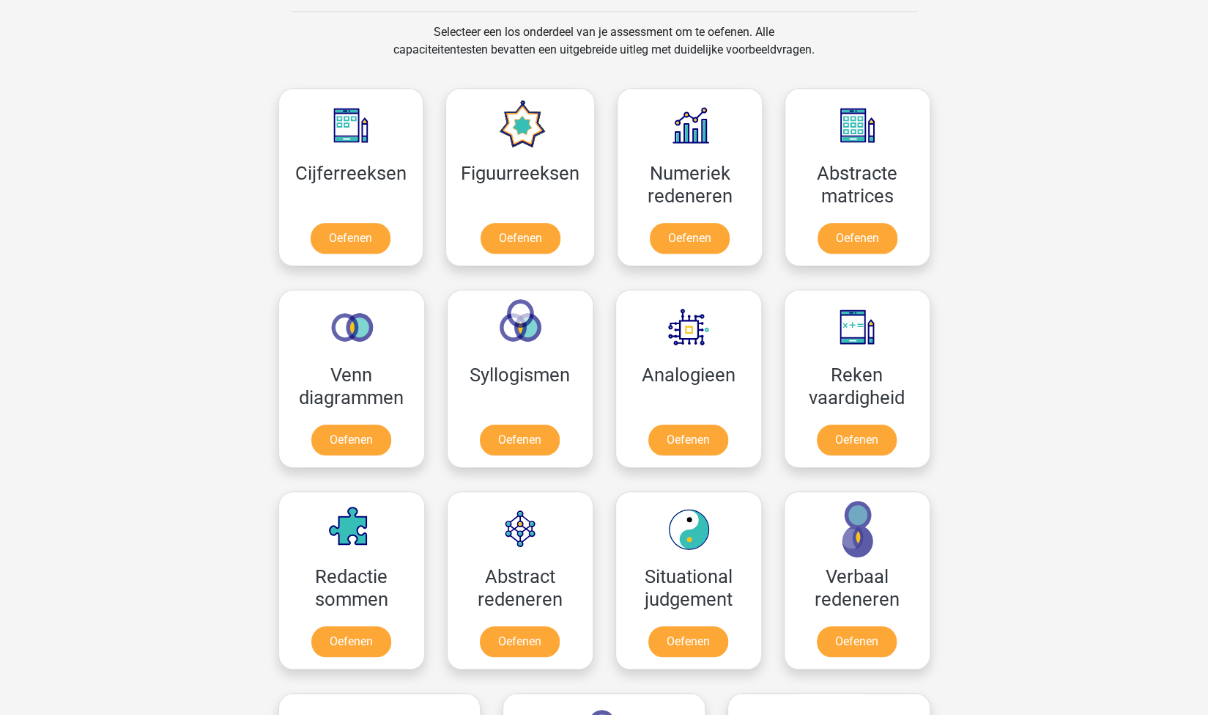
scroll to position [597, 0]
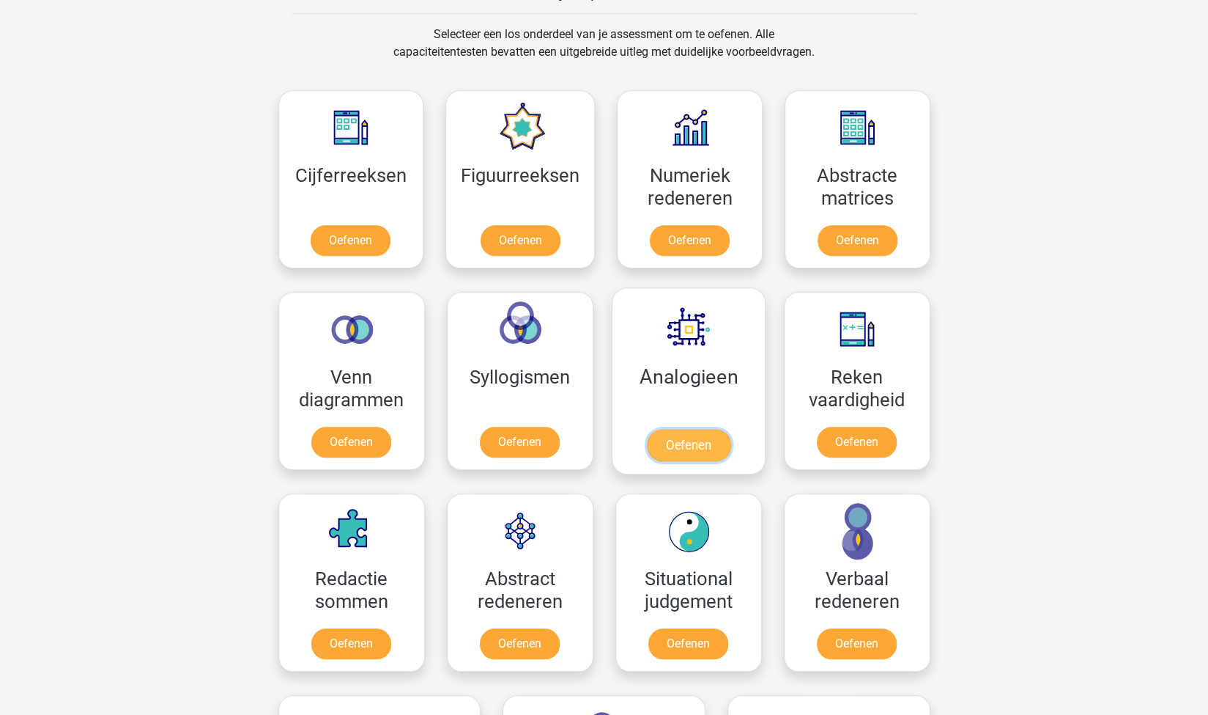
click at [677, 438] on link "Oefenen" at bounding box center [688, 445] width 84 height 32
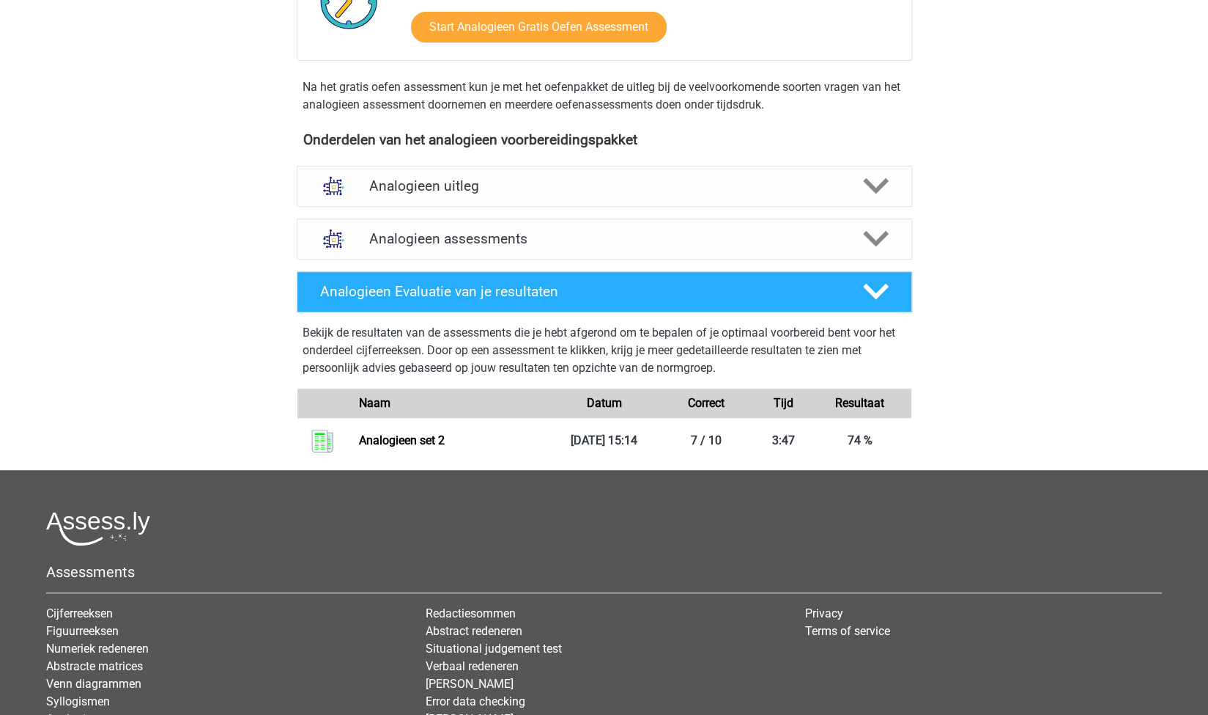
scroll to position [392, 0]
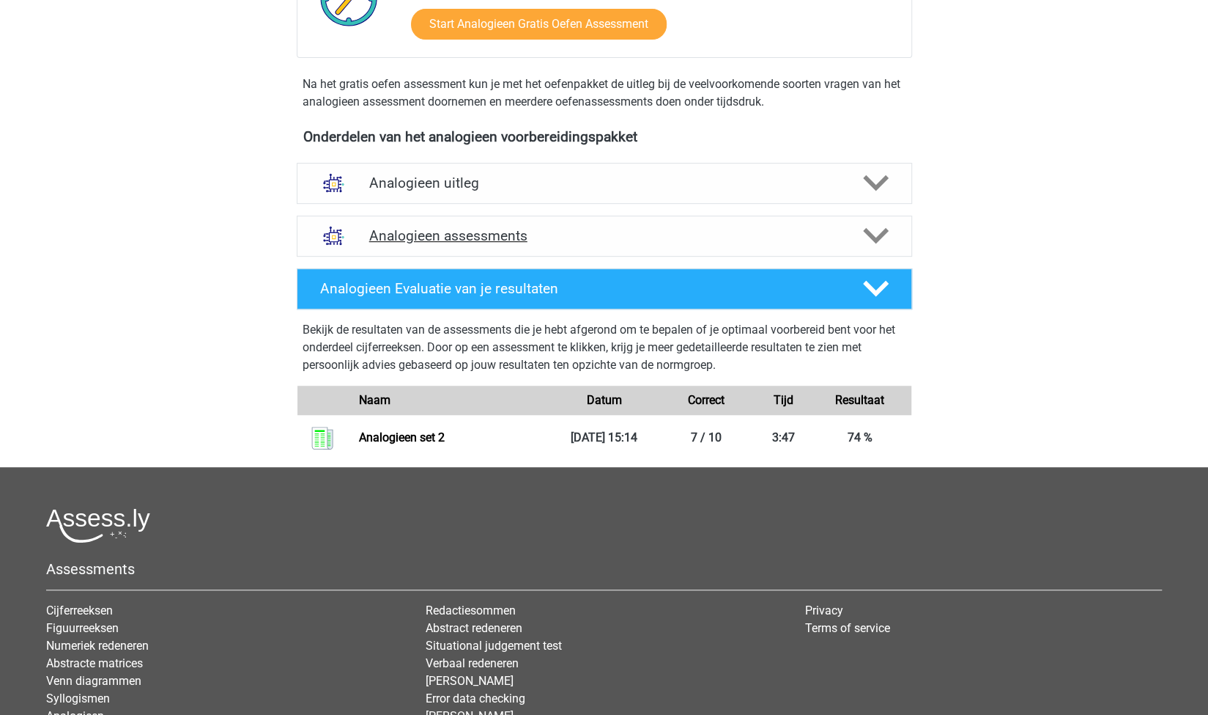
click at [527, 238] on h4 "Analogieen assessments" at bounding box center [604, 235] width 470 height 17
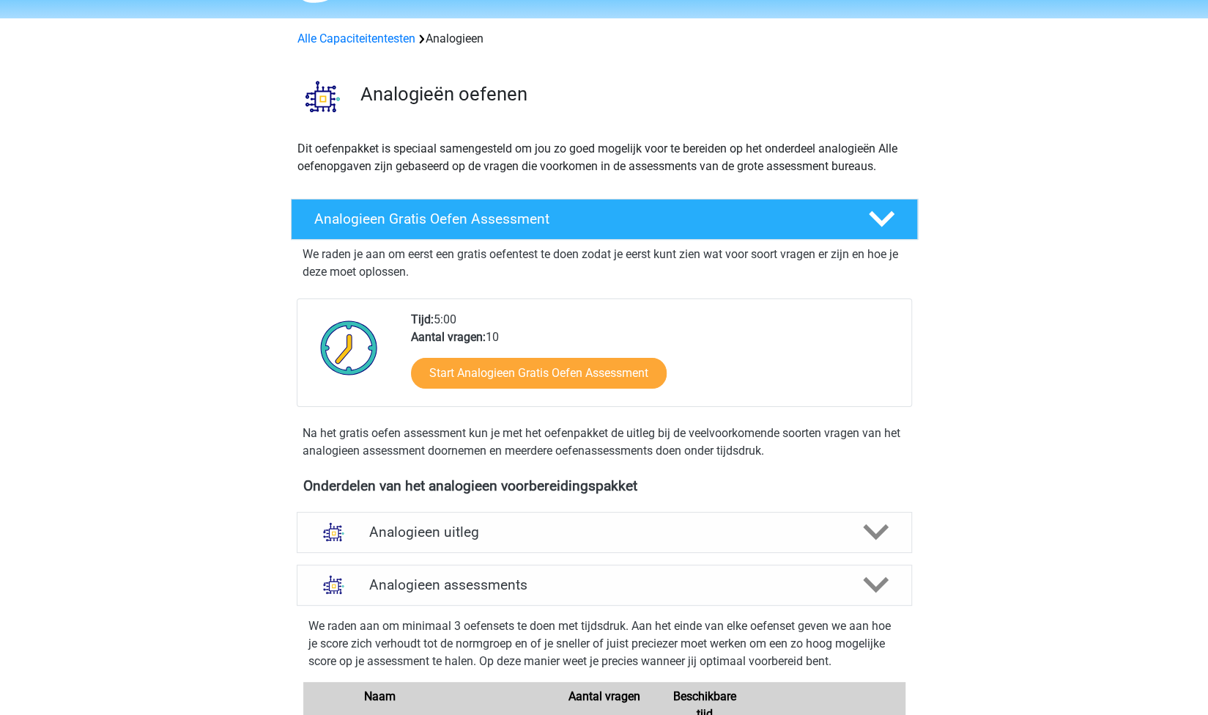
scroll to position [0, 0]
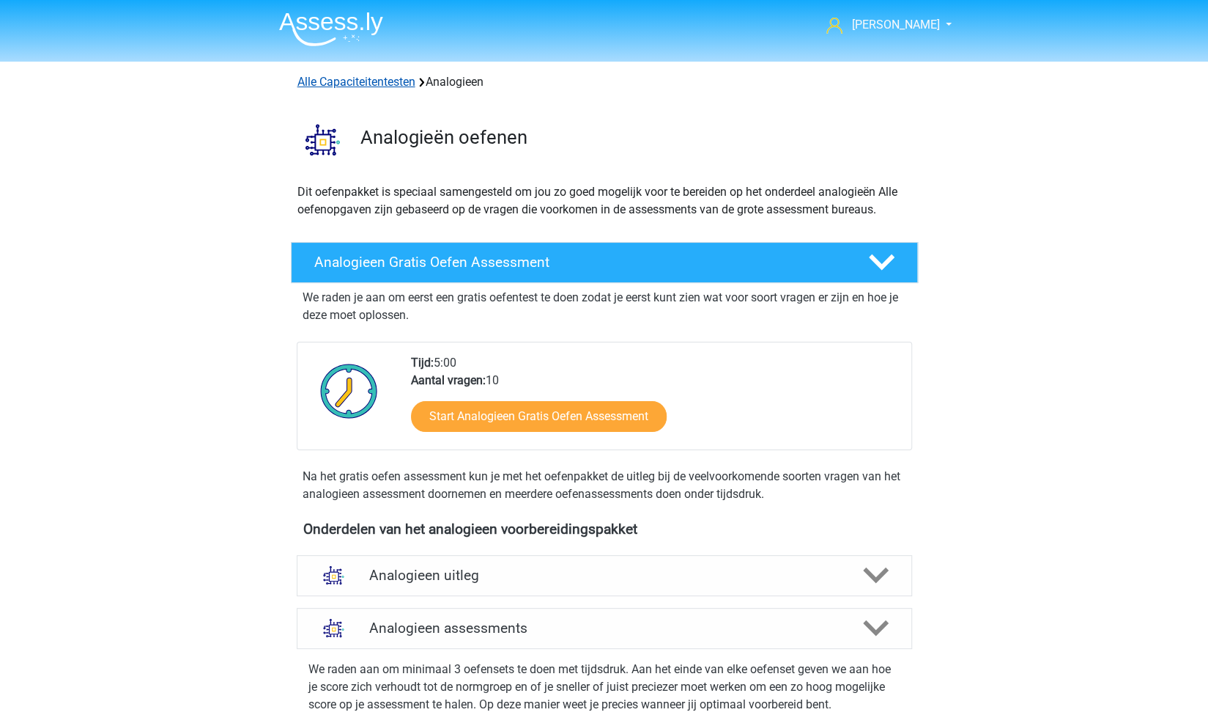
click at [352, 84] on link "Alle Capaciteitentesten" at bounding box center [357, 82] width 118 height 14
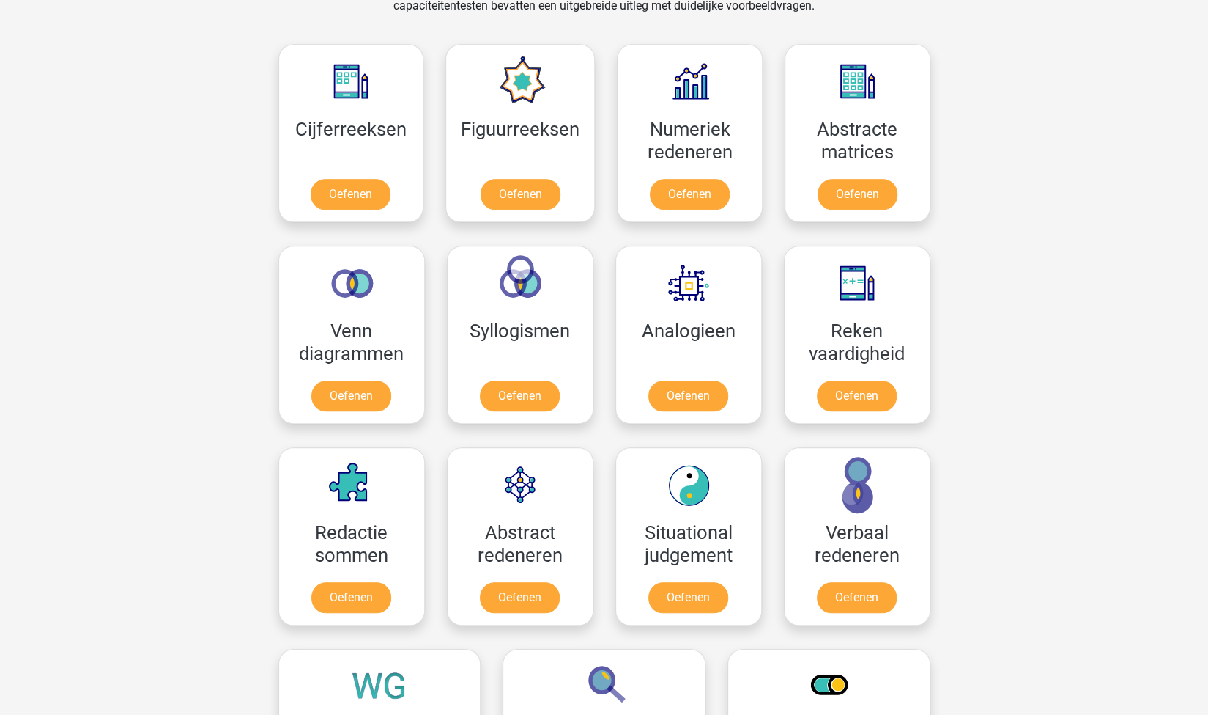
scroll to position [645, 0]
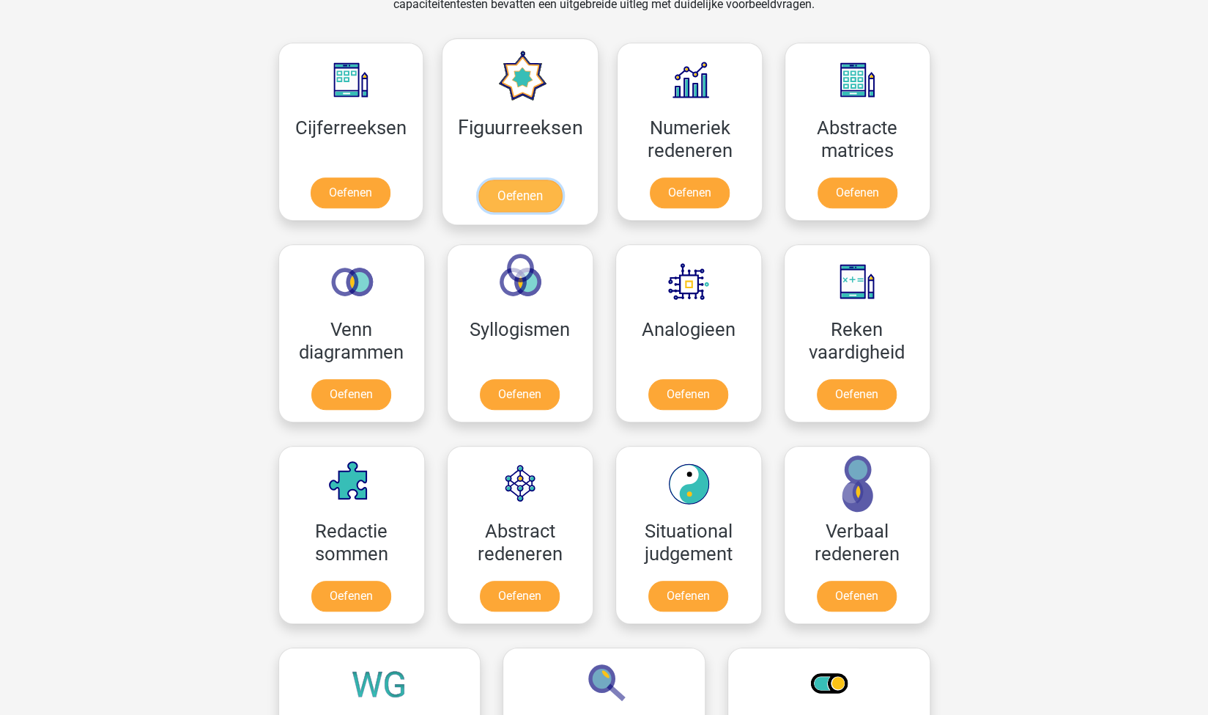
click at [539, 191] on link "Oefenen" at bounding box center [521, 196] width 84 height 32
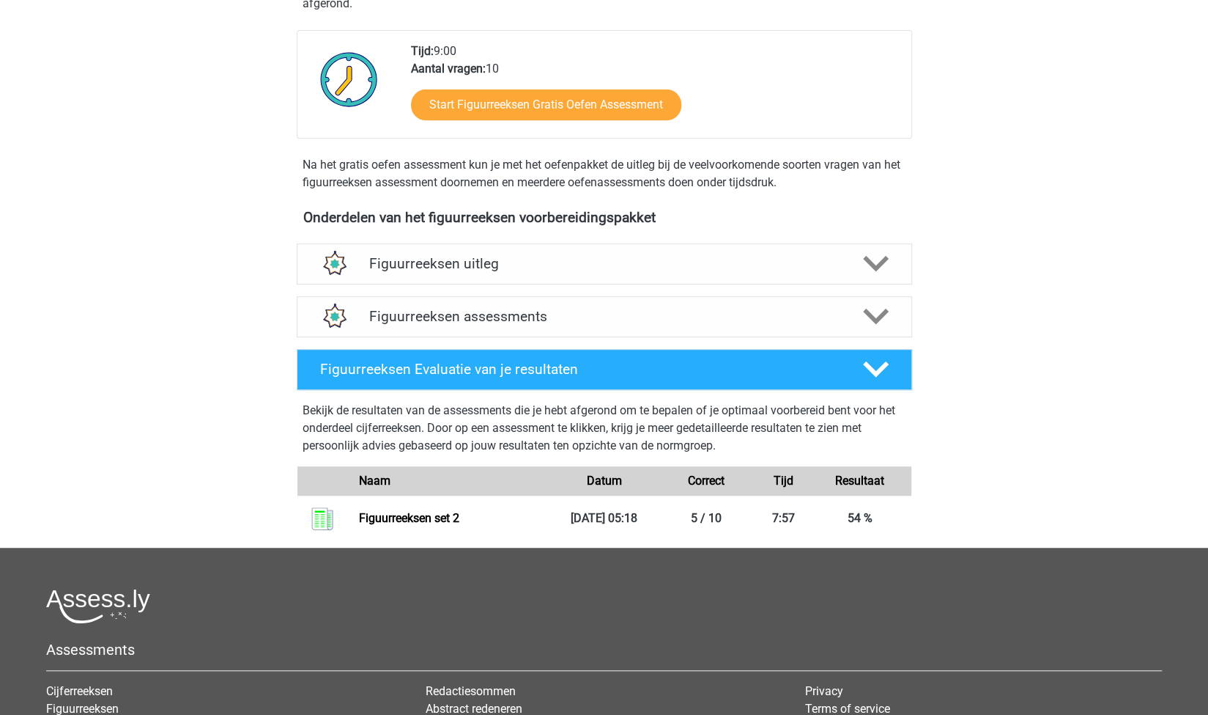
scroll to position [351, 0]
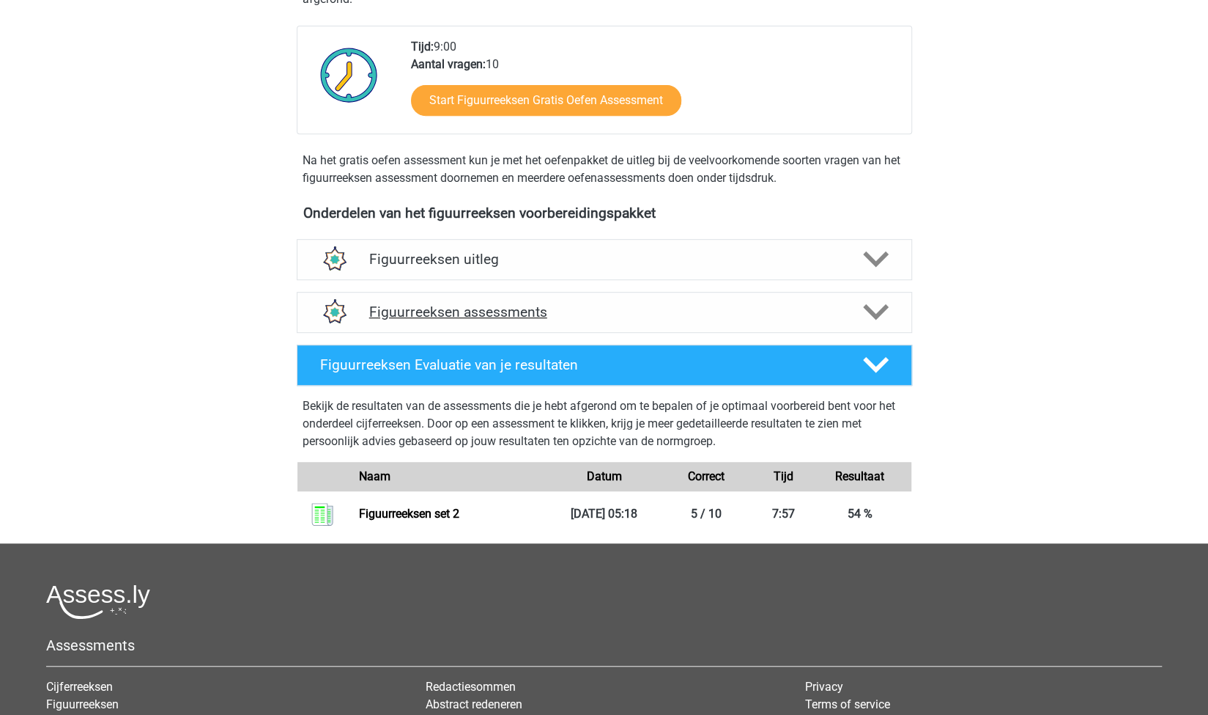
click at [539, 304] on h4 "Figuurreeksen assessments" at bounding box center [604, 311] width 470 height 17
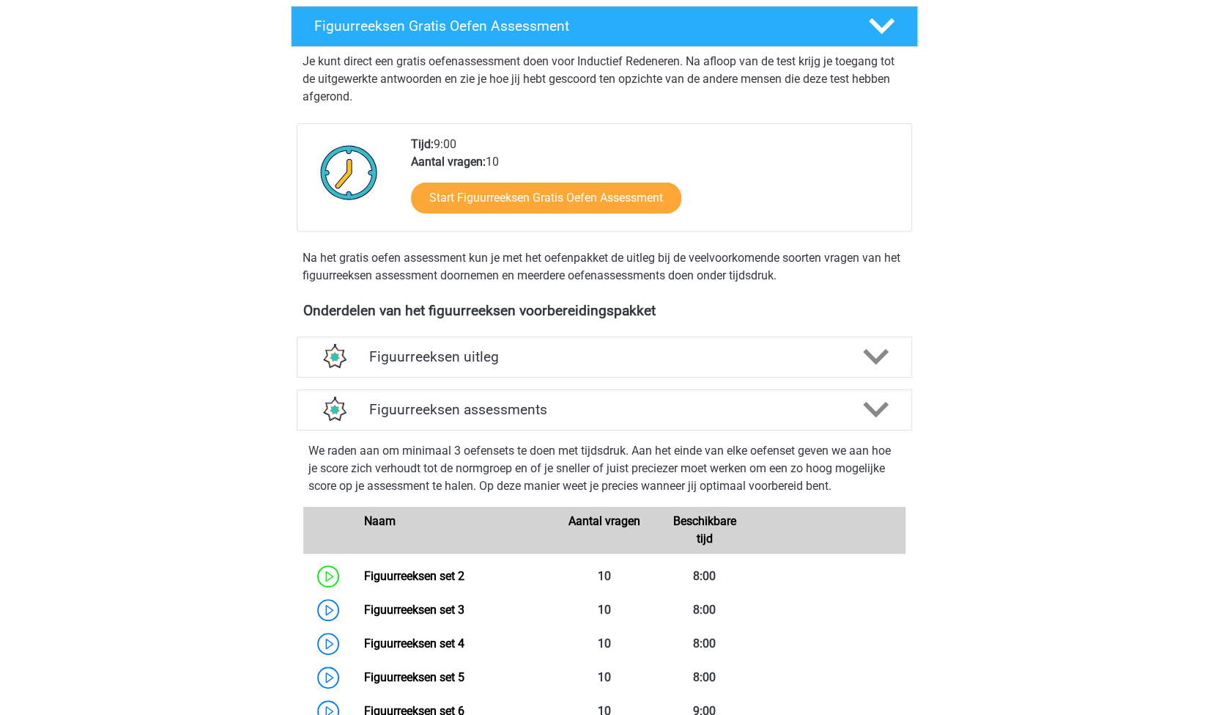
scroll to position [0, 0]
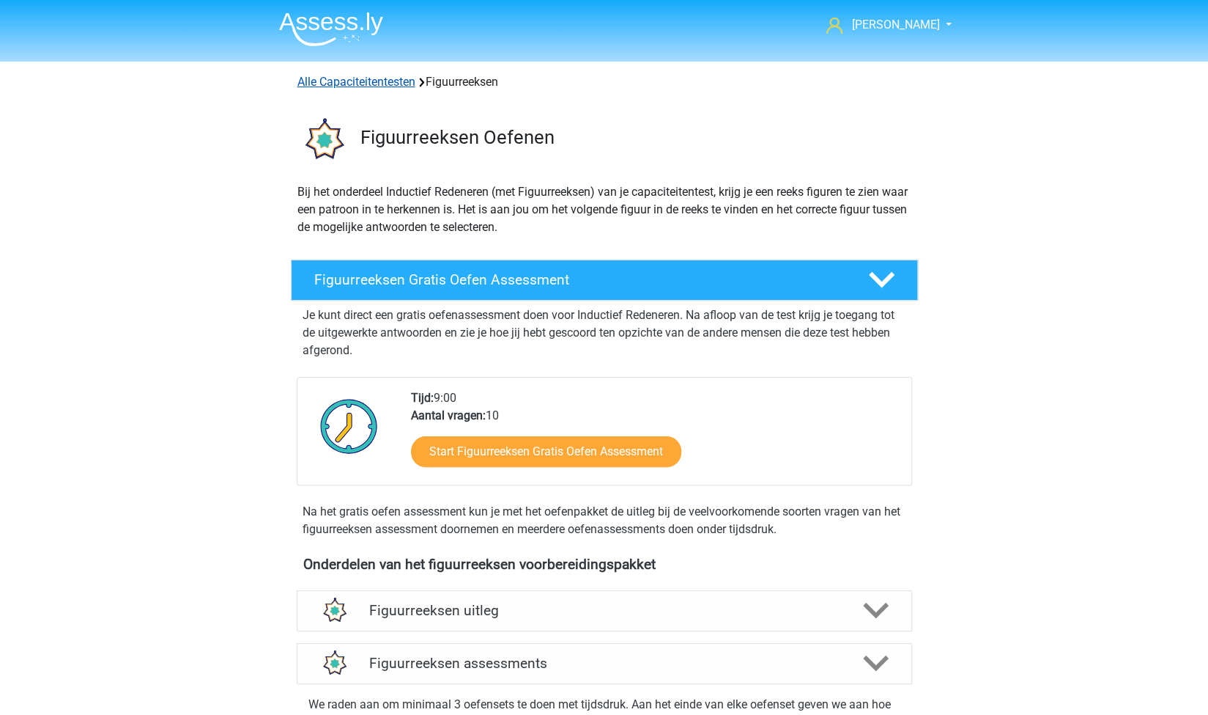
click at [396, 81] on link "Alle Capaciteitentesten" at bounding box center [357, 82] width 118 height 14
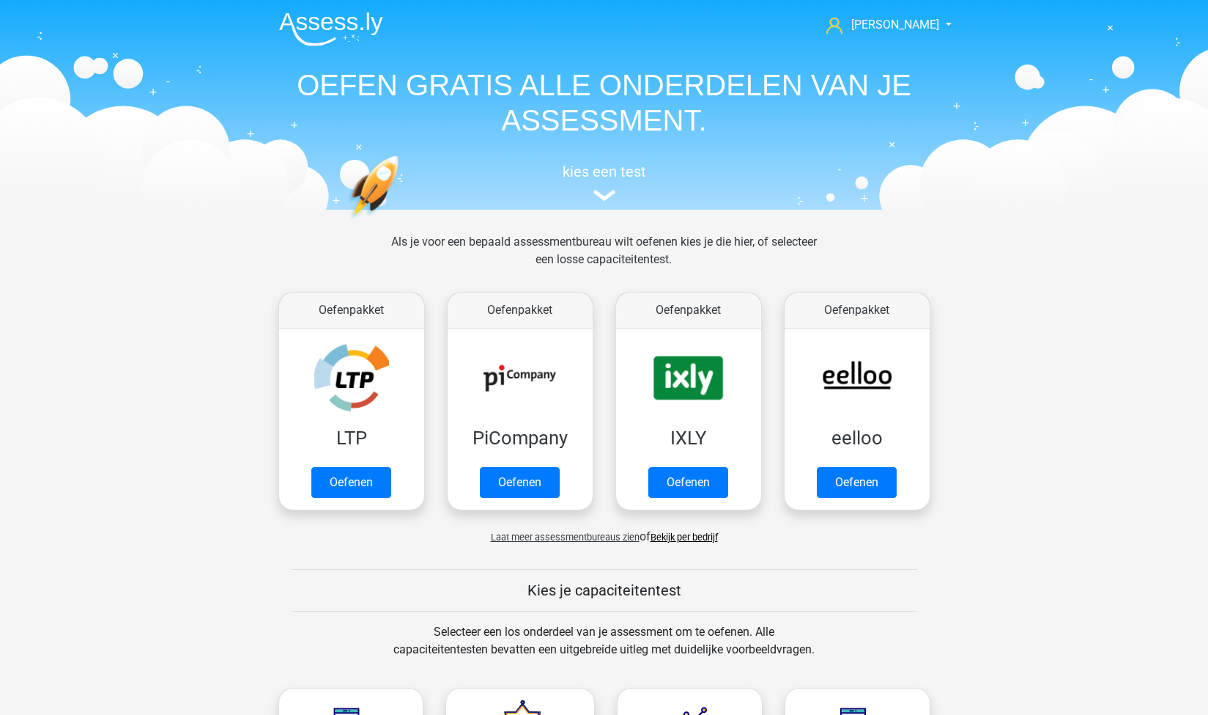
scroll to position [621, 0]
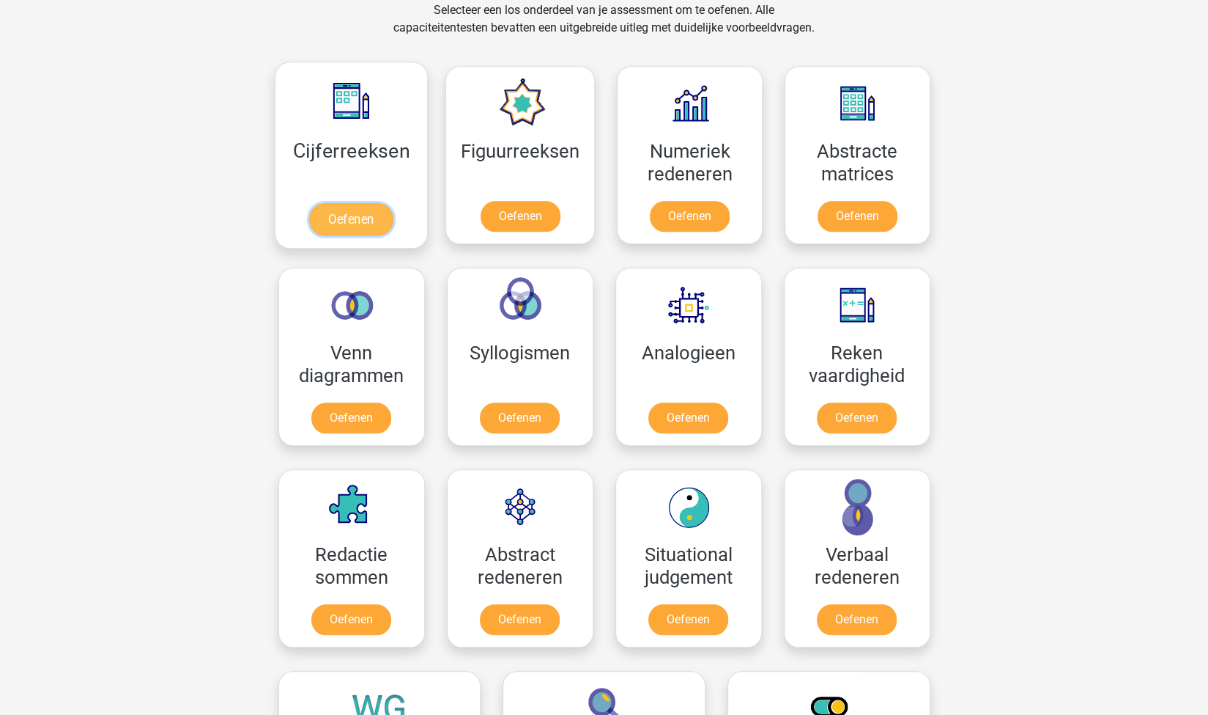
click at [366, 216] on link "Oefenen" at bounding box center [351, 219] width 84 height 32
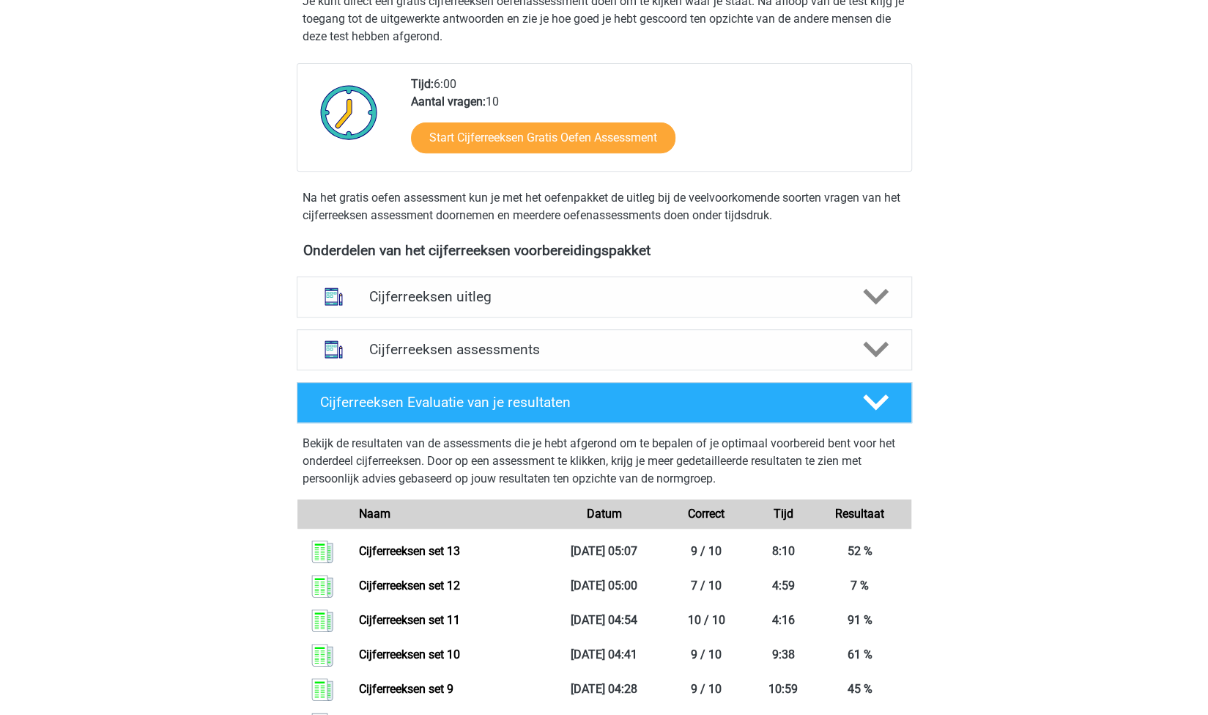
scroll to position [313, 0]
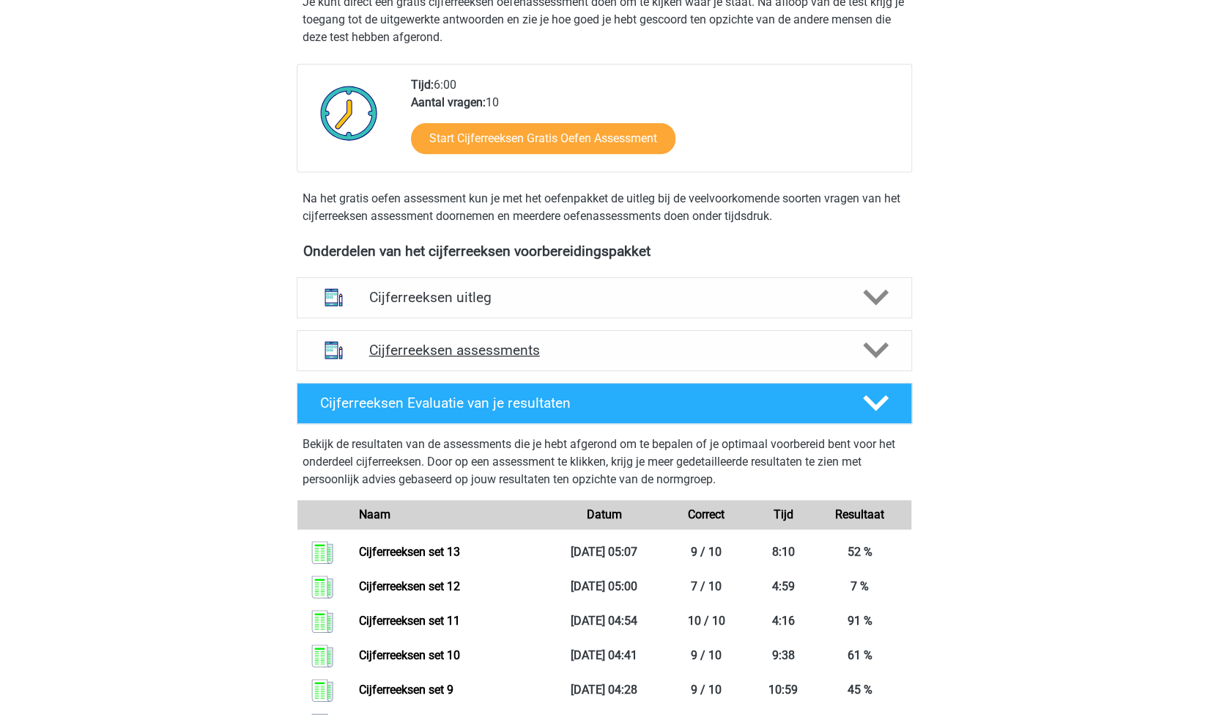
click at [482, 358] on h4 "Cijferreeksen assessments" at bounding box center [604, 350] width 470 height 17
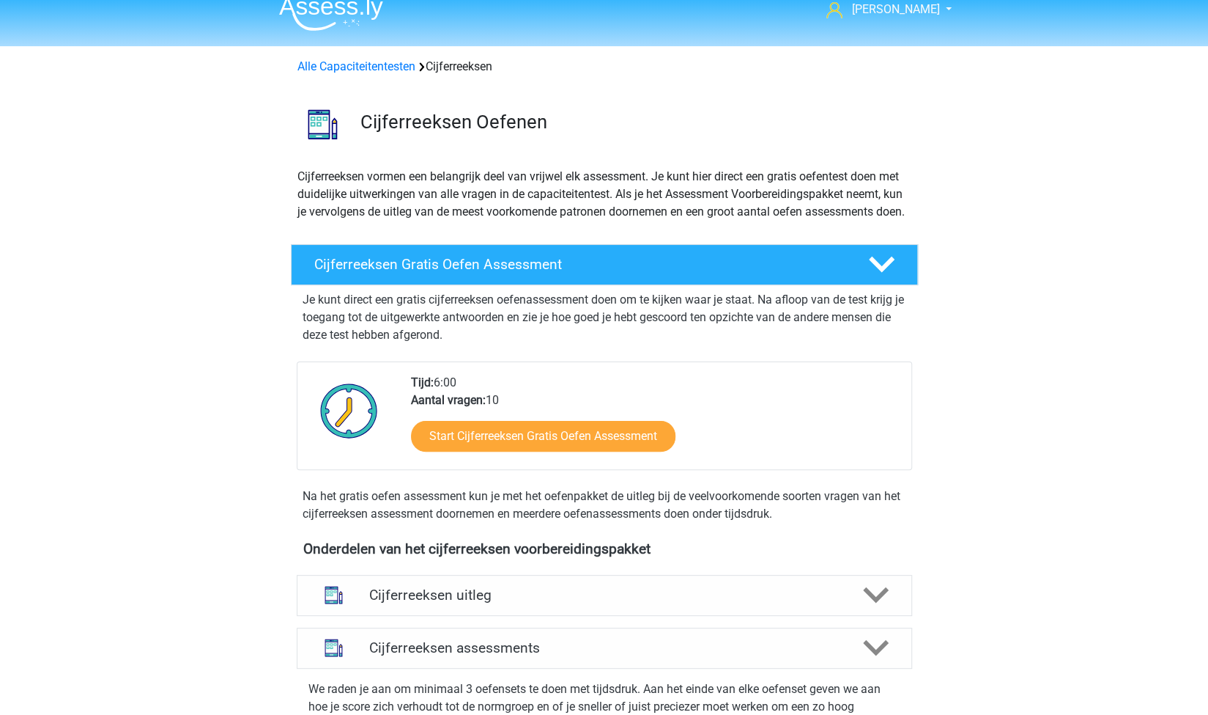
scroll to position [0, 0]
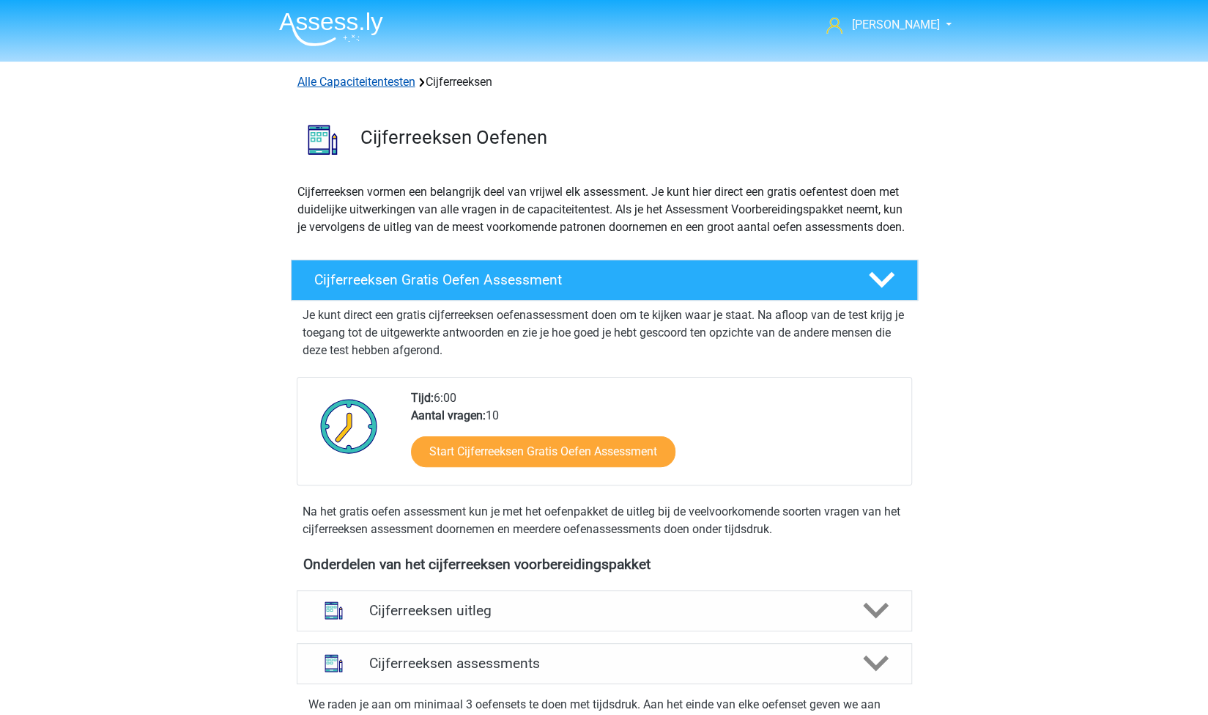
click at [383, 80] on link "Alle Capaciteitentesten" at bounding box center [357, 82] width 118 height 14
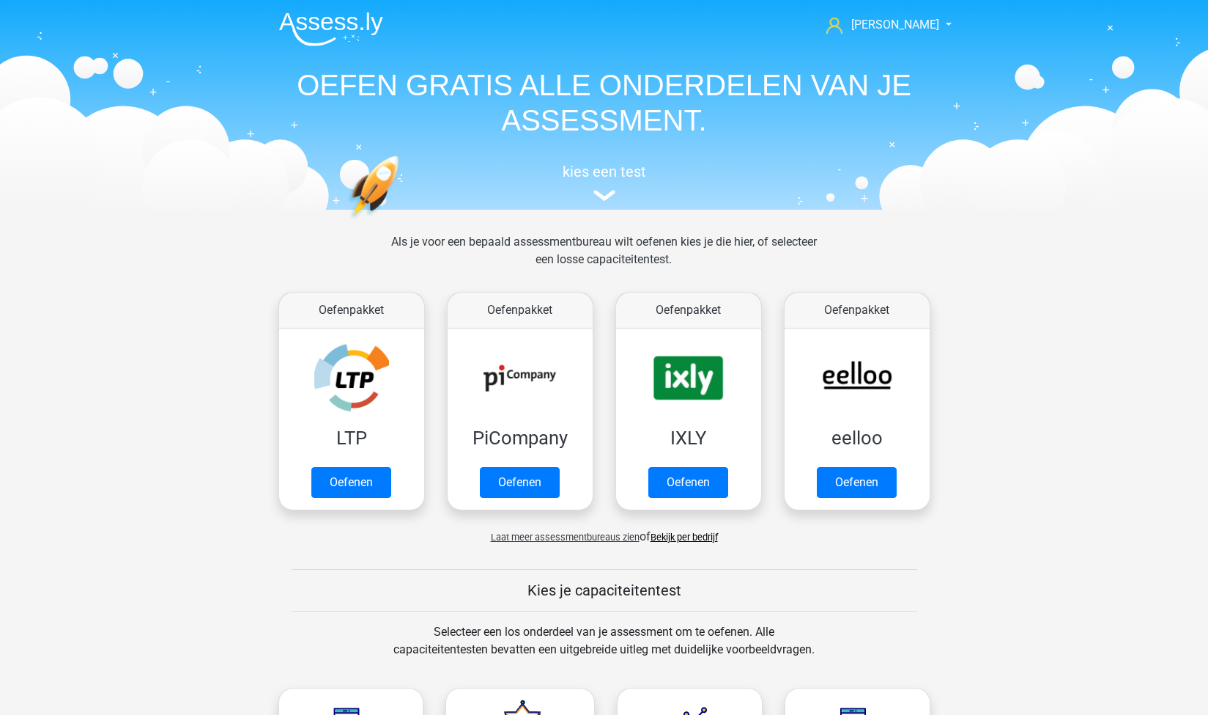
scroll to position [621, 0]
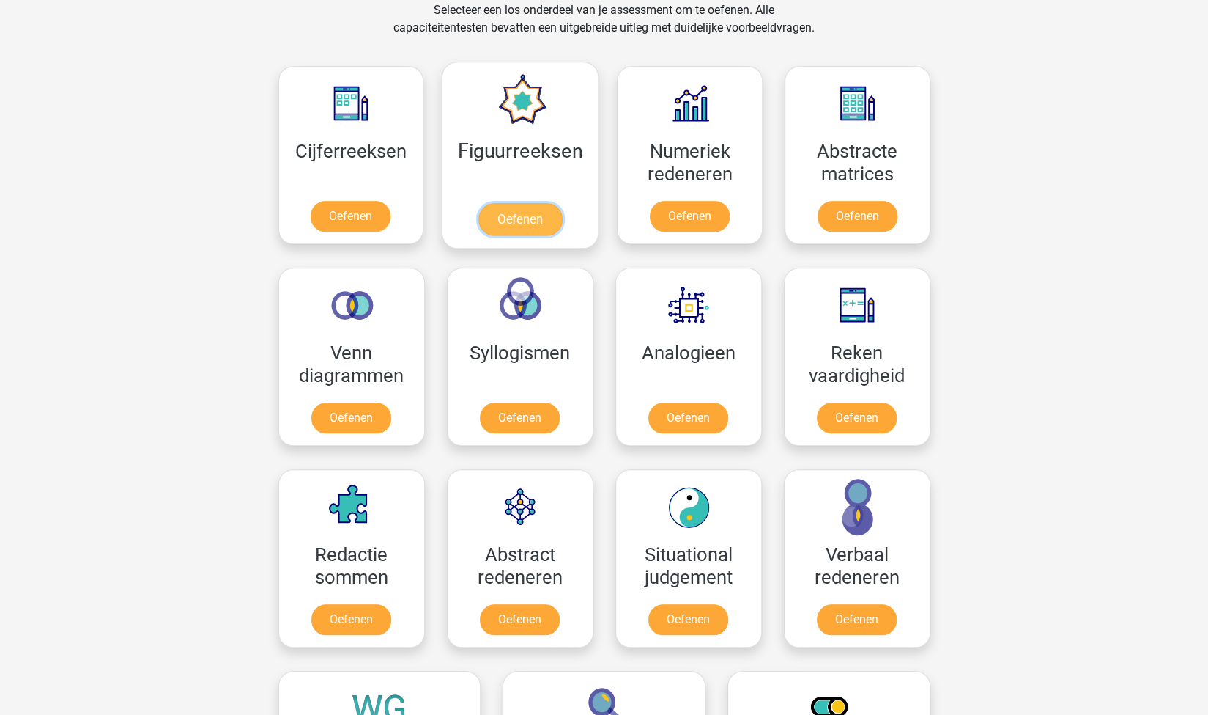
click at [527, 215] on link "Oefenen" at bounding box center [521, 219] width 84 height 32
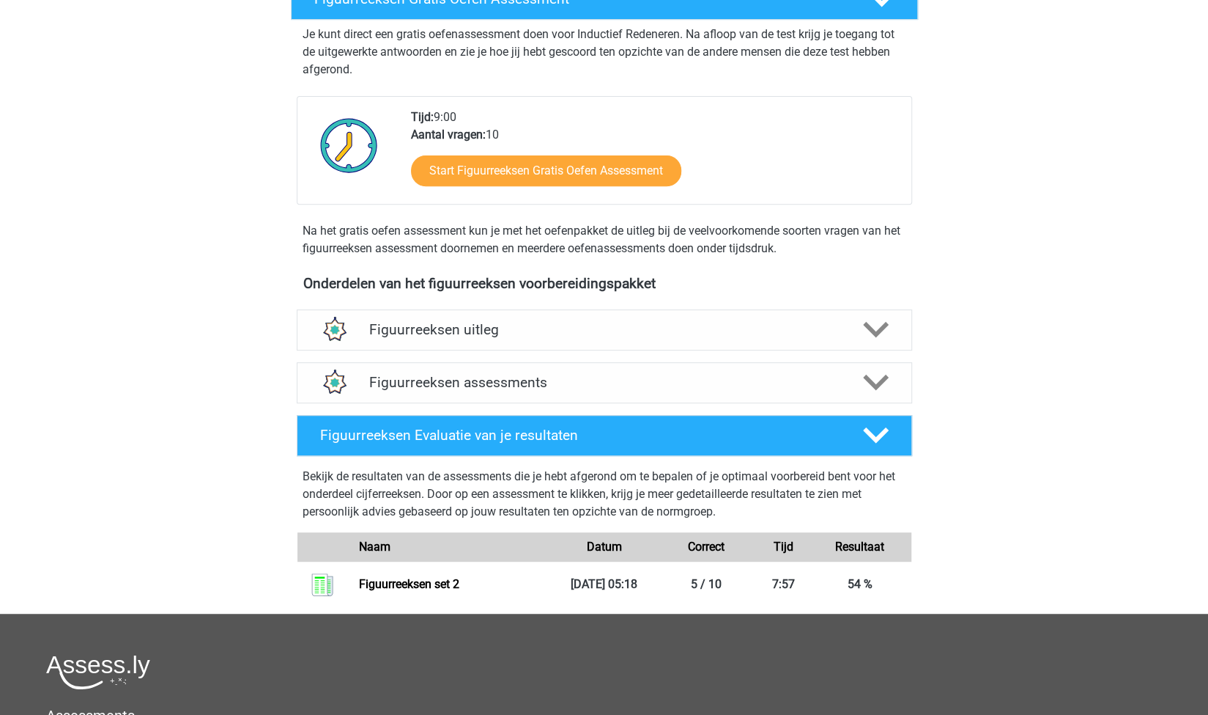
scroll to position [293, 0]
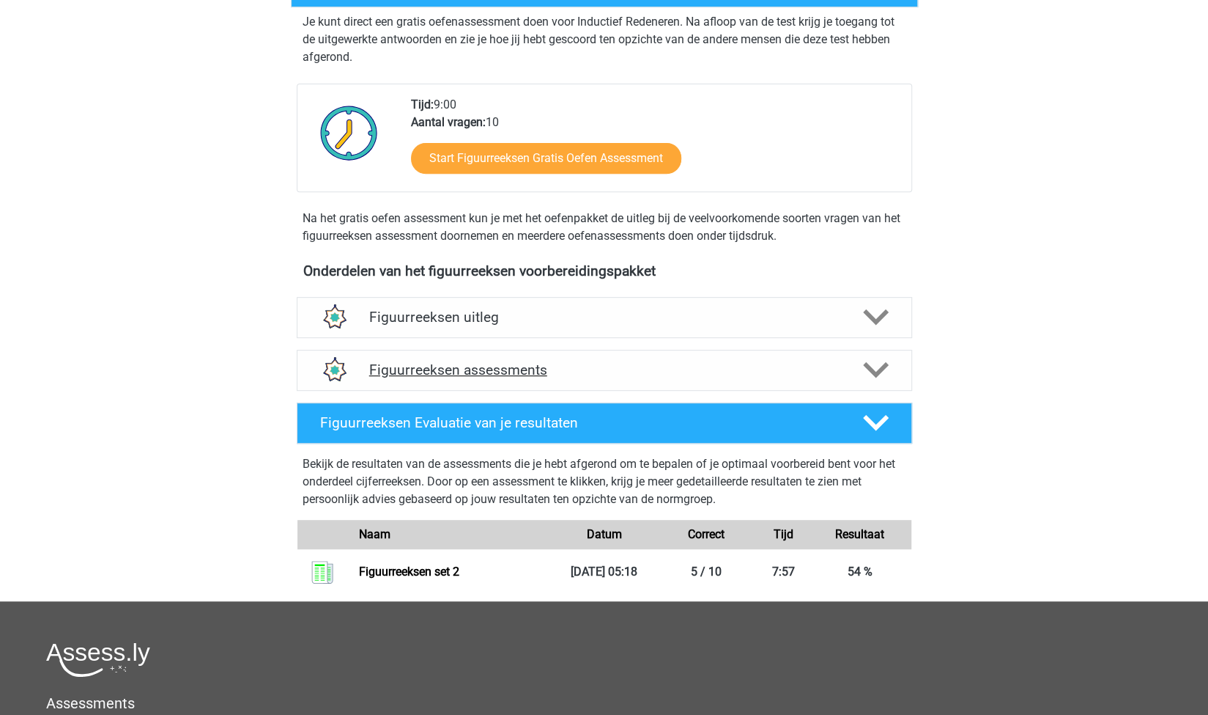
click at [528, 375] on h4 "Figuurreeksen assessments" at bounding box center [604, 369] width 470 height 17
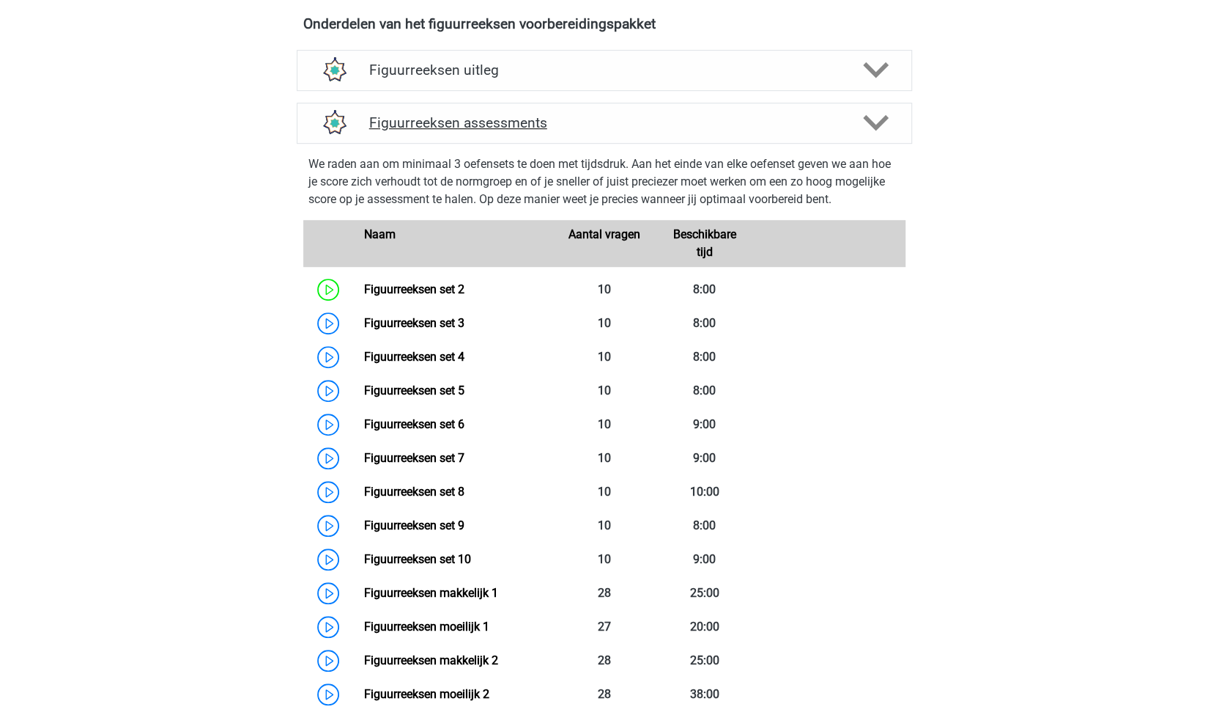
scroll to position [679, 0]
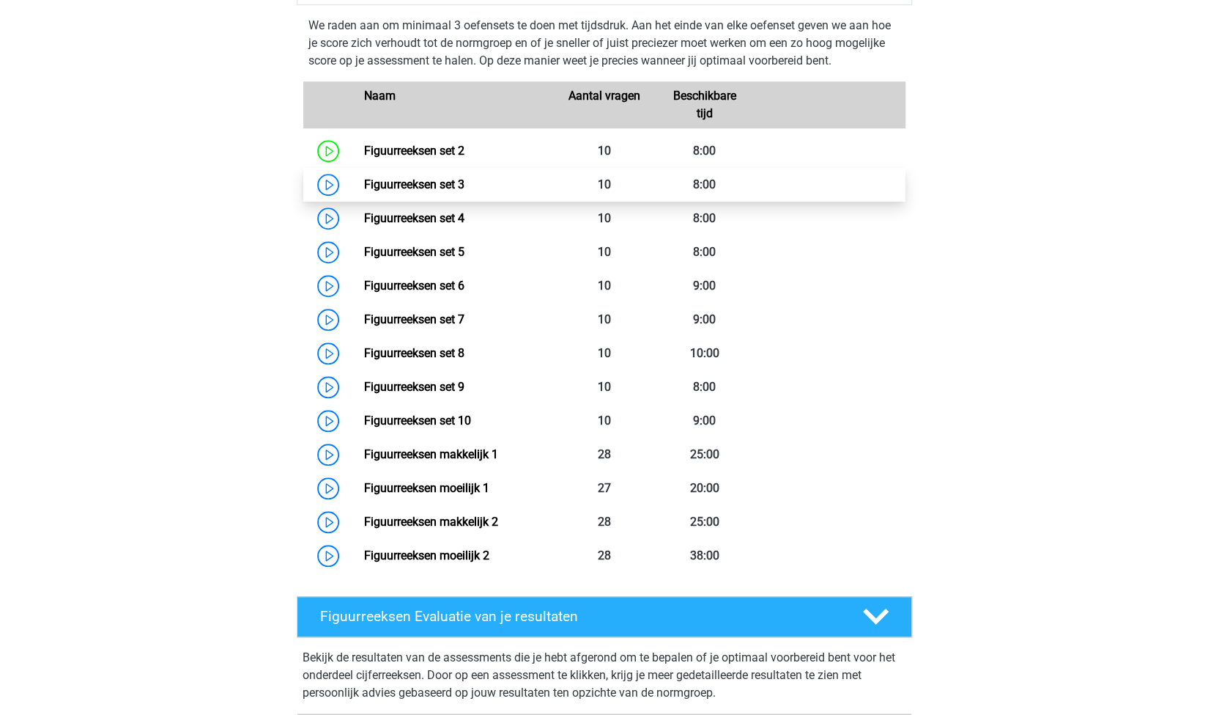
click at [458, 183] on link "Figuurreeksen set 3" at bounding box center [414, 184] width 100 height 14
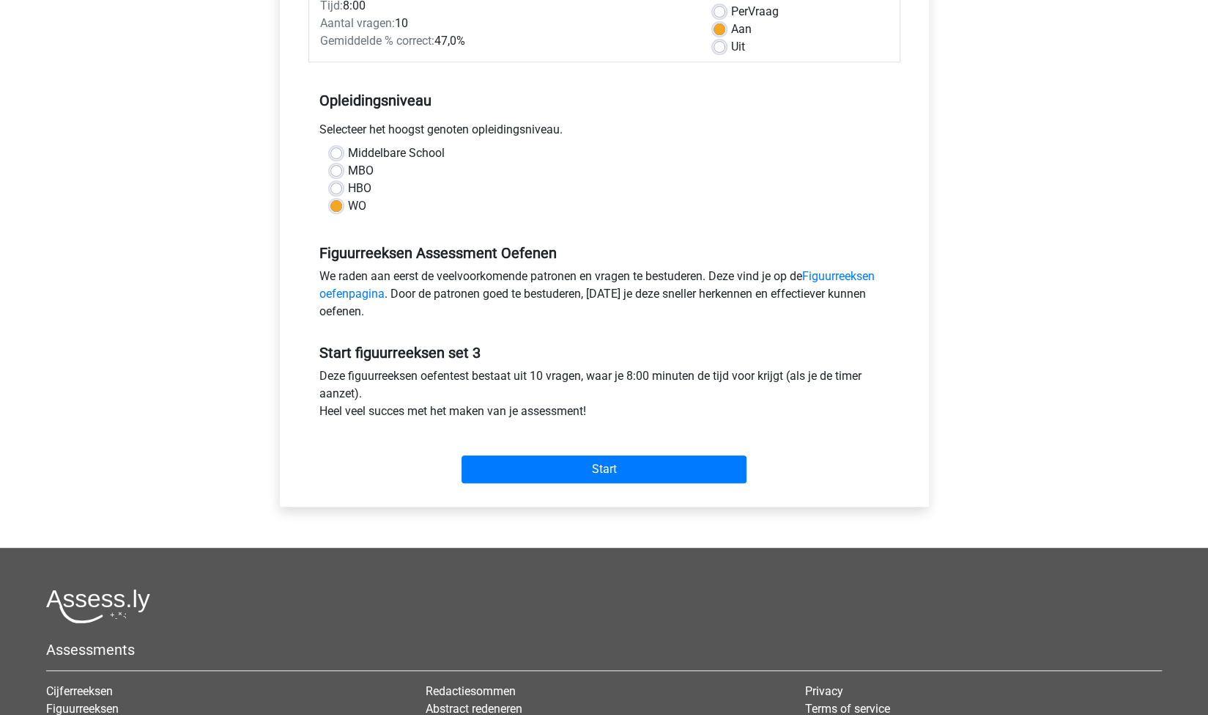
scroll to position [224, 0]
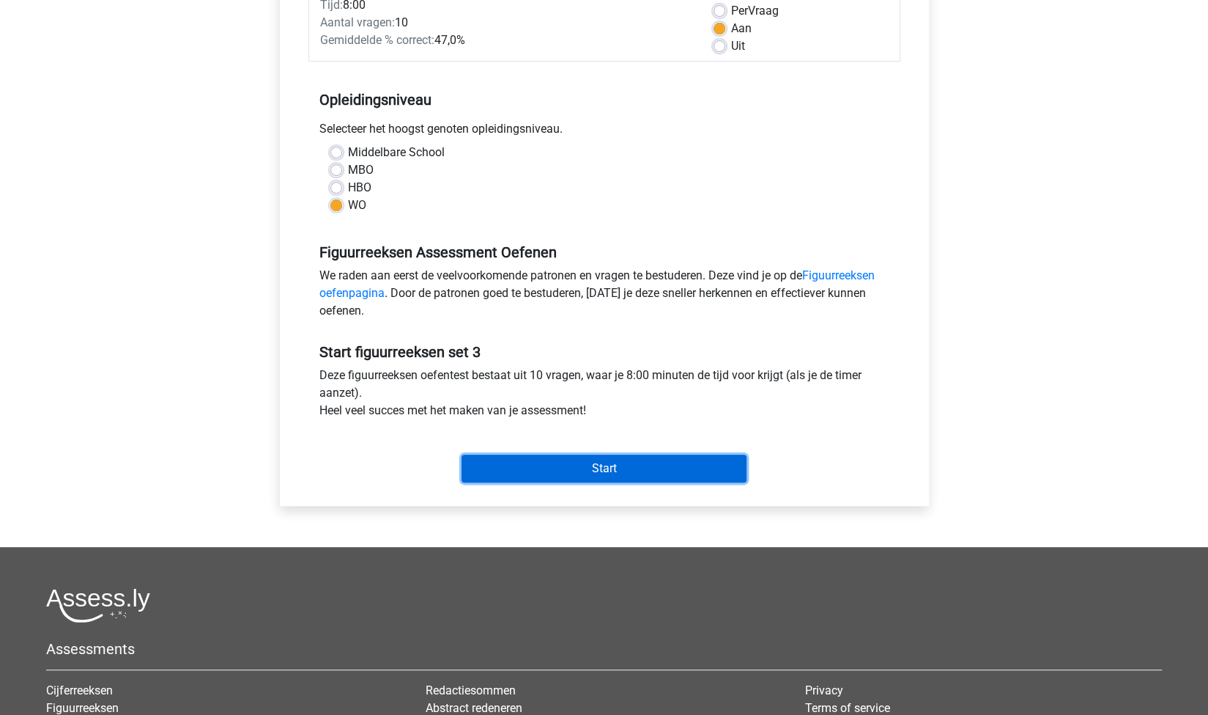
click at [645, 467] on input "Start" at bounding box center [604, 468] width 285 height 28
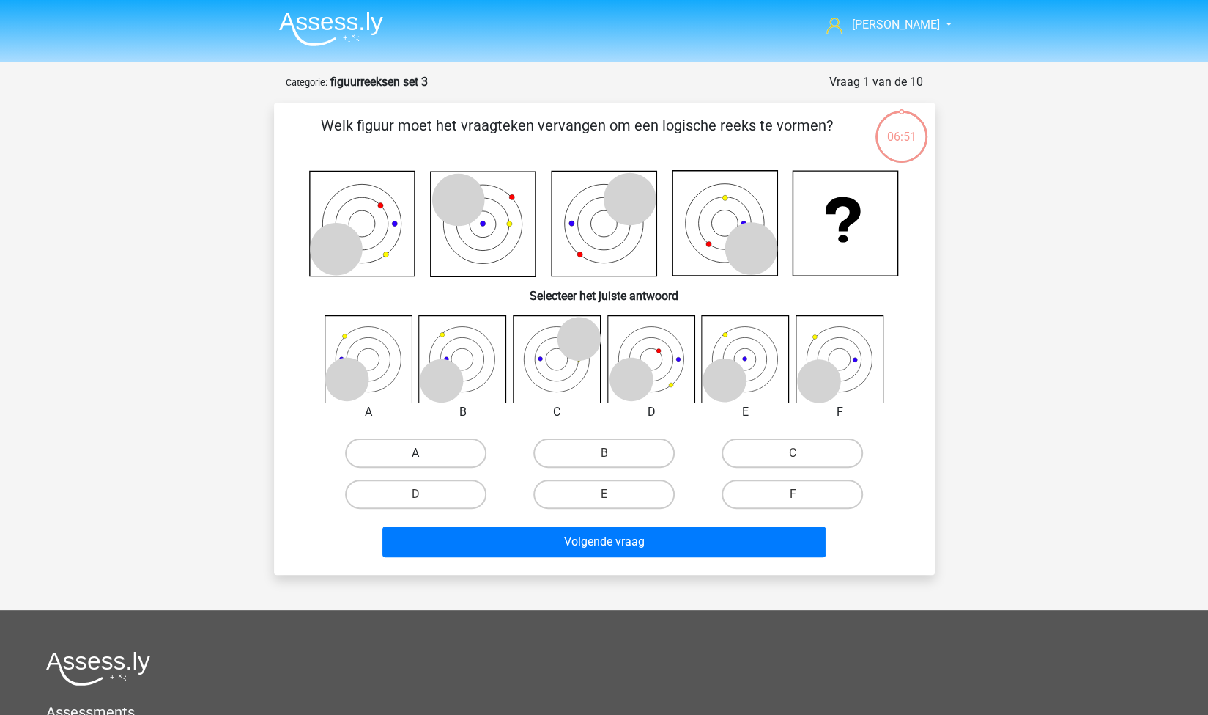
click at [447, 451] on label "A" at bounding box center [415, 452] width 141 height 29
click at [425, 453] on input "A" at bounding box center [421, 458] width 10 height 10
radio input "true"
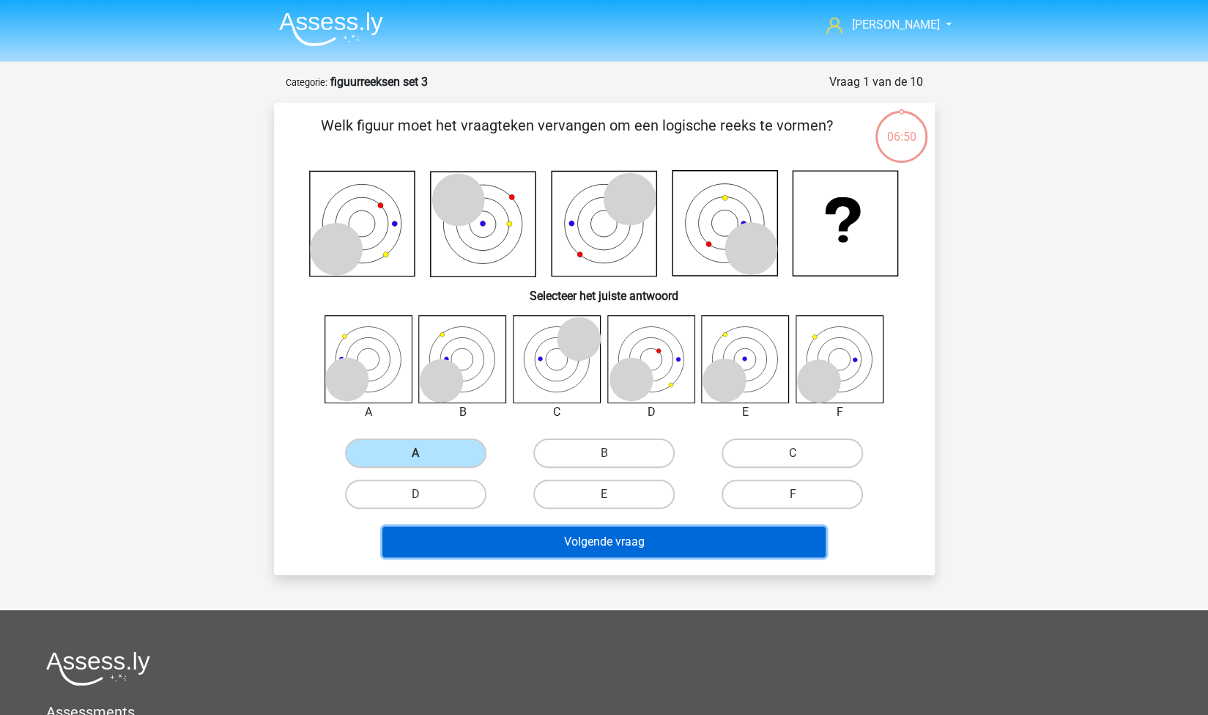
click at [559, 550] on button "Volgende vraag" at bounding box center [604, 541] width 443 height 31
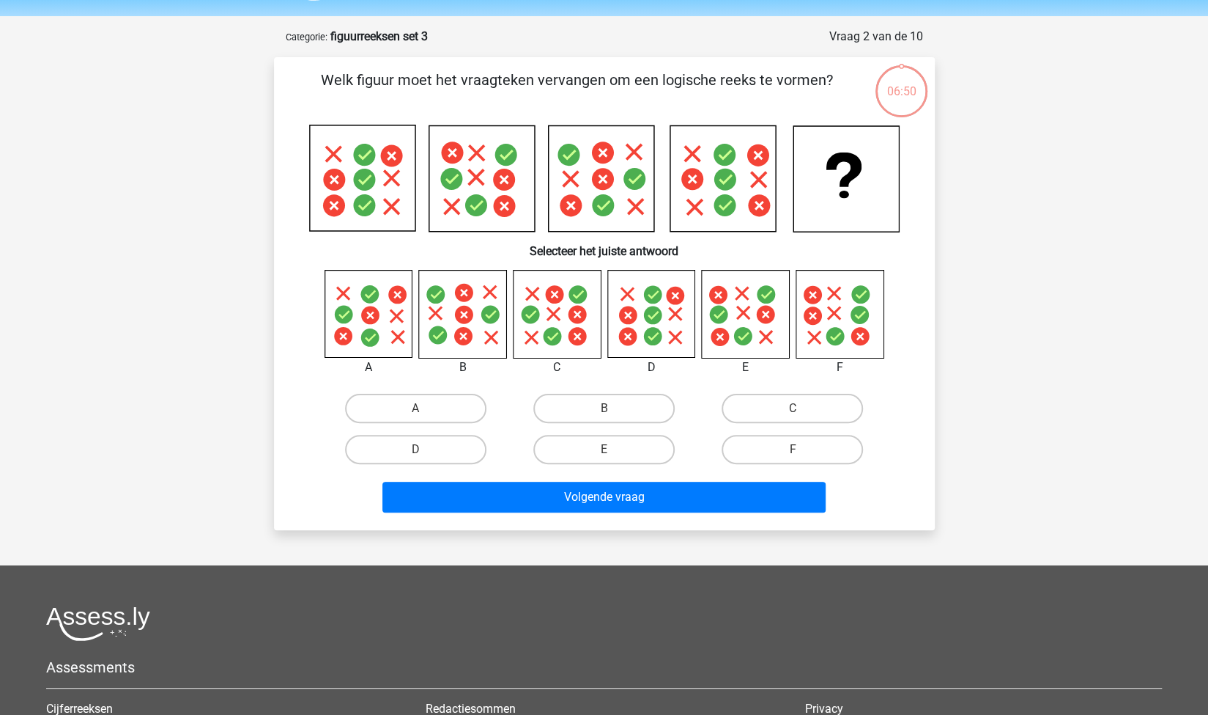
scroll to position [73, 0]
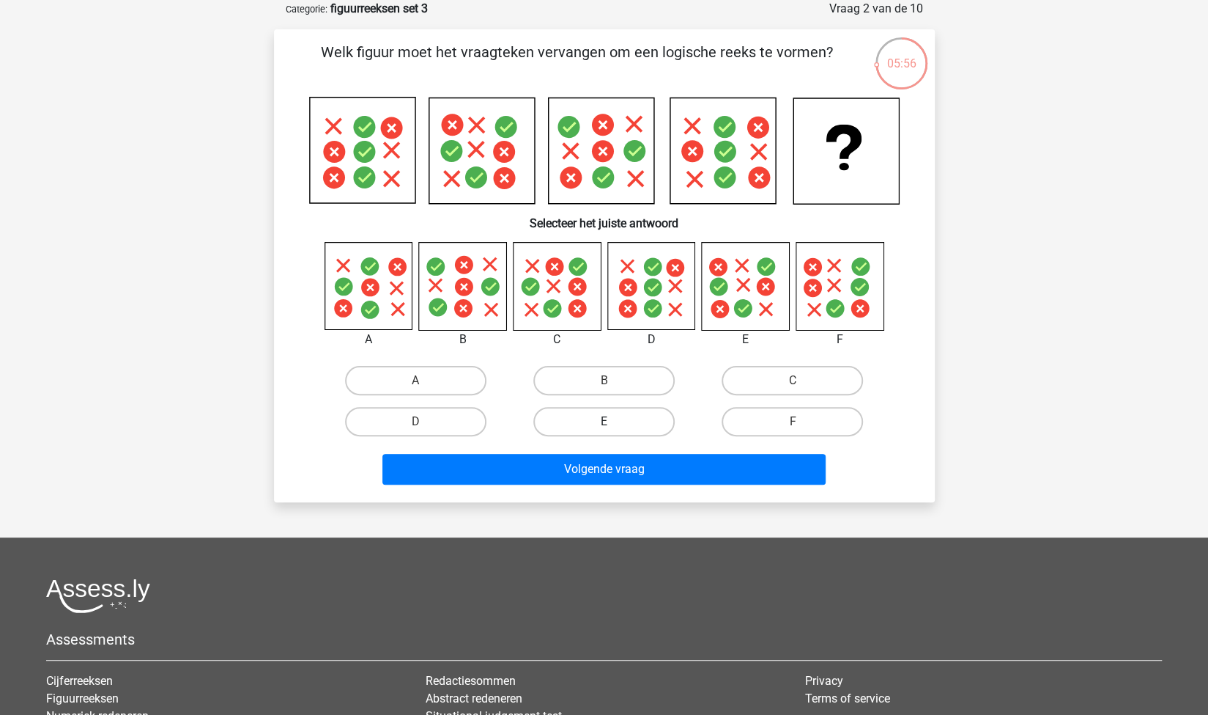
click at [637, 426] on label "E" at bounding box center [604, 421] width 141 height 29
click at [613, 426] on input "E" at bounding box center [609, 426] width 10 height 10
radio input "true"
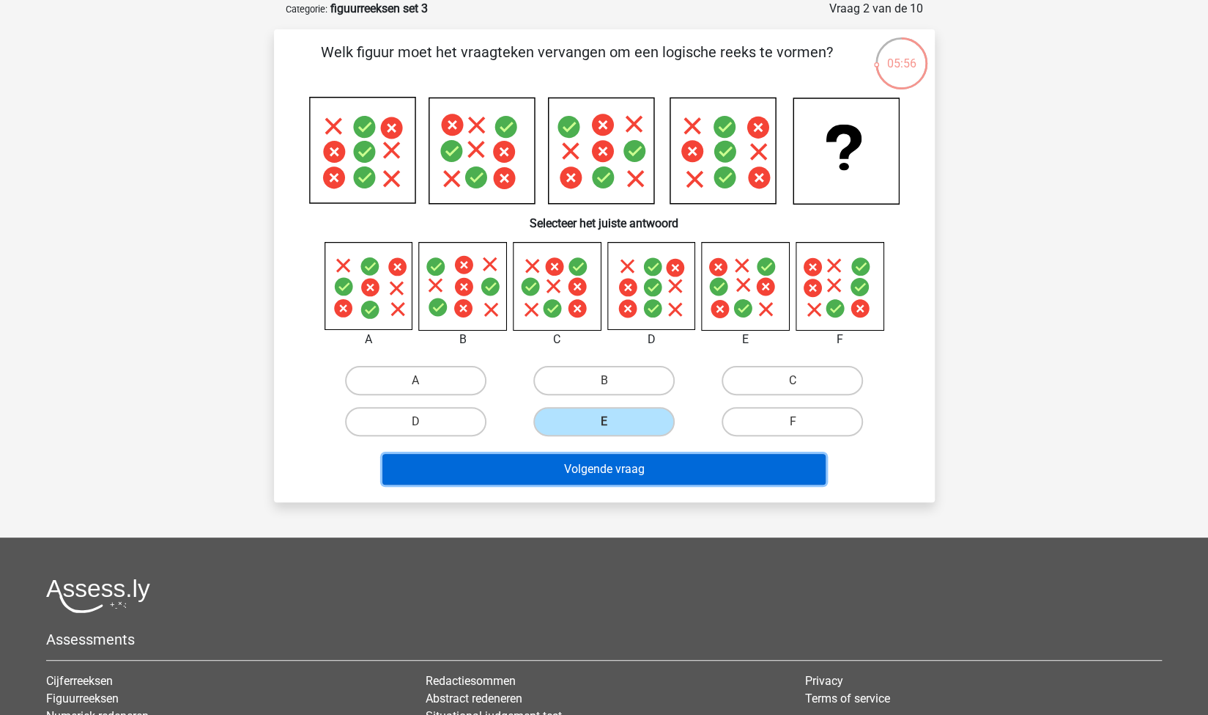
click at [679, 468] on button "Volgende vraag" at bounding box center [604, 469] width 443 height 31
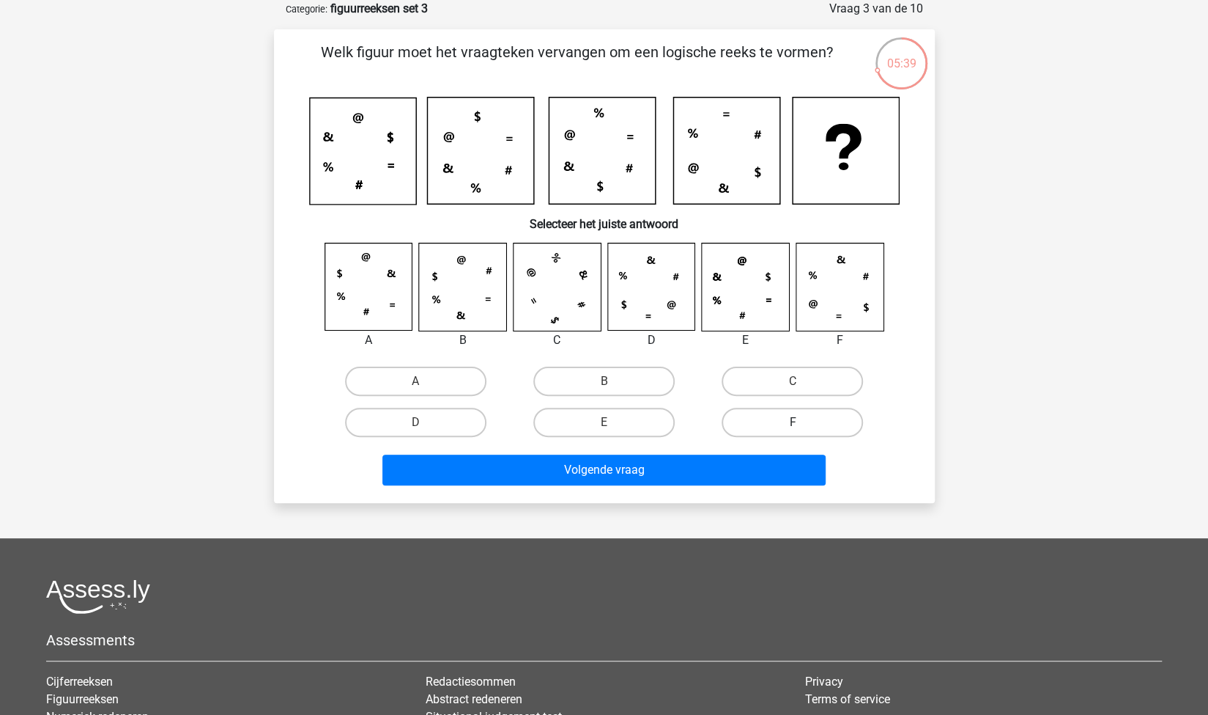
click at [805, 420] on label "F" at bounding box center [792, 421] width 141 height 29
click at [802, 422] on input "F" at bounding box center [798, 427] width 10 height 10
radio input "true"
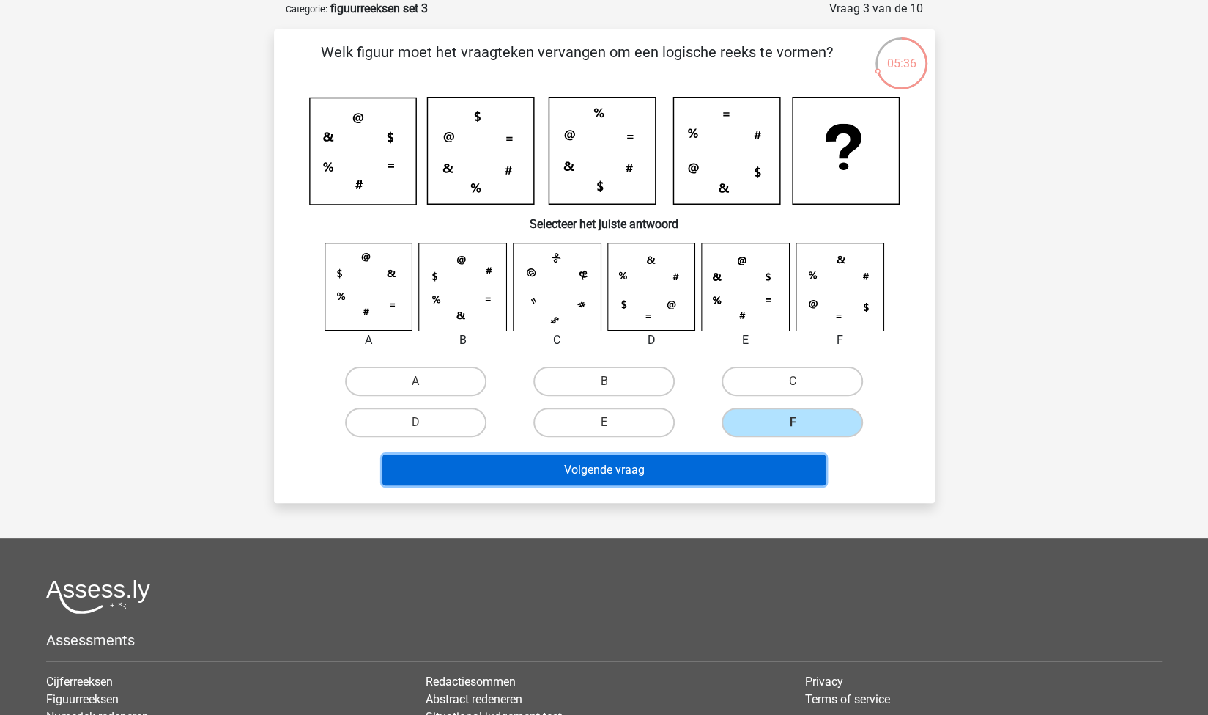
click at [695, 476] on button "Volgende vraag" at bounding box center [604, 469] width 443 height 31
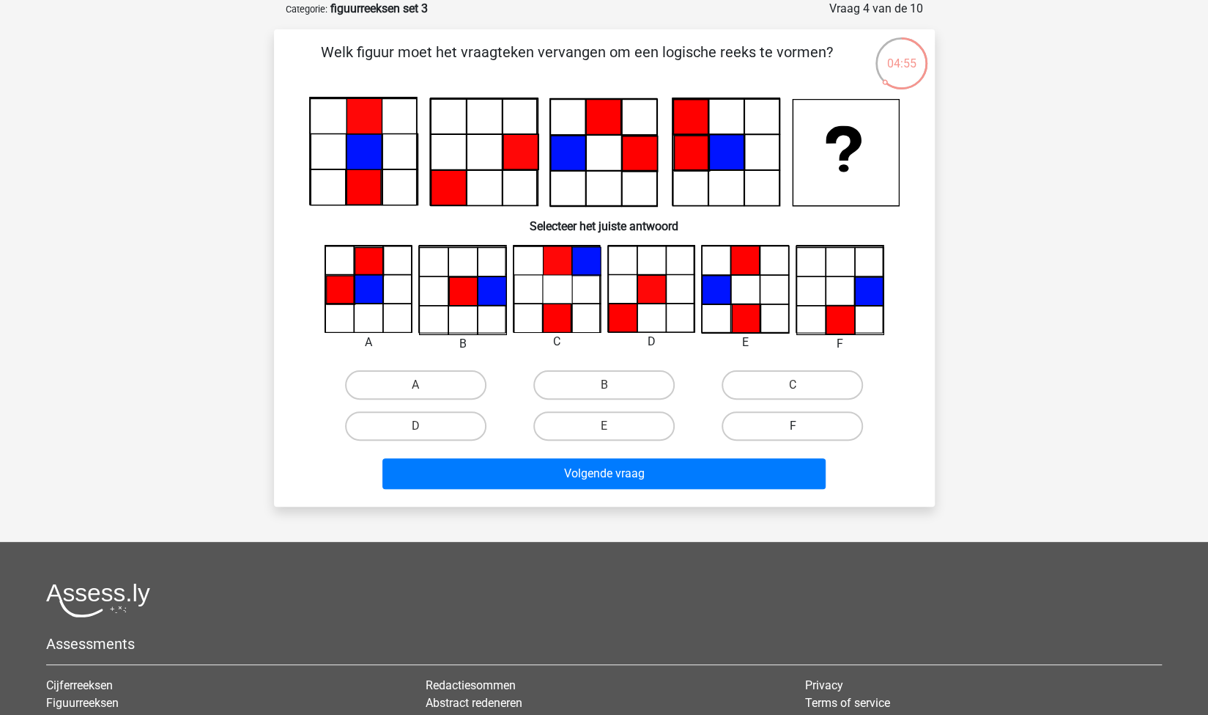
click at [839, 422] on label "F" at bounding box center [792, 425] width 141 height 29
click at [802, 426] on input "F" at bounding box center [798, 431] width 10 height 10
radio input "true"
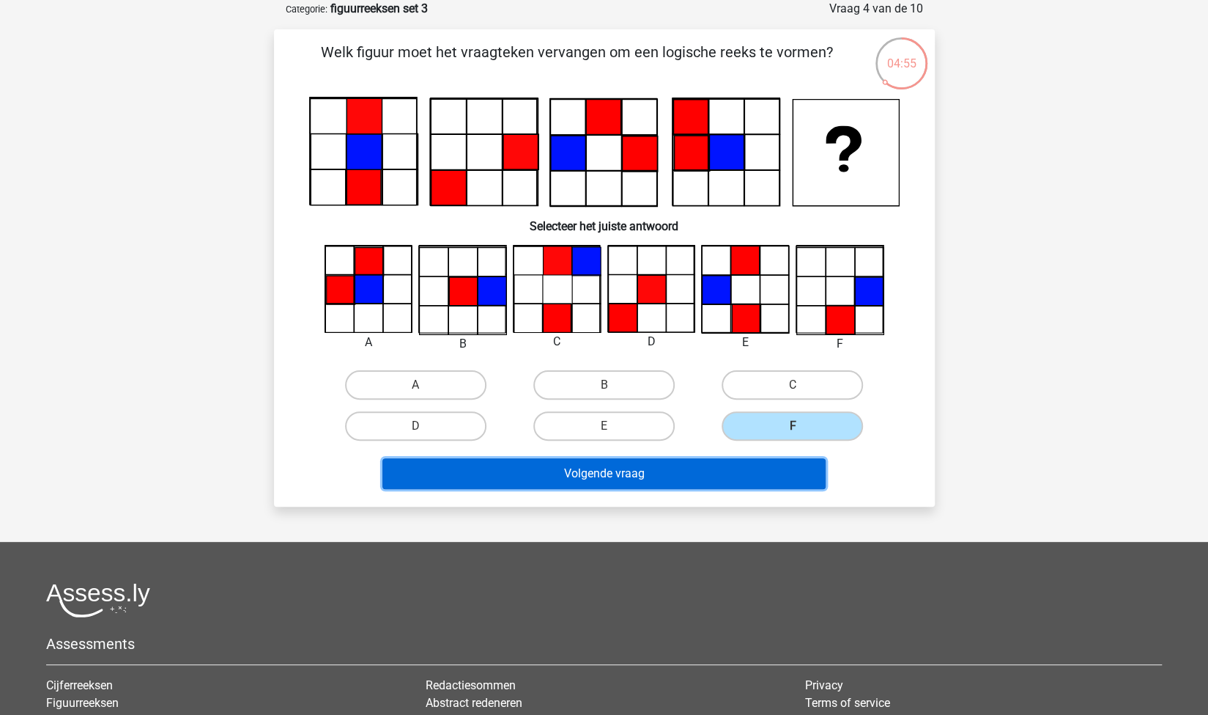
click at [697, 466] on button "Volgende vraag" at bounding box center [604, 473] width 443 height 31
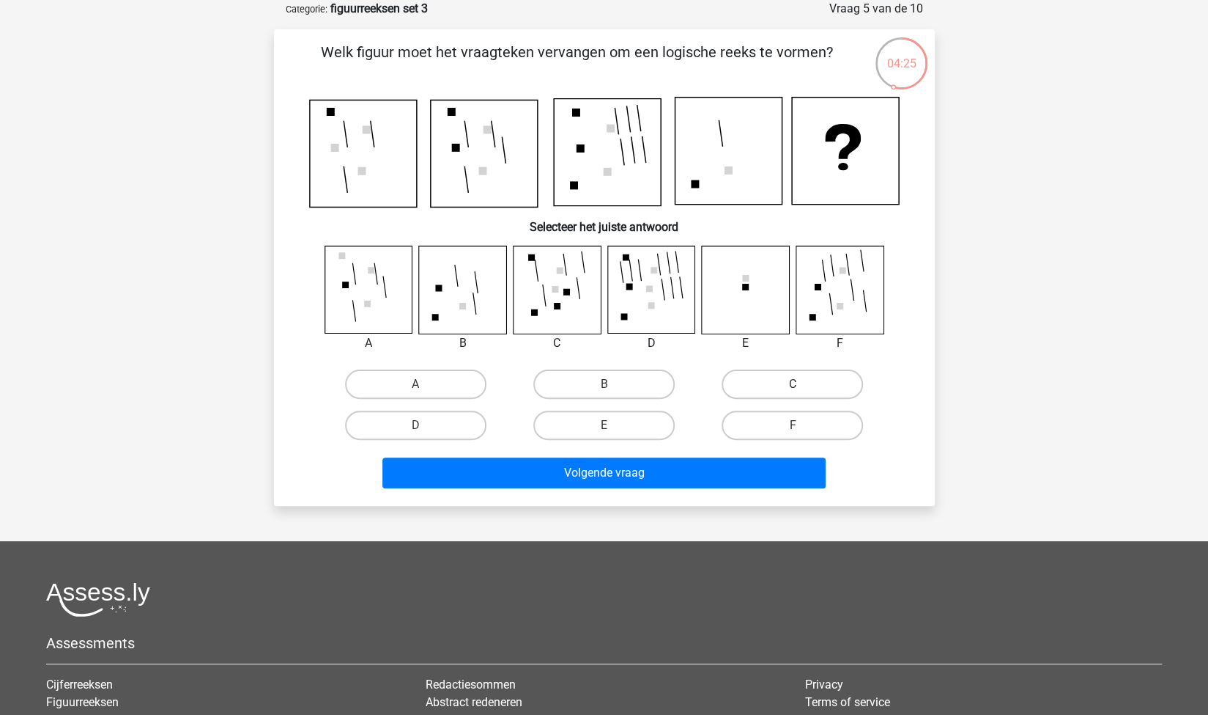
click at [748, 380] on label "C" at bounding box center [792, 383] width 141 height 29
click at [793, 384] on input "C" at bounding box center [798, 389] width 10 height 10
radio input "true"
click at [745, 430] on label "F" at bounding box center [792, 424] width 141 height 29
click at [793, 430] on input "F" at bounding box center [798, 430] width 10 height 10
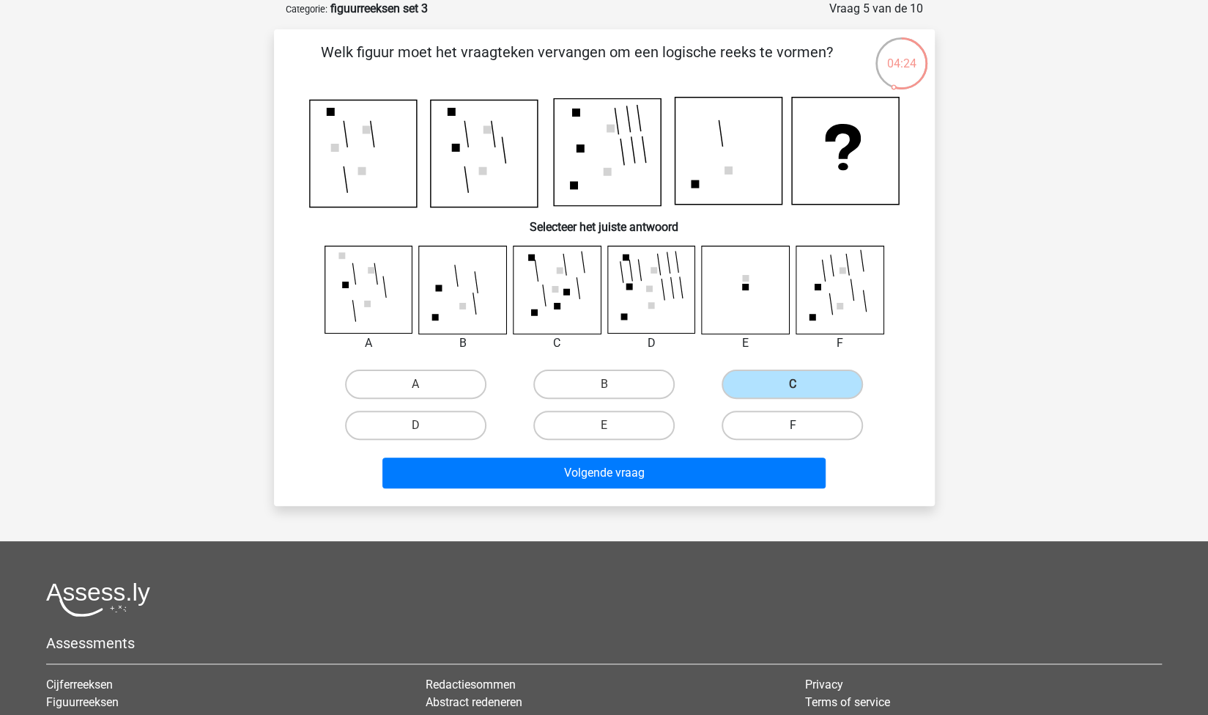
radio input "true"
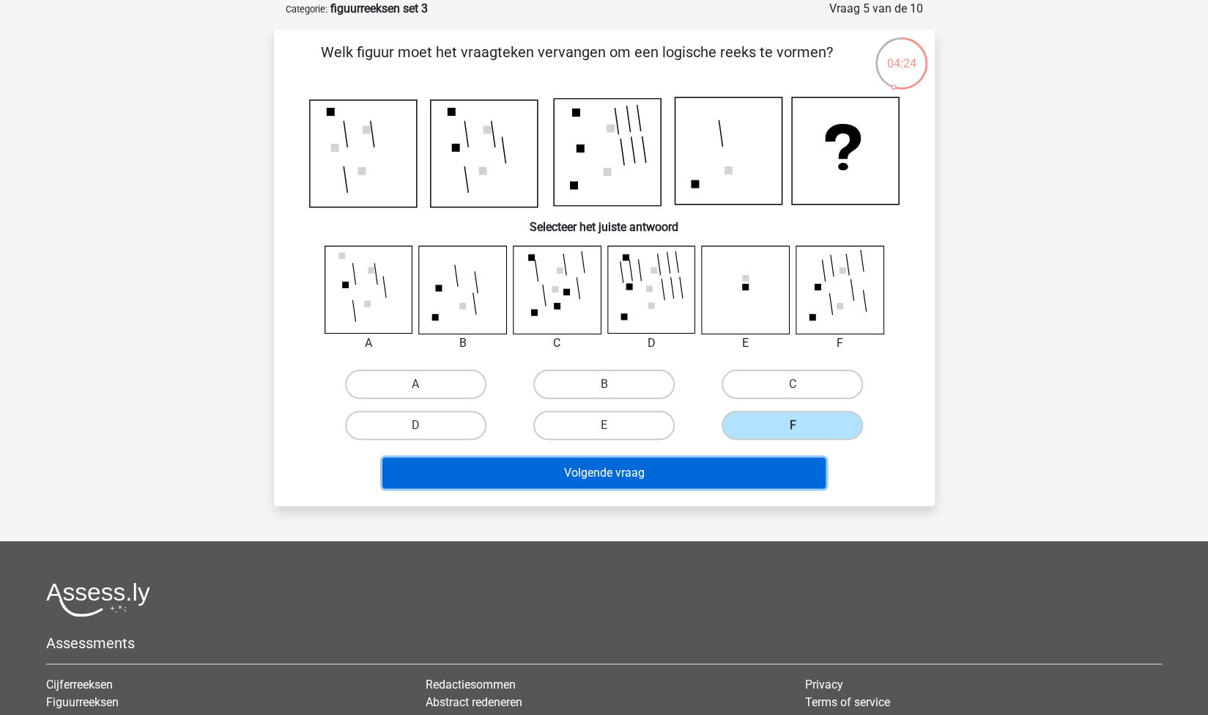
click at [693, 464] on button "Volgende vraag" at bounding box center [604, 472] width 443 height 31
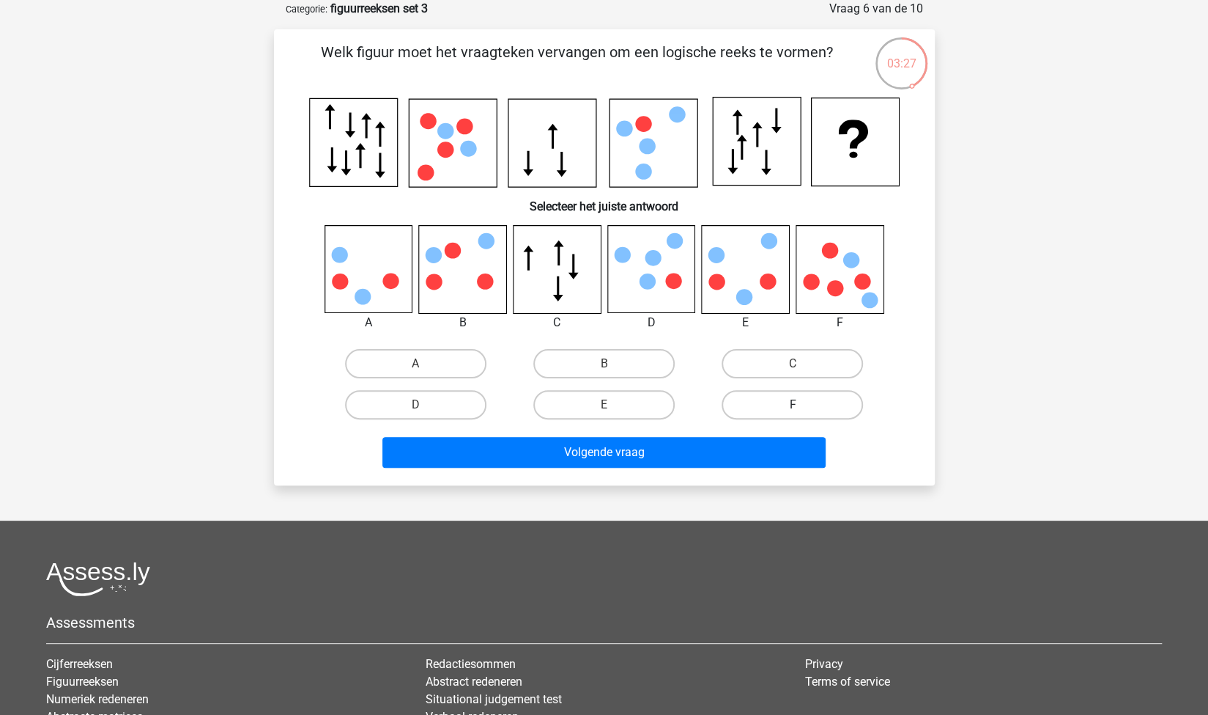
click at [780, 411] on label "F" at bounding box center [792, 404] width 141 height 29
click at [793, 411] on input "F" at bounding box center [798, 410] width 10 height 10
radio input "true"
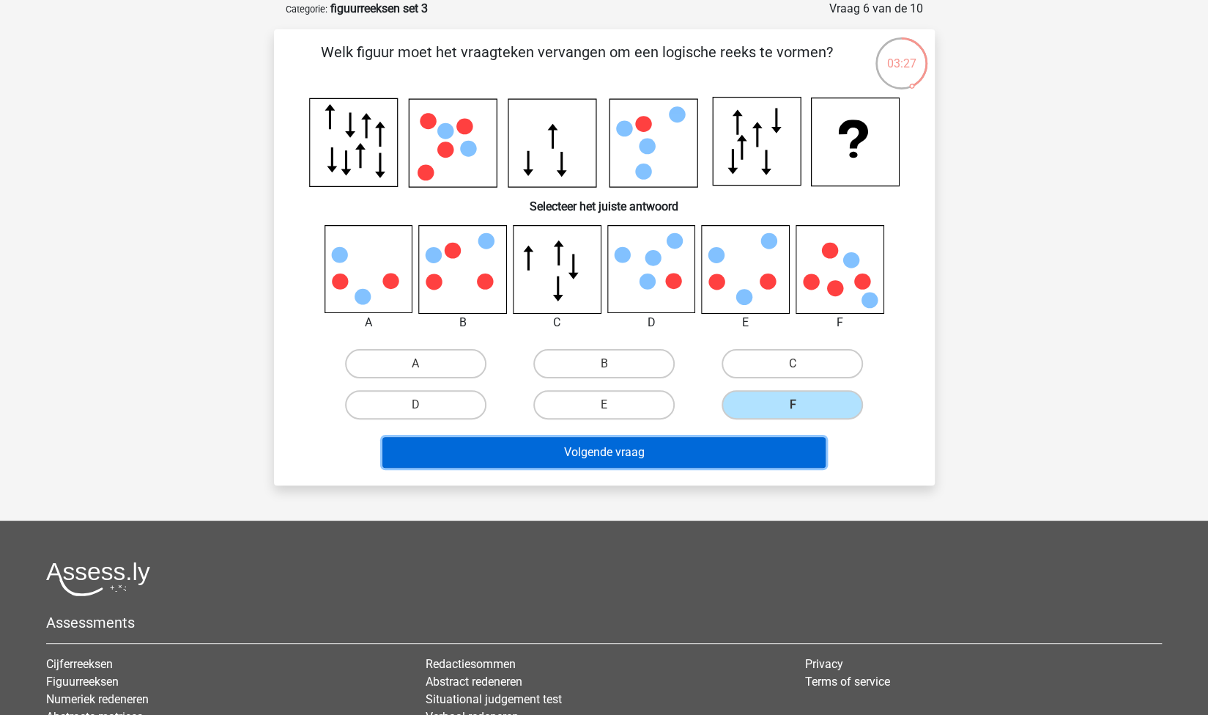
click at [698, 446] on button "Volgende vraag" at bounding box center [604, 452] width 443 height 31
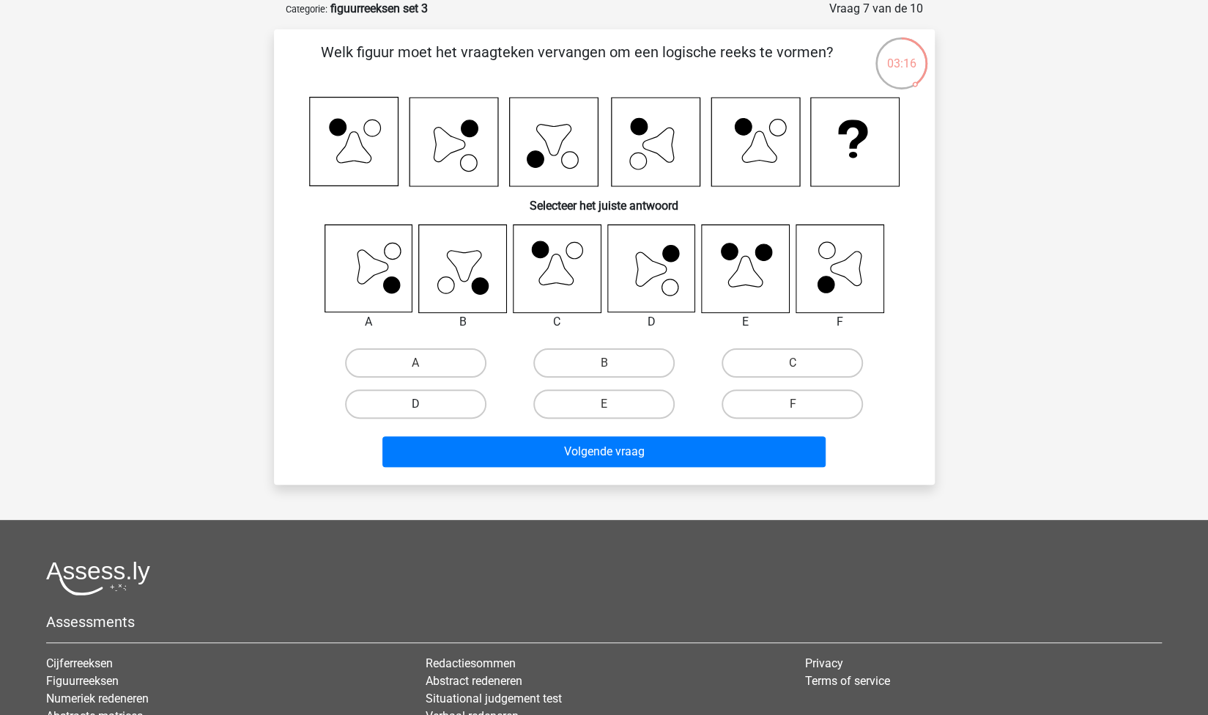
click at [453, 408] on label "D" at bounding box center [415, 403] width 141 height 29
click at [425, 408] on input "D" at bounding box center [421, 409] width 10 height 10
radio input "true"
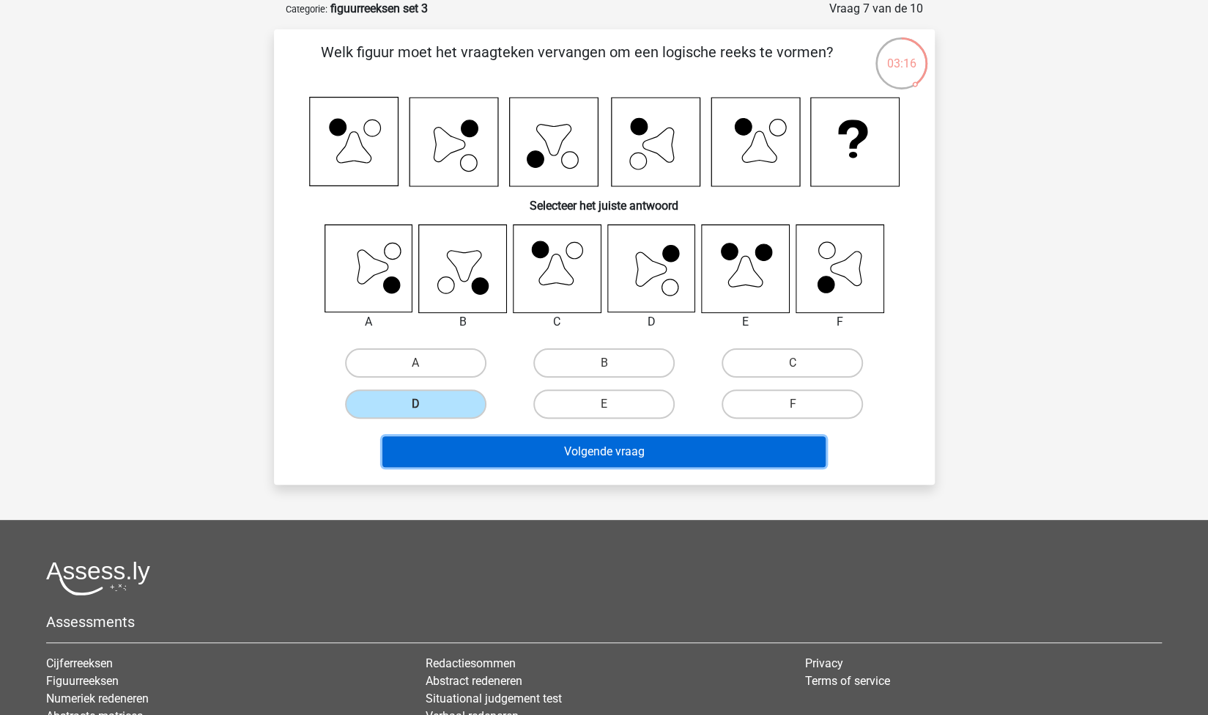
click at [520, 452] on button "Volgende vraag" at bounding box center [604, 451] width 443 height 31
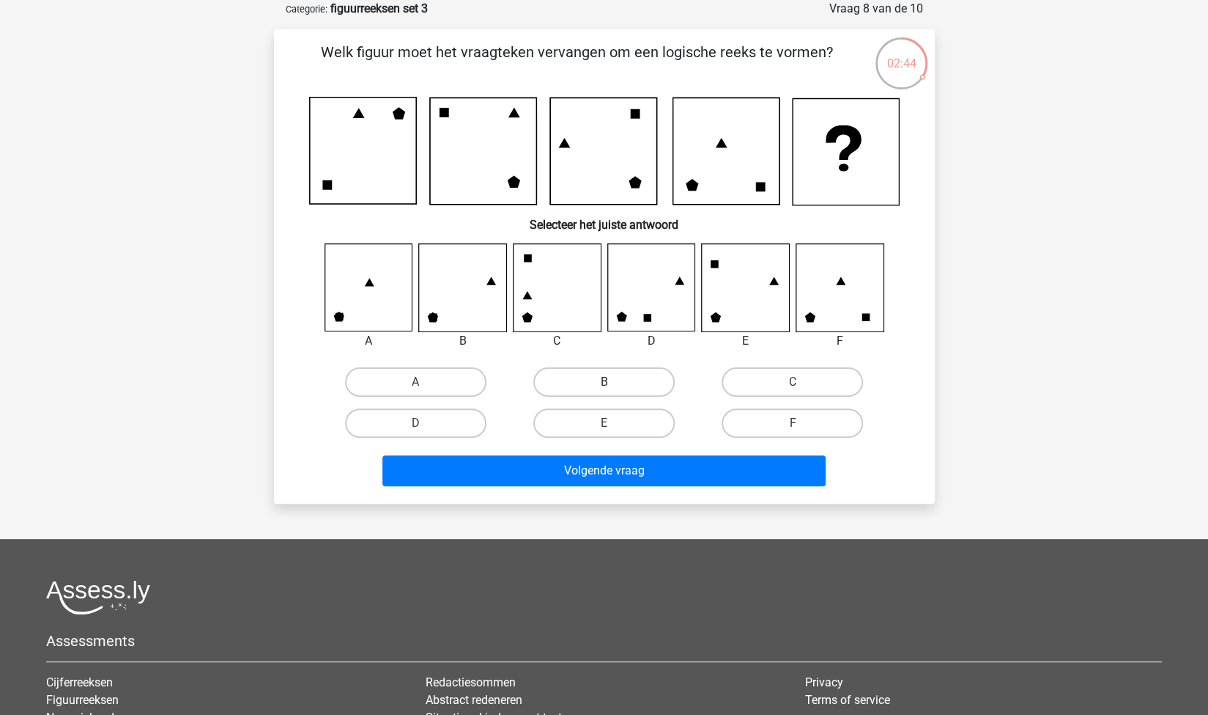
click at [560, 389] on label "B" at bounding box center [604, 381] width 141 height 29
click at [604, 389] on input "B" at bounding box center [609, 387] width 10 height 10
radio input "true"
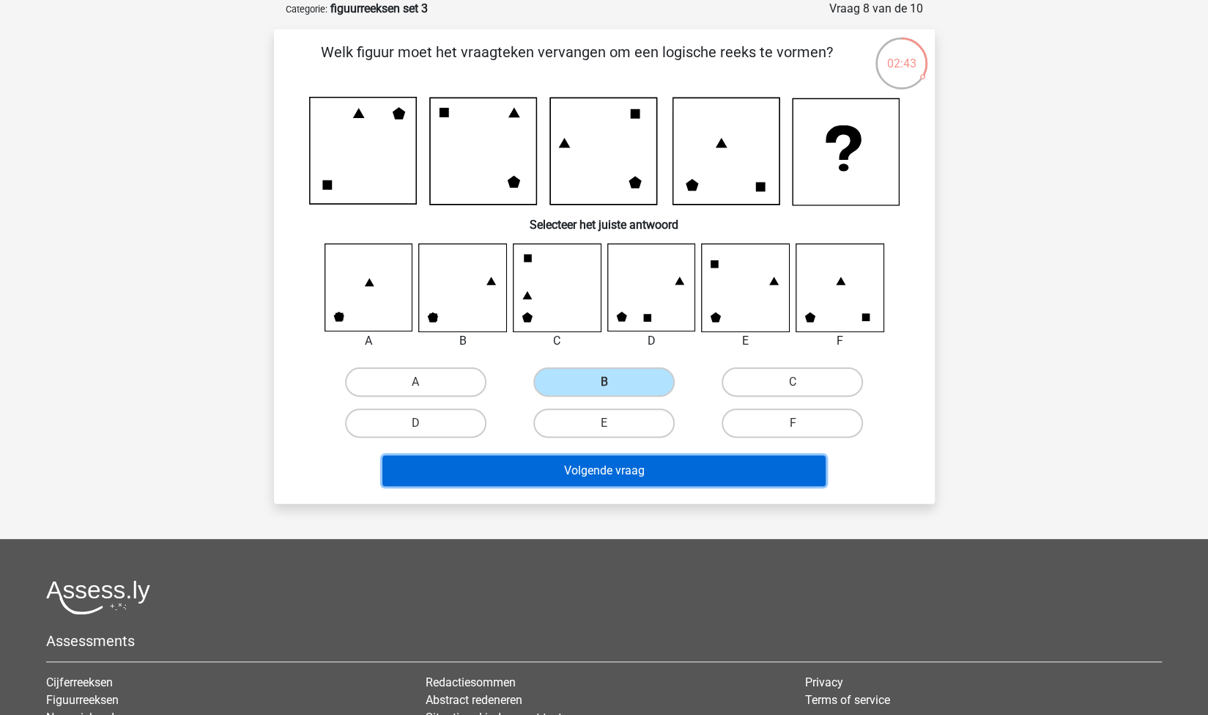
click at [551, 467] on button "Volgende vraag" at bounding box center [604, 470] width 443 height 31
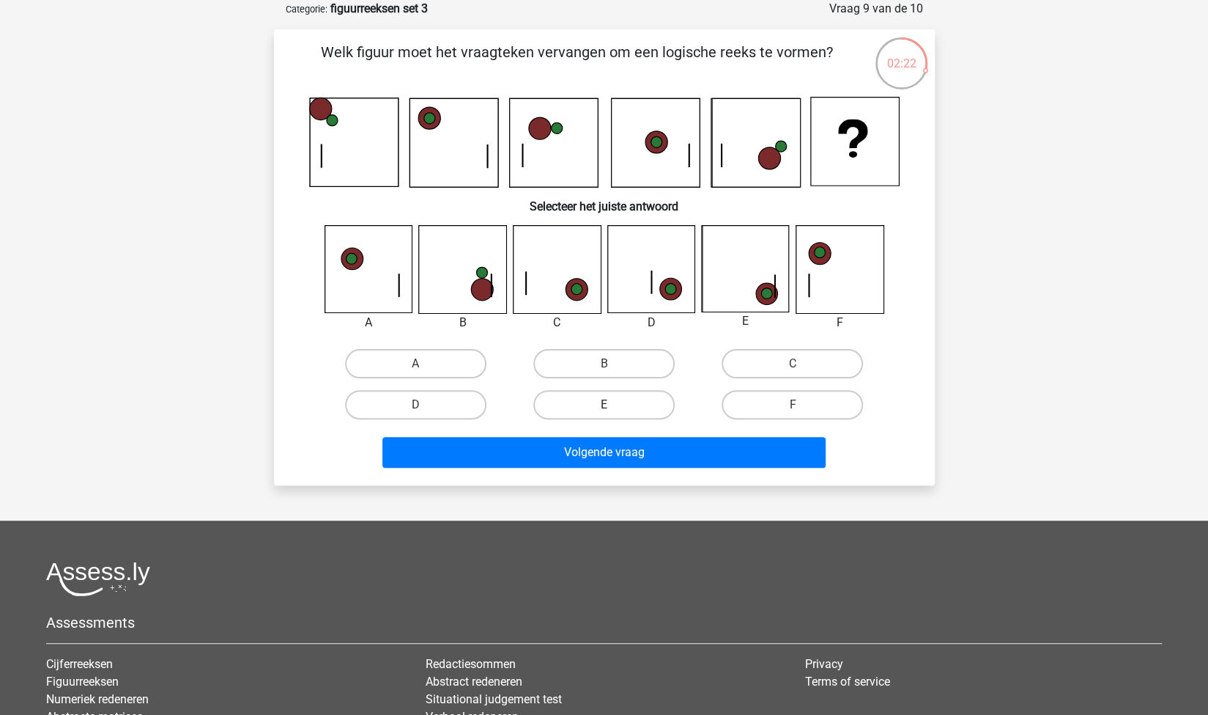
click at [644, 401] on label "E" at bounding box center [604, 404] width 141 height 29
click at [613, 405] on input "E" at bounding box center [609, 410] width 10 height 10
radio input "true"
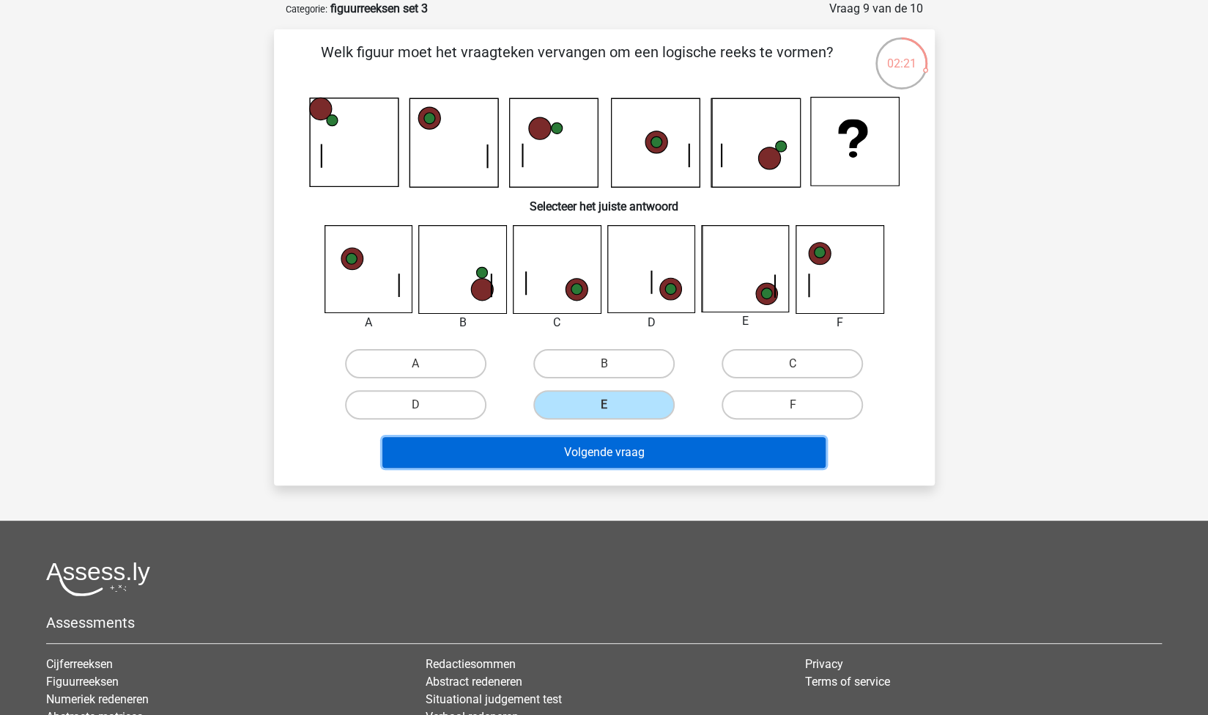
click at [665, 451] on button "Volgende vraag" at bounding box center [604, 452] width 443 height 31
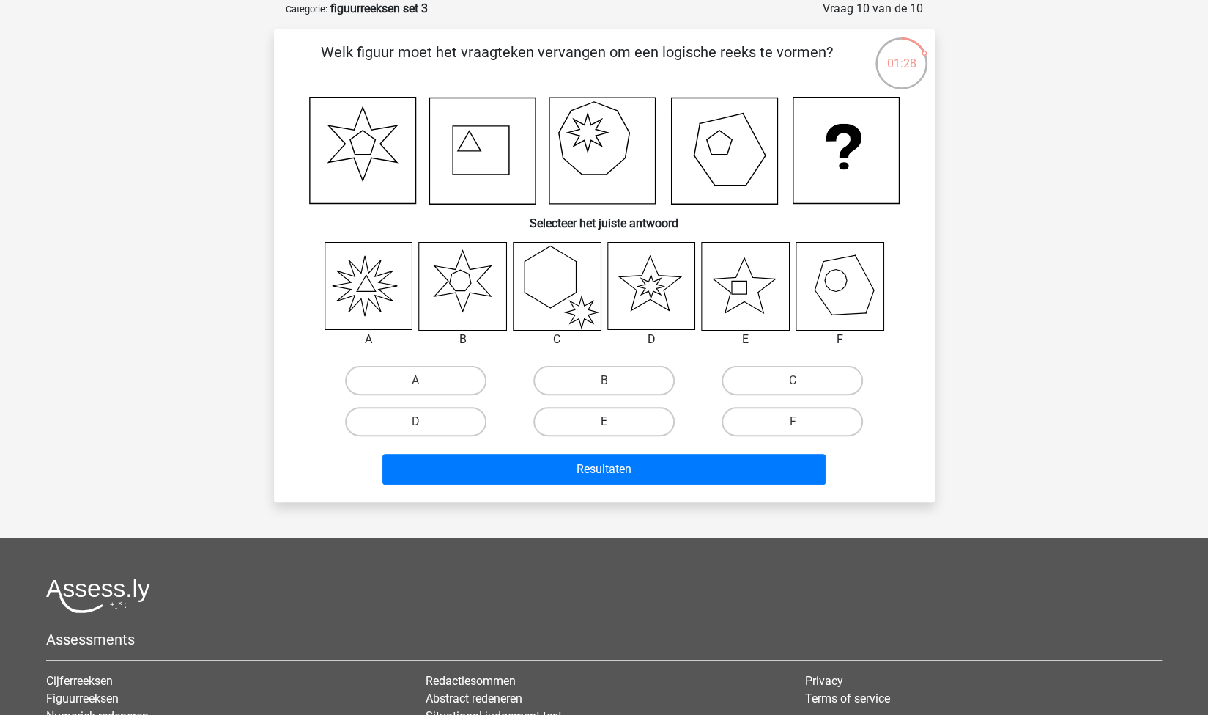
click at [610, 414] on label "E" at bounding box center [604, 421] width 141 height 29
click at [610, 421] on input "E" at bounding box center [609, 426] width 10 height 10
radio input "true"
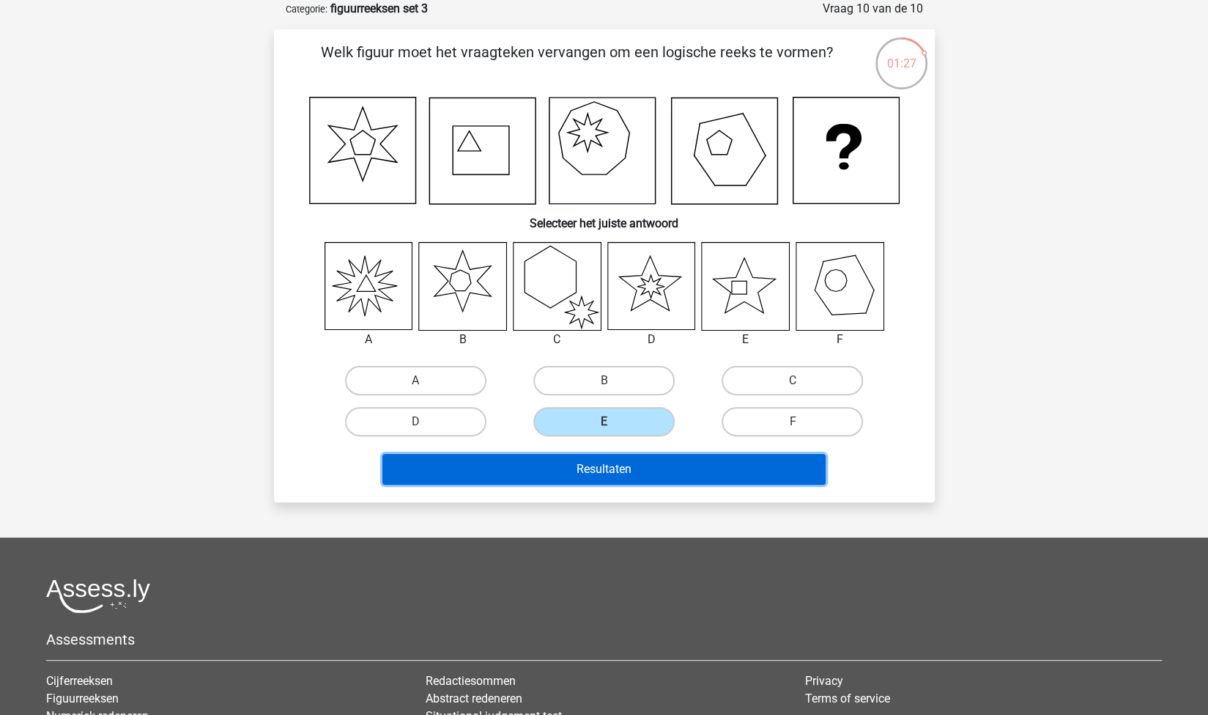
click at [642, 476] on button "Resultaten" at bounding box center [604, 469] width 443 height 31
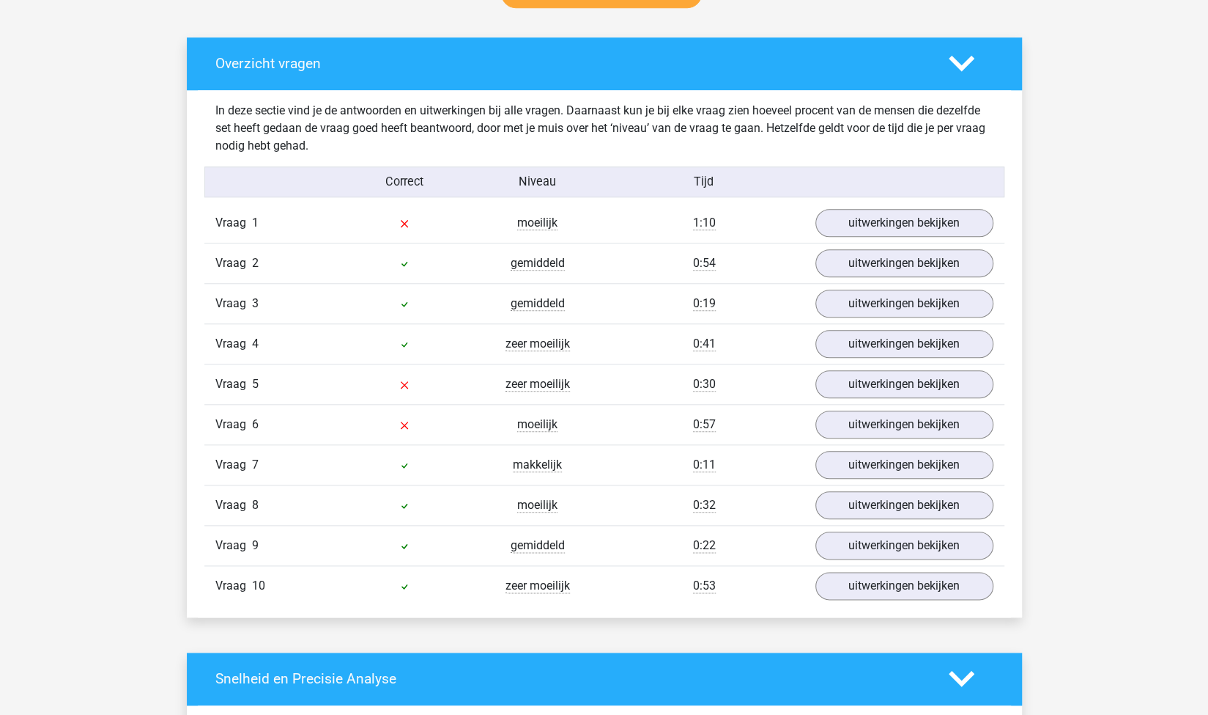
scroll to position [833, 0]
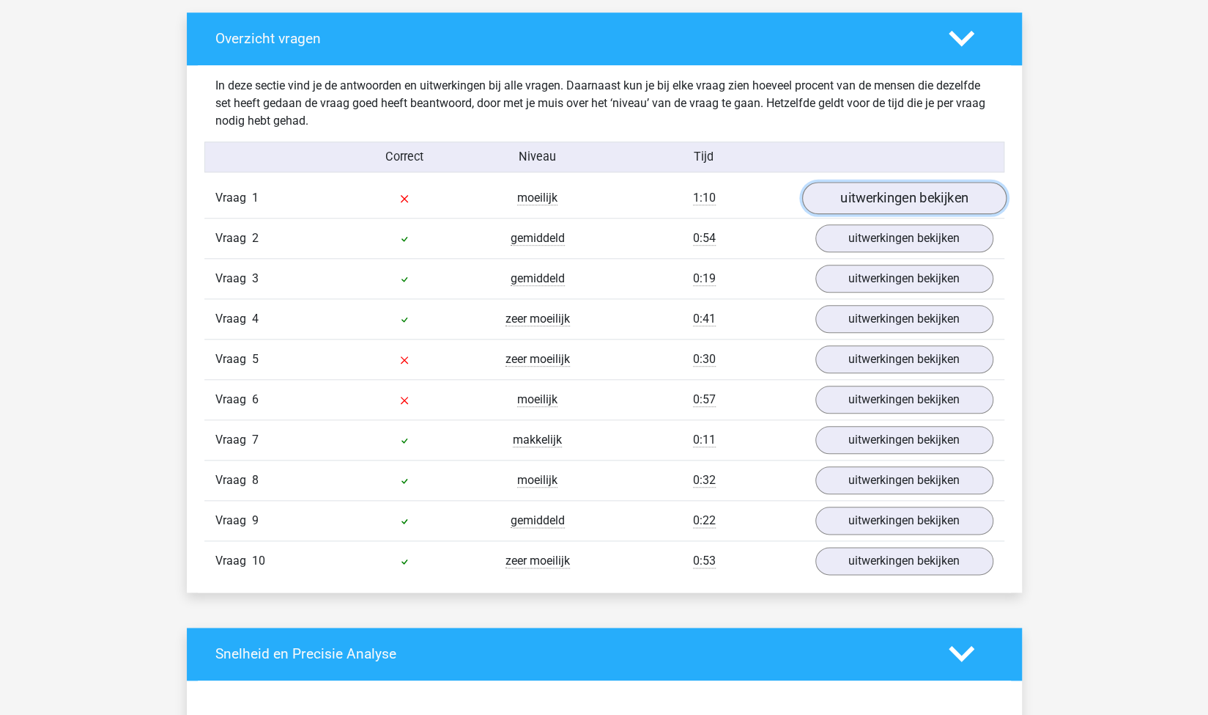
click at [906, 202] on link "uitwerkingen bekijken" at bounding box center [904, 198] width 204 height 32
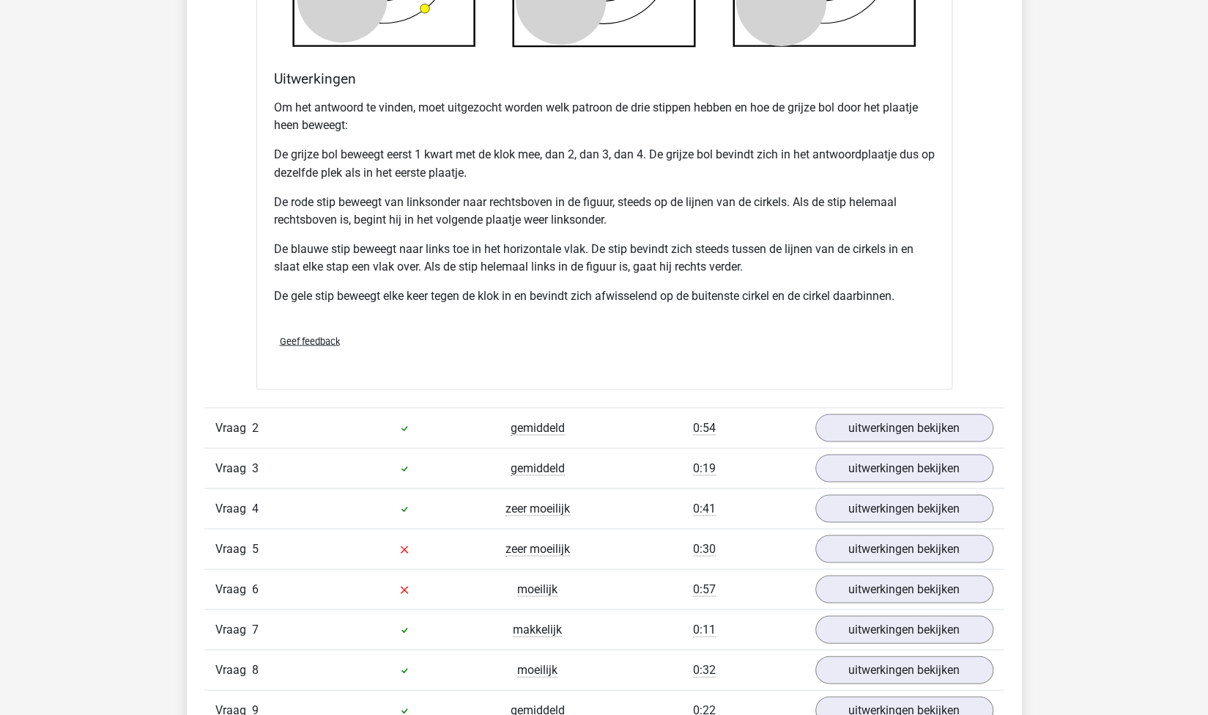
scroll to position [1649, 0]
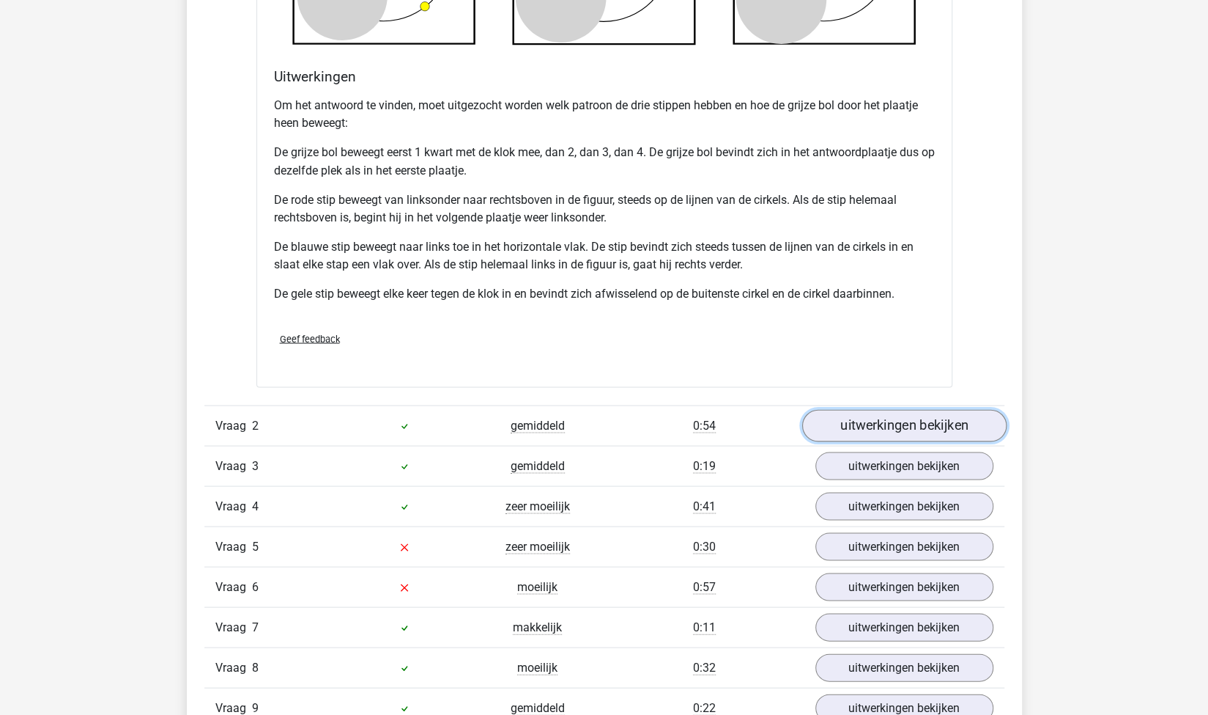
click at [860, 427] on link "uitwerkingen bekijken" at bounding box center [904, 425] width 204 height 32
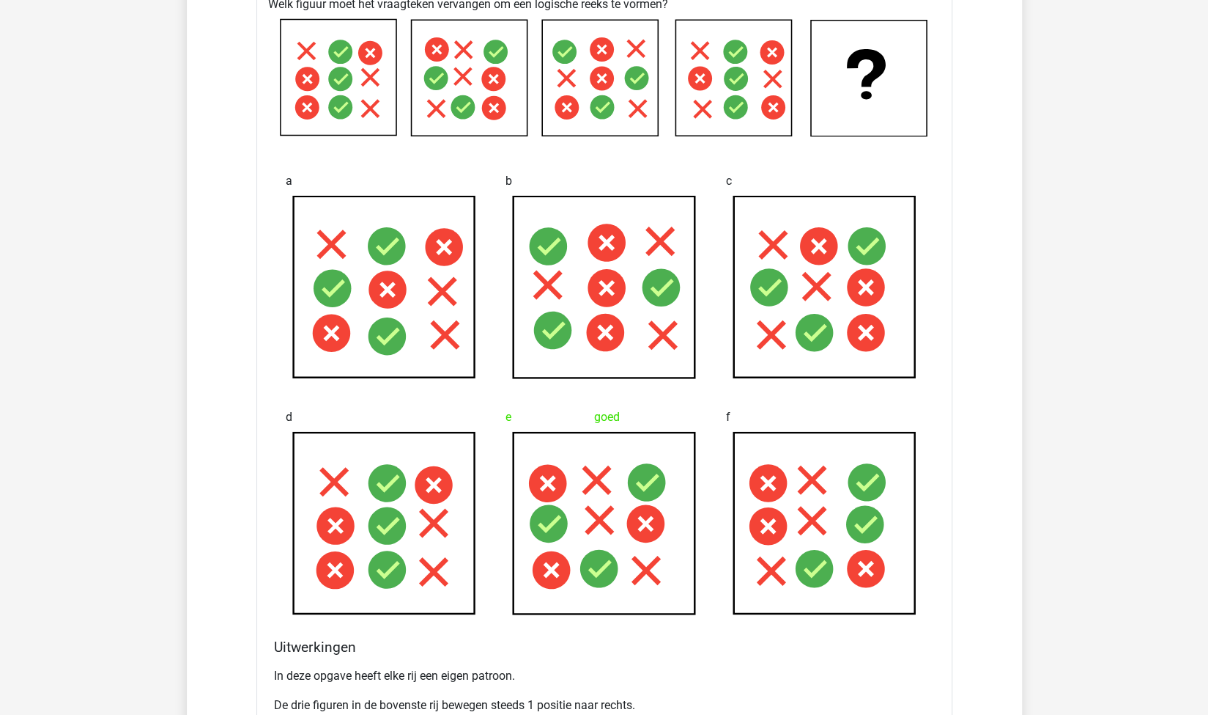
scroll to position [2543, 0]
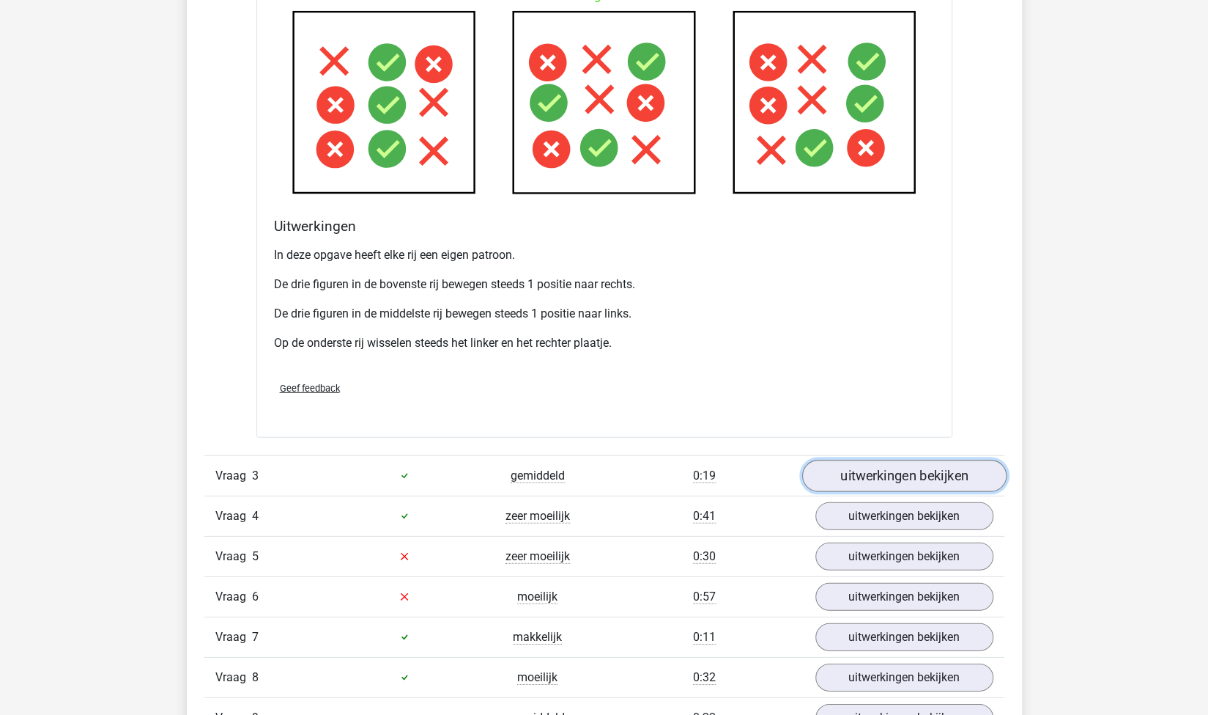
click at [840, 473] on link "uitwerkingen bekijken" at bounding box center [904, 475] width 204 height 32
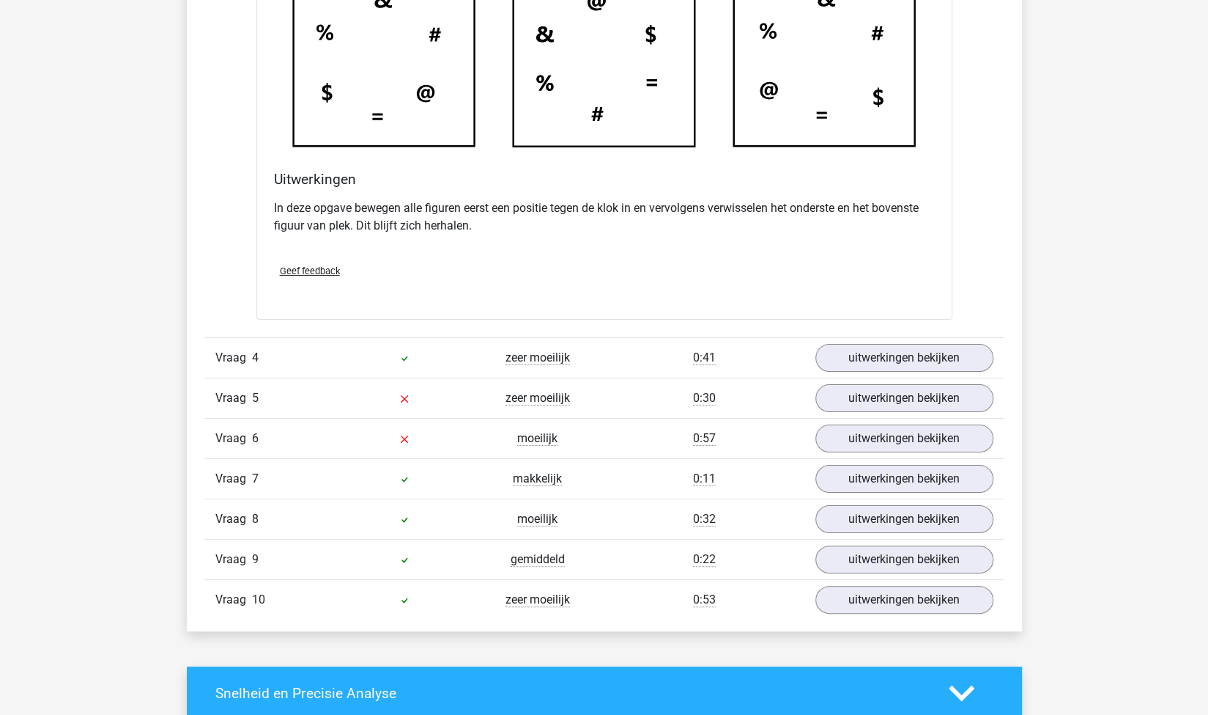
scroll to position [3536, 0]
click at [859, 353] on link "uitwerkingen bekijken" at bounding box center [904, 357] width 204 height 32
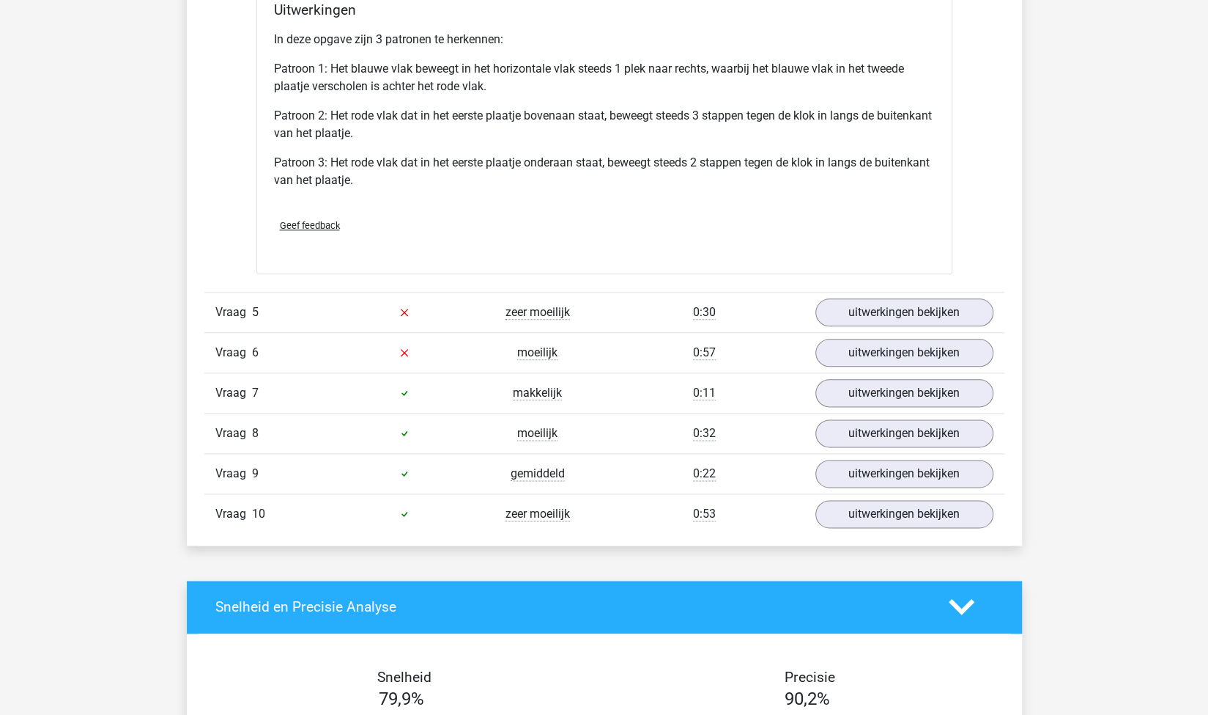
scroll to position [4582, 0]
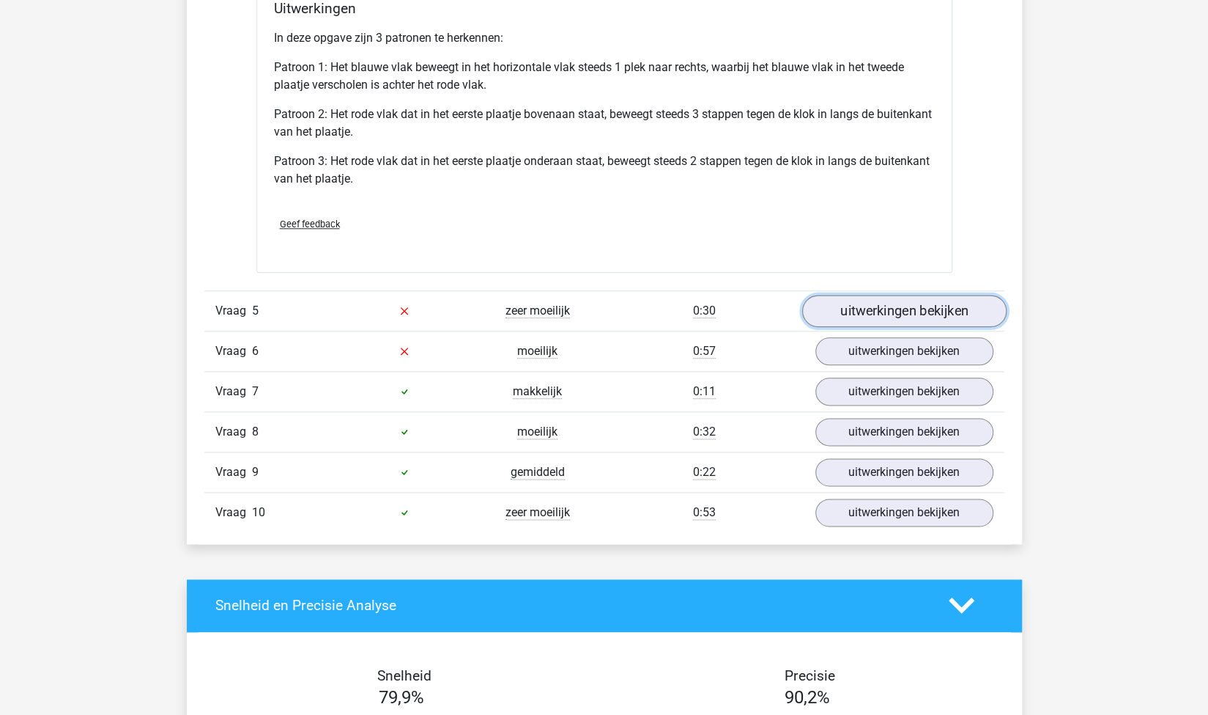
click at [871, 305] on link "uitwerkingen bekijken" at bounding box center [904, 311] width 204 height 32
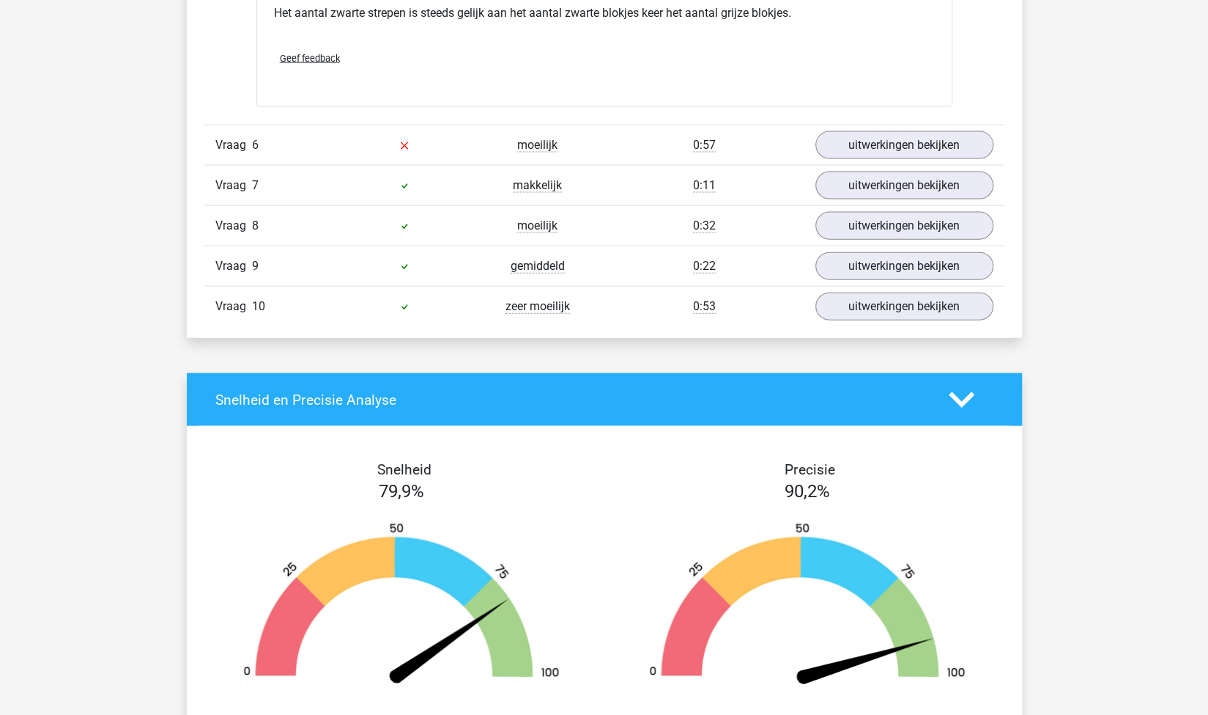
scroll to position [5655, 0]
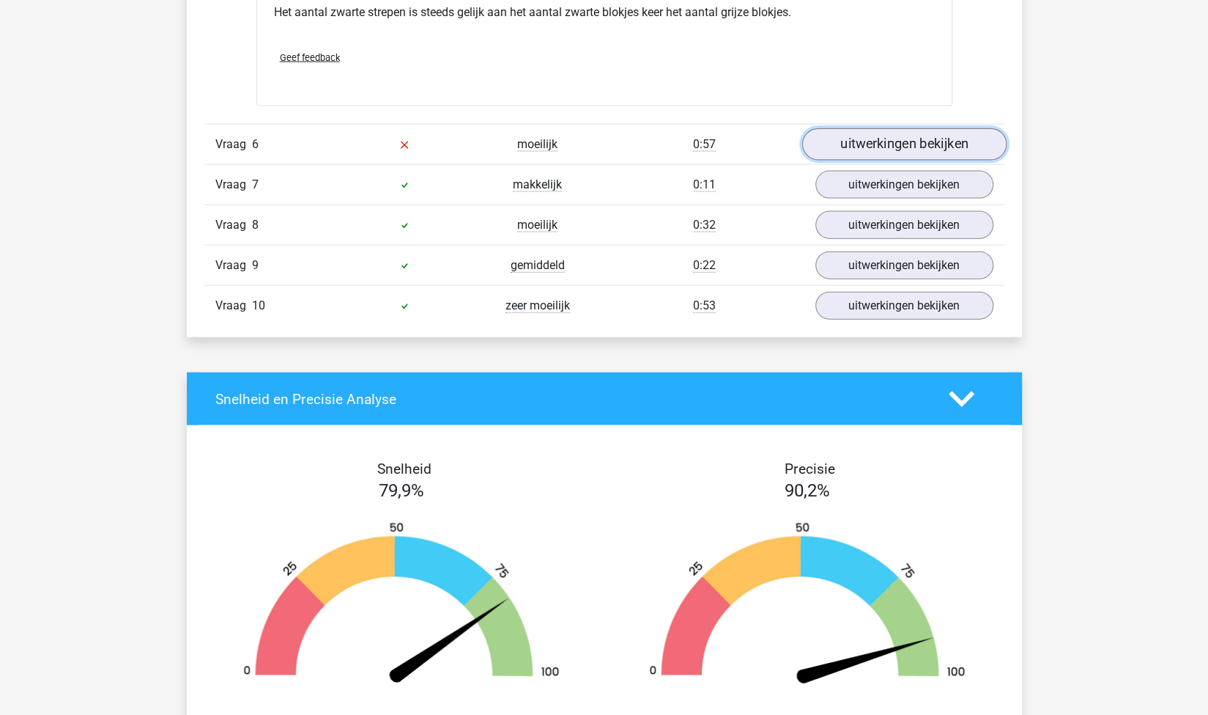
click at [876, 129] on link "uitwerkingen bekijken" at bounding box center [904, 145] width 204 height 32
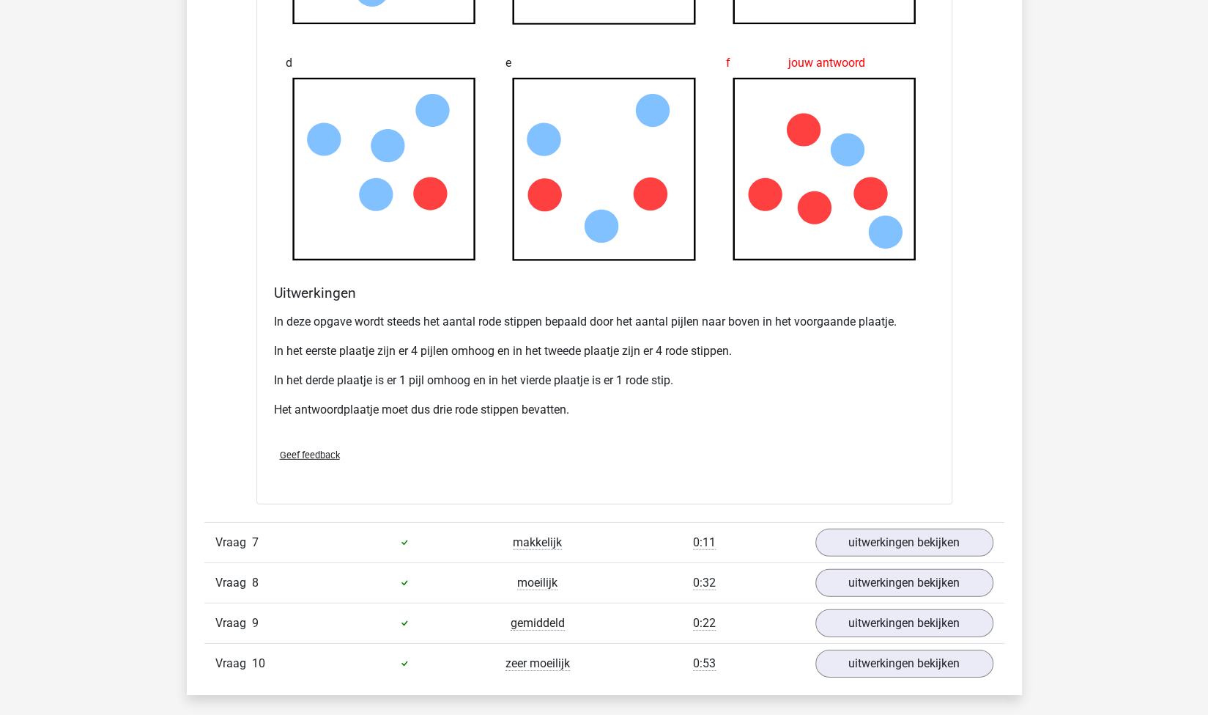
scroll to position [6433, 0]
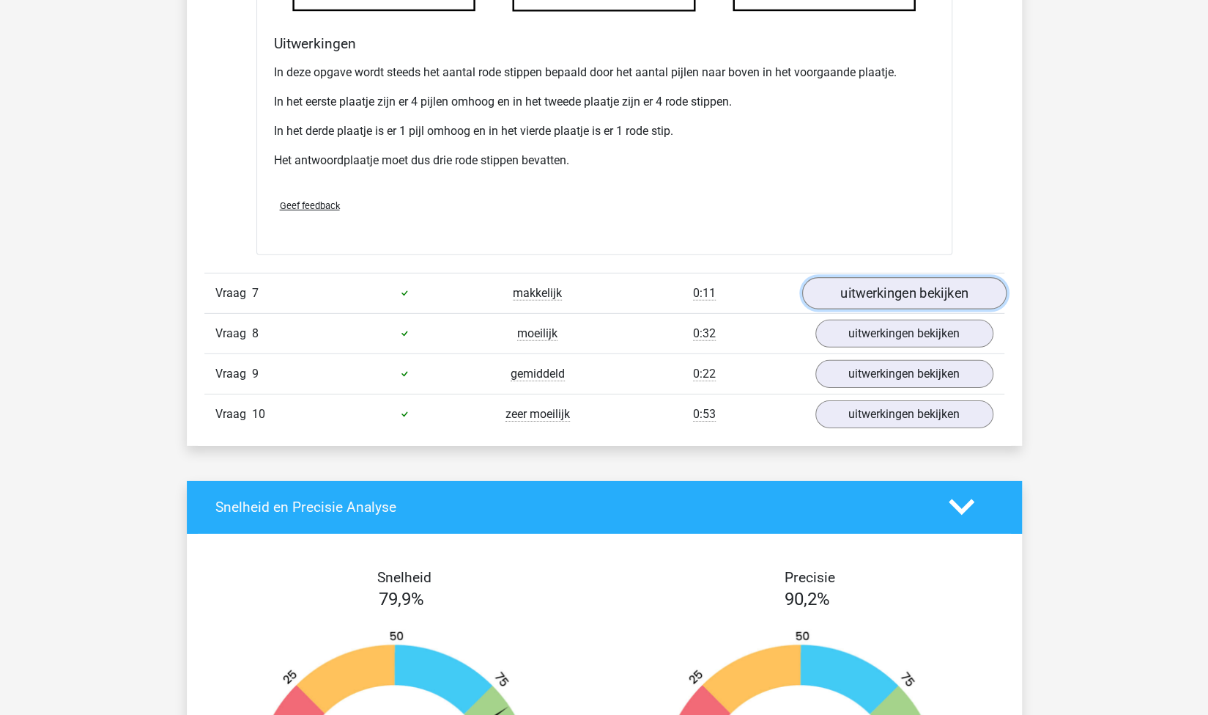
click at [846, 293] on link "uitwerkingen bekijken" at bounding box center [904, 293] width 204 height 32
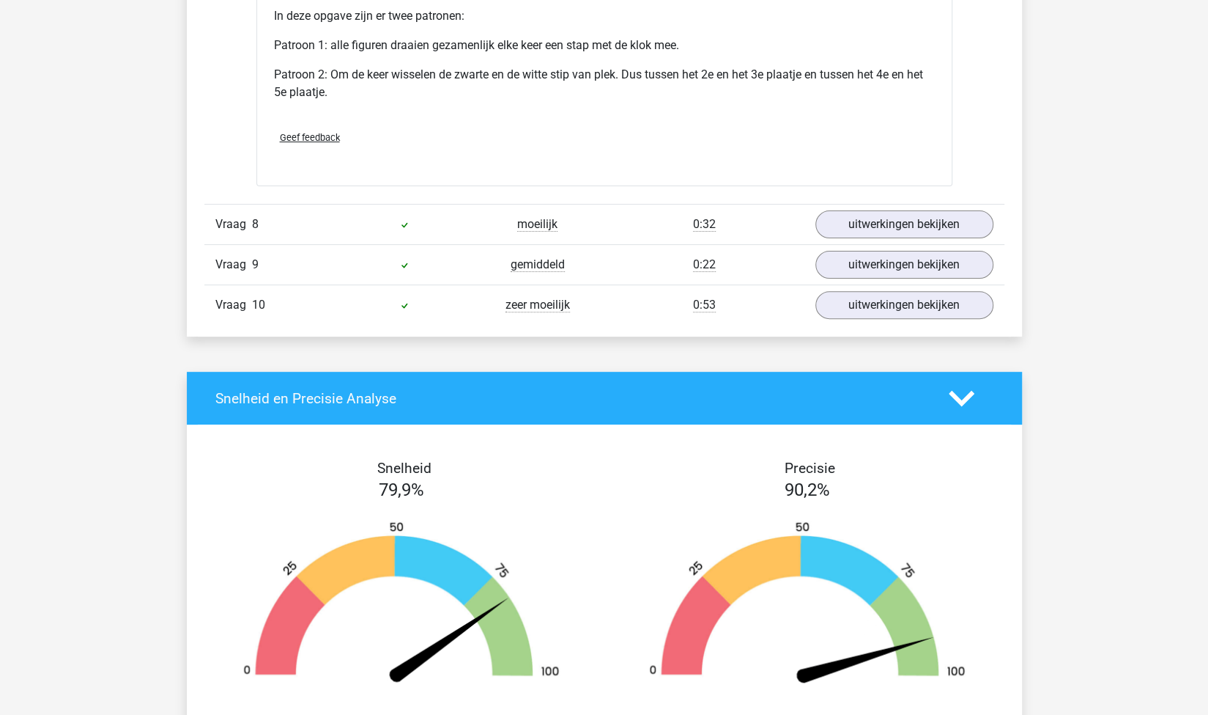
scroll to position [7416, 0]
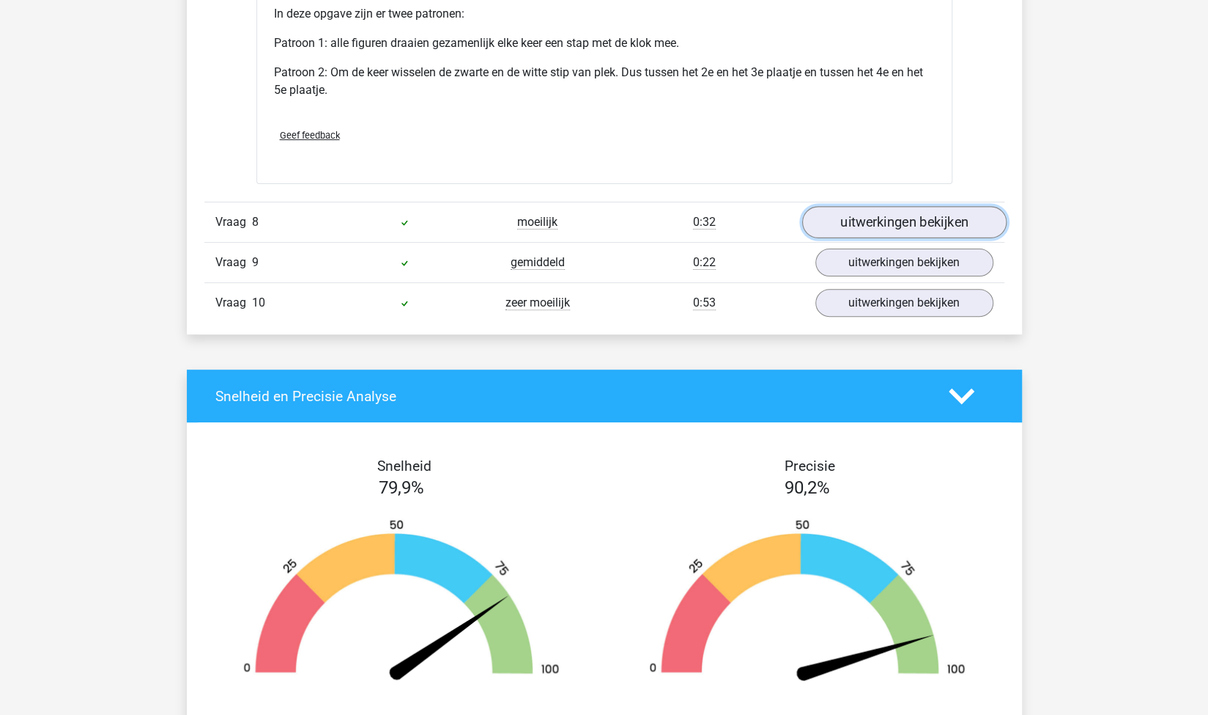
click at [854, 212] on link "uitwerkingen bekijken" at bounding box center [904, 223] width 204 height 32
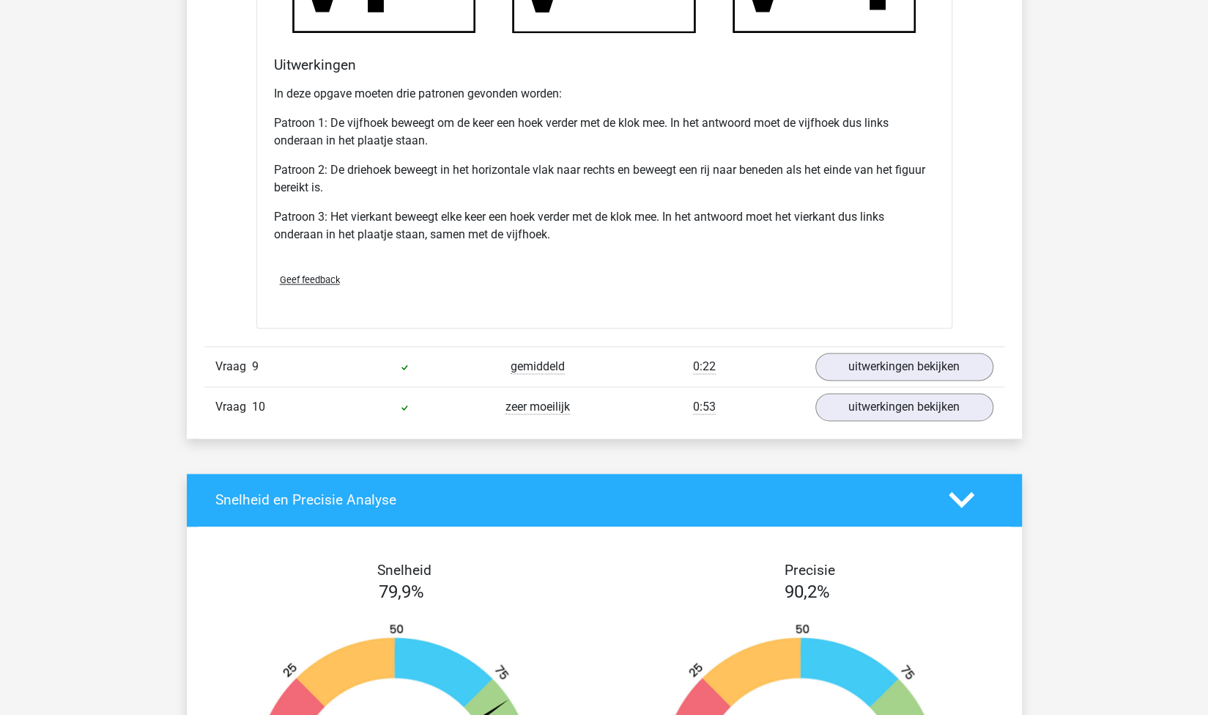
scroll to position [8275, 0]
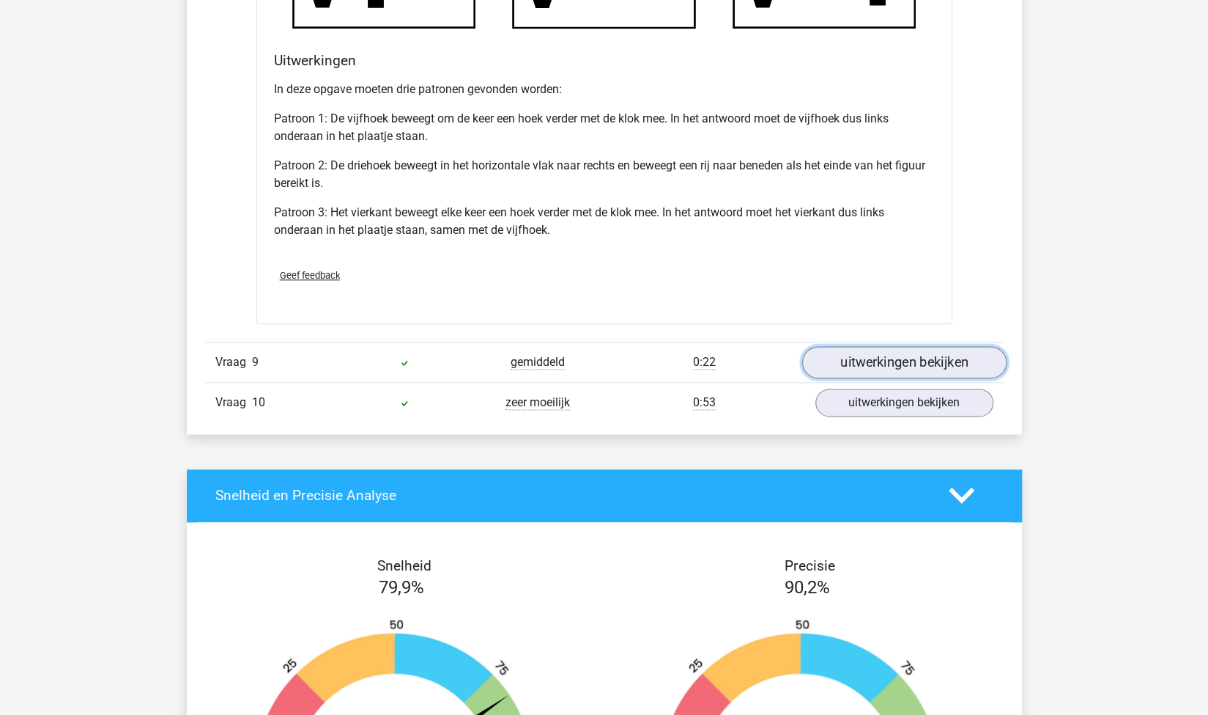
click at [896, 349] on link "uitwerkingen bekijken" at bounding box center [904, 362] width 204 height 32
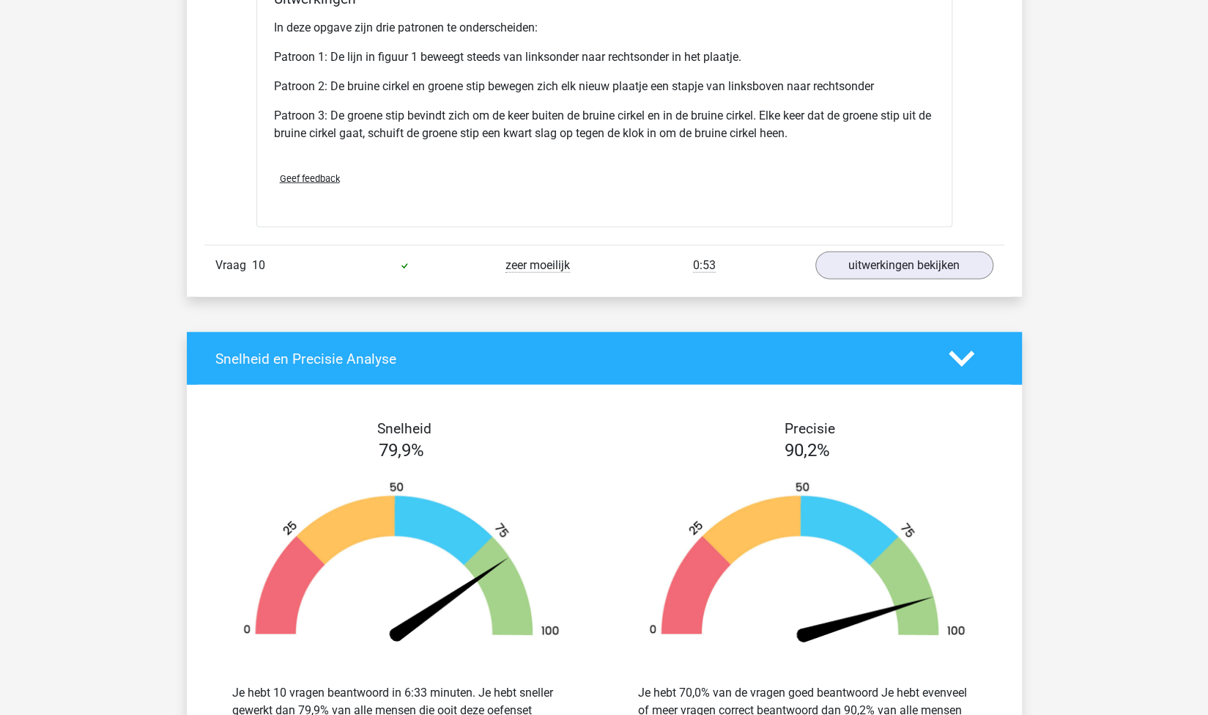
scroll to position [9316, 0]
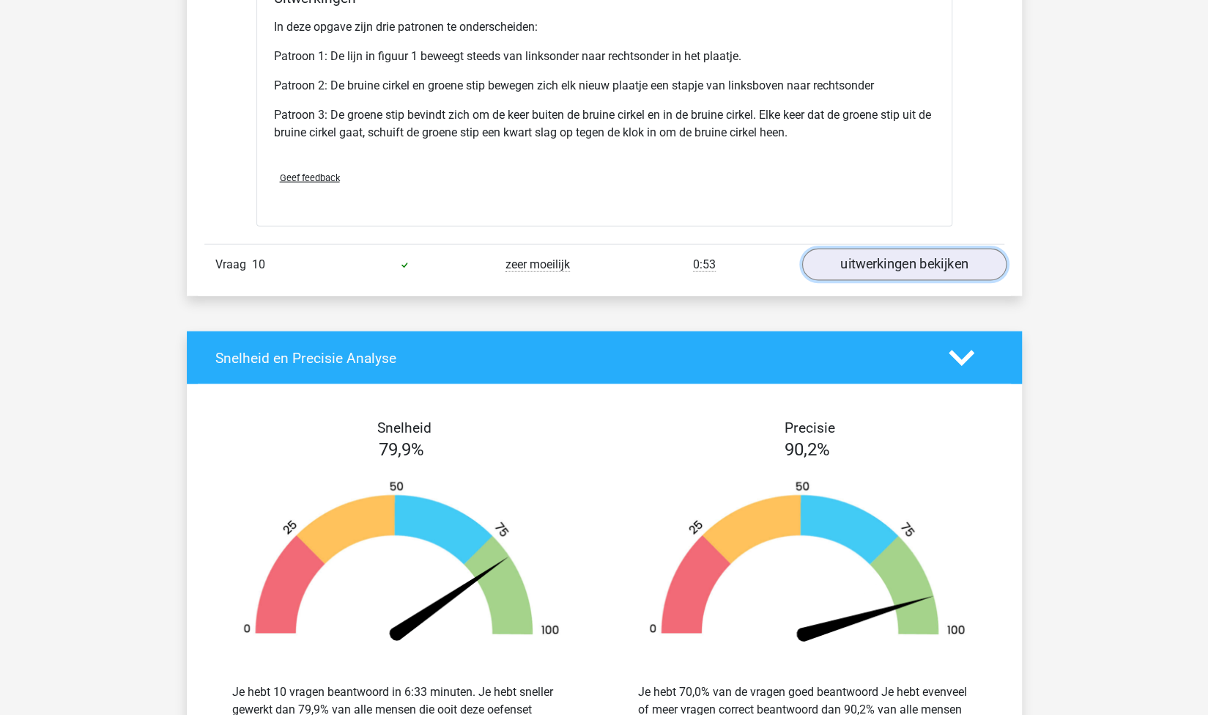
click at [860, 257] on link "uitwerkingen bekijken" at bounding box center [904, 264] width 204 height 32
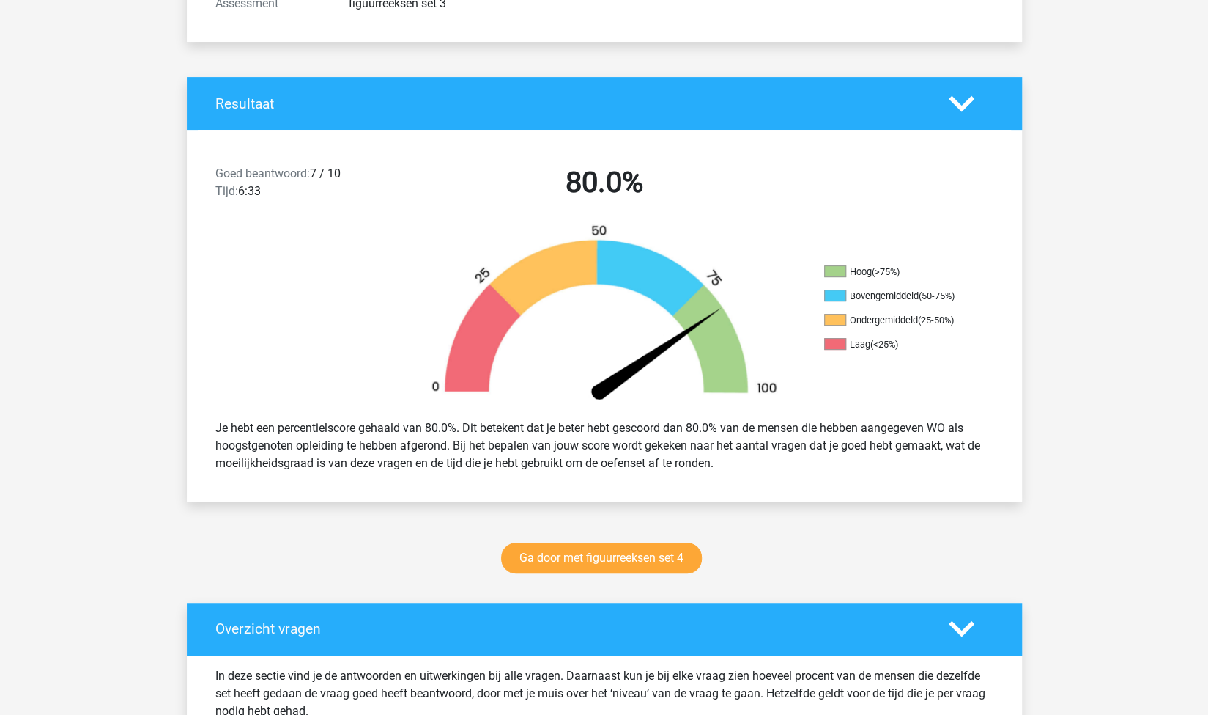
scroll to position [306, 0]
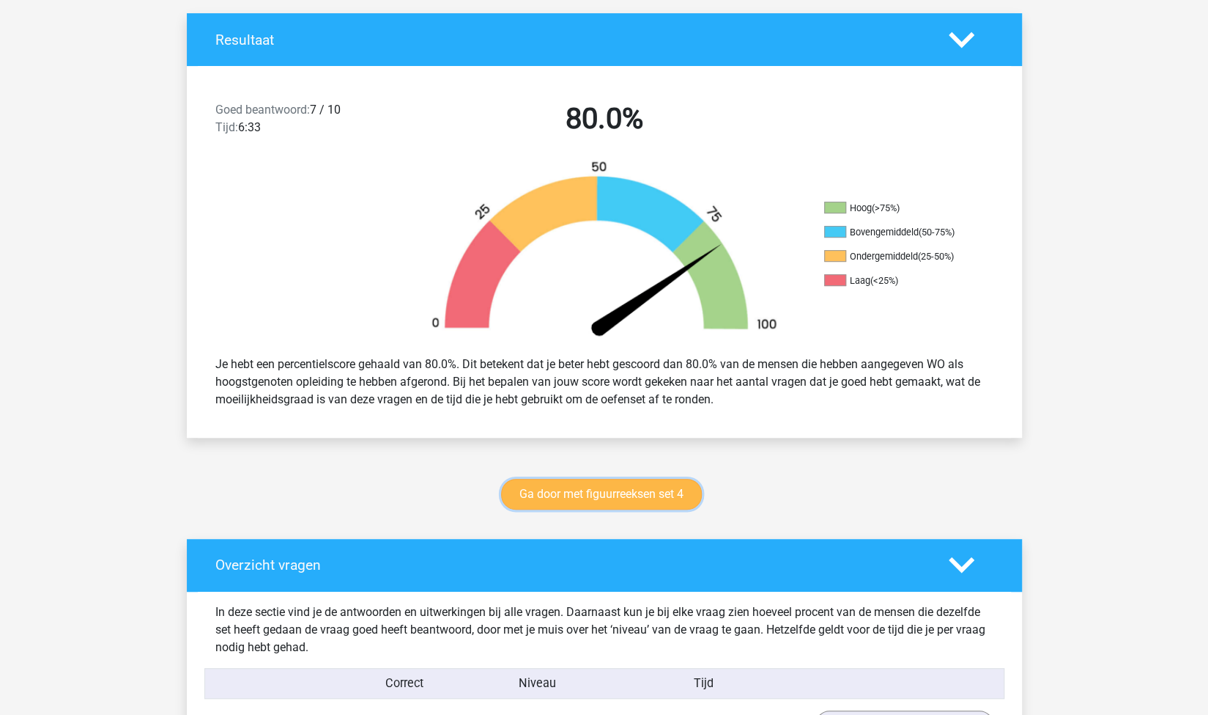
click at [644, 498] on link "Ga door met figuurreeksen set 4" at bounding box center [601, 494] width 201 height 31
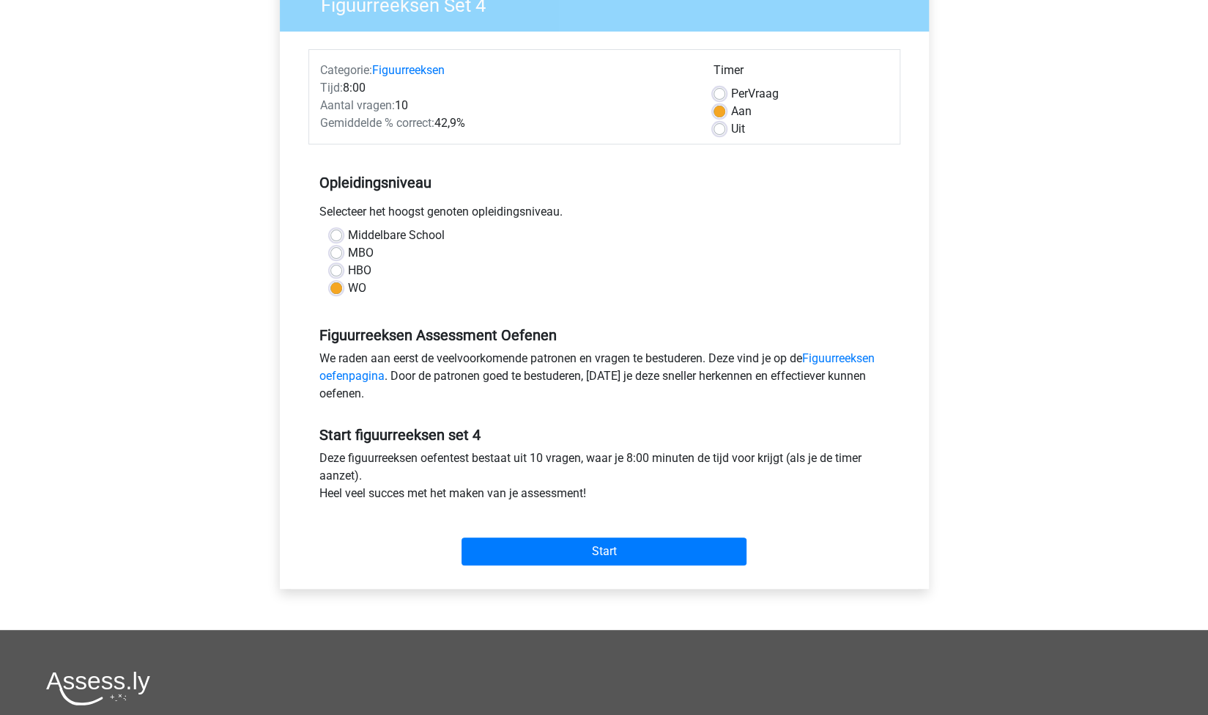
scroll to position [141, 0]
click at [613, 547] on input "Start" at bounding box center [604, 552] width 285 height 28
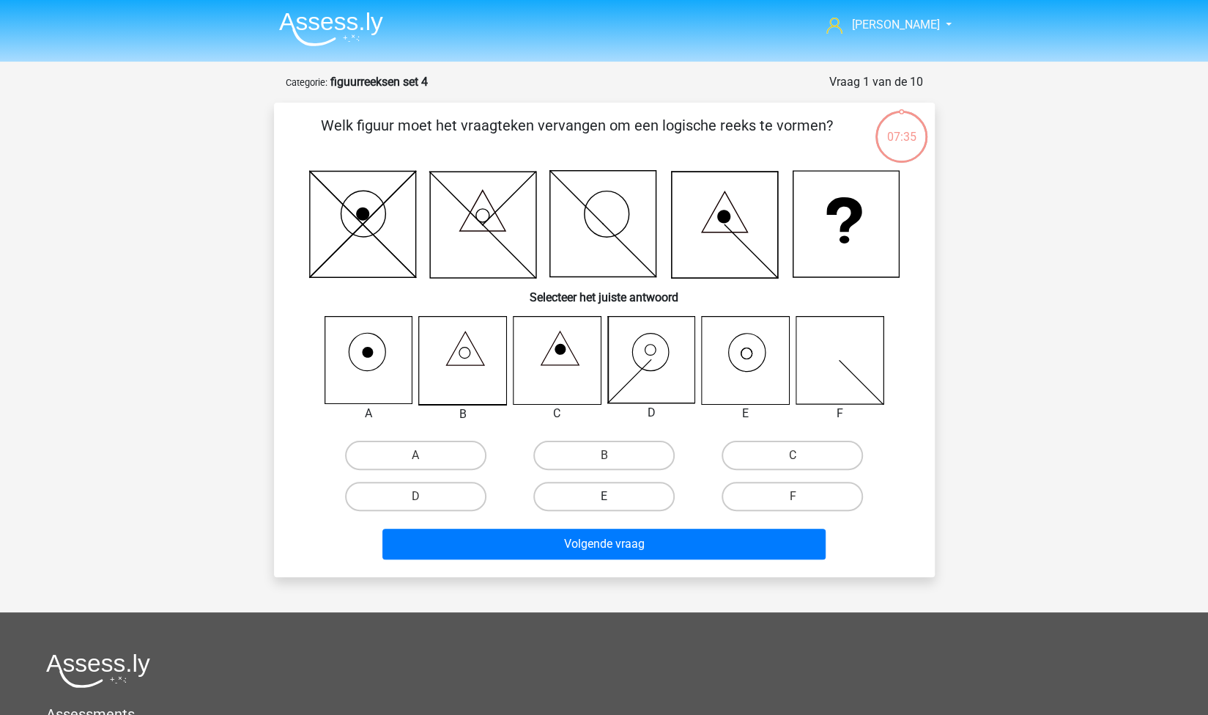
click at [589, 495] on label "E" at bounding box center [604, 495] width 141 height 29
click at [604, 496] on input "E" at bounding box center [609, 501] width 10 height 10
radio input "true"
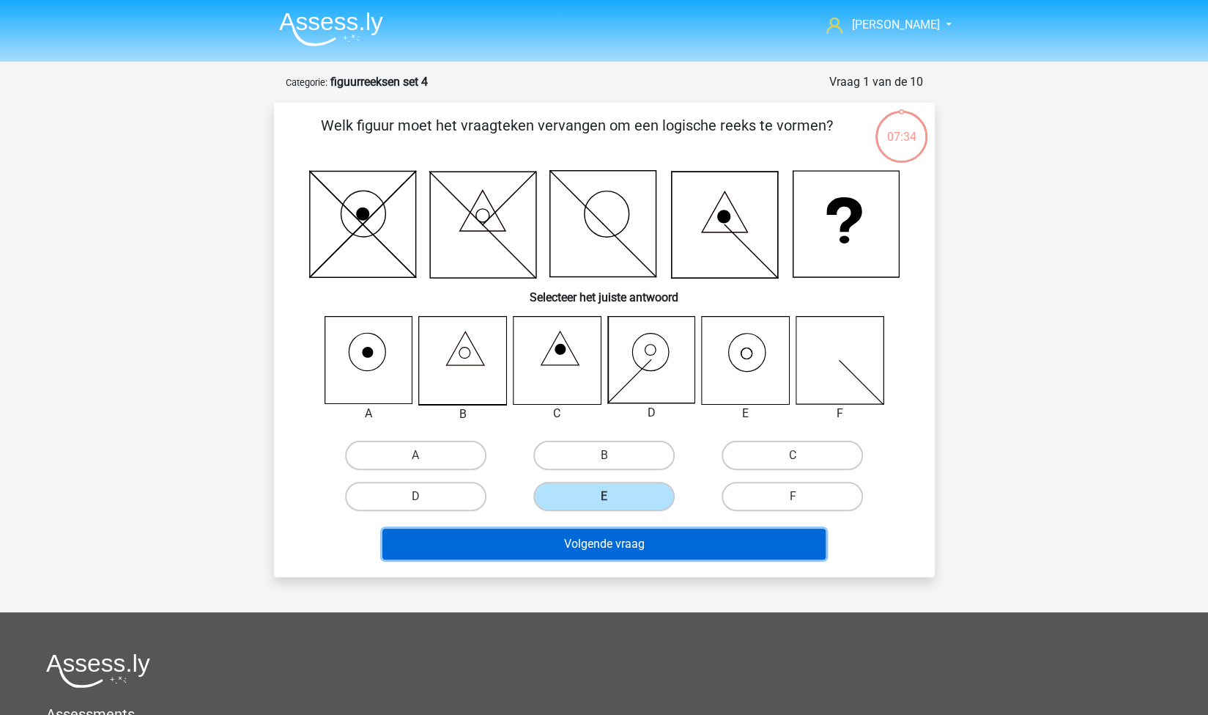
click at [611, 545] on button "Volgende vraag" at bounding box center [604, 543] width 443 height 31
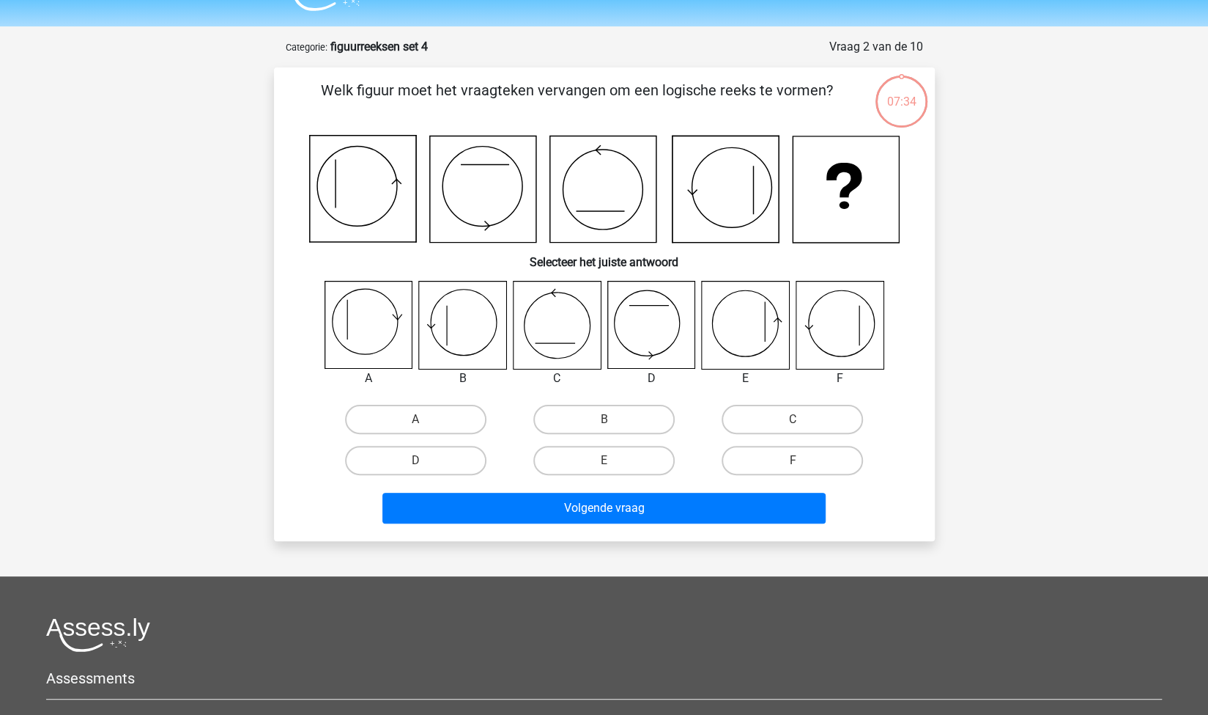
scroll to position [73, 0]
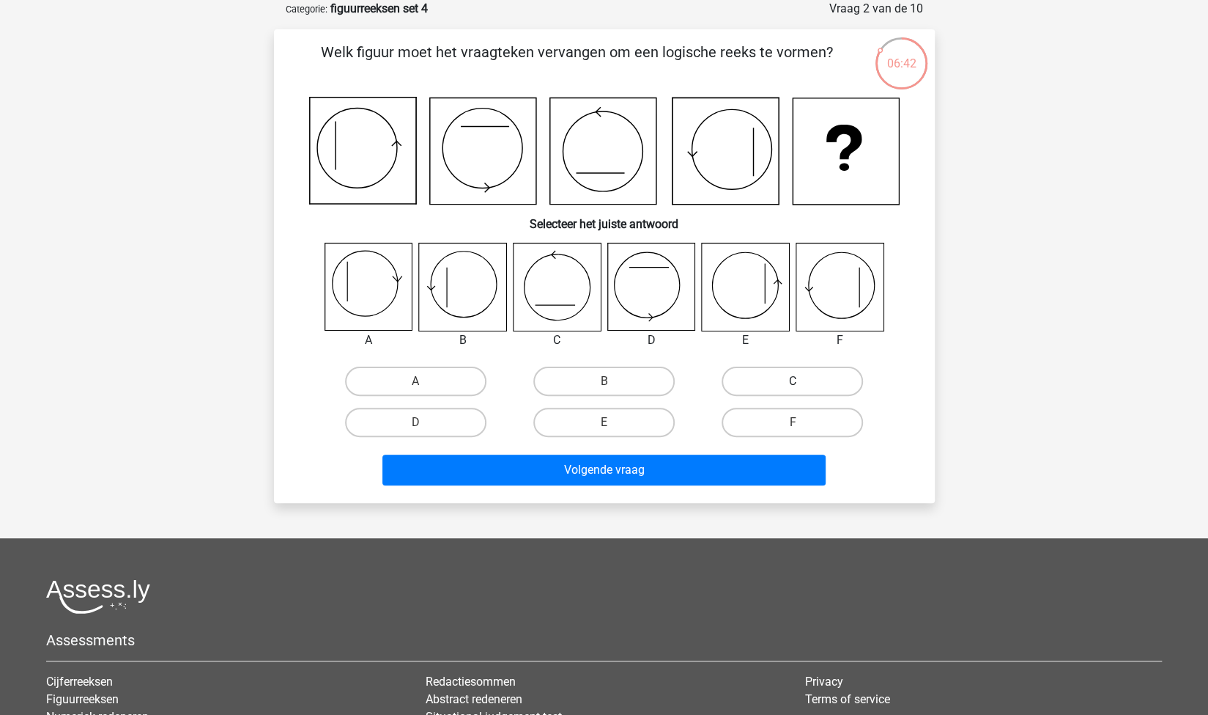
click at [748, 372] on label "C" at bounding box center [792, 380] width 141 height 29
click at [793, 381] on input "C" at bounding box center [798, 386] width 10 height 10
radio input "true"
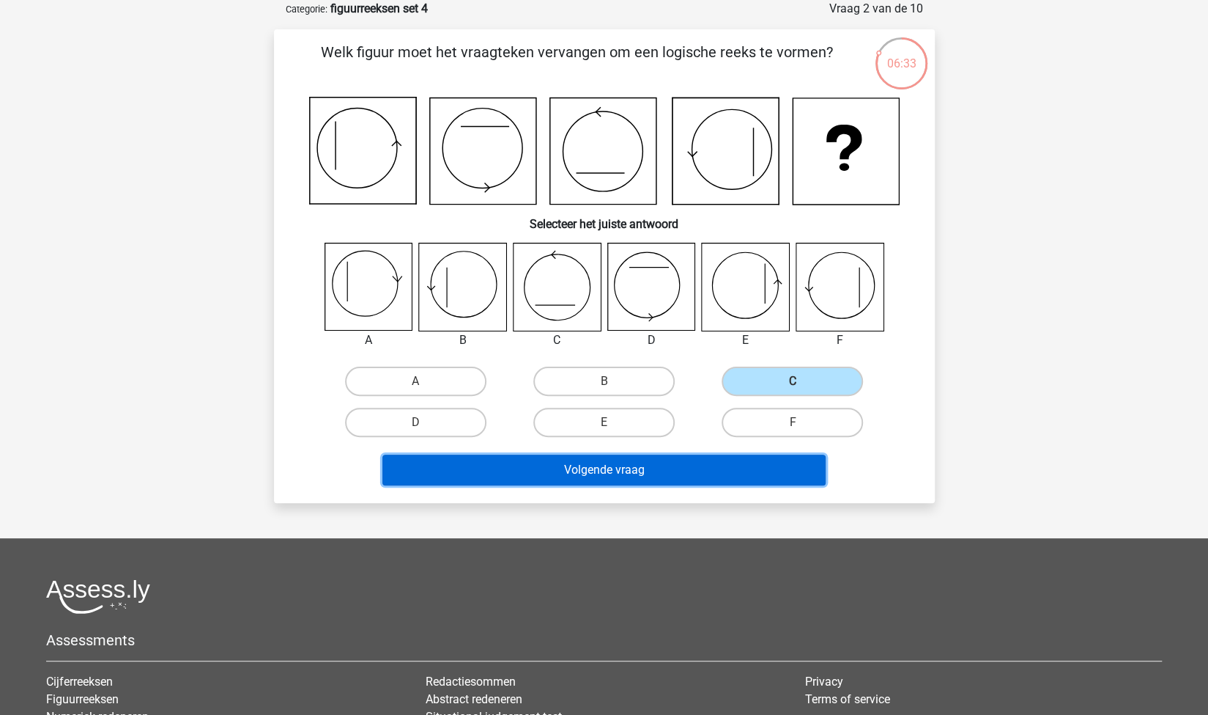
click at [646, 467] on button "Volgende vraag" at bounding box center [604, 469] width 443 height 31
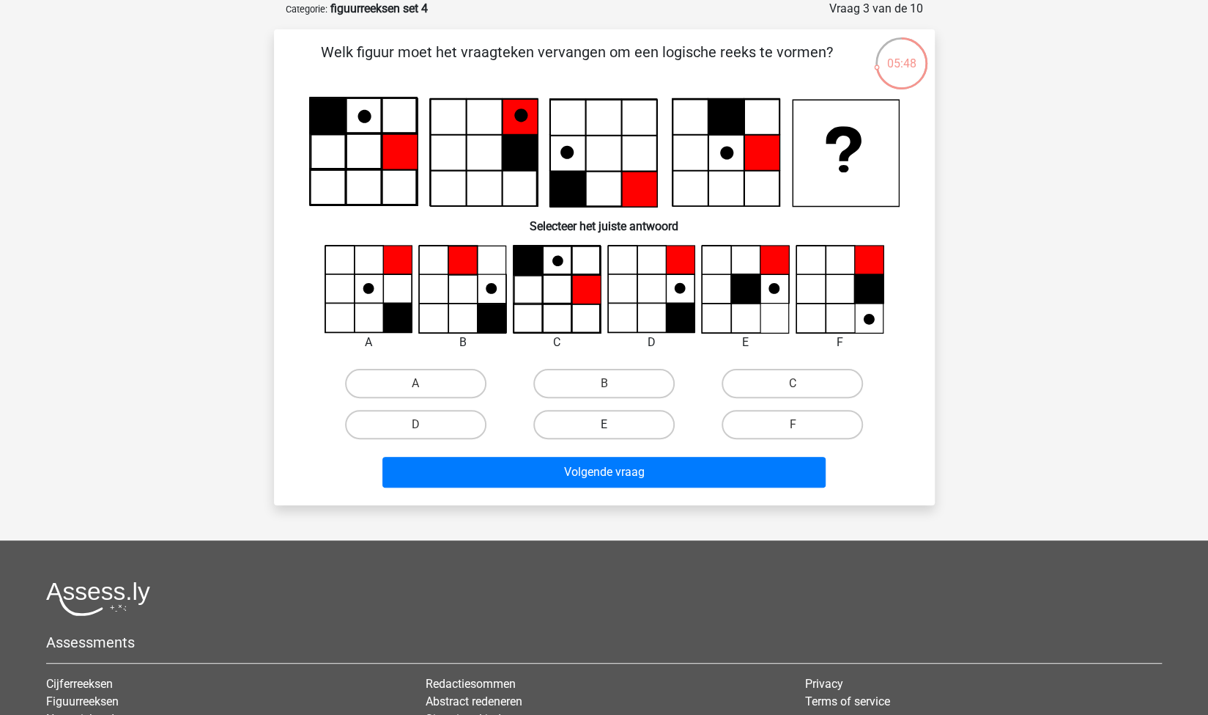
click at [630, 424] on label "E" at bounding box center [604, 424] width 141 height 29
click at [613, 424] on input "E" at bounding box center [609, 429] width 10 height 10
radio input "true"
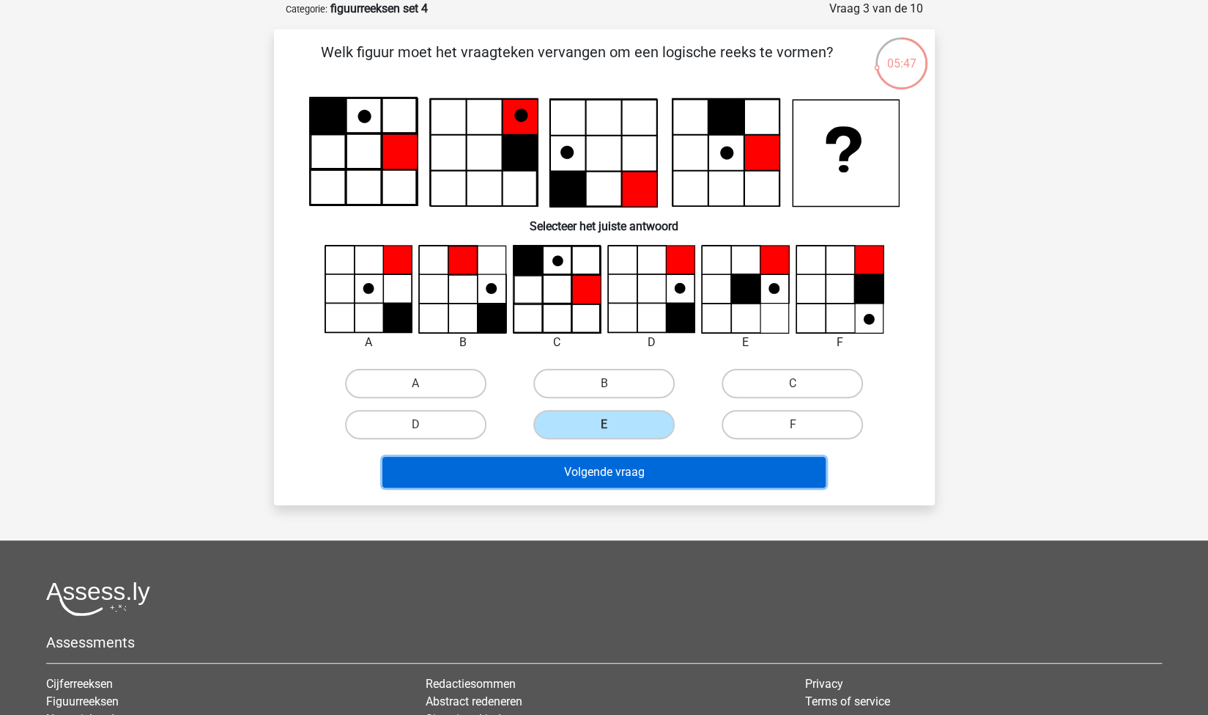
click at [642, 464] on button "Volgende vraag" at bounding box center [604, 472] width 443 height 31
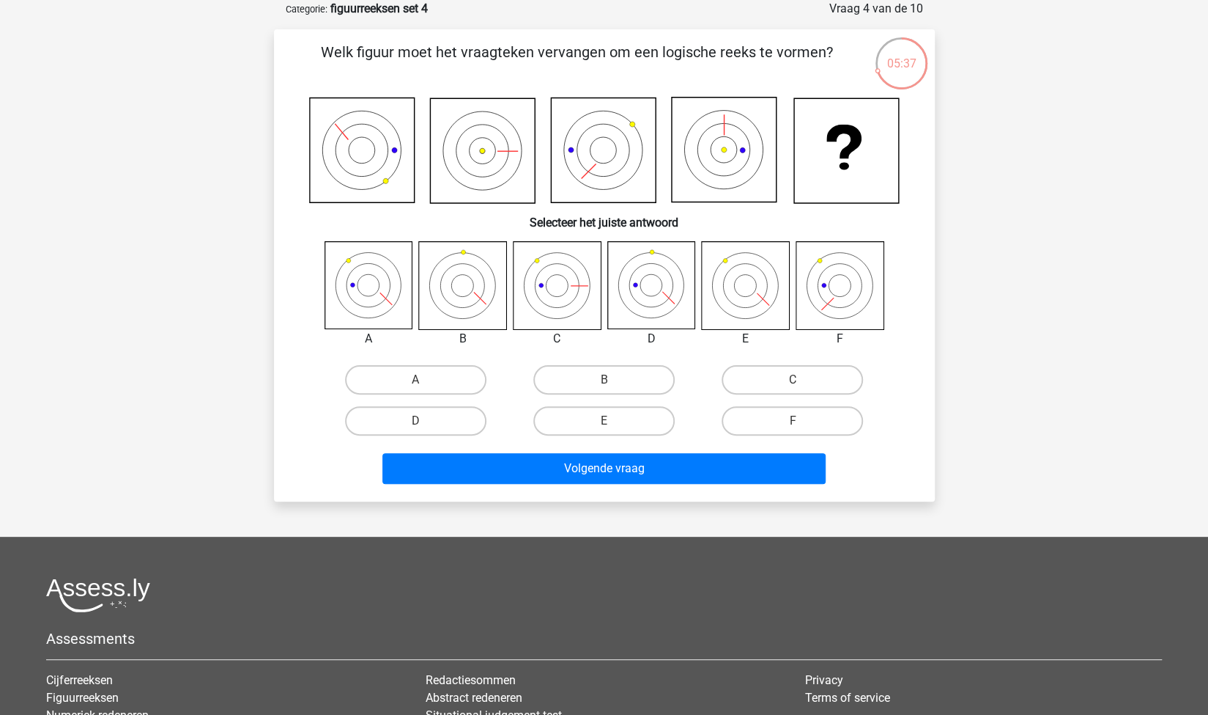
click at [684, 149] on icon at bounding box center [723, 149] width 105 height 105
click at [449, 383] on label "A" at bounding box center [415, 379] width 141 height 29
click at [425, 383] on input "A" at bounding box center [421, 385] width 10 height 10
radio input "true"
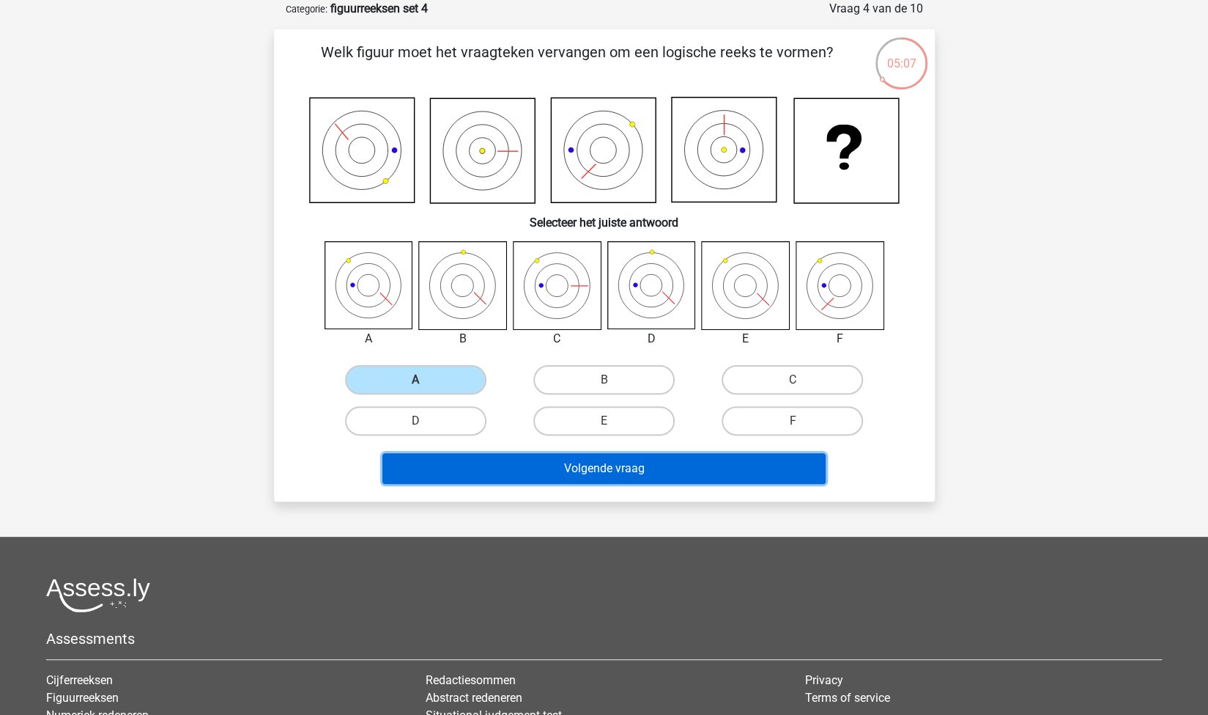
click at [582, 479] on button "Volgende vraag" at bounding box center [604, 468] width 443 height 31
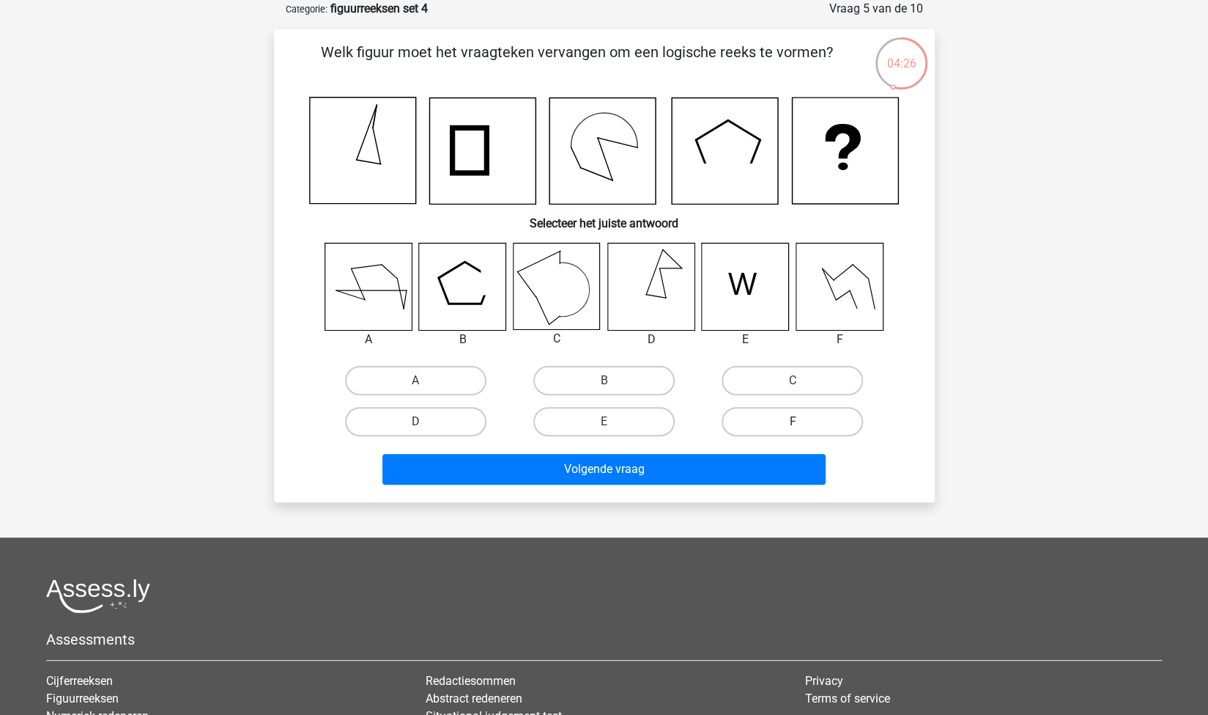
click at [777, 421] on label "F" at bounding box center [792, 421] width 141 height 29
click at [793, 421] on input "F" at bounding box center [798, 426] width 10 height 10
radio input "true"
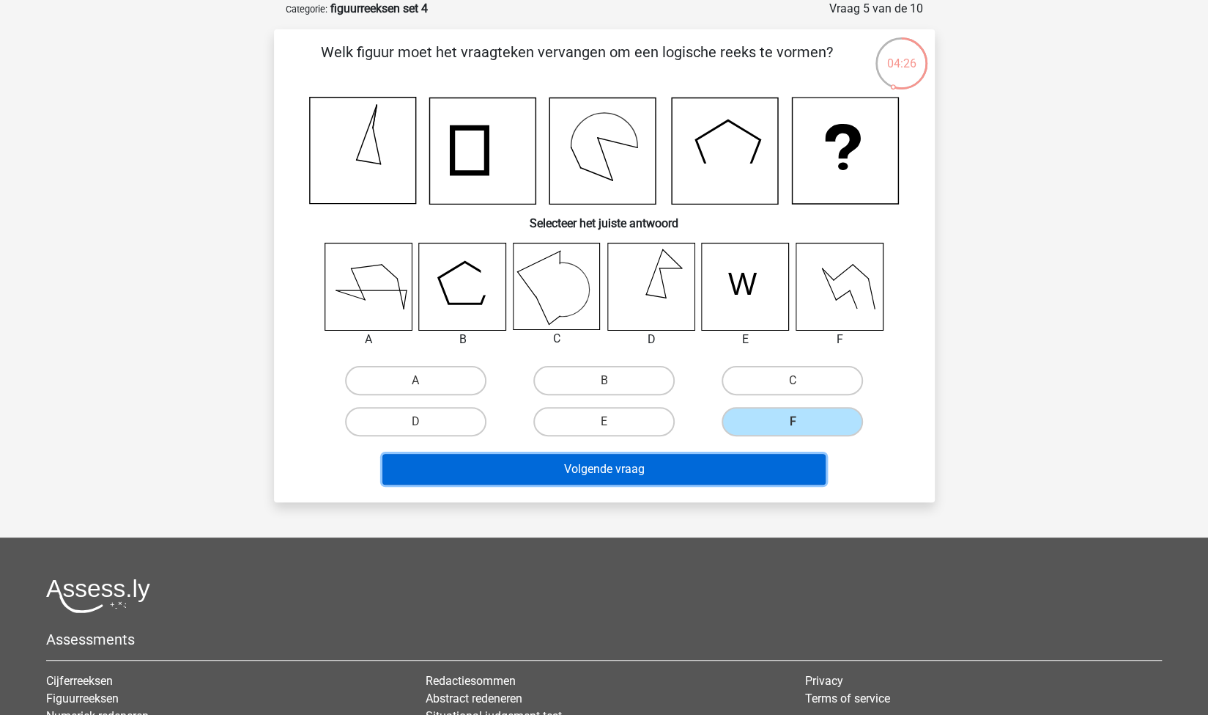
click at [708, 464] on button "Volgende vraag" at bounding box center [604, 469] width 443 height 31
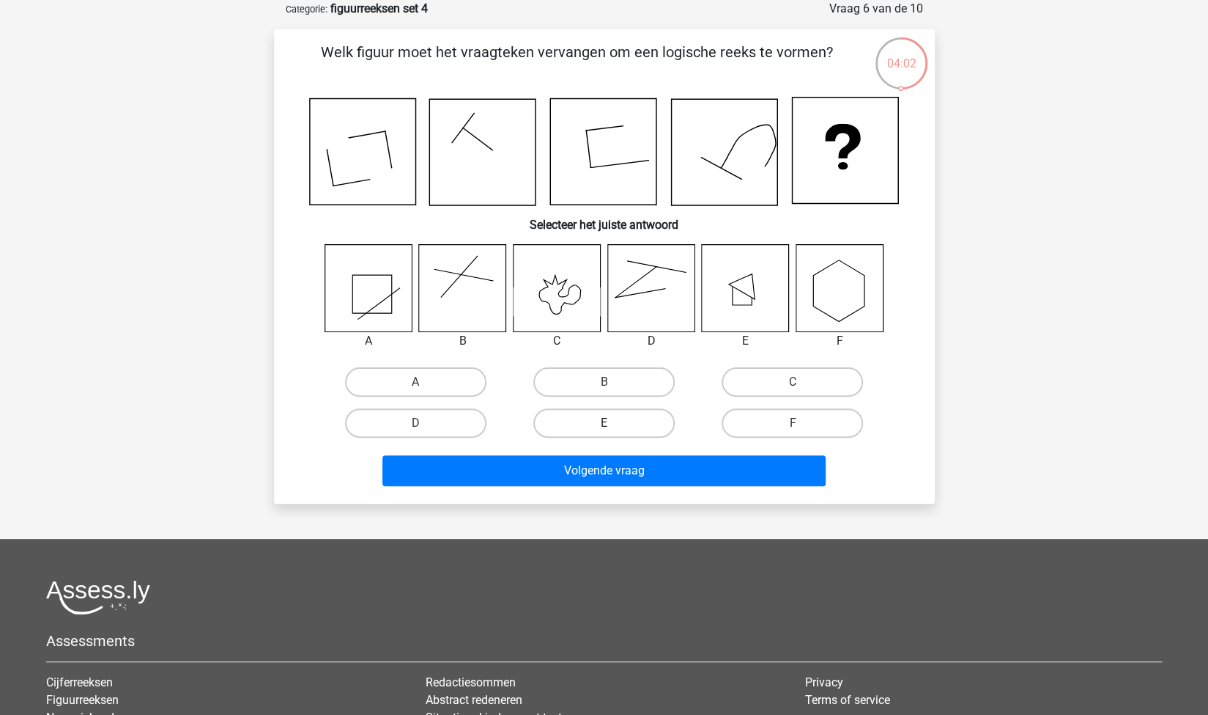
click at [662, 419] on label "E" at bounding box center [604, 422] width 141 height 29
click at [613, 423] on input "E" at bounding box center [609, 428] width 10 height 10
radio input "true"
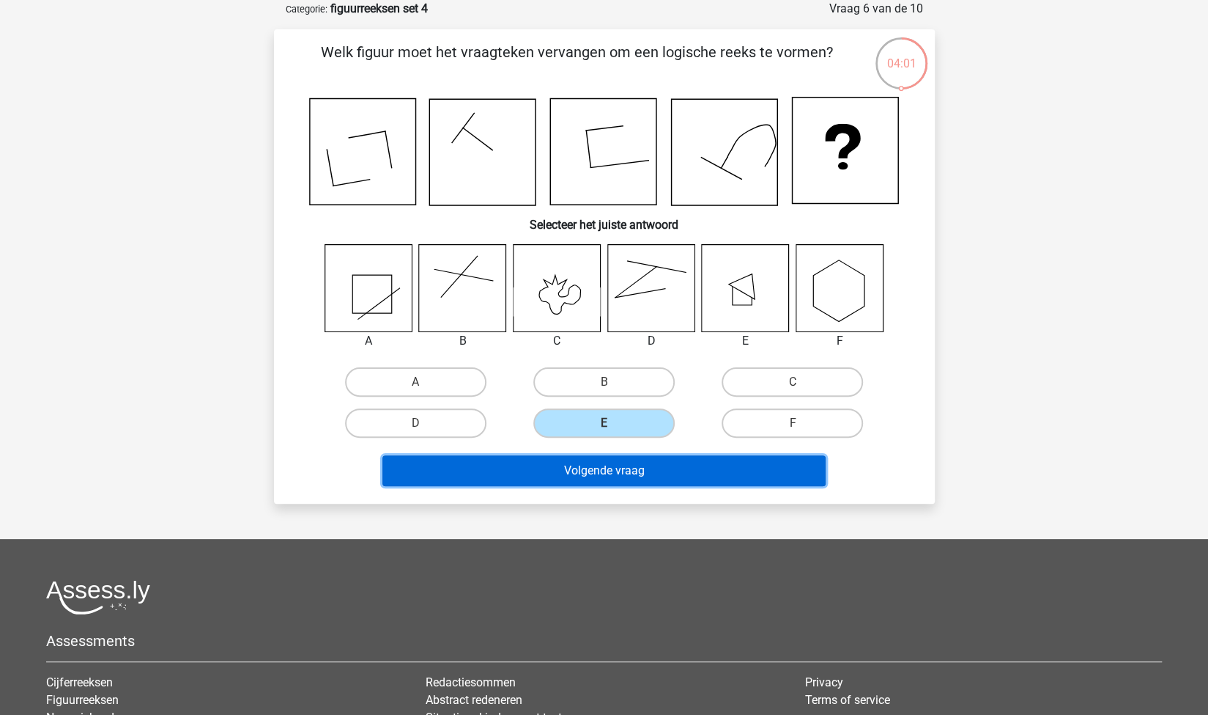
click at [704, 465] on button "Volgende vraag" at bounding box center [604, 470] width 443 height 31
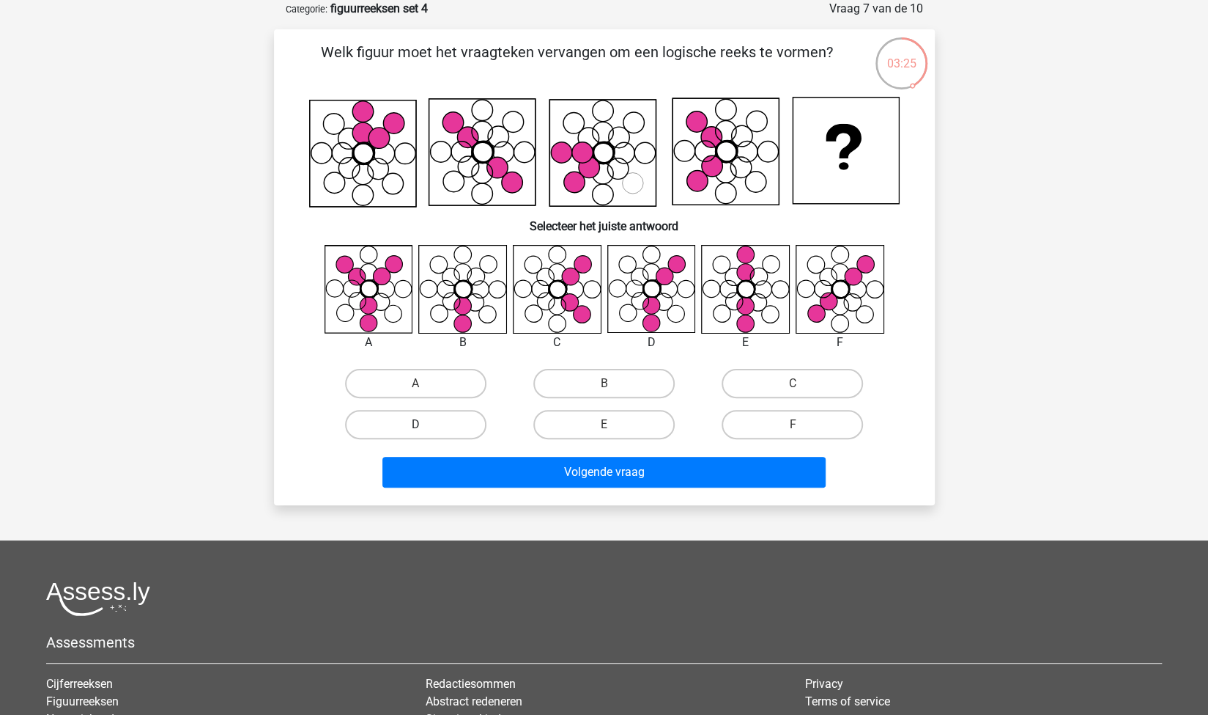
click at [453, 424] on label "D" at bounding box center [415, 424] width 141 height 29
click at [425, 424] on input "D" at bounding box center [421, 429] width 10 height 10
radio input "true"
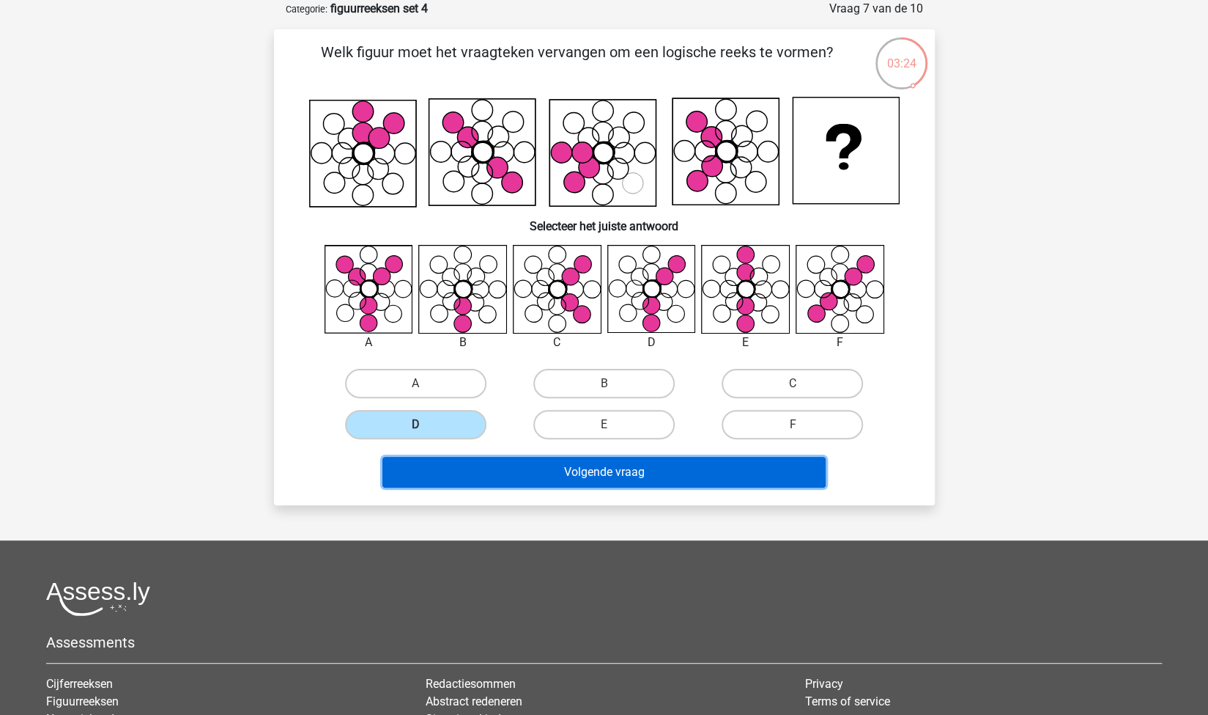
click at [490, 473] on button "Volgende vraag" at bounding box center [604, 472] width 443 height 31
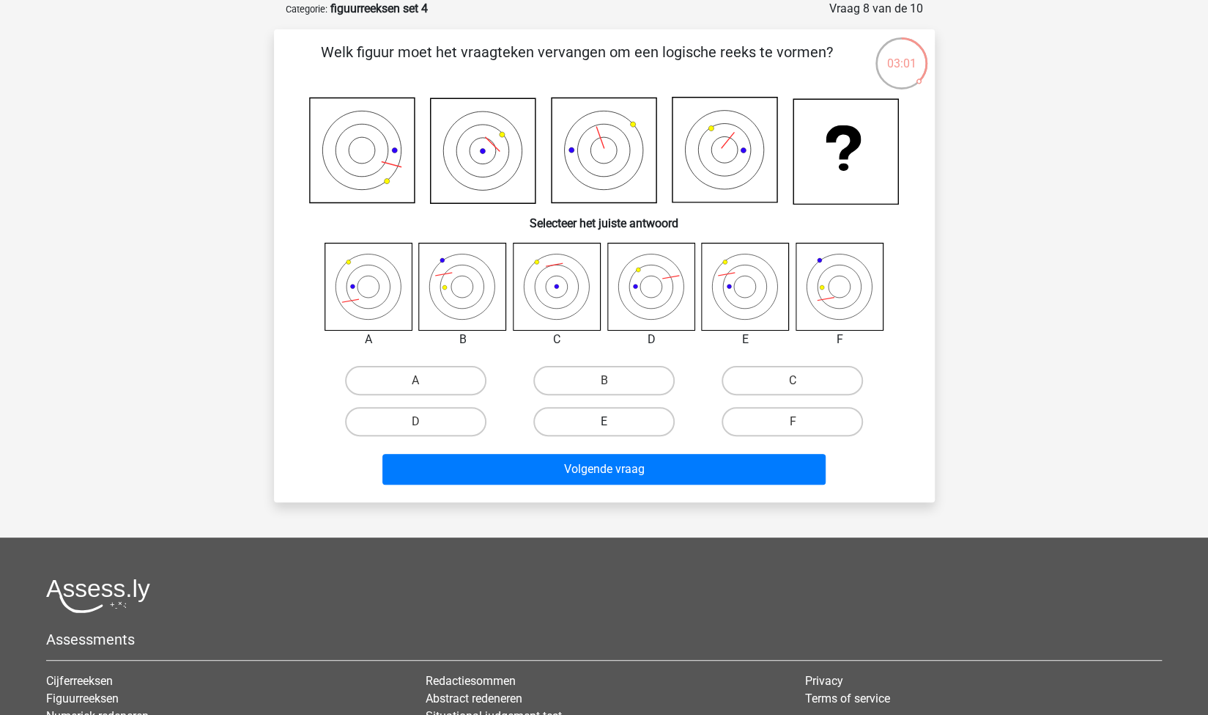
click at [581, 426] on label "E" at bounding box center [604, 421] width 141 height 29
click at [604, 426] on input "E" at bounding box center [609, 426] width 10 height 10
radio input "true"
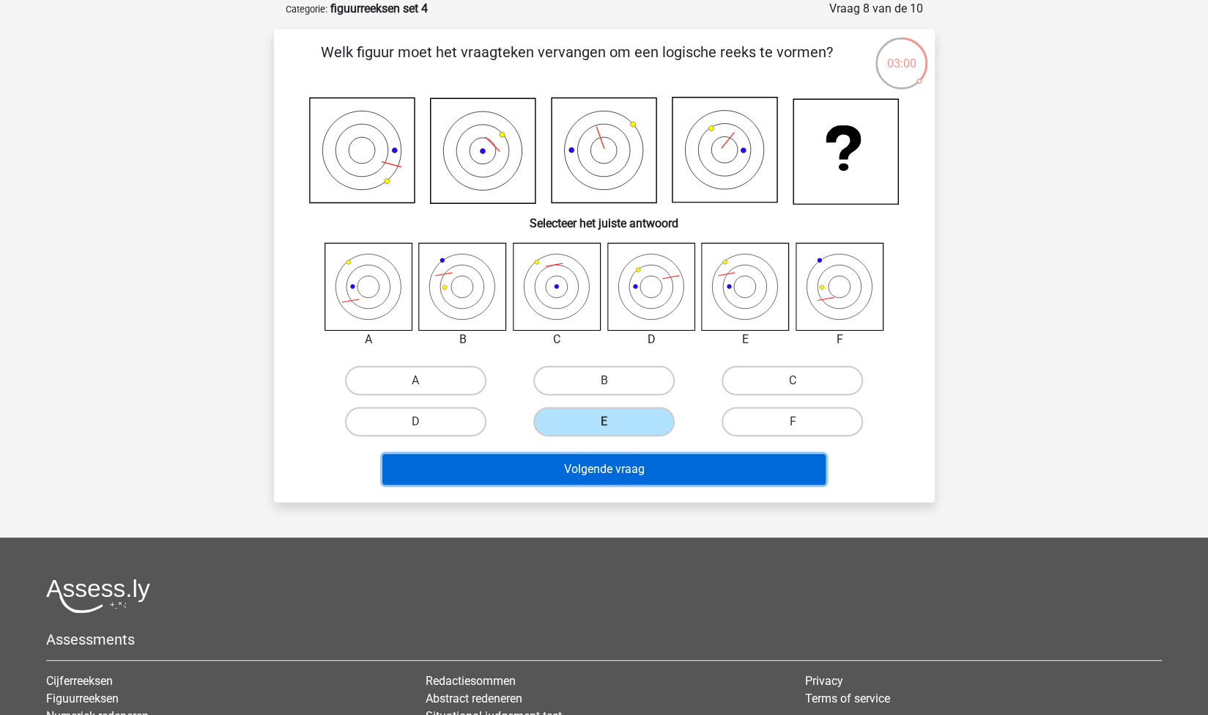
click at [601, 471] on button "Volgende vraag" at bounding box center [604, 469] width 443 height 31
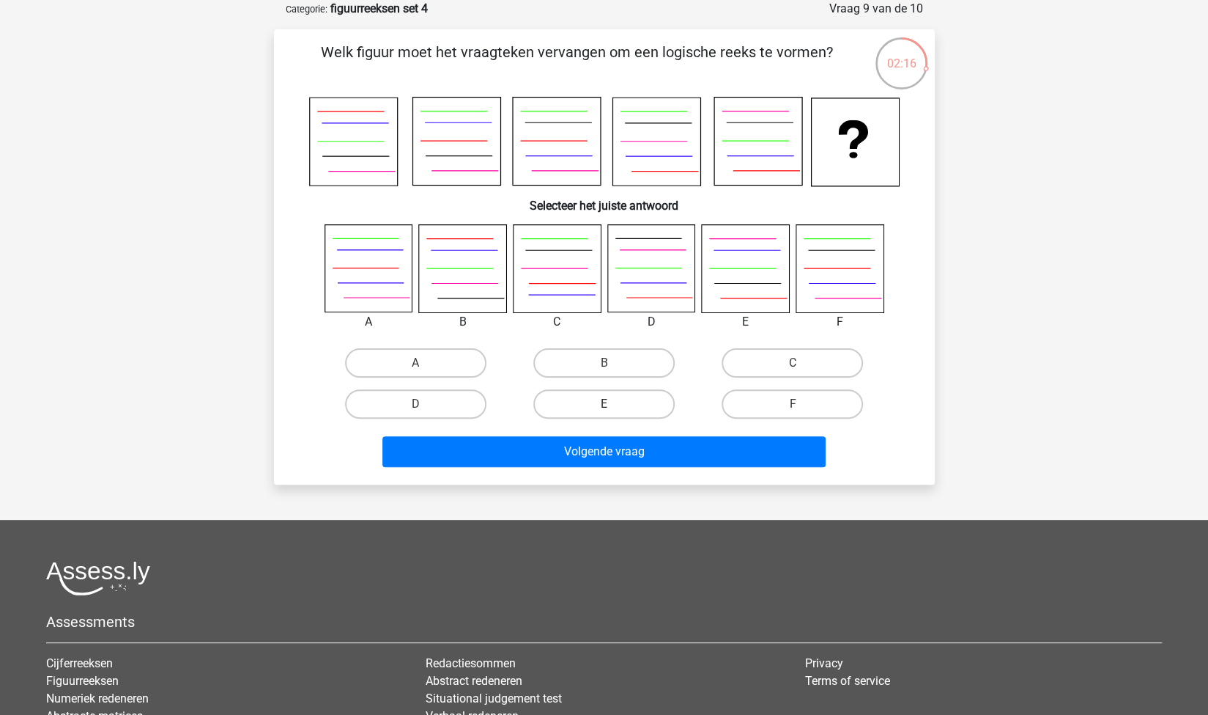
click at [602, 405] on label "E" at bounding box center [604, 403] width 141 height 29
click at [604, 405] on input "E" at bounding box center [609, 409] width 10 height 10
radio input "true"
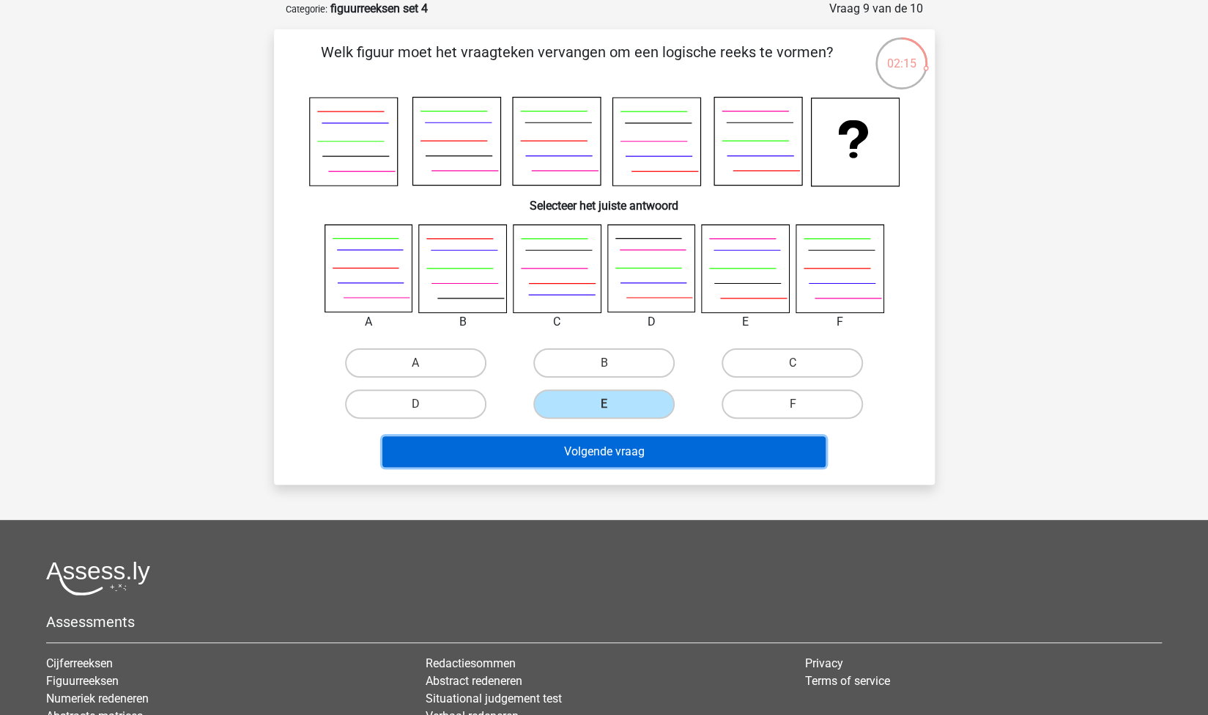
click at [614, 448] on button "Volgende vraag" at bounding box center [604, 451] width 443 height 31
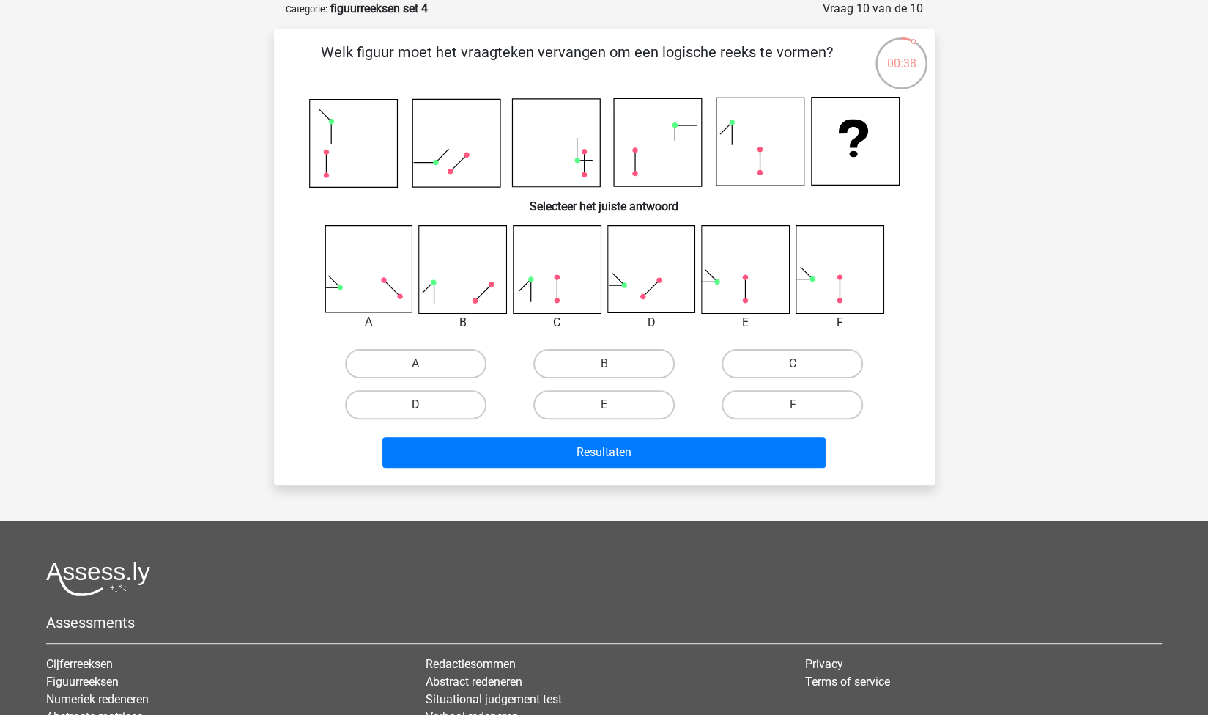
click at [451, 402] on label "D" at bounding box center [415, 404] width 141 height 29
click at [425, 405] on input "D" at bounding box center [421, 410] width 10 height 10
radio input "true"
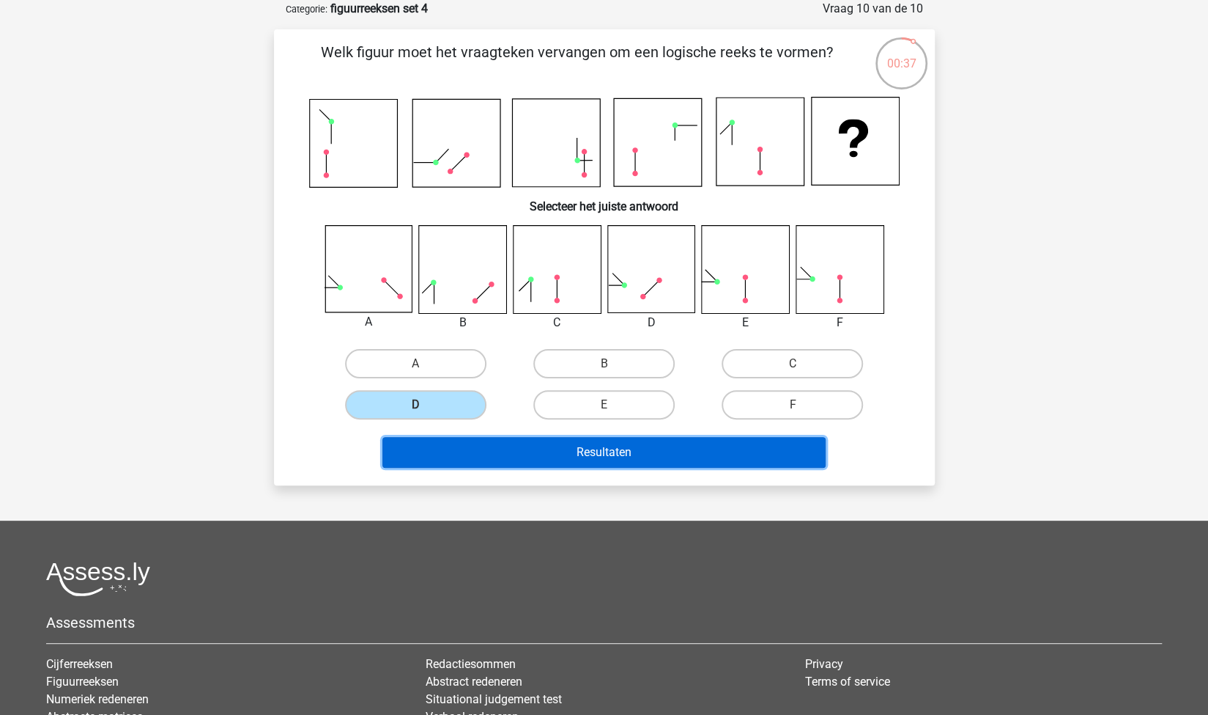
click at [534, 454] on button "Resultaten" at bounding box center [604, 452] width 443 height 31
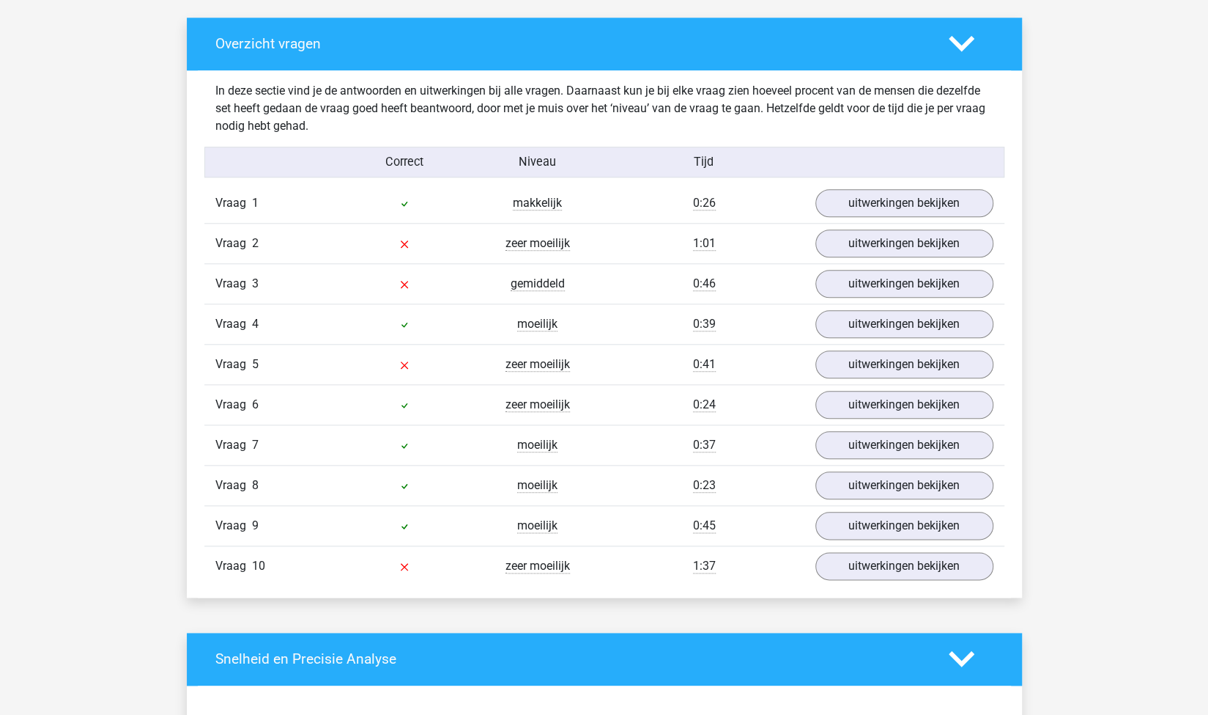
scroll to position [828, 0]
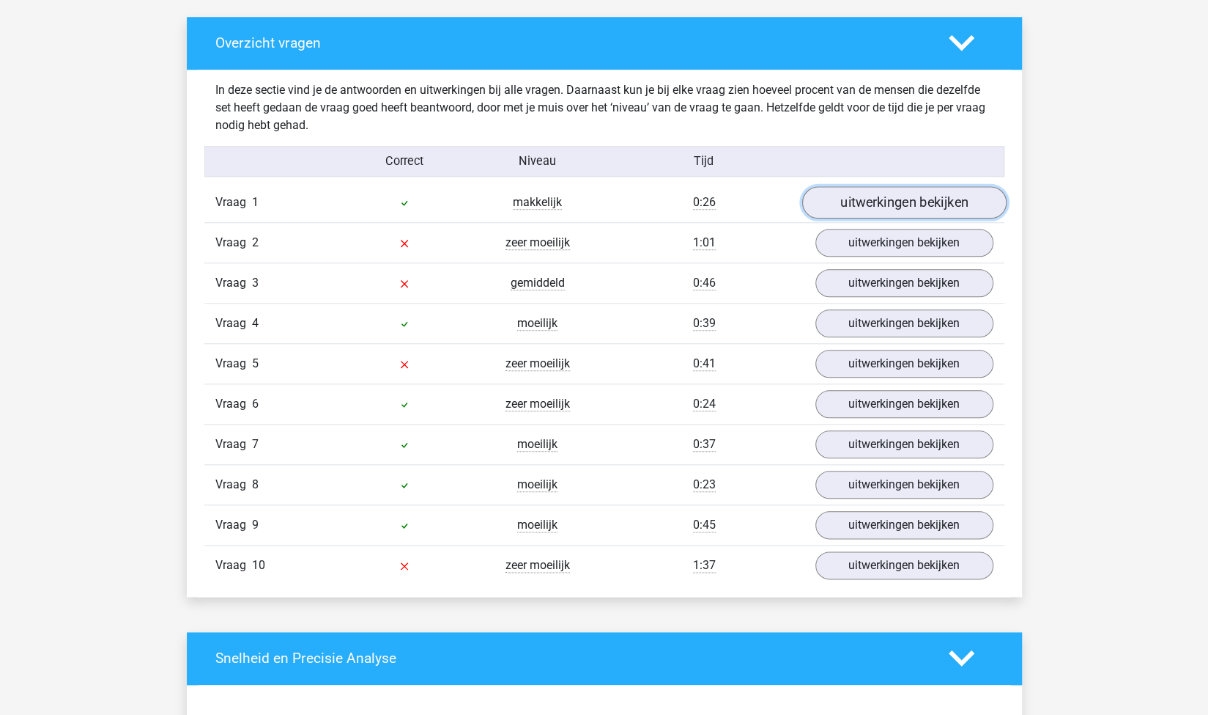
click at [910, 196] on link "uitwerkingen bekijken" at bounding box center [904, 202] width 204 height 32
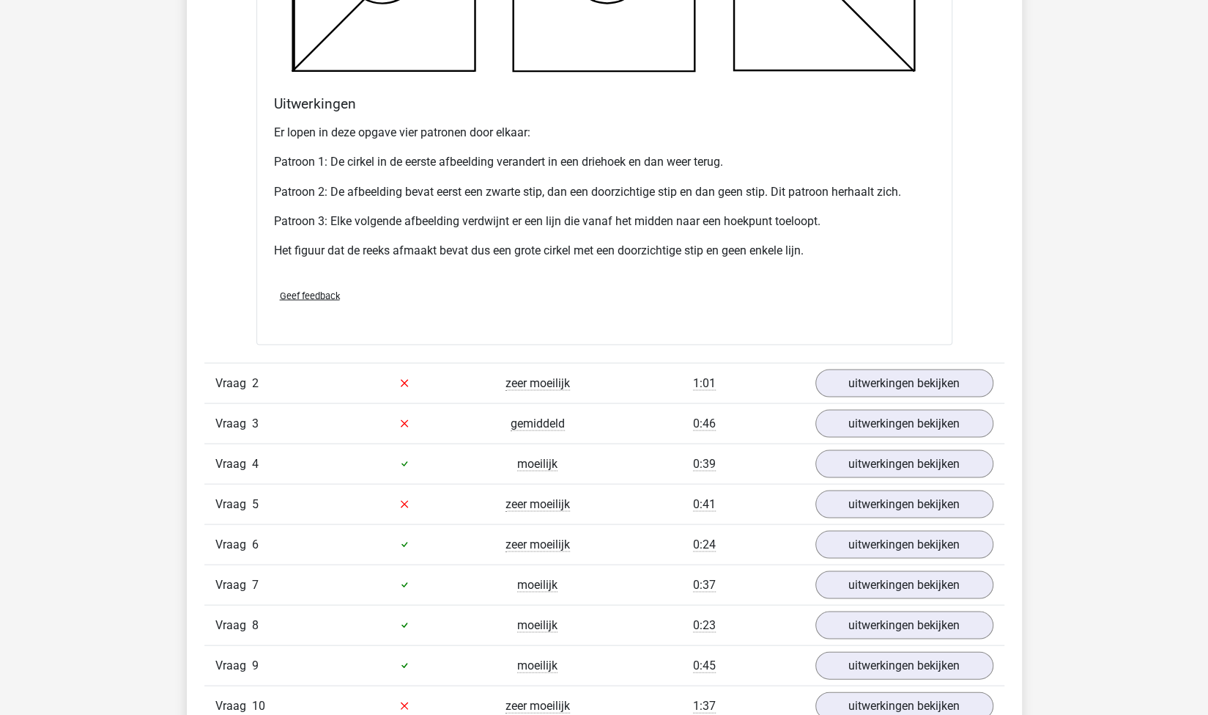
scroll to position [1639, 0]
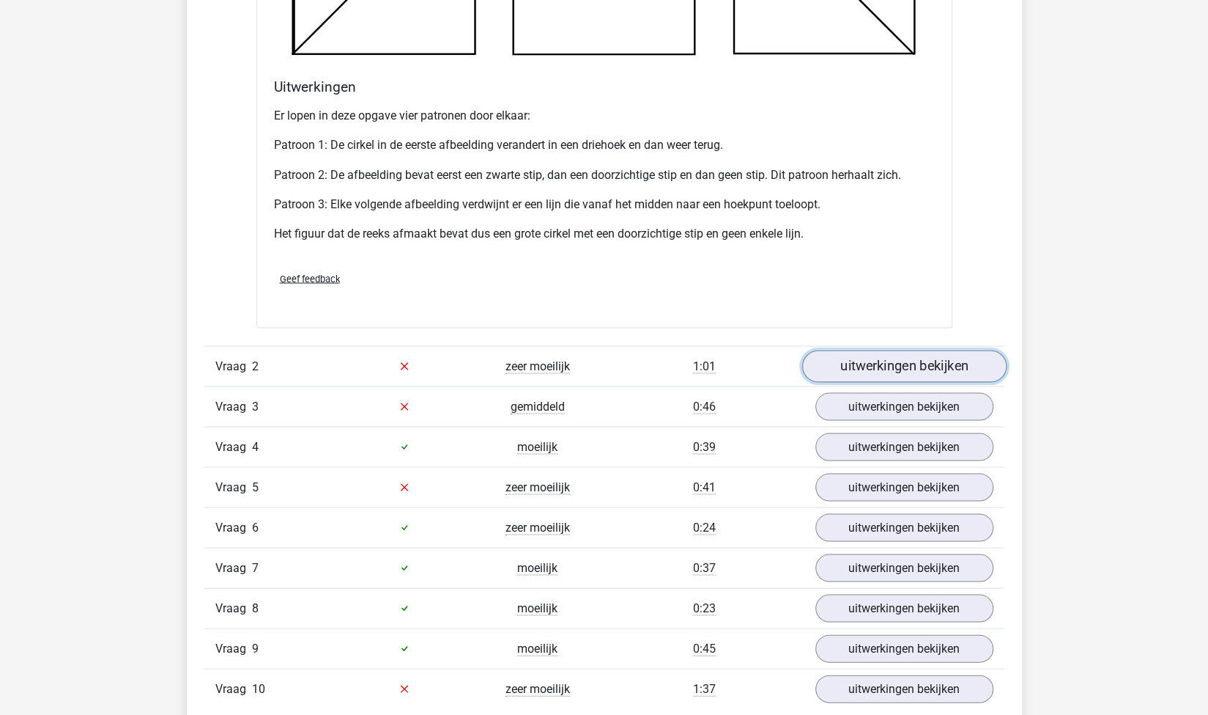
click at [827, 362] on link "uitwerkingen bekijken" at bounding box center [904, 366] width 204 height 32
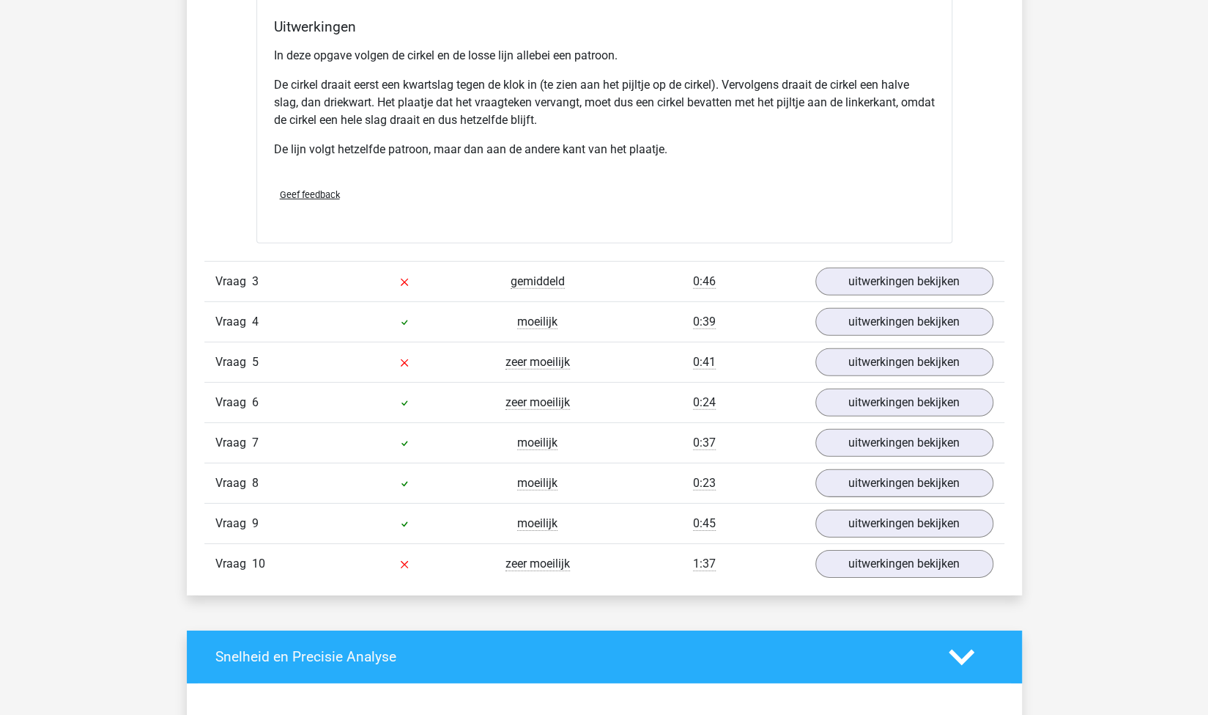
scroll to position [2725, 0]
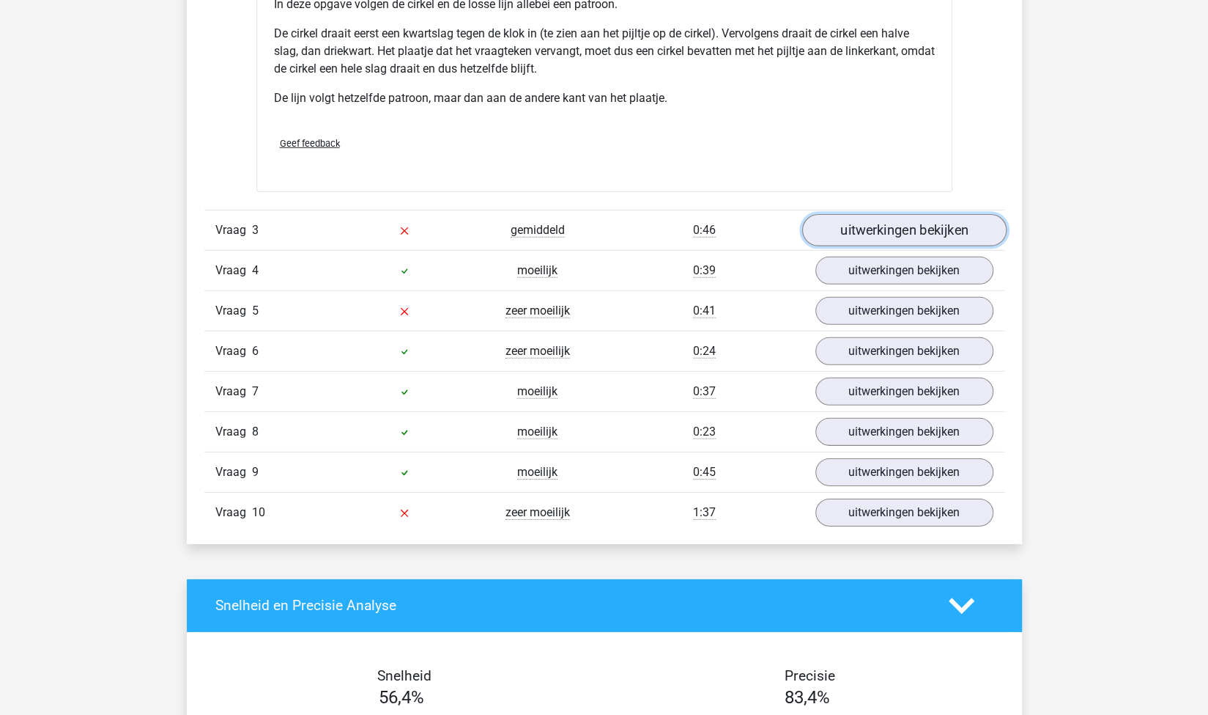
click at [873, 222] on link "uitwerkingen bekijken" at bounding box center [904, 230] width 204 height 32
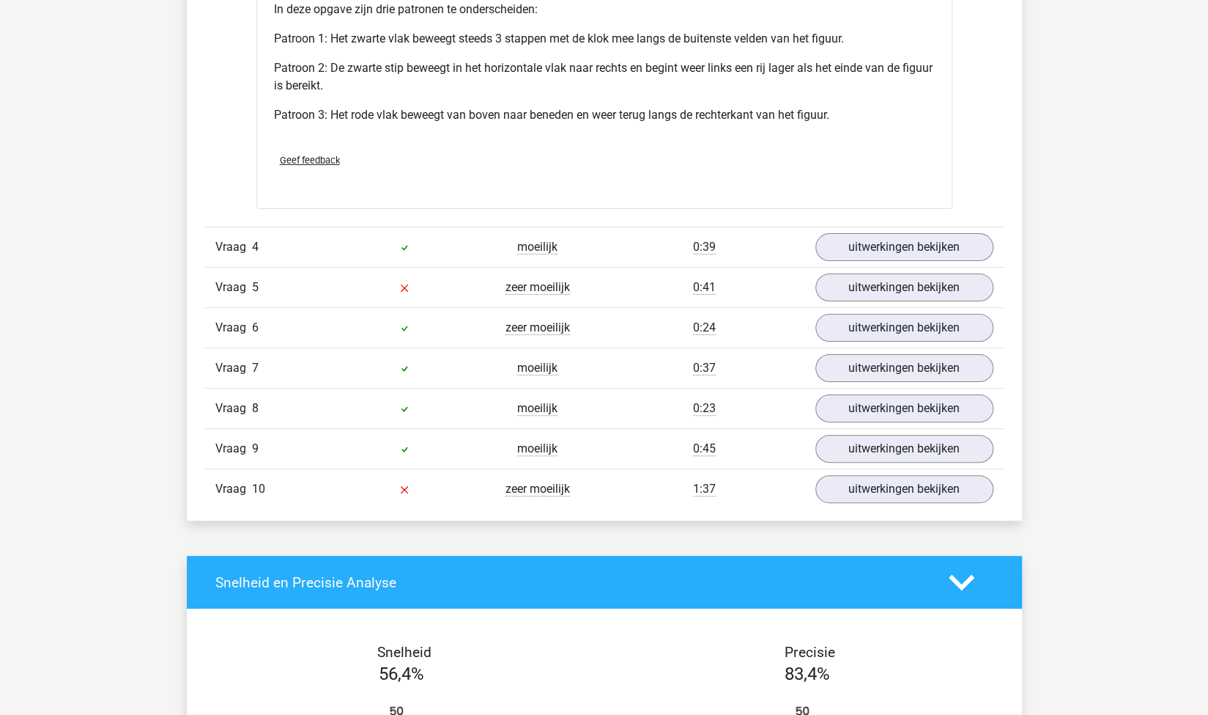
scroll to position [3678, 0]
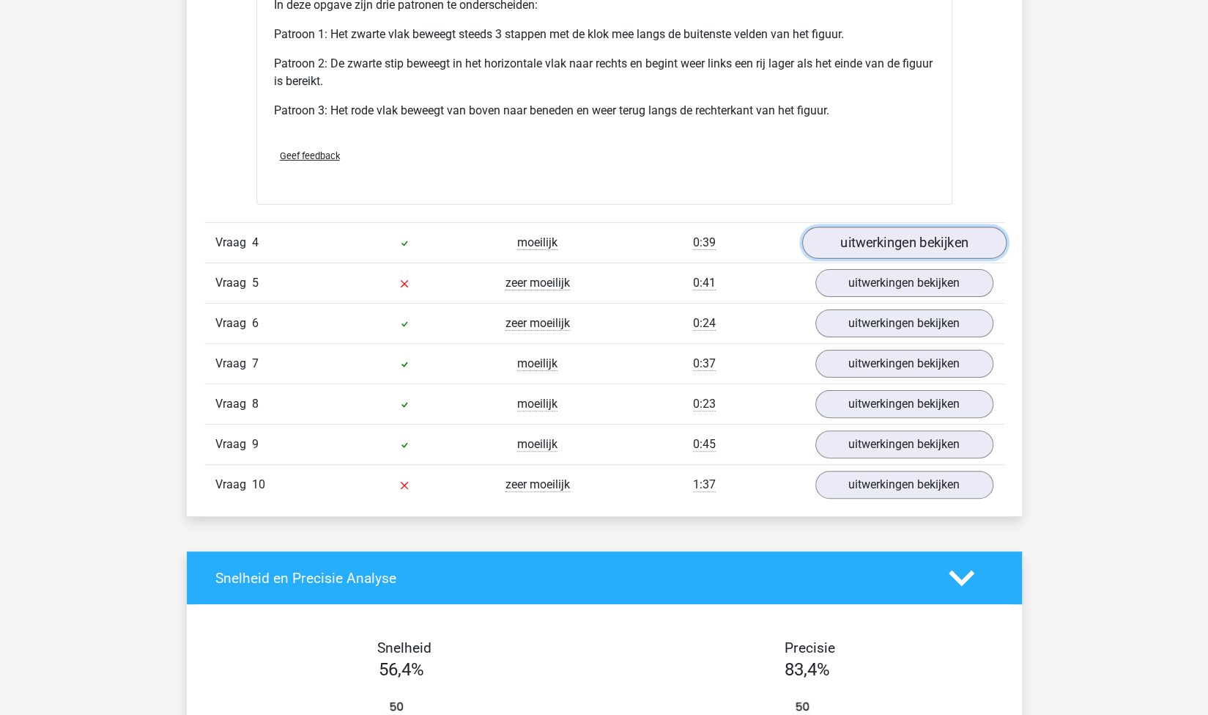
click at [847, 242] on link "uitwerkingen bekijken" at bounding box center [904, 242] width 204 height 32
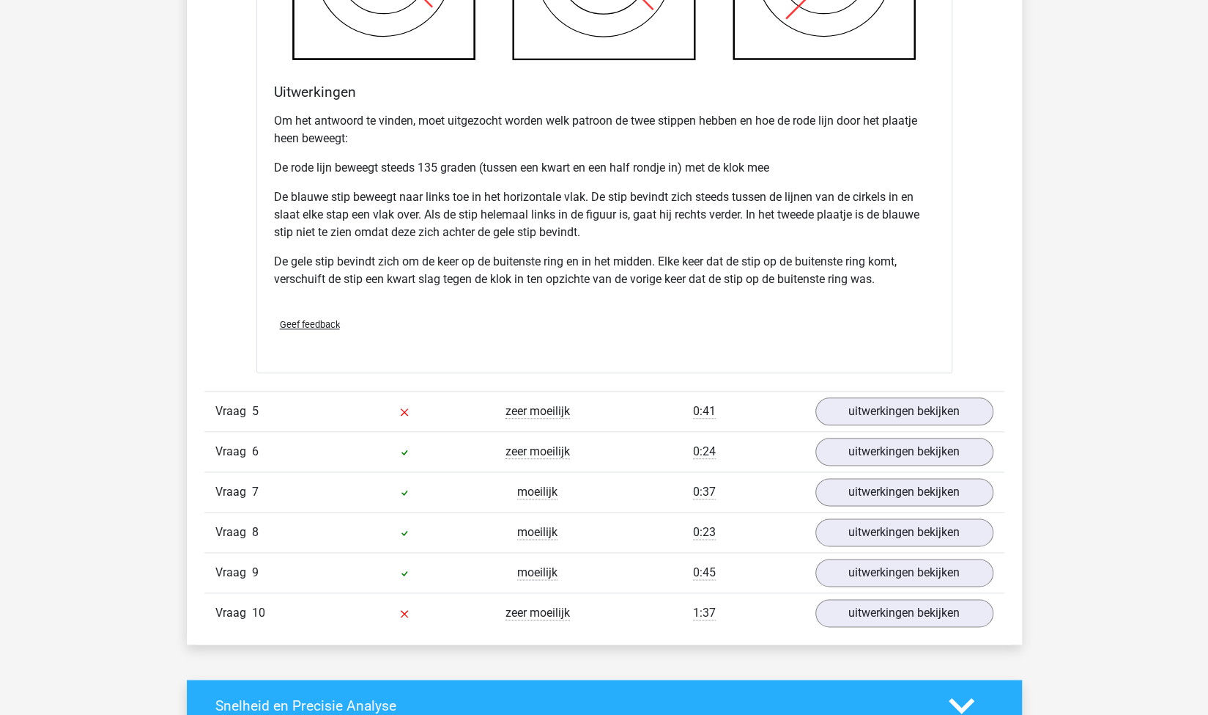
scroll to position [4525, 0]
click at [835, 401] on link "uitwerkingen bekijken" at bounding box center [904, 410] width 204 height 32
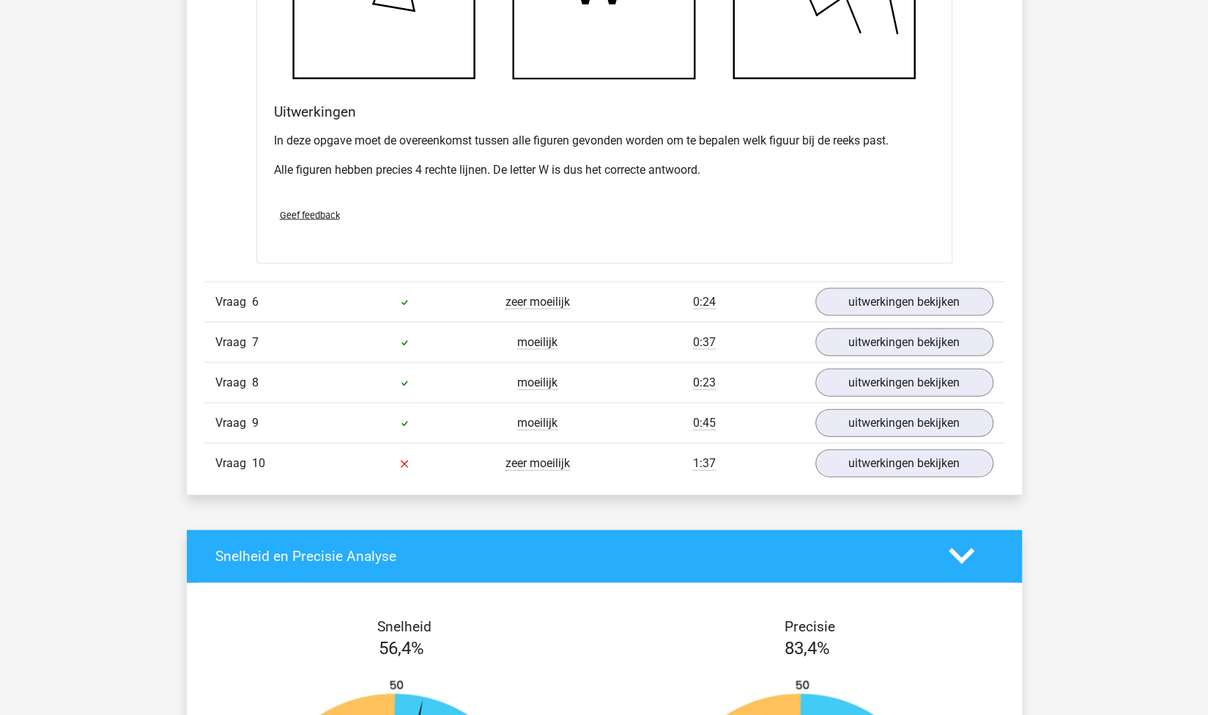
scroll to position [5539, 0]
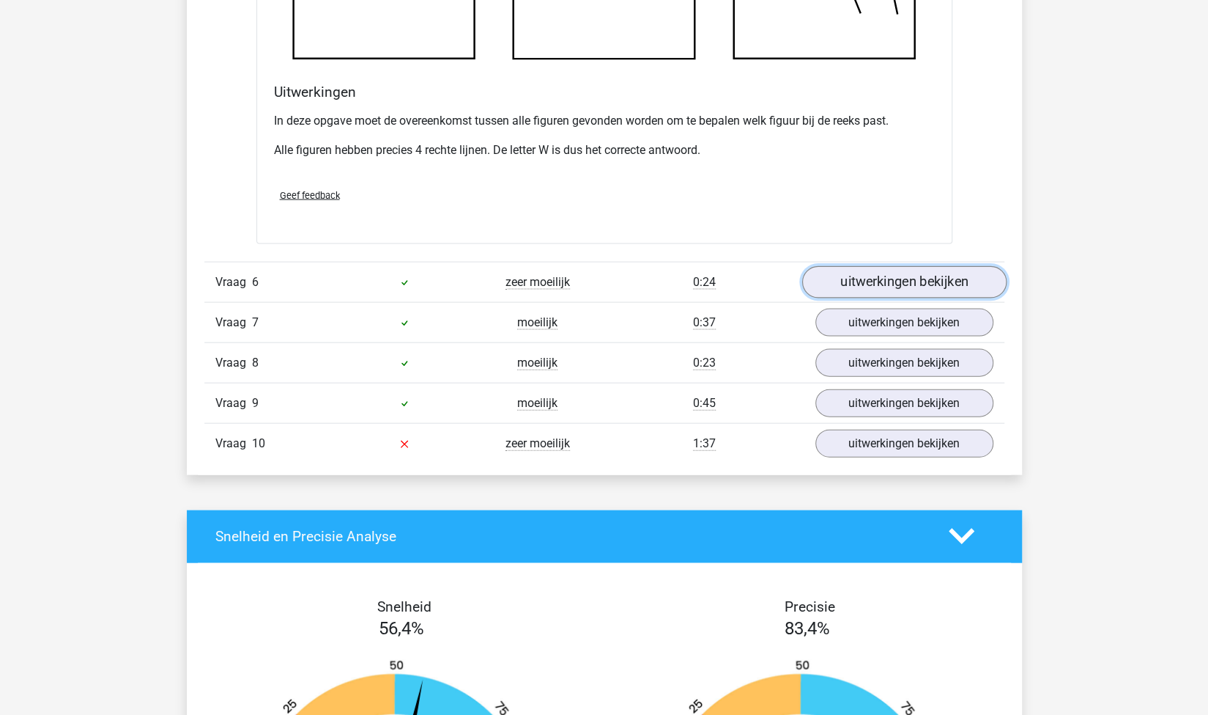
click at [840, 286] on link "uitwerkingen bekijken" at bounding box center [904, 282] width 204 height 32
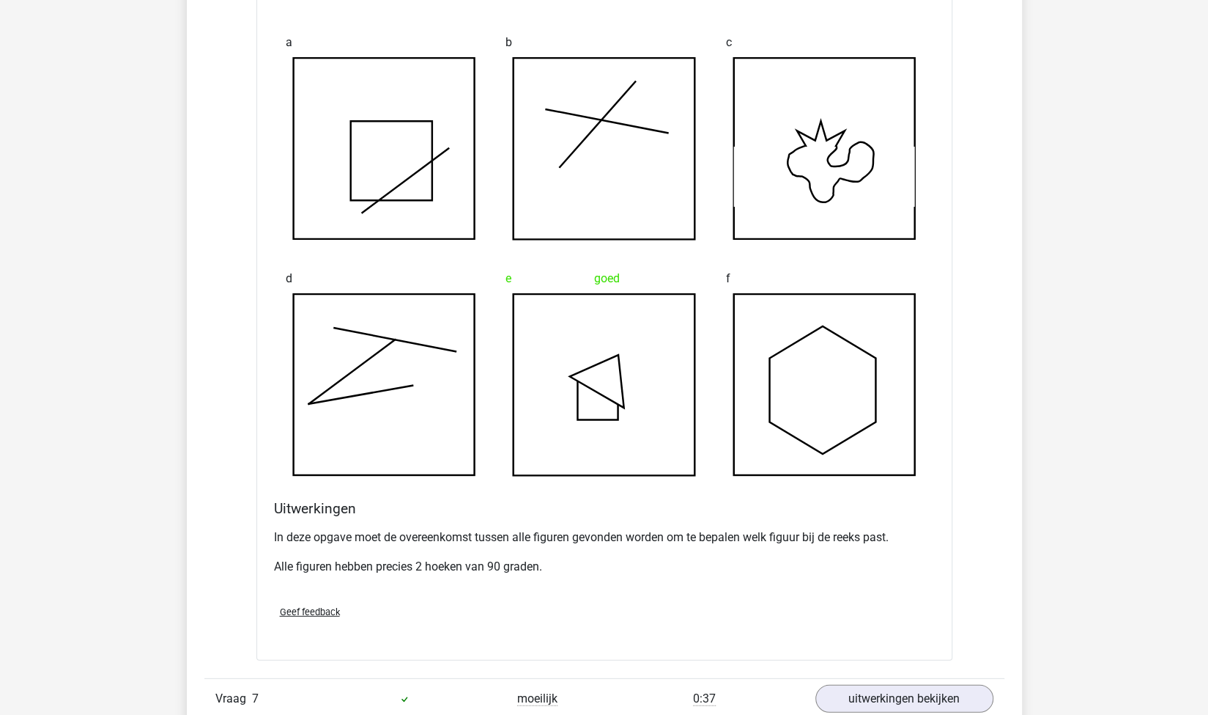
scroll to position [6378, 0]
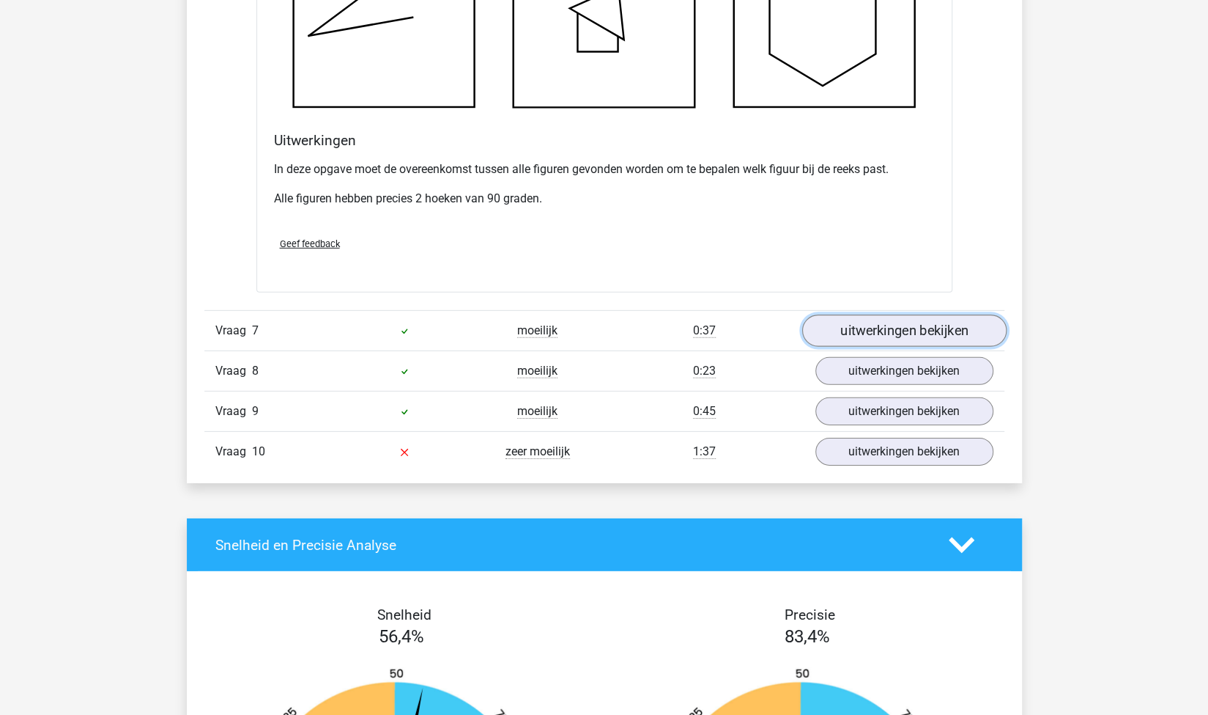
click at [857, 317] on link "uitwerkingen bekijken" at bounding box center [904, 330] width 204 height 32
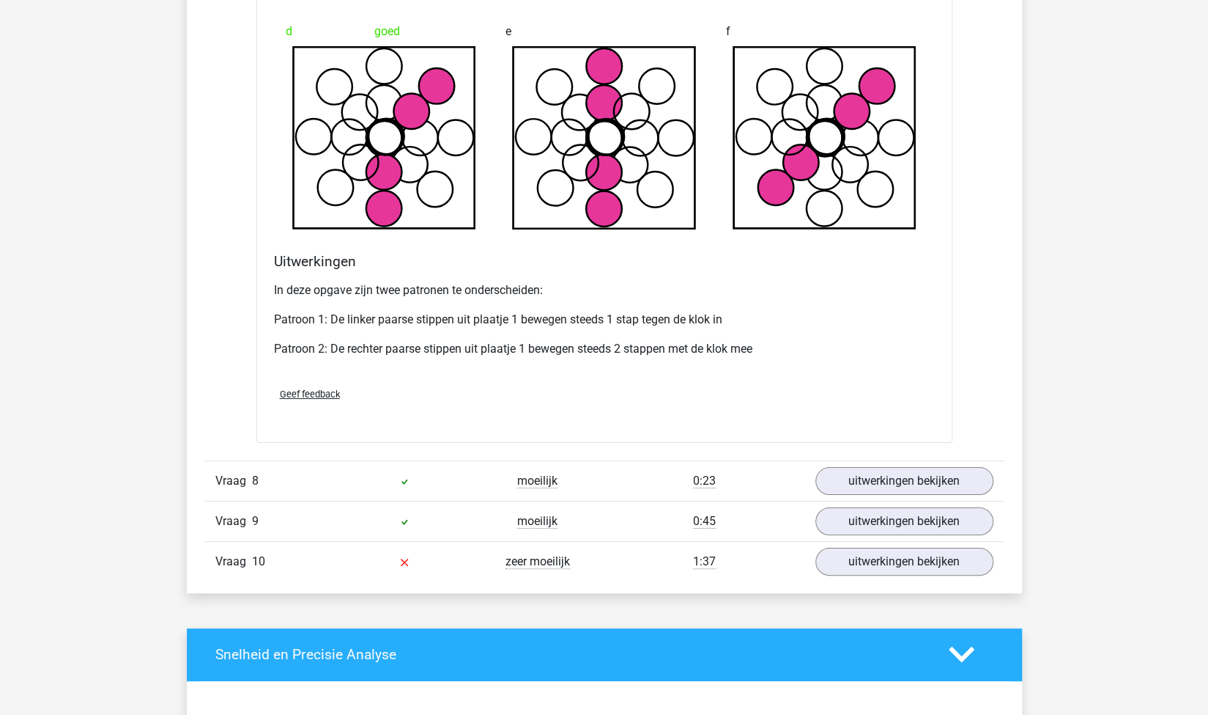
scroll to position [7227, 0]
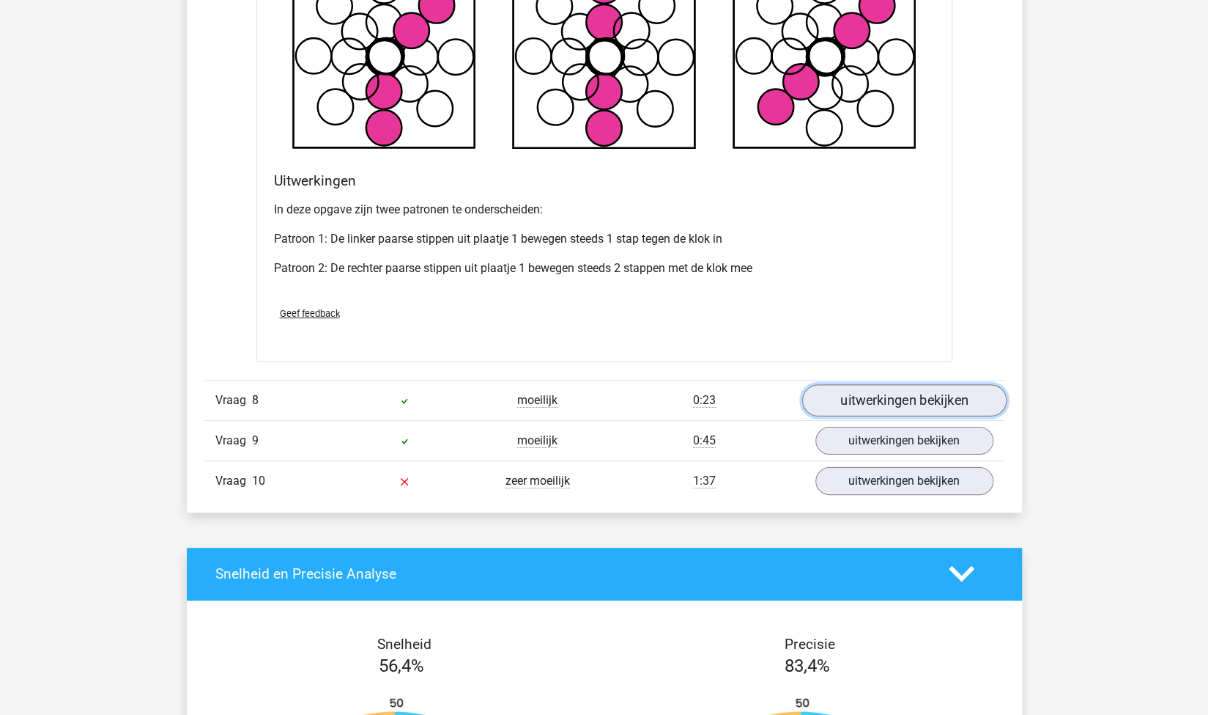
click at [839, 391] on link "uitwerkingen bekijken" at bounding box center [904, 400] width 204 height 32
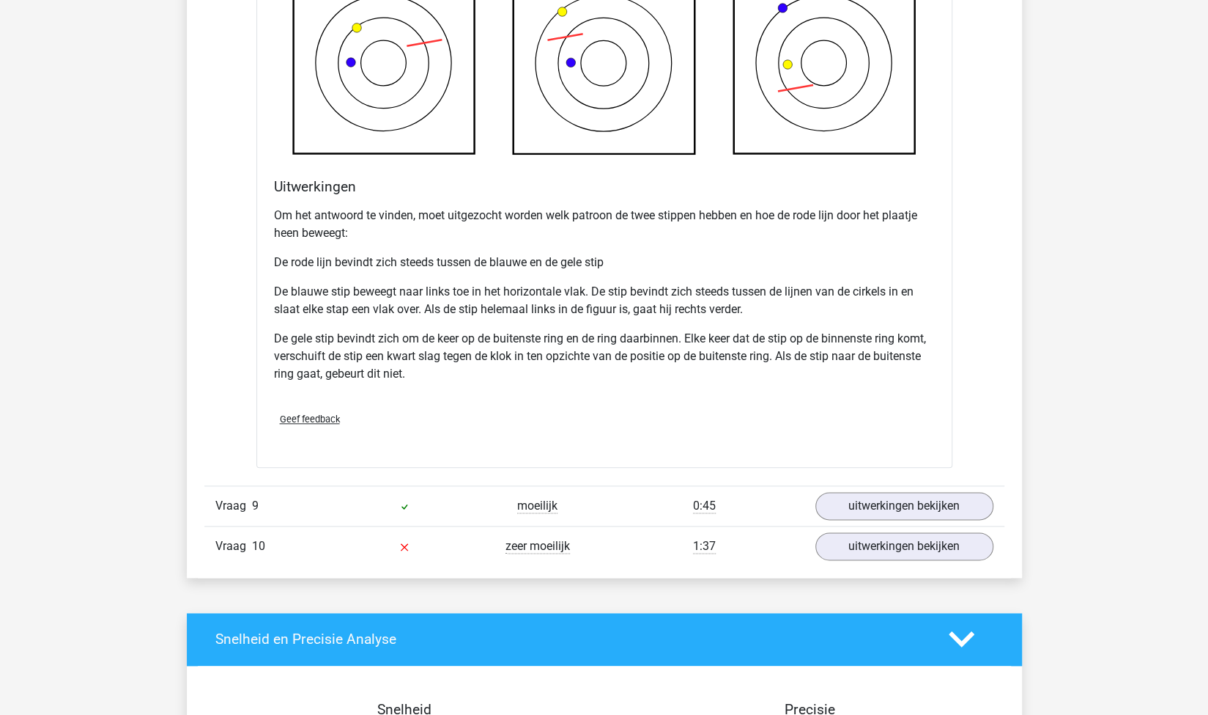
scroll to position [8144, 0]
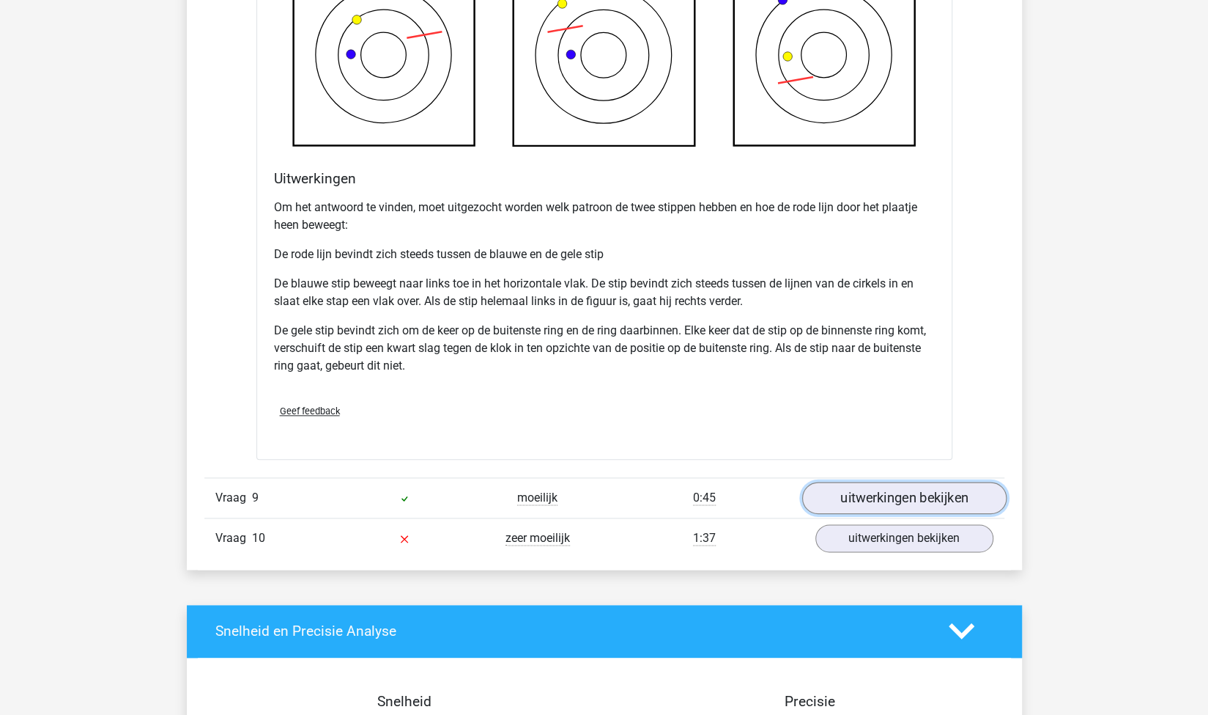
click at [857, 485] on link "uitwerkingen bekijken" at bounding box center [904, 497] width 204 height 32
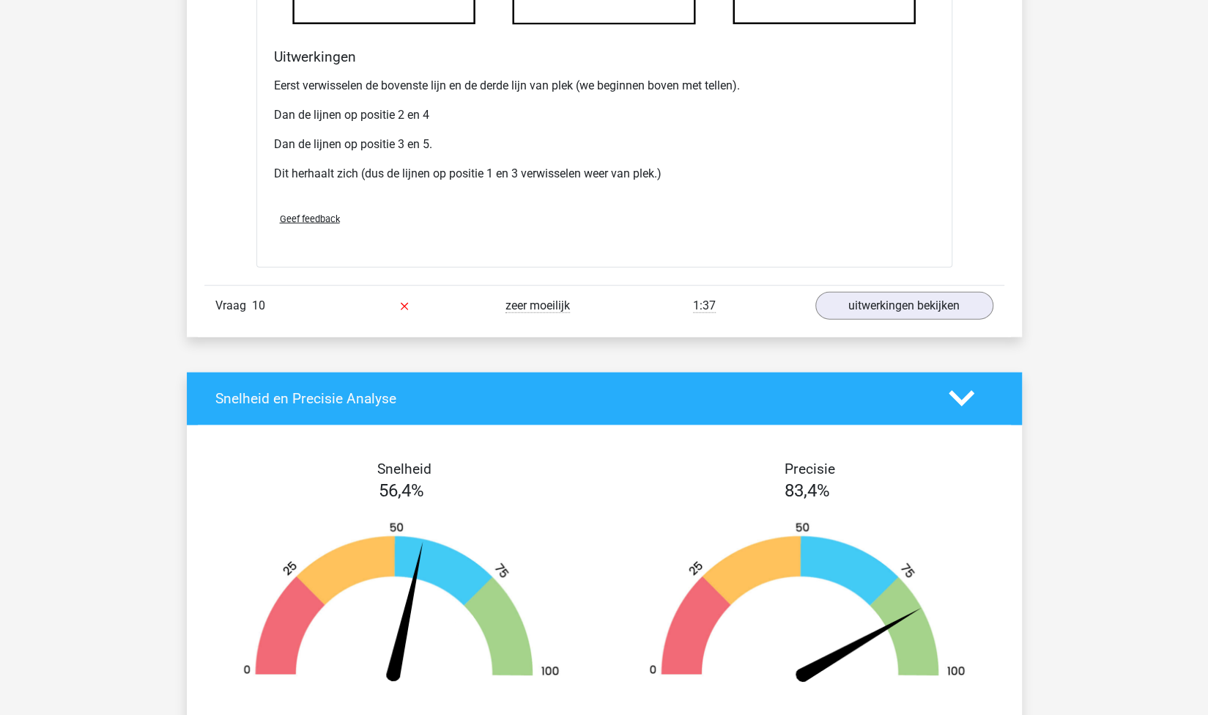
scroll to position [9268, 0]
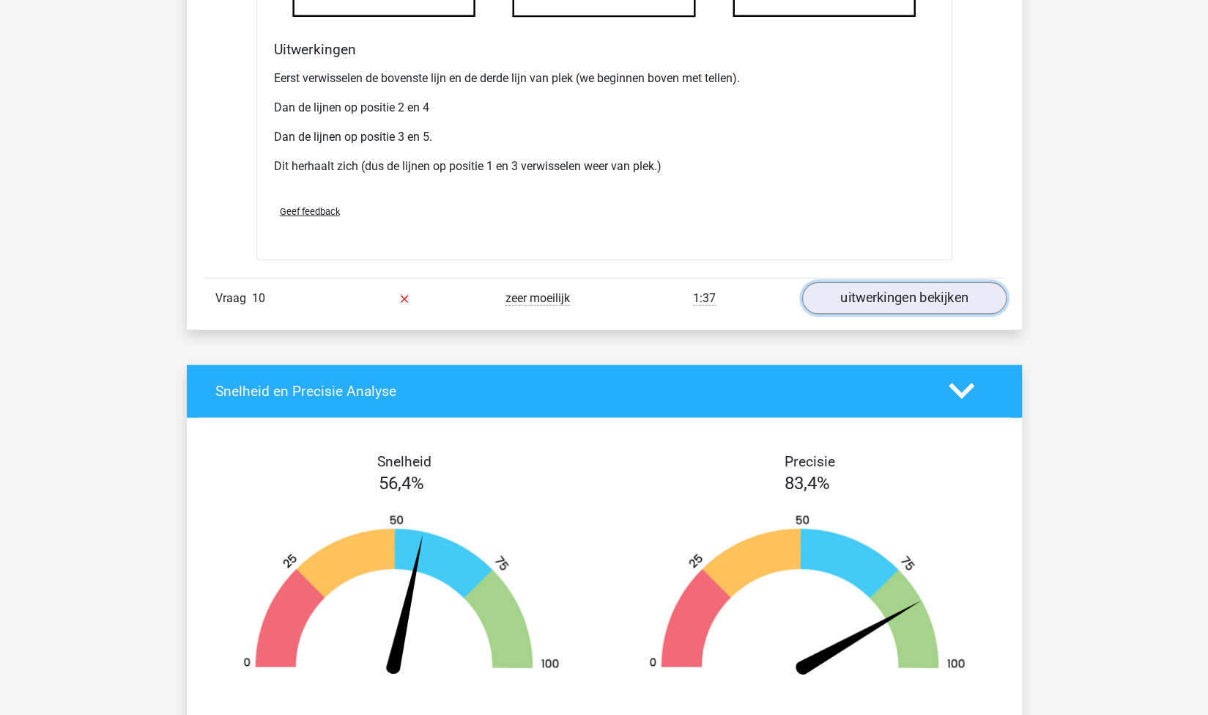
click at [827, 285] on link "uitwerkingen bekijken" at bounding box center [904, 298] width 204 height 32
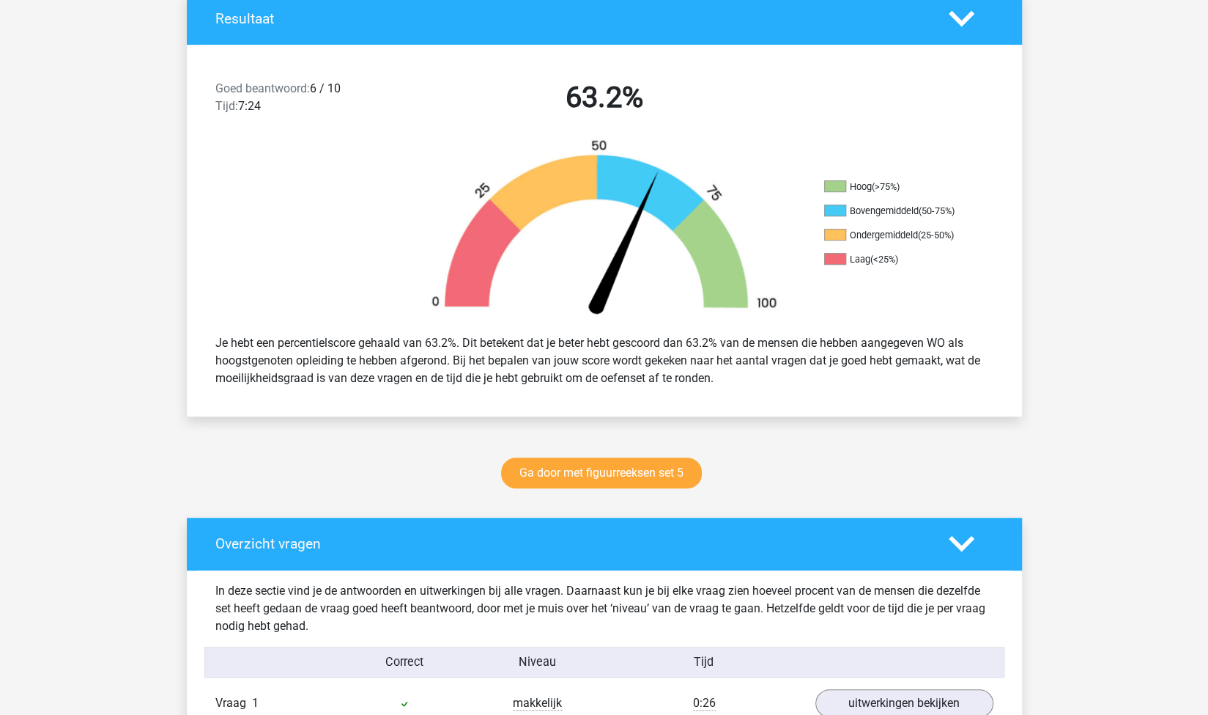
scroll to position [328, 0]
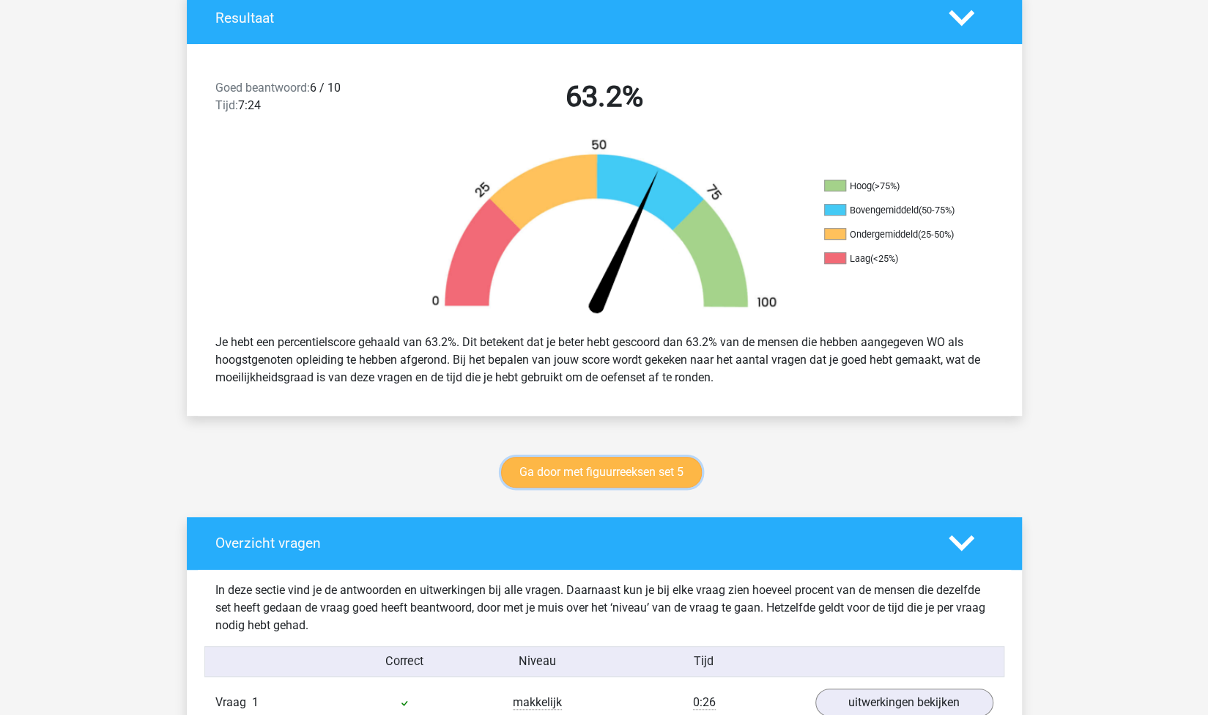
click at [665, 470] on link "Ga door met figuurreeksen set 5" at bounding box center [601, 472] width 201 height 31
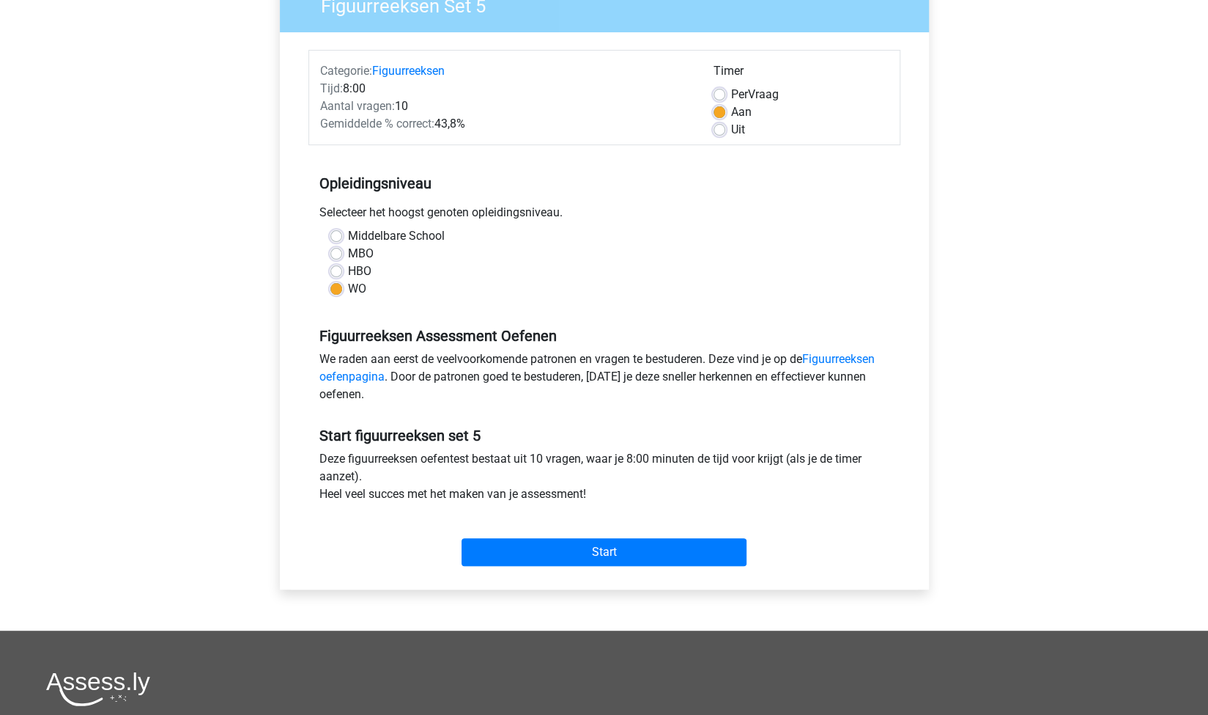
scroll to position [171, 0]
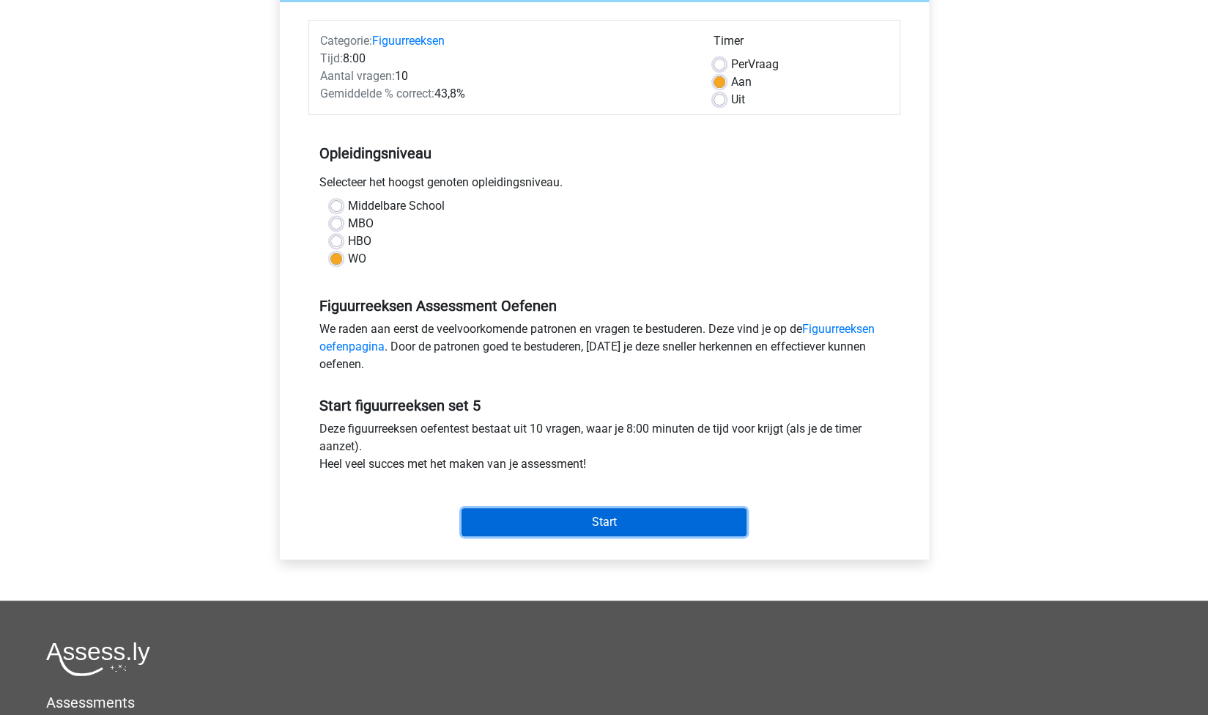
click at [588, 515] on input "Start" at bounding box center [604, 522] width 285 height 28
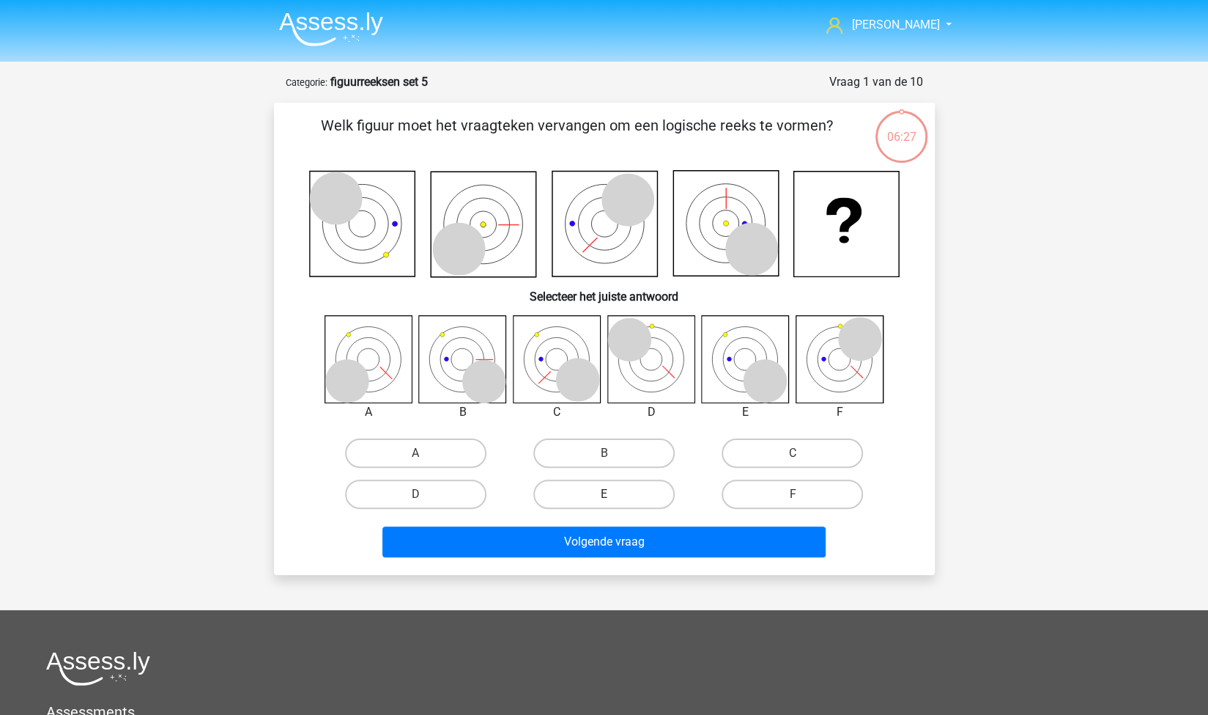
click at [608, 492] on label "E" at bounding box center [604, 493] width 141 height 29
click at [608, 494] on input "E" at bounding box center [609, 499] width 10 height 10
radio input "true"
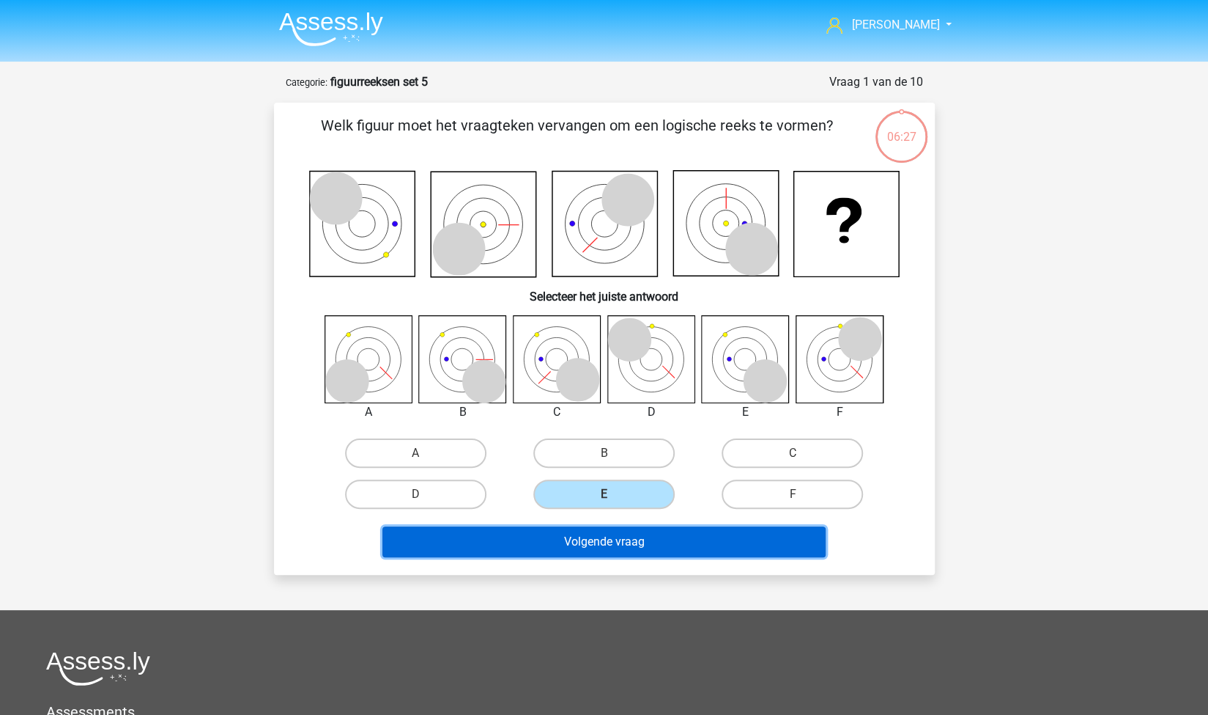
click at [703, 543] on button "Volgende vraag" at bounding box center [604, 541] width 443 height 31
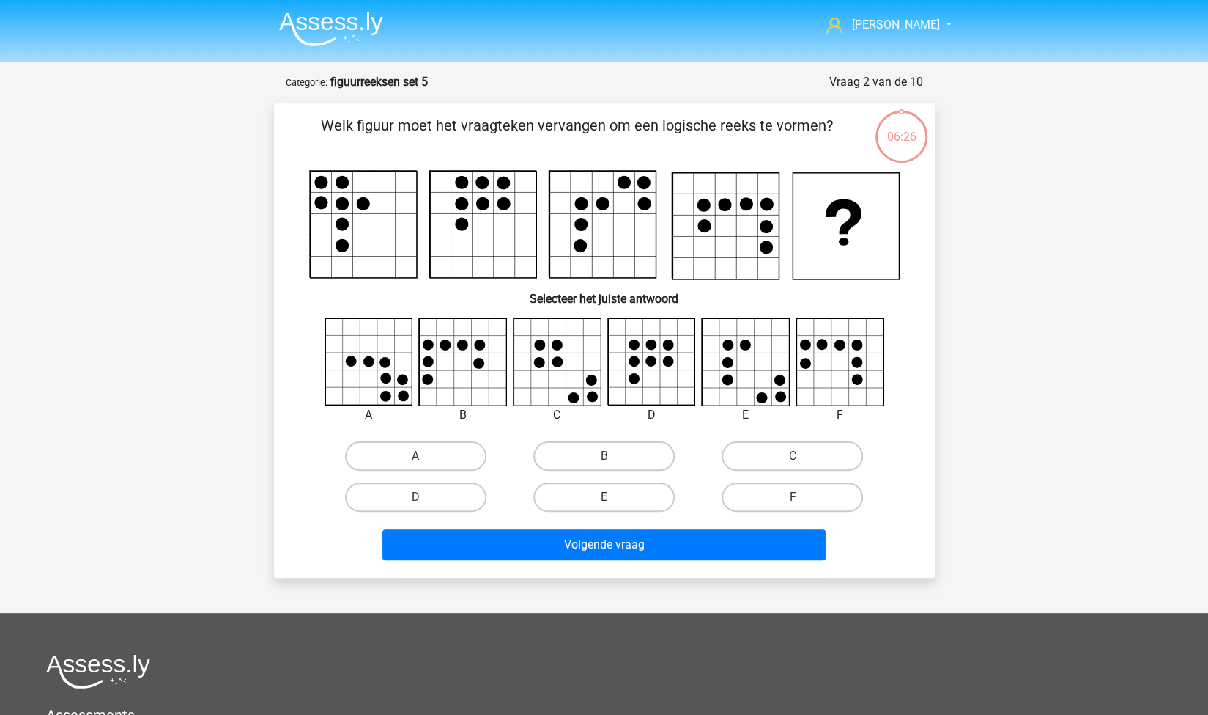
scroll to position [73, 0]
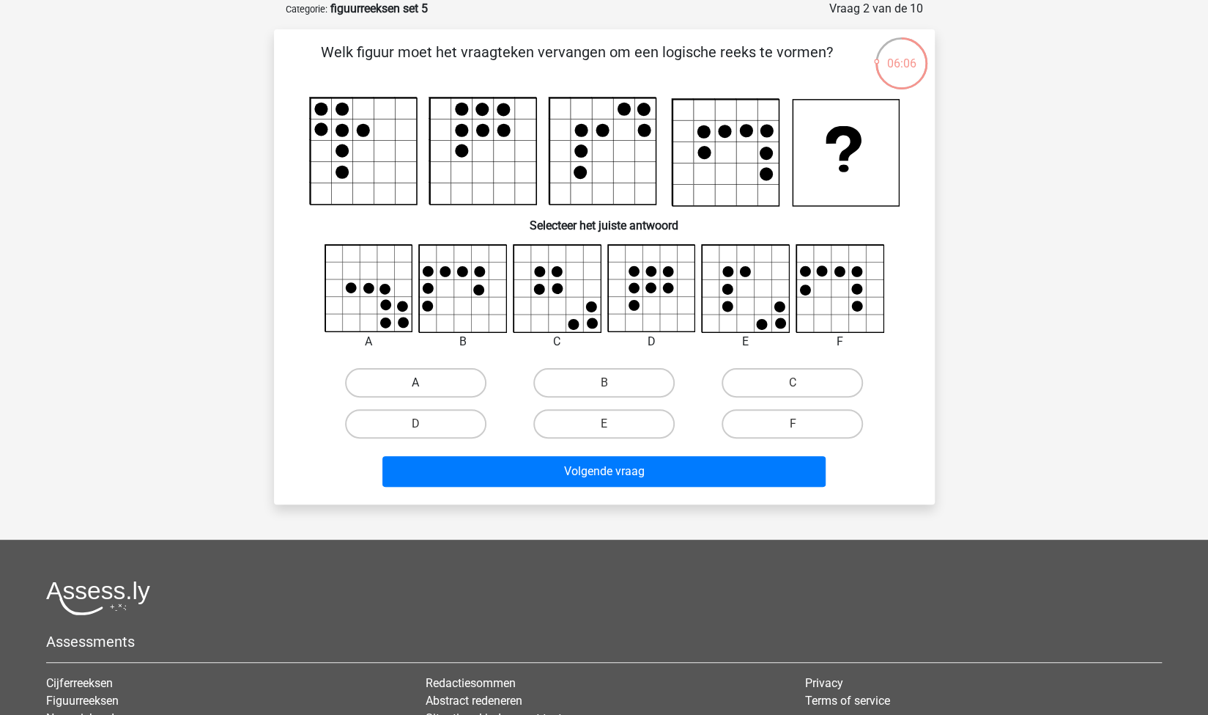
click at [453, 384] on label "A" at bounding box center [415, 382] width 141 height 29
click at [425, 384] on input "A" at bounding box center [421, 388] width 10 height 10
radio input "true"
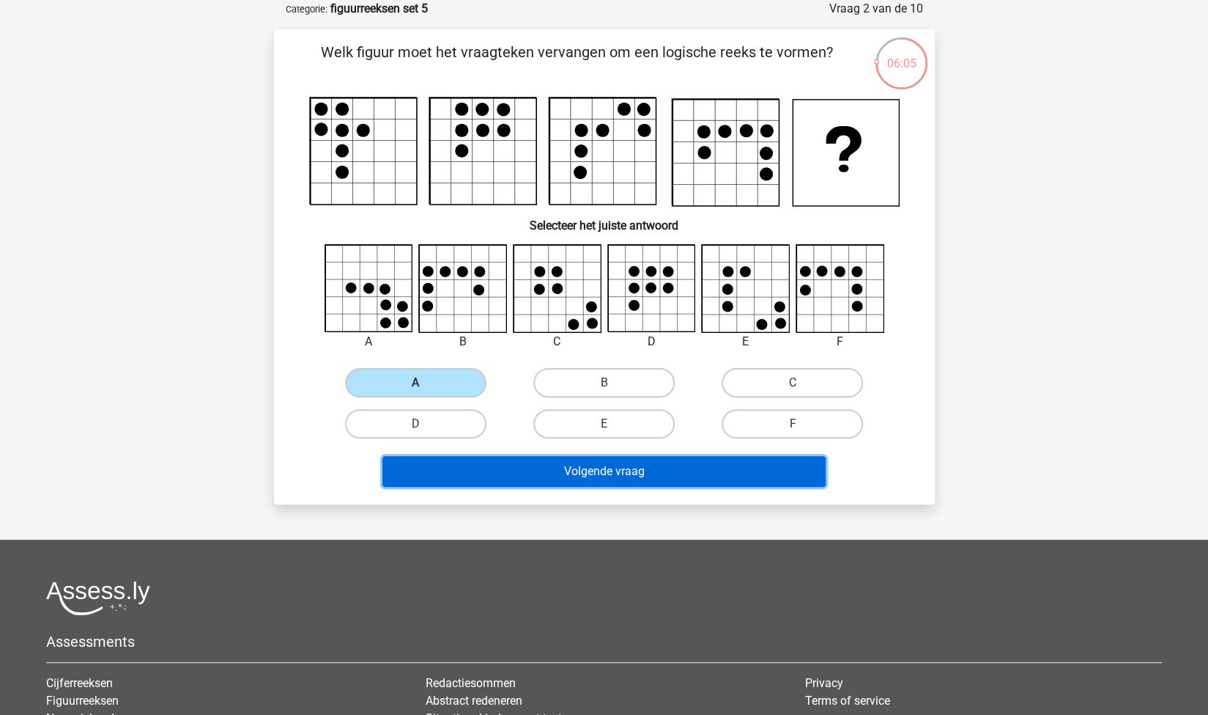
click at [566, 476] on button "Volgende vraag" at bounding box center [604, 471] width 443 height 31
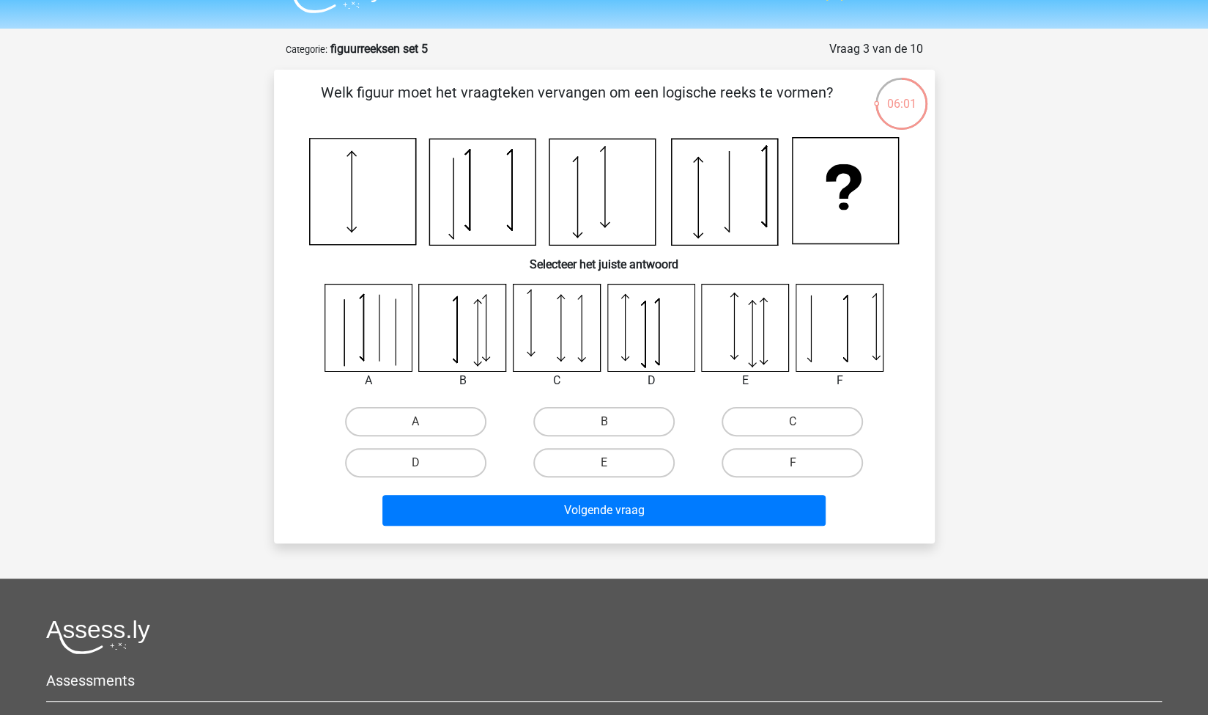
scroll to position [32, 0]
click at [459, 466] on label "D" at bounding box center [415, 463] width 141 height 29
click at [425, 466] on input "D" at bounding box center [421, 468] width 10 height 10
radio input "true"
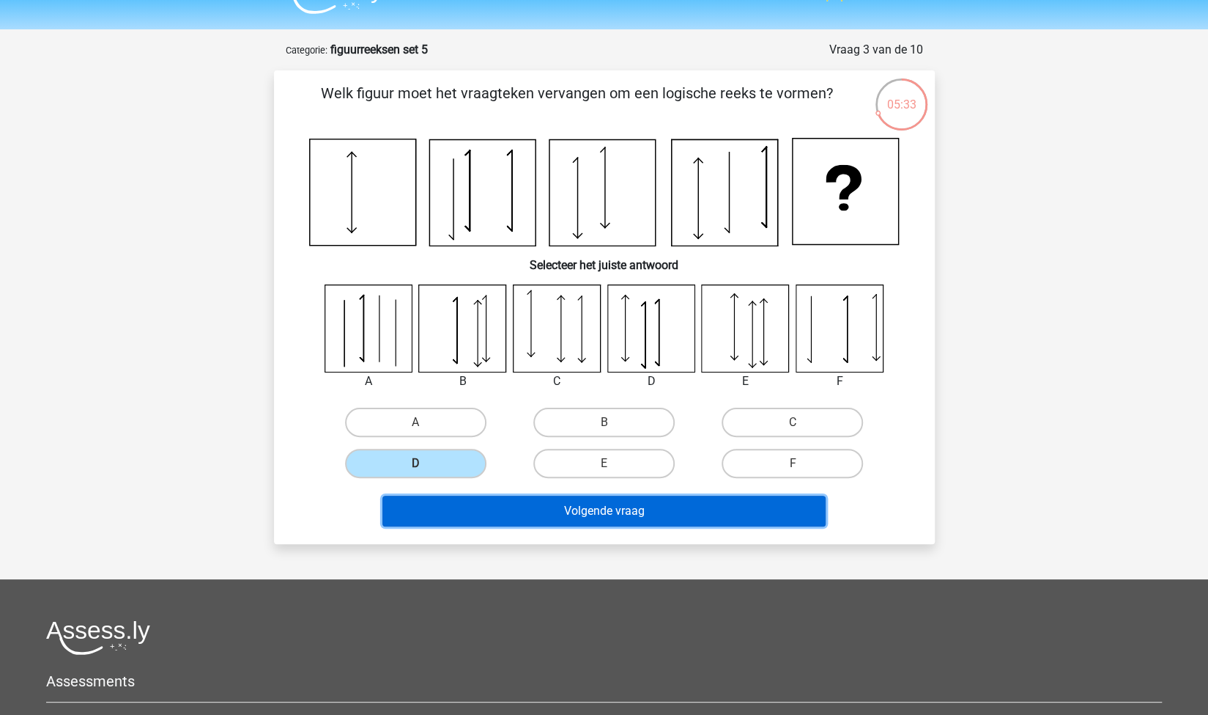
click at [536, 519] on button "Volgende vraag" at bounding box center [604, 510] width 443 height 31
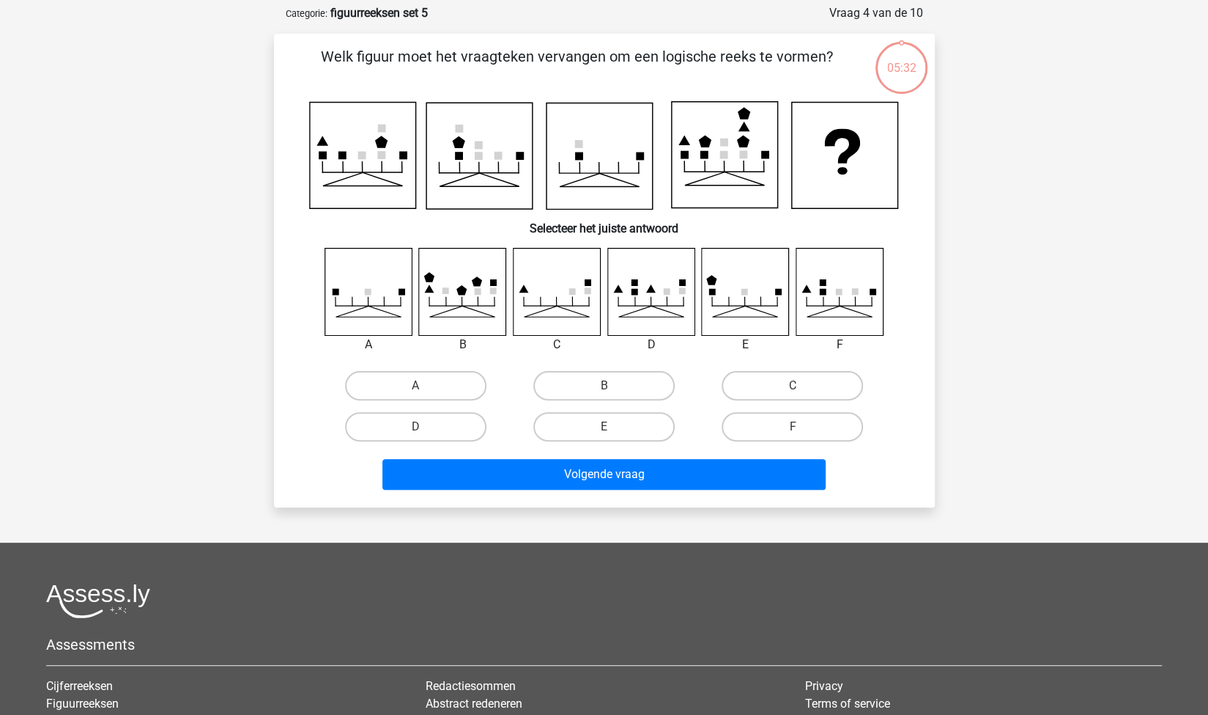
scroll to position [73, 0]
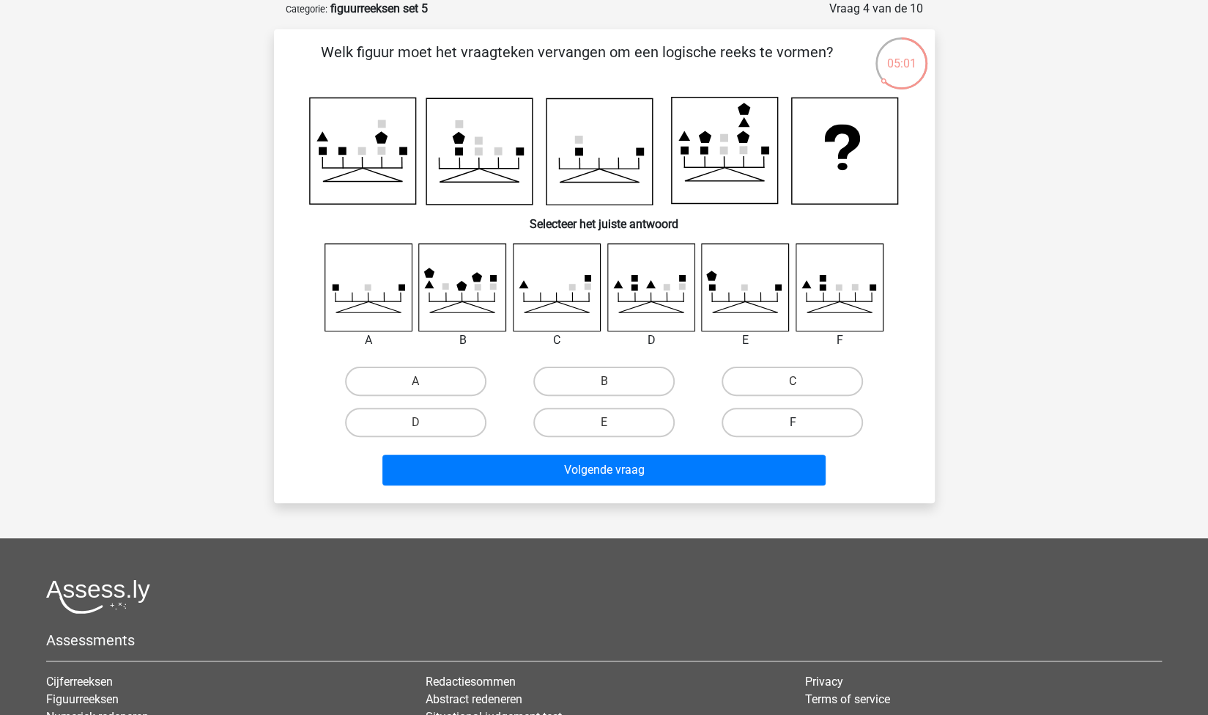
click at [759, 418] on label "F" at bounding box center [792, 421] width 141 height 29
click at [793, 422] on input "F" at bounding box center [798, 427] width 10 height 10
radio input "true"
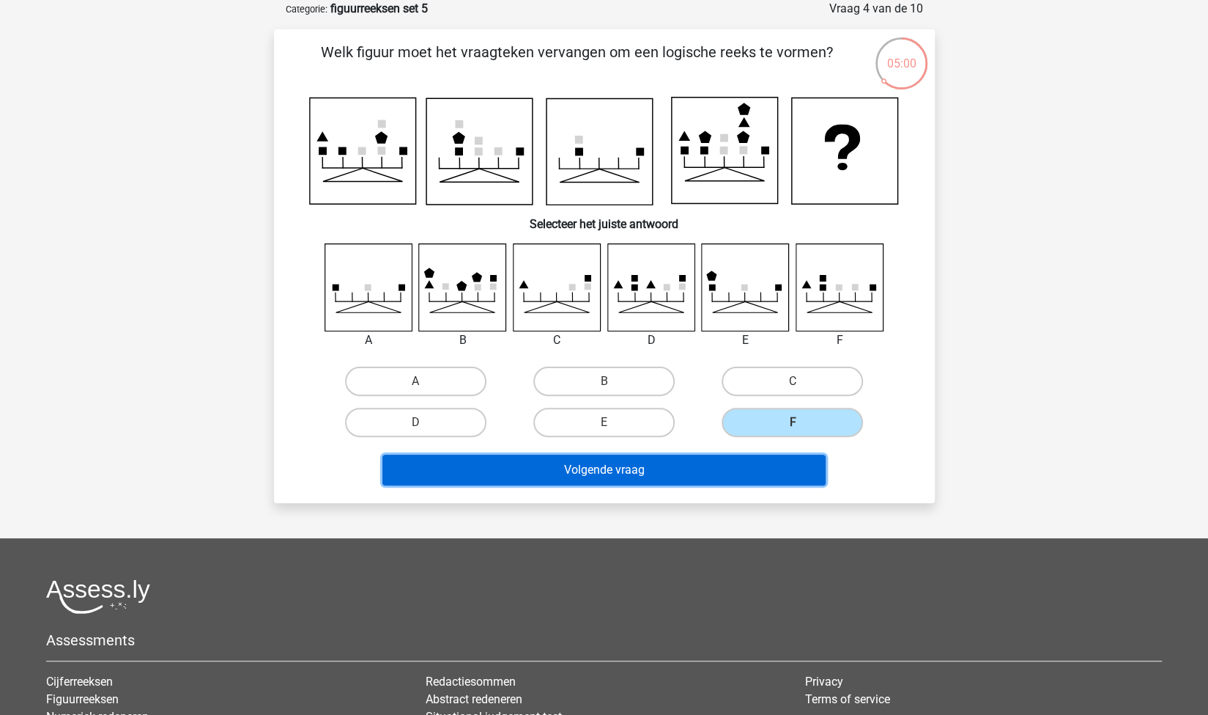
click at [689, 470] on button "Volgende vraag" at bounding box center [604, 469] width 443 height 31
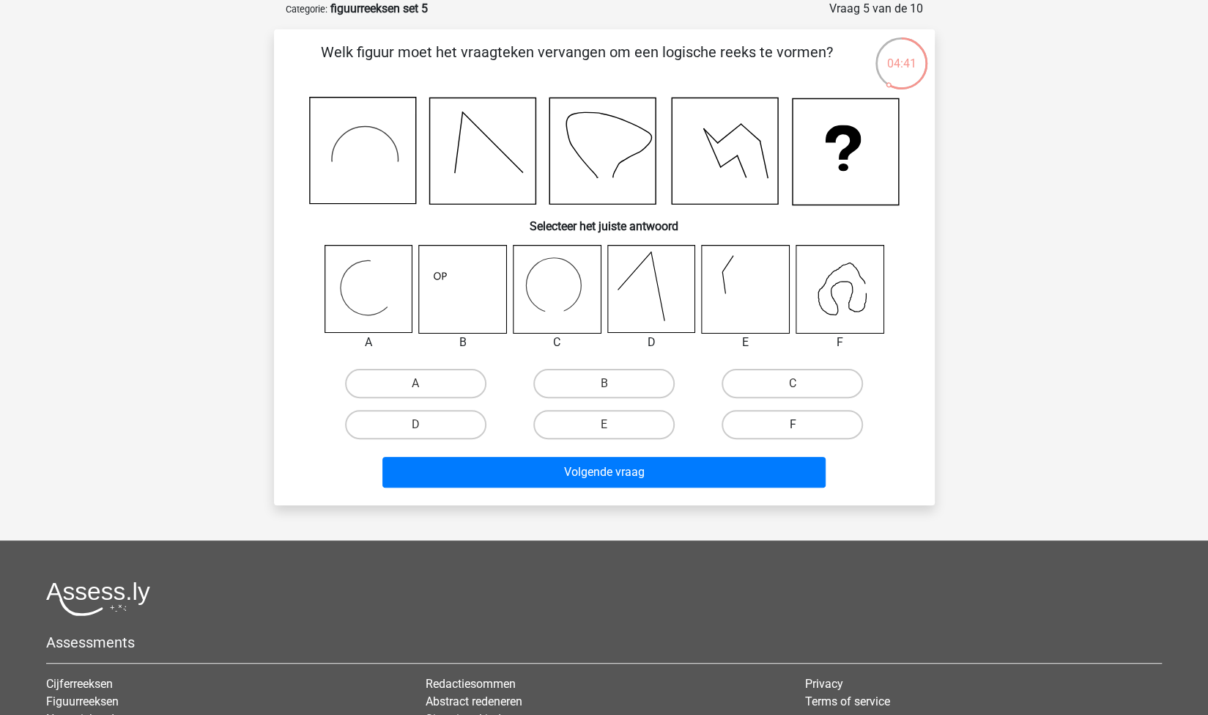
click at [755, 424] on label "F" at bounding box center [792, 424] width 141 height 29
click at [793, 424] on input "F" at bounding box center [798, 429] width 10 height 10
radio input "true"
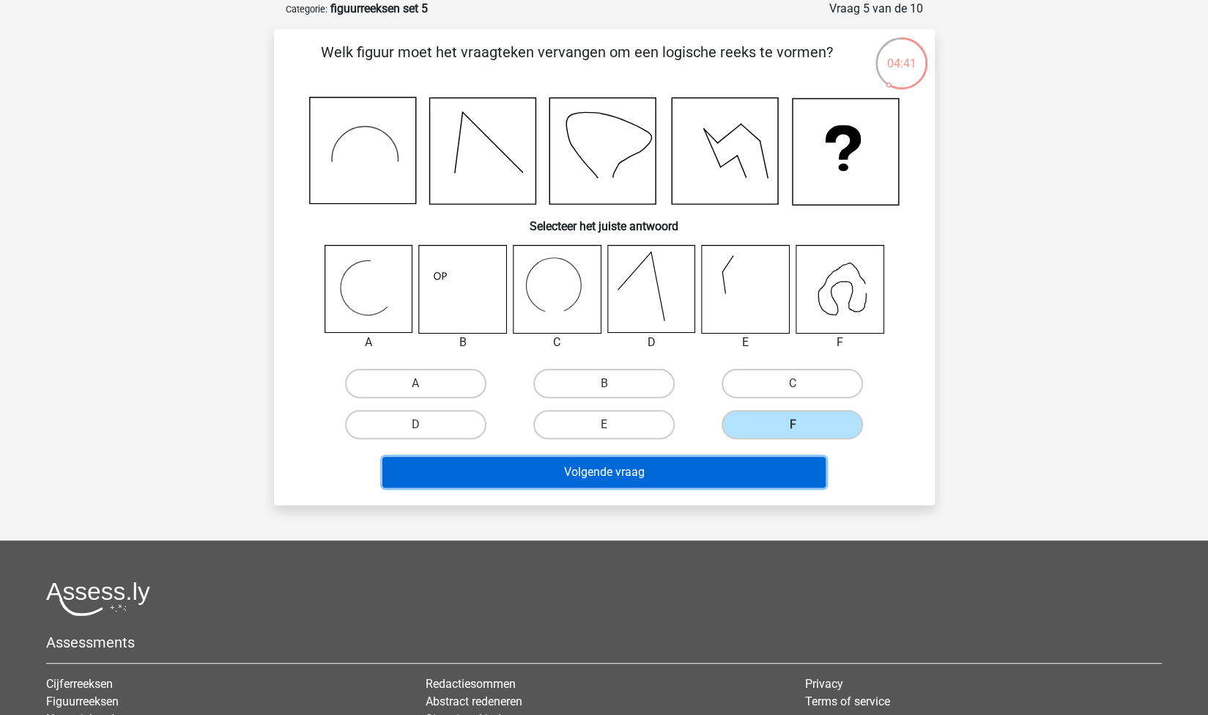
click at [690, 464] on button "Volgende vraag" at bounding box center [604, 472] width 443 height 31
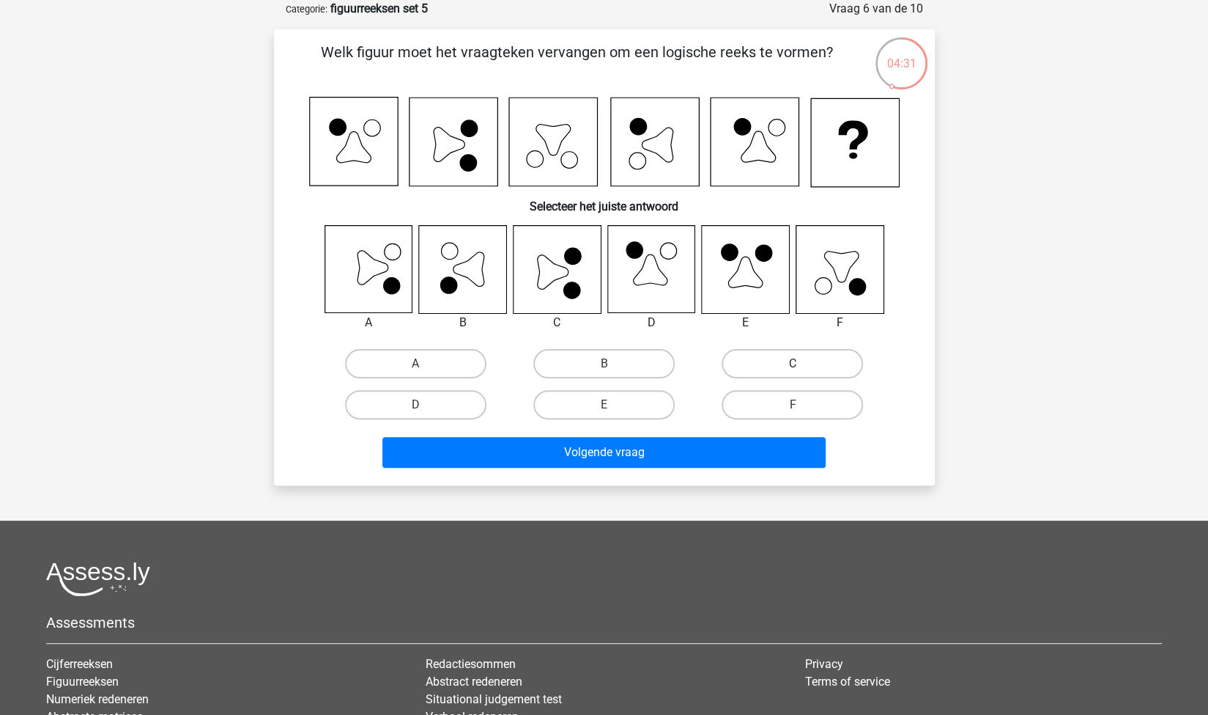
click at [761, 370] on label "C" at bounding box center [792, 363] width 141 height 29
click at [793, 370] on input "C" at bounding box center [798, 368] width 10 height 10
radio input "true"
click at [608, 472] on div "Volgende vraag" at bounding box center [605, 455] width 566 height 37
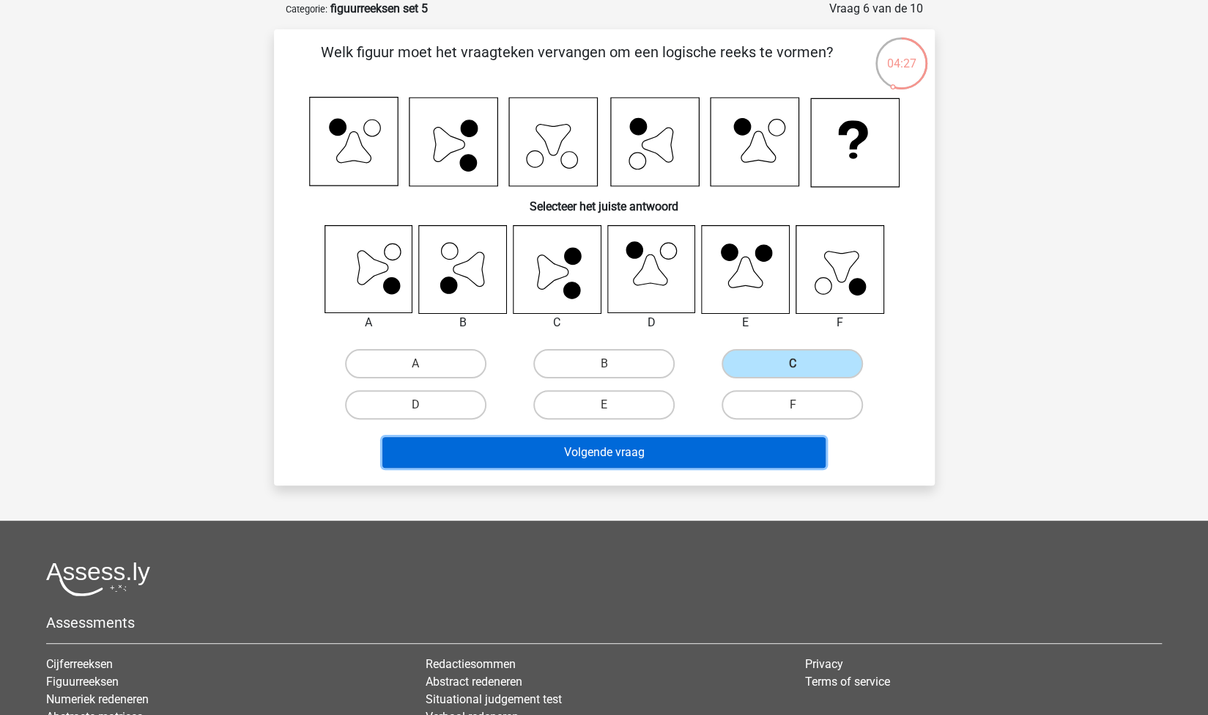
click at [602, 455] on button "Volgende vraag" at bounding box center [604, 452] width 443 height 31
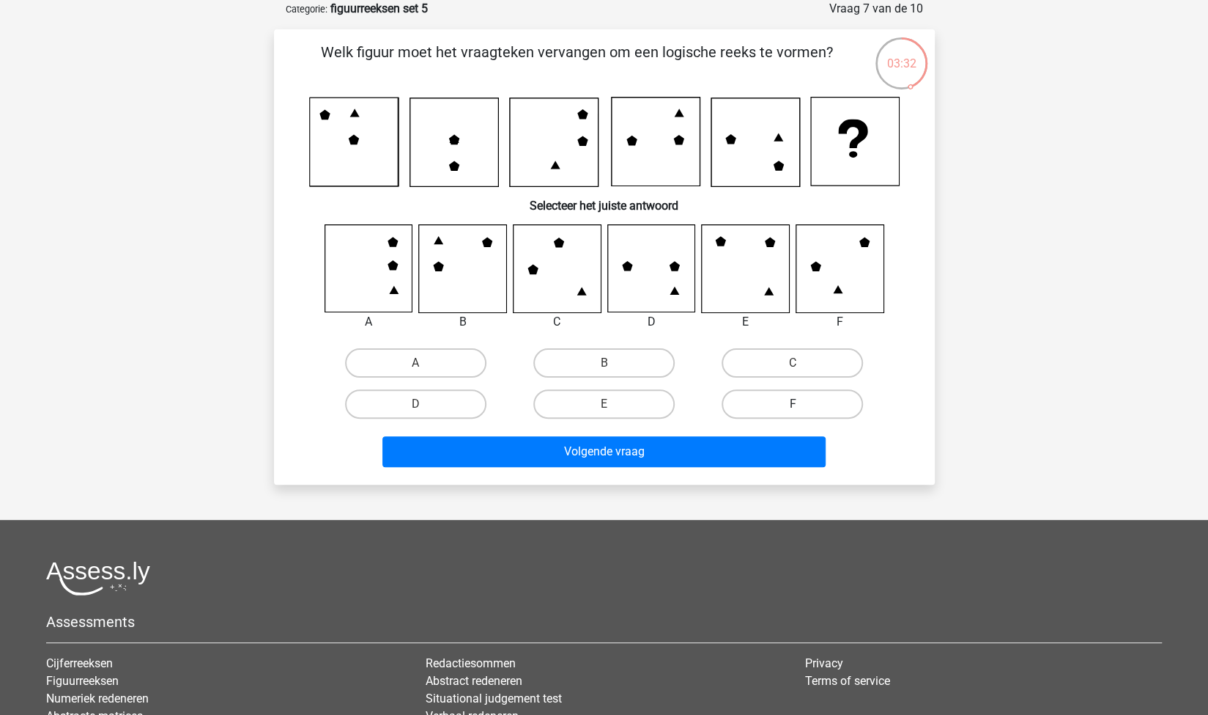
click at [839, 410] on label "F" at bounding box center [792, 403] width 141 height 29
click at [802, 410] on input "F" at bounding box center [798, 409] width 10 height 10
radio input "true"
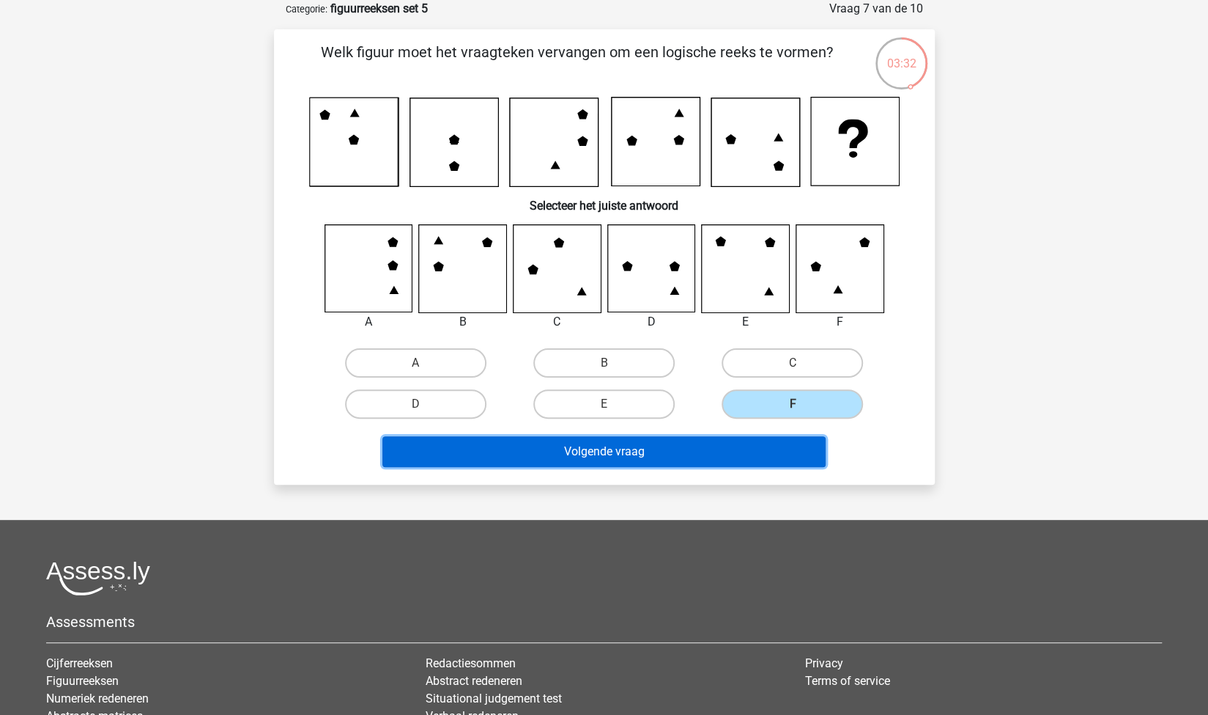
click at [750, 459] on button "Volgende vraag" at bounding box center [604, 451] width 443 height 31
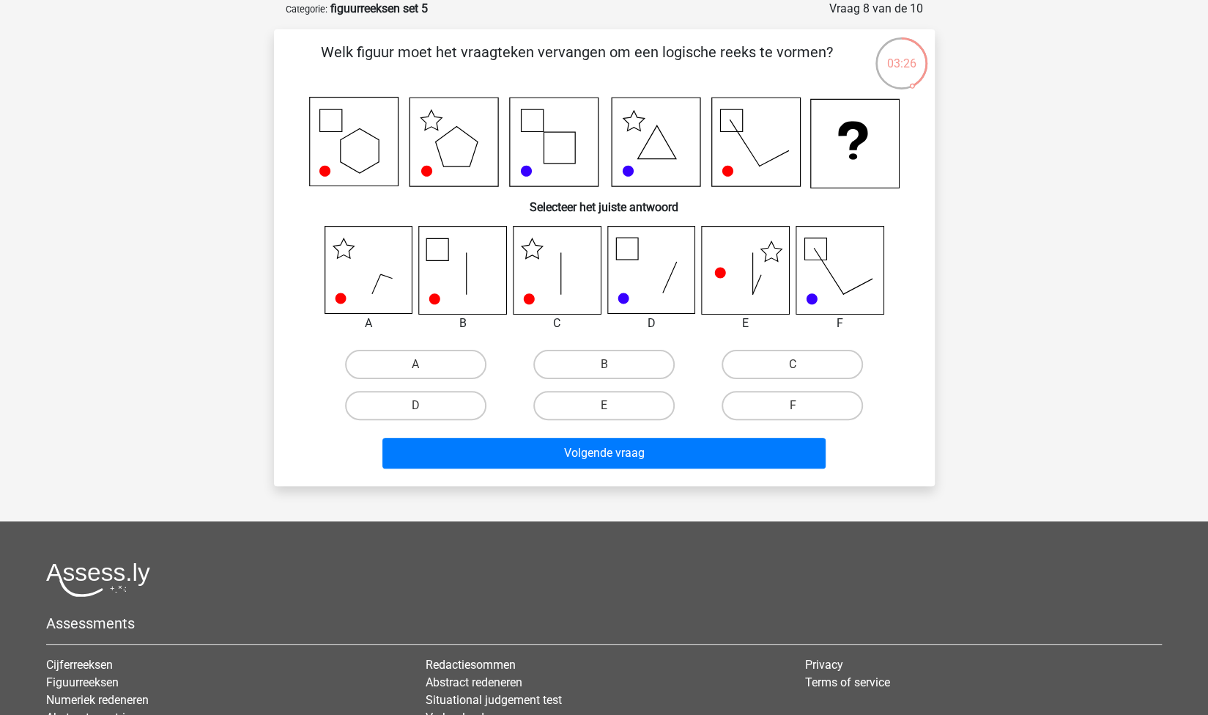
drag, startPoint x: 728, startPoint y: 296, endPoint x: 708, endPoint y: 207, distance: 91.0
click at [708, 207] on div "Welk figuur moet het vraagteken vervangen om een logische reeks te vormen? Sele…" at bounding box center [604, 257] width 649 height 433
click at [708, 207] on h6 "Selecteer het juiste antwoord" at bounding box center [605, 201] width 614 height 26
click at [750, 367] on label "C" at bounding box center [792, 364] width 141 height 29
click at [793, 367] on input "C" at bounding box center [798, 369] width 10 height 10
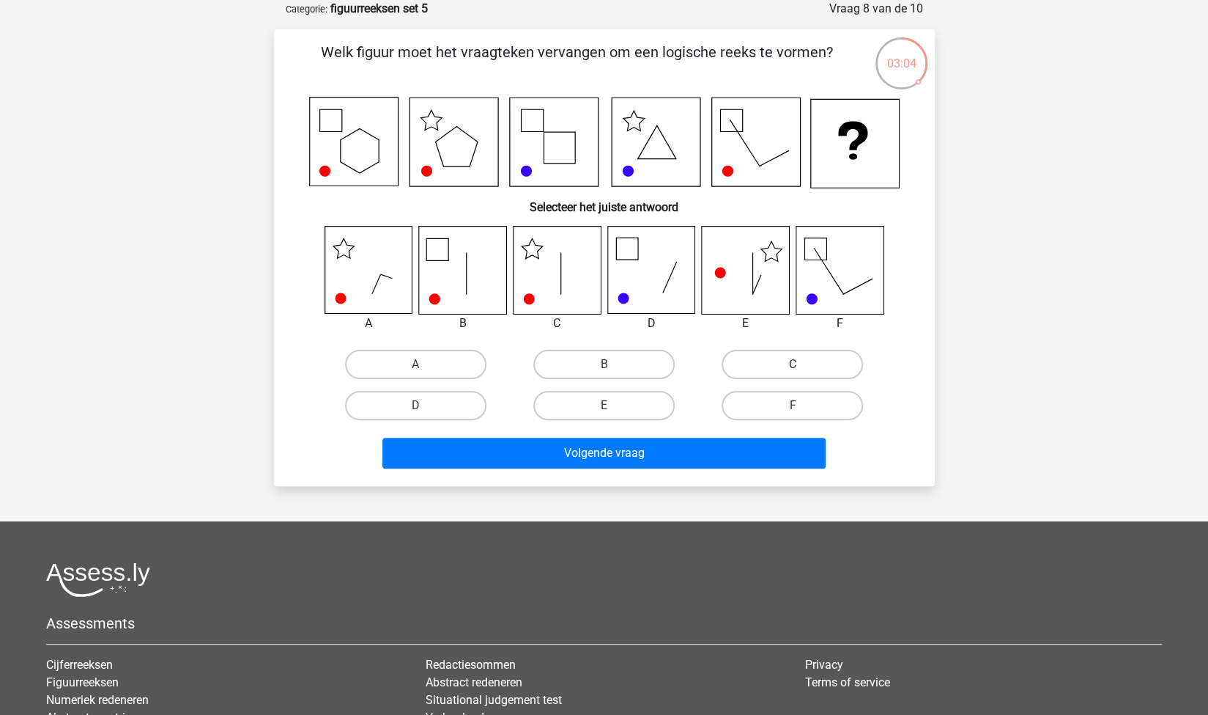
radio input "true"
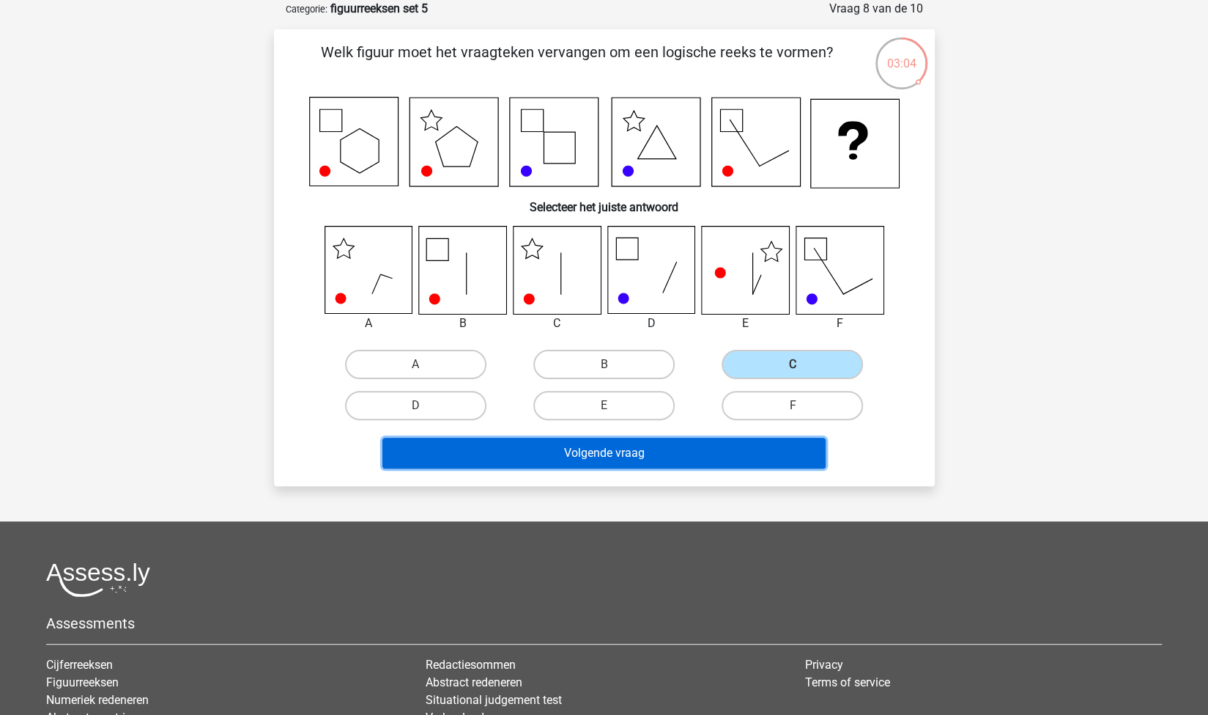
click at [638, 451] on button "Volgende vraag" at bounding box center [604, 453] width 443 height 31
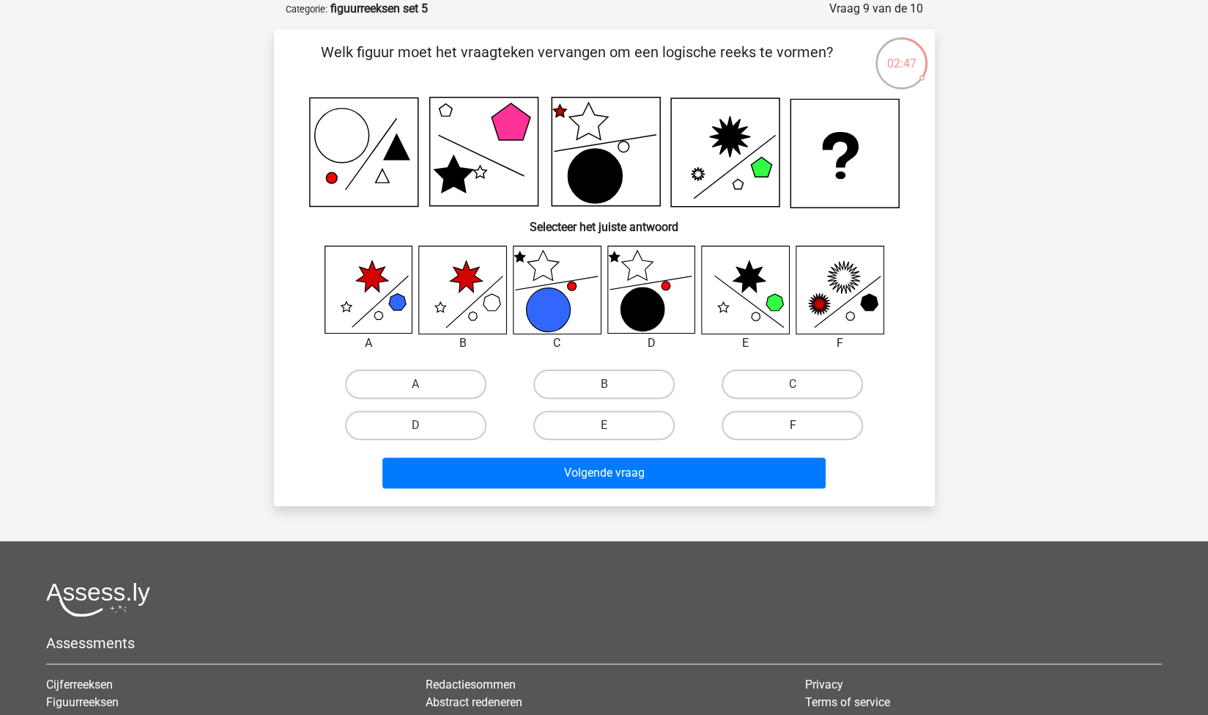
click at [798, 420] on label "F" at bounding box center [792, 424] width 141 height 29
click at [798, 425] on input "F" at bounding box center [798, 430] width 10 height 10
radio input "true"
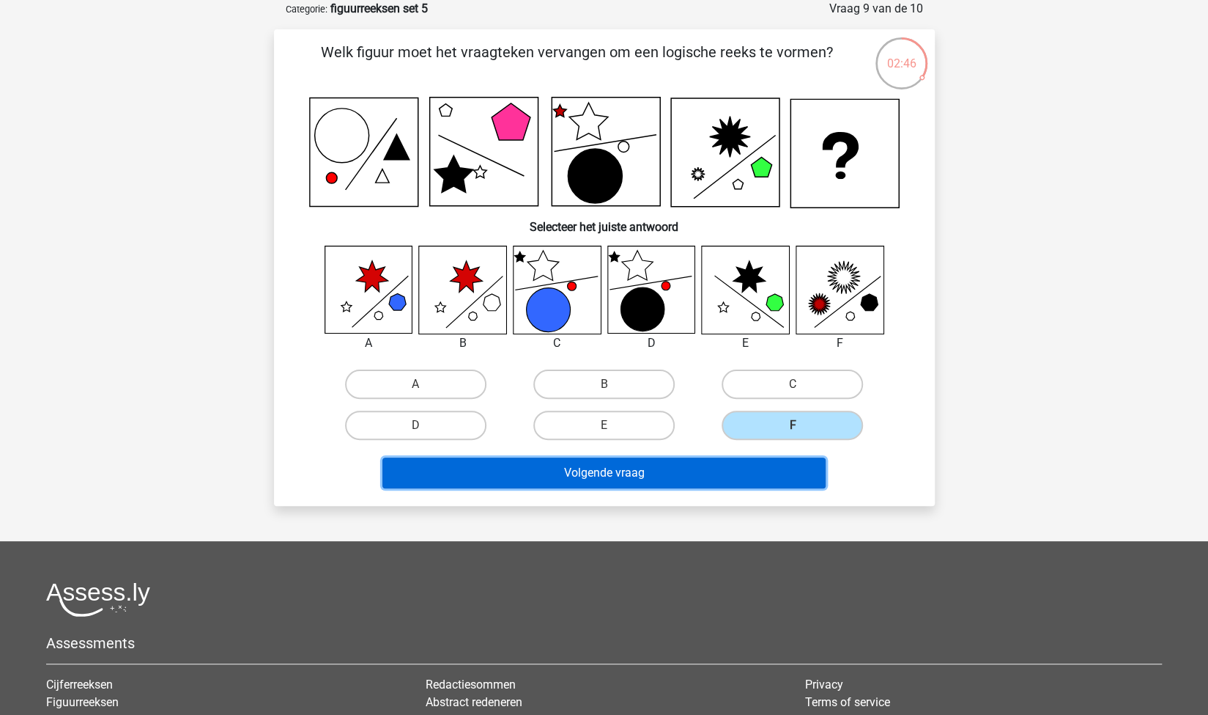
click at [735, 465] on button "Volgende vraag" at bounding box center [604, 472] width 443 height 31
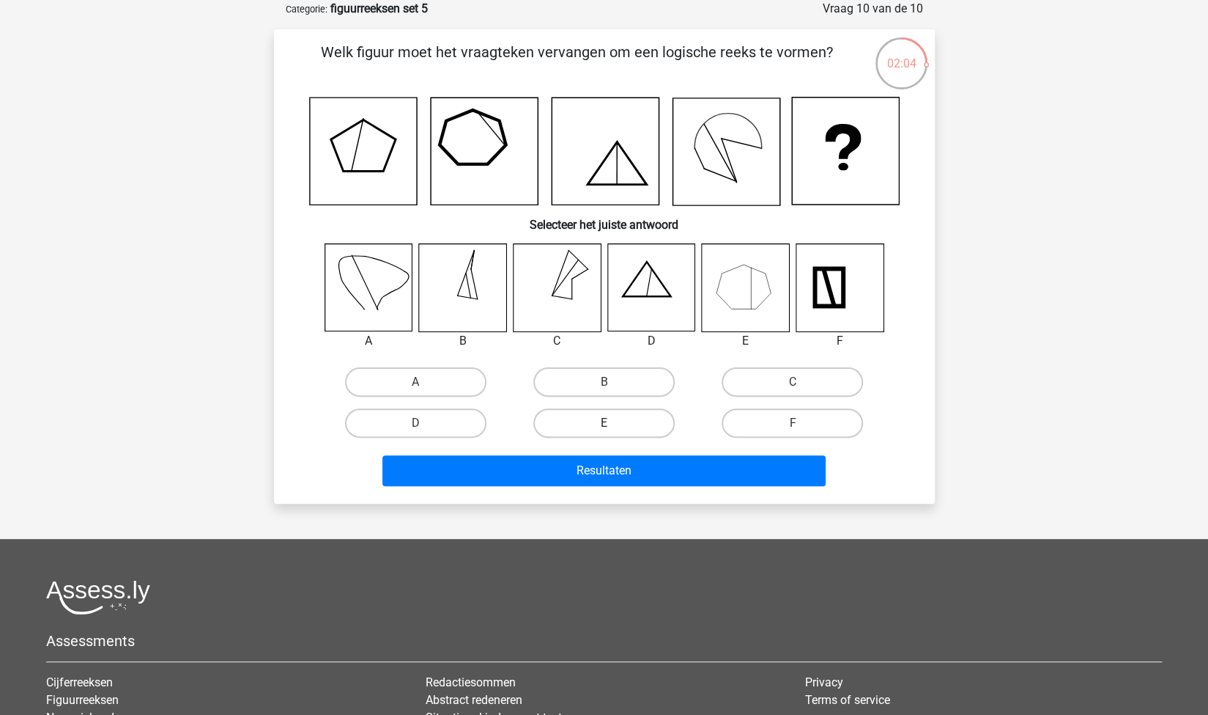
click at [629, 418] on label "E" at bounding box center [604, 422] width 141 height 29
click at [613, 423] on input "E" at bounding box center [609, 428] width 10 height 10
radio input "true"
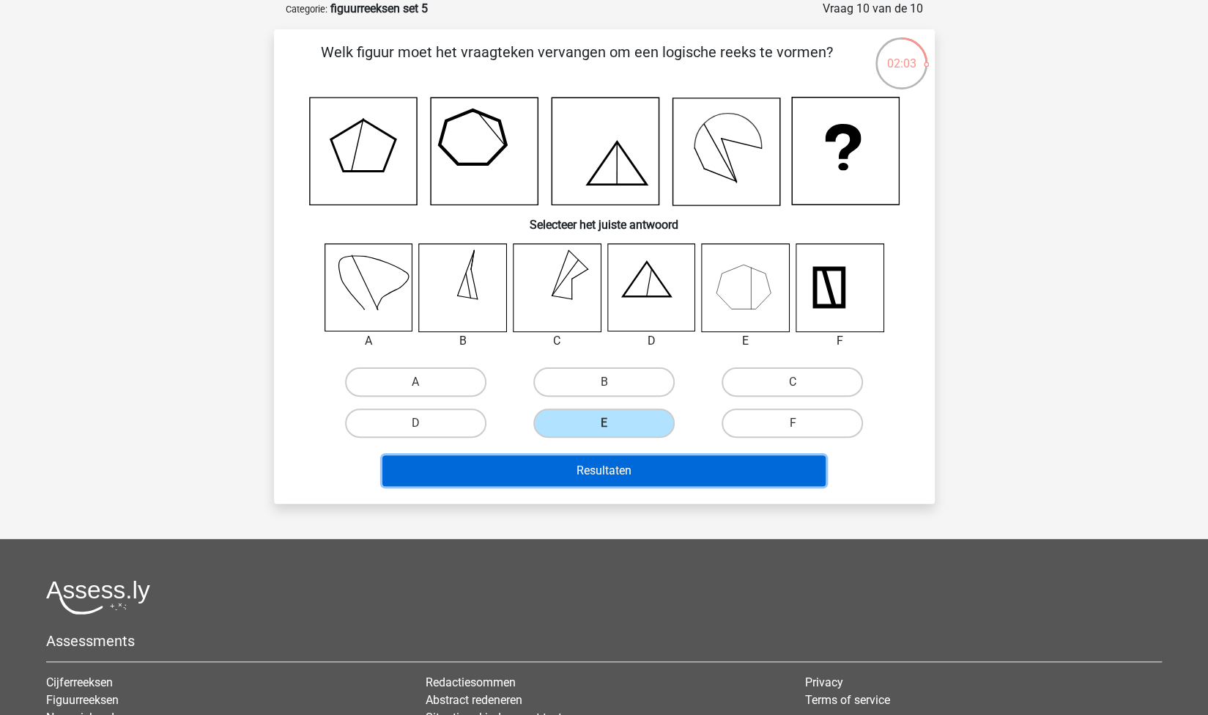
click at [656, 464] on button "Resultaten" at bounding box center [604, 470] width 443 height 31
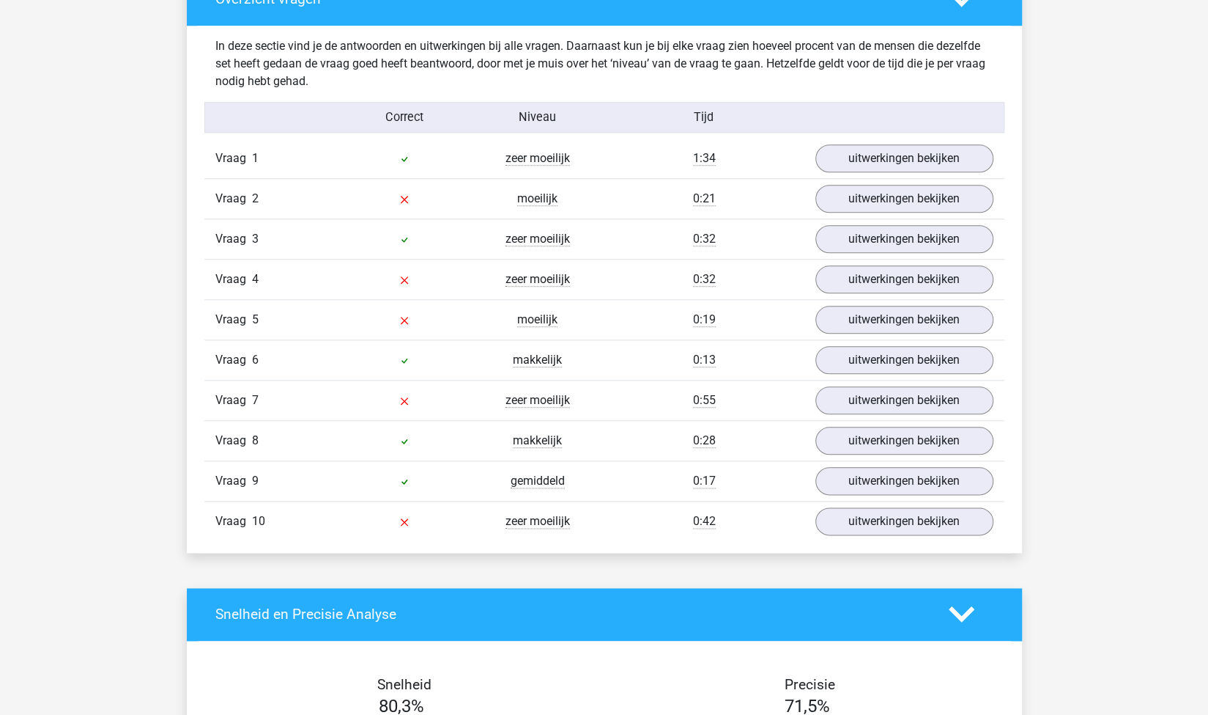
scroll to position [874, 0]
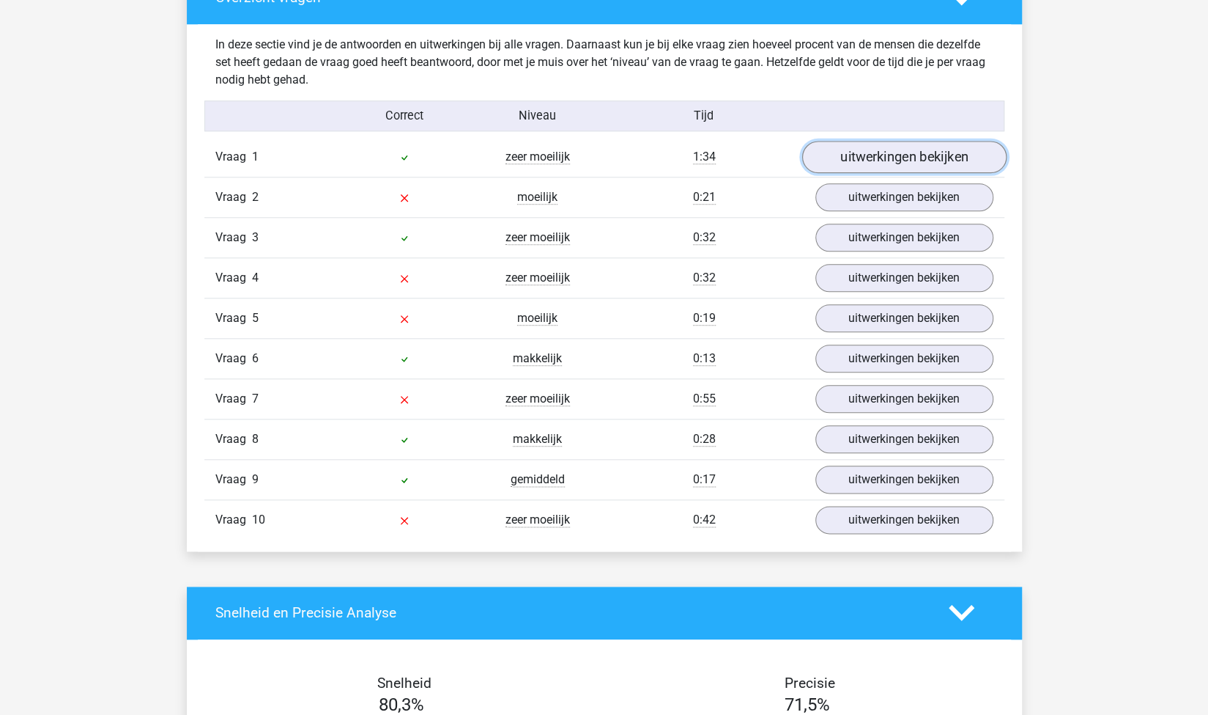
click at [871, 160] on link "uitwerkingen bekijken" at bounding box center [904, 157] width 204 height 32
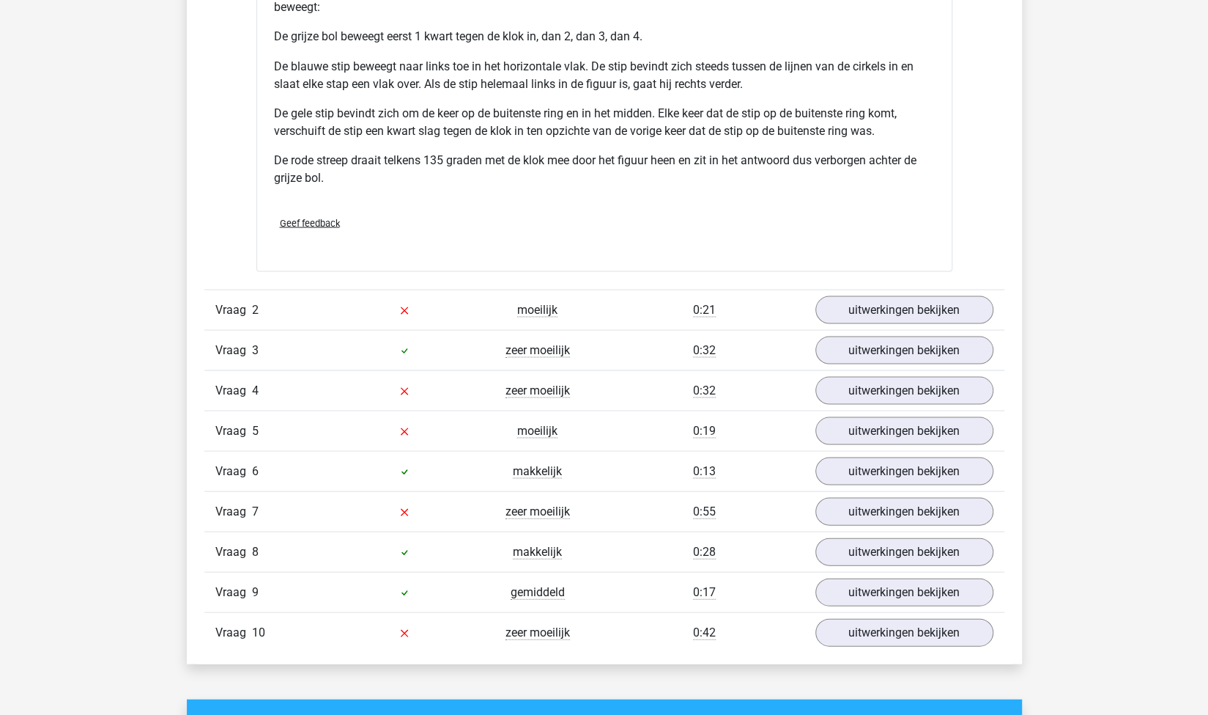
scroll to position [1773, 0]
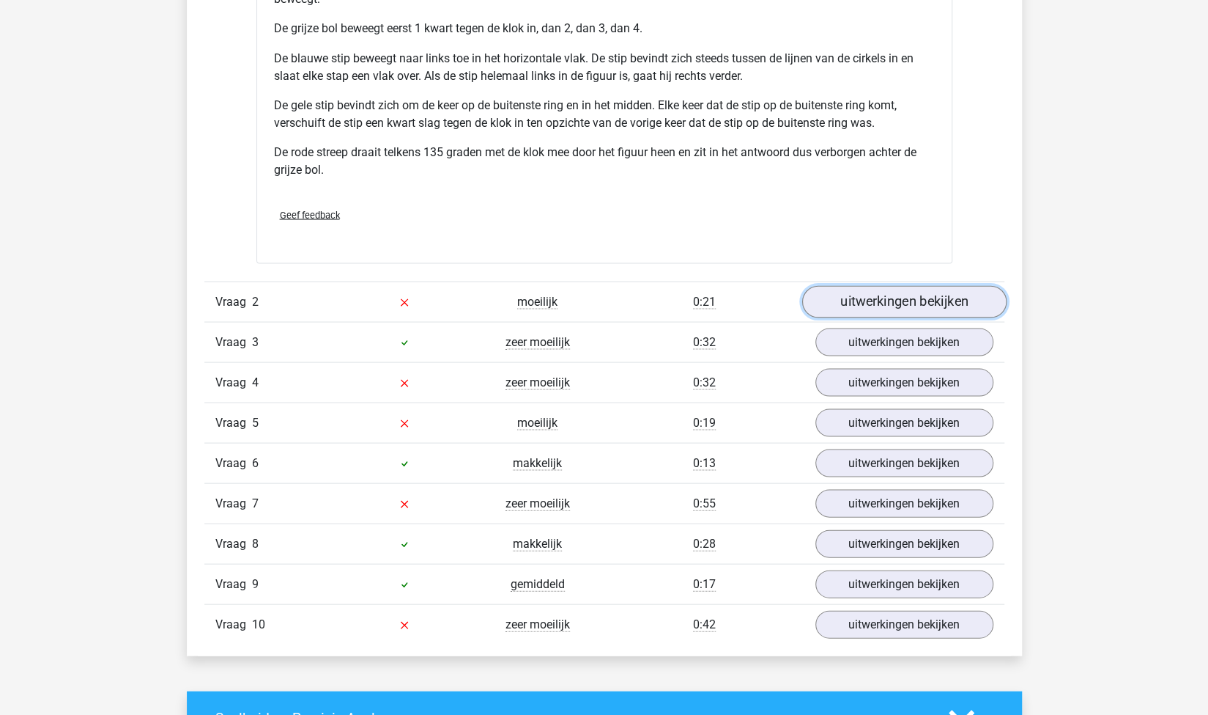
click at [853, 285] on link "uitwerkingen bekijken" at bounding box center [904, 301] width 204 height 32
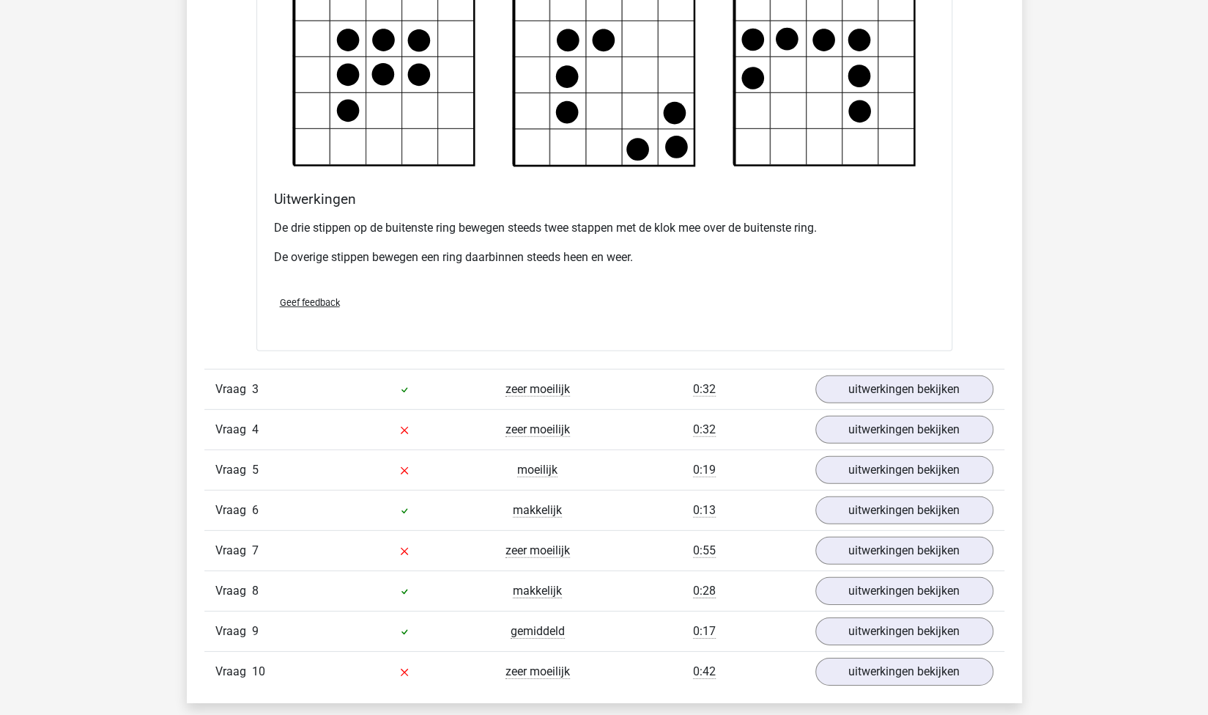
scroll to position [2574, 0]
click at [962, 378] on link "uitwerkingen bekijken" at bounding box center [904, 388] width 204 height 32
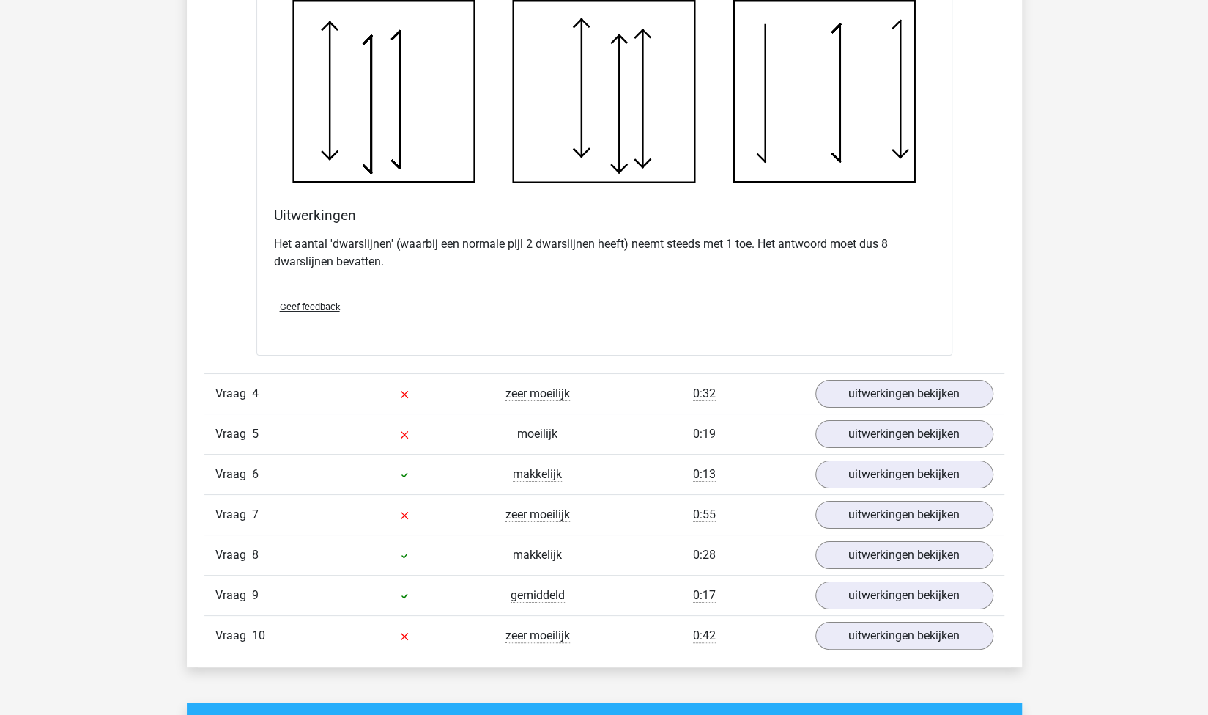
scroll to position [3448, 0]
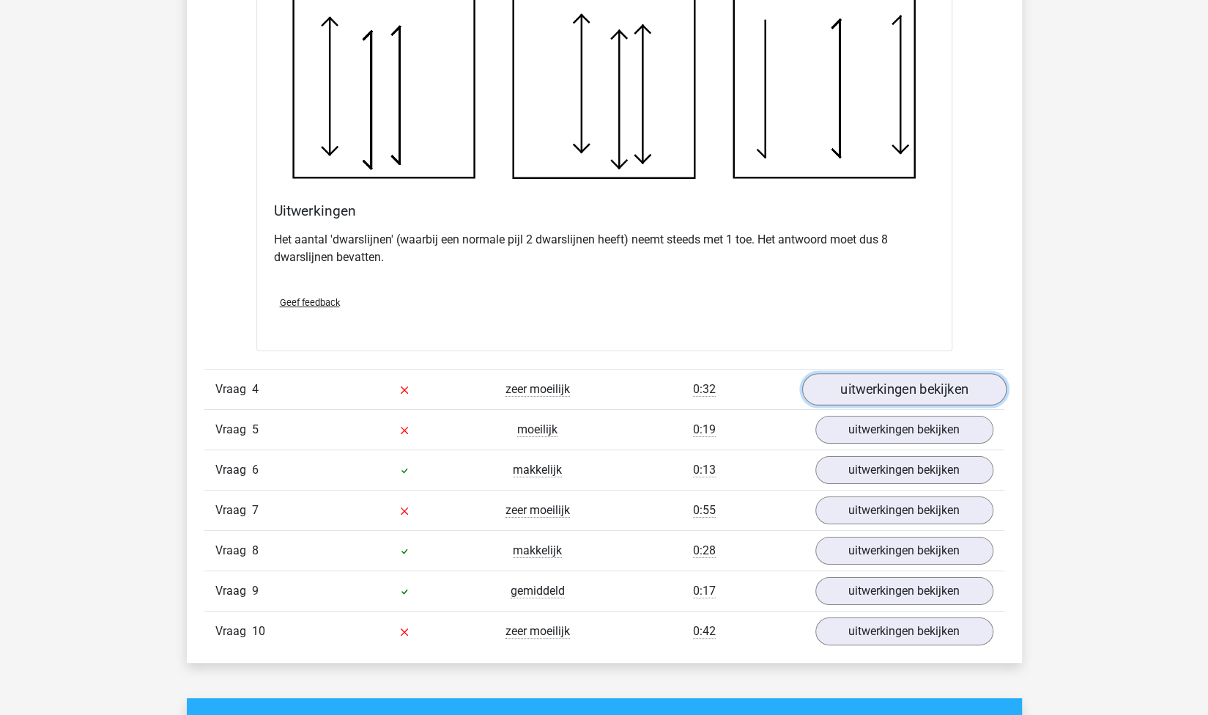
click at [832, 380] on link "uitwerkingen bekijken" at bounding box center [904, 389] width 204 height 32
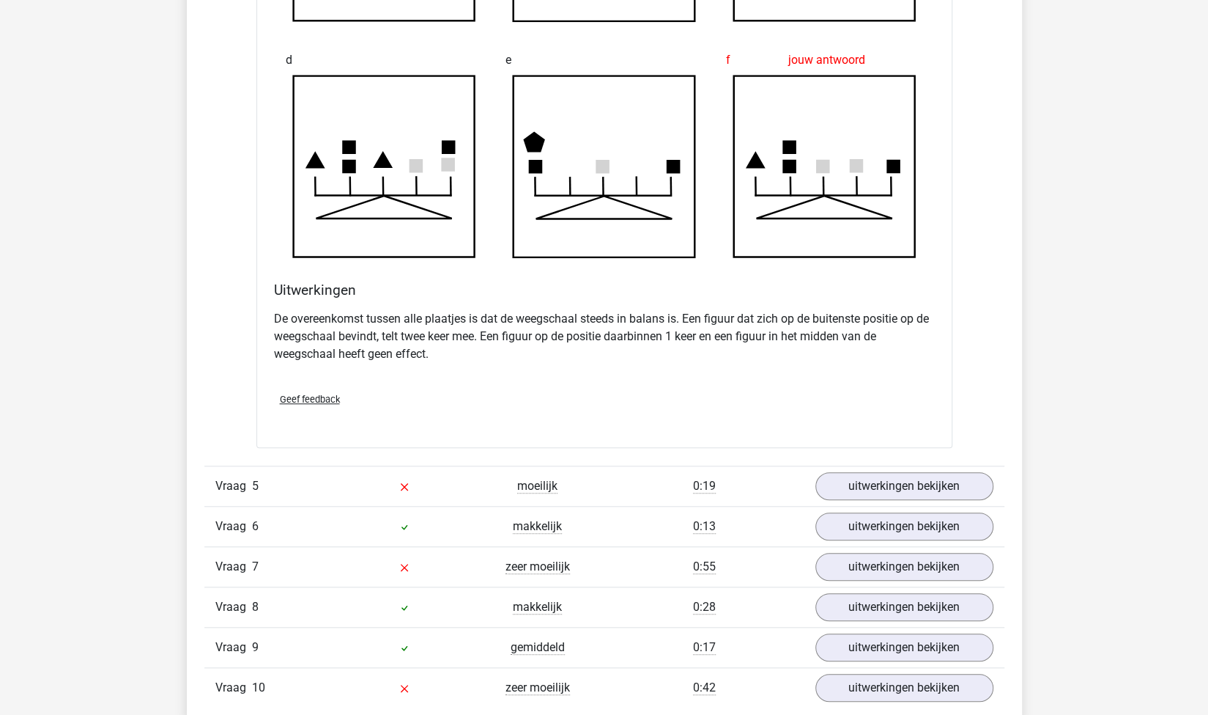
scroll to position [4248, 0]
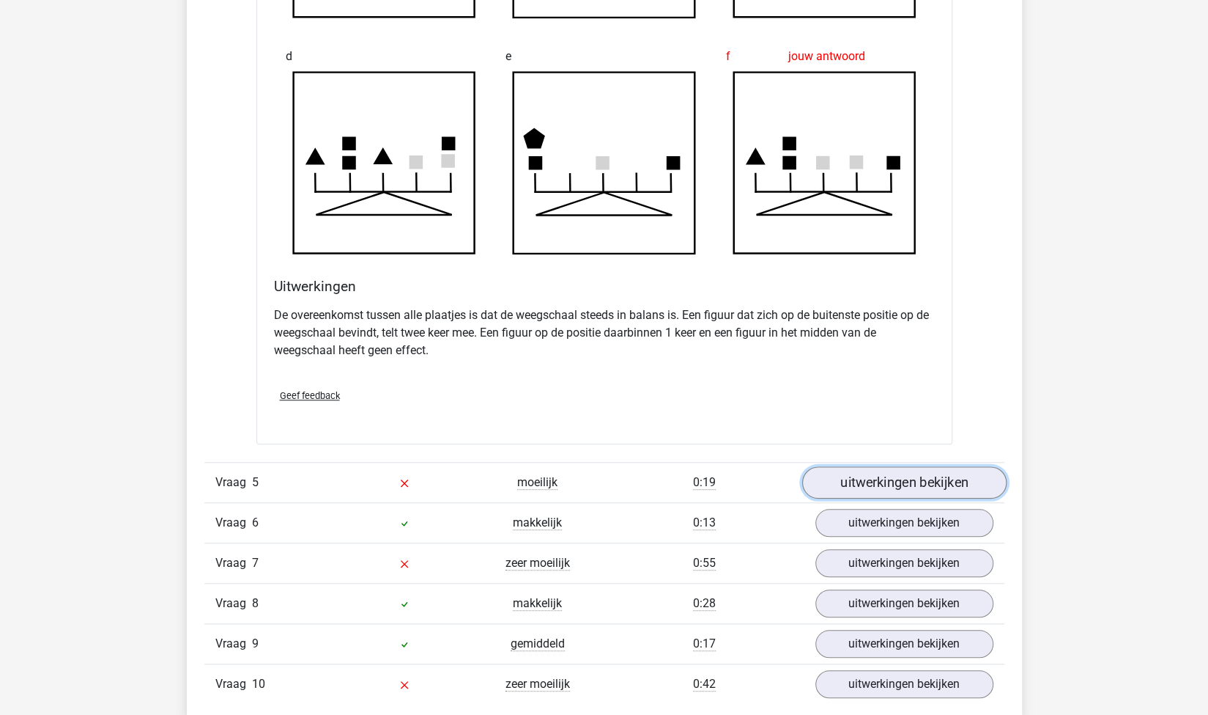
click at [849, 477] on link "uitwerkingen bekijken" at bounding box center [904, 482] width 204 height 32
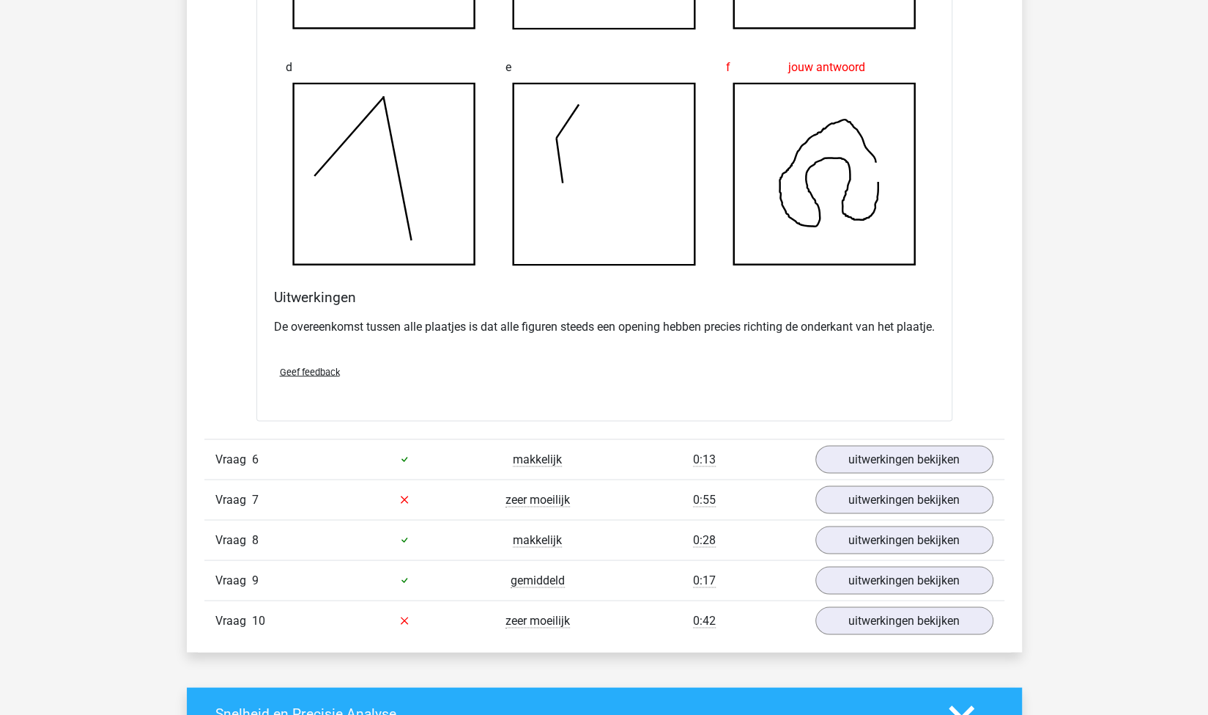
scroll to position [5153, 0]
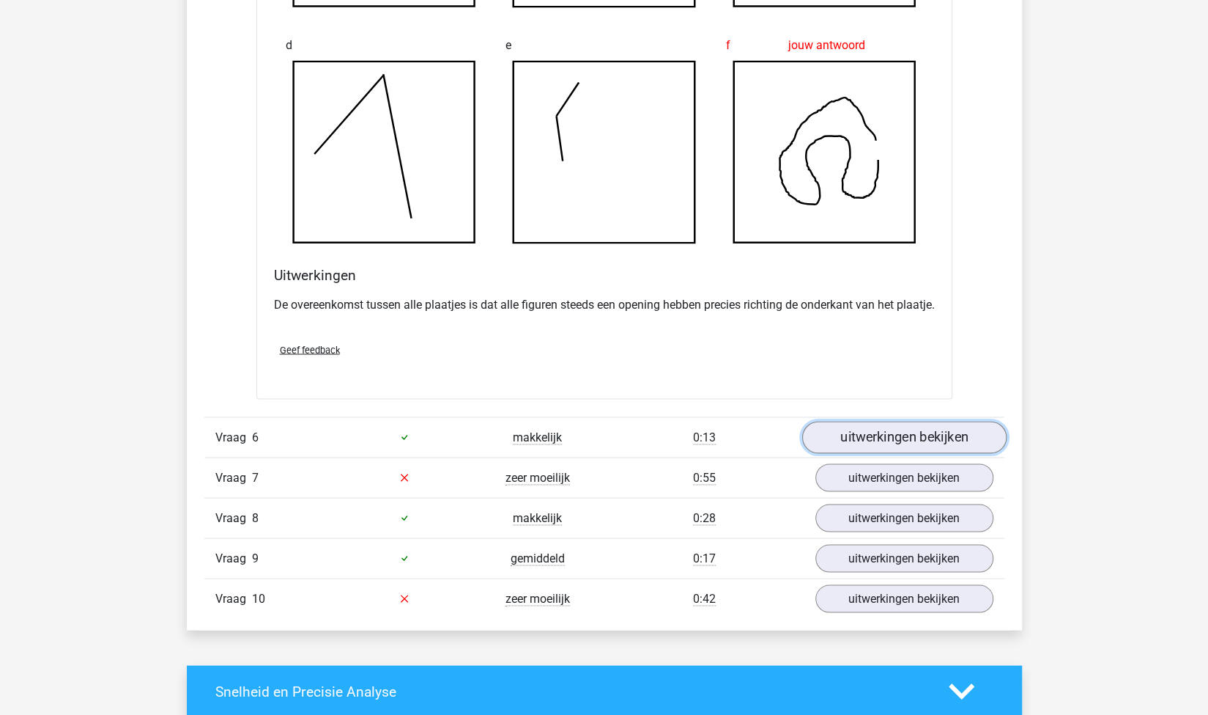
click at [860, 442] on link "uitwerkingen bekijken" at bounding box center [904, 437] width 204 height 32
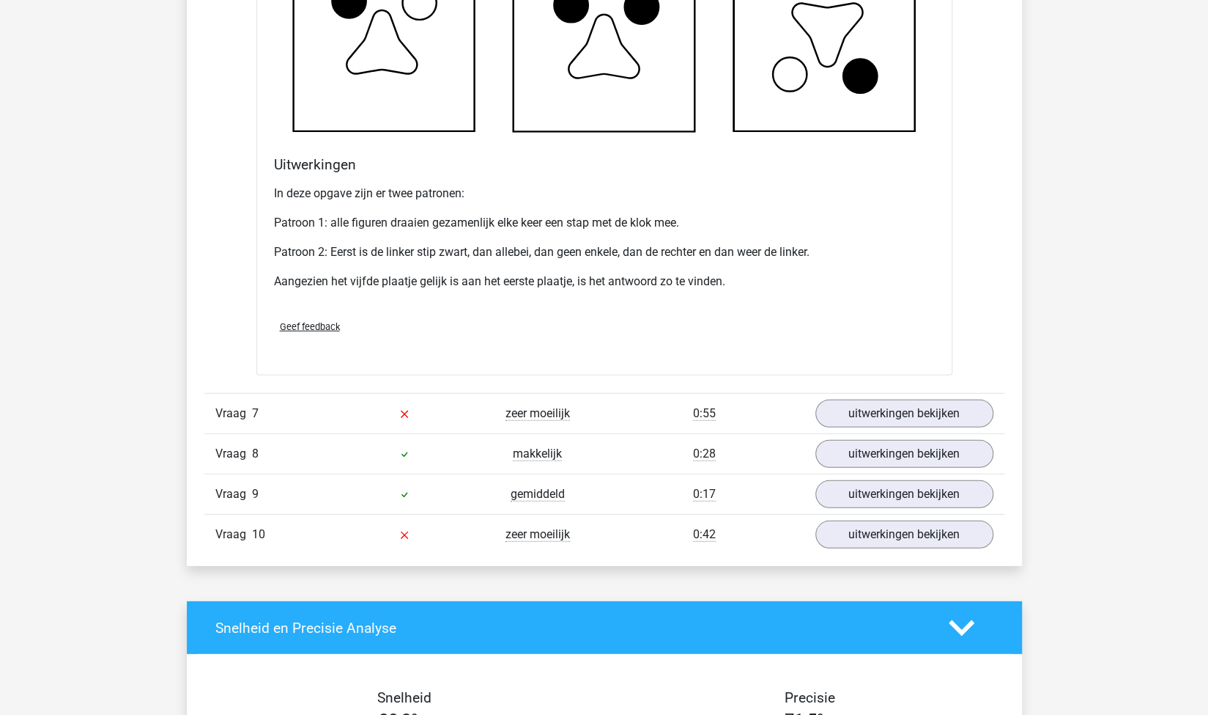
scroll to position [6103, 0]
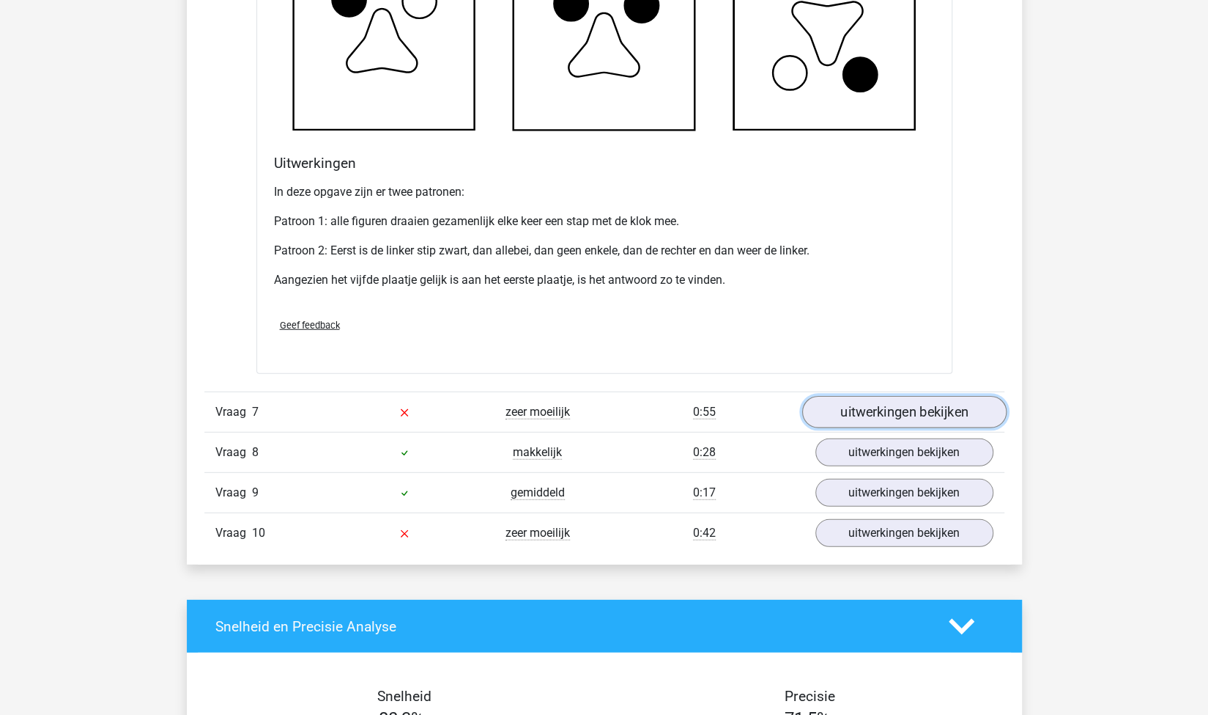
click at [839, 427] on link "uitwerkingen bekijken" at bounding box center [904, 412] width 204 height 32
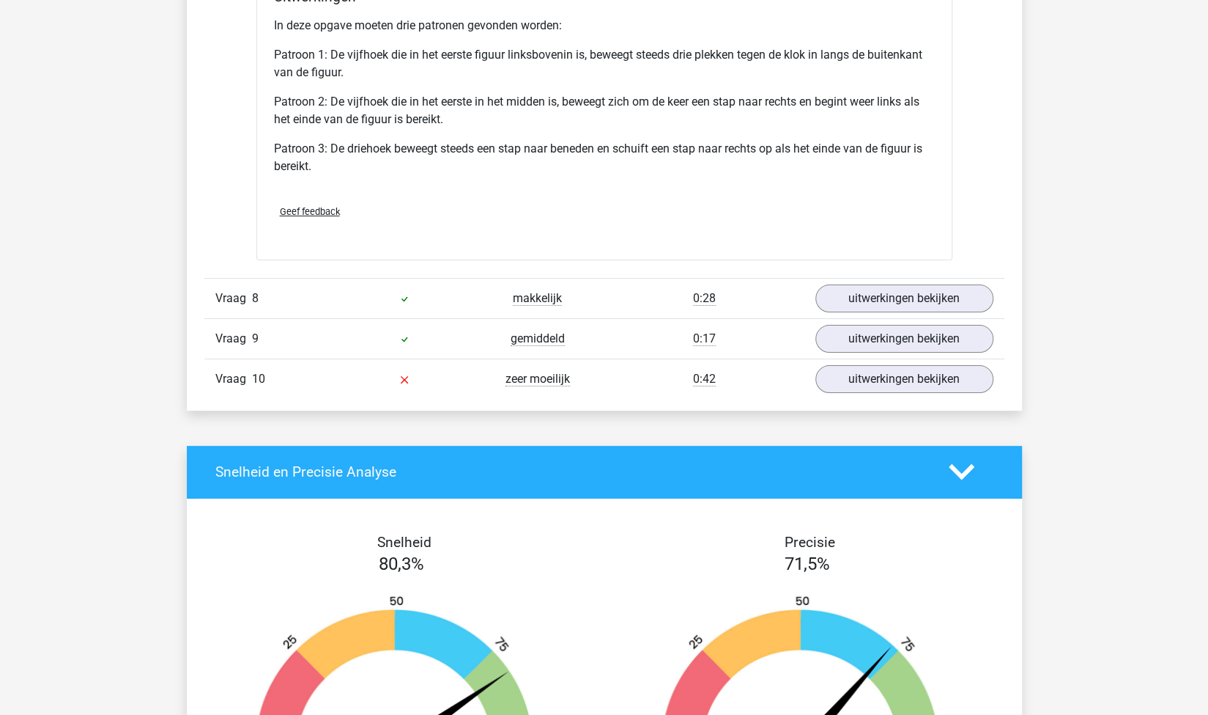
scroll to position [7278, 0]
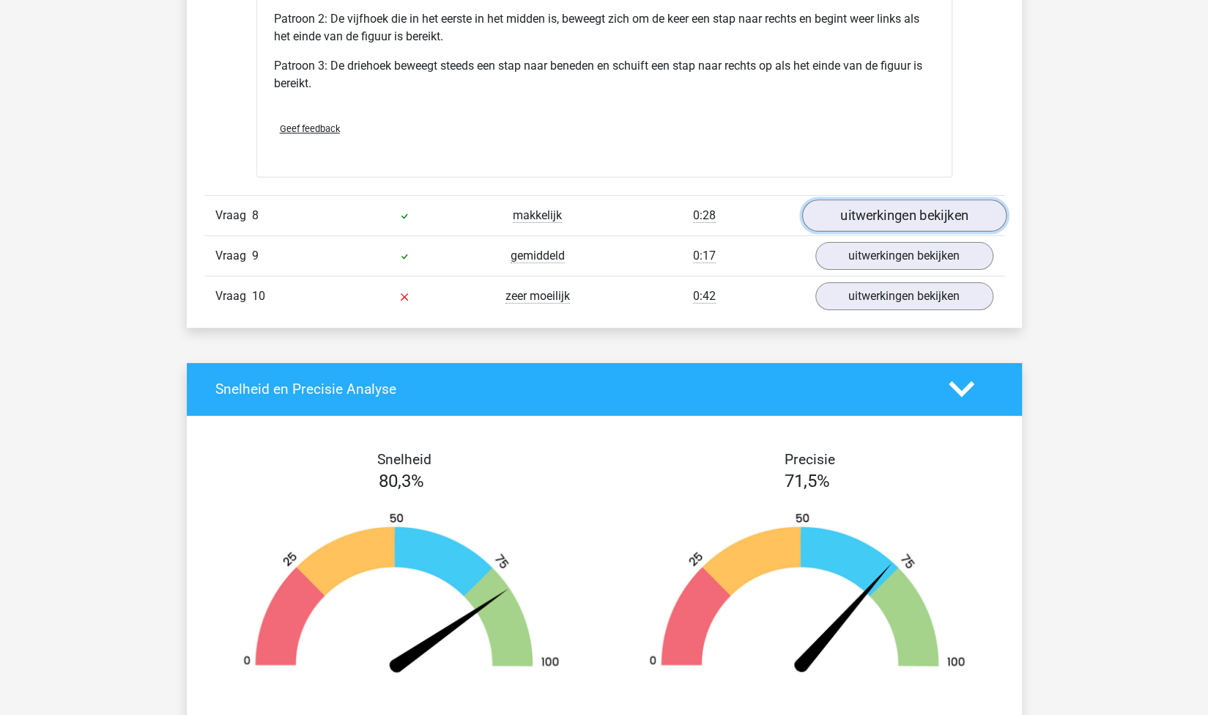
click at [837, 232] on link "uitwerkingen bekijken" at bounding box center [904, 215] width 204 height 32
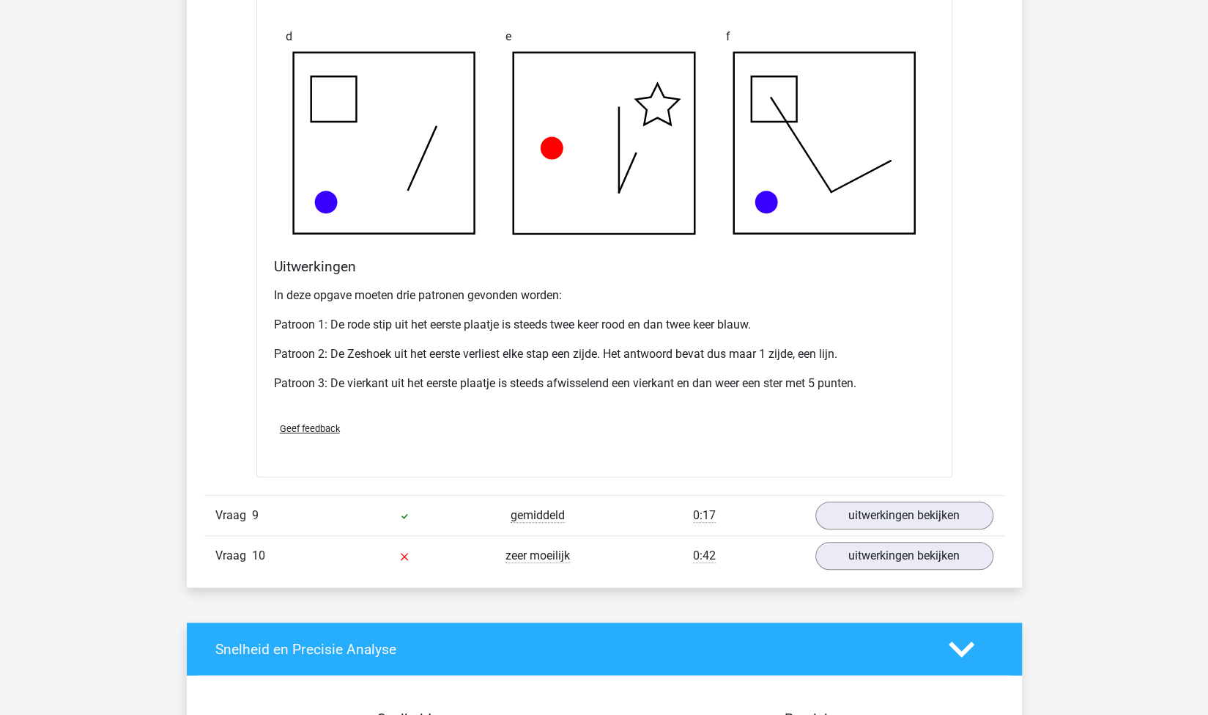
scroll to position [7925, 0]
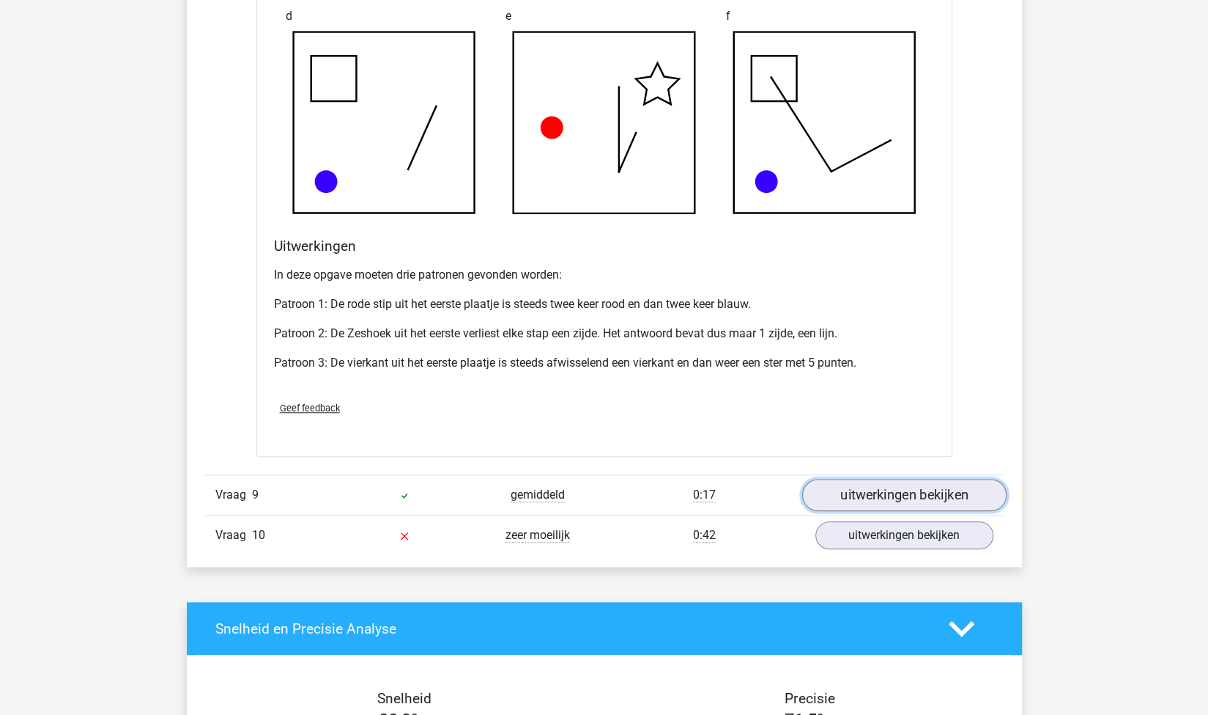
click at [831, 490] on link "uitwerkingen bekijken" at bounding box center [904, 495] width 204 height 32
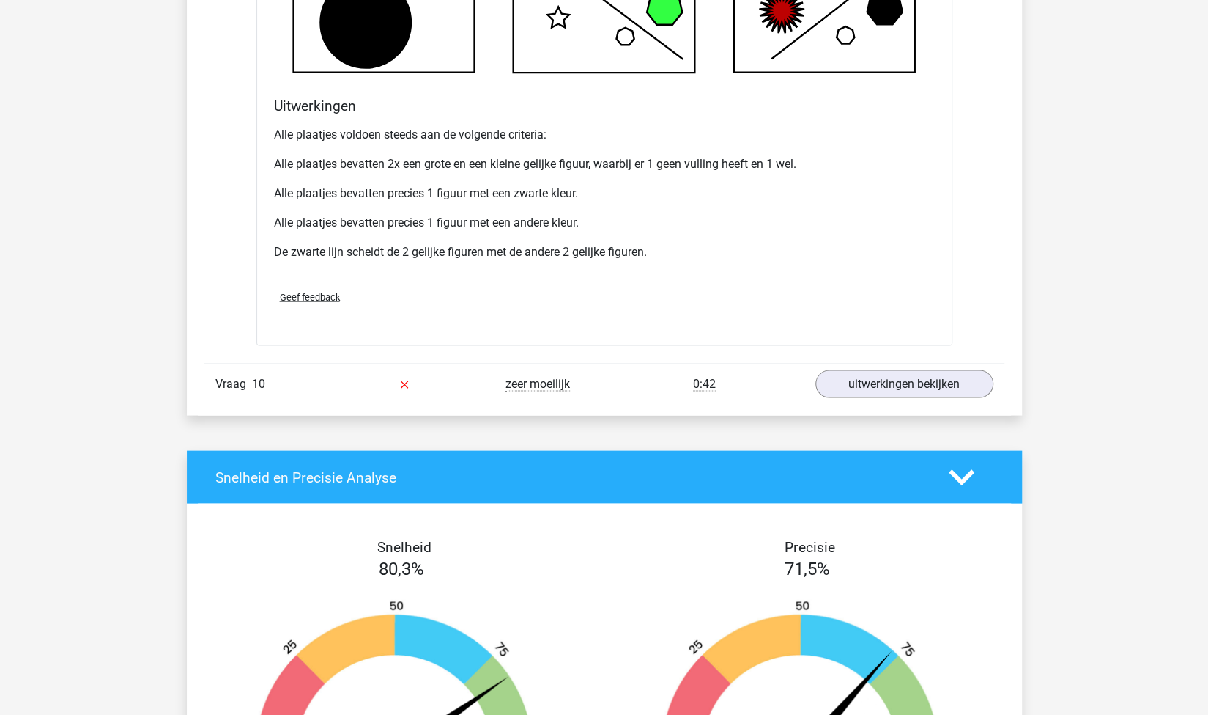
scroll to position [9015, 0]
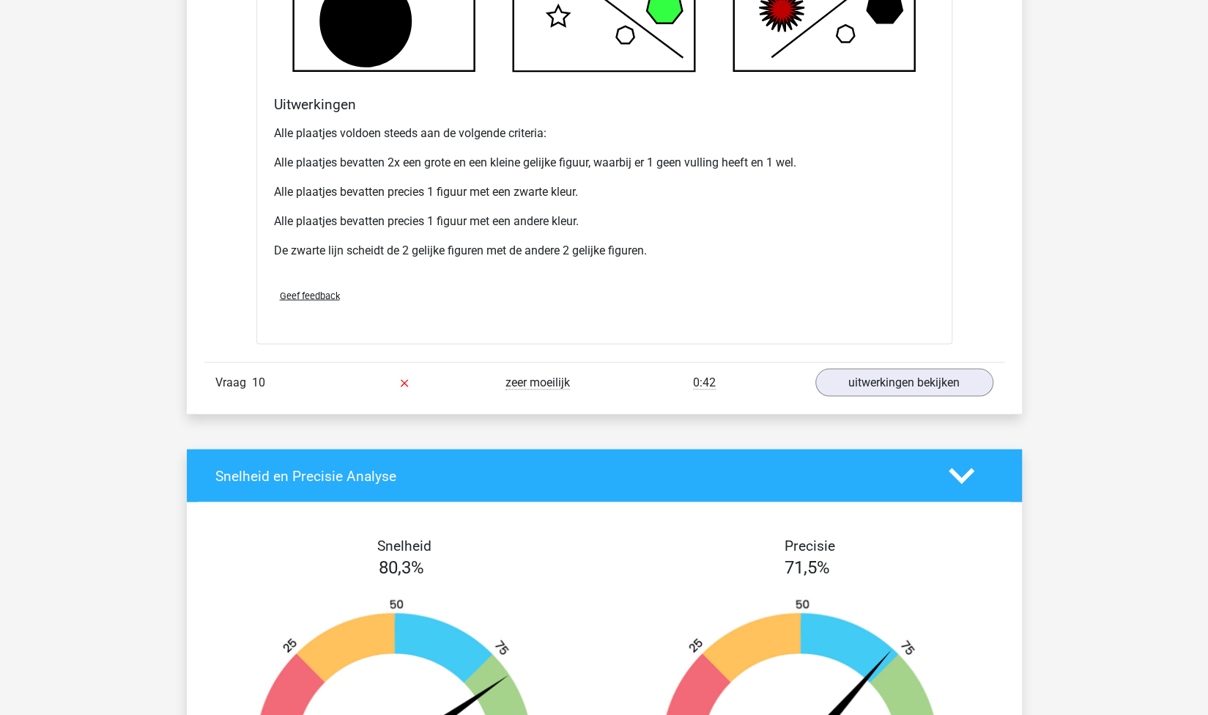
click at [850, 402] on div "Vraag 10 zeer moeilijk 0:42 uitwerkingen bekijken" at bounding box center [604, 381] width 800 height 40
click at [871, 393] on link "uitwerkingen bekijken" at bounding box center [904, 382] width 204 height 32
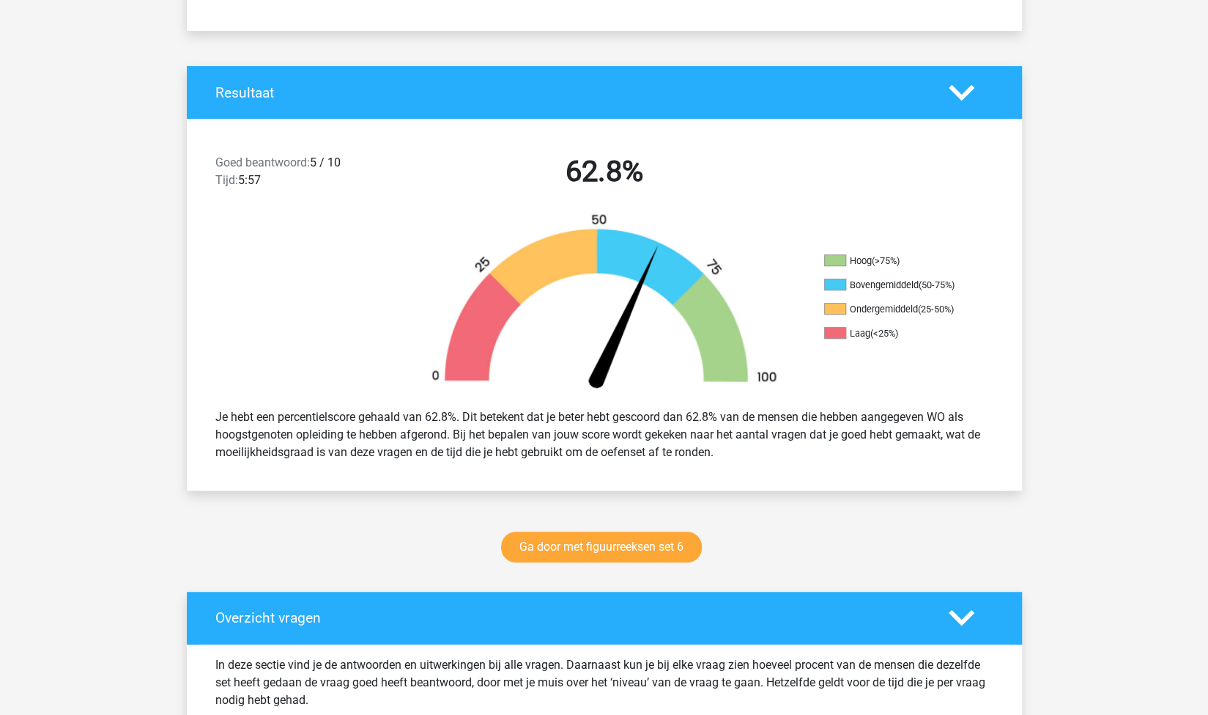
scroll to position [253, 0]
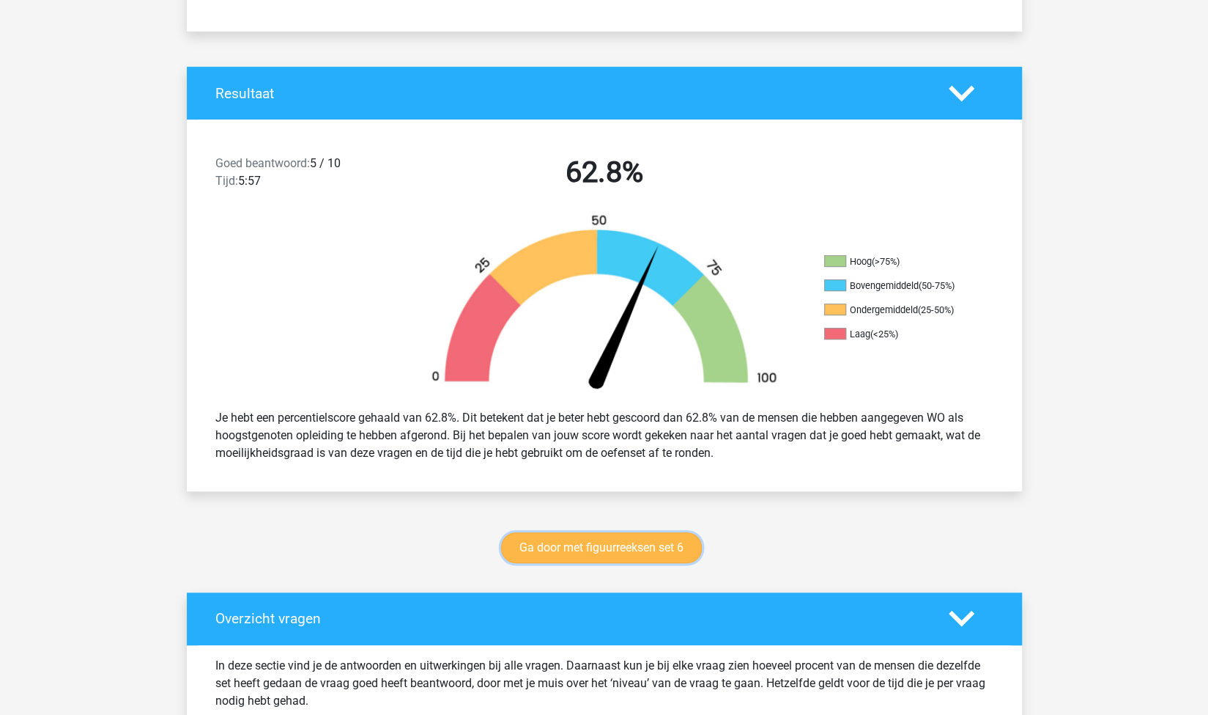
click at [636, 553] on link "Ga door met figuurreeksen set 6" at bounding box center [601, 547] width 201 height 31
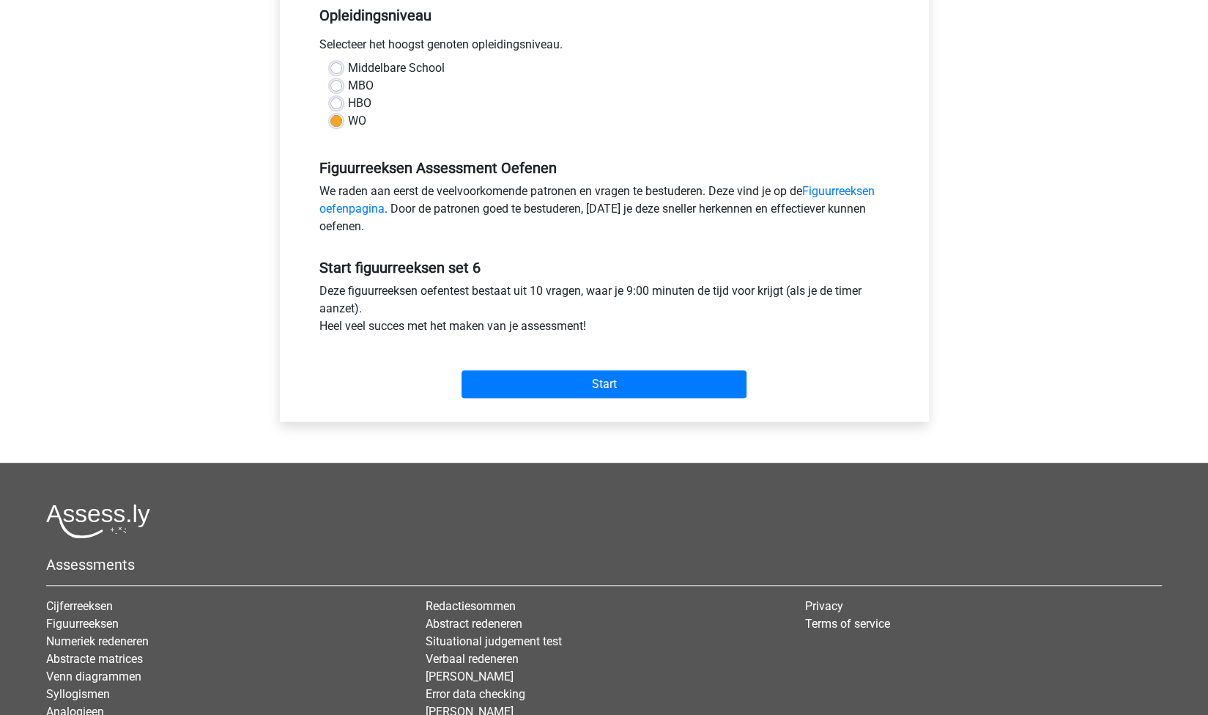
scroll to position [316, 0]
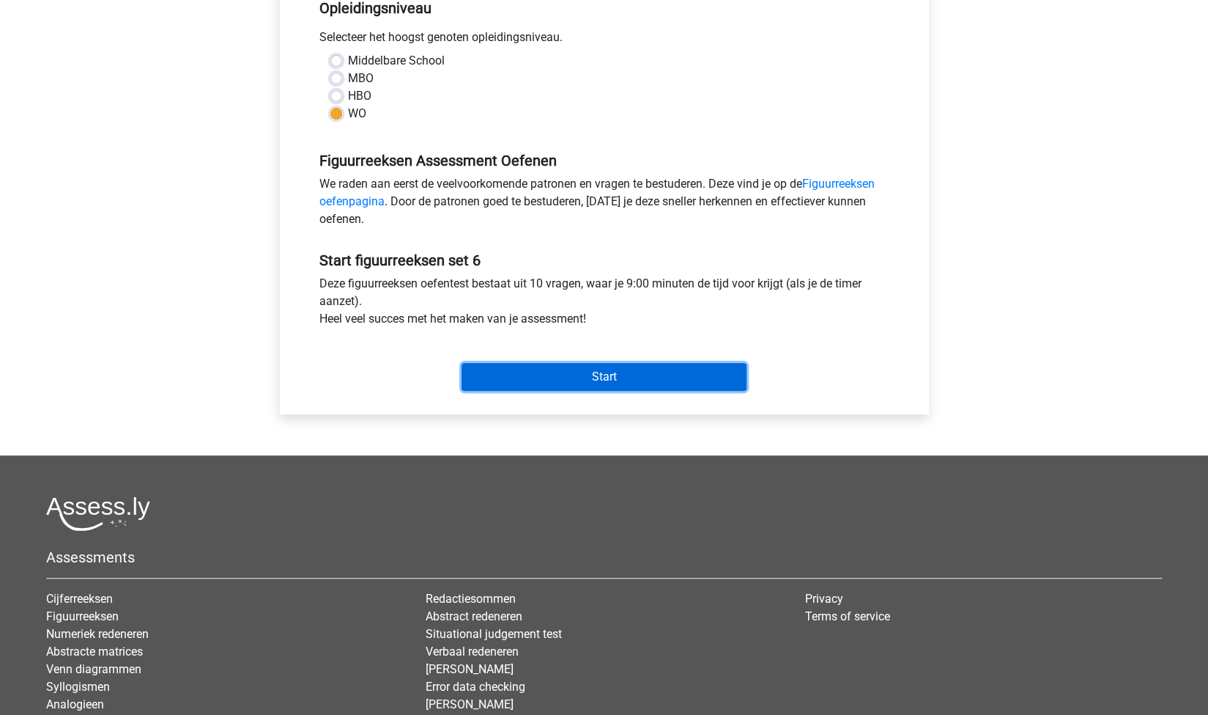
click at [646, 379] on input "Start" at bounding box center [604, 377] width 285 height 28
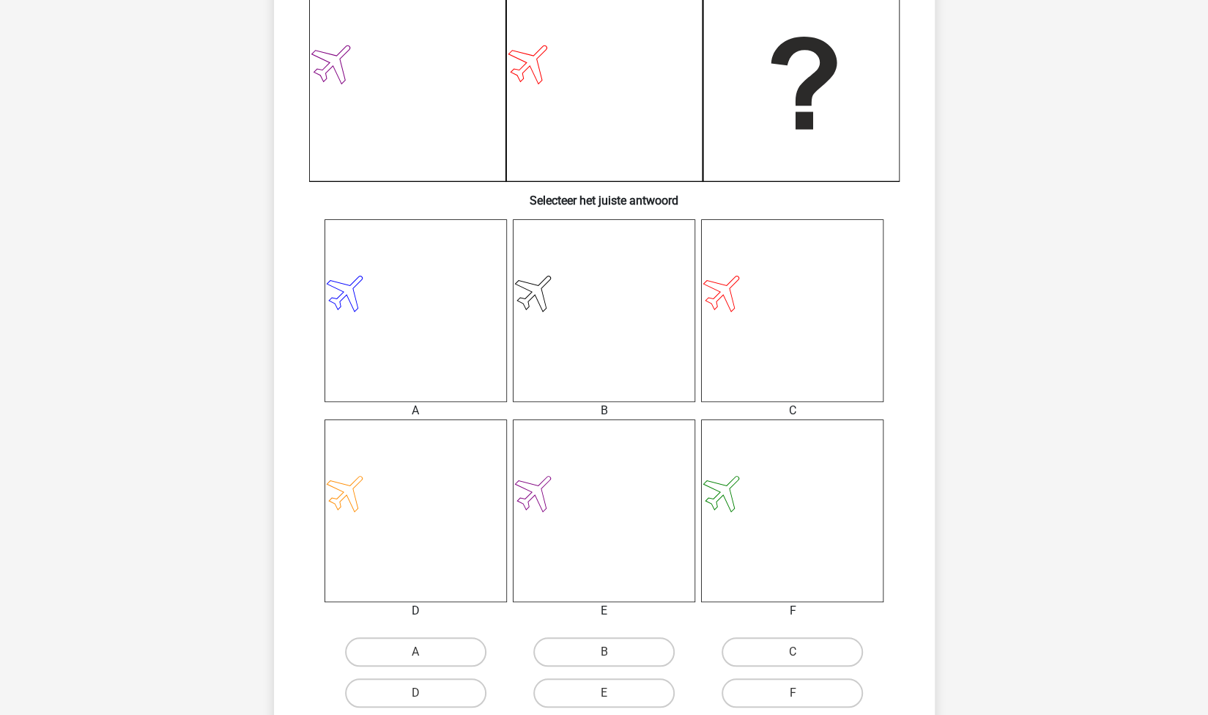
scroll to position [382, 0]
click at [739, 644] on label "C" at bounding box center [792, 652] width 141 height 29
click at [793, 652] on input "C" at bounding box center [798, 657] width 10 height 10
radio input "true"
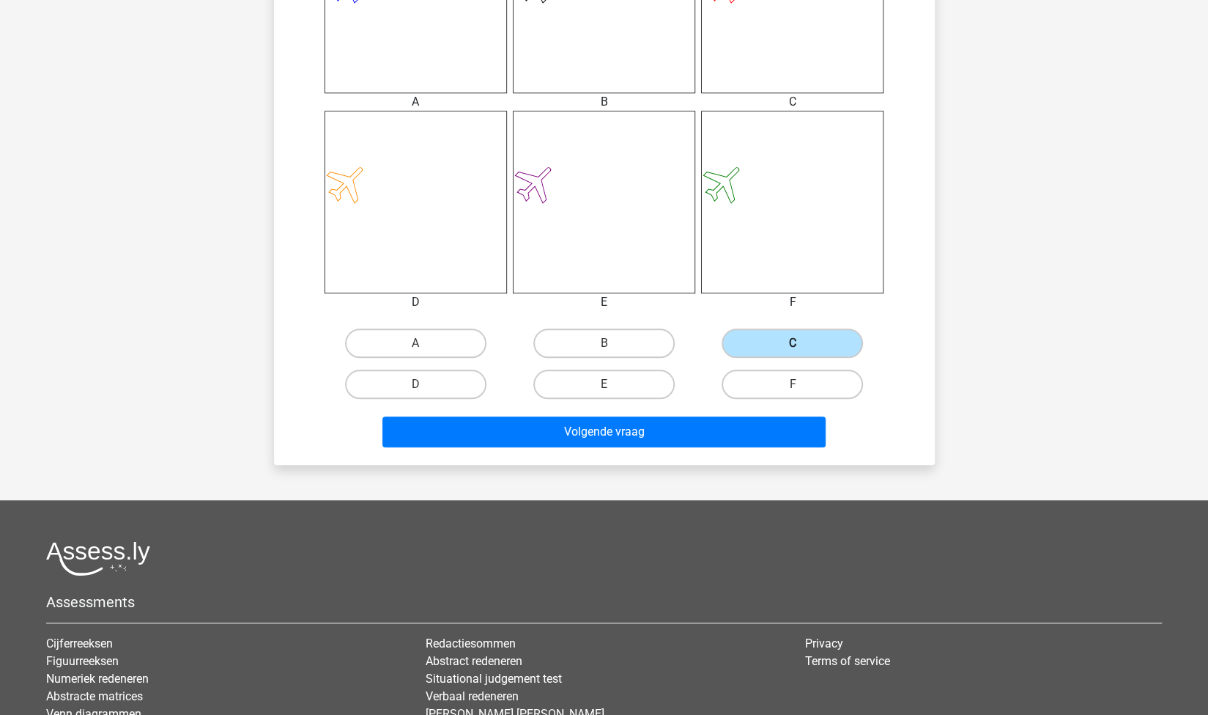
scroll to position [694, 0]
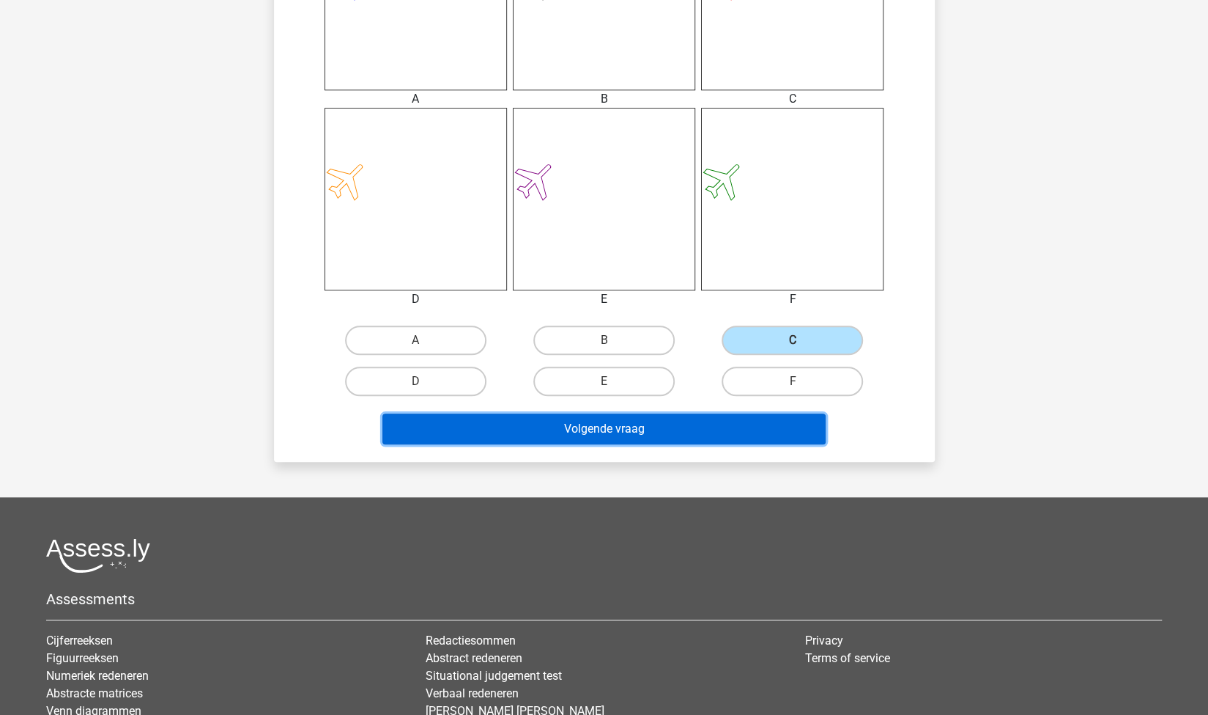
click at [641, 435] on button "Volgende vraag" at bounding box center [604, 428] width 443 height 31
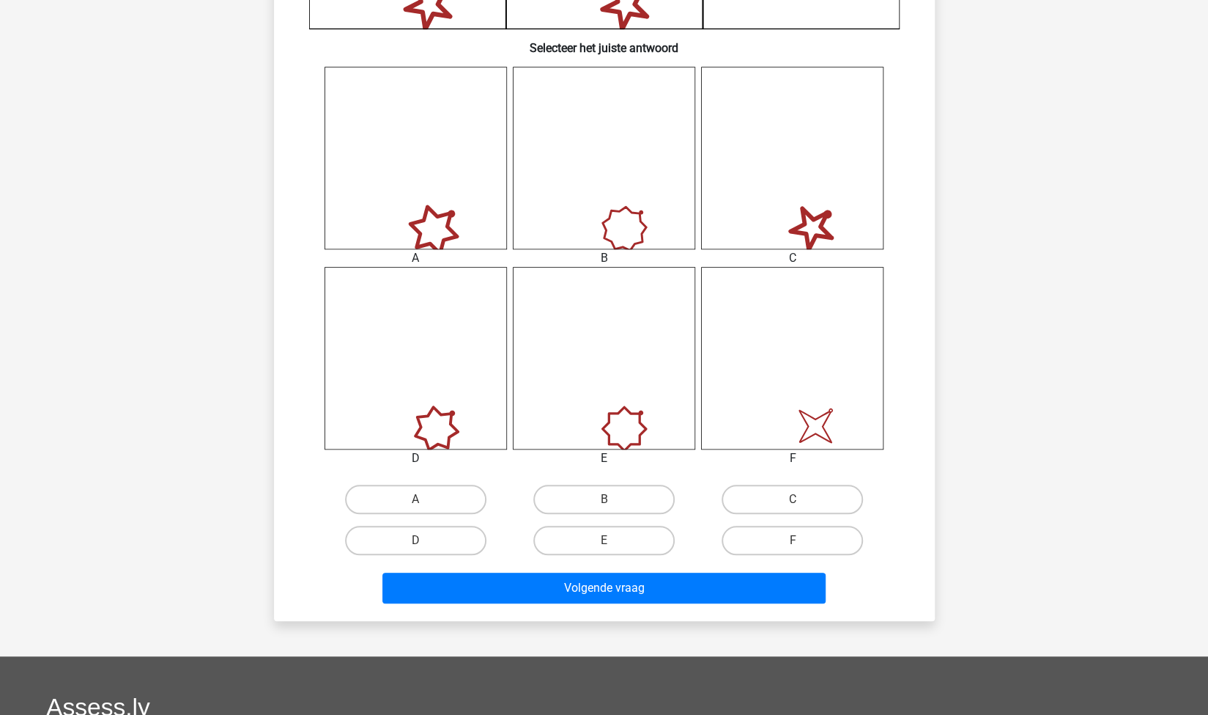
scroll to position [539, 0]
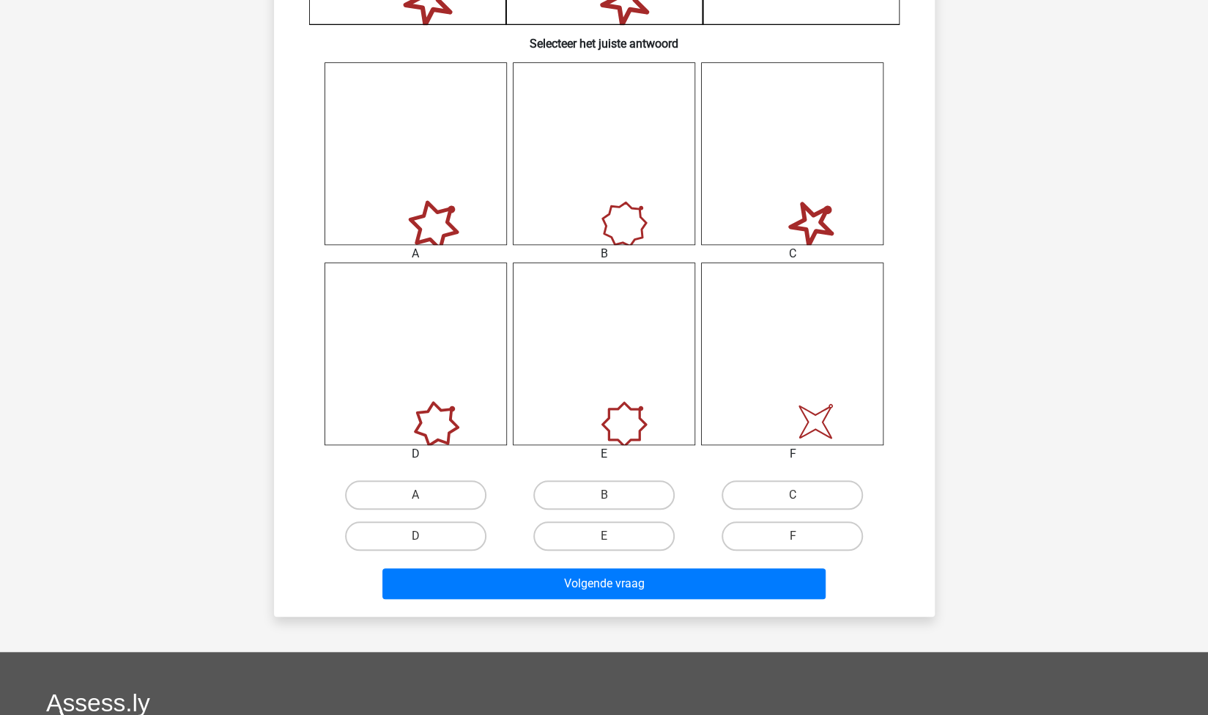
click at [424, 496] on input "A" at bounding box center [421, 500] width 10 height 10
radio input "true"
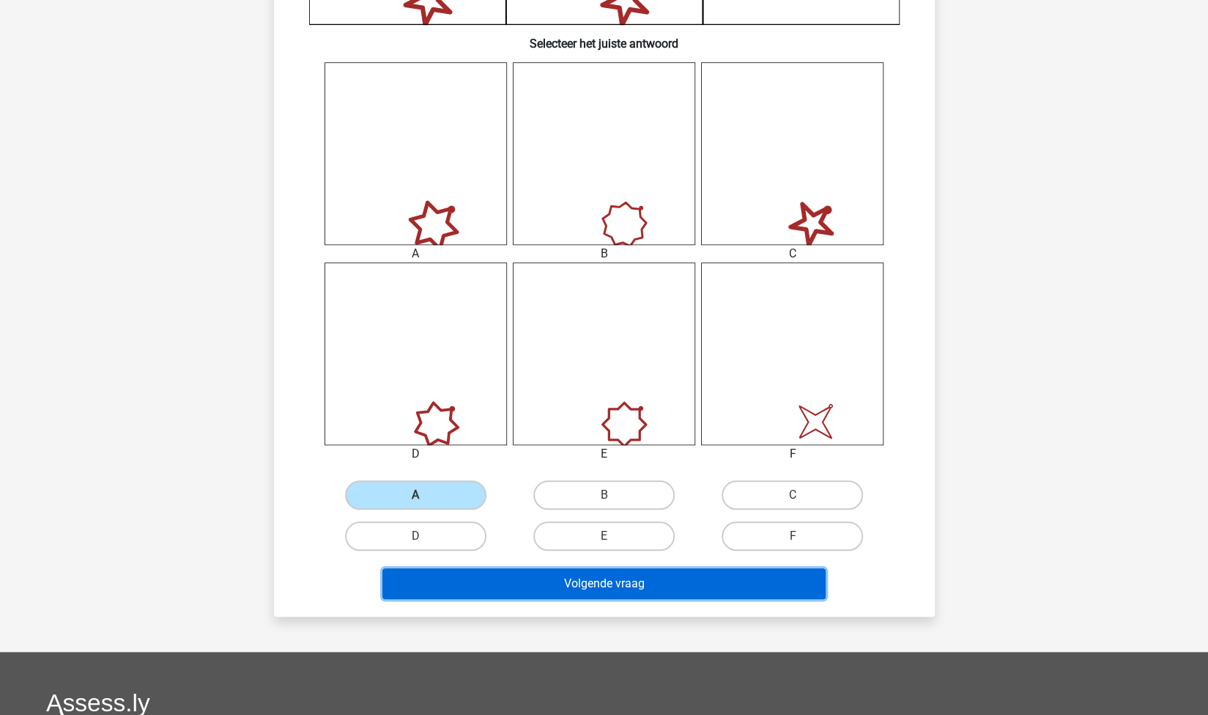
click at [514, 589] on button "Volgende vraag" at bounding box center [604, 583] width 443 height 31
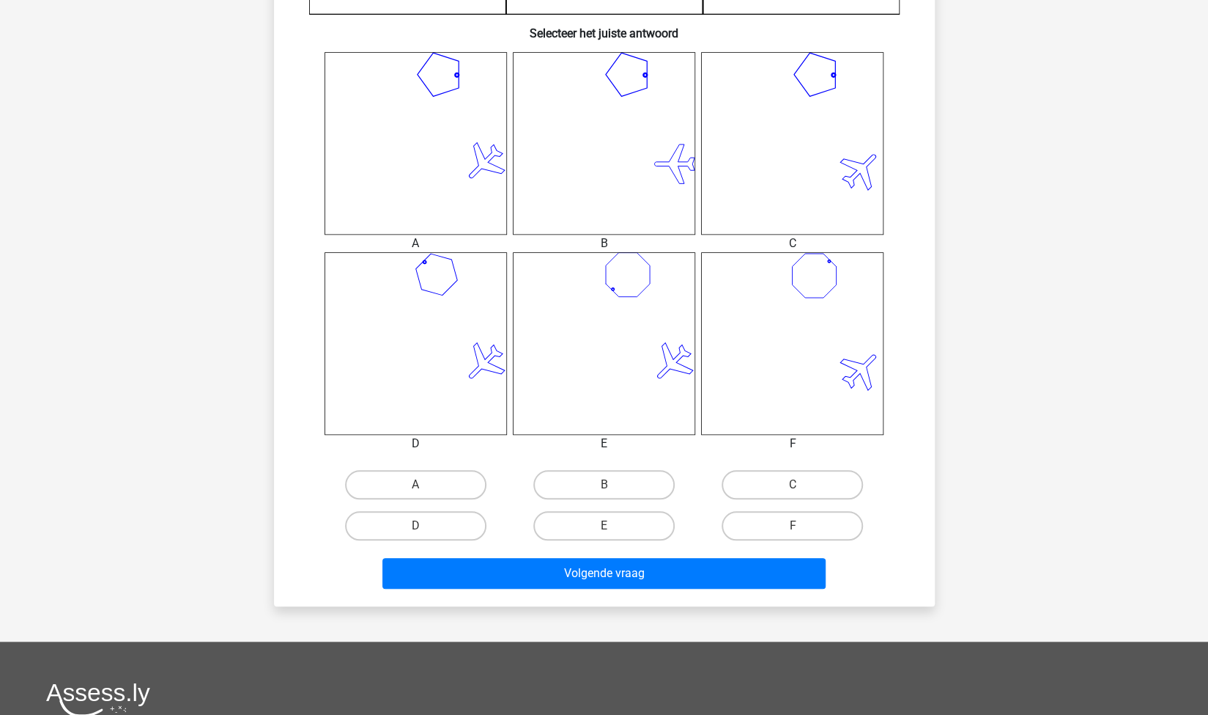
scroll to position [551, 0]
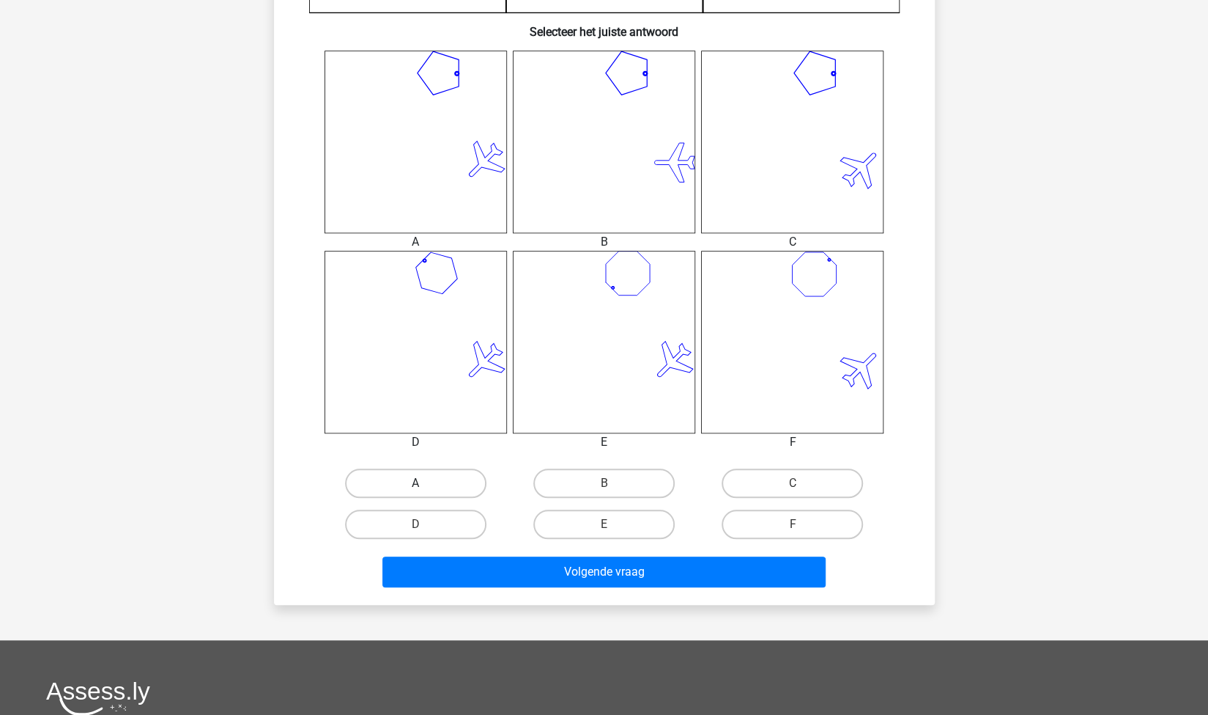
click at [422, 471] on label "A" at bounding box center [415, 482] width 141 height 29
click at [422, 483] on input "A" at bounding box center [421, 488] width 10 height 10
radio input "true"
click at [523, 555] on div "Volgende vraag" at bounding box center [605, 569] width 614 height 48
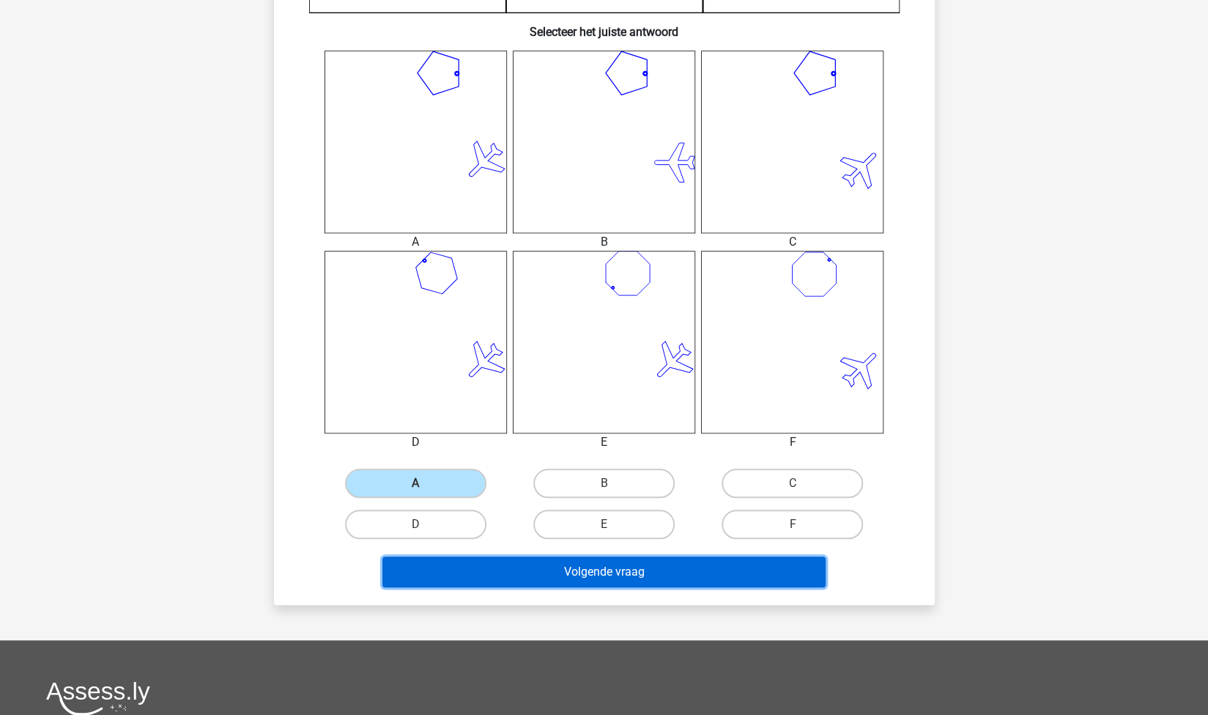
click at [552, 570] on button "Volgende vraag" at bounding box center [604, 571] width 443 height 31
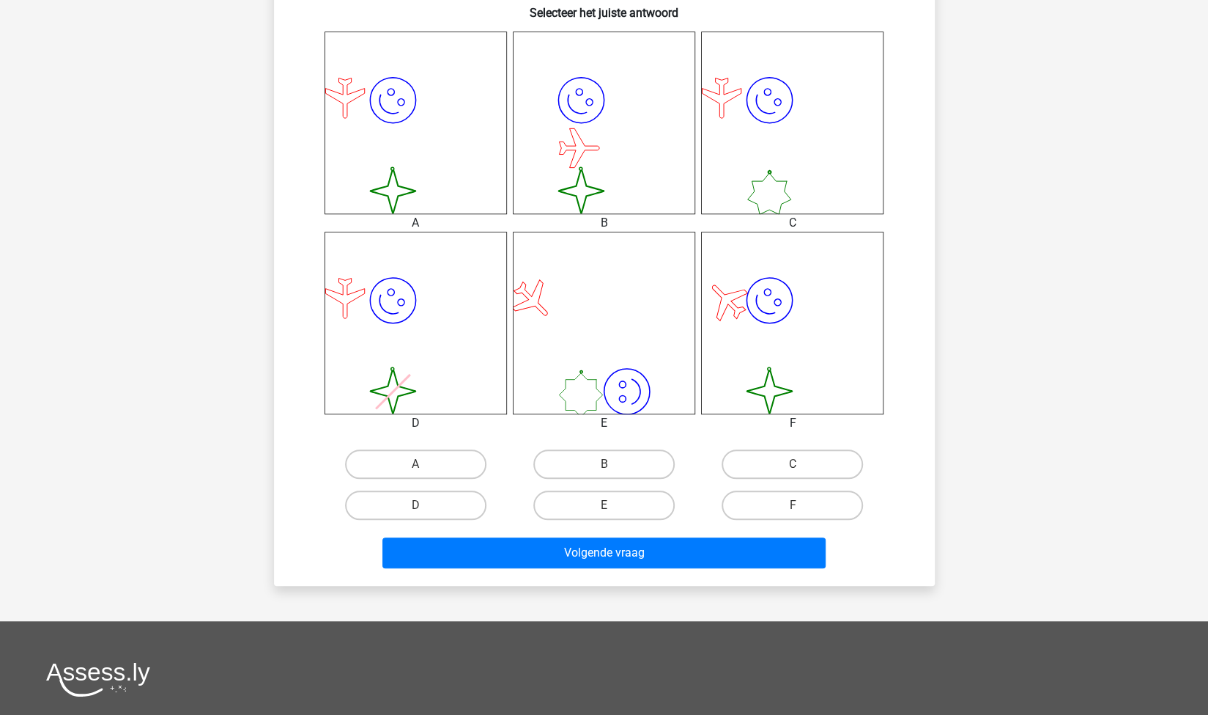
scroll to position [588, 0]
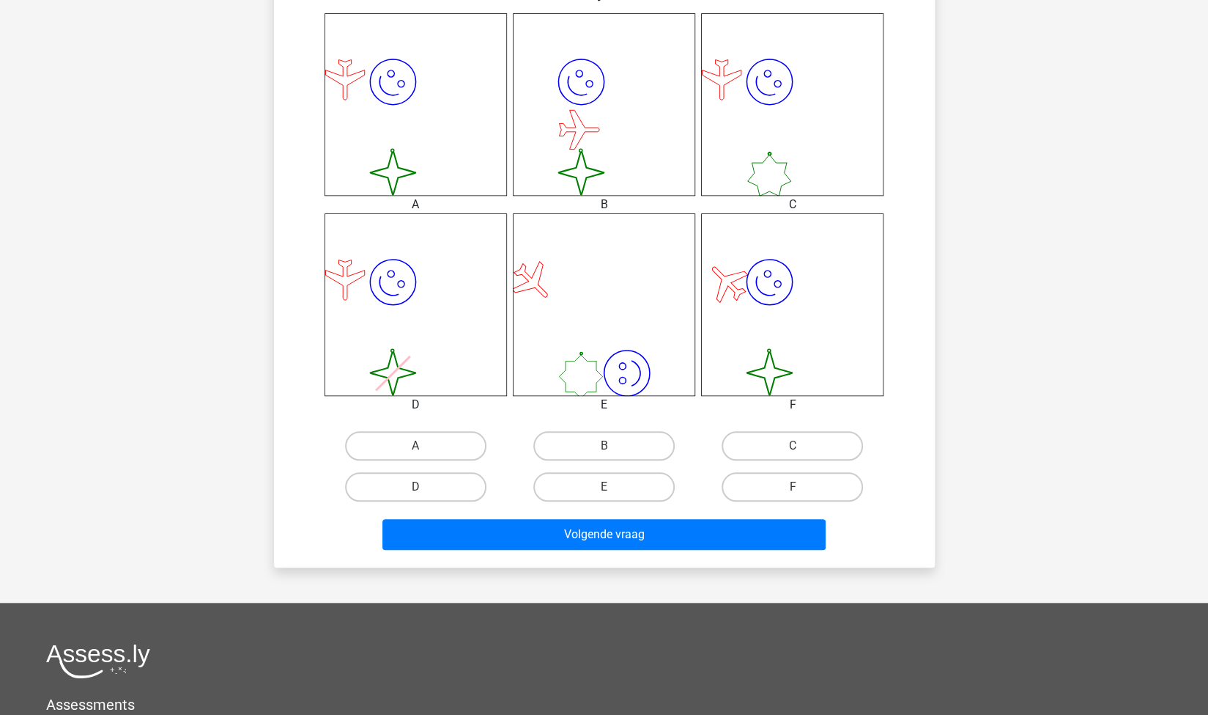
click at [424, 464] on div "A" at bounding box center [416, 445] width 188 height 41
click at [441, 451] on label "A" at bounding box center [415, 445] width 141 height 29
click at [425, 451] on input "A" at bounding box center [421, 451] width 10 height 10
radio input "true"
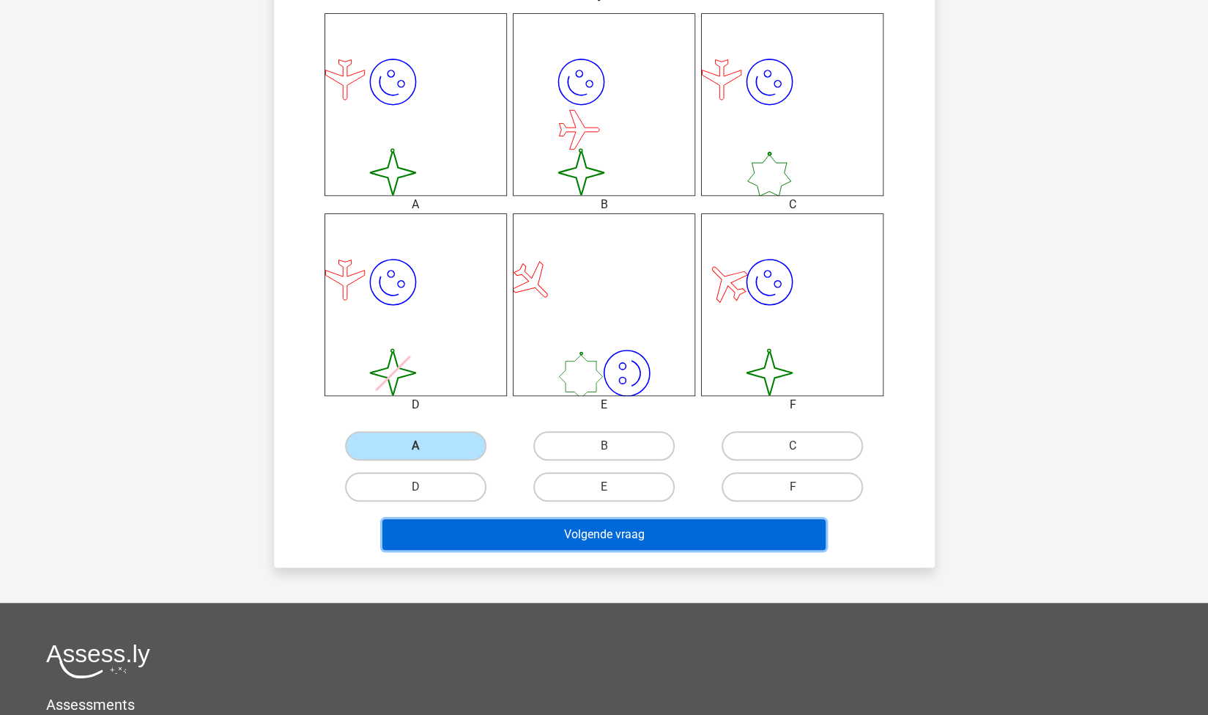
click at [524, 527] on button "Volgende vraag" at bounding box center [604, 534] width 443 height 31
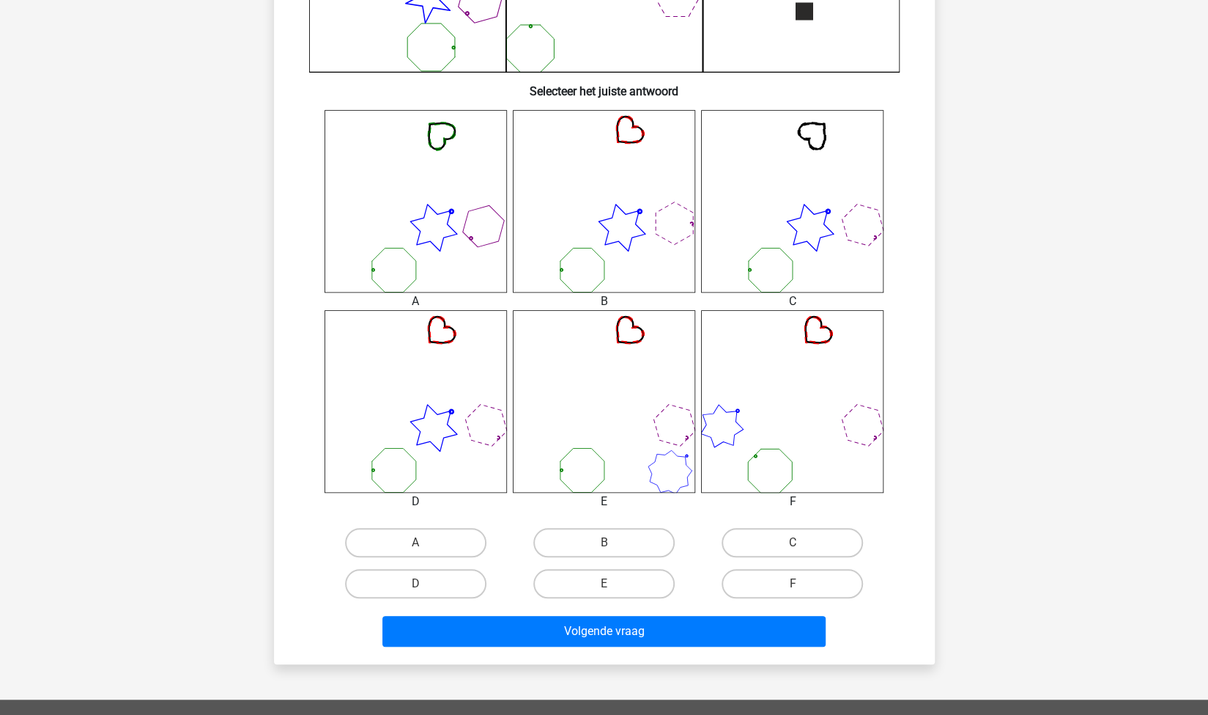
scroll to position [495, 0]
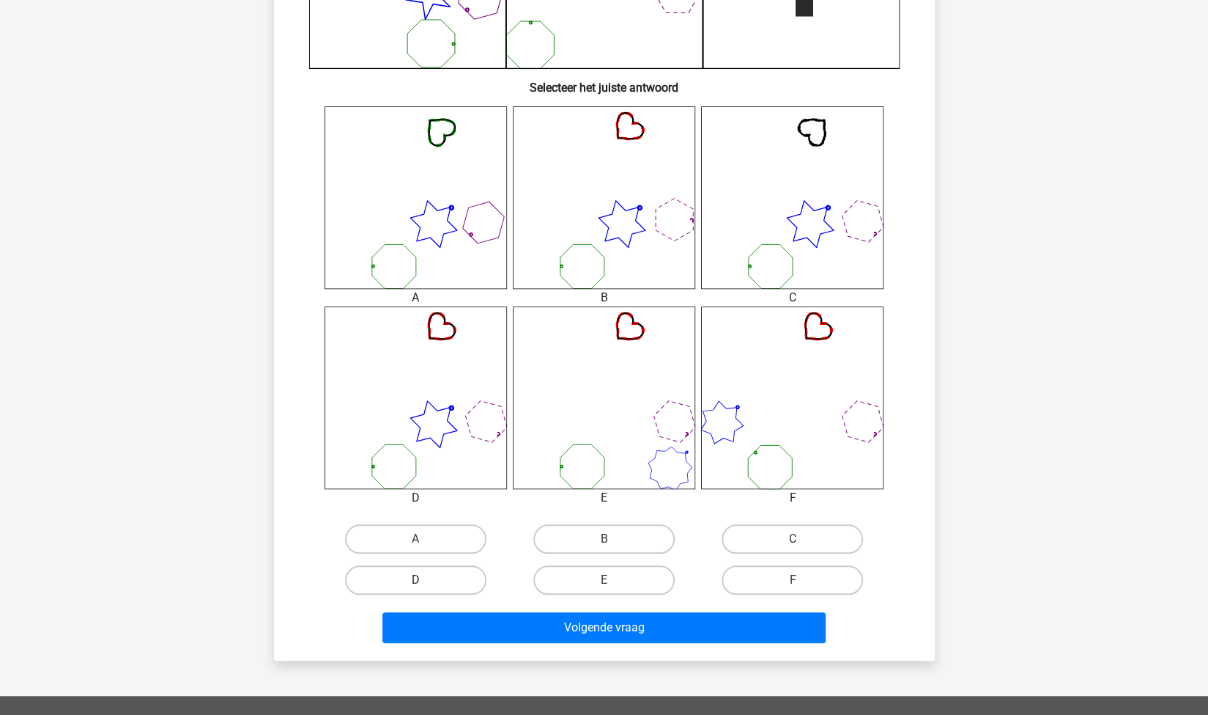
click at [429, 581] on label "D" at bounding box center [415, 579] width 141 height 29
click at [425, 581] on input "D" at bounding box center [421, 585] width 10 height 10
radio input "true"
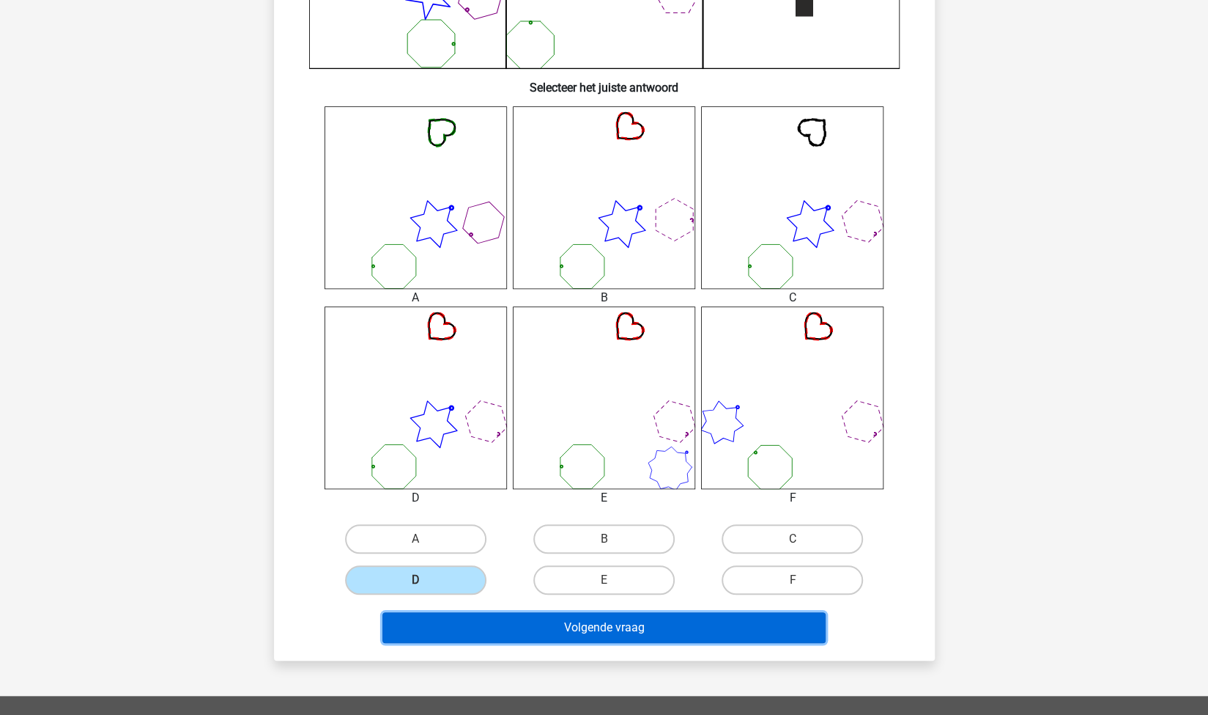
click at [470, 617] on button "Volgende vraag" at bounding box center [604, 627] width 443 height 31
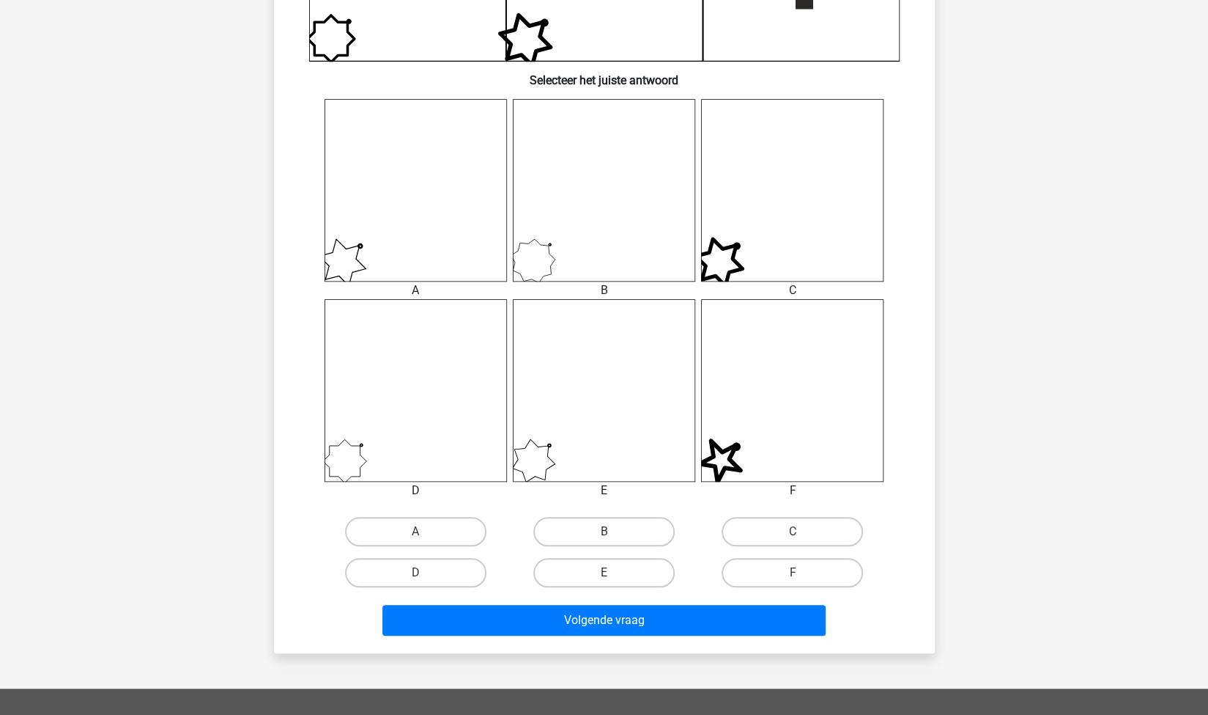
scroll to position [503, 0]
click at [614, 531] on label "B" at bounding box center [604, 530] width 141 height 29
click at [613, 531] on input "B" at bounding box center [609, 536] width 10 height 10
radio input "true"
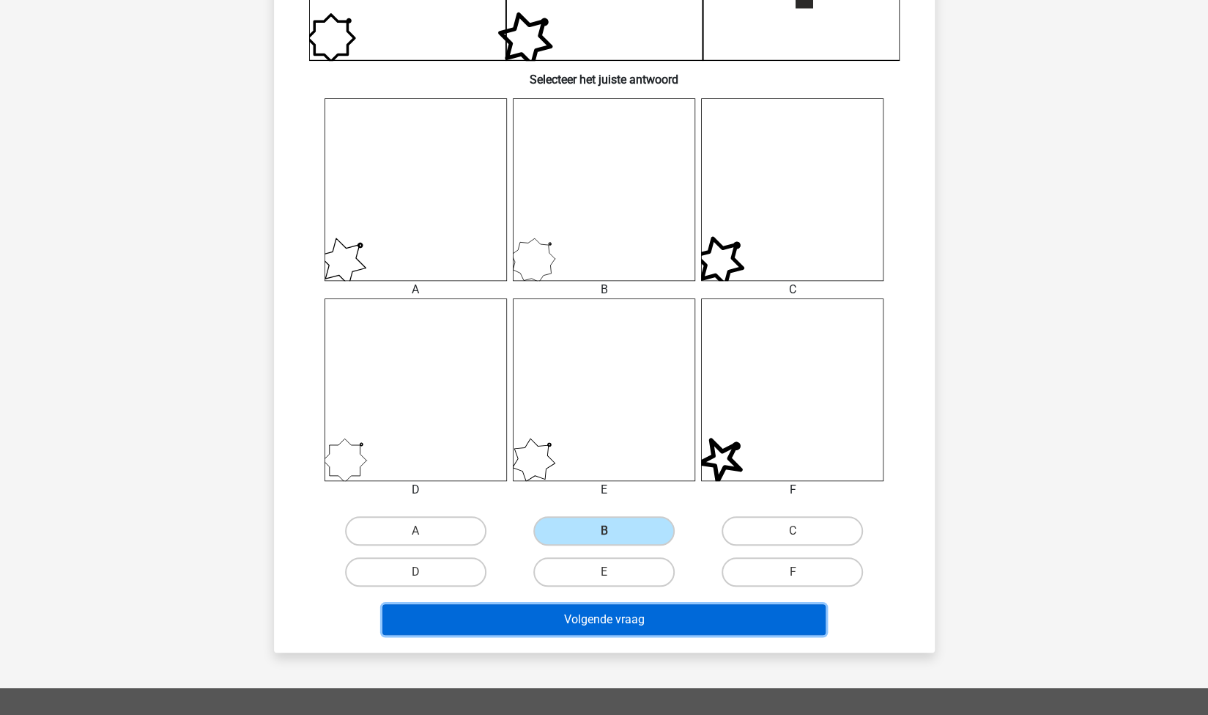
click at [671, 624] on button "Volgende vraag" at bounding box center [604, 619] width 443 height 31
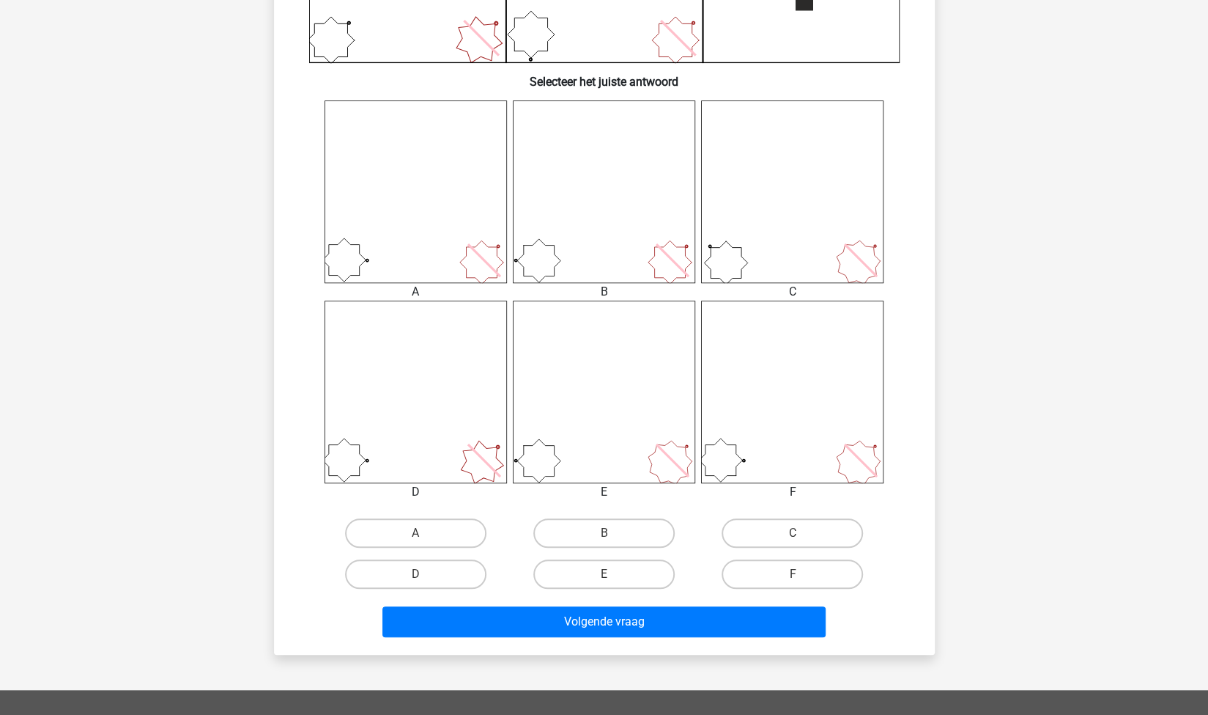
scroll to position [583, 0]
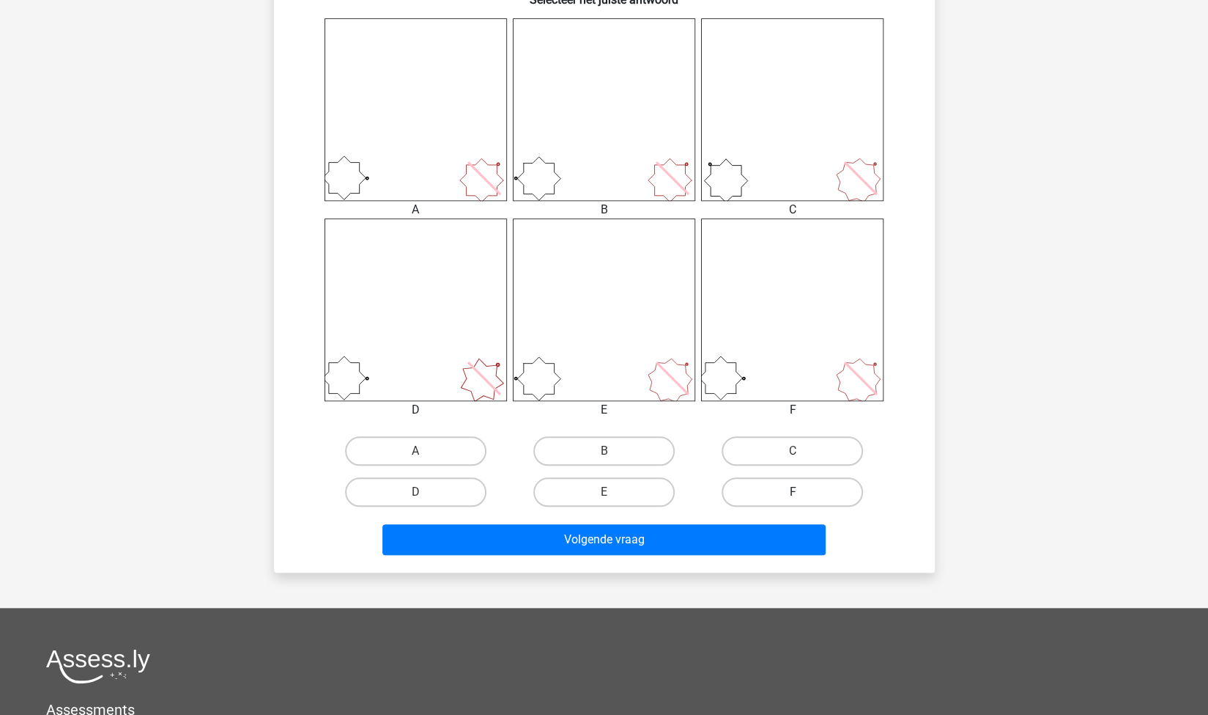
click at [773, 501] on label "F" at bounding box center [792, 491] width 141 height 29
click at [793, 501] on input "F" at bounding box center [798, 497] width 10 height 10
radio input "true"
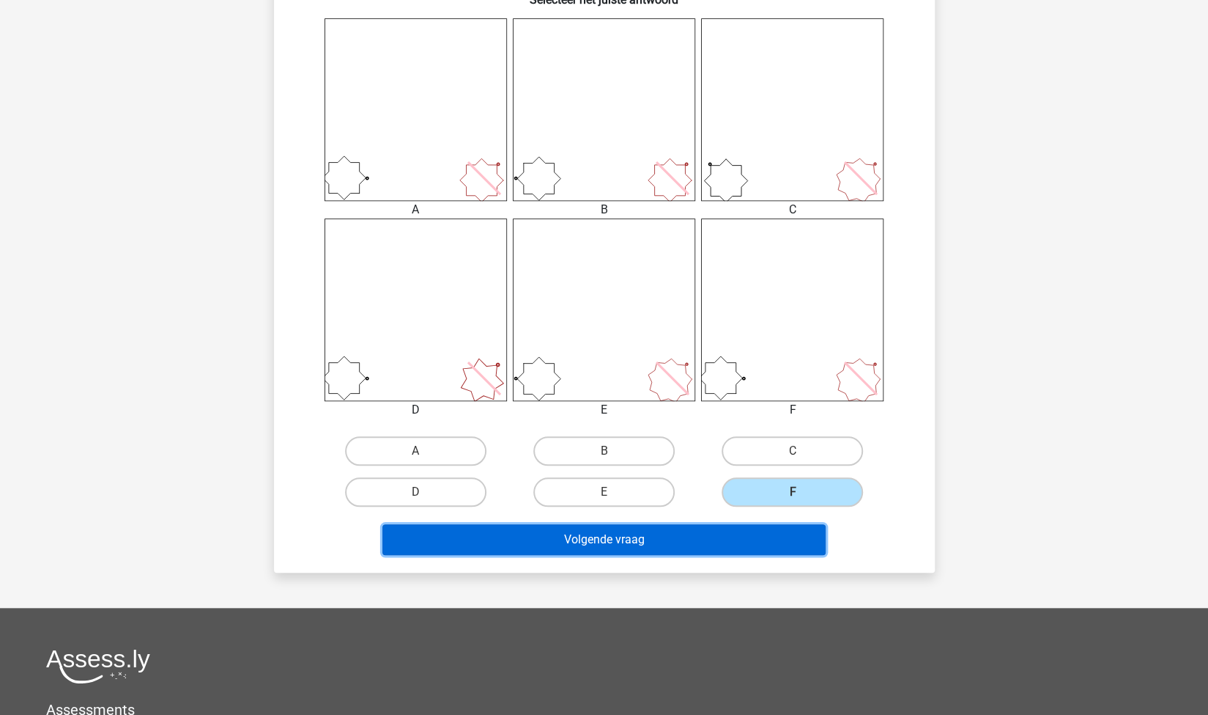
click at [696, 536] on button "Volgende vraag" at bounding box center [604, 539] width 443 height 31
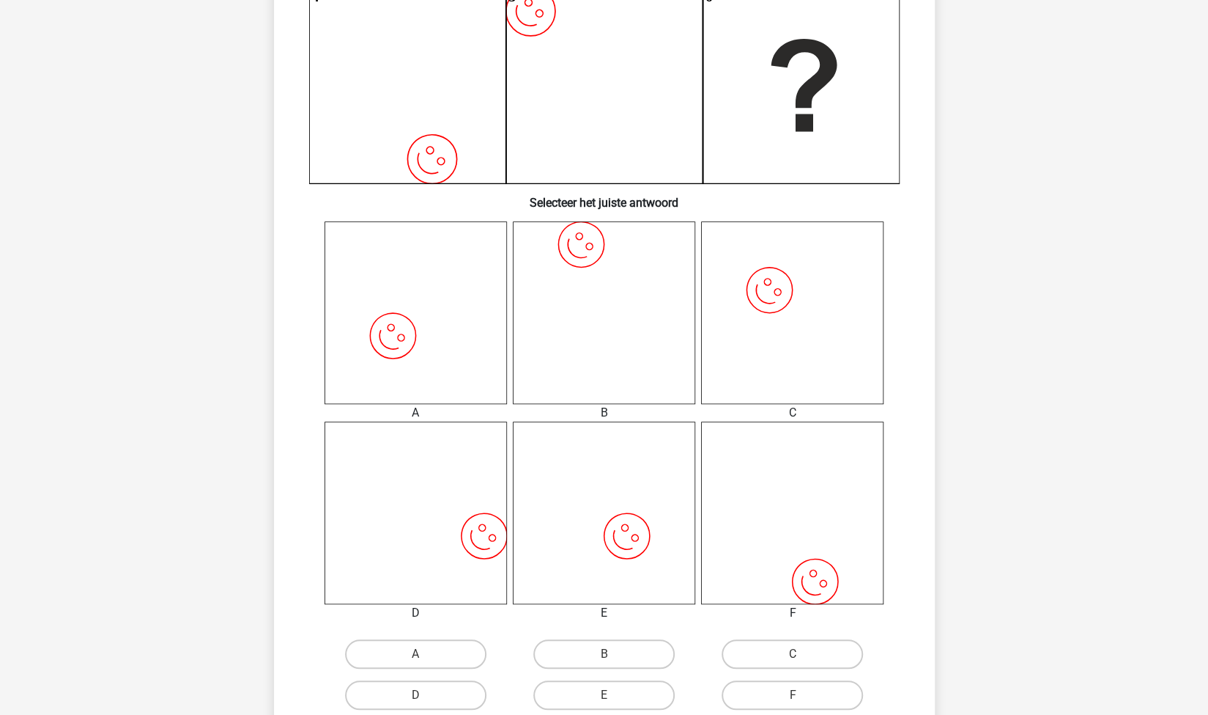
scroll to position [379, 0]
click at [462, 684] on label "D" at bounding box center [415, 696] width 141 height 29
click at [425, 696] on input "D" at bounding box center [421, 701] width 10 height 10
radio input "true"
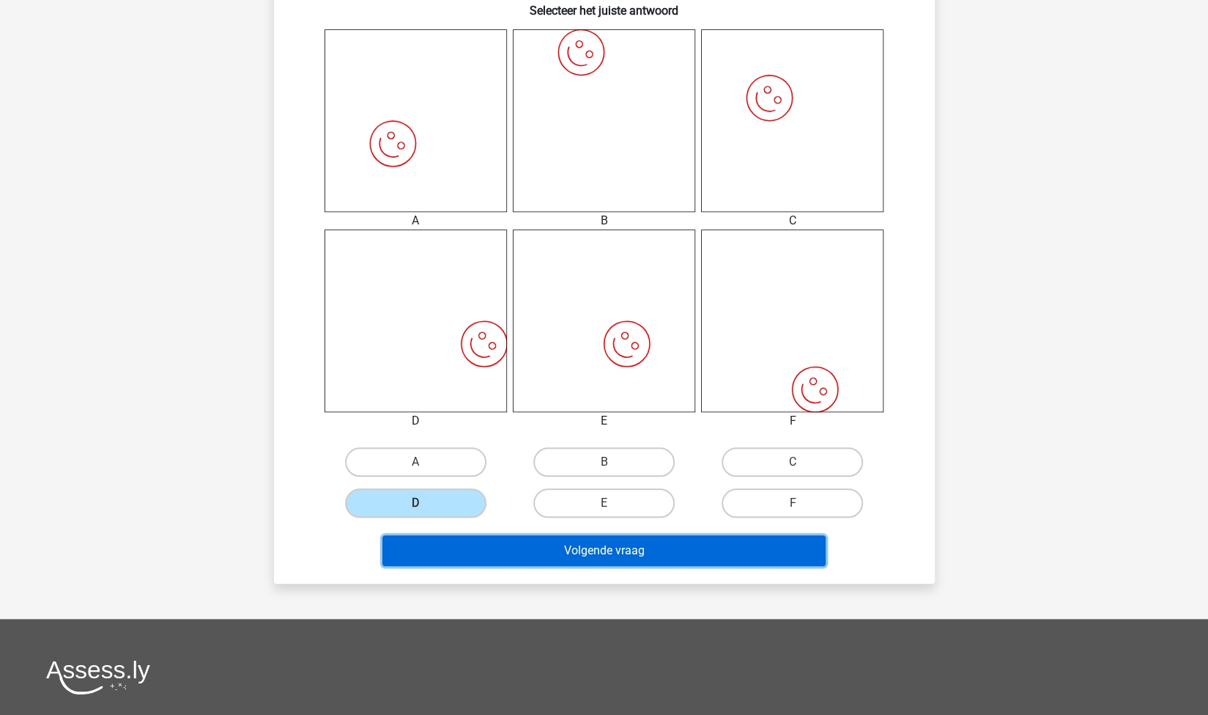
click at [624, 562] on button "Volgende vraag" at bounding box center [604, 550] width 443 height 31
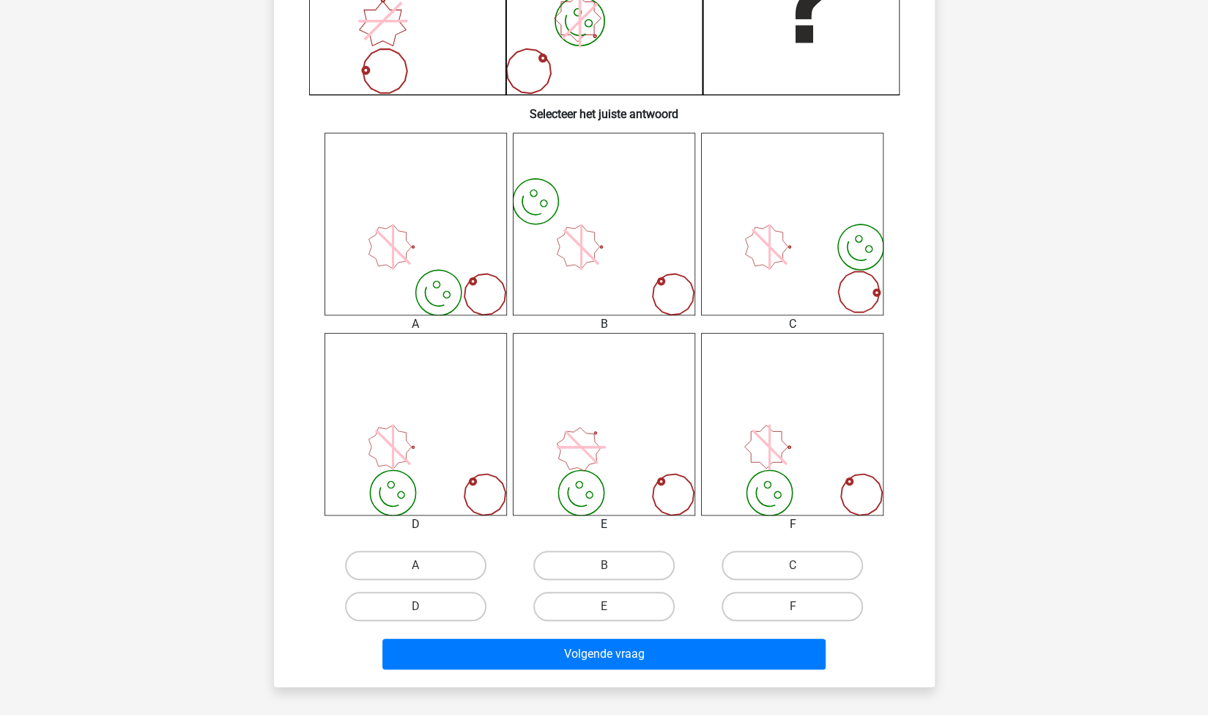
scroll to position [465, 0]
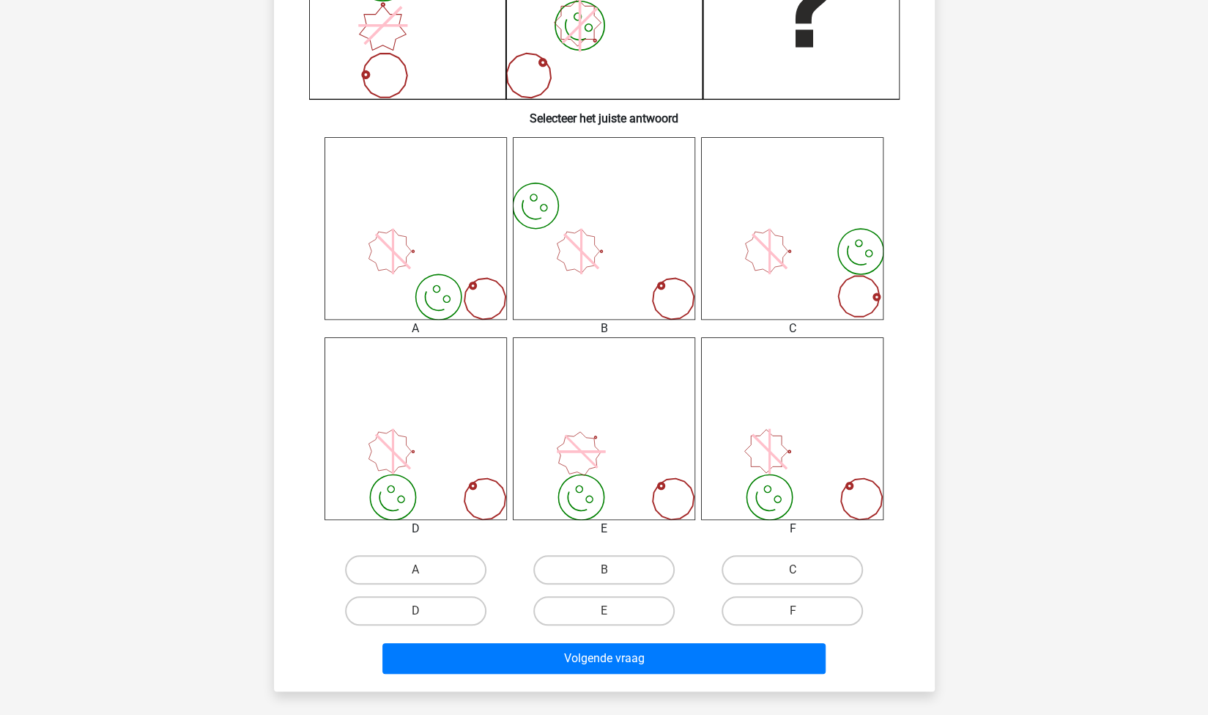
click at [424, 619] on input "D" at bounding box center [421, 615] width 10 height 10
radio input "true"
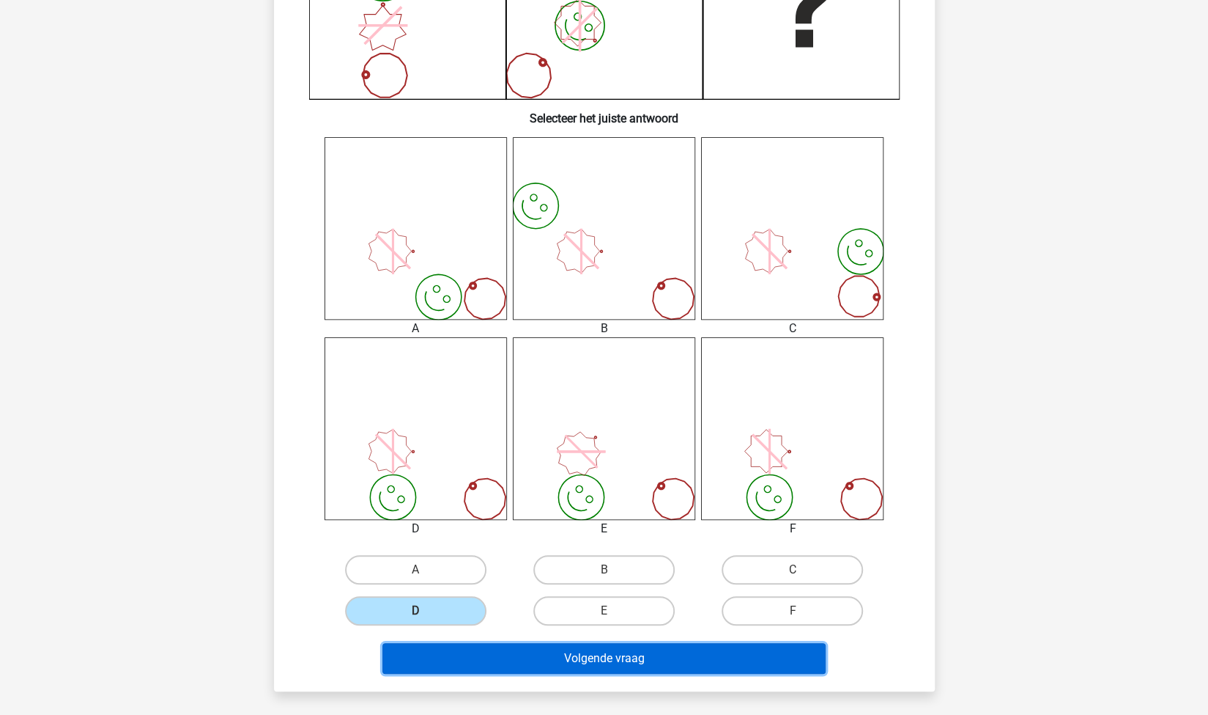
click at [488, 653] on button "Volgende vraag" at bounding box center [604, 658] width 443 height 31
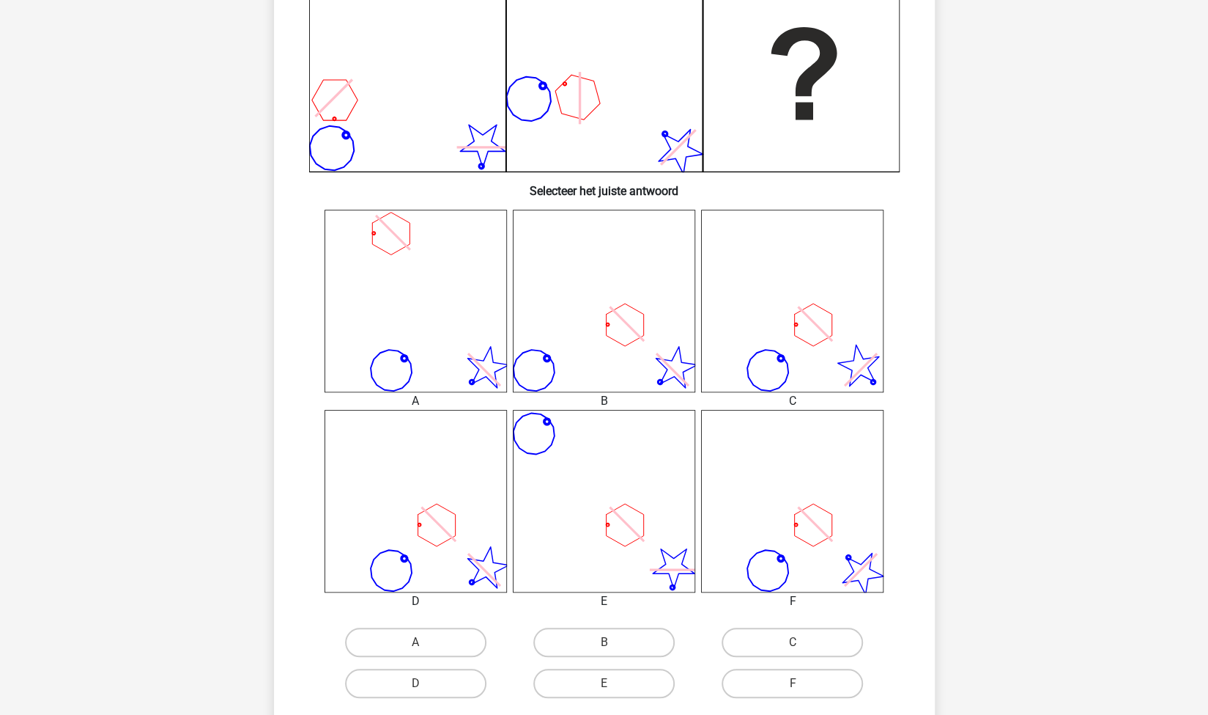
scroll to position [410, 0]
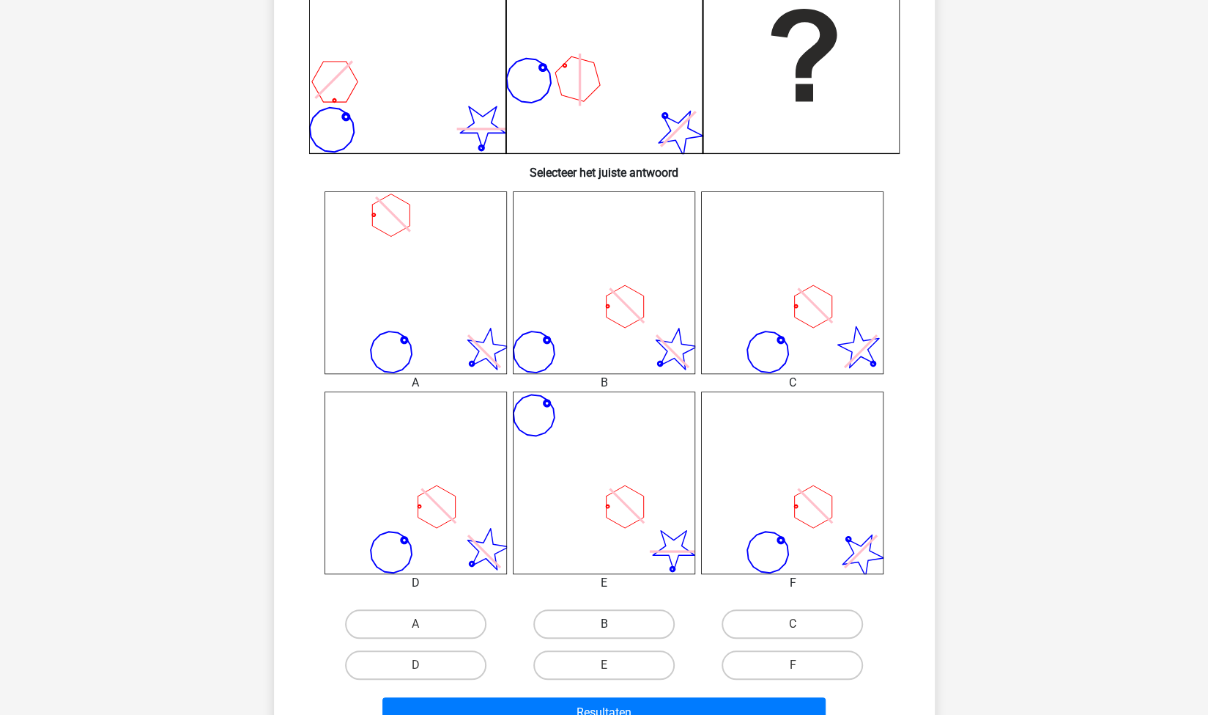
click at [579, 623] on label "B" at bounding box center [604, 623] width 141 height 29
click at [604, 624] on input "B" at bounding box center [609, 629] width 10 height 10
radio input "true"
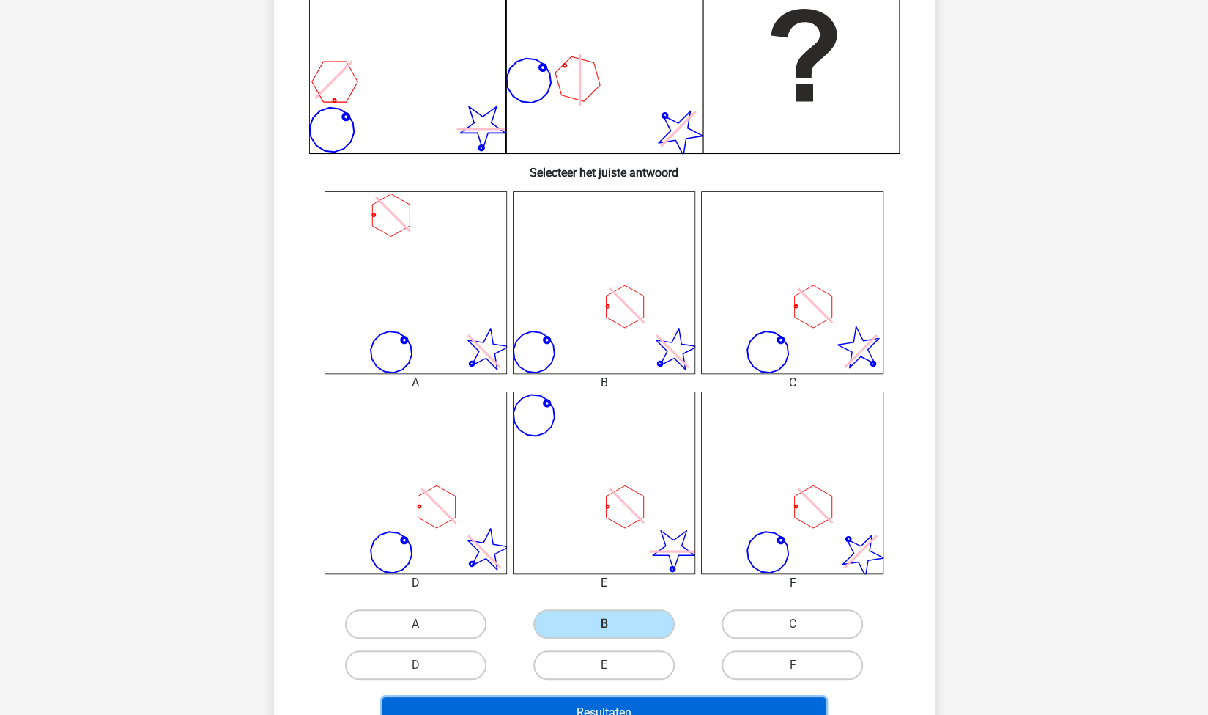
click at [624, 708] on button "Resultaten" at bounding box center [604, 712] width 443 height 31
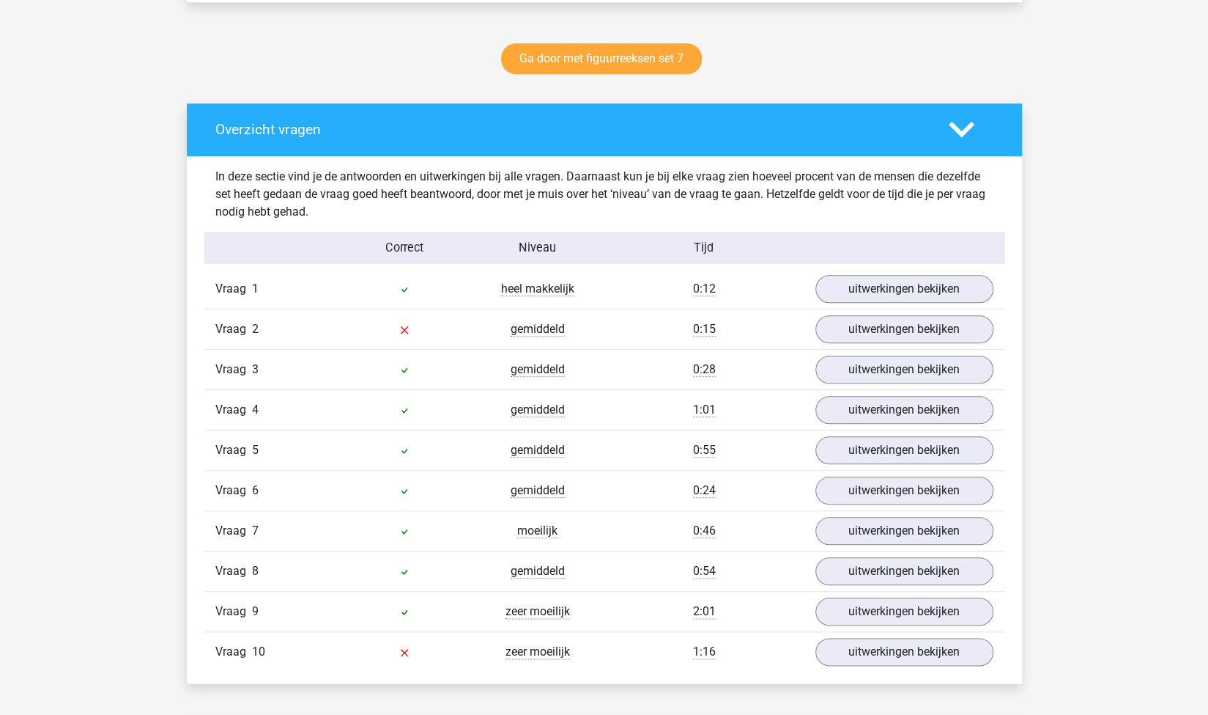
scroll to position [750, 0]
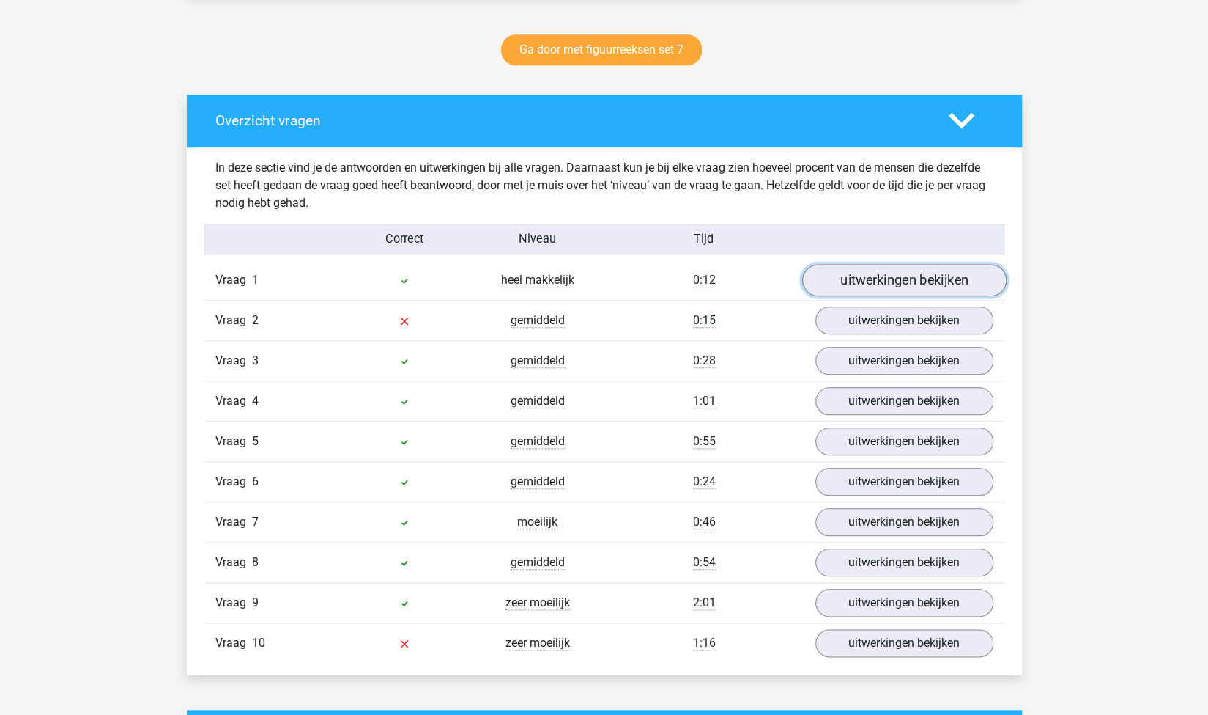
click at [856, 282] on link "uitwerkingen bekijken" at bounding box center [904, 280] width 204 height 32
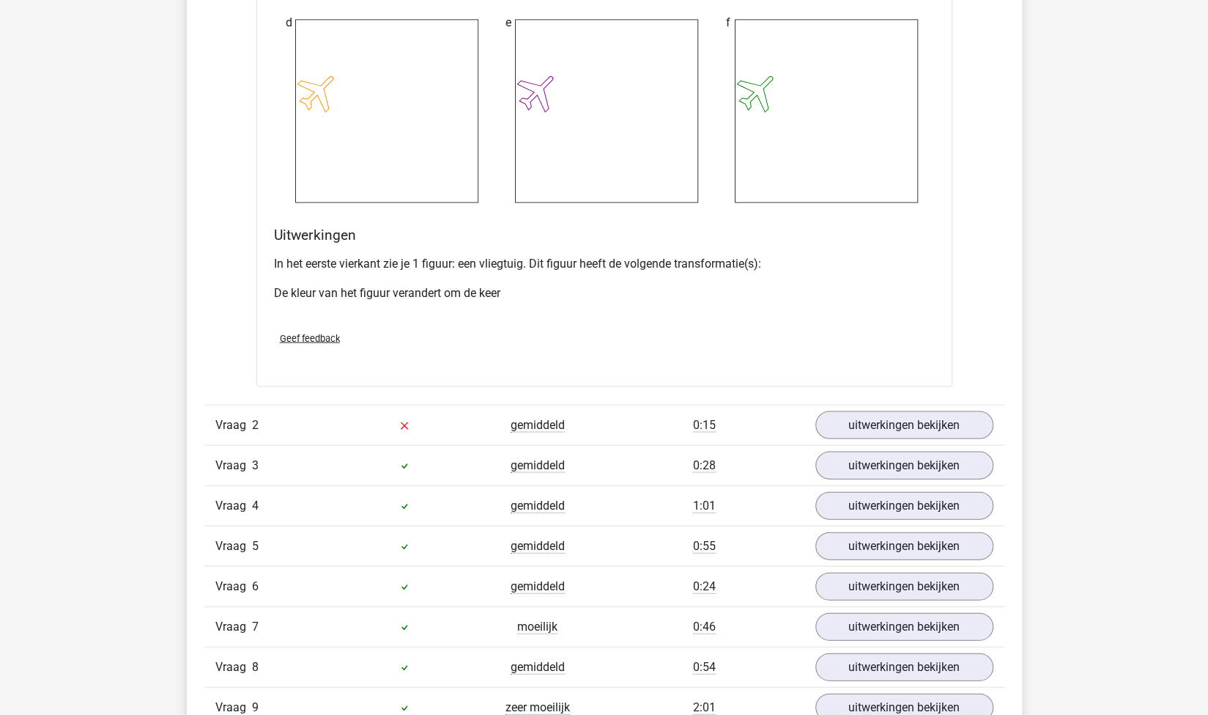
scroll to position [1803, 0]
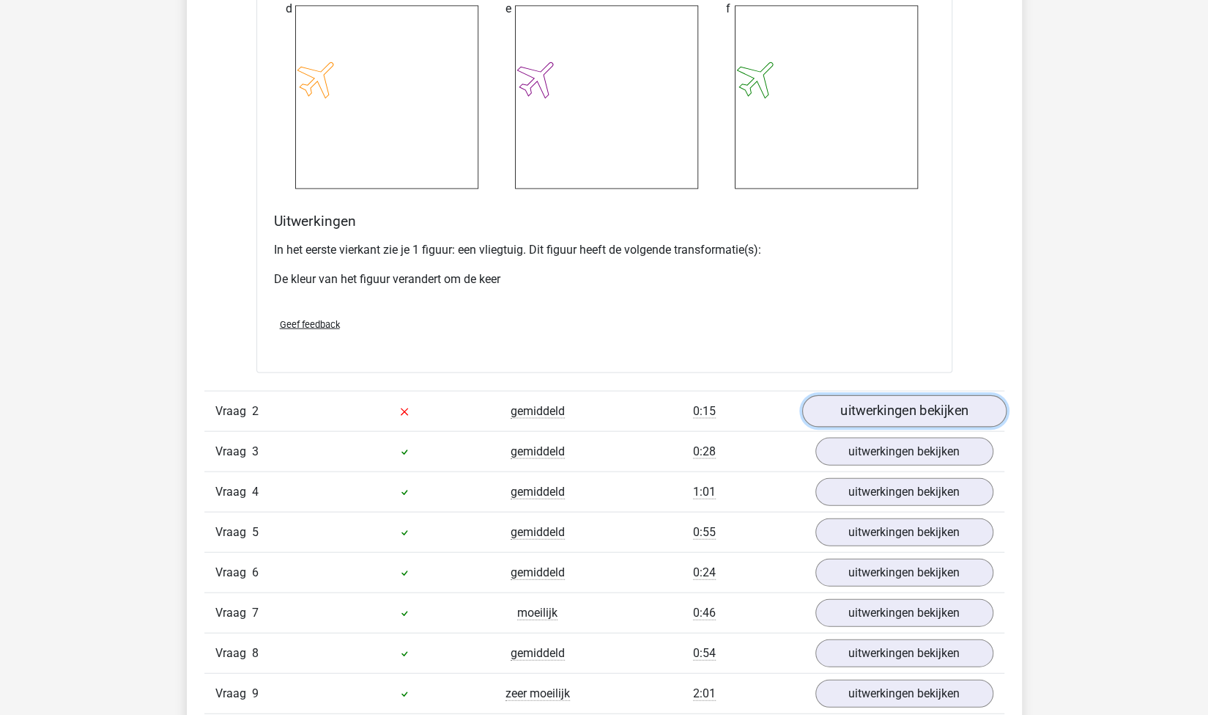
click at [884, 408] on link "uitwerkingen bekijken" at bounding box center [904, 410] width 204 height 32
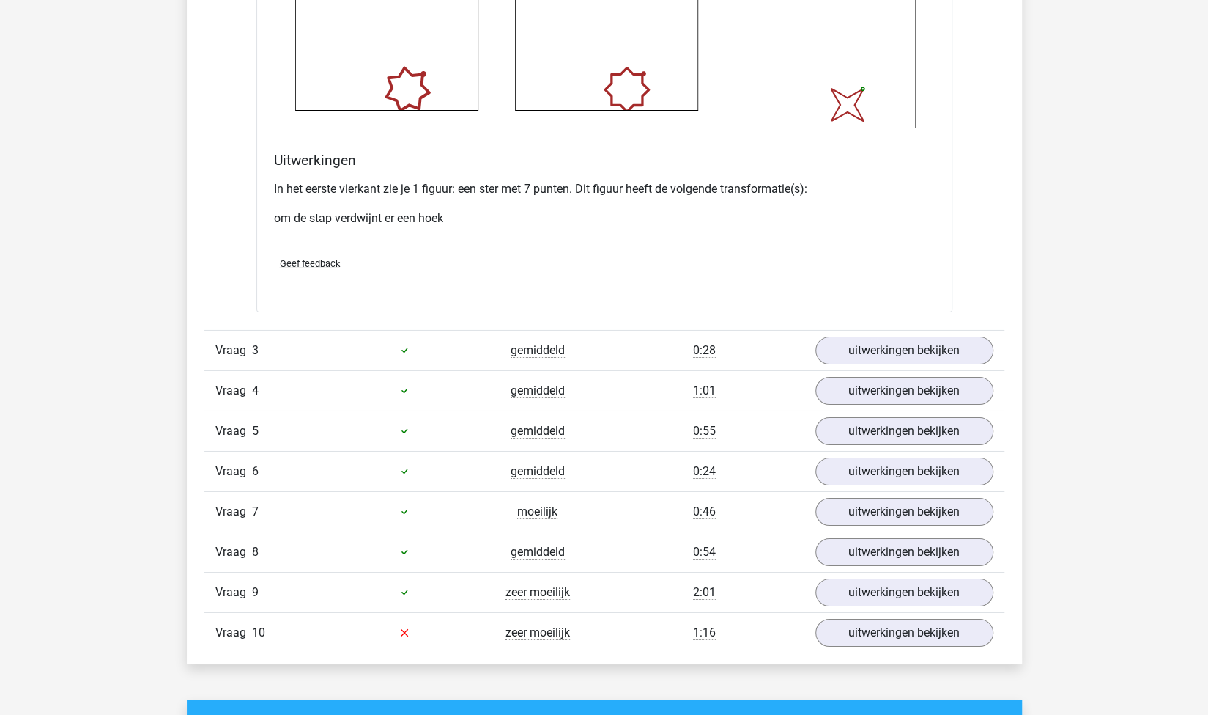
scroll to position [3113, 0]
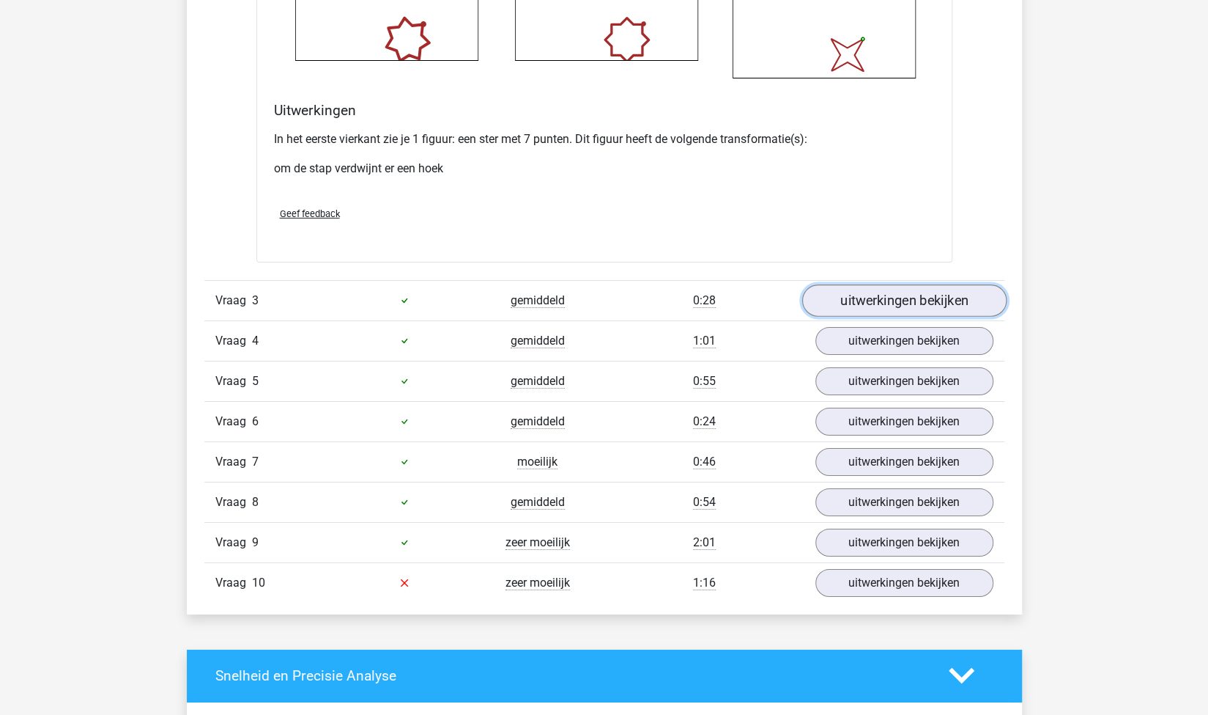
click at [853, 301] on link "uitwerkingen bekijken" at bounding box center [904, 300] width 204 height 32
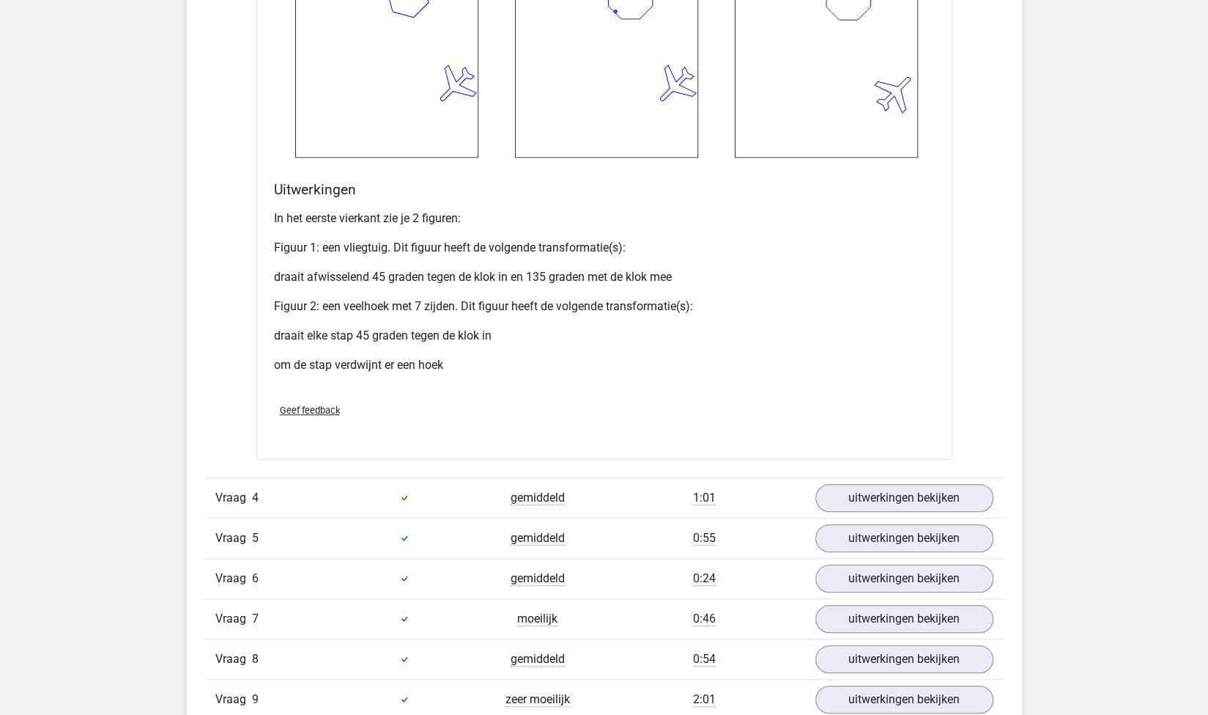
scroll to position [4217, 0]
click at [846, 484] on link "uitwerkingen bekijken" at bounding box center [904, 497] width 204 height 32
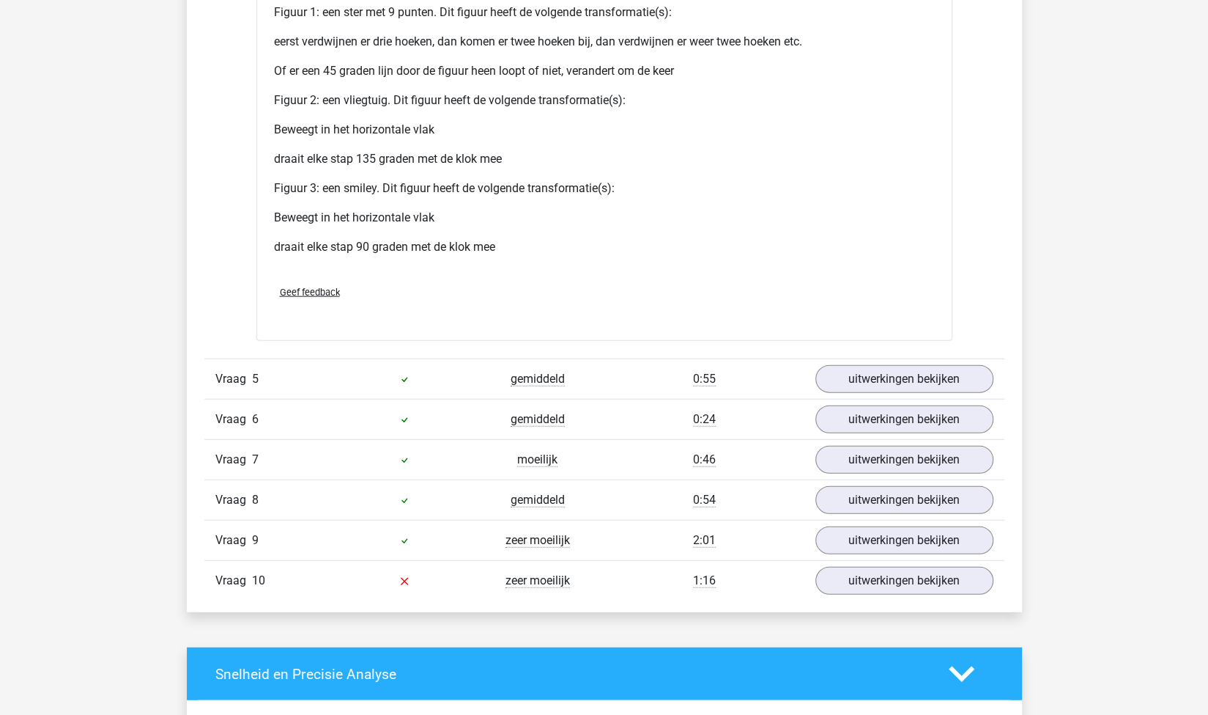
scroll to position [5764, 0]
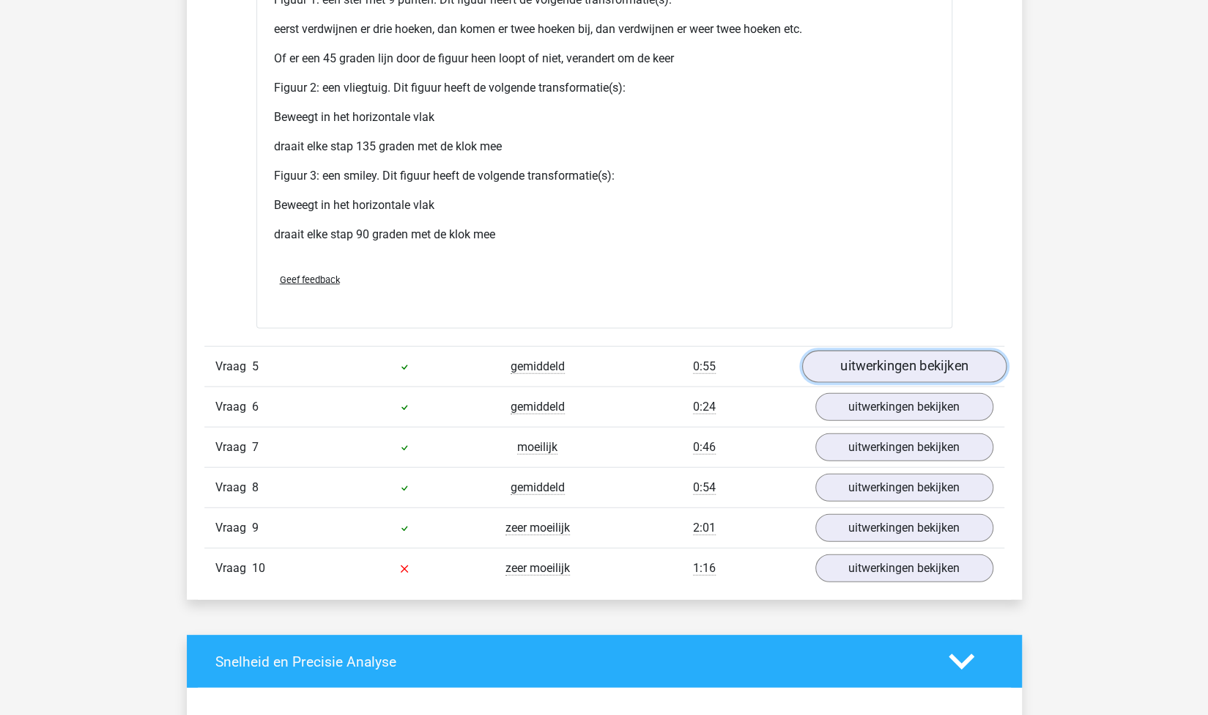
click at [835, 357] on link "uitwerkingen bekijken" at bounding box center [904, 367] width 204 height 32
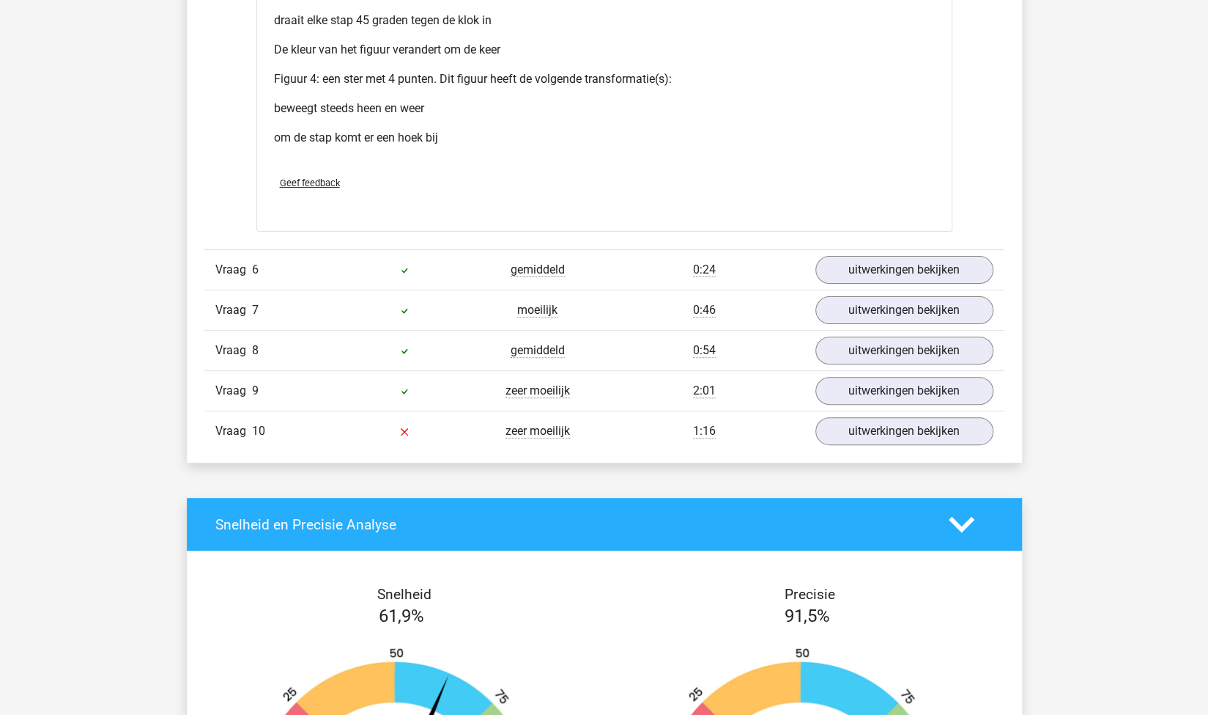
scroll to position [7367, 0]
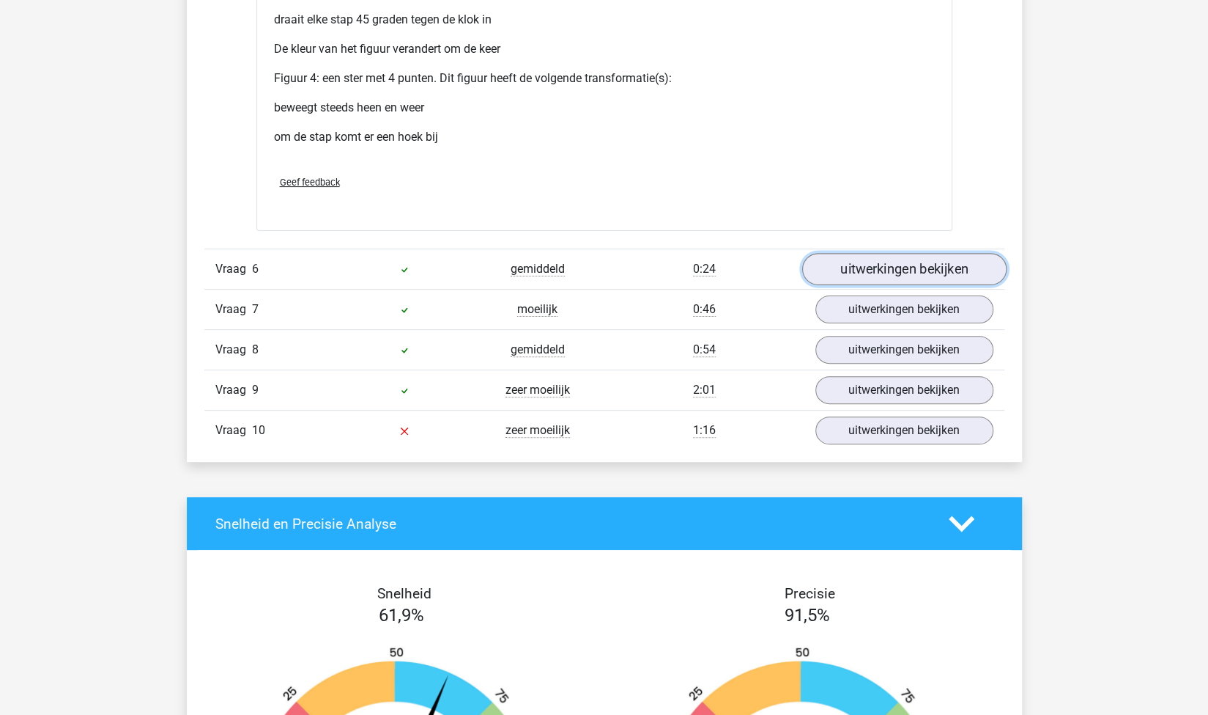
click at [886, 260] on link "uitwerkingen bekijken" at bounding box center [904, 269] width 204 height 32
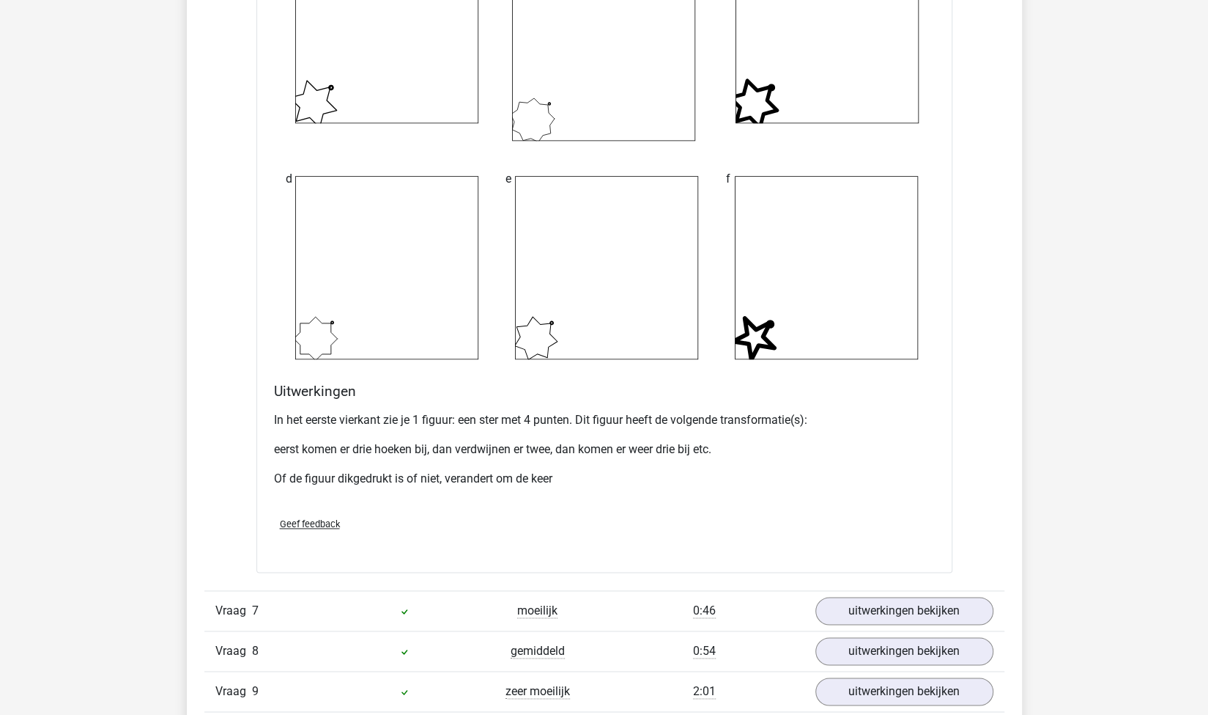
scroll to position [8408, 0]
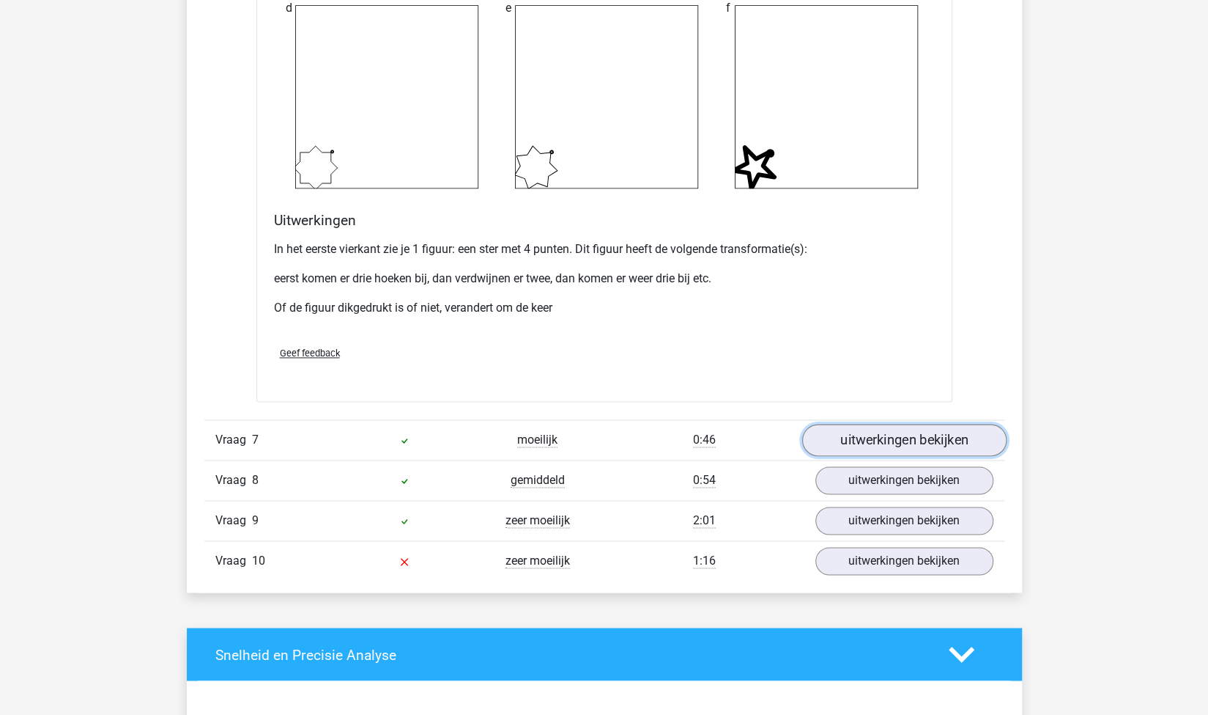
click at [875, 425] on link "uitwerkingen bekijken" at bounding box center [904, 440] width 204 height 32
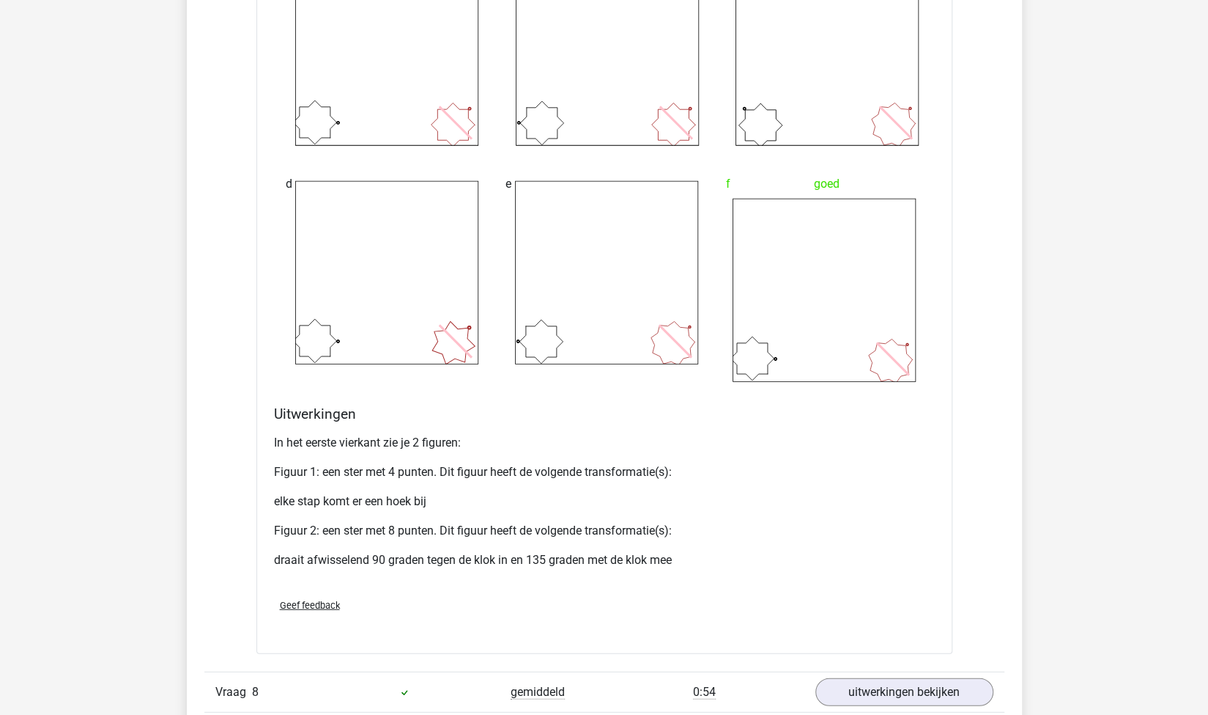
scroll to position [9641, 0]
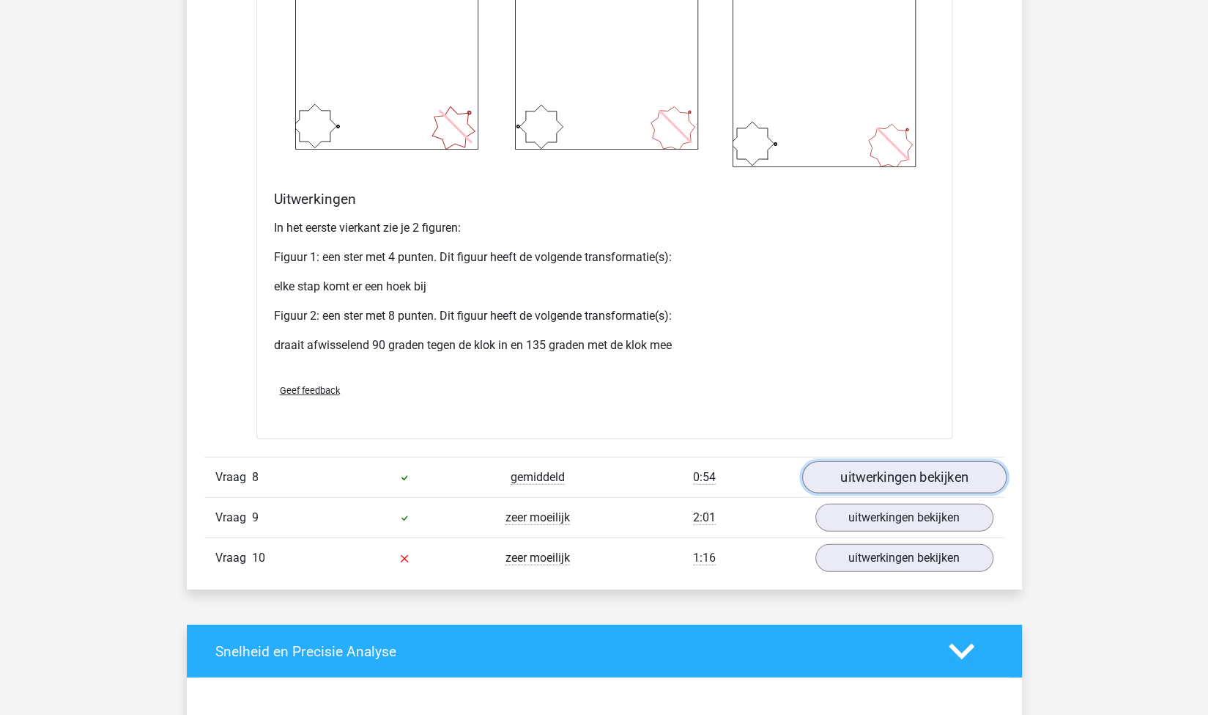
click at [844, 464] on link "uitwerkingen bekijken" at bounding box center [904, 477] width 204 height 32
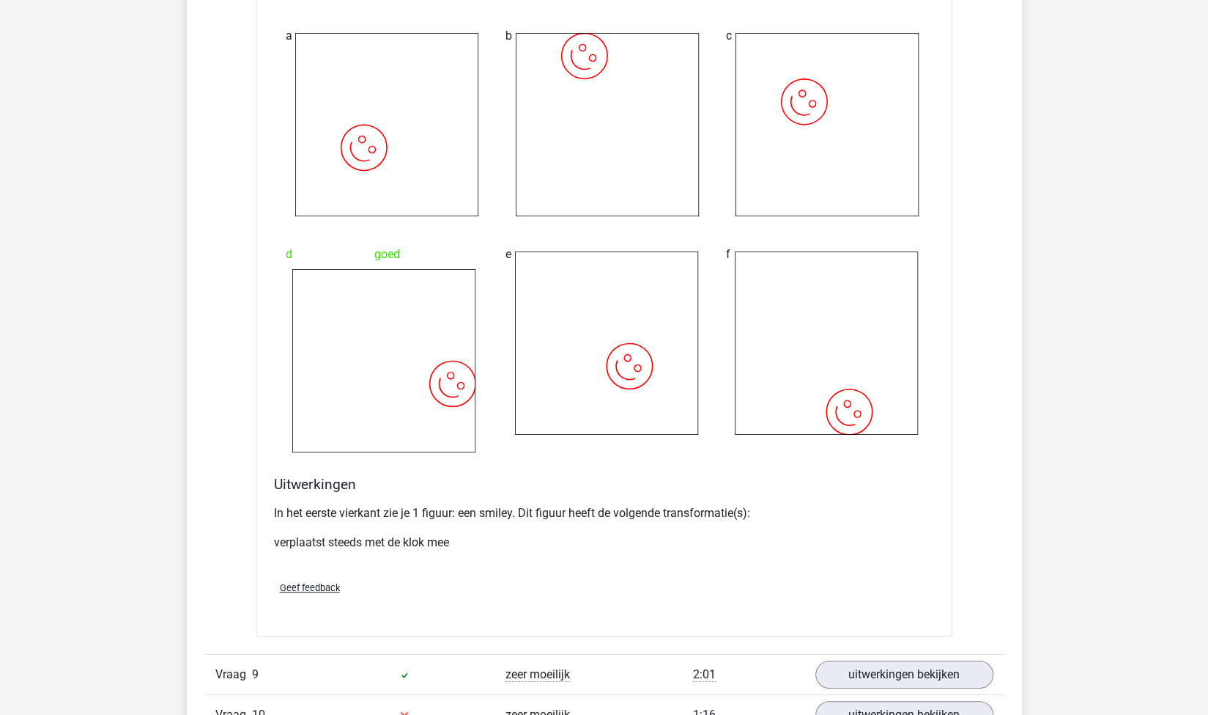
scroll to position [10629, 0]
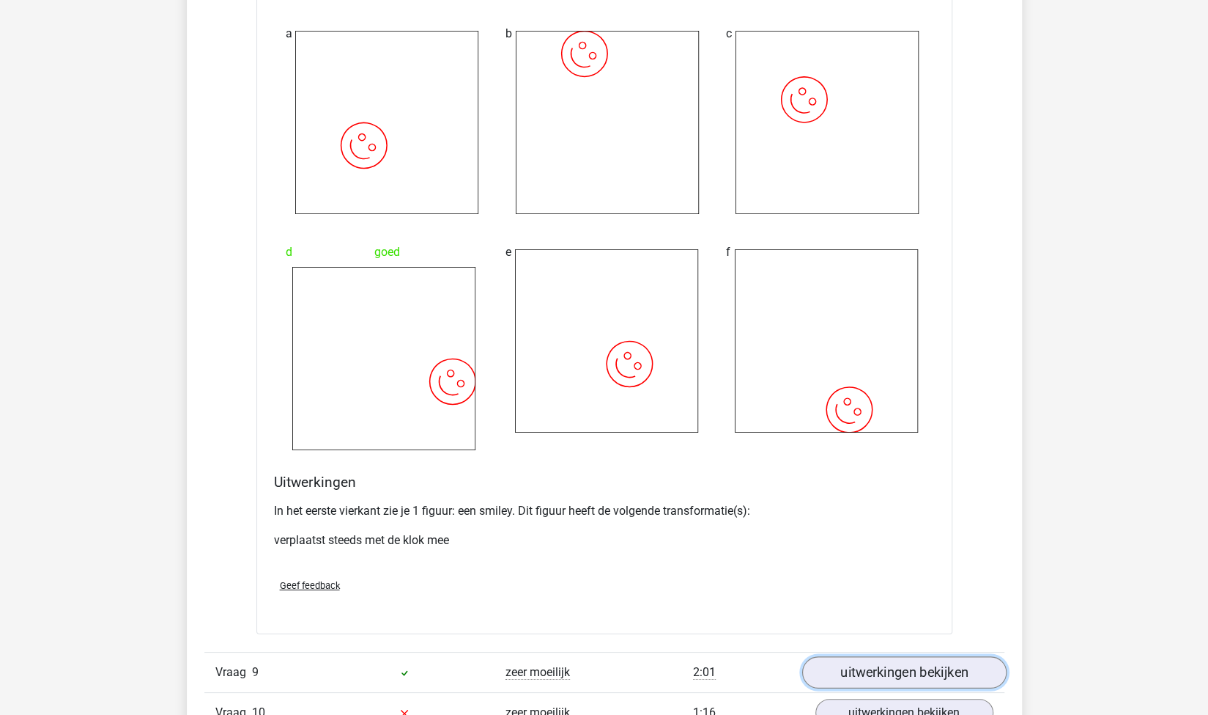
click at [854, 660] on link "uitwerkingen bekijken" at bounding box center [904, 672] width 204 height 32
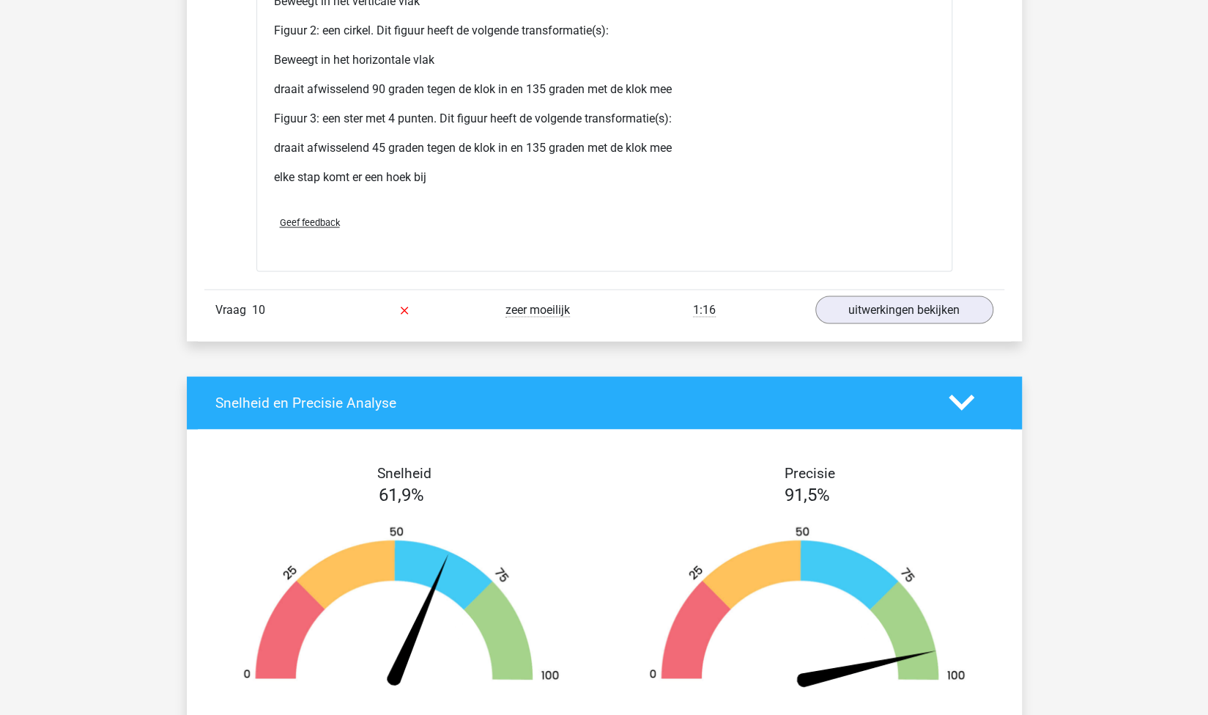
scroll to position [12382, 0]
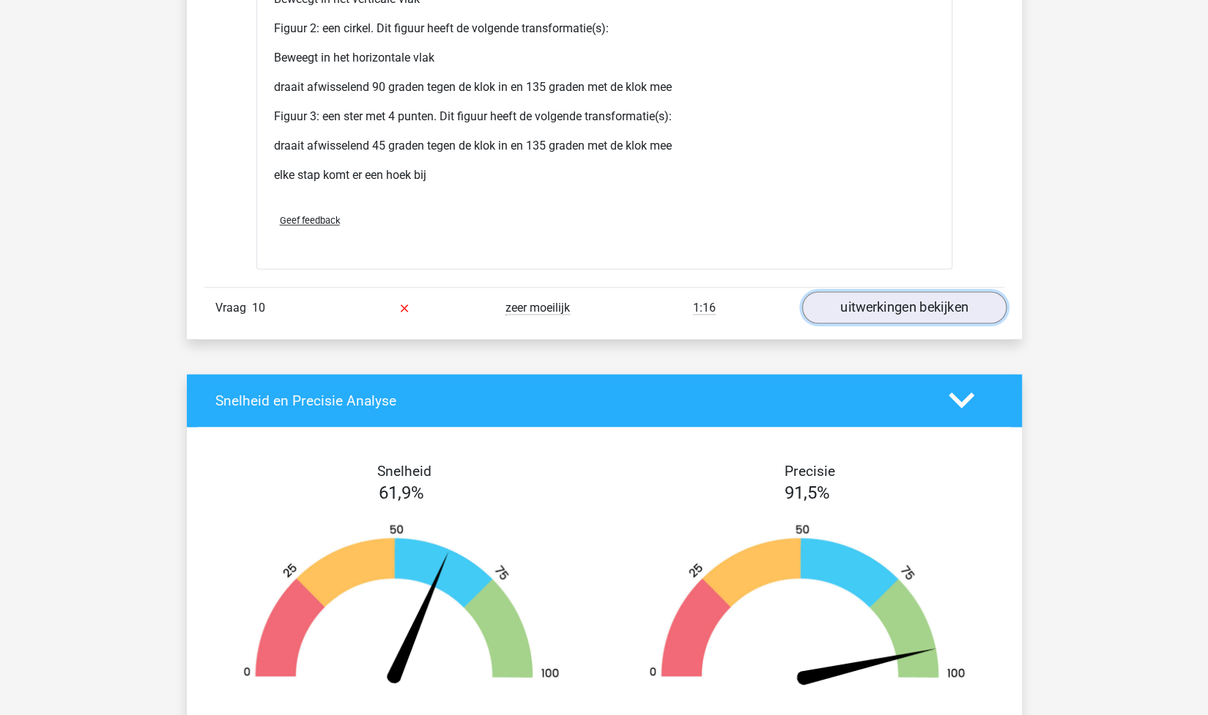
click at [885, 303] on link "uitwerkingen bekijken" at bounding box center [904, 307] width 204 height 32
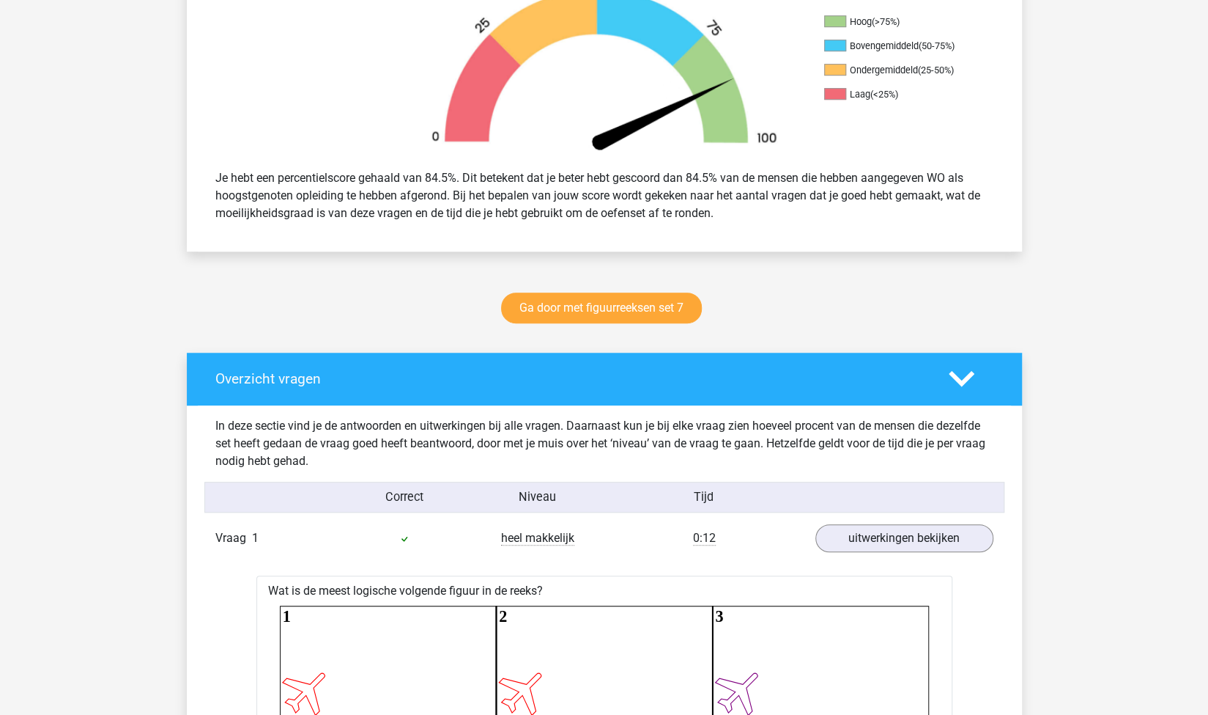
scroll to position [498, 0]
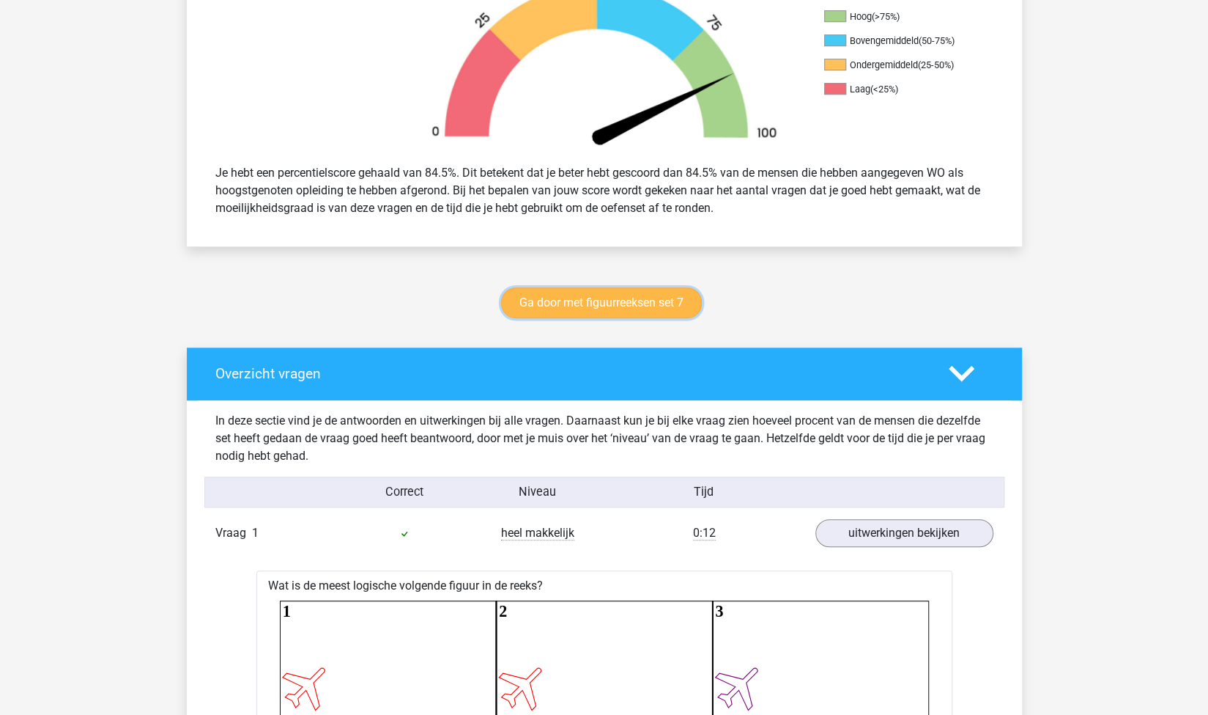
click at [599, 306] on link "Ga door met figuurreeksen set 7" at bounding box center [601, 302] width 201 height 31
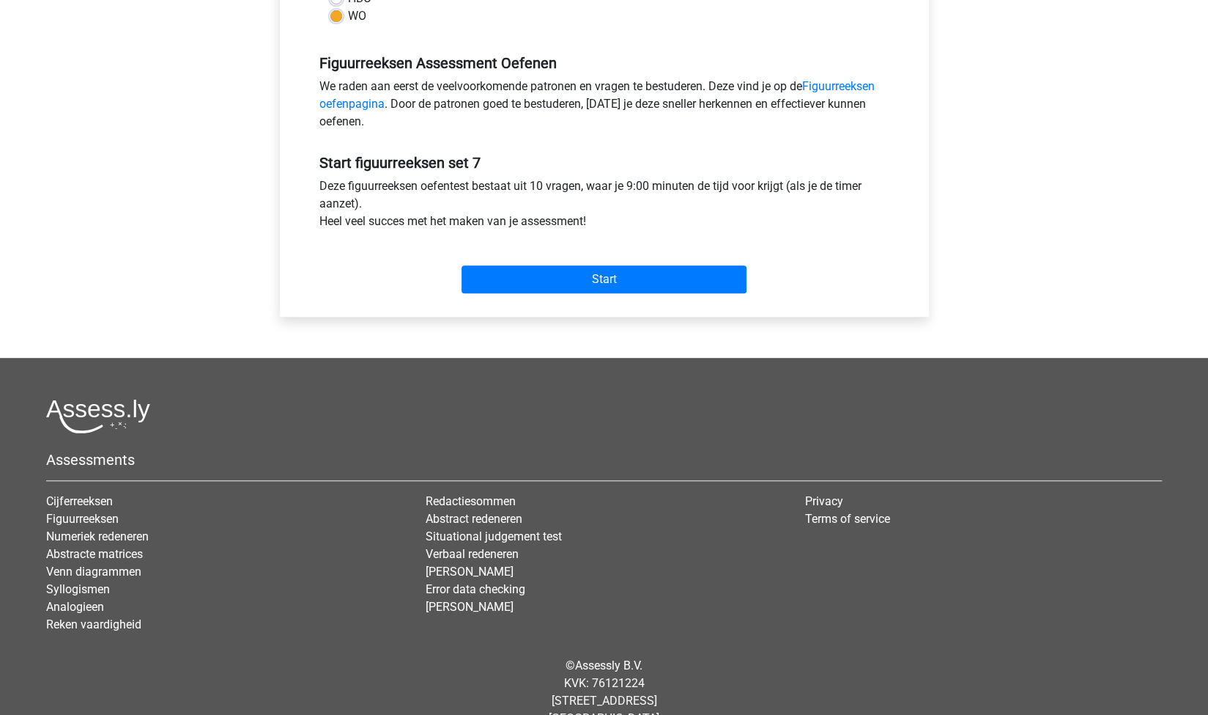
scroll to position [442, 0]
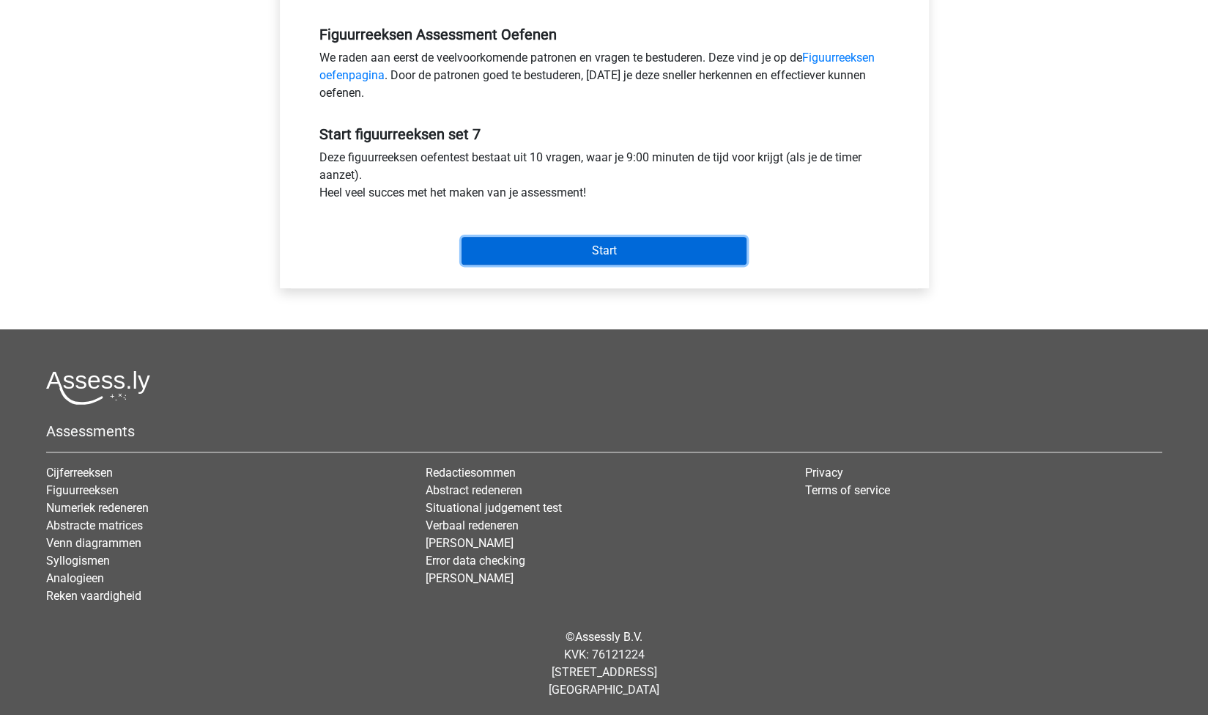
click at [643, 252] on input "Start" at bounding box center [604, 251] width 285 height 28
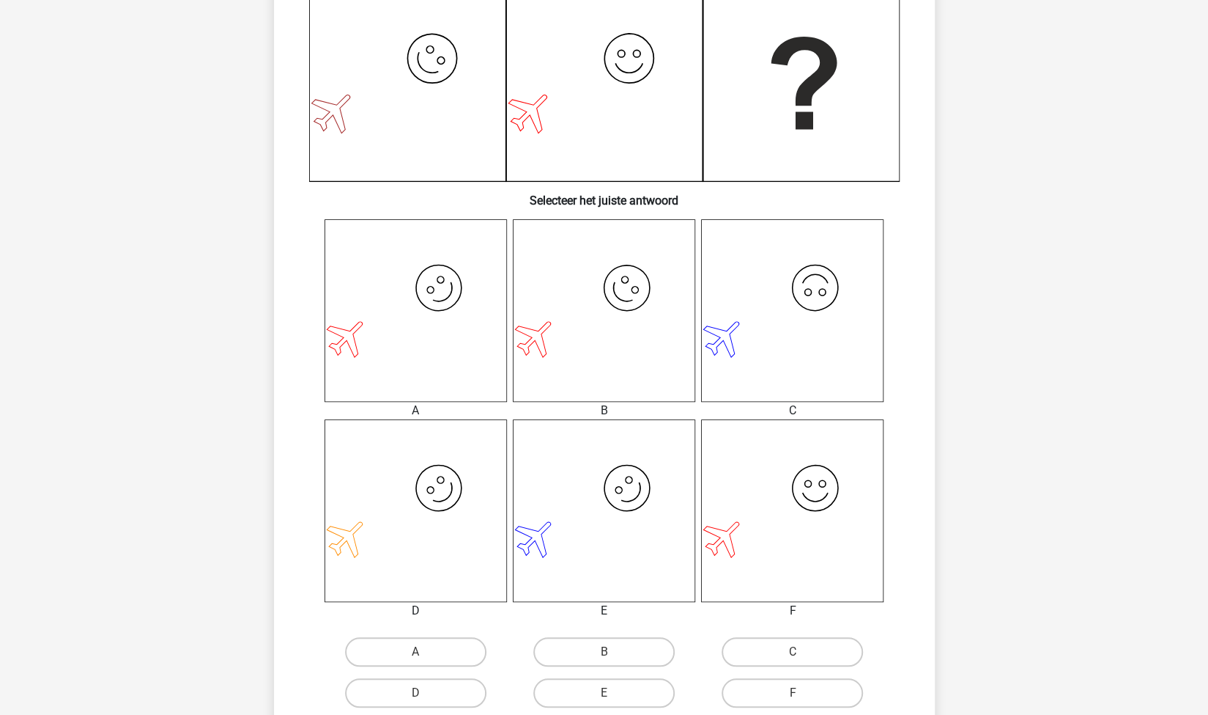
scroll to position [499, 0]
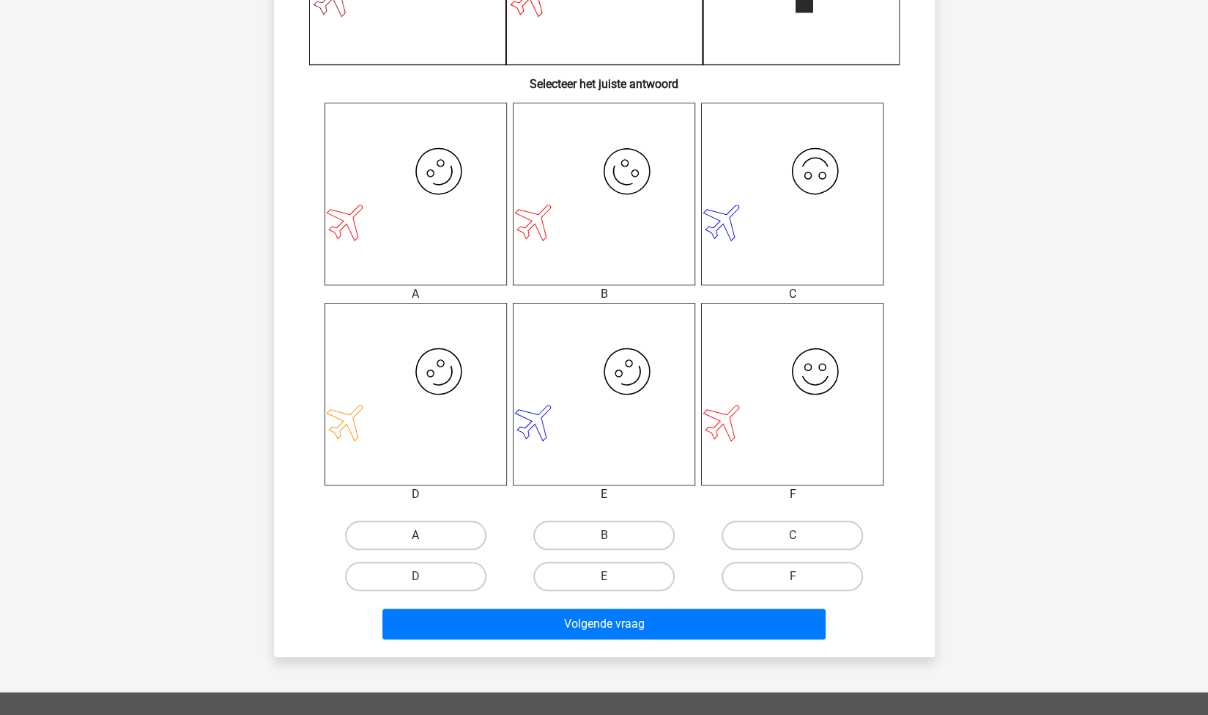
click at [466, 534] on label "A" at bounding box center [415, 534] width 141 height 29
click at [425, 535] on input "A" at bounding box center [421, 540] width 10 height 10
radio input "true"
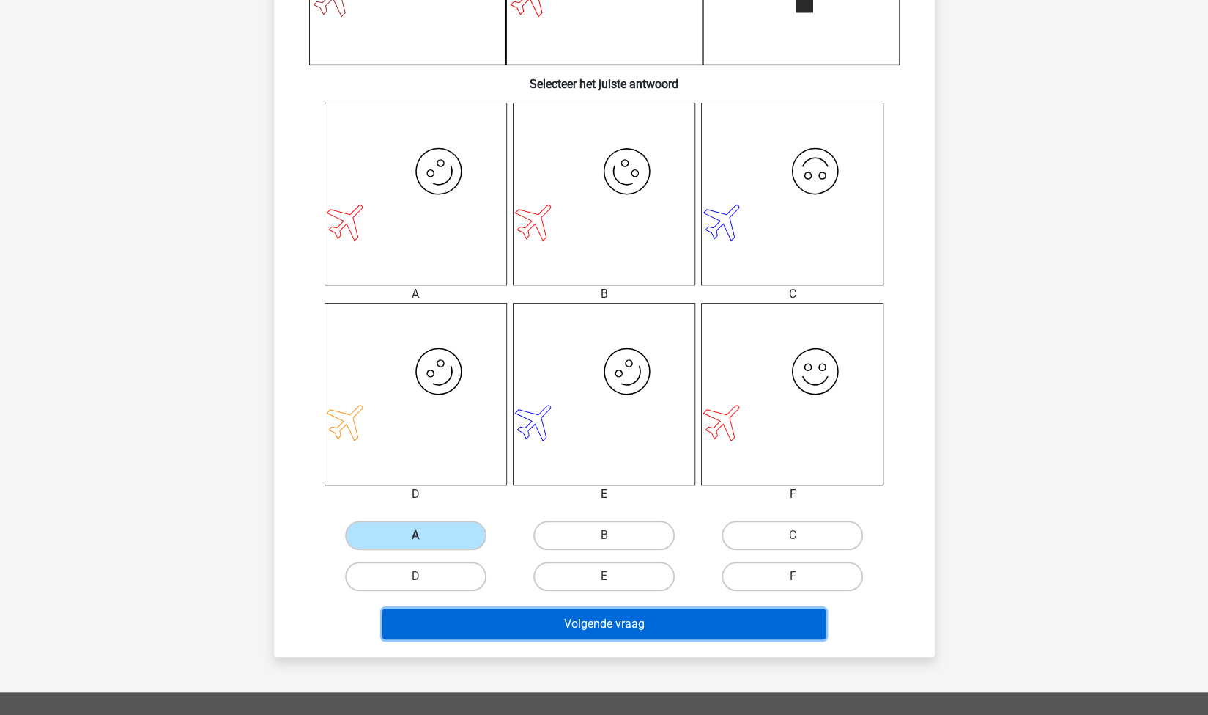
click at [547, 614] on button "Volgende vraag" at bounding box center [604, 623] width 443 height 31
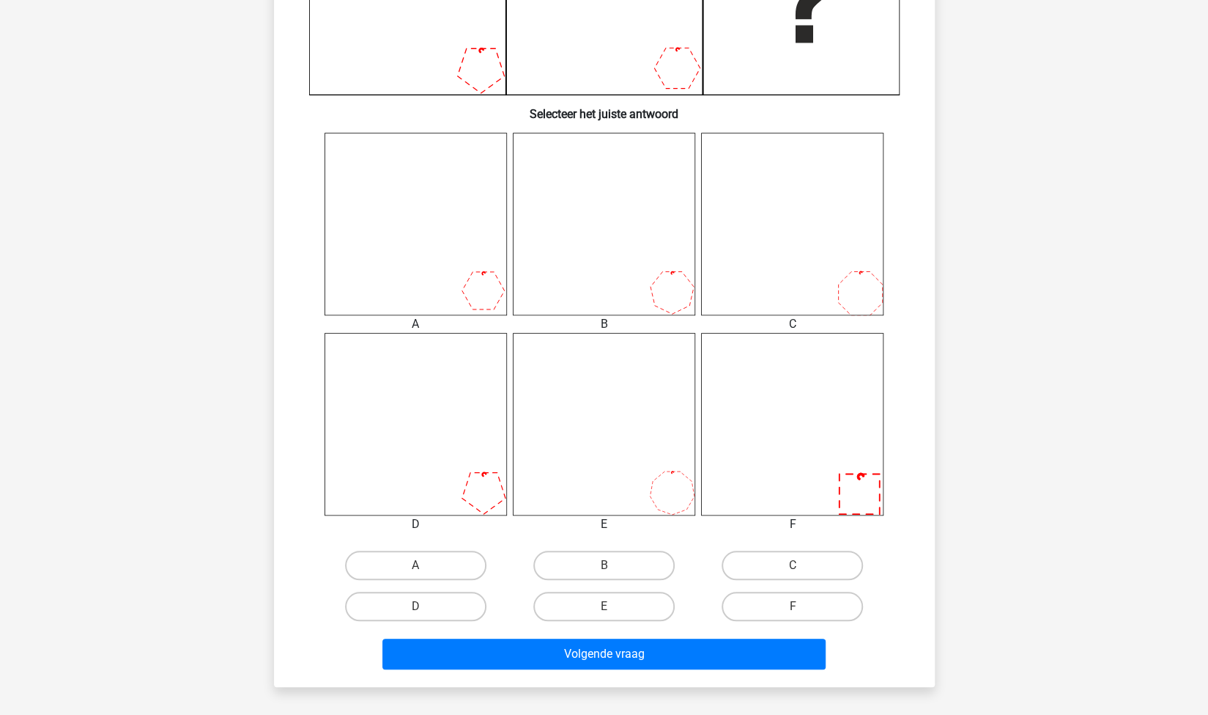
scroll to position [472, 0]
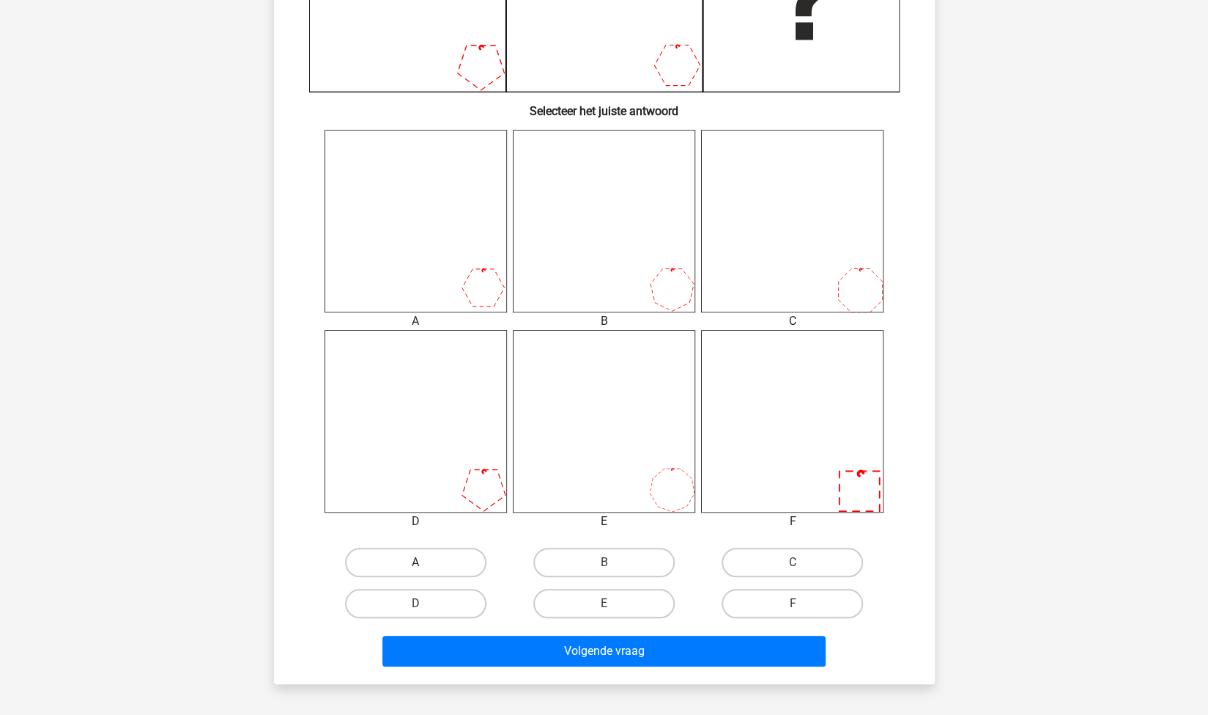
click at [392, 547] on label "A" at bounding box center [415, 561] width 141 height 29
click at [416, 562] on input "A" at bounding box center [421, 567] width 10 height 10
radio input "true"
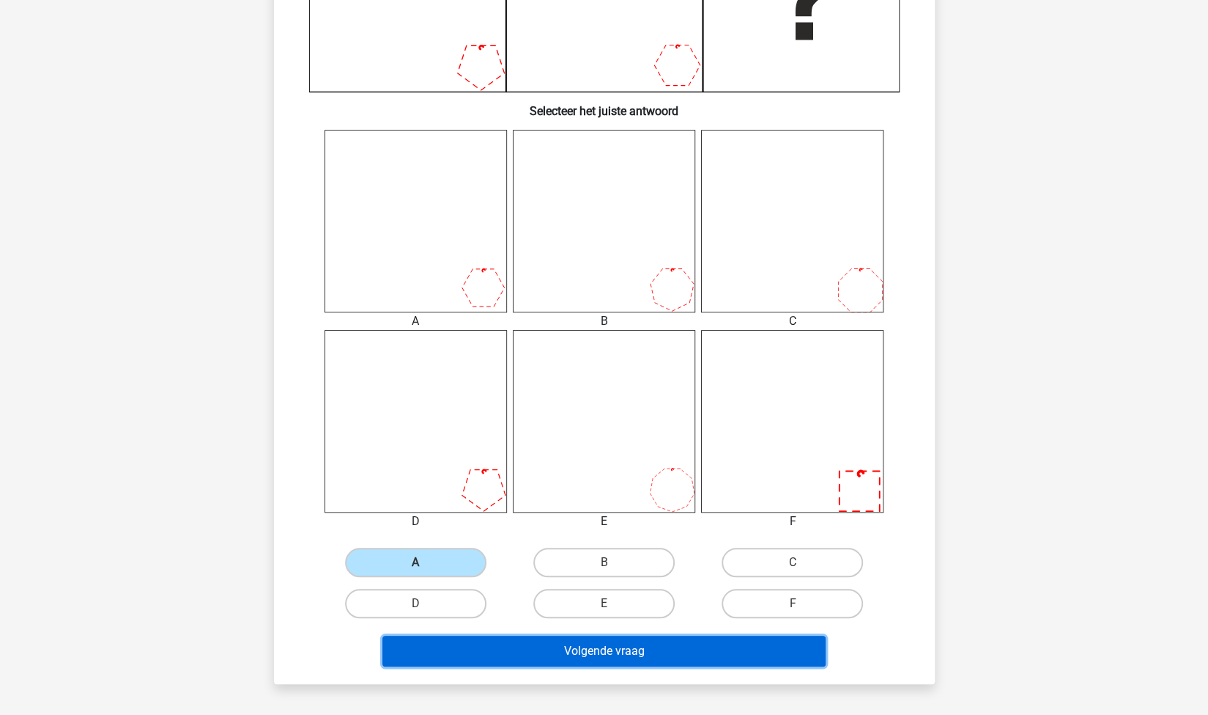
click at [516, 640] on button "Volgende vraag" at bounding box center [604, 650] width 443 height 31
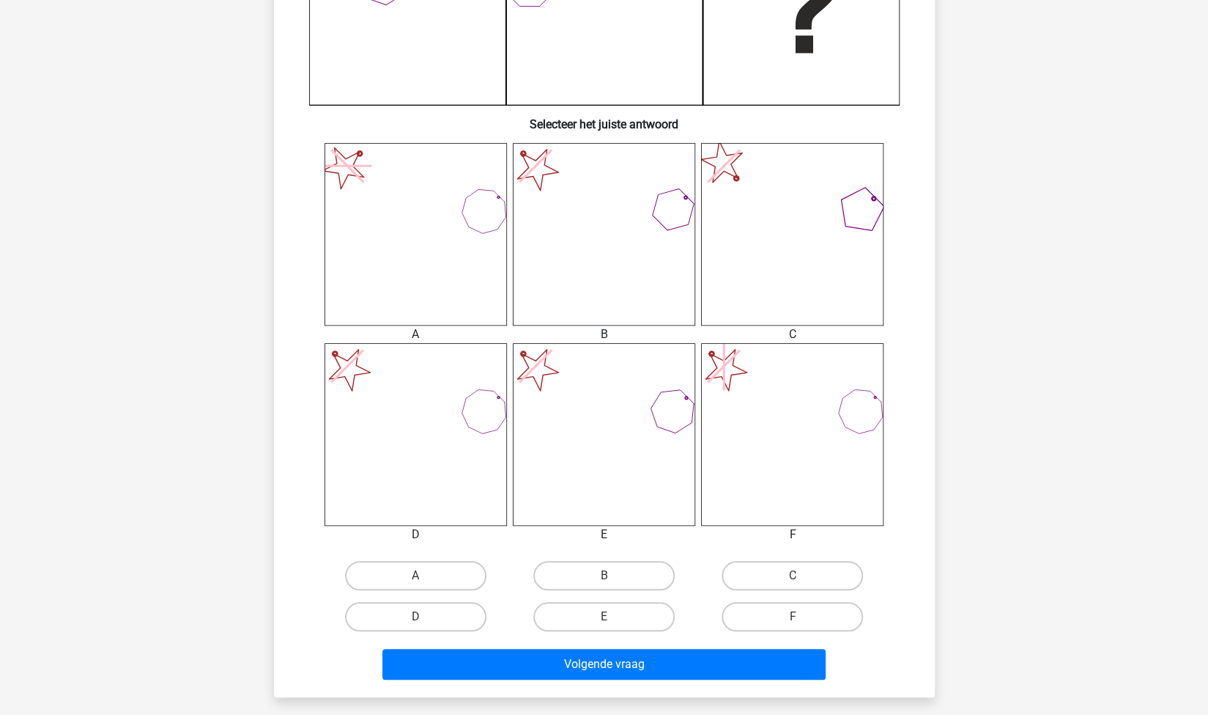
scroll to position [459, 0]
click at [391, 613] on label "D" at bounding box center [415, 615] width 141 height 29
click at [416, 616] on input "D" at bounding box center [421, 621] width 10 height 10
radio input "true"
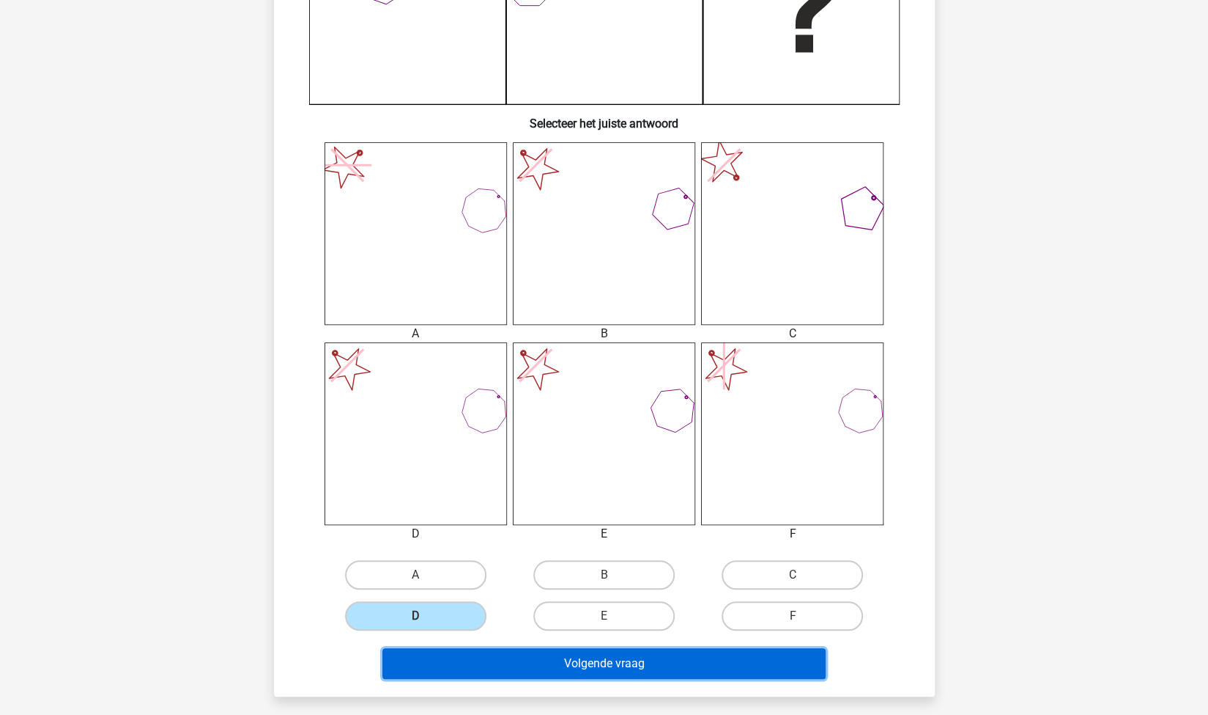
click at [468, 658] on button "Volgende vraag" at bounding box center [604, 663] width 443 height 31
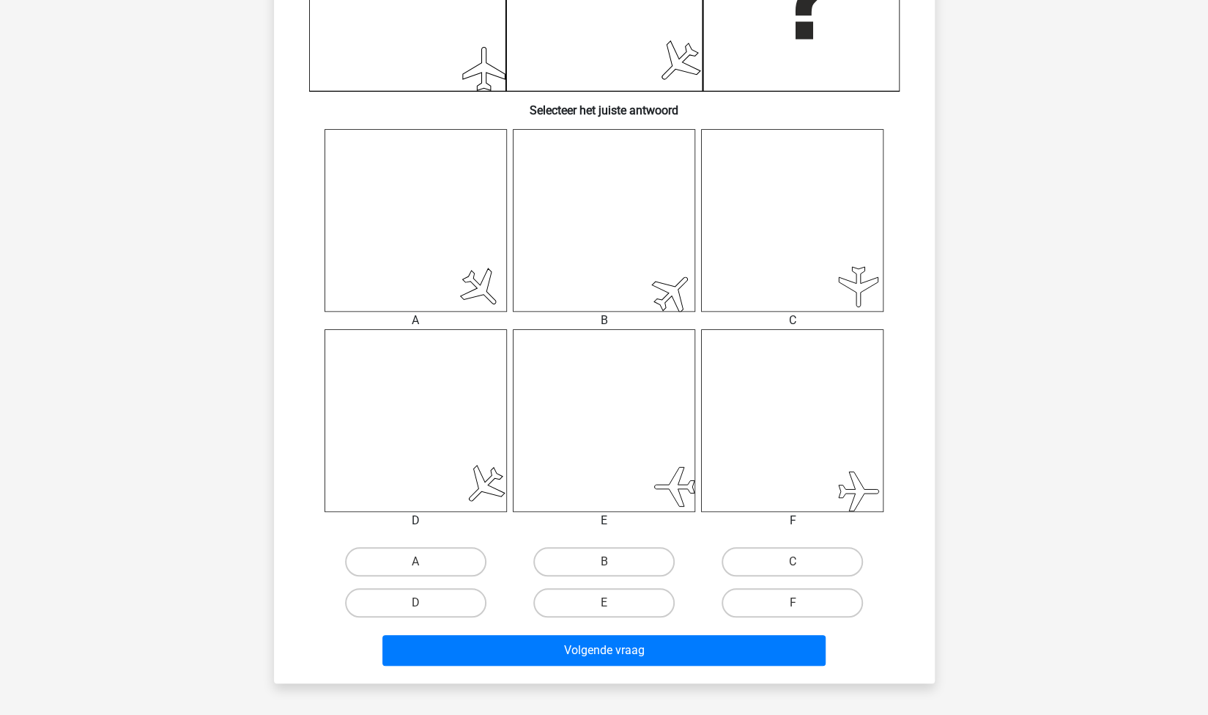
scroll to position [511, 0]
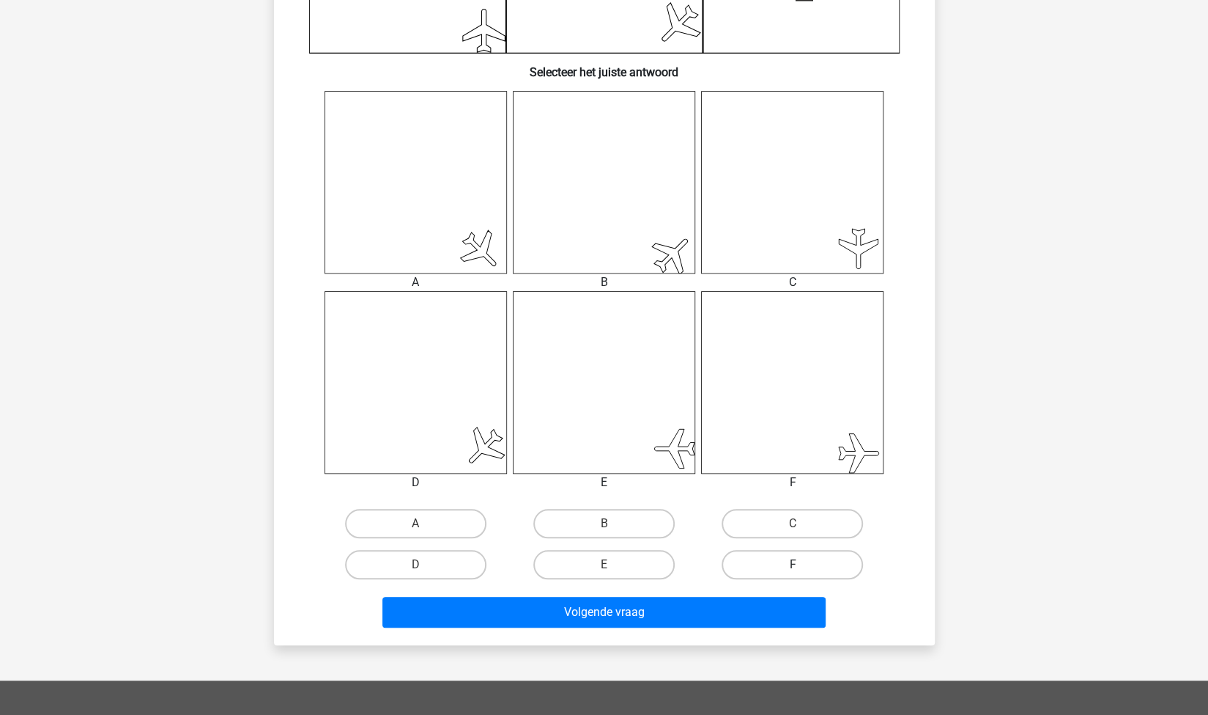
click at [797, 562] on label "F" at bounding box center [792, 564] width 141 height 29
click at [797, 564] on input "F" at bounding box center [798, 569] width 10 height 10
radio input "true"
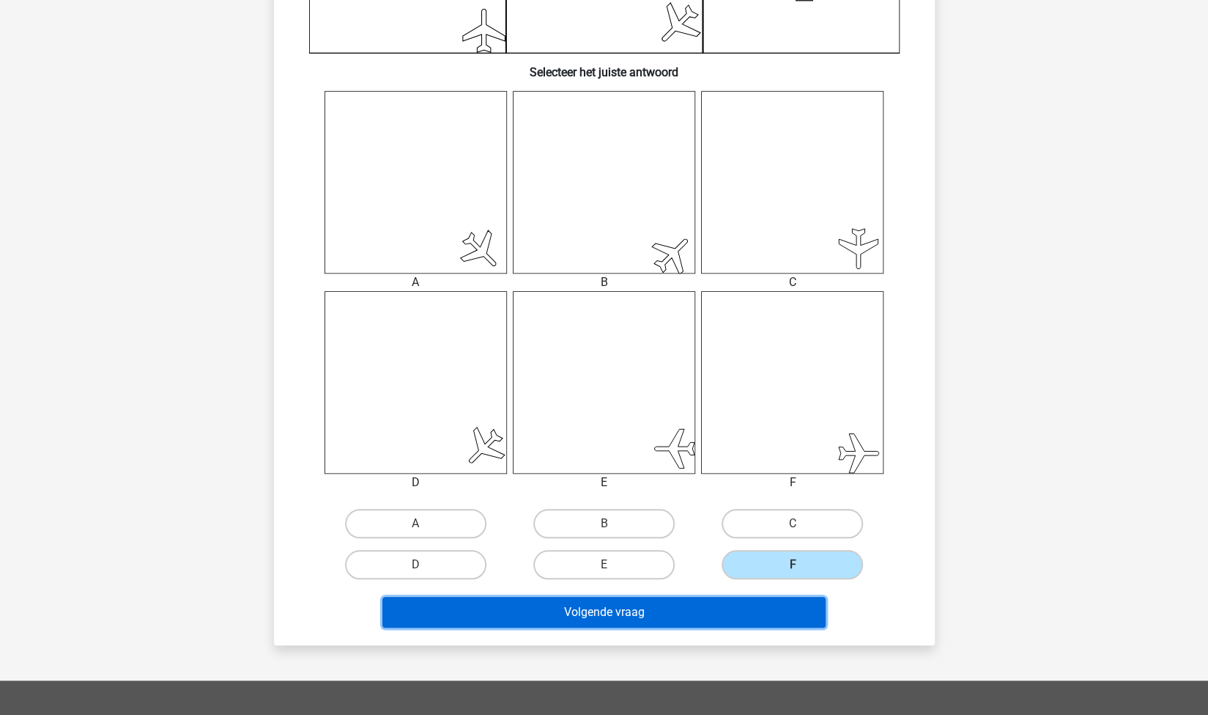
click at [706, 616] on button "Volgende vraag" at bounding box center [604, 612] width 443 height 31
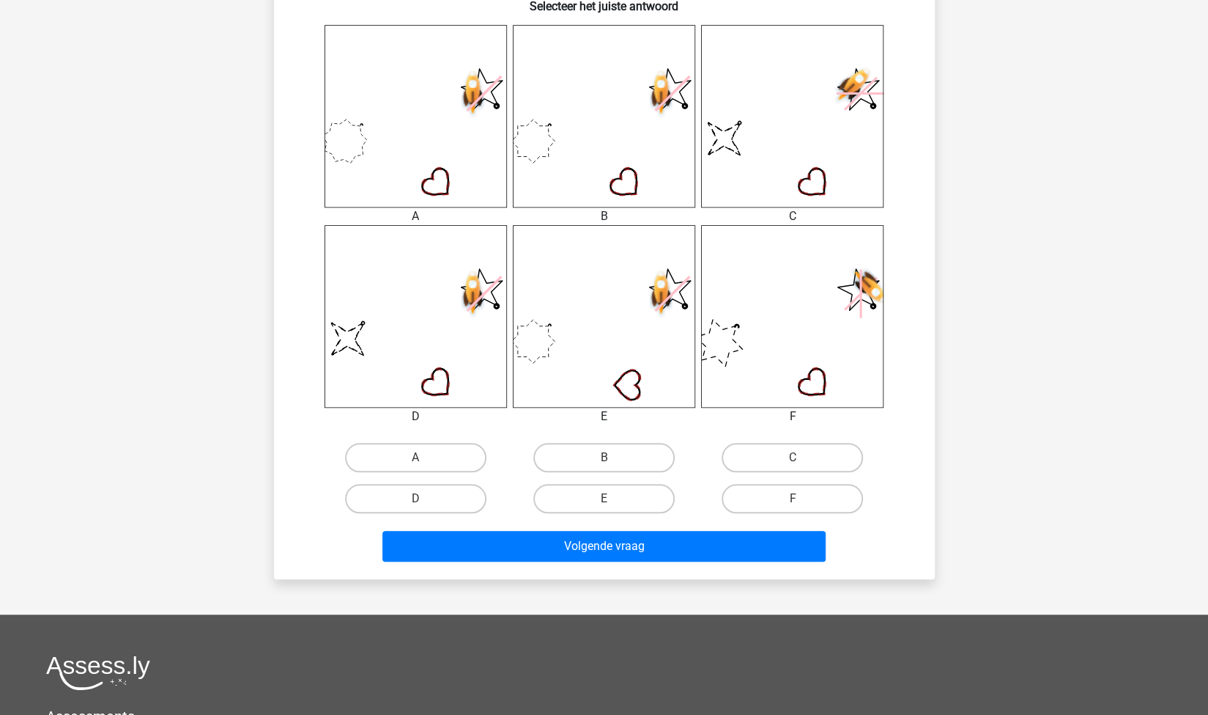
scroll to position [579, 0]
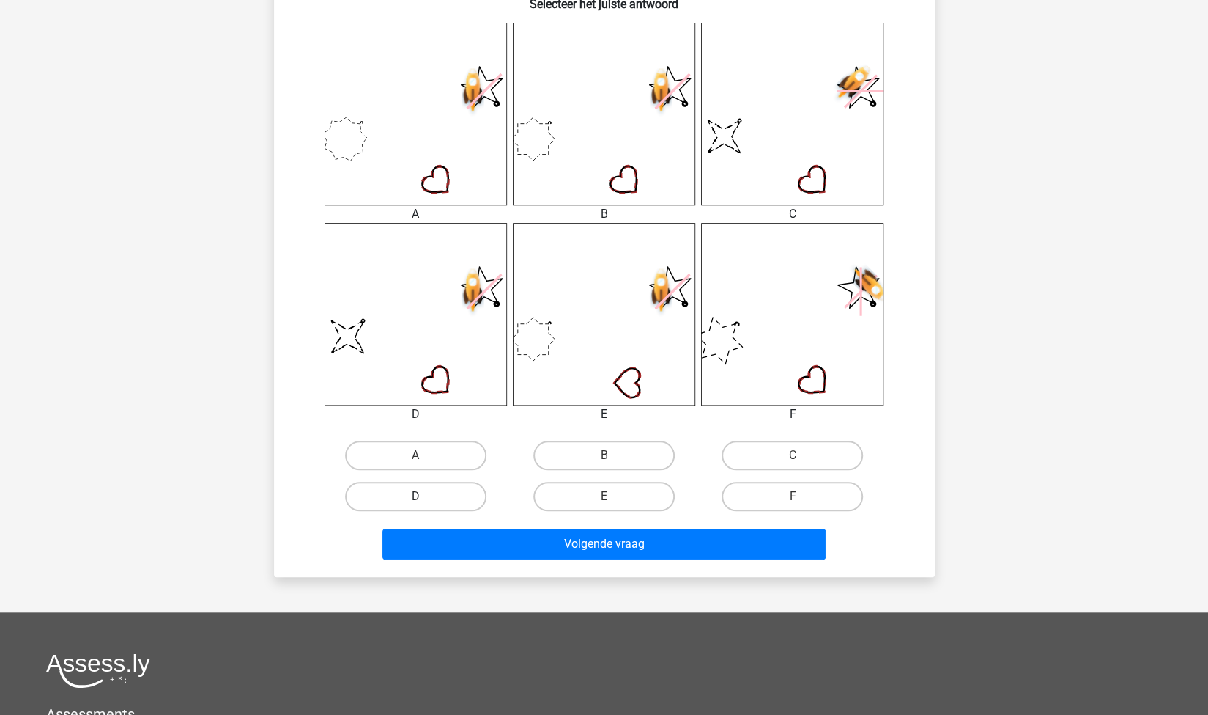
click at [429, 501] on label "D" at bounding box center [415, 495] width 141 height 29
click at [425, 501] on input "D" at bounding box center [421, 501] width 10 height 10
radio input "true"
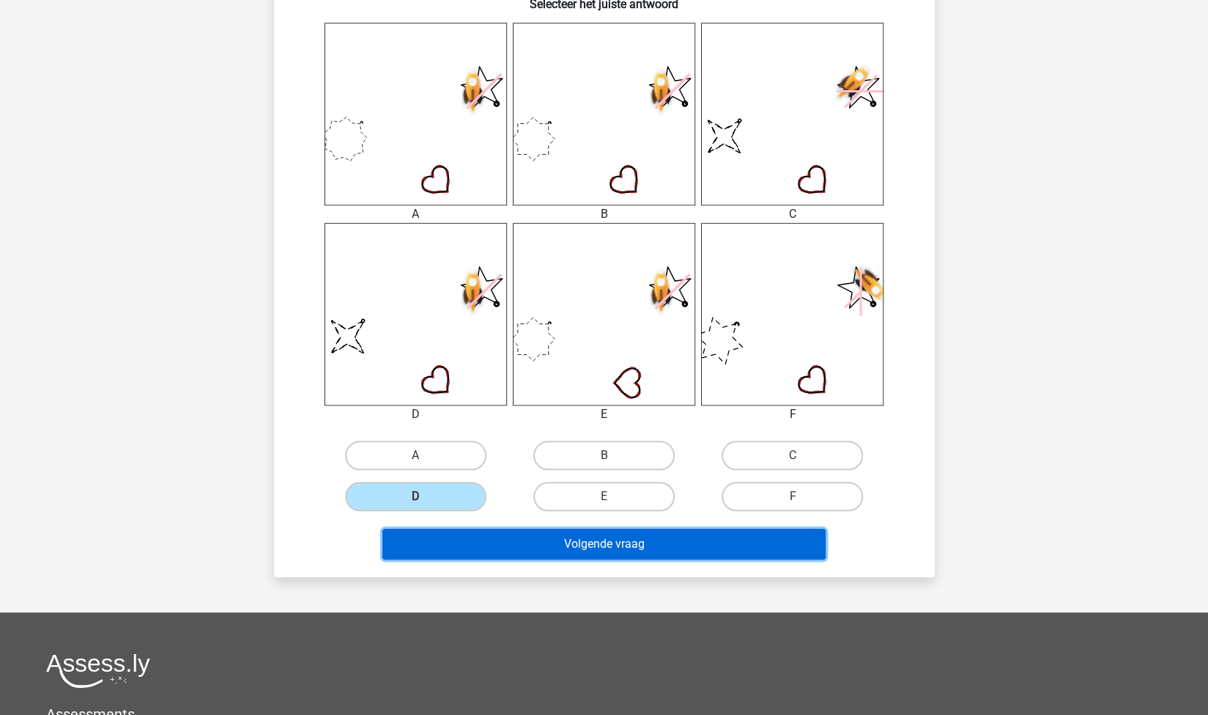
click at [443, 538] on button "Volgende vraag" at bounding box center [604, 543] width 443 height 31
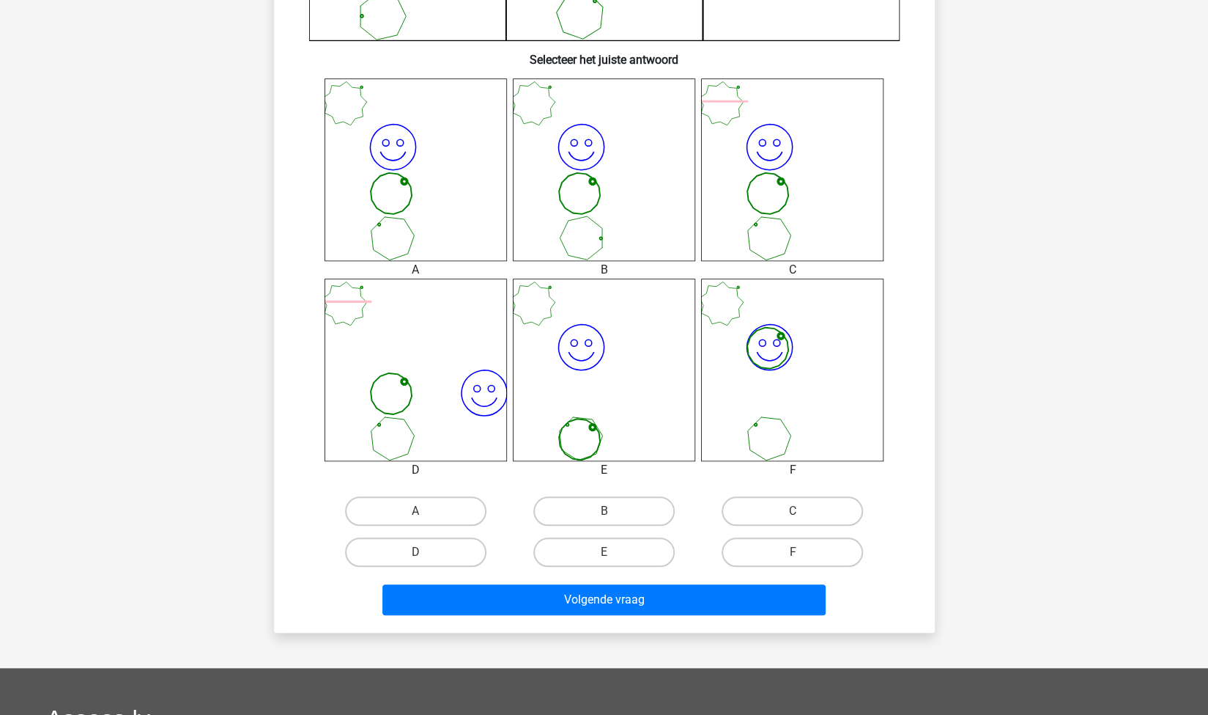
scroll to position [524, 0]
click at [755, 548] on label "F" at bounding box center [792, 550] width 141 height 29
click at [793, 551] on input "F" at bounding box center [798, 556] width 10 height 10
radio input "true"
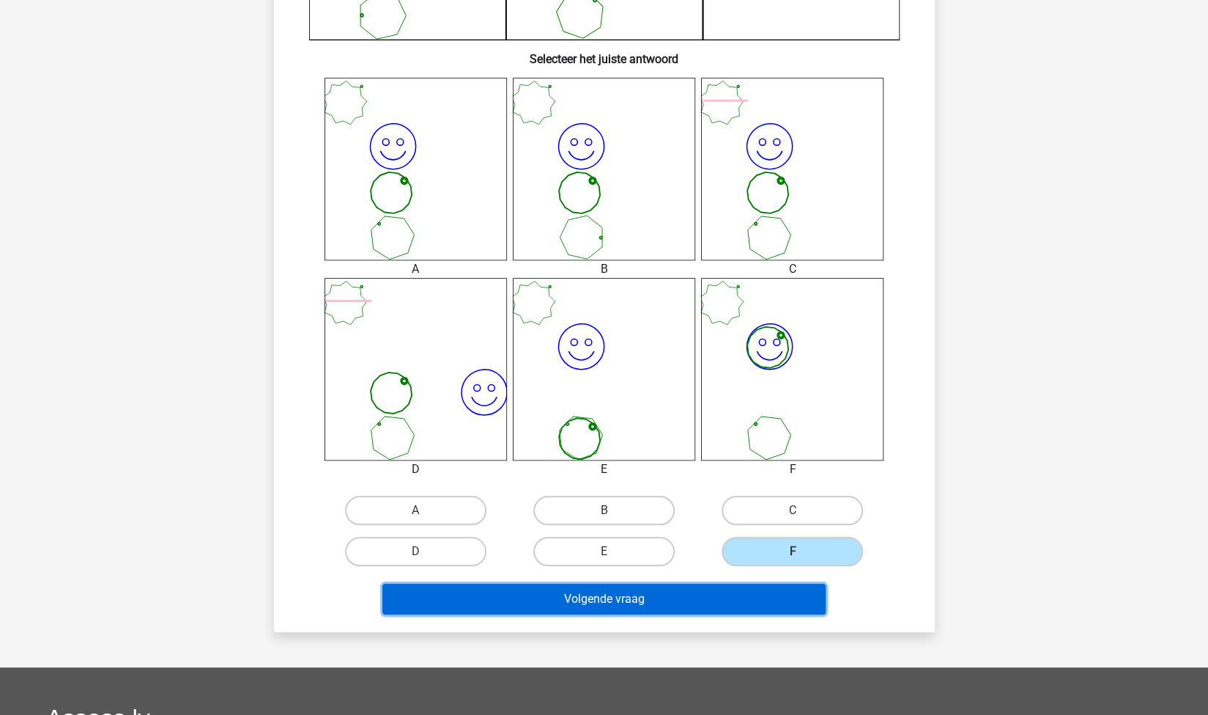
click at [669, 602] on button "Volgende vraag" at bounding box center [604, 598] width 443 height 31
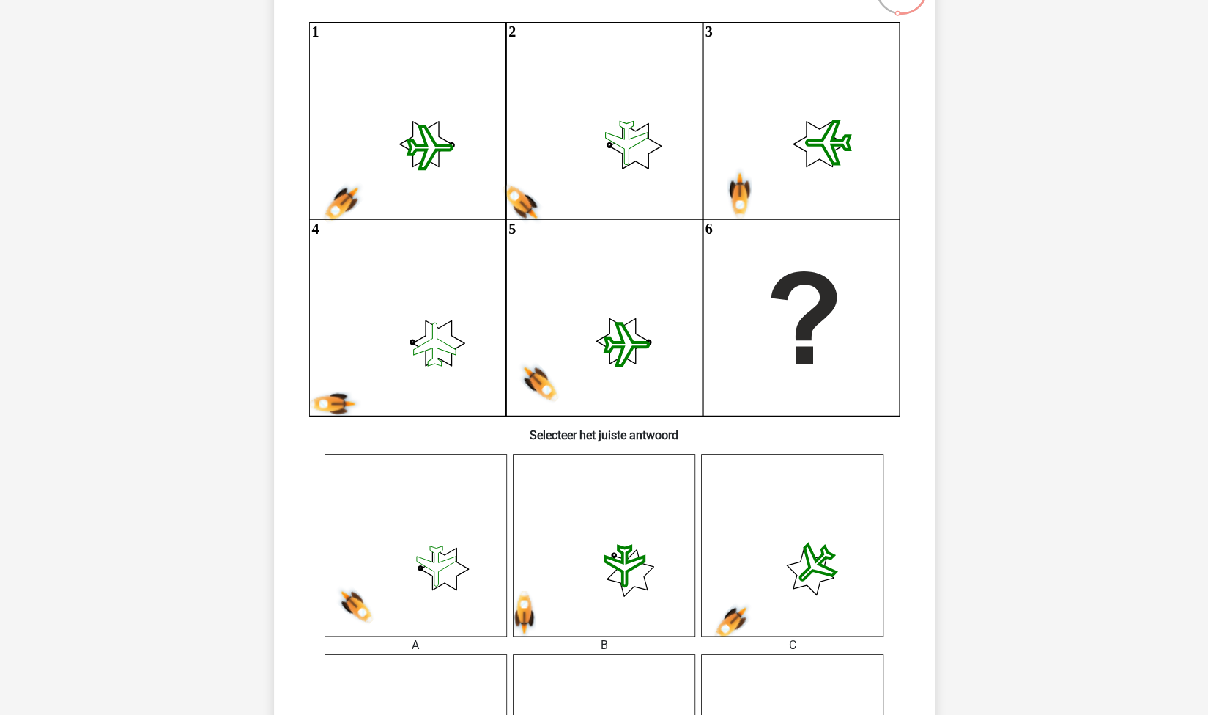
scroll to position [604, 0]
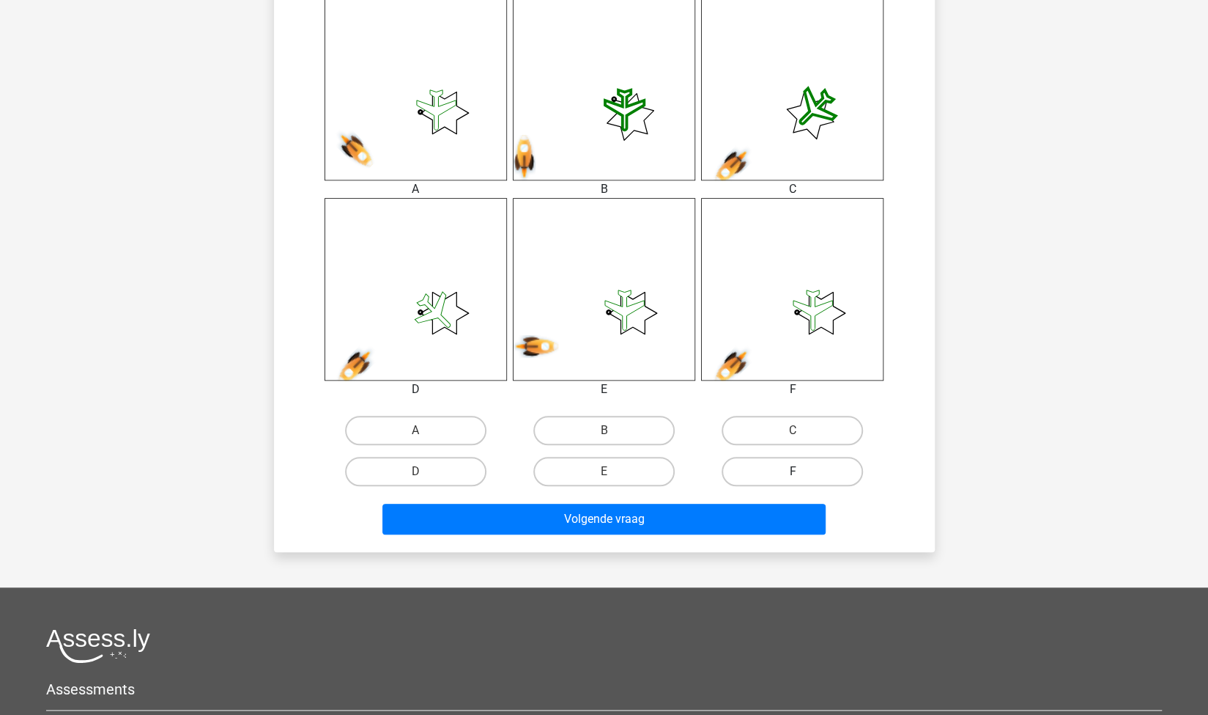
click at [791, 470] on label "F" at bounding box center [792, 471] width 141 height 29
click at [793, 471] on input "F" at bounding box center [798, 476] width 10 height 10
radio input "true"
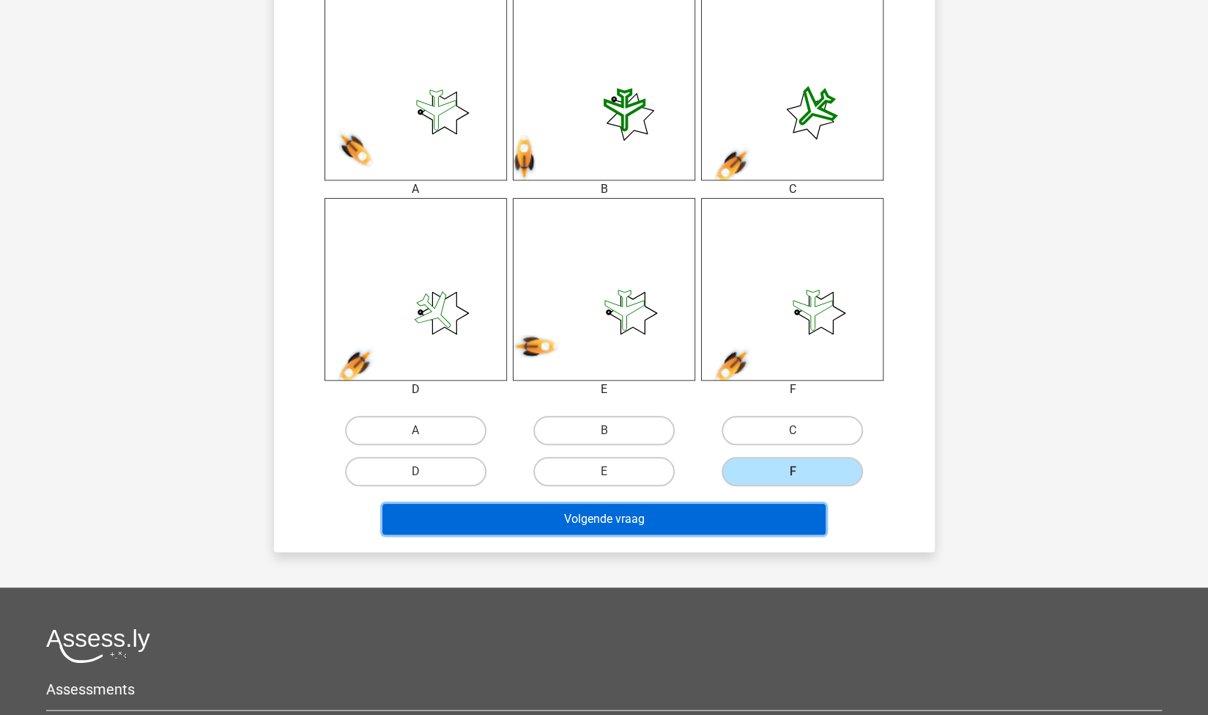
click at [730, 512] on button "Volgende vraag" at bounding box center [604, 518] width 443 height 31
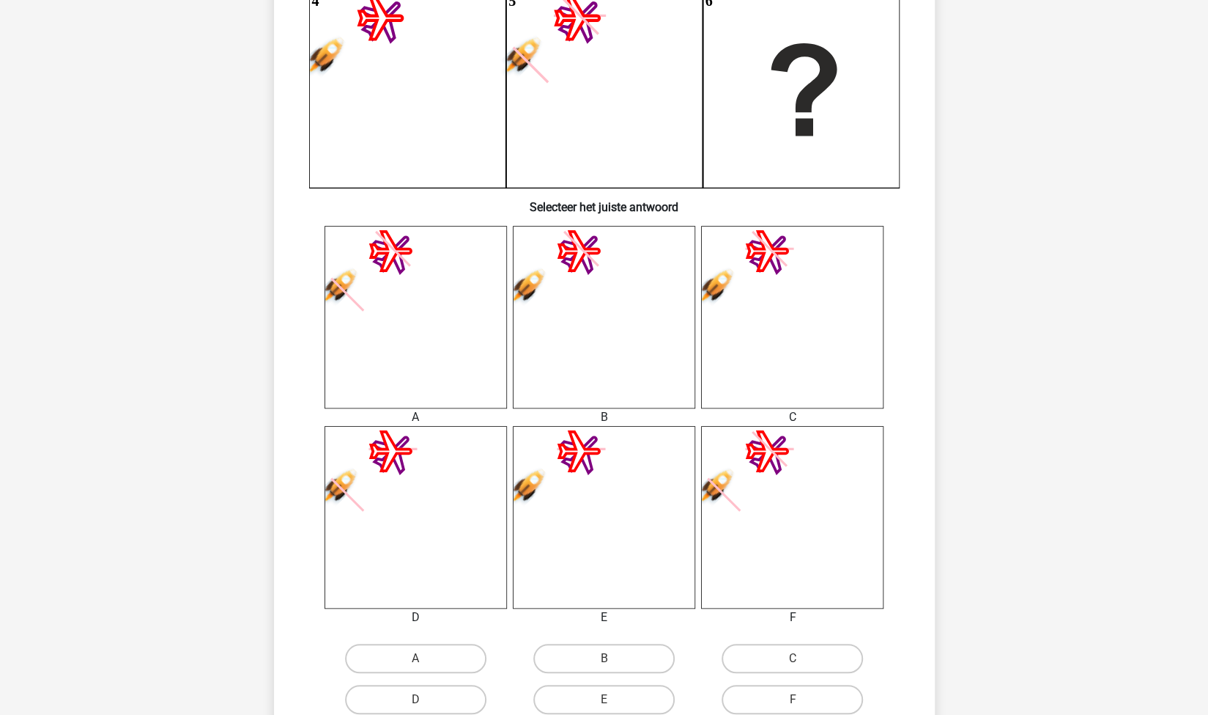
scroll to position [379, 0]
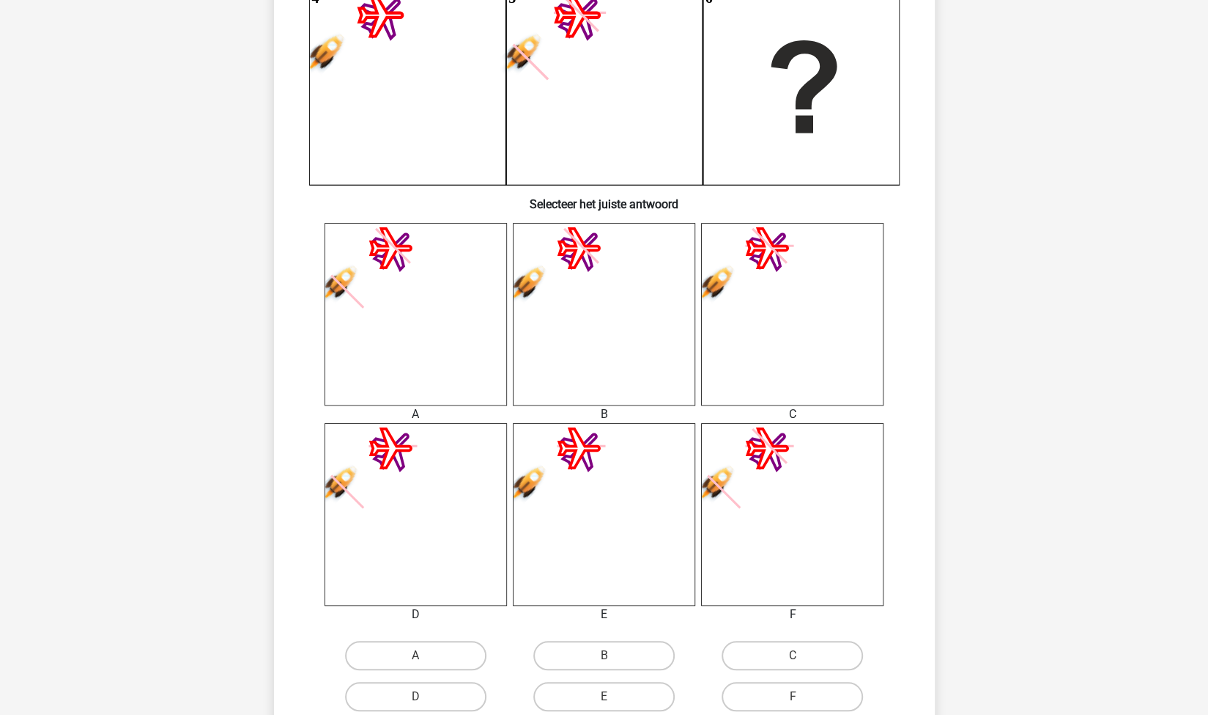
click at [777, 679] on div "F" at bounding box center [792, 696] width 188 height 41
click at [778, 663] on label "C" at bounding box center [792, 655] width 141 height 29
click at [793, 663] on input "C" at bounding box center [798, 660] width 10 height 10
radio input "true"
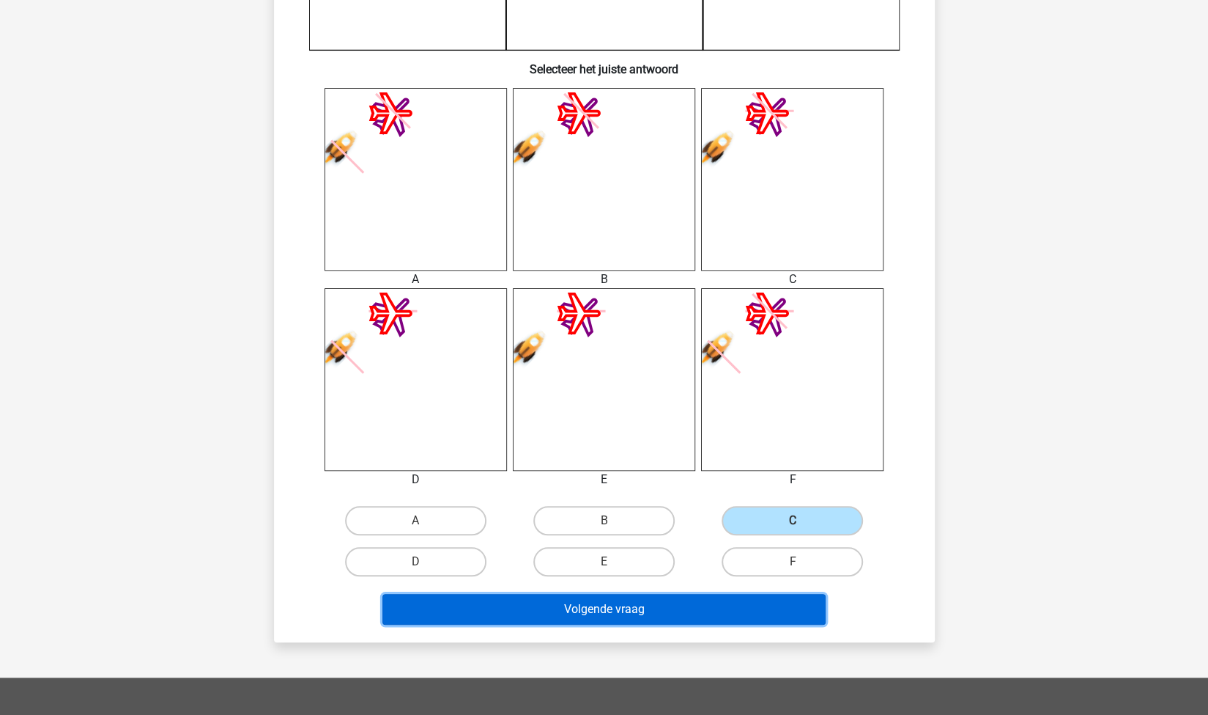
click at [693, 615] on button "Volgende vraag" at bounding box center [604, 609] width 443 height 31
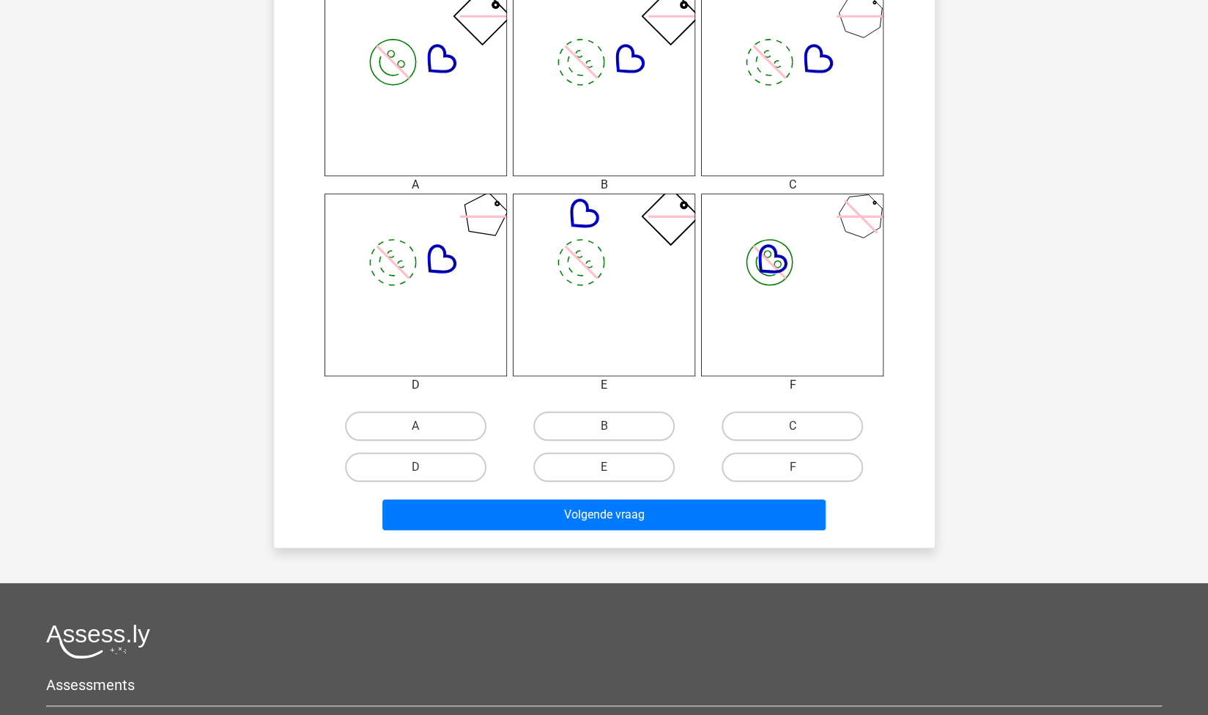
scroll to position [619, 0]
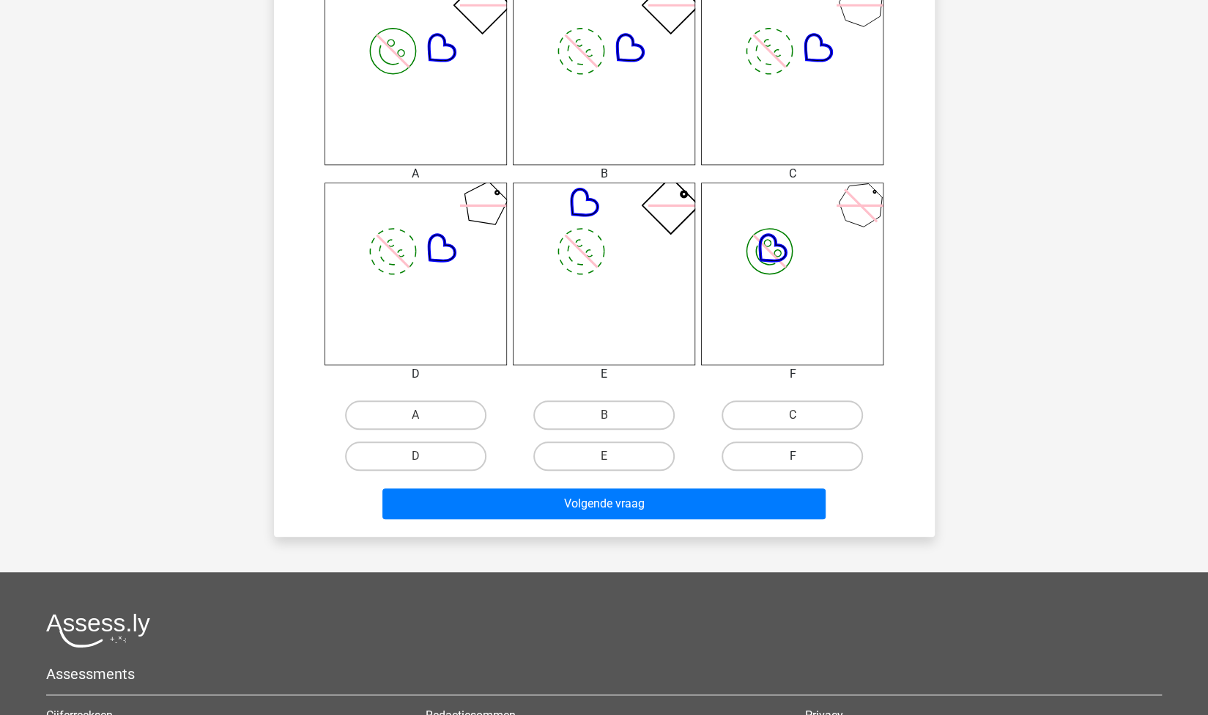
click at [765, 450] on label "F" at bounding box center [792, 455] width 141 height 29
click at [793, 456] on input "F" at bounding box center [798, 461] width 10 height 10
radio input "true"
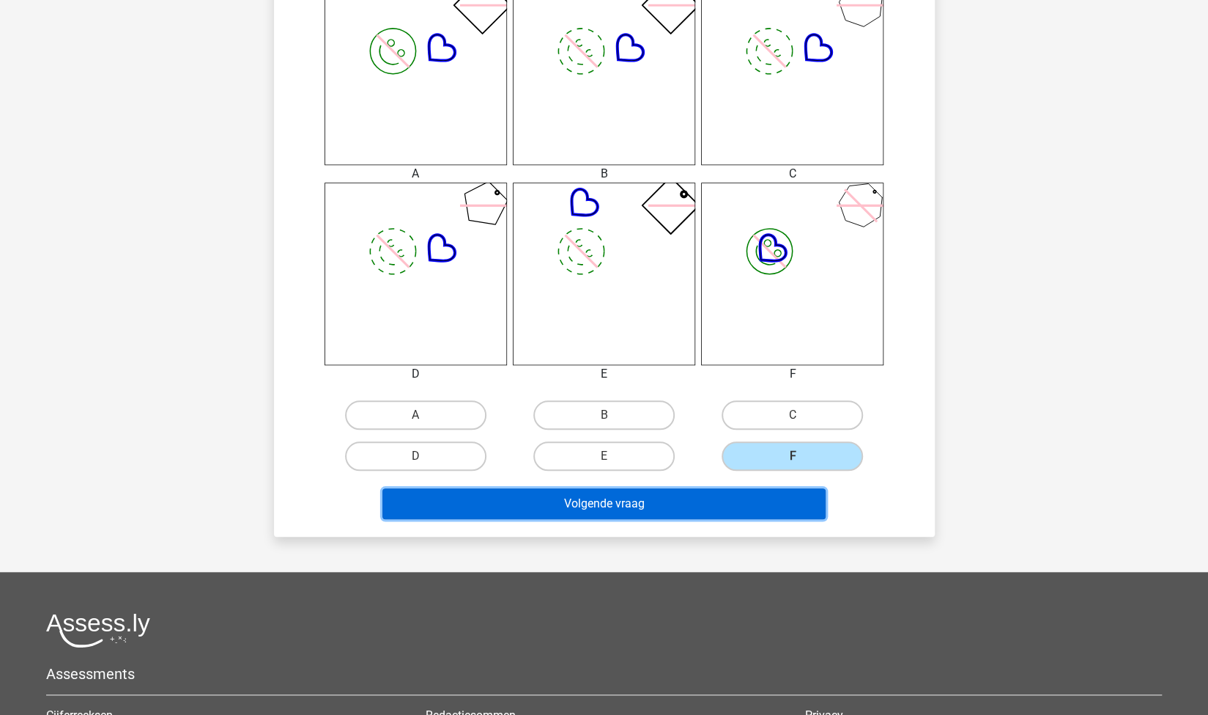
click at [708, 505] on button "Volgende vraag" at bounding box center [604, 503] width 443 height 31
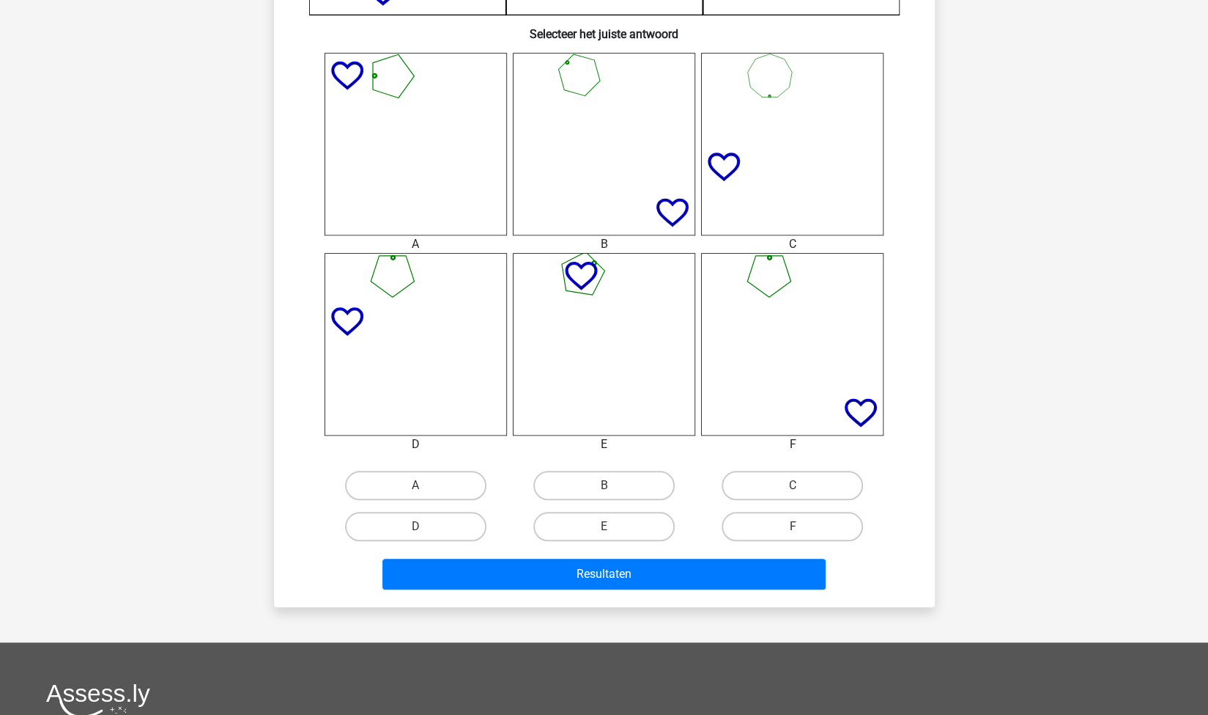
scroll to position [551, 0]
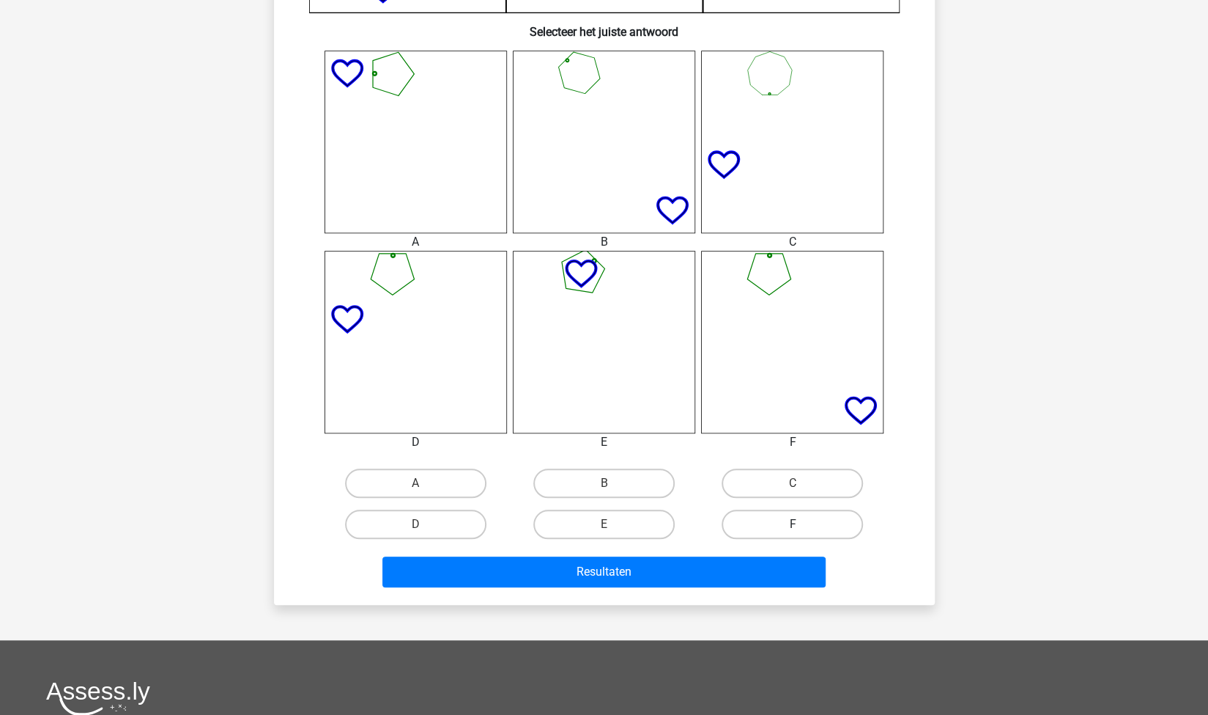
click at [775, 531] on label "F" at bounding box center [792, 523] width 141 height 29
click at [793, 531] on input "F" at bounding box center [798, 529] width 10 height 10
radio input "true"
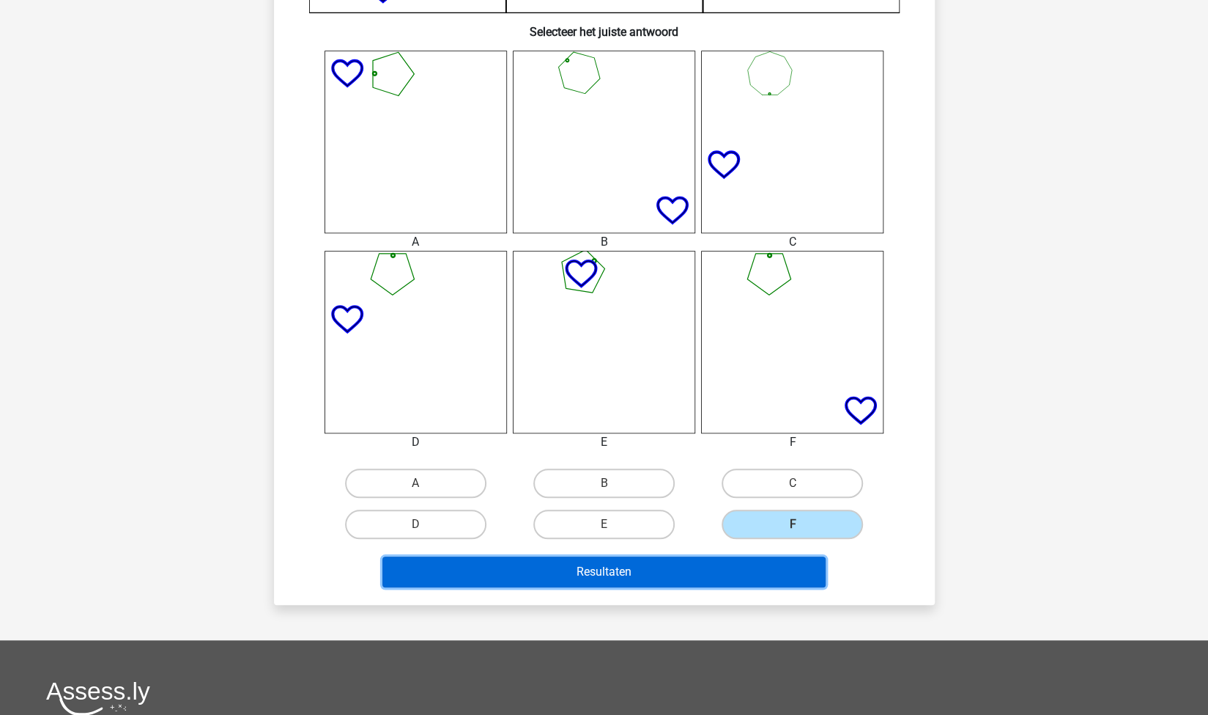
click at [708, 575] on button "Resultaten" at bounding box center [604, 571] width 443 height 31
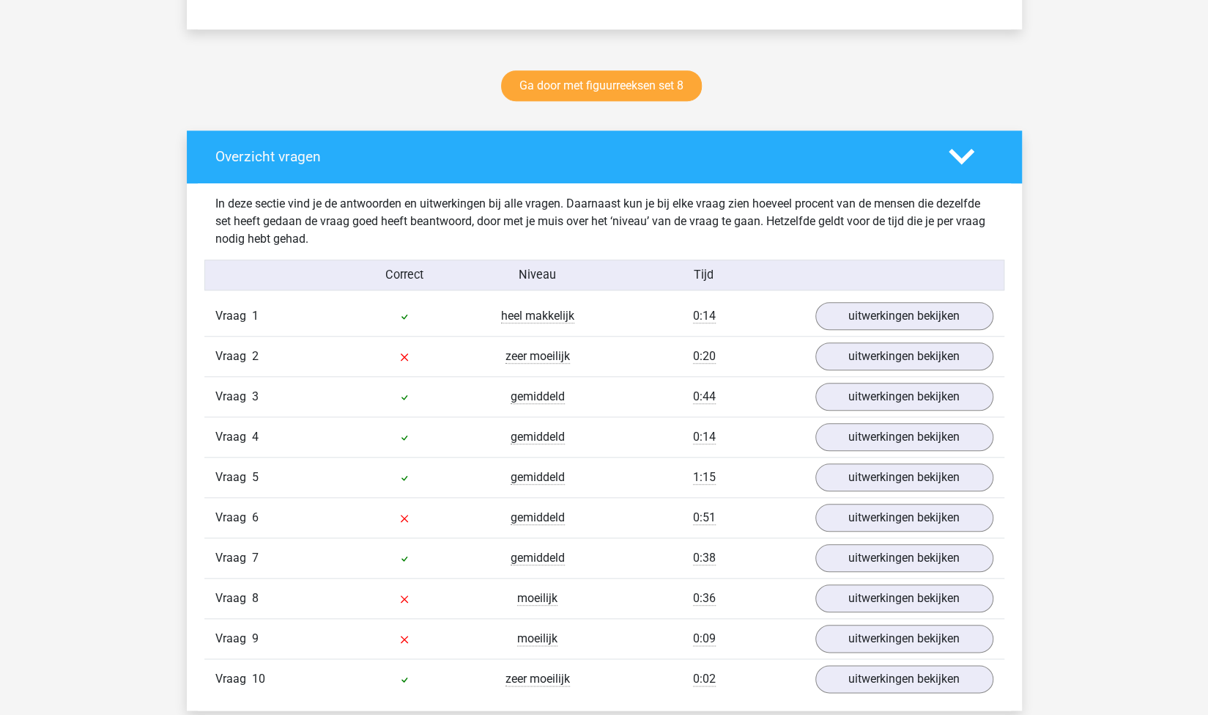
scroll to position [714, 0]
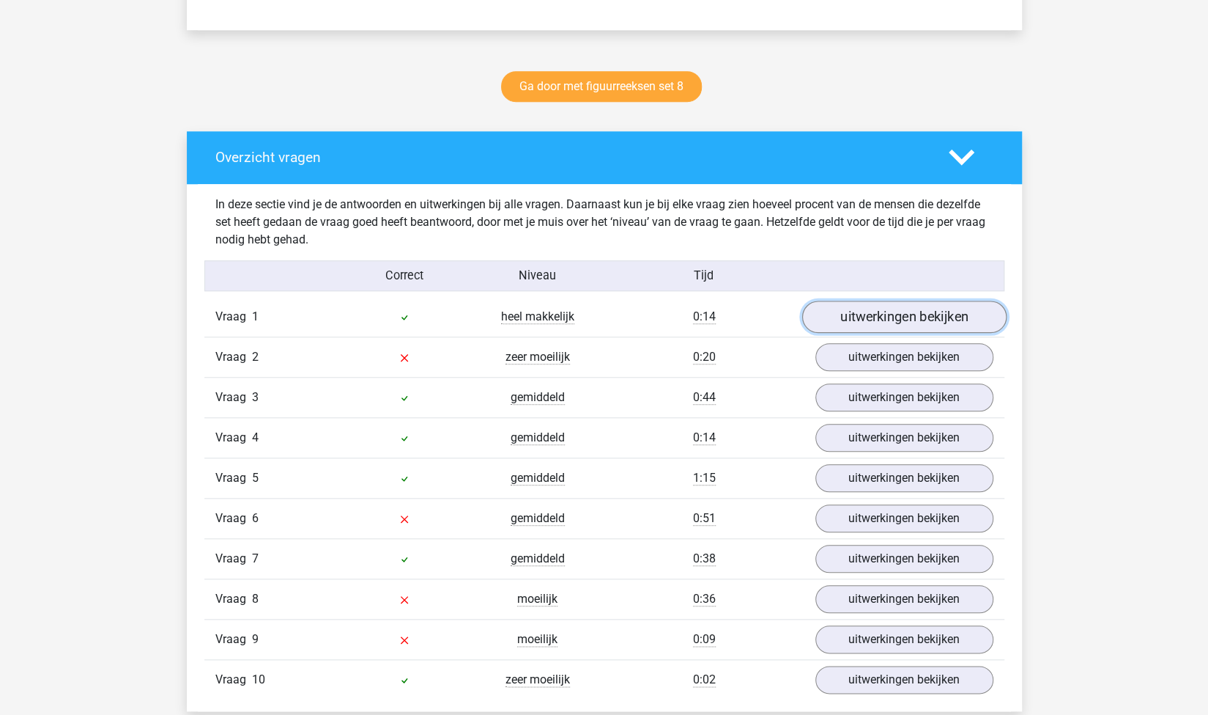
click at [881, 314] on link "uitwerkingen bekijken" at bounding box center [904, 316] width 204 height 32
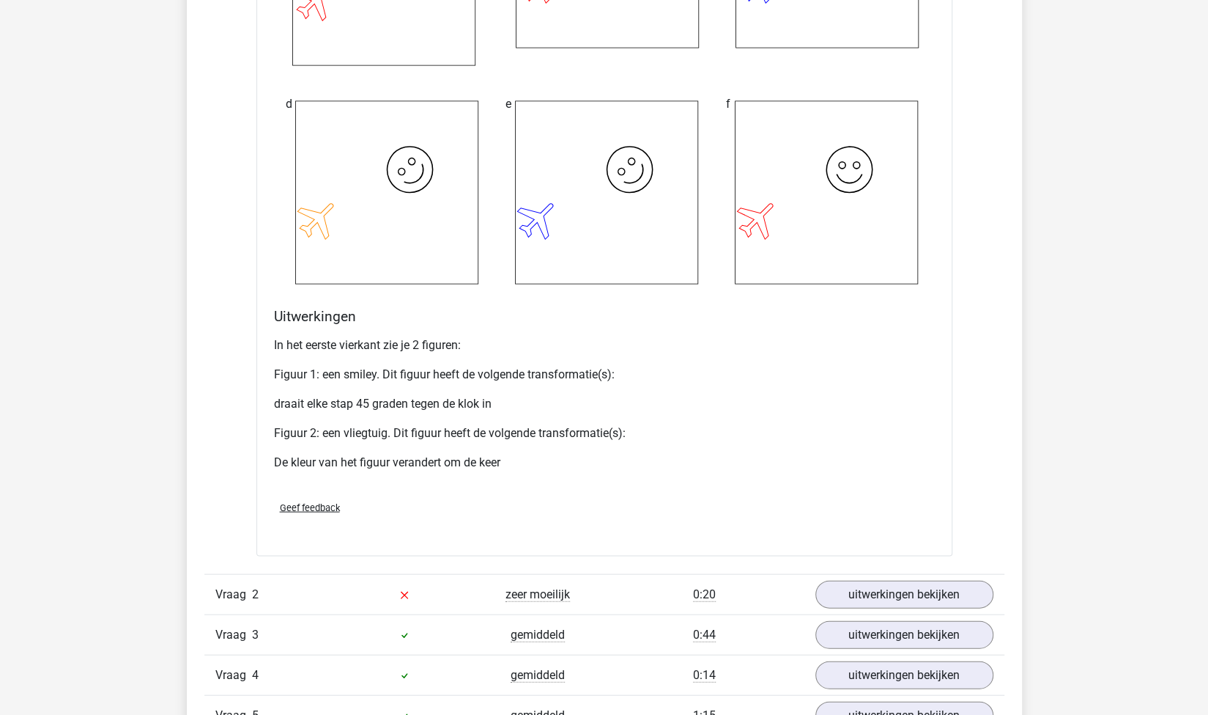
scroll to position [1711, 0]
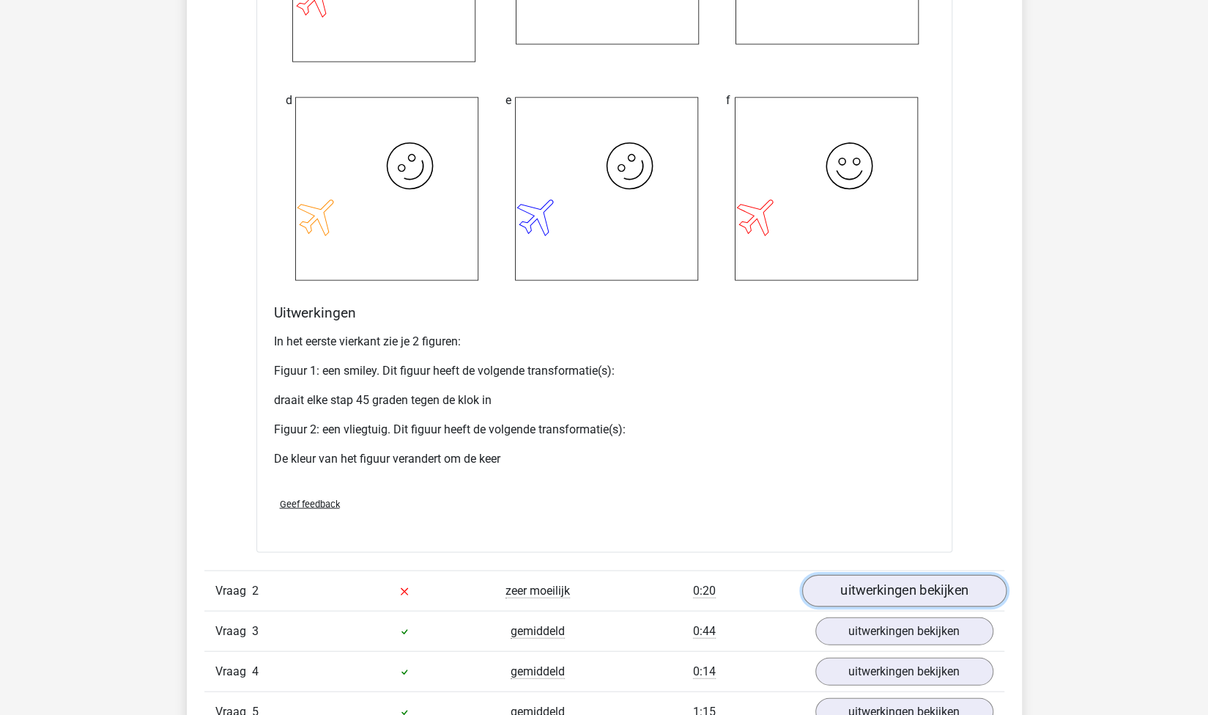
click at [826, 577] on link "uitwerkingen bekijken" at bounding box center [904, 590] width 204 height 32
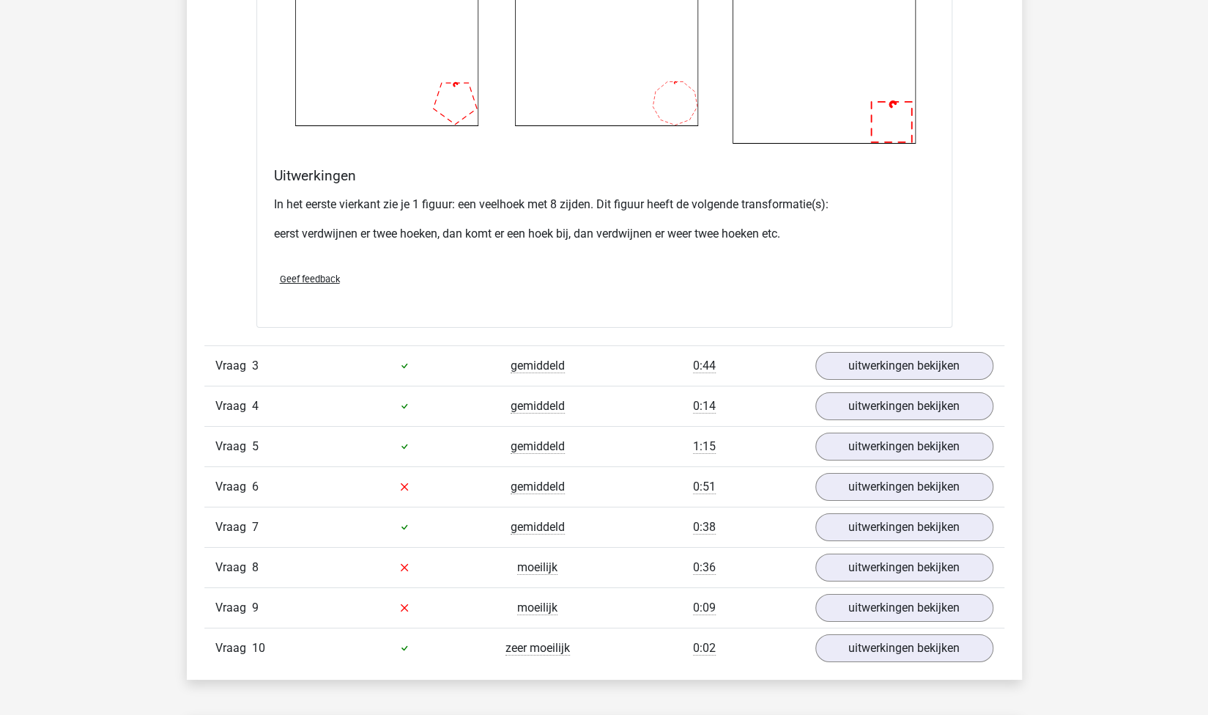
scroll to position [3137, 0]
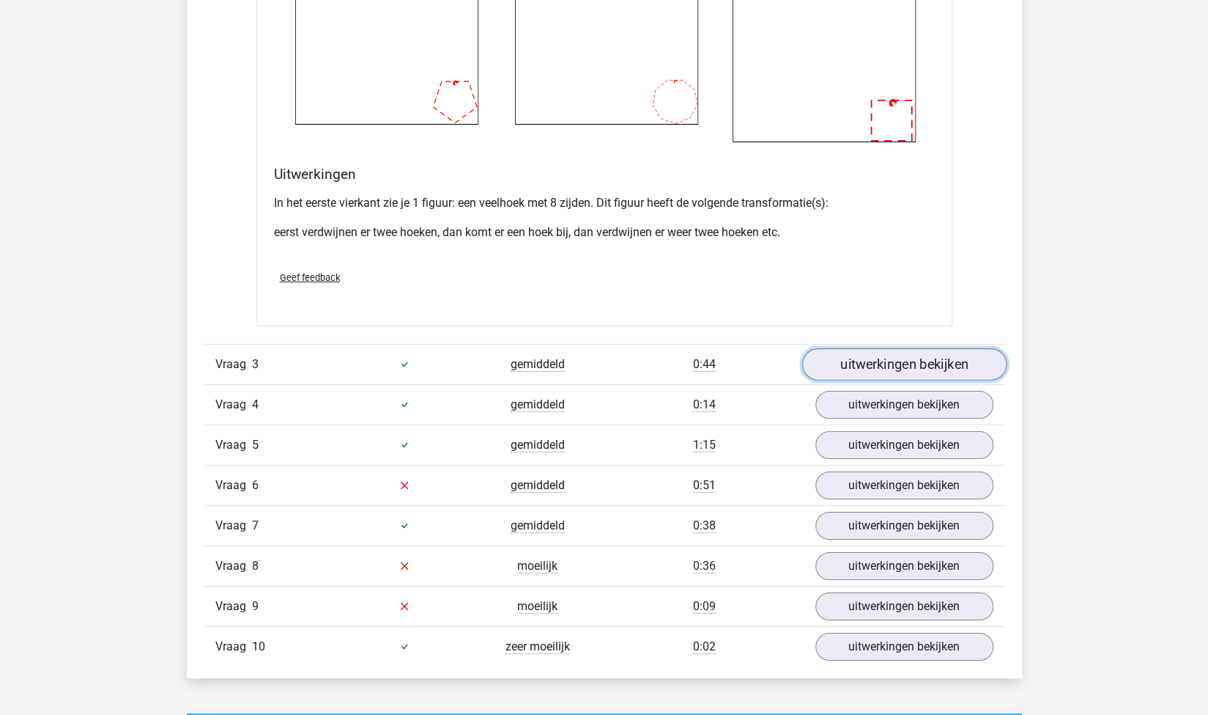
click at [853, 361] on link "uitwerkingen bekijken" at bounding box center [904, 364] width 204 height 32
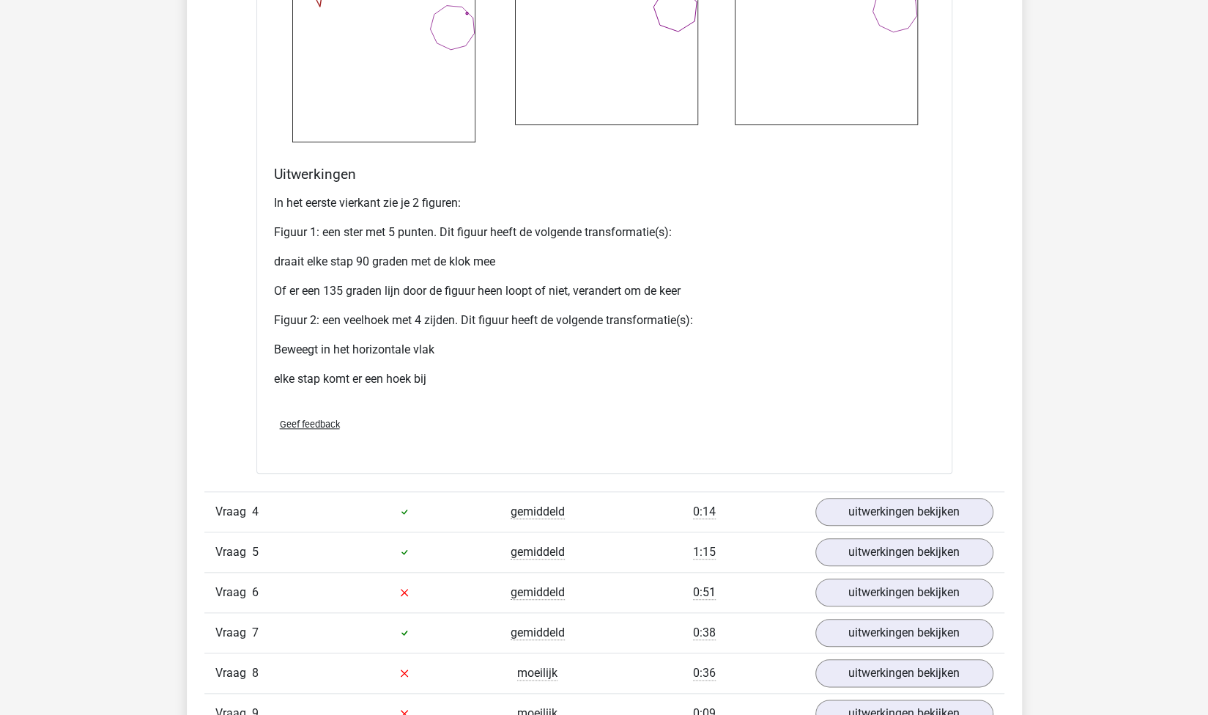
scroll to position [4320, 0]
click at [898, 514] on link "uitwerkingen bekijken" at bounding box center [904, 511] width 204 height 32
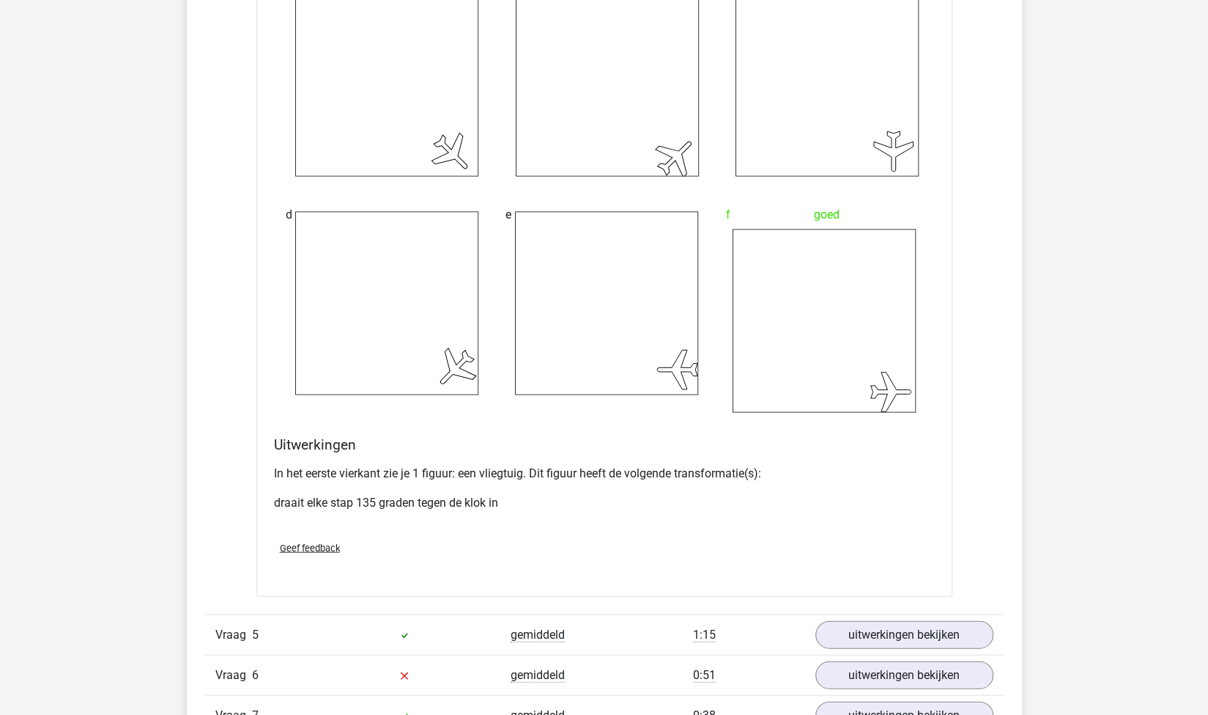
scroll to position [5383, 0]
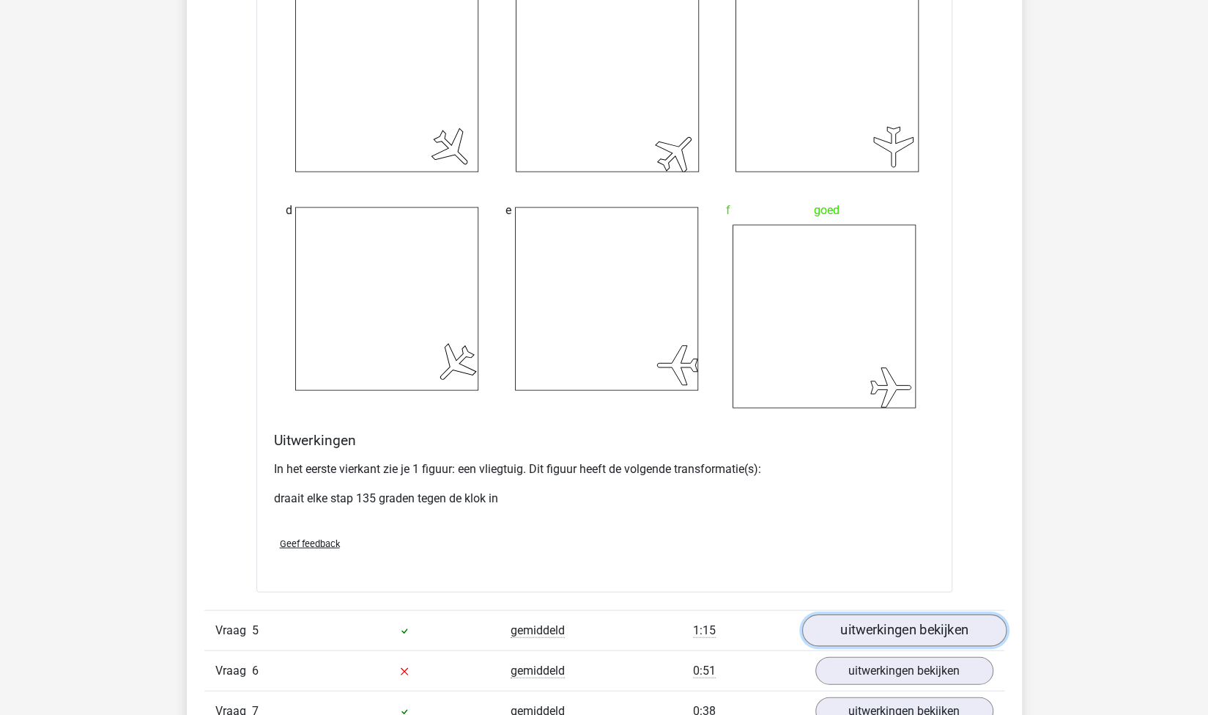
click at [865, 621] on link "uitwerkingen bekijken" at bounding box center [904, 630] width 204 height 32
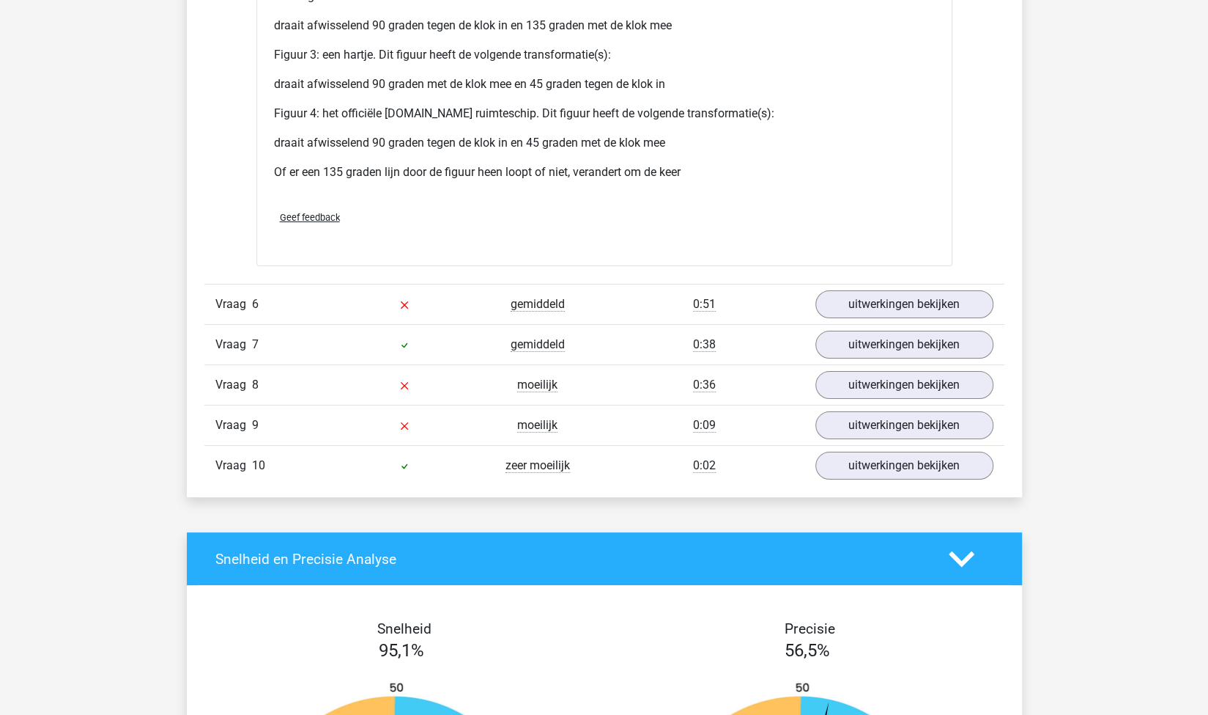
scroll to position [7165, 0]
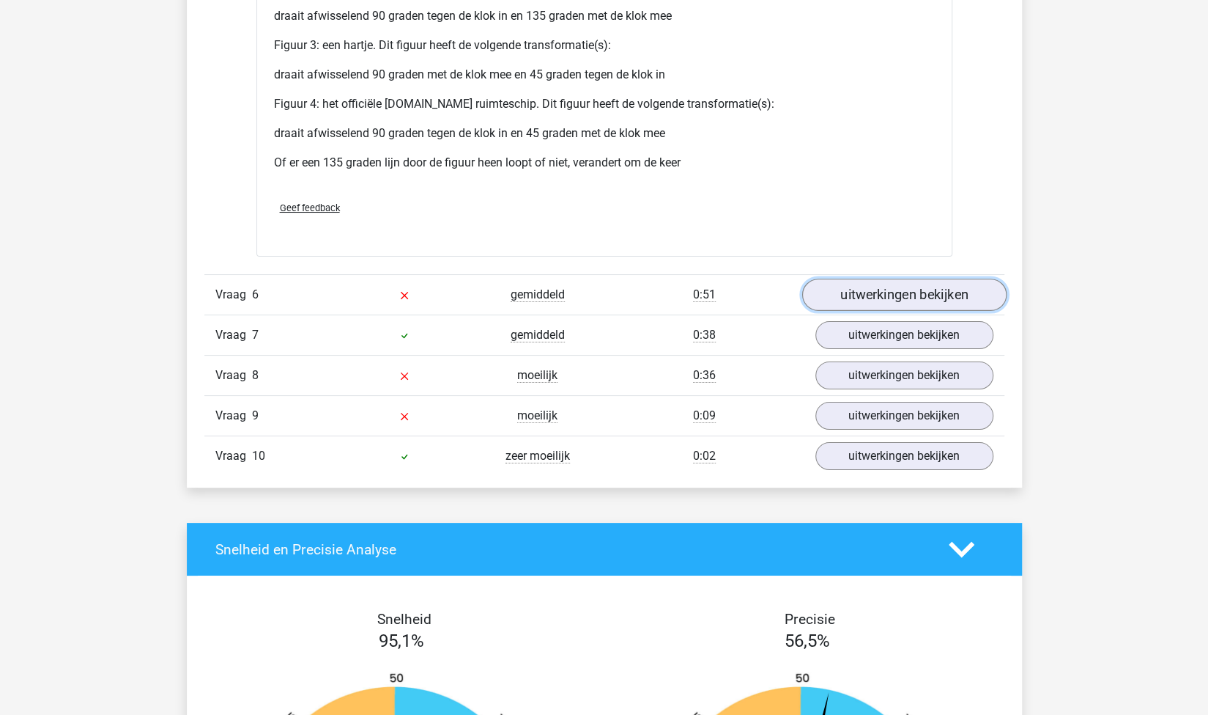
click at [884, 298] on link "uitwerkingen bekijken" at bounding box center [904, 294] width 204 height 32
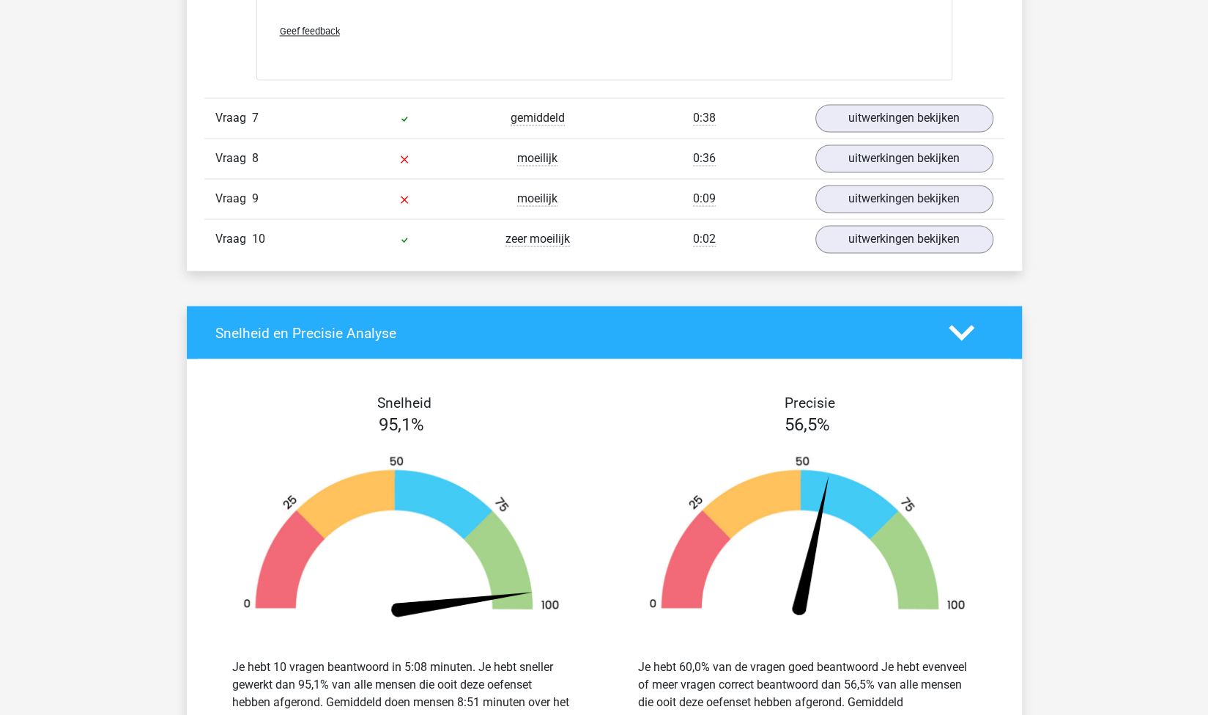
scroll to position [8759, 0]
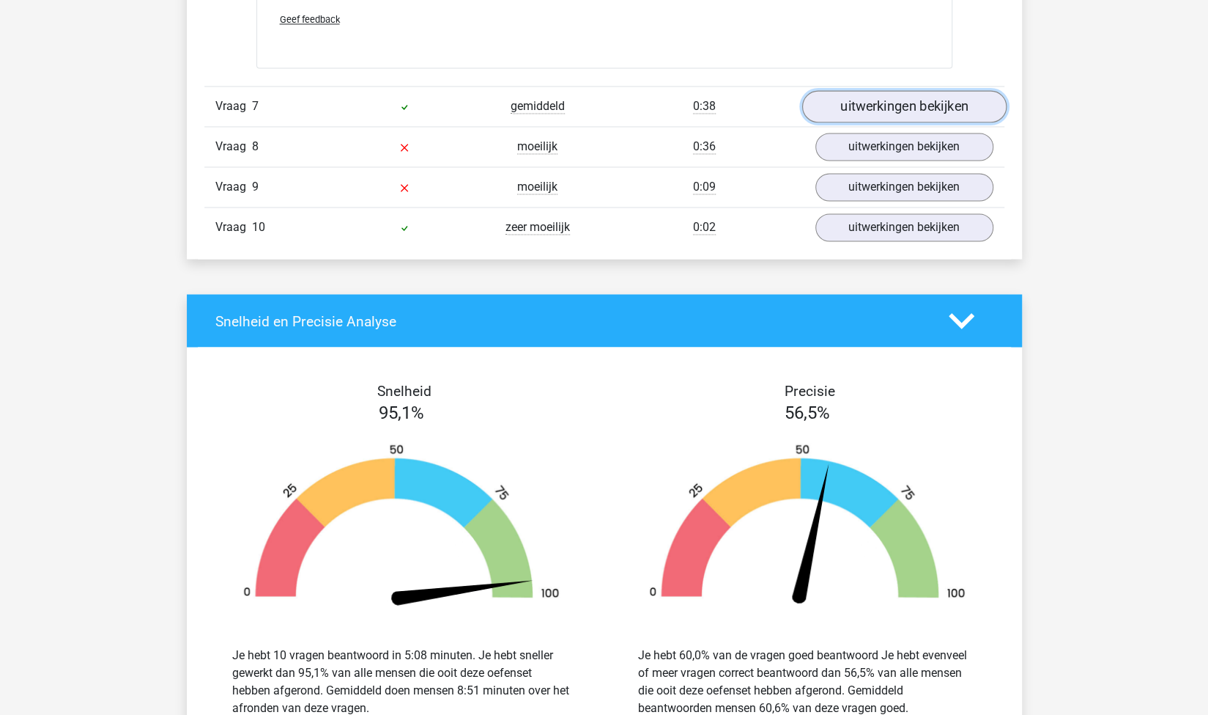
click at [867, 100] on link "uitwerkingen bekijken" at bounding box center [904, 106] width 204 height 32
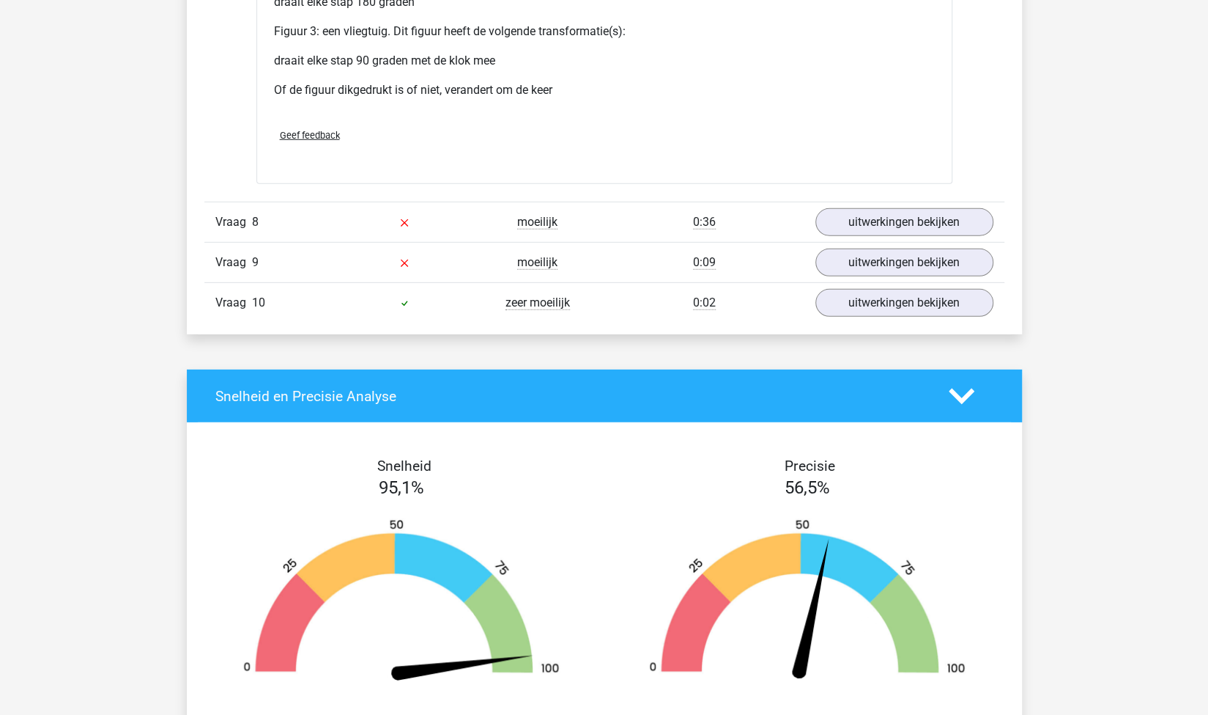
scroll to position [10003, 0]
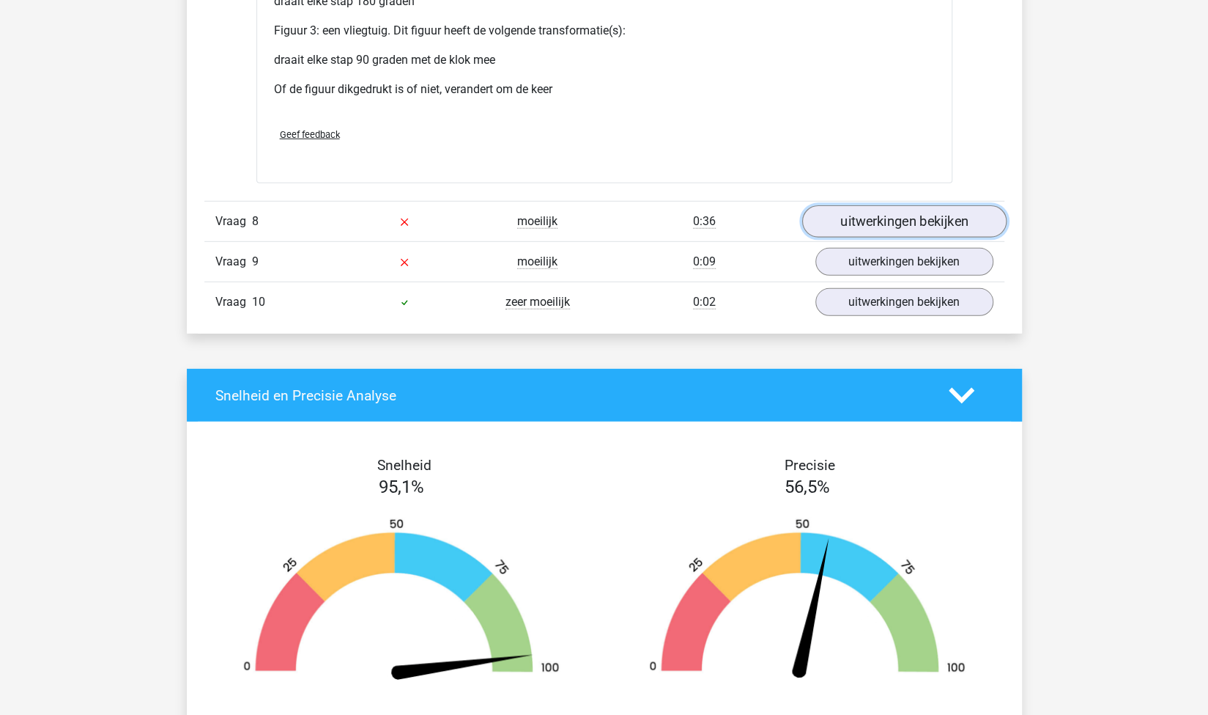
click at [899, 217] on link "uitwerkingen bekijken" at bounding box center [904, 221] width 204 height 32
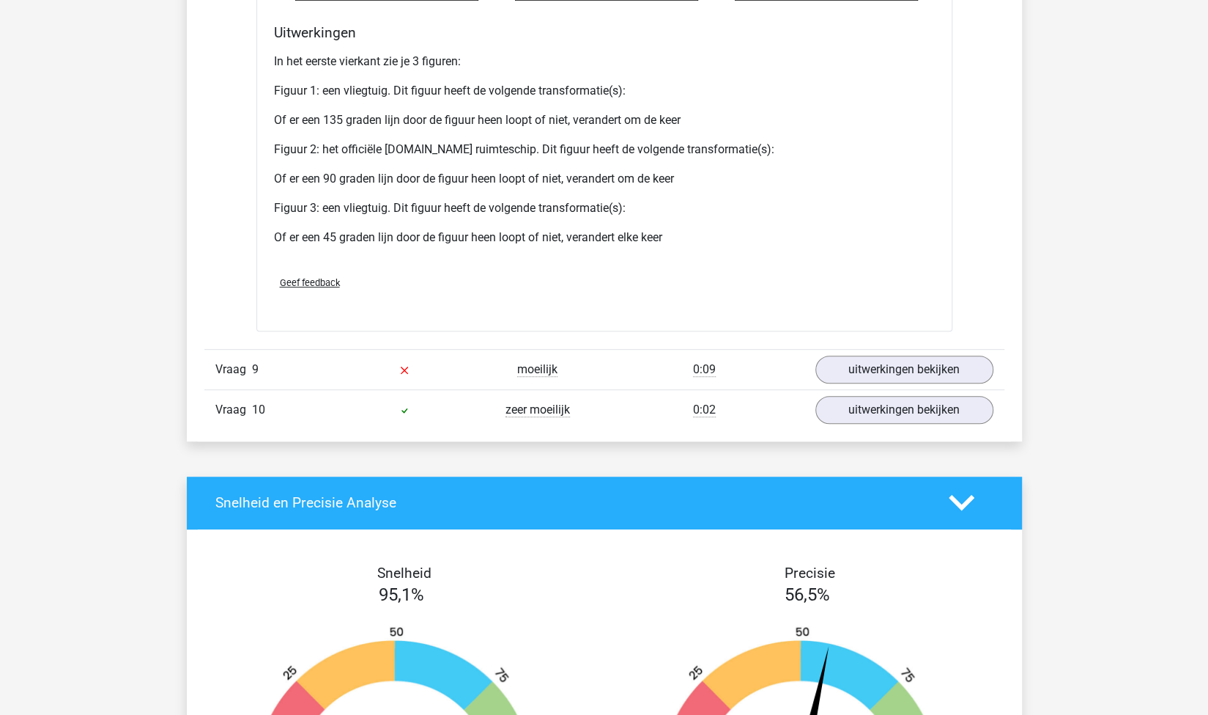
scroll to position [11188, 0]
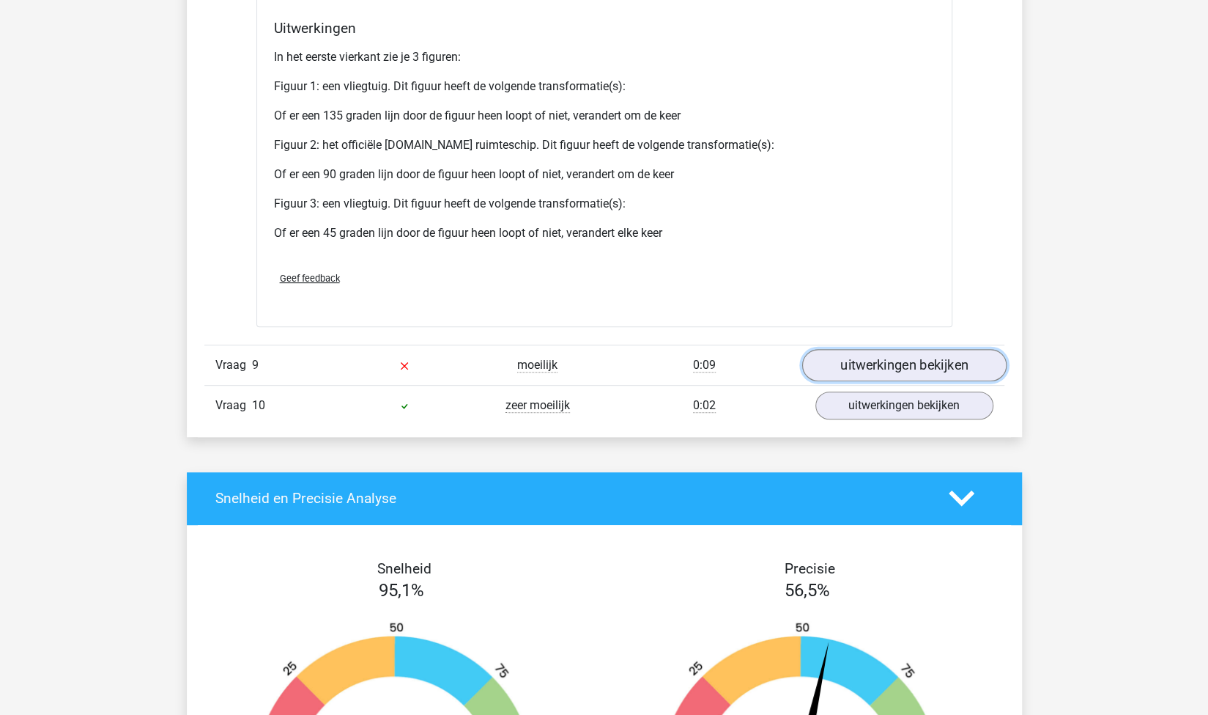
click at [868, 356] on link "uitwerkingen bekijken" at bounding box center [904, 365] width 204 height 32
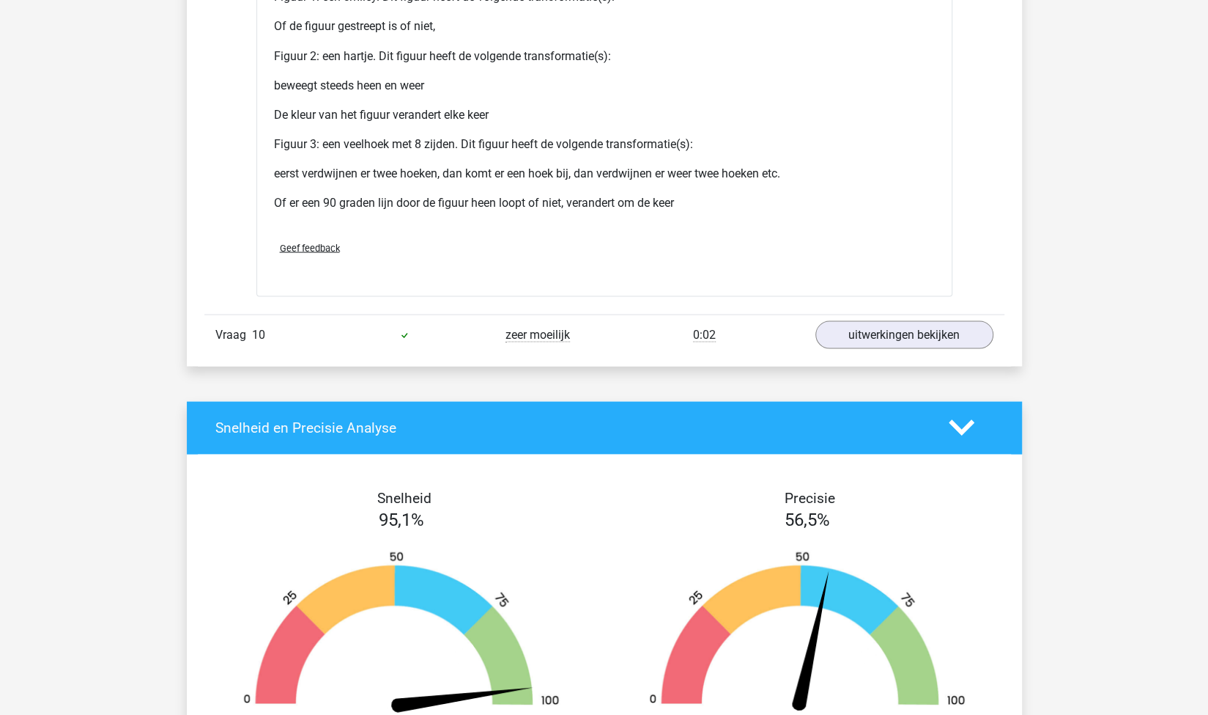
scroll to position [12658, 0]
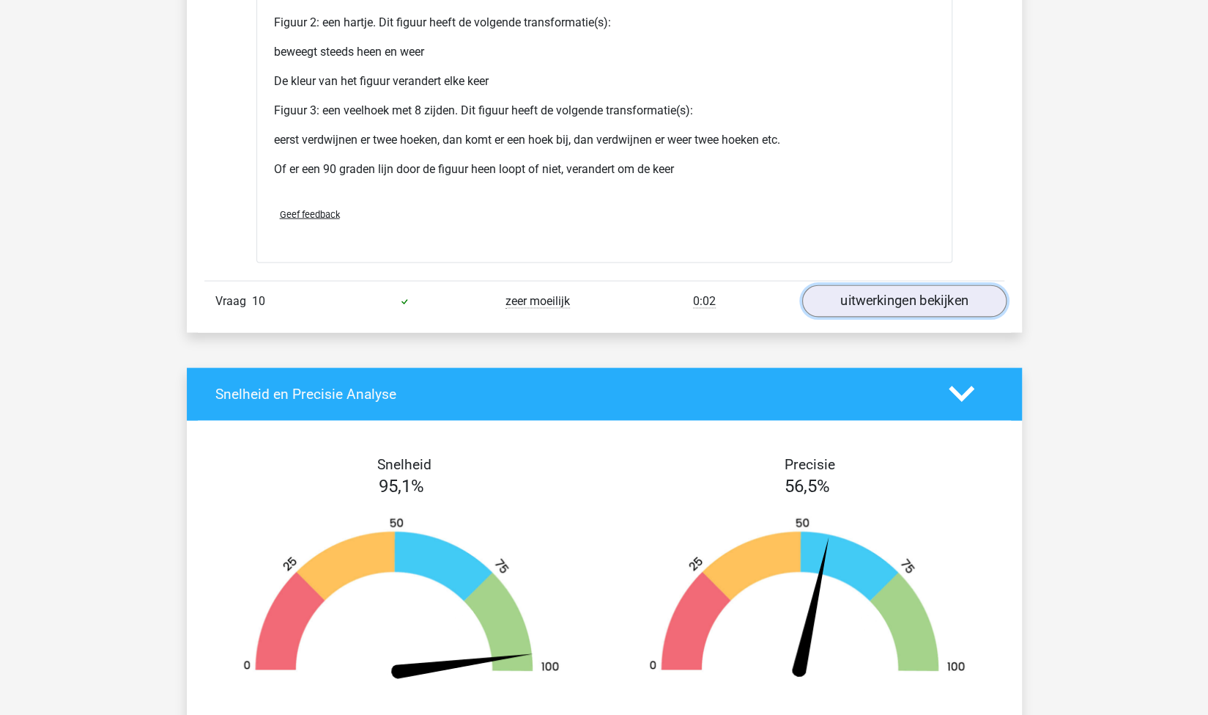
click at [863, 284] on link "uitwerkingen bekijken" at bounding box center [904, 300] width 204 height 32
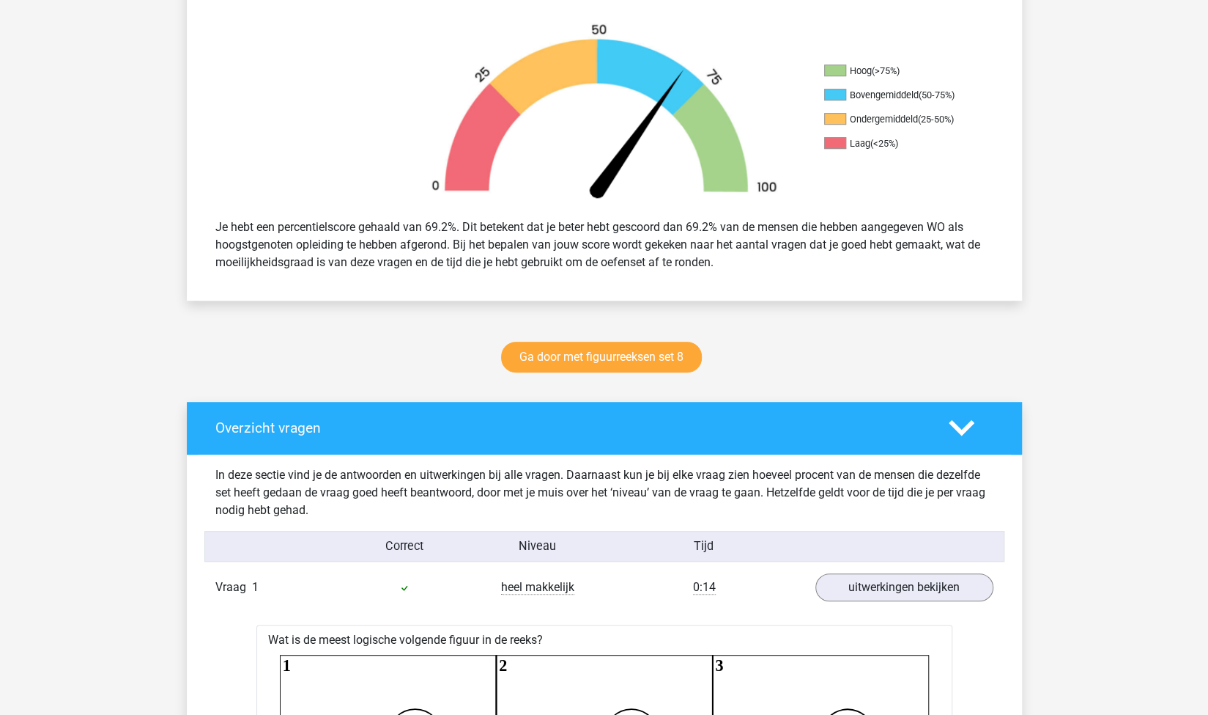
scroll to position [463, 0]
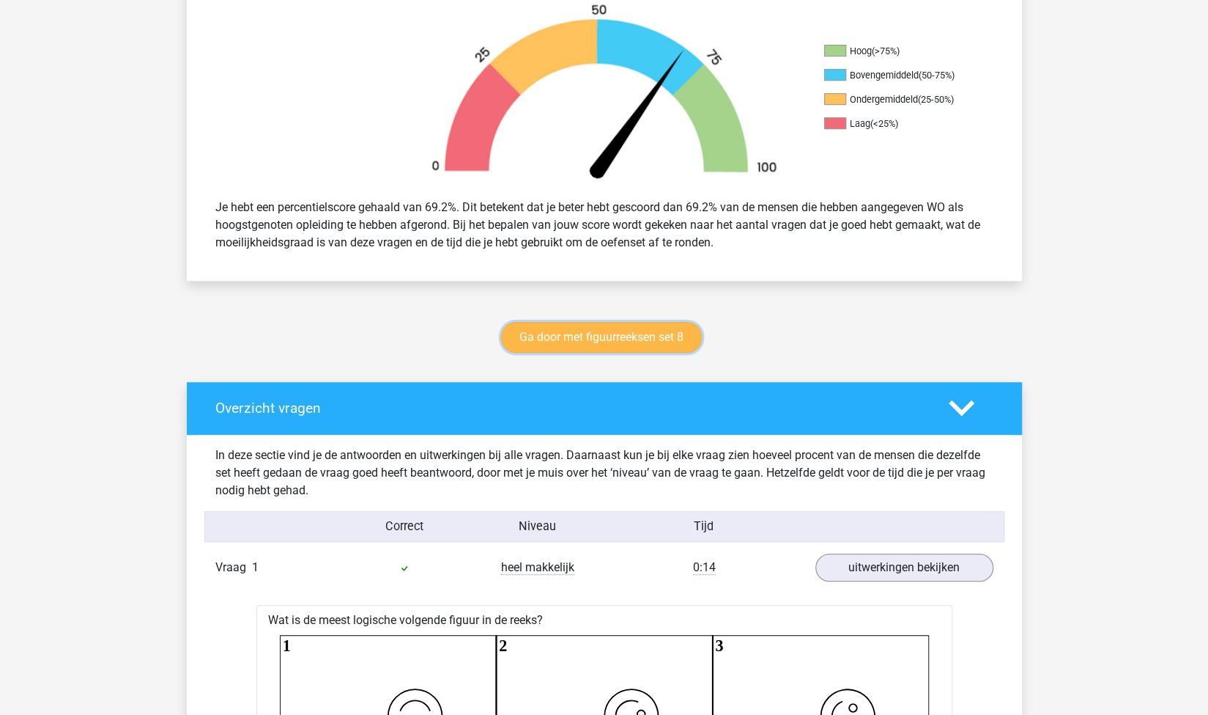
click at [604, 333] on link "Ga door met figuurreeksen set 8" at bounding box center [601, 337] width 201 height 31
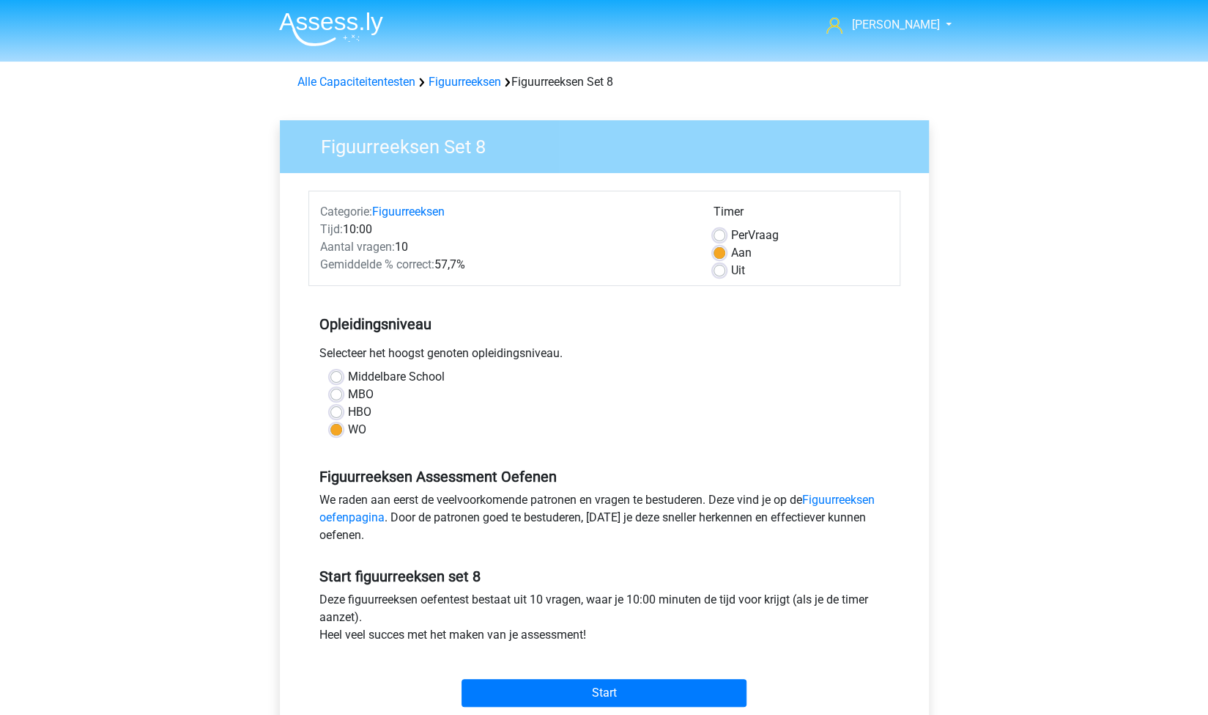
click at [465, 73] on div "Alle Capaciteitentesten Figuurreeksen Figuurreeksen Set 8" at bounding box center [604, 78] width 696 height 23
click at [472, 78] on link "Figuurreeksen" at bounding box center [465, 82] width 73 height 14
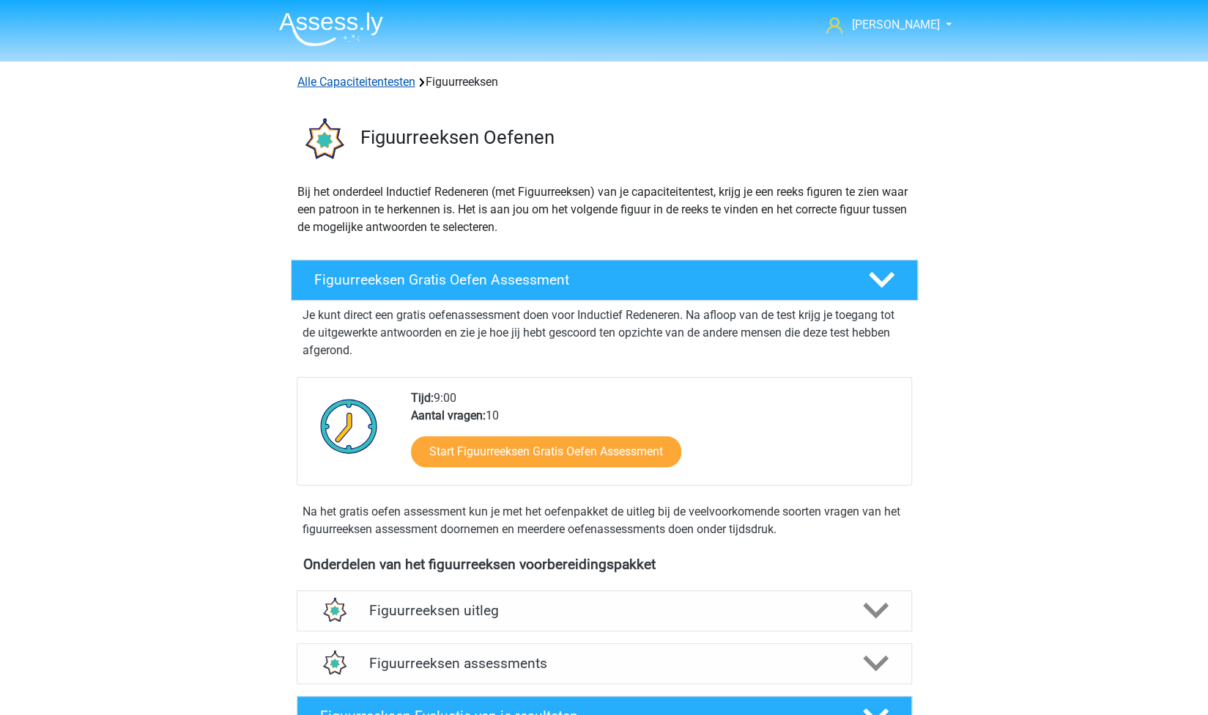
click at [384, 88] on link "Alle Capaciteitentesten" at bounding box center [357, 82] width 118 height 14
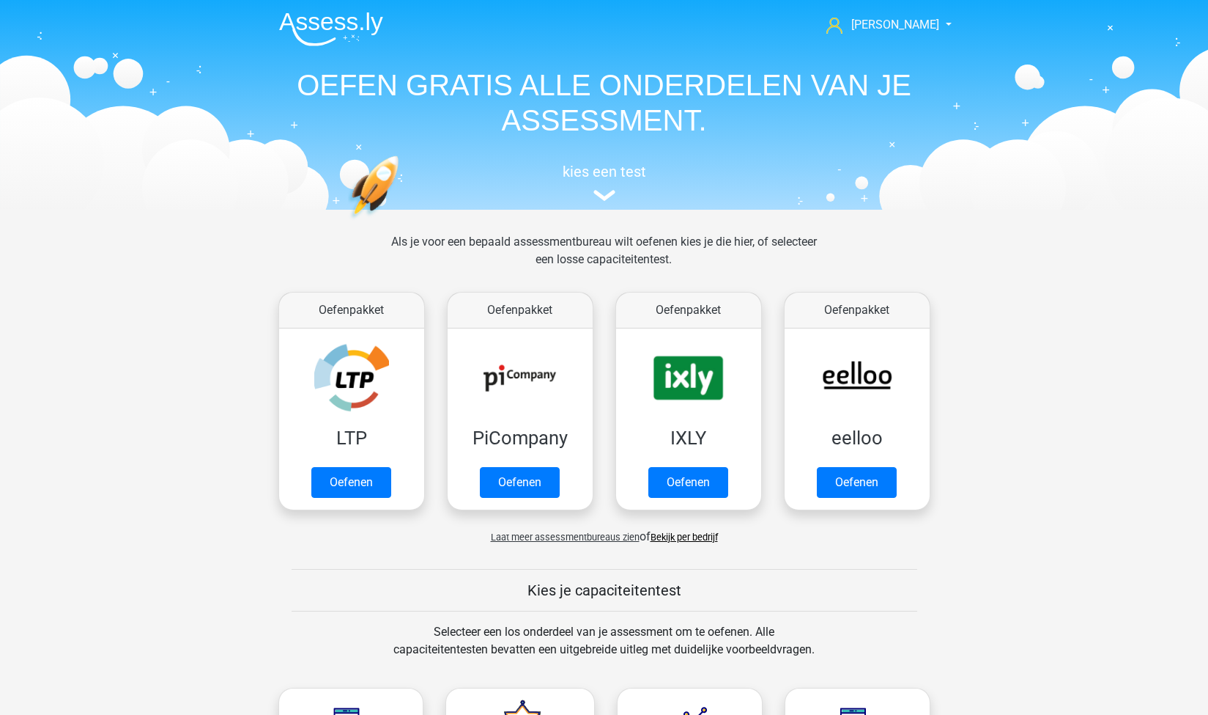
scroll to position [621, 0]
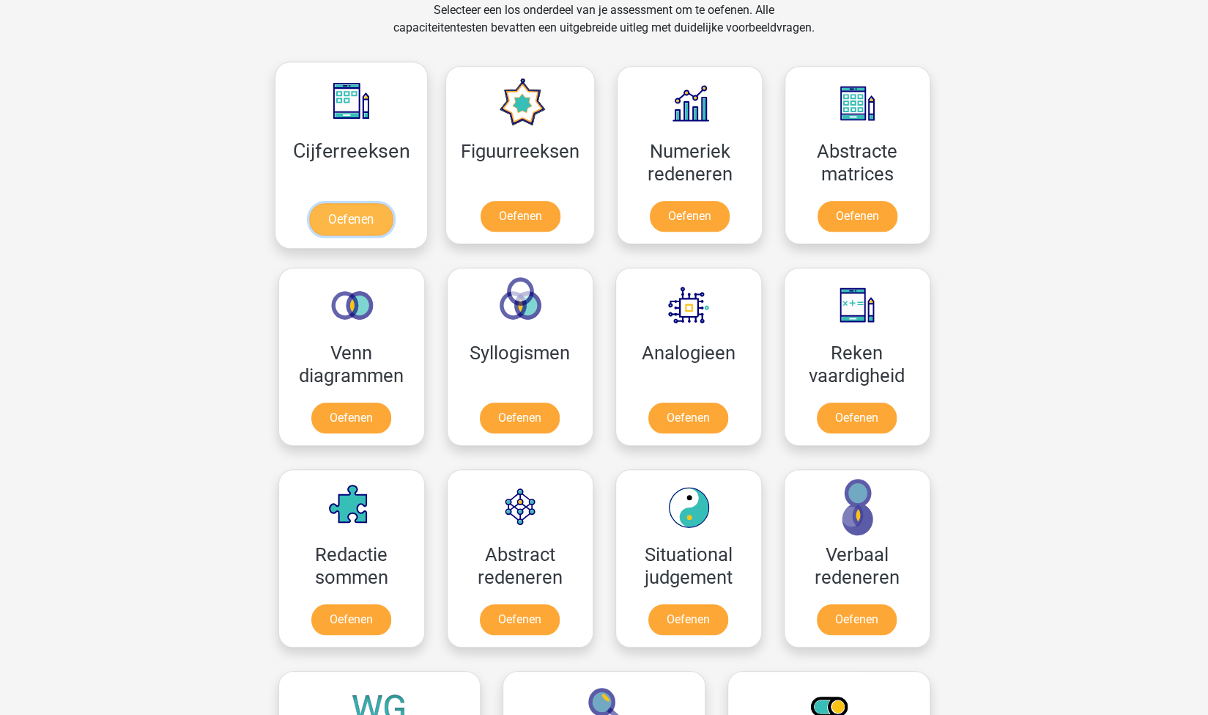
click at [370, 212] on link "Oefenen" at bounding box center [351, 219] width 84 height 32
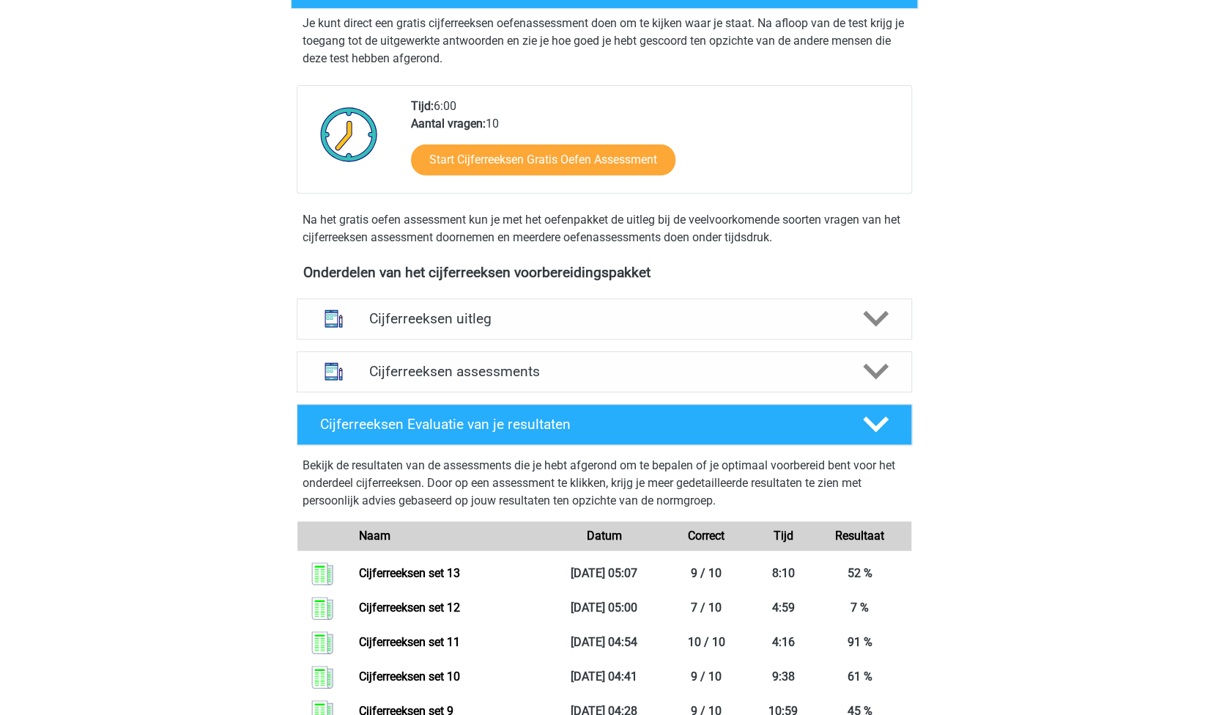
scroll to position [396, 0]
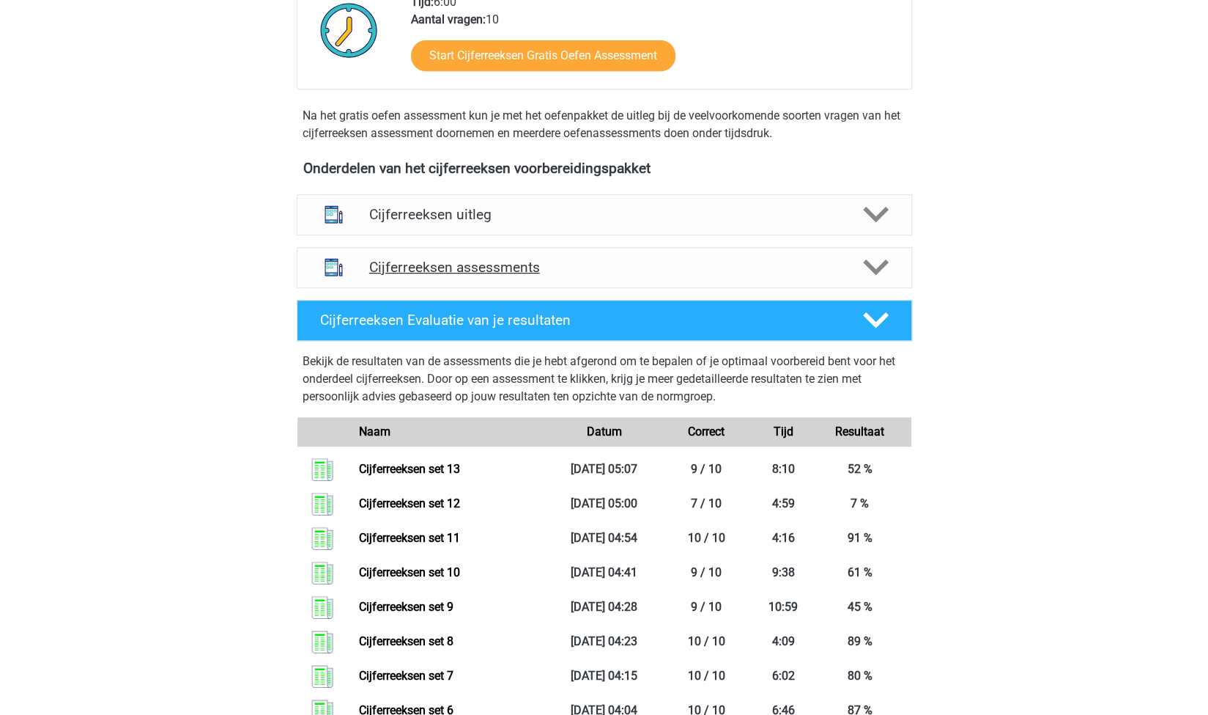
click at [511, 276] on h4 "Cijferreeksen assessments" at bounding box center [604, 267] width 470 height 17
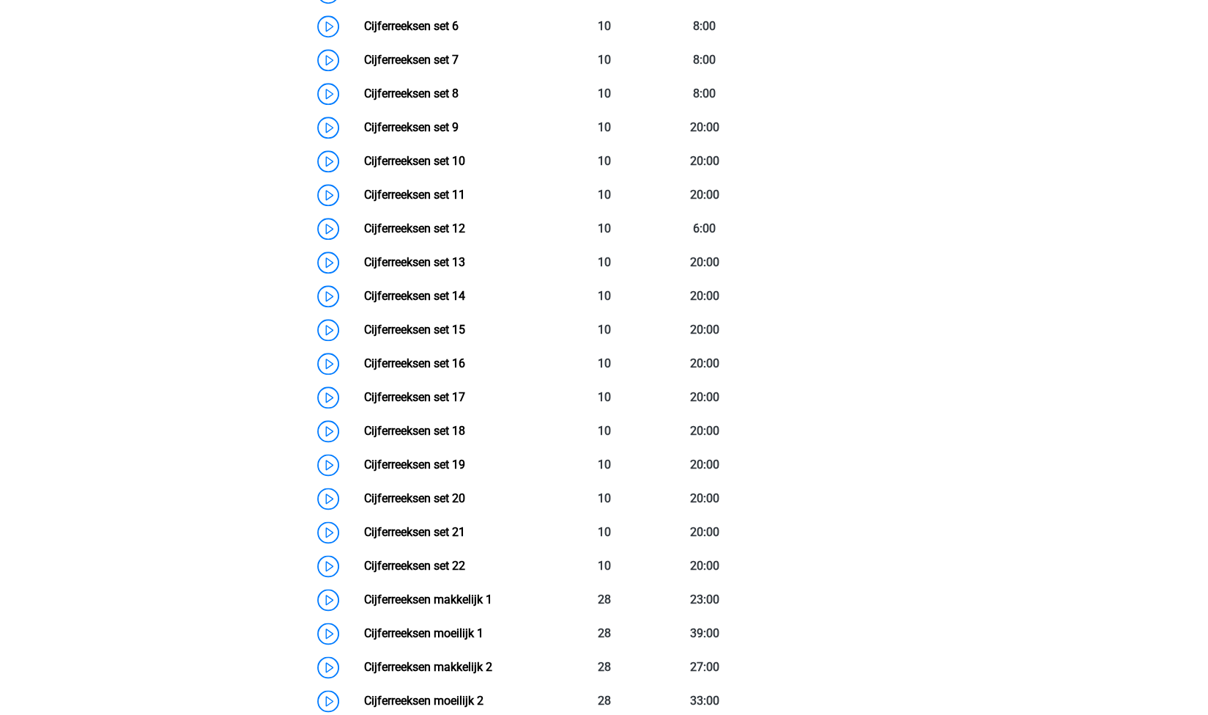
scroll to position [939, 0]
click at [462, 302] on link "Cijferreeksen set 14" at bounding box center [414, 295] width 101 height 14
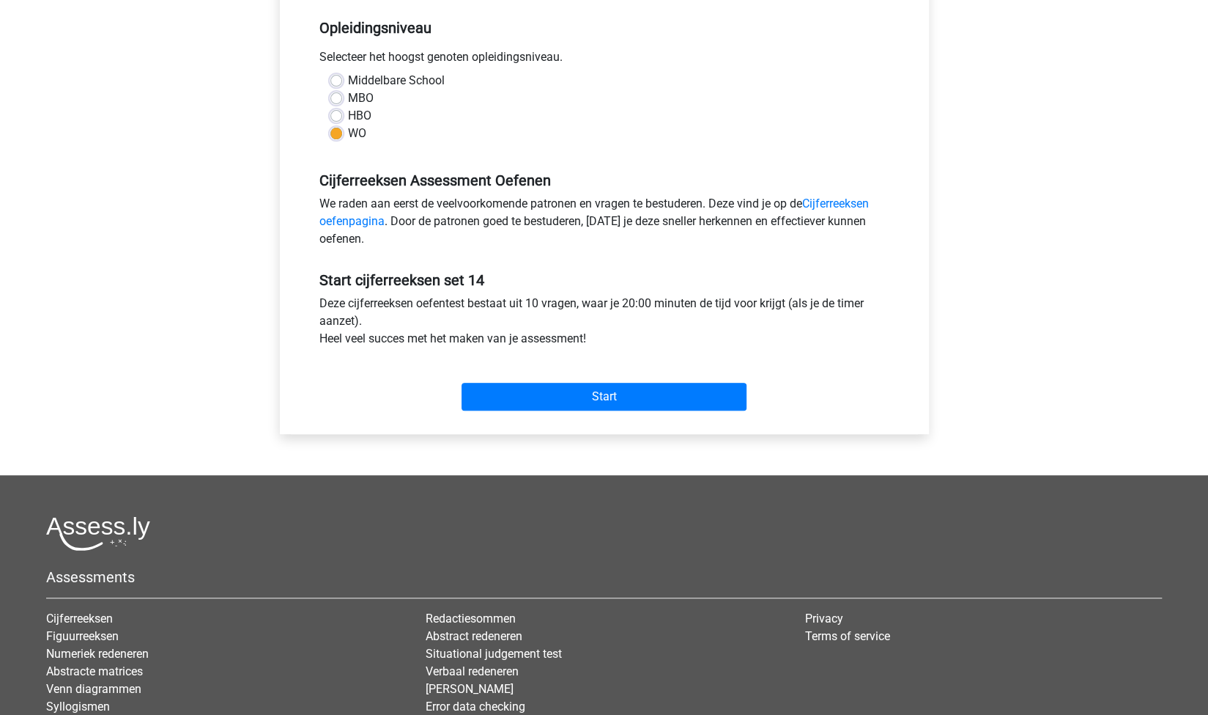
scroll to position [309, 0]
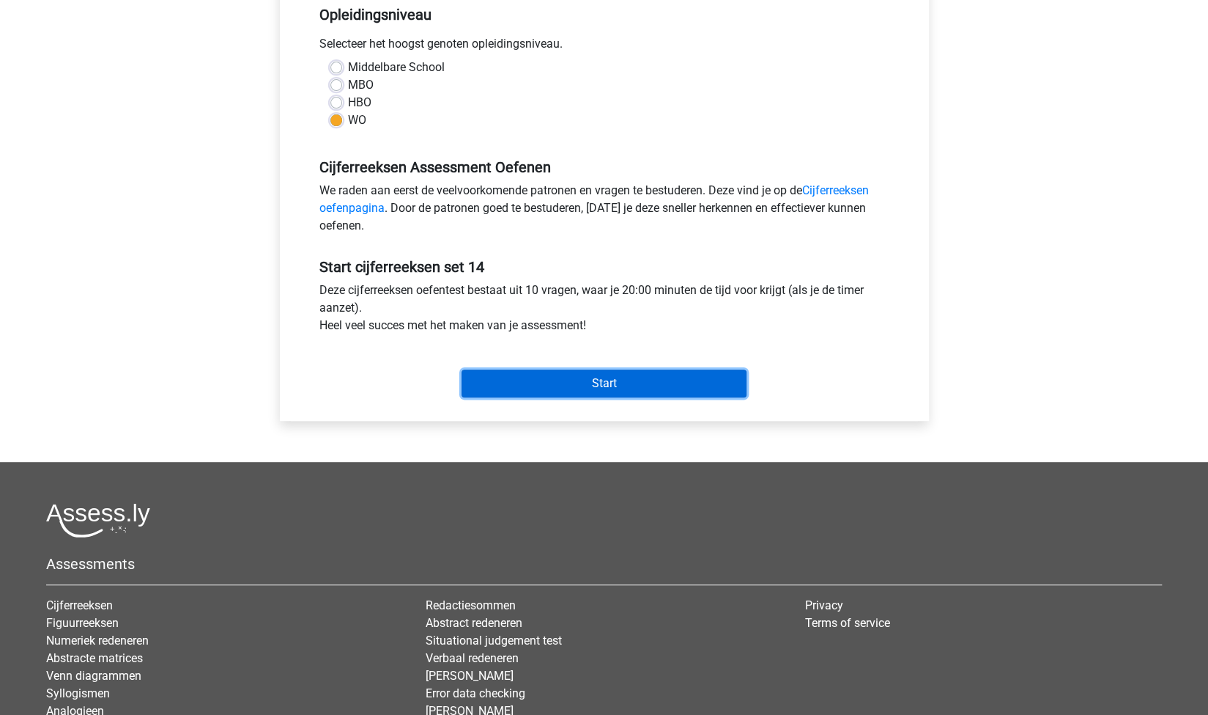
click at [597, 375] on input "Start" at bounding box center [604, 383] width 285 height 28
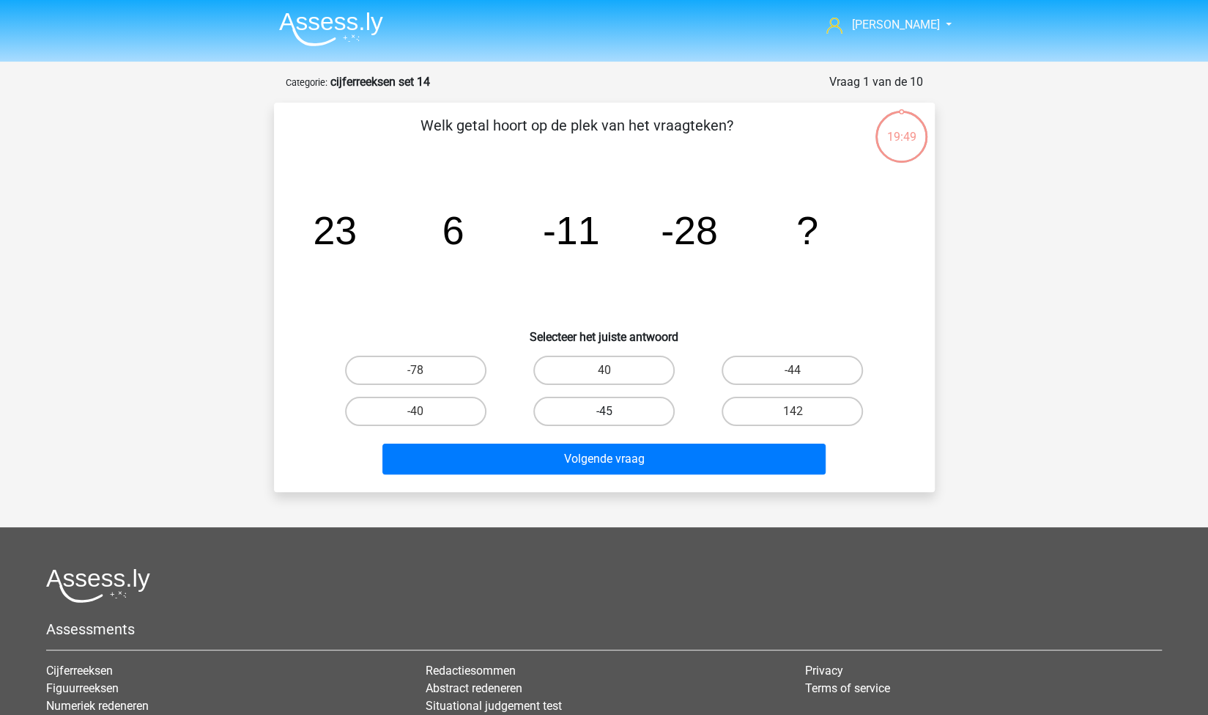
click at [619, 411] on label "-45" at bounding box center [604, 410] width 141 height 29
click at [613, 411] on input "-45" at bounding box center [609, 416] width 10 height 10
radio input "true"
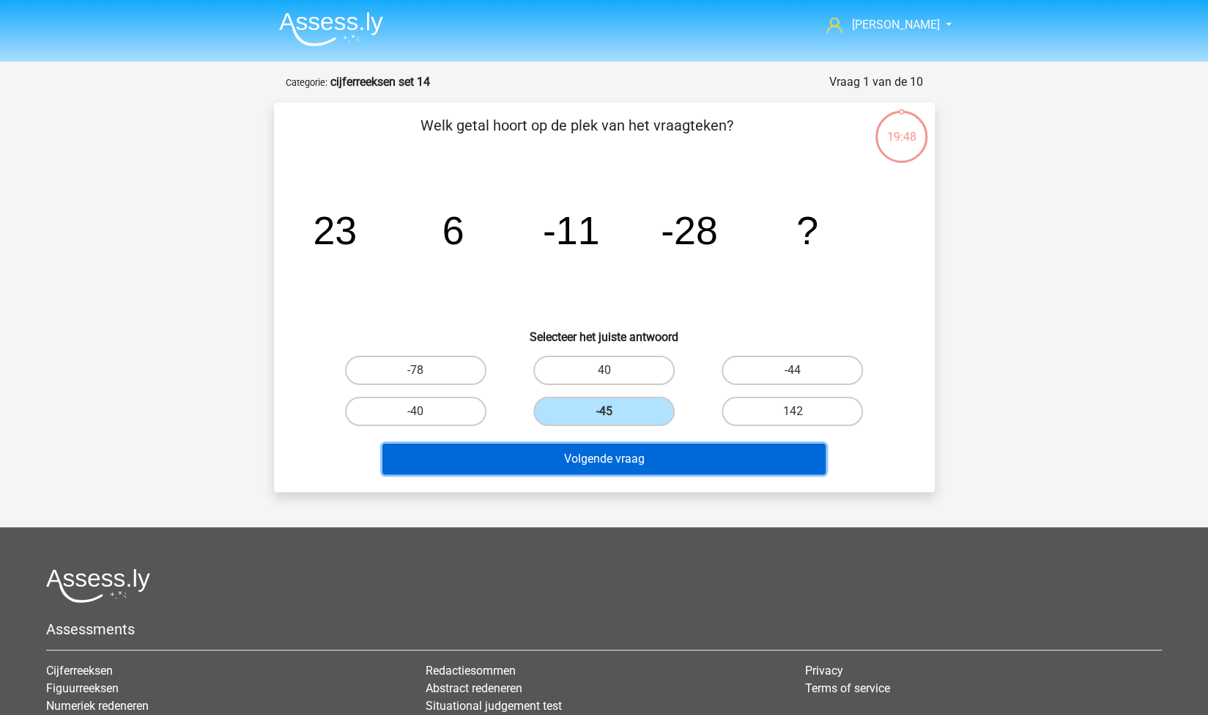
click at [627, 457] on button "Volgende vraag" at bounding box center [604, 458] width 443 height 31
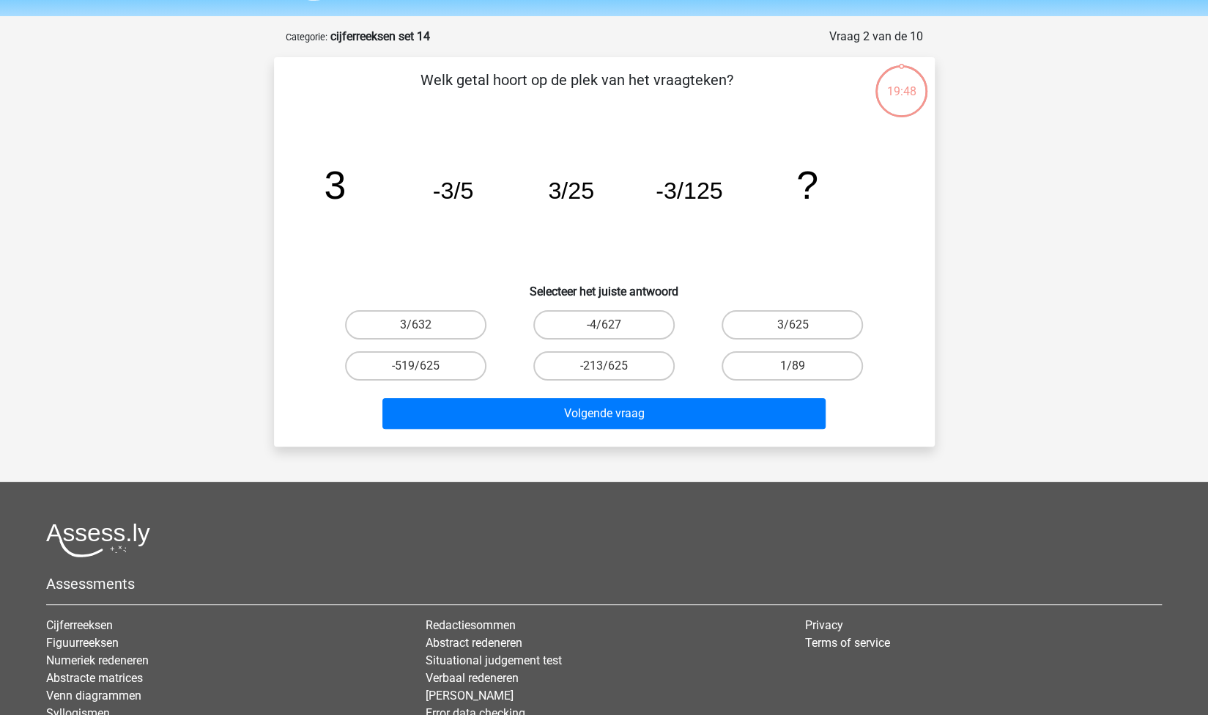
scroll to position [73, 0]
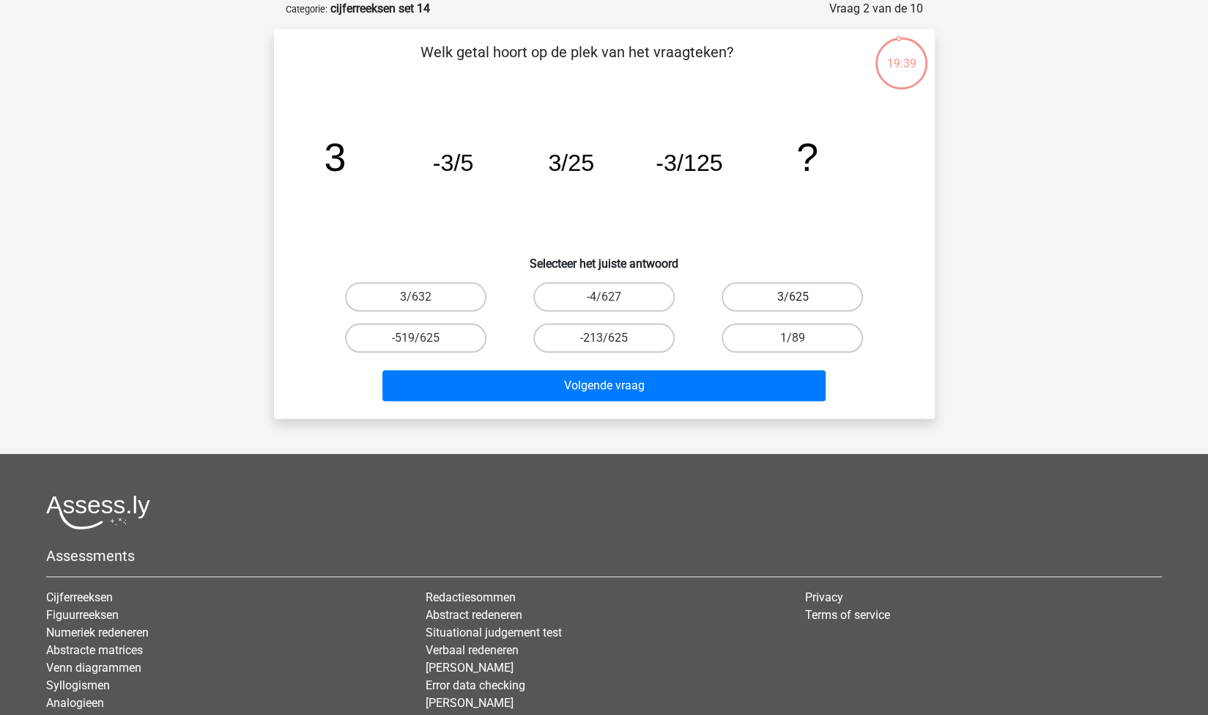
click at [802, 294] on label "3/625" at bounding box center [792, 296] width 141 height 29
click at [802, 297] on input "3/625" at bounding box center [798, 302] width 10 height 10
radio input "true"
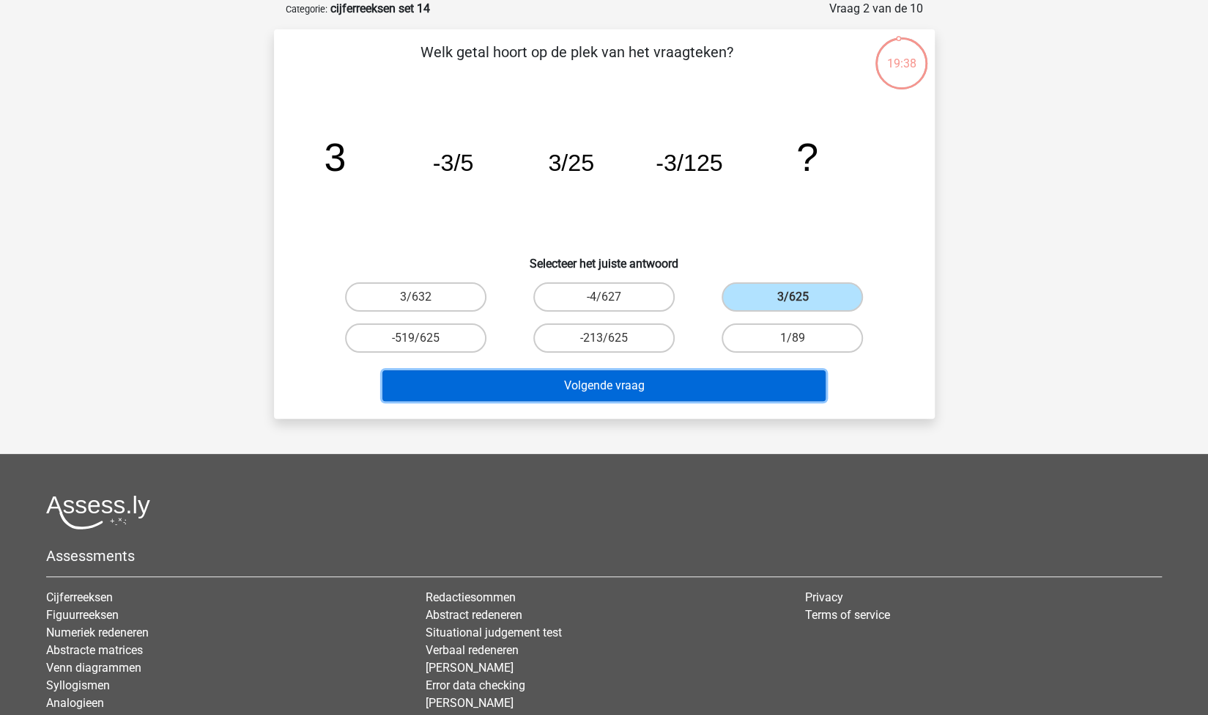
click at [653, 392] on button "Volgende vraag" at bounding box center [604, 385] width 443 height 31
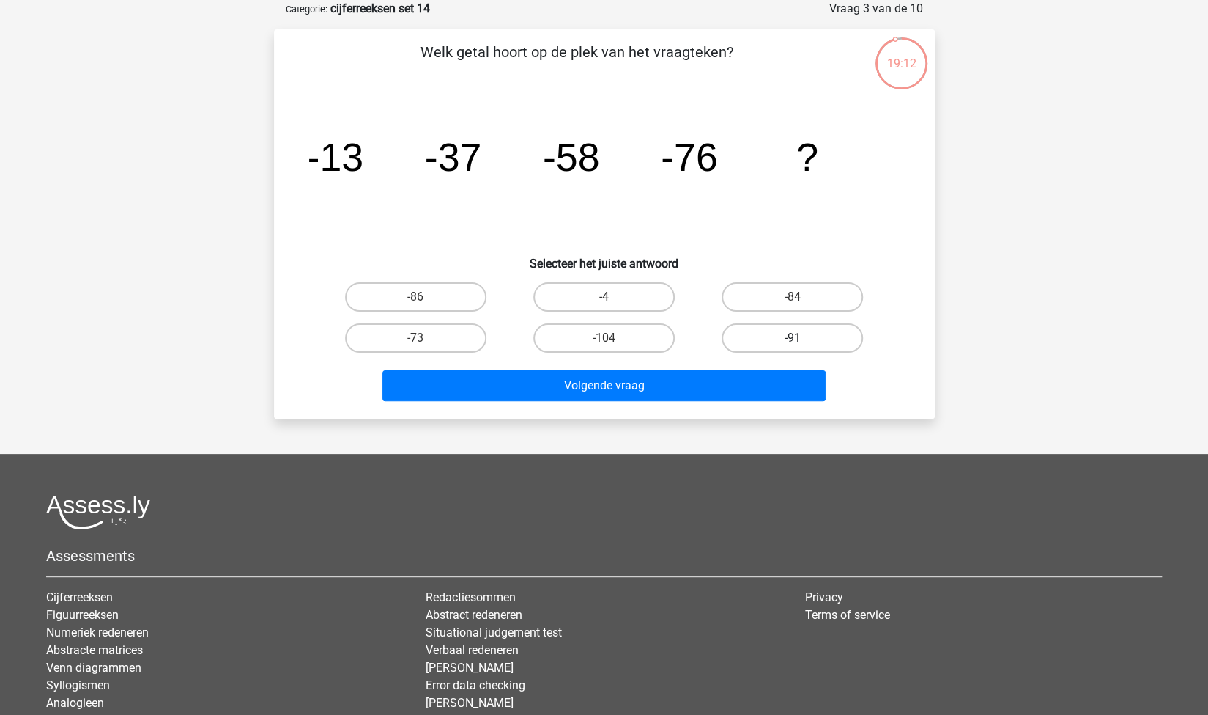
click at [816, 332] on label "-91" at bounding box center [792, 337] width 141 height 29
click at [802, 338] on input "-91" at bounding box center [798, 343] width 10 height 10
radio input "true"
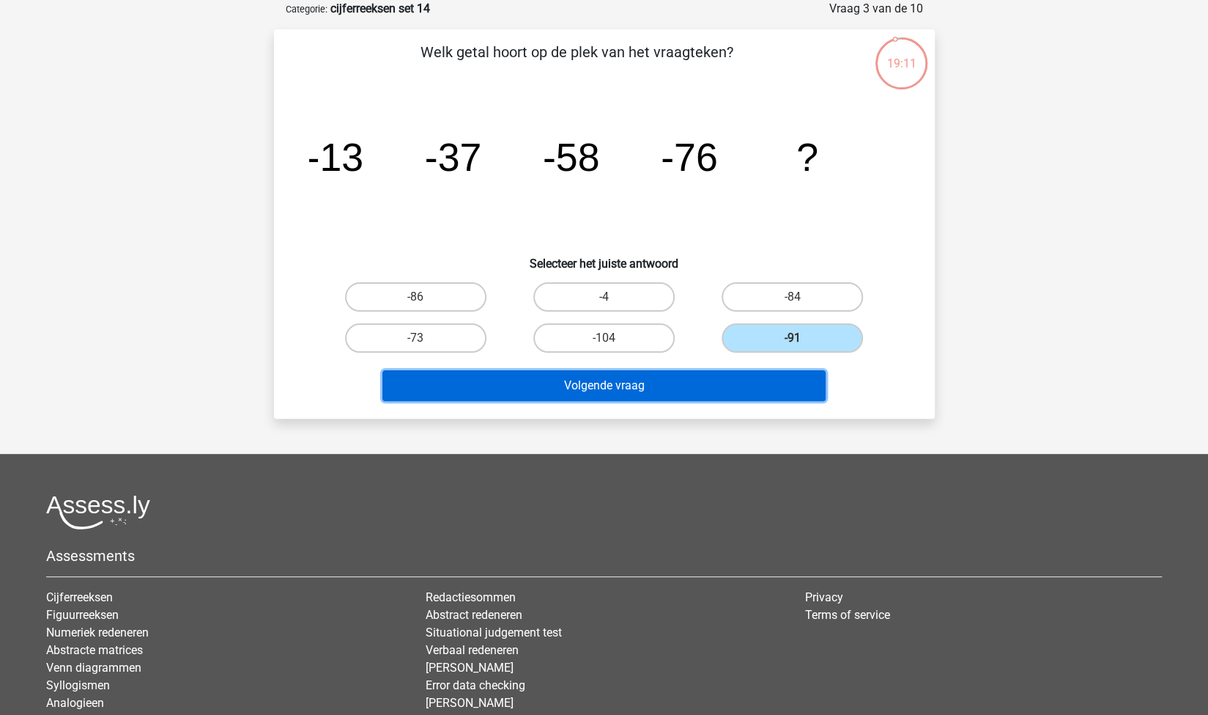
click at [750, 379] on button "Volgende vraag" at bounding box center [604, 385] width 443 height 31
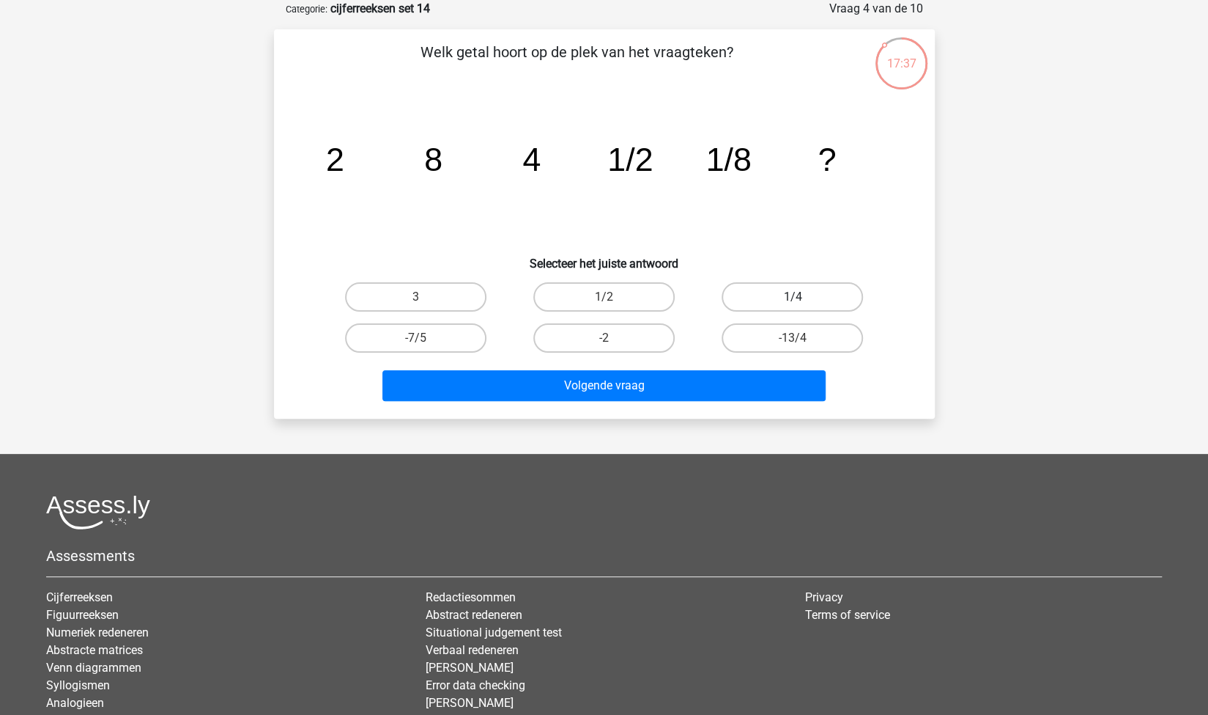
click at [758, 303] on label "1/4" at bounding box center [792, 296] width 141 height 29
click at [793, 303] on input "1/4" at bounding box center [798, 302] width 10 height 10
radio input "true"
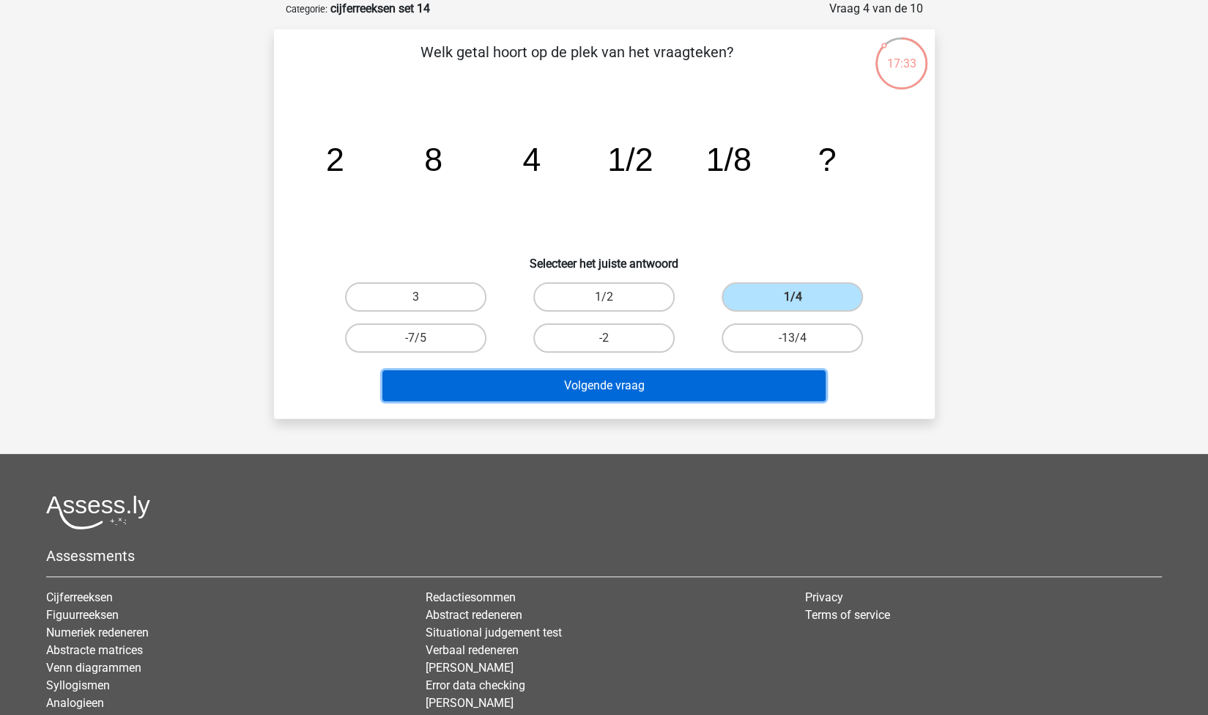
click at [657, 391] on button "Volgende vraag" at bounding box center [604, 385] width 443 height 31
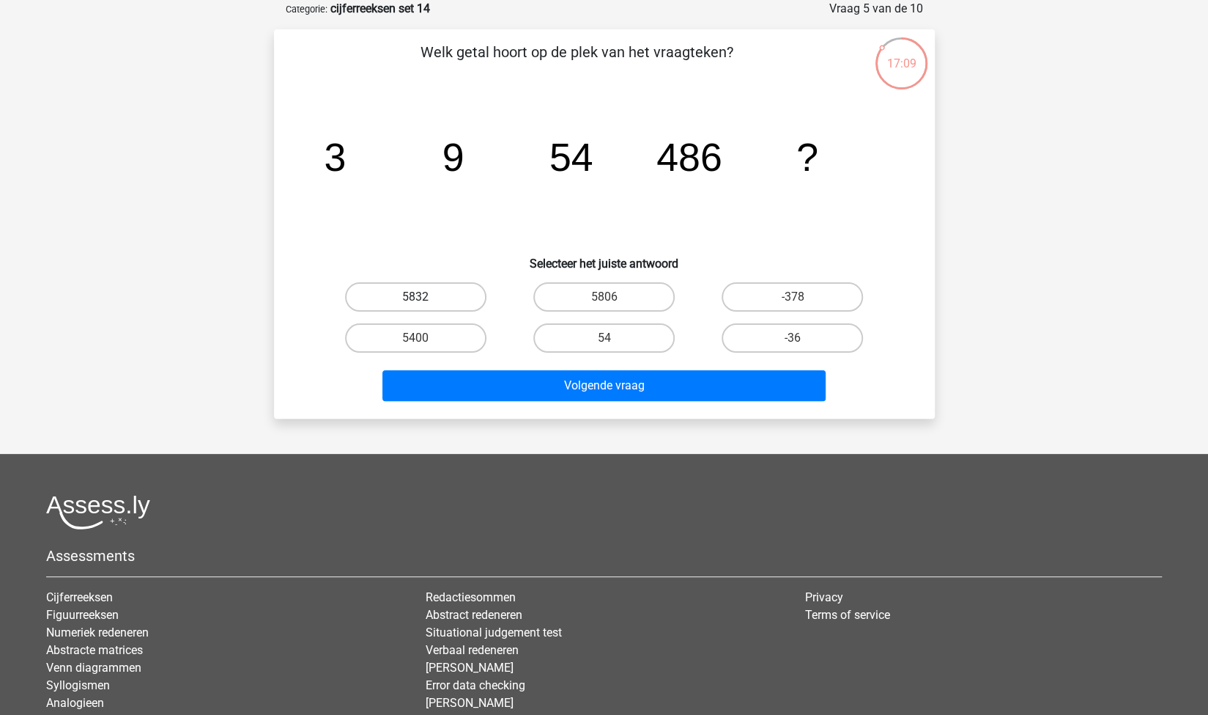
click at [440, 300] on label "5832" at bounding box center [415, 296] width 141 height 29
click at [425, 300] on input "5832" at bounding box center [421, 302] width 10 height 10
radio input "true"
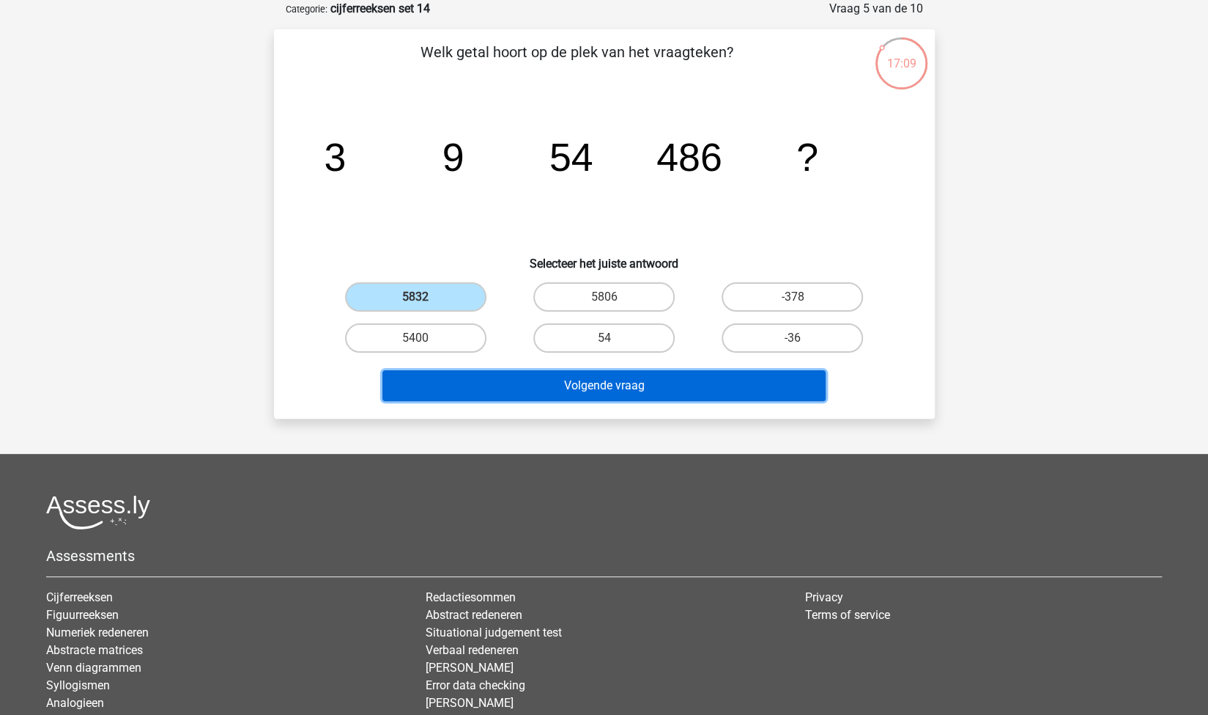
click at [536, 383] on button "Volgende vraag" at bounding box center [604, 385] width 443 height 31
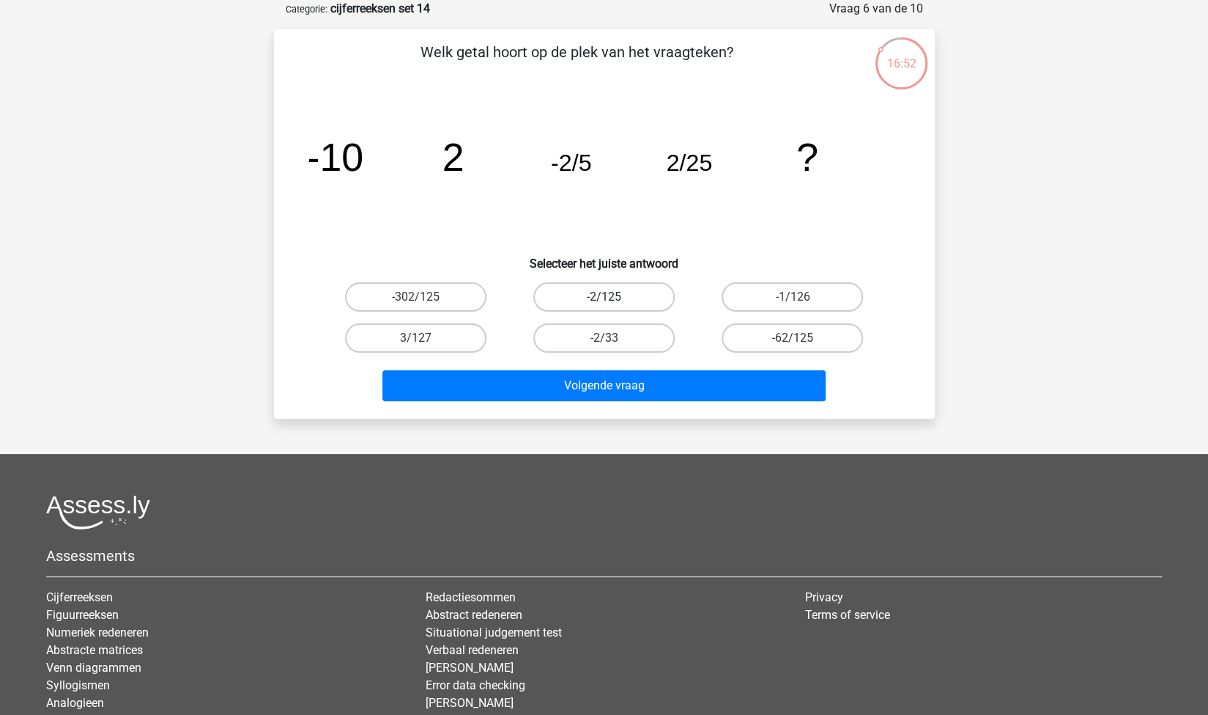
click at [634, 297] on label "-2/125" at bounding box center [604, 296] width 141 height 29
click at [613, 297] on input "-2/125" at bounding box center [609, 302] width 10 height 10
radio input "true"
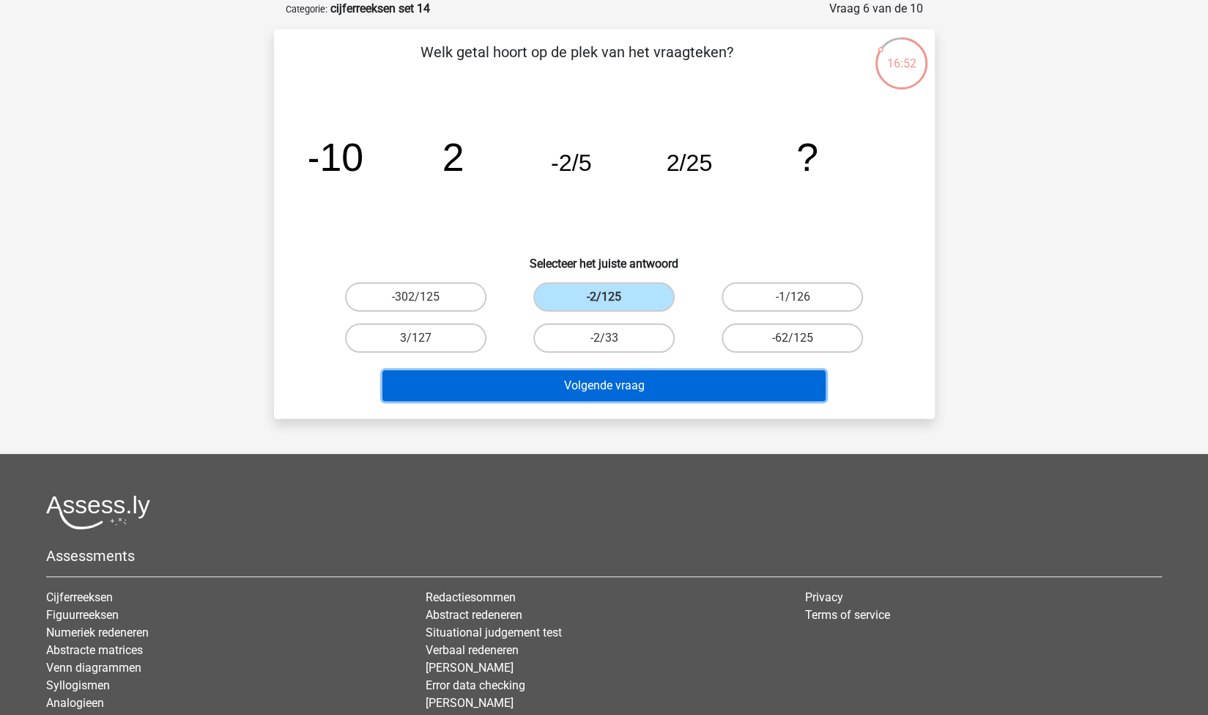
click at [668, 380] on button "Volgende vraag" at bounding box center [604, 385] width 443 height 31
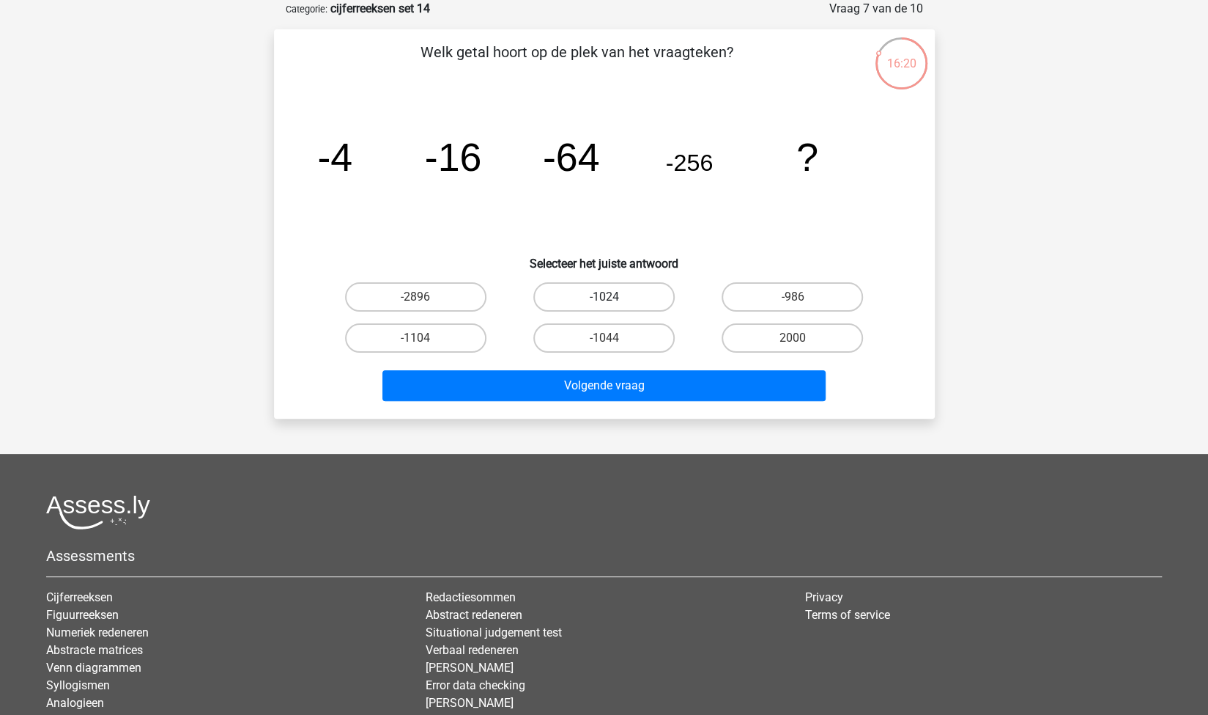
click at [640, 291] on label "-1024" at bounding box center [604, 296] width 141 height 29
click at [613, 297] on input "-1024" at bounding box center [609, 302] width 10 height 10
radio input "true"
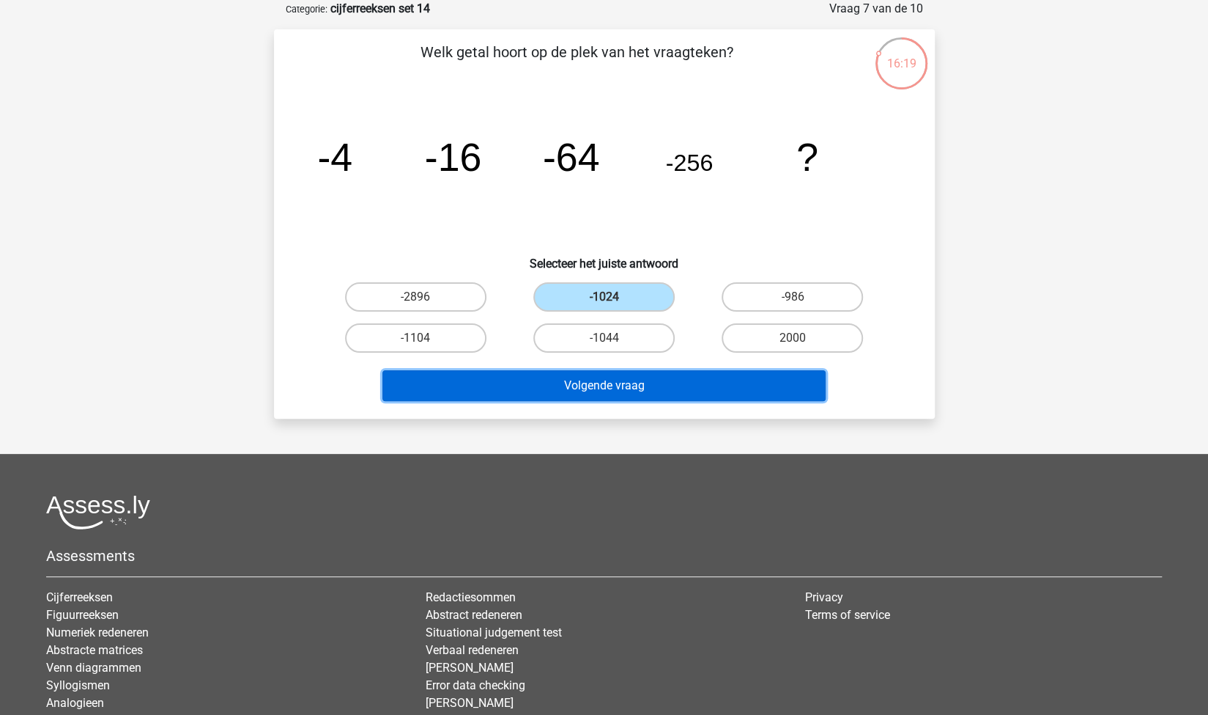
click at [677, 380] on button "Volgende vraag" at bounding box center [604, 385] width 443 height 31
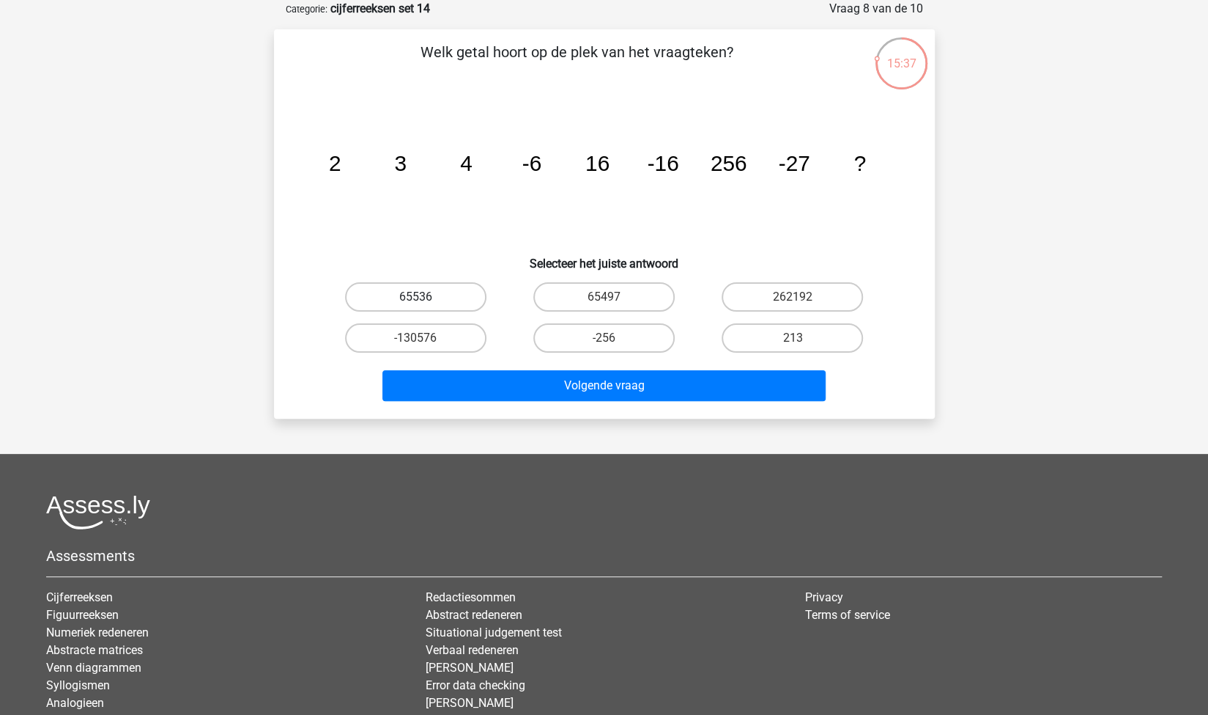
click at [453, 287] on label "65536" at bounding box center [415, 296] width 141 height 29
click at [425, 297] on input "65536" at bounding box center [421, 302] width 10 height 10
radio input "true"
click at [539, 400] on div "Volgende vraag" at bounding box center [605, 388] width 566 height 37
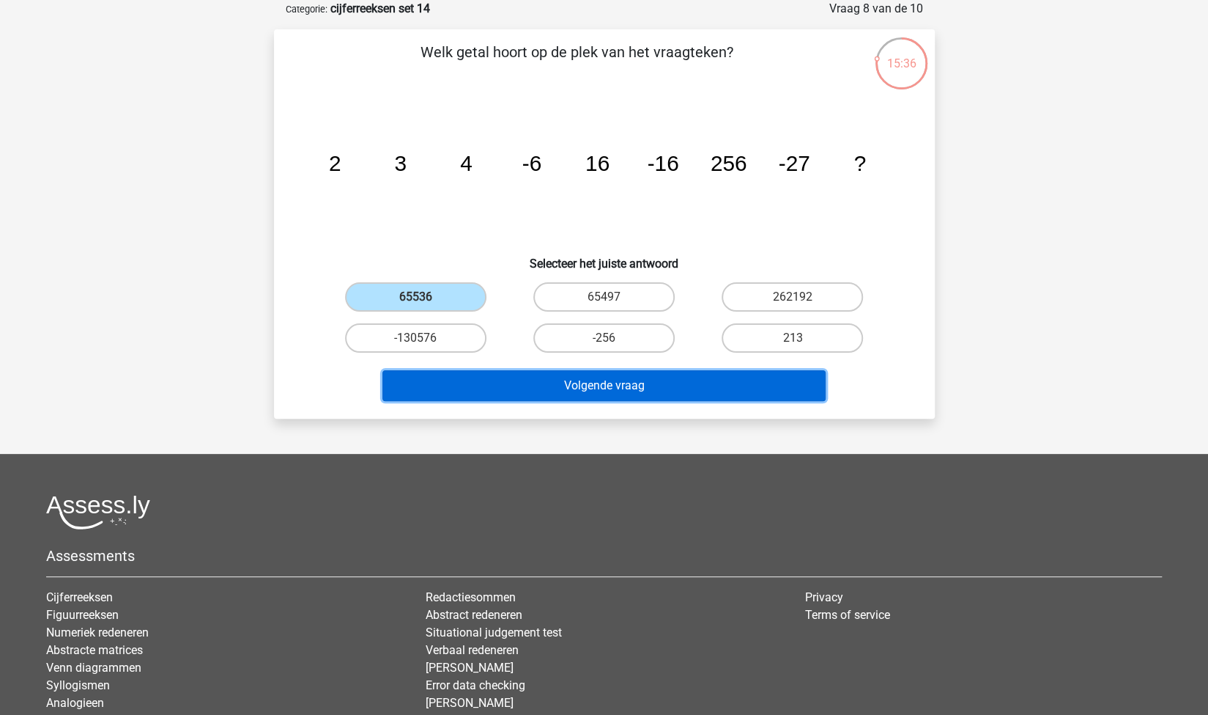
click at [564, 386] on button "Volgende vraag" at bounding box center [604, 385] width 443 height 31
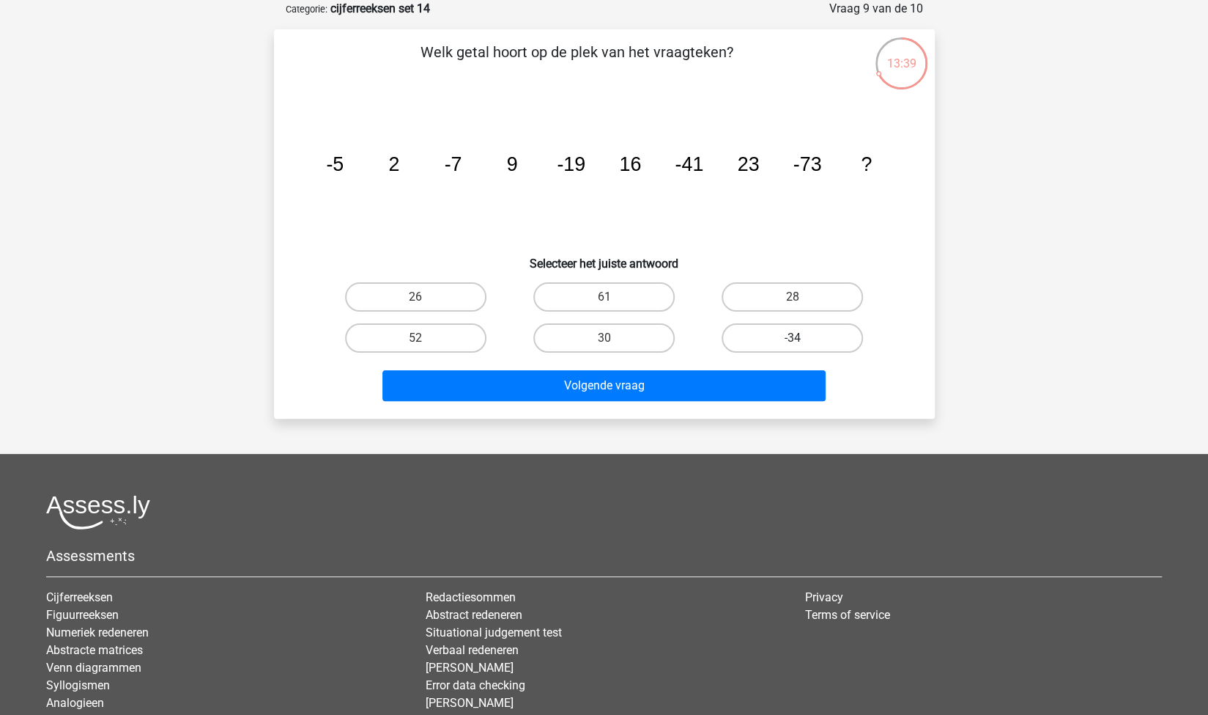
click at [768, 338] on label "-34" at bounding box center [792, 337] width 141 height 29
click at [793, 338] on input "-34" at bounding box center [798, 343] width 10 height 10
radio input "true"
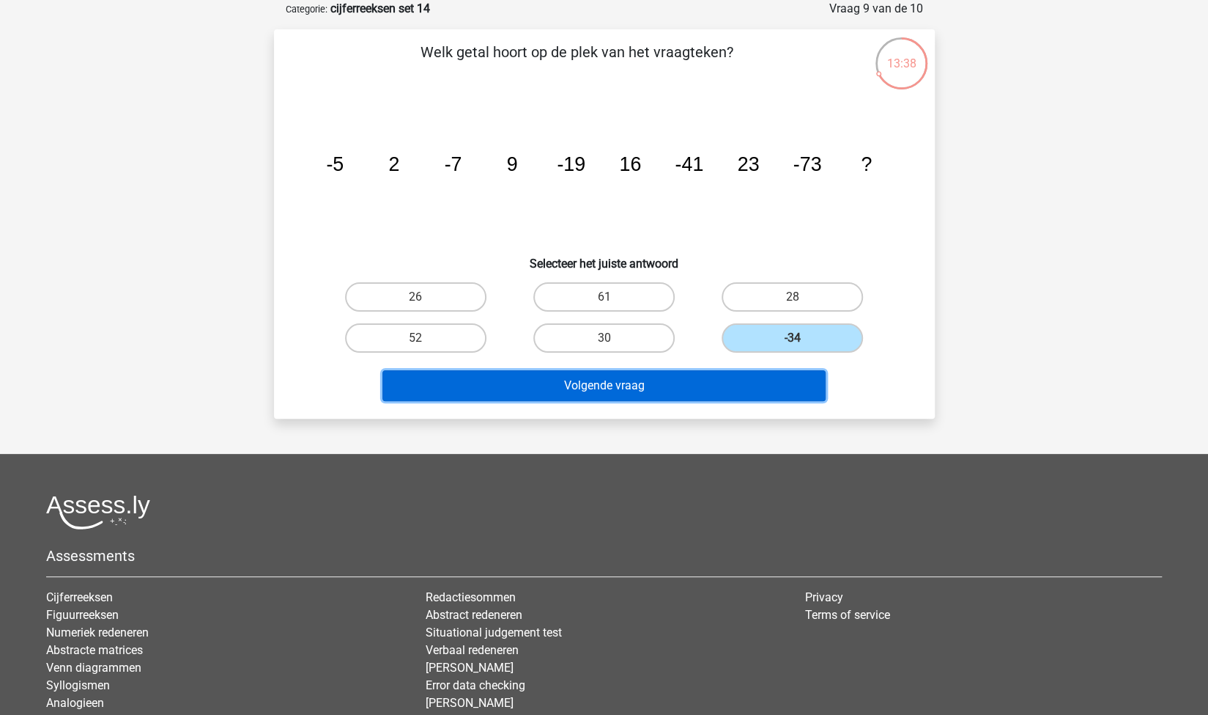
click at [699, 374] on button "Volgende vraag" at bounding box center [604, 385] width 443 height 31
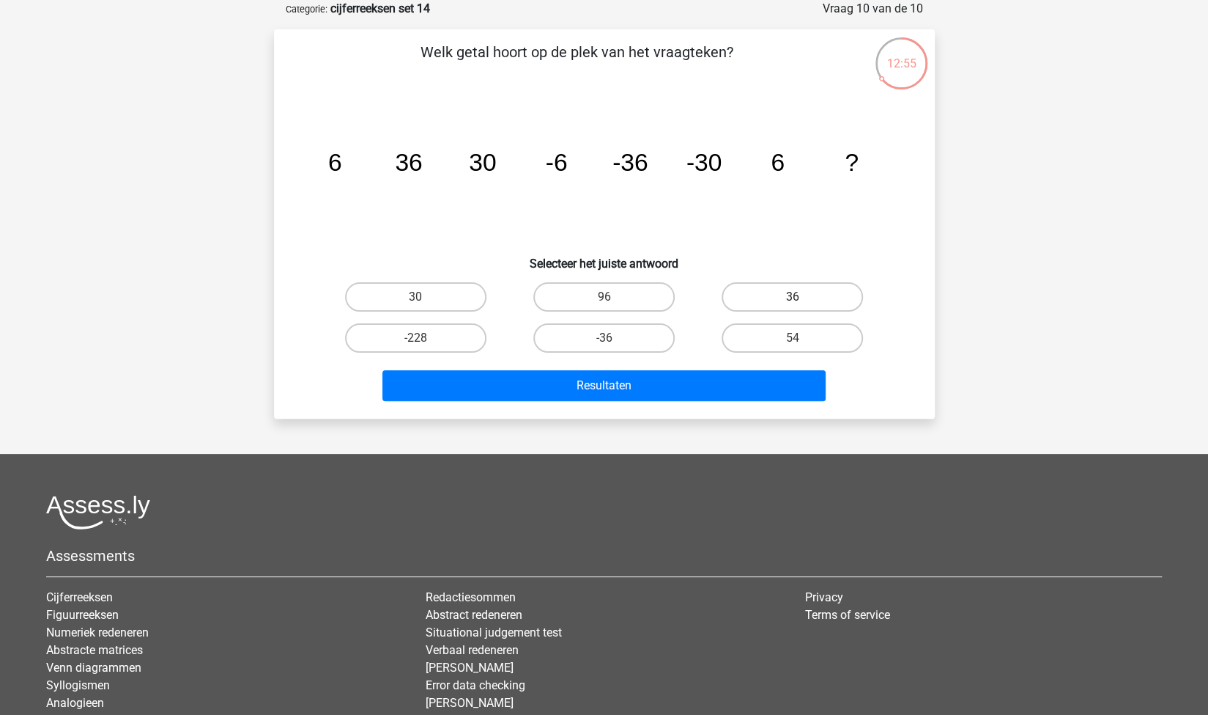
click at [852, 285] on label "36" at bounding box center [792, 296] width 141 height 29
click at [802, 297] on input "36" at bounding box center [798, 302] width 10 height 10
radio input "true"
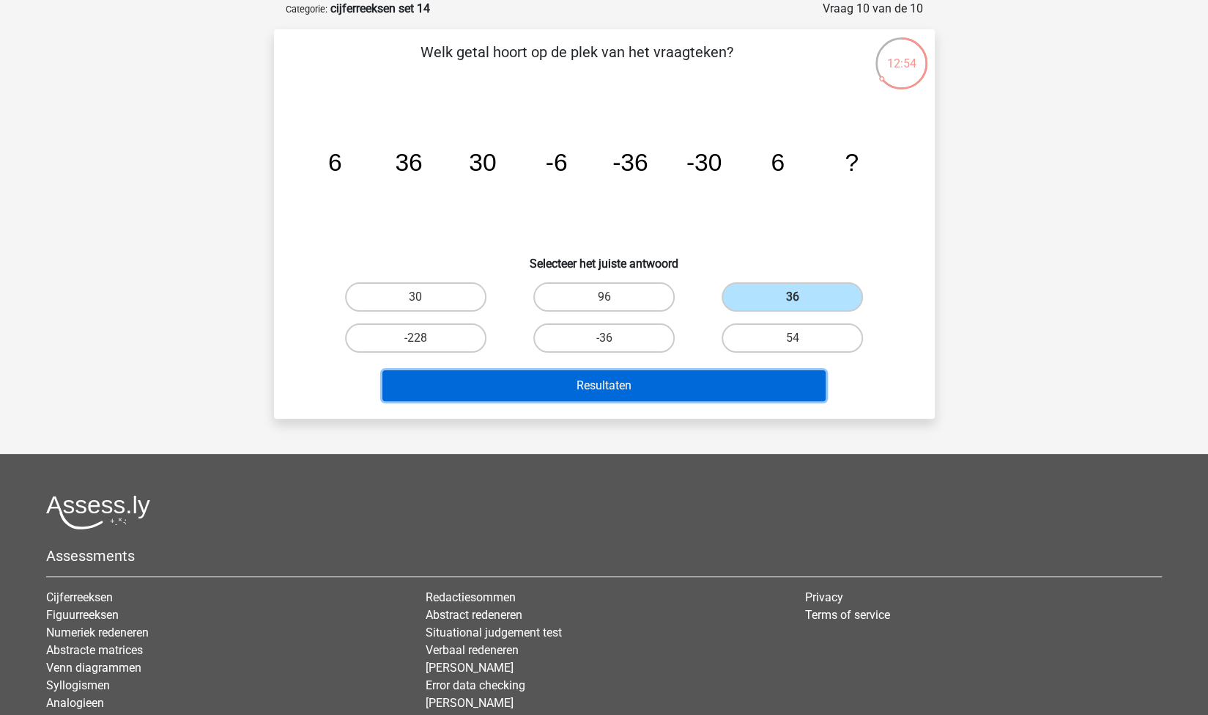
click at [721, 383] on button "Resultaten" at bounding box center [604, 385] width 443 height 31
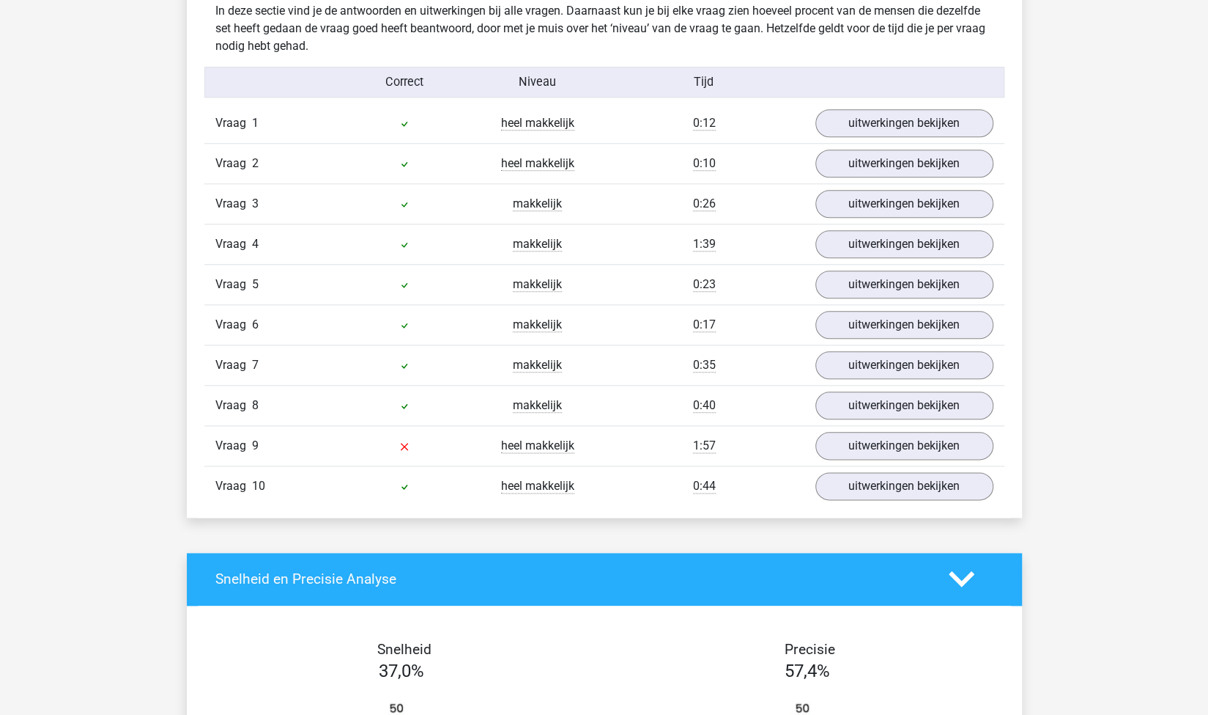
scroll to position [906, 0]
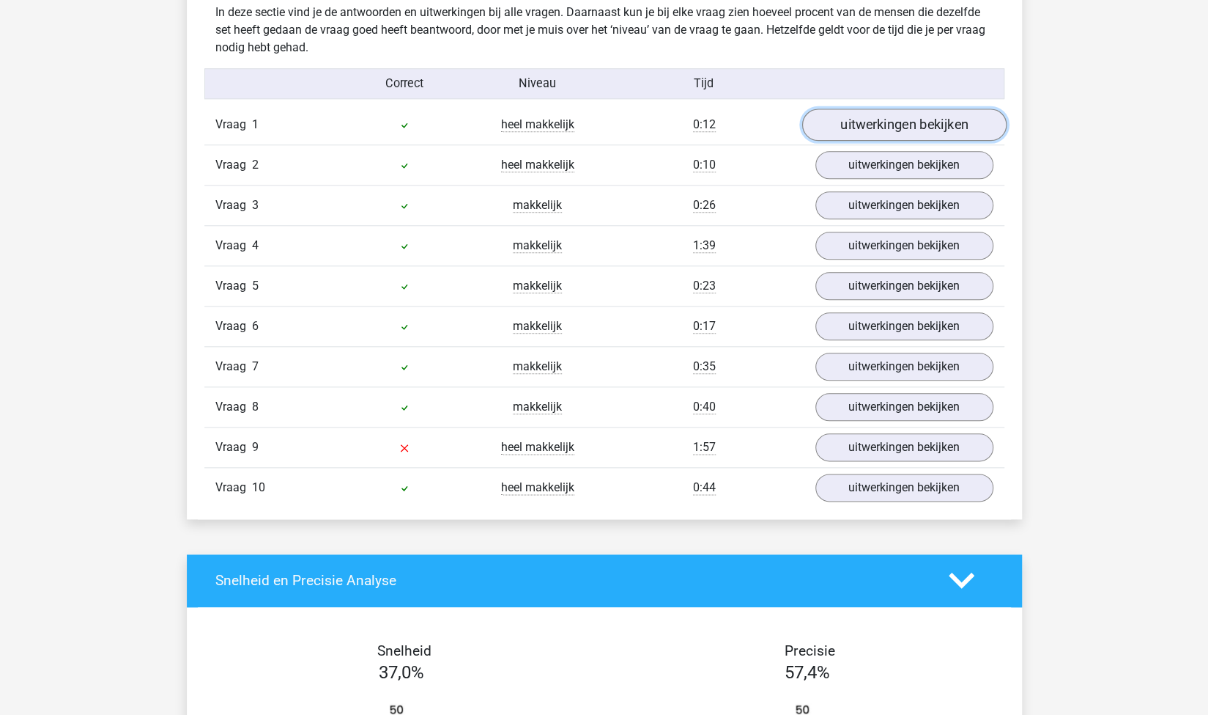
click at [891, 121] on link "uitwerkingen bekijken" at bounding box center [904, 124] width 204 height 32
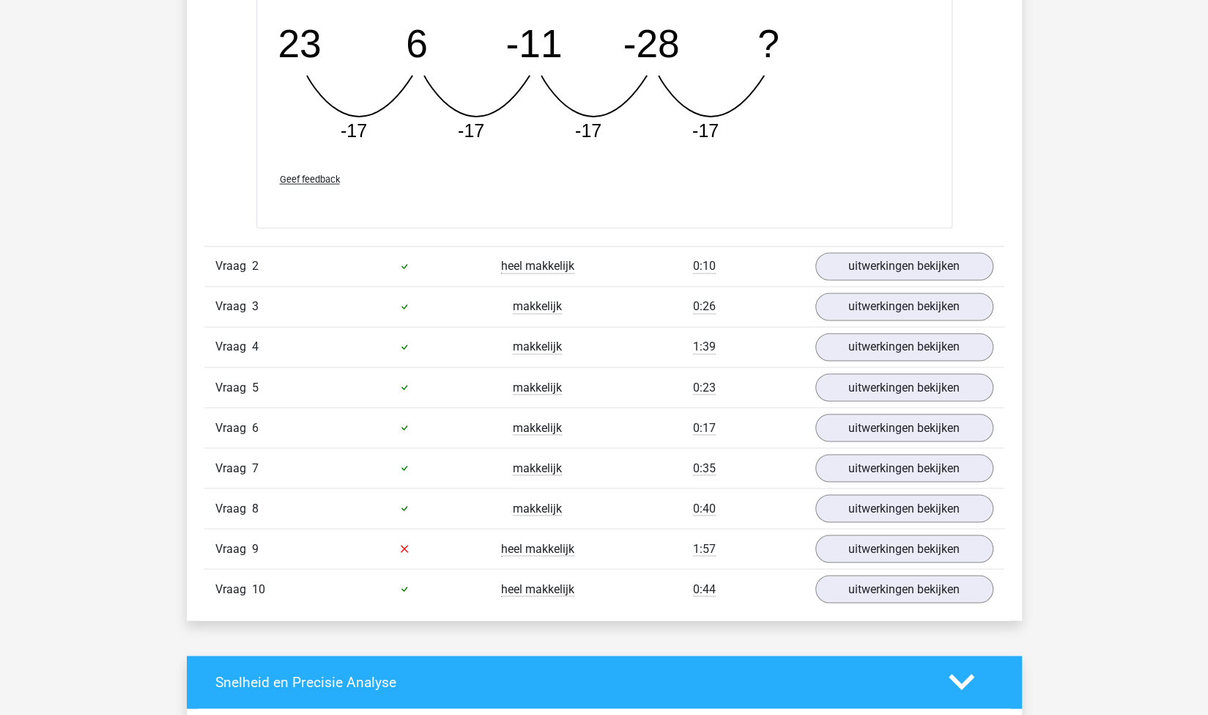
scroll to position [1445, 0]
click at [887, 263] on link "uitwerkingen bekijken" at bounding box center [904, 266] width 204 height 32
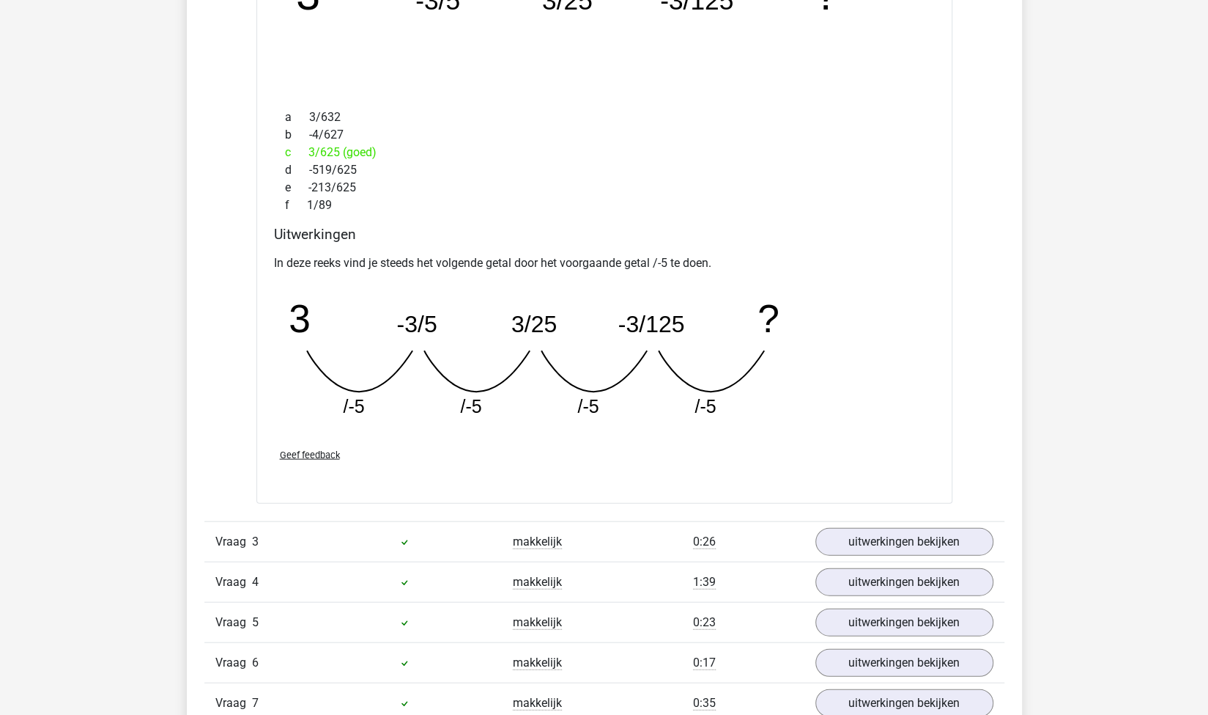
scroll to position [2071, 0]
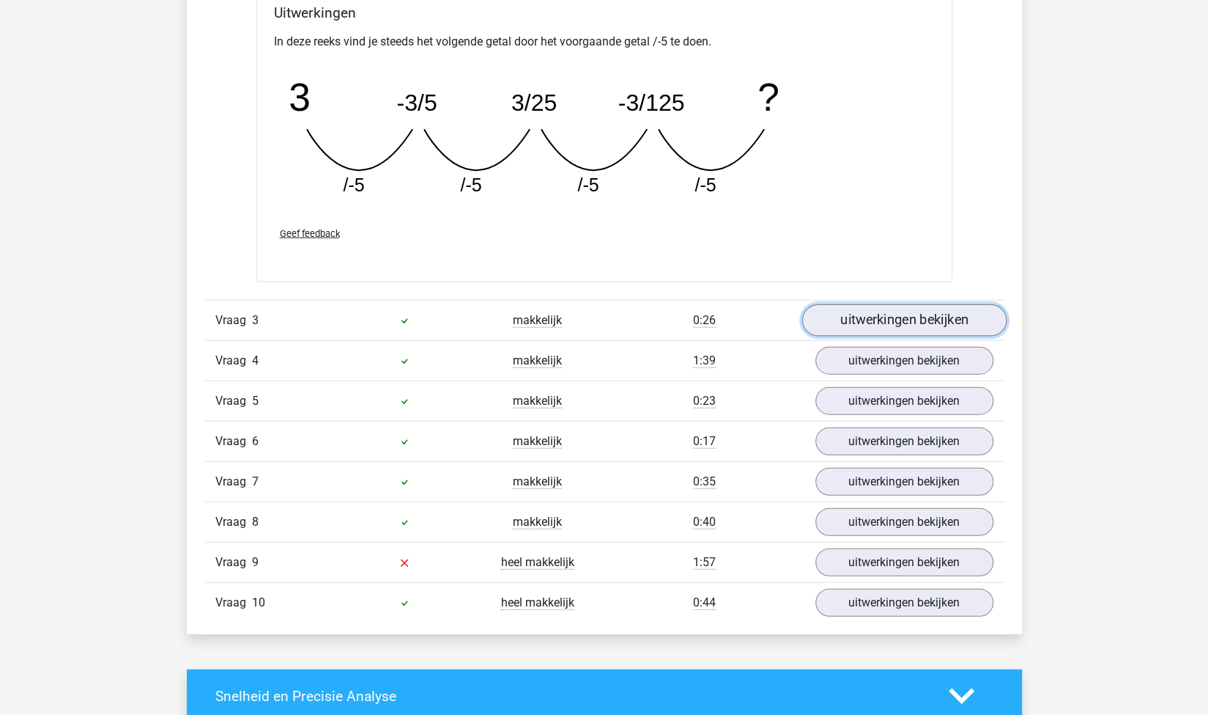
click at [939, 308] on link "uitwerkingen bekijken" at bounding box center [904, 321] width 204 height 32
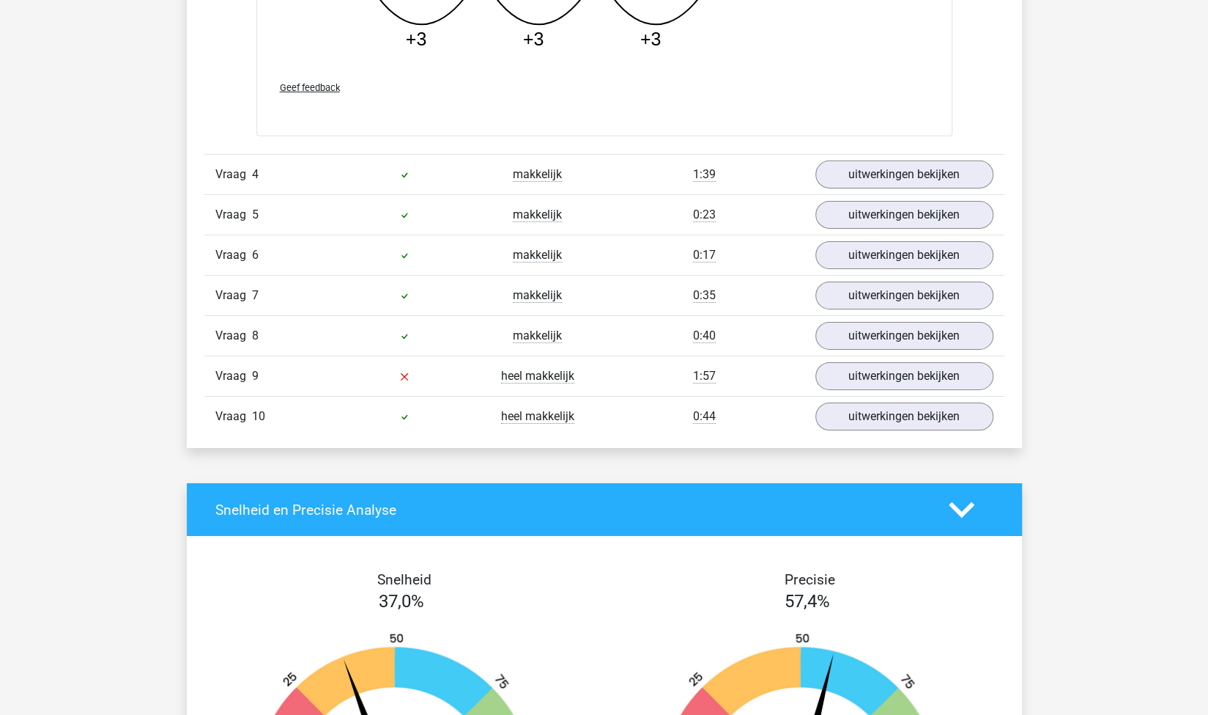
scroll to position [3003, 0]
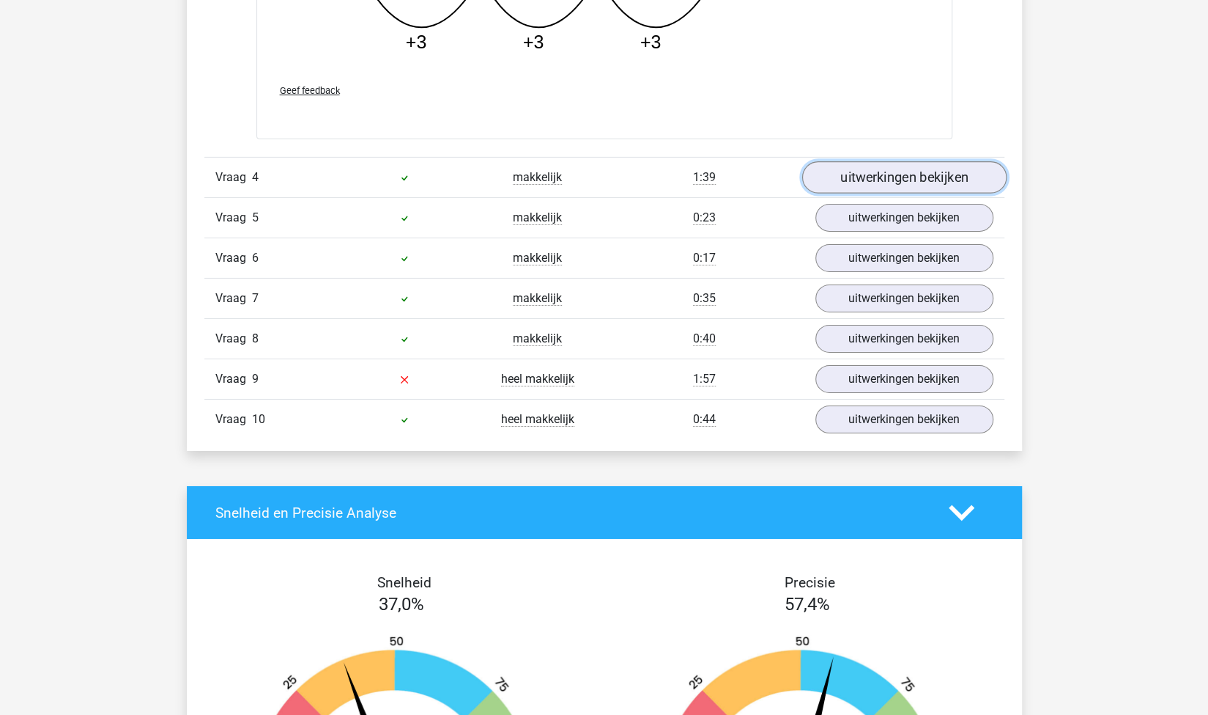
click at [827, 171] on link "uitwerkingen bekijken" at bounding box center [904, 177] width 204 height 32
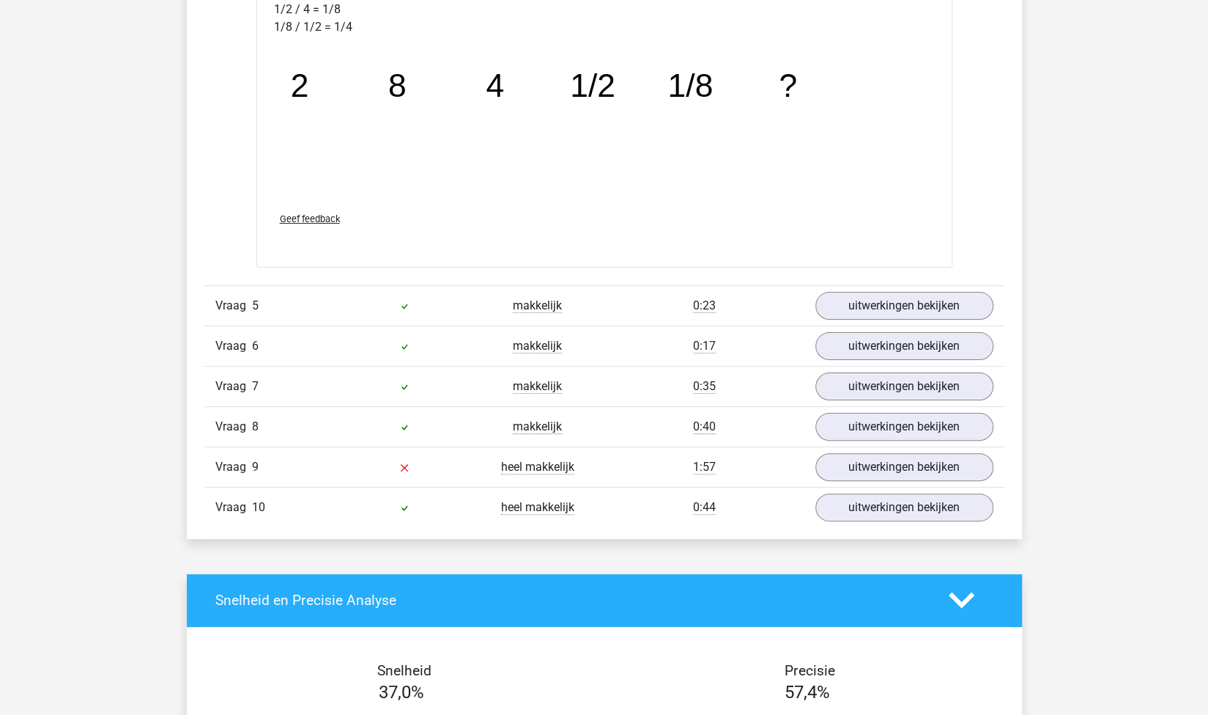
scroll to position [3652, 0]
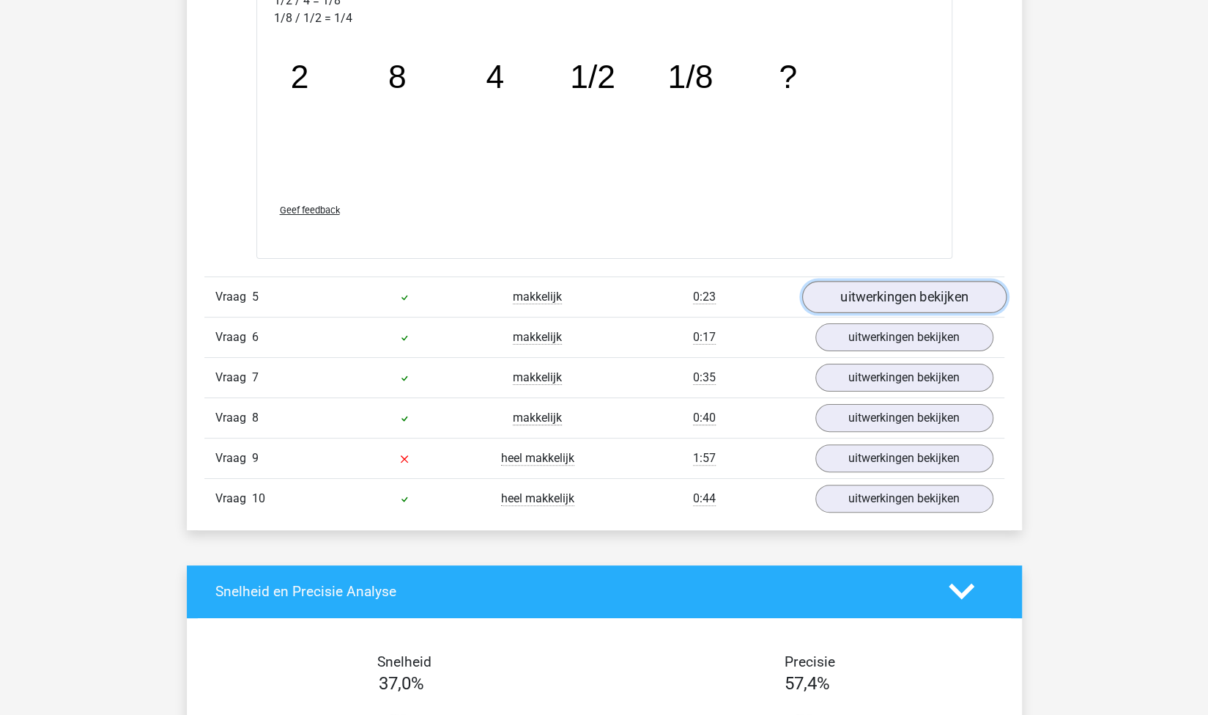
click at [912, 295] on link "uitwerkingen bekijken" at bounding box center [904, 297] width 204 height 32
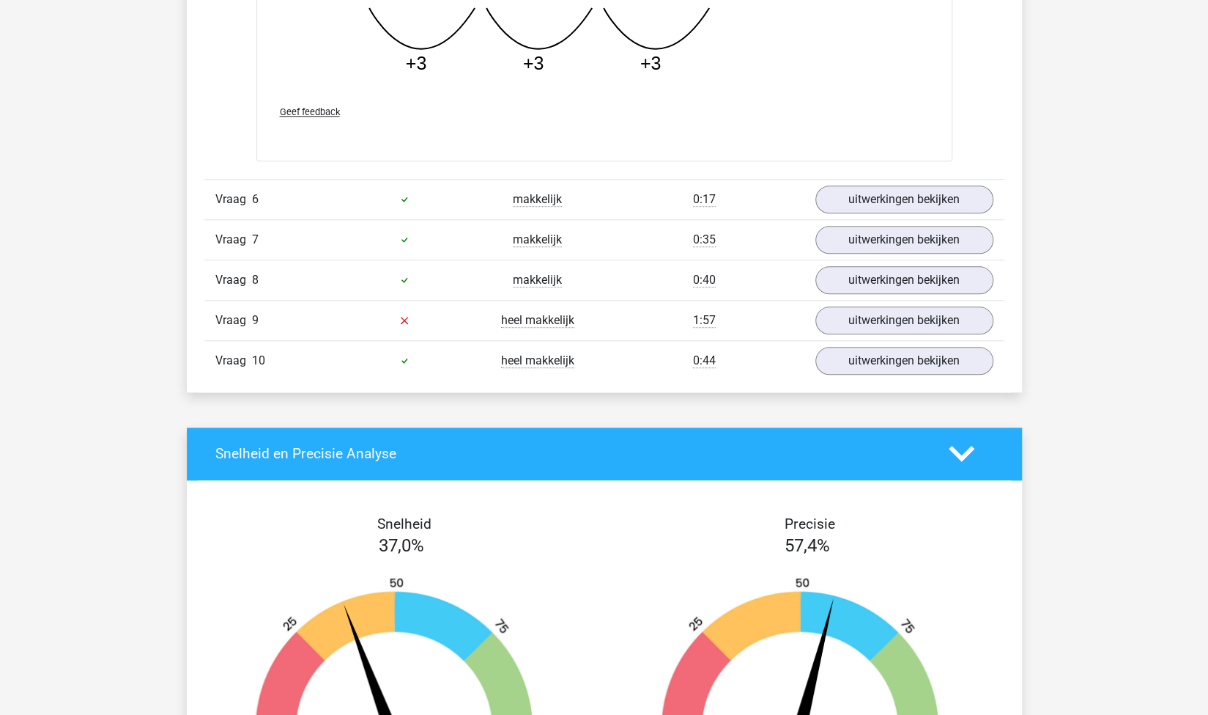
scroll to position [4541, 0]
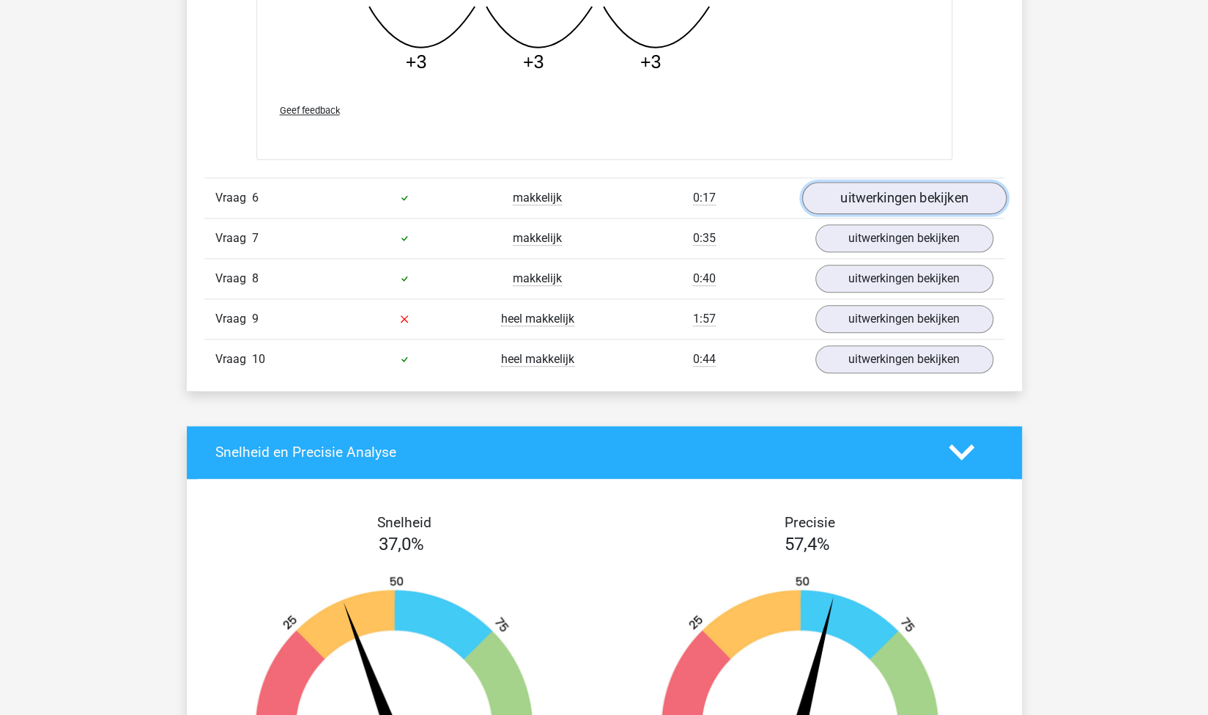
click at [916, 185] on link "uitwerkingen bekijken" at bounding box center [904, 198] width 204 height 32
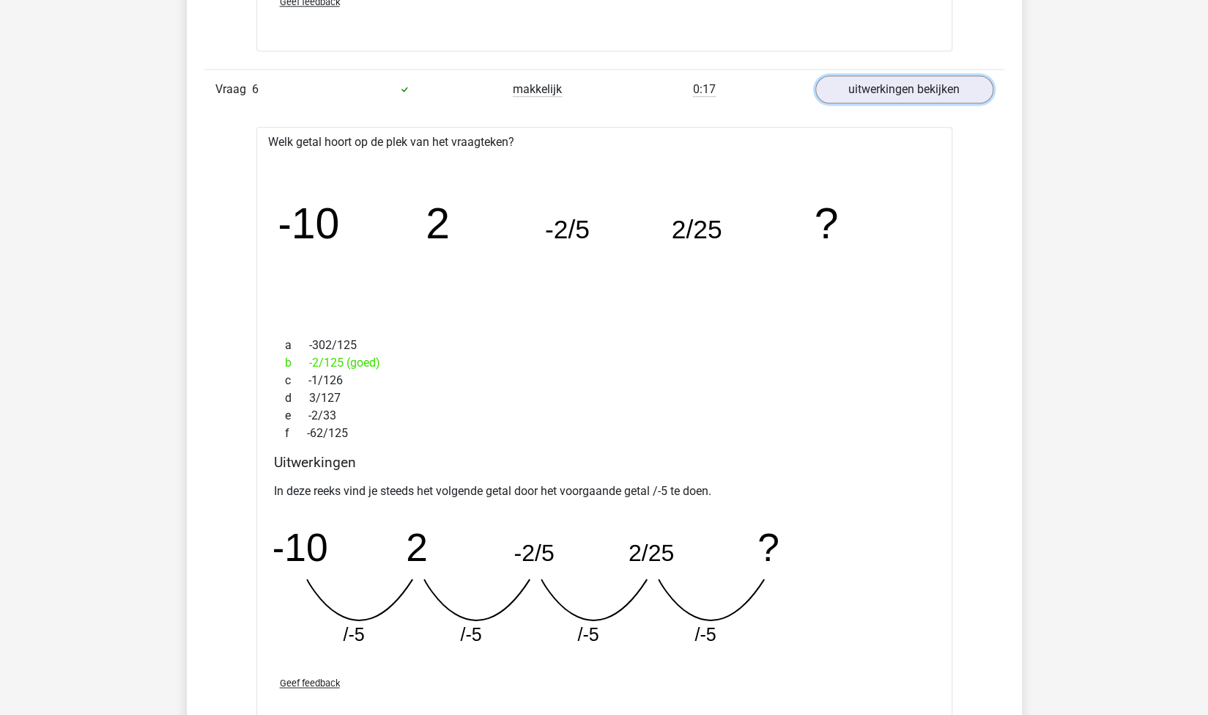
scroll to position [4913, 0]
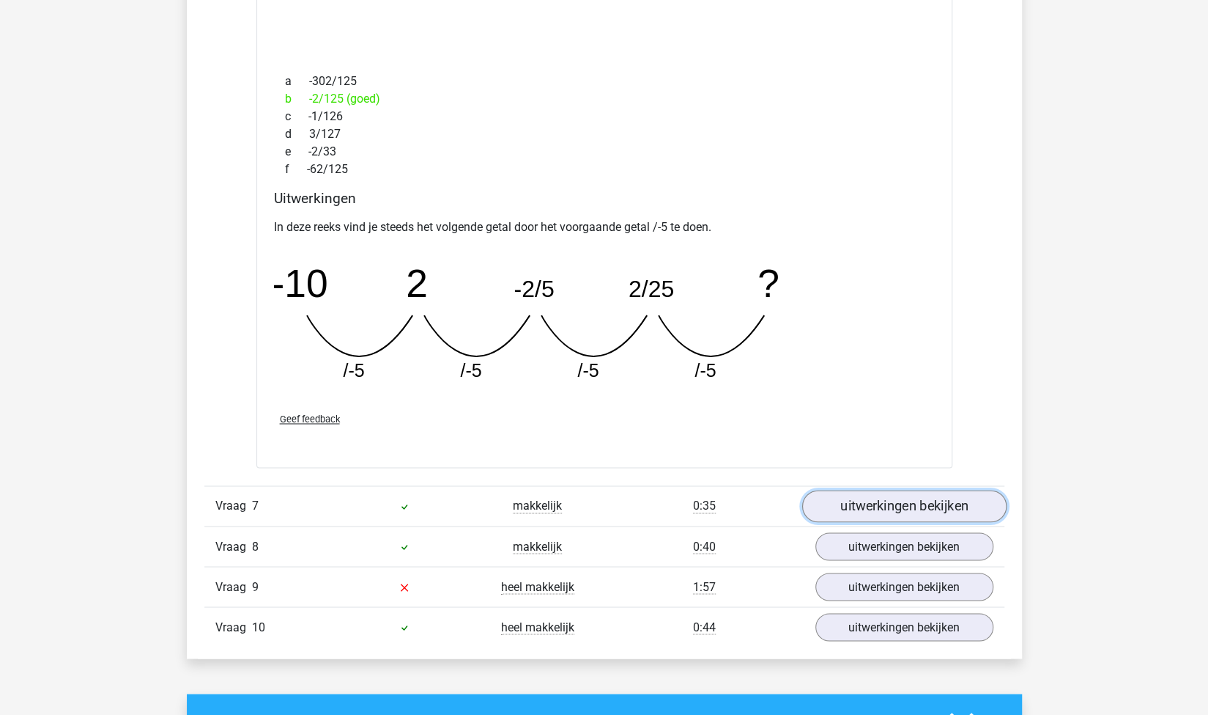
click at [917, 495] on link "uitwerkingen bekijken" at bounding box center [904, 506] width 204 height 32
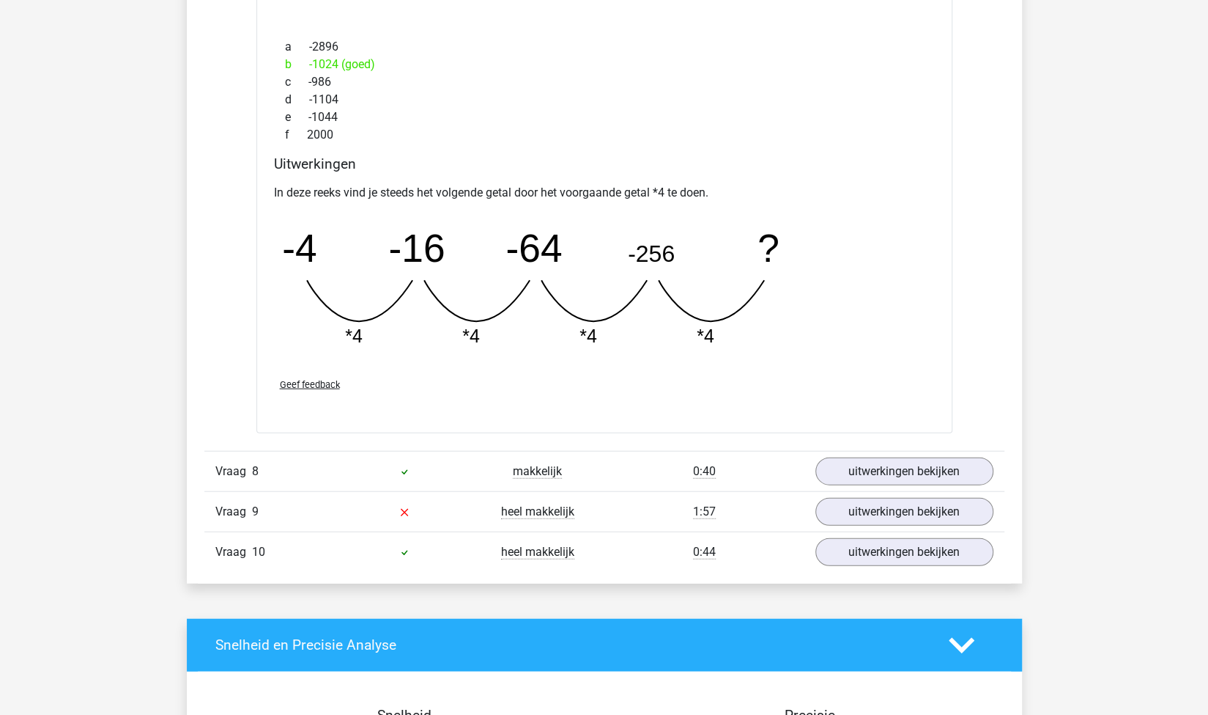
scroll to position [5628, 0]
click at [932, 455] on link "uitwerkingen bekijken" at bounding box center [904, 471] width 204 height 32
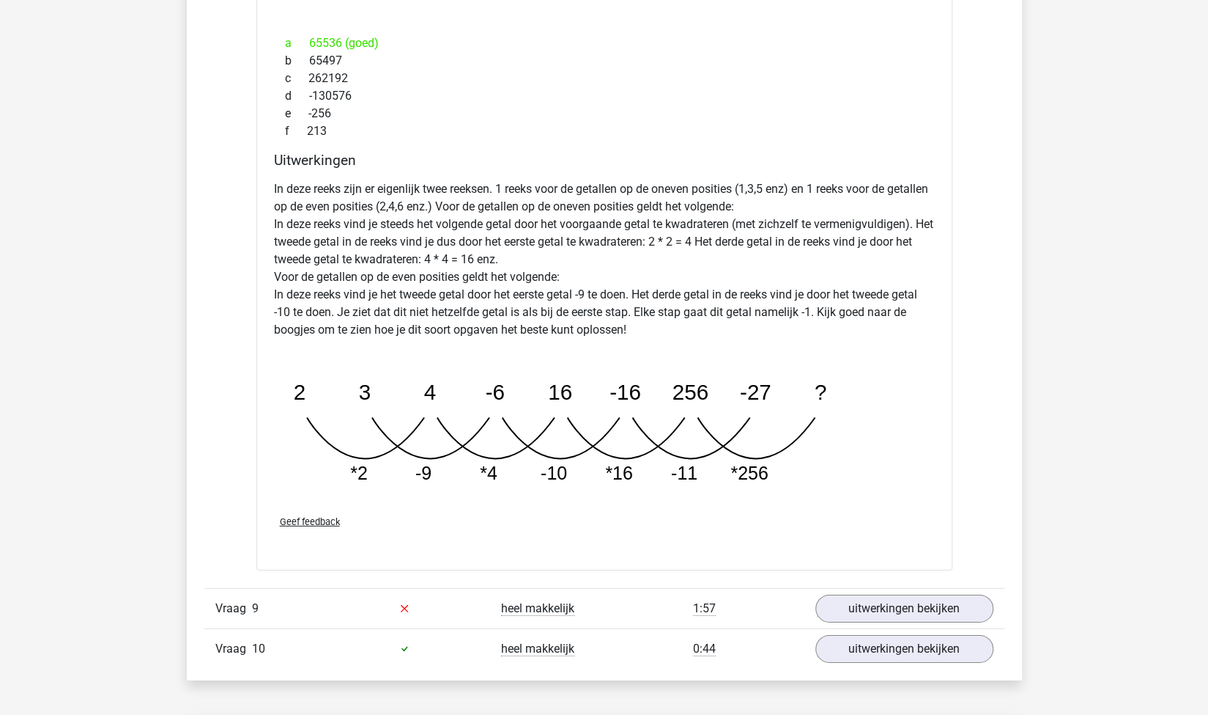
scroll to position [6424, 0]
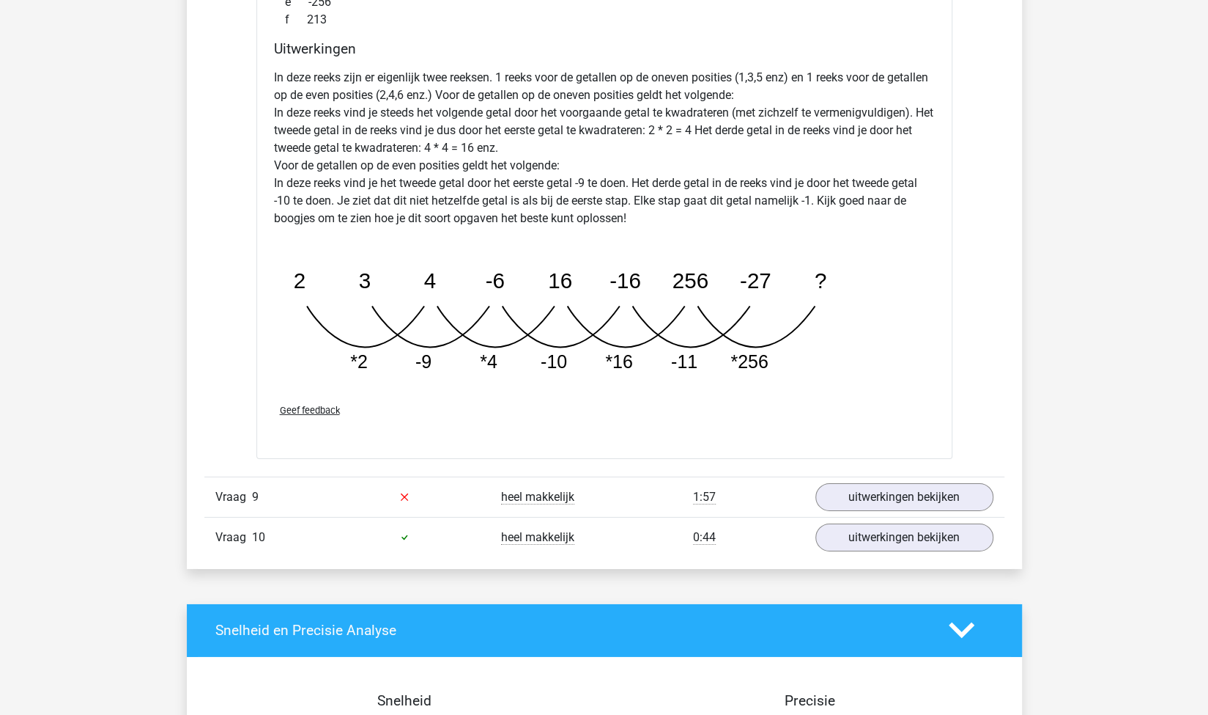
click at [879, 476] on div "Vraag 9 heel makkelijk 1:57 uitwerkingen bekijken" at bounding box center [604, 496] width 800 height 40
click at [857, 484] on link "uitwerkingen bekijken" at bounding box center [904, 497] width 204 height 32
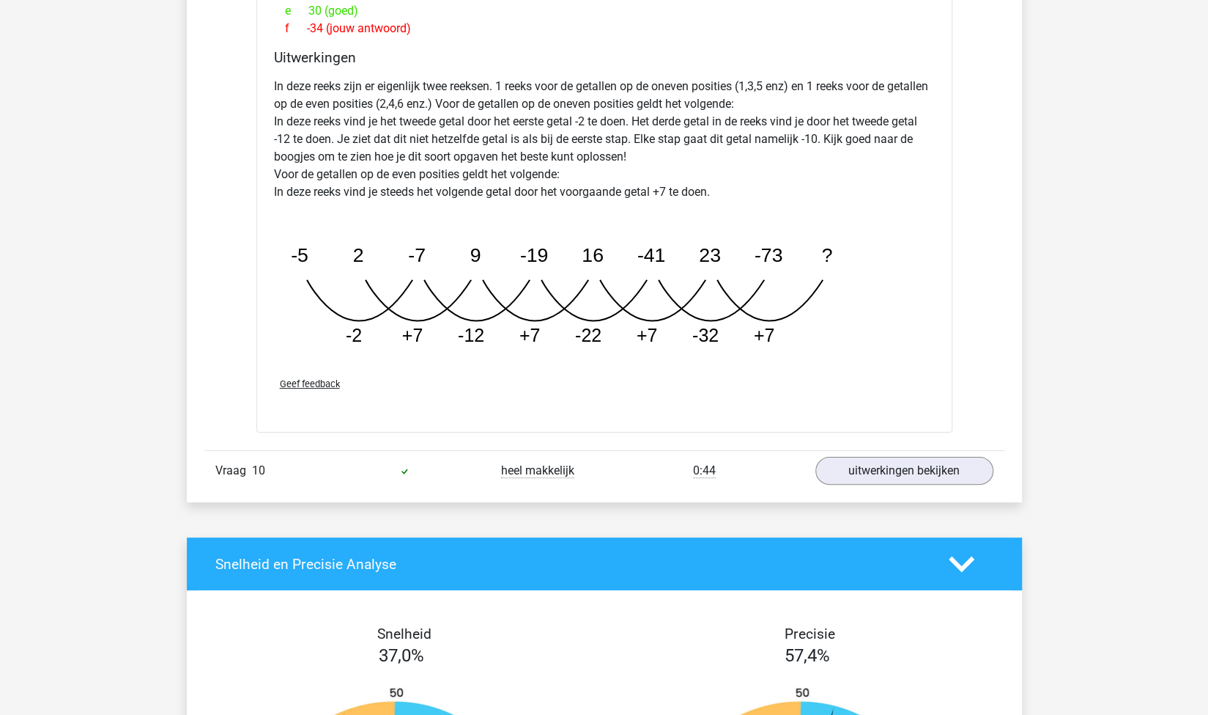
scroll to position [7238, 0]
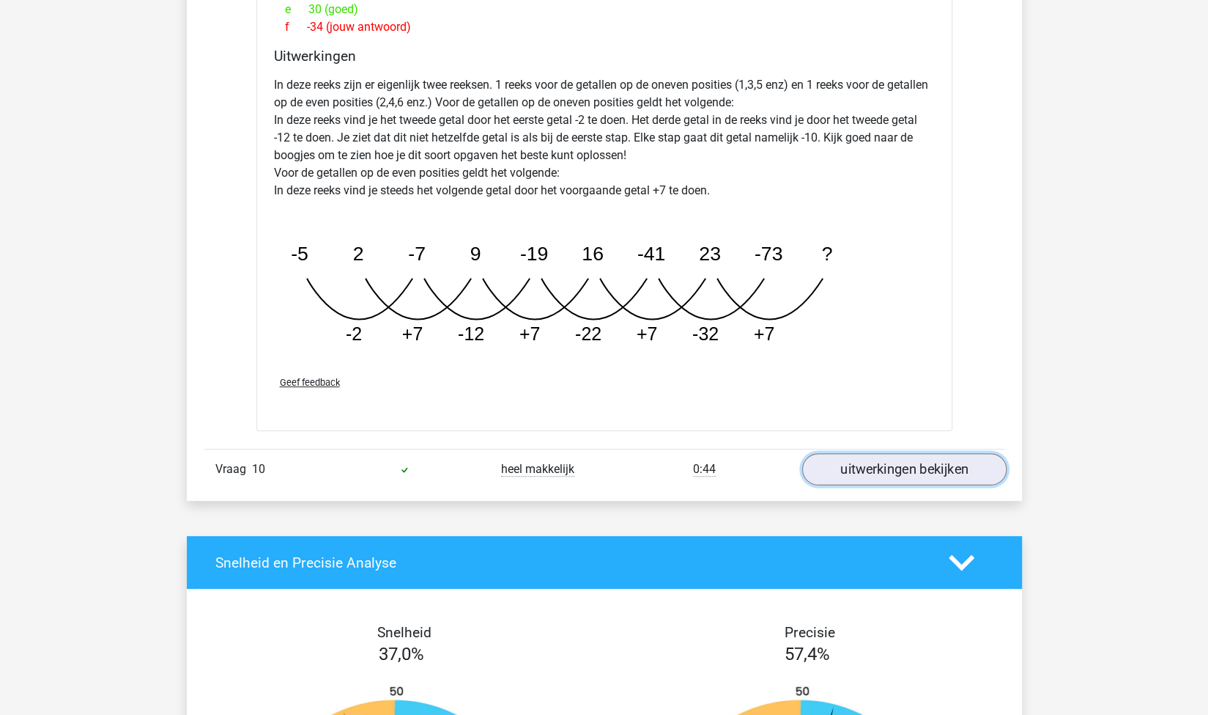
click at [885, 454] on link "uitwerkingen bekijken" at bounding box center [904, 470] width 204 height 32
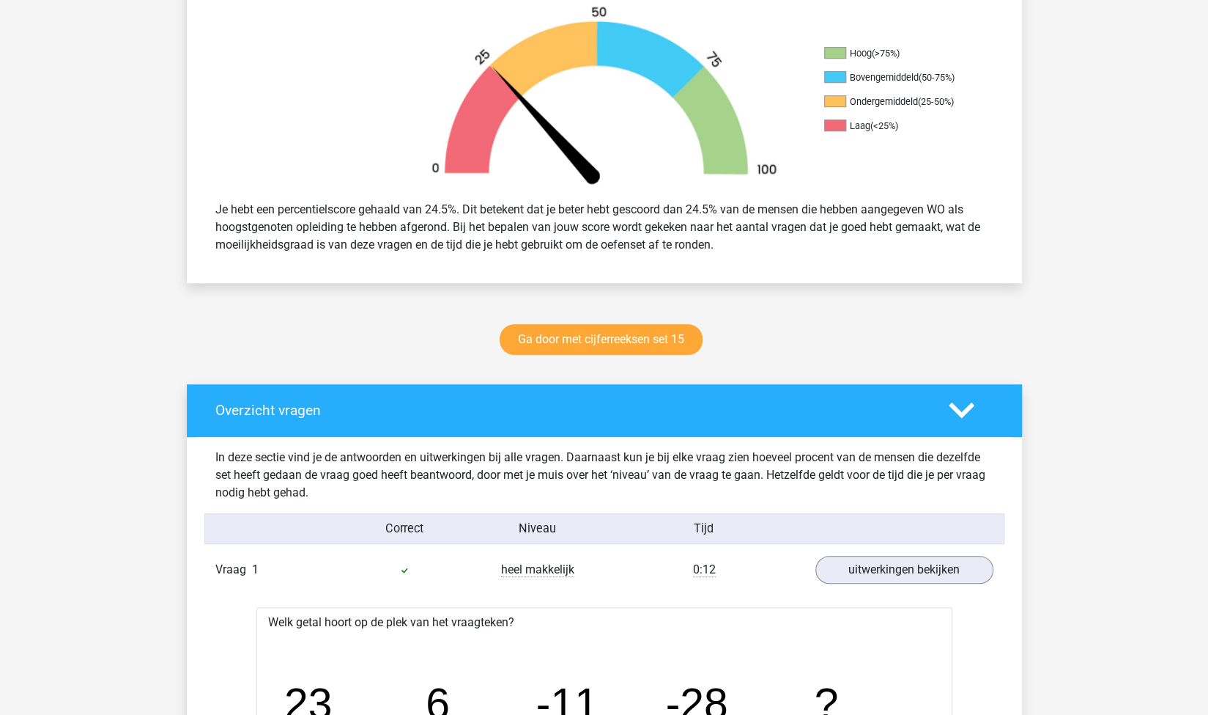
scroll to position [457, 0]
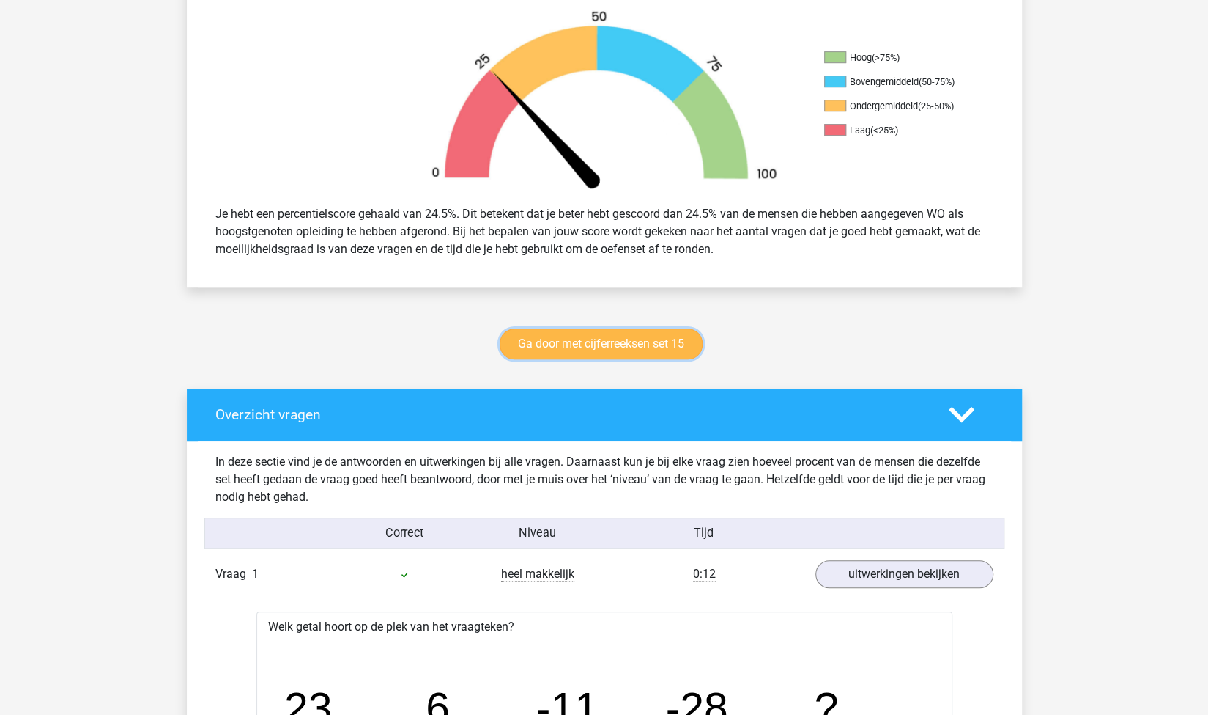
click at [642, 344] on link "Ga door met cijferreeksen set 15" at bounding box center [601, 343] width 203 height 31
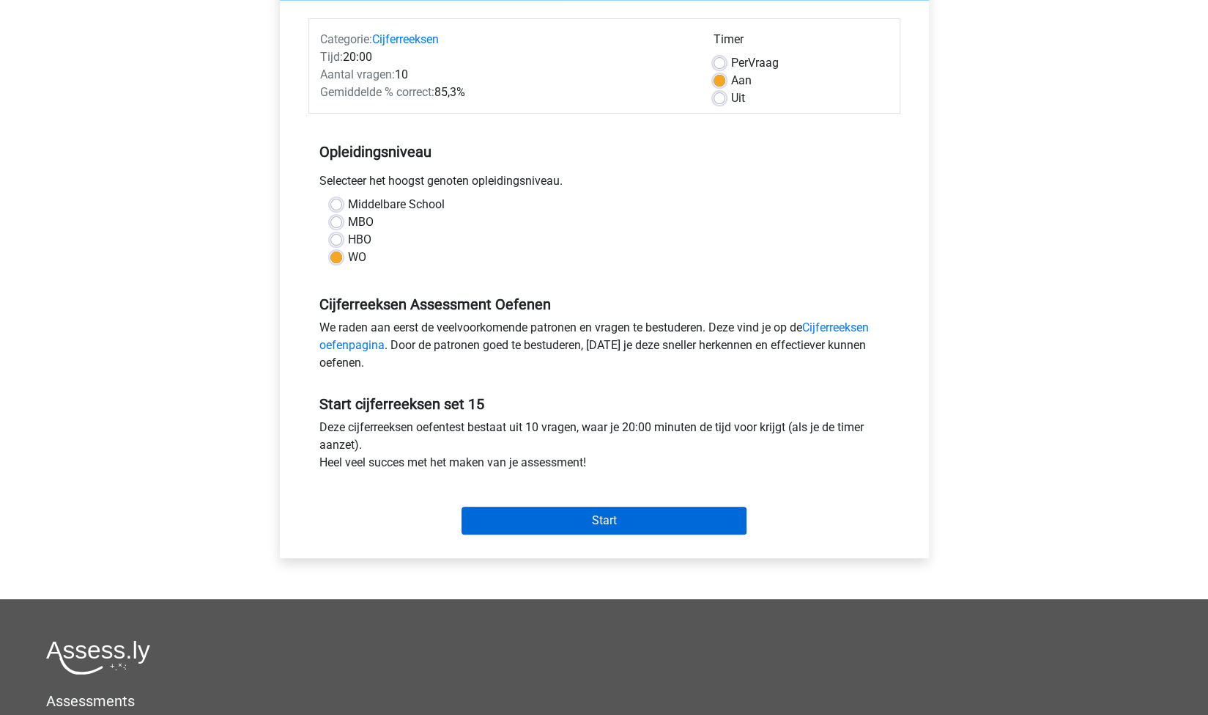
scroll to position [173, 0]
click at [572, 521] on input "Start" at bounding box center [604, 520] width 285 height 28
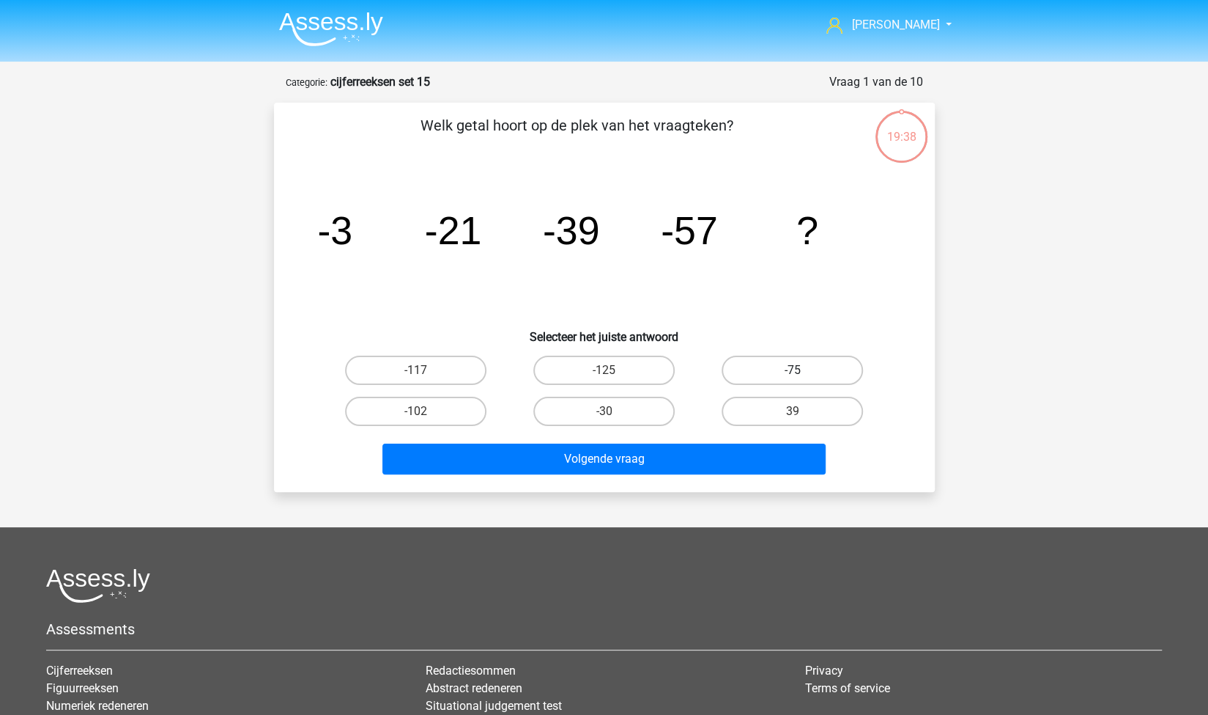
click at [827, 369] on label "-75" at bounding box center [792, 369] width 141 height 29
click at [802, 370] on input "-75" at bounding box center [798, 375] width 10 height 10
radio input "true"
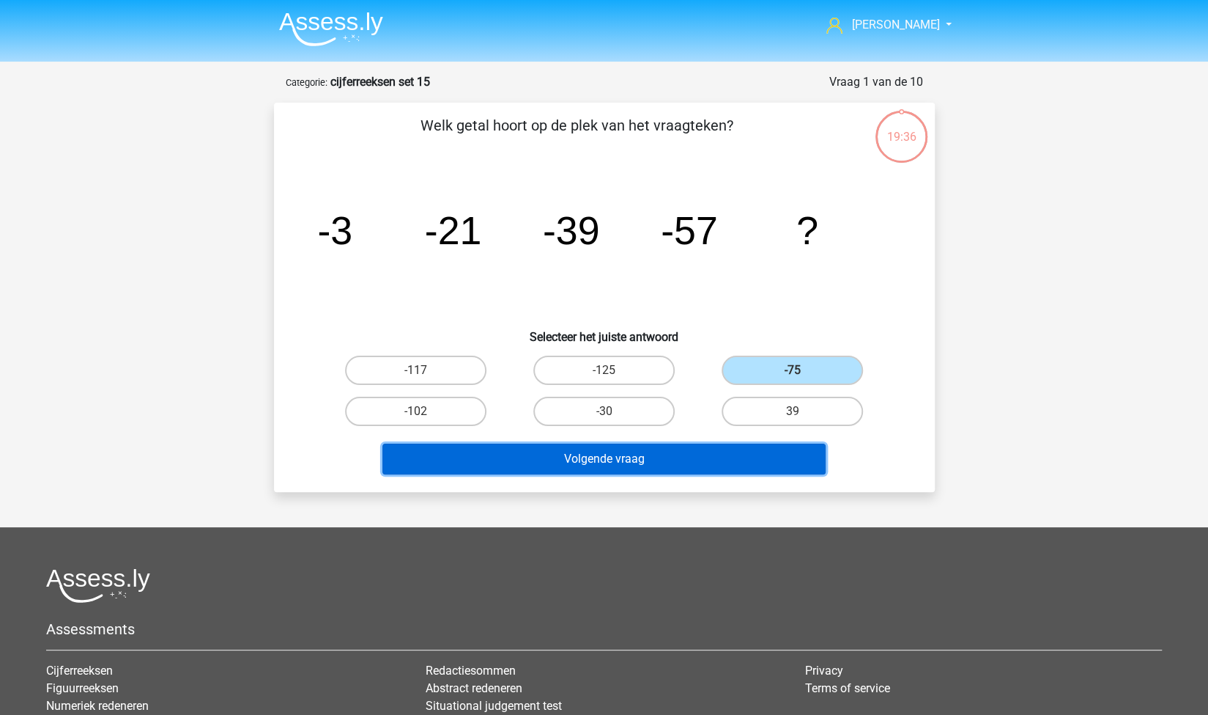
click at [679, 454] on button "Volgende vraag" at bounding box center [604, 458] width 443 height 31
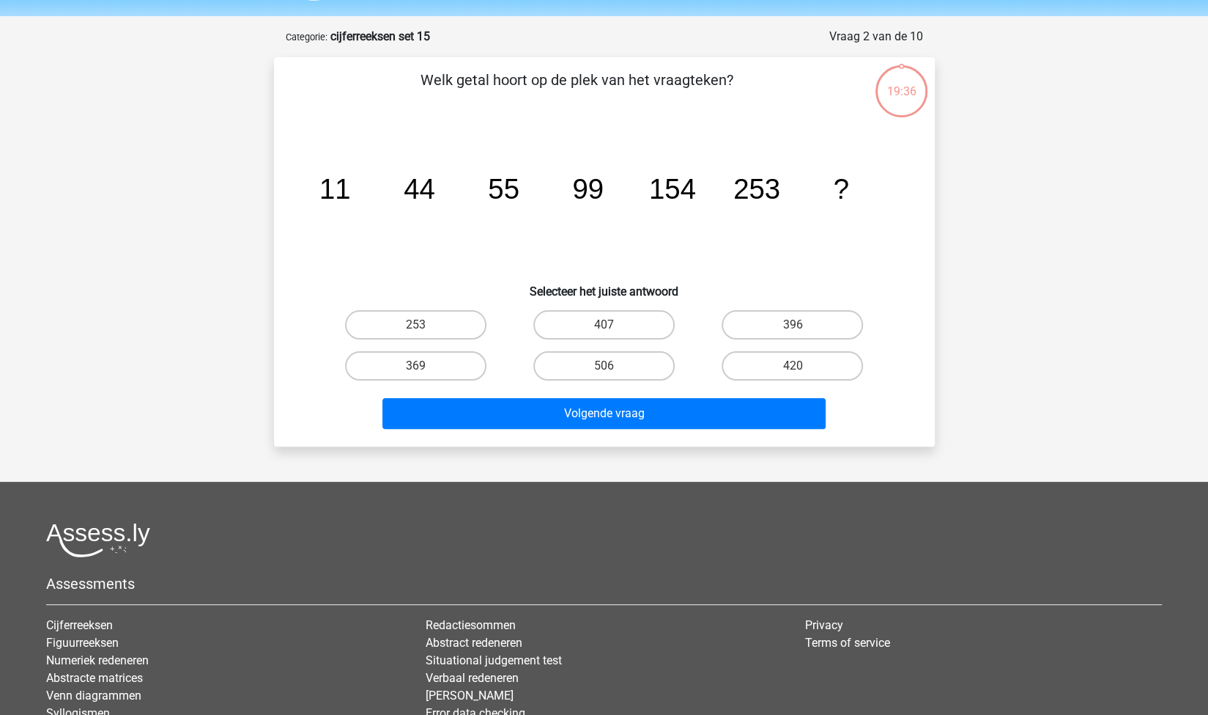
scroll to position [73, 0]
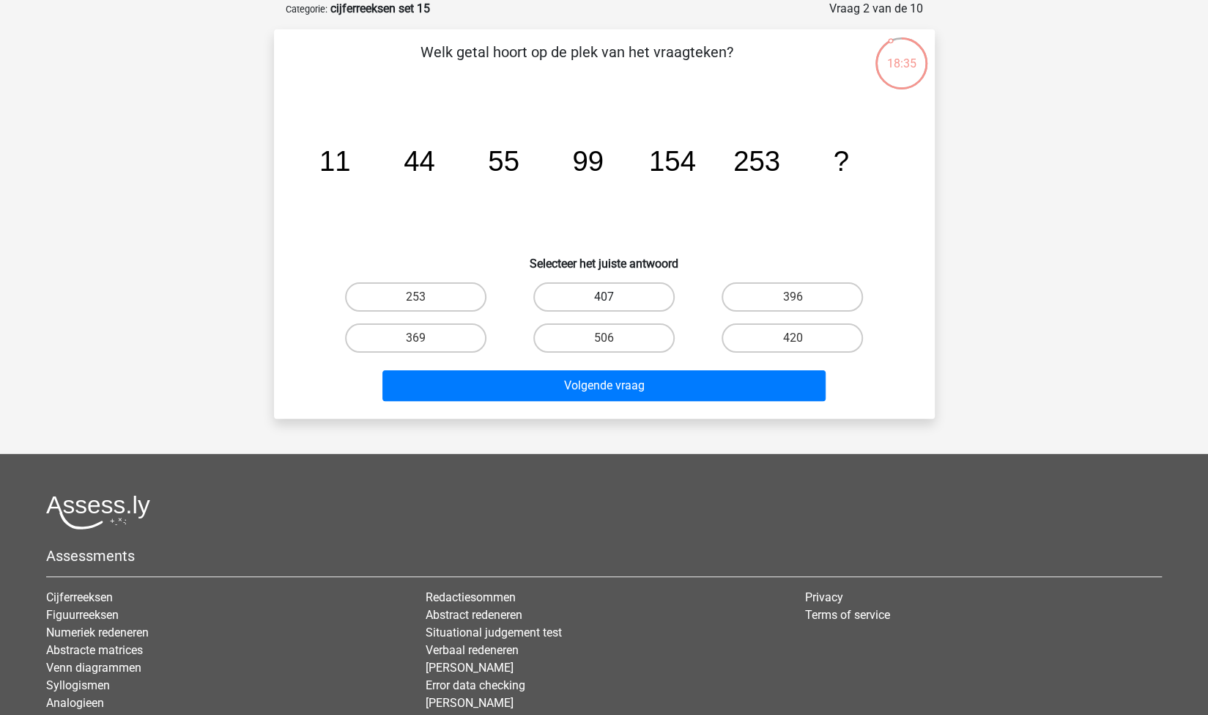
click at [627, 284] on label "407" at bounding box center [604, 296] width 141 height 29
click at [613, 297] on input "407" at bounding box center [609, 302] width 10 height 10
radio input "true"
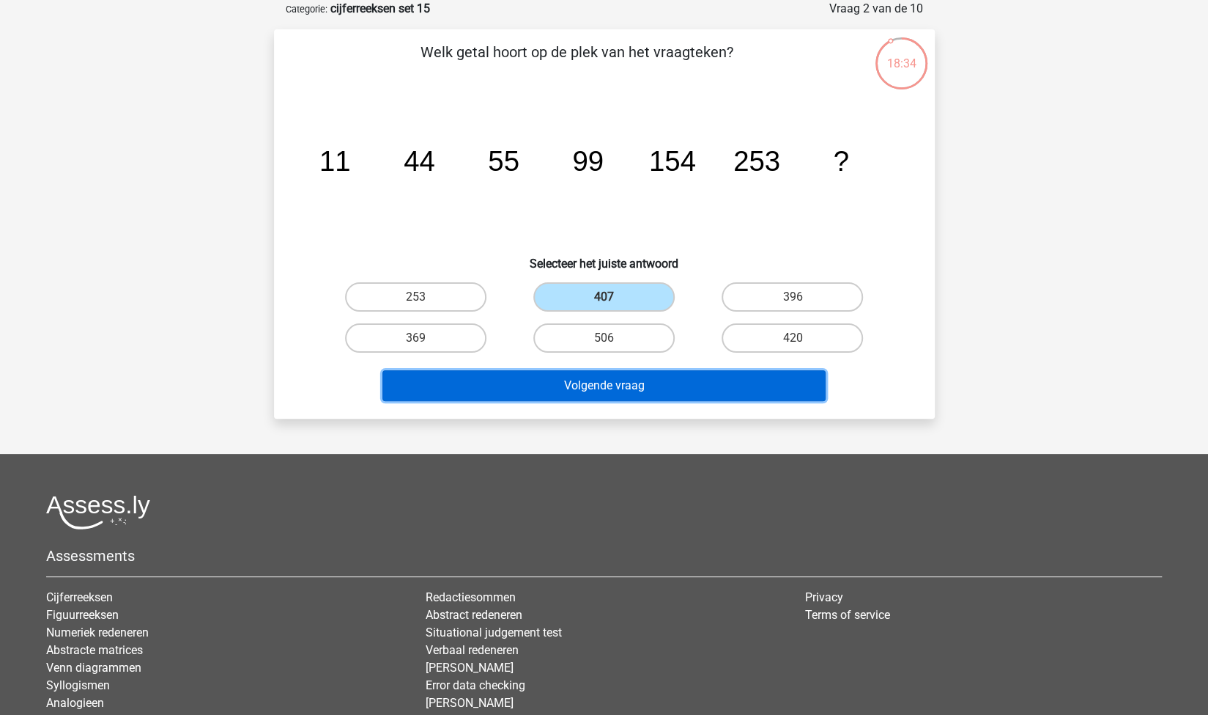
click at [553, 377] on button "Volgende vraag" at bounding box center [604, 385] width 443 height 31
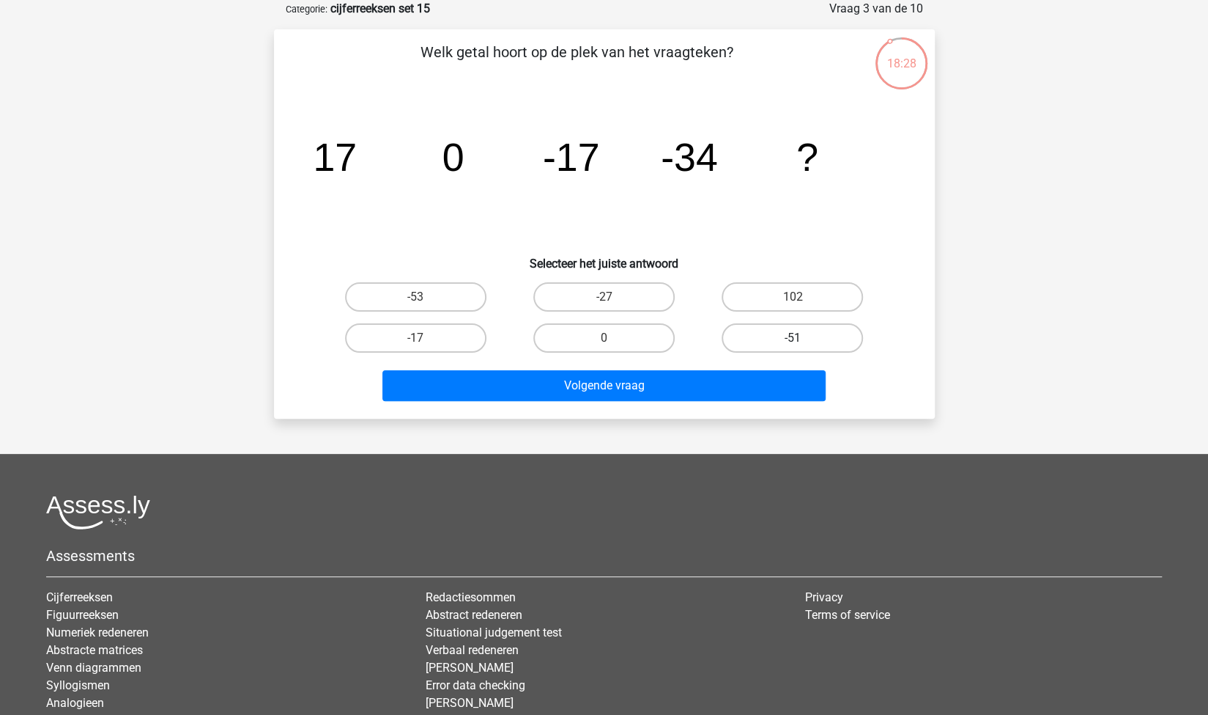
click at [841, 324] on label "-51" at bounding box center [792, 337] width 141 height 29
click at [802, 338] on input "-51" at bounding box center [798, 343] width 10 height 10
radio input "true"
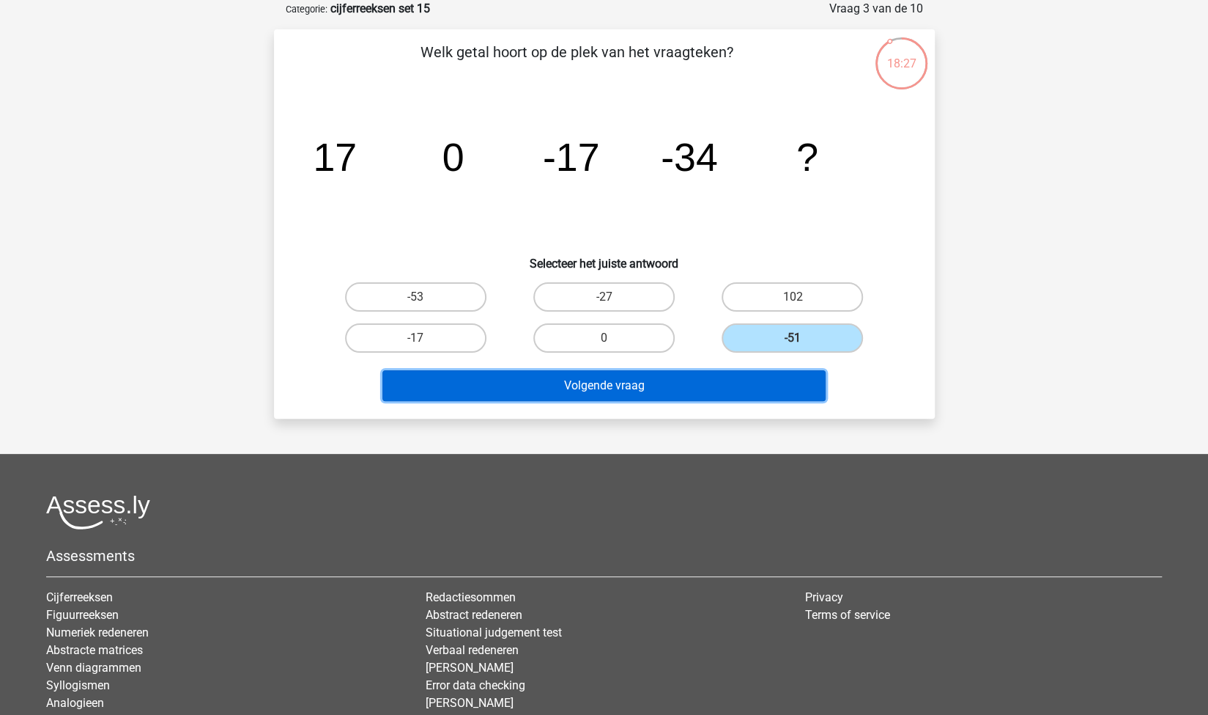
click at [744, 383] on button "Volgende vraag" at bounding box center [604, 385] width 443 height 31
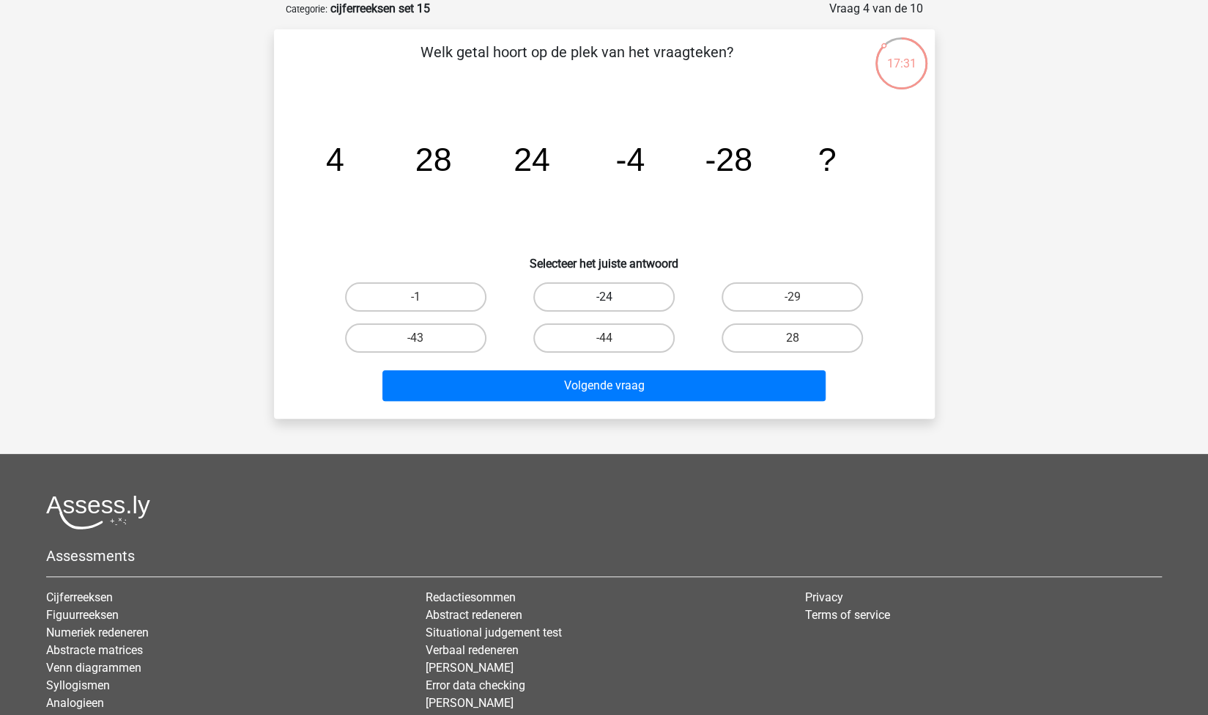
click at [639, 297] on label "-24" at bounding box center [604, 296] width 141 height 29
click at [613, 297] on input "-24" at bounding box center [609, 302] width 10 height 10
radio input "true"
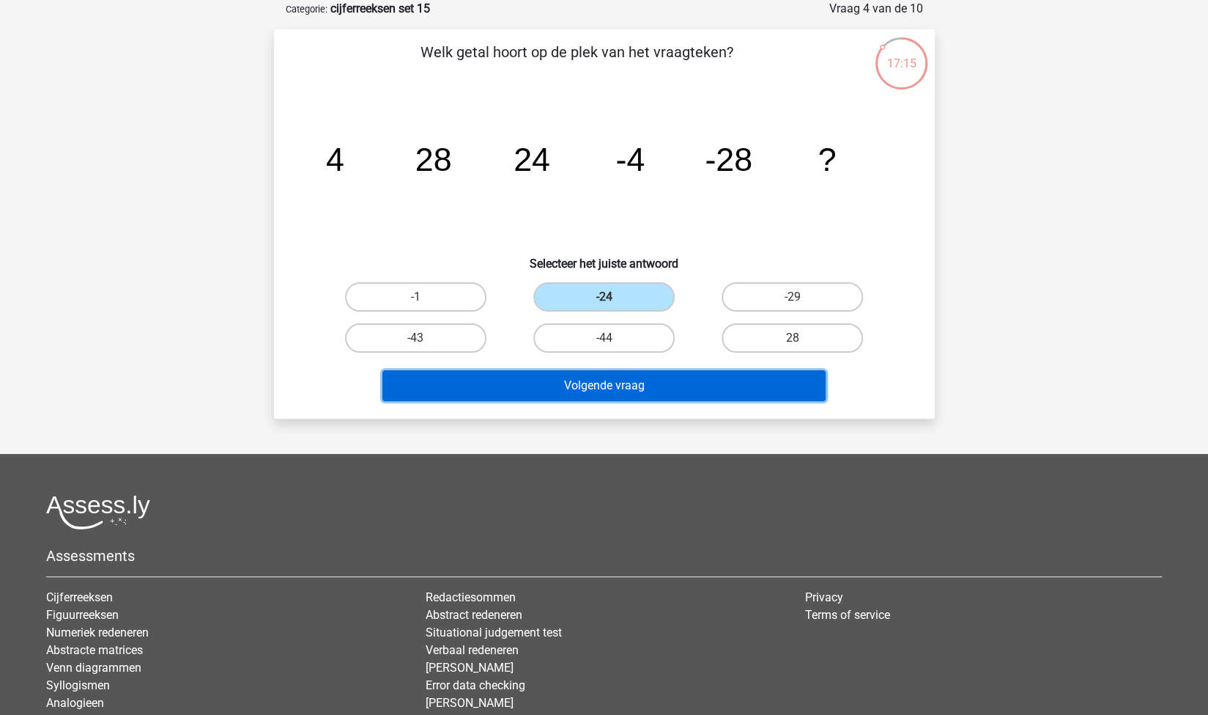
click at [643, 383] on button "Volgende vraag" at bounding box center [604, 385] width 443 height 31
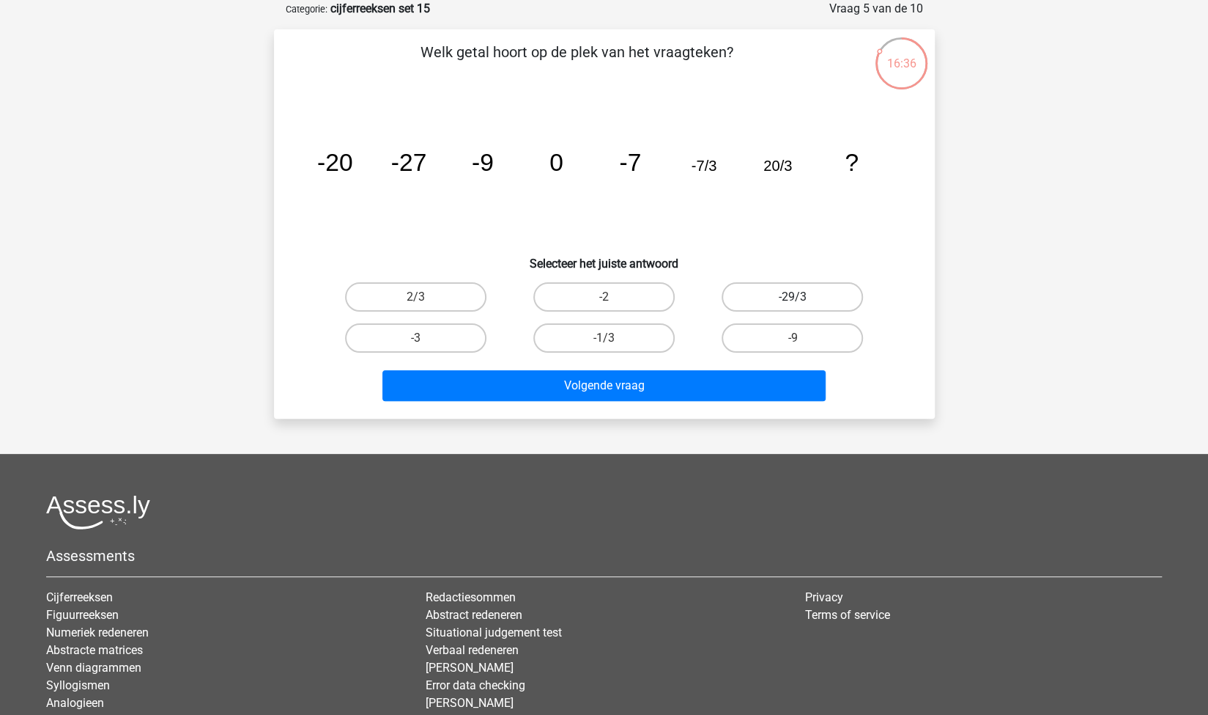
click at [780, 295] on label "-29/3" at bounding box center [792, 296] width 141 height 29
click at [793, 297] on input "-29/3" at bounding box center [798, 302] width 10 height 10
radio input "true"
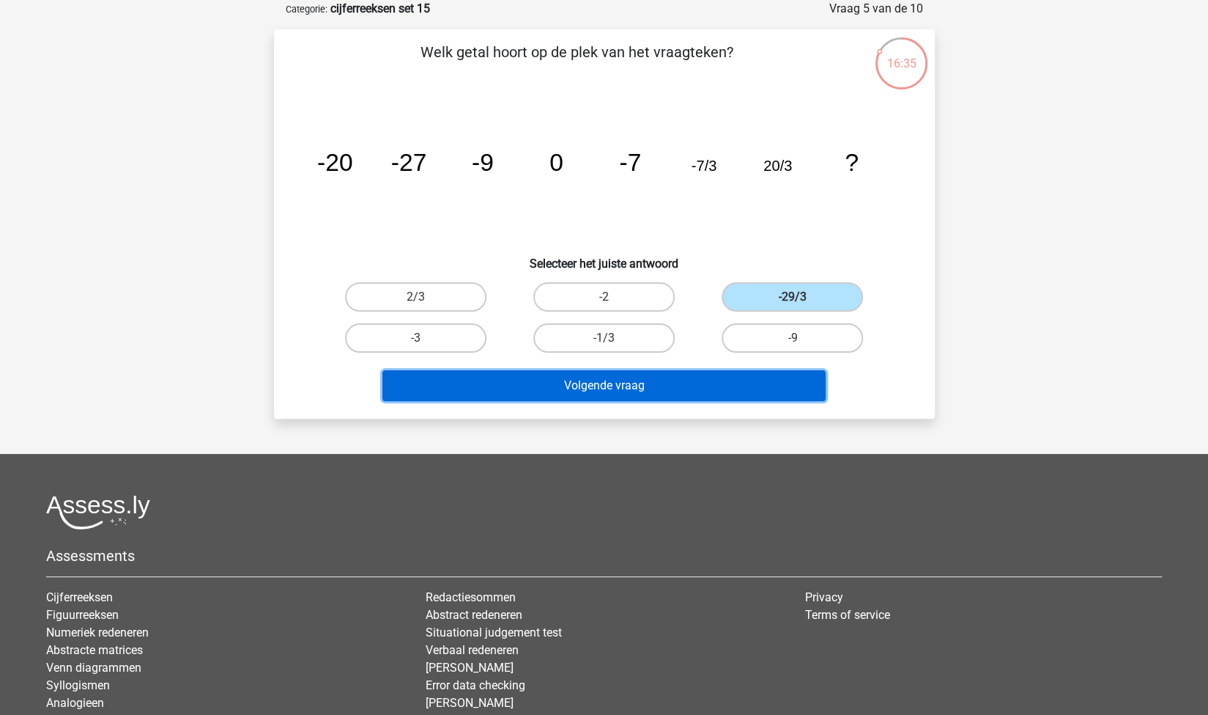
click at [724, 379] on button "Volgende vraag" at bounding box center [604, 385] width 443 height 31
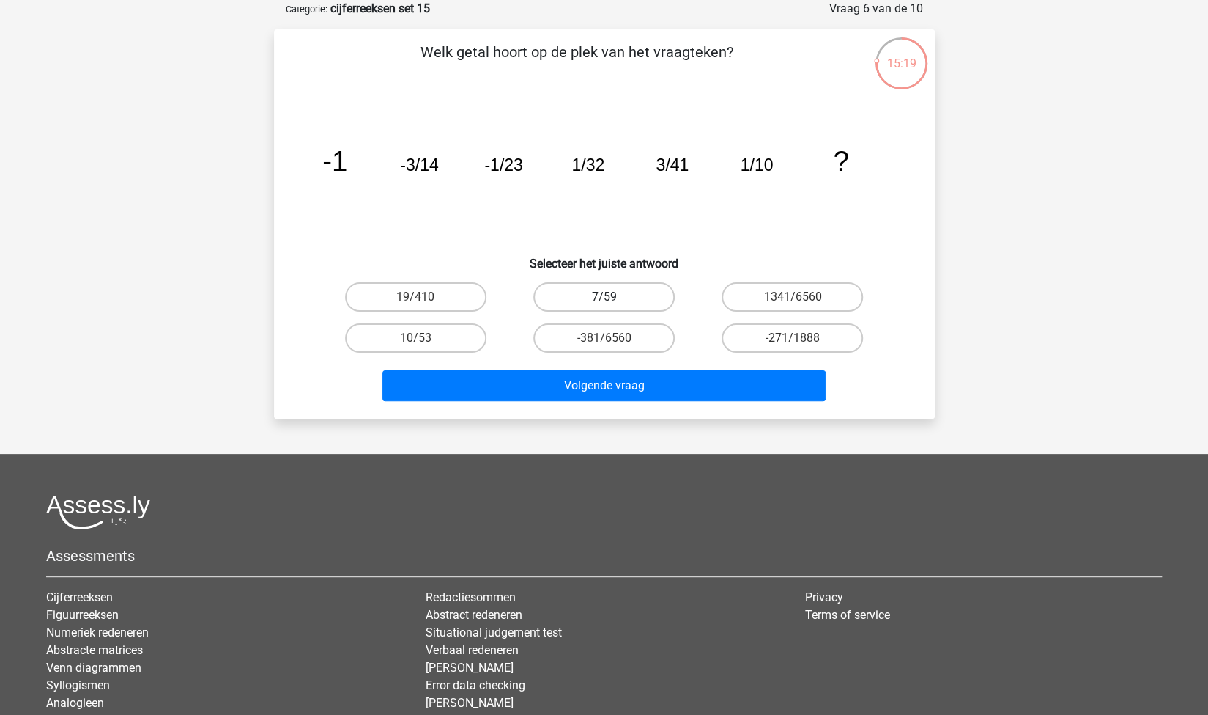
click at [642, 300] on label "7/59" at bounding box center [604, 296] width 141 height 29
click at [613, 300] on input "7/59" at bounding box center [609, 302] width 10 height 10
radio input "true"
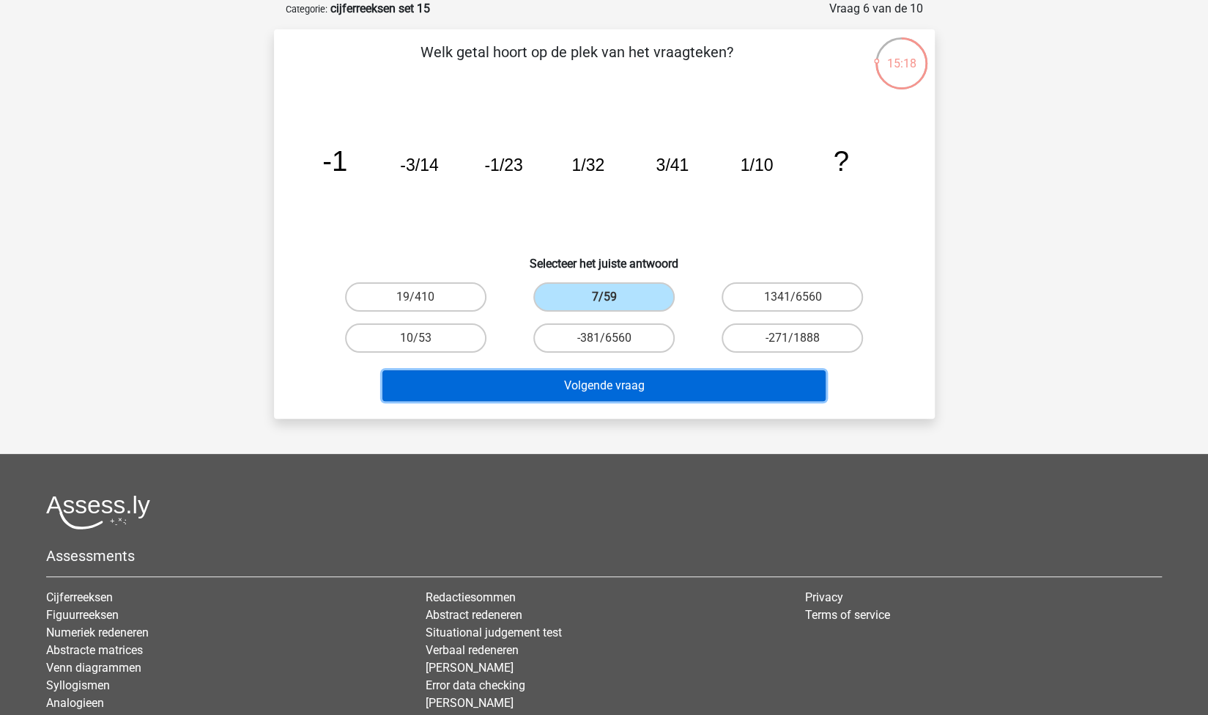
click at [695, 380] on button "Volgende vraag" at bounding box center [604, 385] width 443 height 31
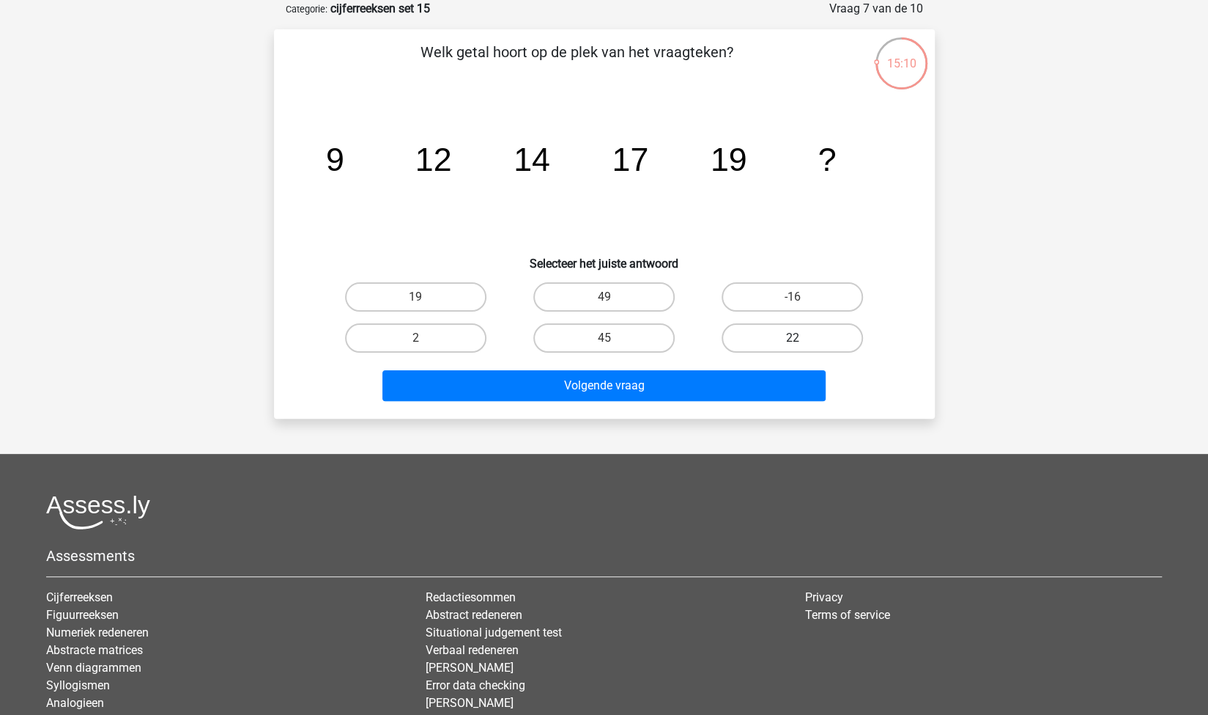
click at [752, 332] on label "22" at bounding box center [792, 337] width 141 height 29
click at [793, 338] on input "22" at bounding box center [798, 343] width 10 height 10
radio input "true"
click at [661, 402] on div "Volgende vraag" at bounding box center [605, 388] width 566 height 37
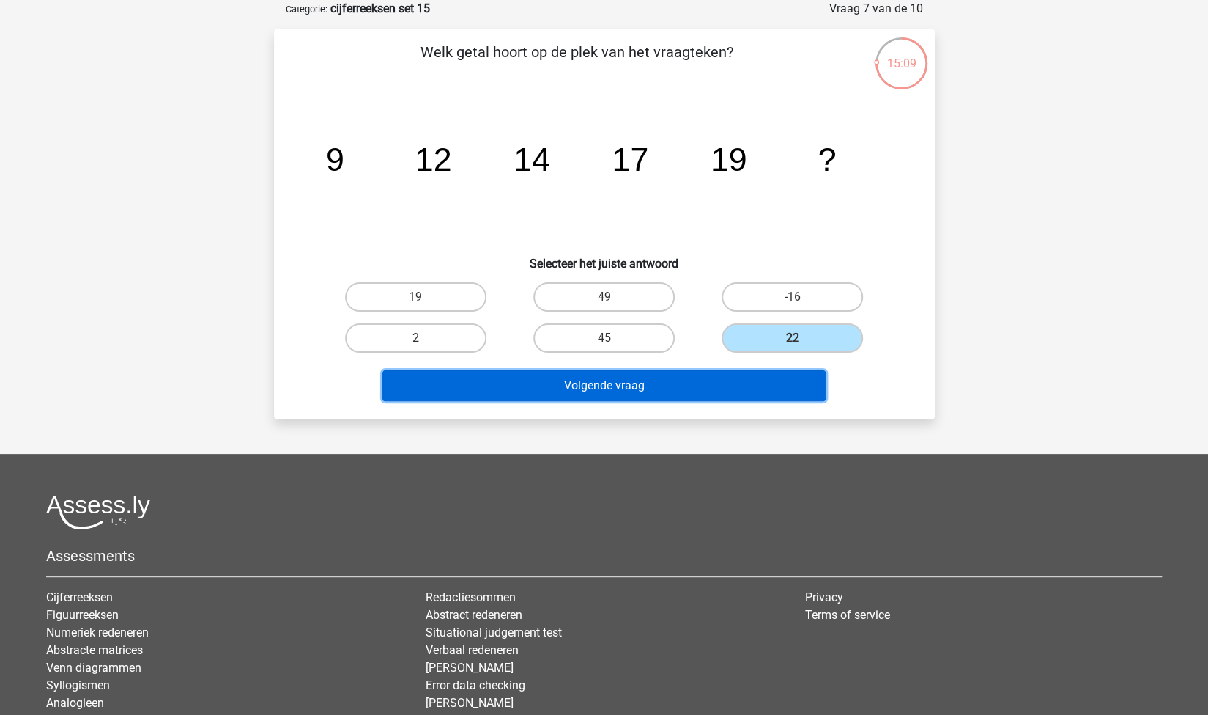
click at [676, 377] on button "Volgende vraag" at bounding box center [604, 385] width 443 height 31
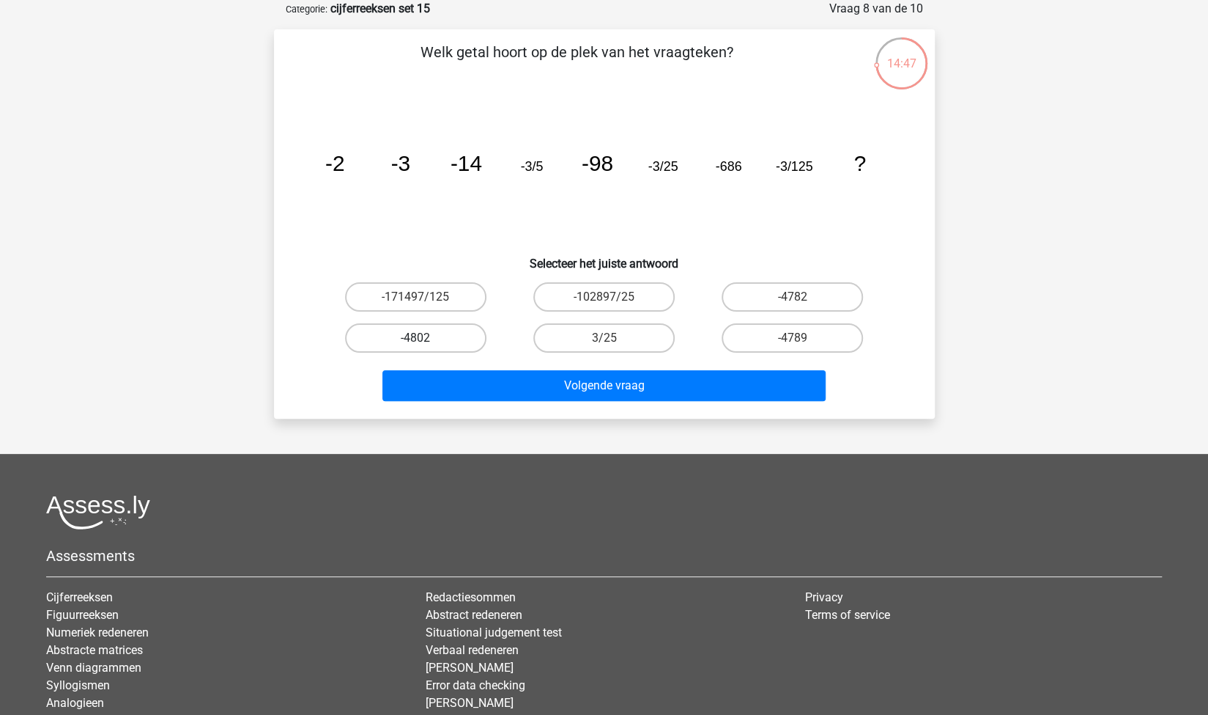
click at [464, 343] on label "-4802" at bounding box center [415, 337] width 141 height 29
click at [425, 343] on input "-4802" at bounding box center [421, 343] width 10 height 10
radio input "true"
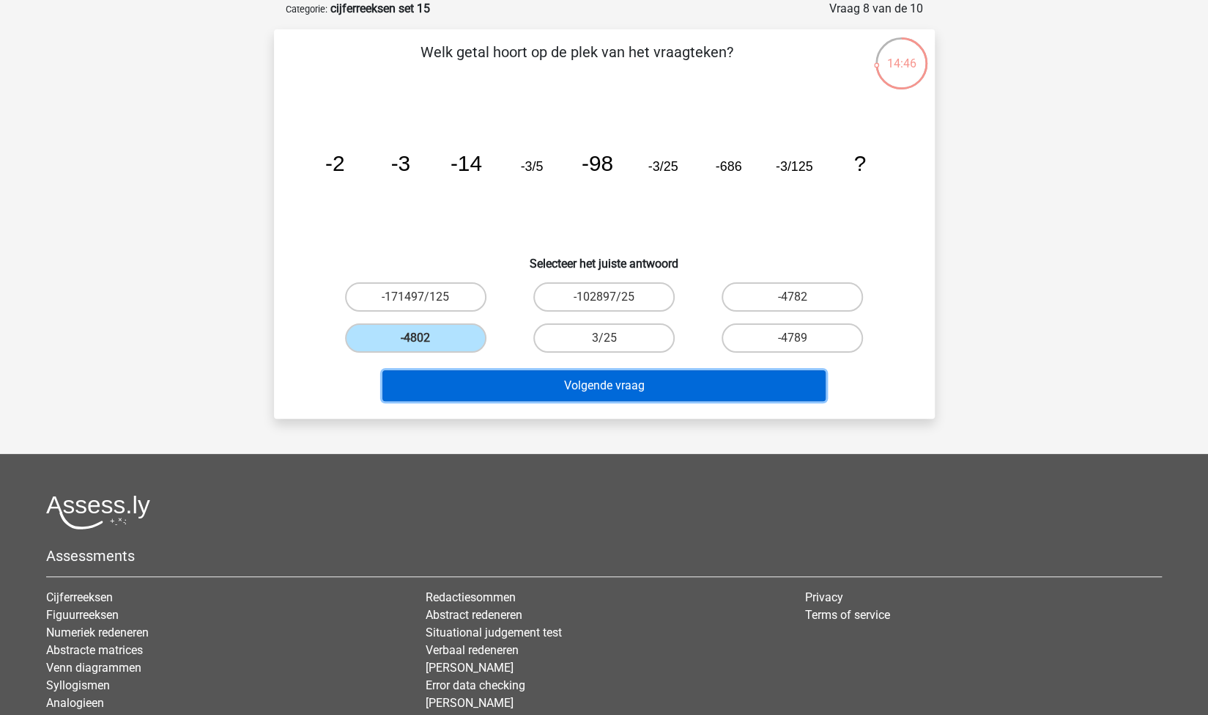
click at [519, 382] on button "Volgende vraag" at bounding box center [604, 385] width 443 height 31
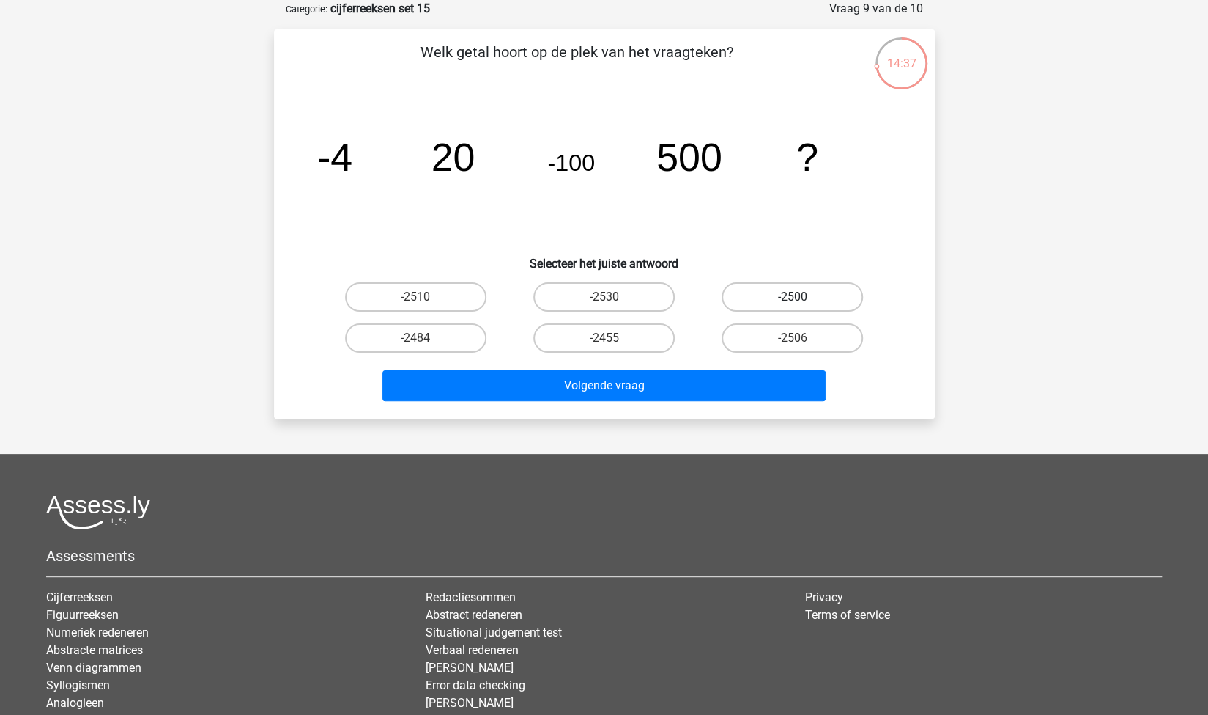
click at [786, 292] on label "-2500" at bounding box center [792, 296] width 141 height 29
click at [793, 297] on input "-2500" at bounding box center [798, 302] width 10 height 10
radio input "true"
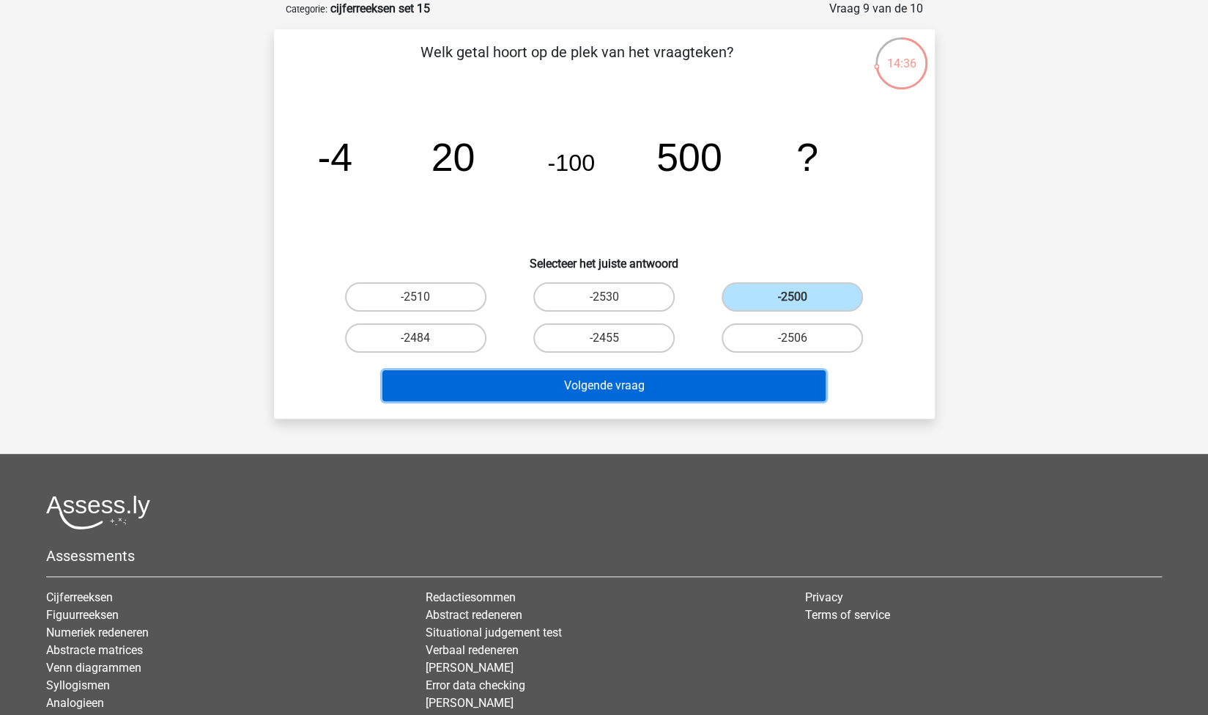
click at [750, 380] on button "Volgende vraag" at bounding box center [604, 385] width 443 height 31
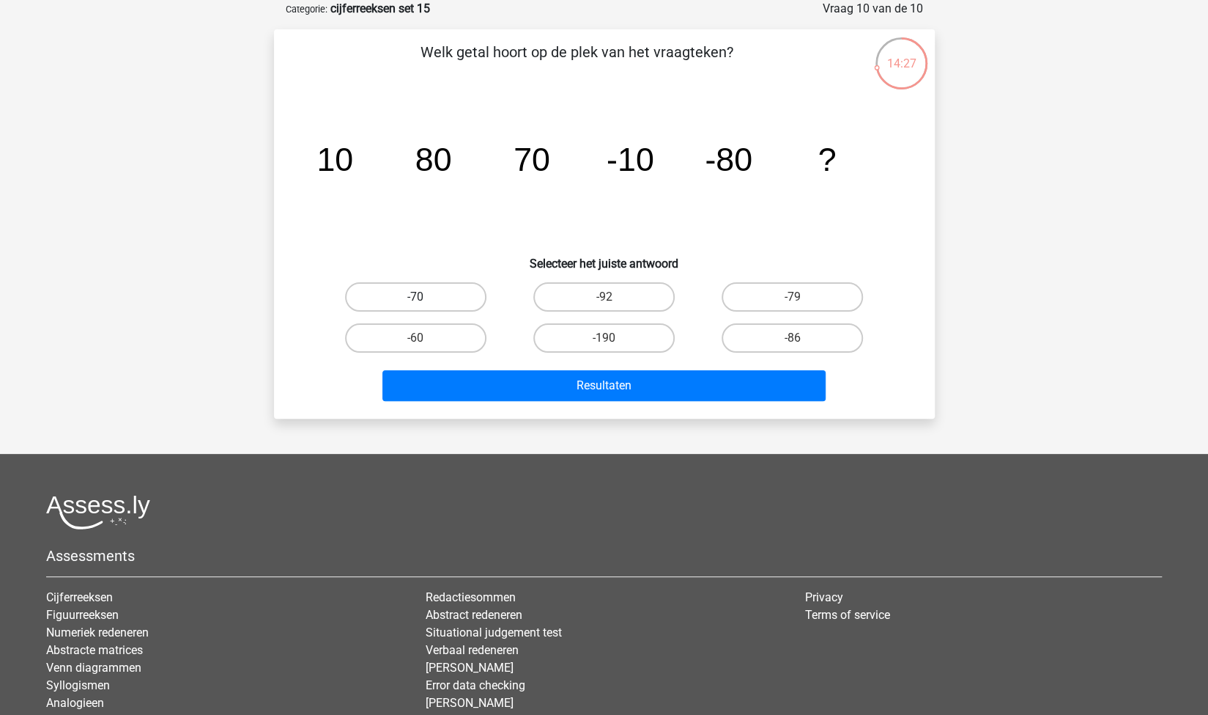
click at [443, 295] on label "-70" at bounding box center [415, 296] width 141 height 29
click at [425, 297] on input "-70" at bounding box center [421, 302] width 10 height 10
radio input "true"
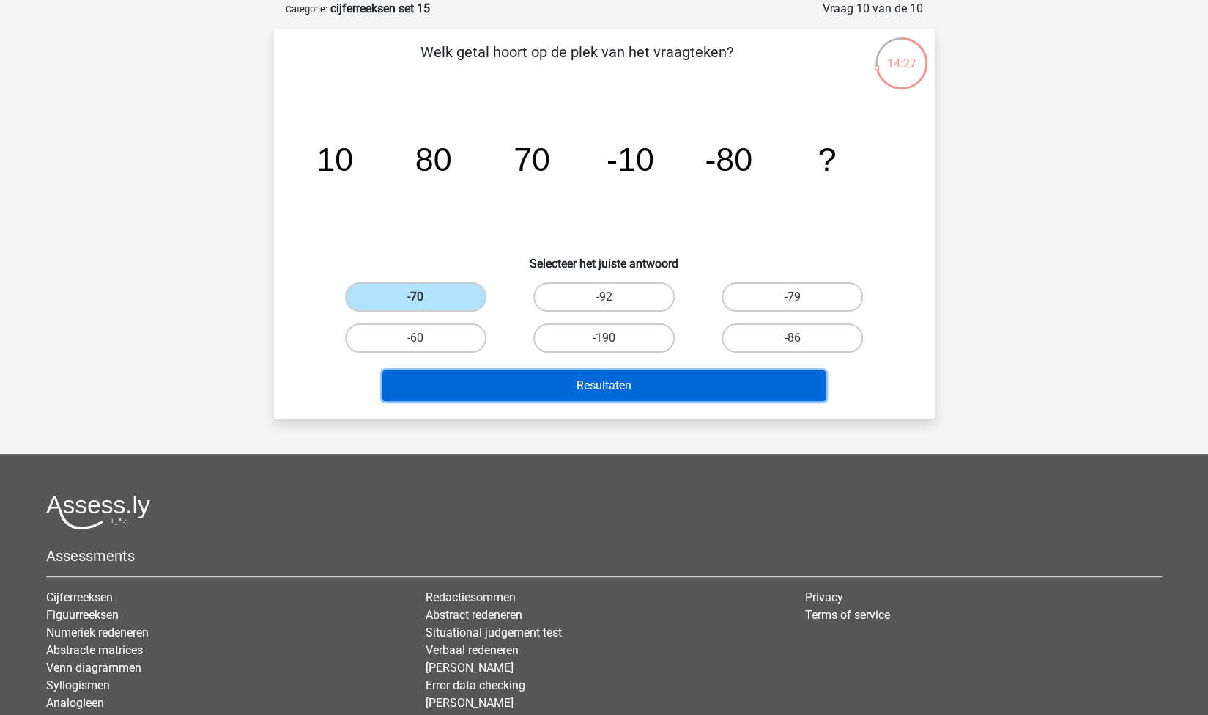
click at [591, 382] on button "Resultaten" at bounding box center [604, 385] width 443 height 31
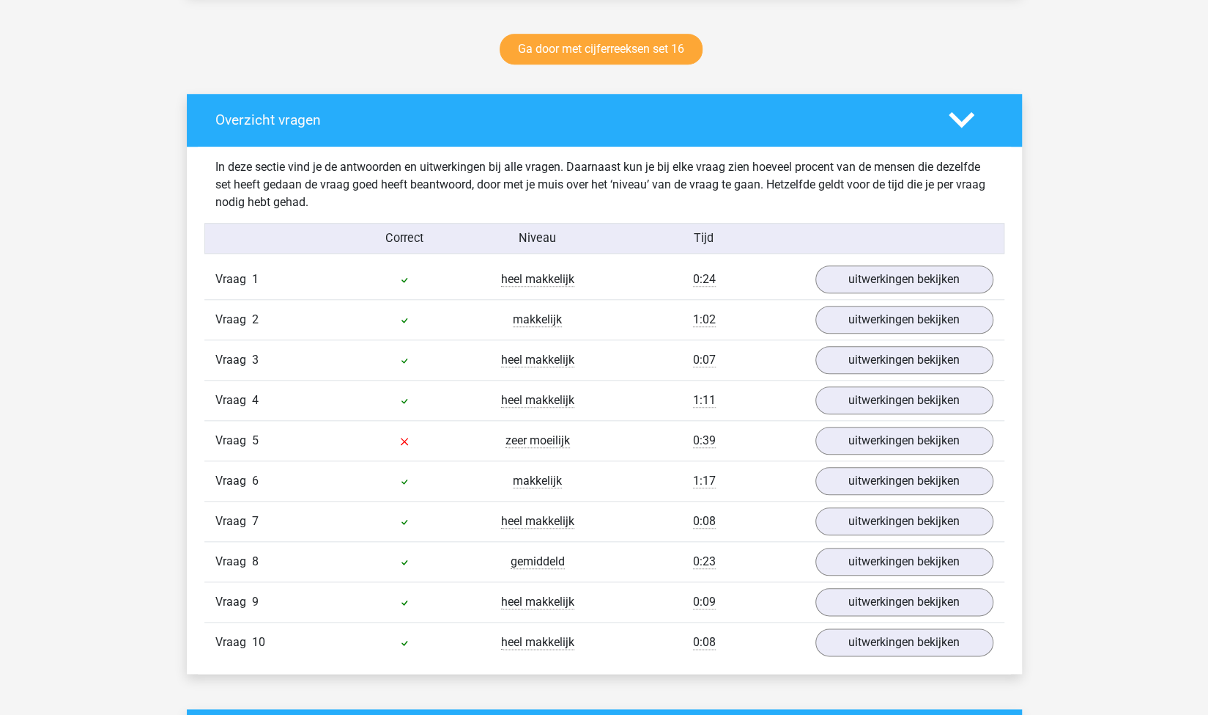
scroll to position [762, 0]
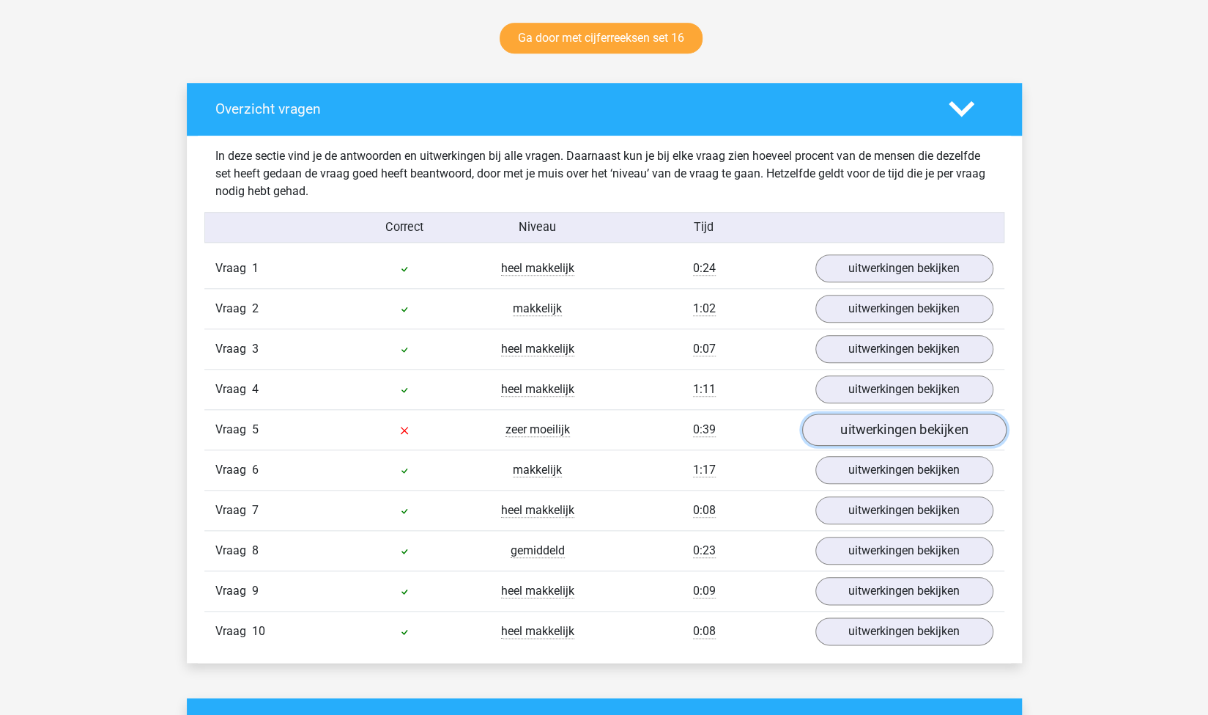
click at [905, 426] on link "uitwerkingen bekijken" at bounding box center [904, 429] width 204 height 32
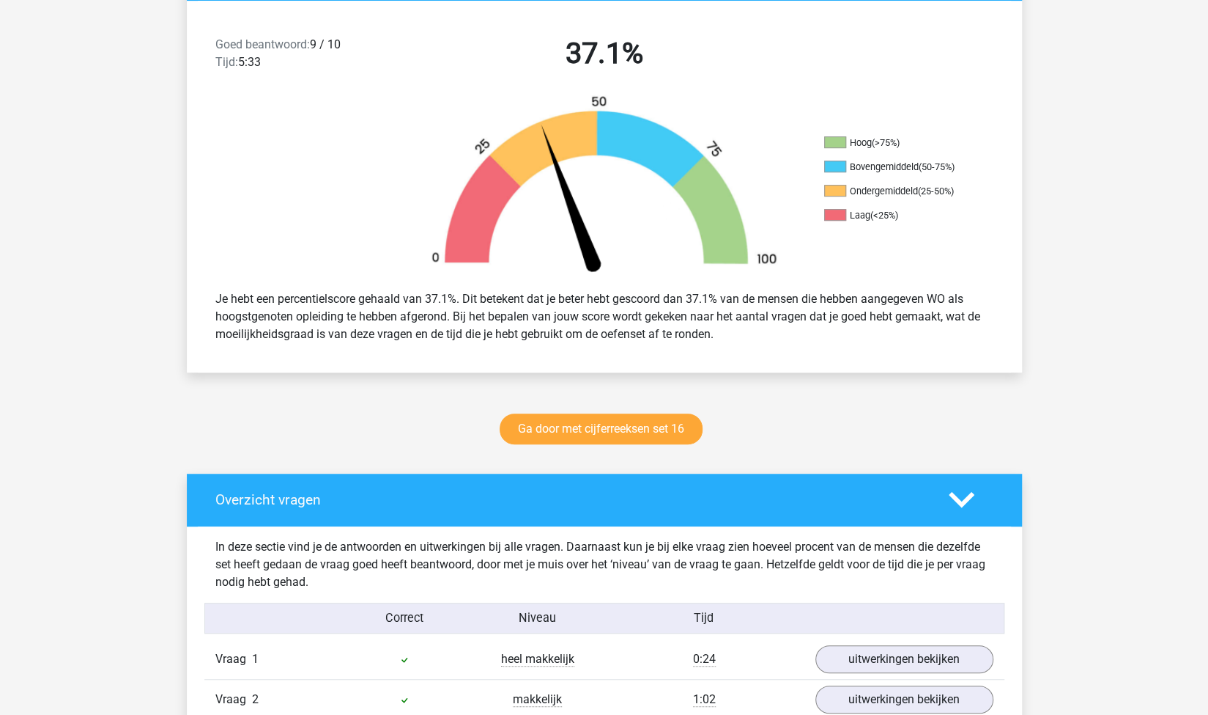
scroll to position [371, 0]
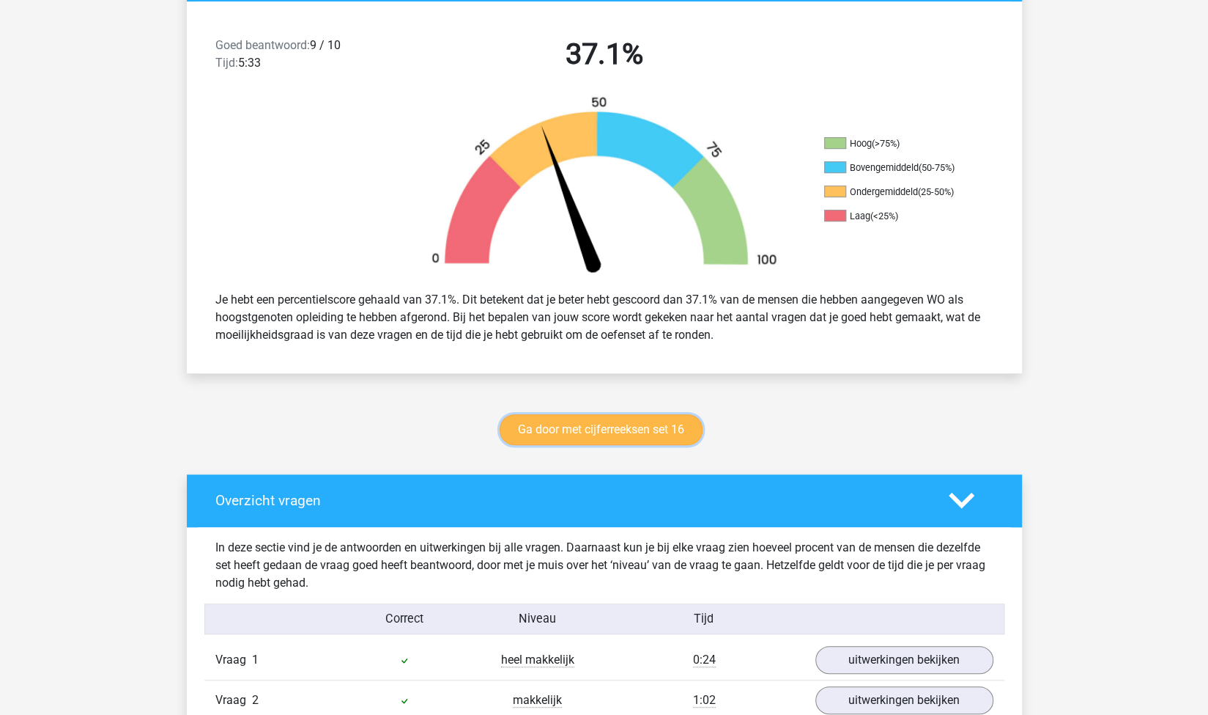
click at [633, 438] on link "Ga door met cijferreeksen set 16" at bounding box center [601, 429] width 203 height 31
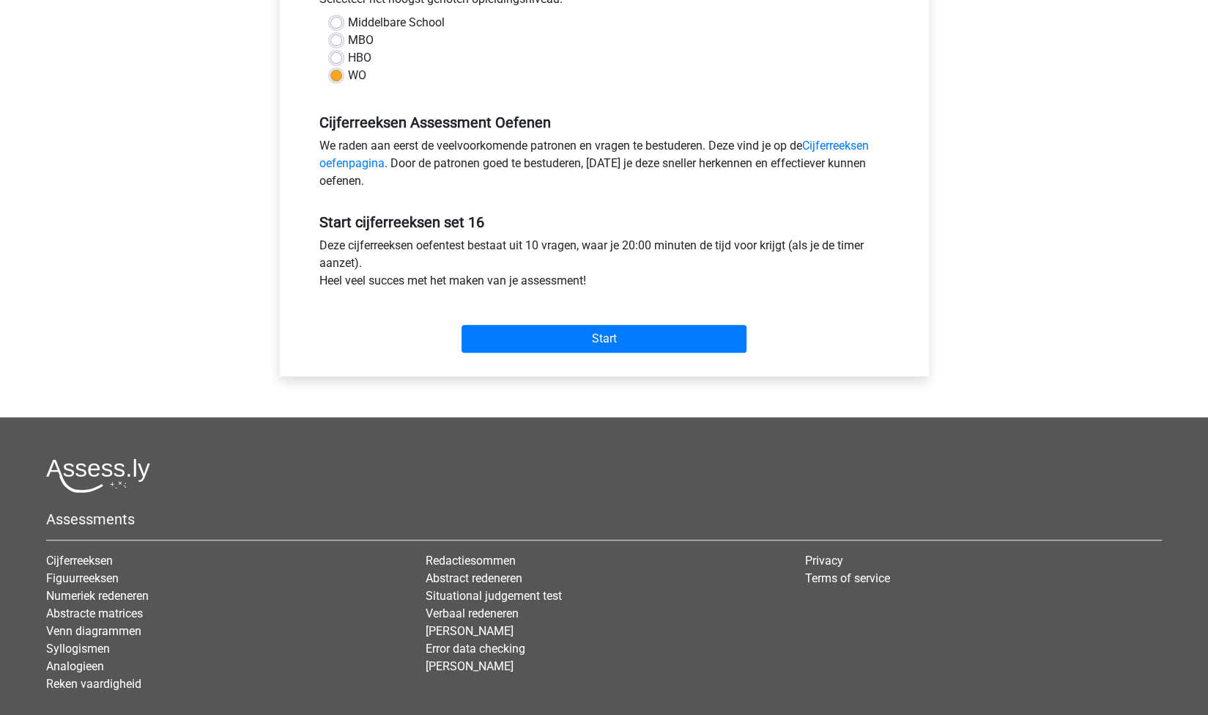
scroll to position [356, 0]
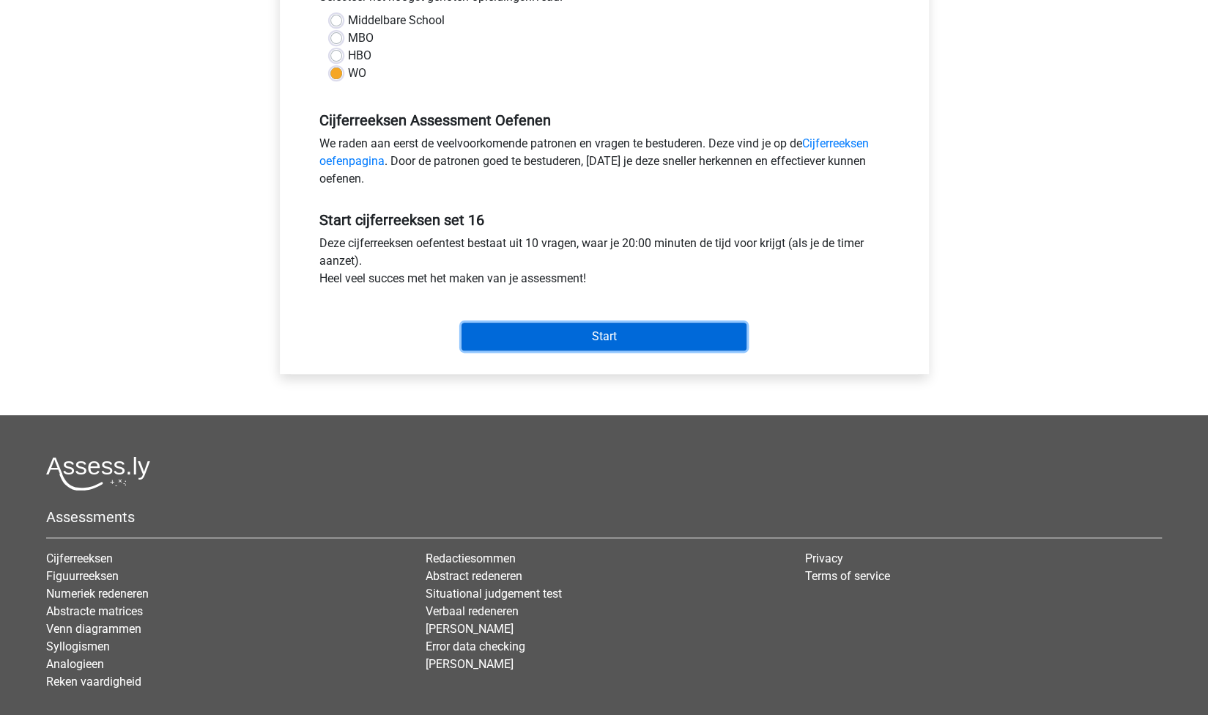
click at [652, 335] on input "Start" at bounding box center [604, 336] width 285 height 28
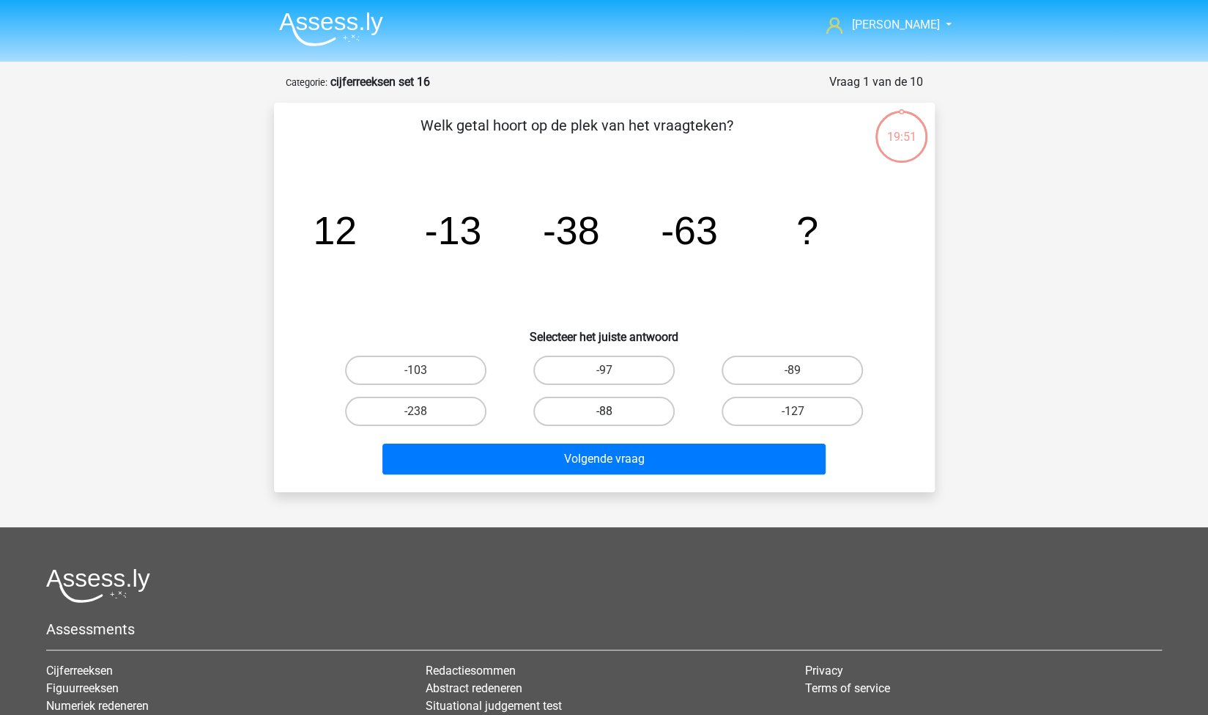
click at [565, 407] on label "-88" at bounding box center [604, 410] width 141 height 29
click at [604, 411] on input "-88" at bounding box center [609, 416] width 10 height 10
radio input "true"
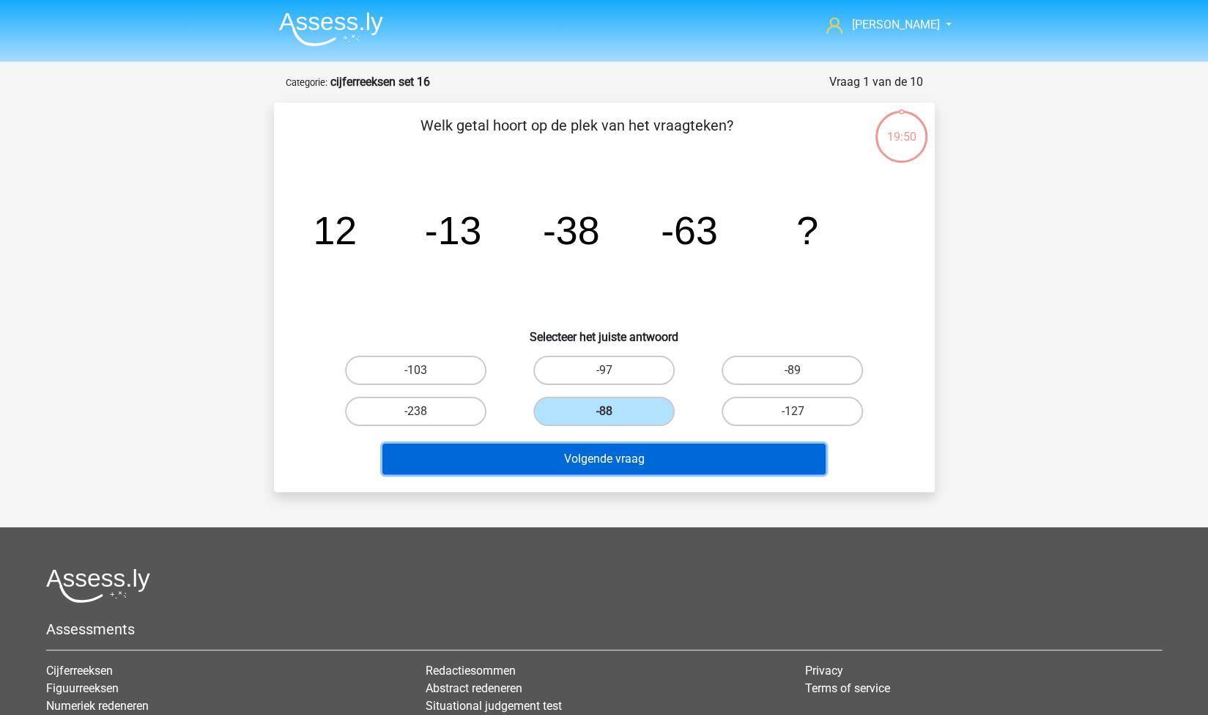
click at [594, 453] on button "Volgende vraag" at bounding box center [604, 458] width 443 height 31
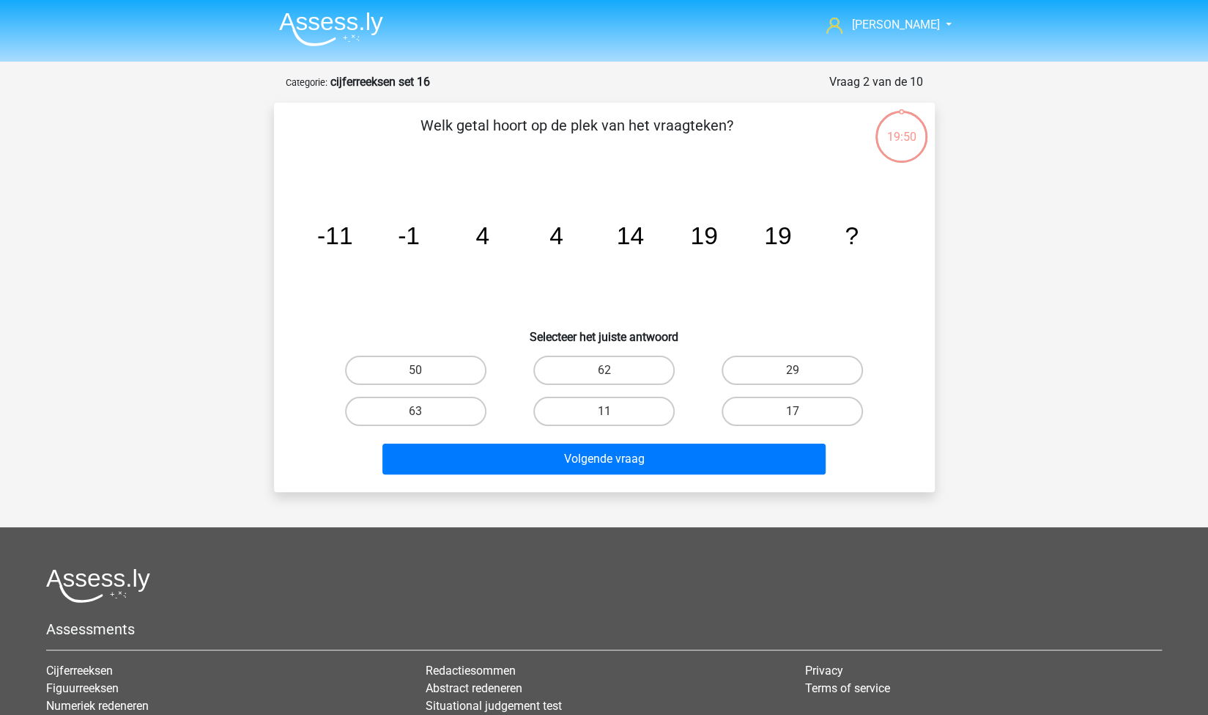
scroll to position [73, 0]
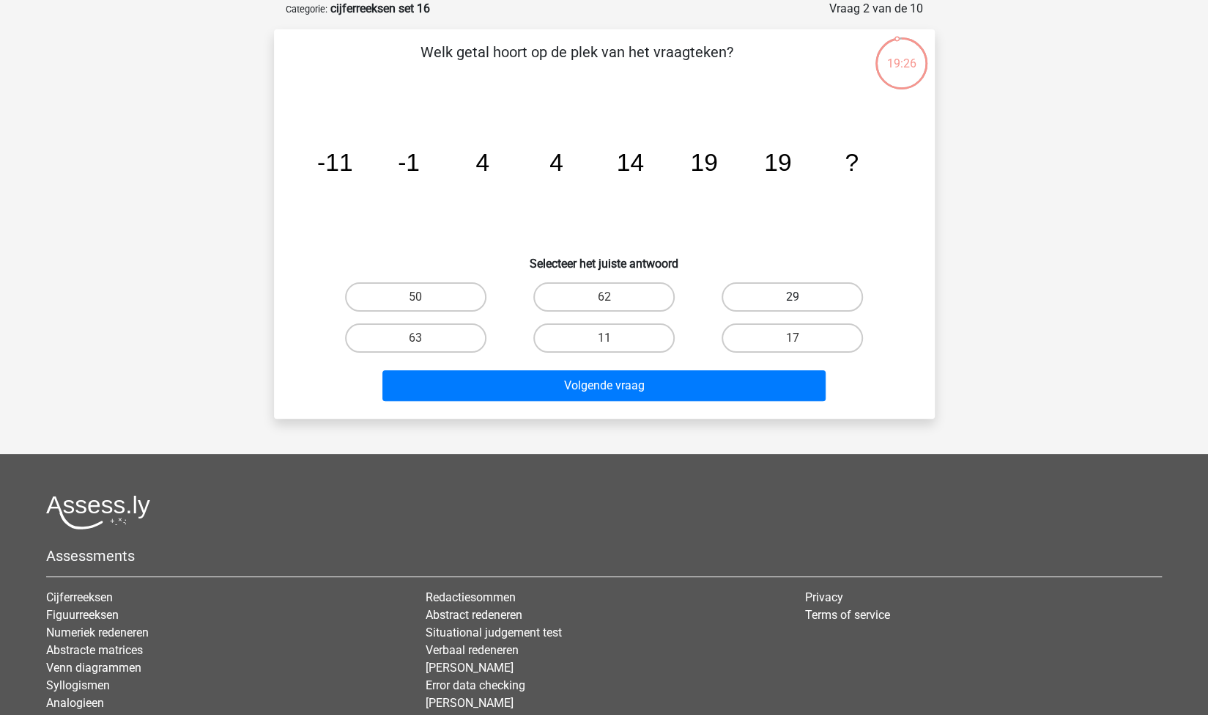
click at [789, 290] on label "29" at bounding box center [792, 296] width 141 height 29
click at [793, 297] on input "29" at bounding box center [798, 302] width 10 height 10
radio input "true"
click at [684, 369] on div "Volgende vraag" at bounding box center [605, 382] width 614 height 48
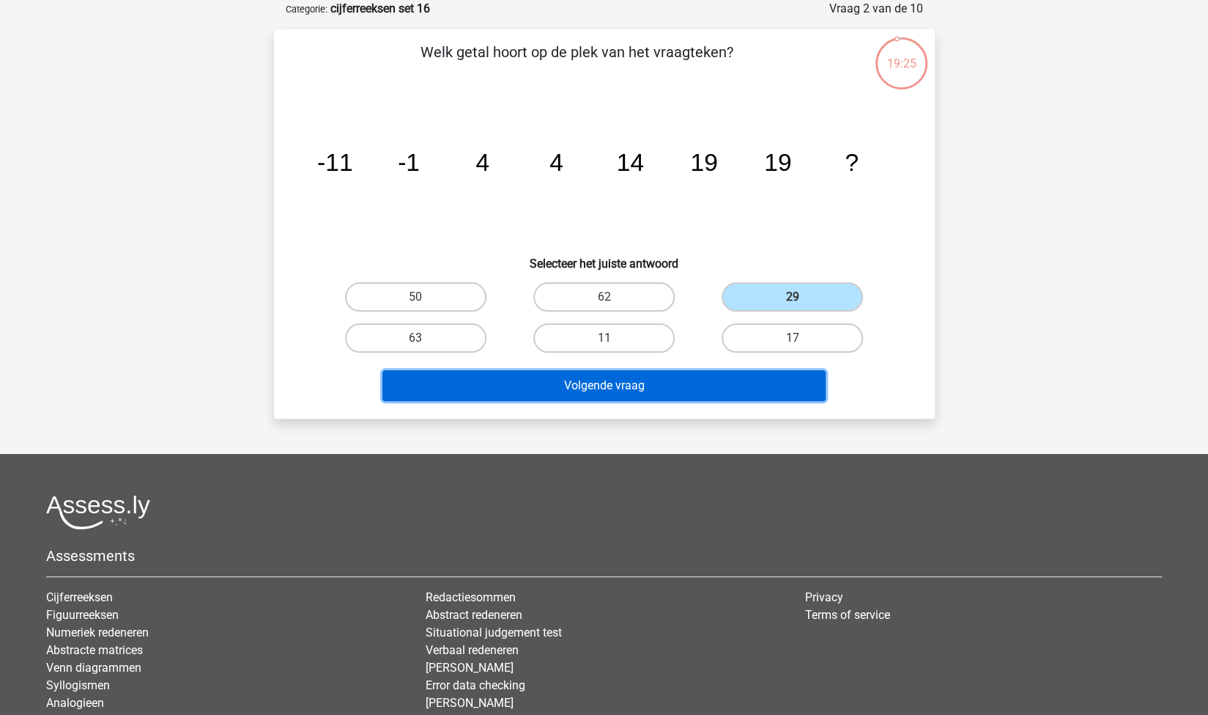
click at [662, 379] on button "Volgende vraag" at bounding box center [604, 385] width 443 height 31
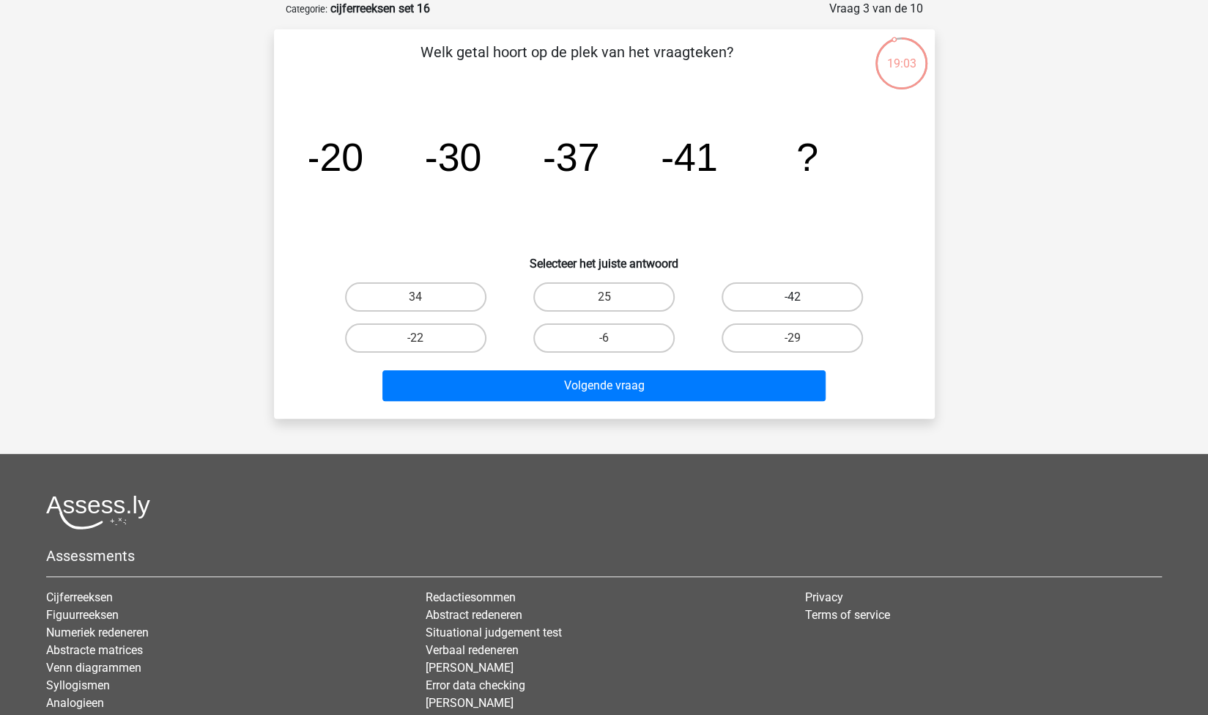
click at [767, 297] on label "-42" at bounding box center [792, 296] width 141 height 29
click at [793, 297] on input "-42" at bounding box center [798, 302] width 10 height 10
radio input "true"
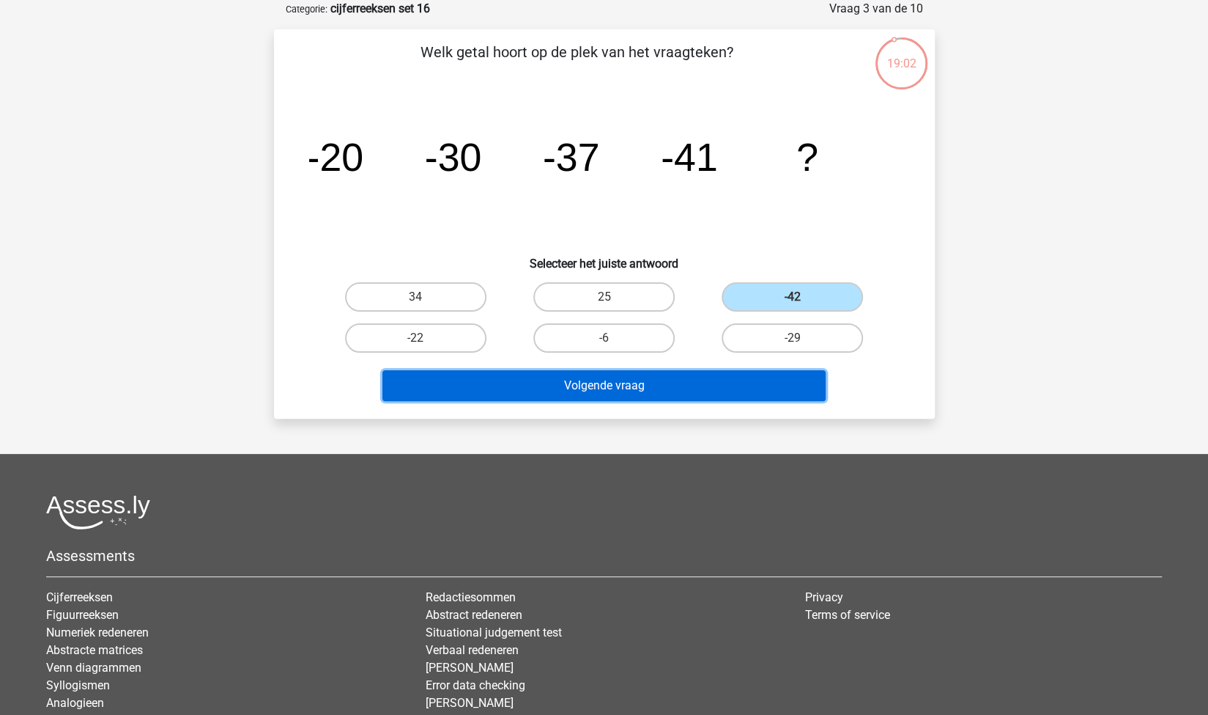
click at [686, 378] on button "Volgende vraag" at bounding box center [604, 385] width 443 height 31
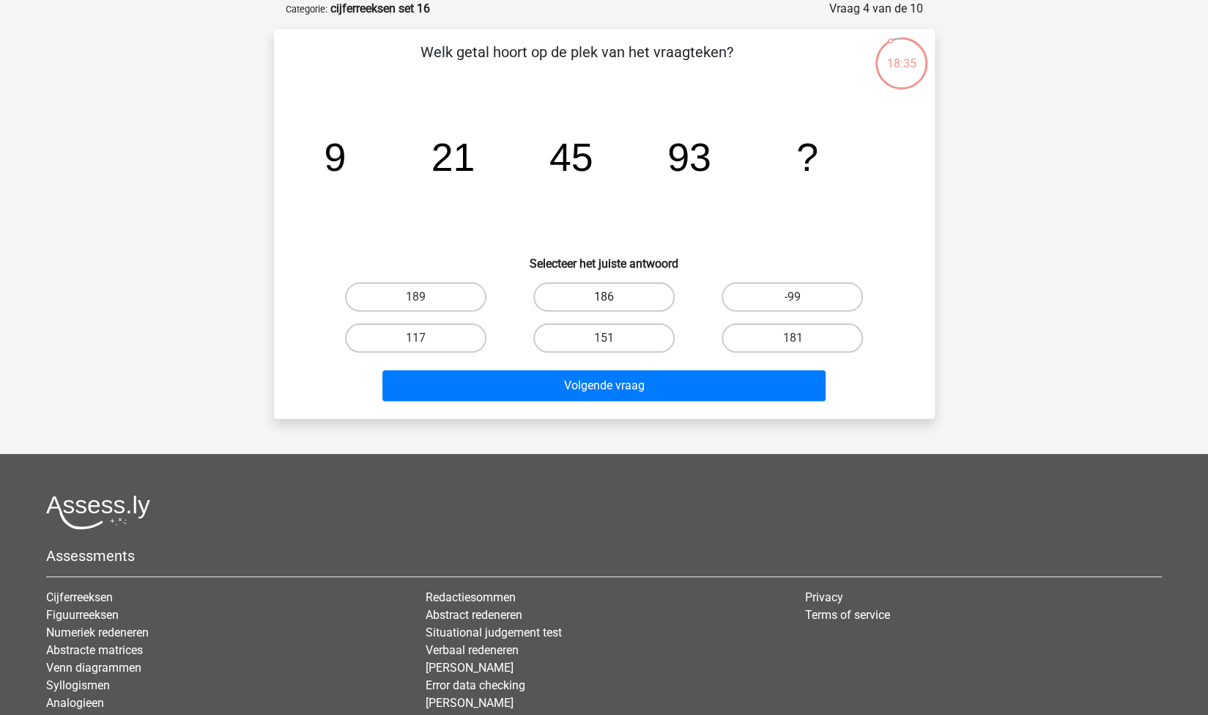
click at [633, 301] on label "186" at bounding box center [604, 296] width 141 height 29
click at [613, 301] on input "186" at bounding box center [609, 302] width 10 height 10
radio input "true"
click at [387, 309] on label "189" at bounding box center [415, 296] width 141 height 29
click at [416, 306] on input "189" at bounding box center [421, 302] width 10 height 10
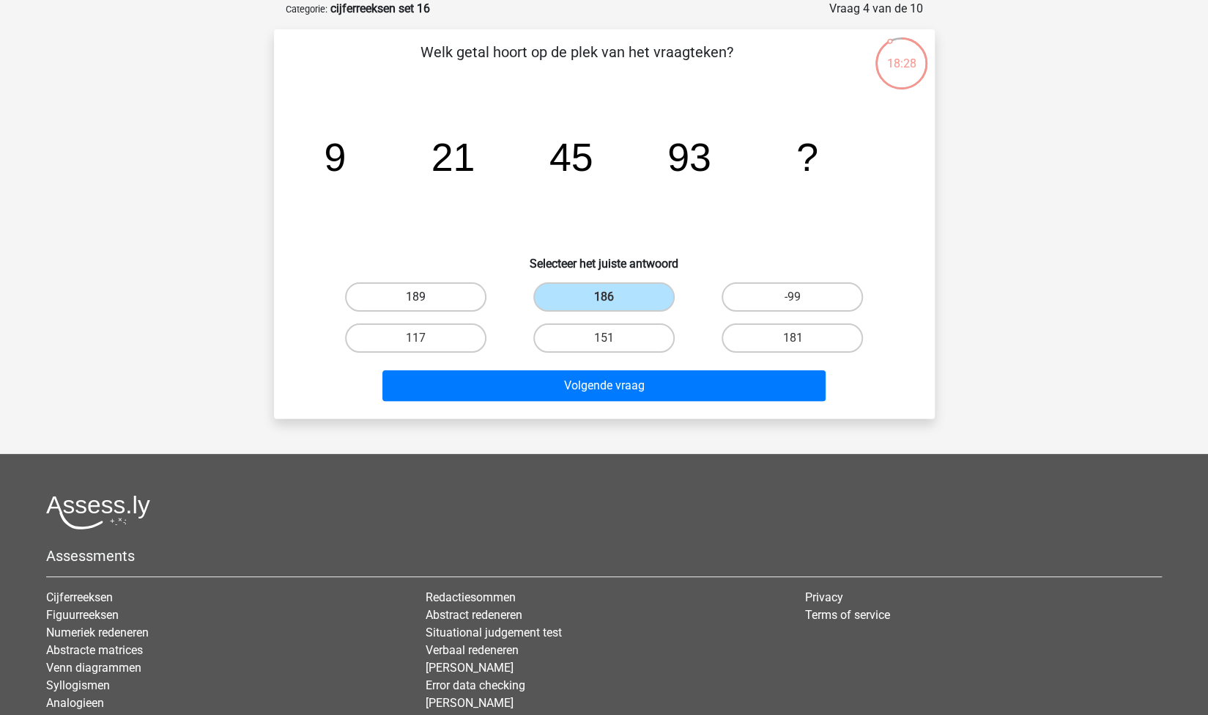
radio input "true"
click at [387, 309] on label "189" at bounding box center [415, 296] width 141 height 29
click at [416, 306] on input "189" at bounding box center [421, 302] width 10 height 10
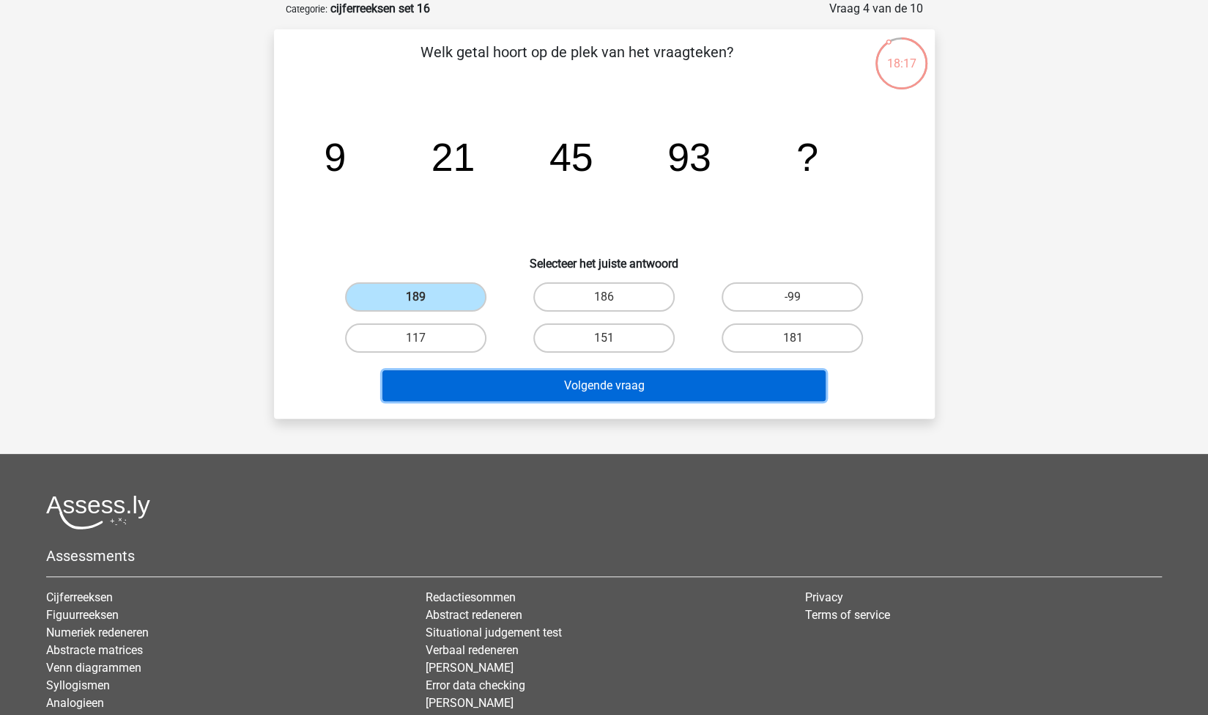
click at [553, 384] on button "Volgende vraag" at bounding box center [604, 385] width 443 height 31
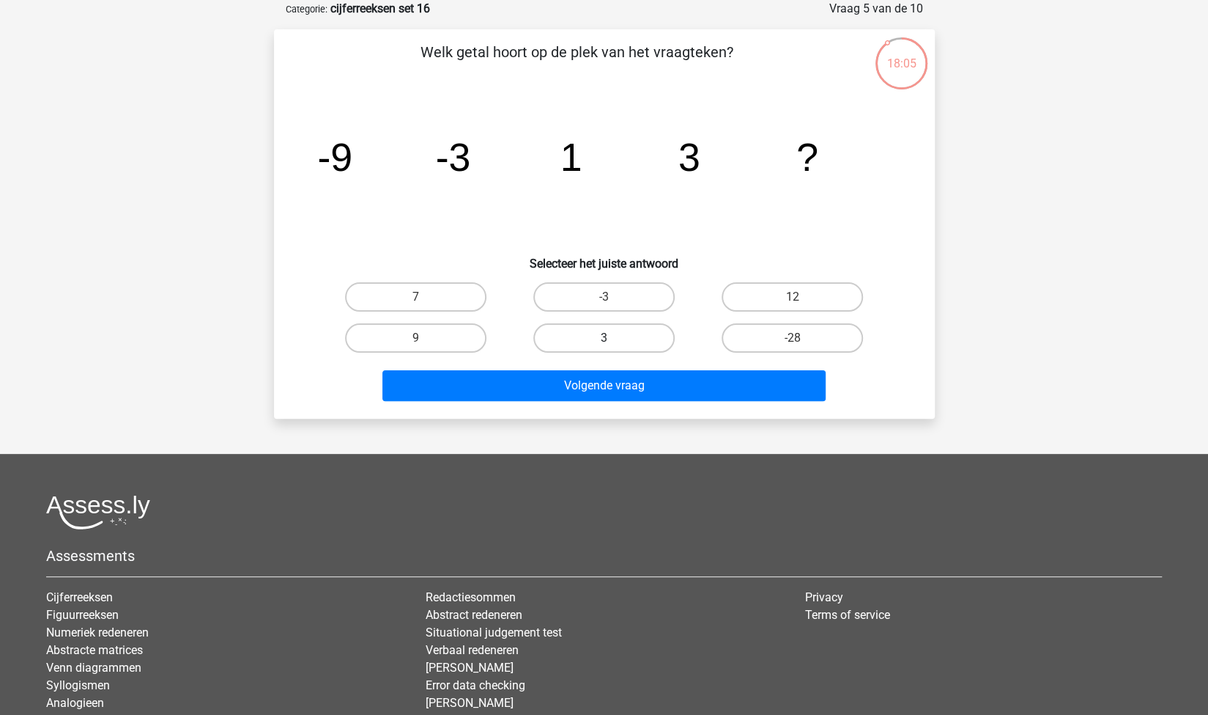
click at [623, 337] on label "3" at bounding box center [604, 337] width 141 height 29
click at [613, 338] on input "3" at bounding box center [609, 343] width 10 height 10
radio input "true"
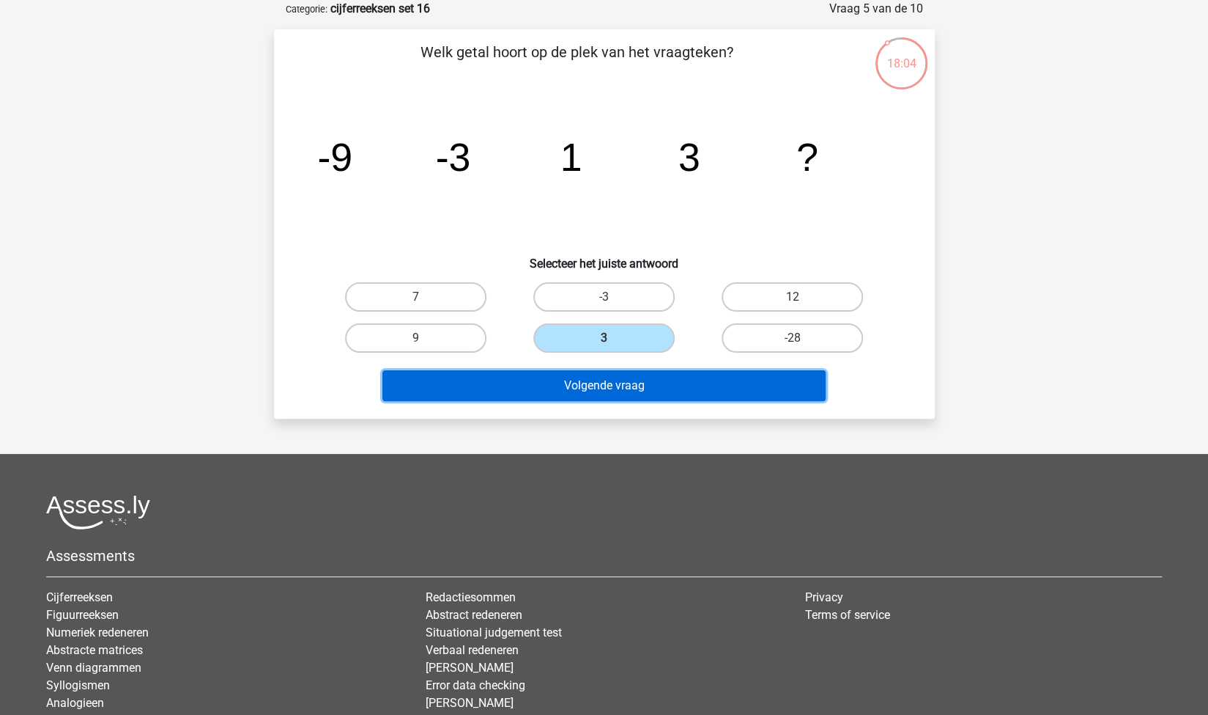
click at [670, 387] on button "Volgende vraag" at bounding box center [604, 385] width 443 height 31
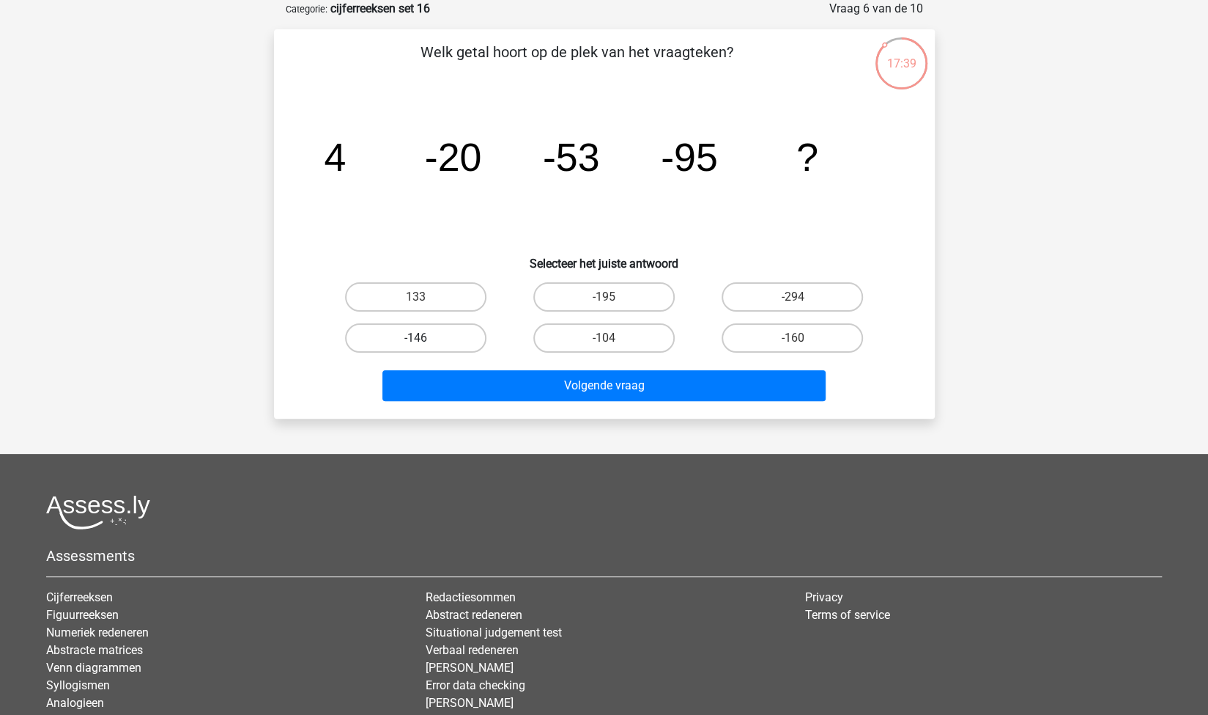
click at [445, 342] on label "-146" at bounding box center [415, 337] width 141 height 29
click at [425, 342] on input "-146" at bounding box center [421, 343] width 10 height 10
radio input "true"
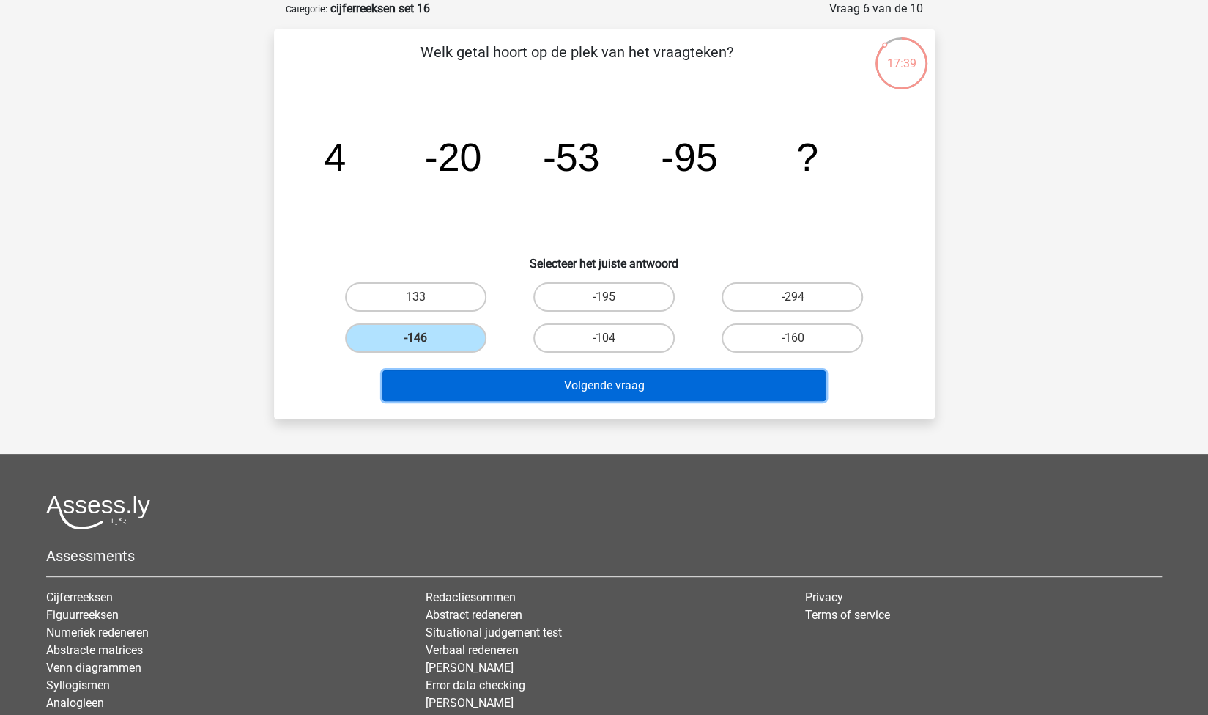
click at [550, 388] on button "Volgende vraag" at bounding box center [604, 385] width 443 height 31
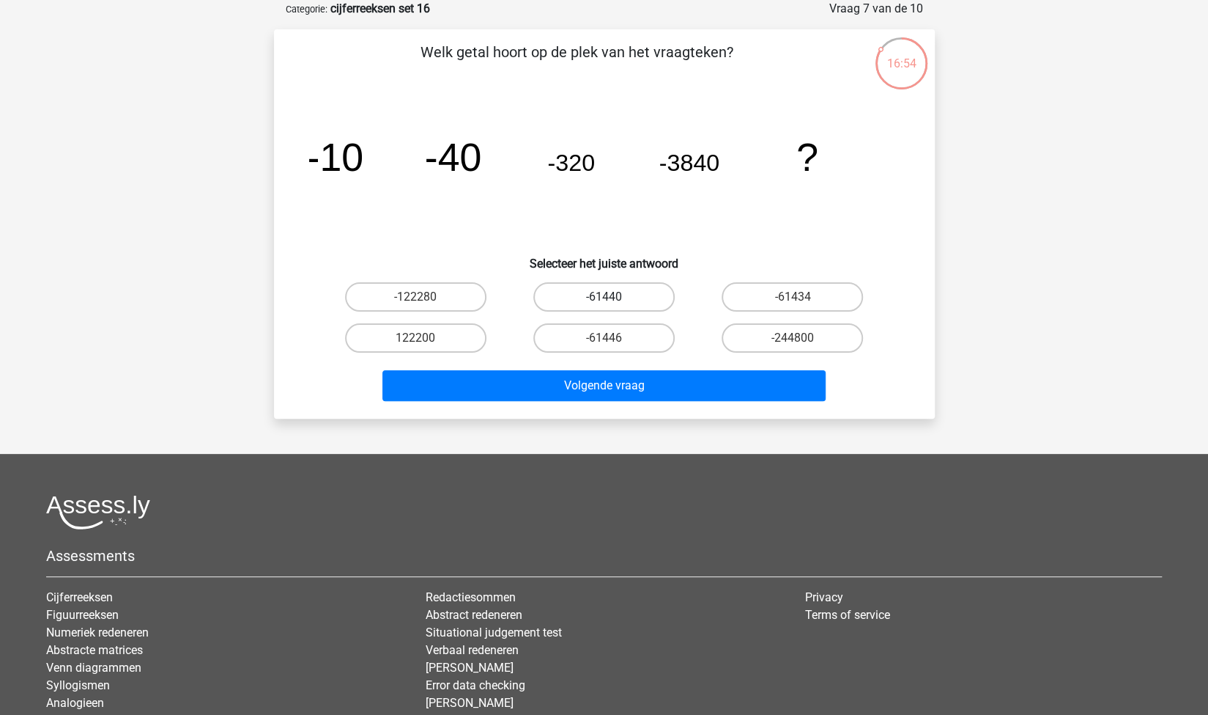
click at [622, 295] on label "-61440" at bounding box center [604, 296] width 141 height 29
click at [613, 297] on input "-61440" at bounding box center [609, 302] width 10 height 10
radio input "true"
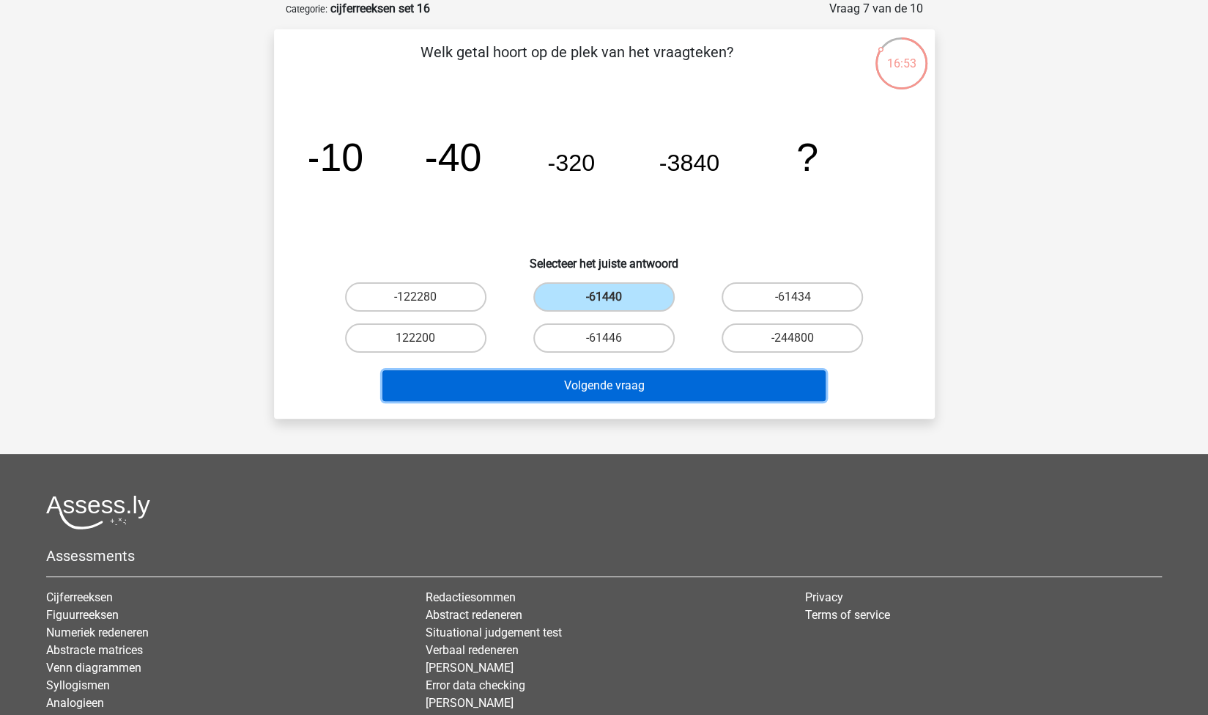
click at [709, 389] on button "Volgende vraag" at bounding box center [604, 385] width 443 height 31
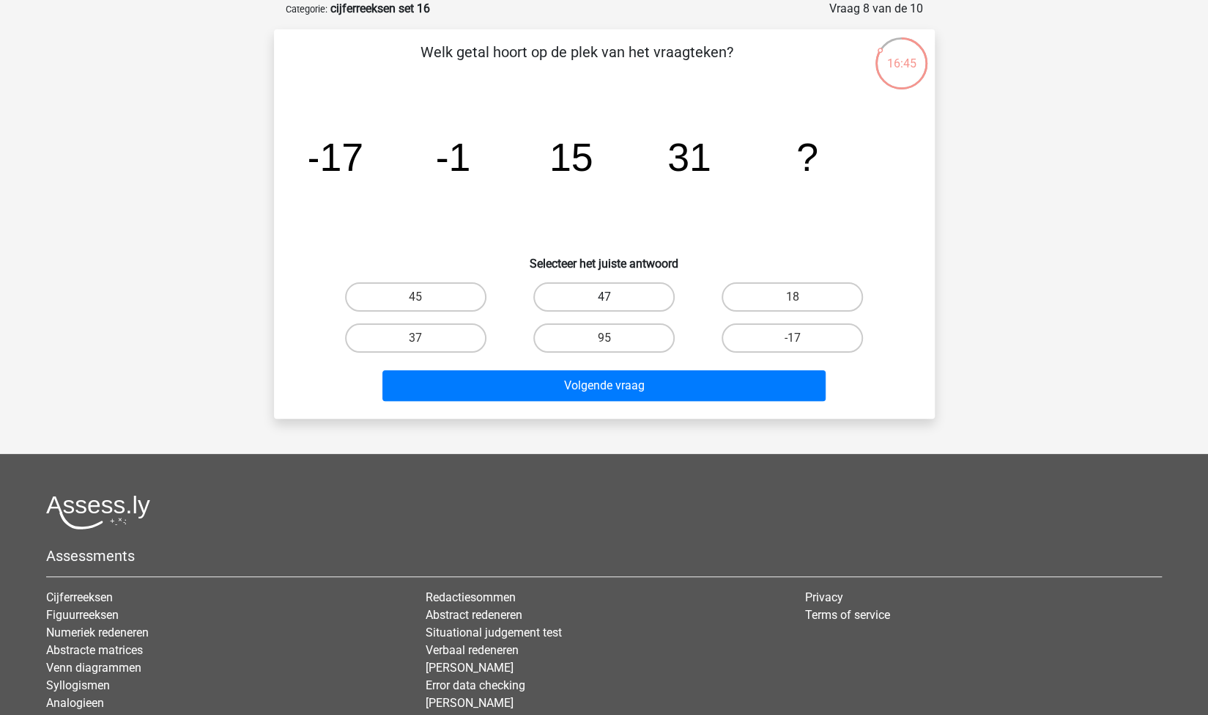
click at [569, 296] on label "47" at bounding box center [604, 296] width 141 height 29
click at [604, 297] on input "47" at bounding box center [609, 302] width 10 height 10
radio input "true"
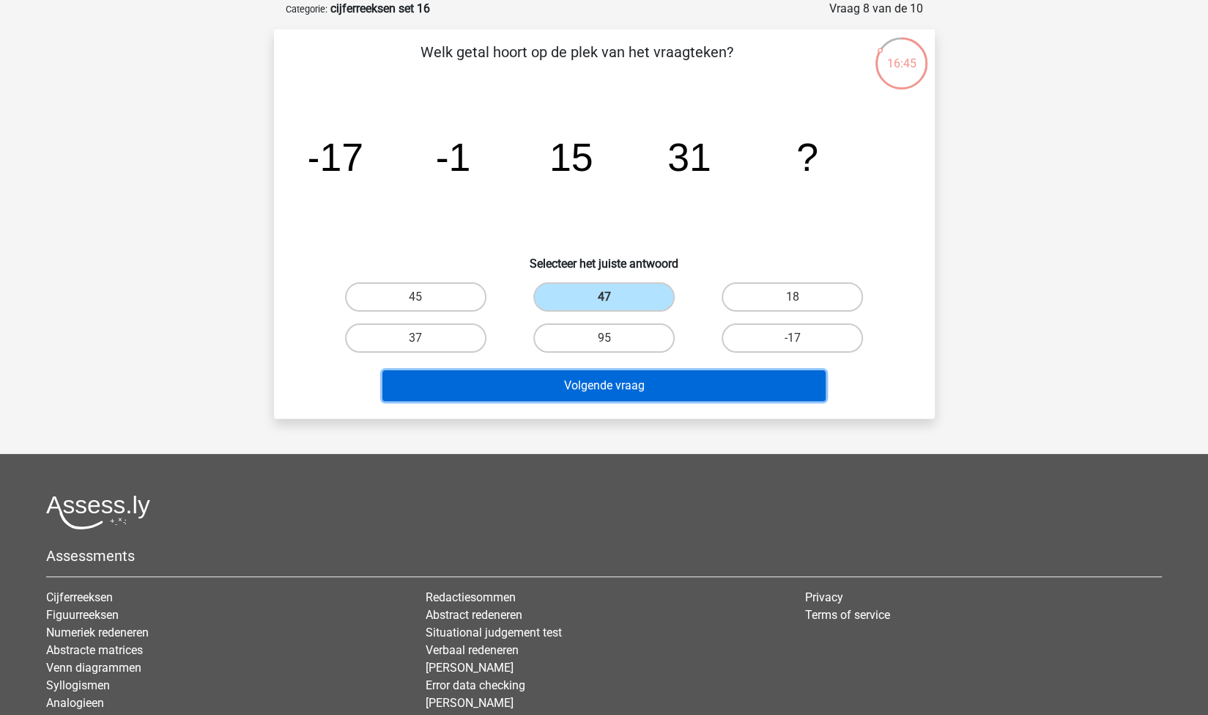
click at [687, 382] on button "Volgende vraag" at bounding box center [604, 385] width 443 height 31
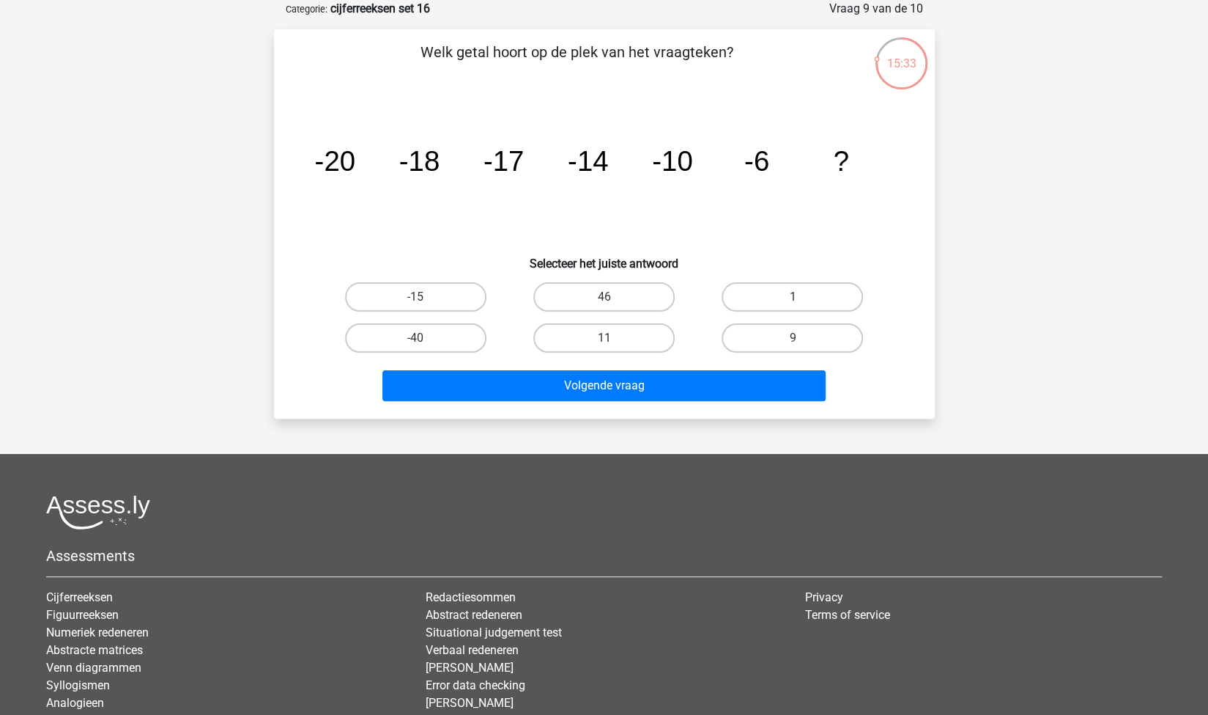
click at [793, 303] on input "1" at bounding box center [798, 302] width 10 height 10
radio input "true"
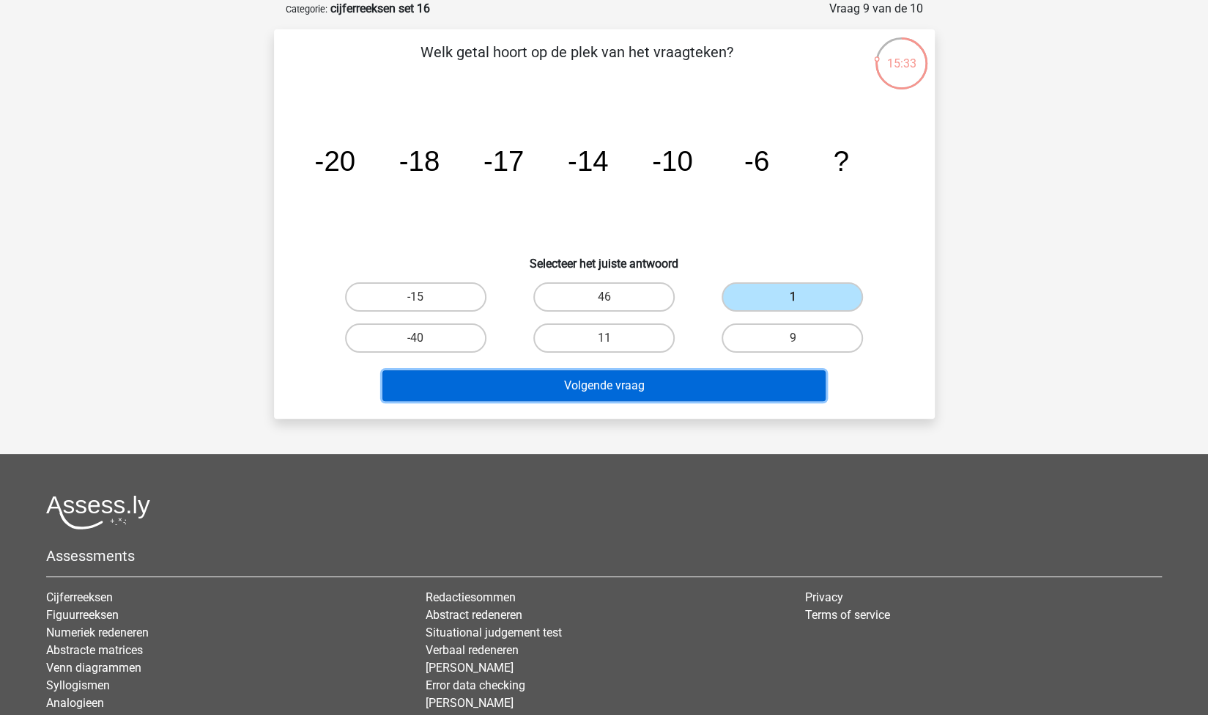
click at [668, 393] on button "Volgende vraag" at bounding box center [604, 385] width 443 height 31
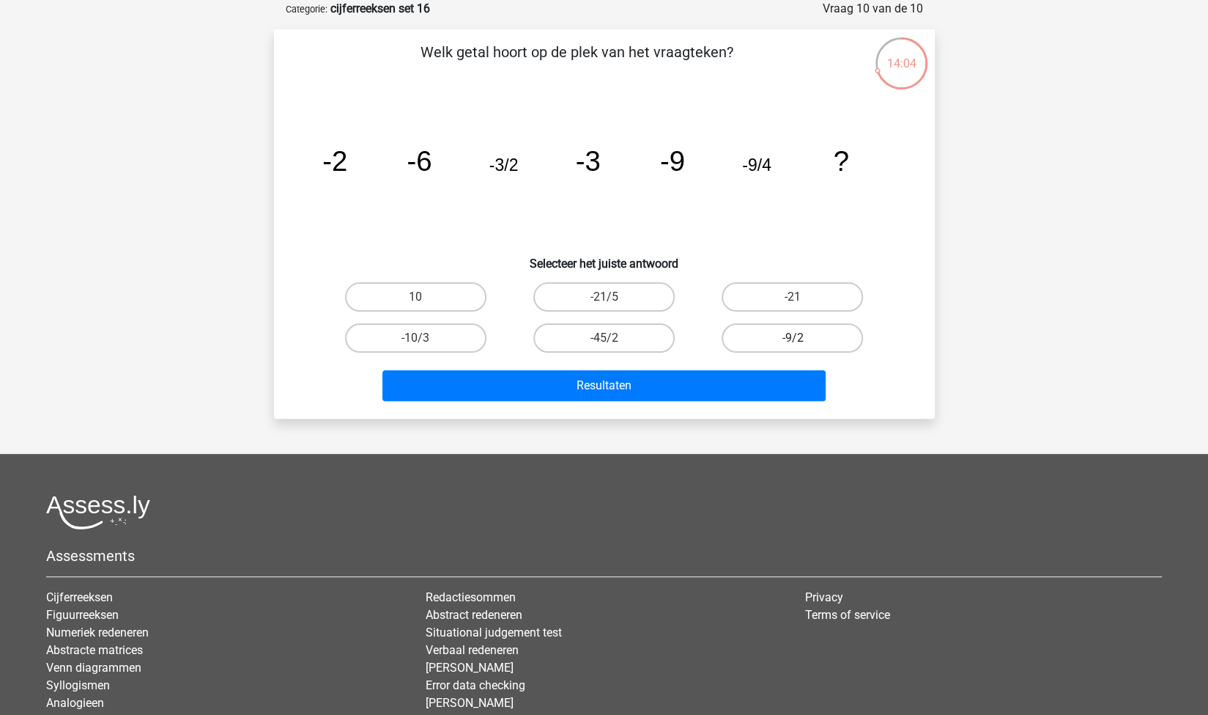
click at [830, 347] on label "-9/2" at bounding box center [792, 337] width 141 height 29
click at [802, 347] on input "-9/2" at bounding box center [798, 343] width 10 height 10
radio input "true"
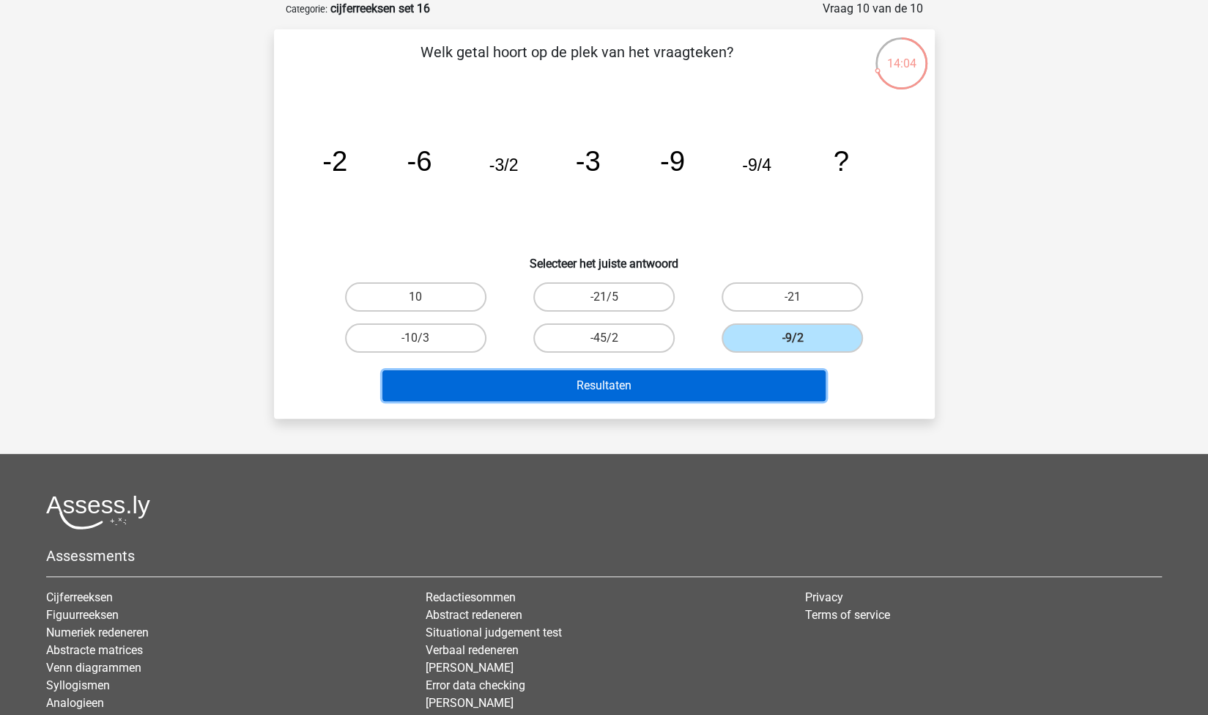
click at [706, 394] on button "Resultaten" at bounding box center [604, 385] width 443 height 31
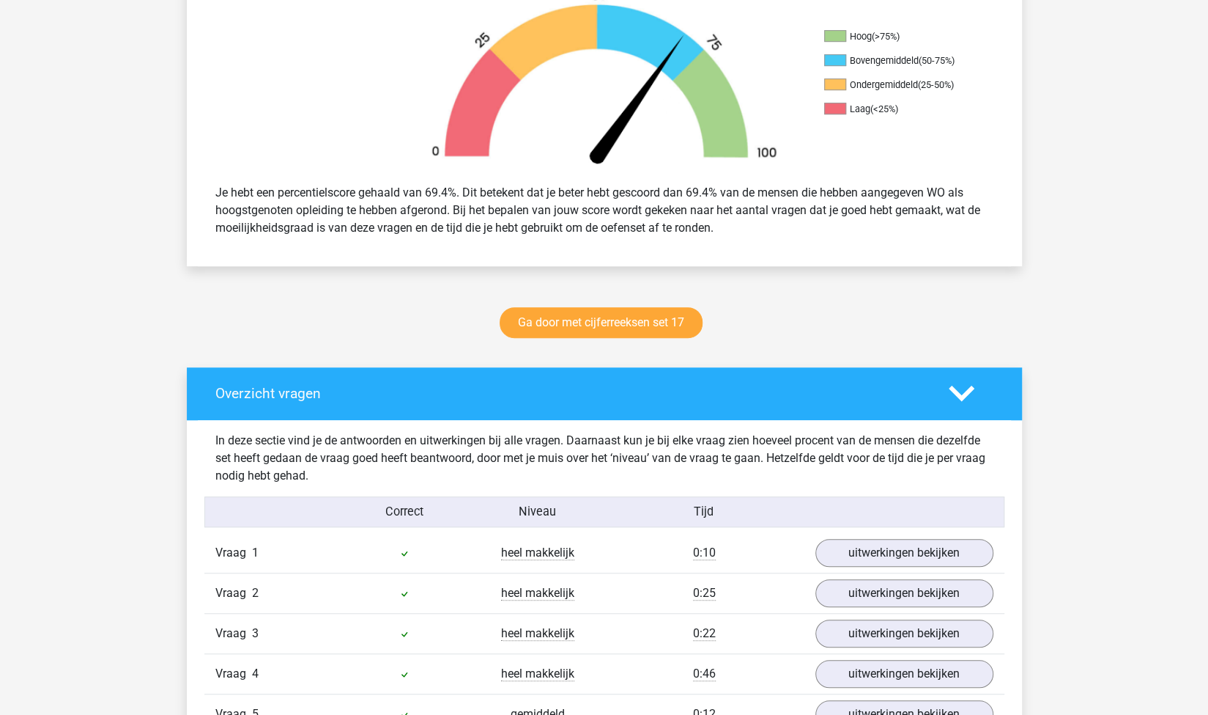
scroll to position [479, 0]
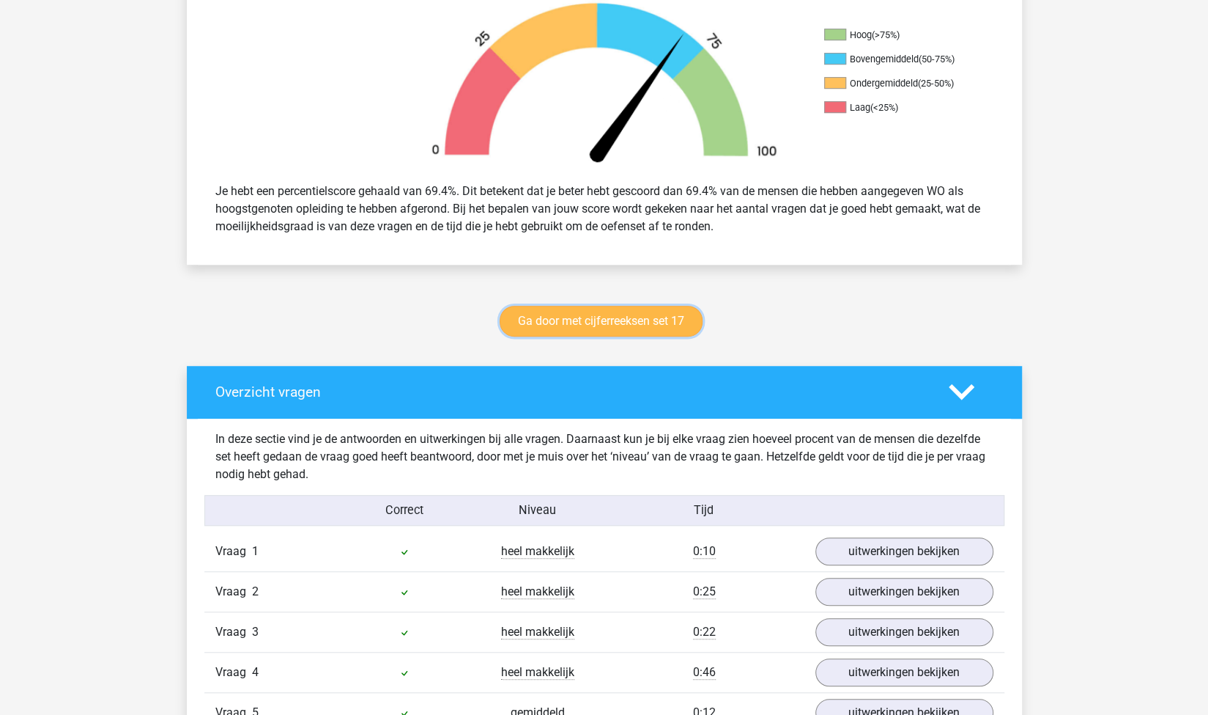
click at [662, 326] on link "Ga door met cijferreeksen set 17" at bounding box center [601, 321] width 203 height 31
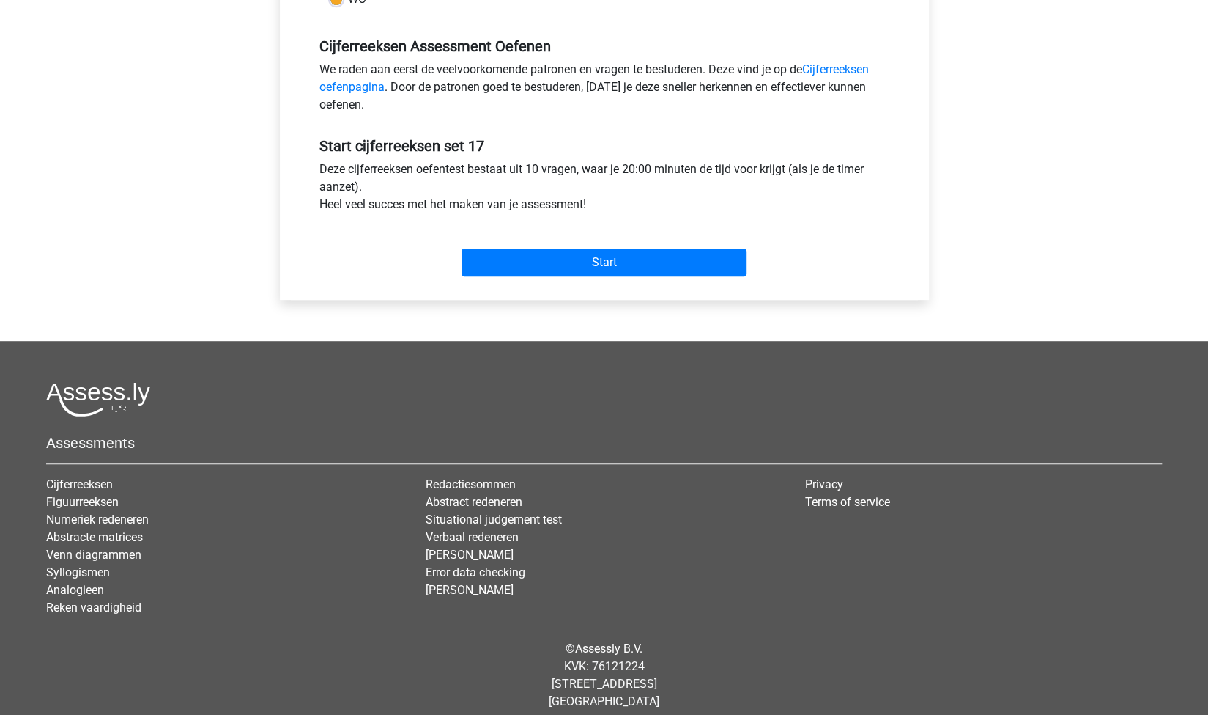
scroll to position [429, 0]
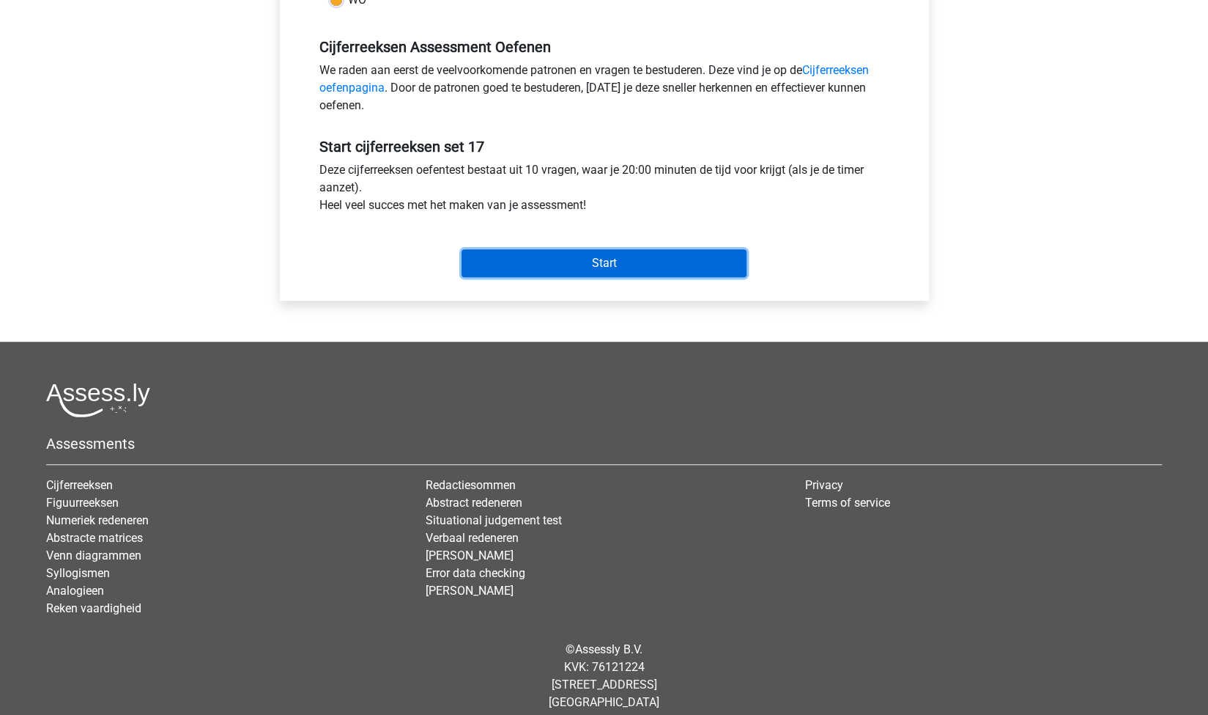
click at [605, 267] on input "Start" at bounding box center [604, 263] width 285 height 28
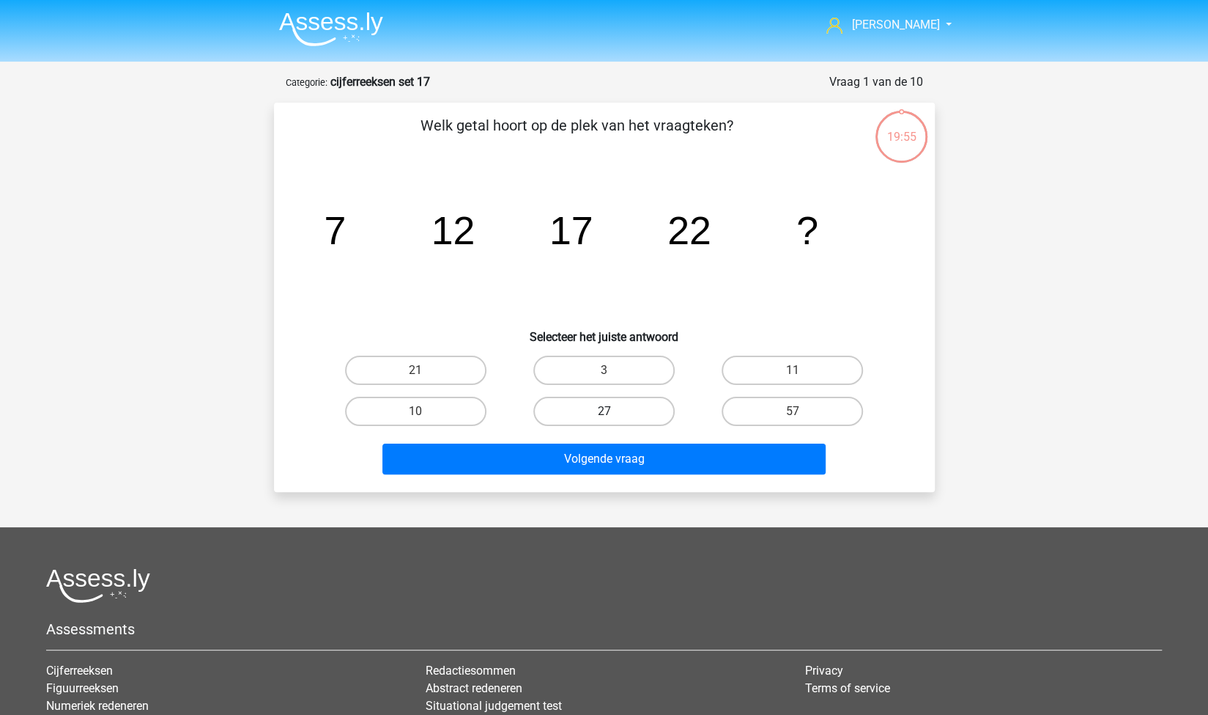
click at [626, 406] on label "27" at bounding box center [604, 410] width 141 height 29
click at [613, 411] on input "27" at bounding box center [609, 416] width 10 height 10
radio input "true"
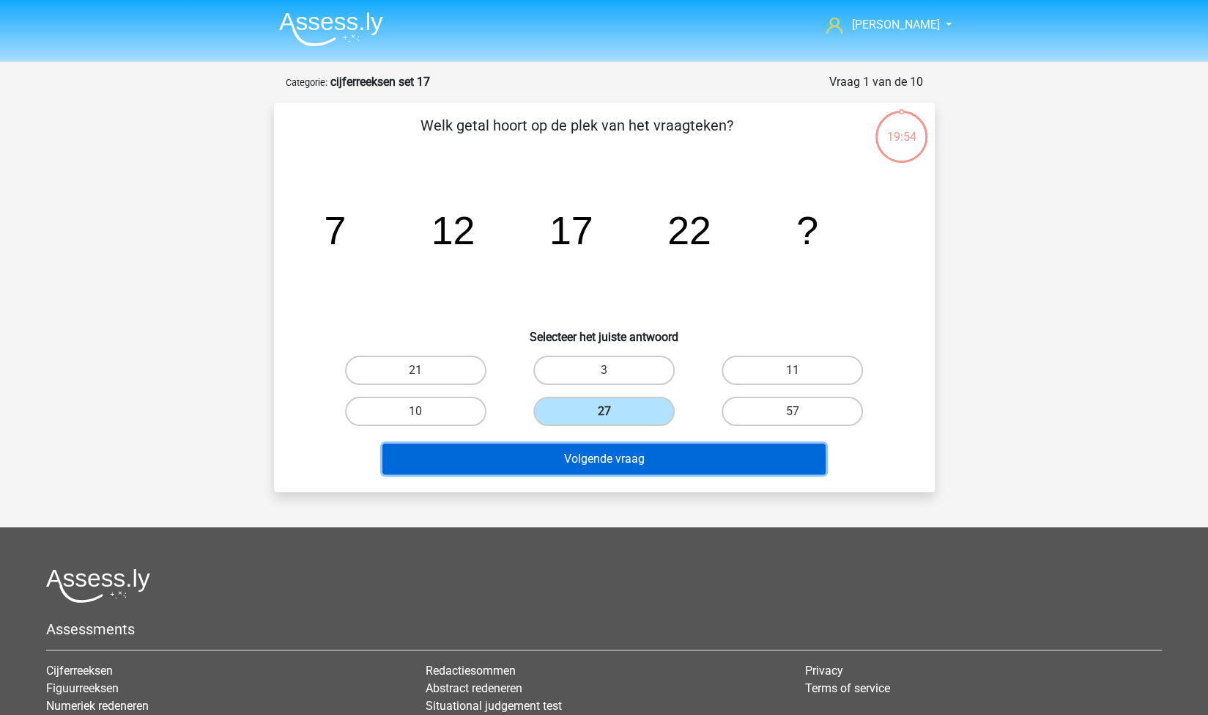
click at [563, 462] on button "Volgende vraag" at bounding box center [604, 458] width 443 height 31
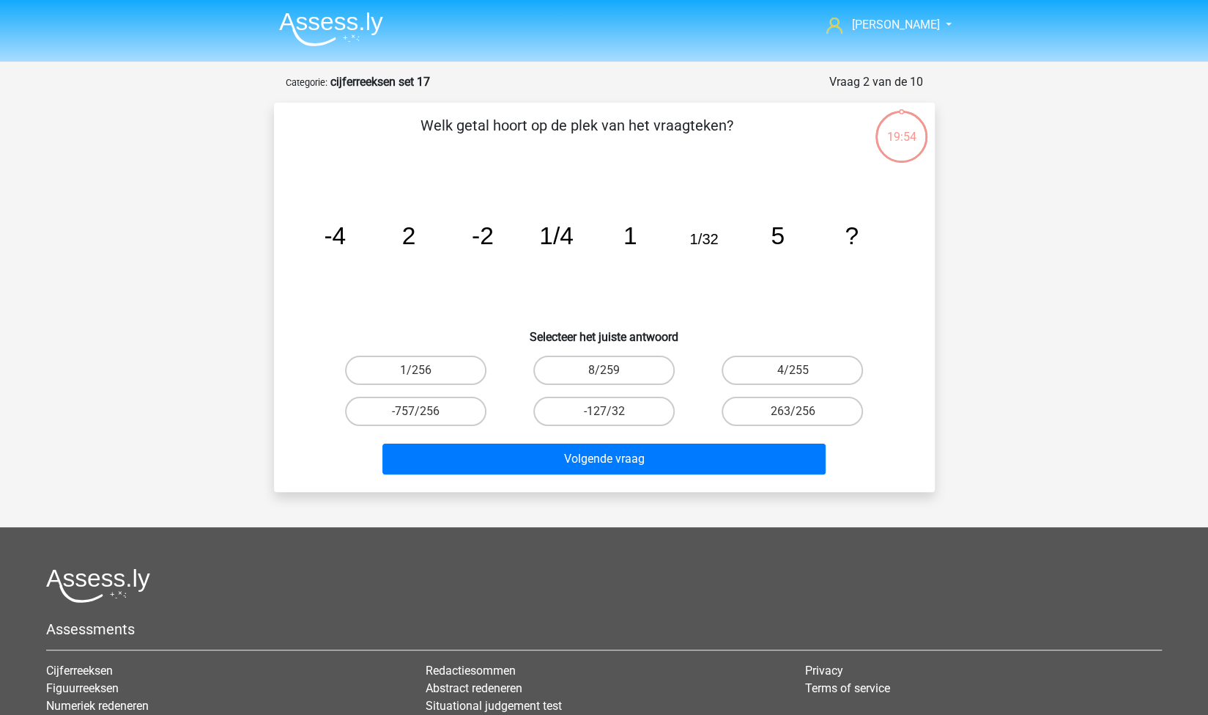
scroll to position [73, 0]
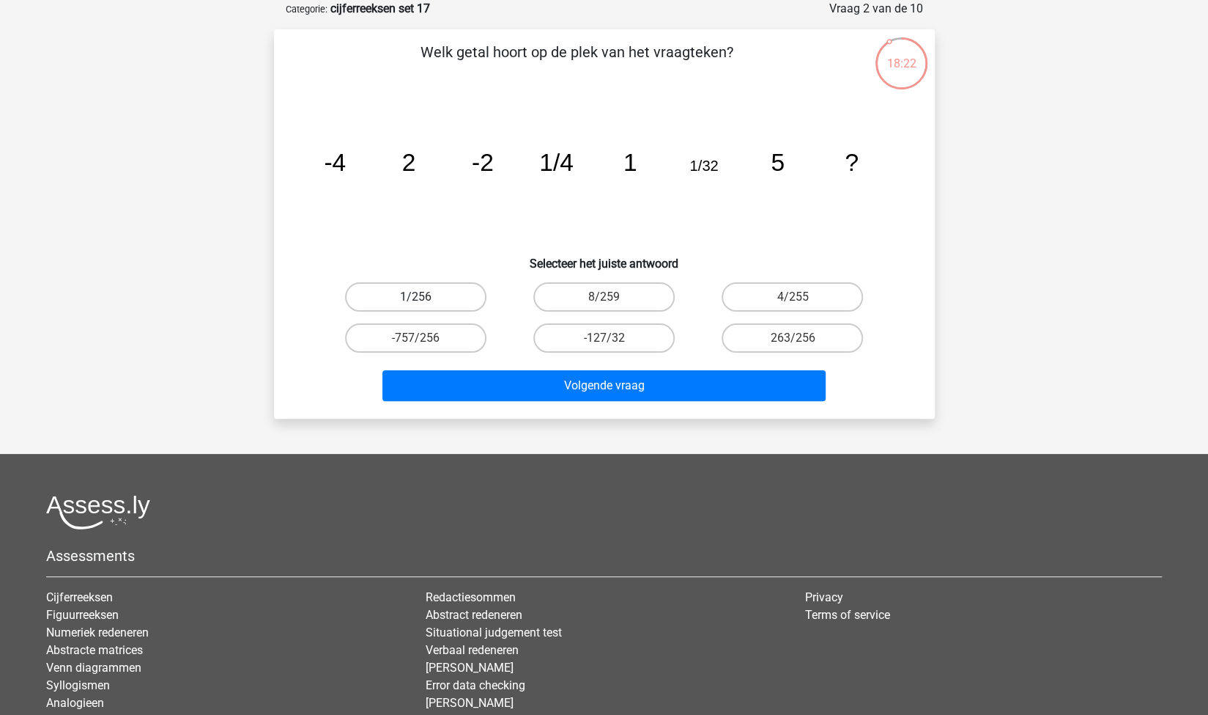
click at [438, 301] on label "1/256" at bounding box center [415, 296] width 141 height 29
click at [425, 301] on input "1/256" at bounding box center [421, 302] width 10 height 10
radio input "true"
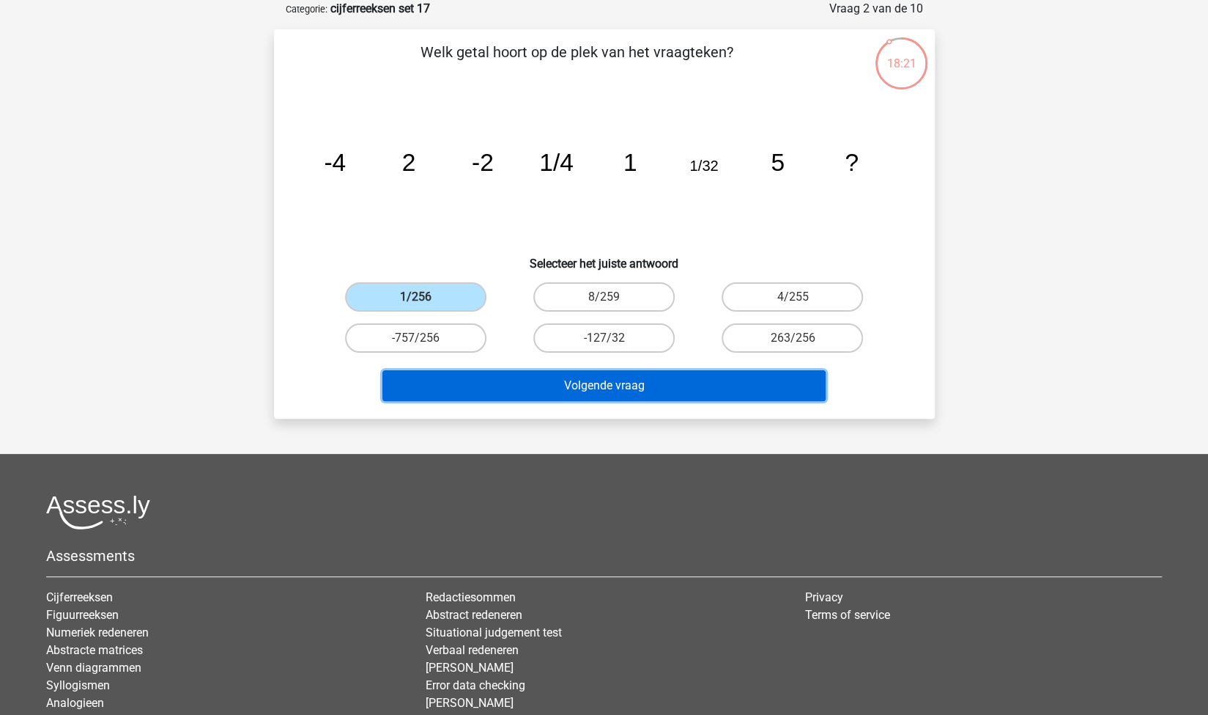
click at [526, 380] on button "Volgende vraag" at bounding box center [604, 385] width 443 height 31
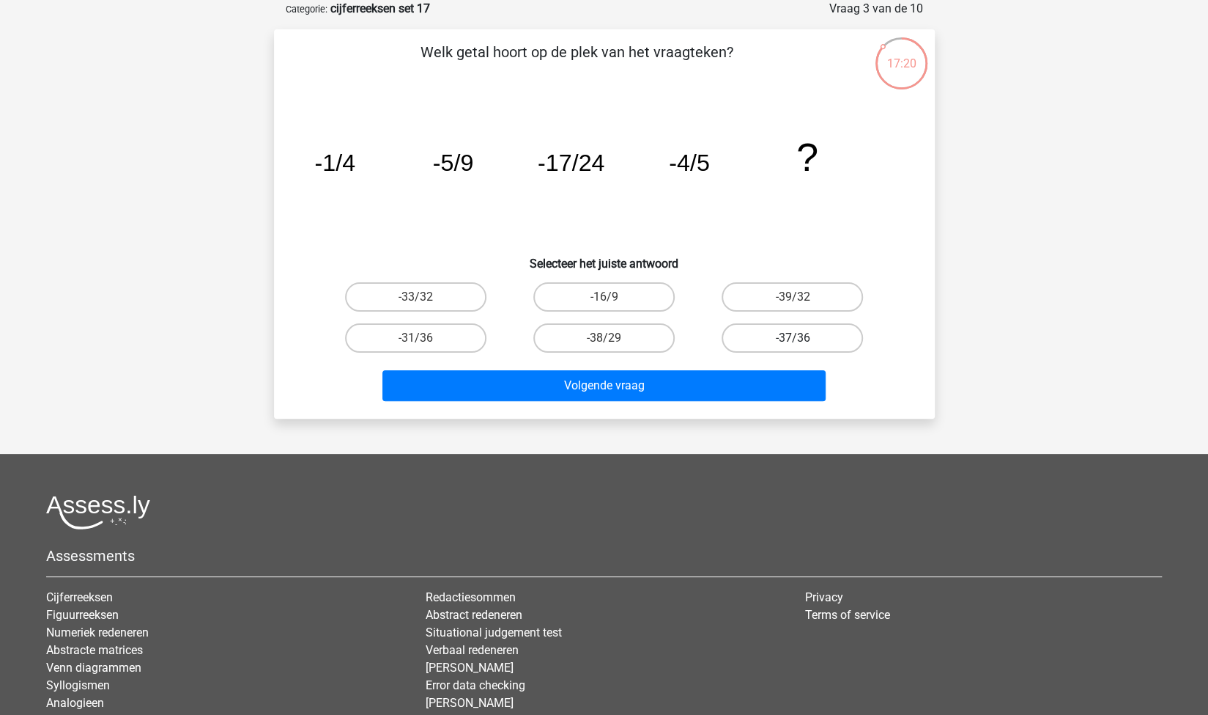
click at [840, 331] on label "-37/36" at bounding box center [792, 337] width 141 height 29
click at [802, 338] on input "-37/36" at bounding box center [798, 343] width 10 height 10
radio input "true"
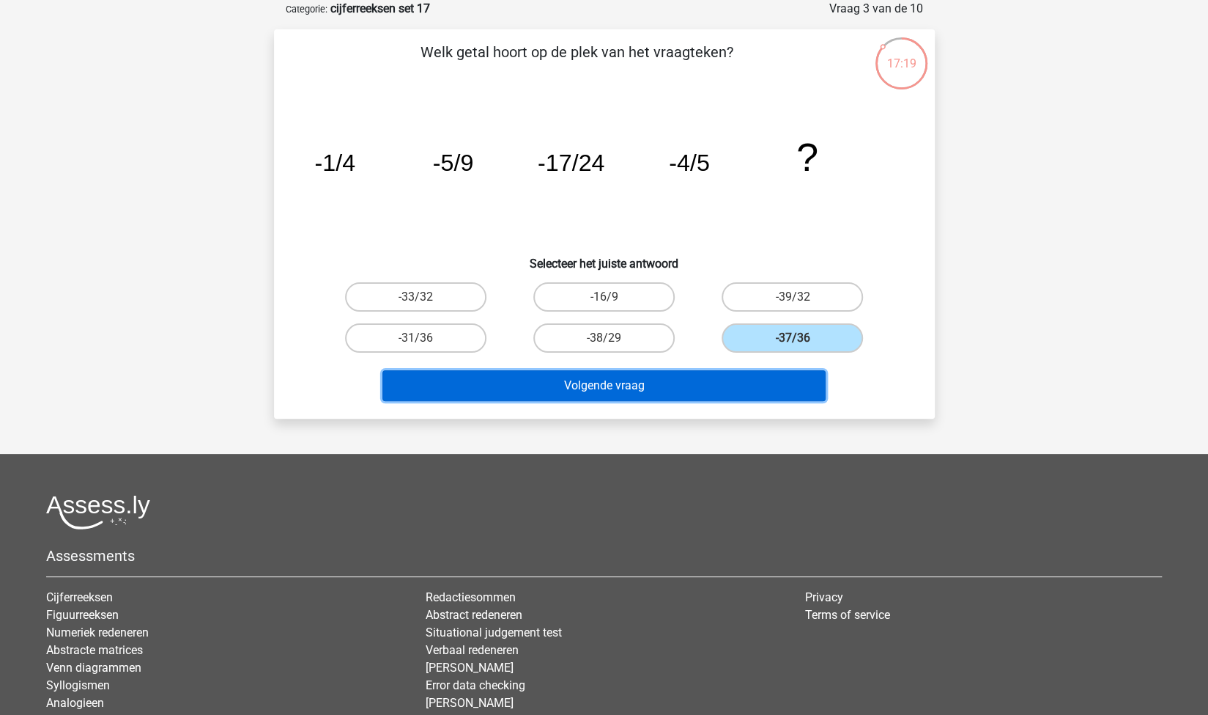
click at [734, 397] on button "Volgende vraag" at bounding box center [604, 385] width 443 height 31
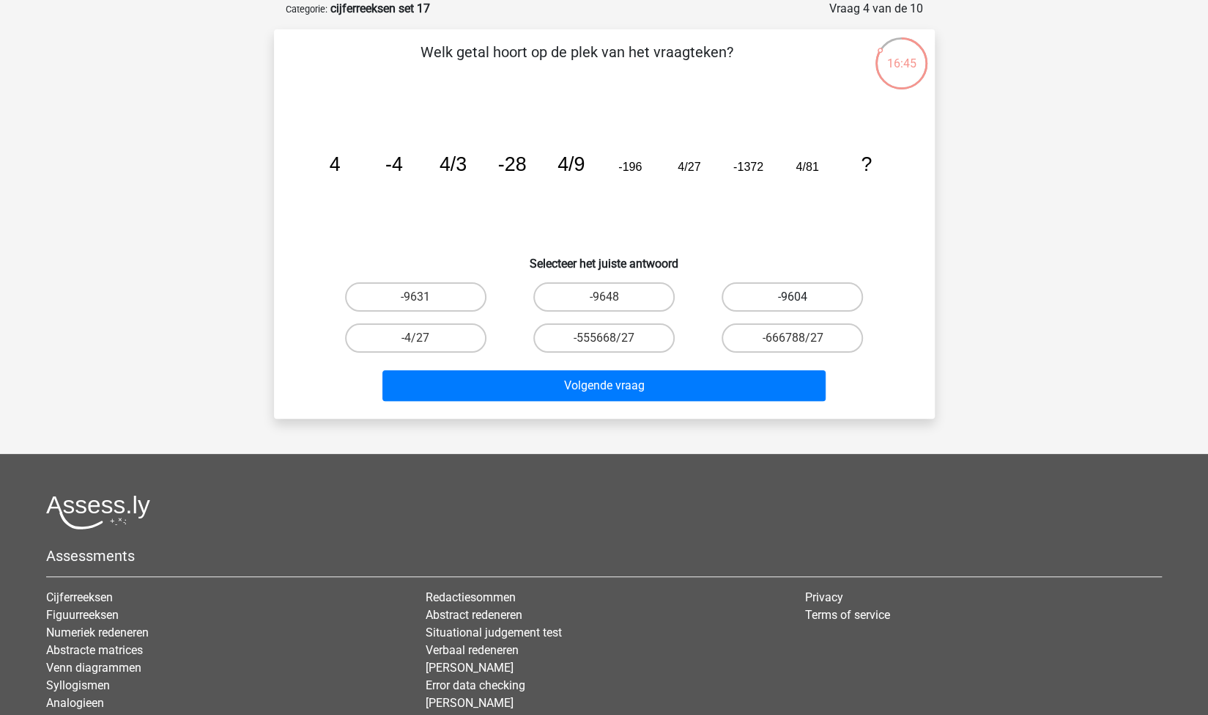
click at [802, 291] on label "-9604" at bounding box center [792, 296] width 141 height 29
click at [802, 297] on input "-9604" at bounding box center [798, 302] width 10 height 10
radio input "true"
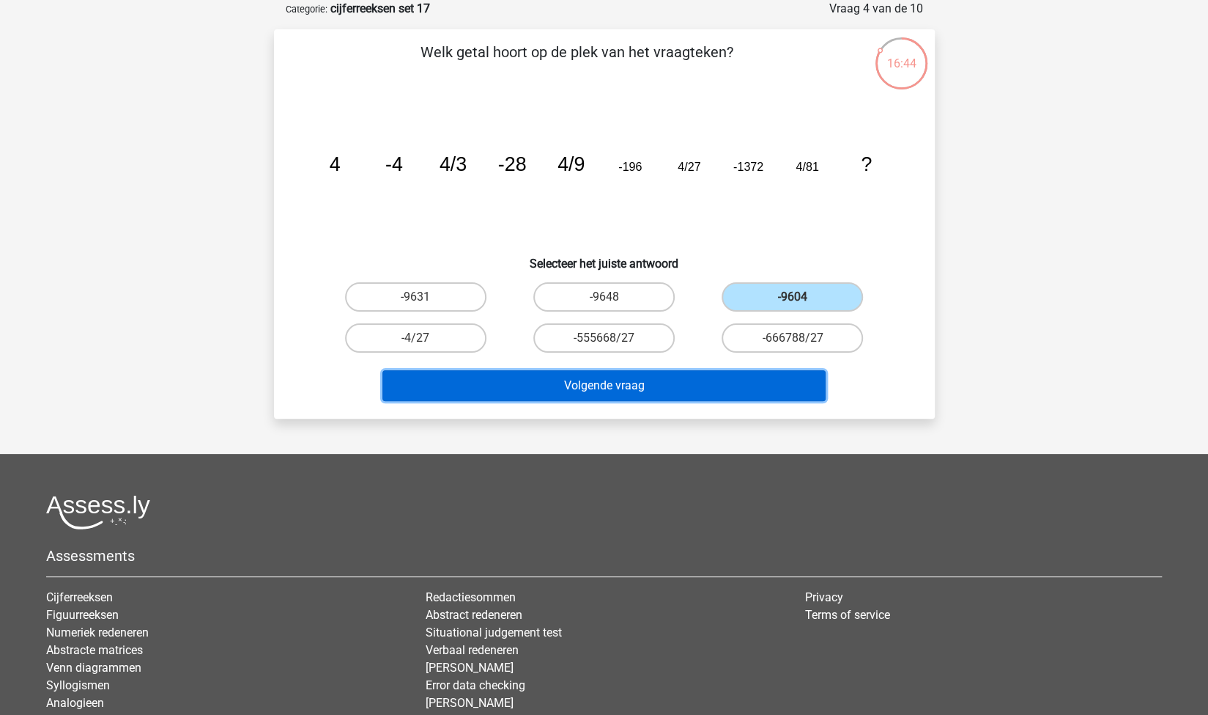
click at [689, 392] on button "Volgende vraag" at bounding box center [604, 385] width 443 height 31
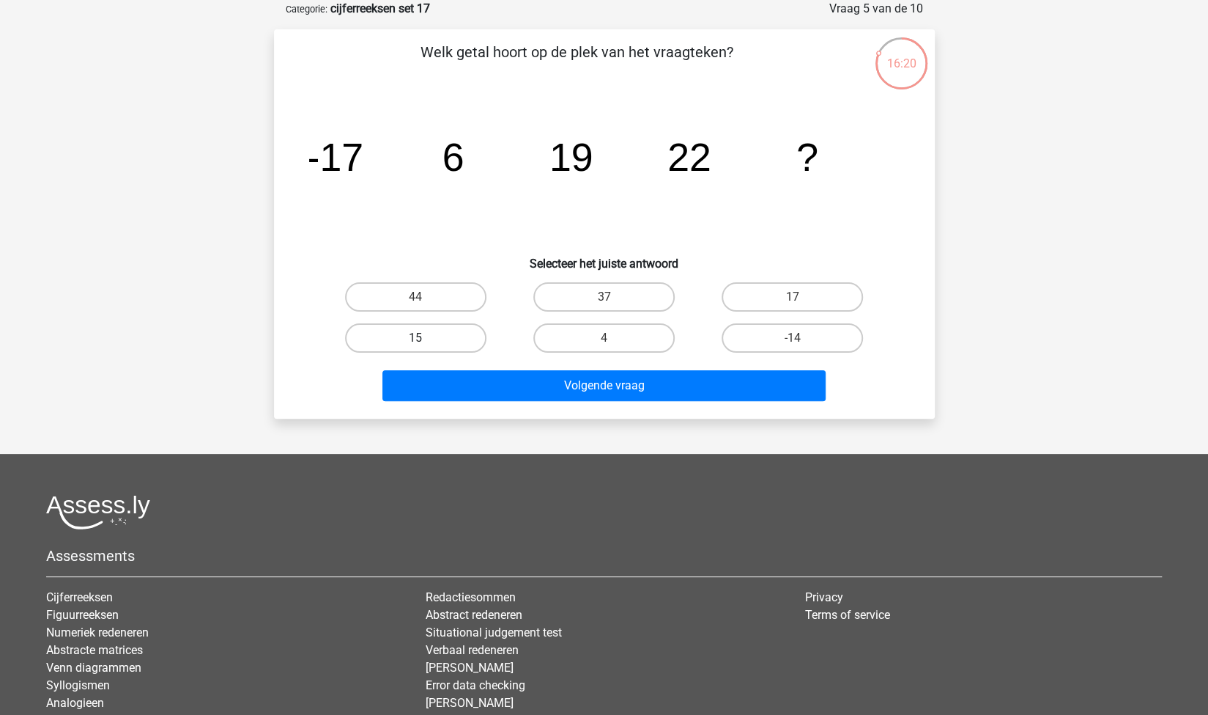
click at [438, 341] on label "15" at bounding box center [415, 337] width 141 height 29
click at [425, 341] on input "15" at bounding box center [421, 343] width 10 height 10
radio input "true"
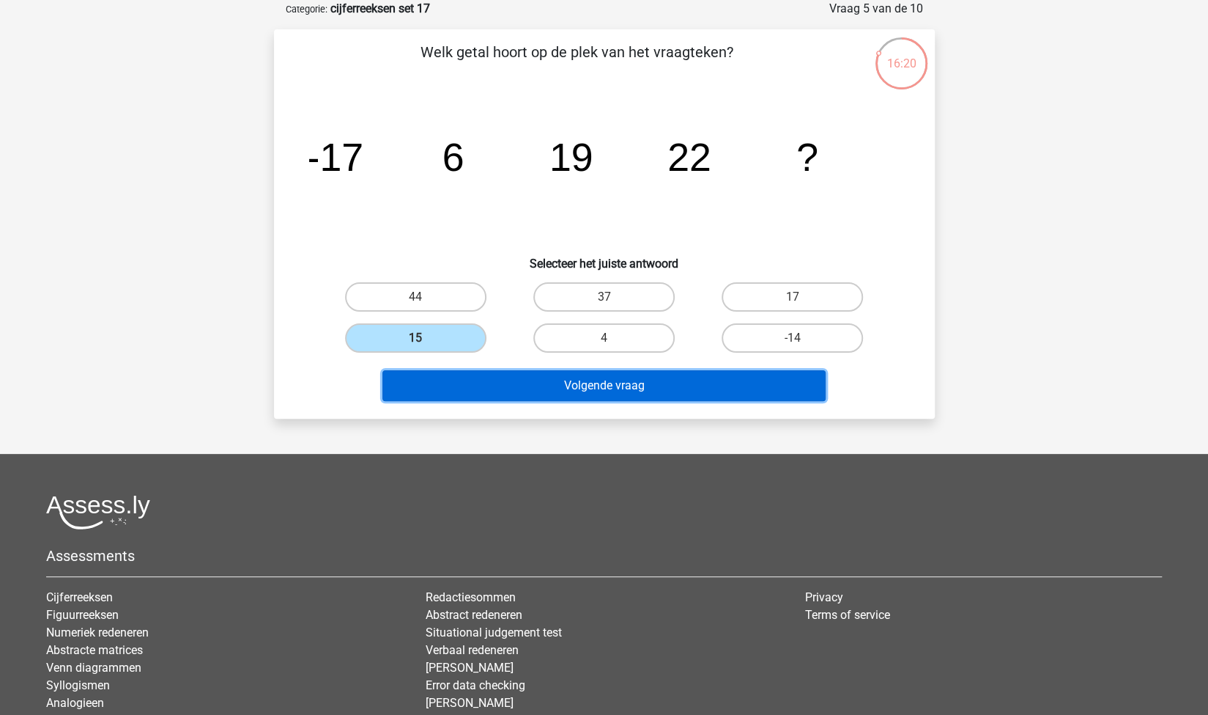
click at [519, 394] on button "Volgende vraag" at bounding box center [604, 385] width 443 height 31
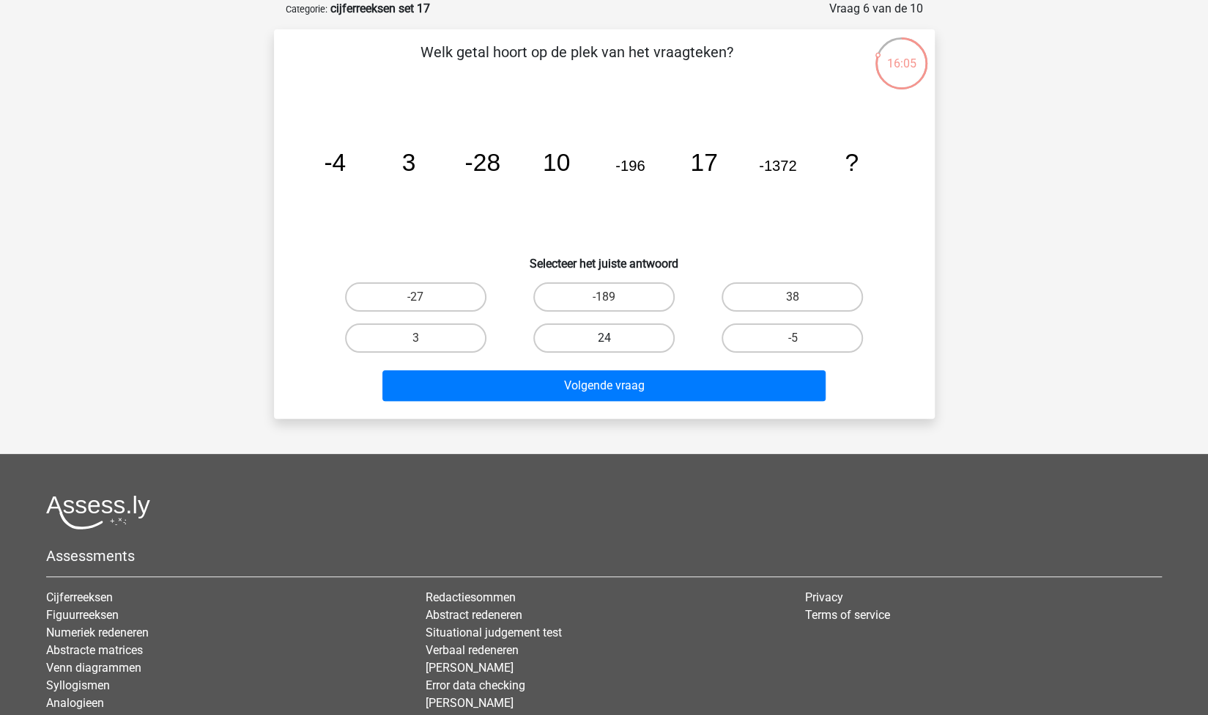
click at [635, 345] on label "24" at bounding box center [604, 337] width 141 height 29
click at [613, 345] on input "24" at bounding box center [609, 343] width 10 height 10
radio input "true"
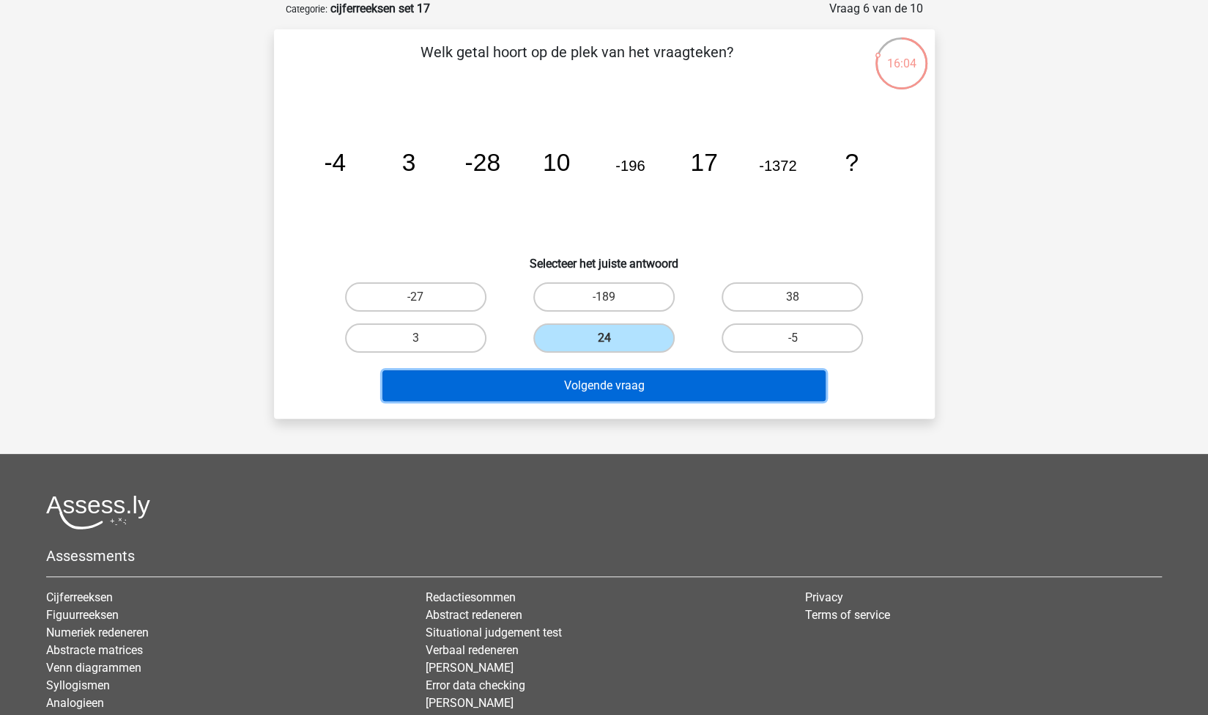
click at [657, 377] on button "Volgende vraag" at bounding box center [604, 385] width 443 height 31
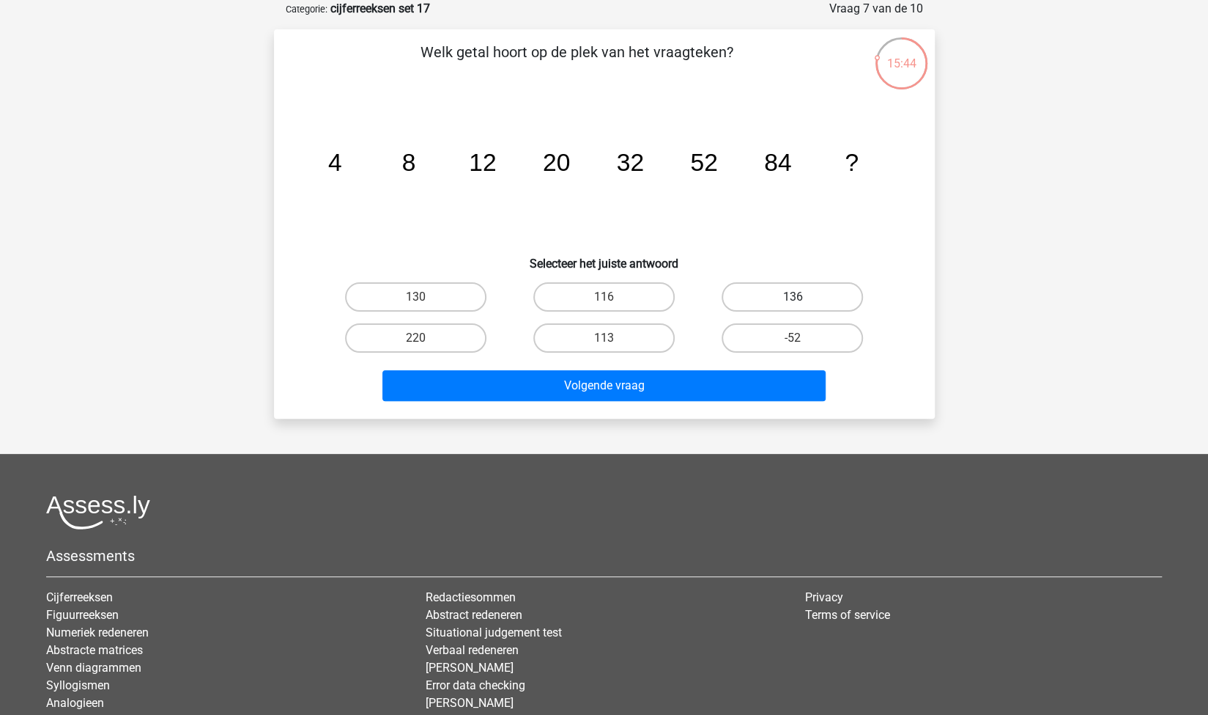
click at [753, 292] on label "136" at bounding box center [792, 296] width 141 height 29
click at [793, 297] on input "136" at bounding box center [798, 302] width 10 height 10
radio input "true"
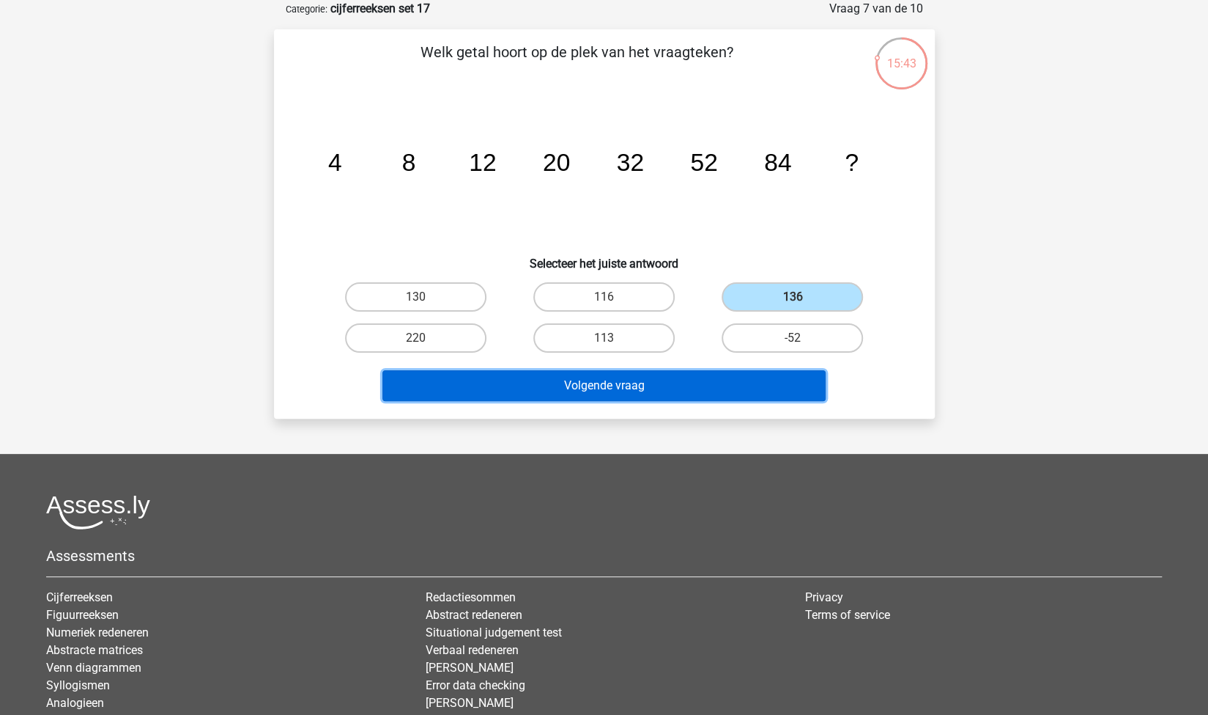
click at [645, 379] on button "Volgende vraag" at bounding box center [604, 385] width 443 height 31
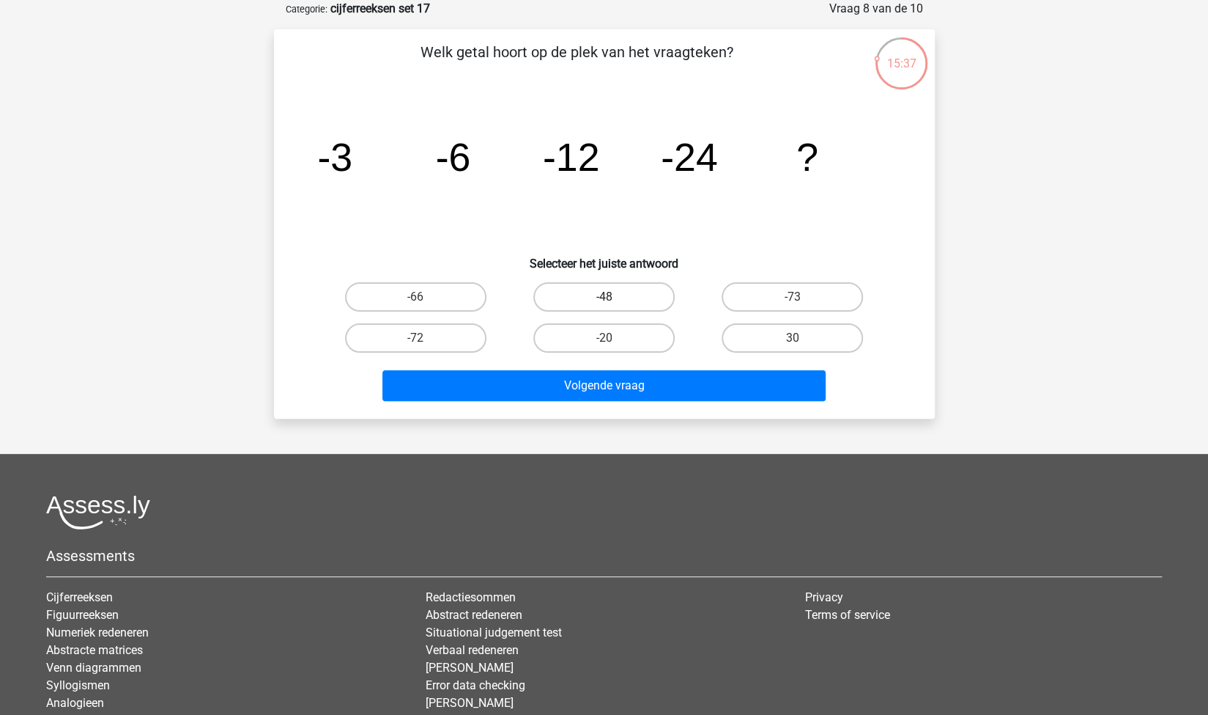
click at [575, 300] on label "-48" at bounding box center [604, 296] width 141 height 29
click at [604, 300] on input "-48" at bounding box center [609, 302] width 10 height 10
radio input "true"
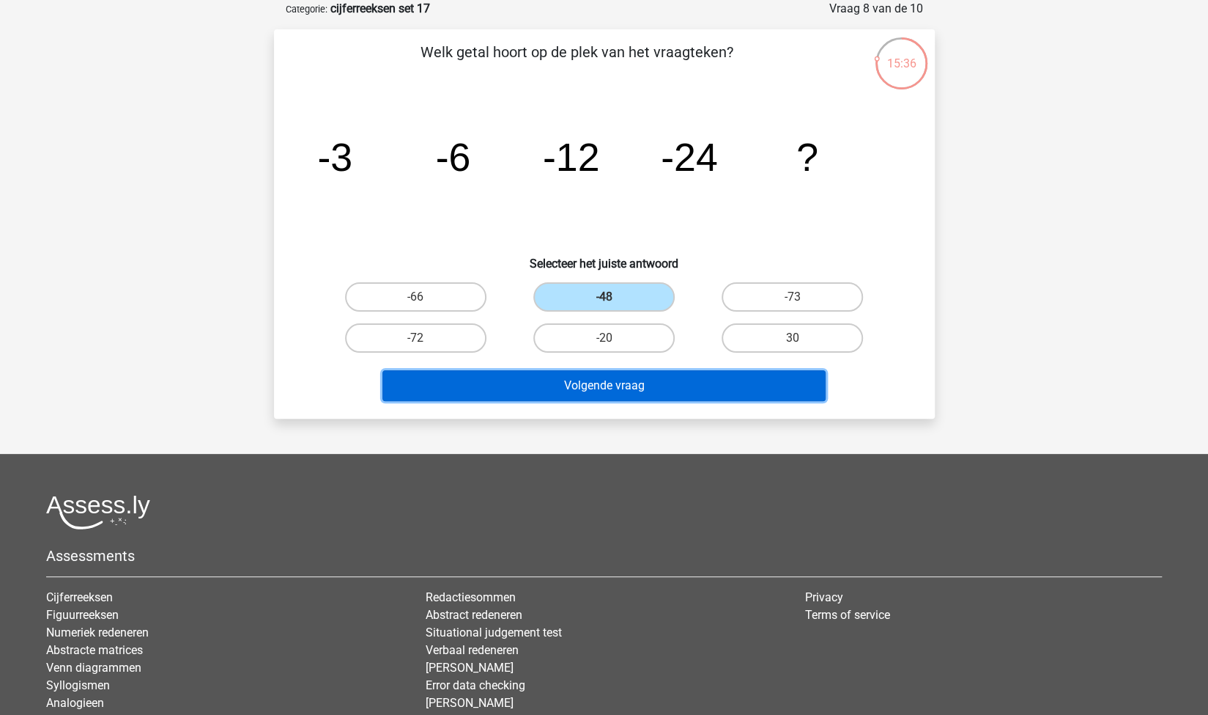
click at [514, 378] on button "Volgende vraag" at bounding box center [604, 385] width 443 height 31
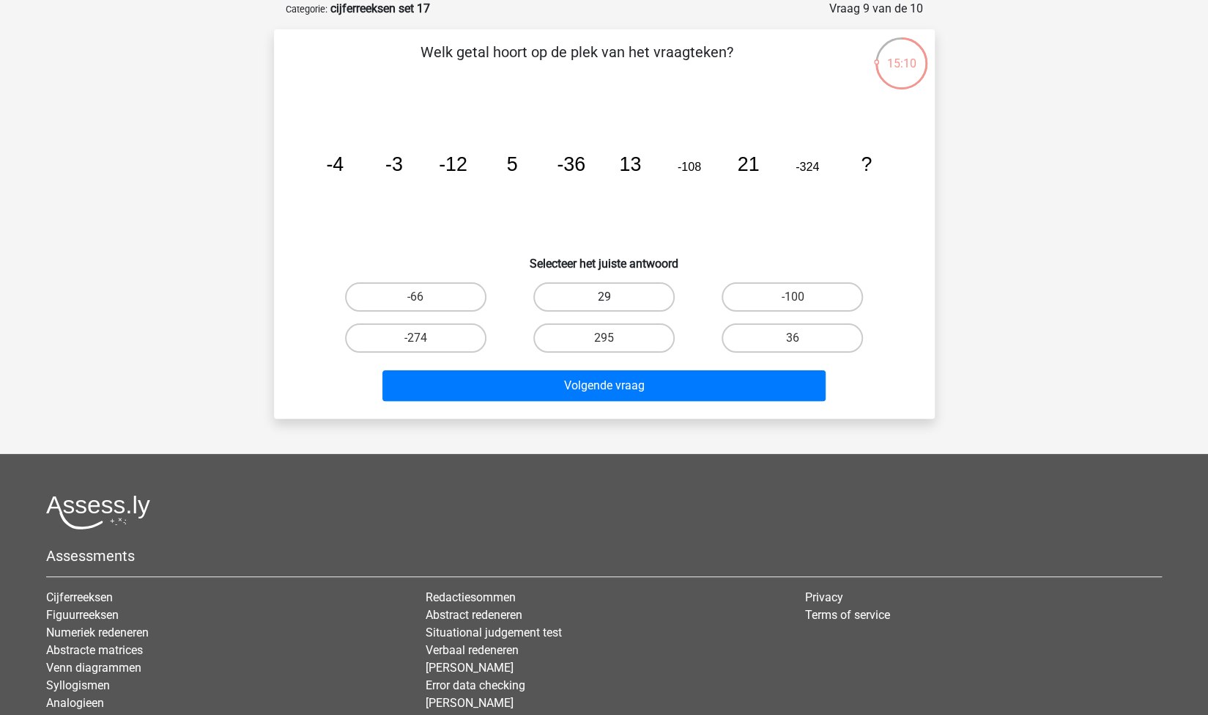
click at [597, 301] on label "29" at bounding box center [604, 296] width 141 height 29
click at [604, 301] on input "29" at bounding box center [609, 302] width 10 height 10
radio input "true"
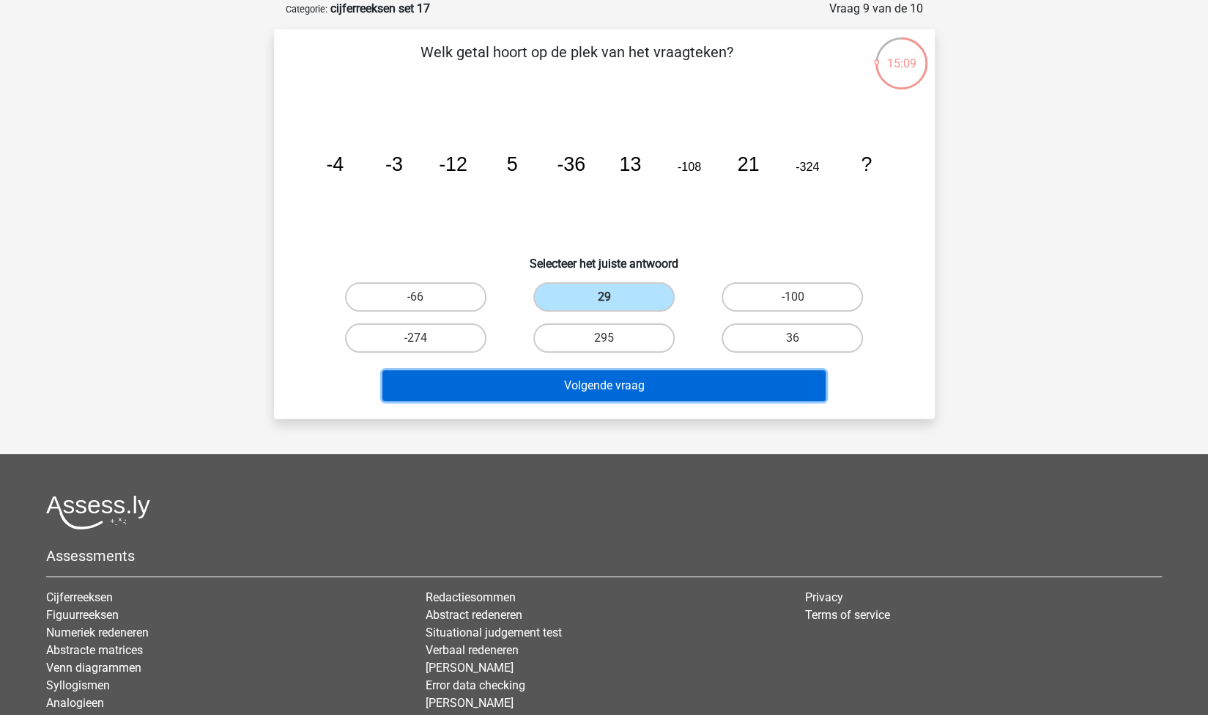
click at [640, 397] on button "Volgende vraag" at bounding box center [604, 385] width 443 height 31
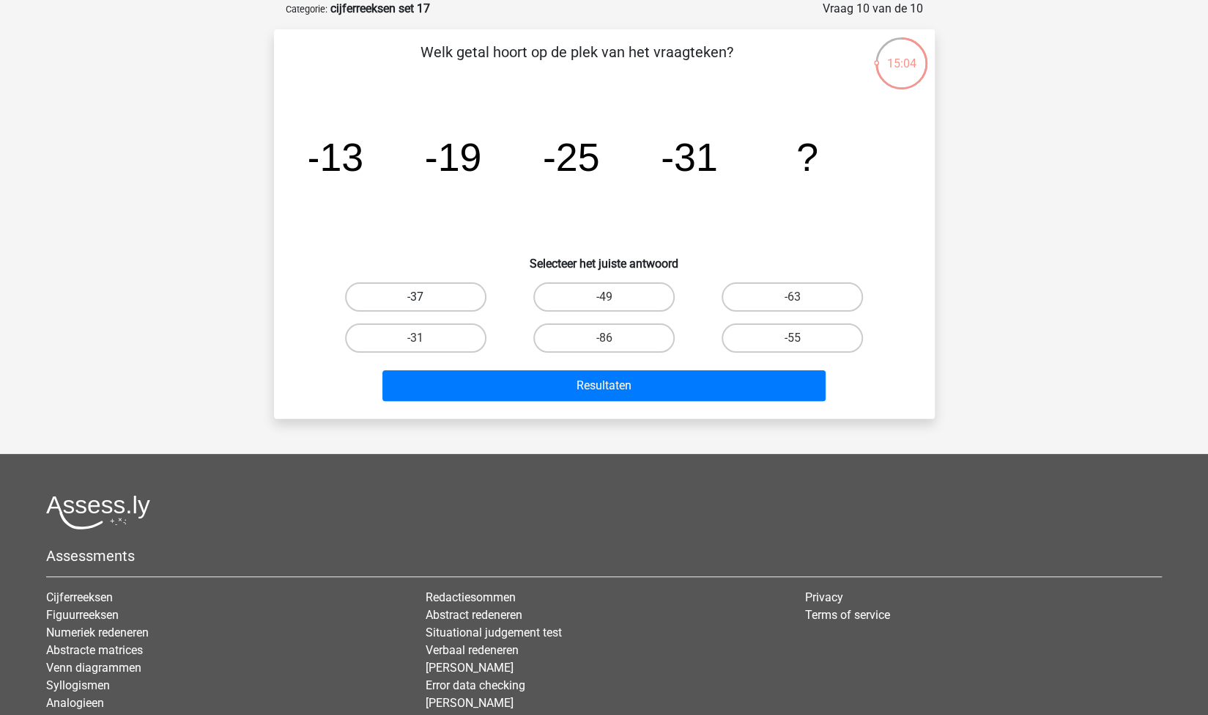
click at [435, 301] on label "-37" at bounding box center [415, 296] width 141 height 29
click at [425, 301] on input "-37" at bounding box center [421, 302] width 10 height 10
radio input "true"
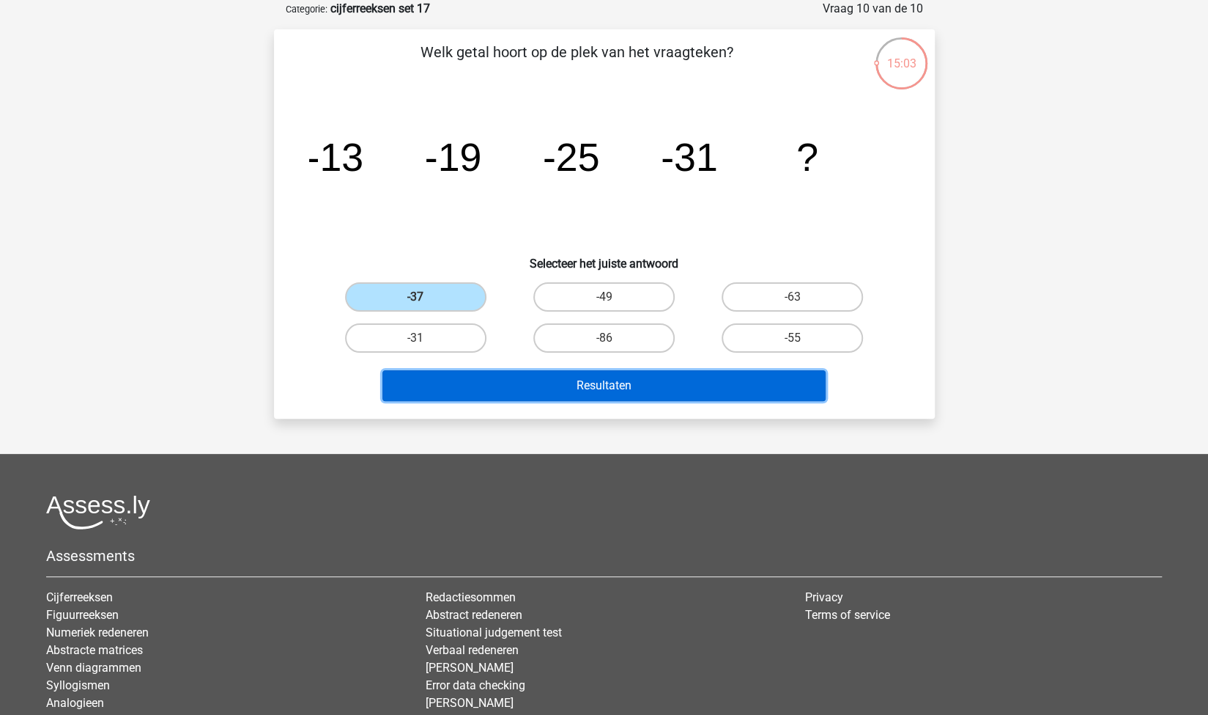
click at [520, 381] on button "Resultaten" at bounding box center [604, 385] width 443 height 31
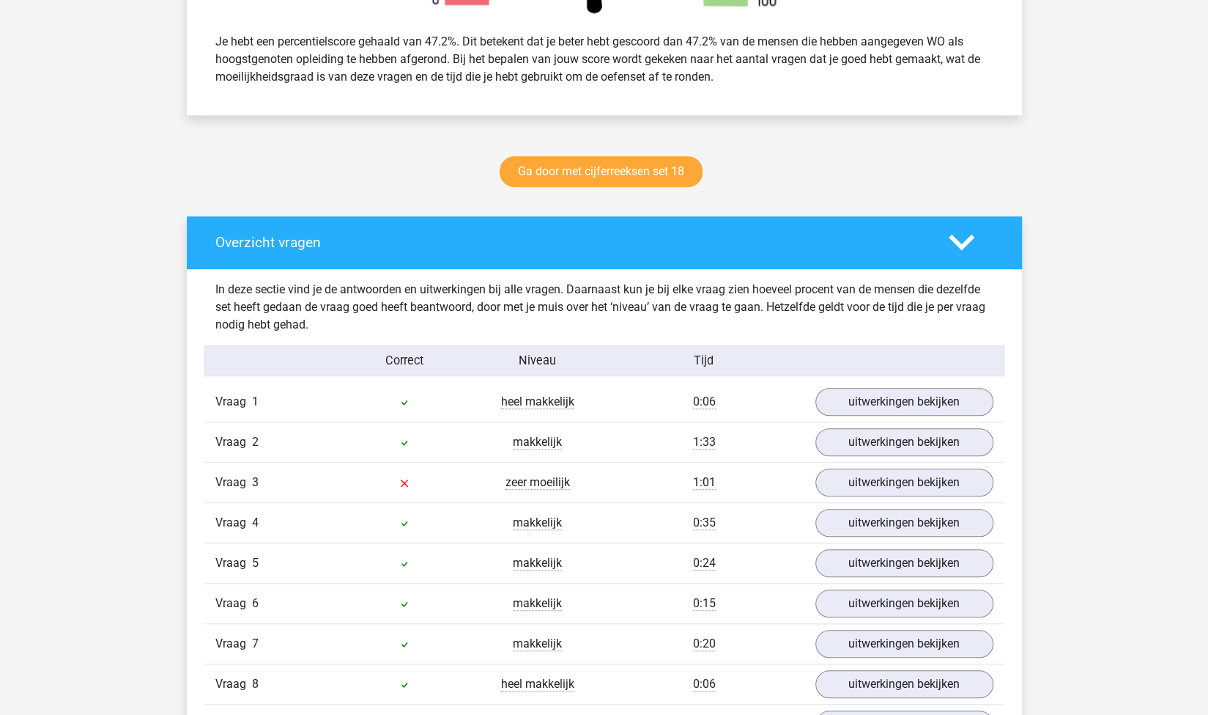
scroll to position [627, 0]
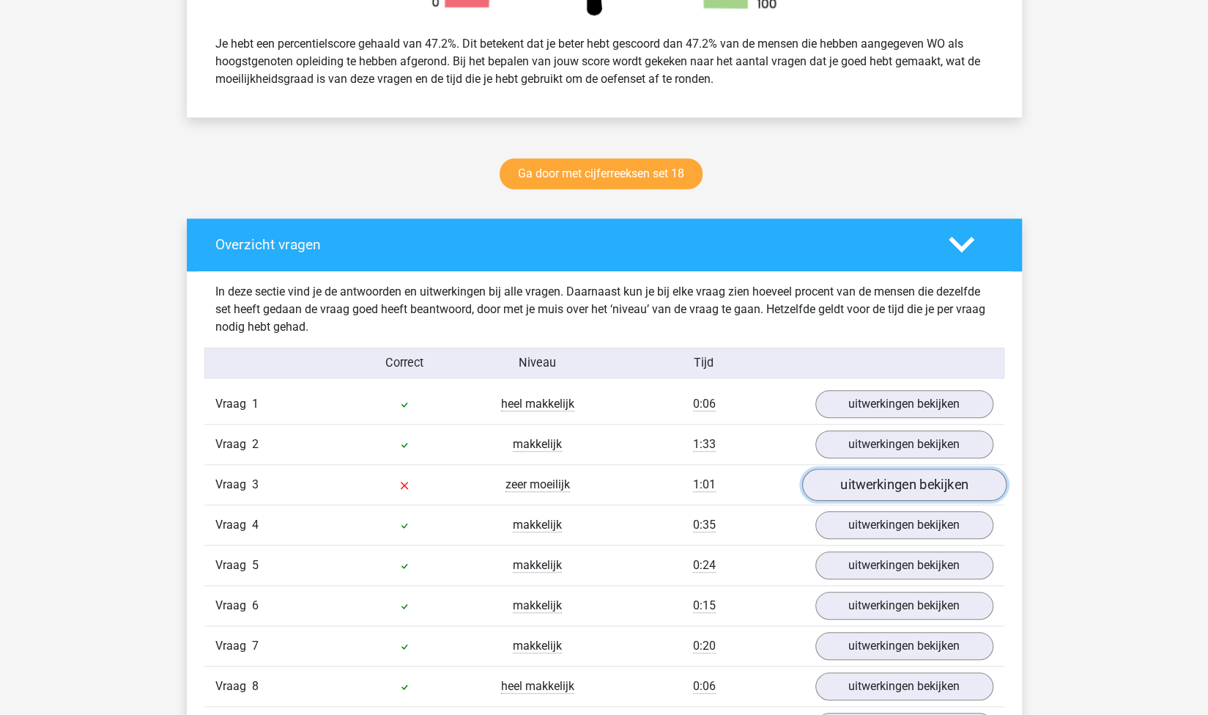
click at [872, 481] on link "uitwerkingen bekijken" at bounding box center [904, 484] width 204 height 32
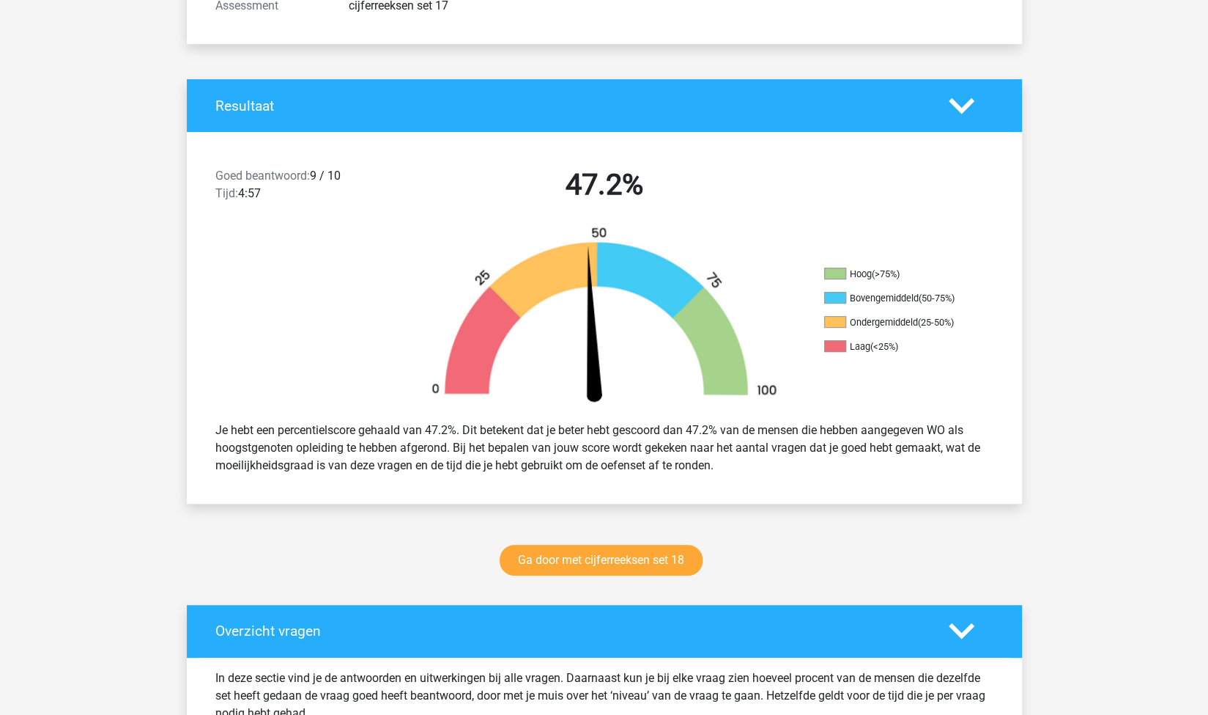
scroll to position [241, 0]
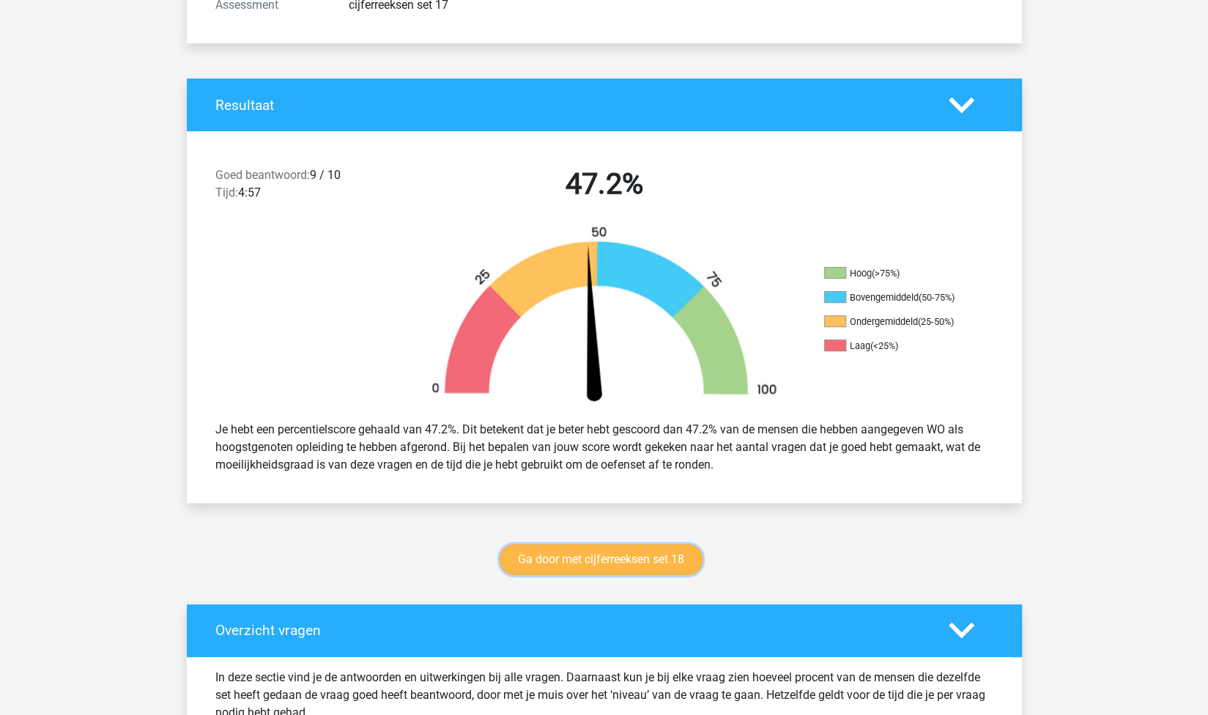
click at [608, 555] on link "Ga door met cijferreeksen set 18" at bounding box center [601, 559] width 203 height 31
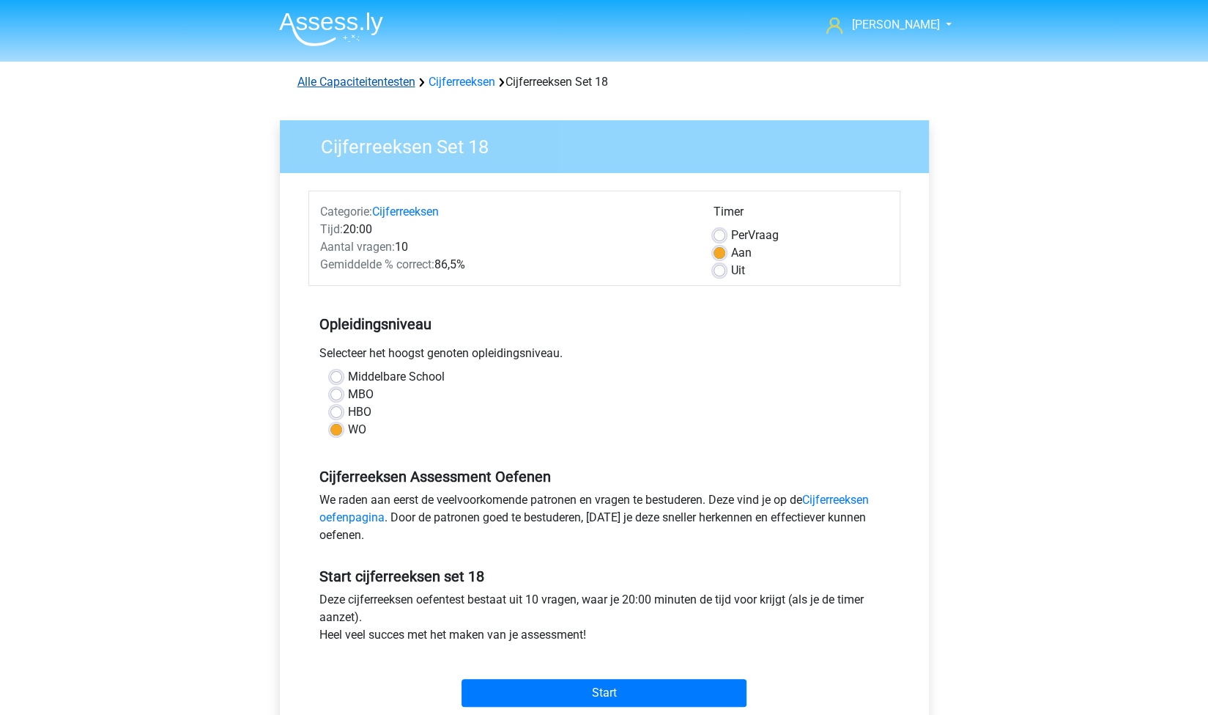
click at [381, 80] on link "Alle Capaciteitentesten" at bounding box center [357, 82] width 118 height 14
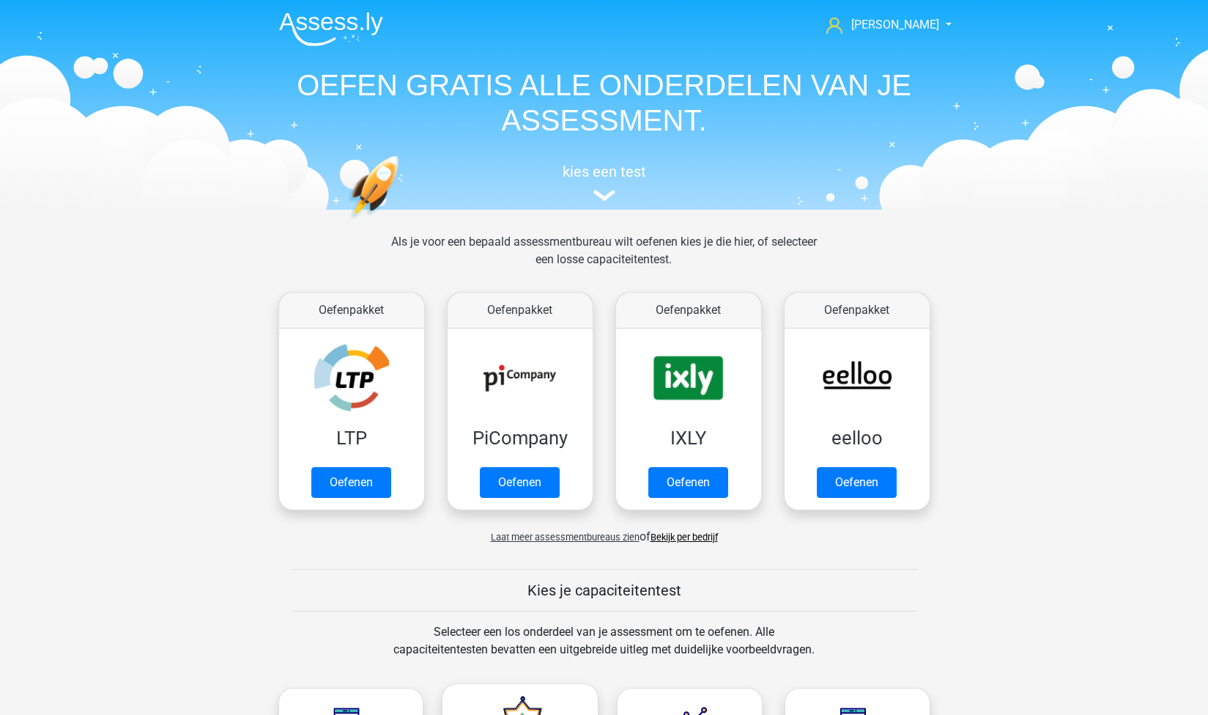
scroll to position [621, 0]
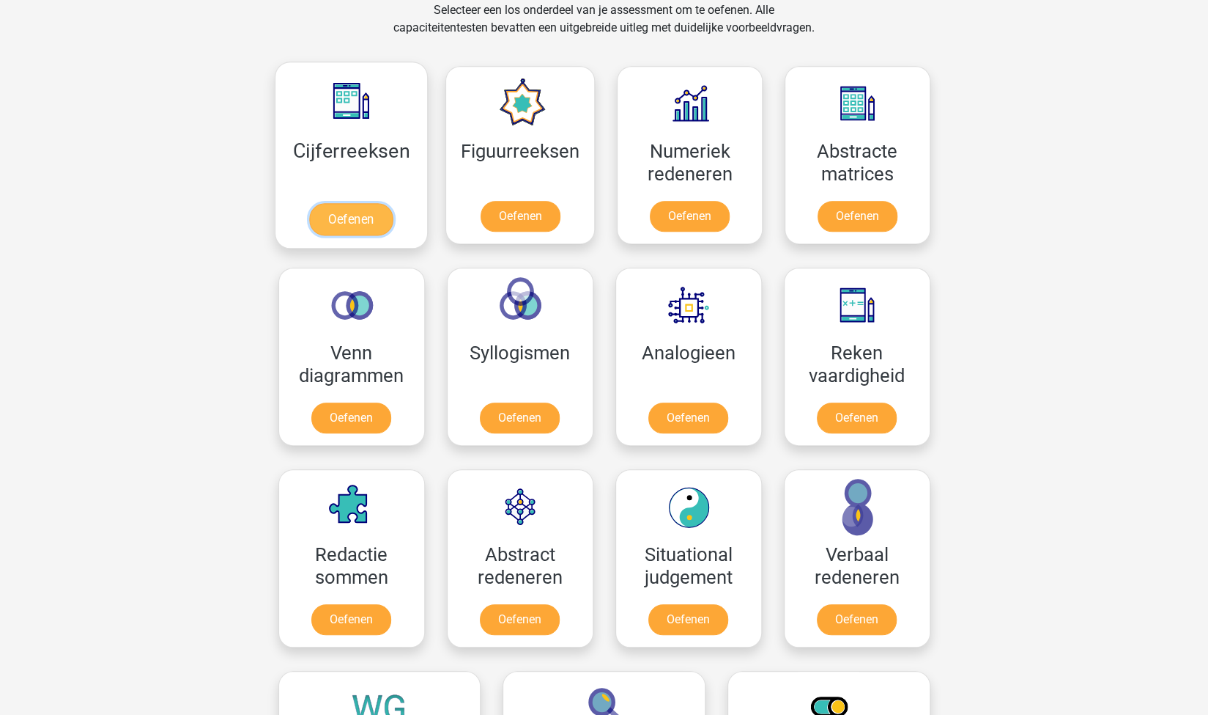
click at [361, 209] on link "Oefenen" at bounding box center [351, 219] width 84 height 32
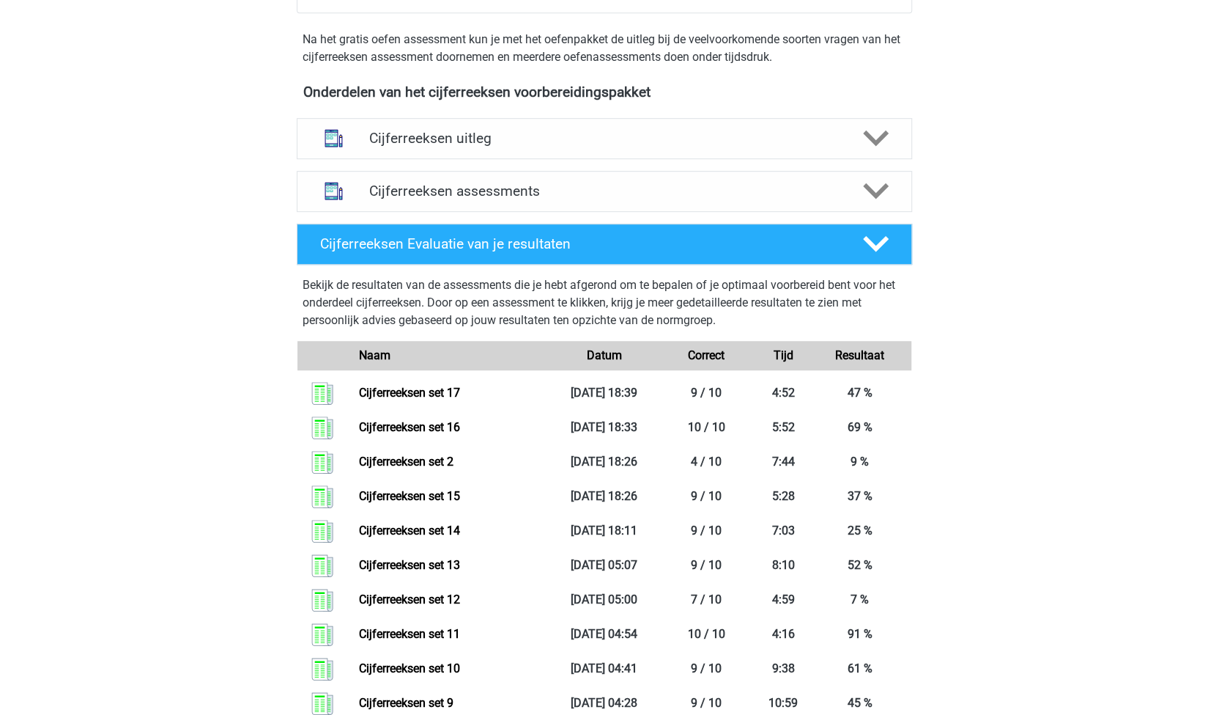
scroll to position [445, 0]
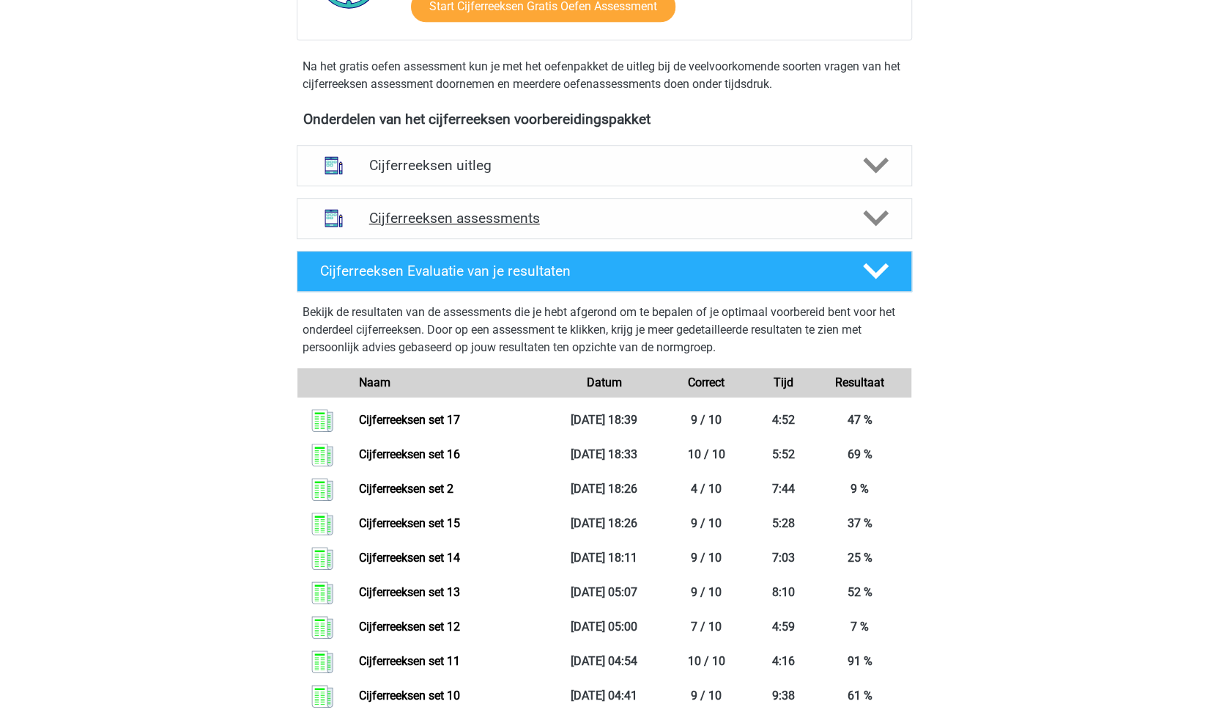
click at [511, 226] on h4 "Cijferreeksen assessments" at bounding box center [604, 218] width 470 height 17
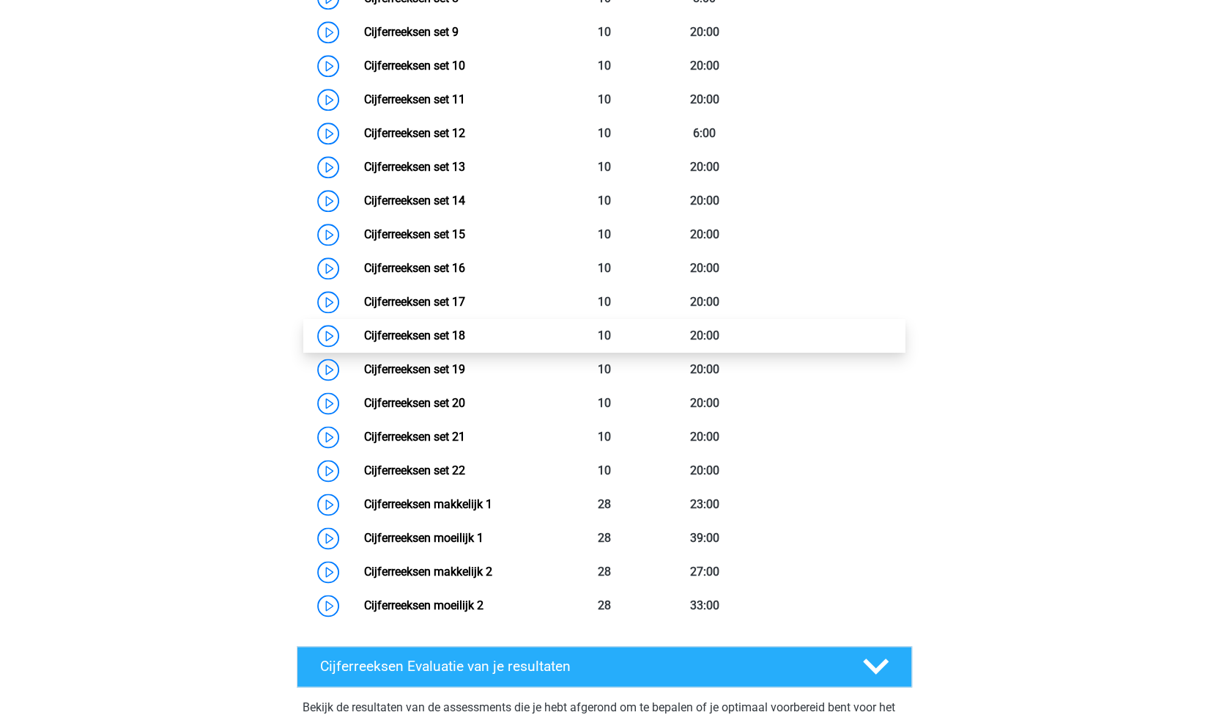
scroll to position [1033, 0]
click at [465, 343] on link "Cijferreeksen set 18" at bounding box center [414, 336] width 101 height 14
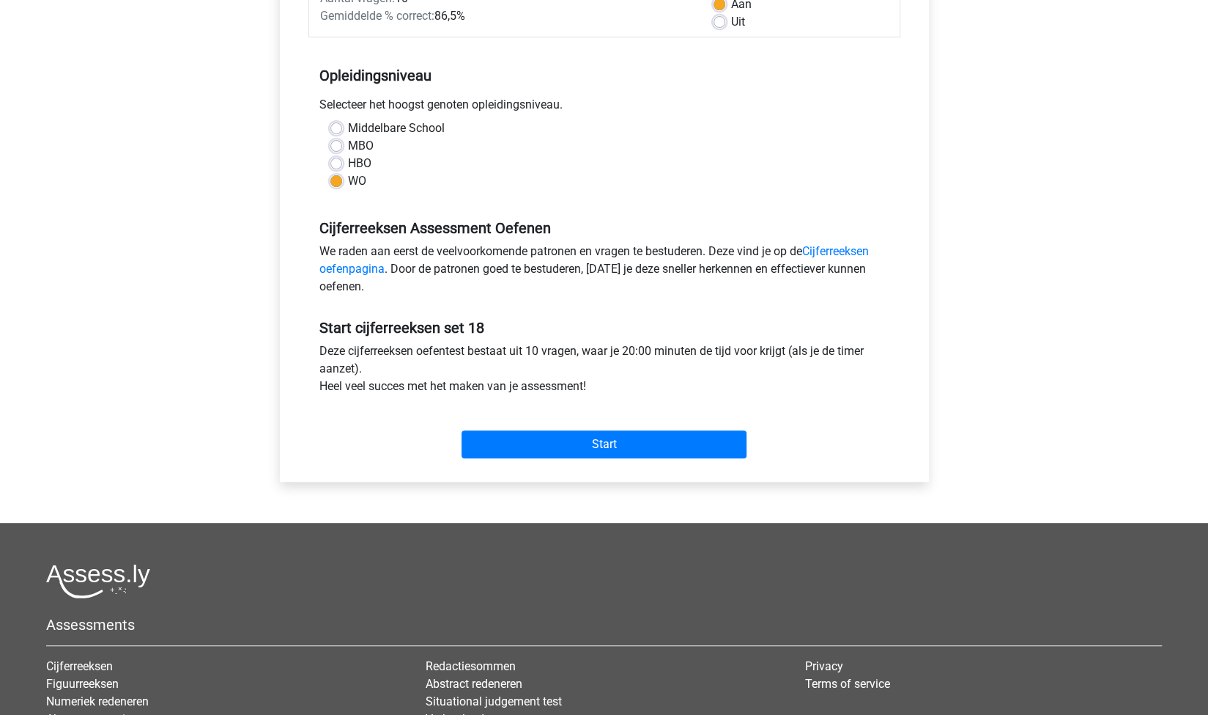
scroll to position [267, 0]
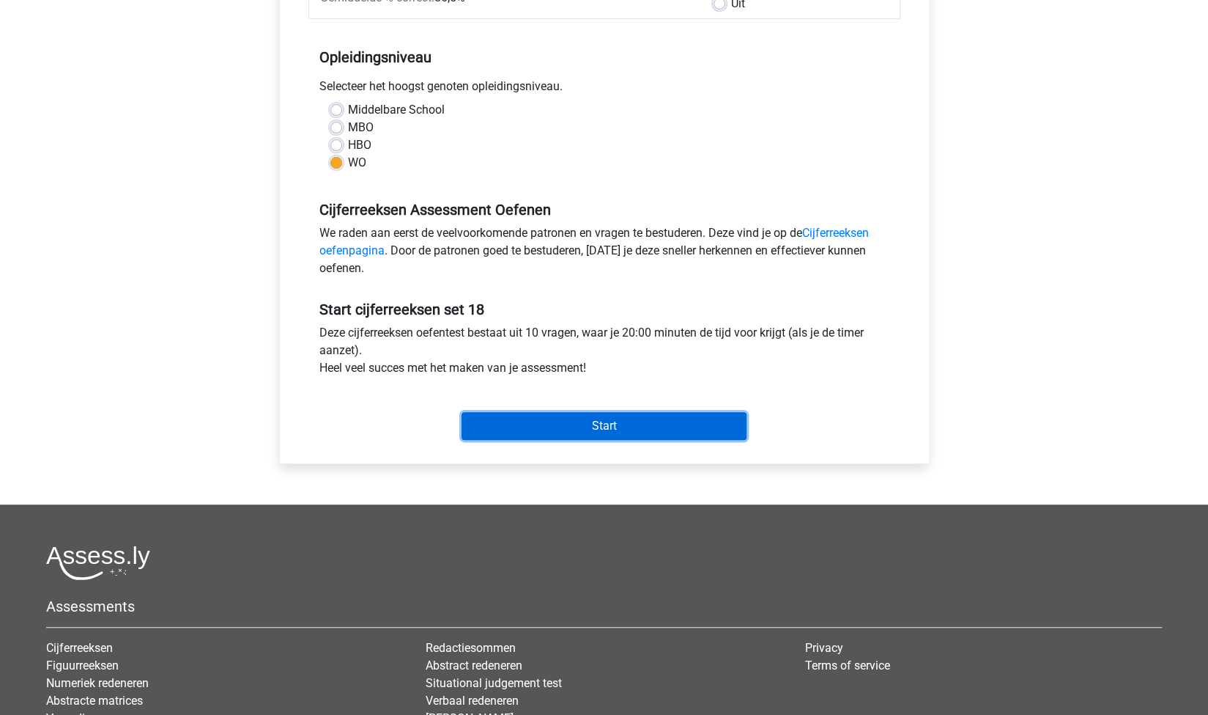
click at [587, 418] on input "Start" at bounding box center [604, 426] width 285 height 28
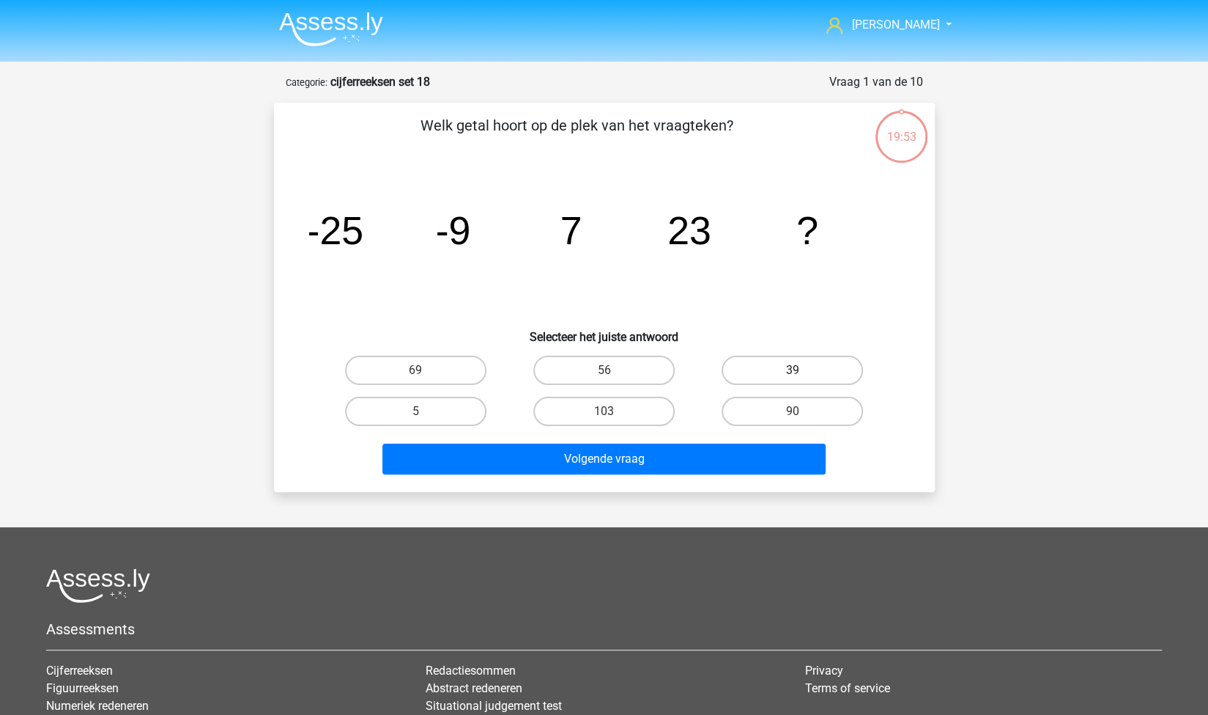
click at [780, 366] on label "39" at bounding box center [792, 369] width 141 height 29
click at [793, 370] on input "39" at bounding box center [798, 375] width 10 height 10
radio input "true"
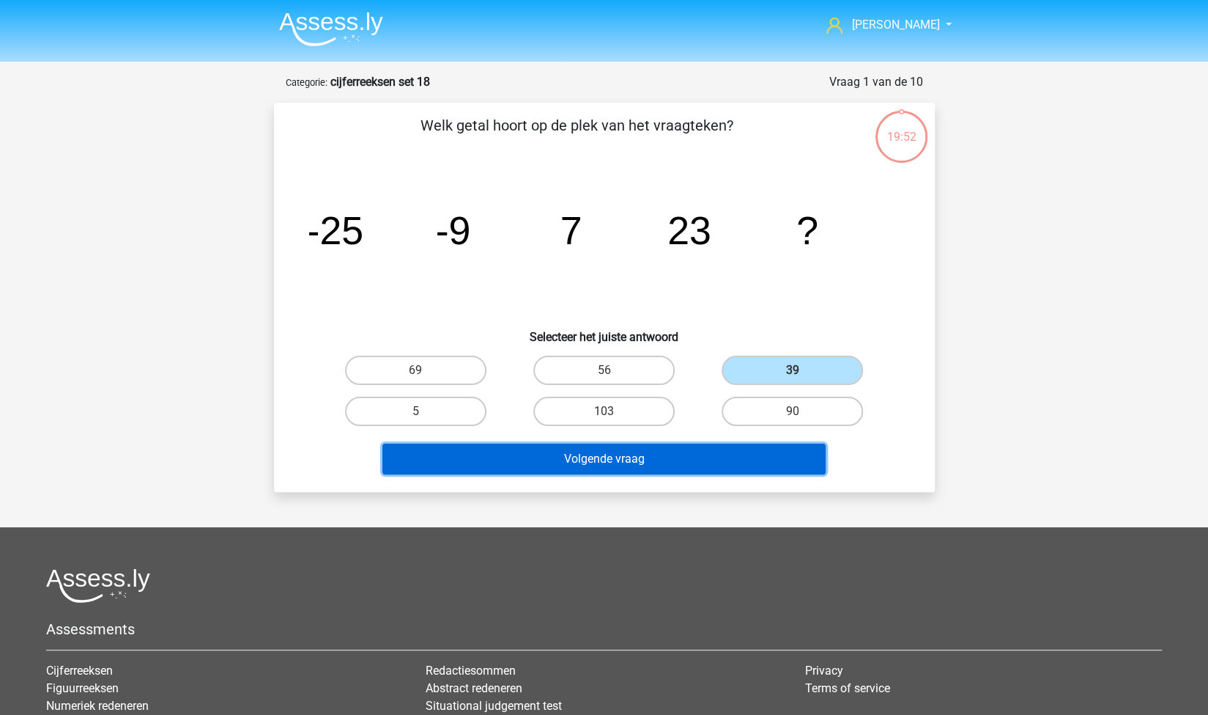
click at [662, 454] on button "Volgende vraag" at bounding box center [604, 458] width 443 height 31
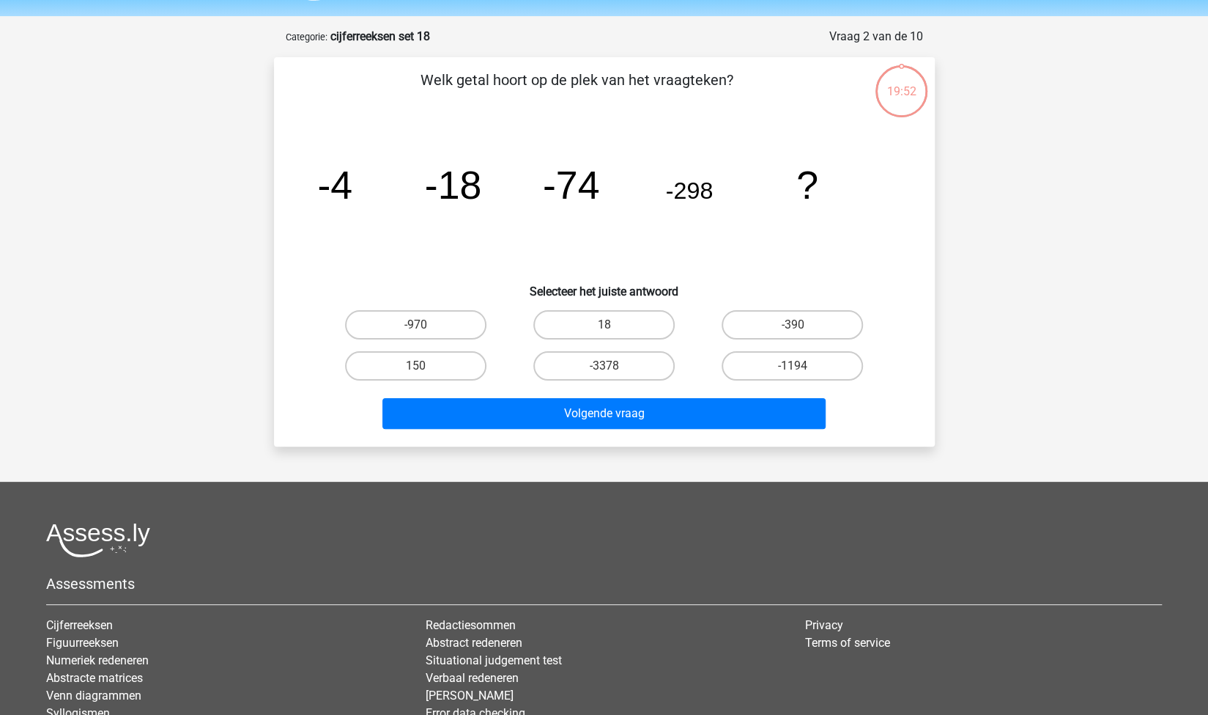
scroll to position [73, 0]
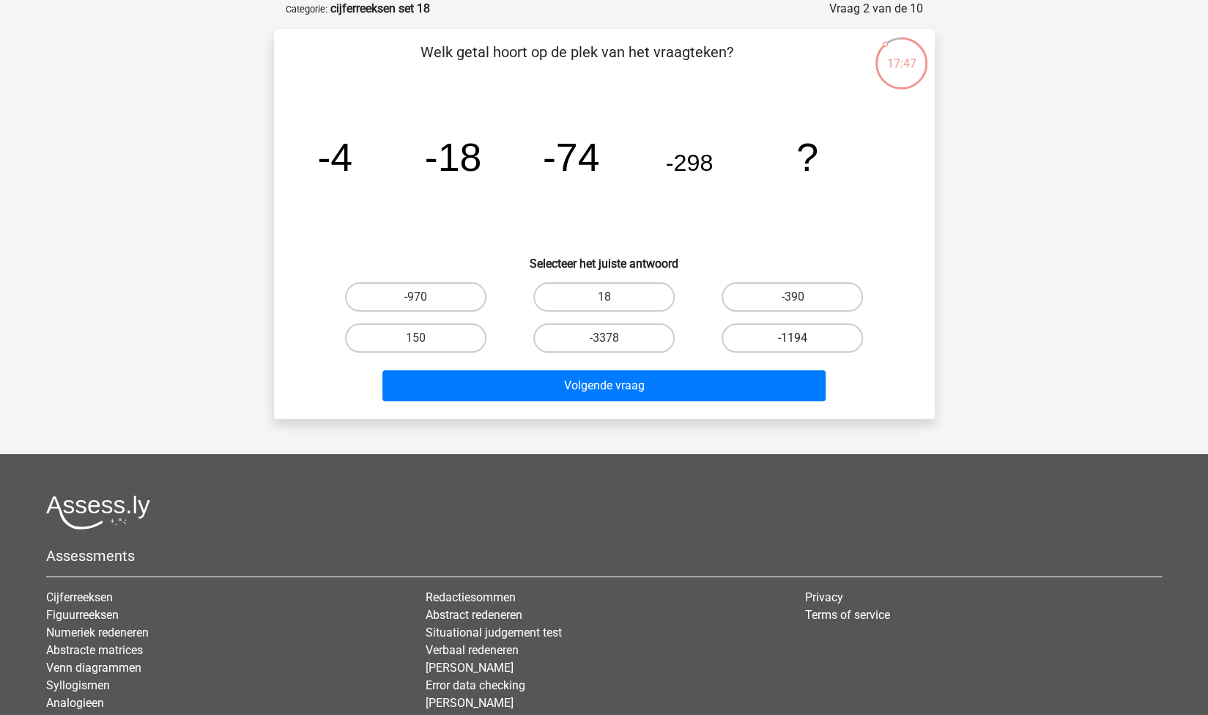
click at [772, 337] on label "-1194" at bounding box center [792, 337] width 141 height 29
click at [793, 338] on input "-1194" at bounding box center [798, 343] width 10 height 10
radio input "true"
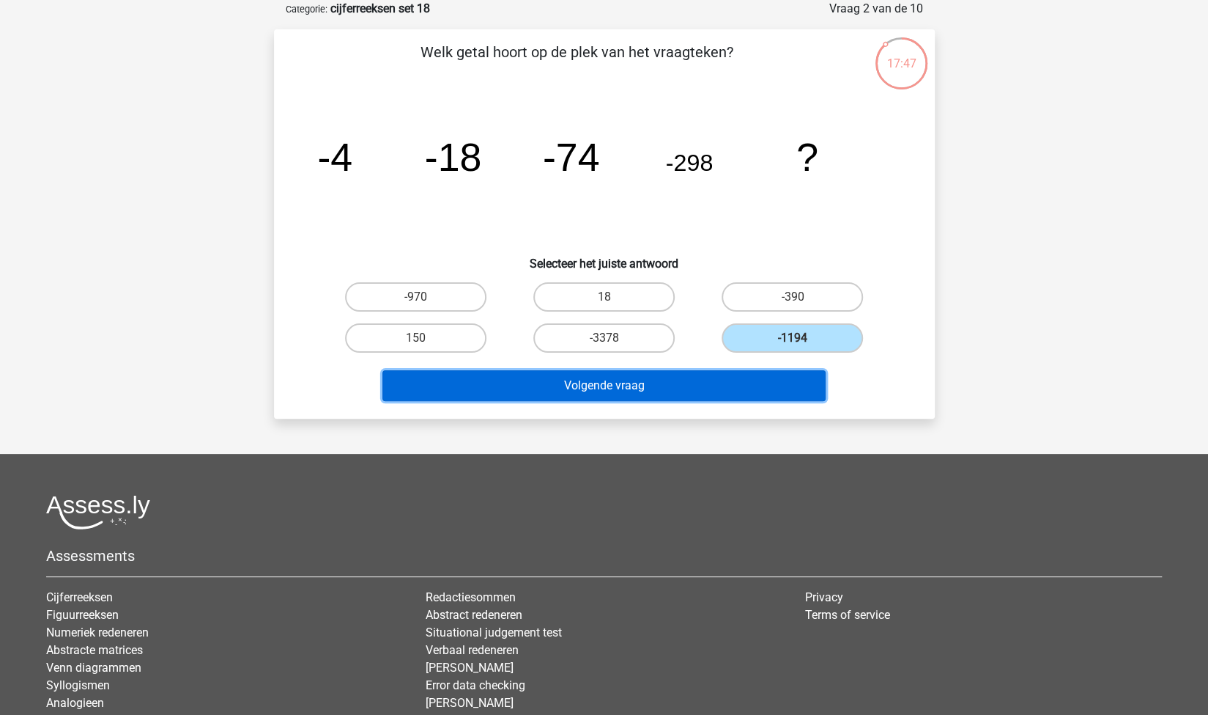
click at [662, 385] on button "Volgende vraag" at bounding box center [604, 385] width 443 height 31
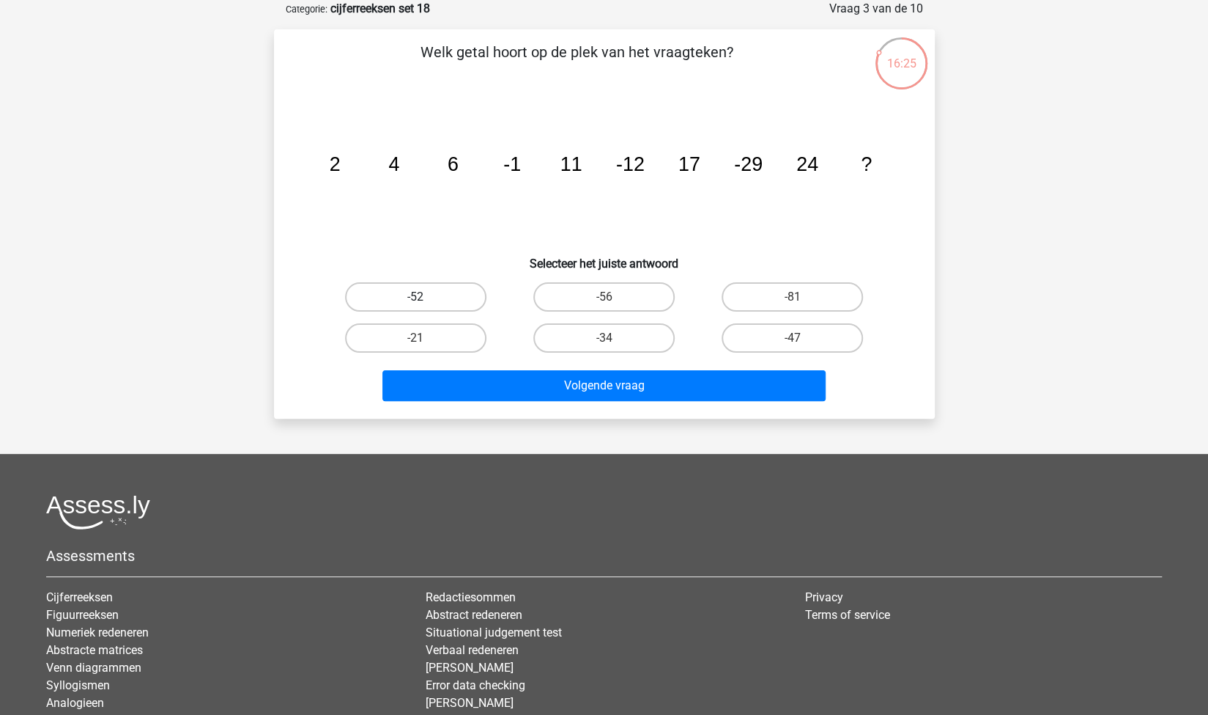
click at [424, 294] on label "-52" at bounding box center [415, 296] width 141 height 29
click at [424, 297] on input "-52" at bounding box center [421, 302] width 10 height 10
radio input "true"
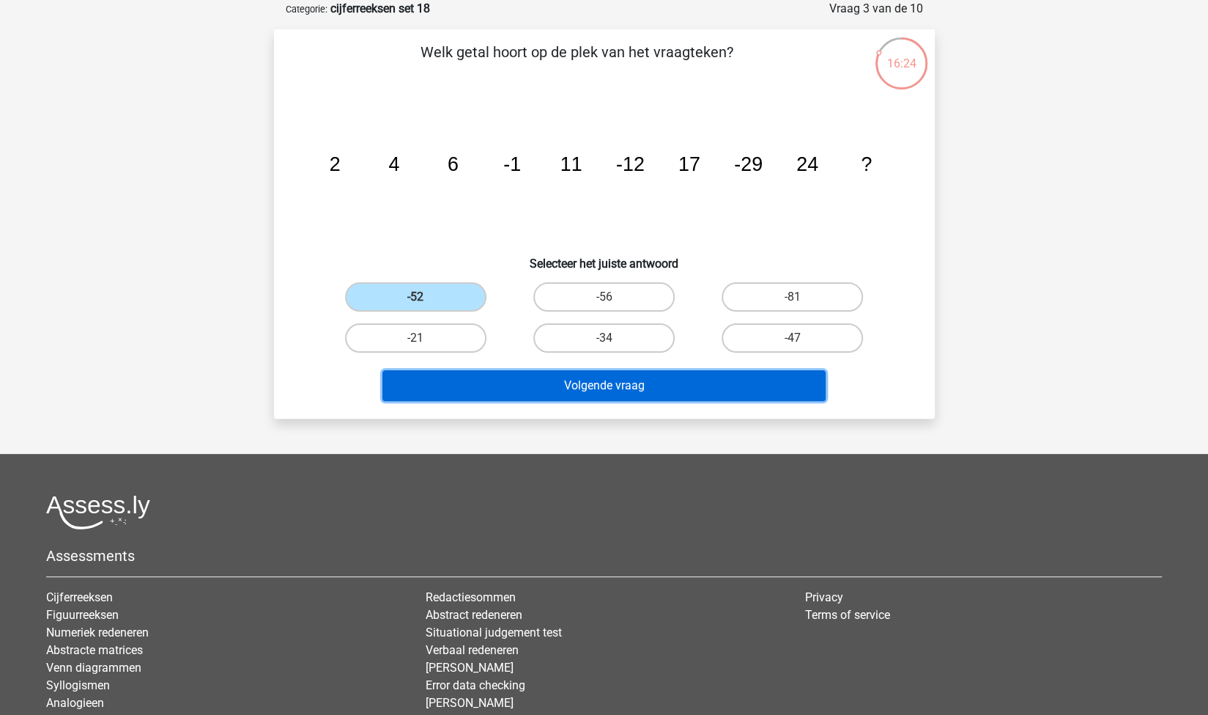
click at [560, 380] on button "Volgende vraag" at bounding box center [604, 385] width 443 height 31
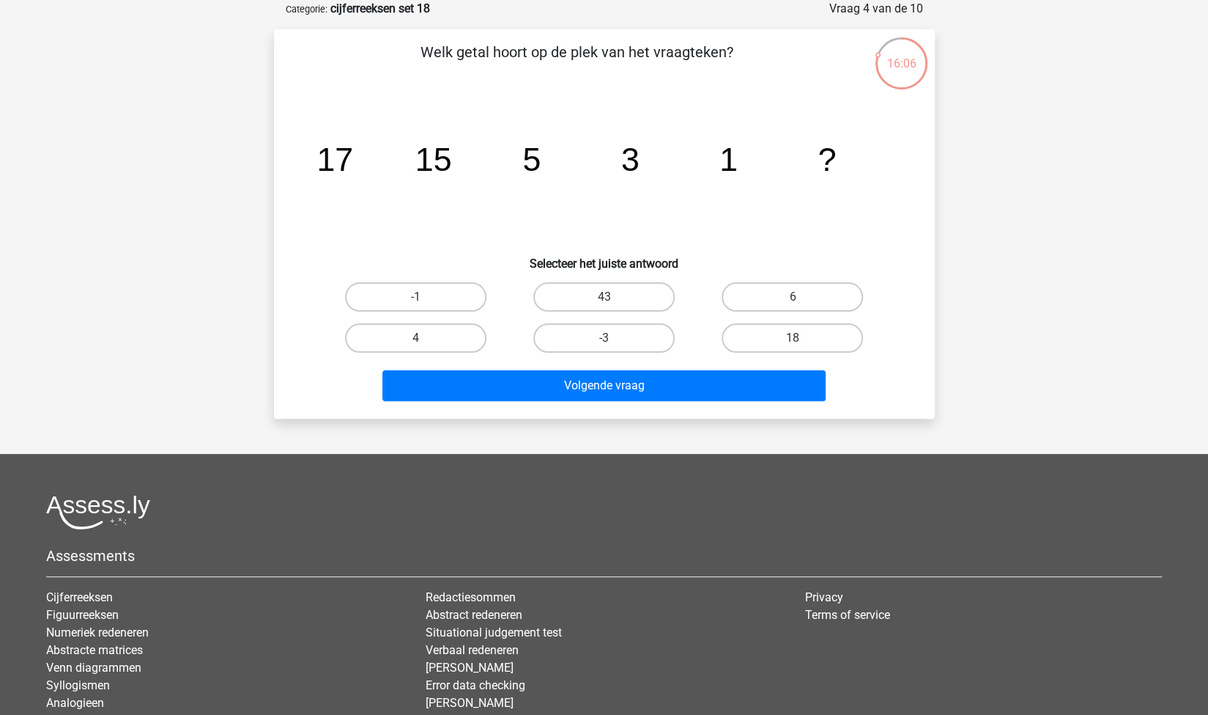
click at [420, 300] on input "-1" at bounding box center [421, 302] width 10 height 10
radio input "true"
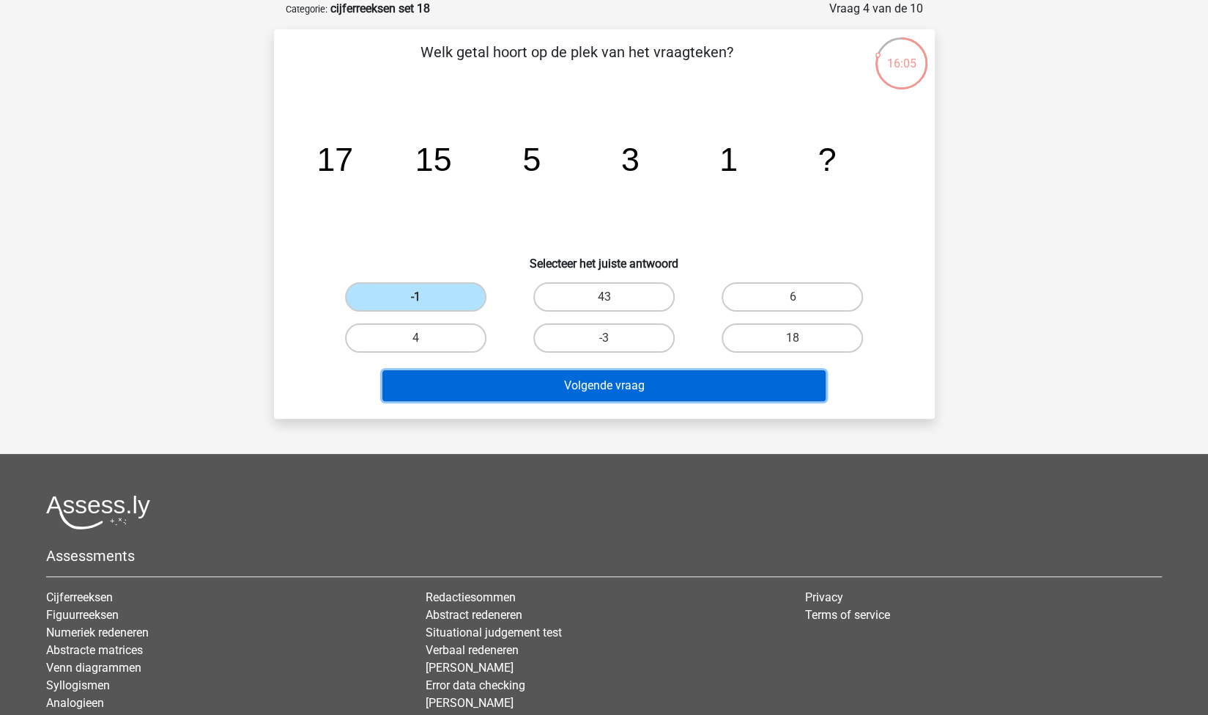
click at [548, 392] on button "Volgende vraag" at bounding box center [604, 385] width 443 height 31
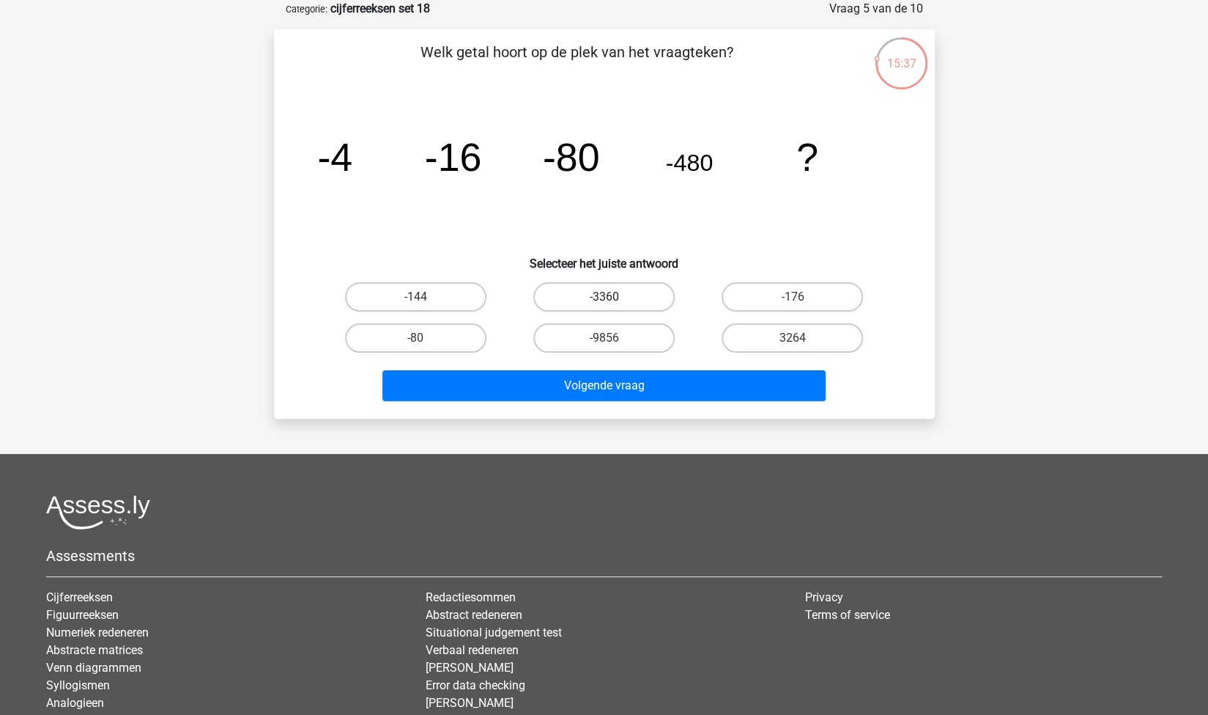
click at [589, 291] on label "-3360" at bounding box center [604, 296] width 141 height 29
click at [604, 297] on input "-3360" at bounding box center [609, 302] width 10 height 10
radio input "true"
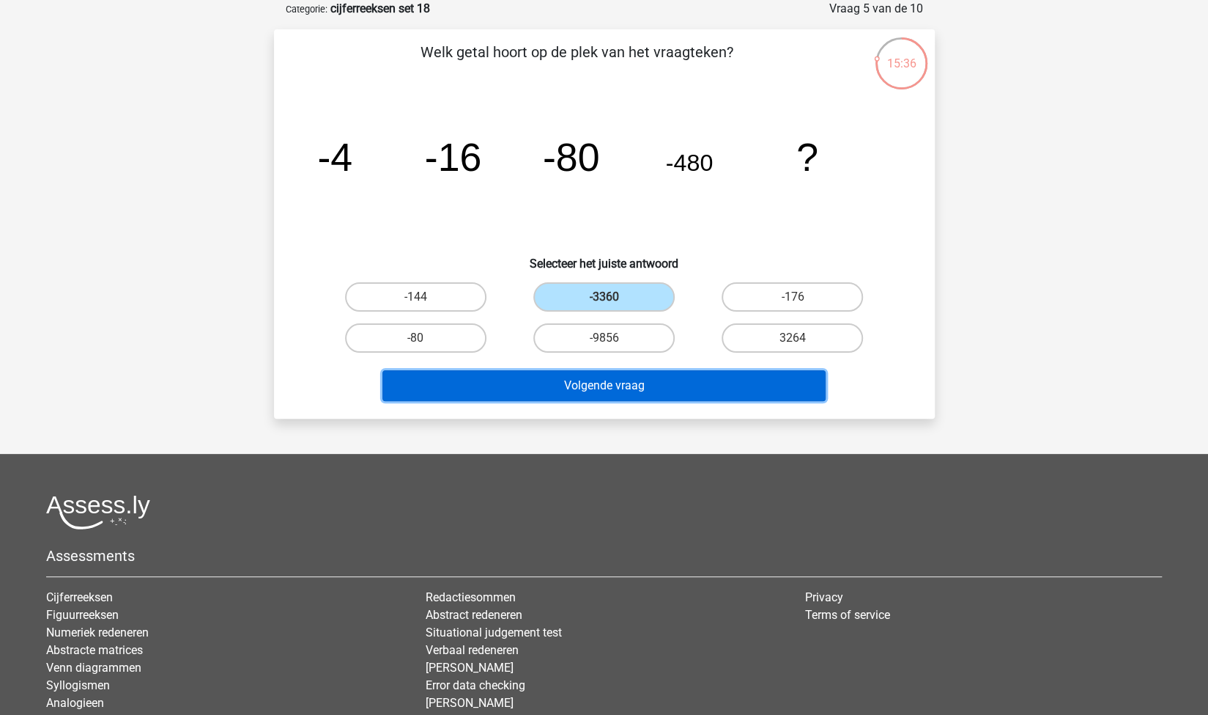
click at [674, 385] on button "Volgende vraag" at bounding box center [604, 385] width 443 height 31
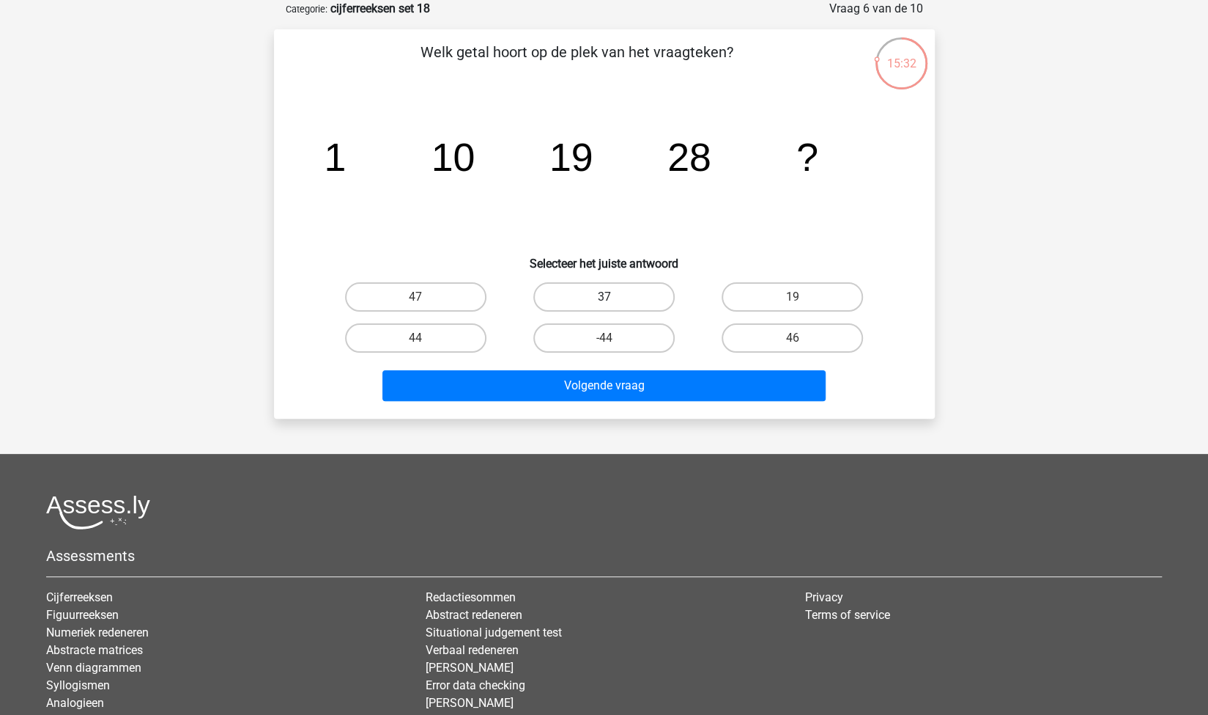
click at [607, 287] on label "37" at bounding box center [604, 296] width 141 height 29
click at [607, 297] on input "37" at bounding box center [609, 302] width 10 height 10
radio input "true"
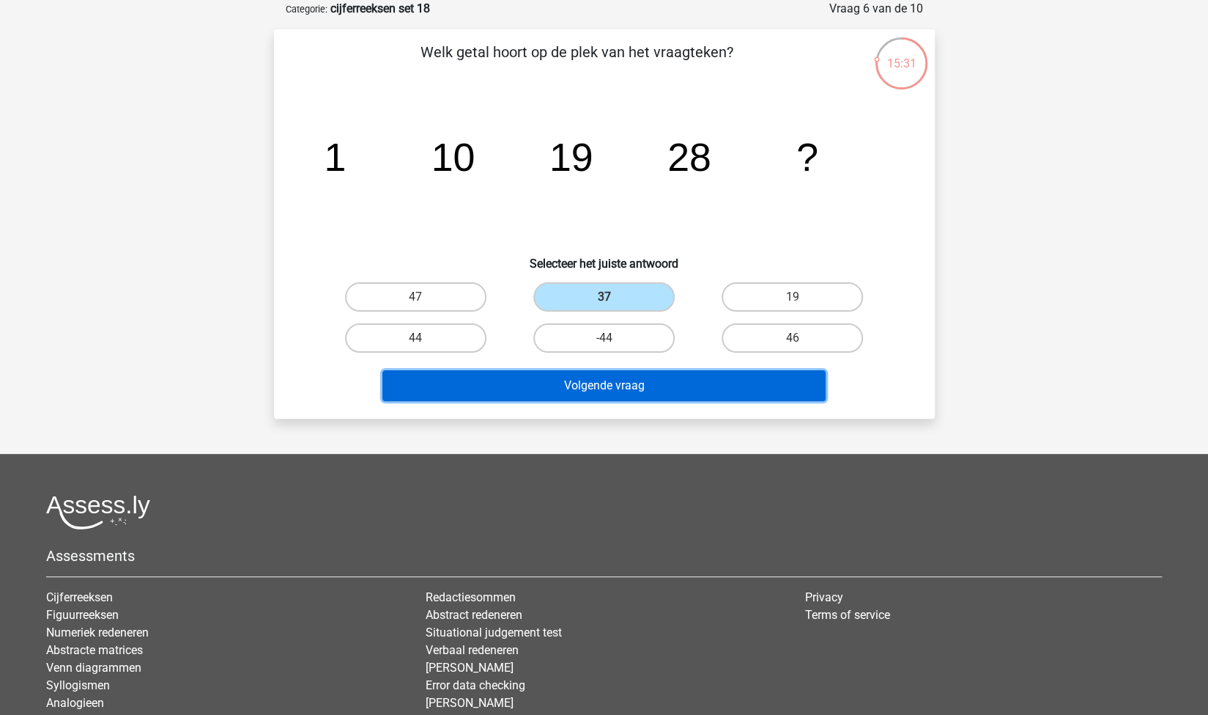
click at [673, 382] on button "Volgende vraag" at bounding box center [604, 385] width 443 height 31
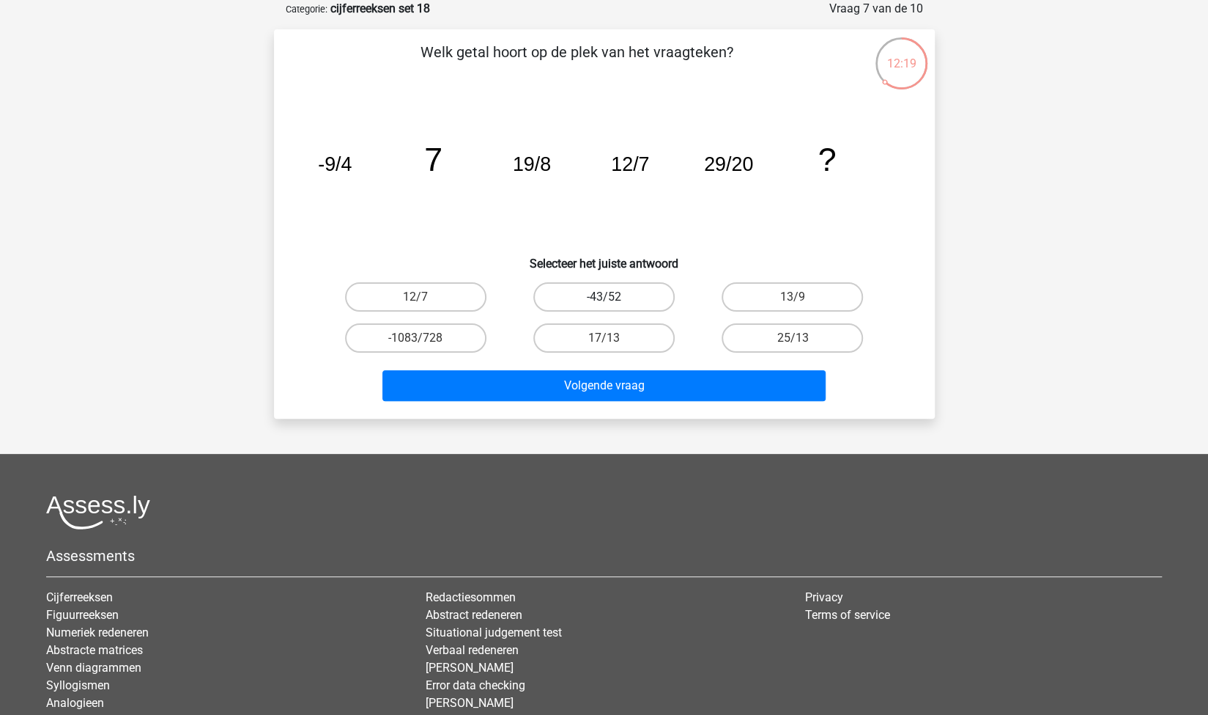
click at [622, 303] on label "-43/52" at bounding box center [604, 296] width 141 height 29
click at [613, 303] on input "-43/52" at bounding box center [609, 302] width 10 height 10
radio input "true"
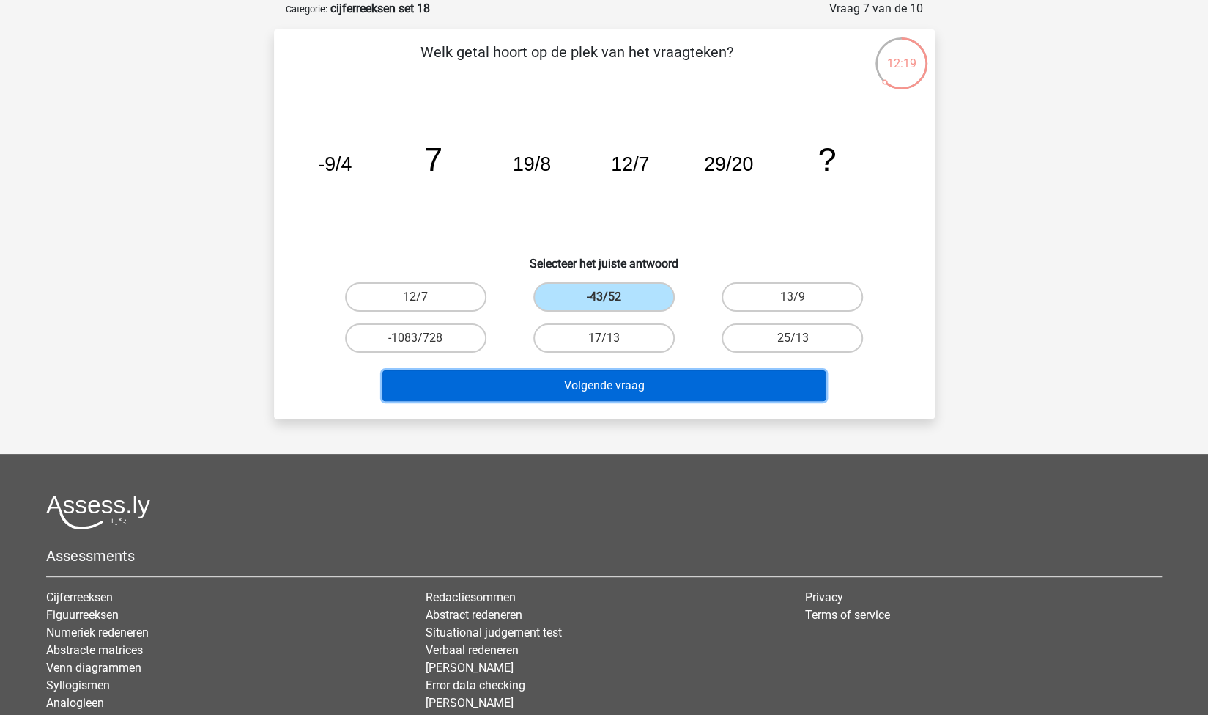
click at [651, 391] on button "Volgende vraag" at bounding box center [604, 385] width 443 height 31
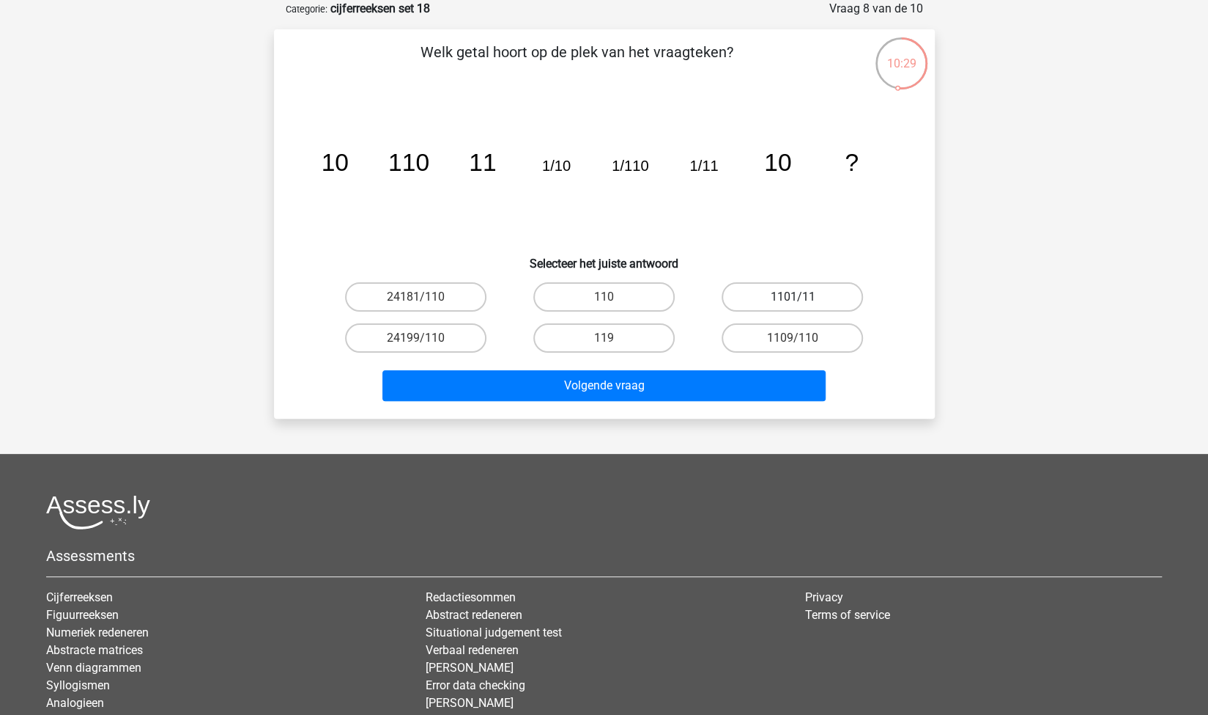
click at [790, 289] on label "1101/11" at bounding box center [792, 296] width 141 height 29
click at [793, 297] on input "1101/11" at bounding box center [798, 302] width 10 height 10
radio input "true"
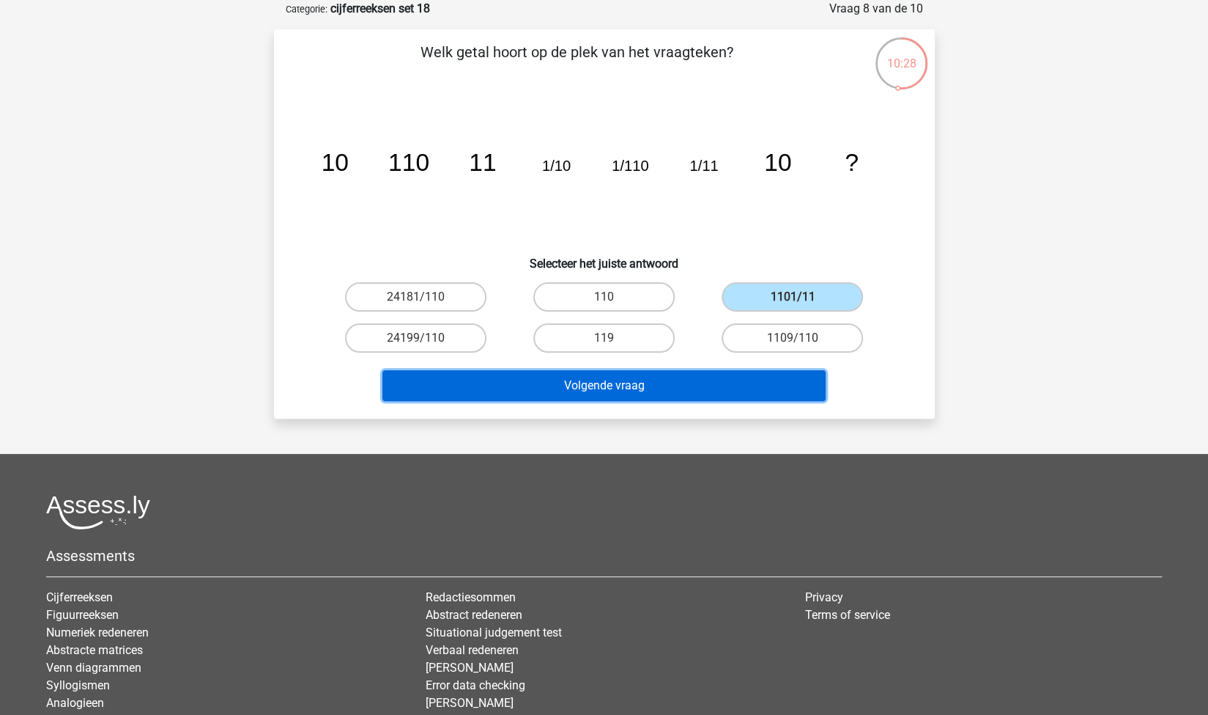
click at [693, 377] on button "Volgende vraag" at bounding box center [604, 385] width 443 height 31
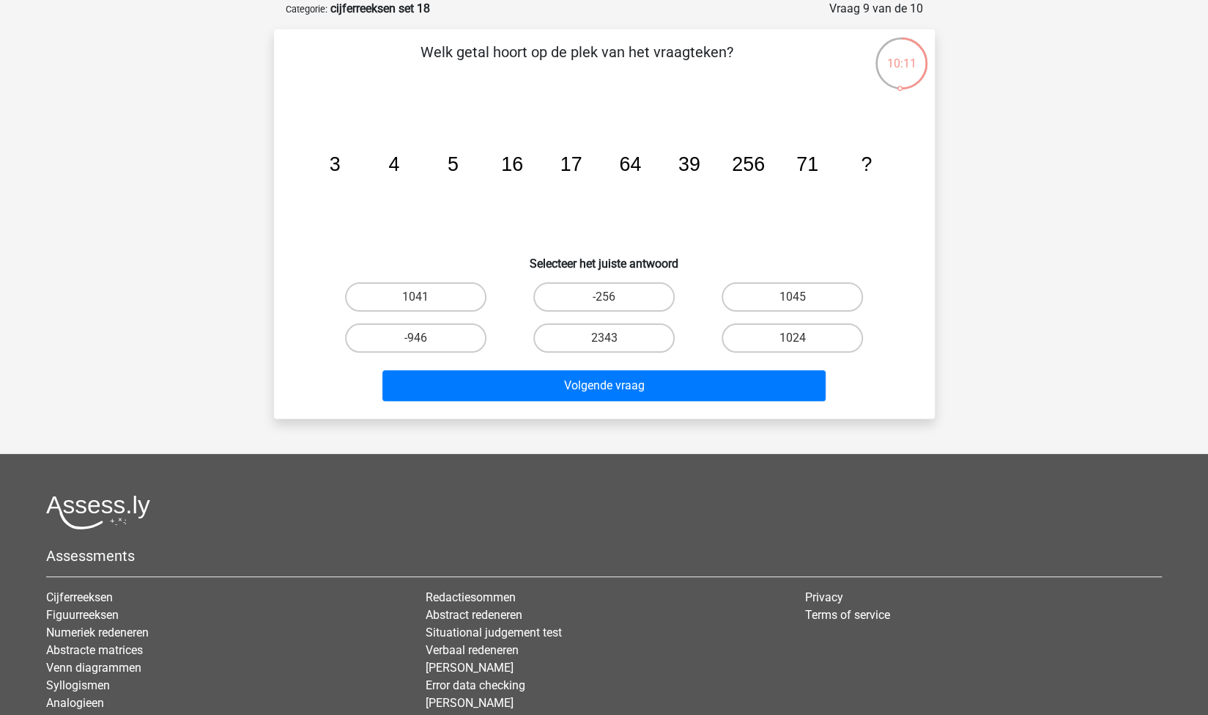
click at [340, 166] on tspan "17" at bounding box center [334, 164] width 11 height 22
click at [753, 336] on label "1024" at bounding box center [792, 337] width 141 height 29
click at [793, 338] on input "1024" at bounding box center [798, 343] width 10 height 10
radio input "true"
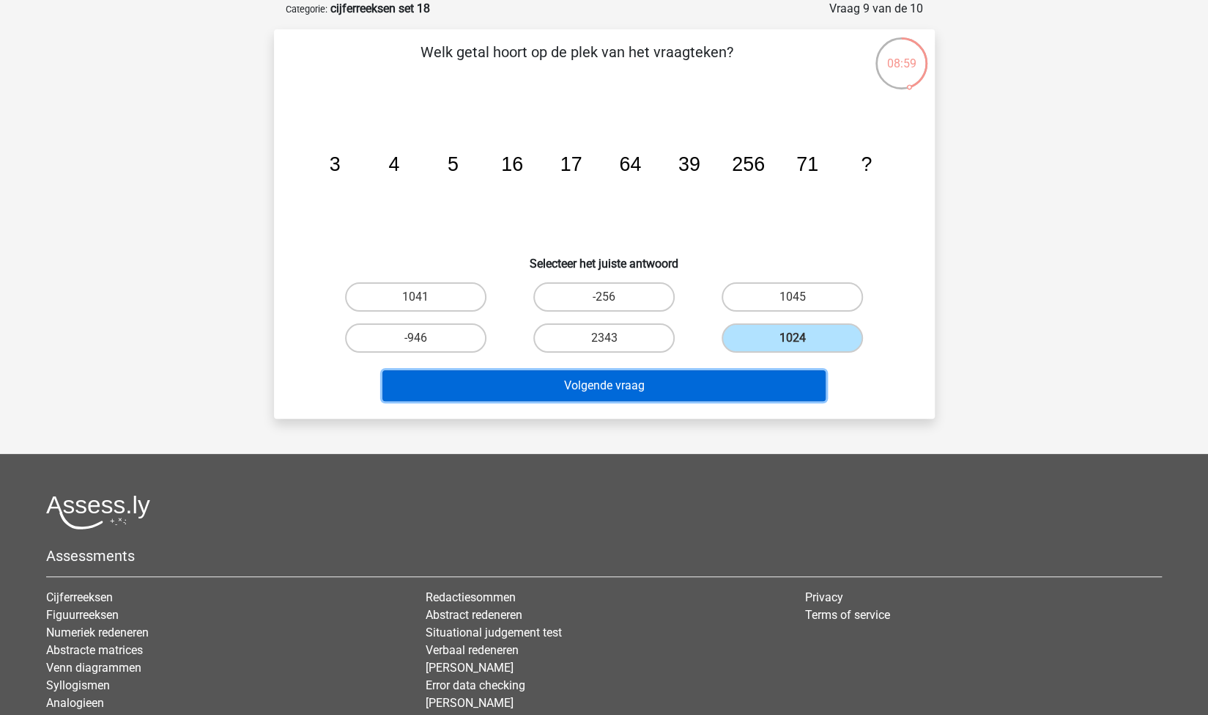
click at [662, 388] on button "Volgende vraag" at bounding box center [604, 385] width 443 height 31
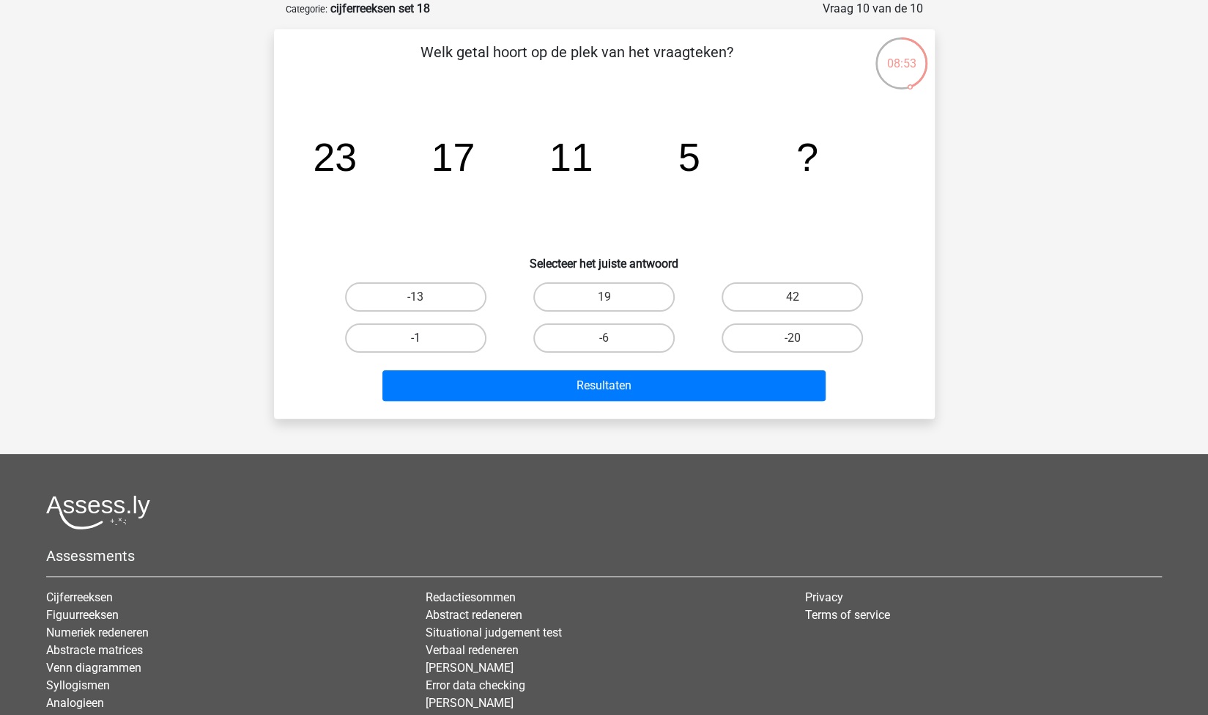
click at [461, 340] on label "-1" at bounding box center [415, 337] width 141 height 29
click at [425, 340] on input "-1" at bounding box center [421, 343] width 10 height 10
radio input "true"
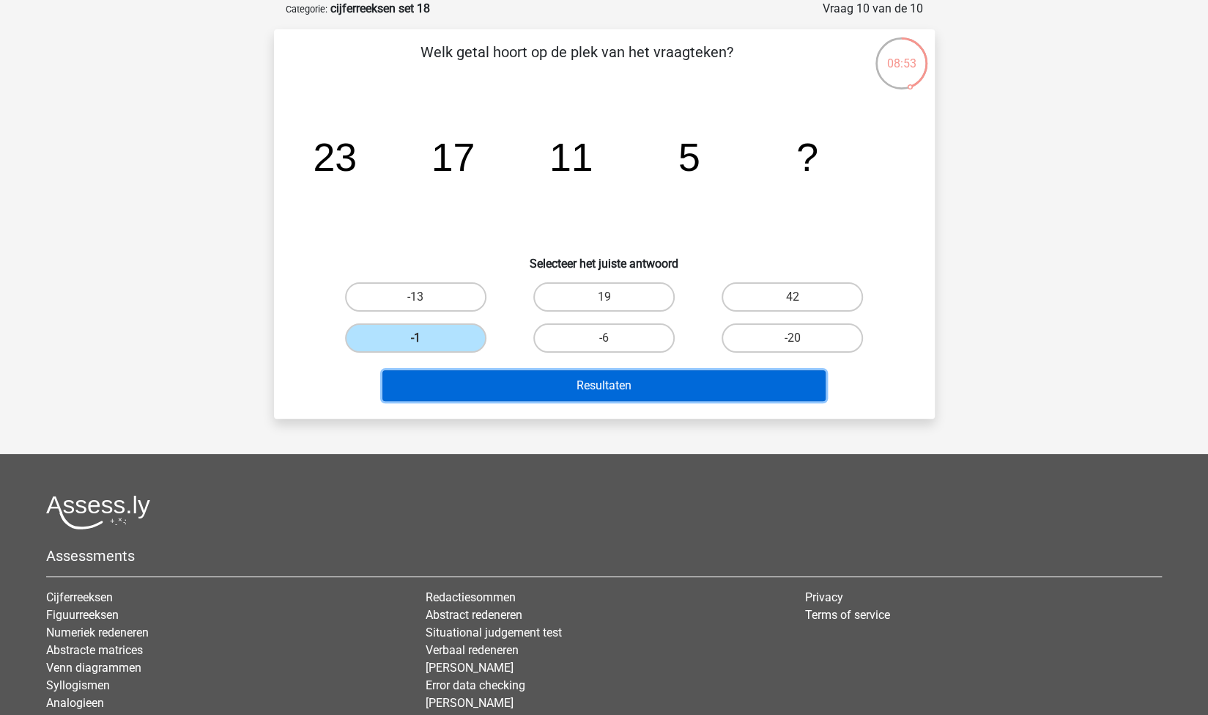
click at [495, 385] on button "Resultaten" at bounding box center [604, 385] width 443 height 31
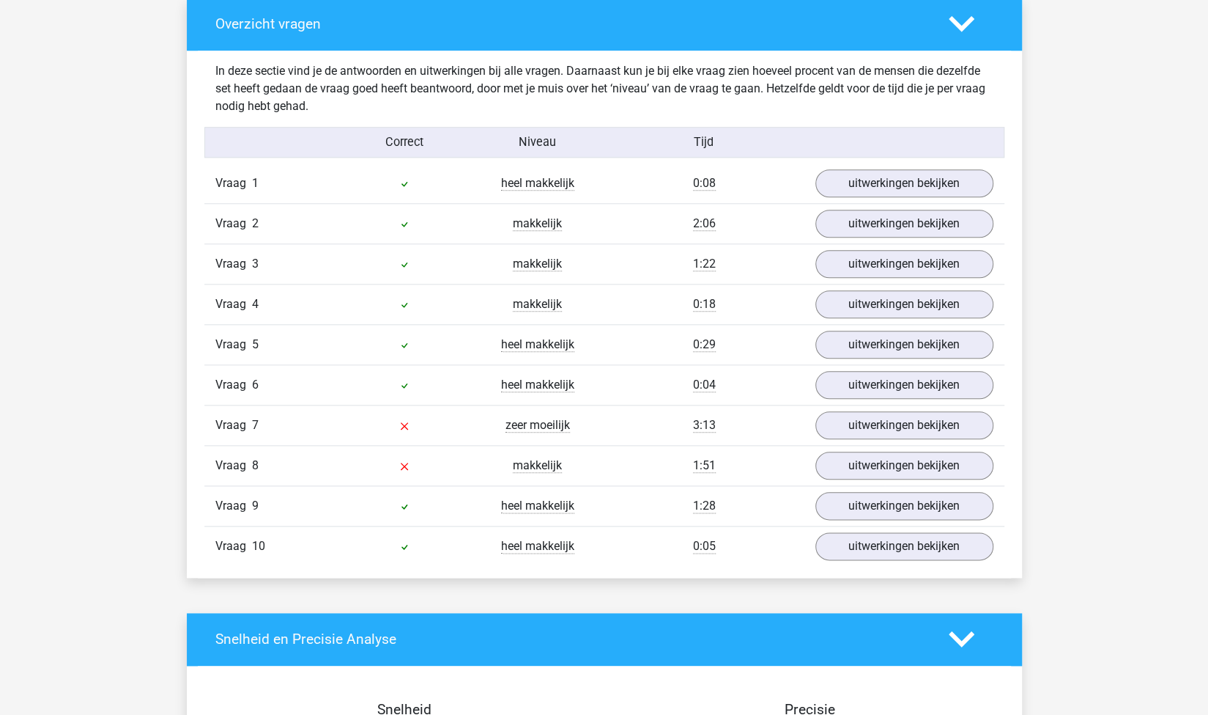
scroll to position [828, 0]
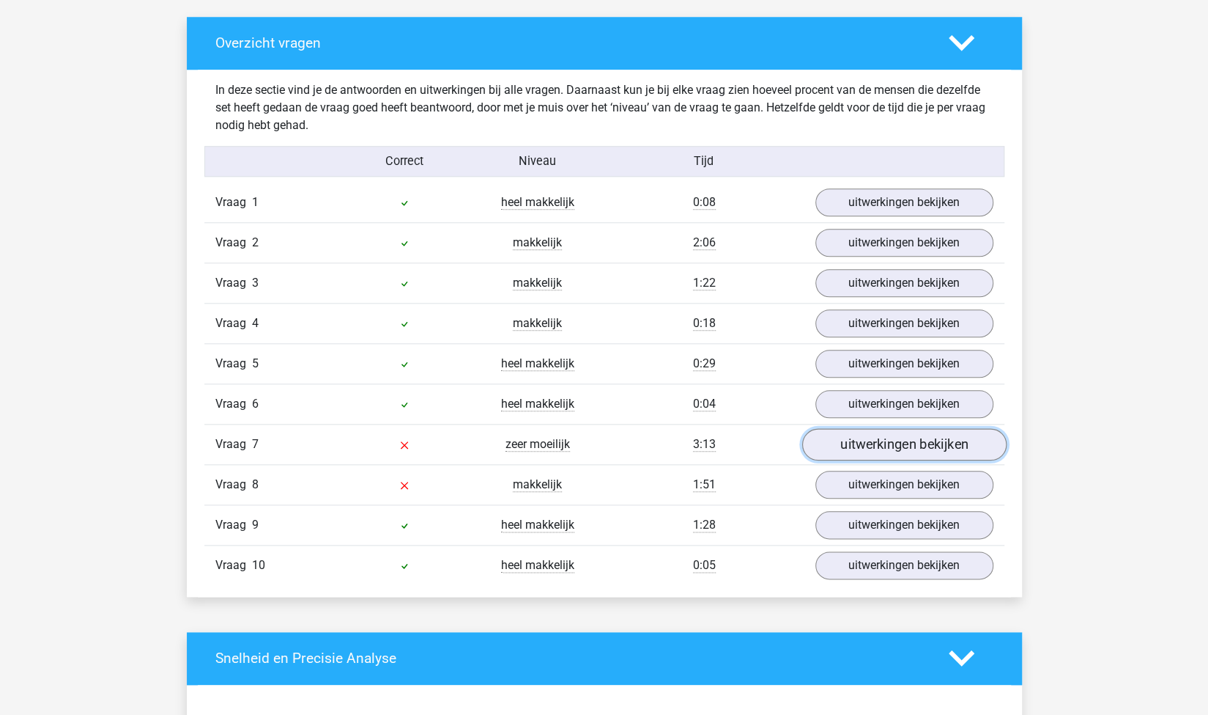
click at [891, 441] on link "uitwerkingen bekijken" at bounding box center [904, 444] width 204 height 32
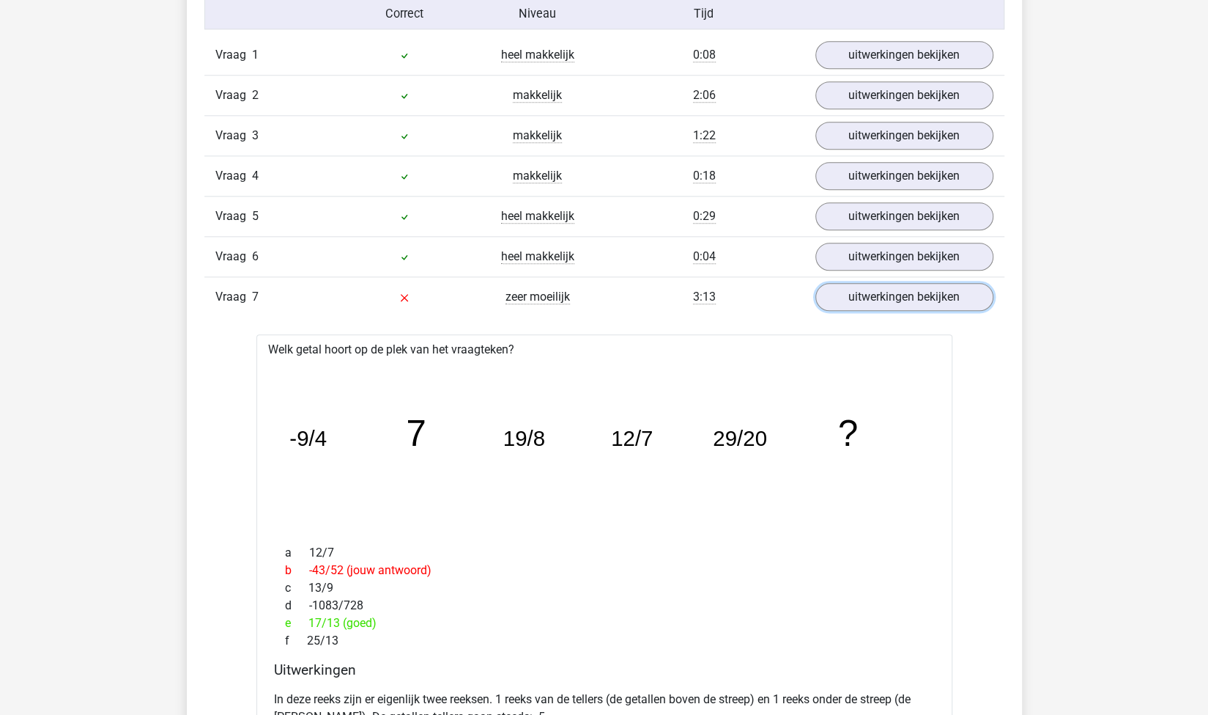
scroll to position [975, 0]
click at [864, 290] on link "uitwerkingen bekijken" at bounding box center [904, 297] width 204 height 32
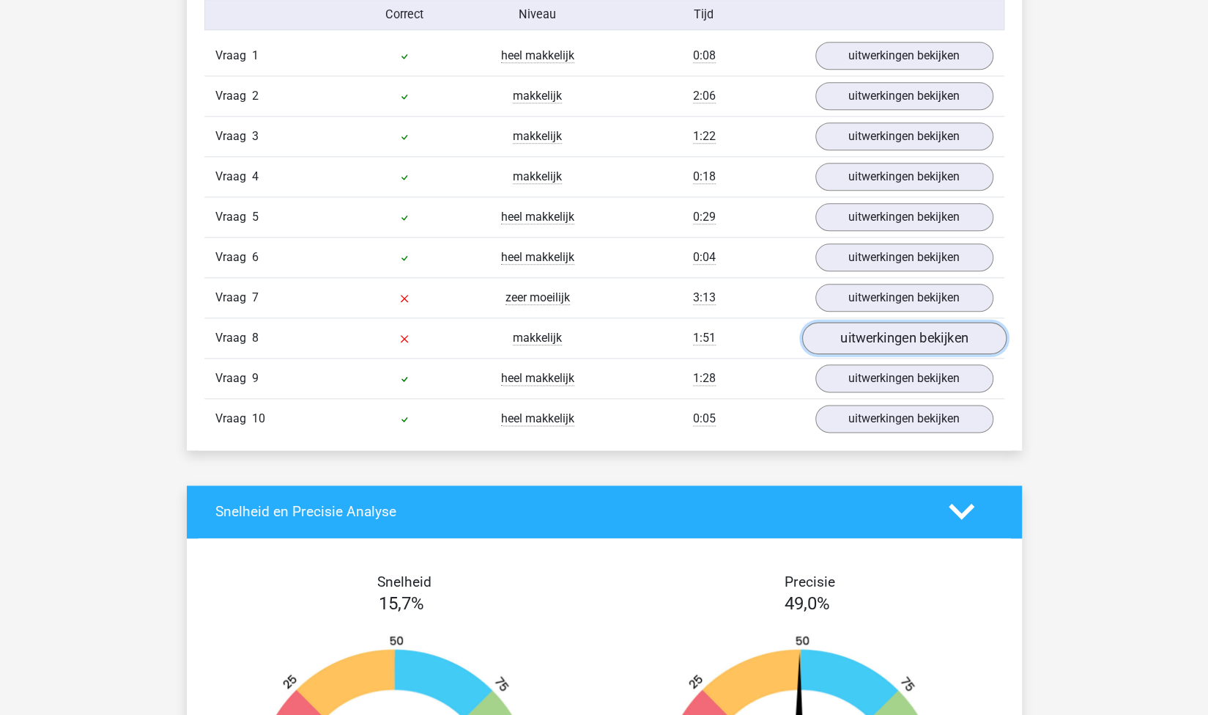
click at [859, 338] on link "uitwerkingen bekijken" at bounding box center [904, 338] width 204 height 32
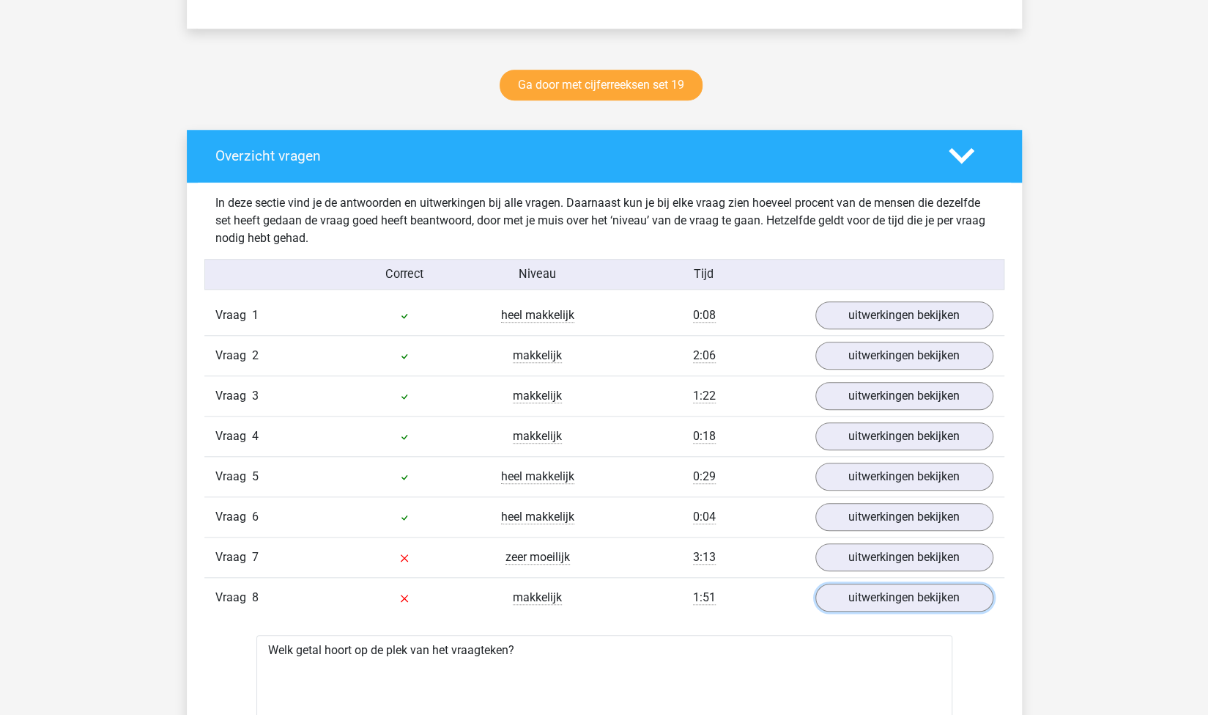
scroll to position [716, 0]
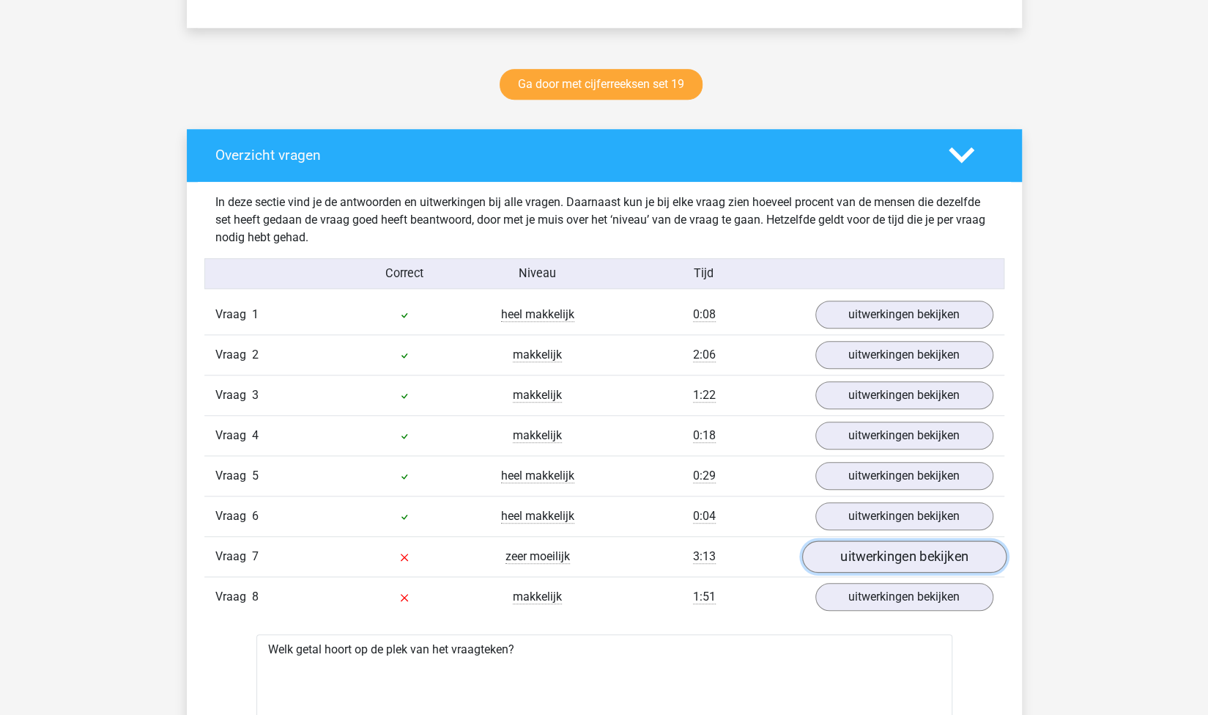
click at [870, 549] on link "uitwerkingen bekijken" at bounding box center [904, 556] width 204 height 32
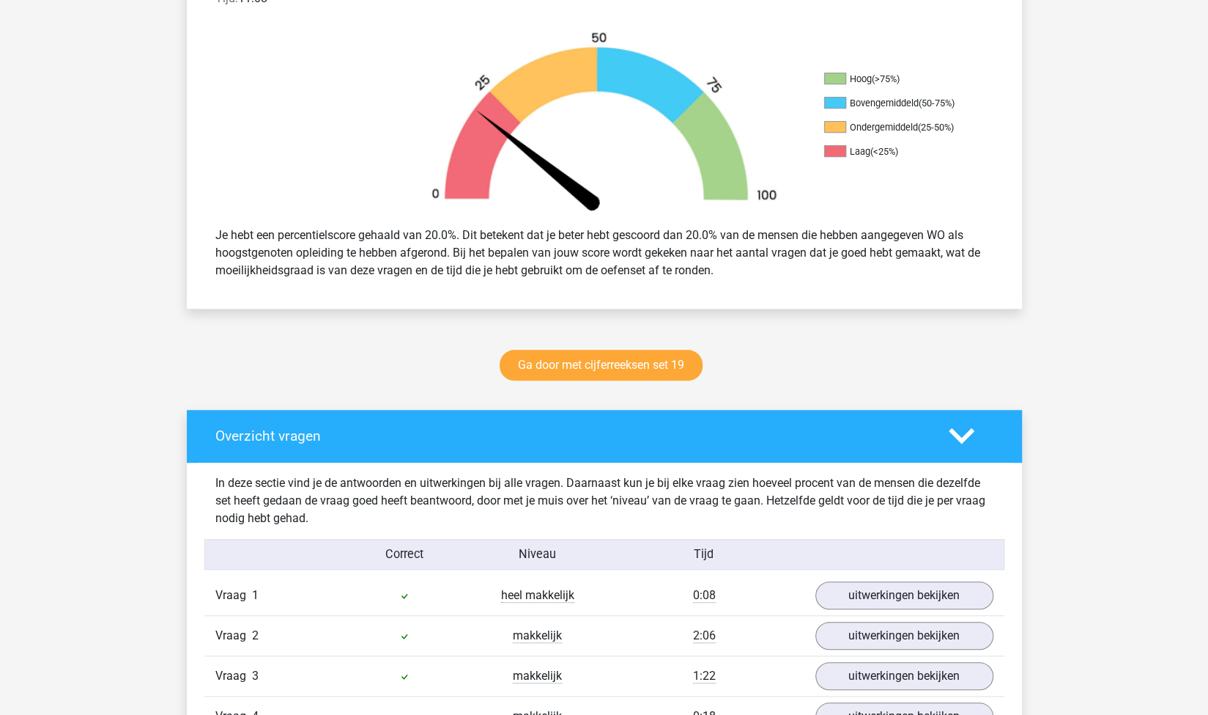
scroll to position [487, 0]
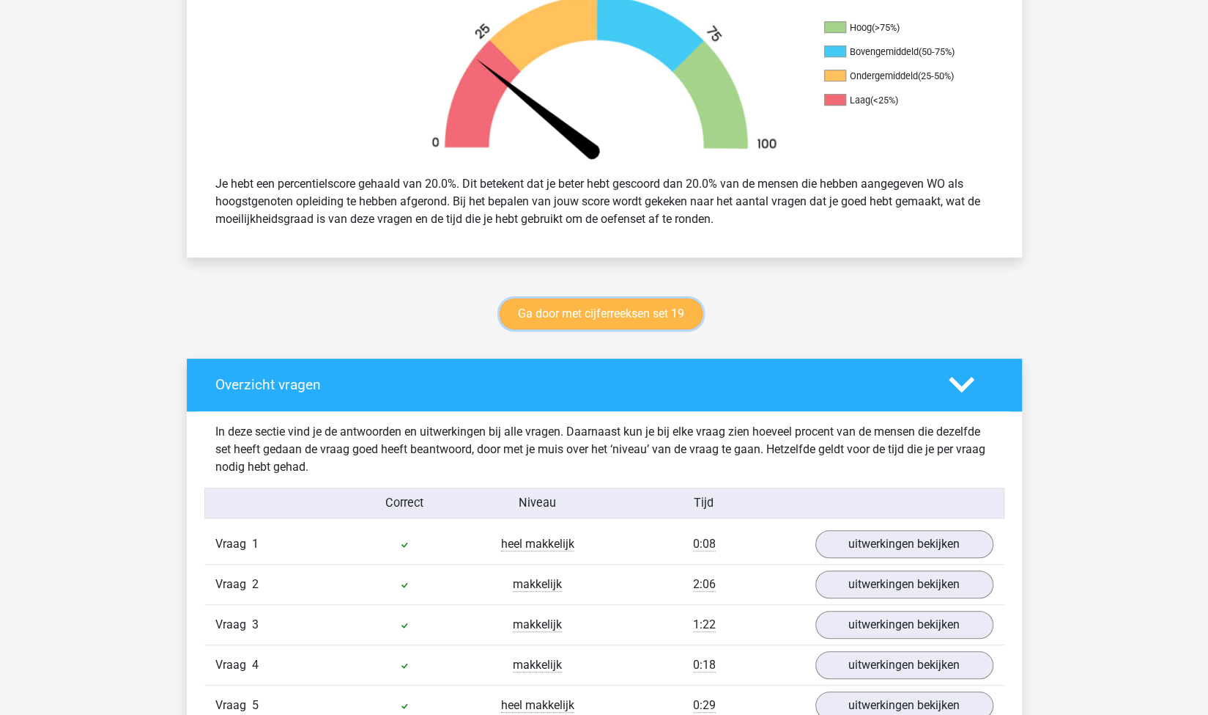
click at [651, 311] on link "Ga door met cijferreeksen set 19" at bounding box center [601, 313] width 203 height 31
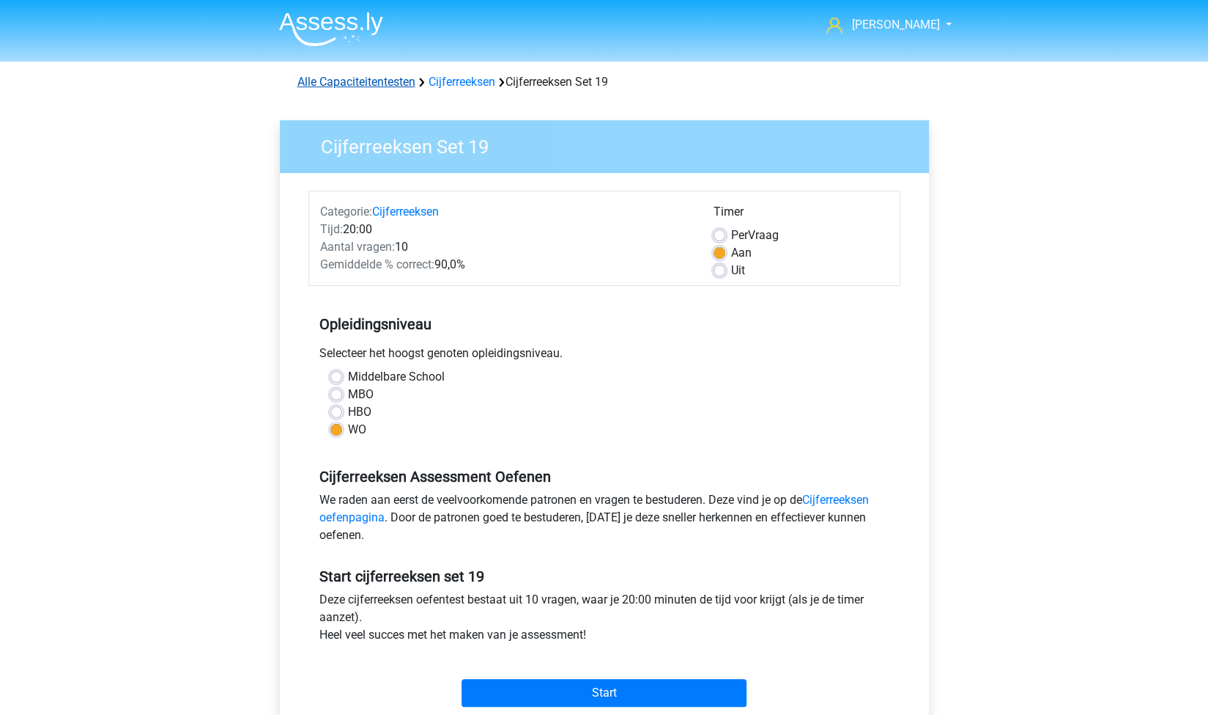
click at [391, 82] on link "Alle Capaciteitentesten" at bounding box center [357, 82] width 118 height 14
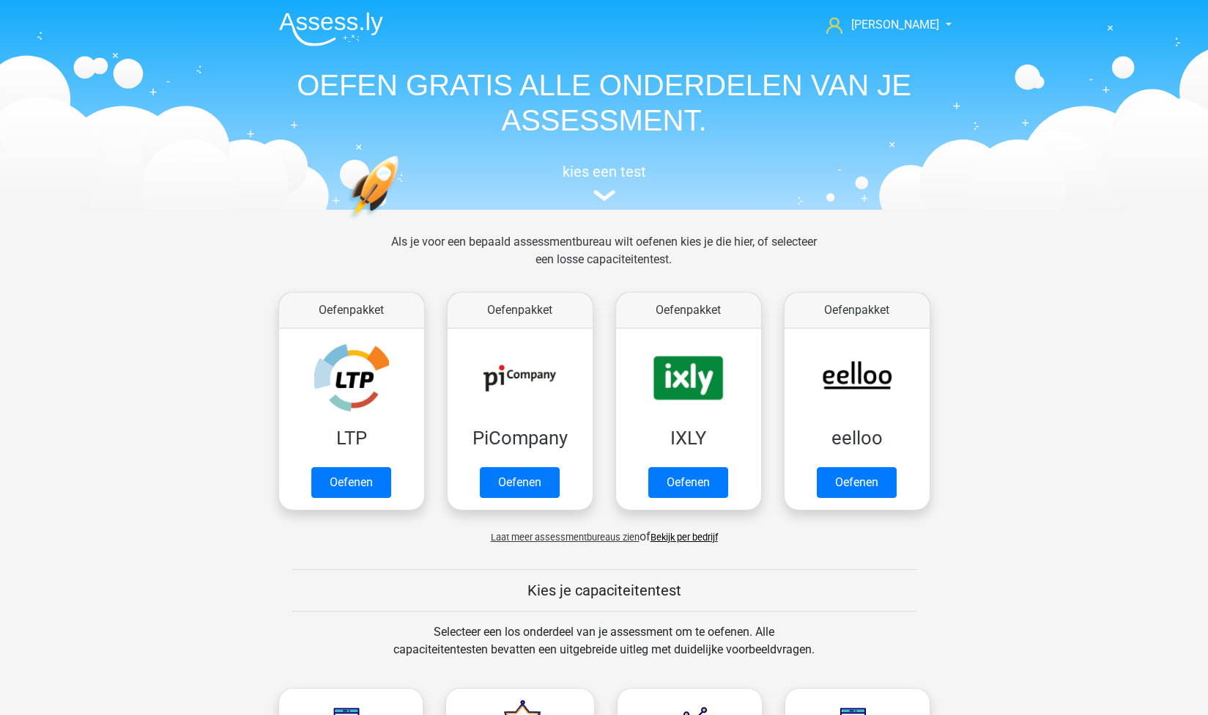
scroll to position [621, 0]
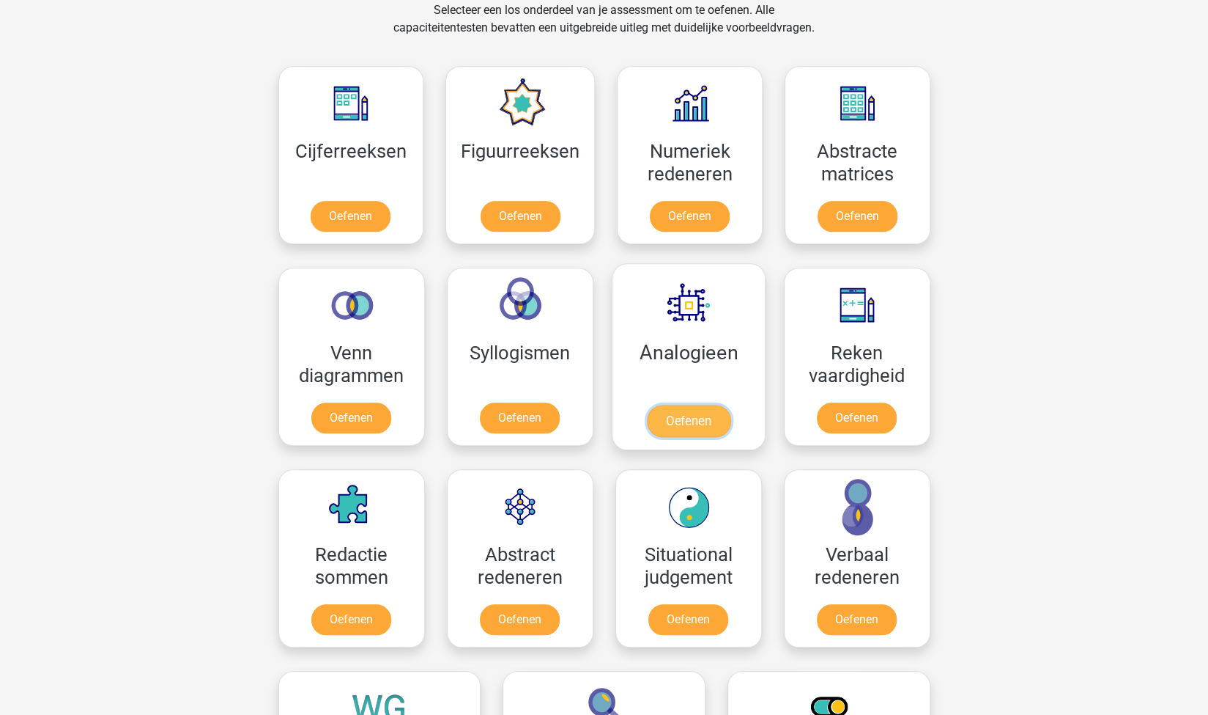
click at [696, 413] on link "Oefenen" at bounding box center [688, 421] width 84 height 32
